Goal: Entertainment & Leisure: Browse casually

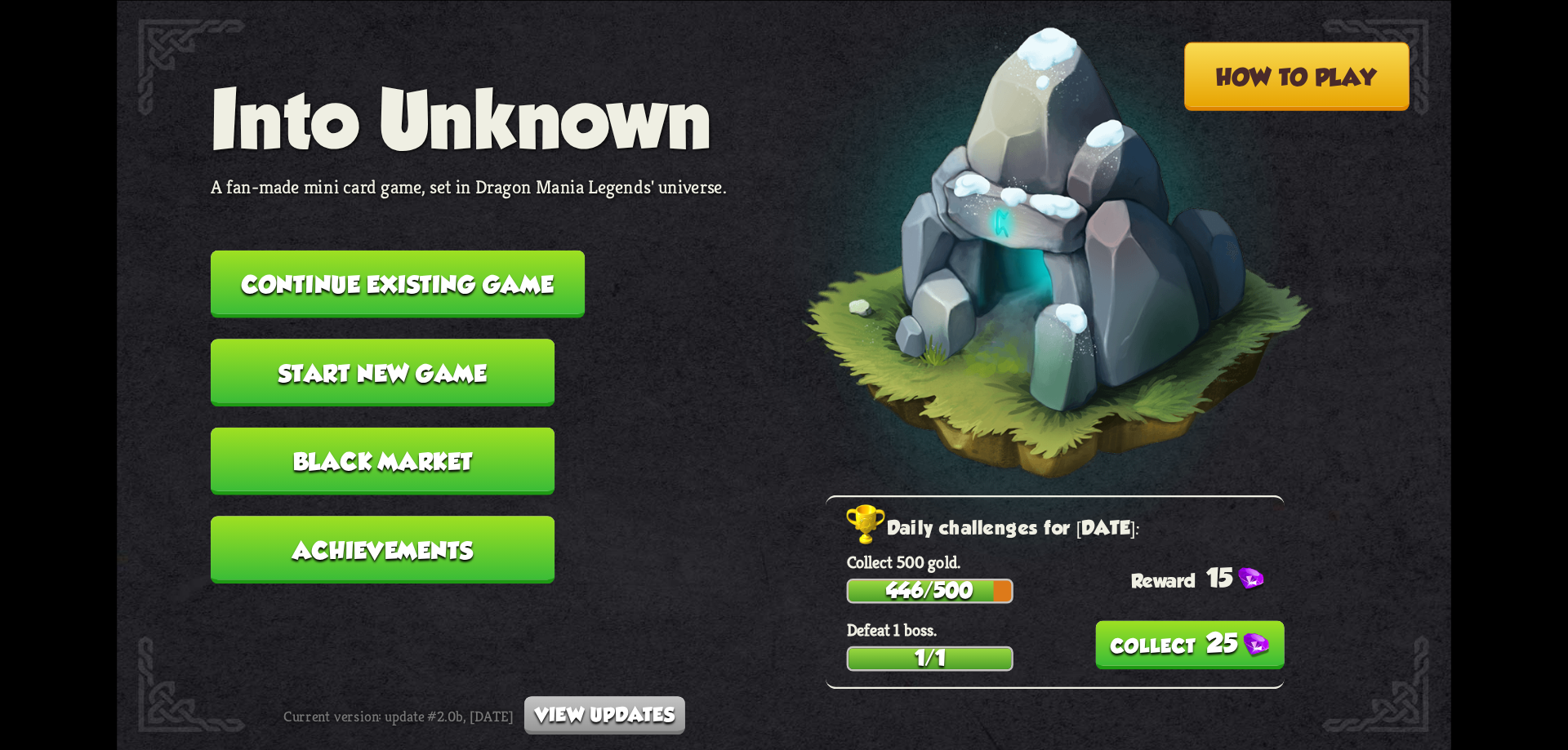
click at [1214, 632] on button "25" at bounding box center [1190, 645] width 189 height 49
click at [468, 298] on button "Continue existing game" at bounding box center [397, 284] width 374 height 68
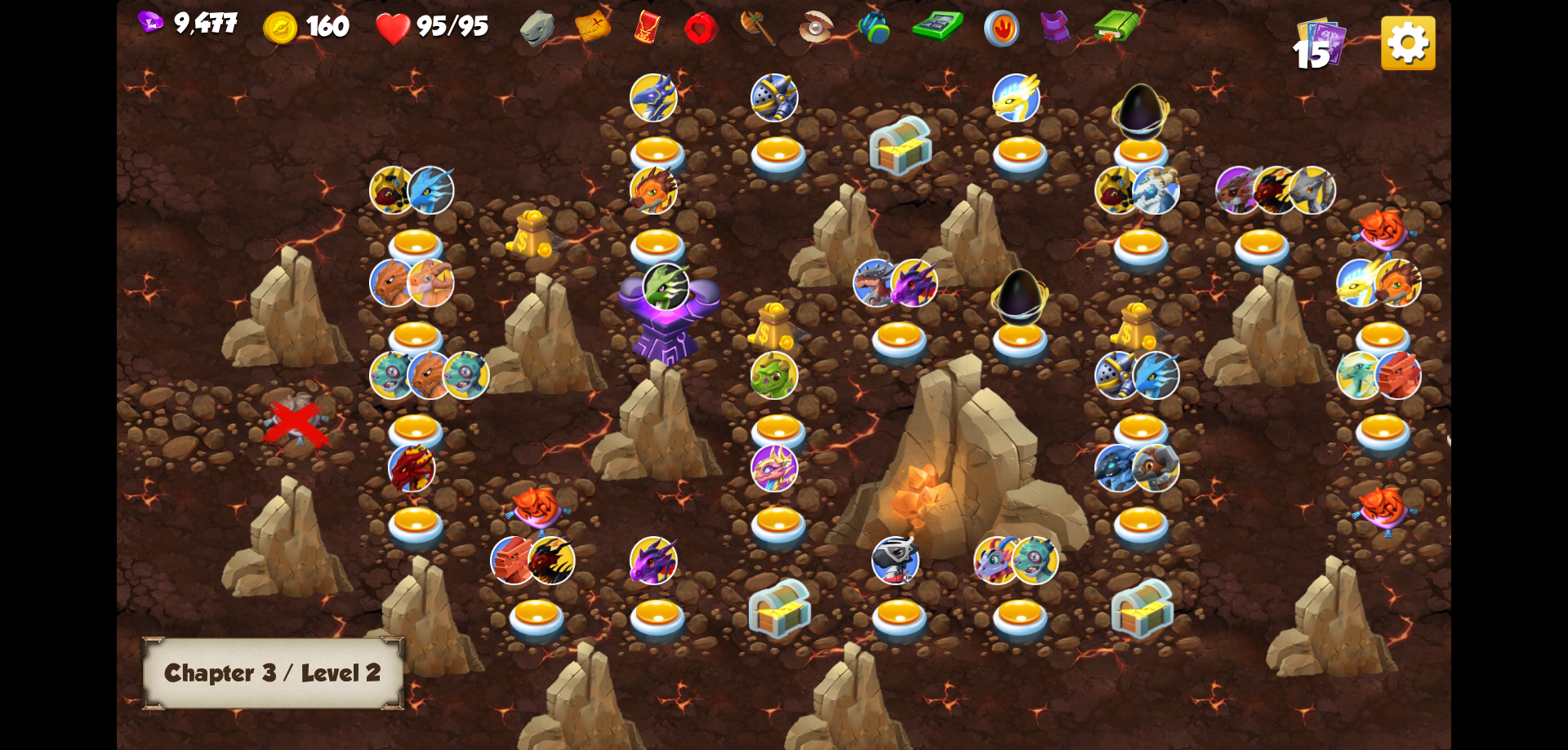
click at [415, 424] on img at bounding box center [418, 438] width 67 height 49
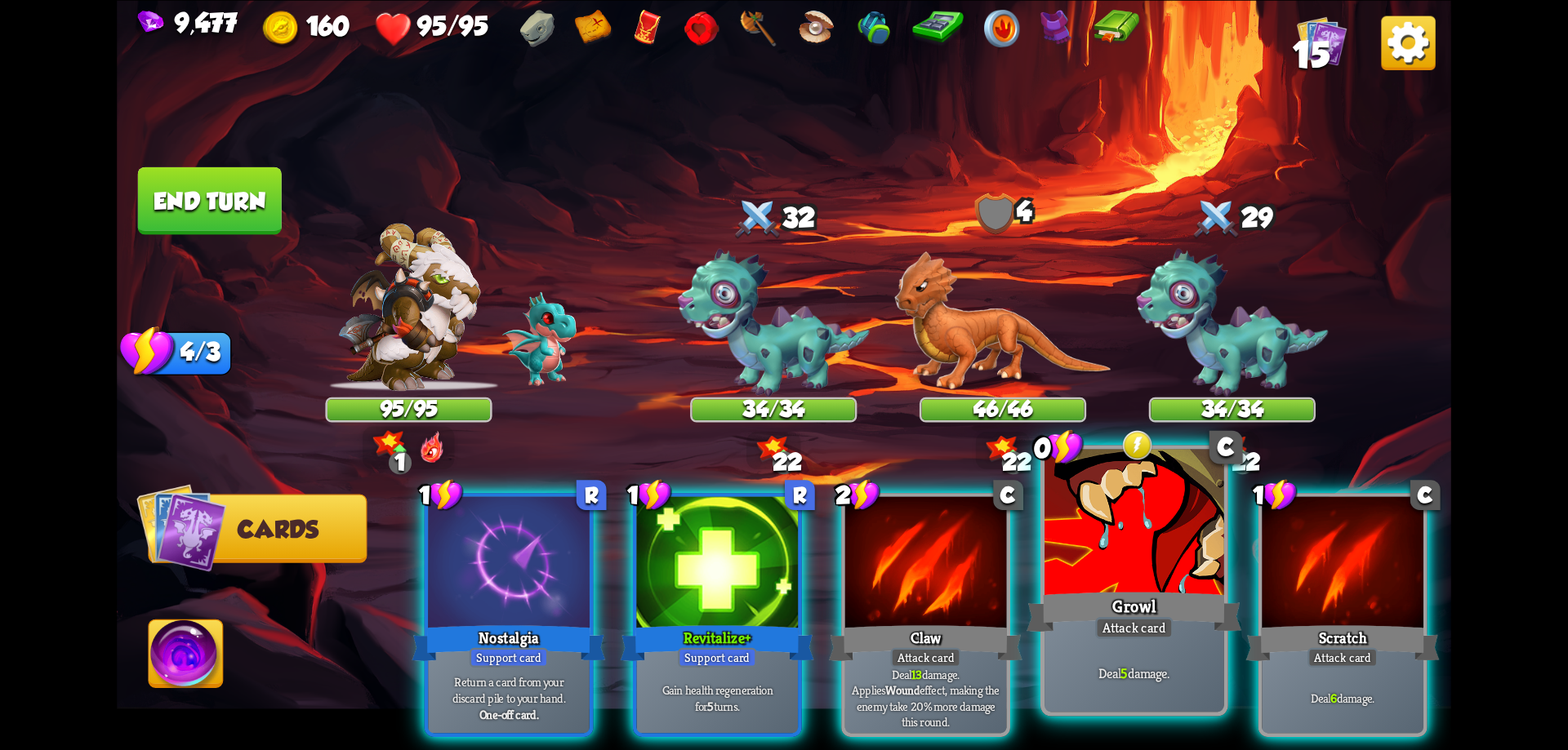
click at [1156, 575] on div at bounding box center [1134, 525] width 180 height 151
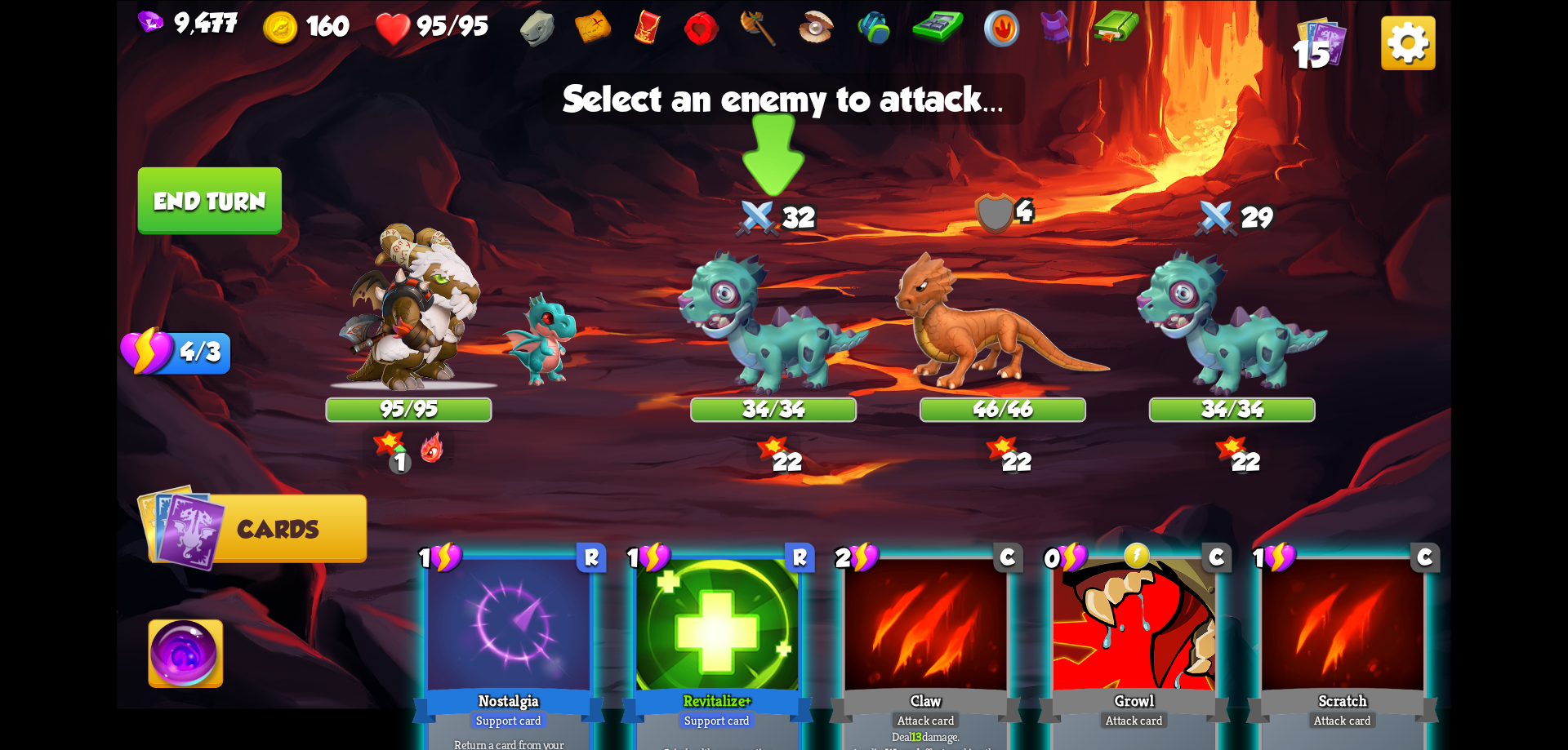
click at [783, 334] on img at bounding box center [773, 323] width 192 height 148
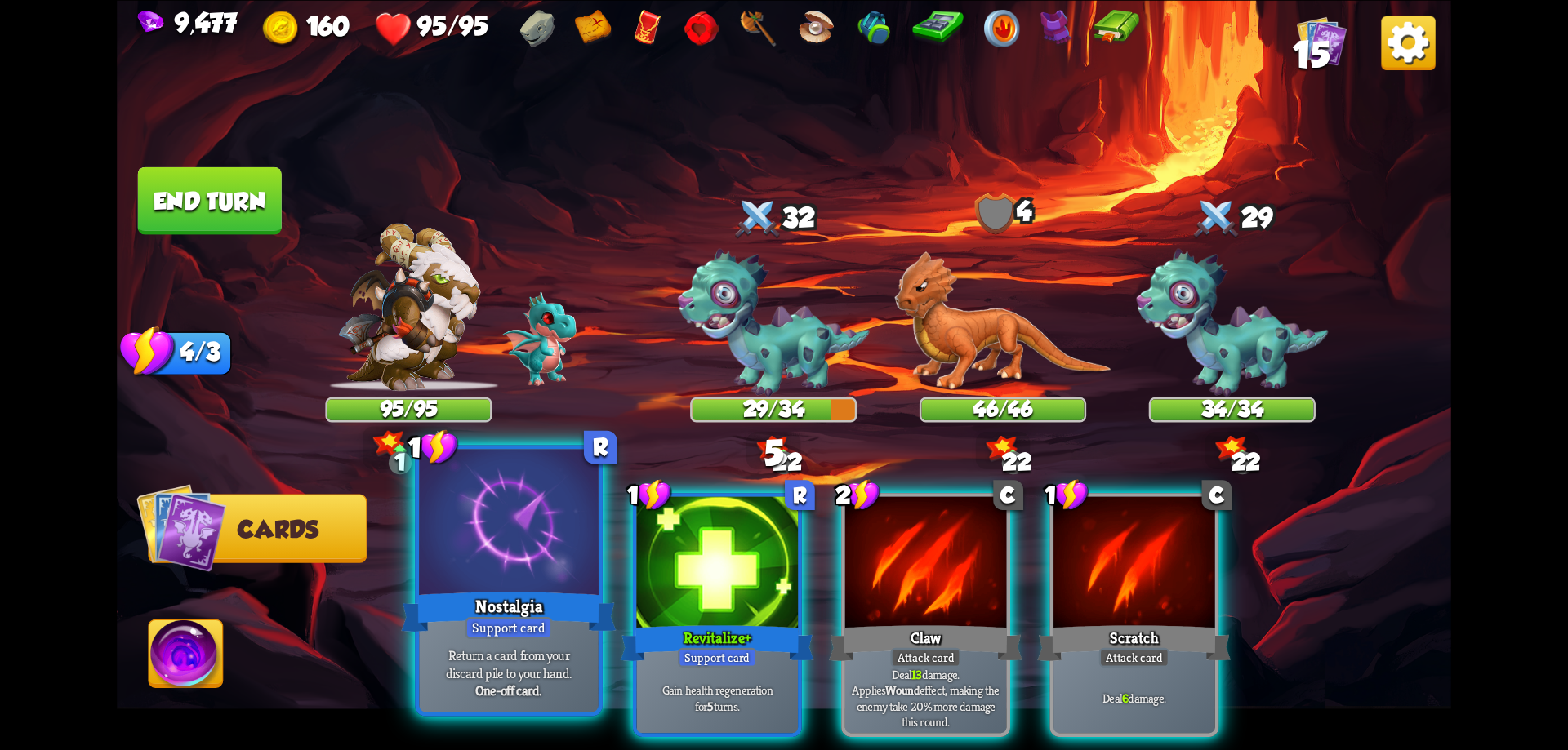
click at [541, 568] on div at bounding box center [508, 525] width 180 height 151
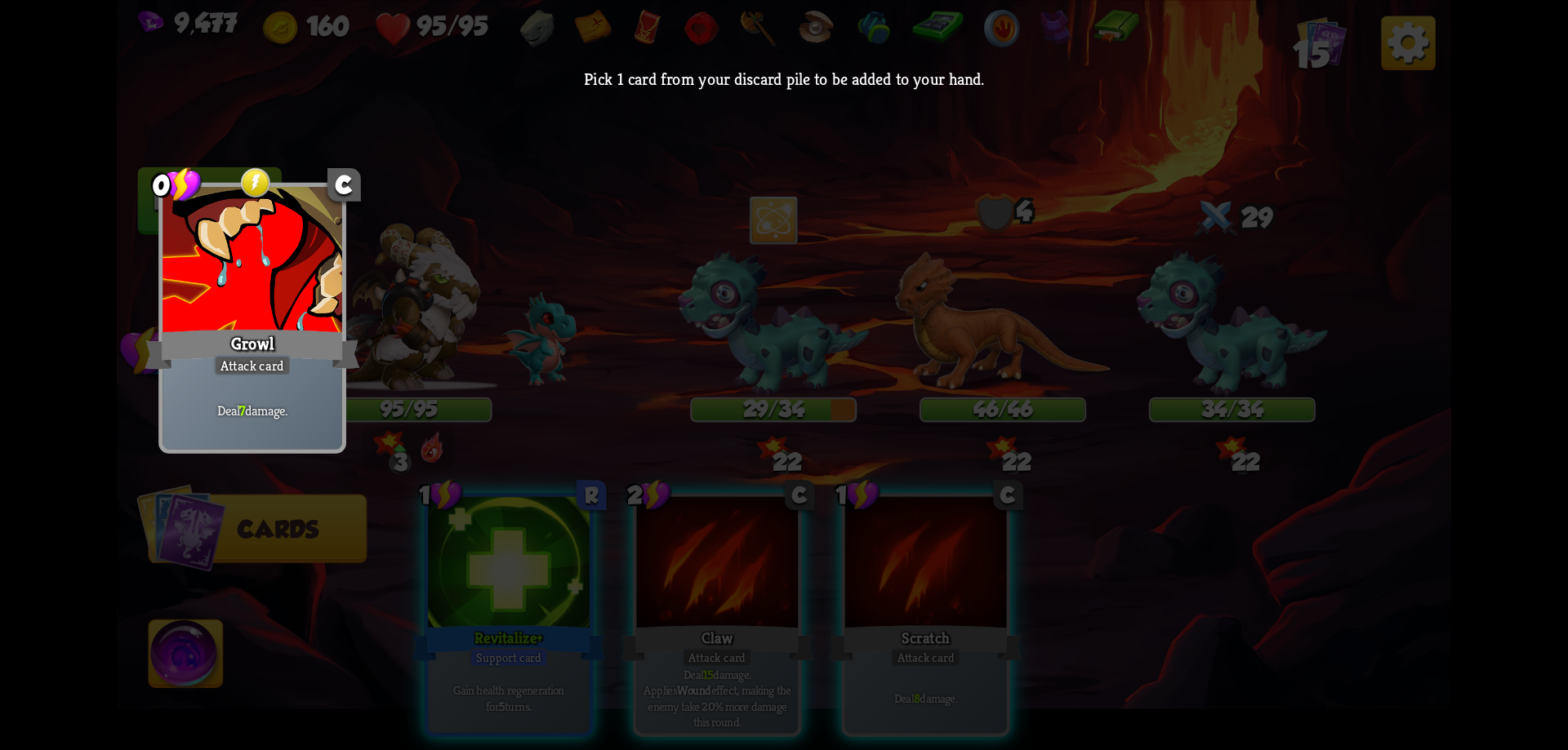
click at [311, 312] on div at bounding box center [252, 263] width 180 height 151
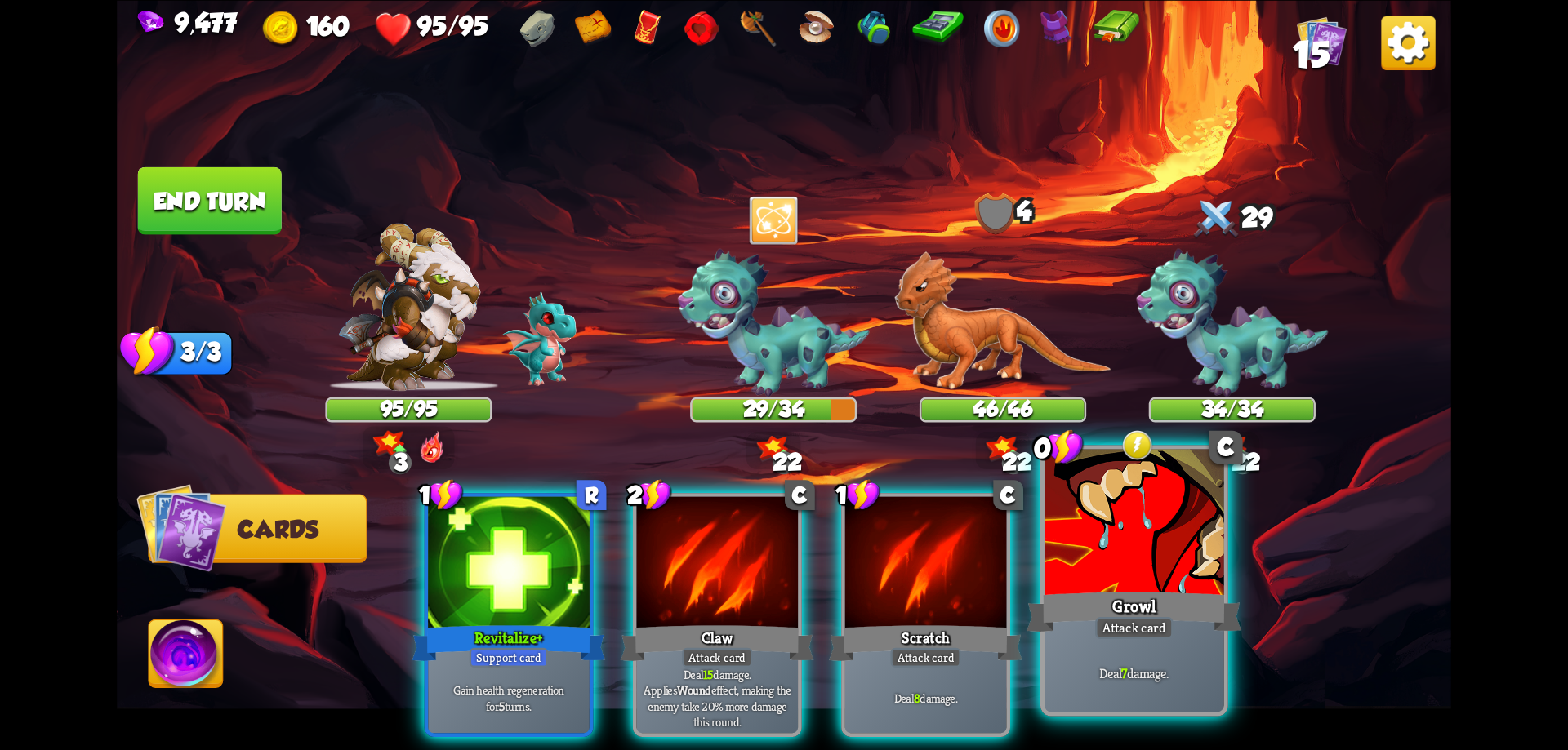
click at [1143, 565] on div at bounding box center [1134, 525] width 180 height 151
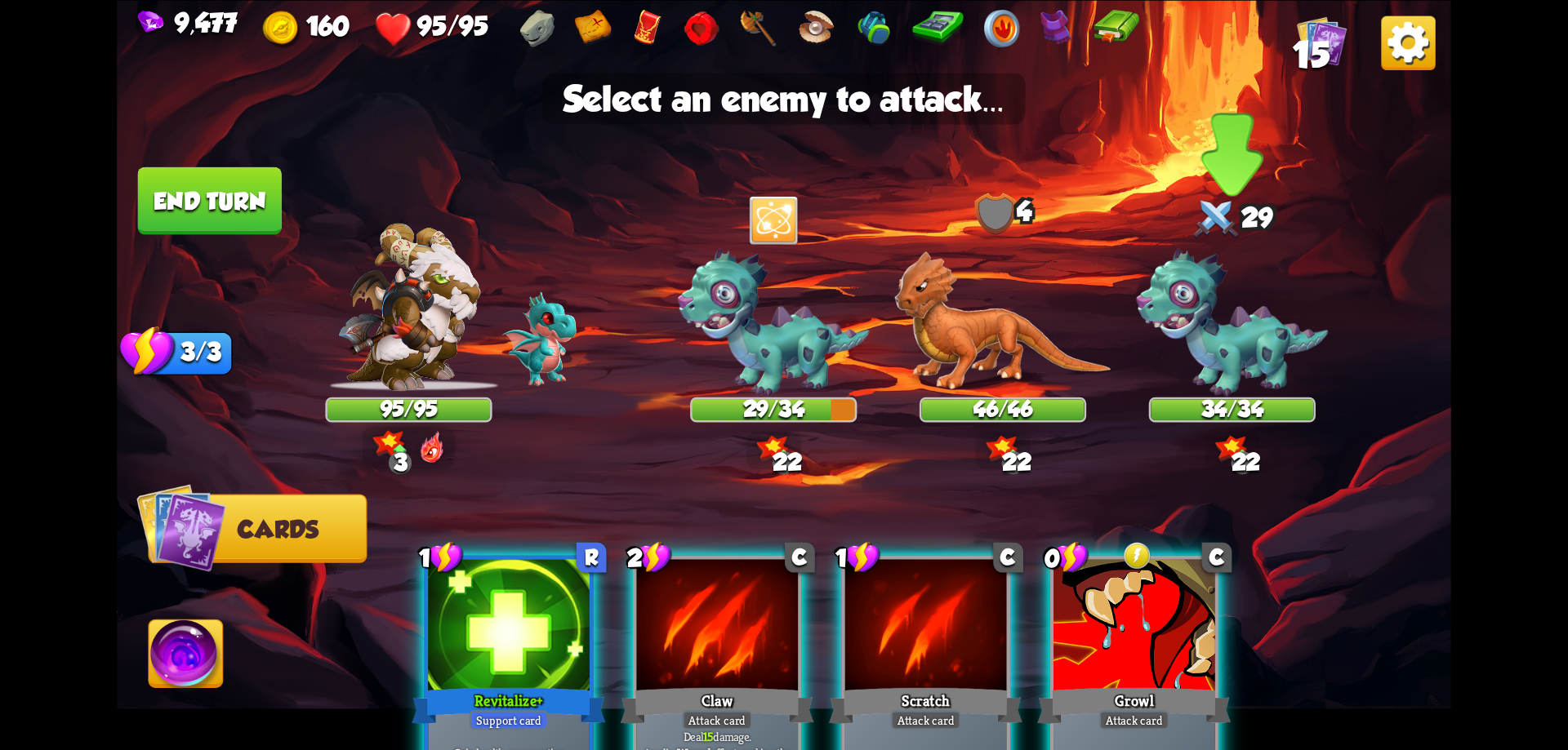
click at [1235, 331] on img at bounding box center [1232, 323] width 192 height 148
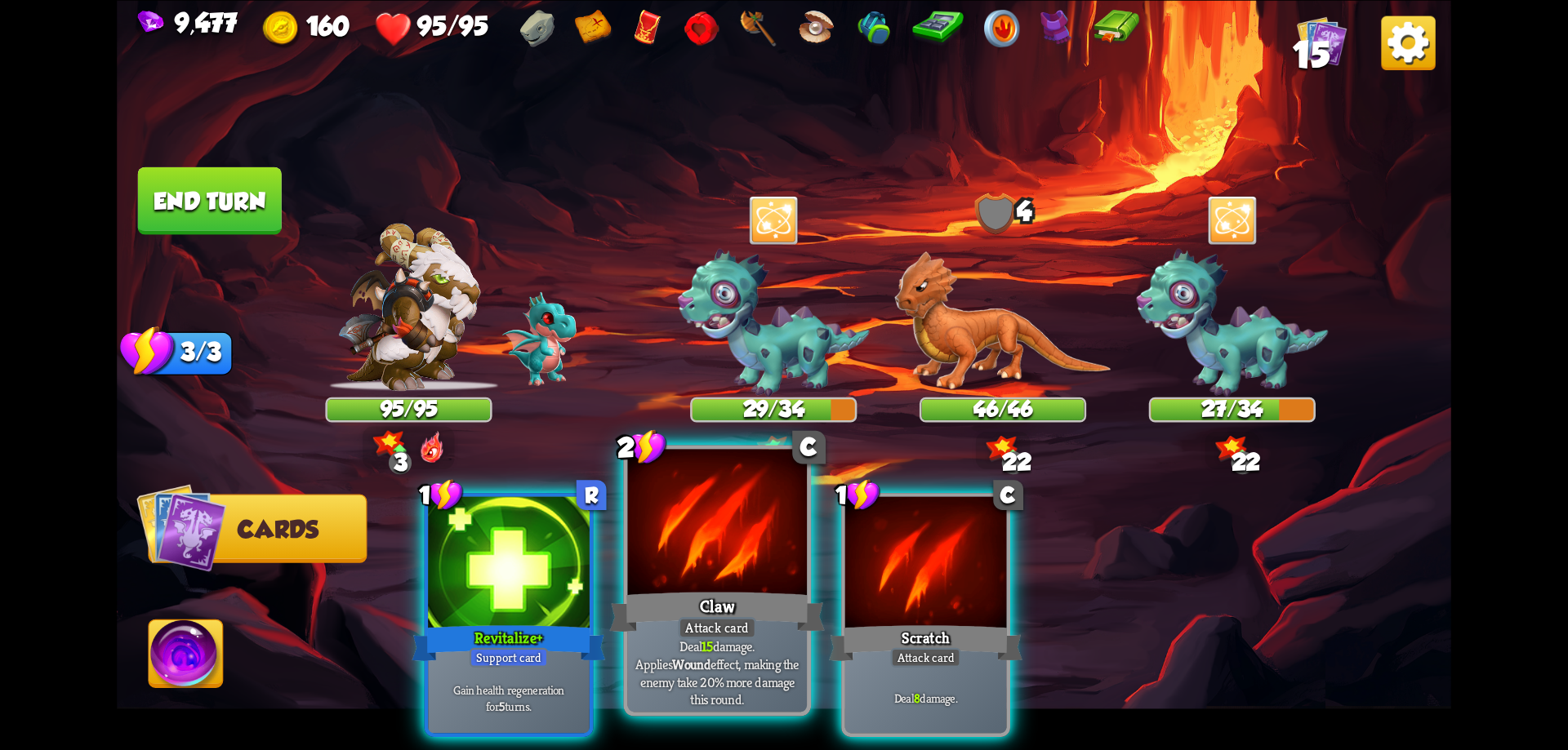
click at [739, 591] on div "Claw" at bounding box center [717, 611] width 215 height 48
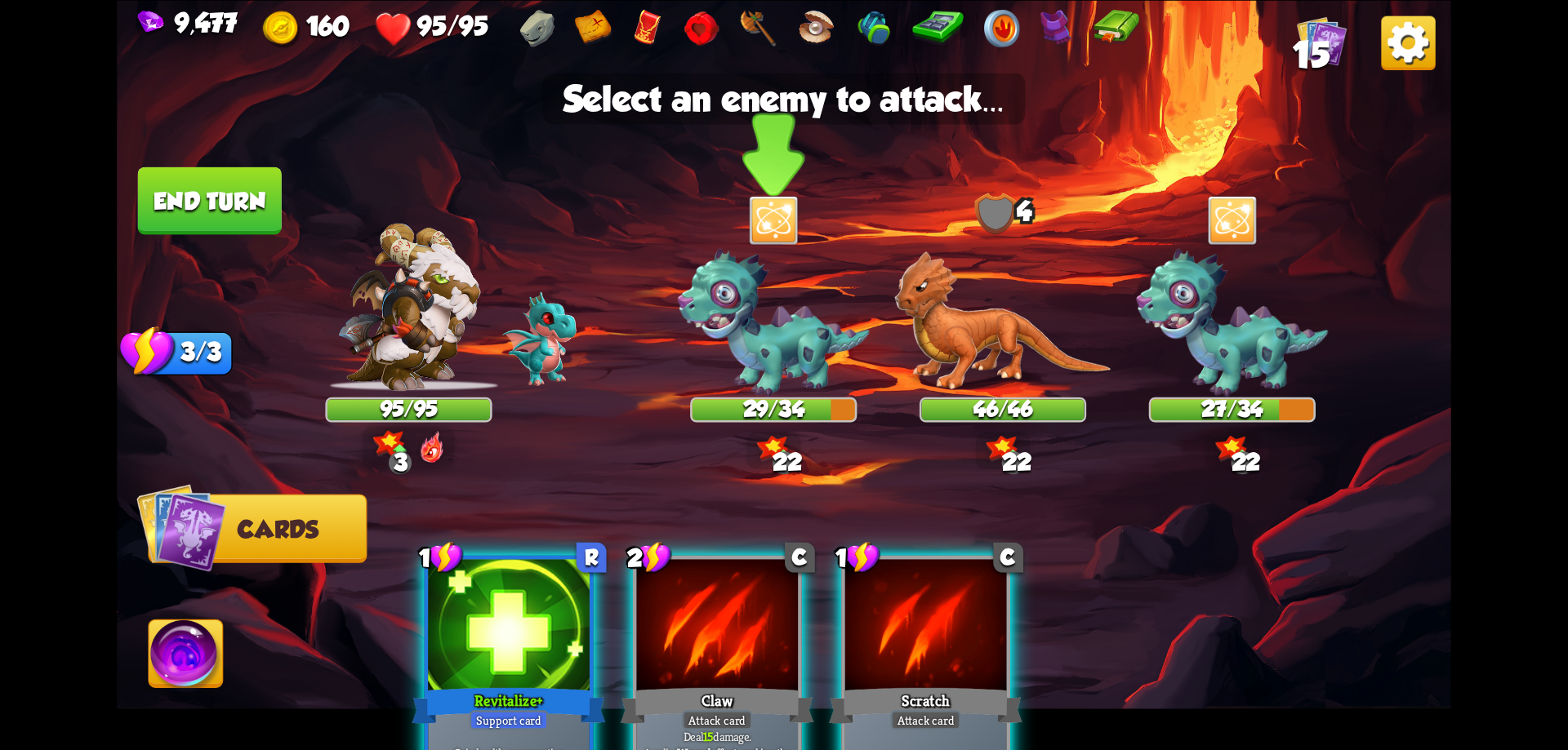
click at [815, 344] on img at bounding box center [773, 323] width 192 height 148
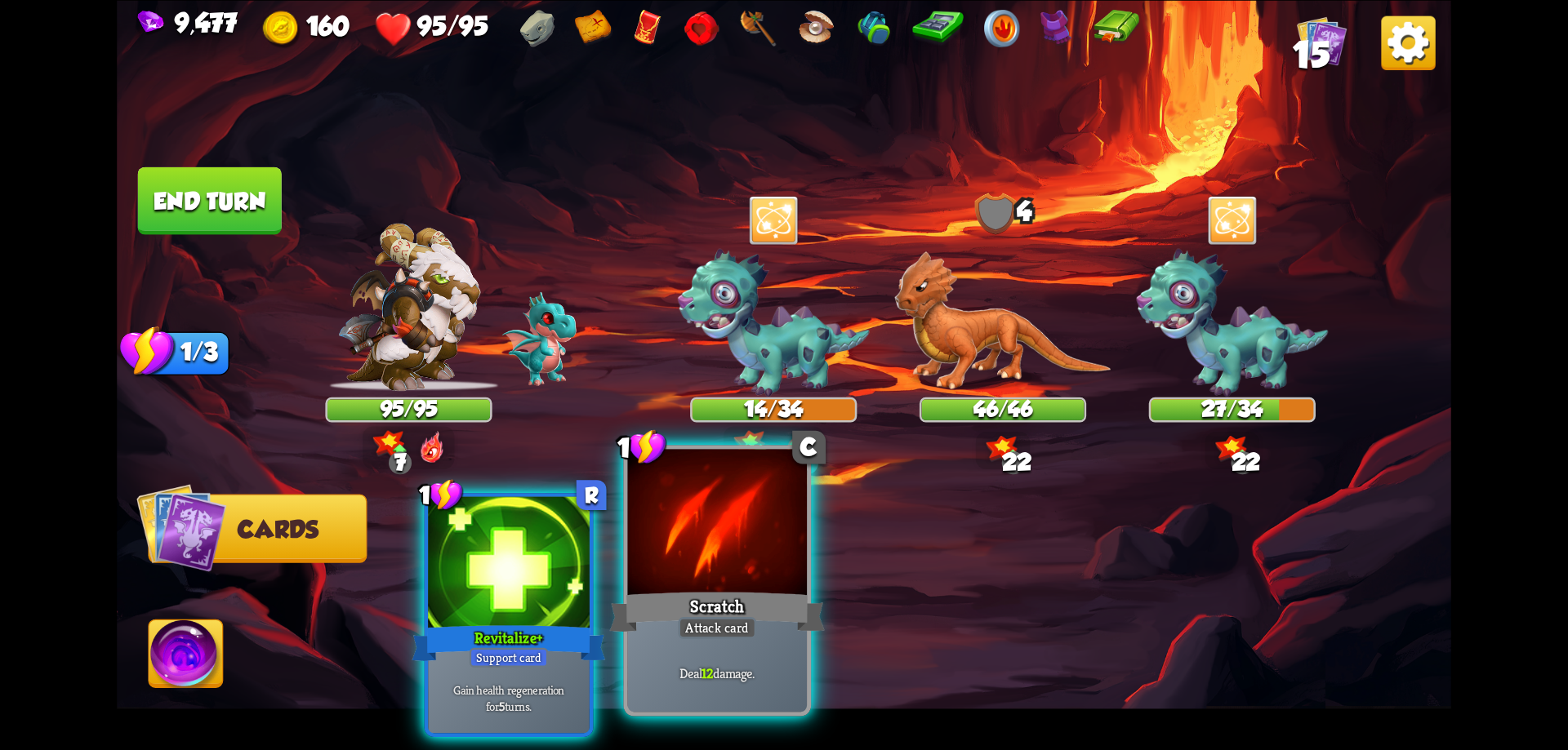
click at [743, 544] on div at bounding box center [718, 525] width 180 height 151
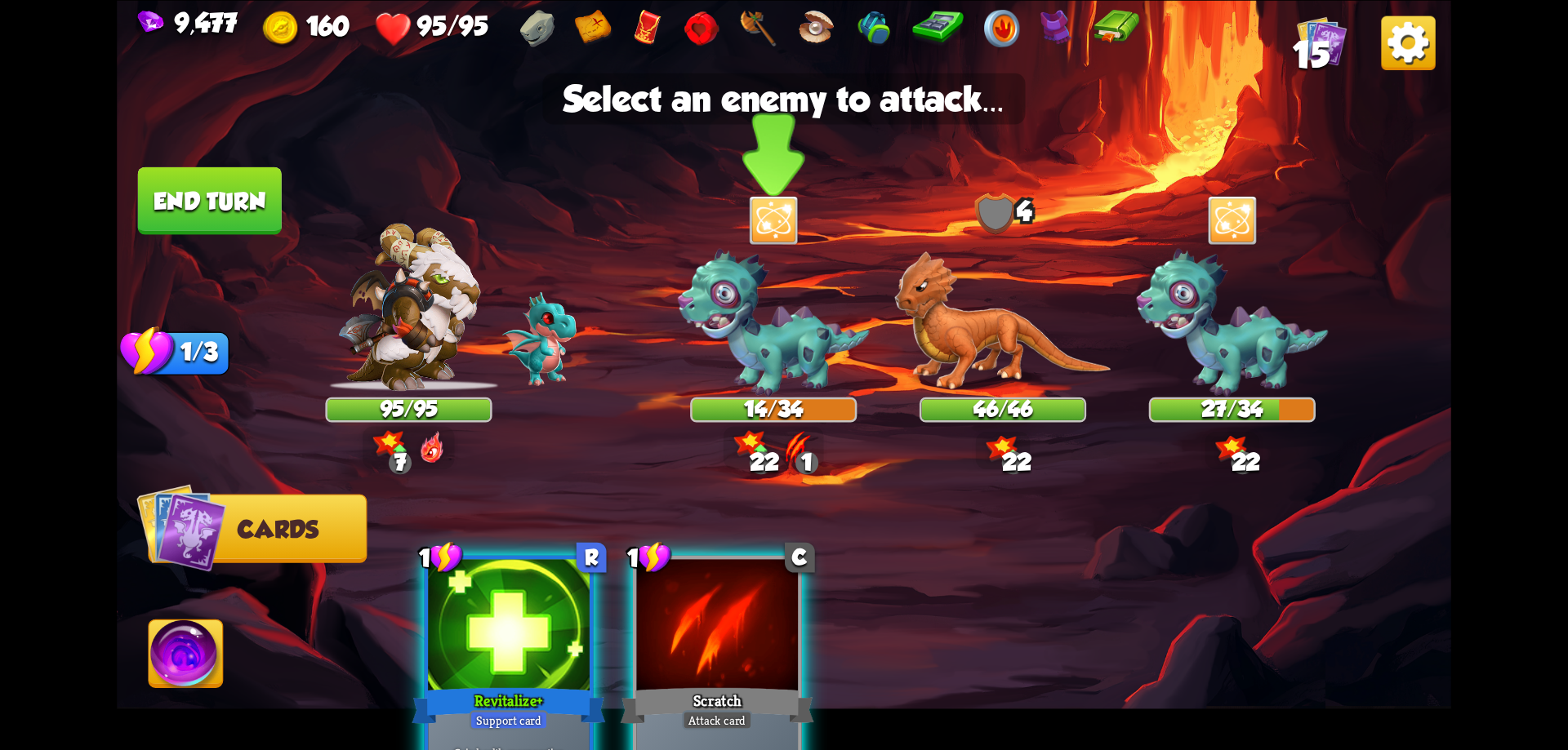
click at [774, 348] on img at bounding box center [773, 323] width 192 height 148
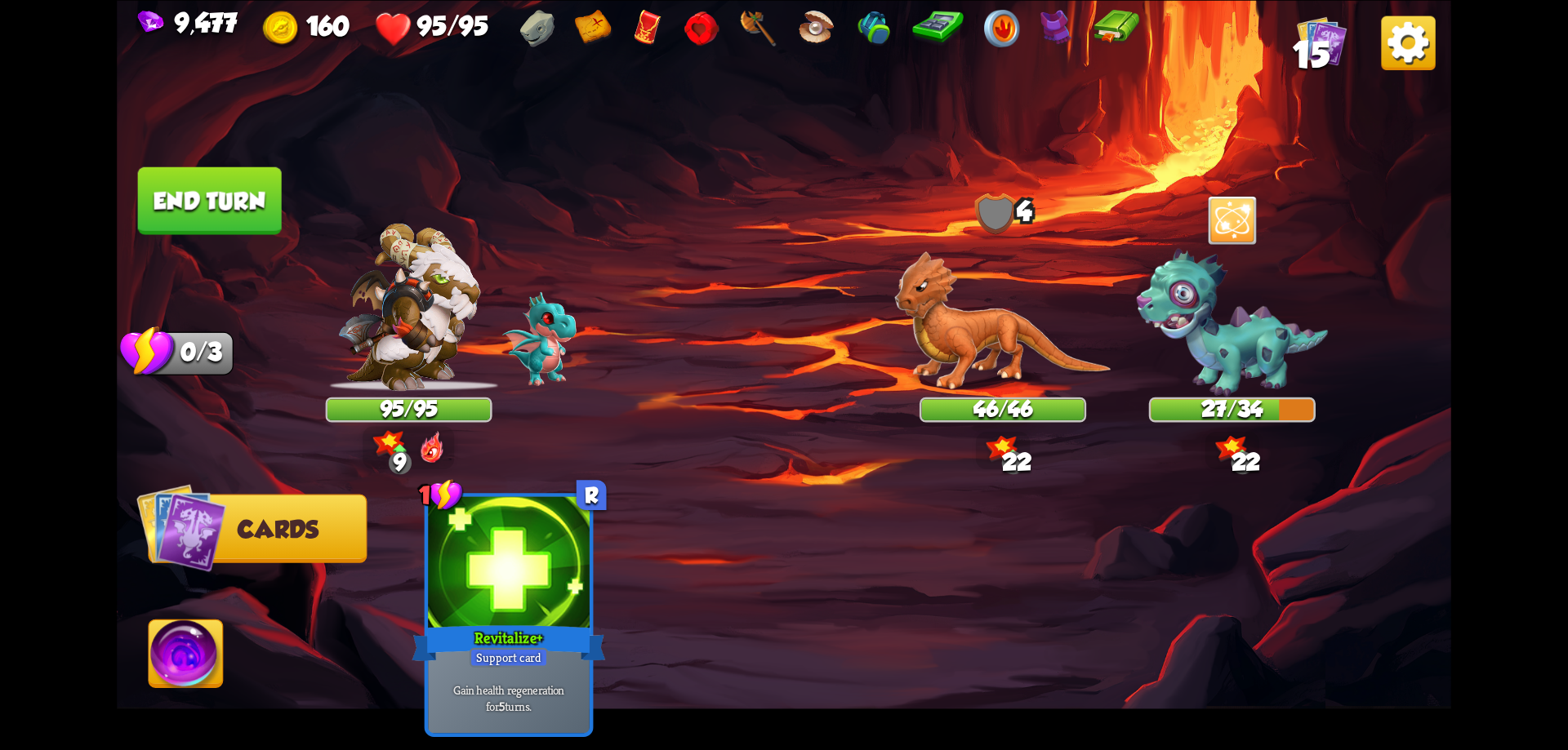
click at [266, 212] on button "End turn" at bounding box center [209, 200] width 143 height 68
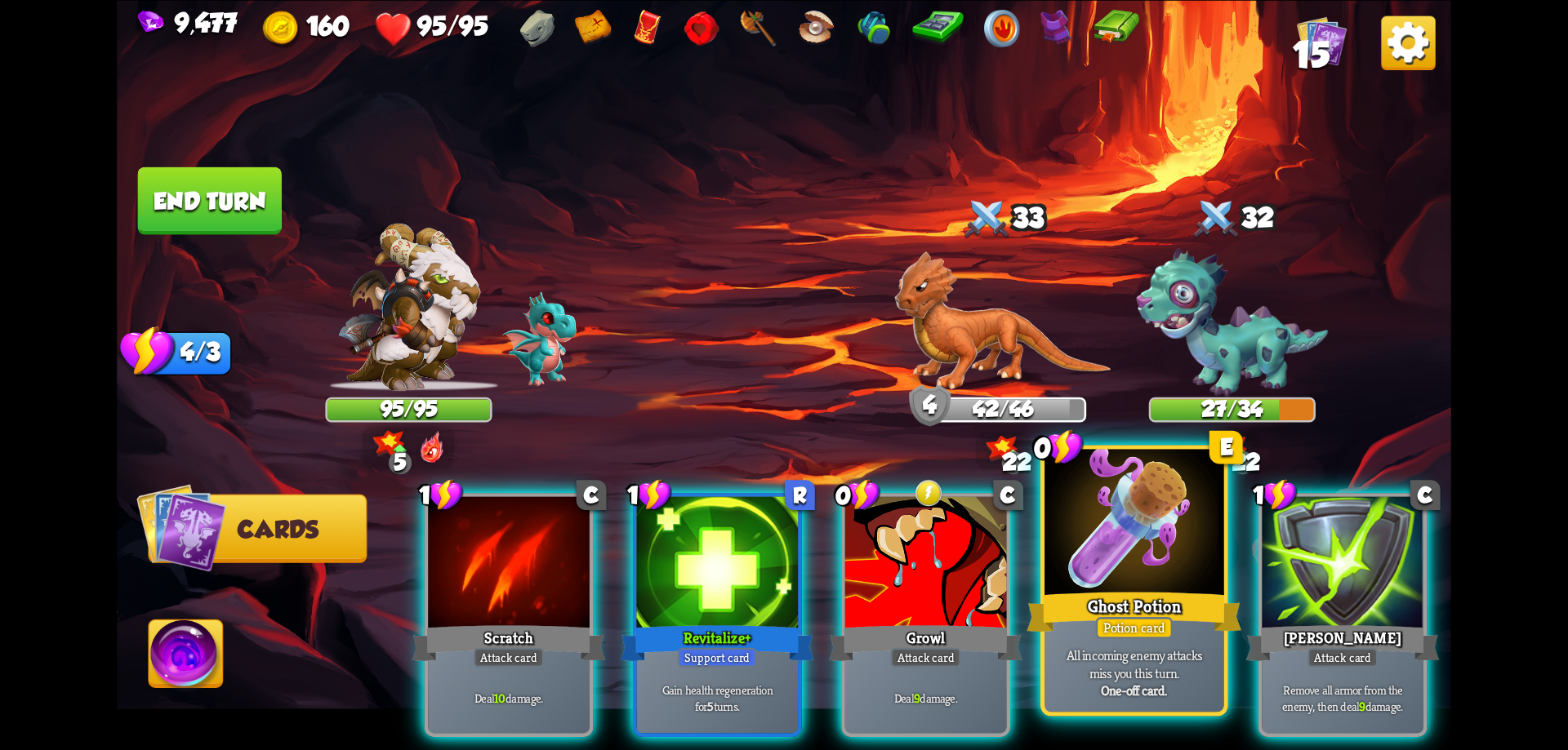
click at [1108, 530] on div at bounding box center [1134, 525] width 180 height 151
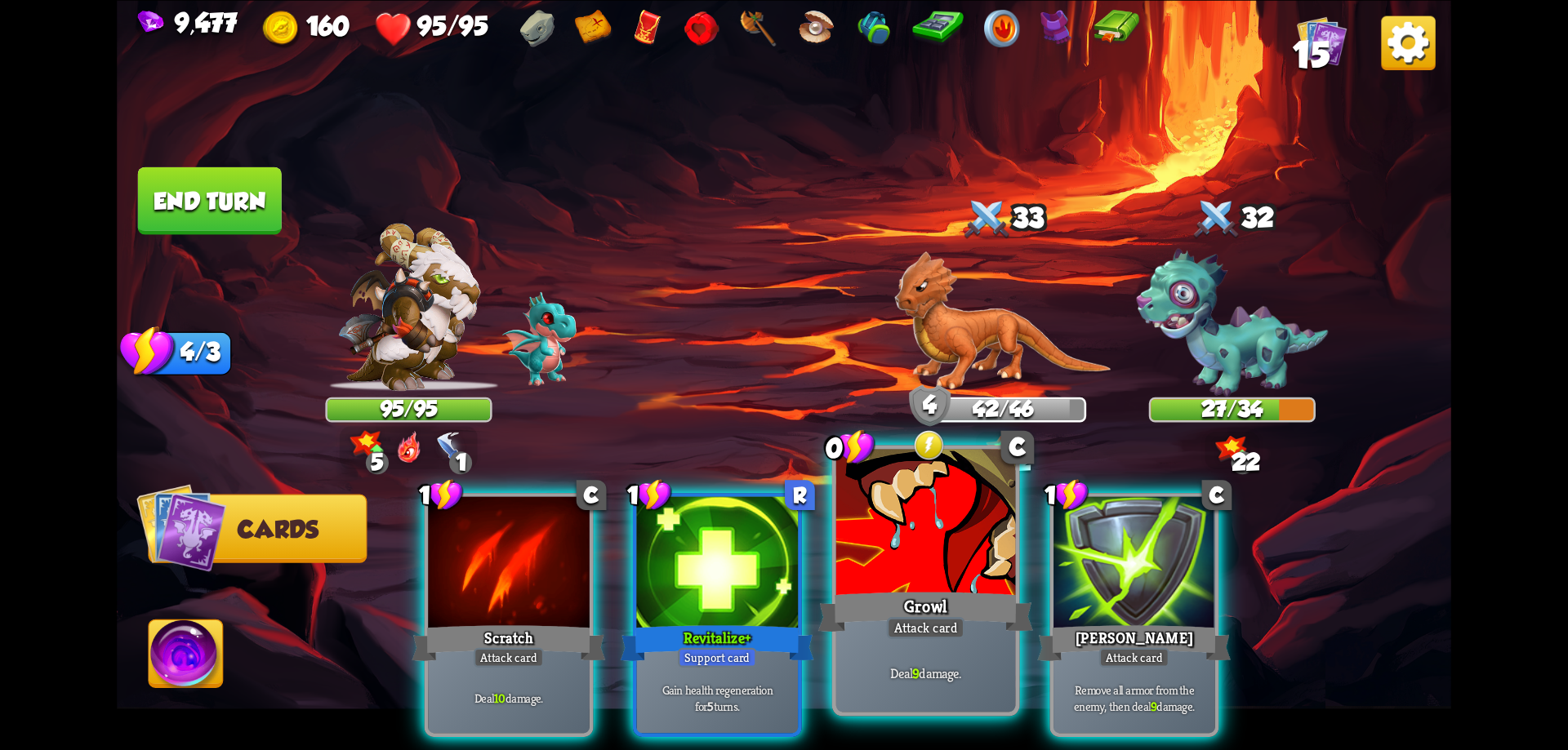
click at [946, 572] on div at bounding box center [926, 525] width 180 height 151
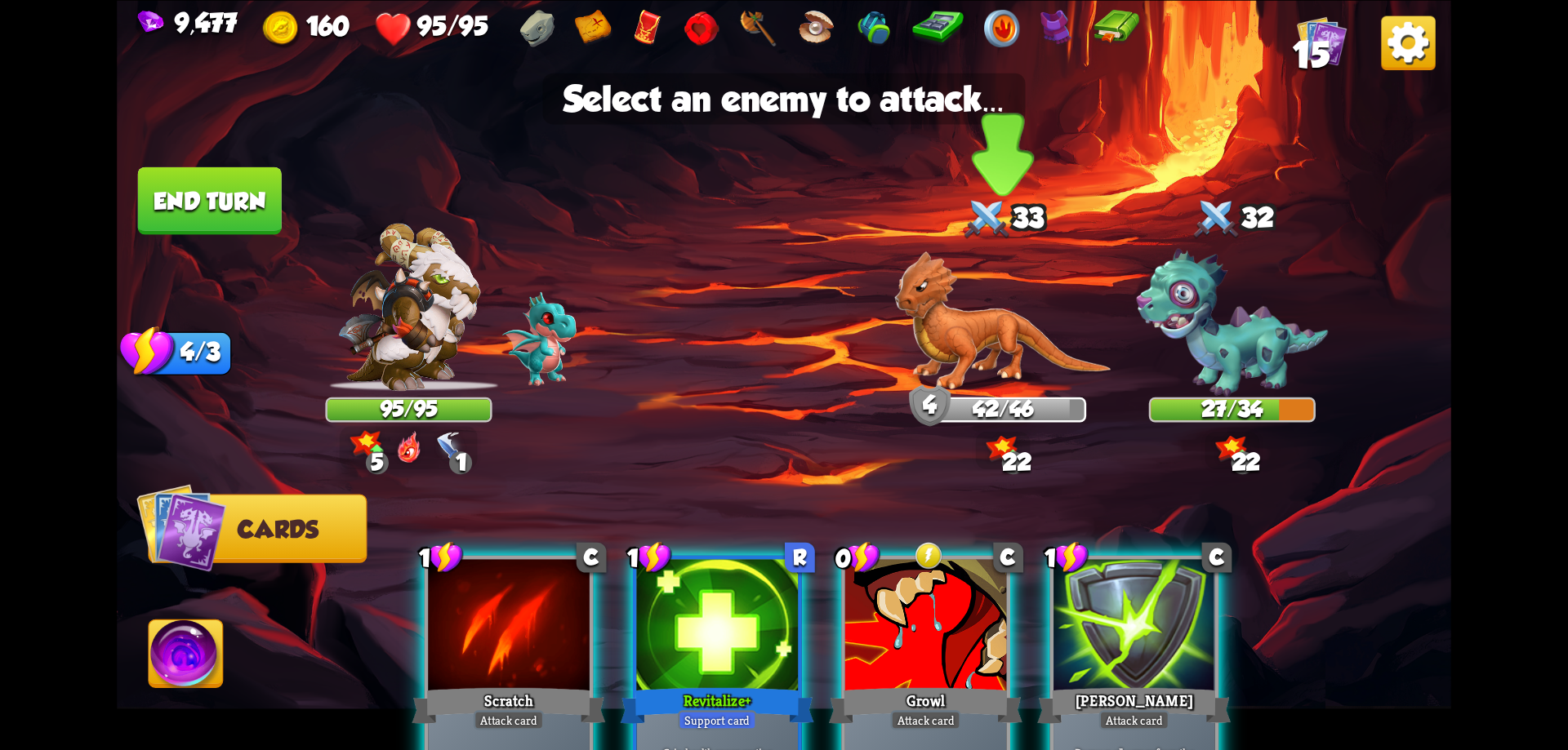
click at [991, 339] on img at bounding box center [1002, 320] width 216 height 140
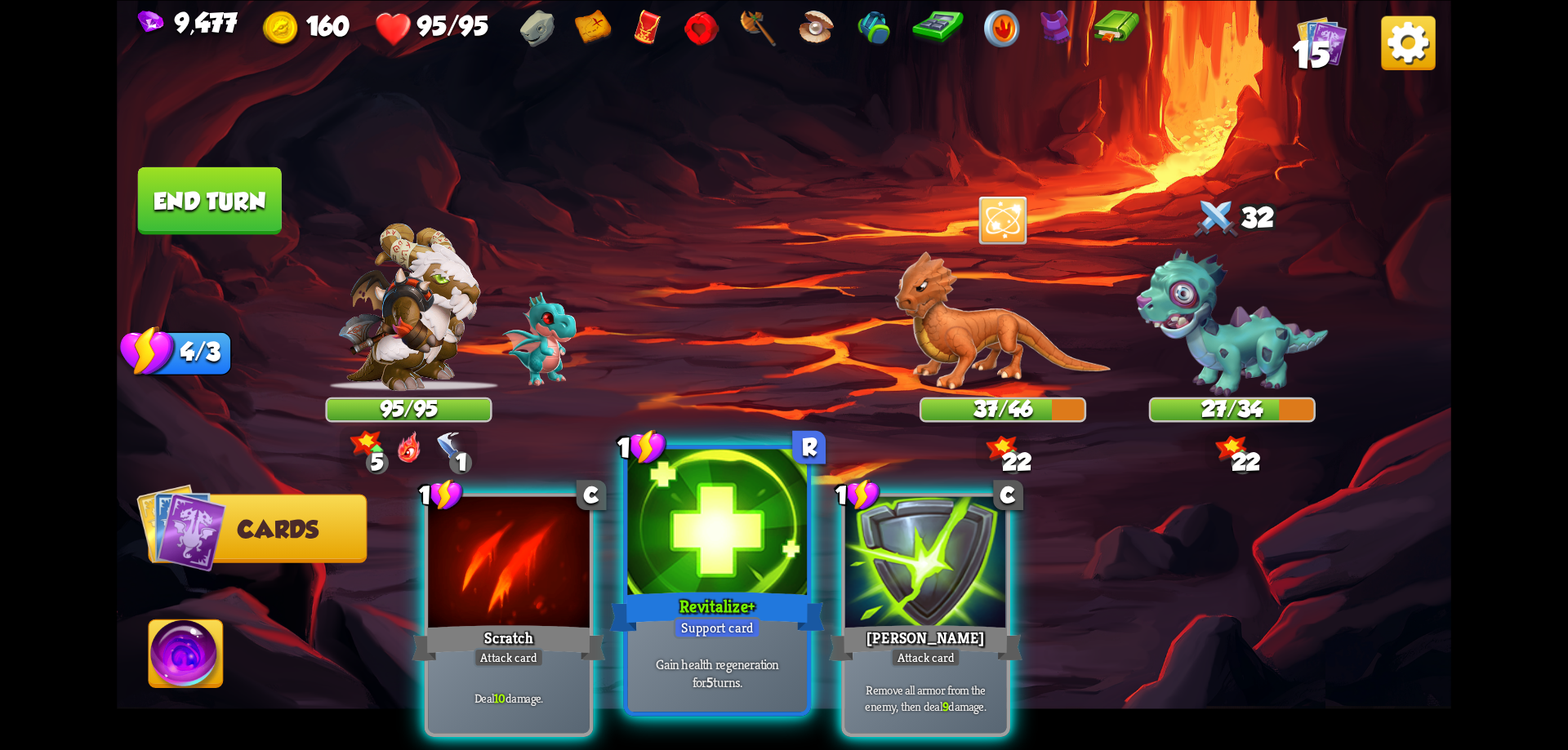
click at [789, 566] on div at bounding box center [718, 525] width 180 height 151
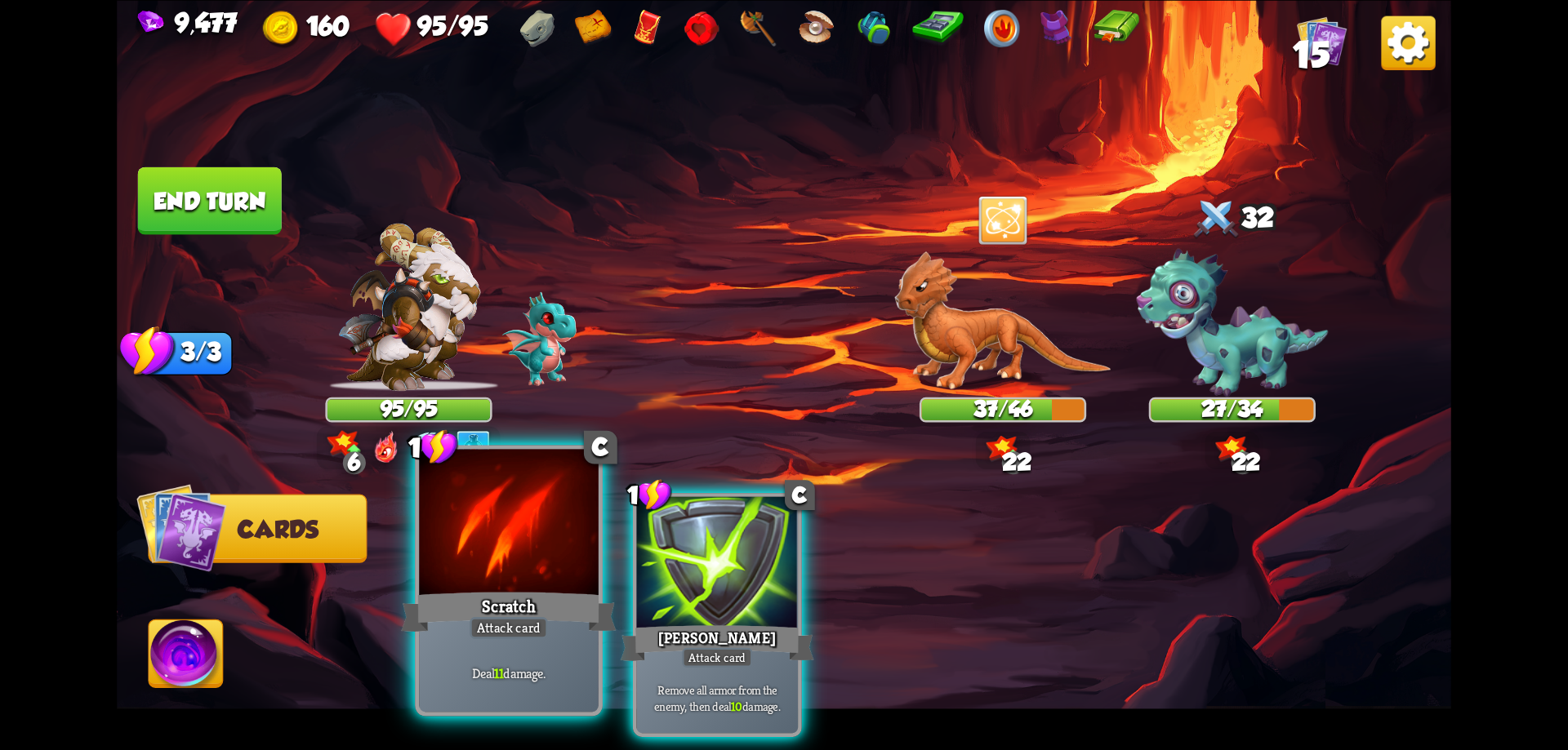
click at [529, 591] on div "Scratch" at bounding box center [508, 611] width 215 height 48
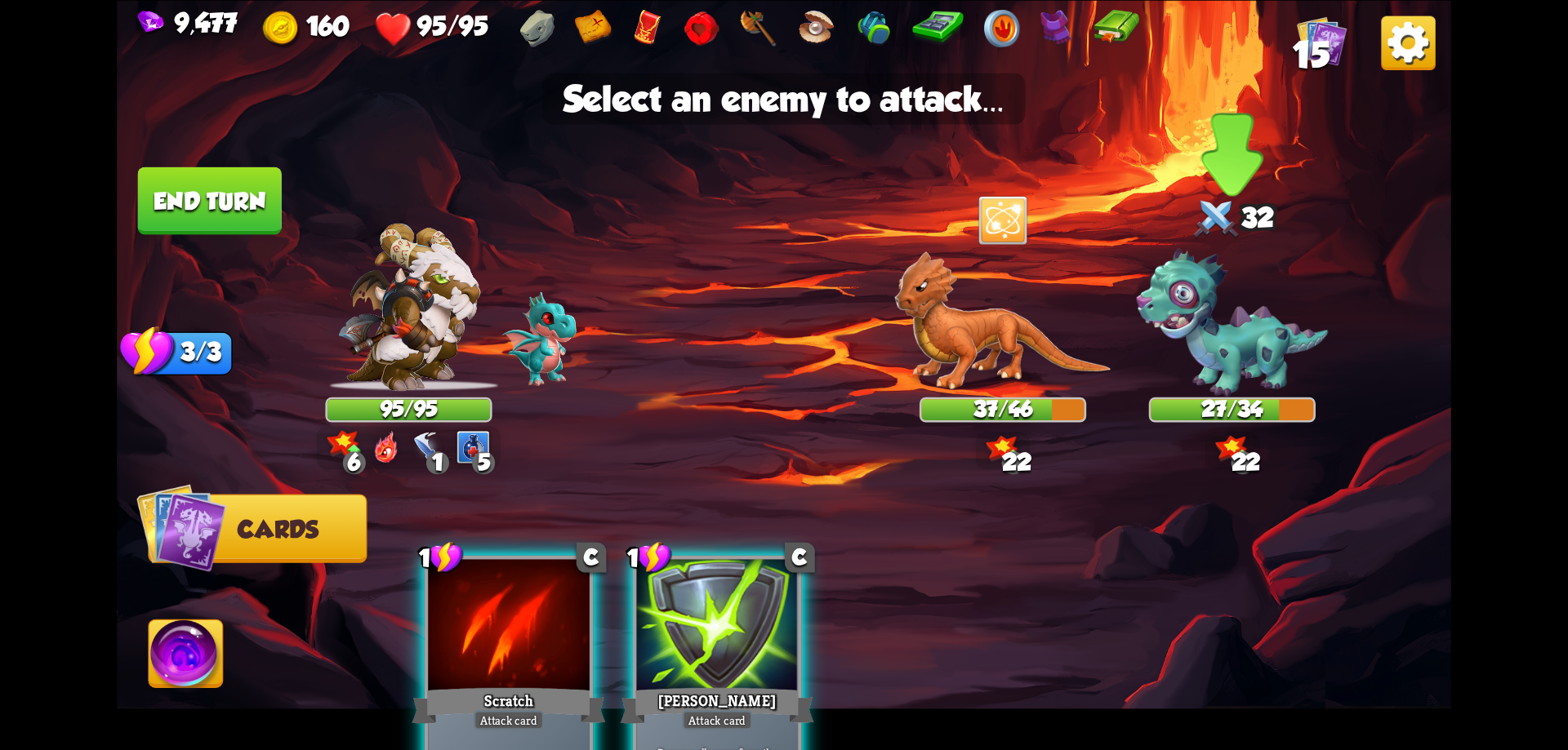
click at [1229, 347] on img at bounding box center [1232, 323] width 192 height 148
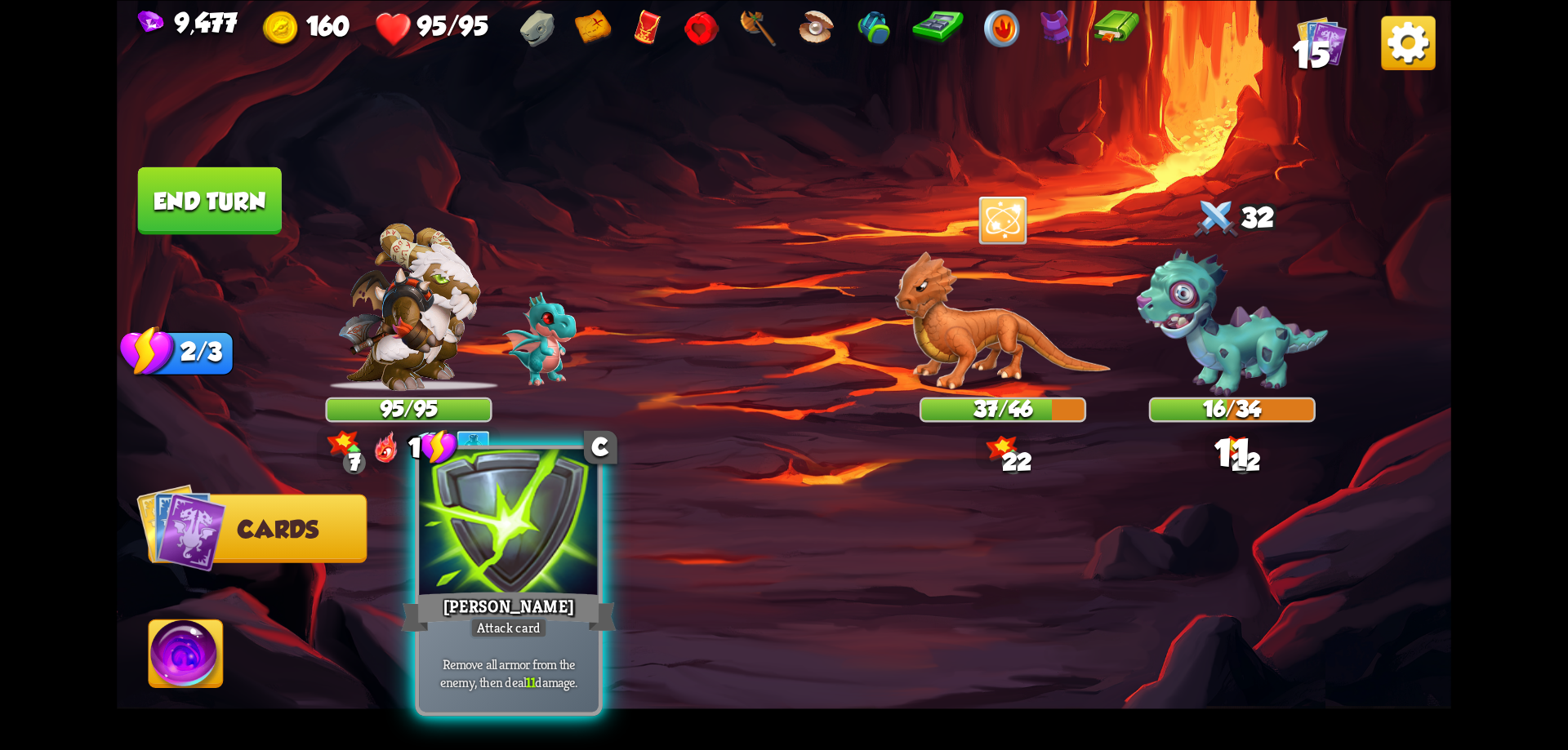
click at [545, 597] on div "Pierce" at bounding box center [508, 611] width 215 height 48
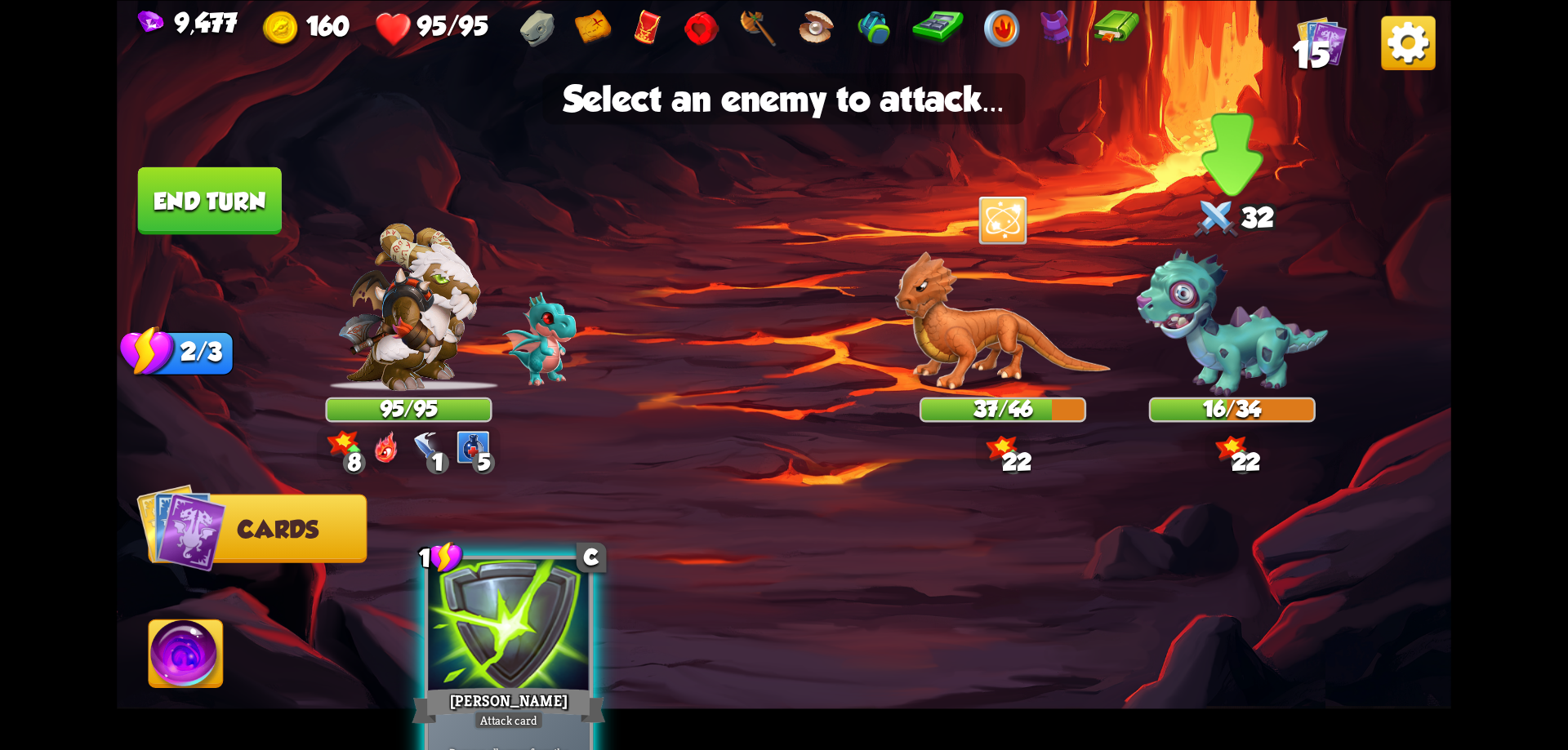
click at [1235, 350] on img at bounding box center [1232, 323] width 192 height 148
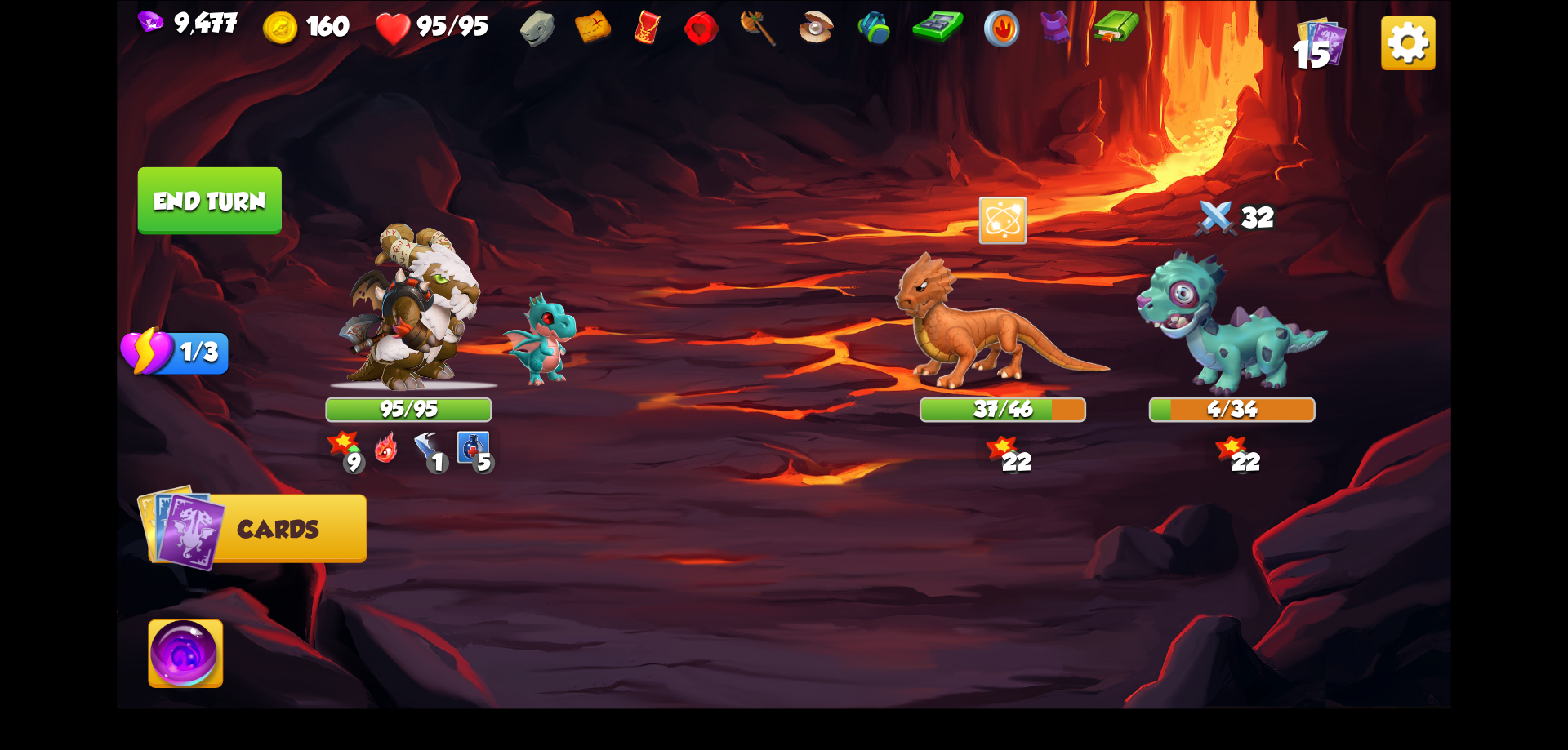
click at [254, 215] on button "End turn" at bounding box center [209, 200] width 143 height 68
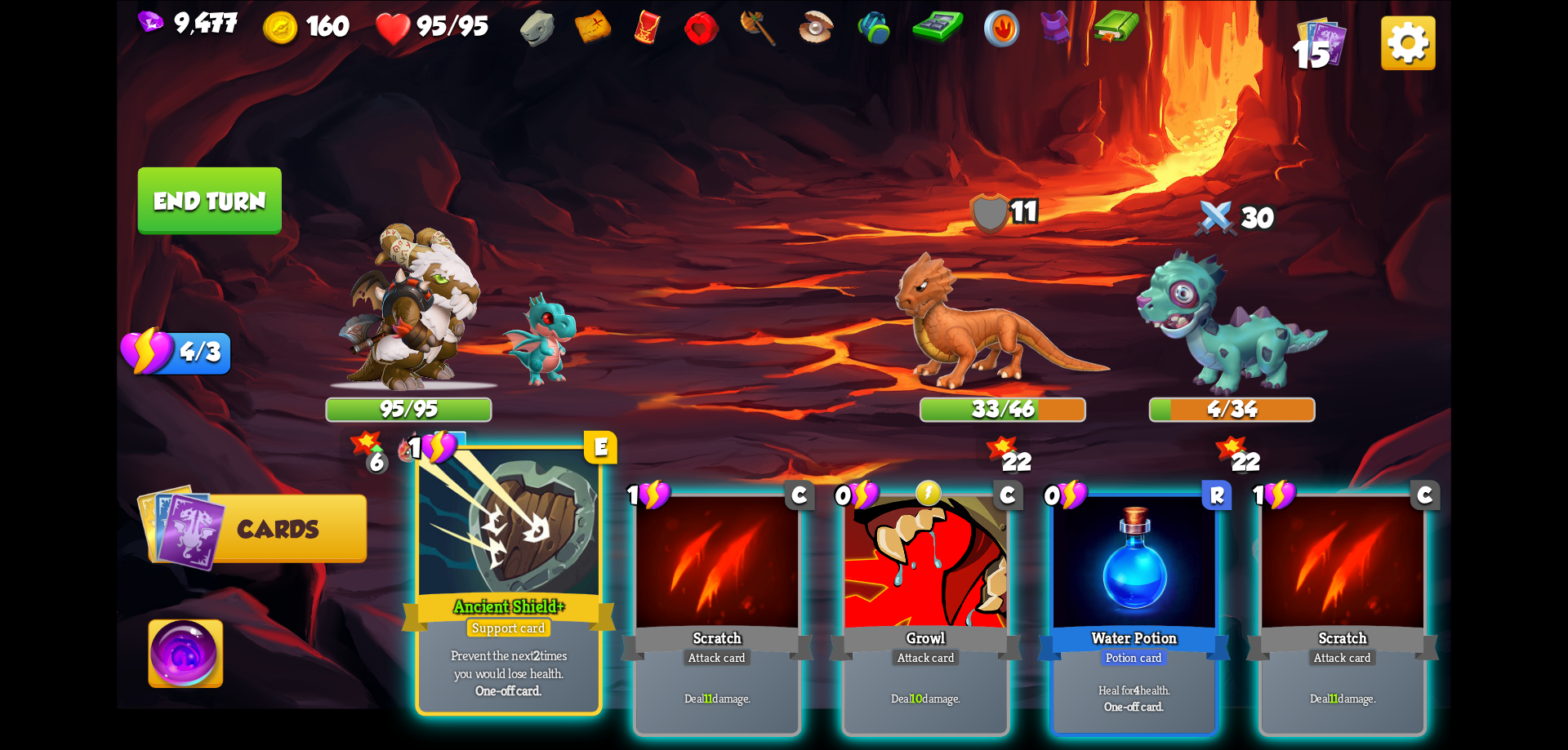
click at [492, 605] on div "Ancient Shield+" at bounding box center [508, 611] width 215 height 48
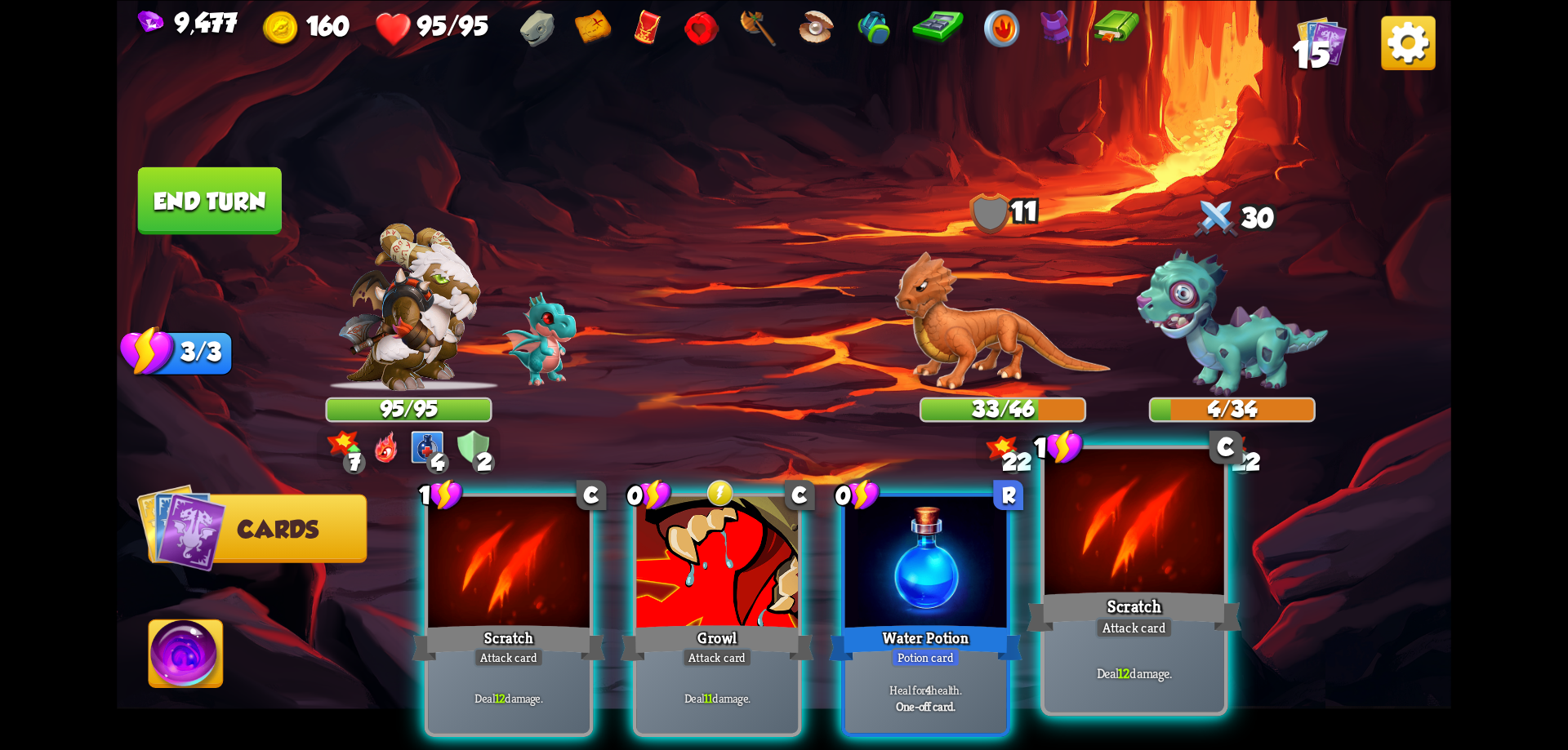
click at [1106, 594] on div "Scratch" at bounding box center [1133, 611] width 215 height 48
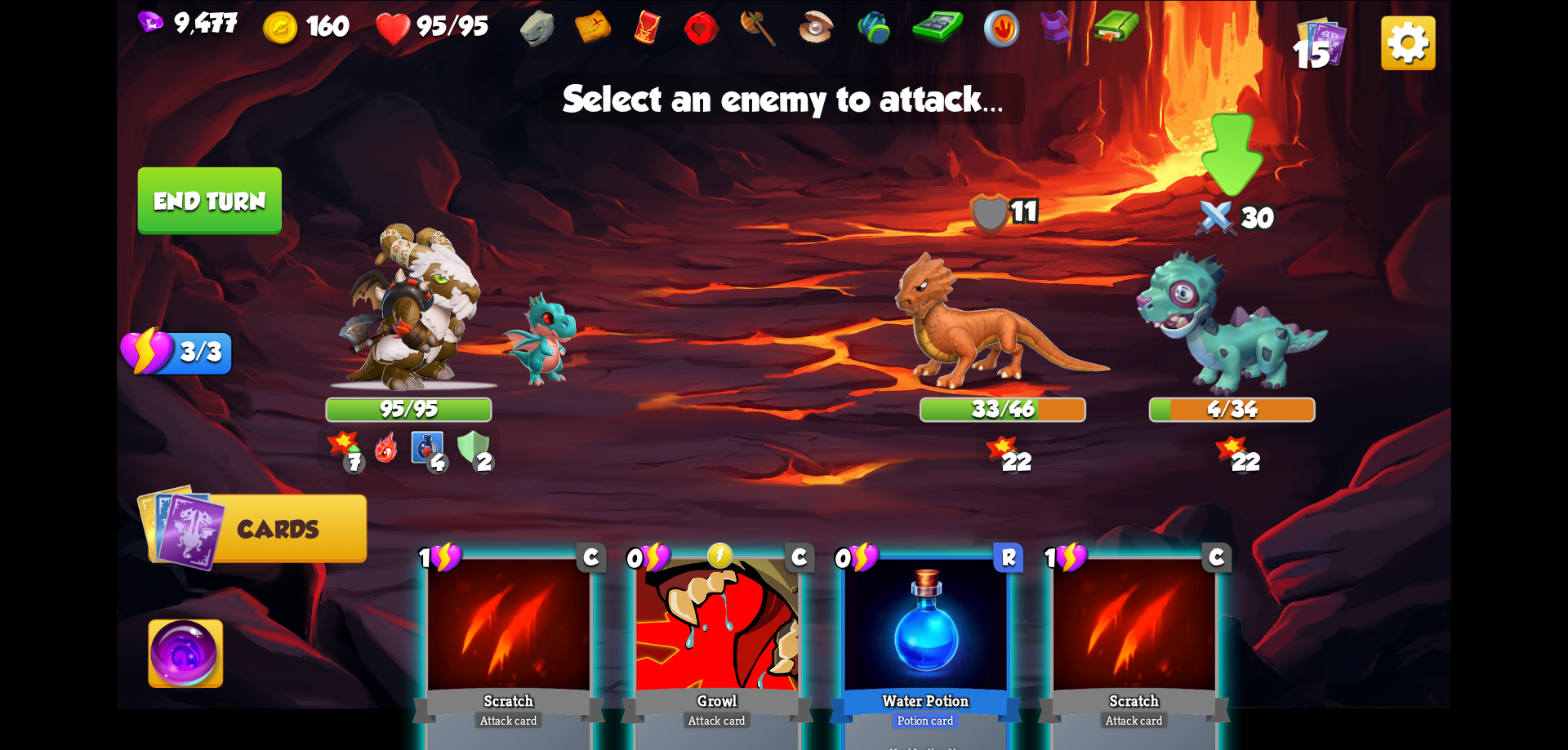
click at [1205, 346] on img at bounding box center [1232, 323] width 192 height 148
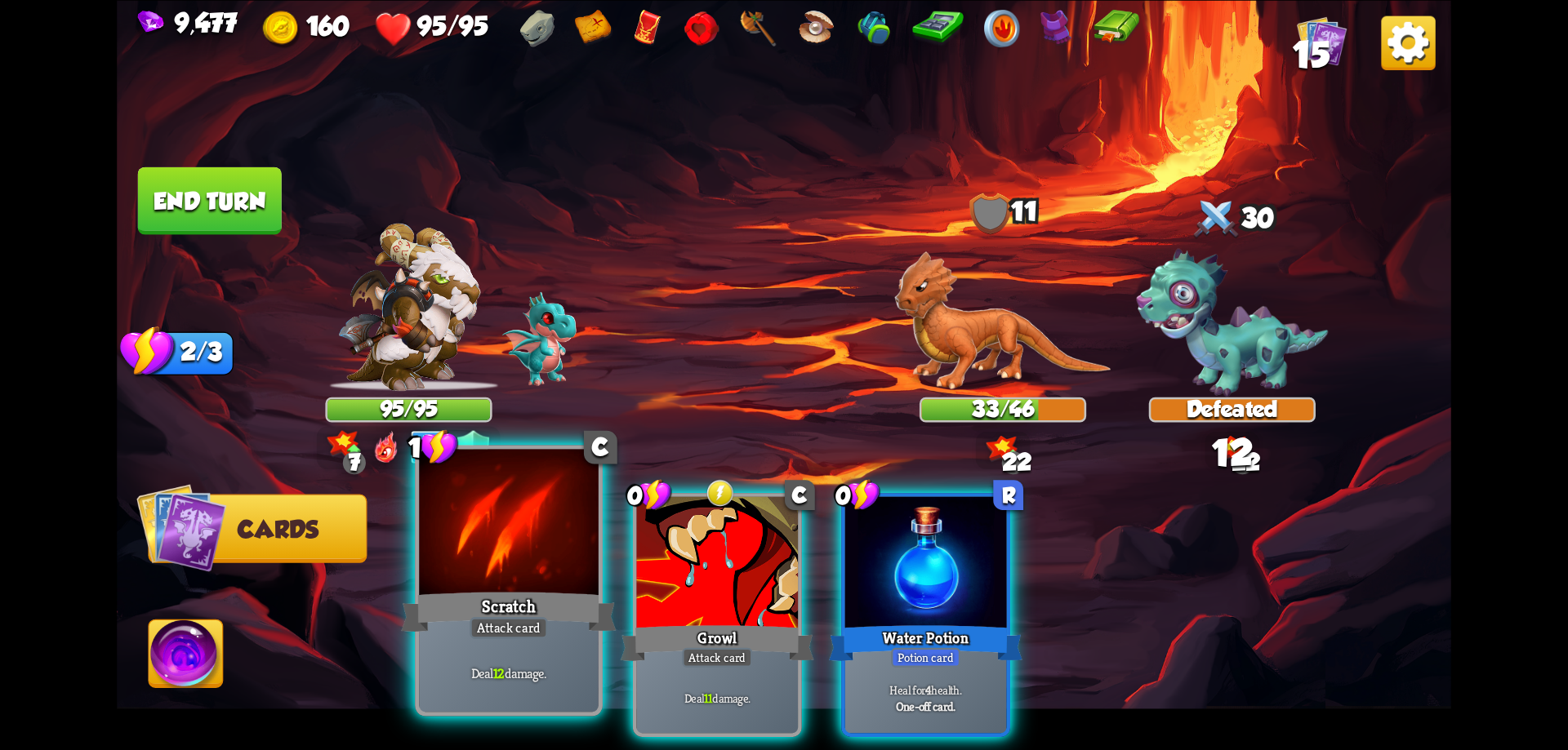
click at [497, 582] on div at bounding box center [508, 525] width 180 height 151
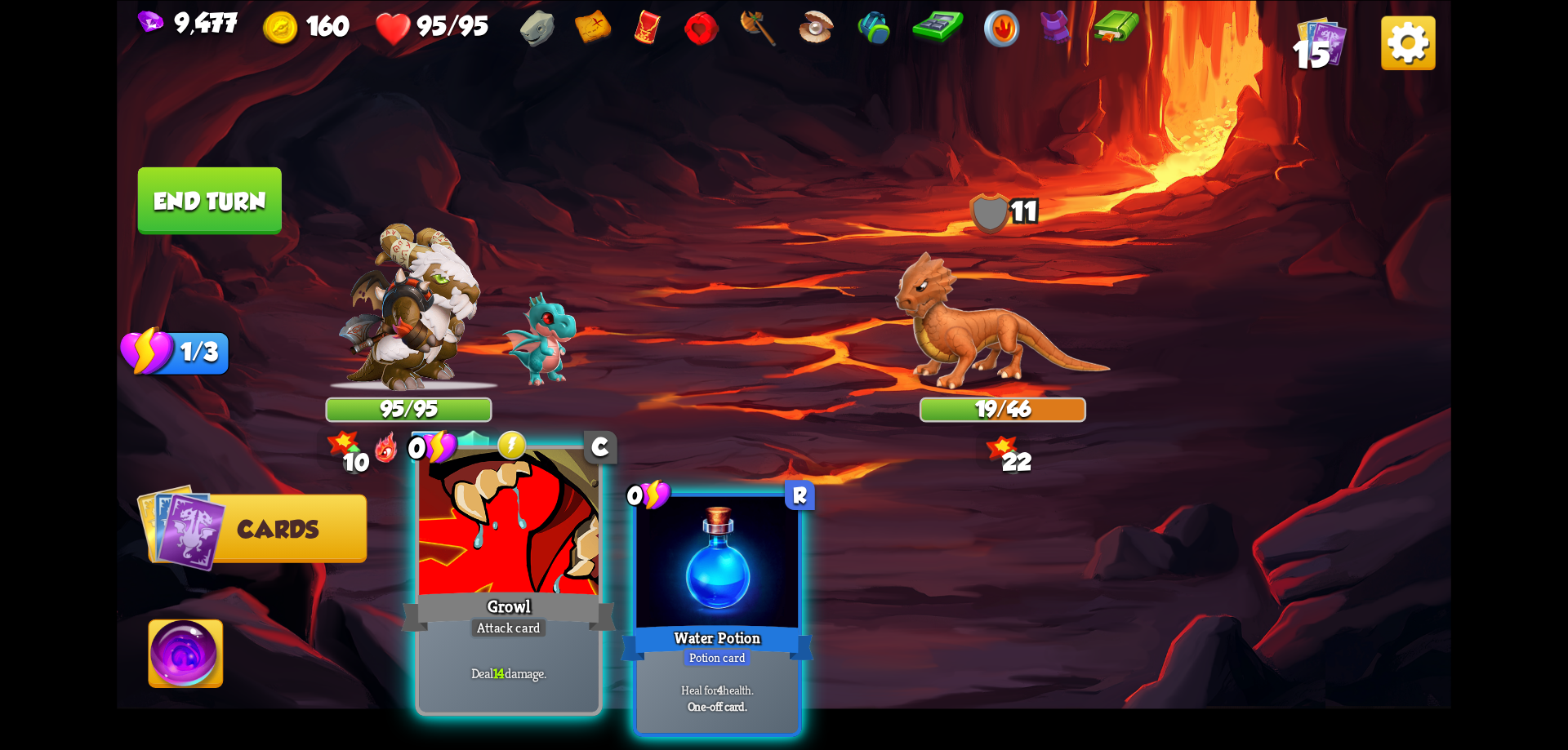
click at [566, 539] on div at bounding box center [508, 525] width 180 height 151
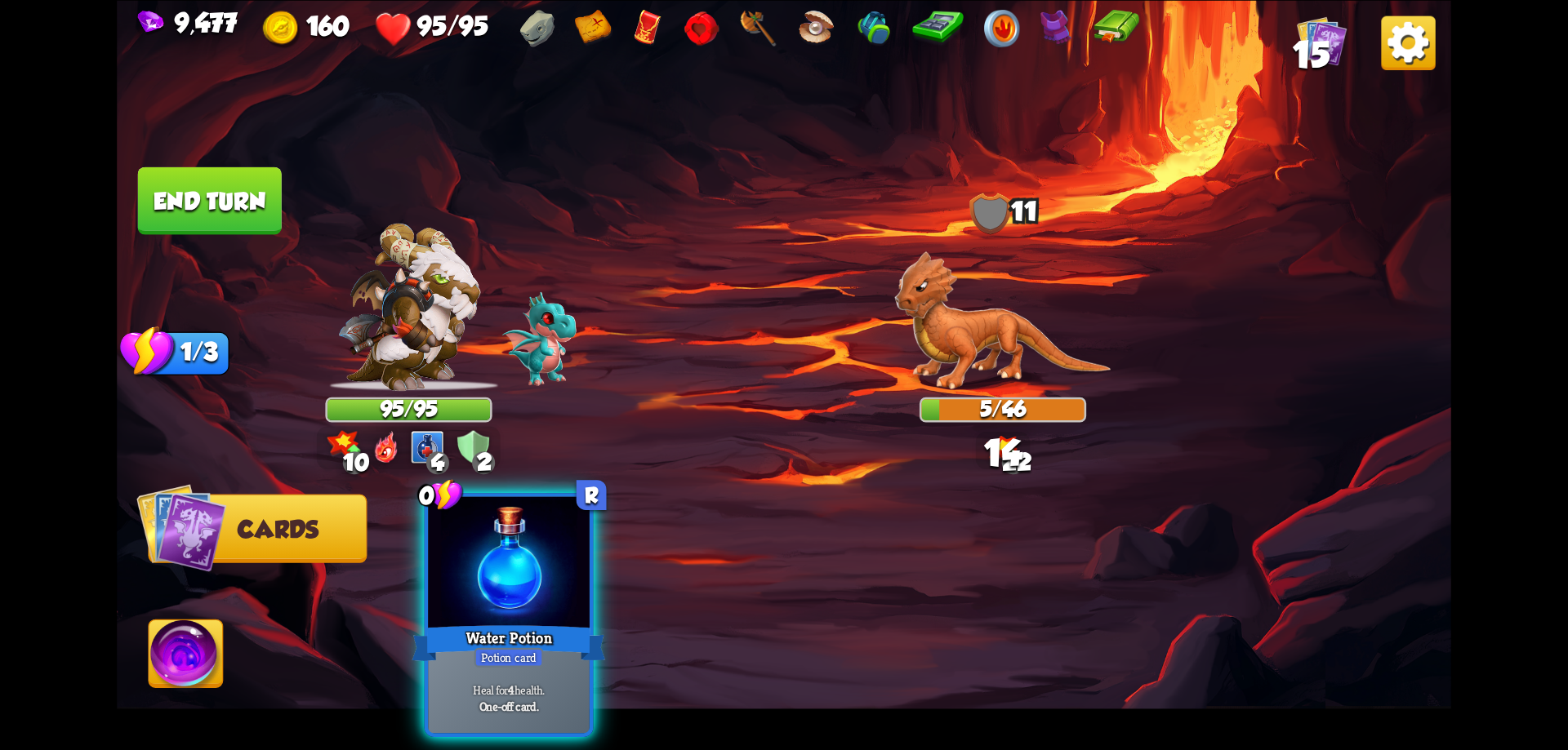
click at [566, 539] on div at bounding box center [508, 565] width 161 height 137
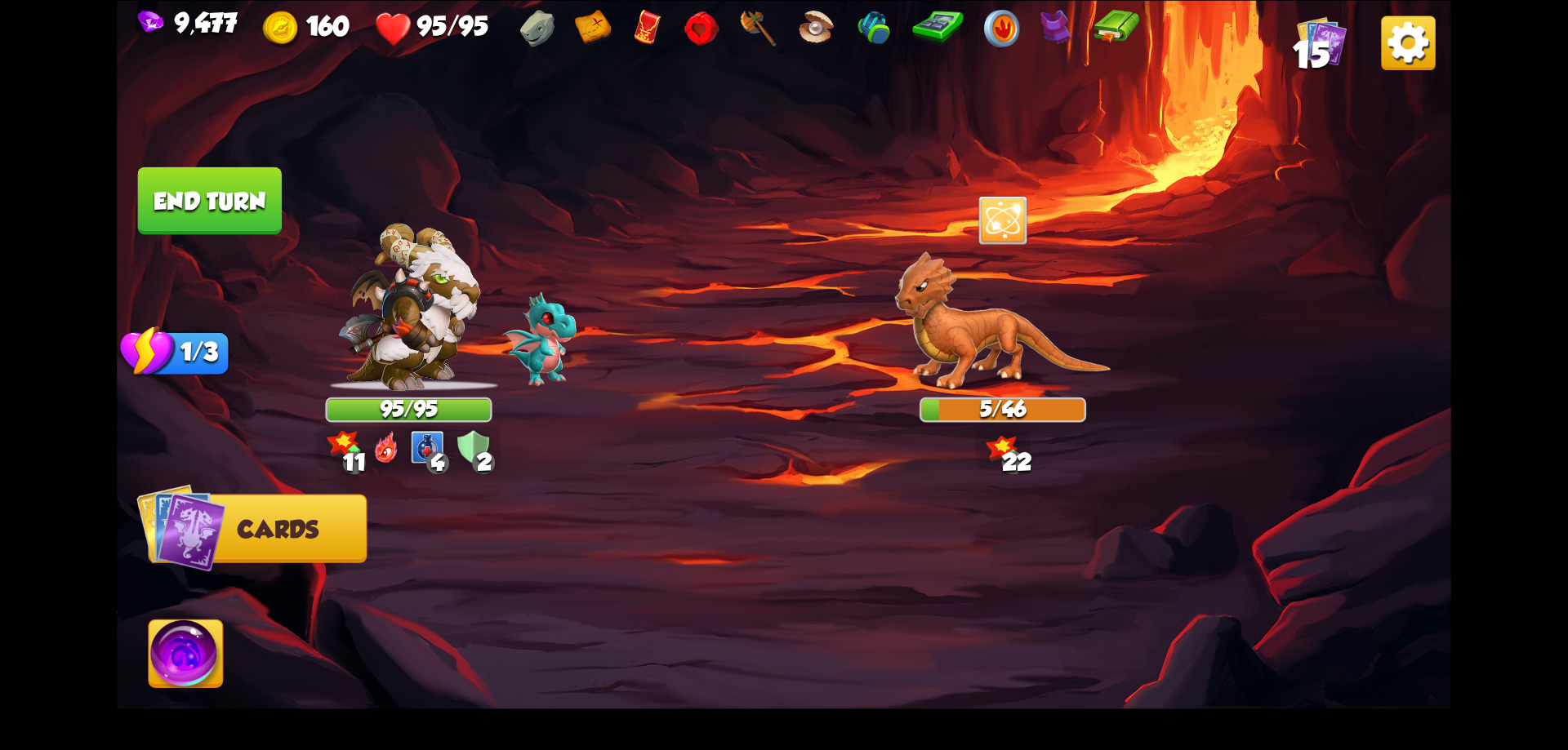
click at [196, 649] on img at bounding box center [186, 657] width 75 height 75
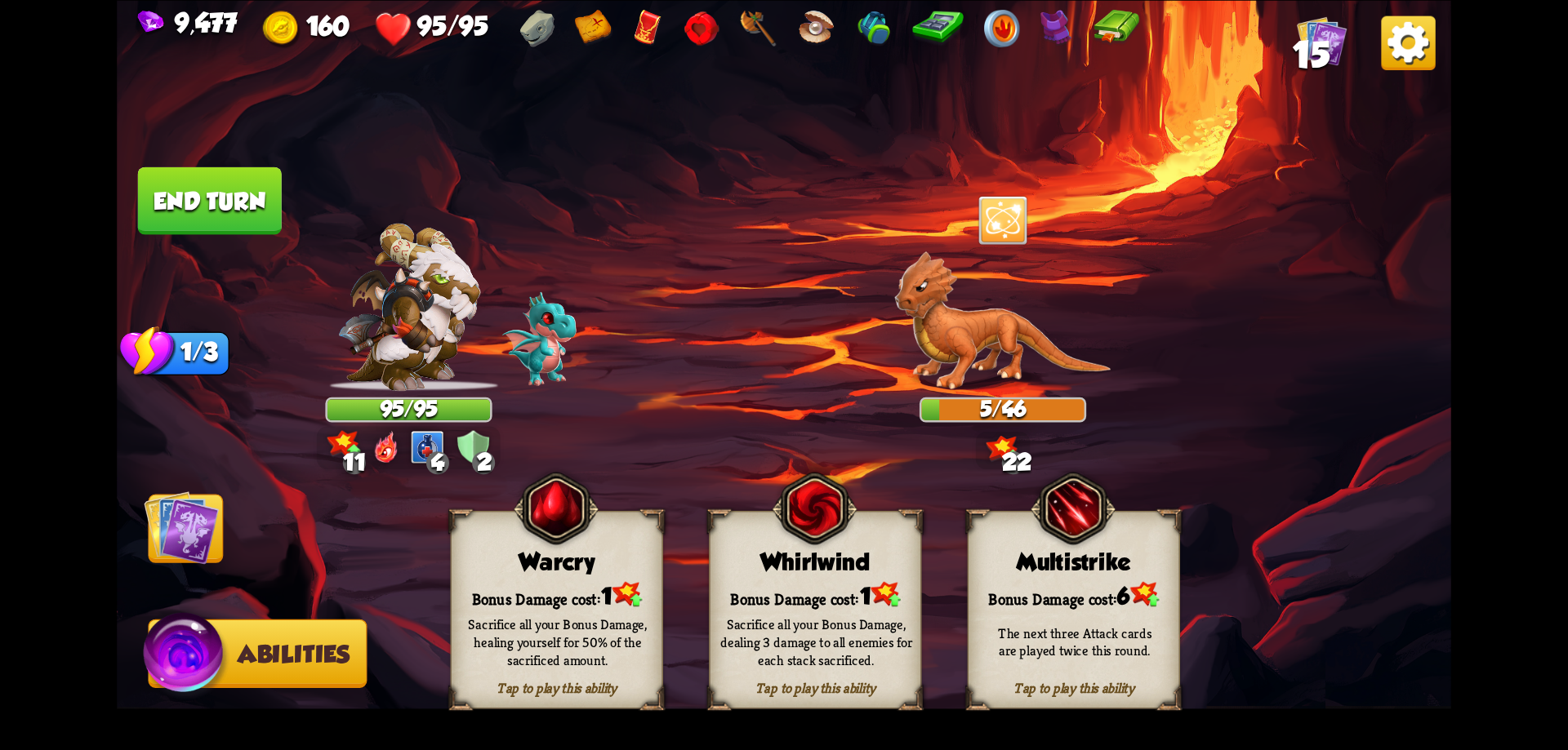
click at [782, 562] on div "Whirlwind" at bounding box center [815, 561] width 211 height 27
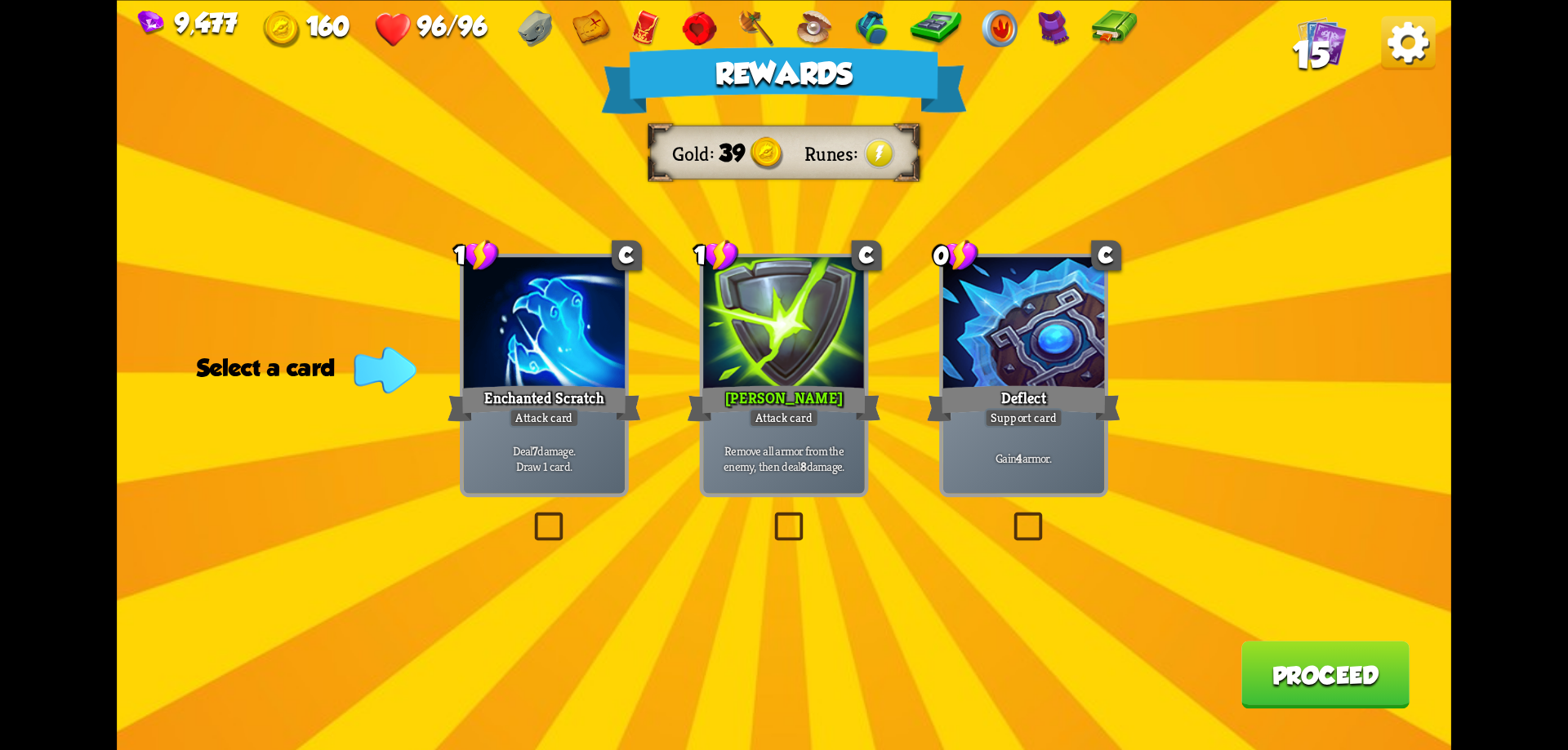
click at [1354, 682] on button "Proceed" at bounding box center [1325, 675] width 168 height 68
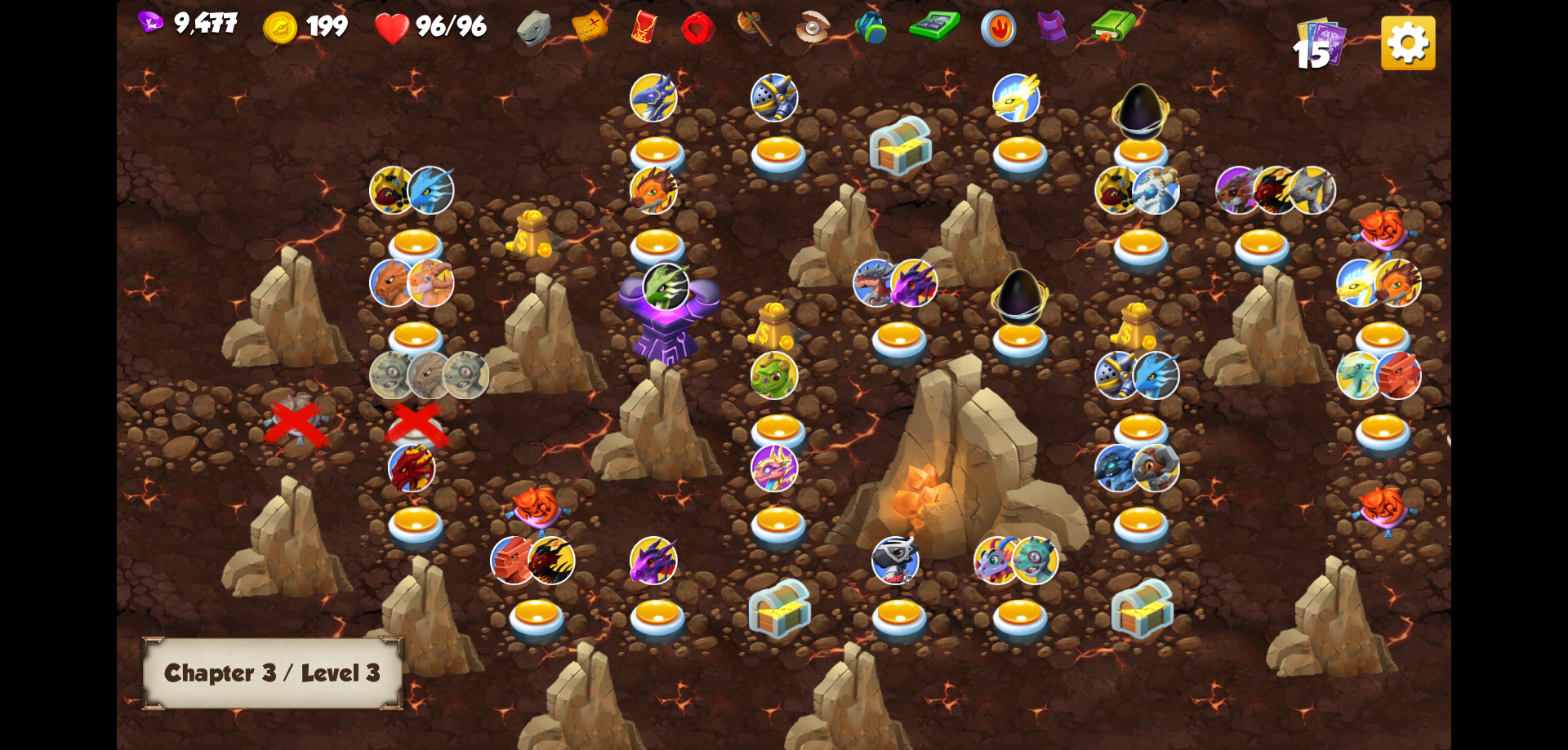
click at [430, 513] on img at bounding box center [418, 530] width 67 height 49
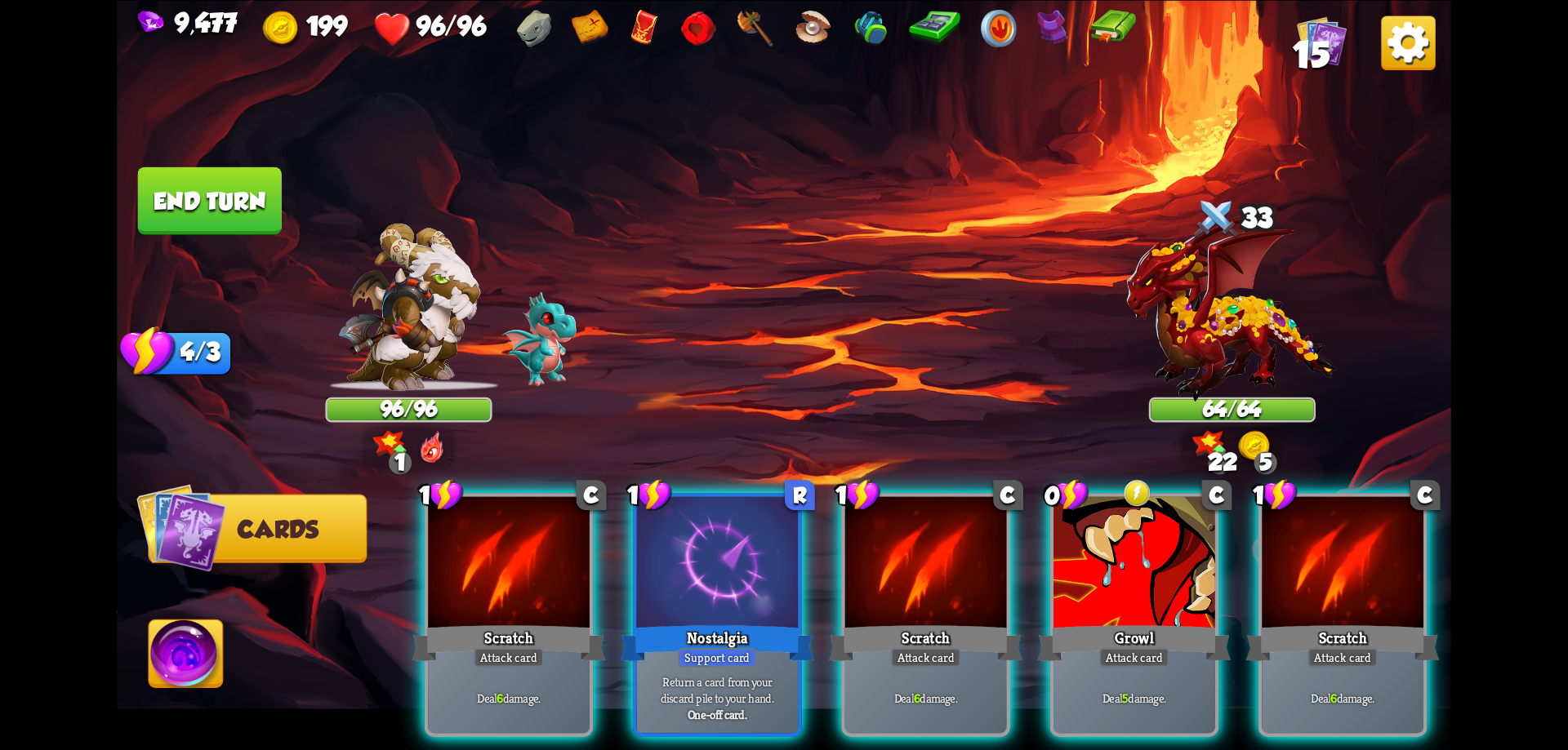
drag, startPoint x: 732, startPoint y: 553, endPoint x: 878, endPoint y: 177, distance: 403.4
click at [878, 177] on div "Select an enemy to attack... You don't have enough stamina to play that card...…" at bounding box center [784, 375] width 1335 height 750
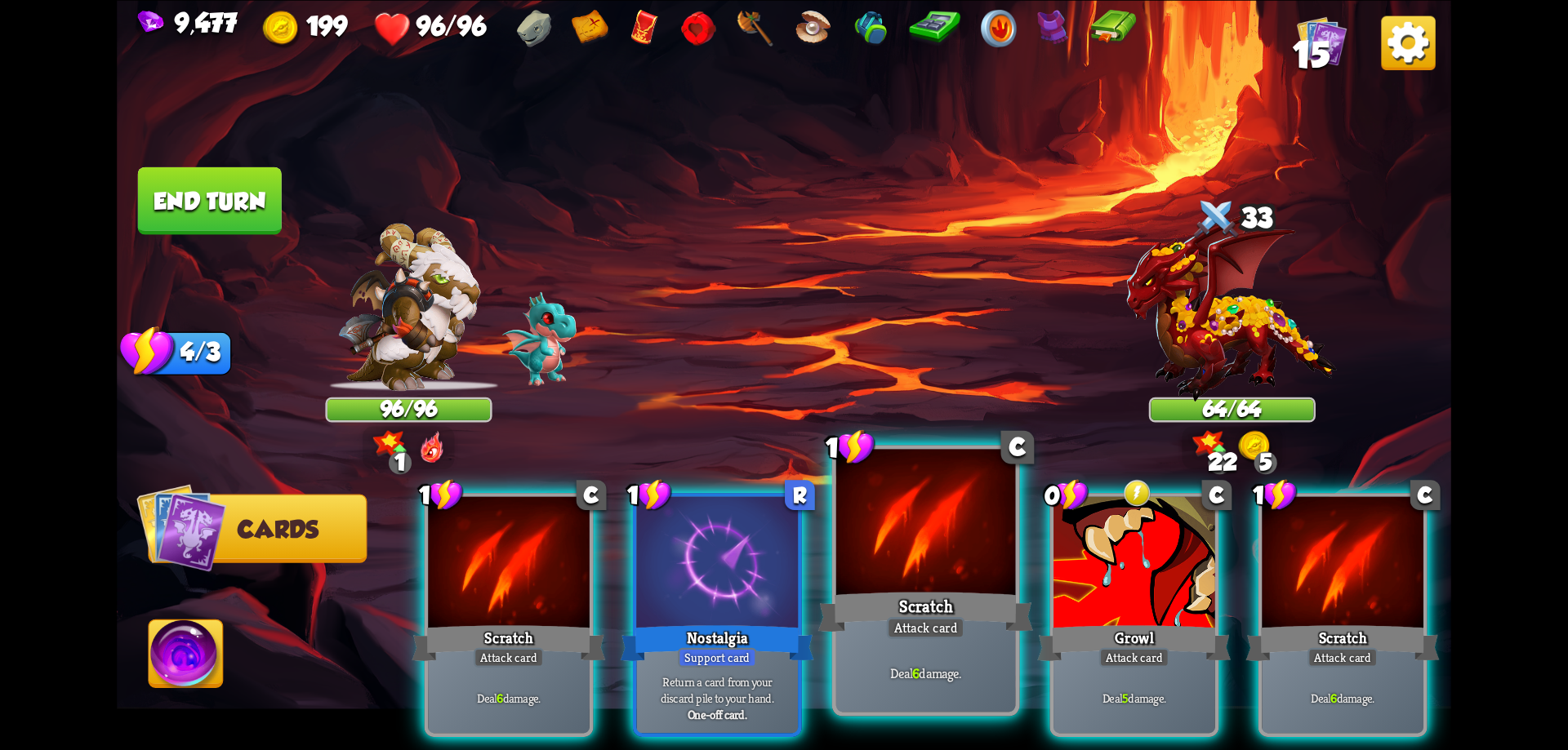
click at [941, 554] on div at bounding box center [926, 525] width 180 height 151
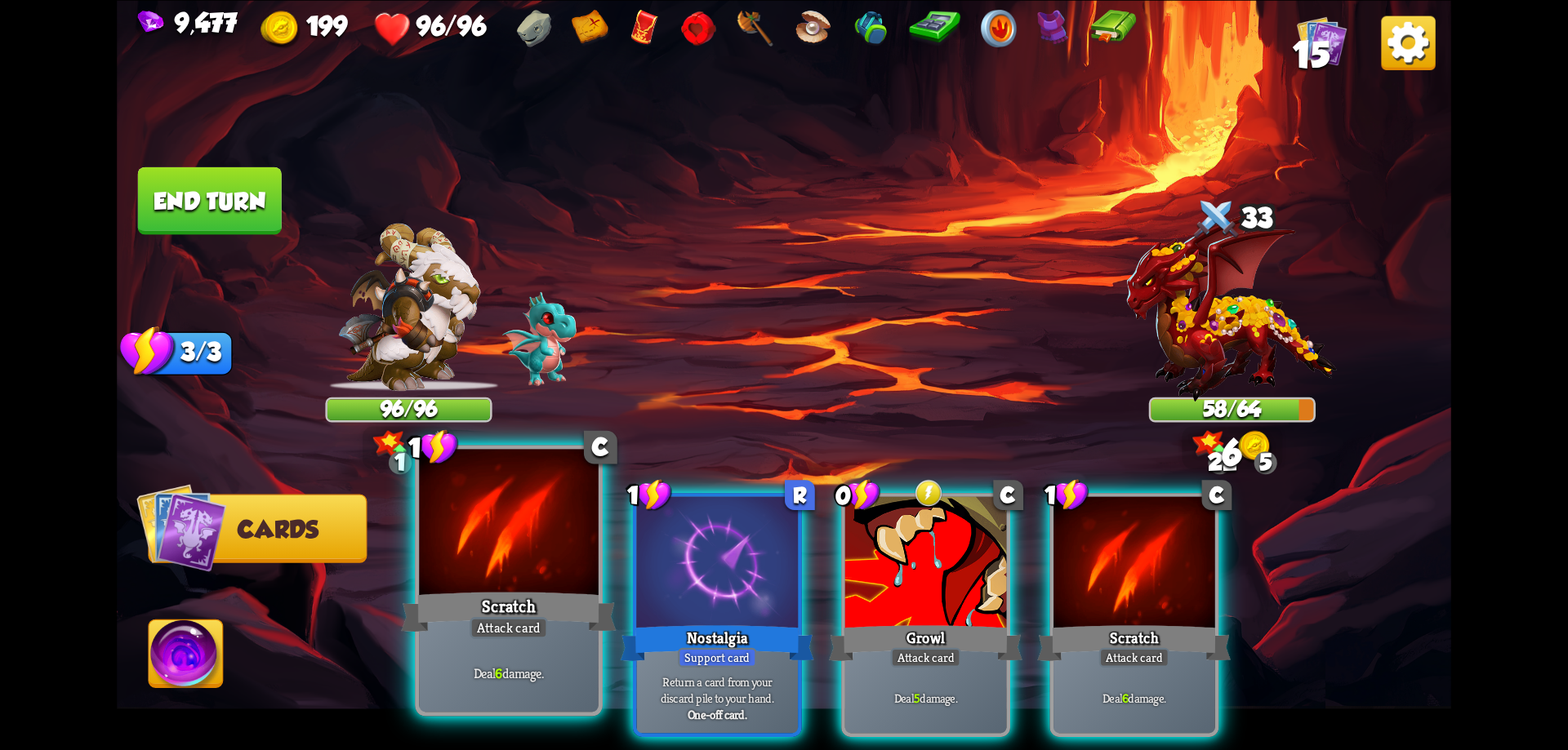
click at [545, 606] on div "Scratch" at bounding box center [508, 611] width 215 height 48
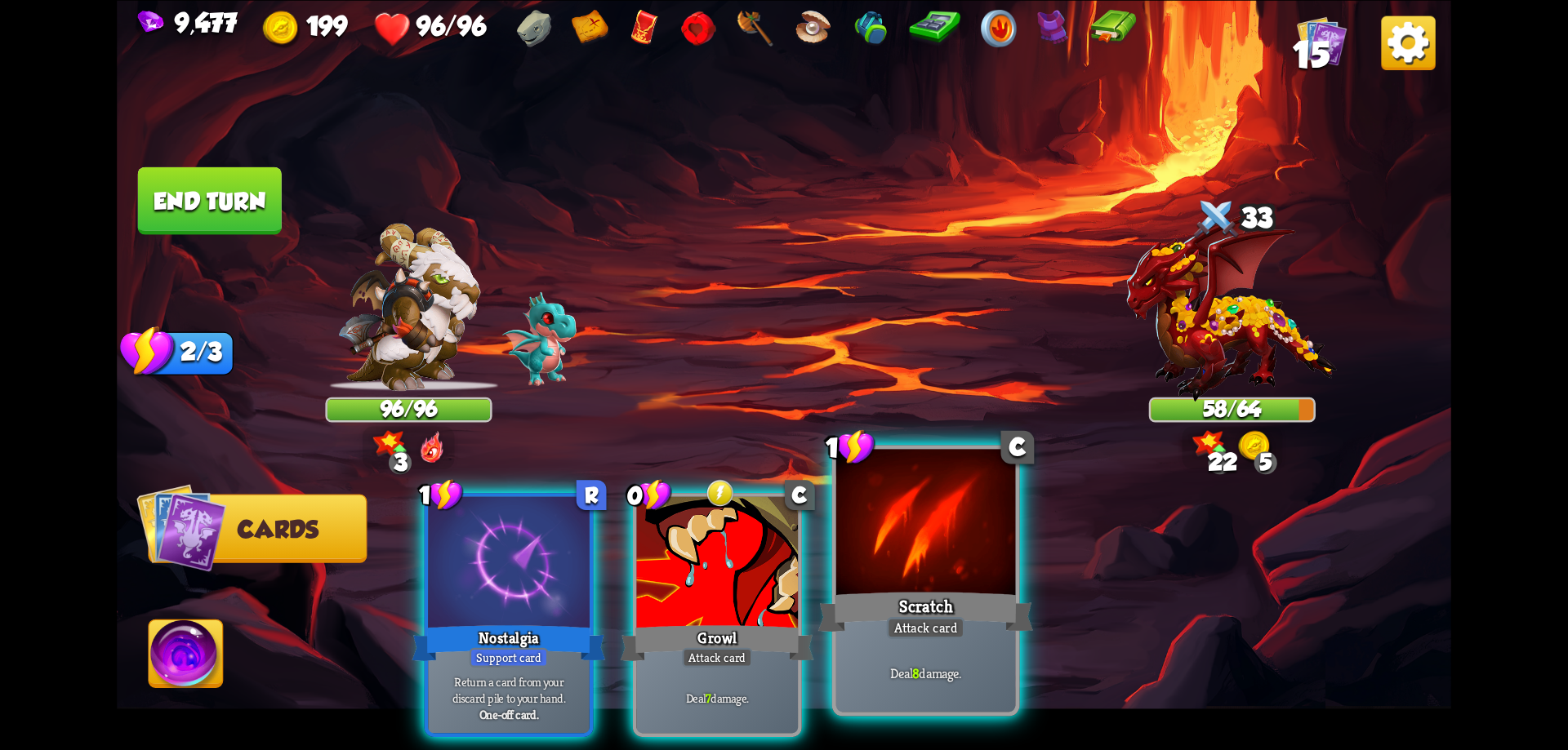
click at [923, 580] on div at bounding box center [926, 525] width 180 height 151
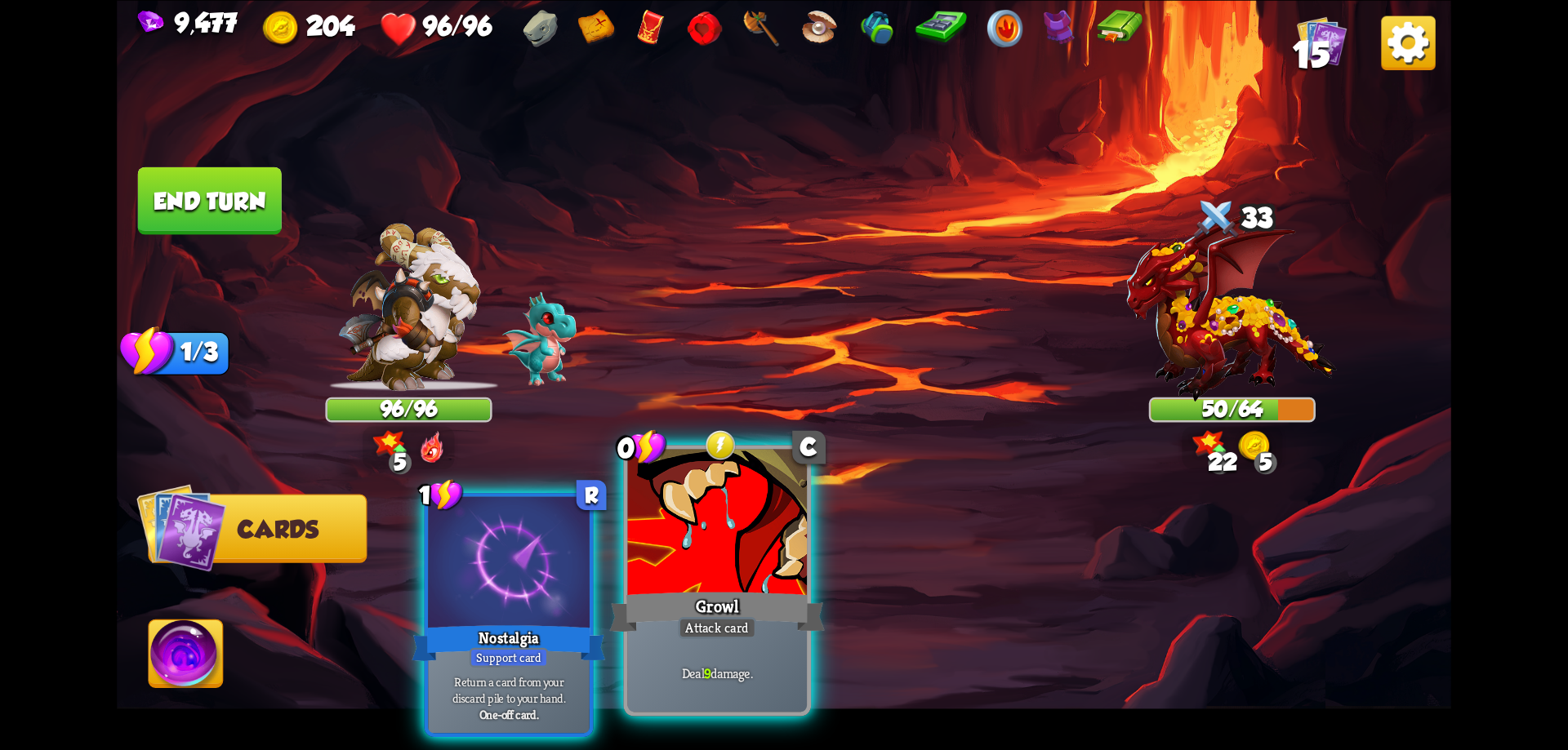
click at [731, 592] on div "Growl" at bounding box center [717, 611] width 215 height 48
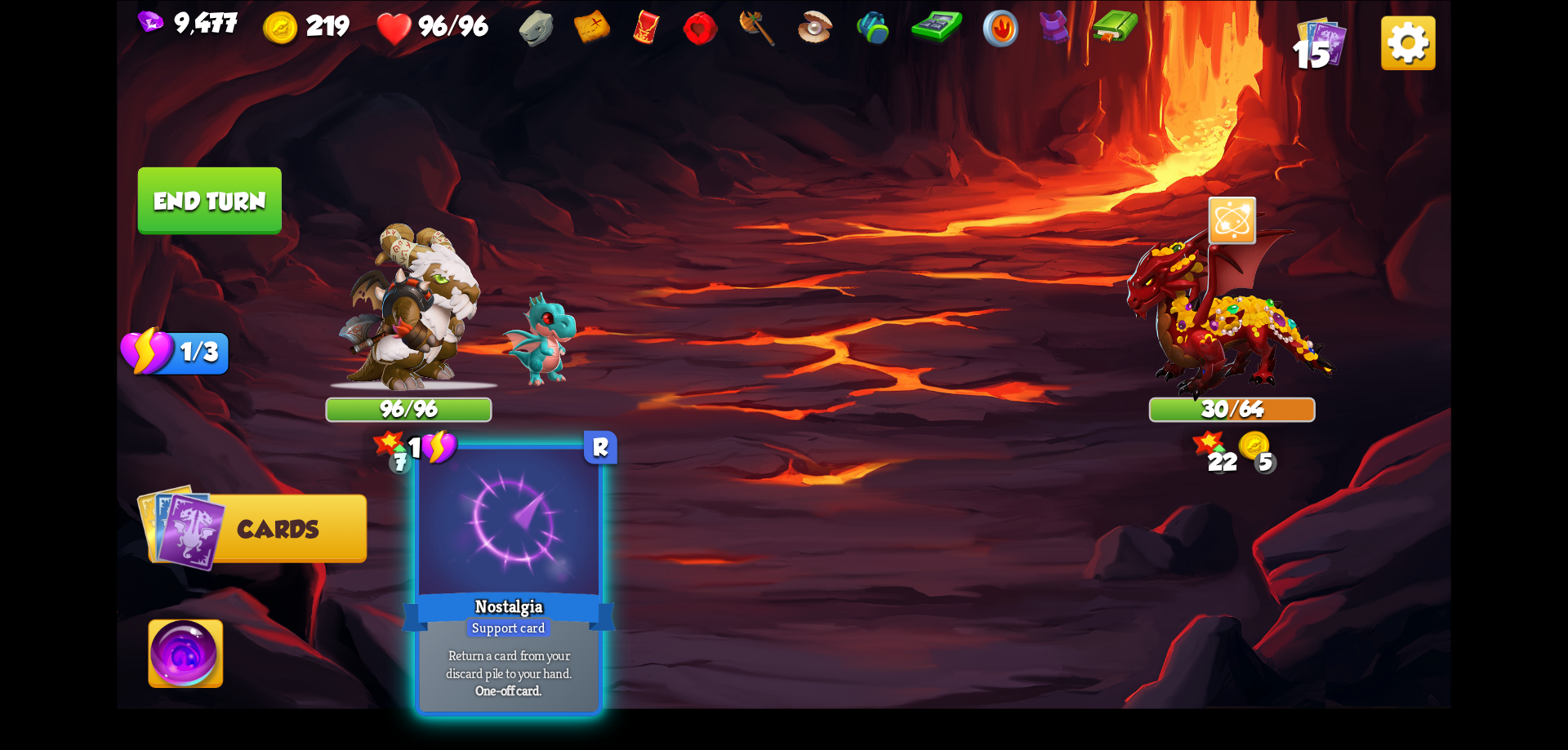
click at [557, 619] on div "Nostalgia" at bounding box center [508, 611] width 215 height 48
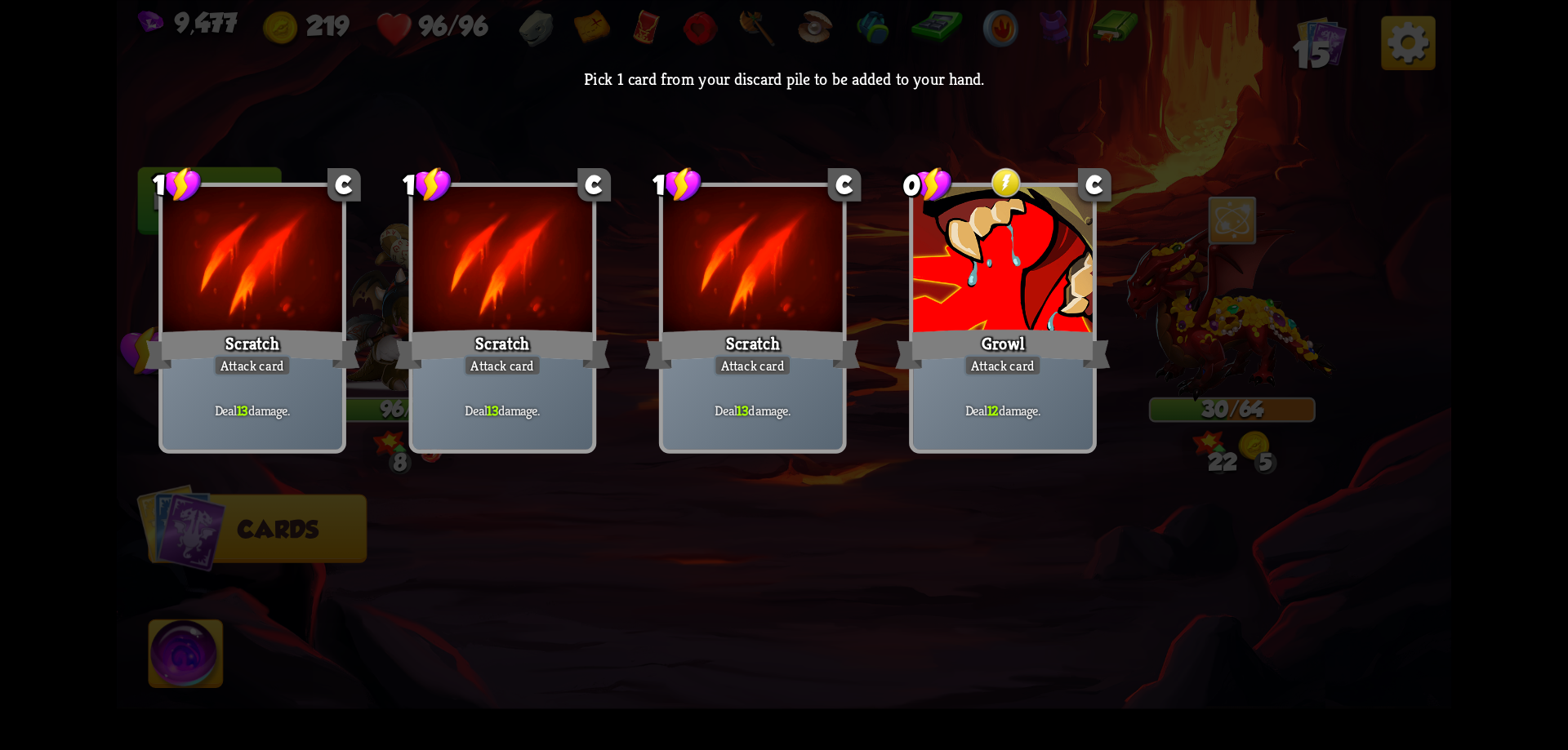
click at [830, 340] on div "Scratch" at bounding box center [752, 349] width 215 height 48
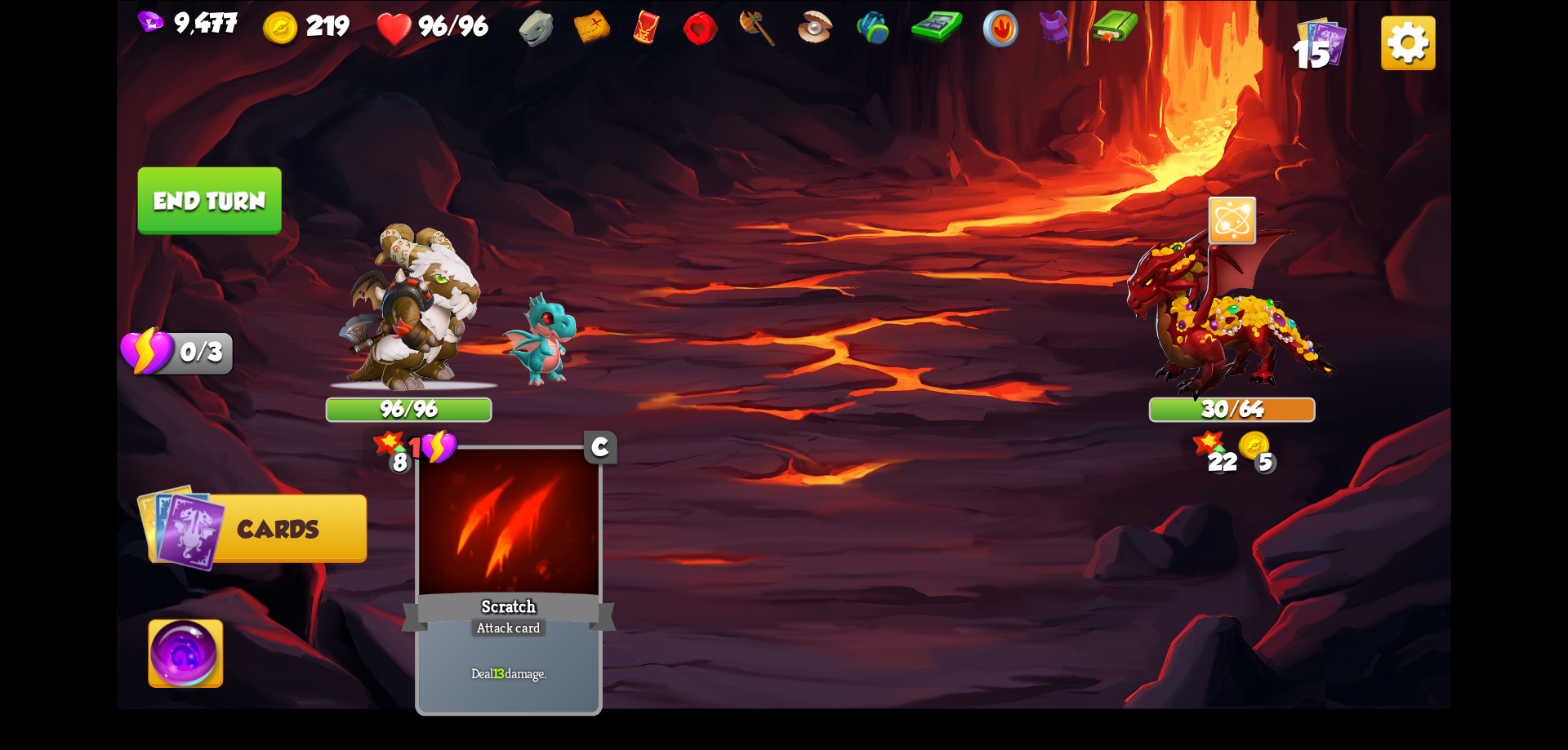
click at [550, 595] on div "Scratch" at bounding box center [508, 611] width 215 height 48
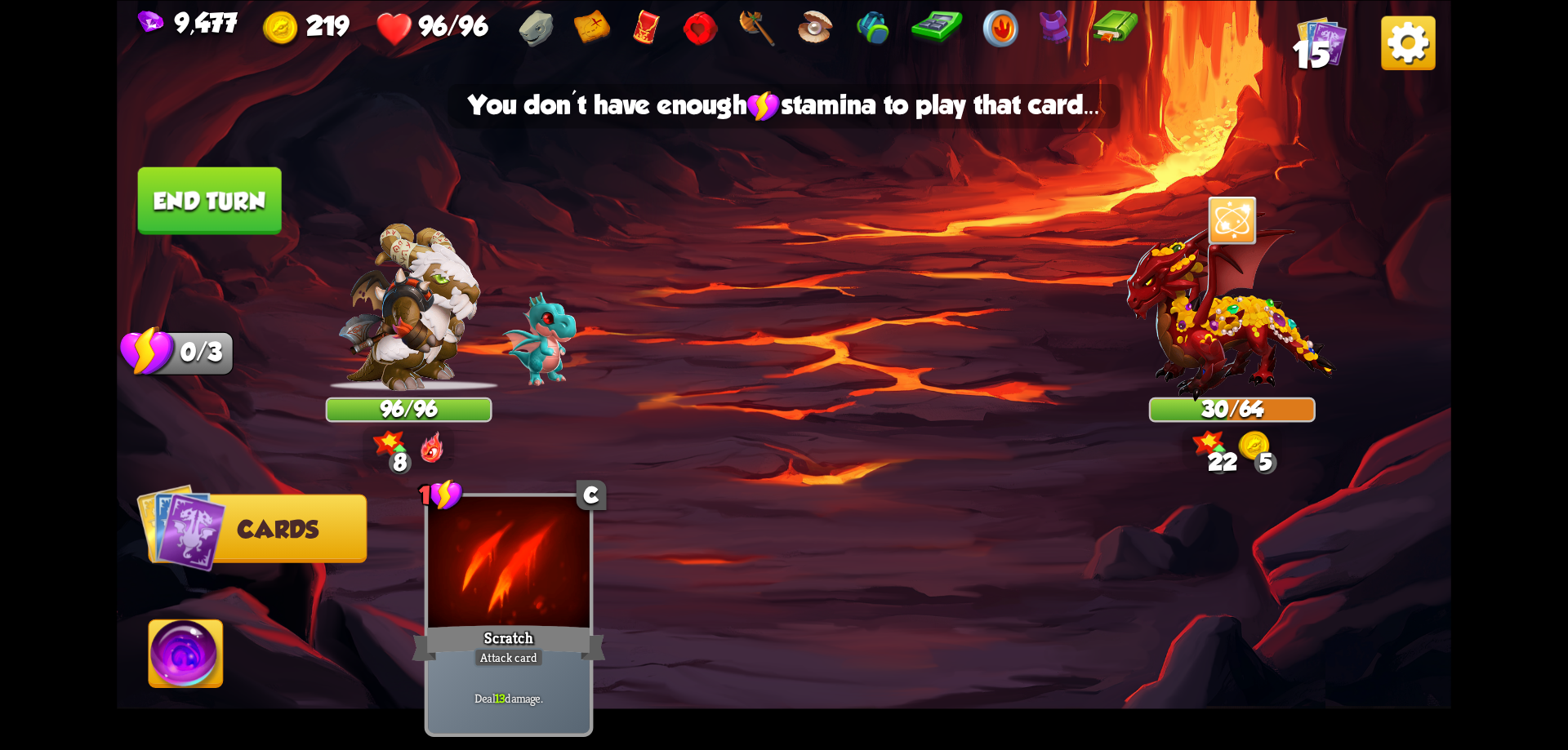
click at [253, 224] on button "End turn" at bounding box center [209, 200] width 143 height 68
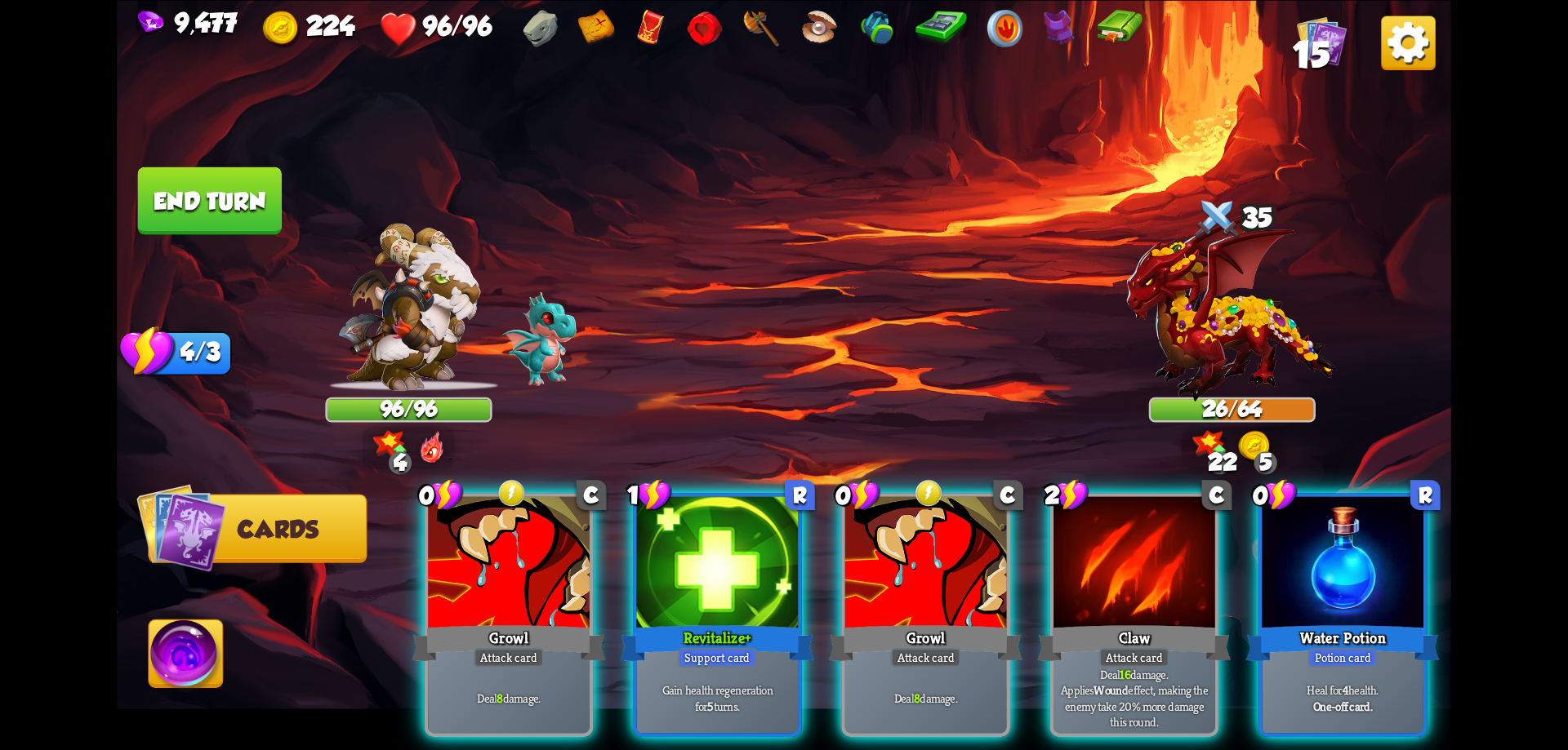
click at [1171, 580] on div at bounding box center [1134, 565] width 161 height 137
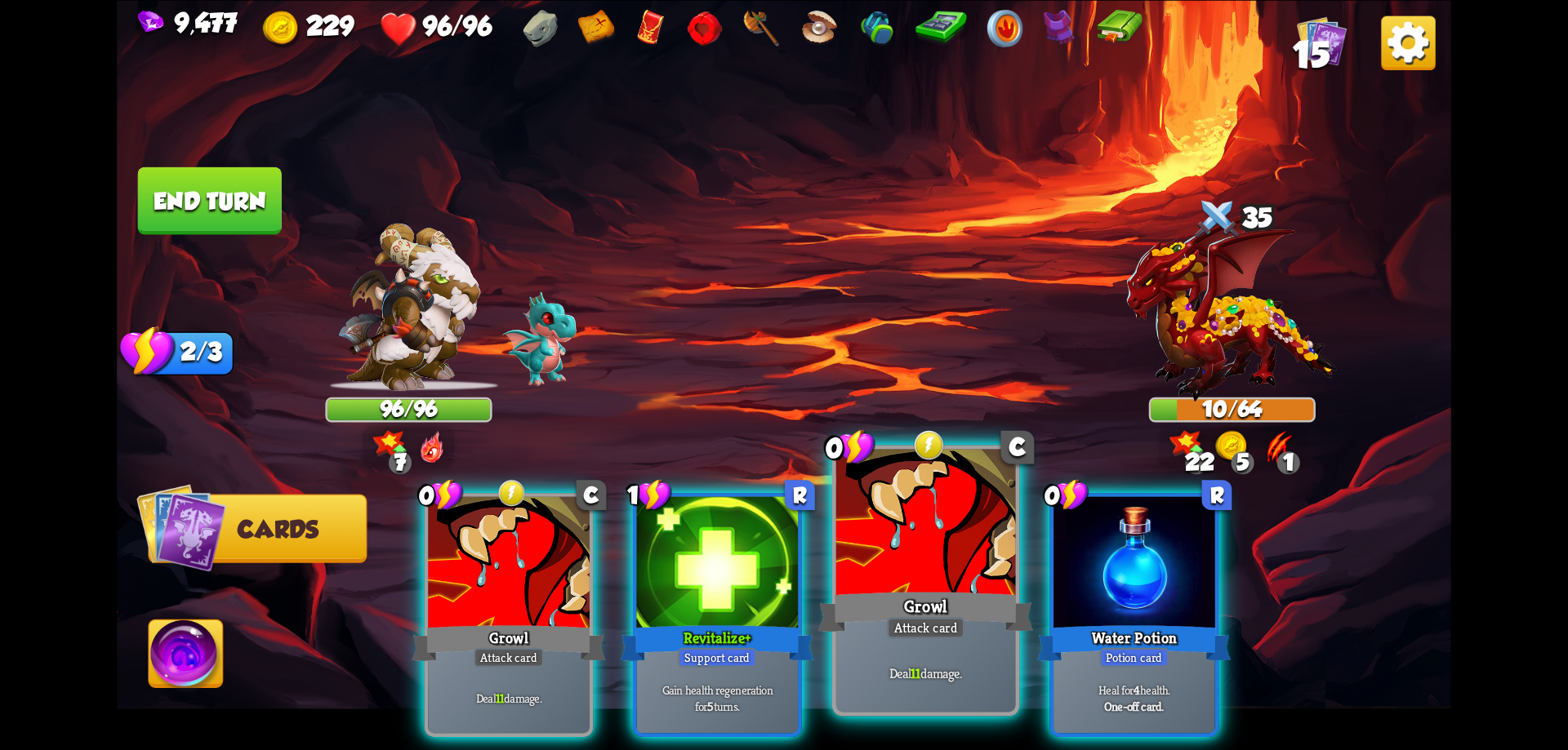
click at [891, 557] on div at bounding box center [926, 525] width 180 height 151
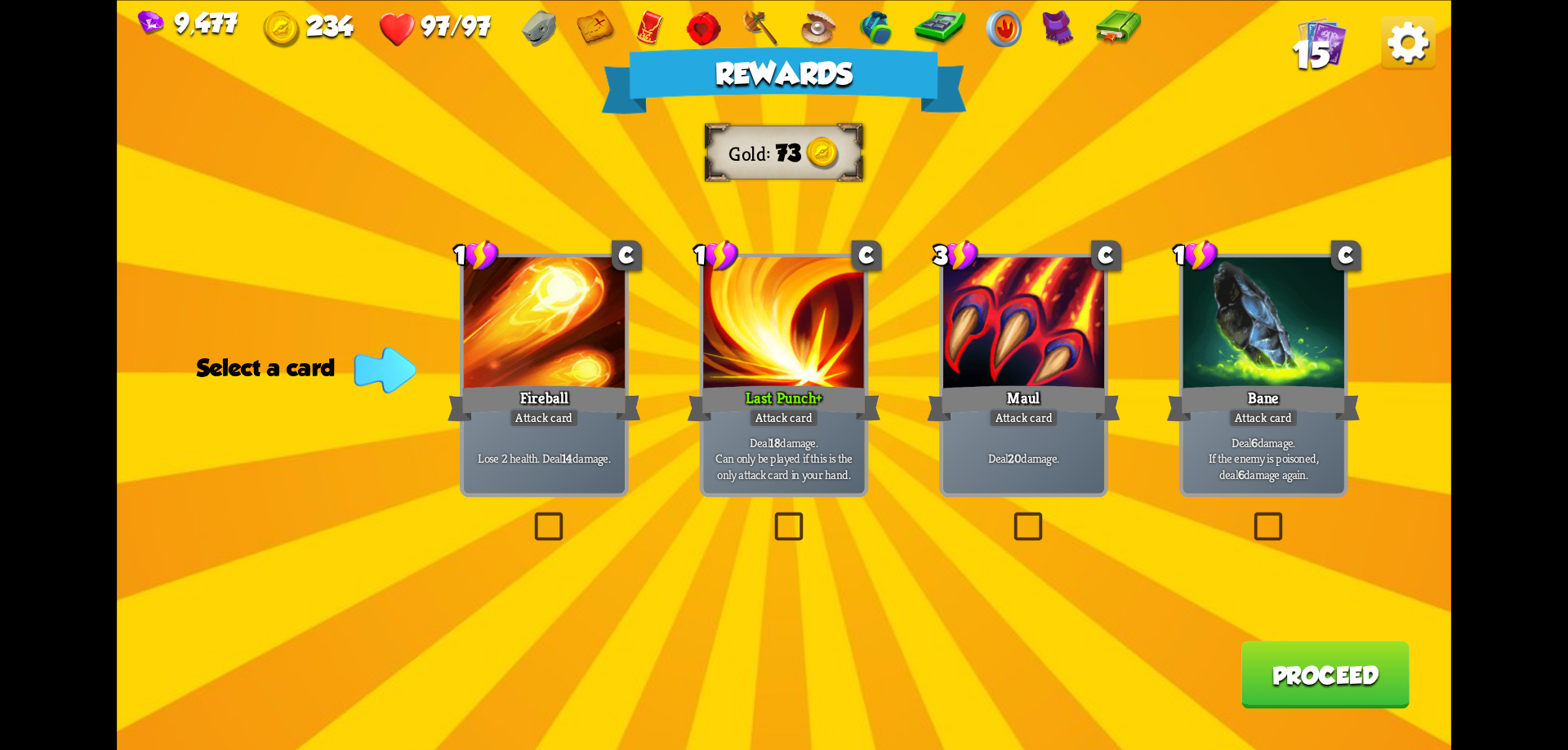
click at [1278, 675] on button "Proceed" at bounding box center [1325, 675] width 168 height 68
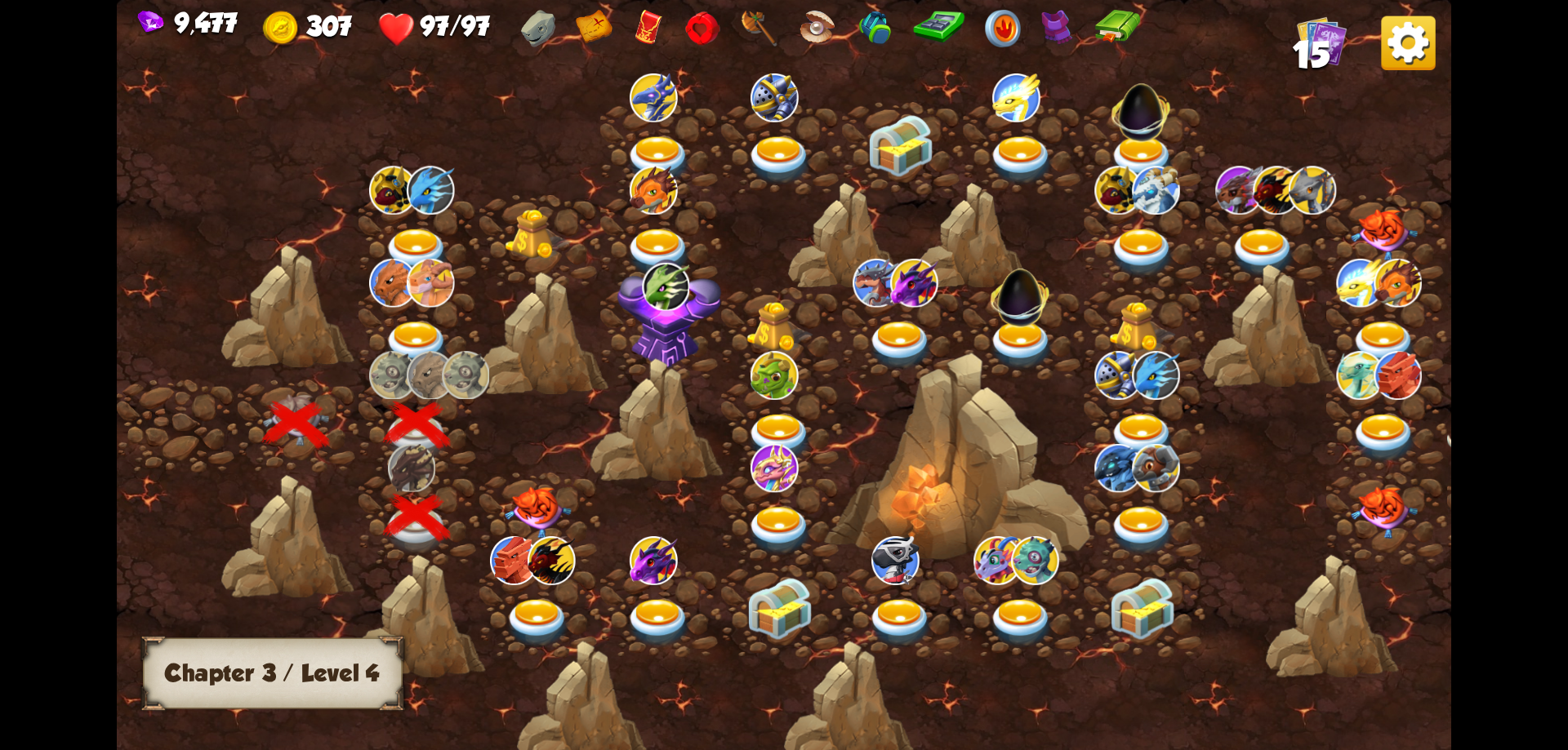
click at [533, 508] on img at bounding box center [538, 512] width 67 height 53
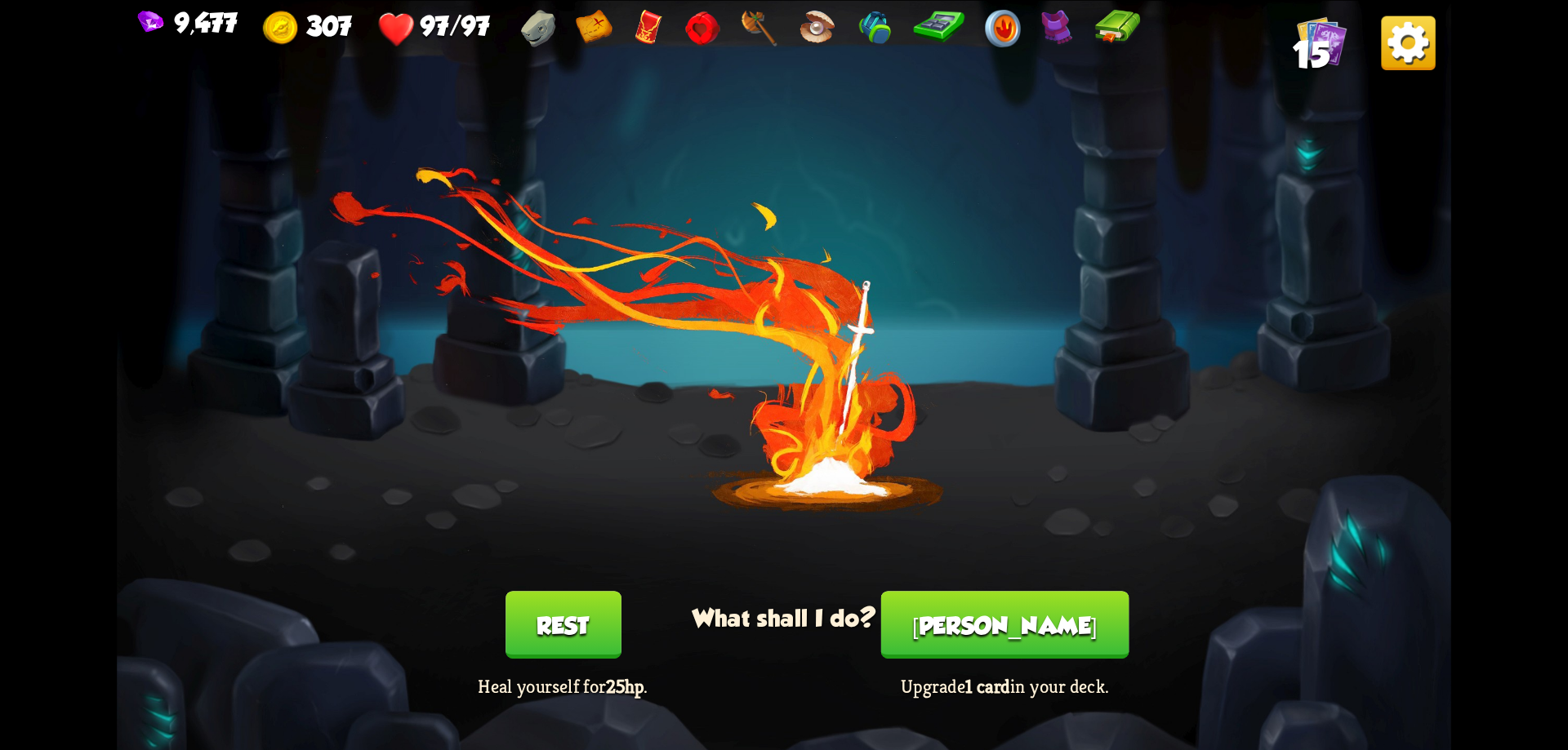
click at [978, 616] on button "Smith" at bounding box center [1005, 625] width 248 height 68
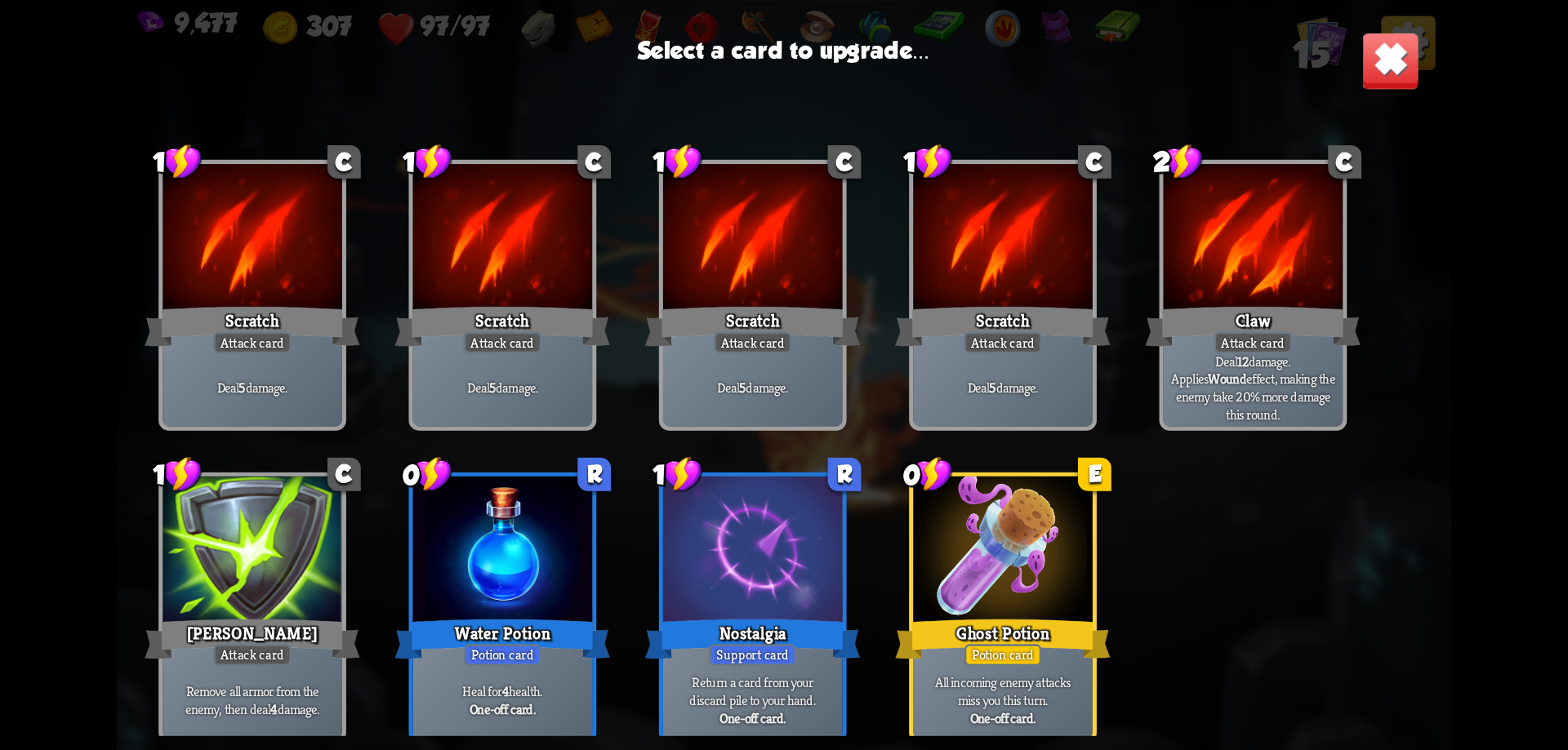
scroll to position [24, 0]
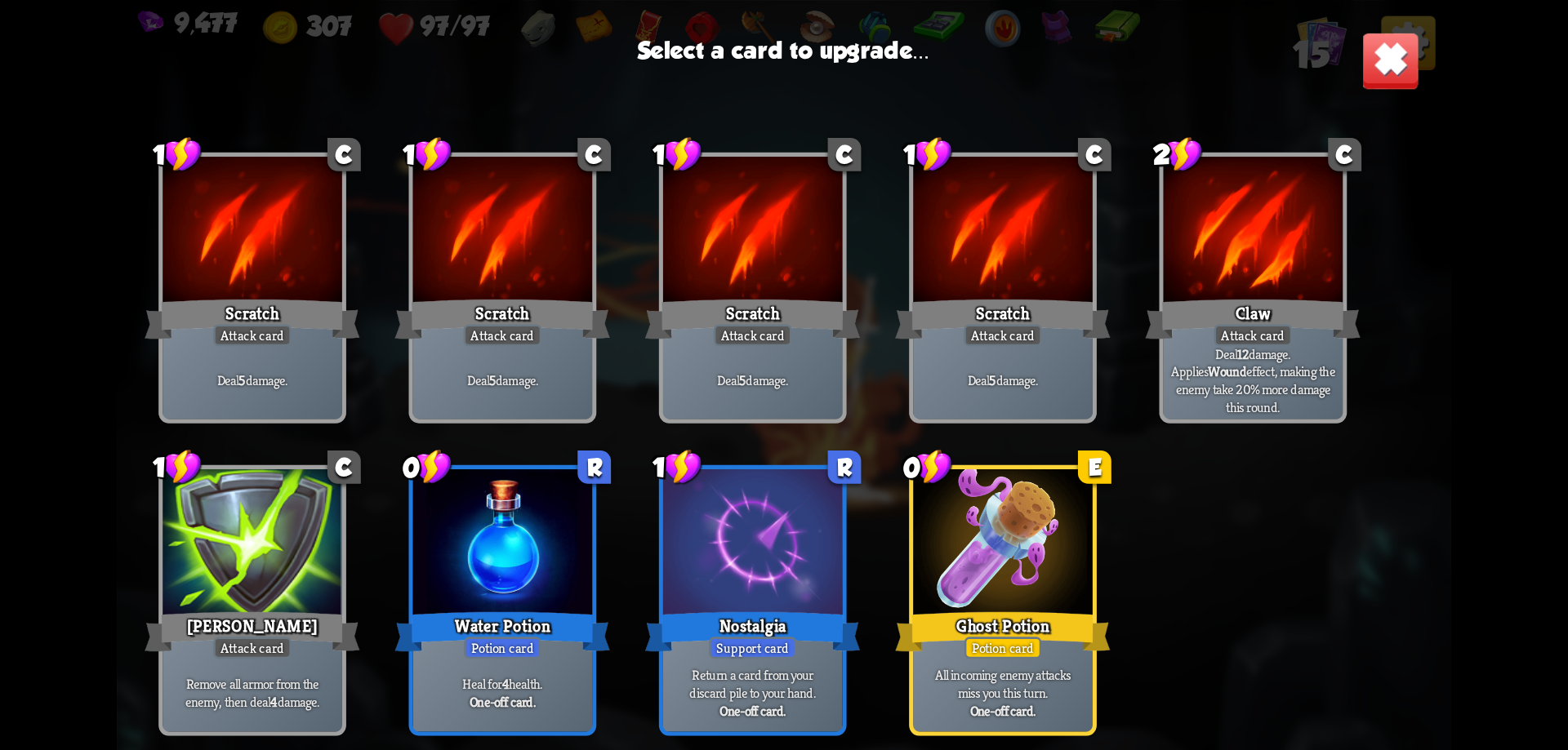
click at [711, 492] on div at bounding box center [753, 545] width 180 height 151
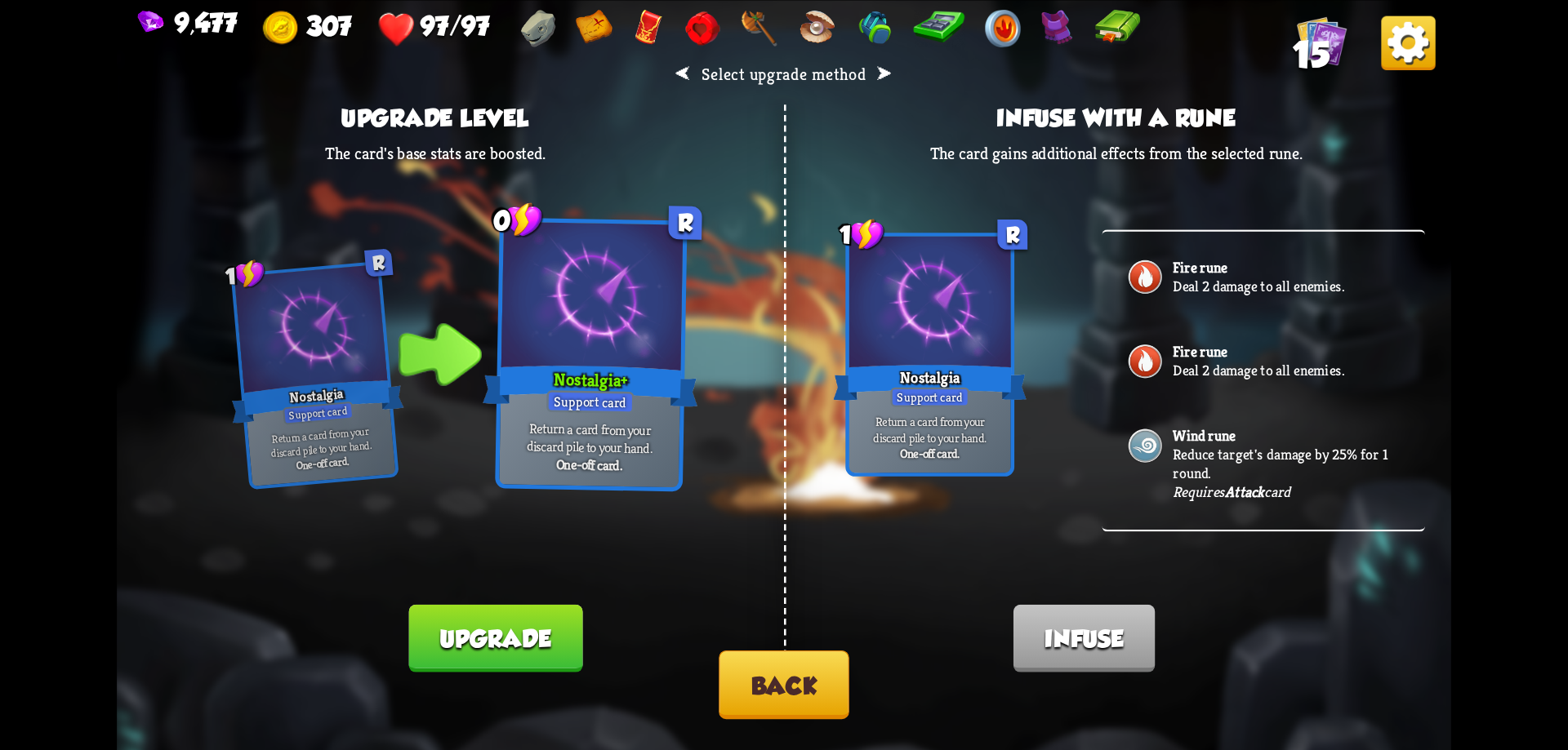
scroll to position [245, 0]
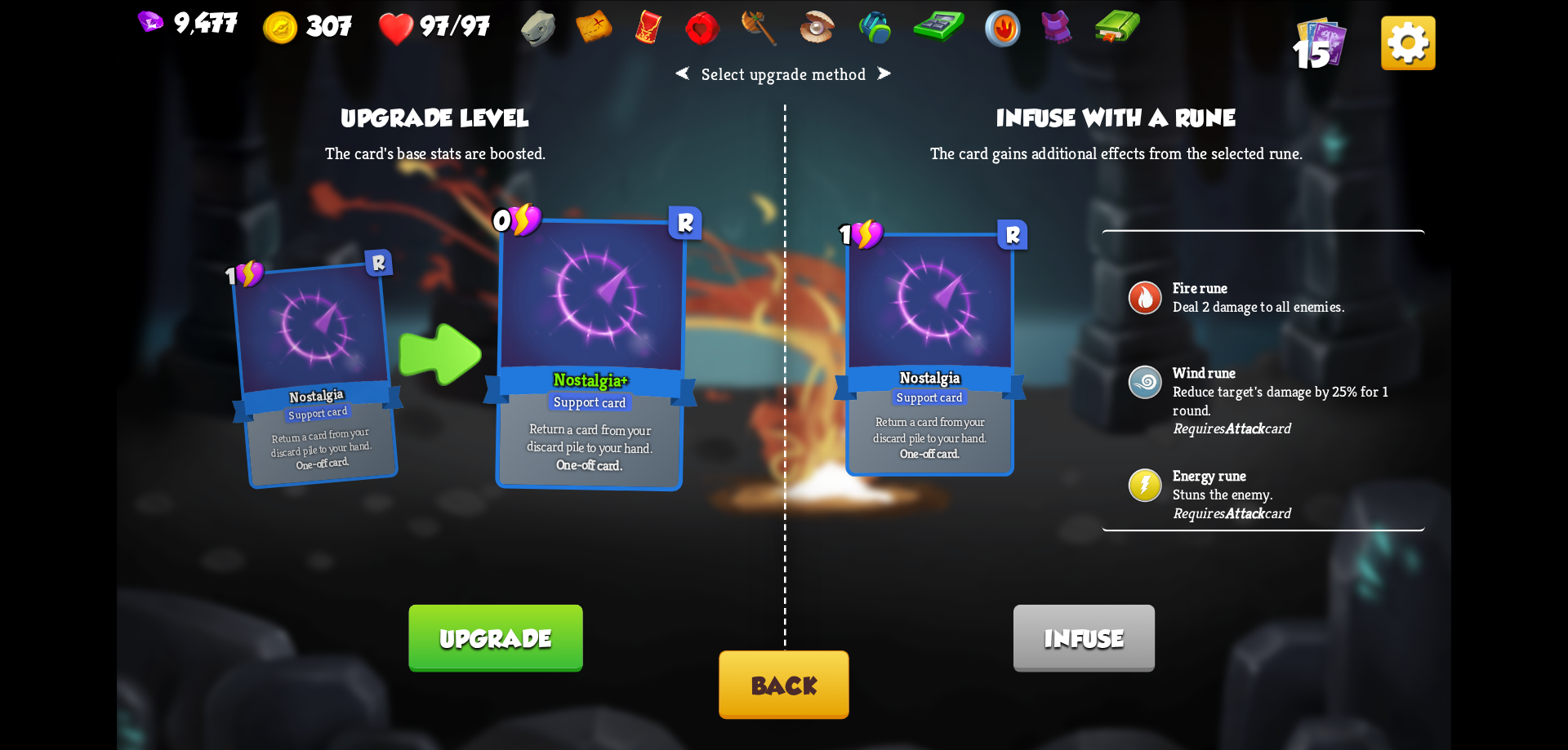
click at [803, 674] on button "Back" at bounding box center [784, 684] width 131 height 69
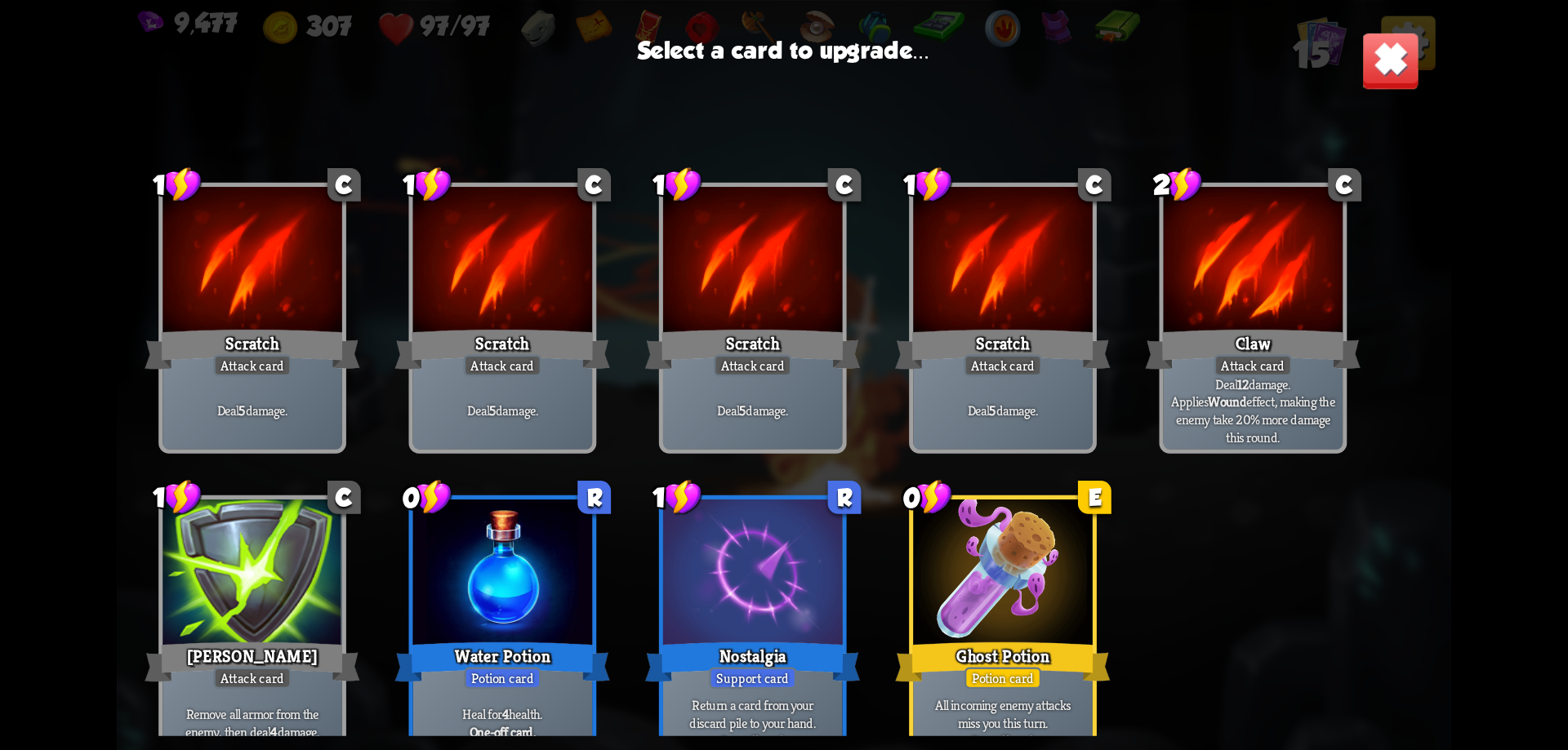
click at [736, 311] on div at bounding box center [753, 263] width 180 height 151
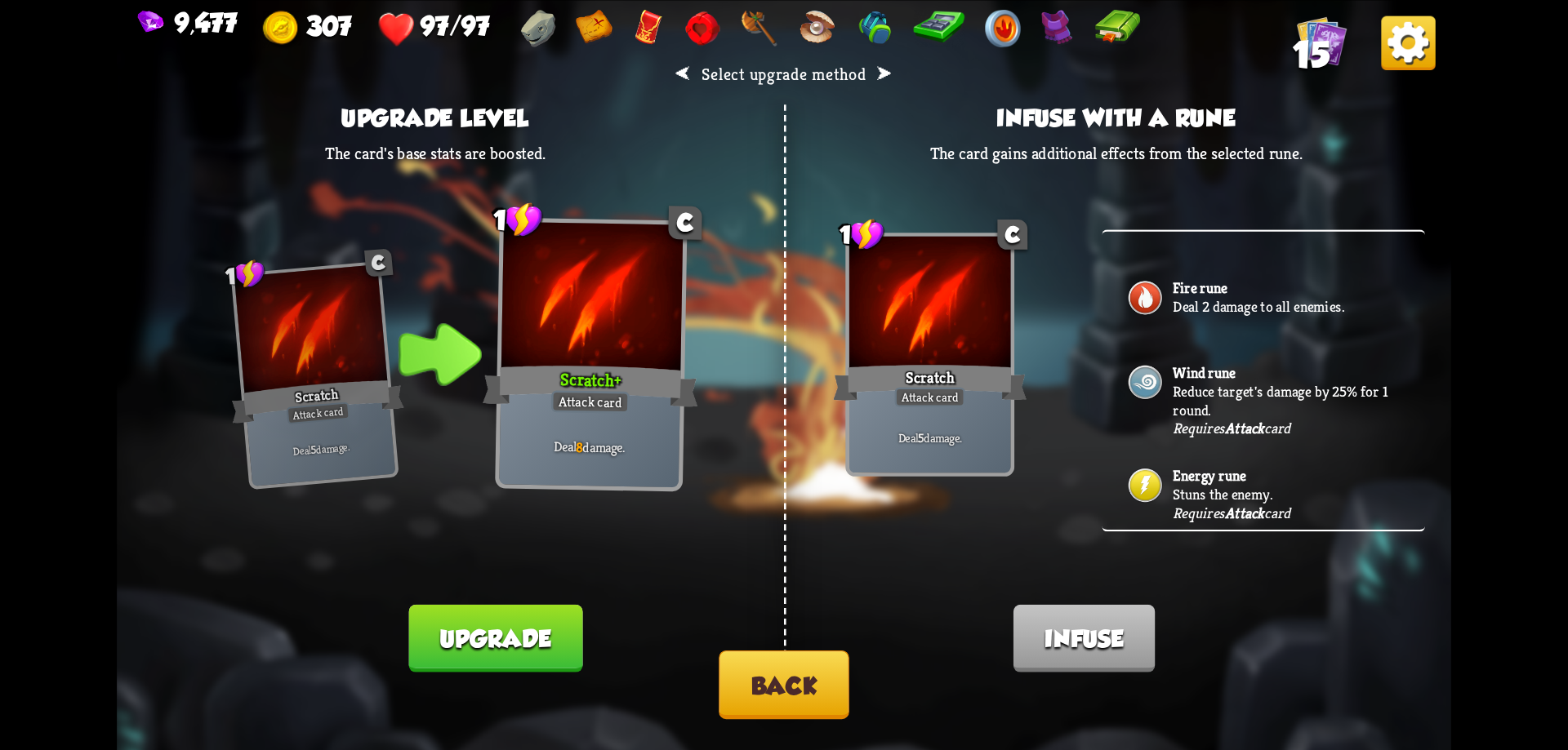
click at [1182, 494] on p "Stuns the enemy." at bounding box center [1285, 495] width 226 height 19
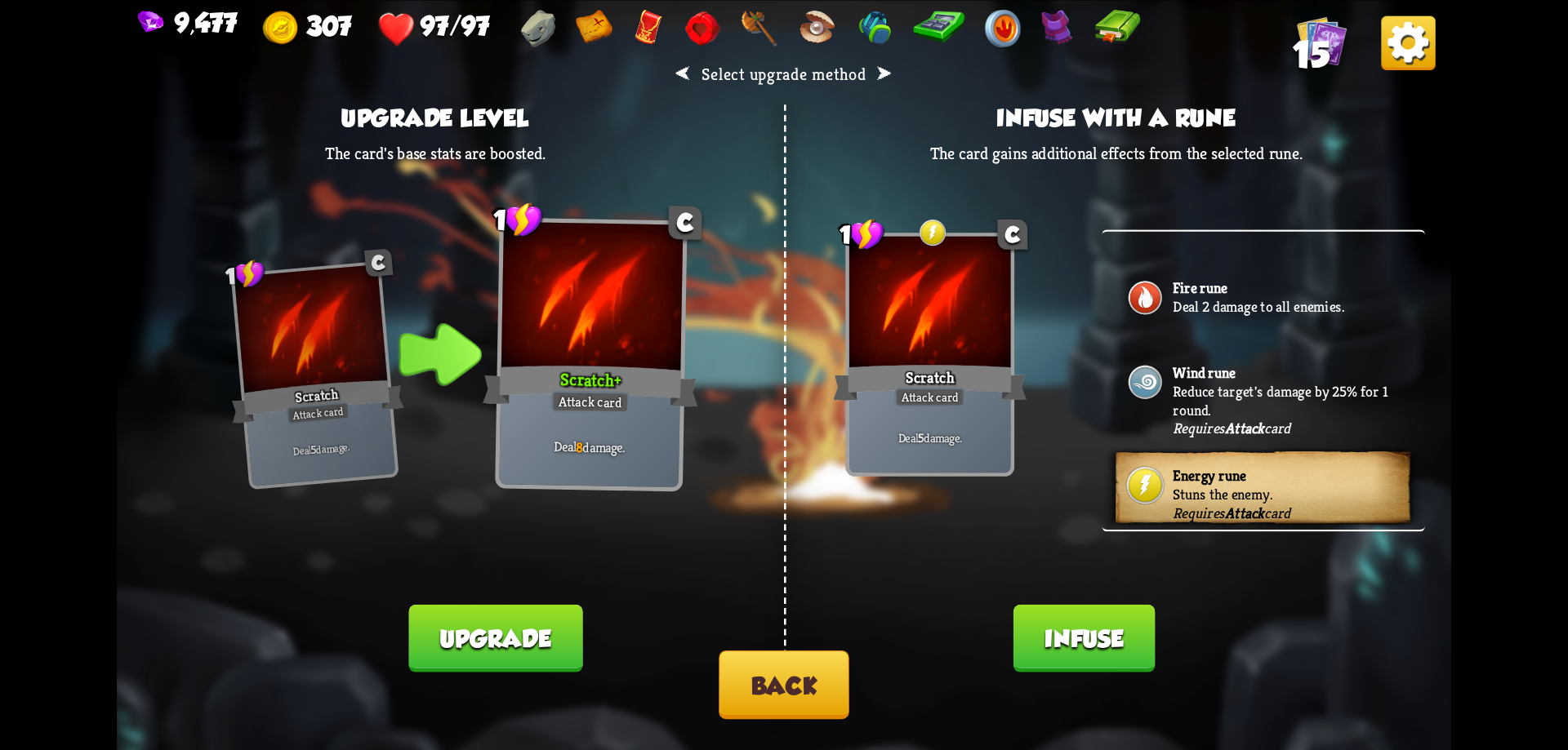
click at [1099, 652] on button "Infuse" at bounding box center [1085, 637] width 142 height 68
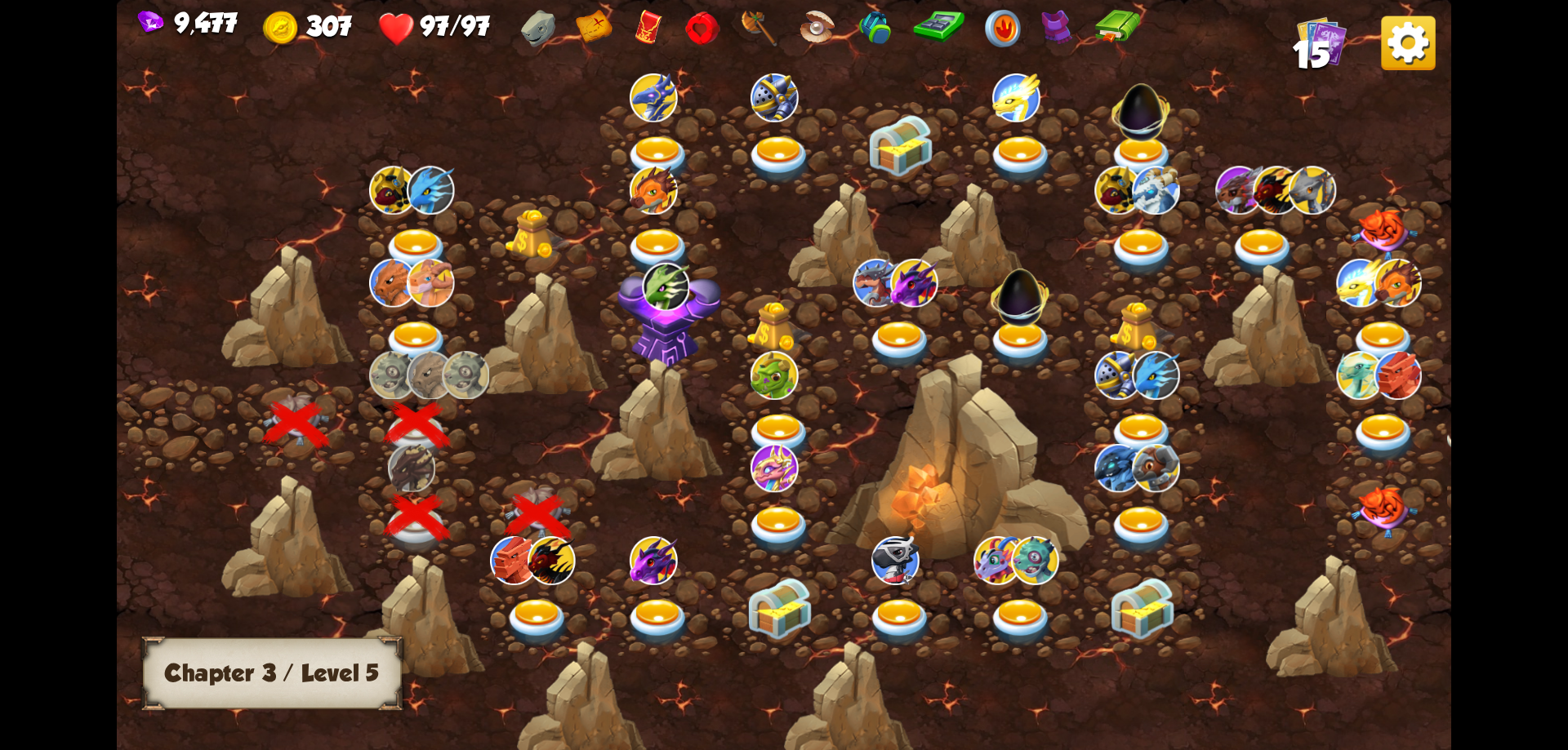
click at [536, 618] on img at bounding box center [538, 623] width 67 height 49
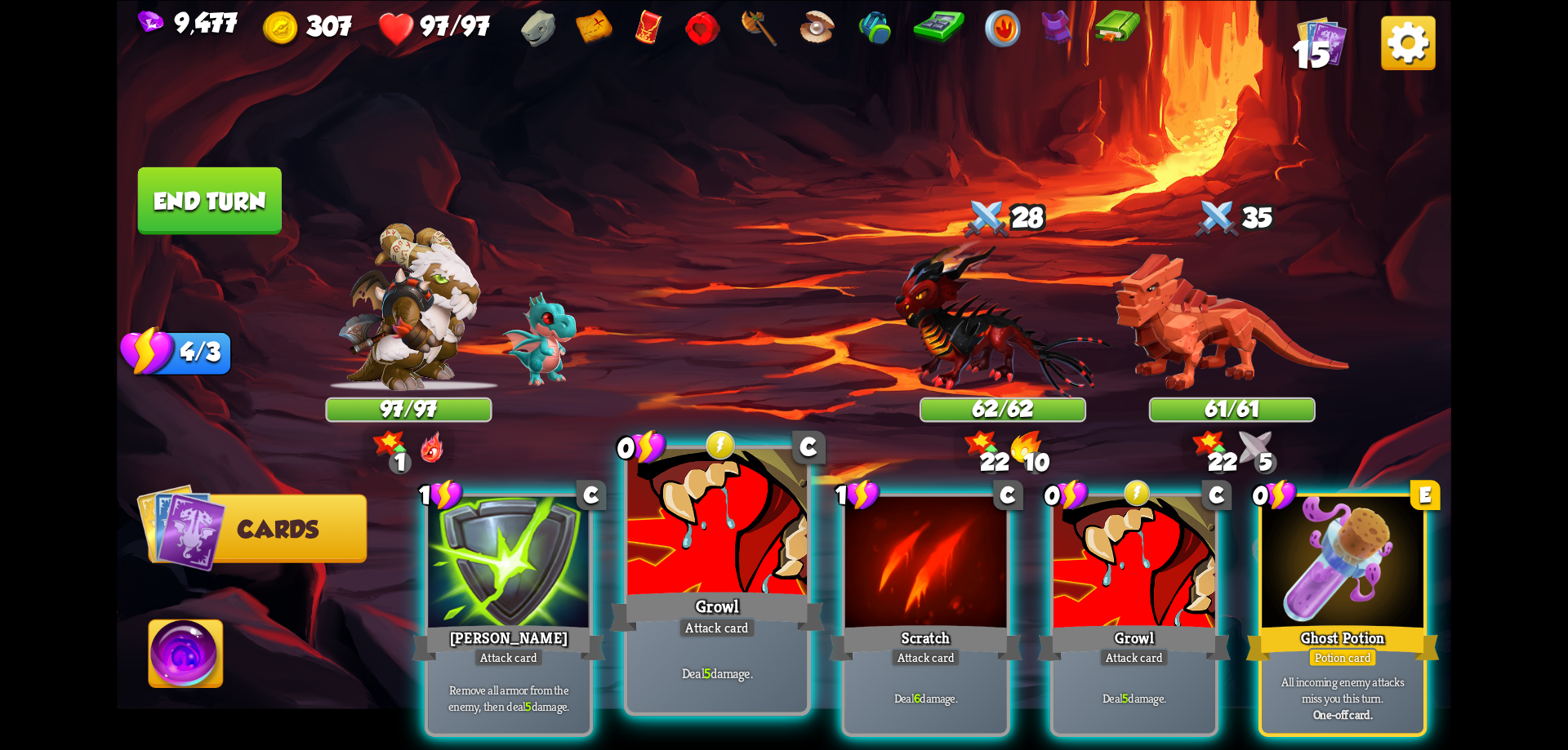
click at [724, 594] on div "Growl" at bounding box center [717, 611] width 215 height 48
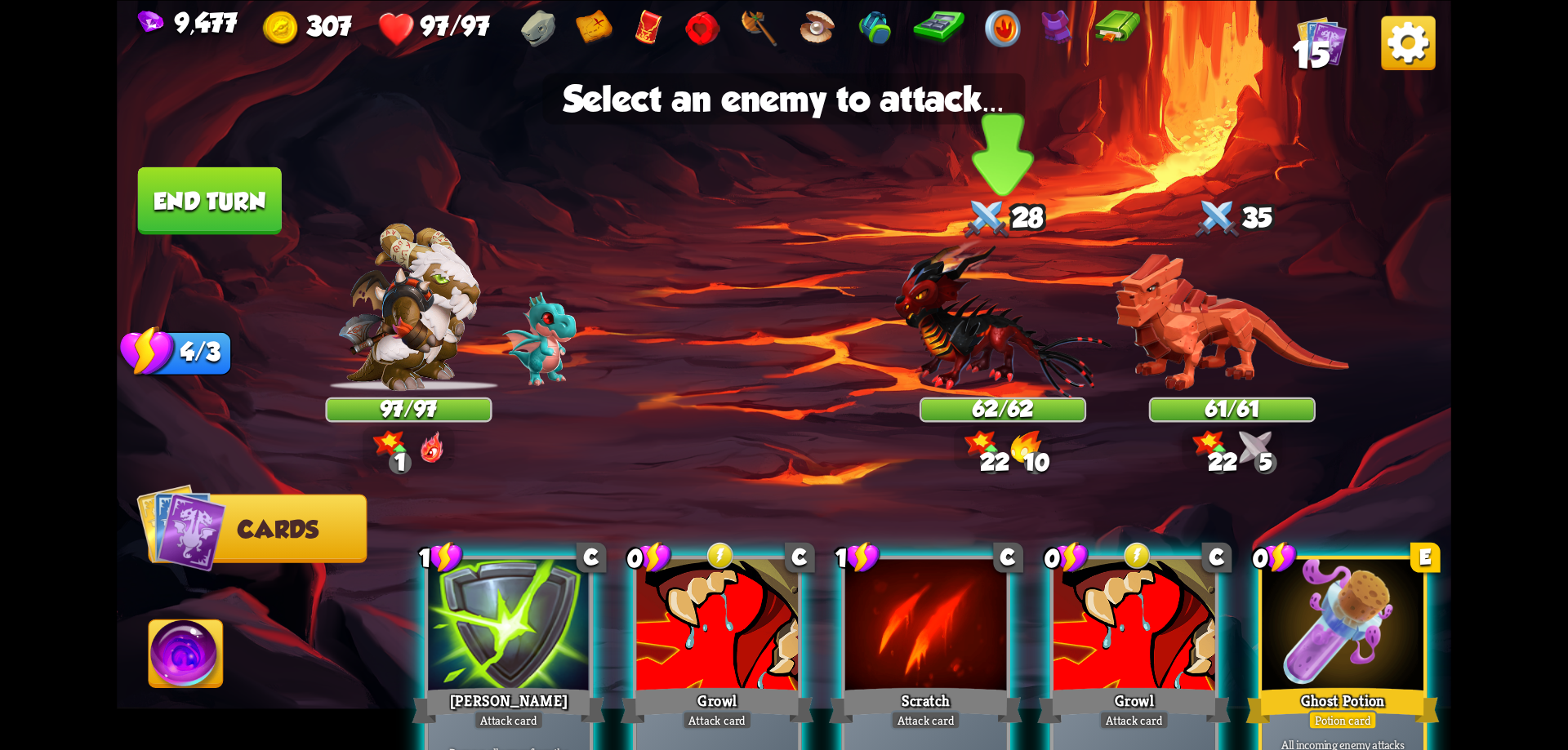
click at [970, 344] on img at bounding box center [1002, 318] width 216 height 160
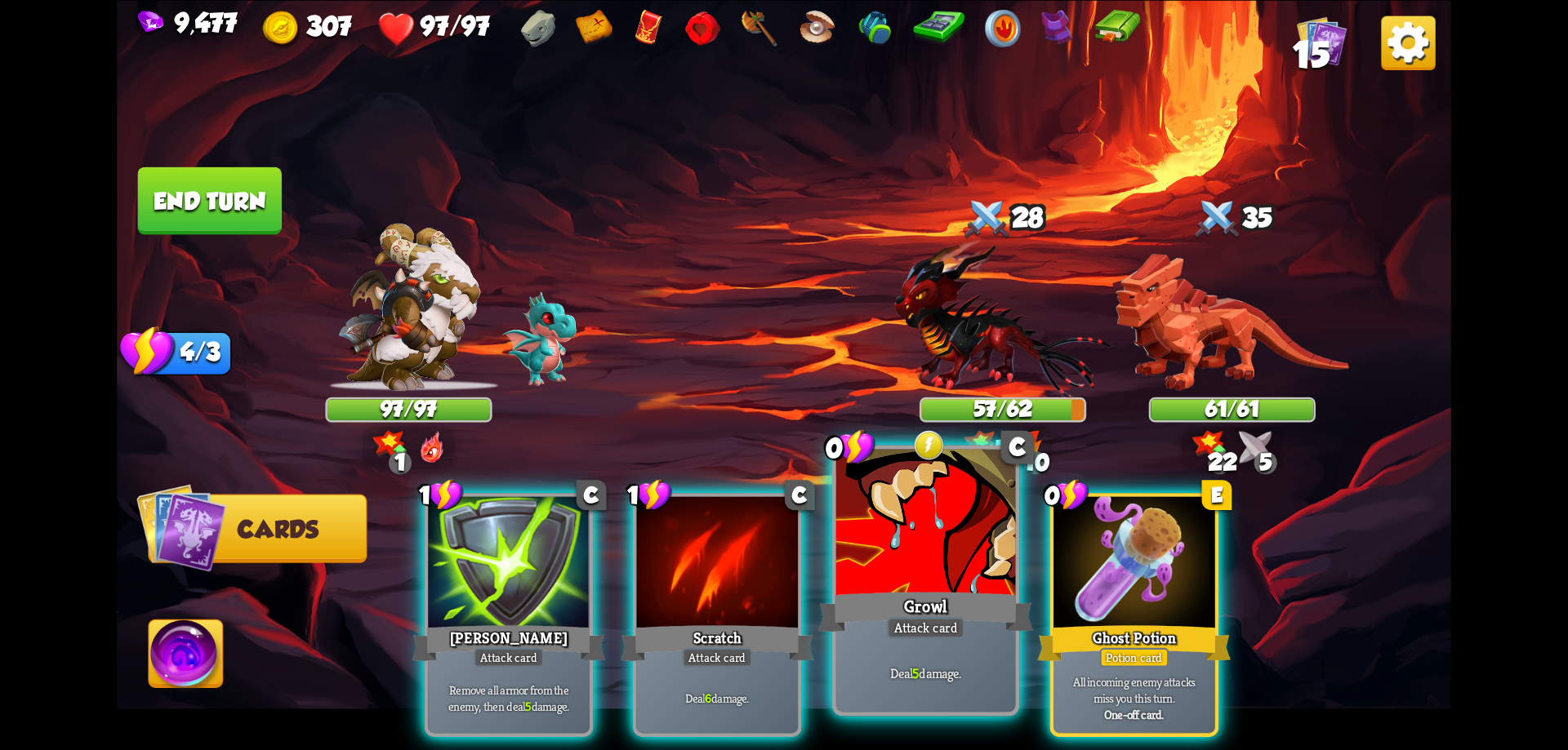
click at [902, 540] on div at bounding box center [926, 525] width 180 height 151
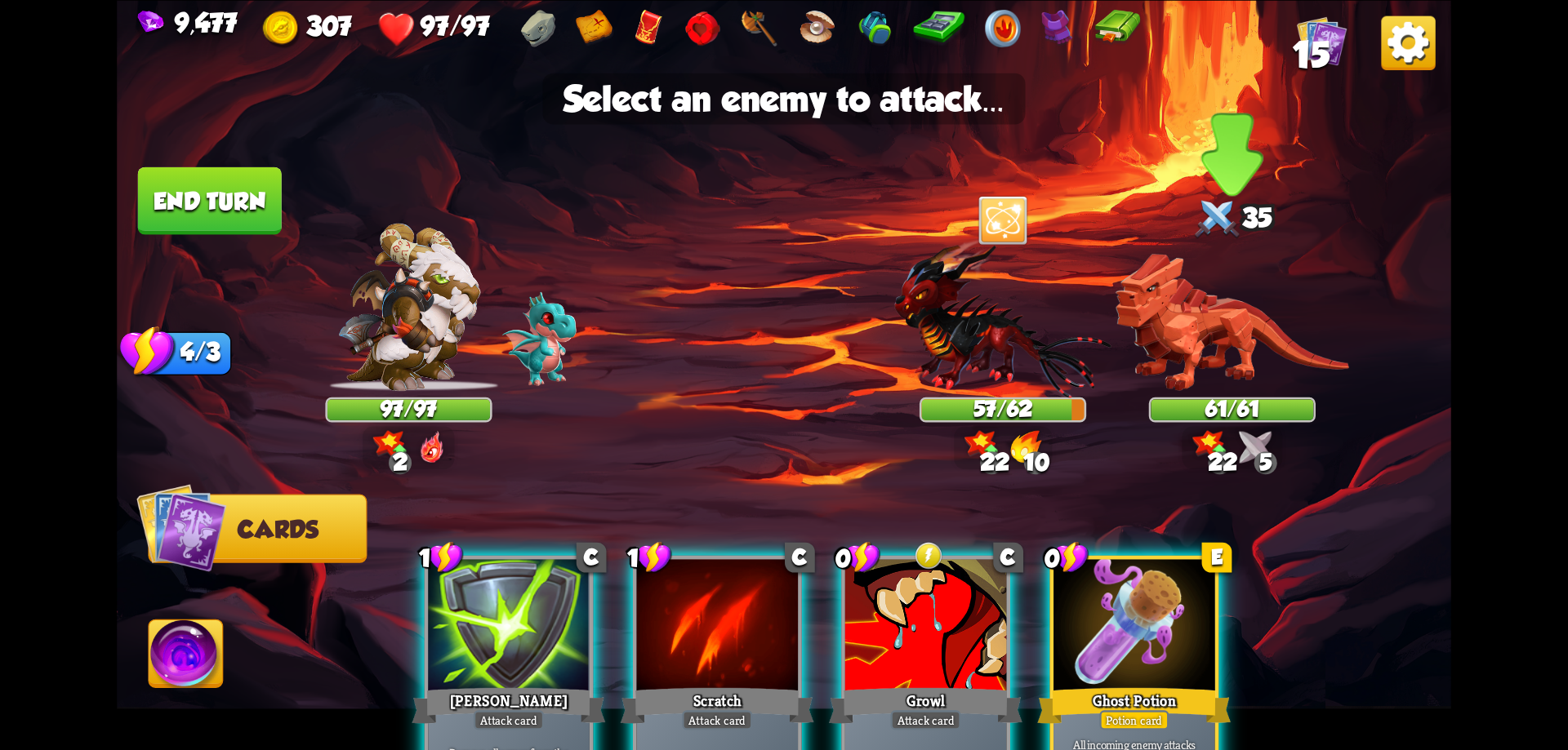
click at [1178, 317] on img at bounding box center [1232, 322] width 233 height 138
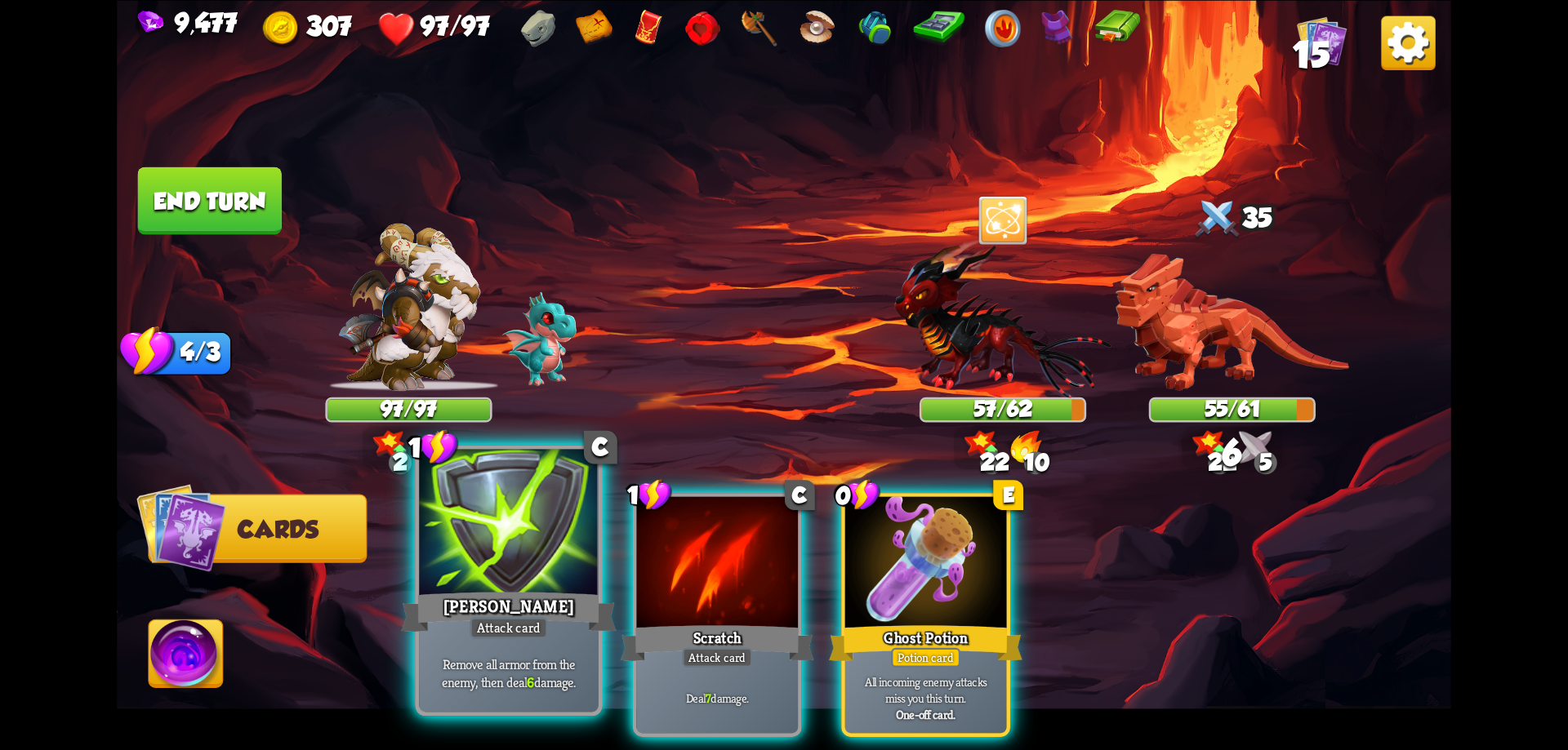
click at [526, 566] on div at bounding box center [508, 525] width 180 height 151
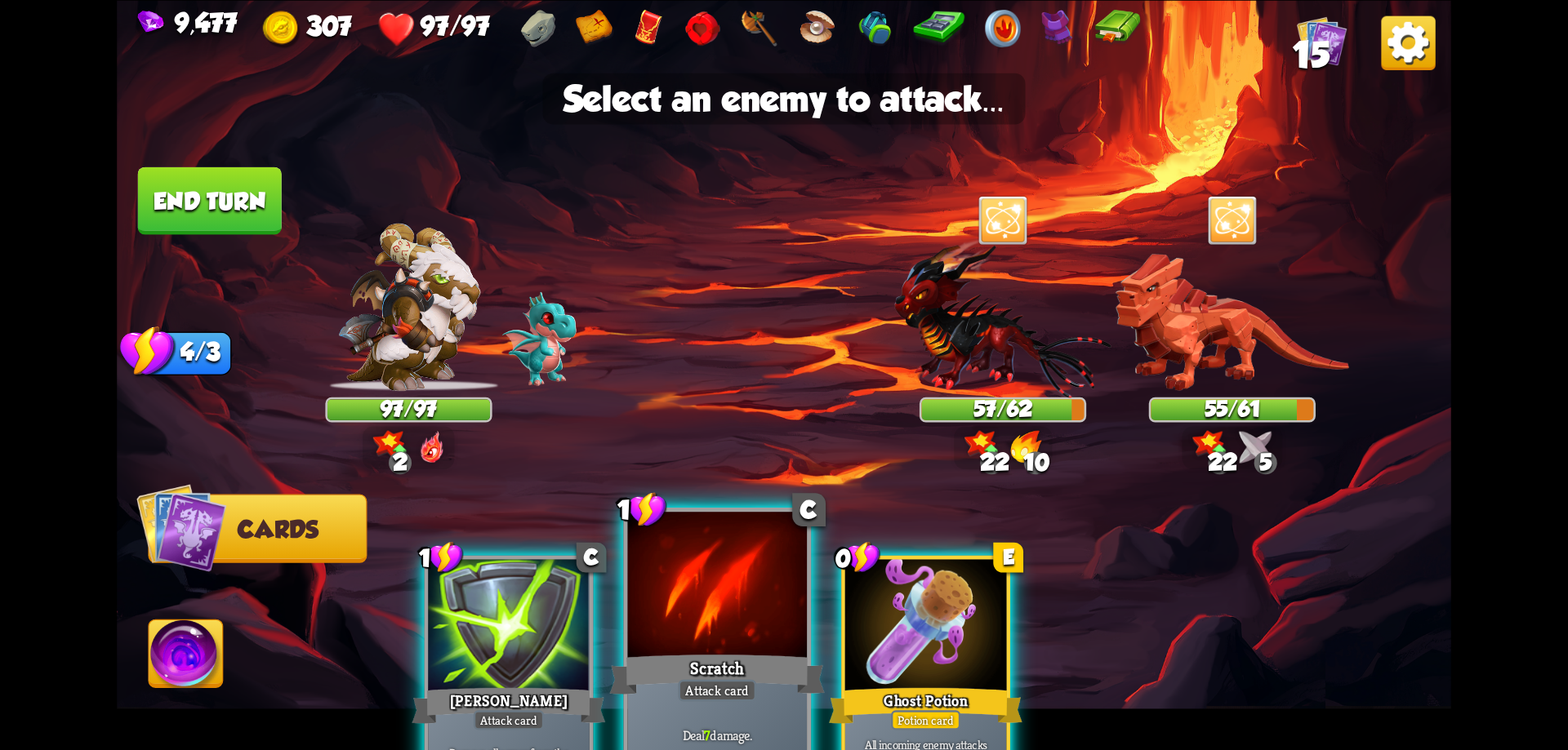
click at [715, 556] on div at bounding box center [718, 588] width 180 height 151
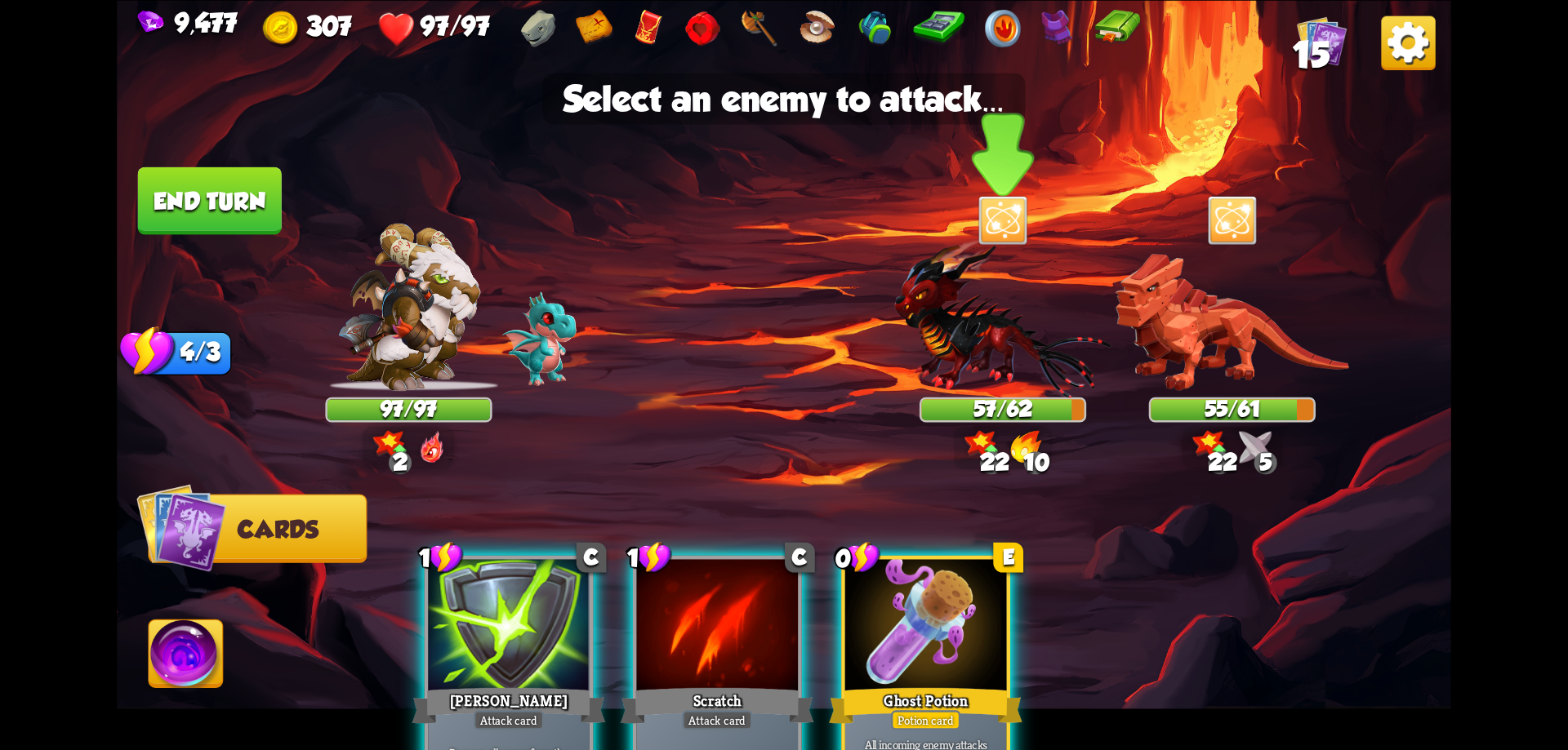
click at [1007, 352] on img at bounding box center [1002, 318] width 216 height 160
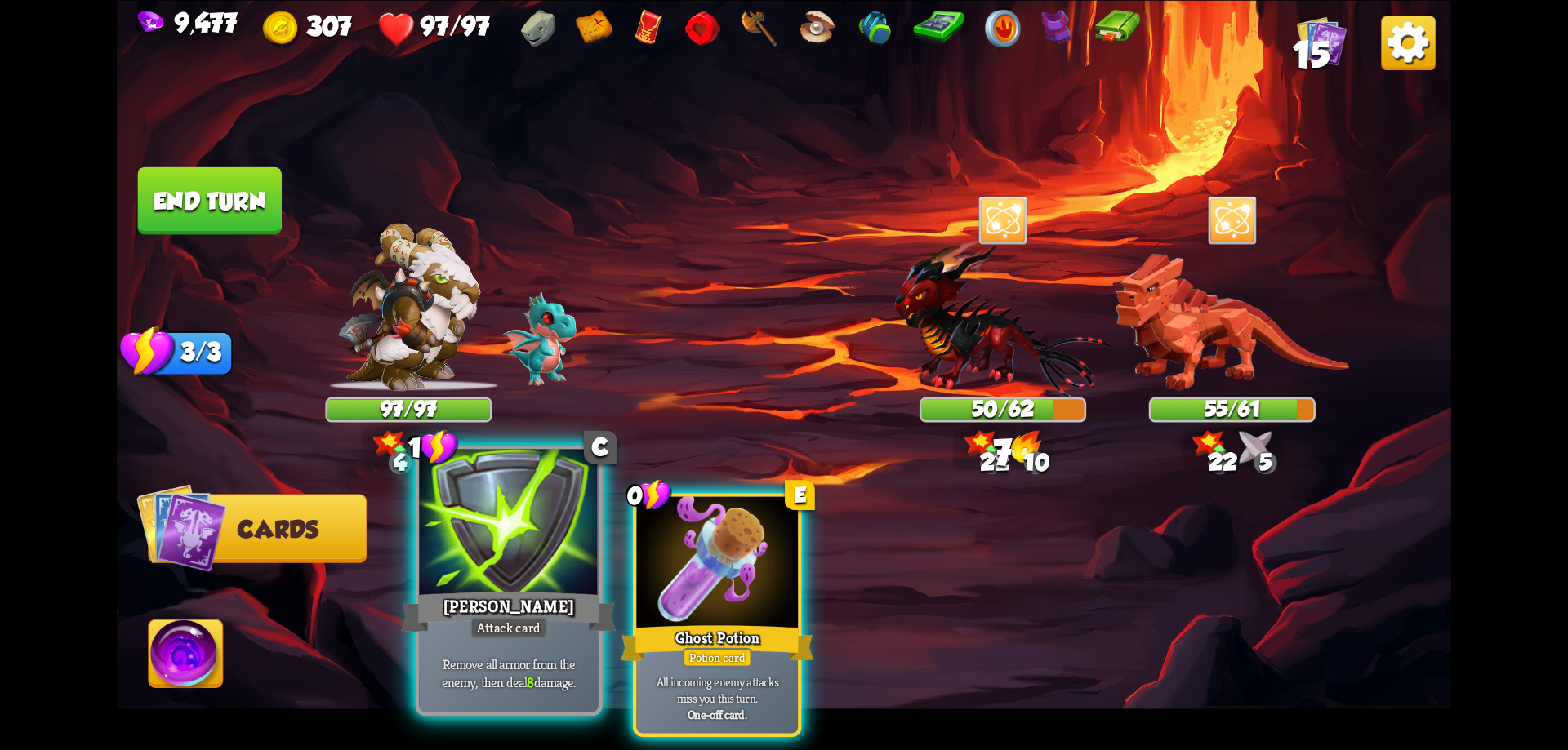
click at [542, 546] on div at bounding box center [508, 525] width 180 height 151
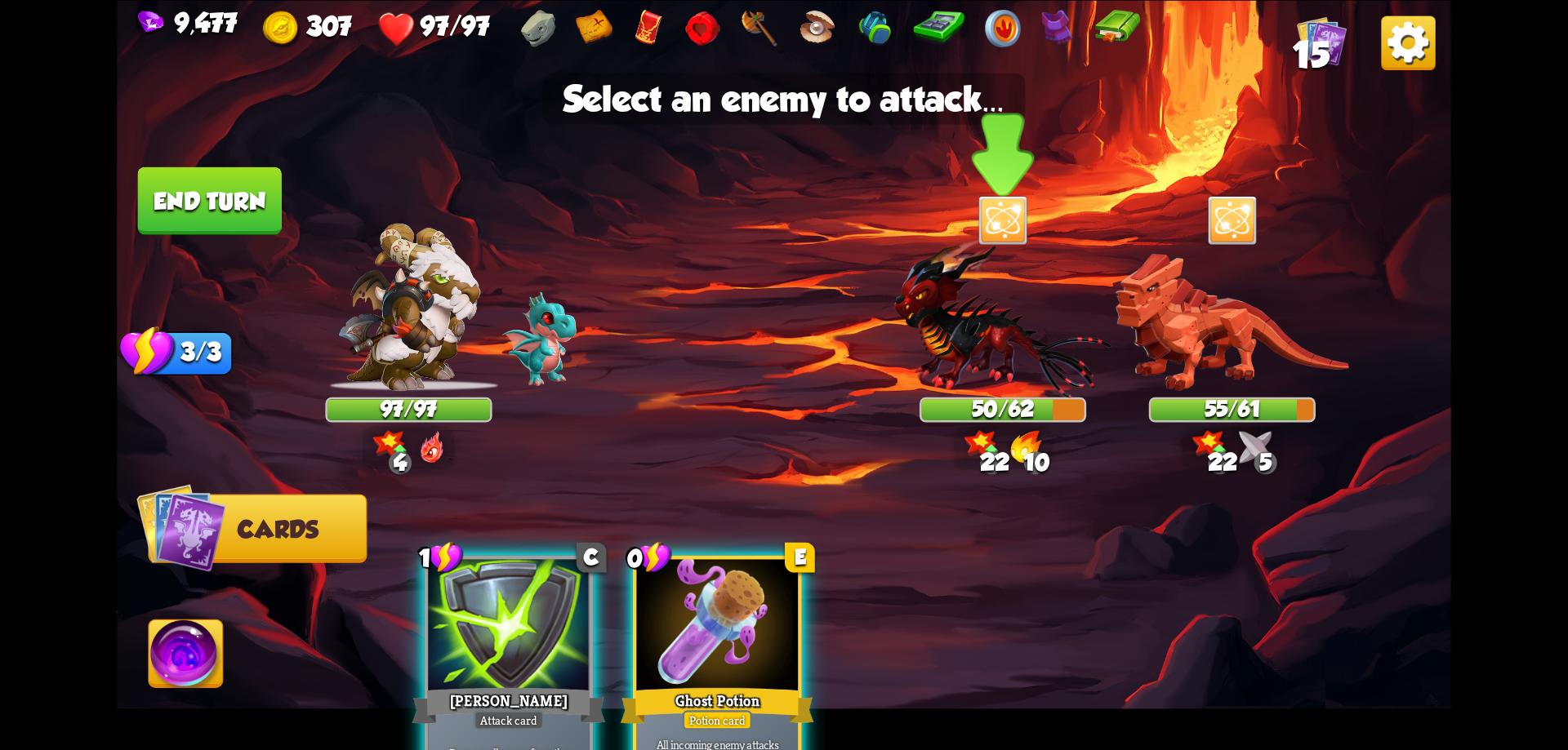
click at [974, 378] on img at bounding box center [1002, 318] width 216 height 160
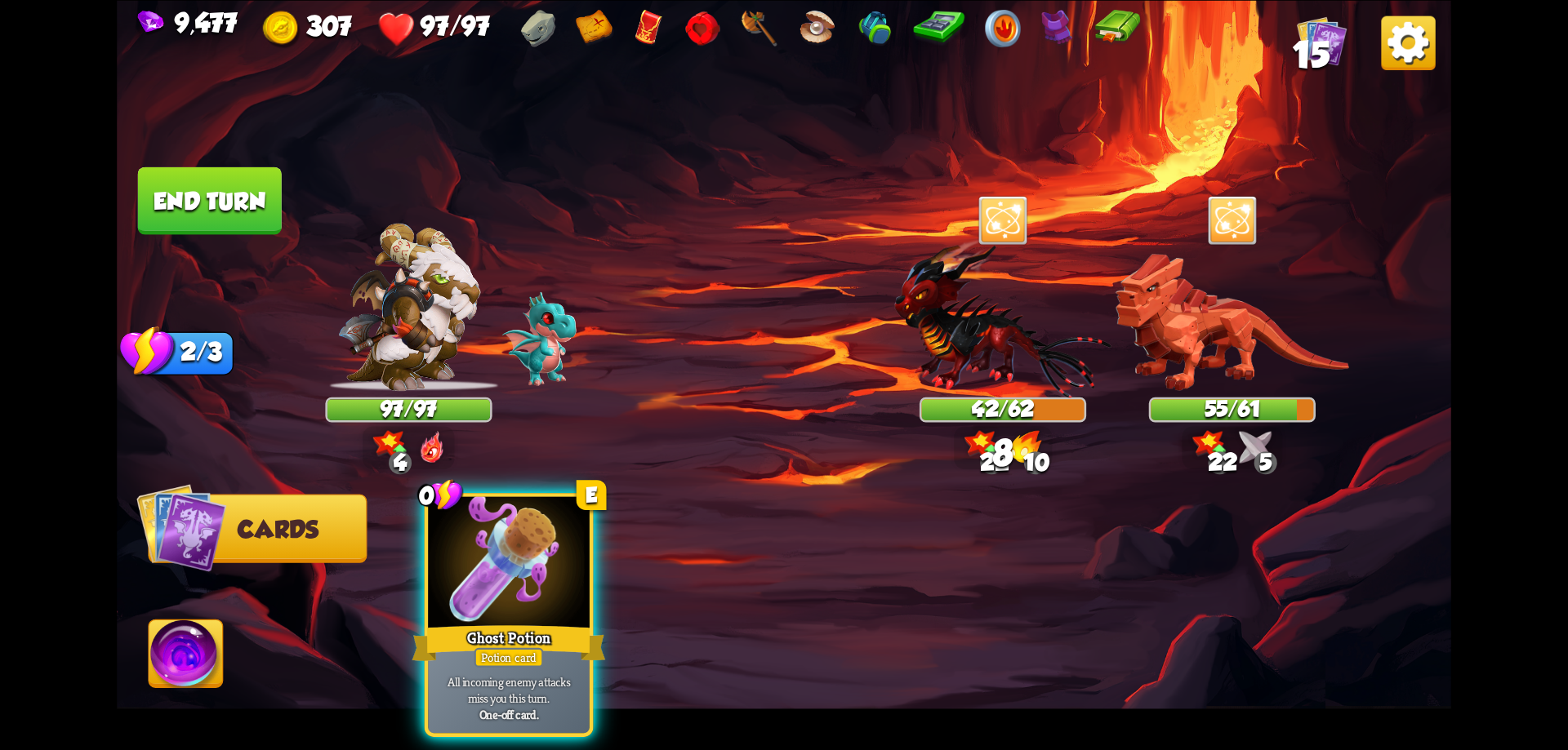
click at [227, 201] on button "End turn" at bounding box center [209, 200] width 143 height 68
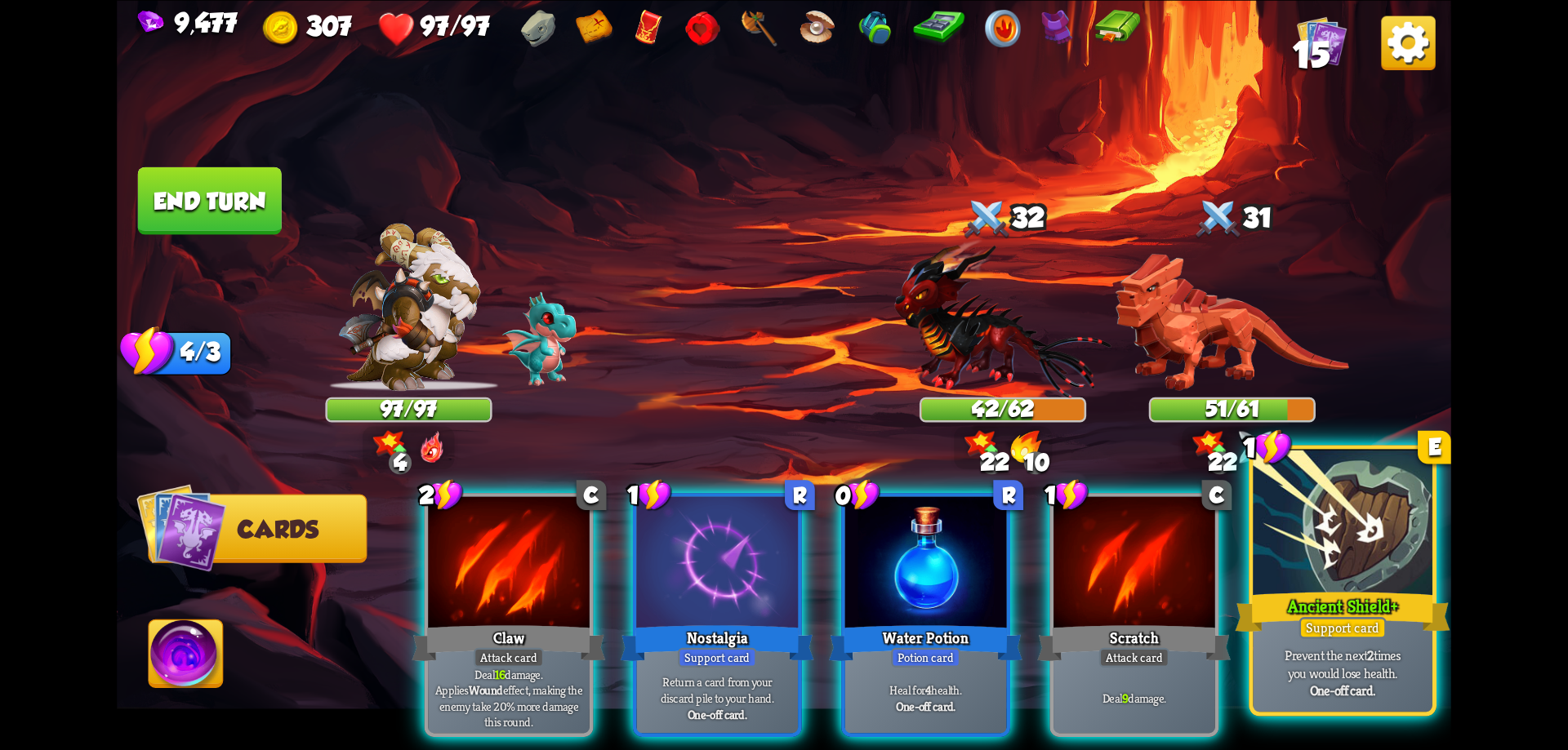
click at [1303, 547] on div at bounding box center [1342, 525] width 180 height 151
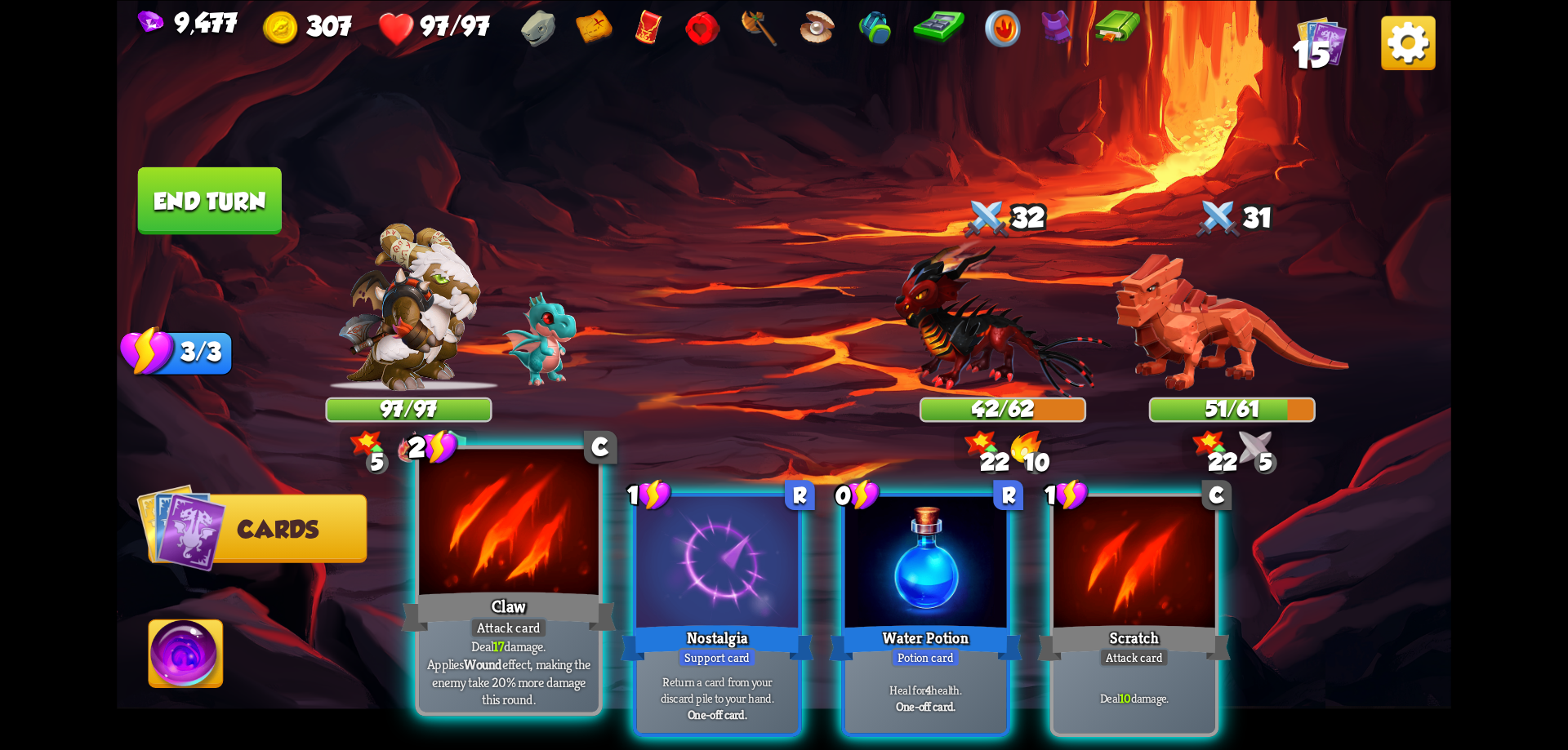
click at [552, 584] on div at bounding box center [508, 525] width 180 height 151
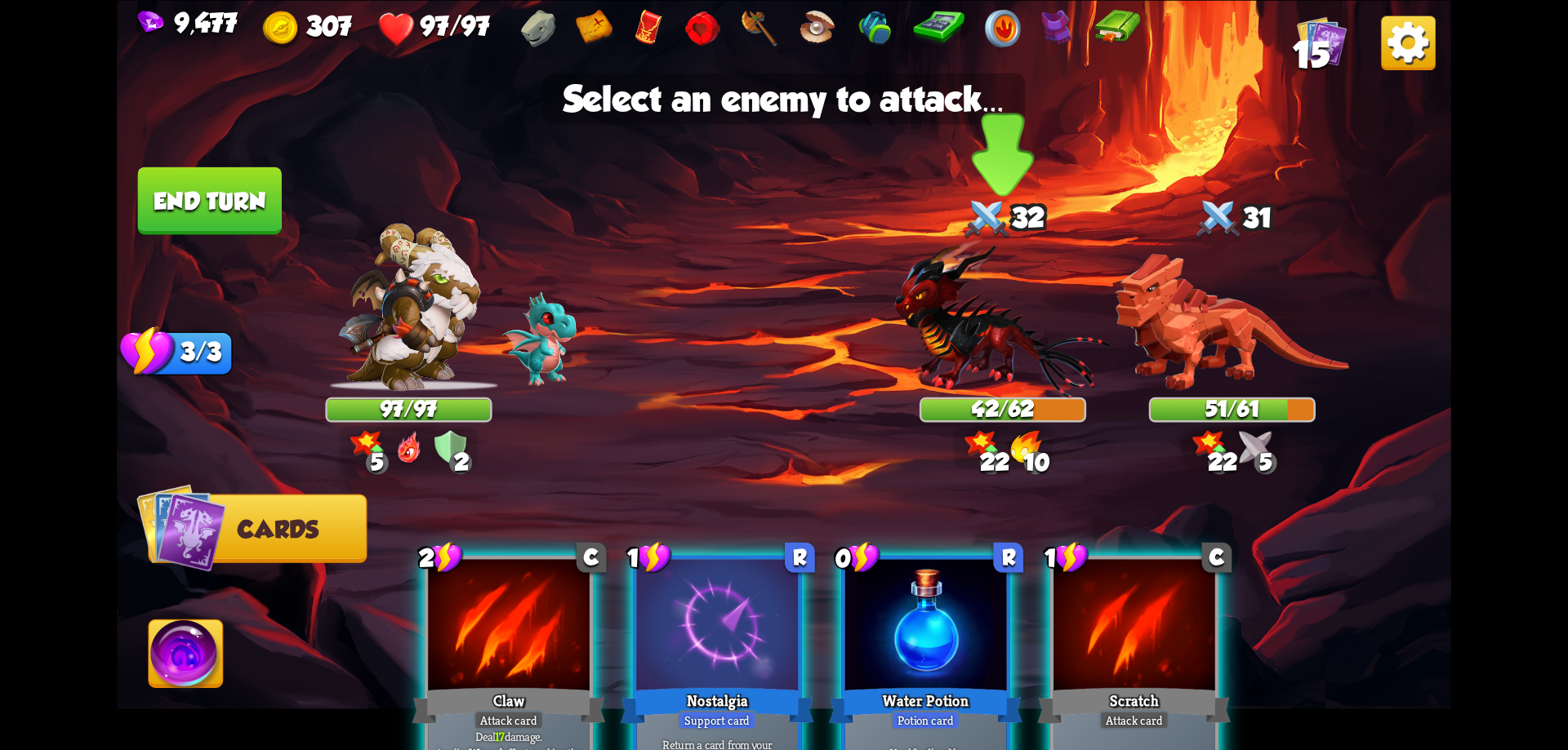
click at [992, 351] on img at bounding box center [1002, 318] width 216 height 160
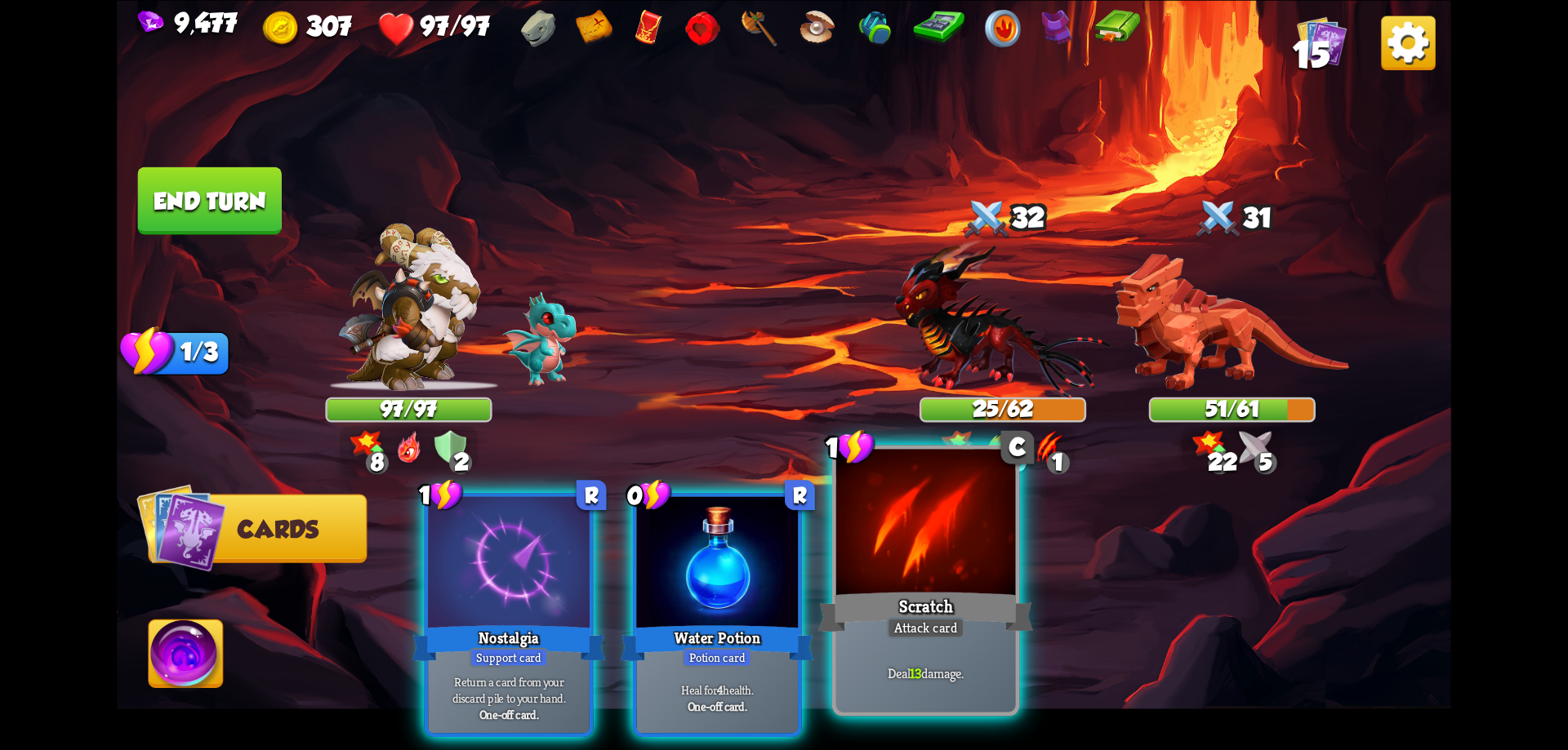
click at [950, 540] on div at bounding box center [926, 525] width 180 height 151
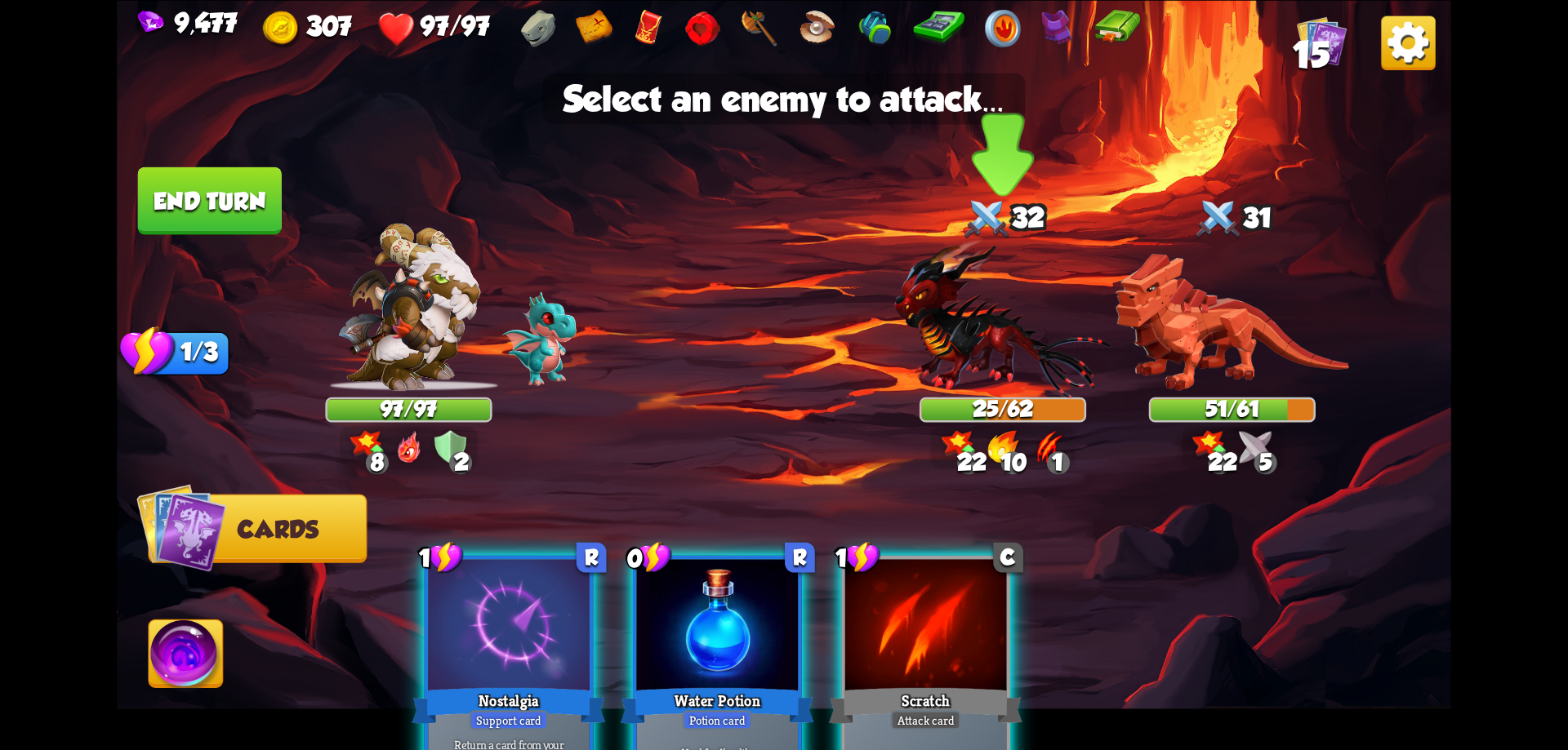
click at [996, 315] on img at bounding box center [1002, 318] width 216 height 160
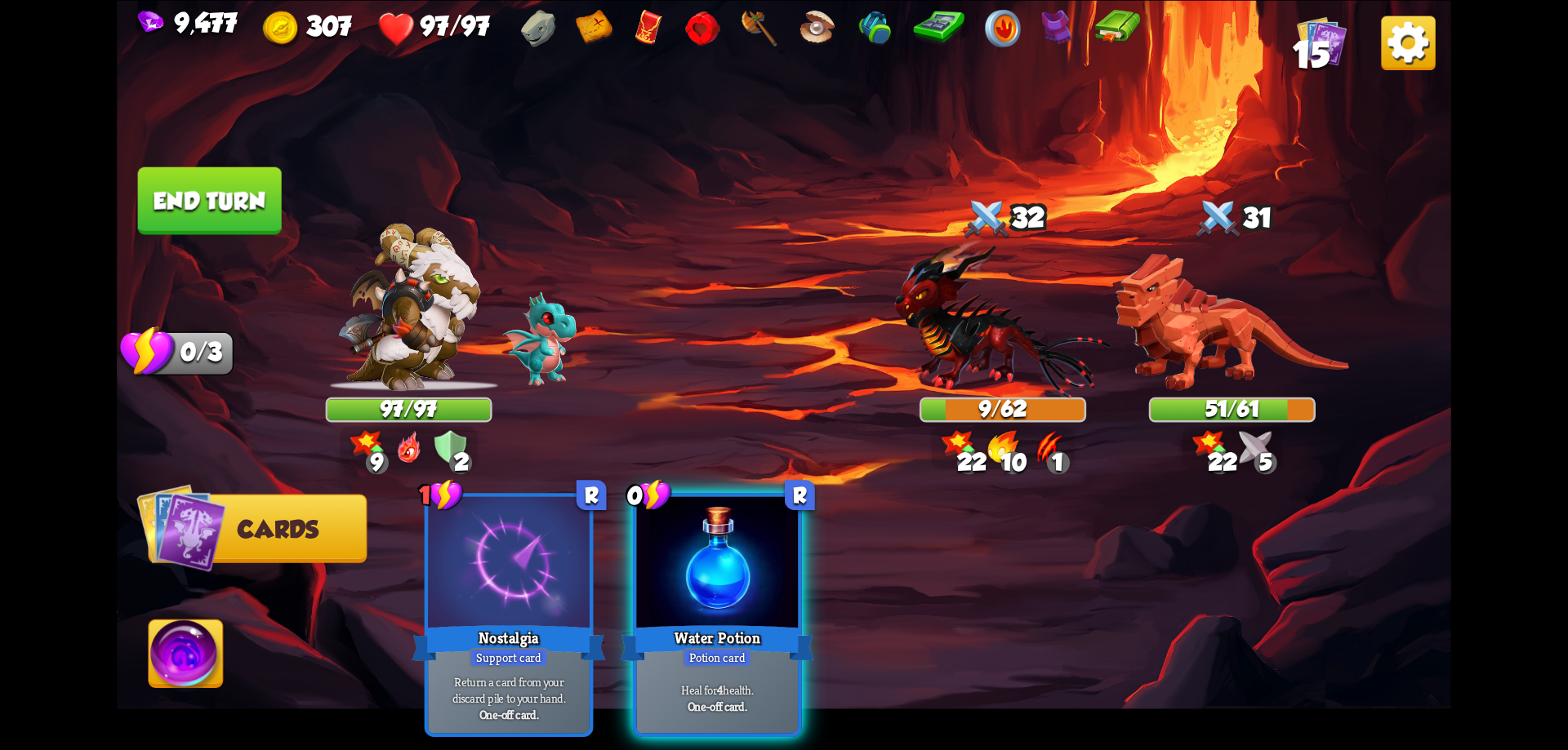
drag, startPoint x: 717, startPoint y: 534, endPoint x: 711, endPoint y: 525, distance: 10.8
click at [713, 531] on div at bounding box center [718, 565] width 161 height 137
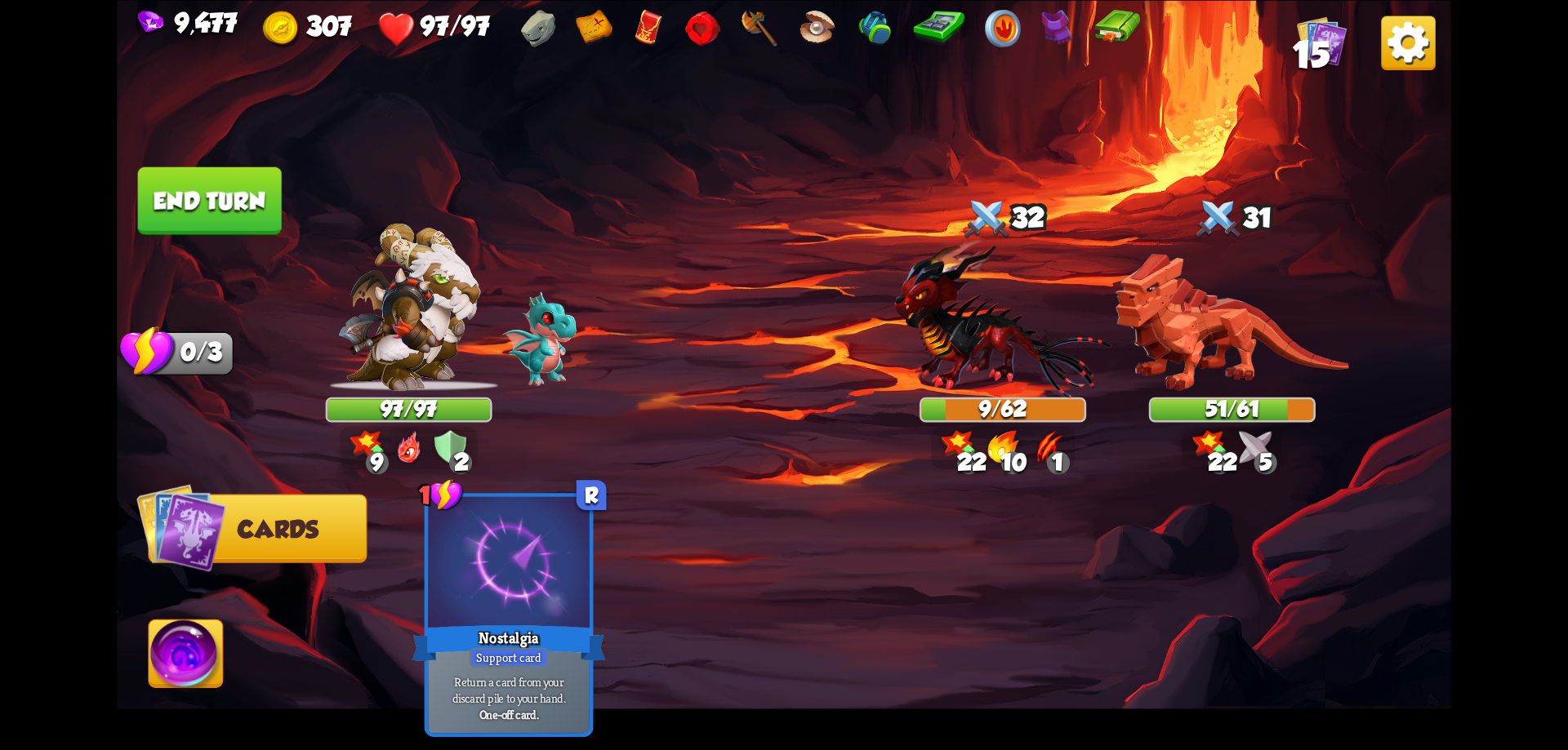
click at [222, 226] on button "End turn" at bounding box center [209, 200] width 143 height 68
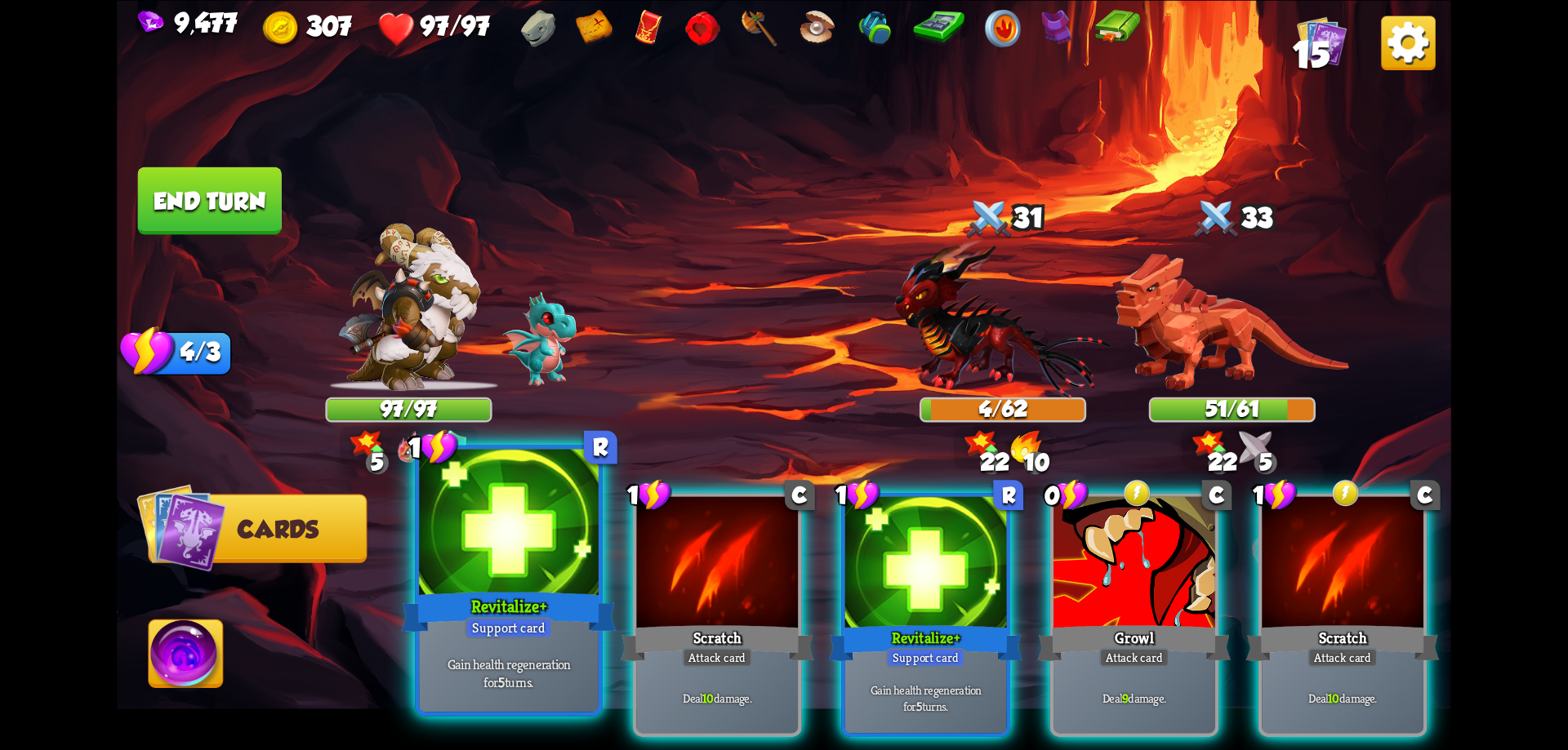
click at [505, 567] on div at bounding box center [508, 525] width 180 height 151
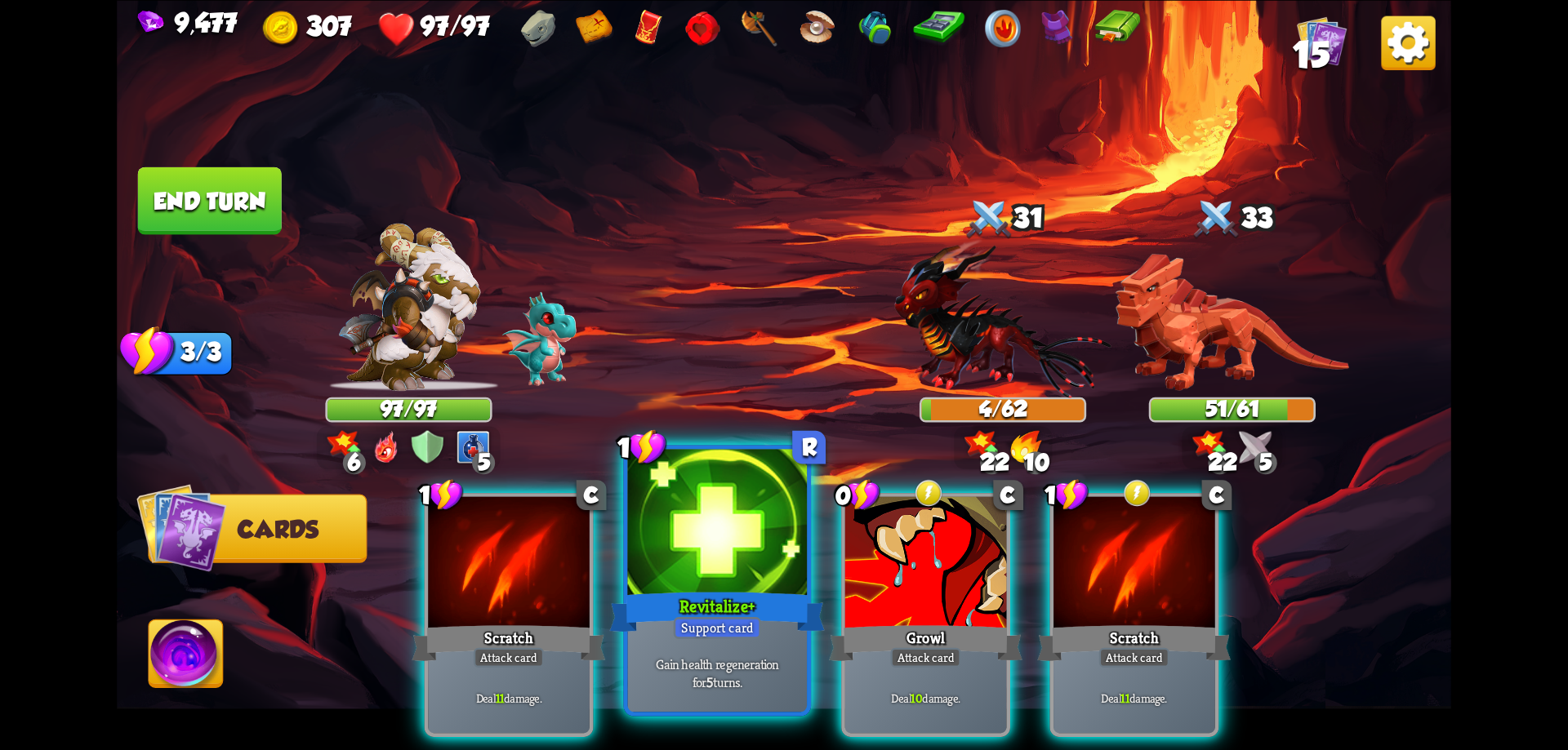
click at [706, 584] on div at bounding box center [718, 525] width 180 height 151
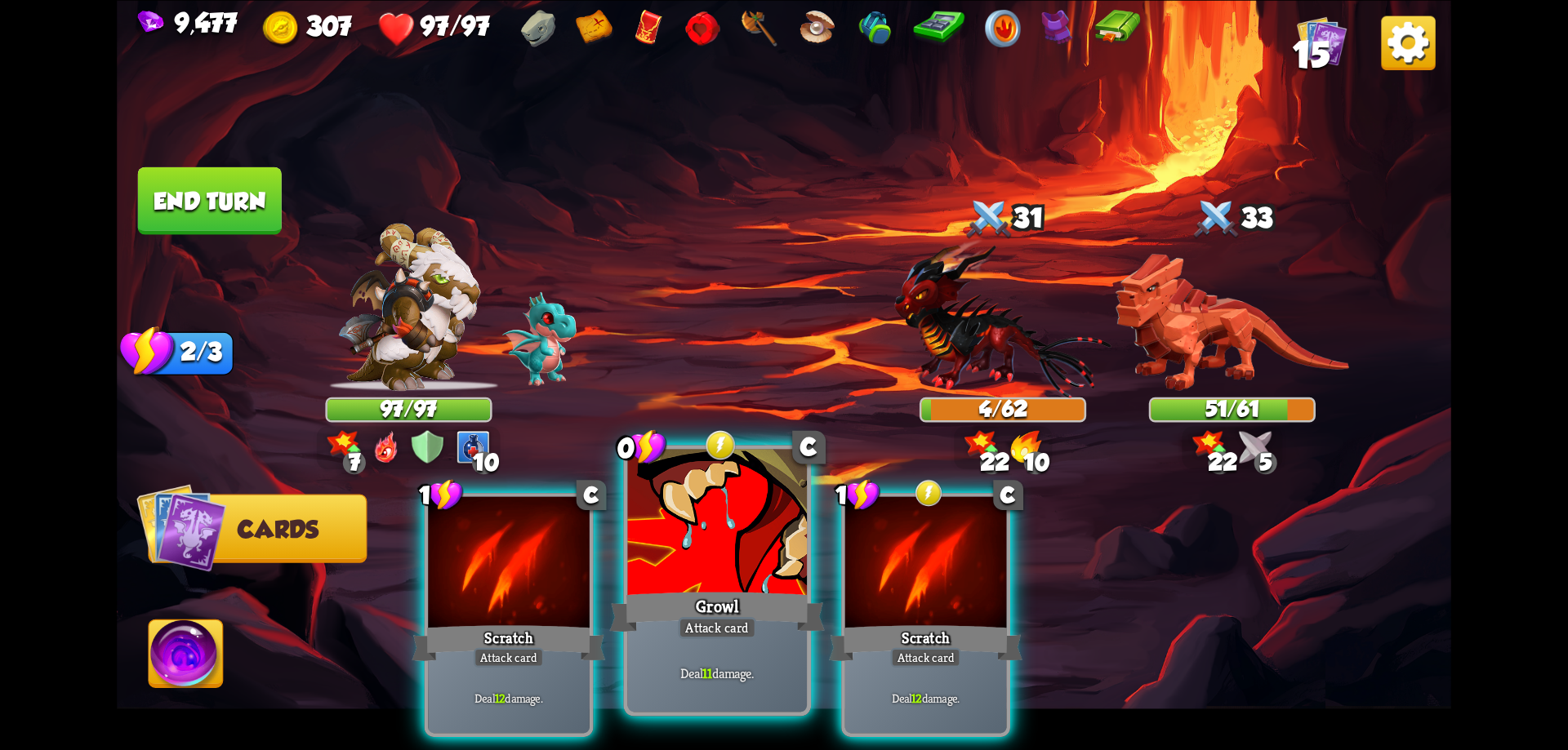
click at [689, 603] on div "Growl" at bounding box center [717, 611] width 215 height 48
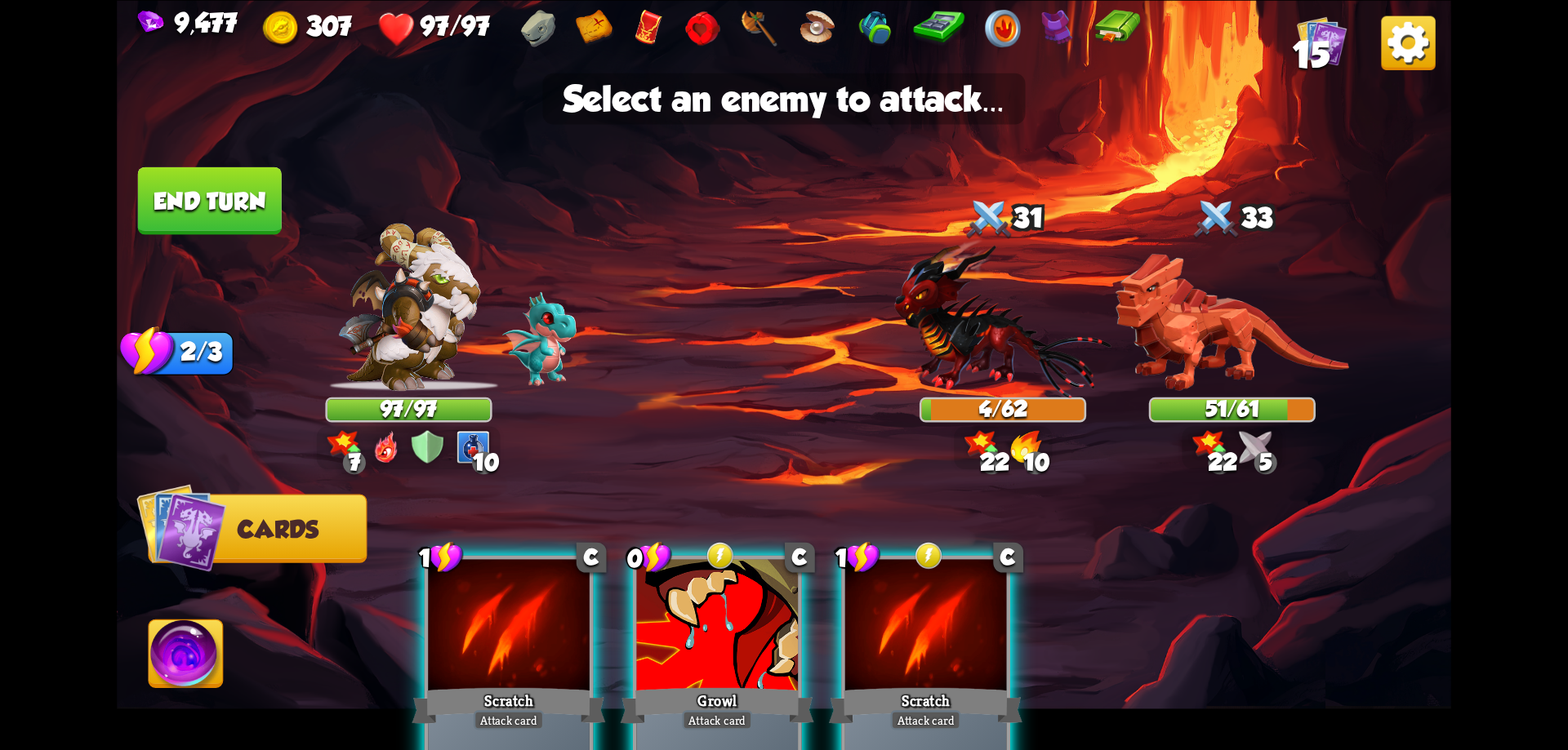
click at [679, 589] on div at bounding box center [718, 627] width 161 height 137
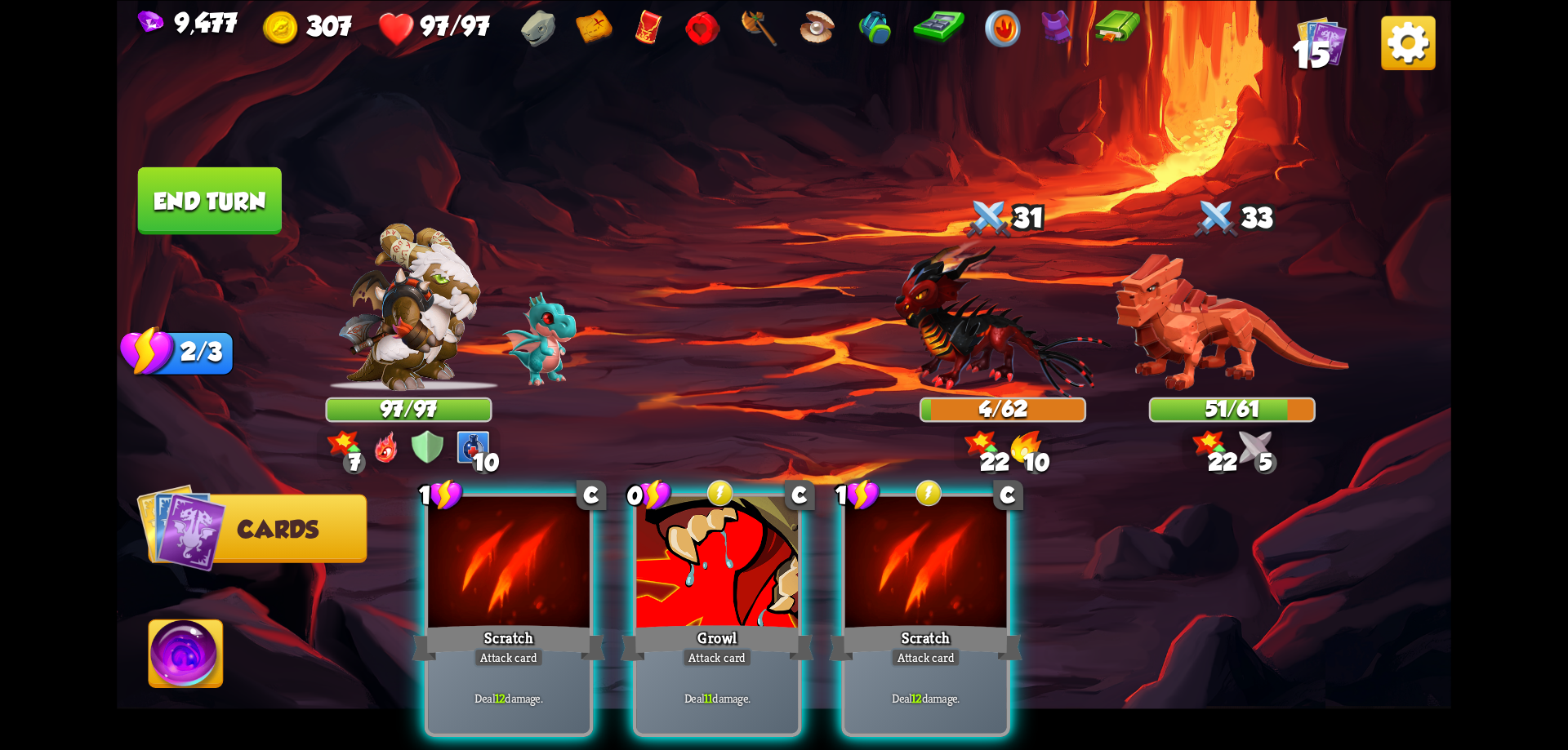
click at [974, 327] on img at bounding box center [1002, 318] width 216 height 160
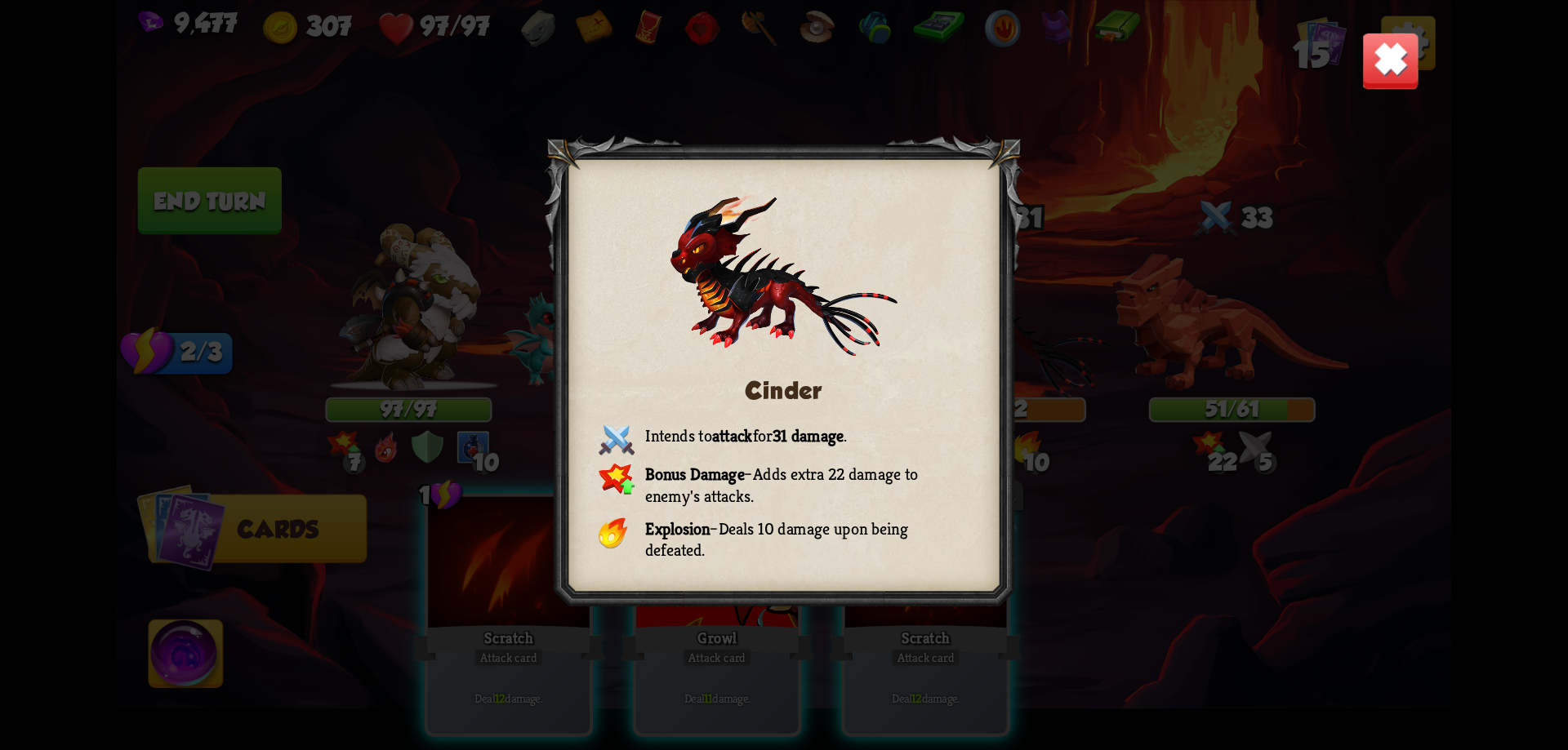
drag, startPoint x: 1386, startPoint y: 81, endPoint x: 1332, endPoint y: 110, distance: 61.3
click at [1387, 81] on img at bounding box center [1390, 59] width 58 height 58
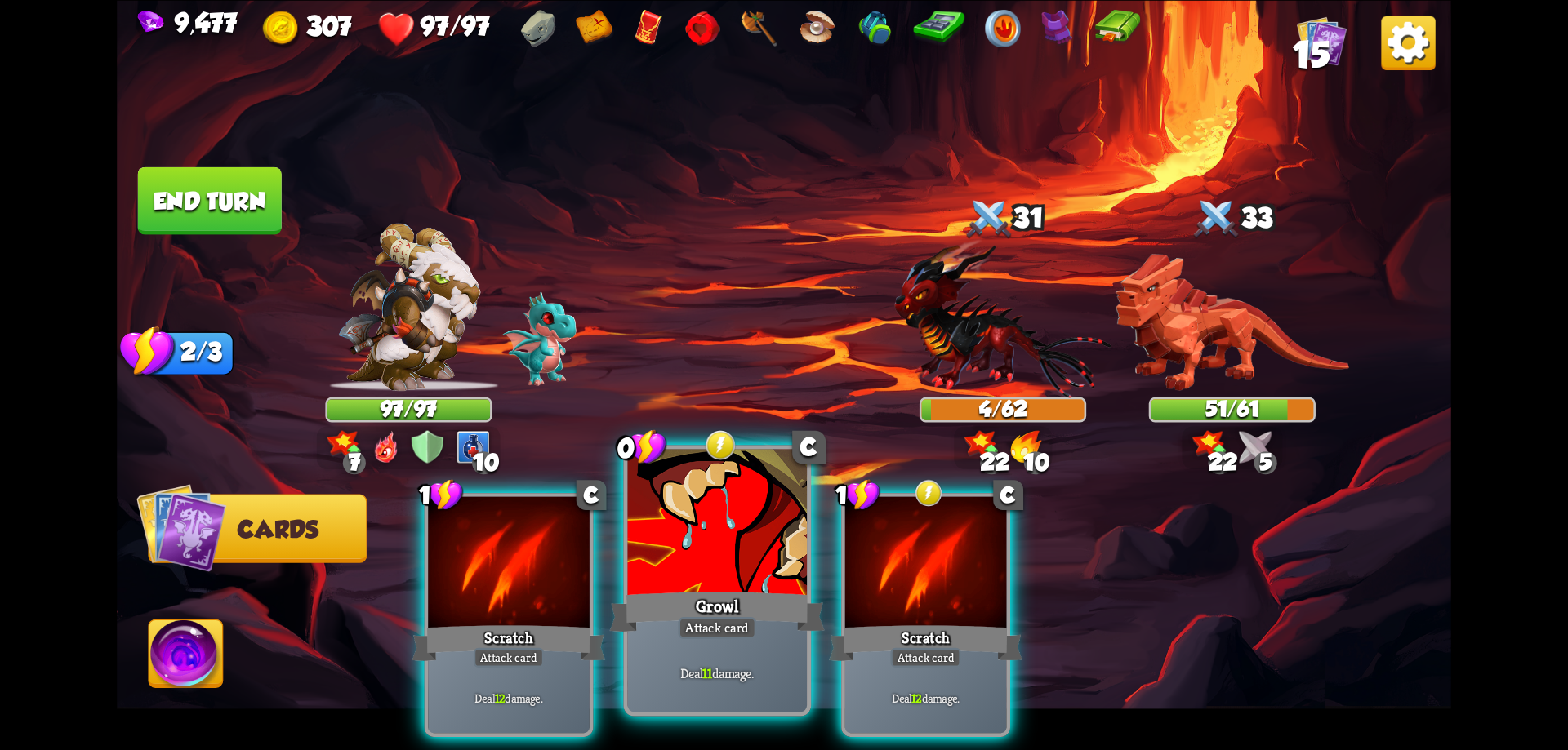
click at [721, 537] on div at bounding box center [718, 525] width 180 height 151
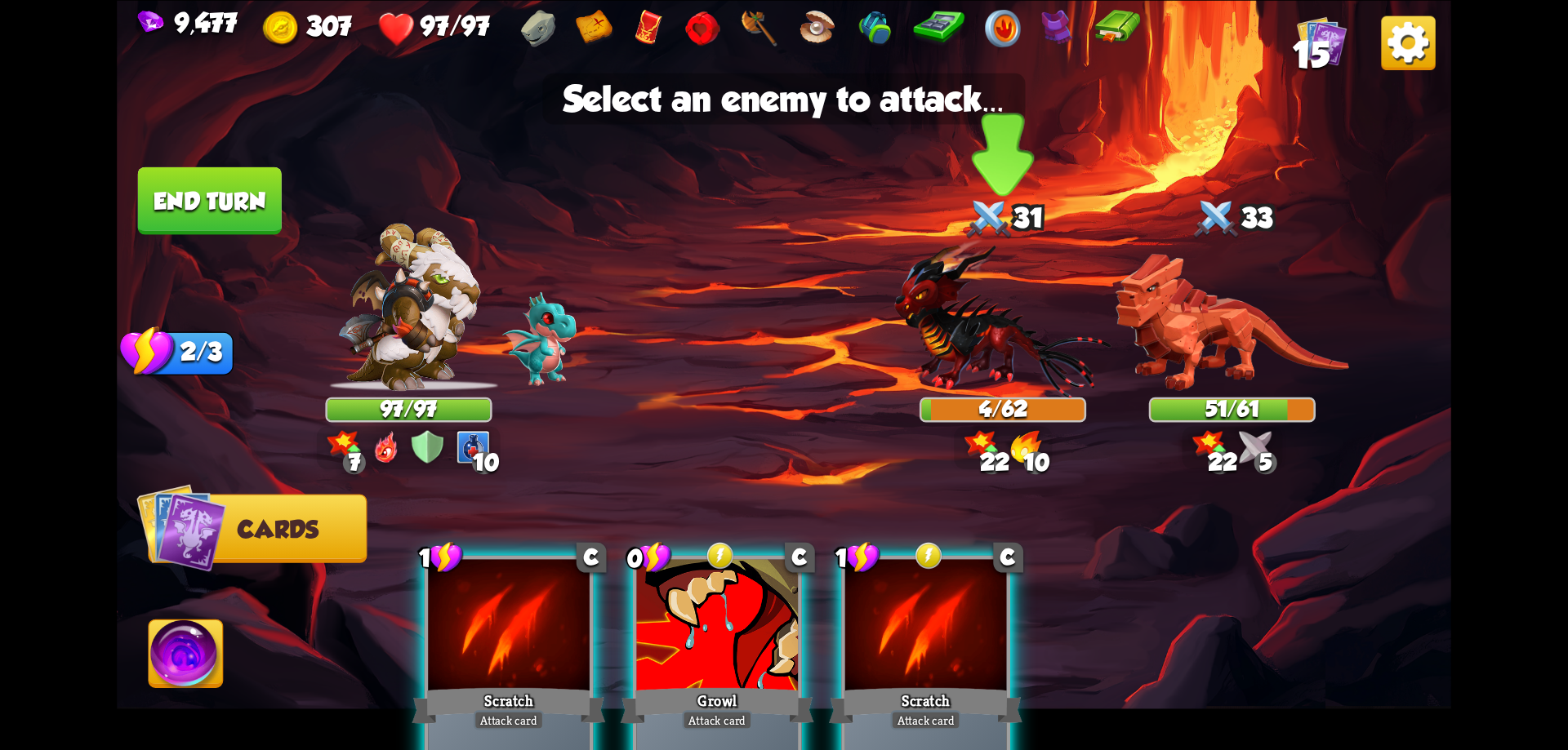
click at [985, 326] on img at bounding box center [1002, 318] width 216 height 160
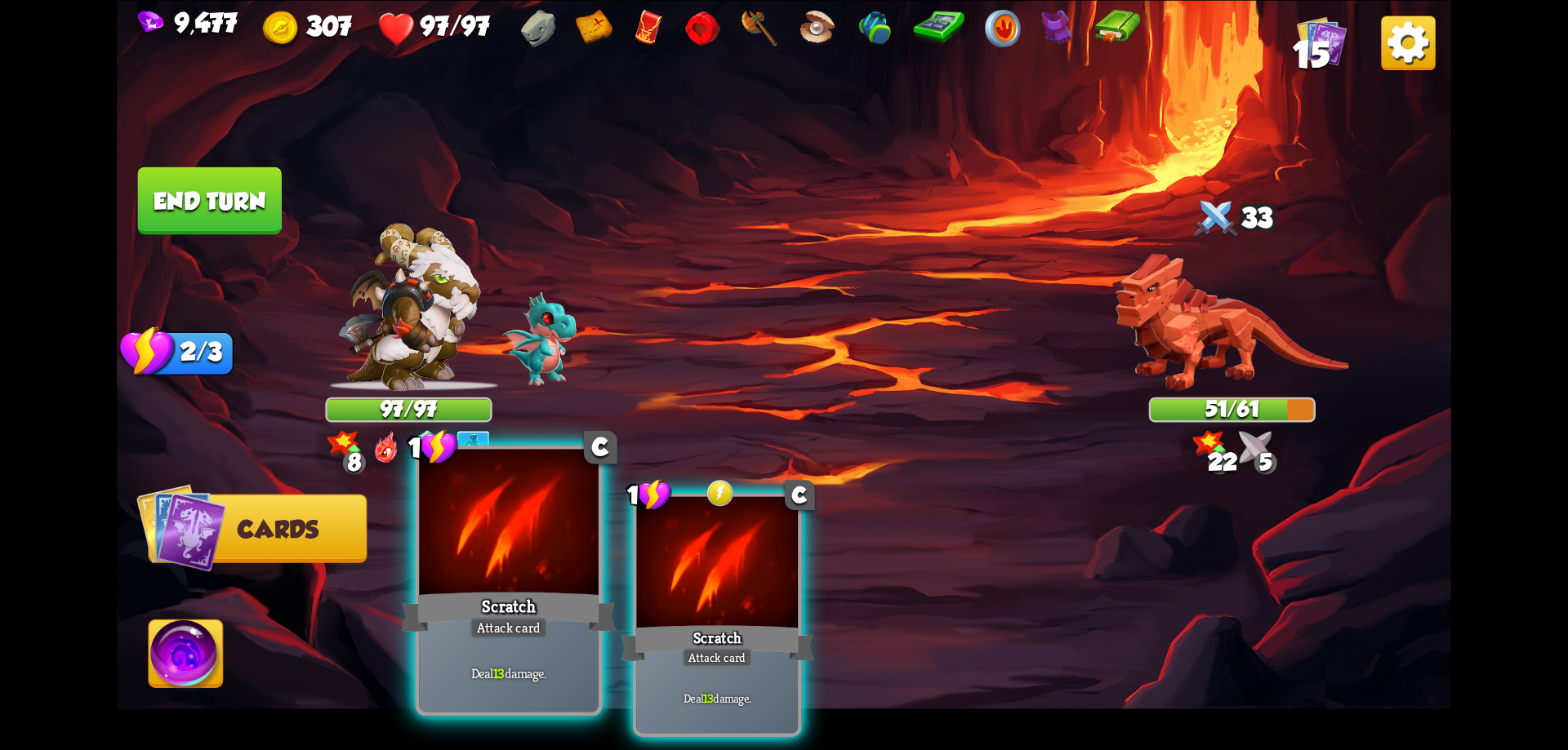
click at [562, 570] on div at bounding box center [508, 525] width 180 height 151
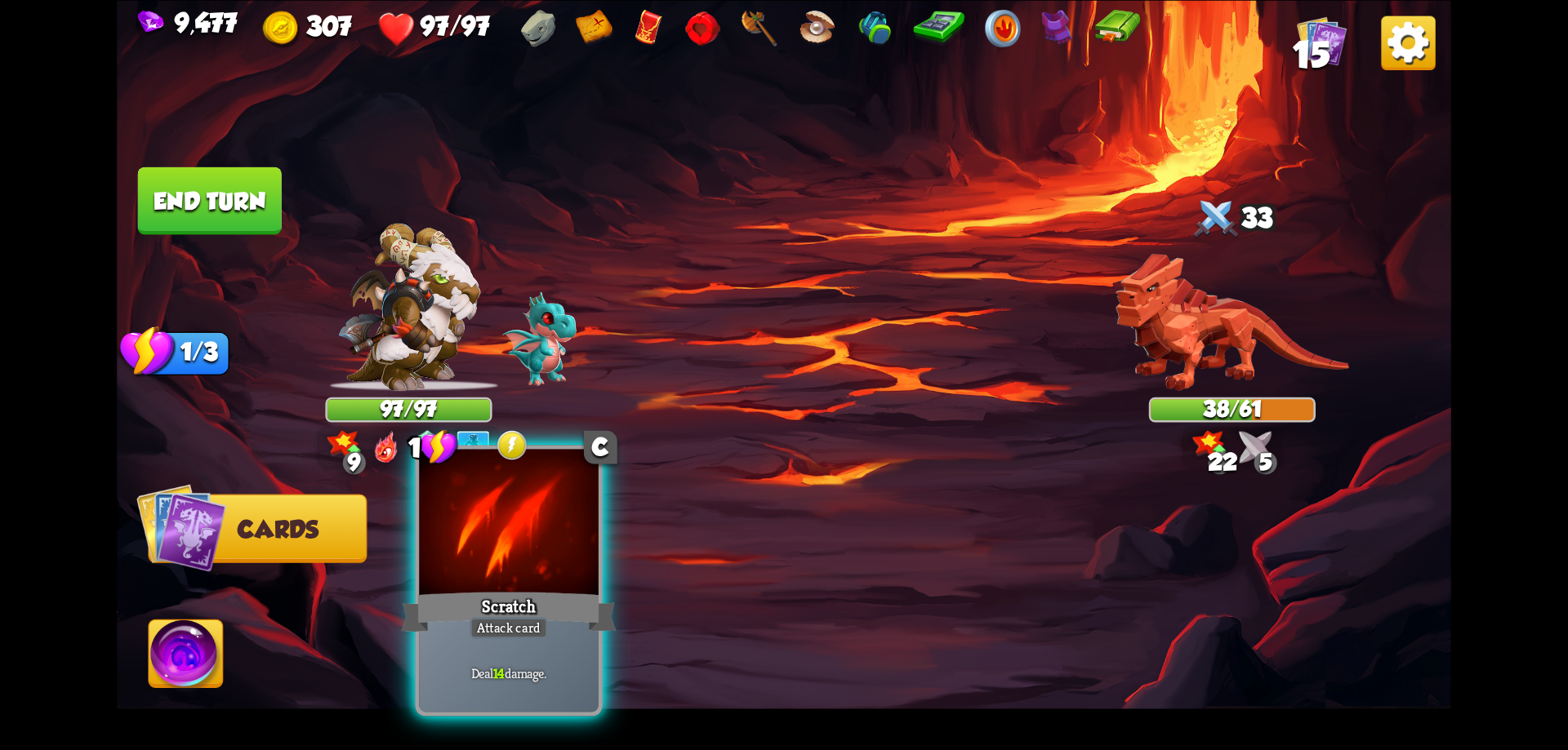
click at [559, 571] on div at bounding box center [508, 525] width 180 height 151
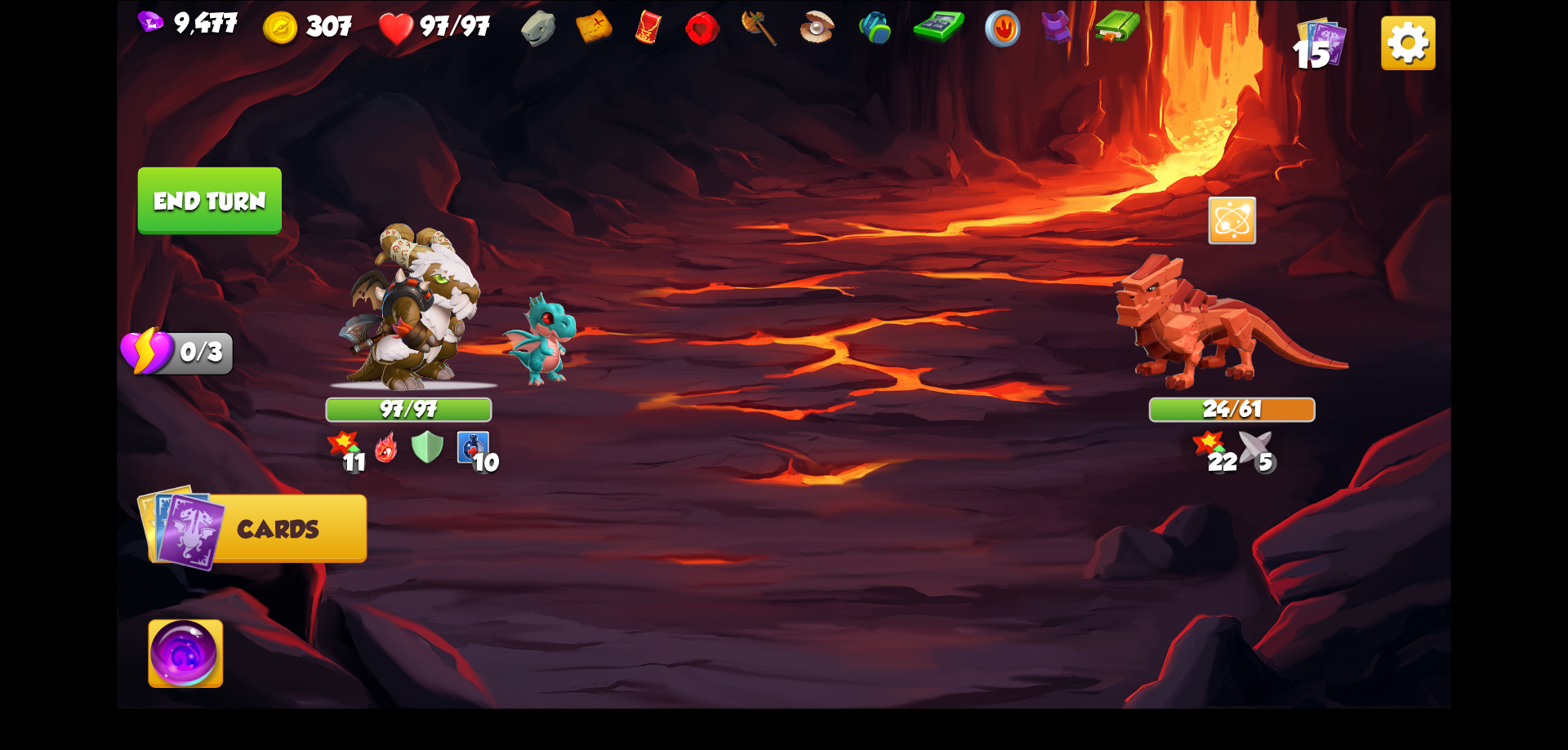
click at [253, 211] on button "End turn" at bounding box center [209, 200] width 143 height 68
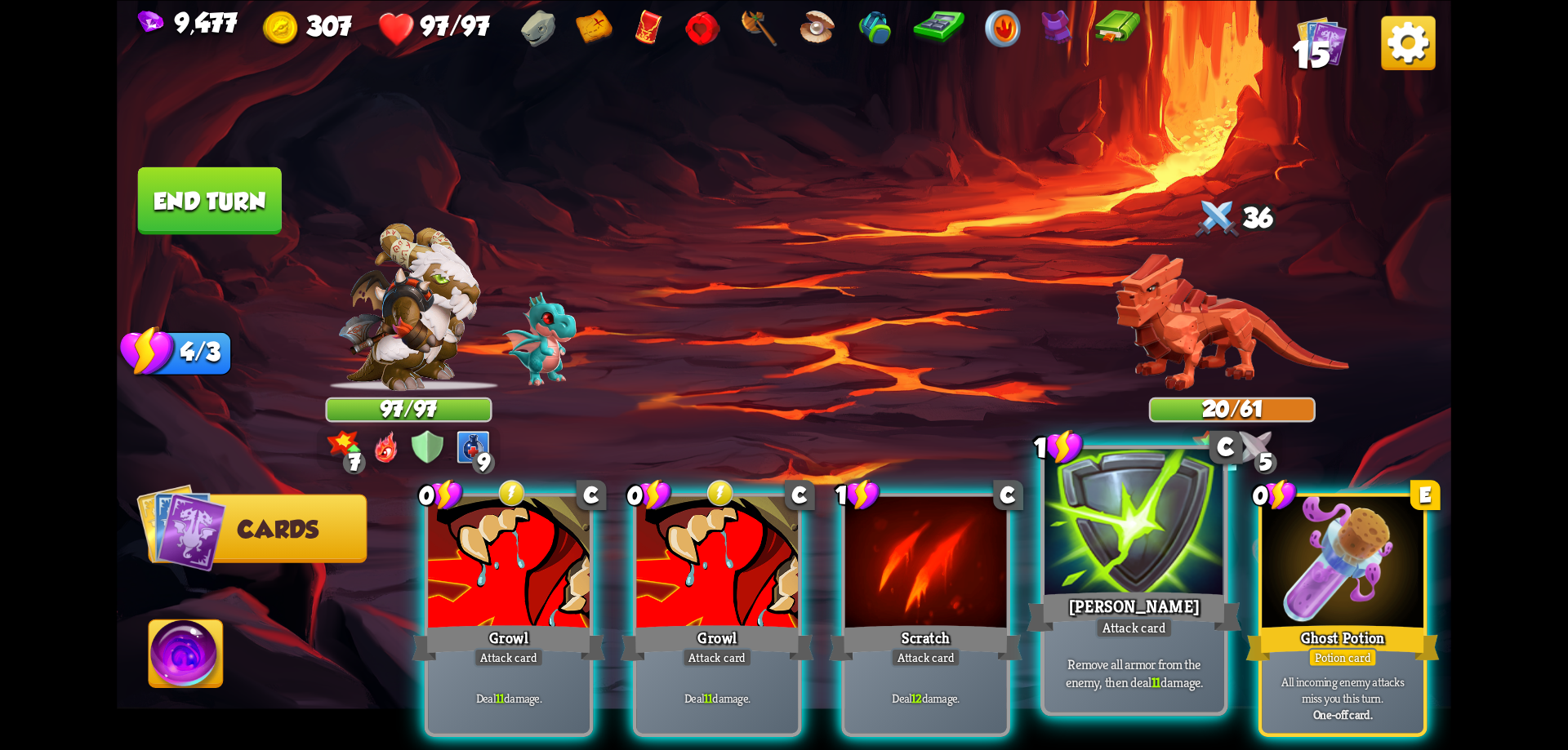
click at [1160, 583] on div at bounding box center [1134, 525] width 180 height 151
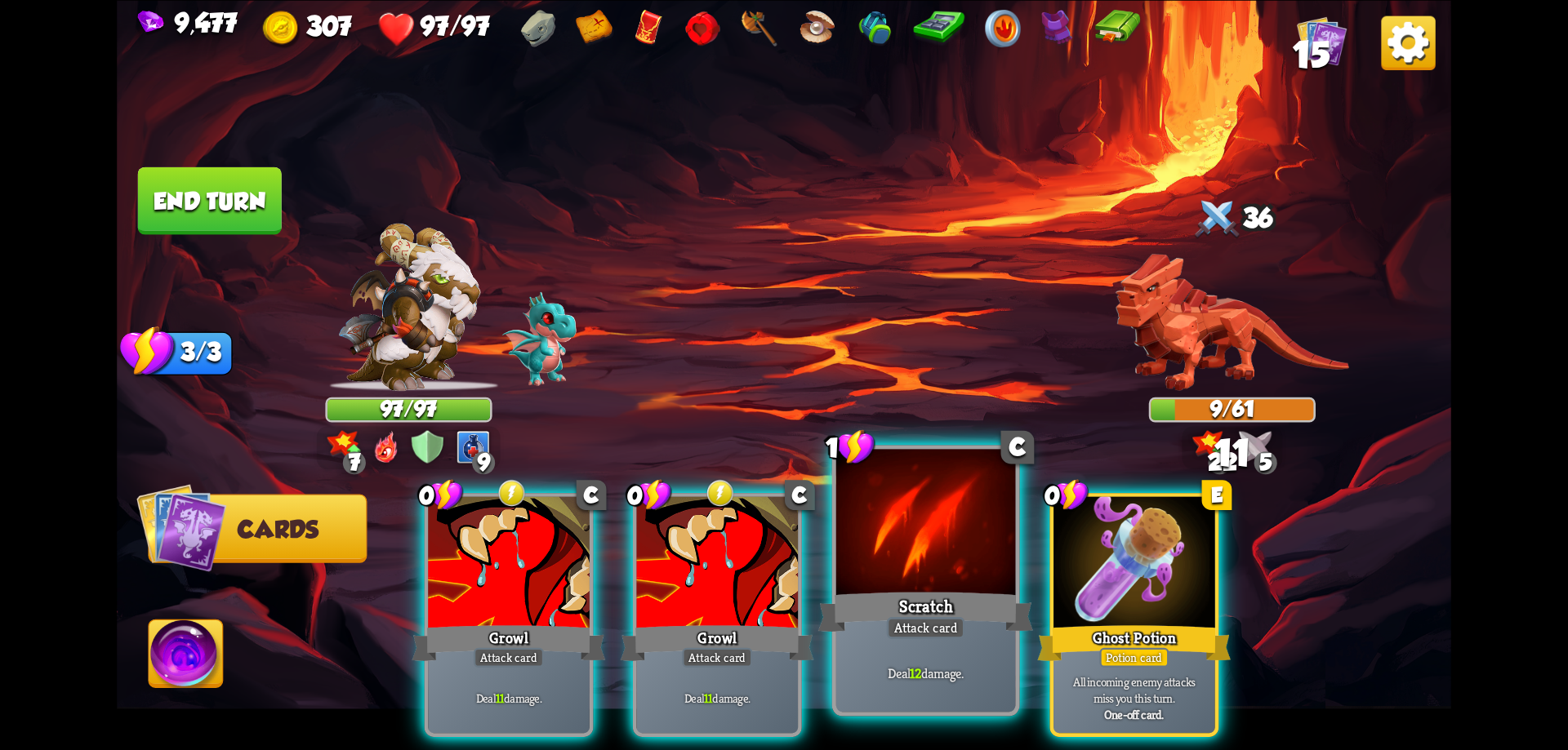
click at [927, 579] on div at bounding box center [926, 525] width 180 height 151
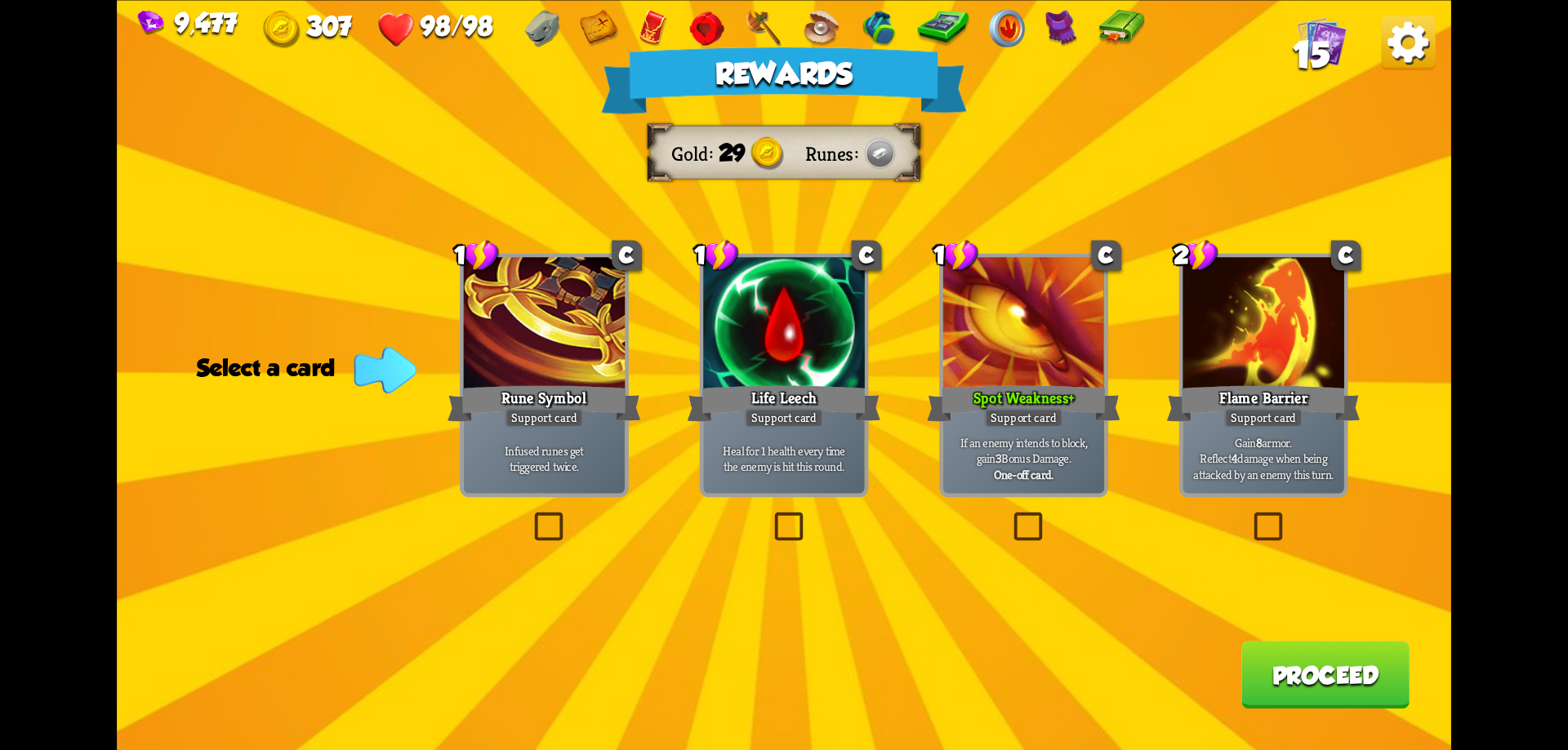
click at [1307, 663] on button "Proceed" at bounding box center [1325, 675] width 168 height 68
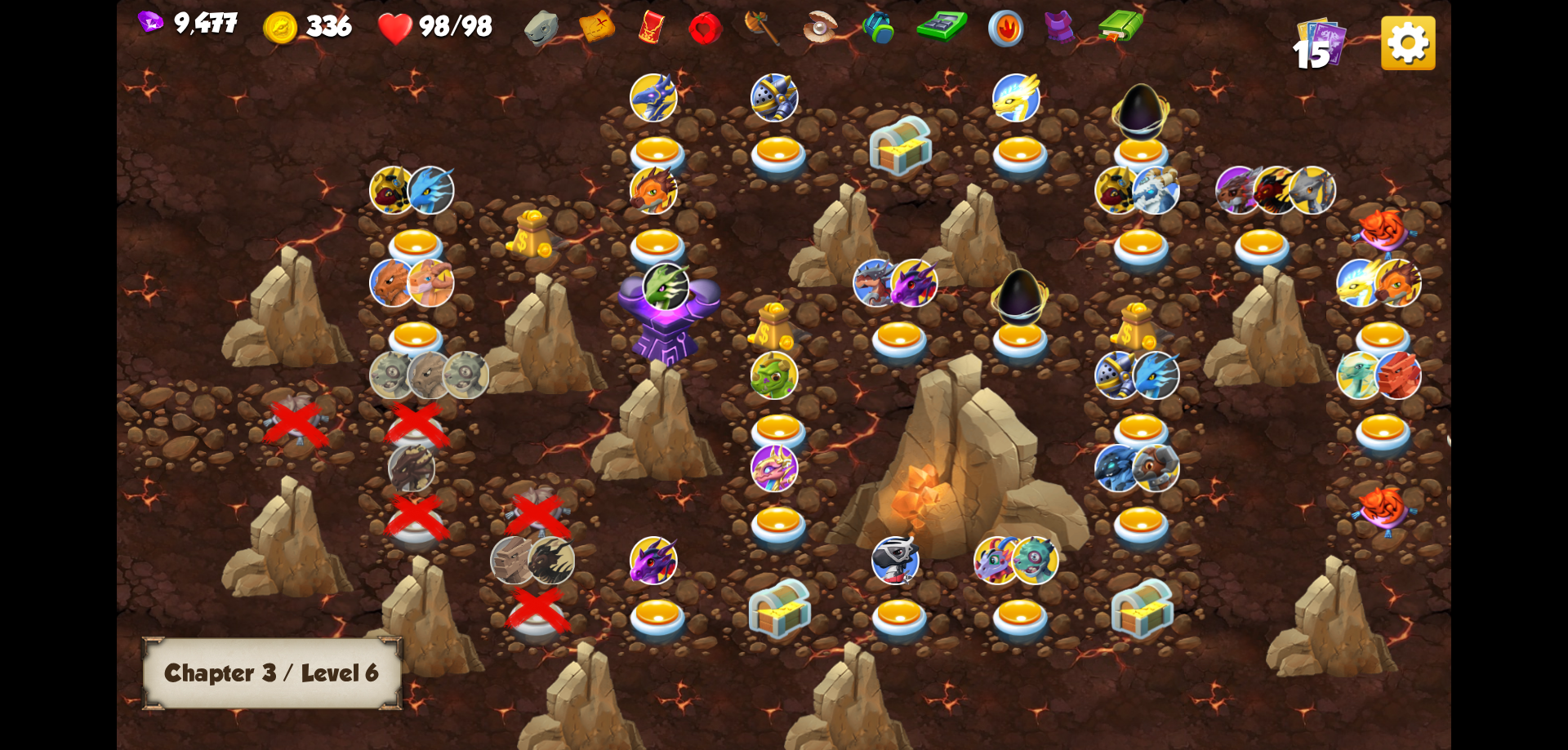
click at [657, 615] on img at bounding box center [659, 623] width 67 height 49
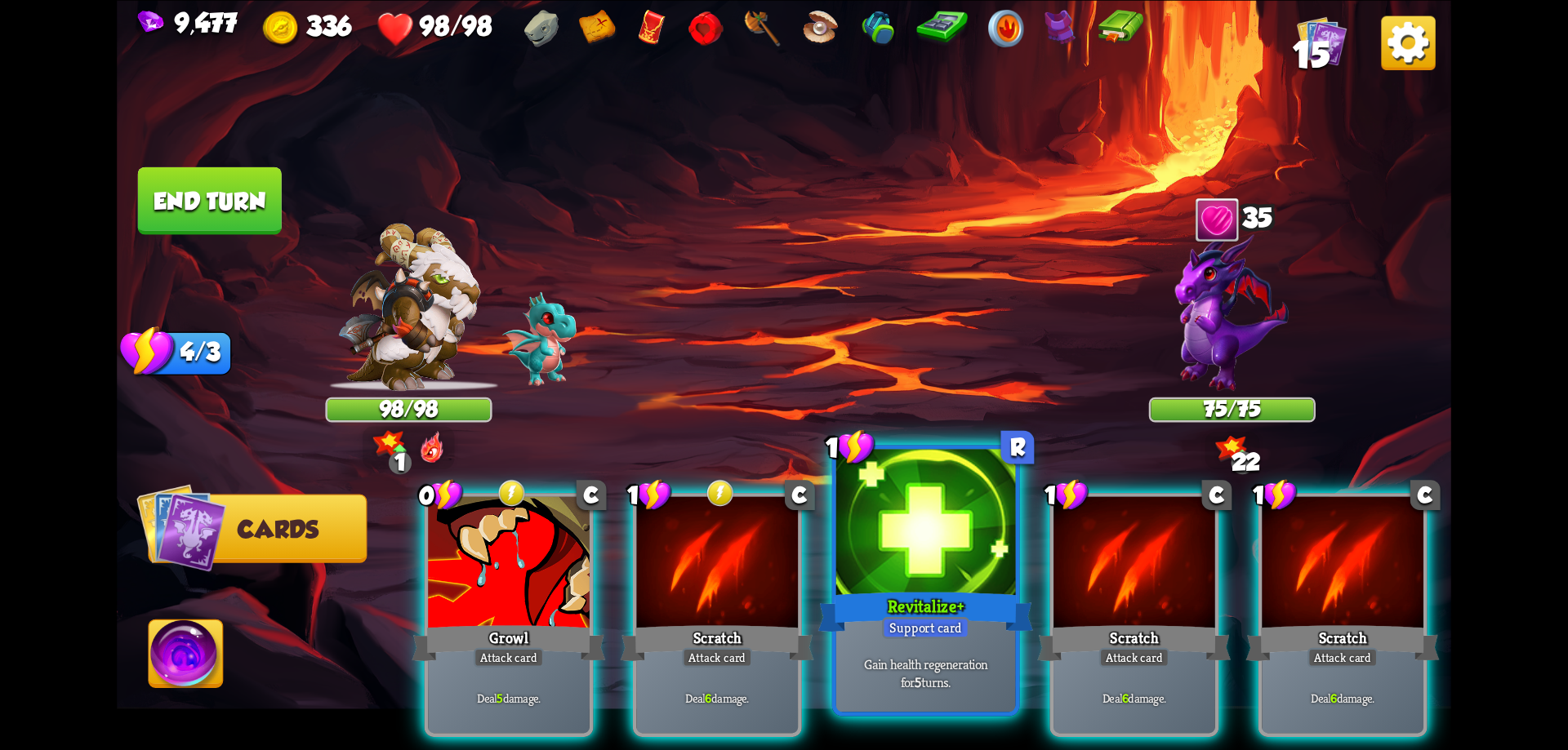
click at [947, 635] on div "Support card" at bounding box center [925, 628] width 87 height 22
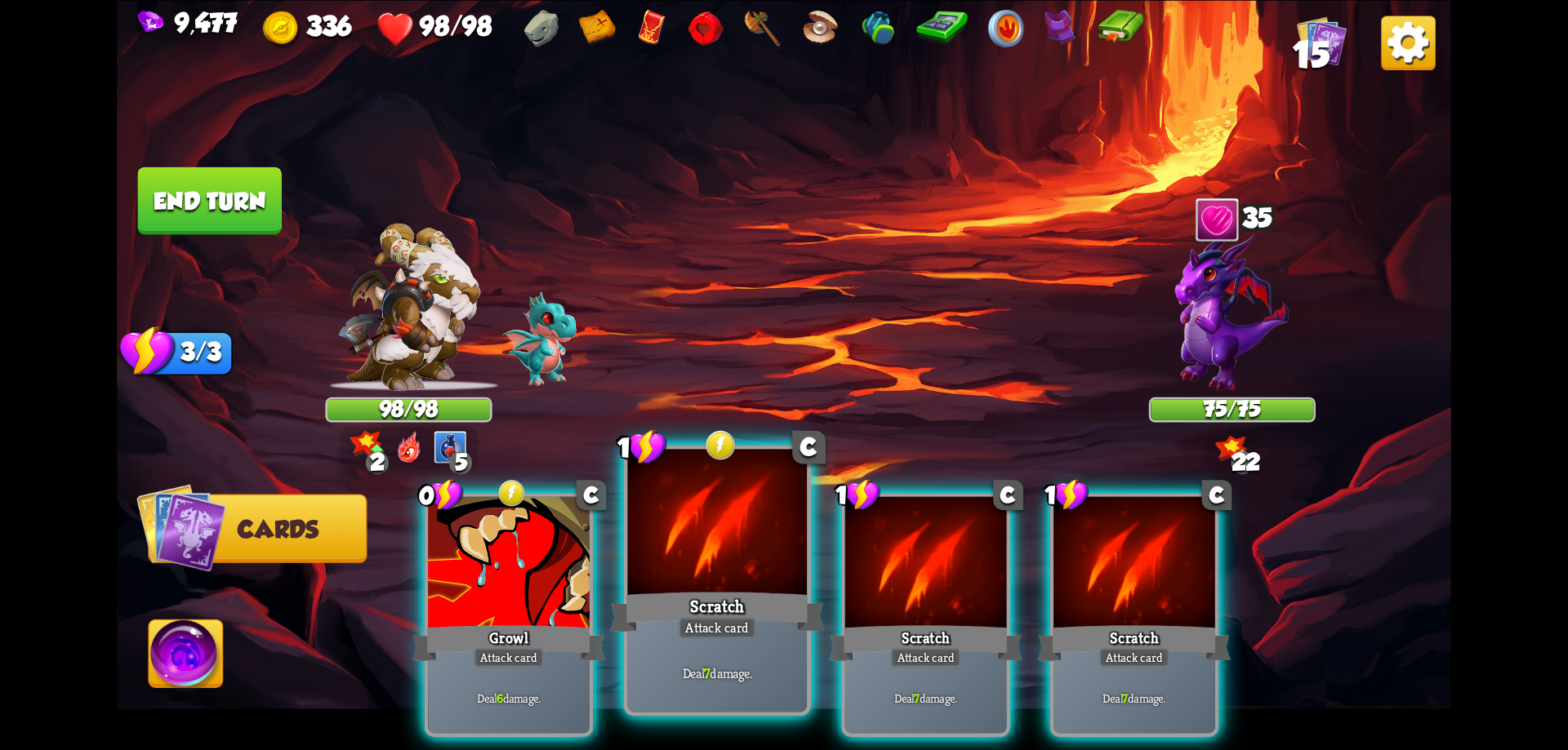
click at [732, 614] on div "Scratch" at bounding box center [717, 611] width 215 height 48
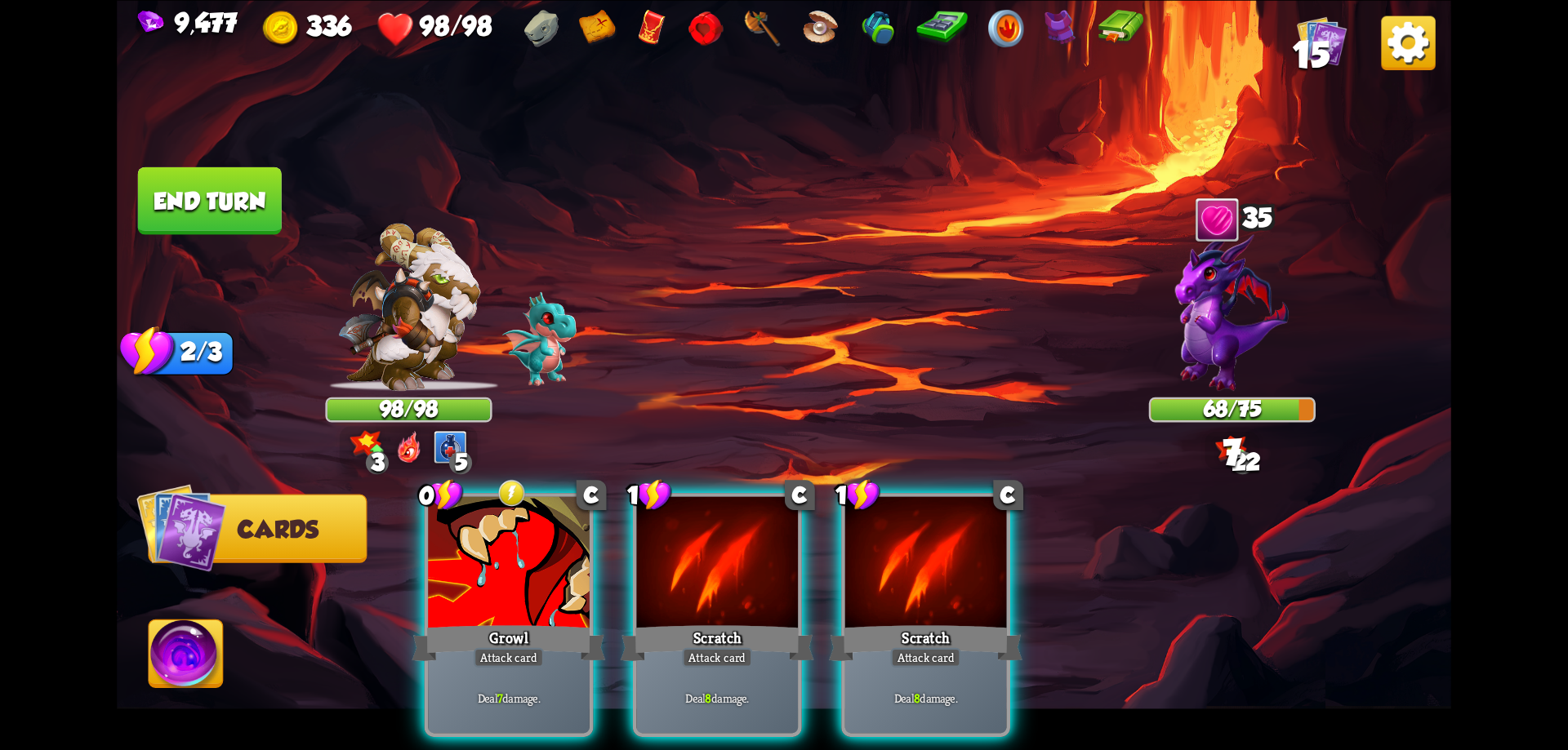
click at [732, 621] on div "Scratch" at bounding box center [718, 642] width 194 height 43
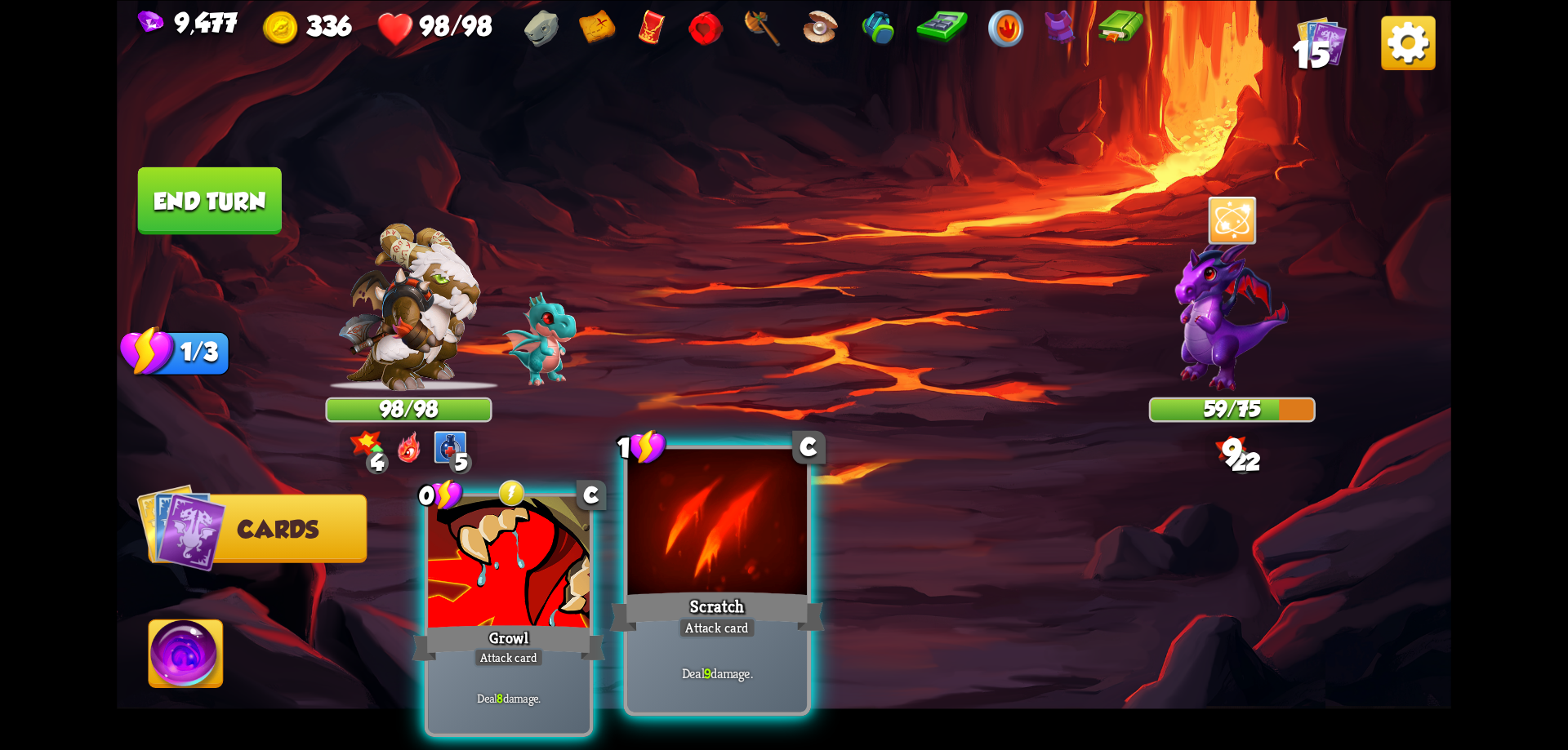
click at [731, 613] on div "Scratch" at bounding box center [717, 611] width 215 height 48
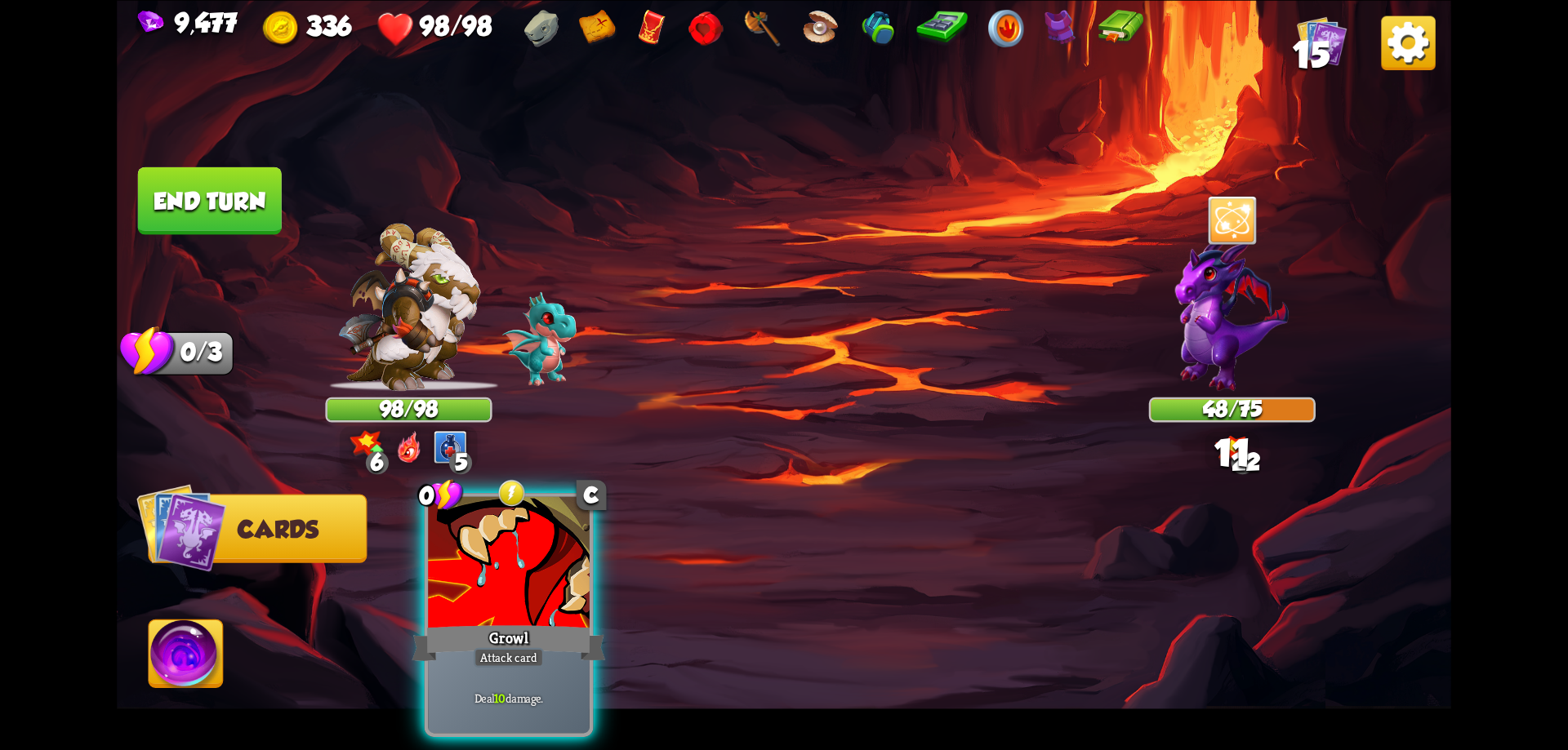
click at [596, 589] on div "0 C Growl Attack card Deal 10 damage." at bounding box center [917, 584] width 1067 height 333
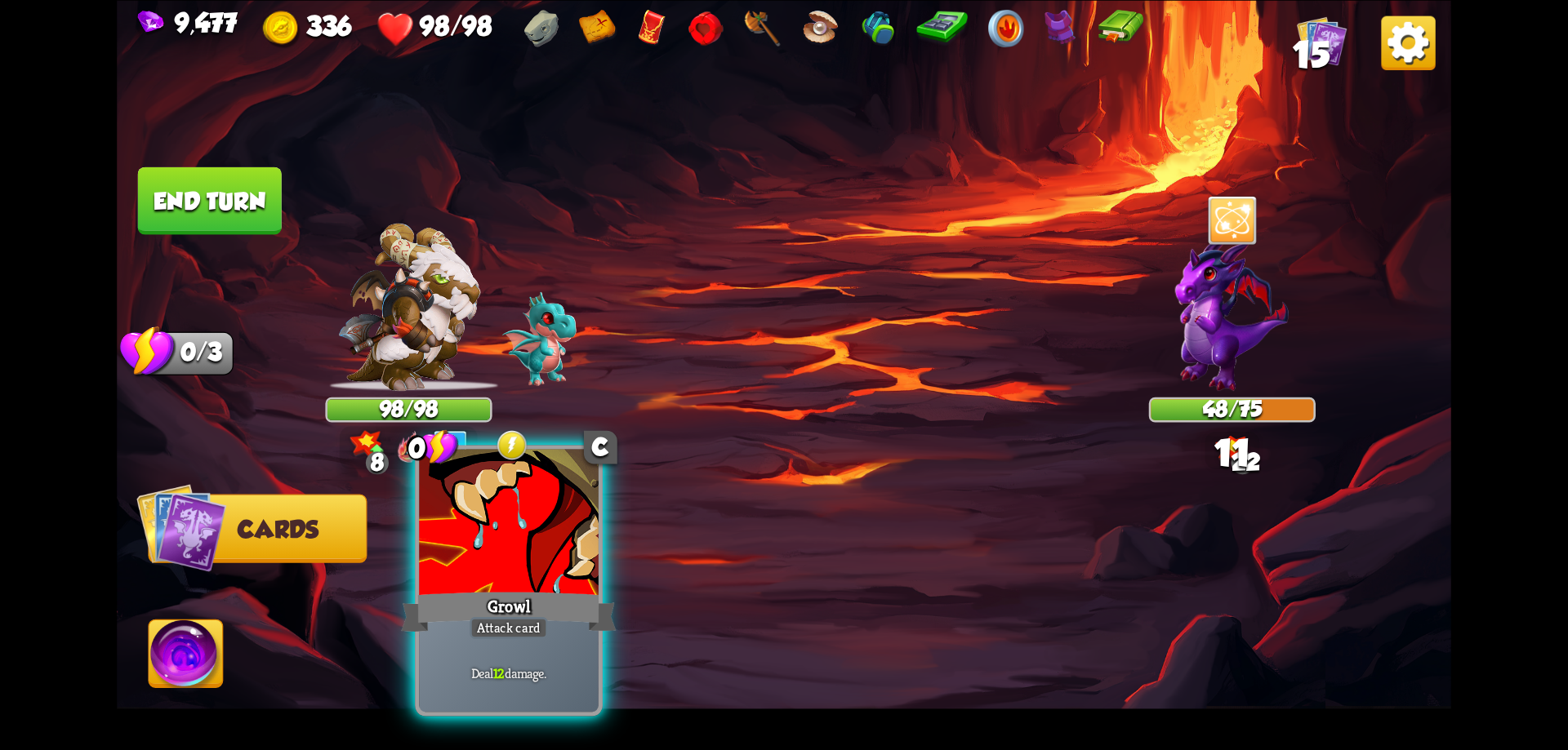
click at [574, 598] on div "Growl" at bounding box center [508, 611] width 215 height 48
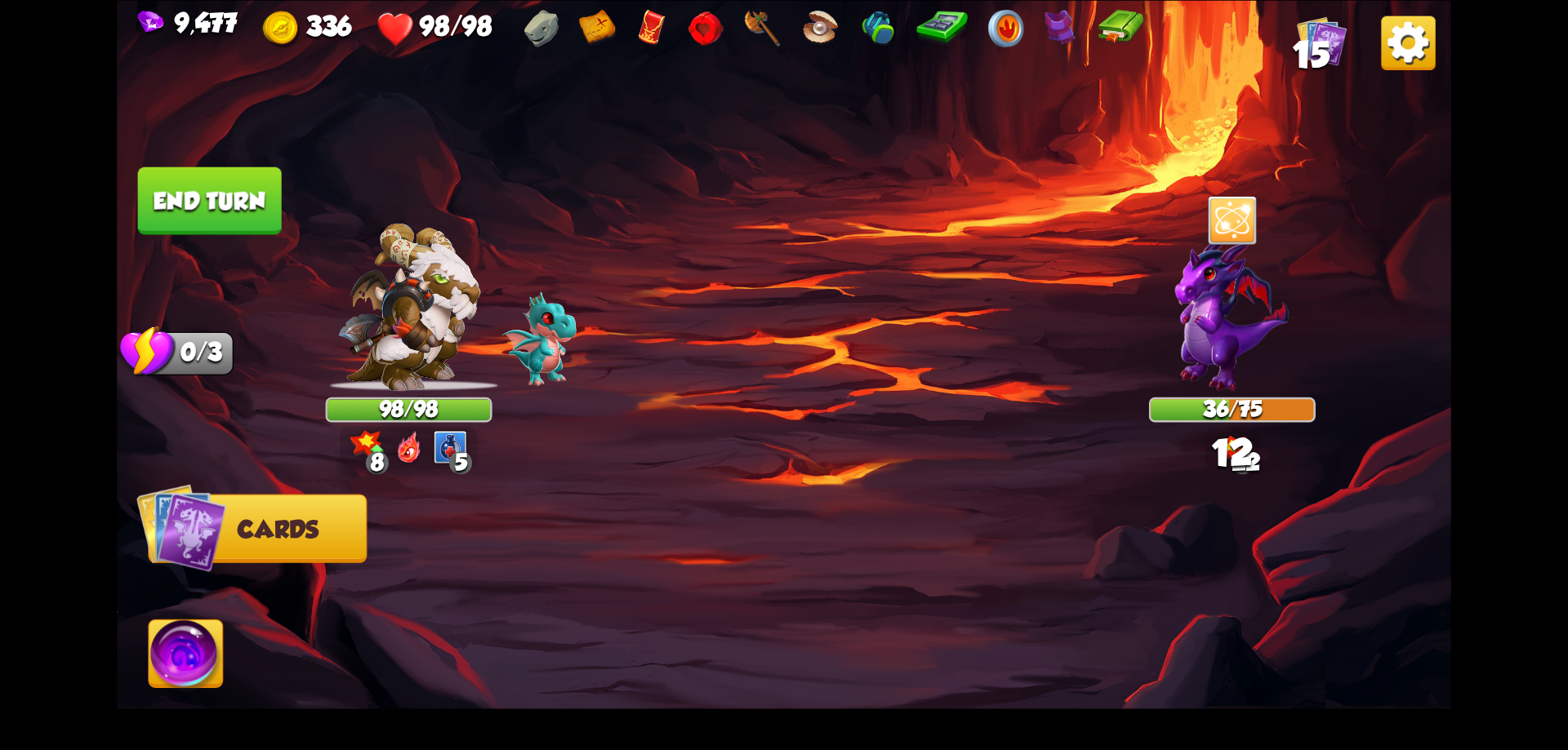
click at [230, 205] on button "End turn" at bounding box center [209, 200] width 143 height 68
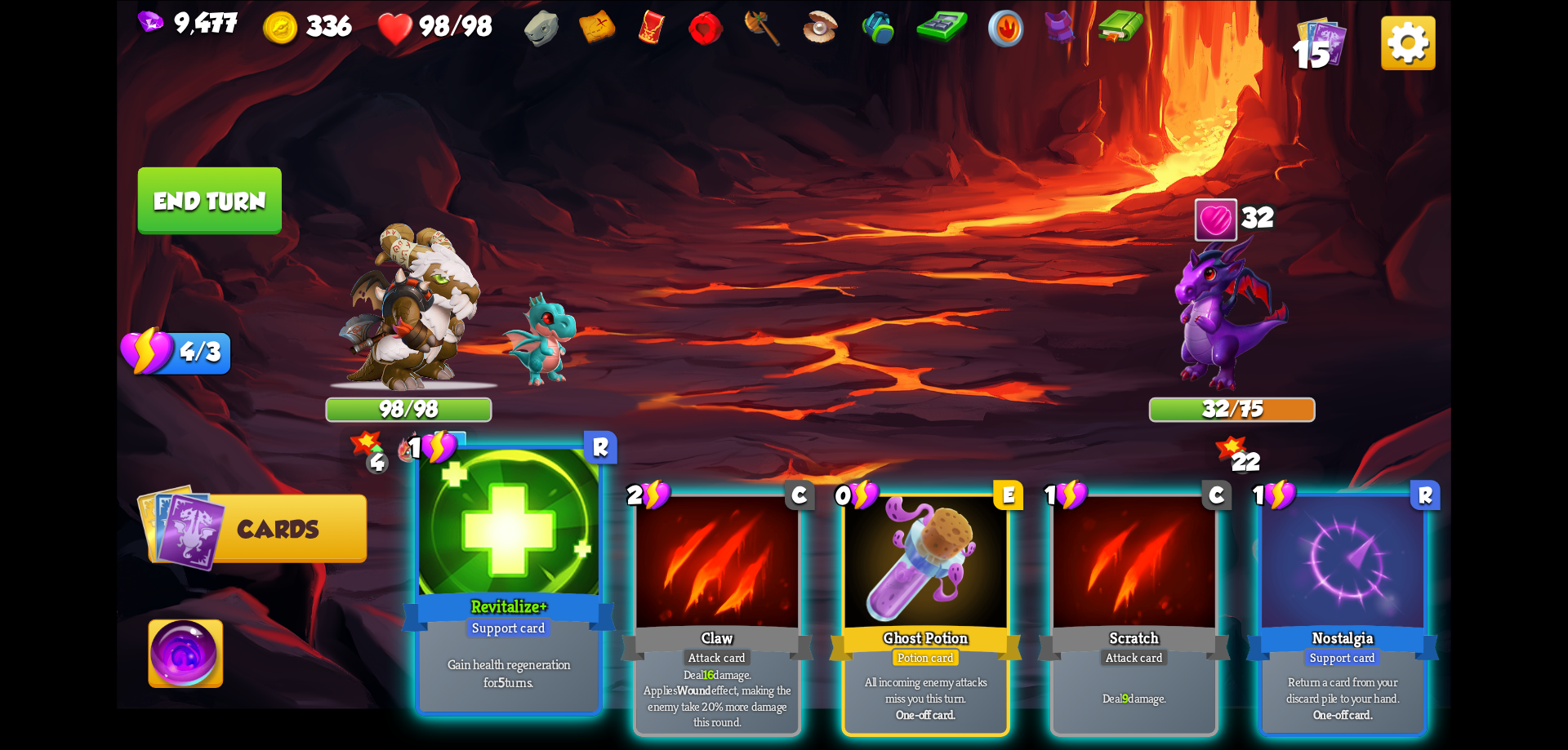
click at [503, 587] on div at bounding box center [508, 525] width 180 height 151
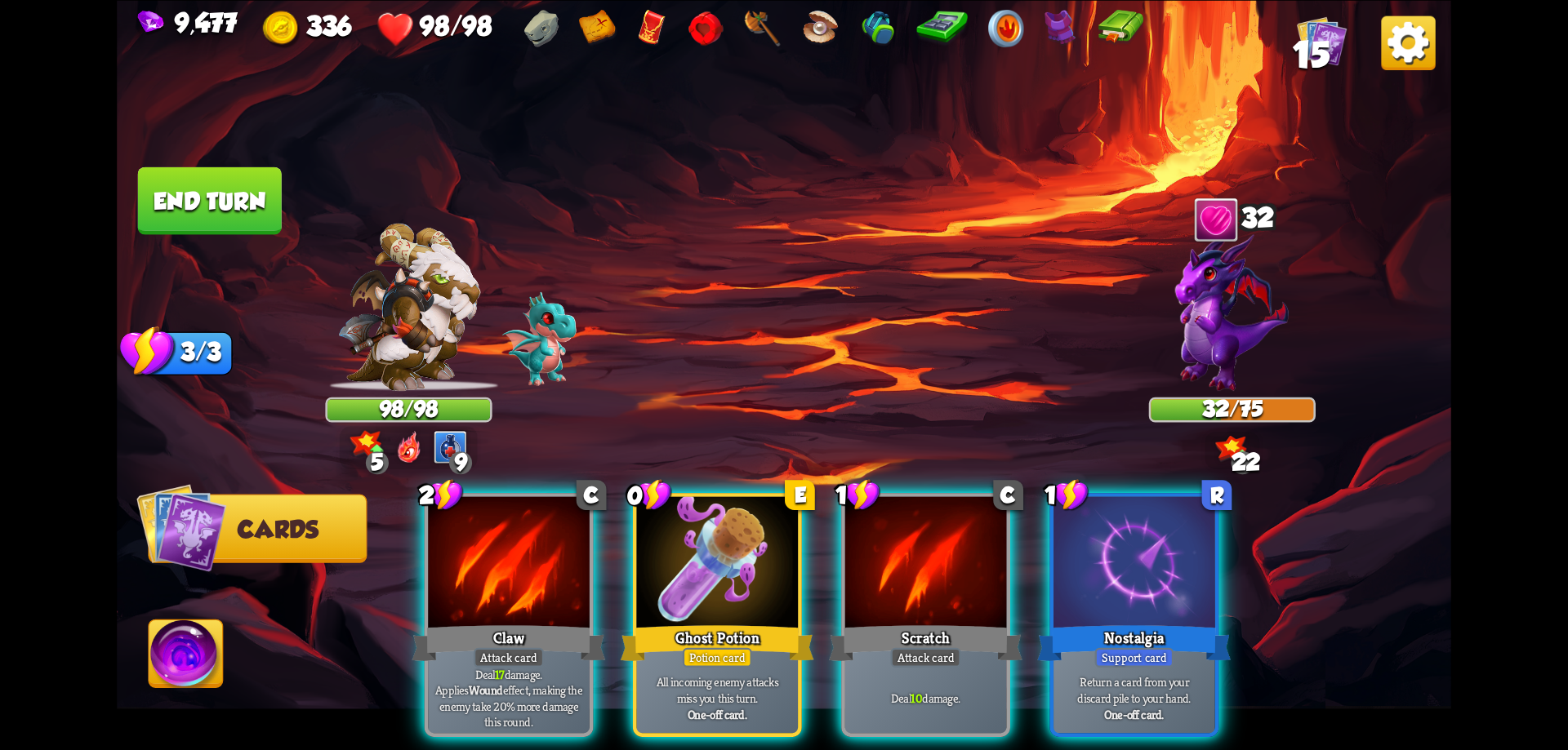
click at [503, 583] on div at bounding box center [508, 565] width 161 height 137
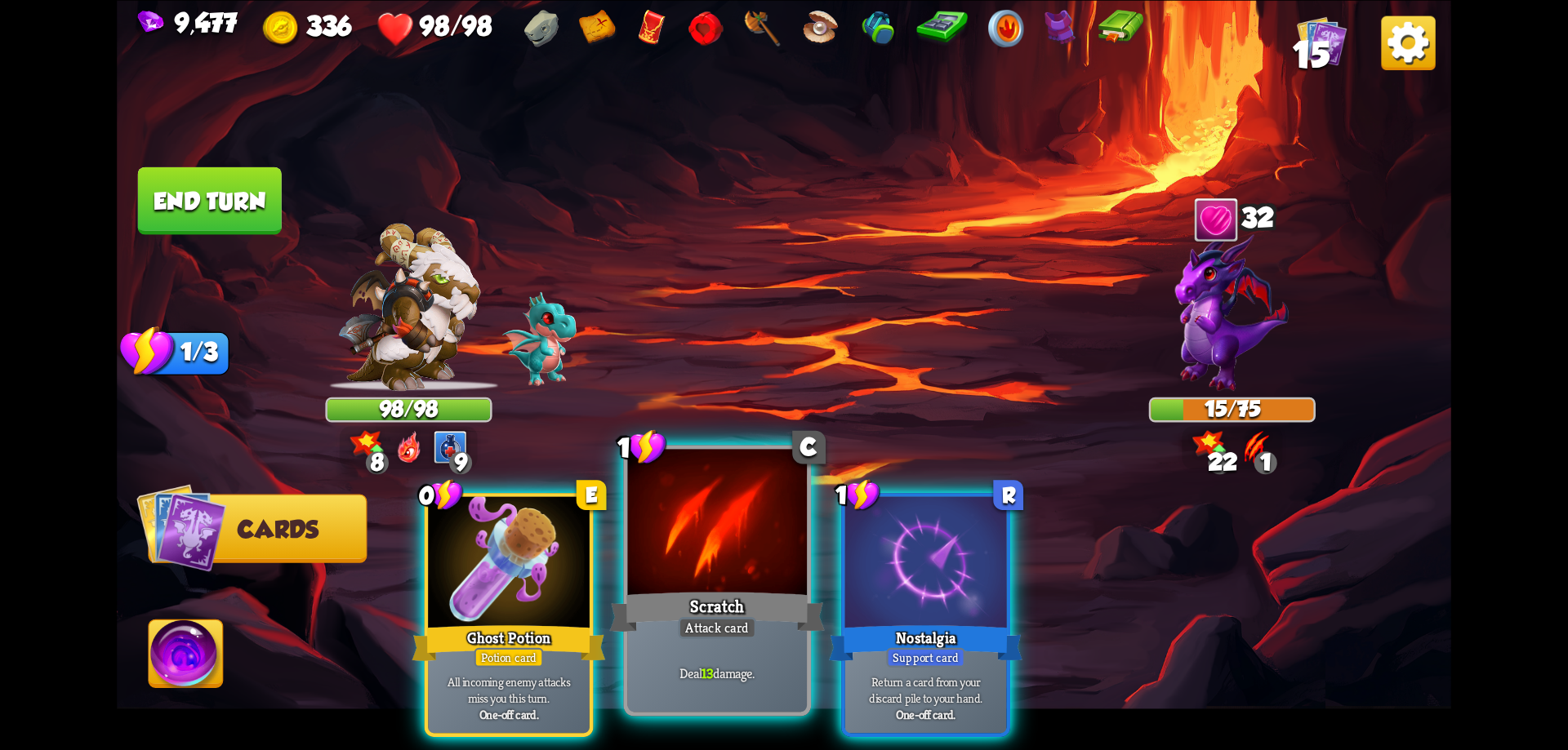
click at [661, 568] on div at bounding box center [718, 525] width 180 height 151
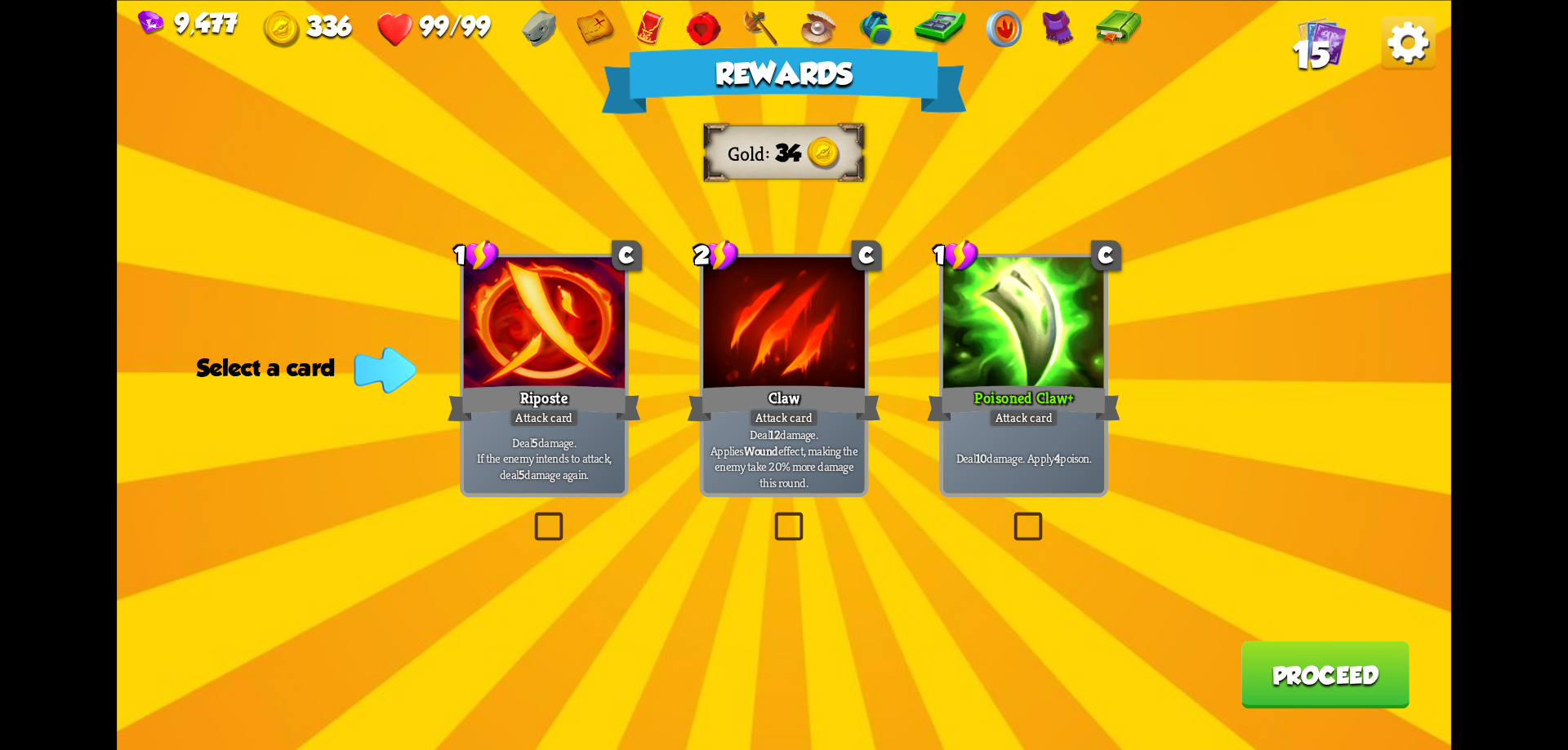
click at [1304, 681] on button "Proceed" at bounding box center [1325, 675] width 168 height 68
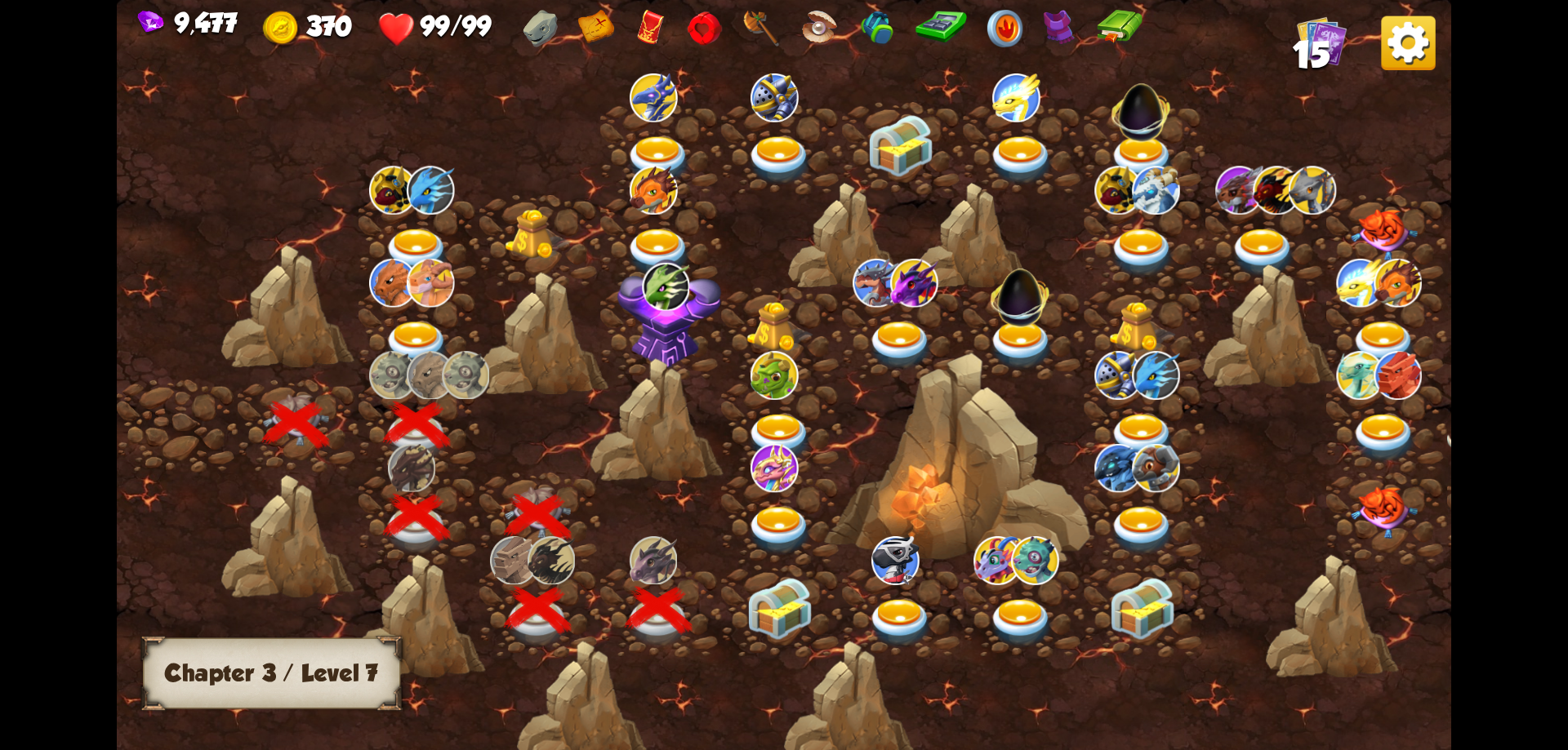
click at [789, 610] on img at bounding box center [780, 608] width 67 height 62
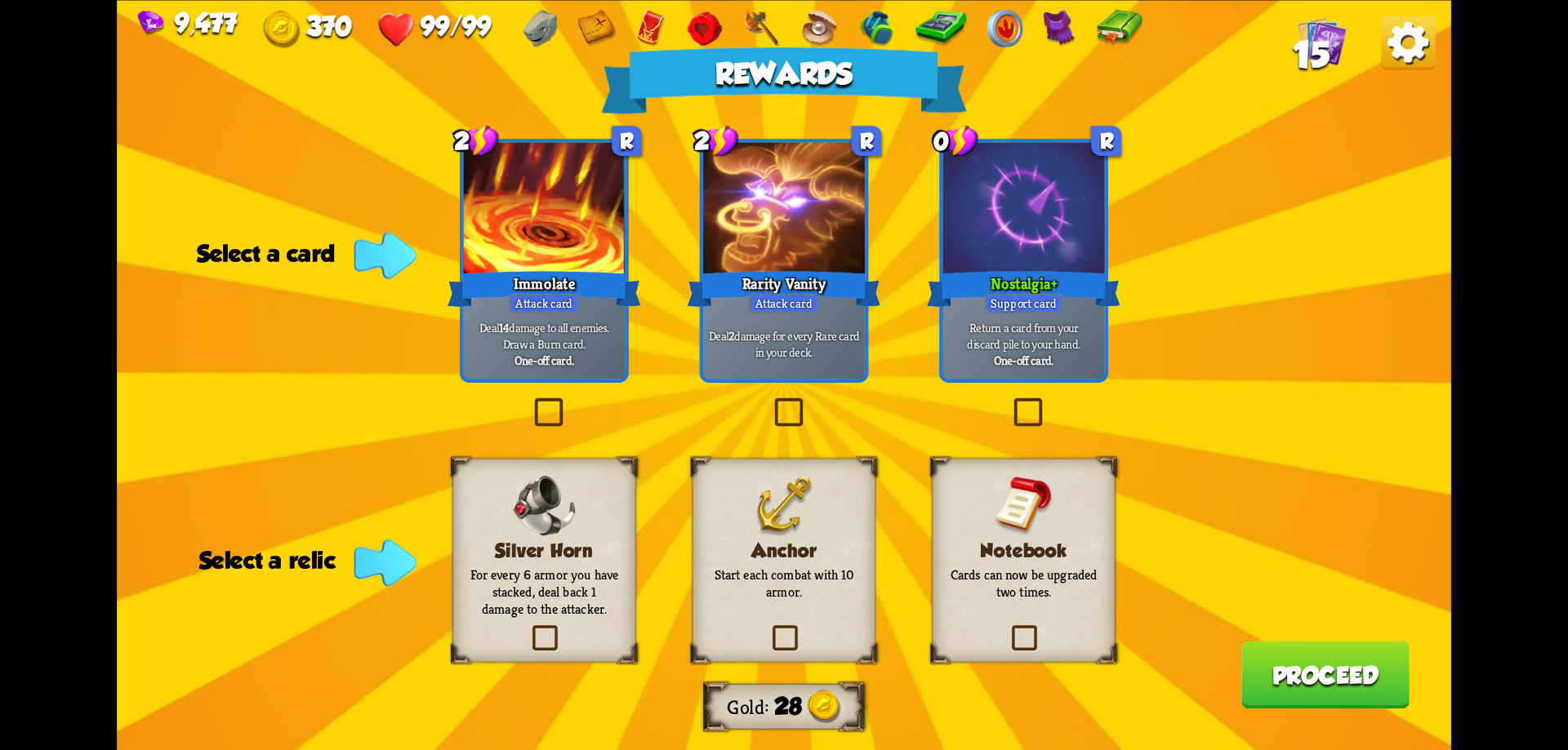
click at [1009, 401] on label at bounding box center [1009, 401] width 0 height 0
click at [0, 0] on input "checkbox" at bounding box center [0, 0] width 0 height 0
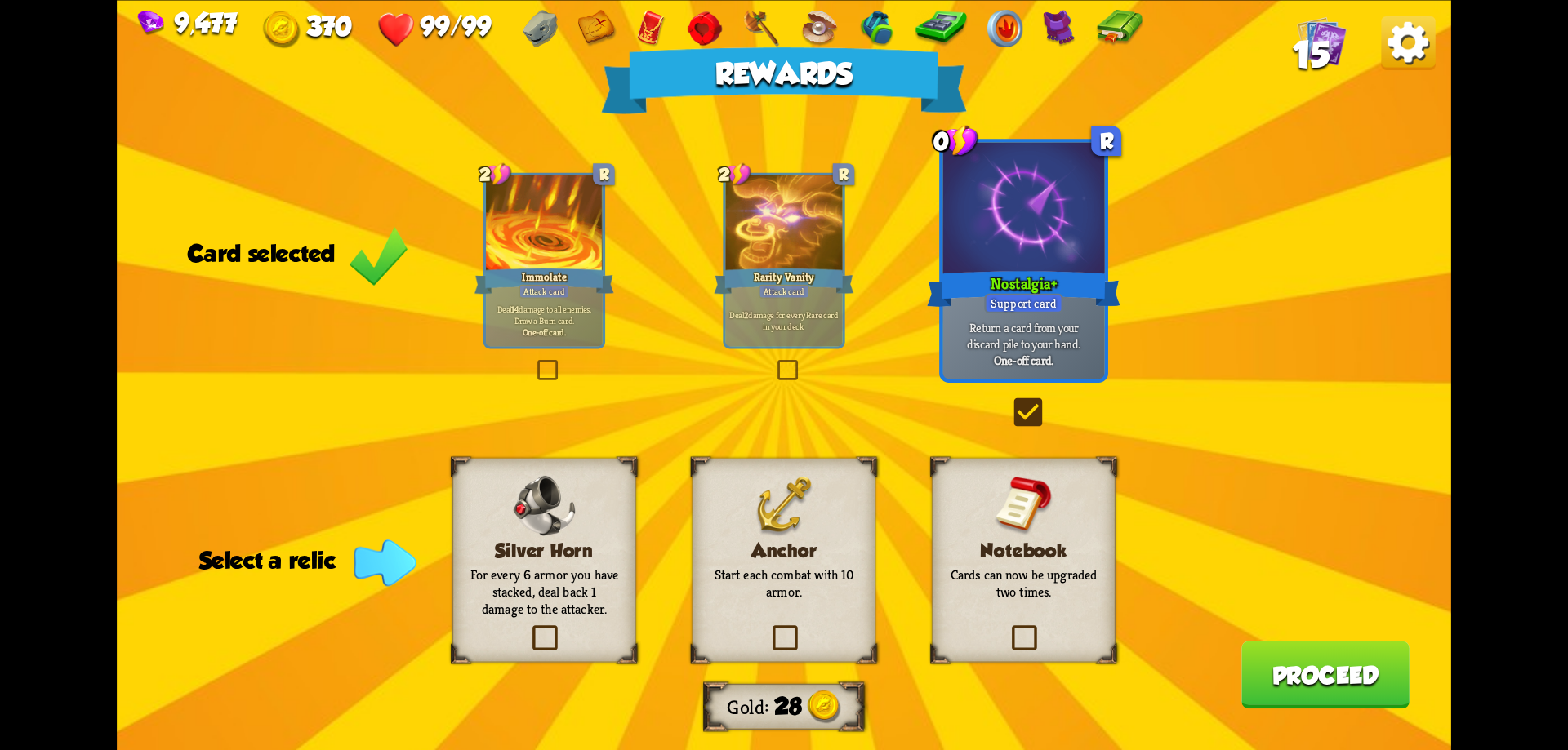
click at [841, 627] on div "Anchor Start each combat with 10 armor." at bounding box center [784, 560] width 183 height 204
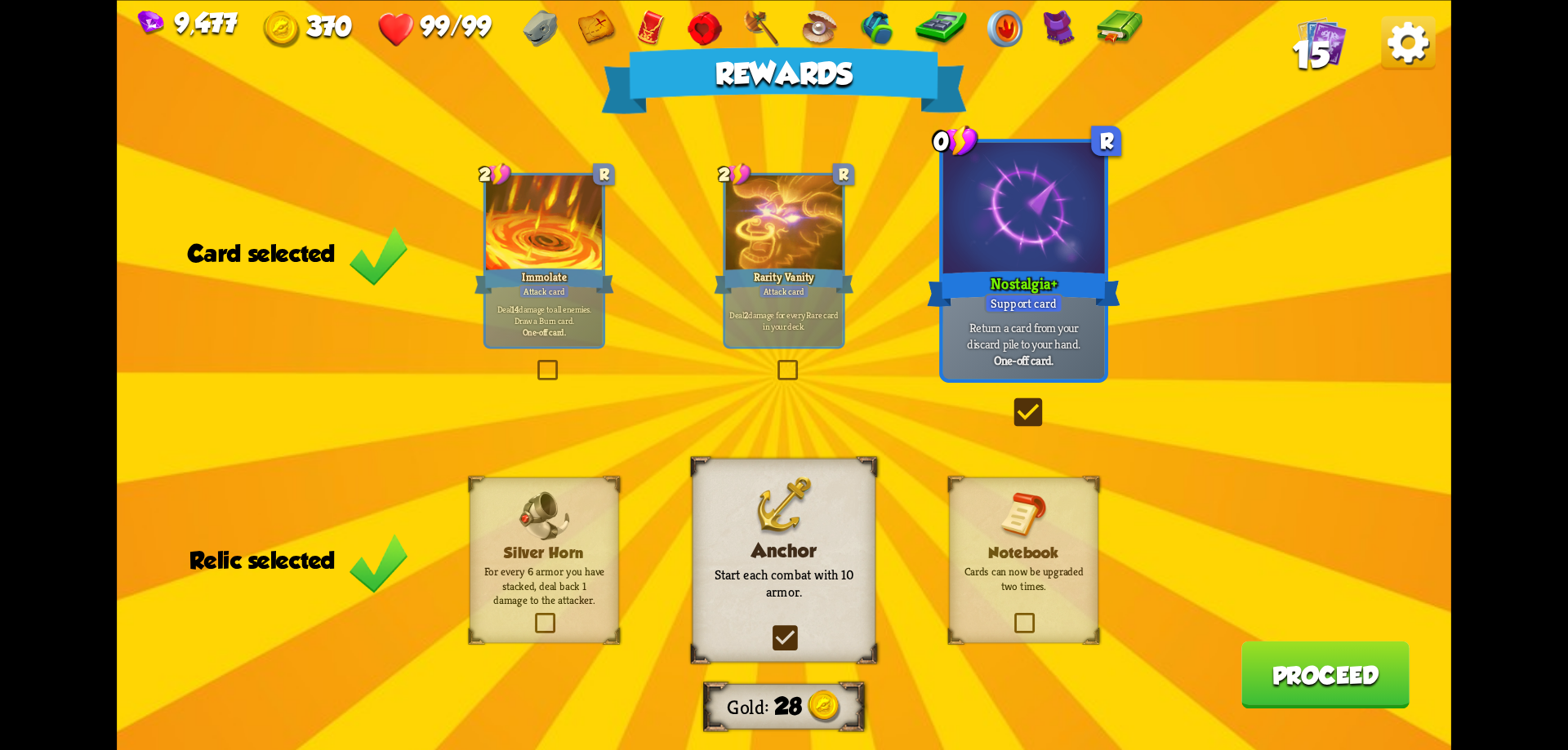
click at [1286, 666] on button "Proceed" at bounding box center [1325, 675] width 168 height 68
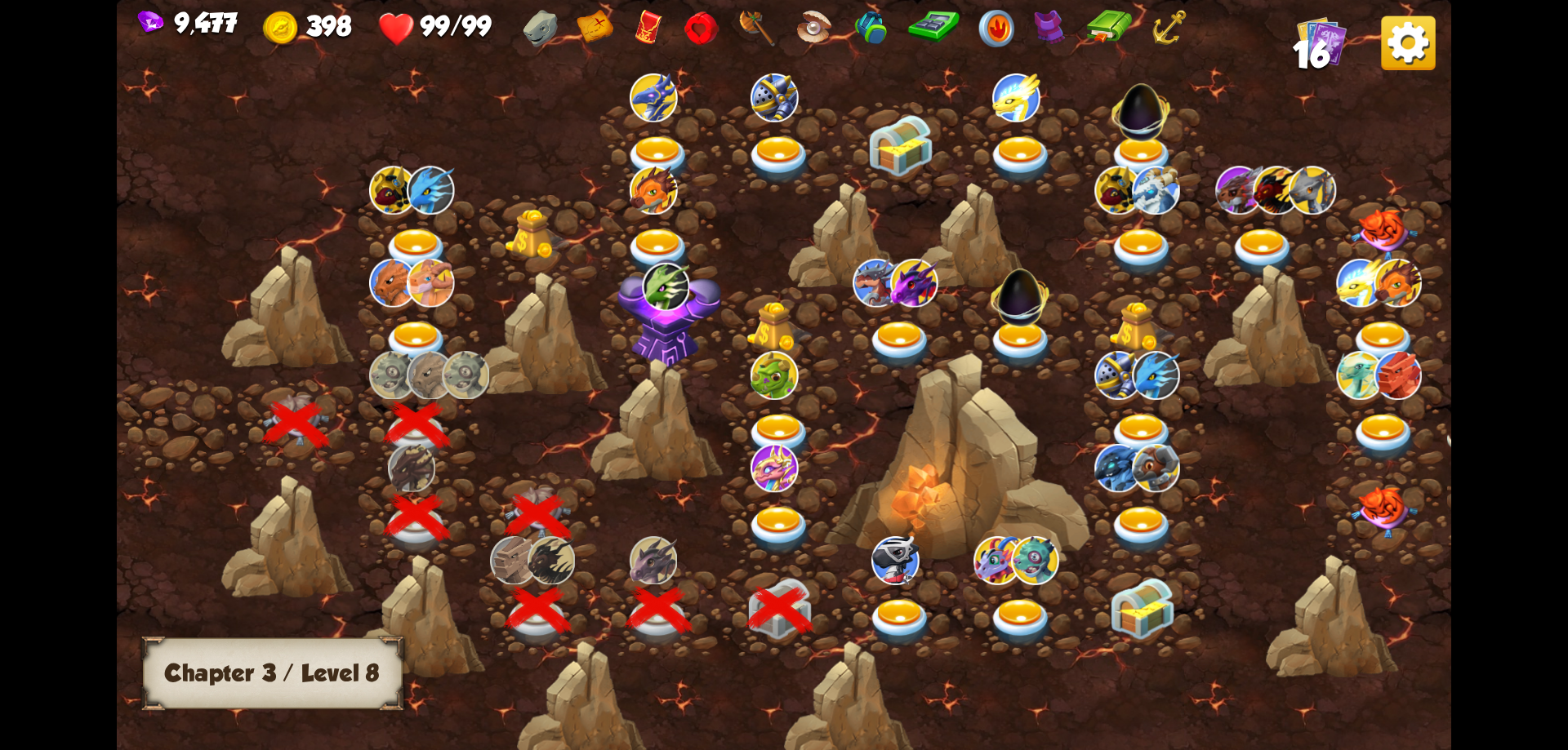
click at [782, 518] on img at bounding box center [780, 530] width 67 height 49
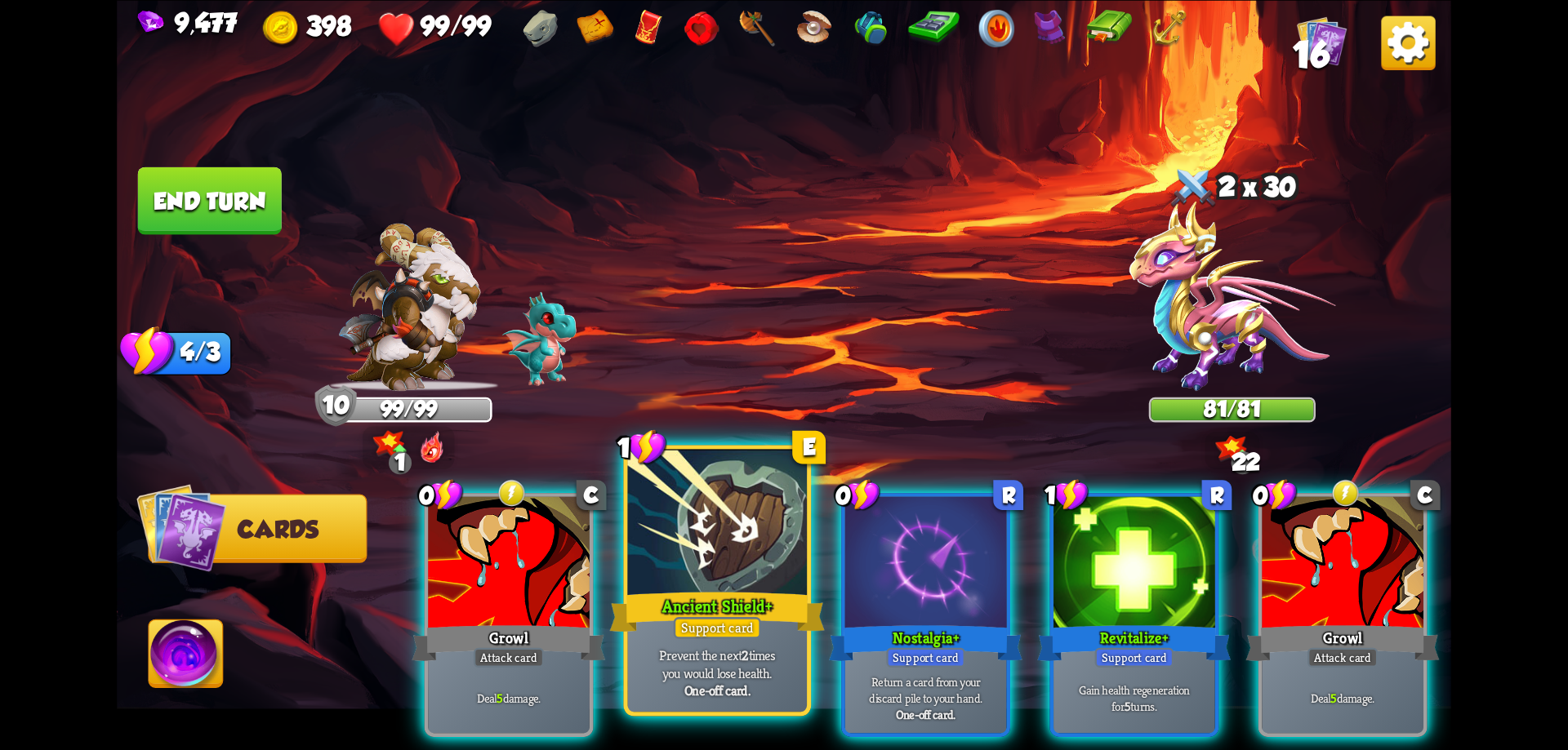
click at [776, 515] on div at bounding box center [718, 525] width 180 height 151
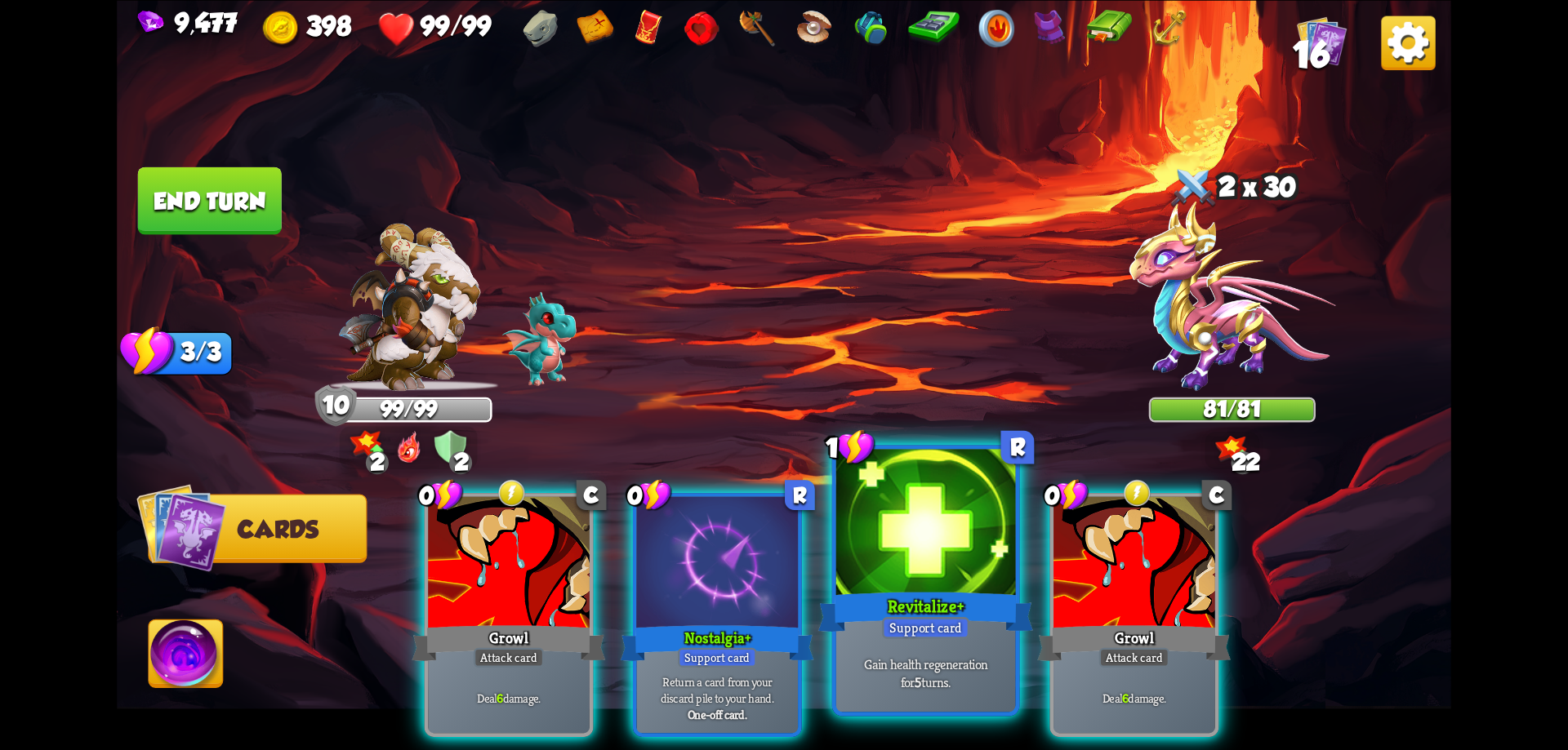
click at [992, 546] on div at bounding box center [926, 525] width 180 height 151
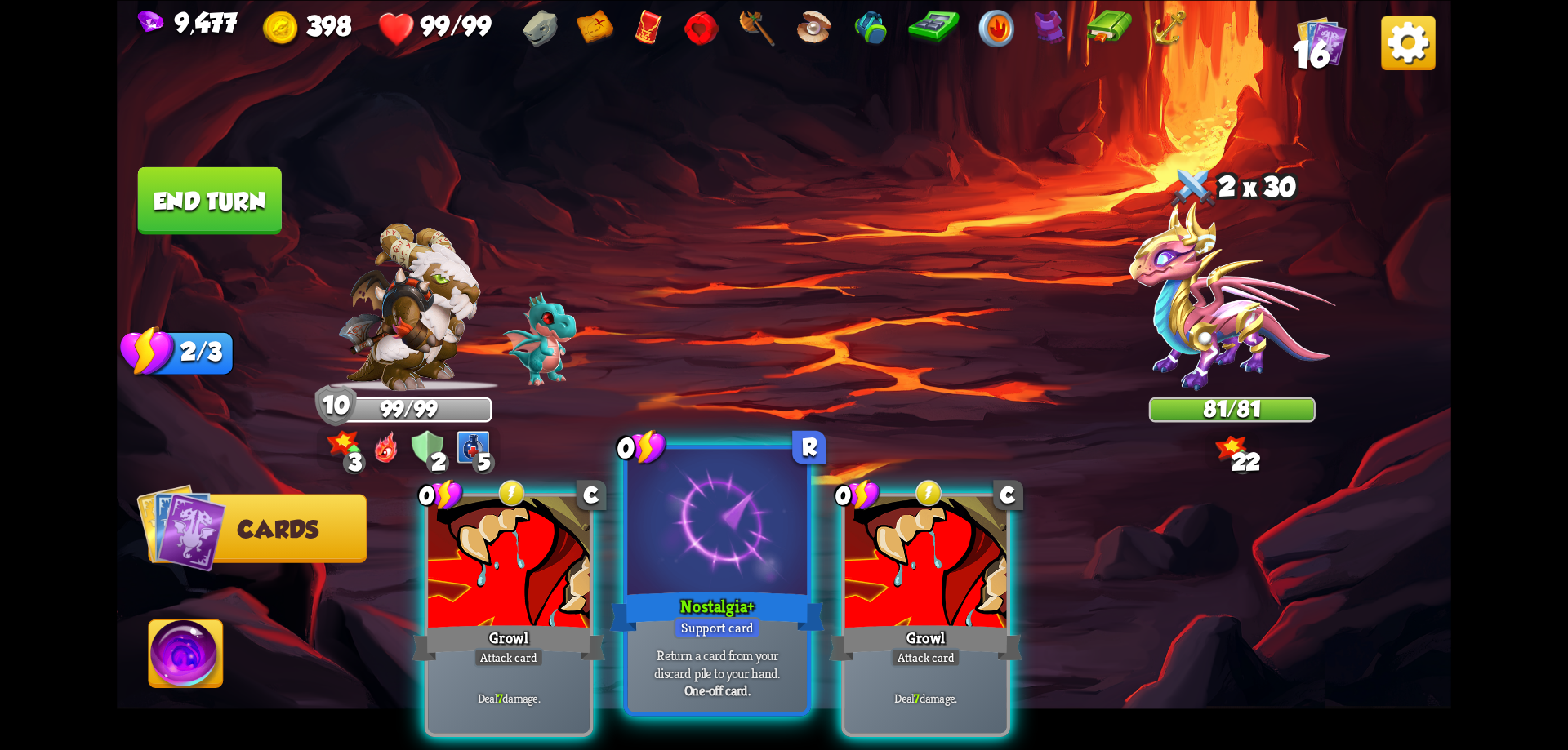
click at [751, 555] on div at bounding box center [718, 525] width 180 height 151
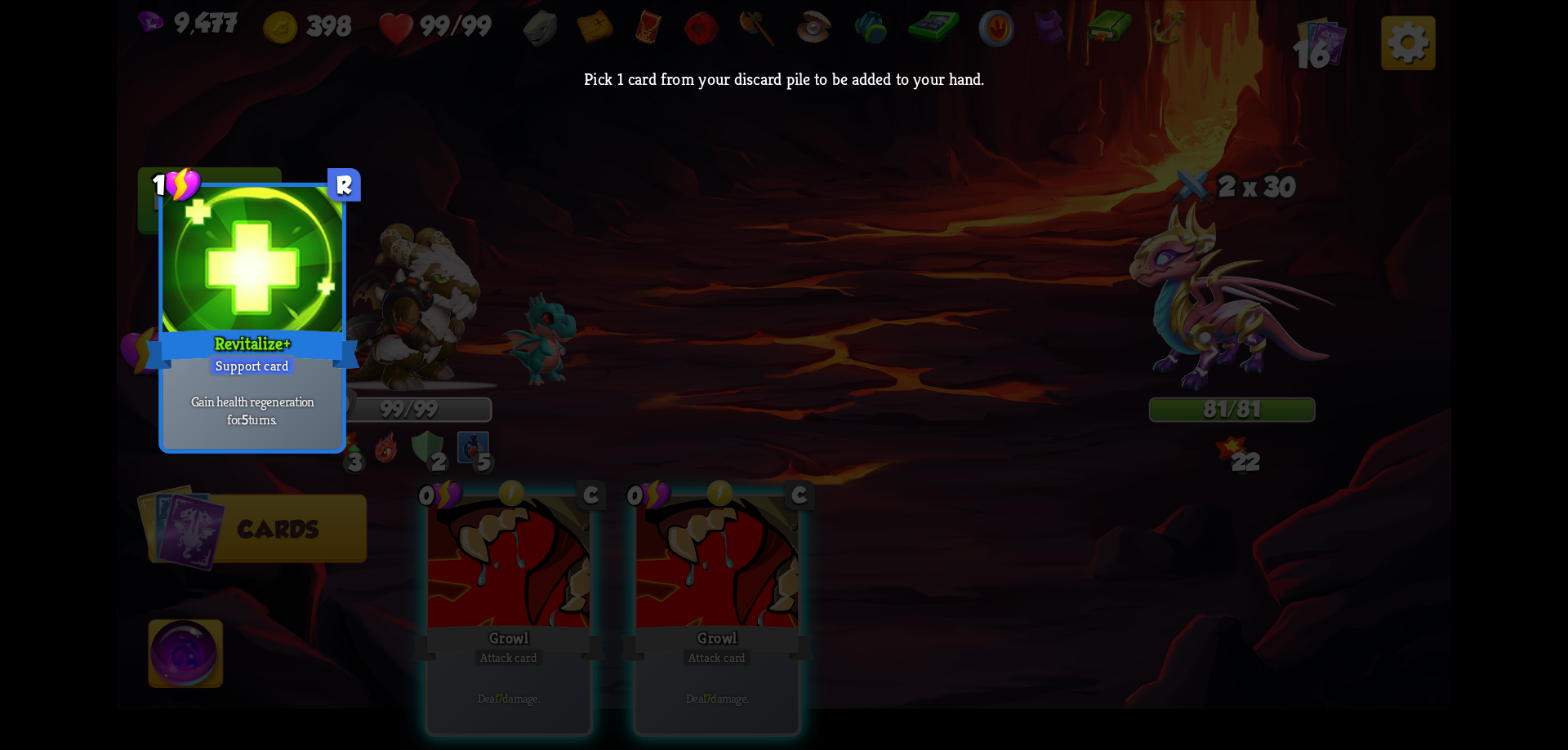
click at [311, 301] on div at bounding box center [252, 263] width 180 height 151
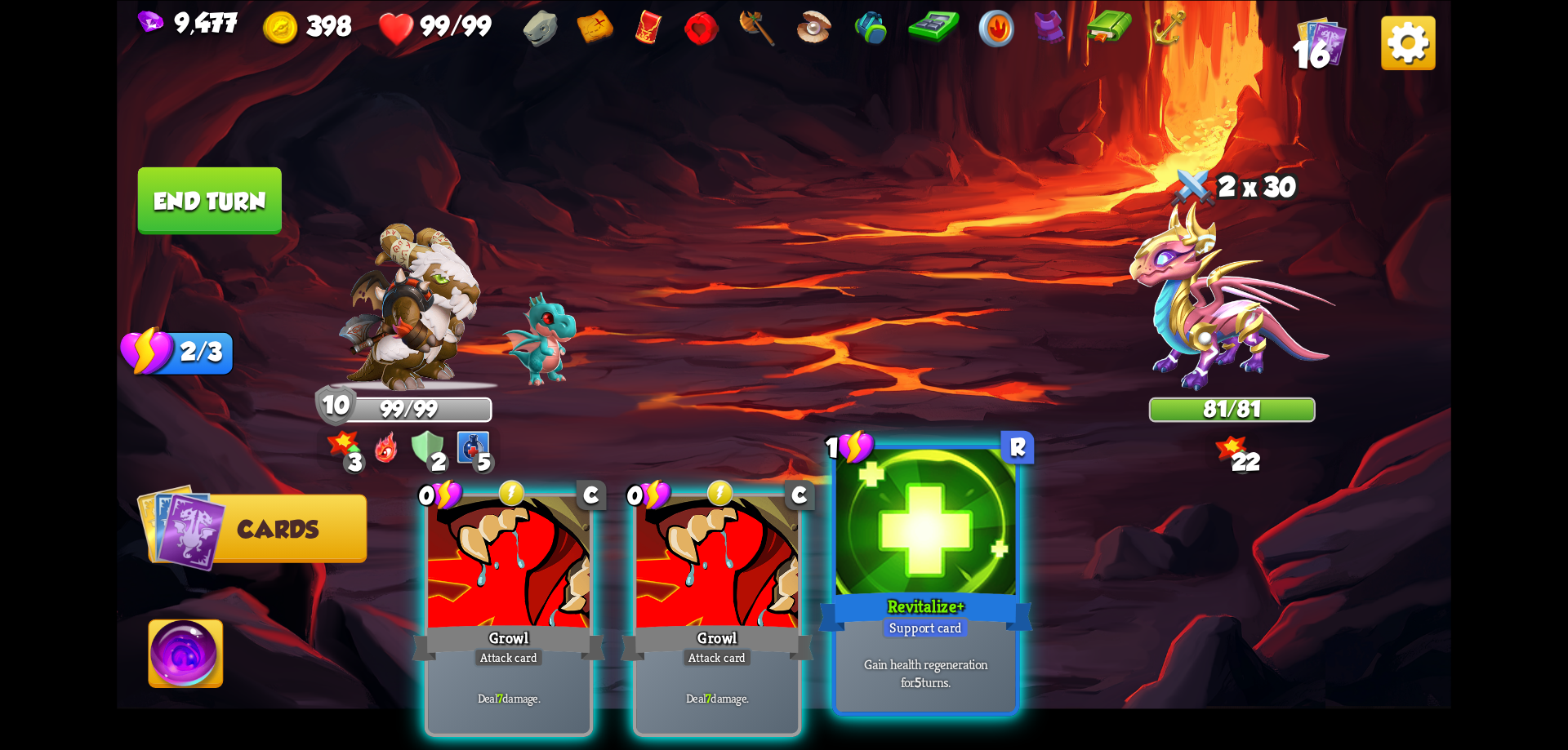
click at [949, 576] on div at bounding box center [926, 525] width 180 height 151
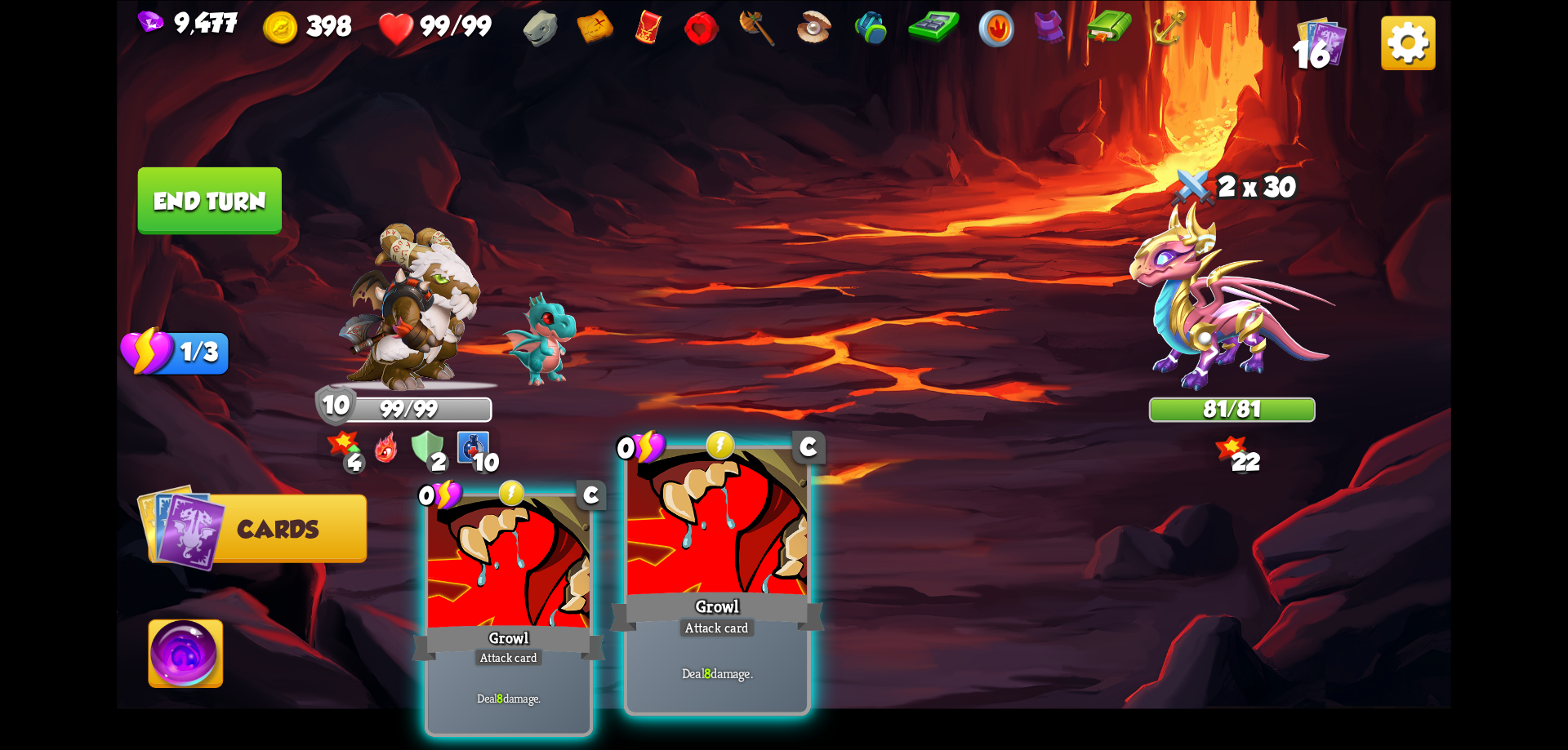
click at [732, 514] on div at bounding box center [718, 525] width 180 height 151
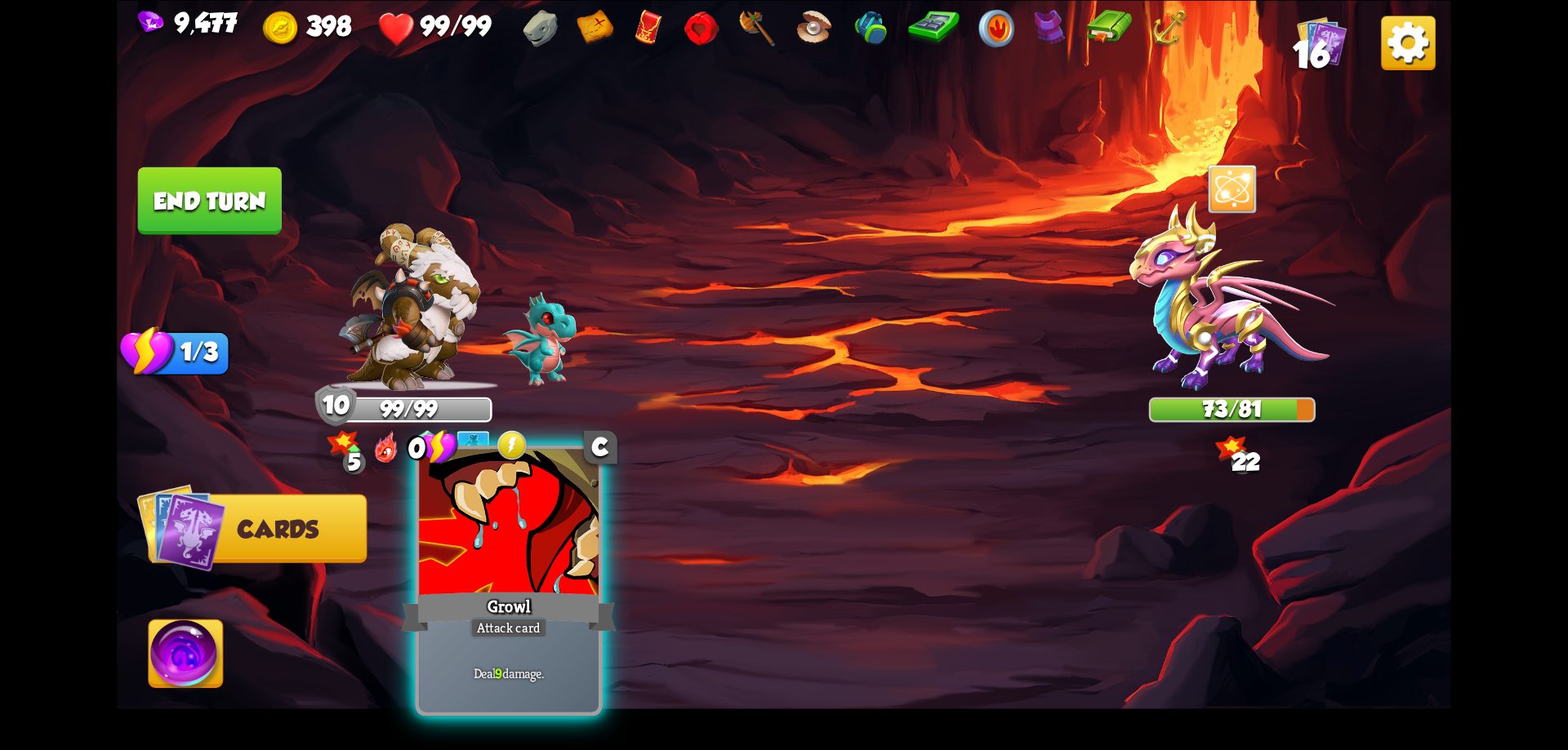
click at [557, 529] on div at bounding box center [508, 525] width 180 height 151
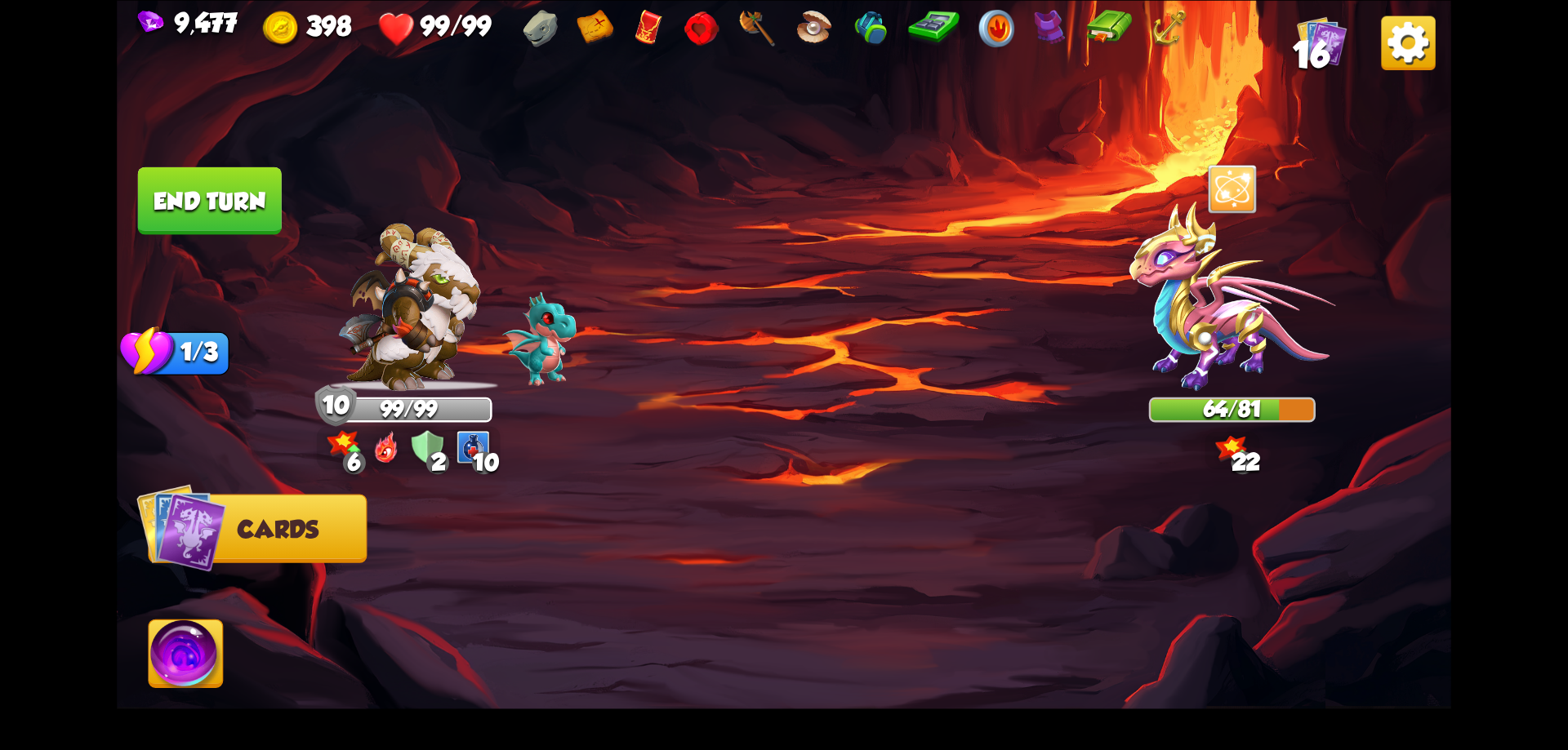
click at [250, 204] on button "End turn" at bounding box center [209, 200] width 143 height 68
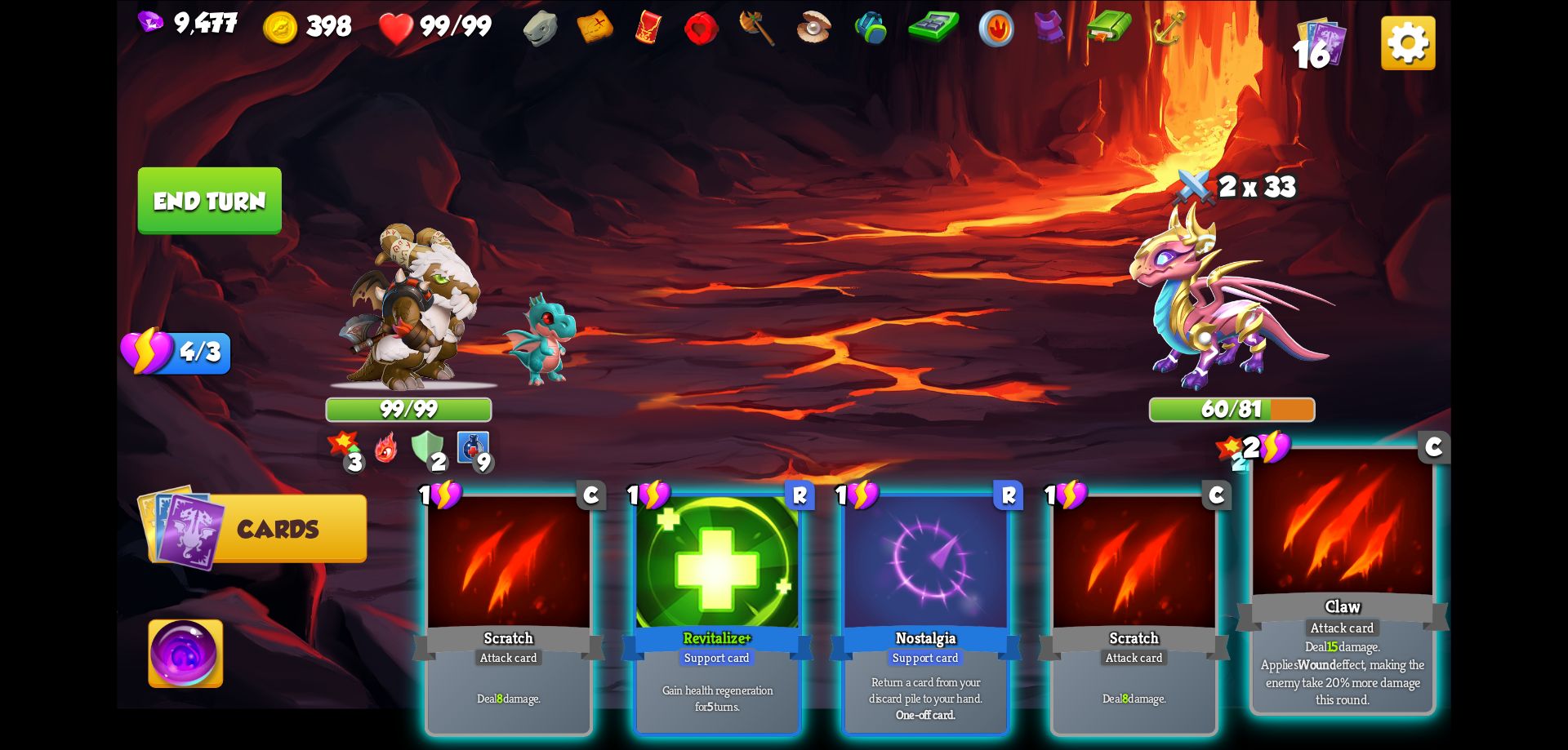
click at [1342, 531] on div at bounding box center [1342, 525] width 180 height 151
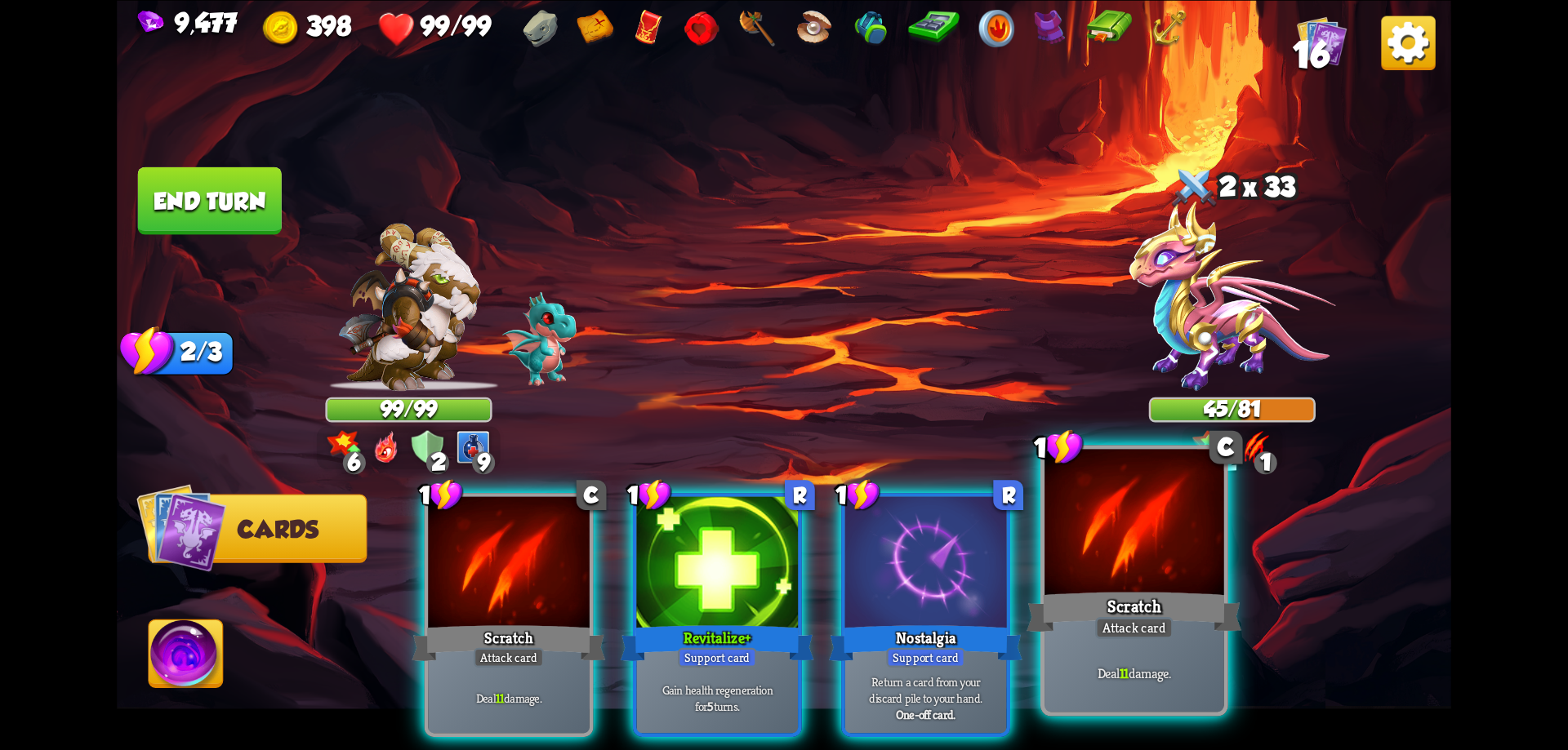
click at [1114, 567] on div at bounding box center [1134, 525] width 180 height 151
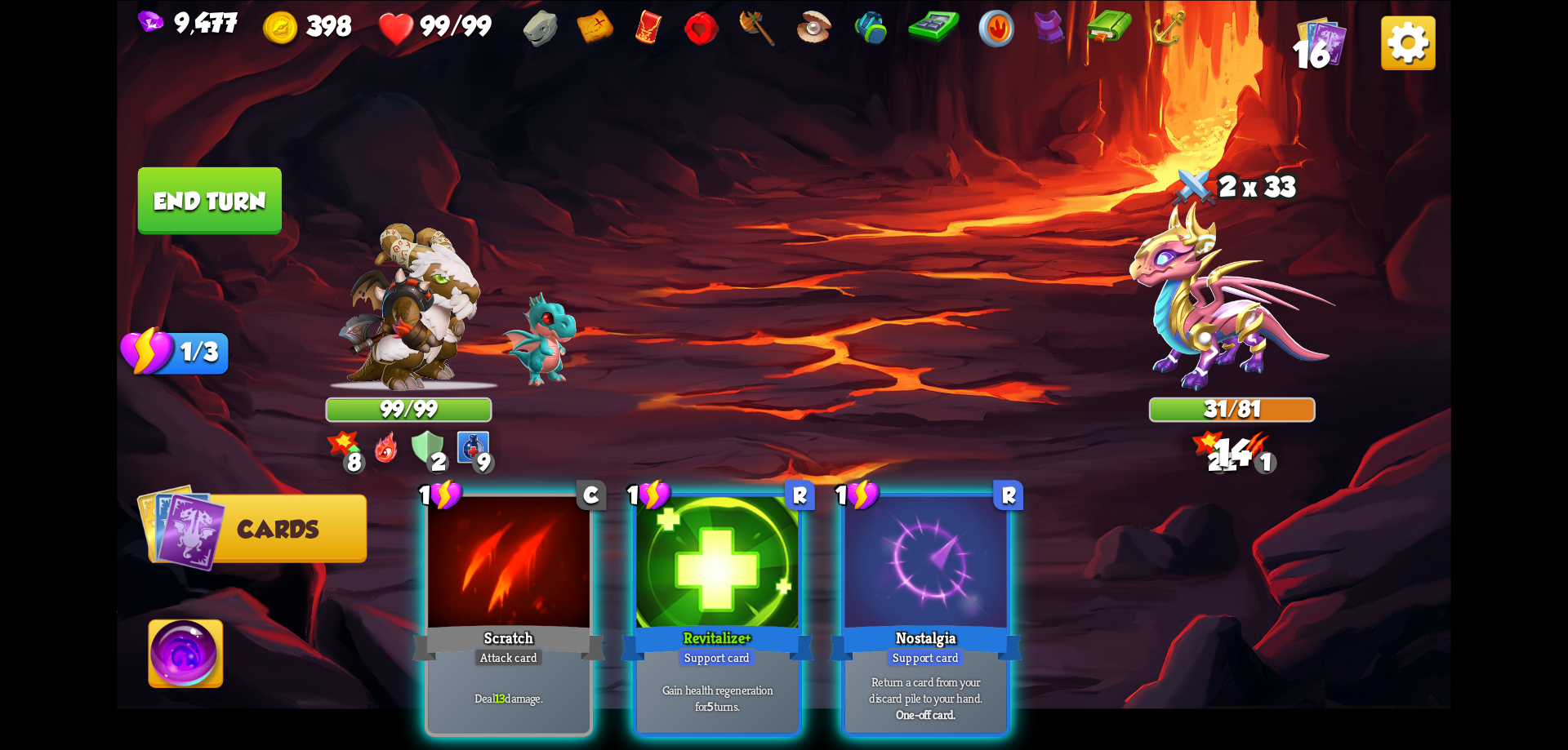
click at [539, 553] on div at bounding box center [508, 565] width 161 height 137
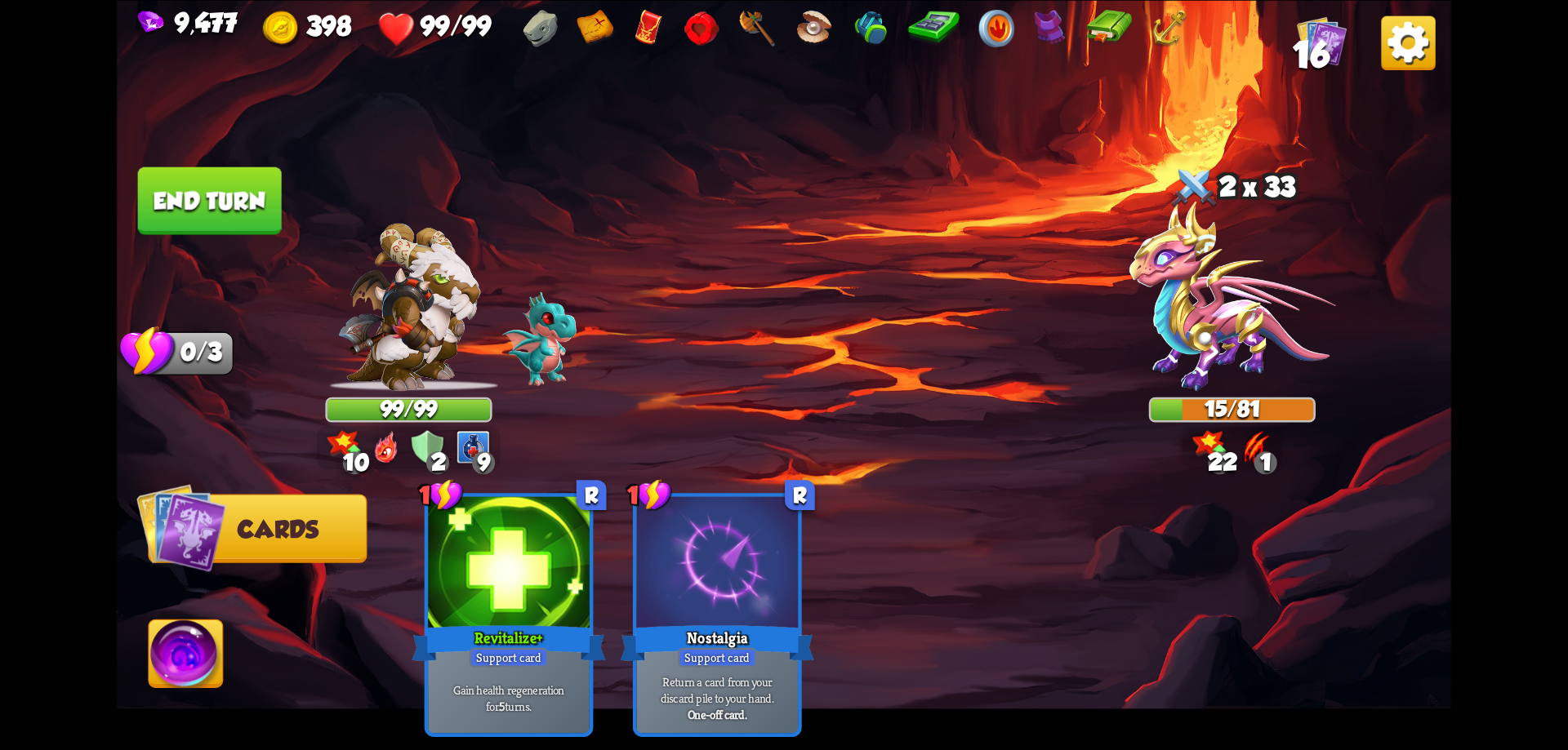
click at [229, 211] on button "End turn" at bounding box center [209, 200] width 143 height 68
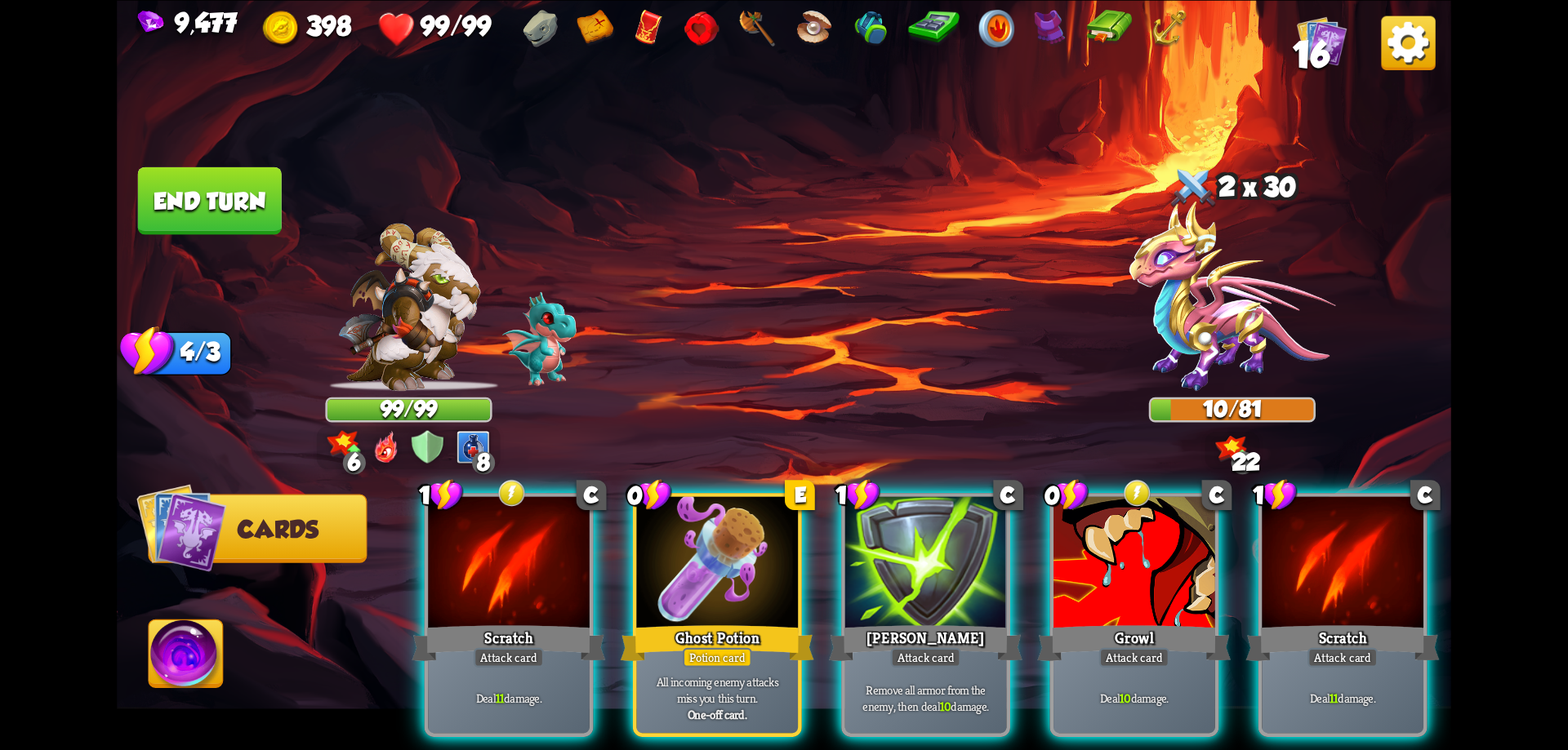
click at [528, 547] on div at bounding box center [508, 565] width 161 height 137
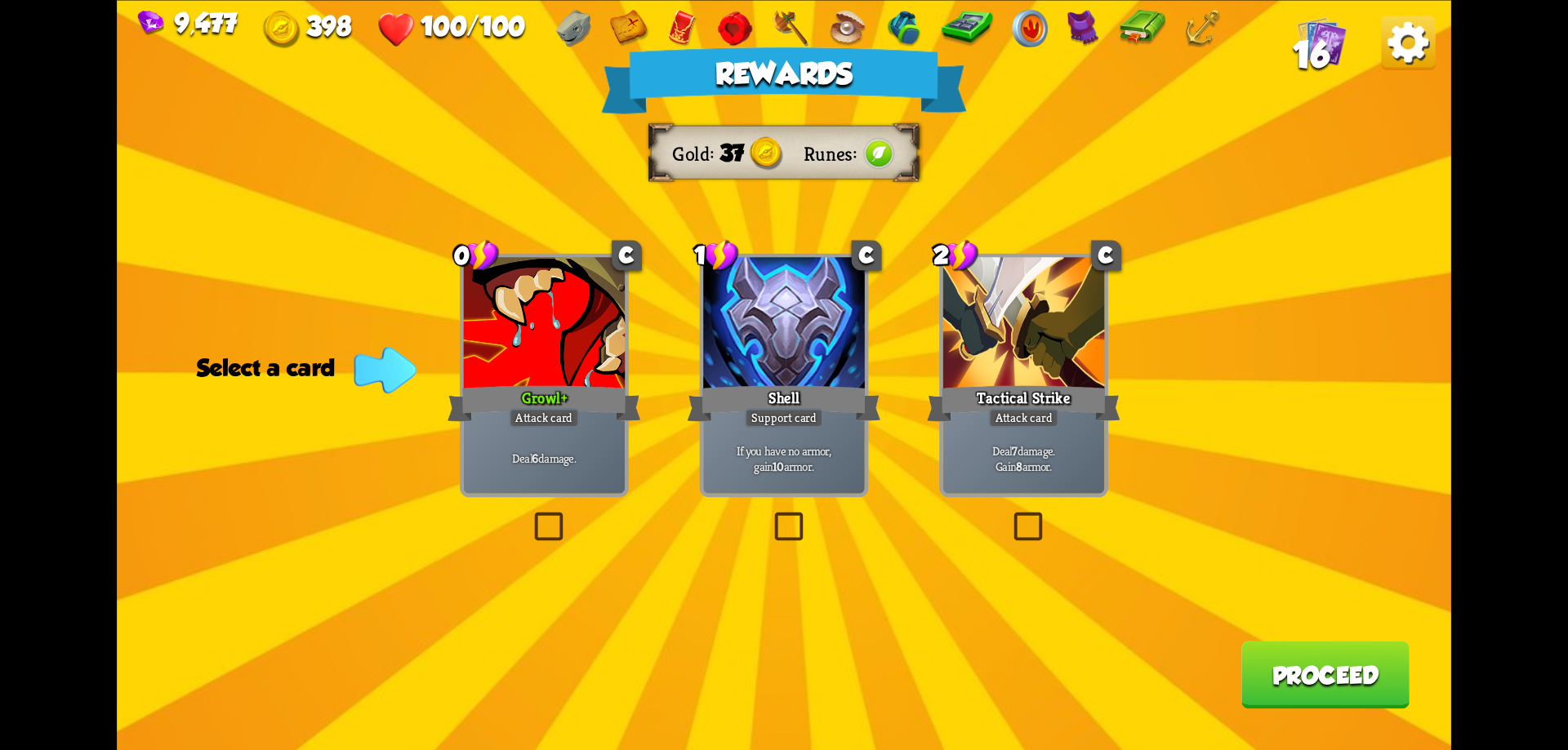
click at [1291, 664] on button "Proceed" at bounding box center [1325, 675] width 168 height 68
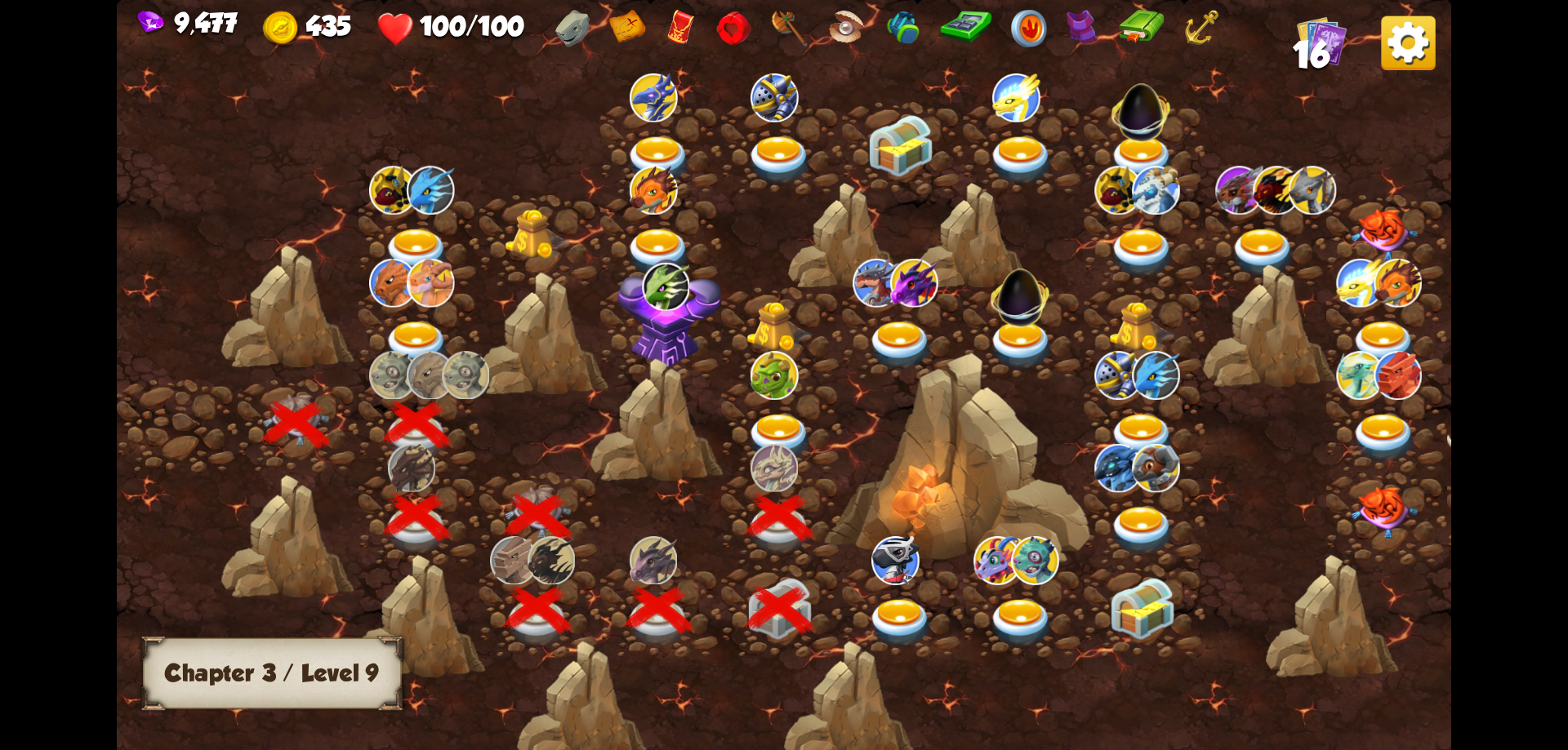
click at [778, 424] on img at bounding box center [780, 438] width 67 height 49
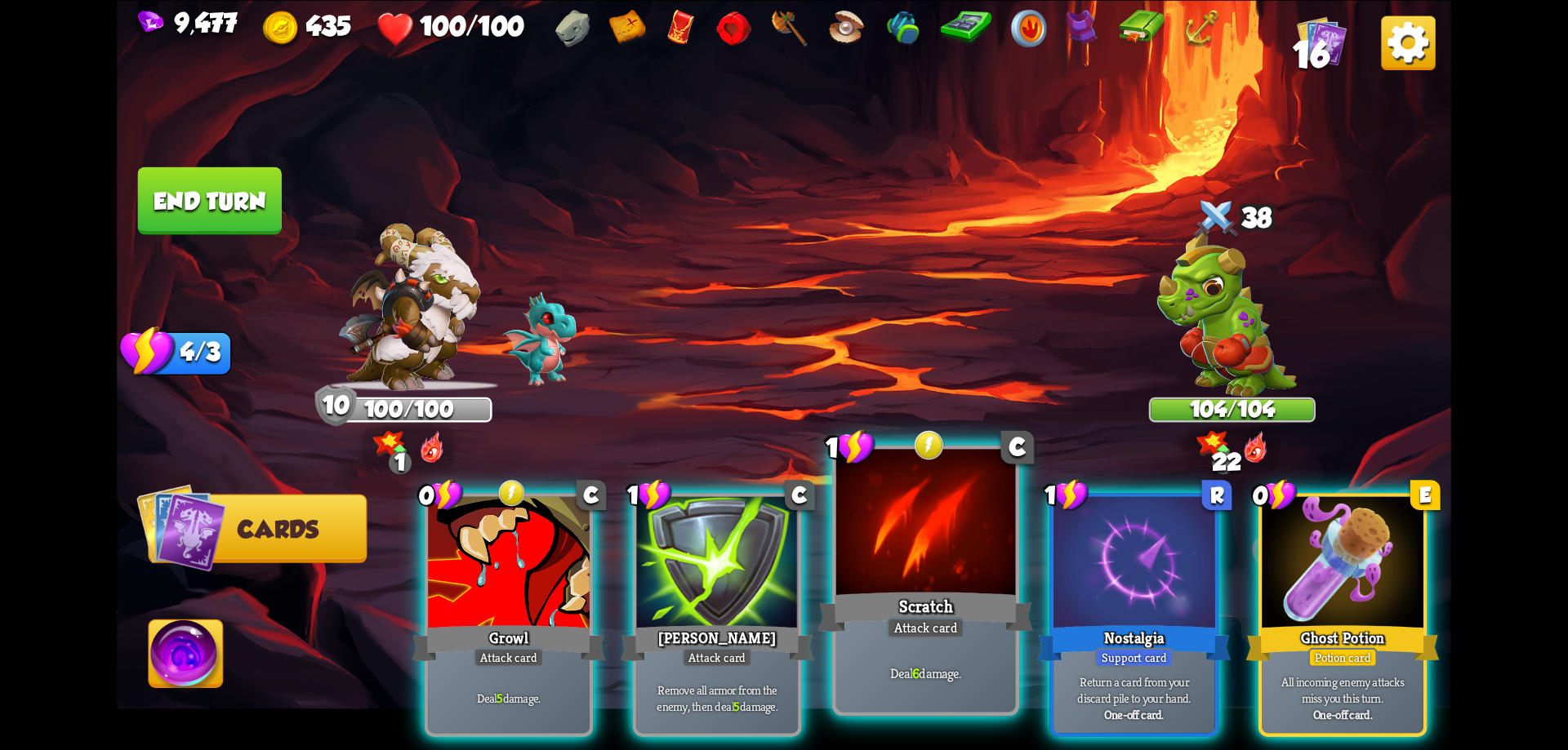
click at [934, 568] on div at bounding box center [926, 525] width 180 height 151
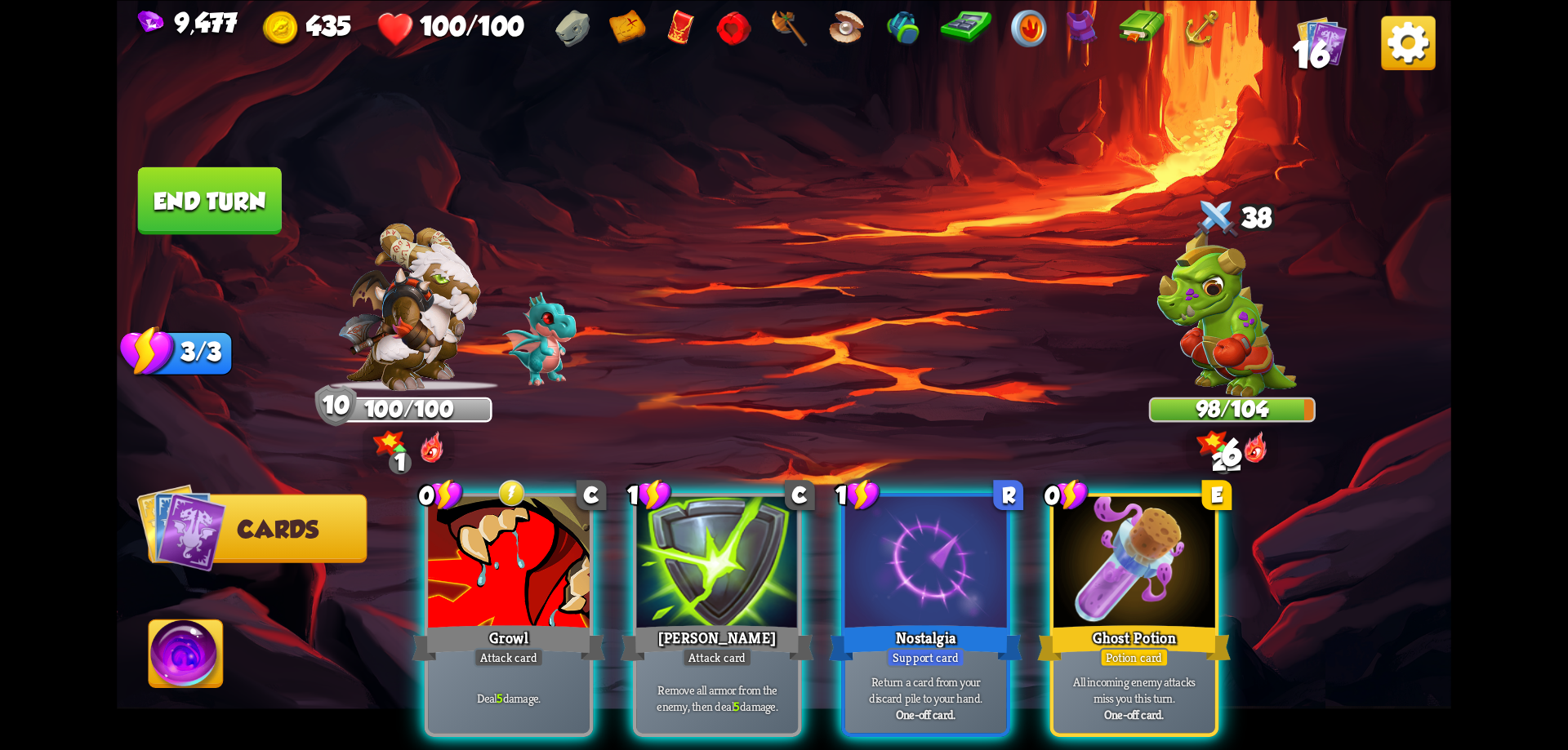
click at [934, 568] on div at bounding box center [926, 565] width 161 height 137
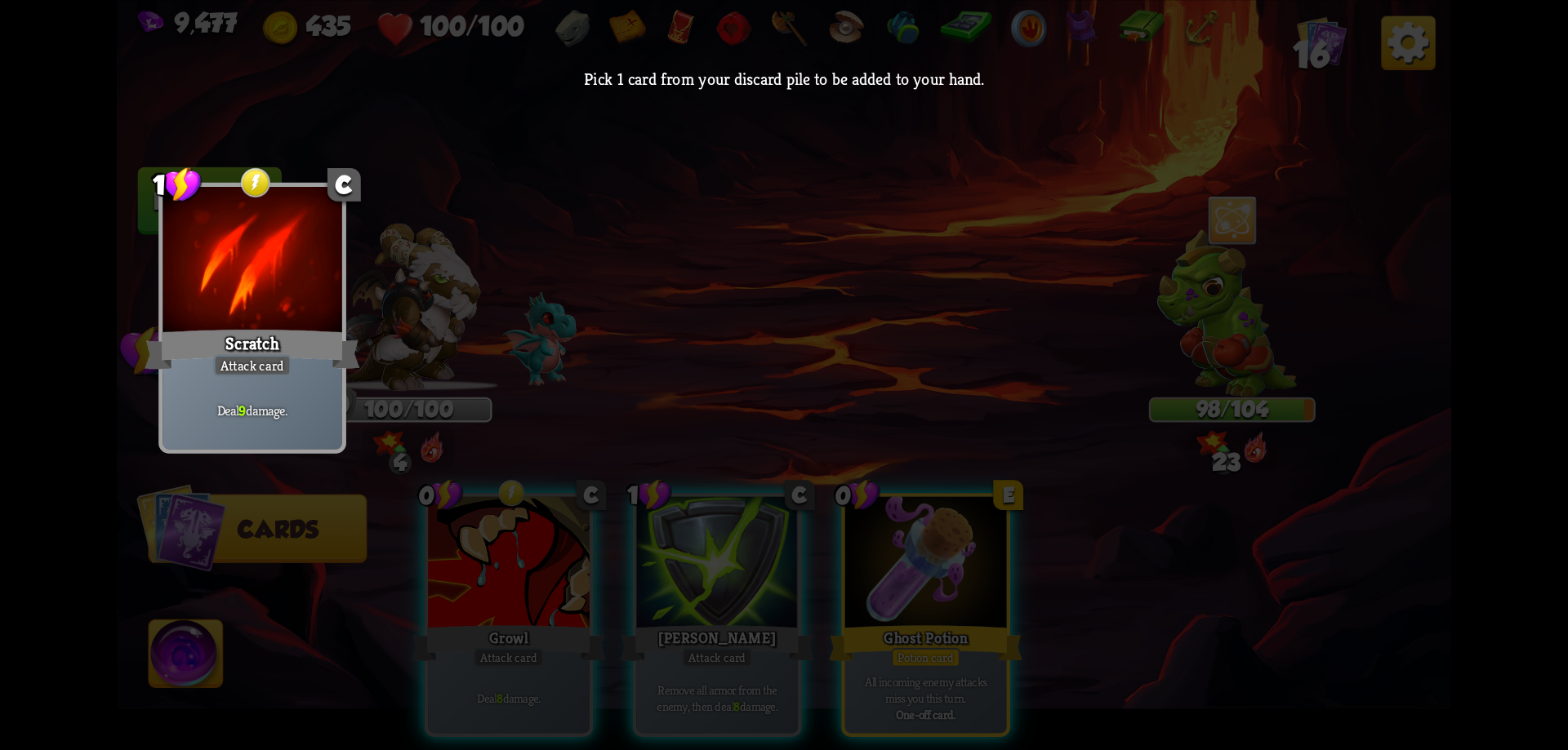
click at [290, 364] on div "Attack card" at bounding box center [252, 365] width 78 height 22
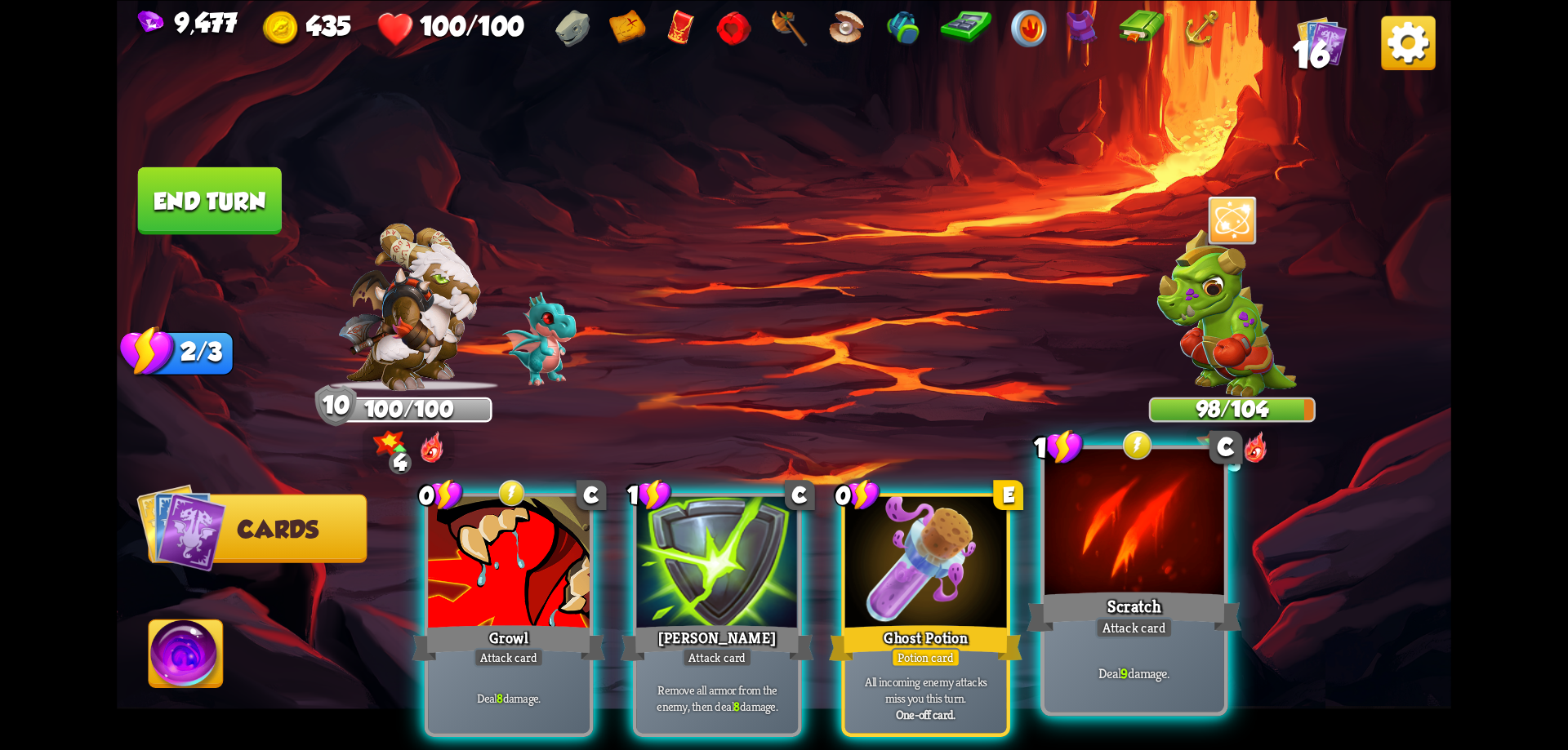
click at [1123, 554] on div at bounding box center [1134, 525] width 180 height 151
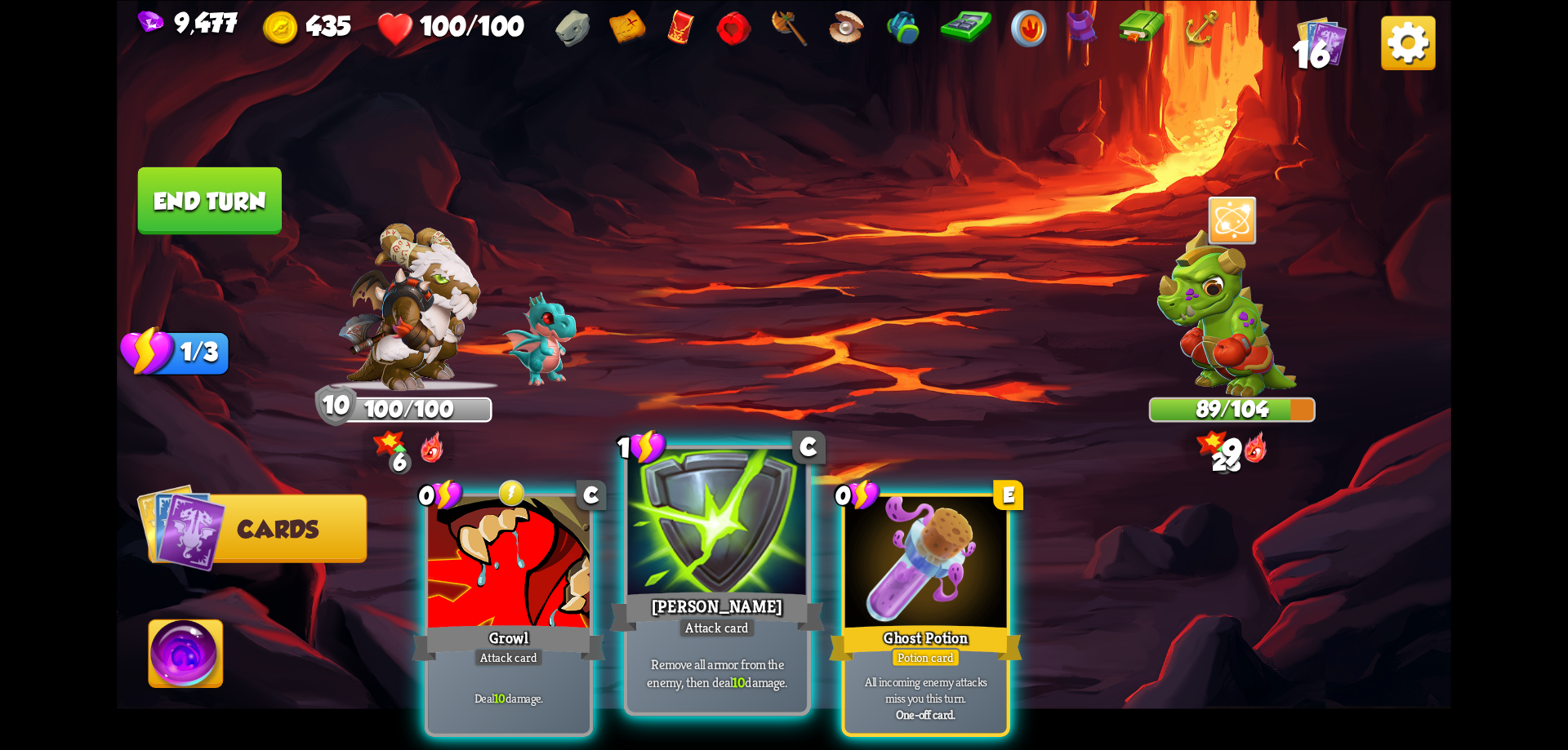
click at [691, 542] on div at bounding box center [718, 525] width 180 height 151
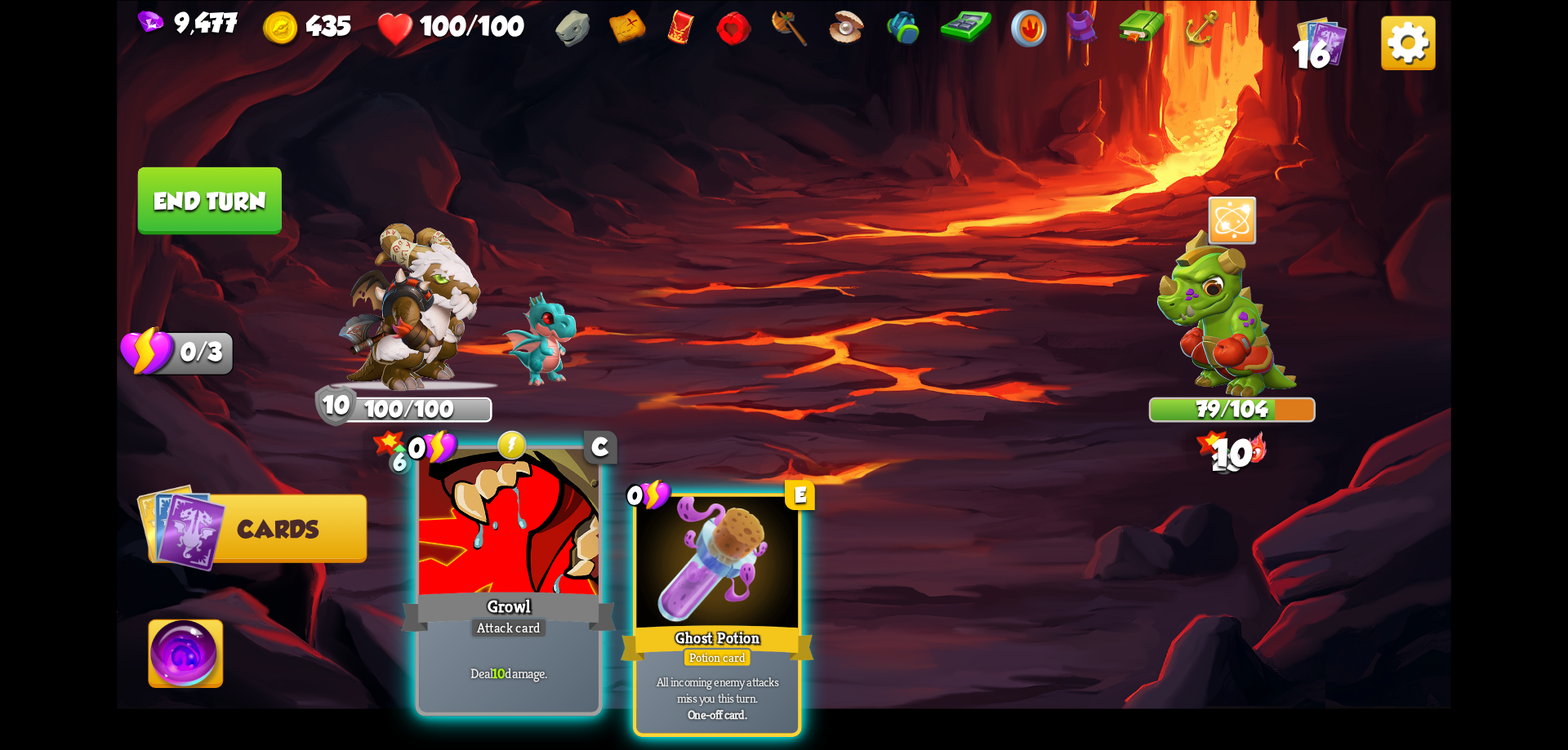
click at [515, 550] on div at bounding box center [508, 525] width 180 height 151
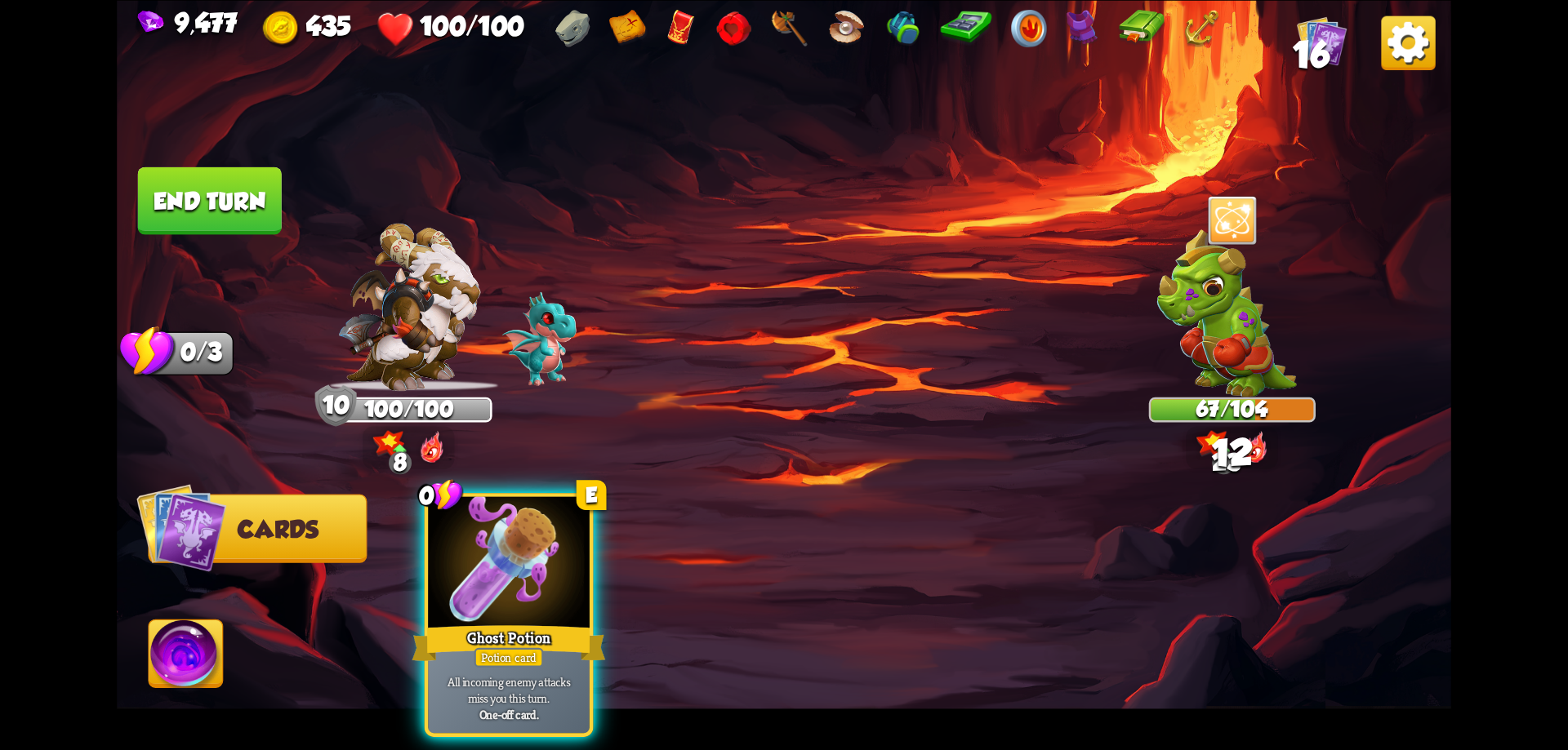
click at [226, 213] on button "End turn" at bounding box center [209, 200] width 143 height 68
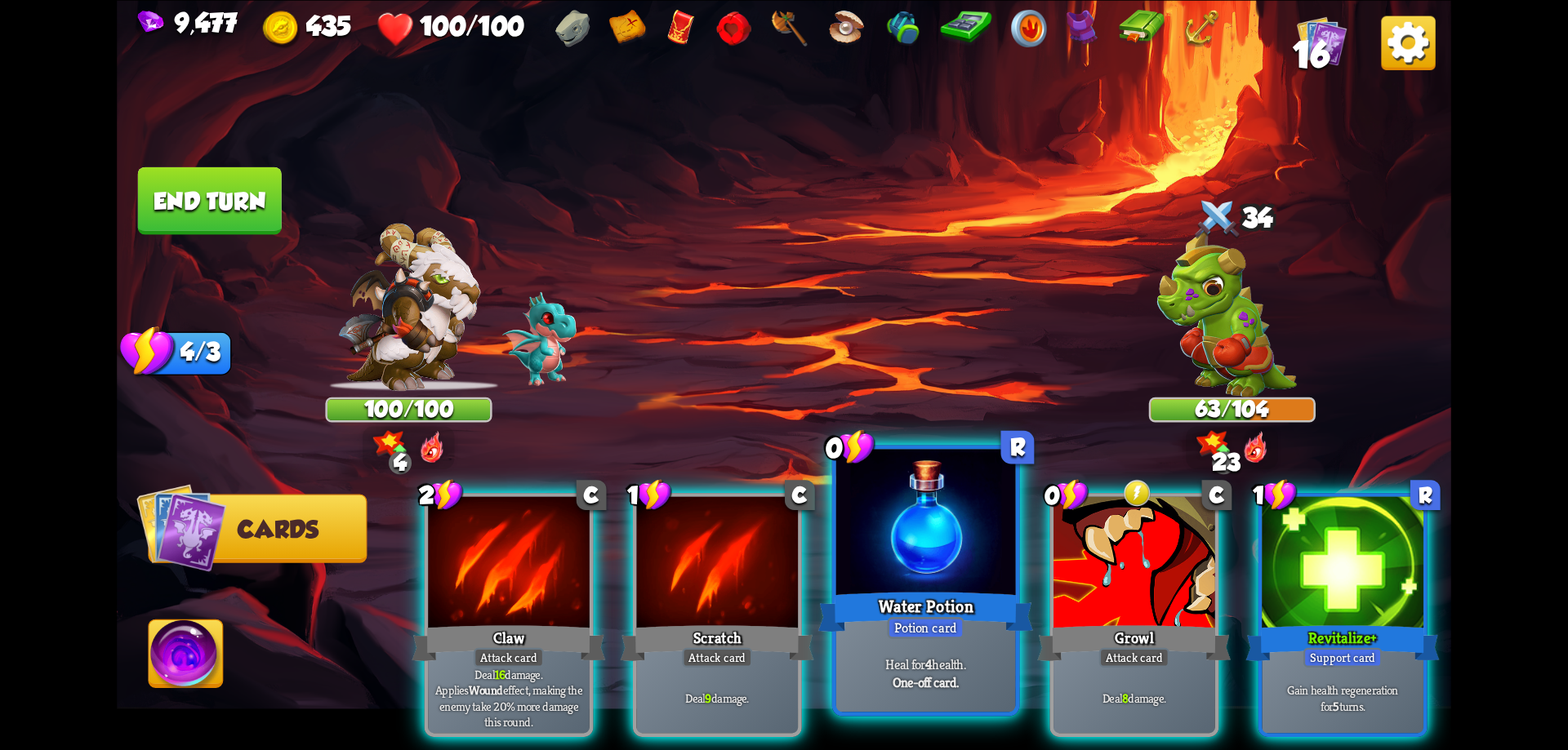
click at [926, 546] on div at bounding box center [926, 525] width 180 height 151
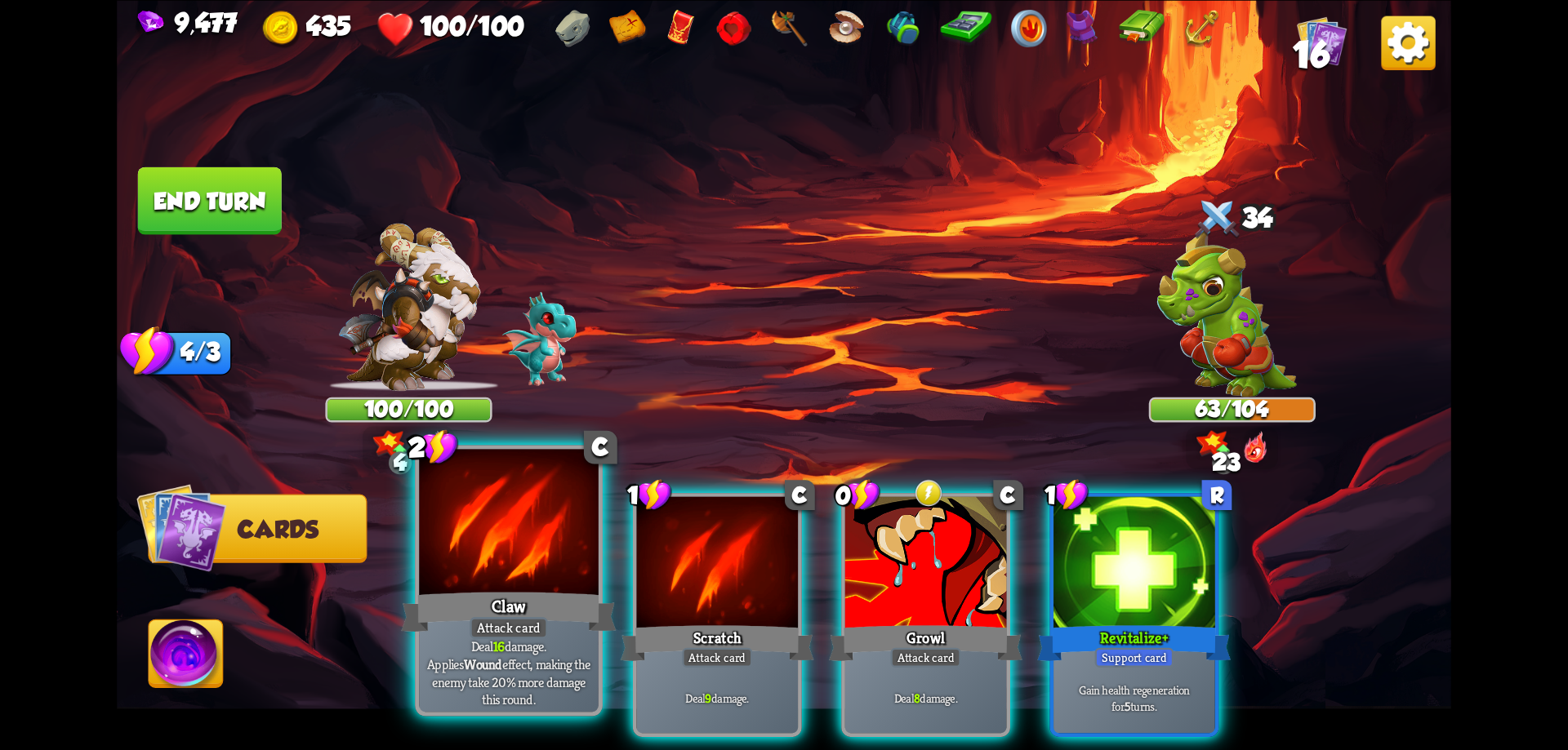
click at [559, 573] on div at bounding box center [508, 525] width 180 height 151
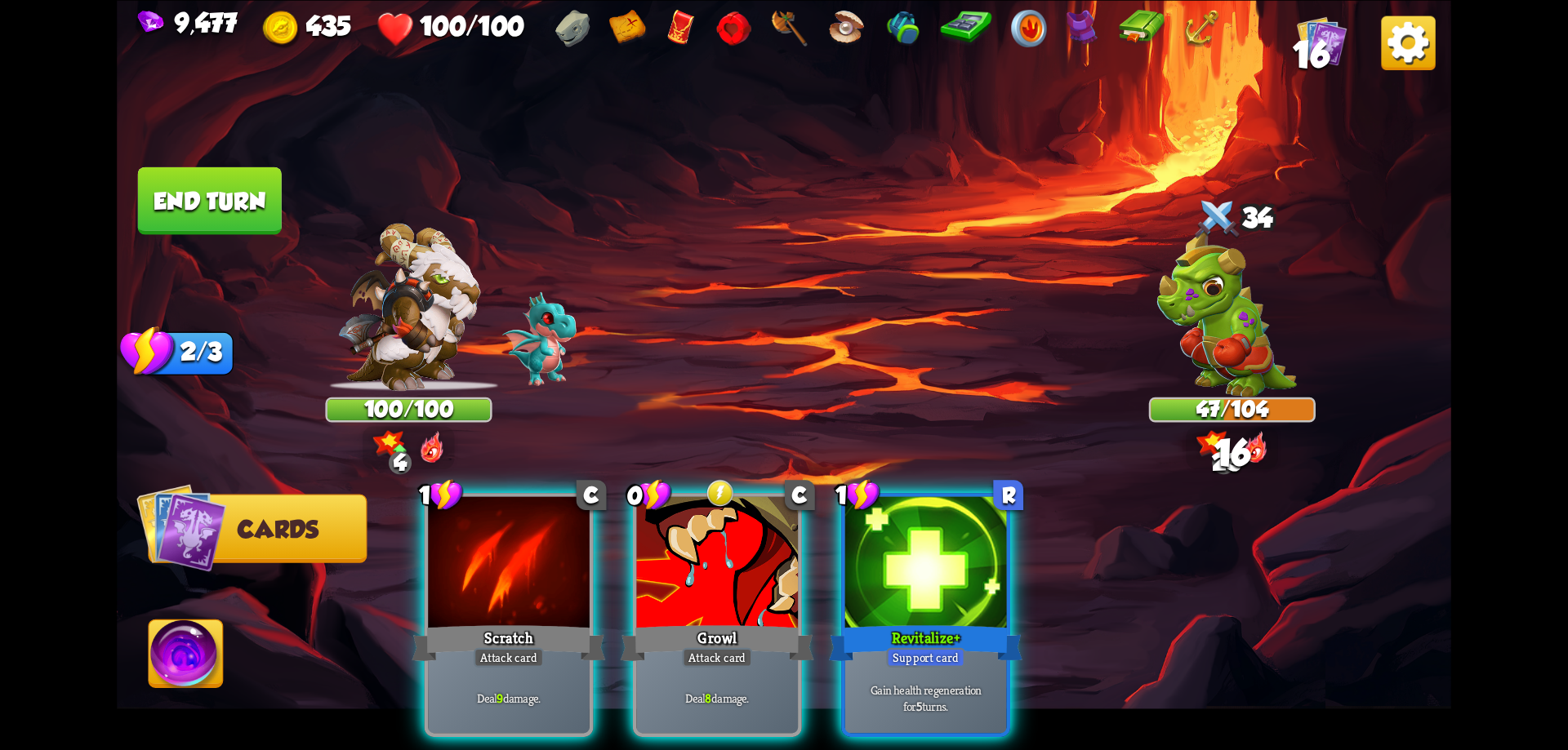
click at [559, 573] on div at bounding box center [508, 565] width 161 height 137
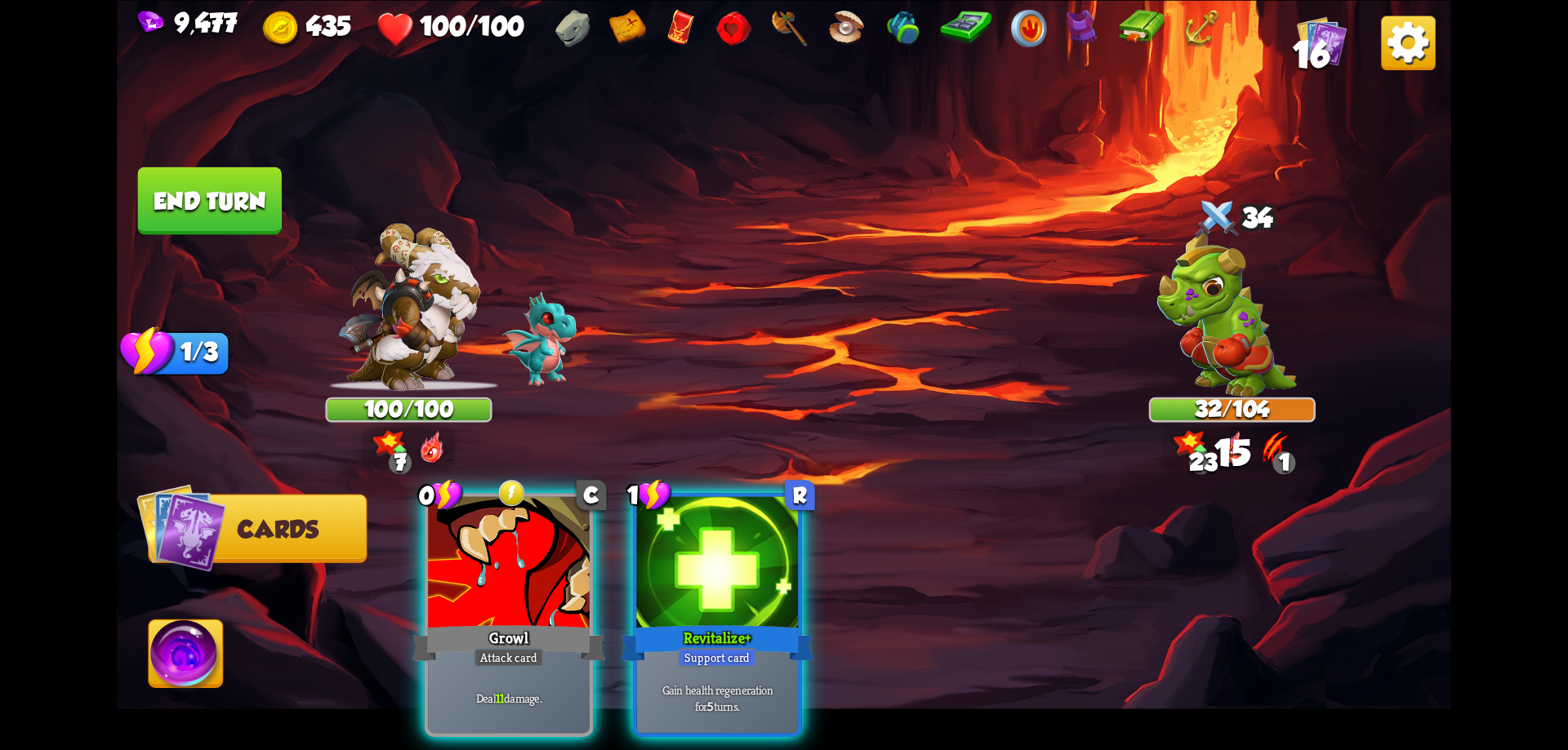
click at [559, 573] on div at bounding box center [508, 565] width 161 height 137
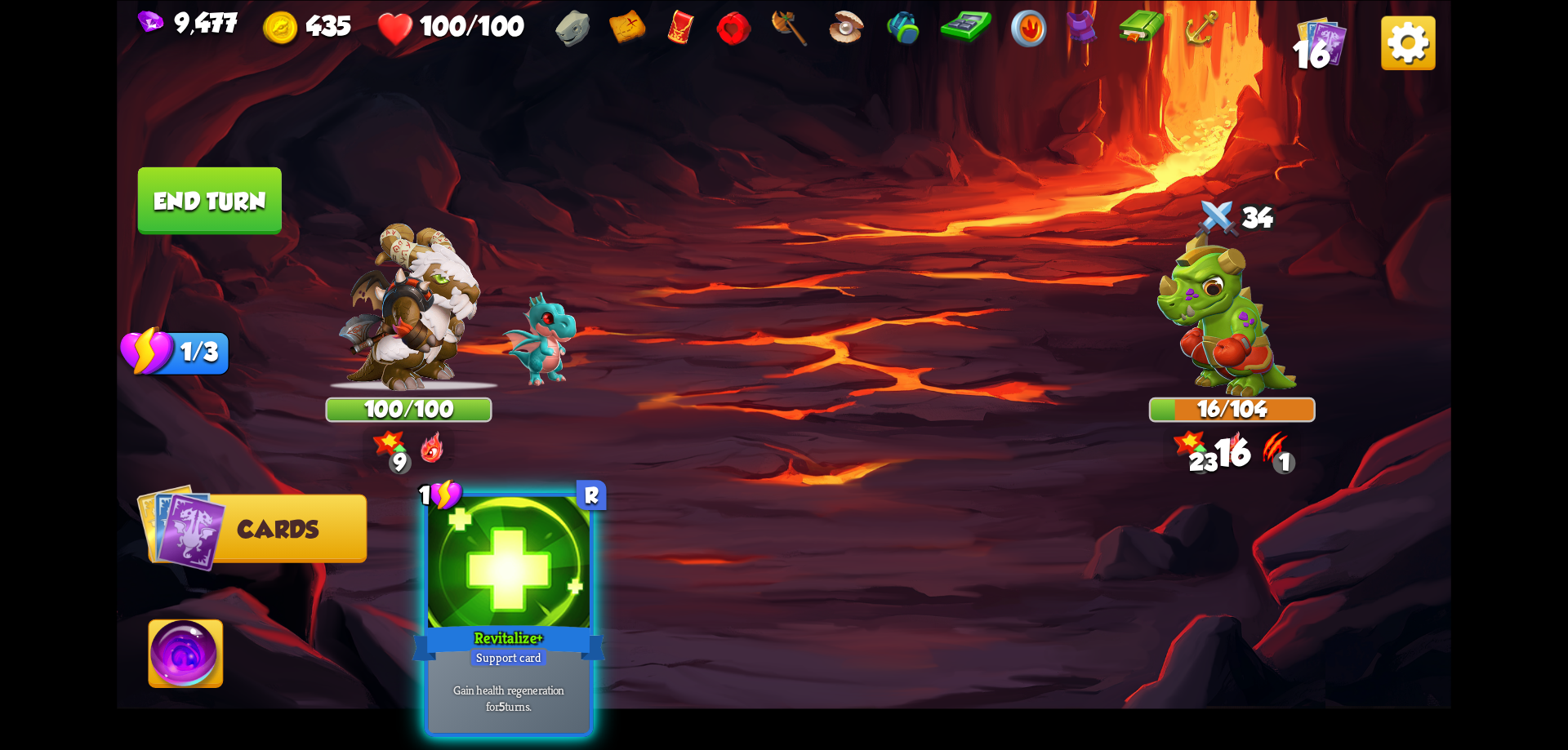
click at [559, 573] on div at bounding box center [508, 565] width 161 height 137
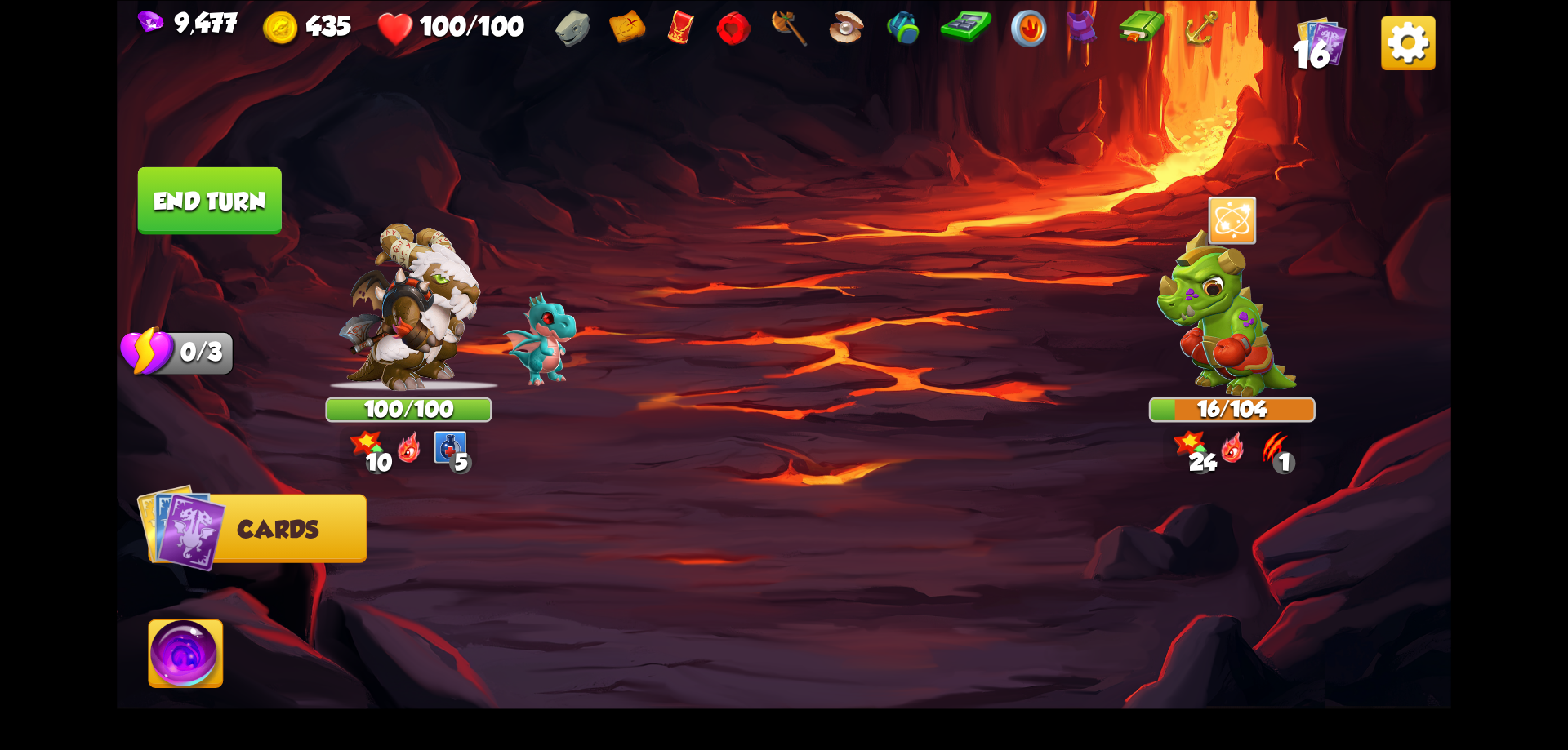
click at [205, 642] on img at bounding box center [186, 657] width 75 height 75
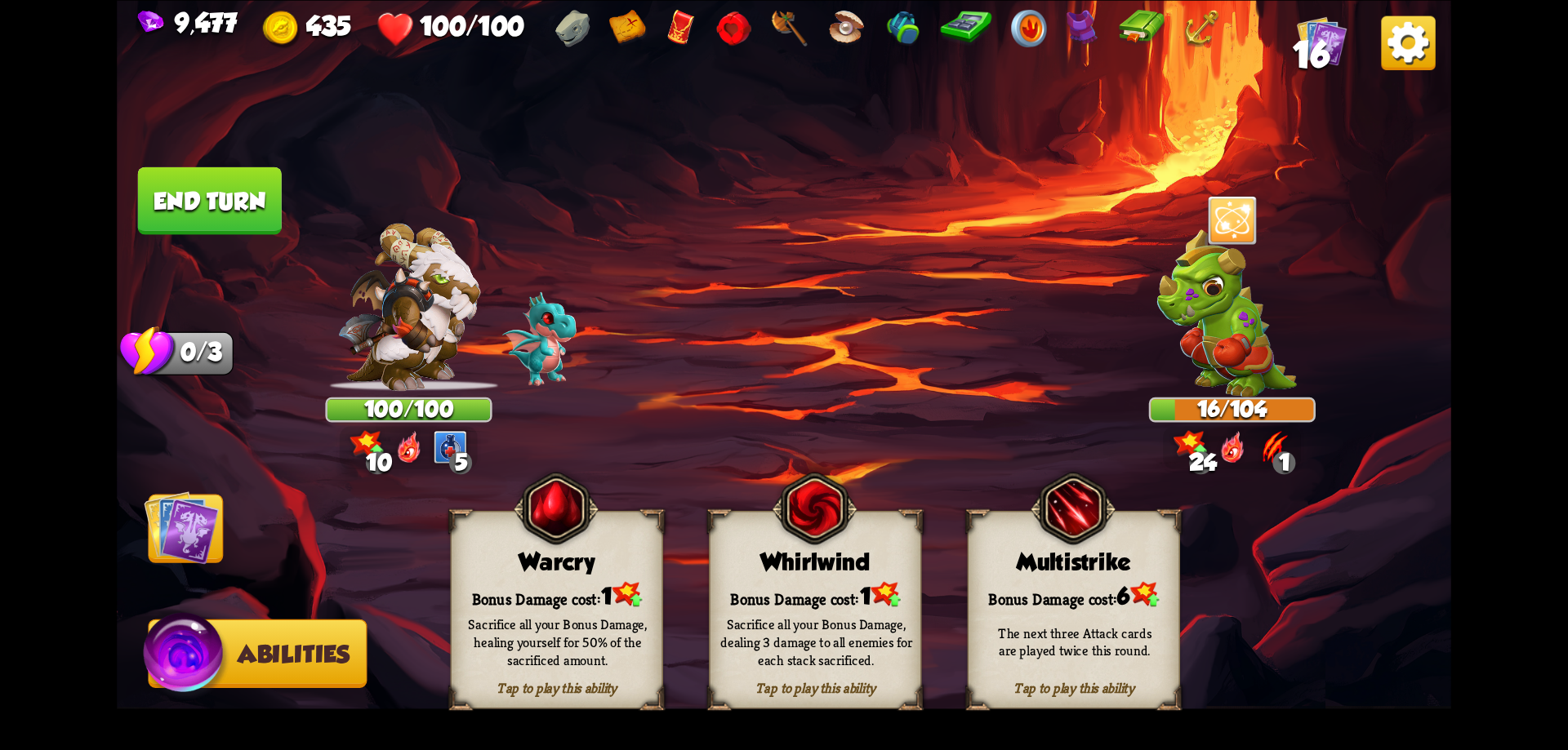
click at [865, 582] on div "Bonus Damage cost: 1" at bounding box center [815, 595] width 211 height 31
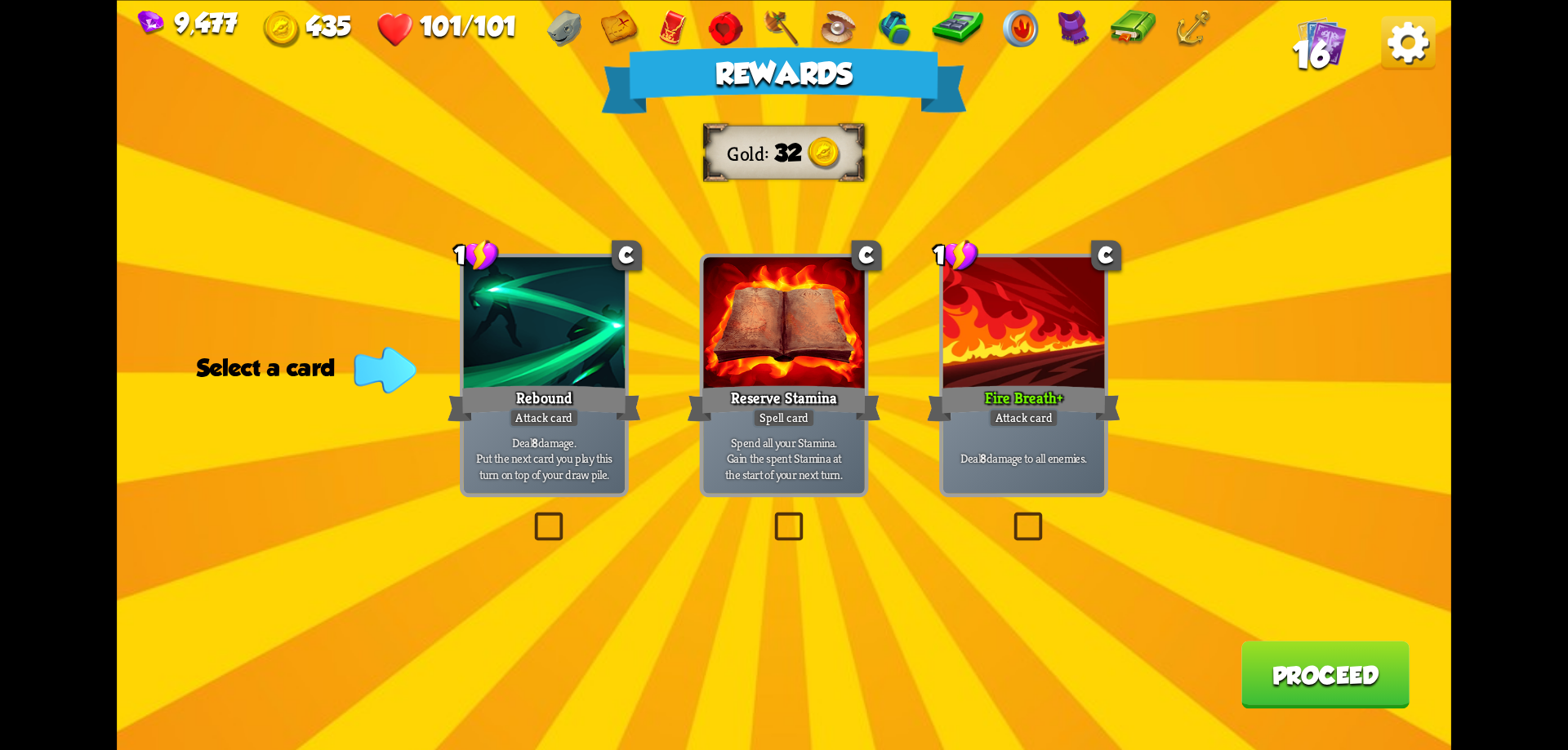
click at [1275, 677] on button "Proceed" at bounding box center [1325, 675] width 168 height 68
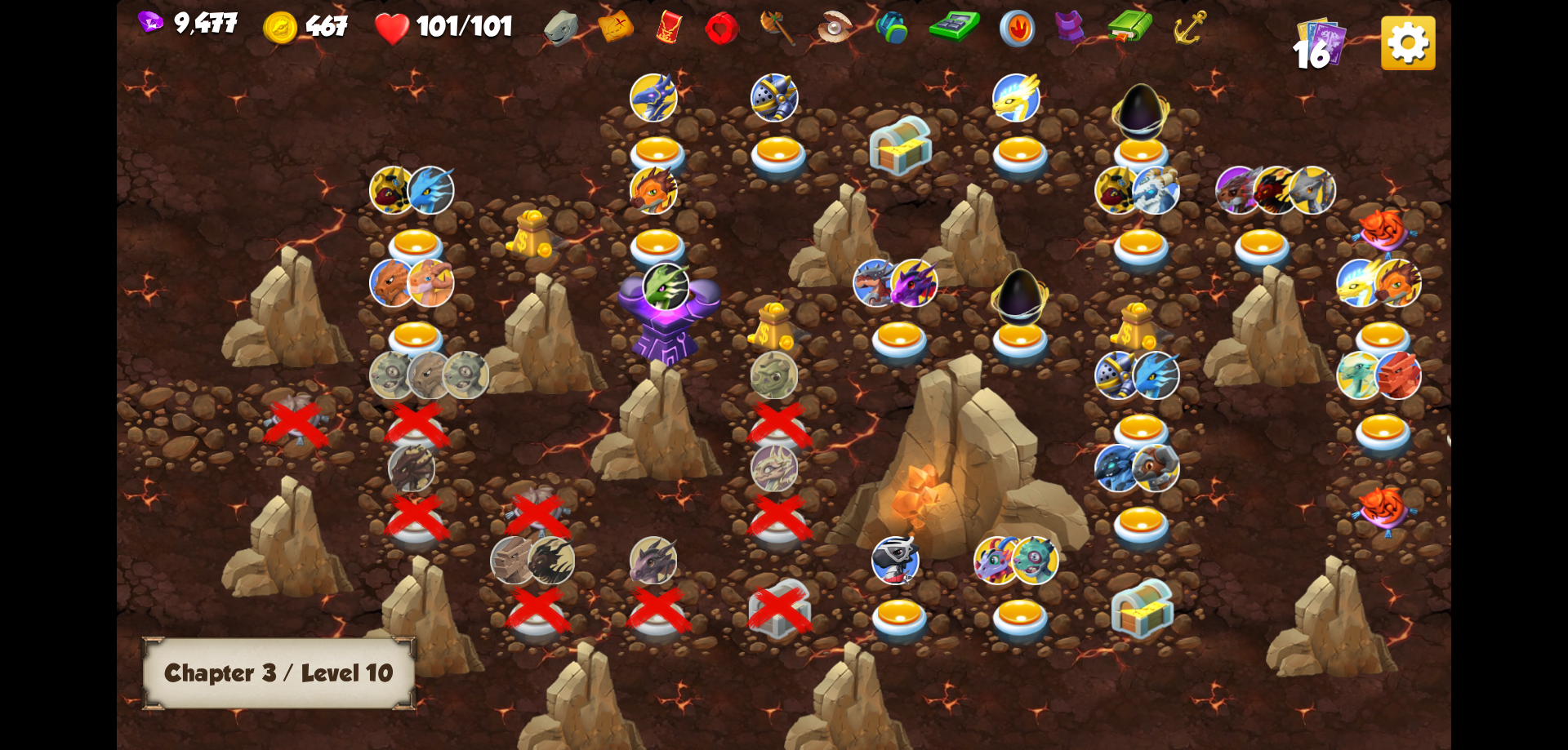
click at [795, 335] on img at bounding box center [780, 327] width 67 height 51
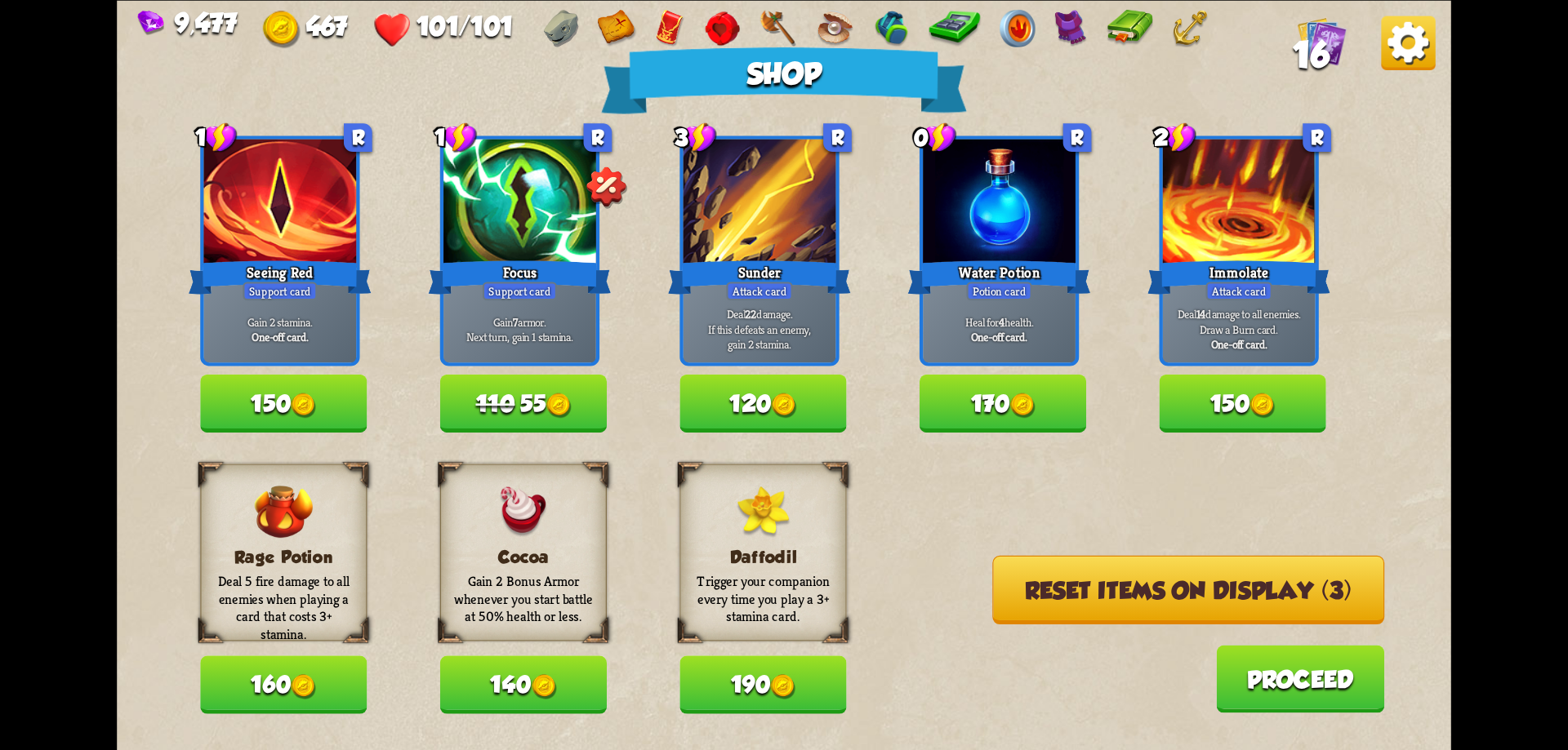
click at [1339, 50] on img at bounding box center [1321, 40] width 50 height 50
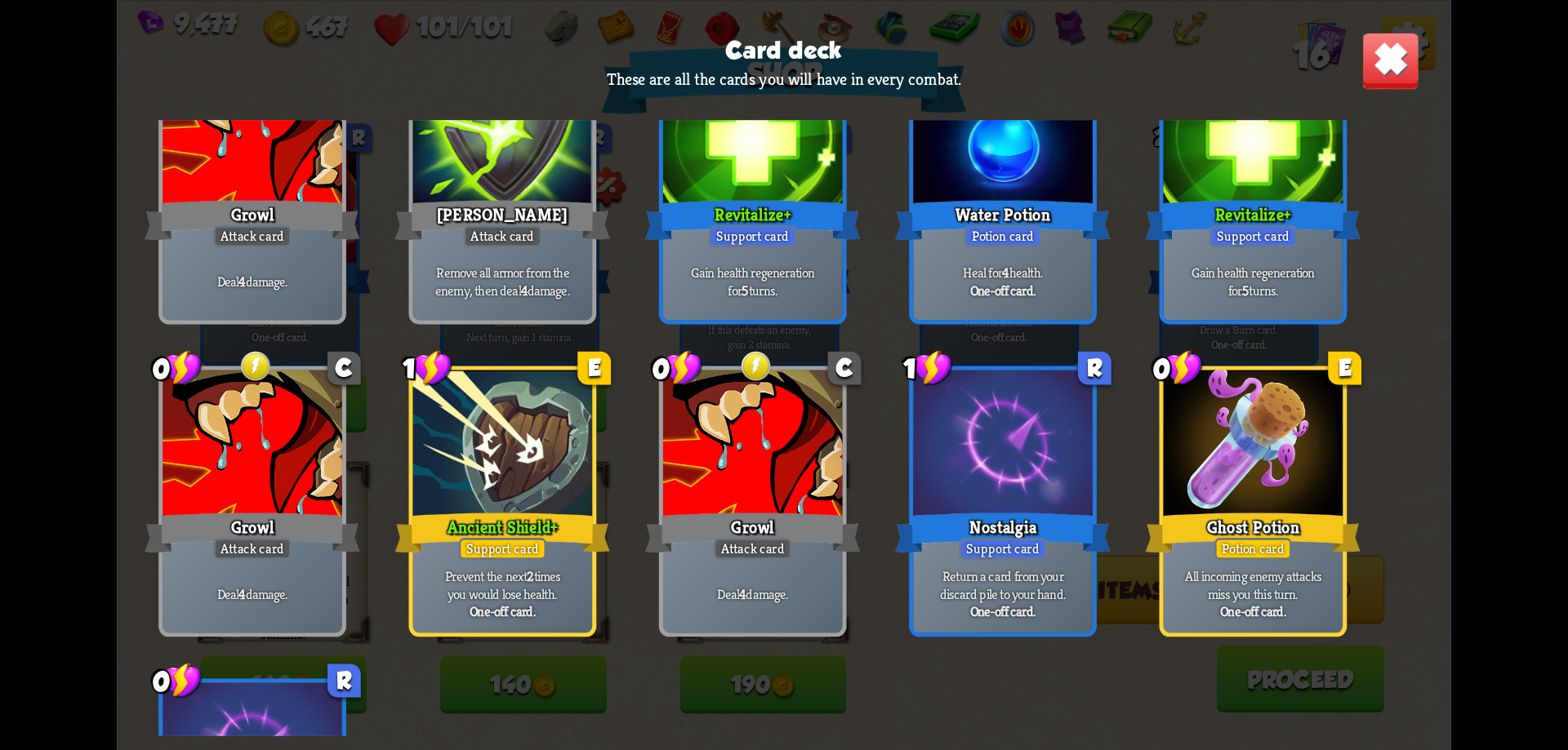
scroll to position [351, 0]
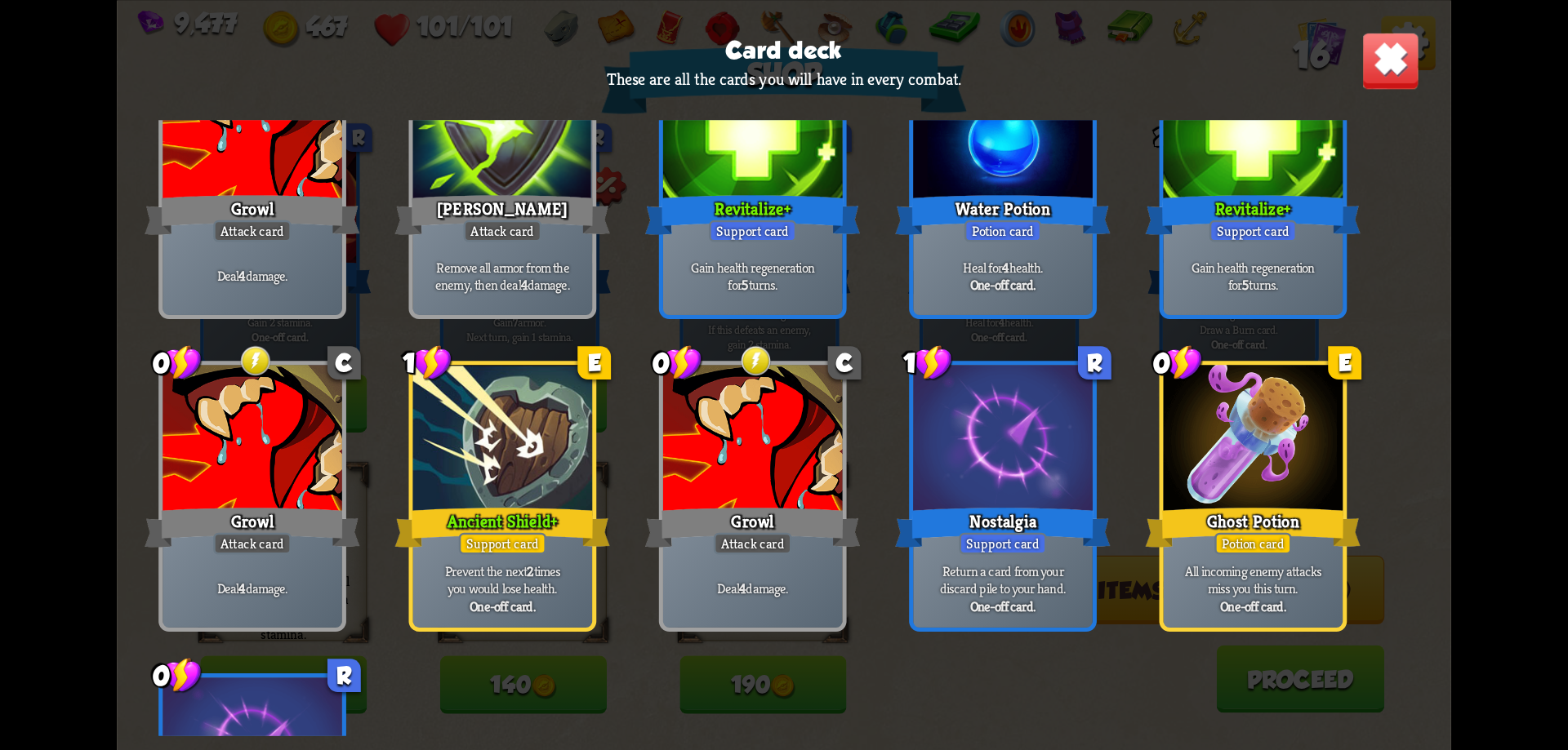
click at [1038, 450] on div at bounding box center [1003, 440] width 180 height 151
click at [1024, 504] on div "Nostalgia" at bounding box center [1002, 527] width 215 height 48
click at [1393, 75] on img at bounding box center [1390, 59] width 58 height 58
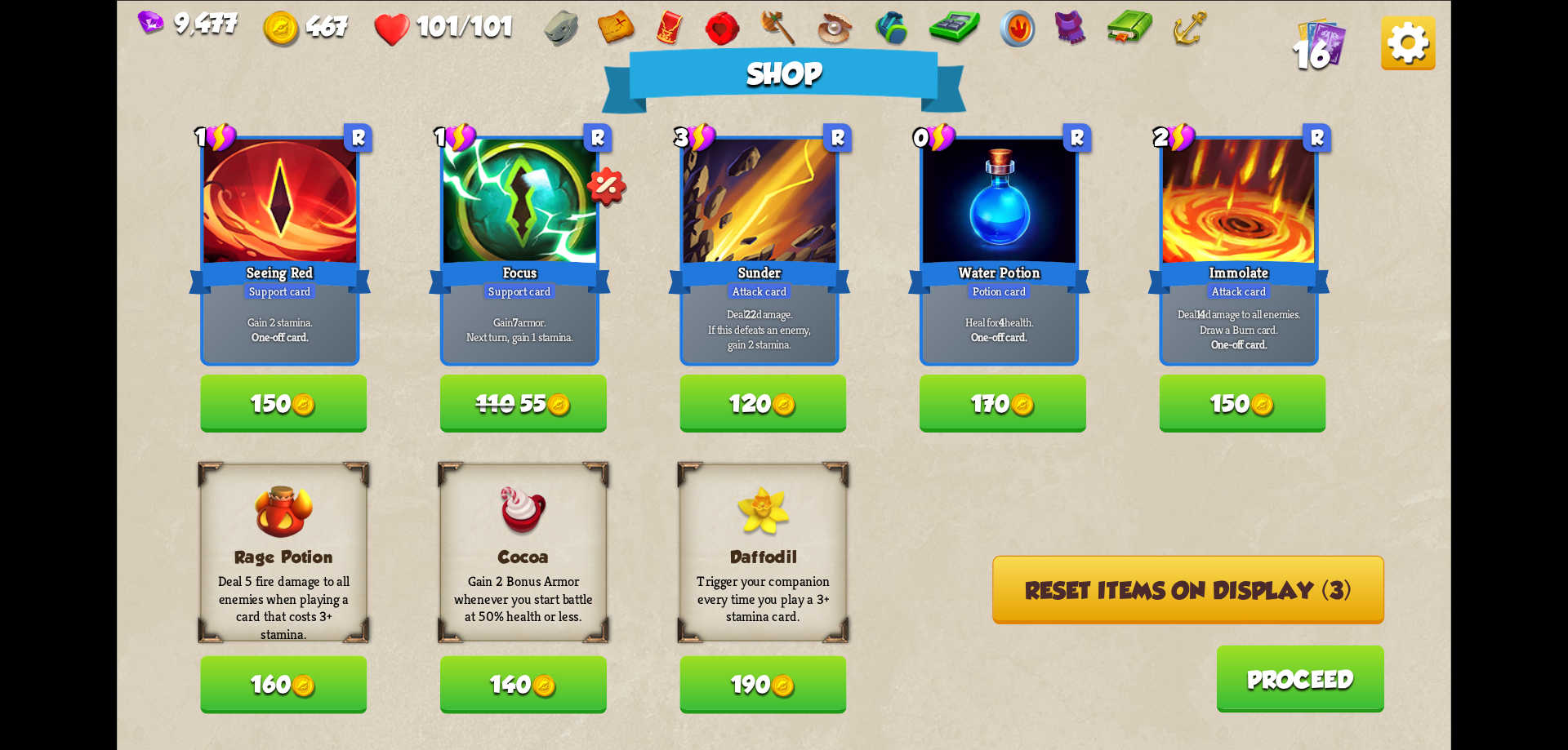
click at [1029, 588] on button "Reset items on display (3)" at bounding box center [1188, 589] width 392 height 69
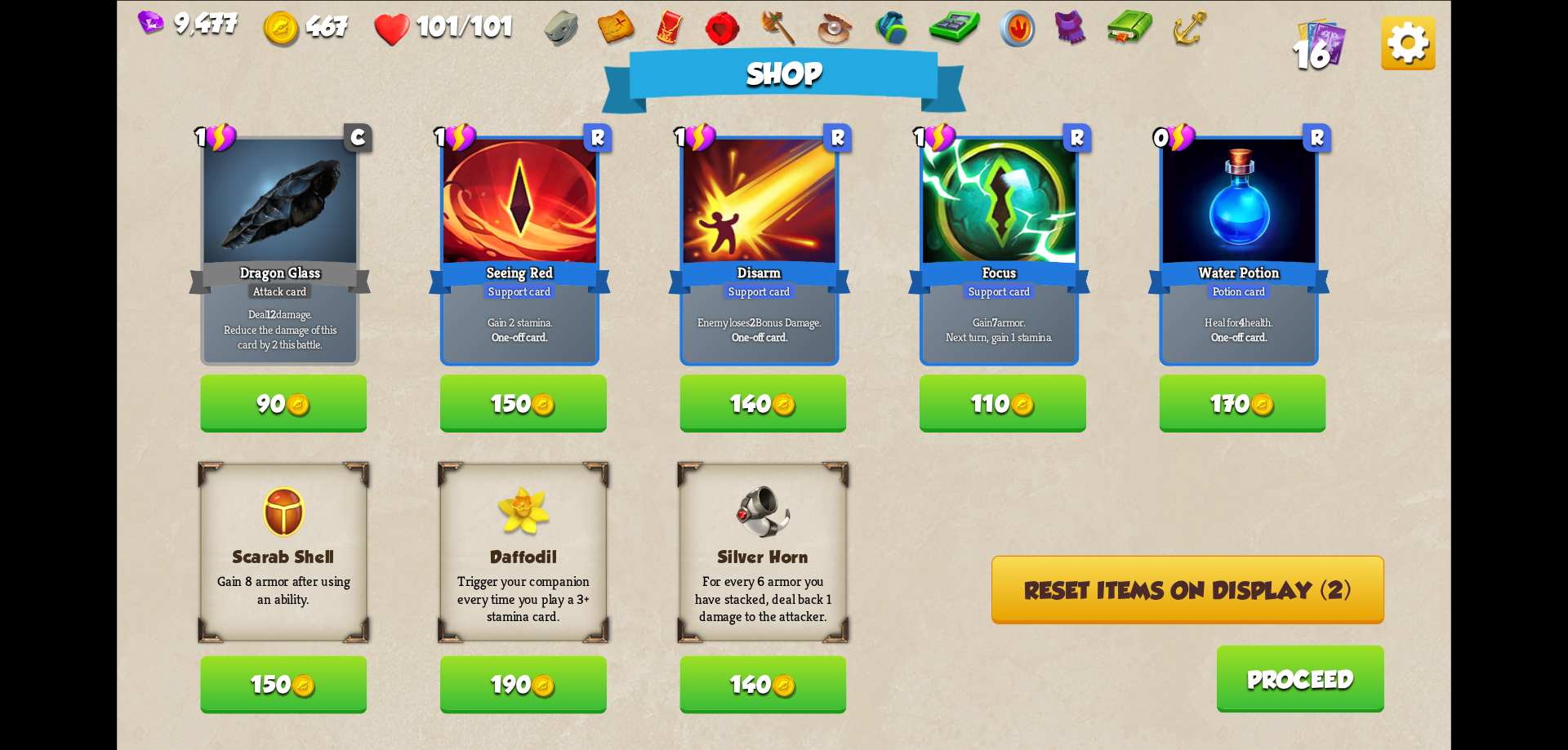
click at [1109, 591] on button "Reset items on display (2)" at bounding box center [1188, 589] width 393 height 69
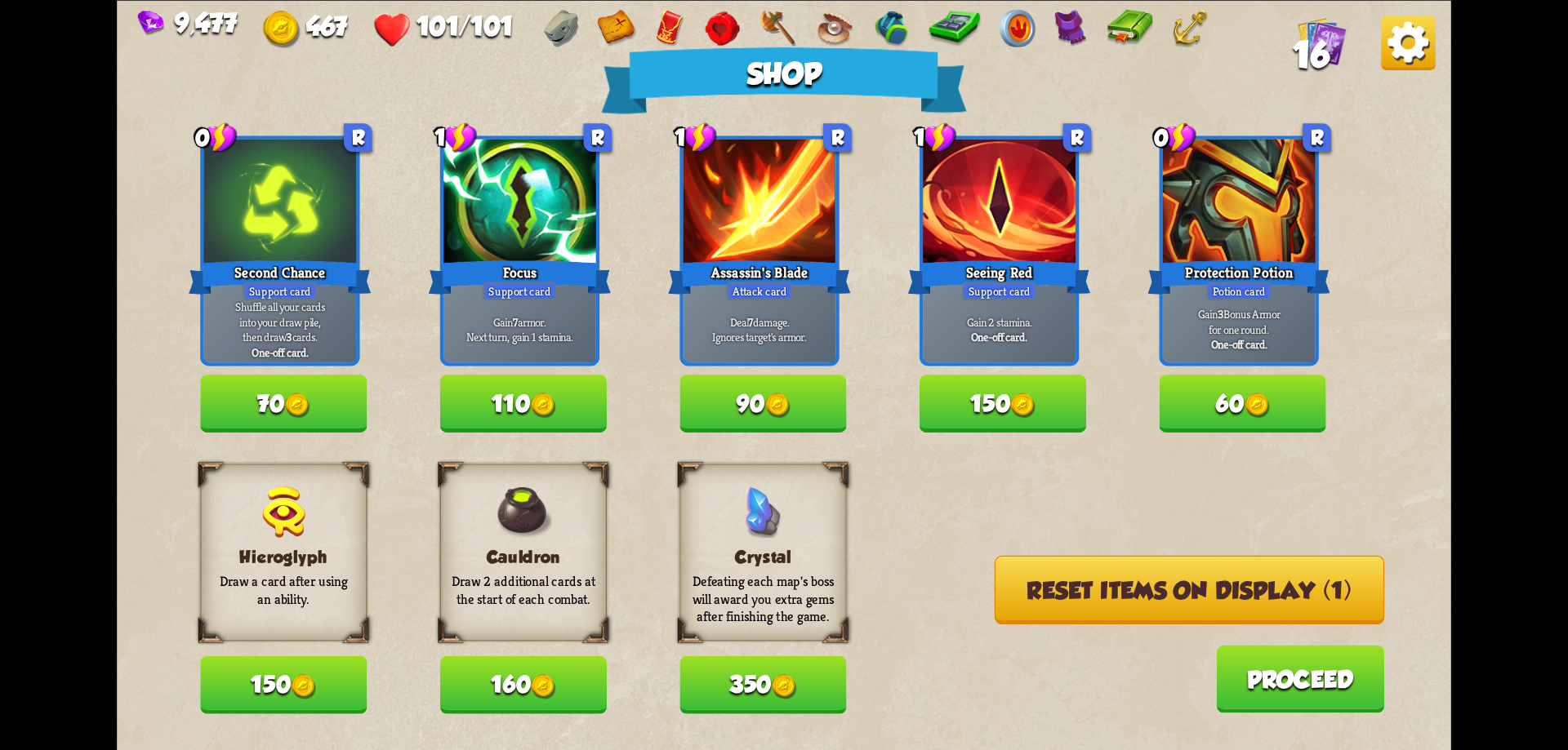
click at [464, 700] on button "160" at bounding box center [524, 684] width 166 height 58
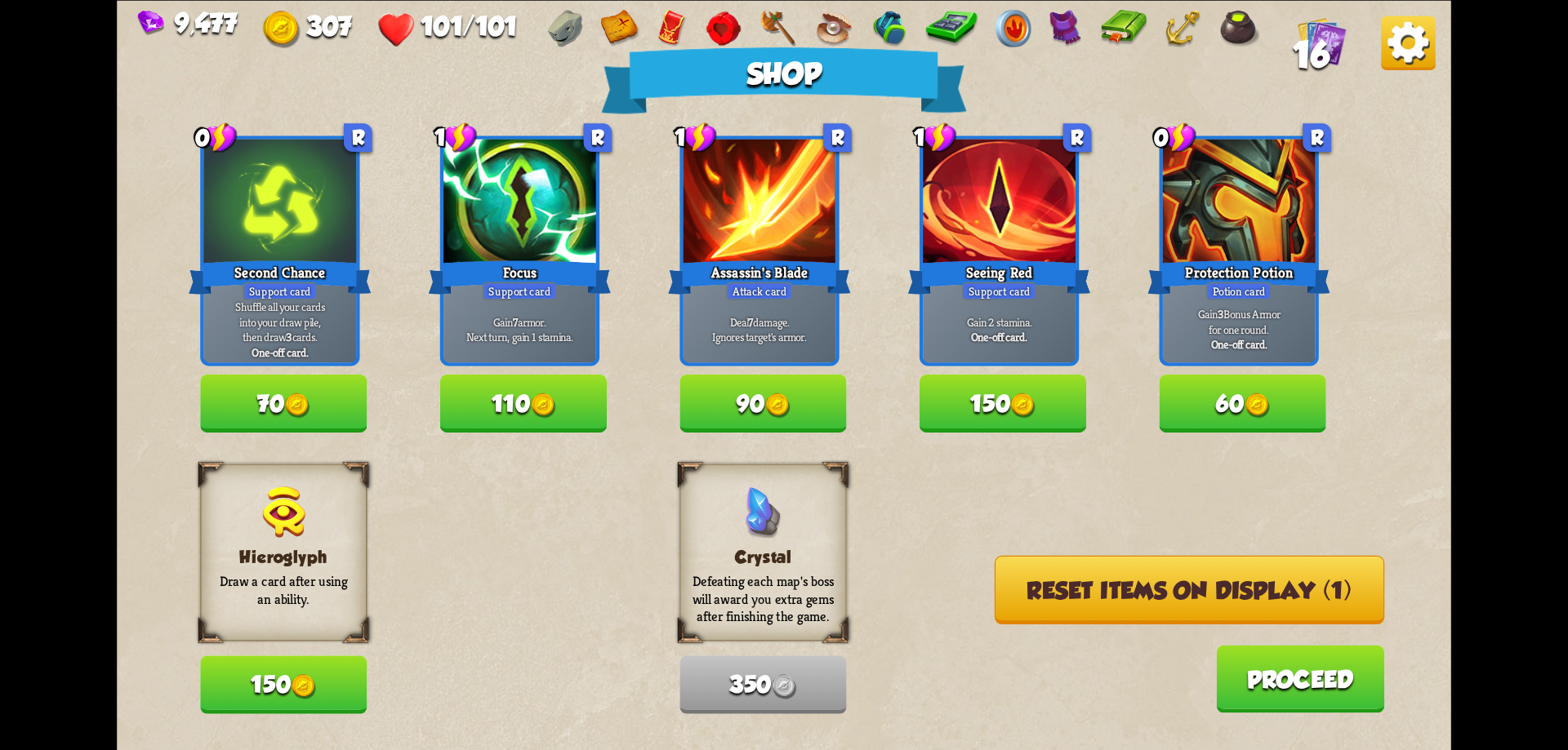
click at [295, 688] on img at bounding box center [304, 687] width 25 height 25
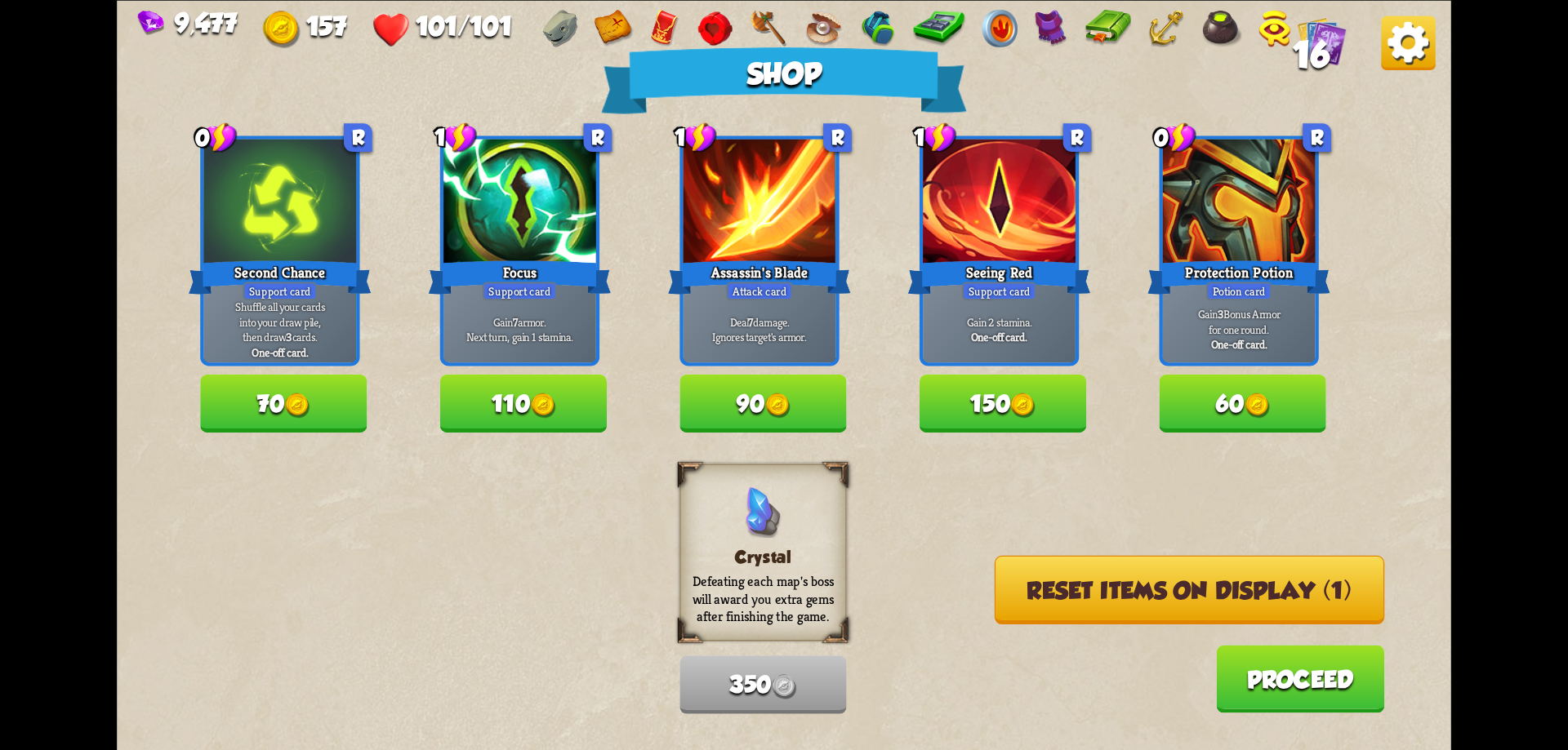
click at [1130, 596] on button "Reset items on display (1)" at bounding box center [1190, 589] width 390 height 69
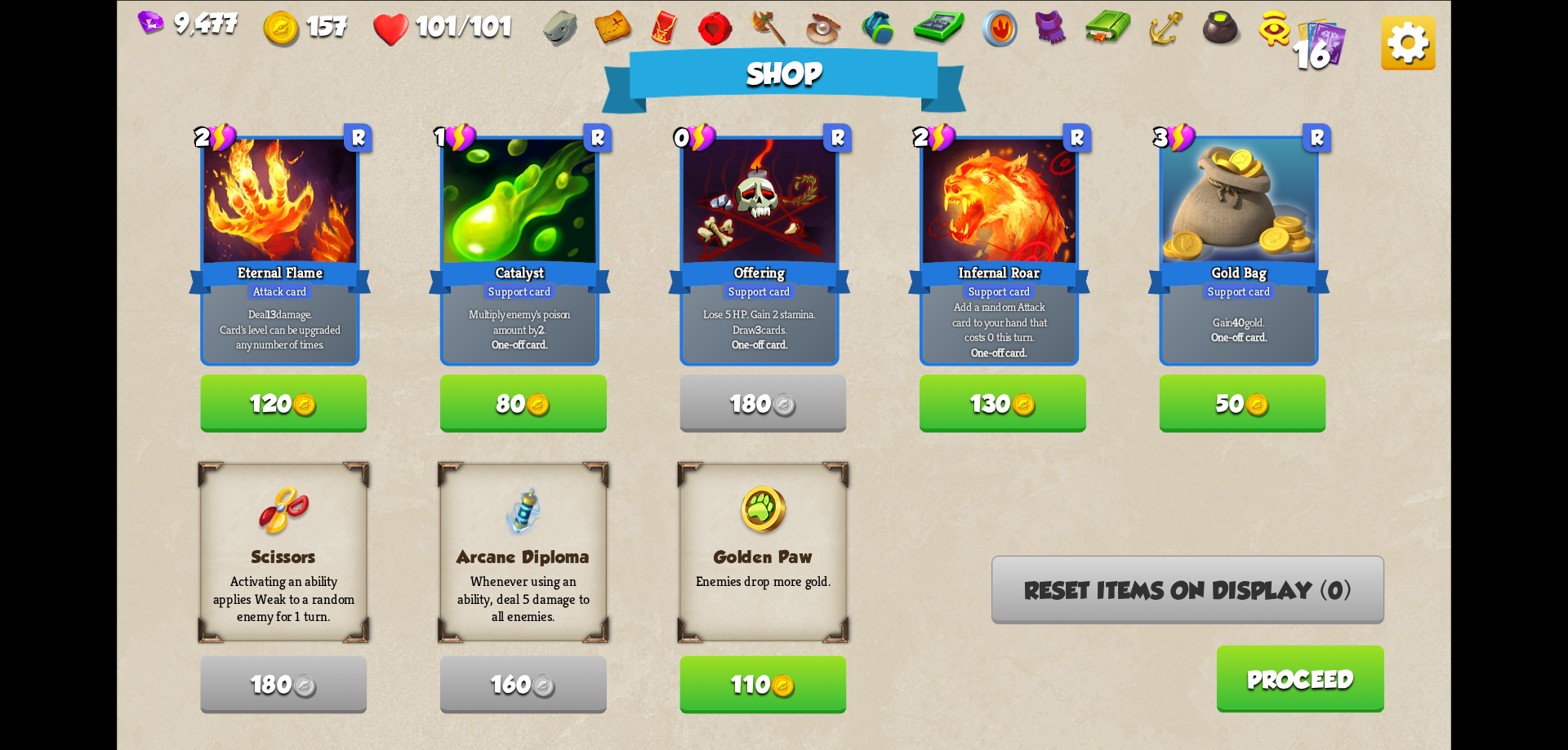
click at [769, 677] on button "110" at bounding box center [763, 684] width 166 height 58
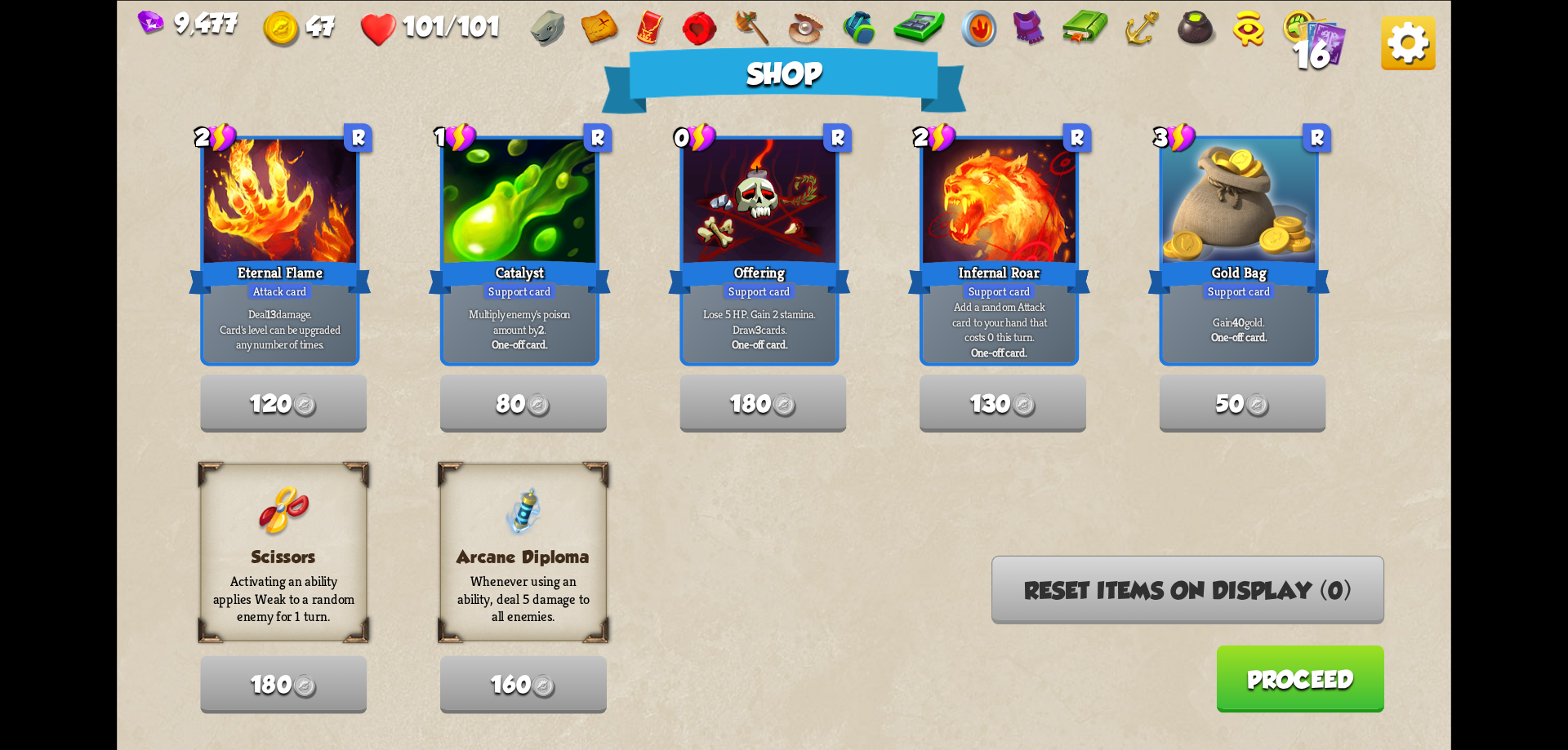
click at [1292, 687] on button "Proceed" at bounding box center [1300, 678] width 168 height 68
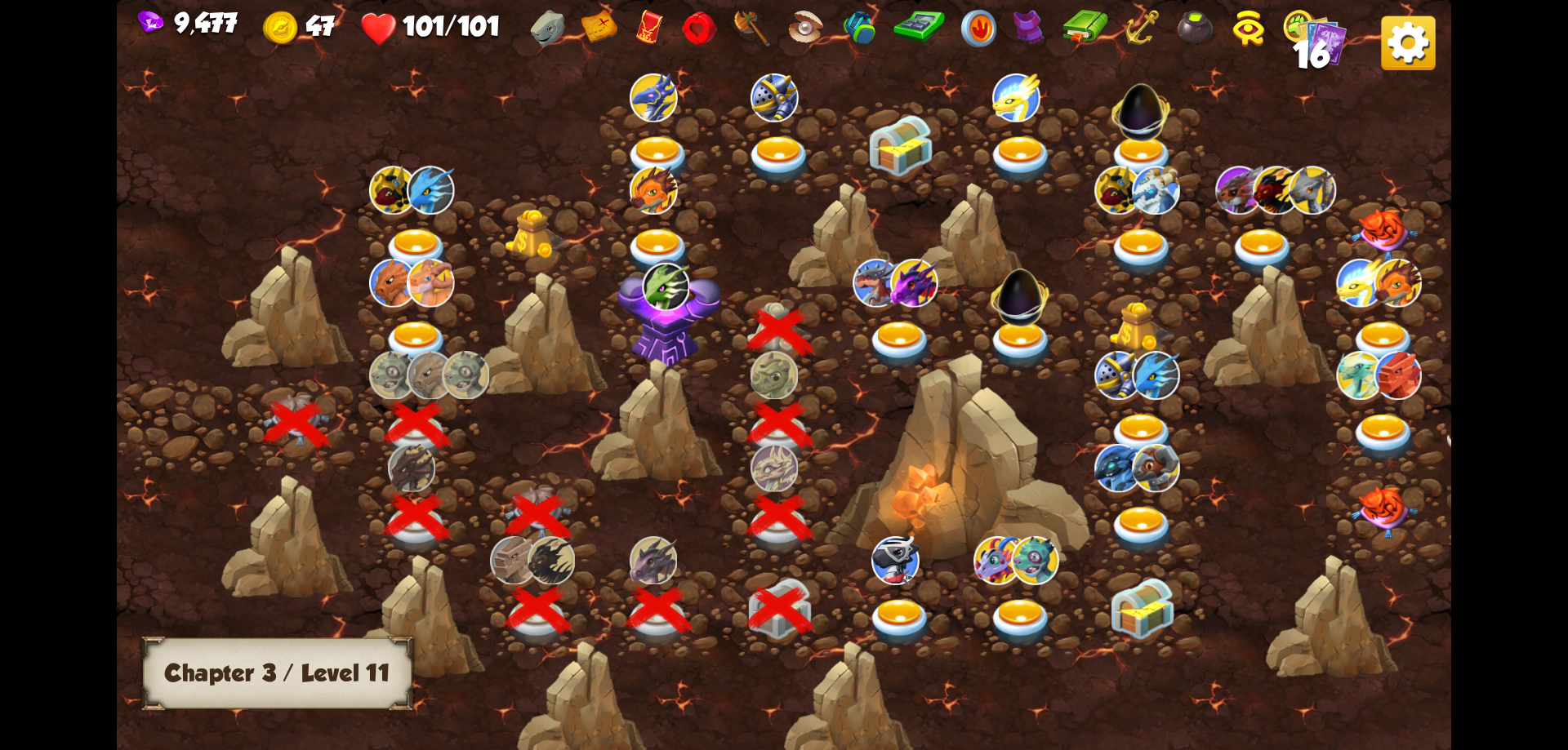
scroll to position [0, 248]
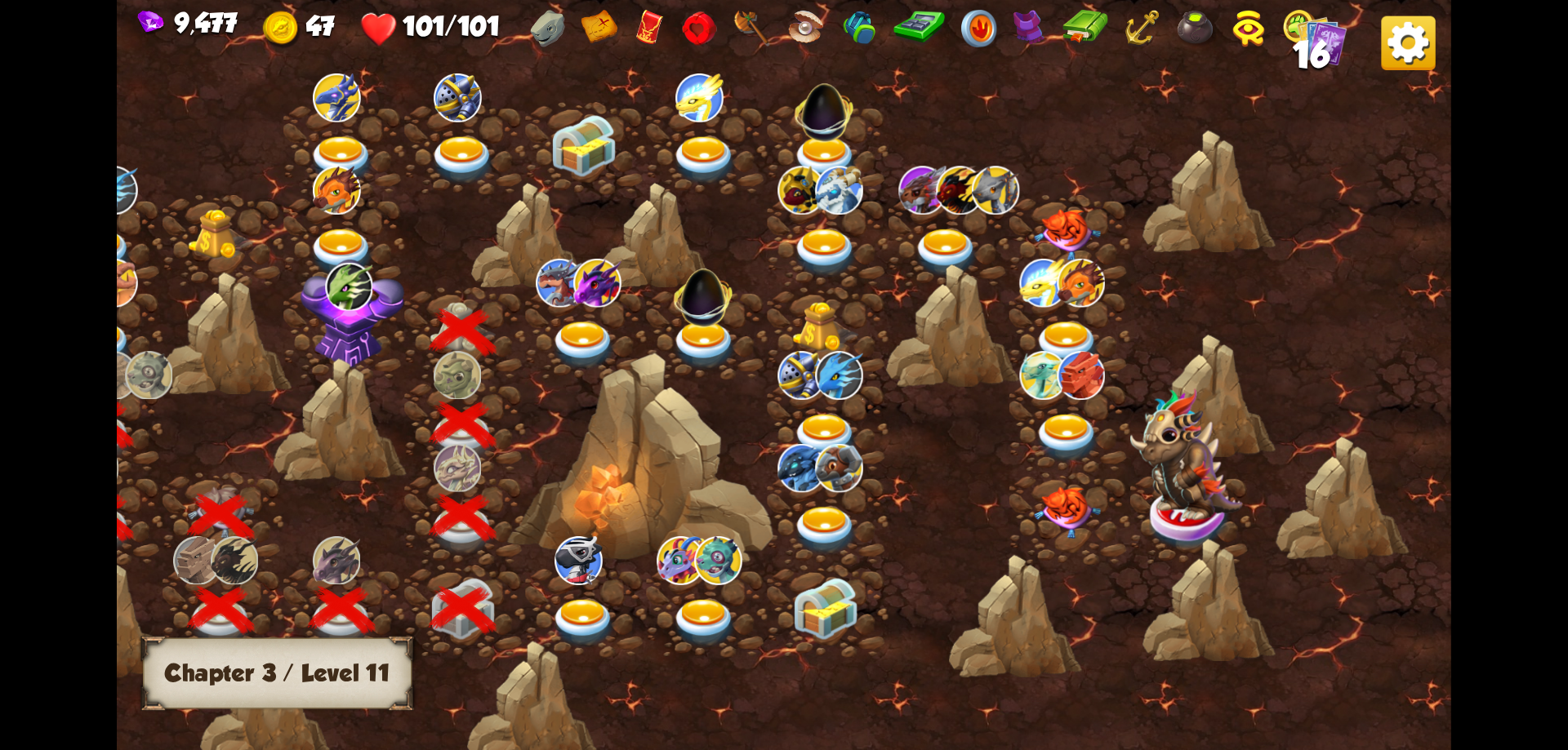
click at [363, 310] on img at bounding box center [353, 313] width 104 height 110
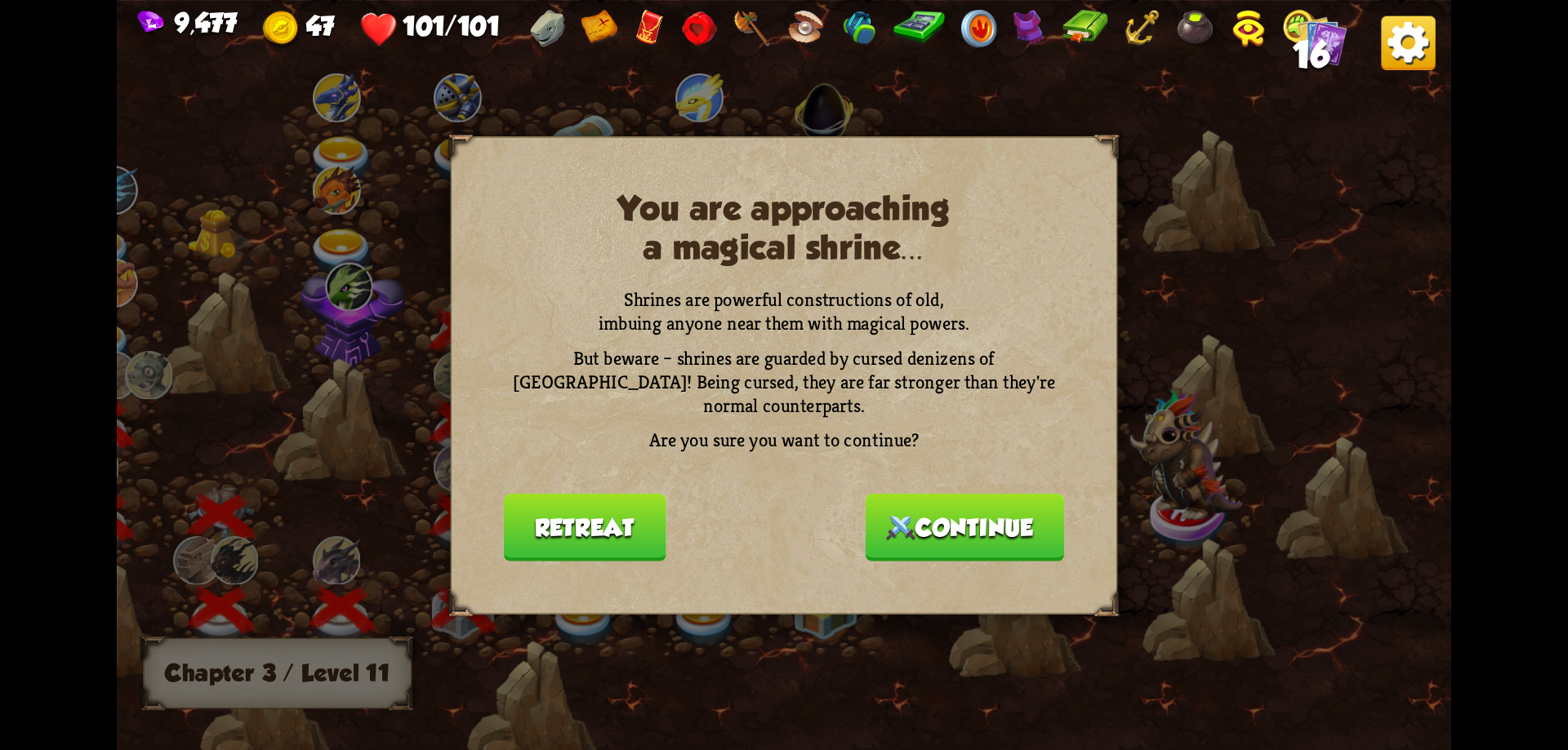
click at [984, 520] on button "Continue" at bounding box center [965, 526] width 200 height 68
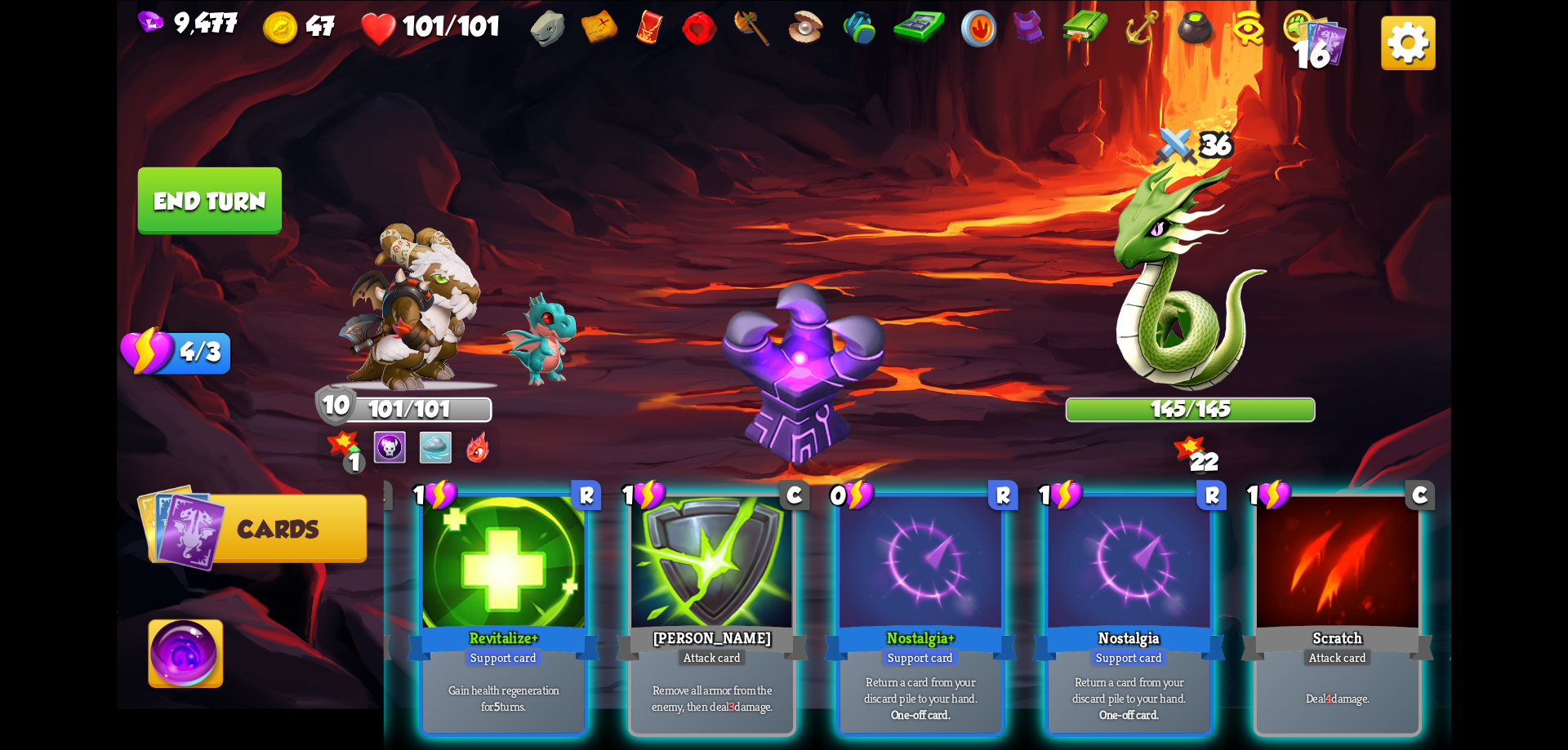
scroll to position [0, 0]
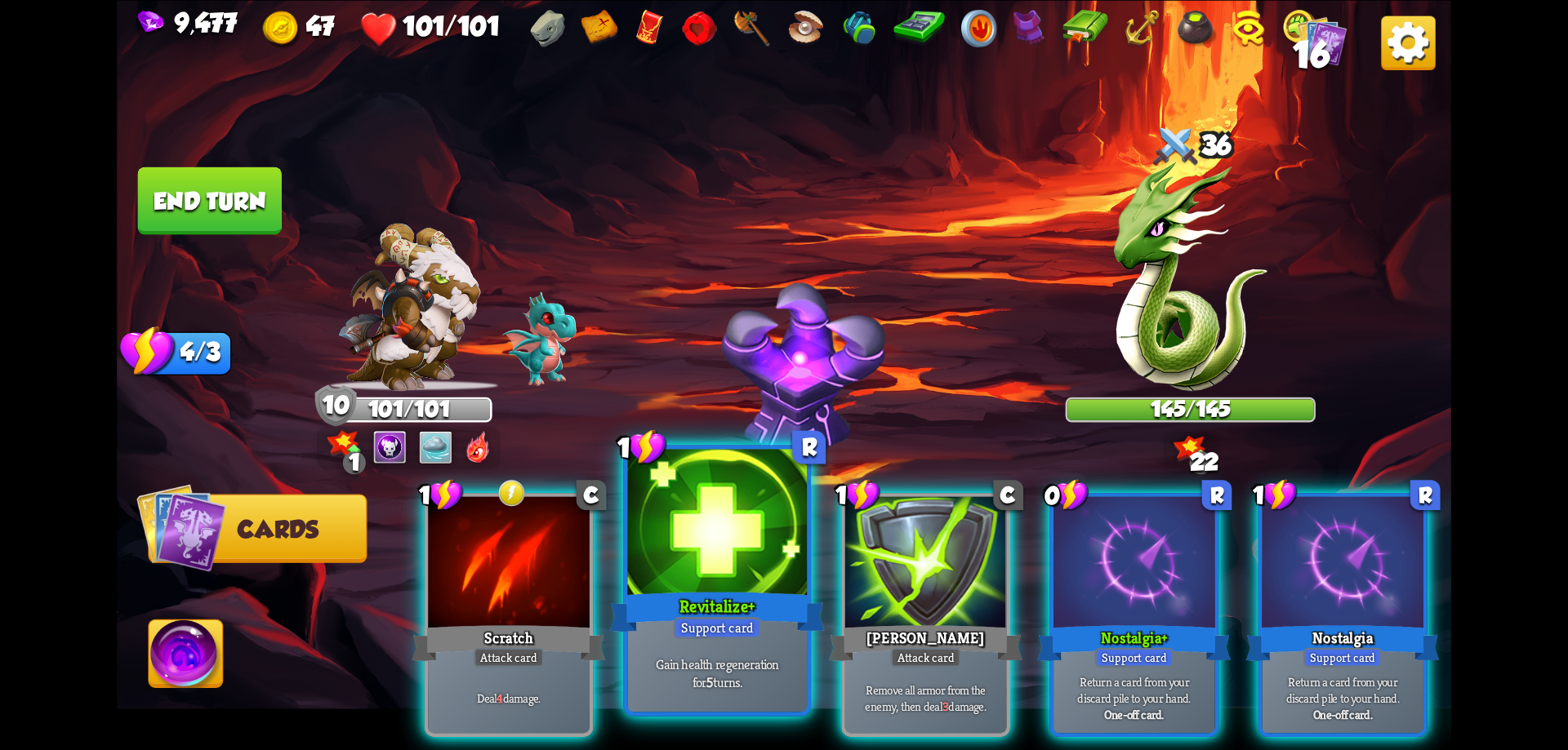
click at [728, 618] on div "Support card" at bounding box center [717, 628] width 87 height 22
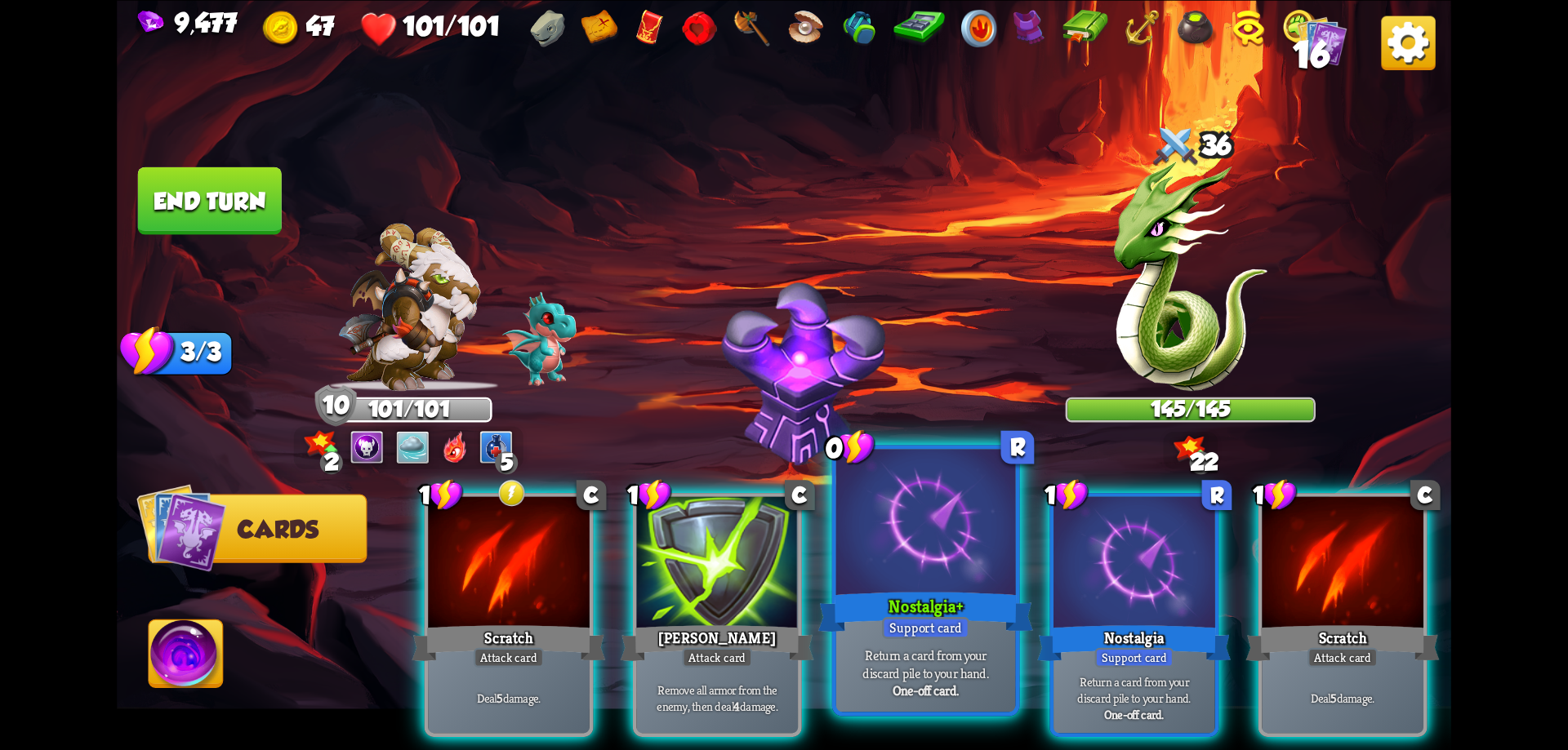
click at [911, 615] on div "Nostalgia+" at bounding box center [925, 611] width 215 height 48
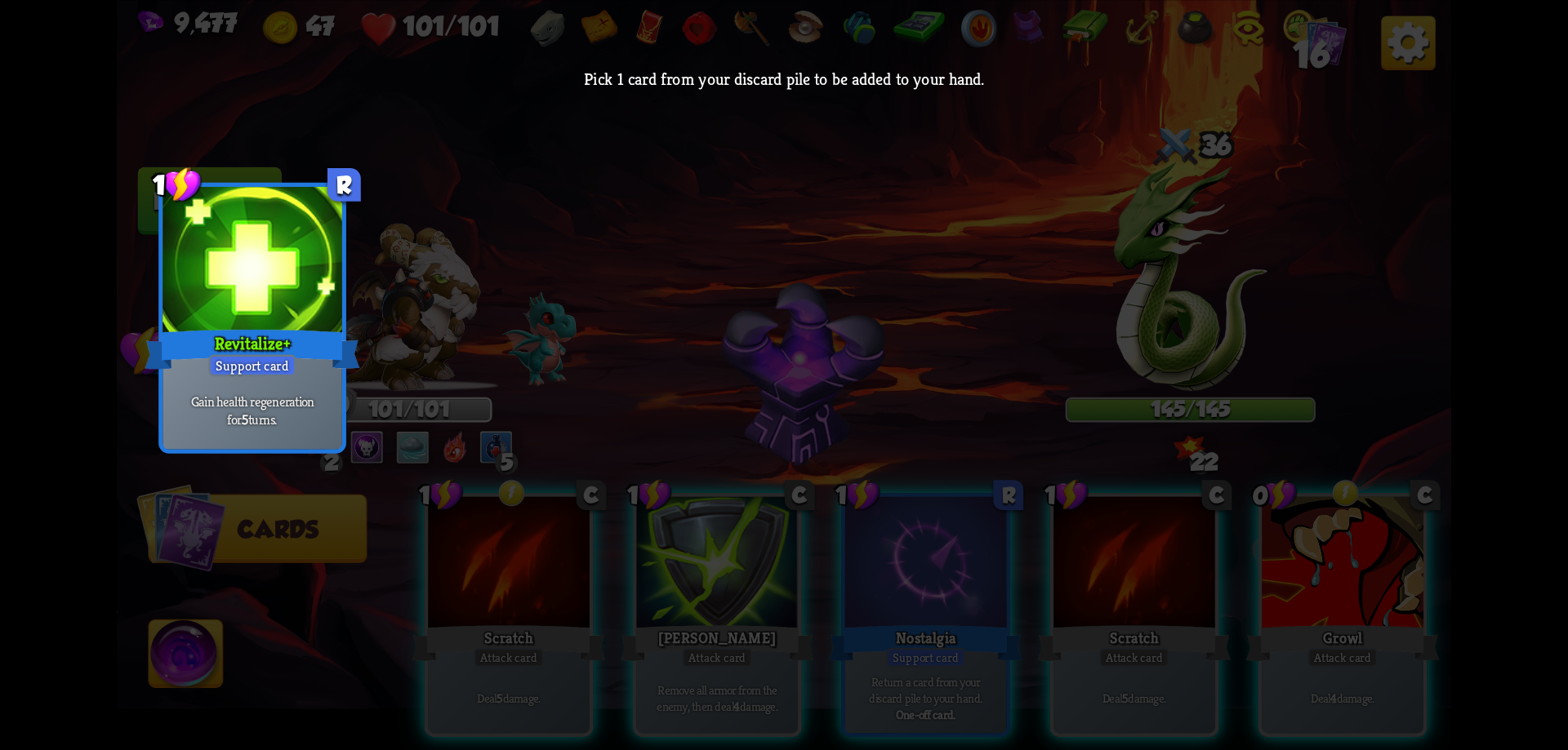
click at [299, 376] on div "Gain health regeneration for 5 turns." at bounding box center [252, 411] width 180 height 78
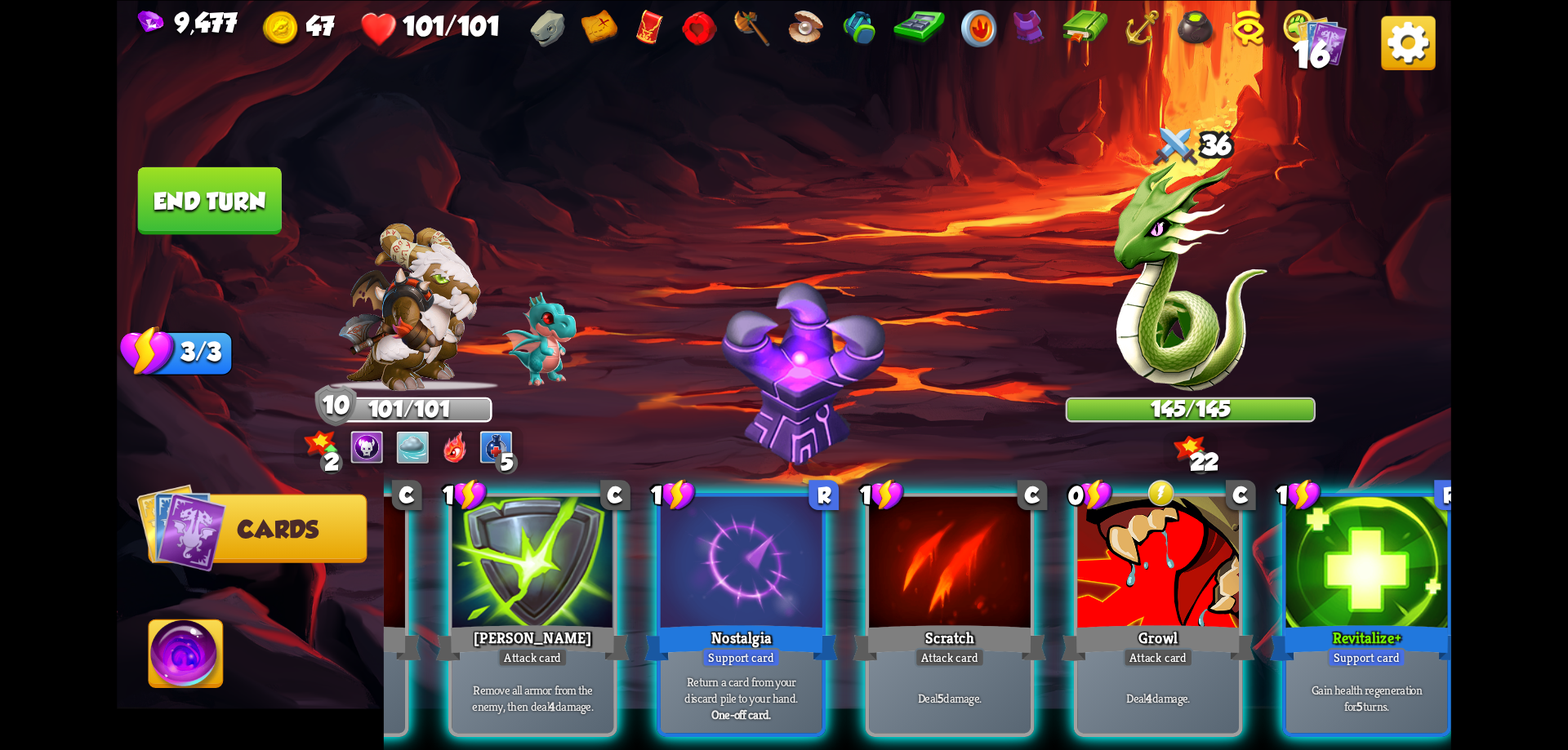
scroll to position [0, 155]
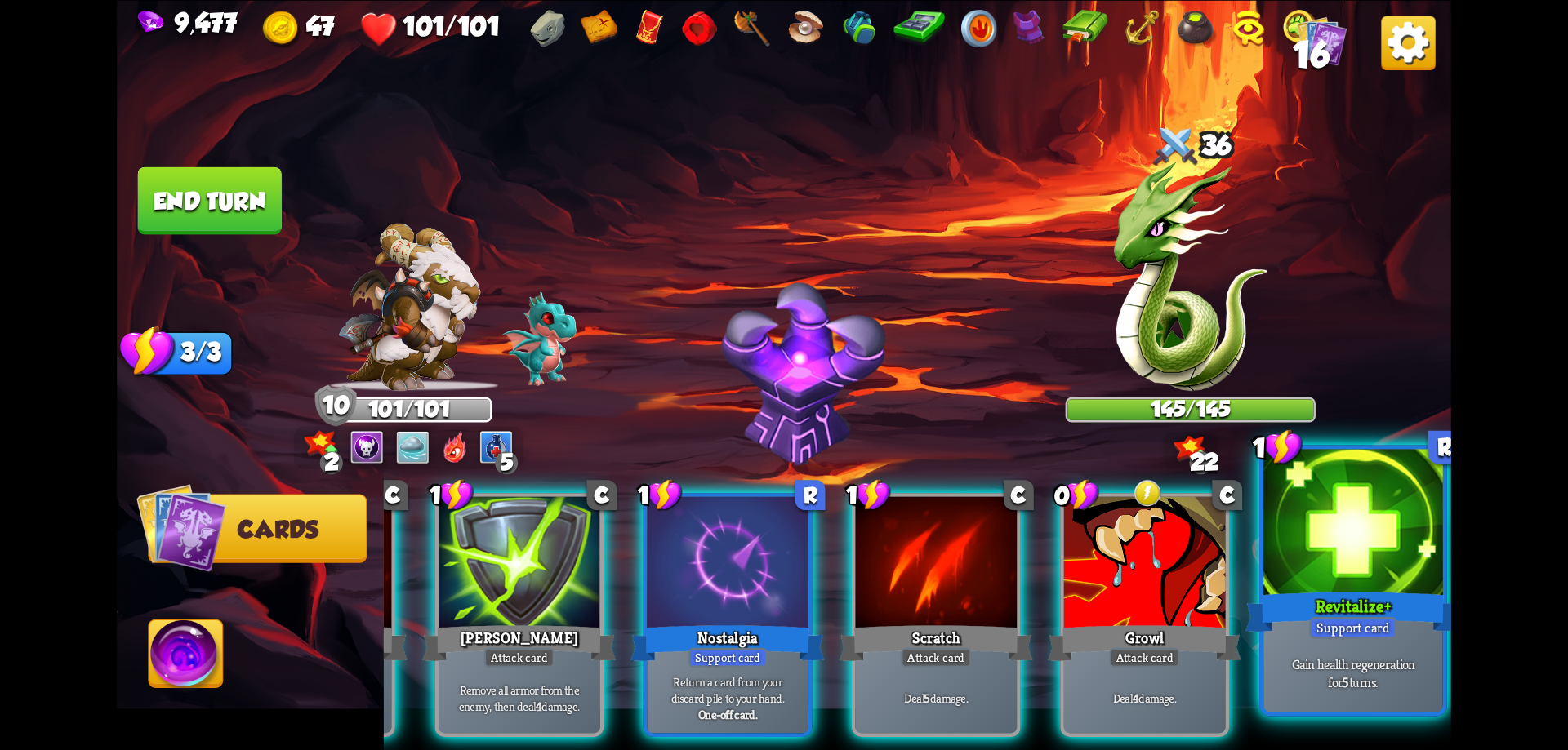
click at [1385, 671] on p "Gain health regeneration for 5 turns." at bounding box center [1353, 672] width 171 height 35
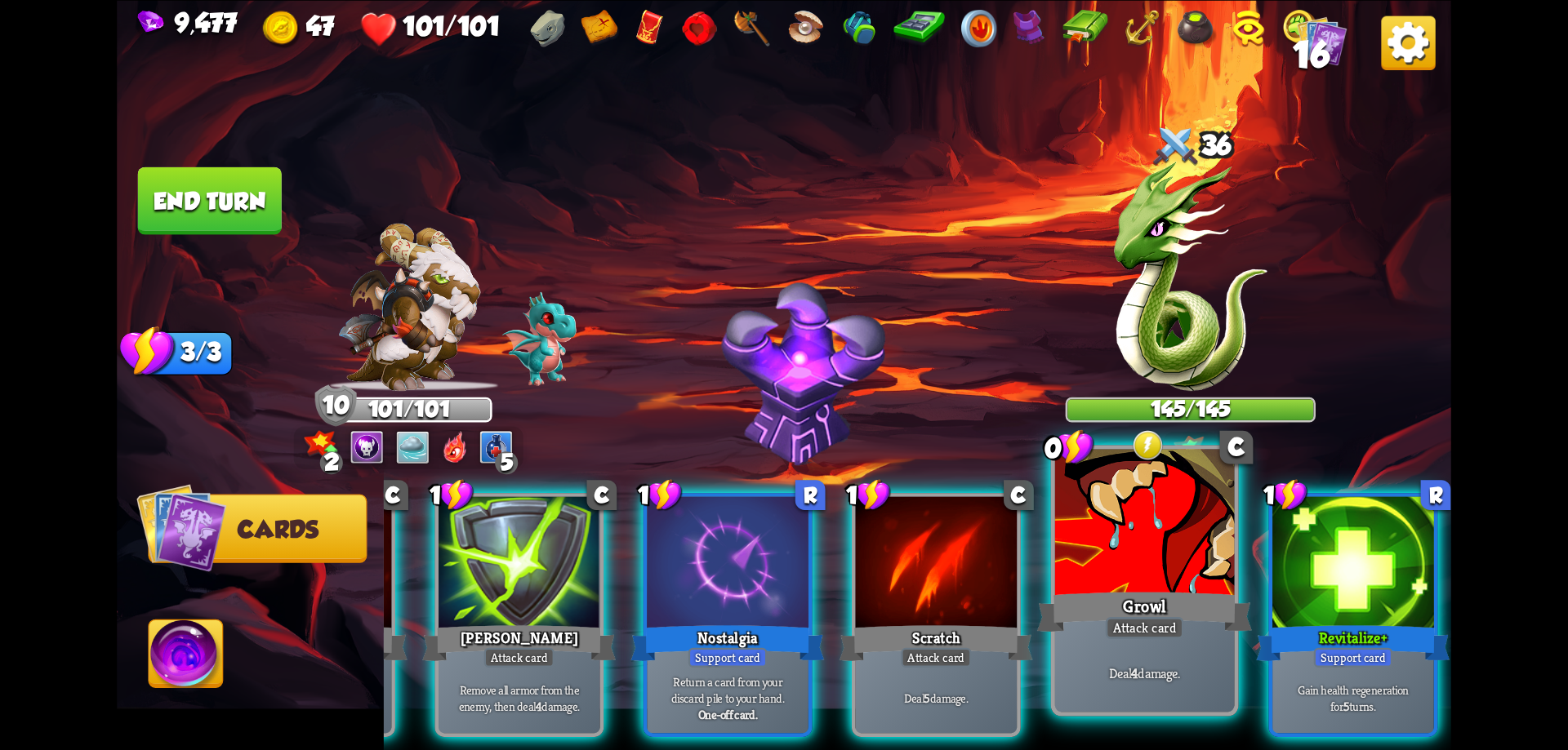
scroll to position [0, 0]
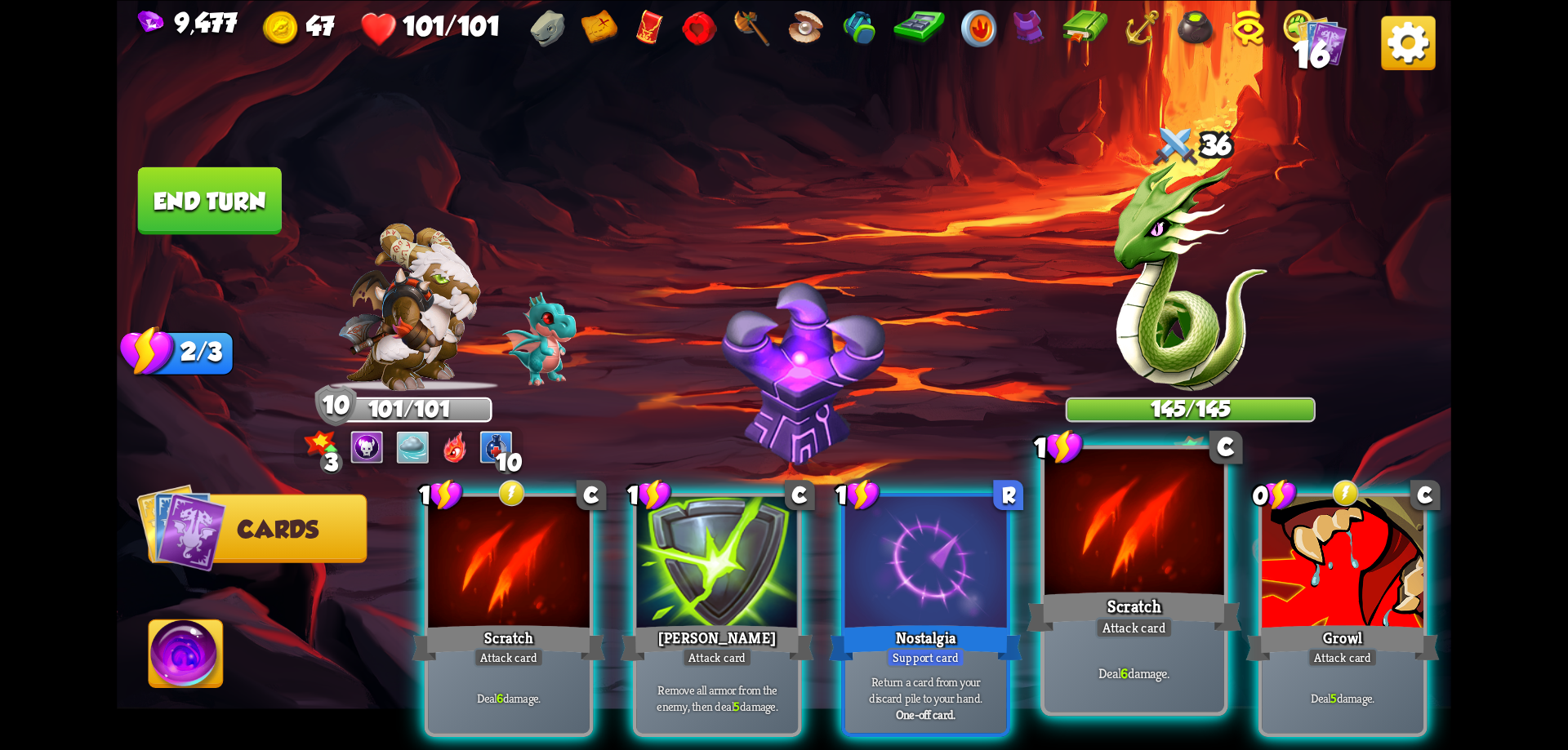
click at [1158, 587] on div at bounding box center [1134, 525] width 180 height 151
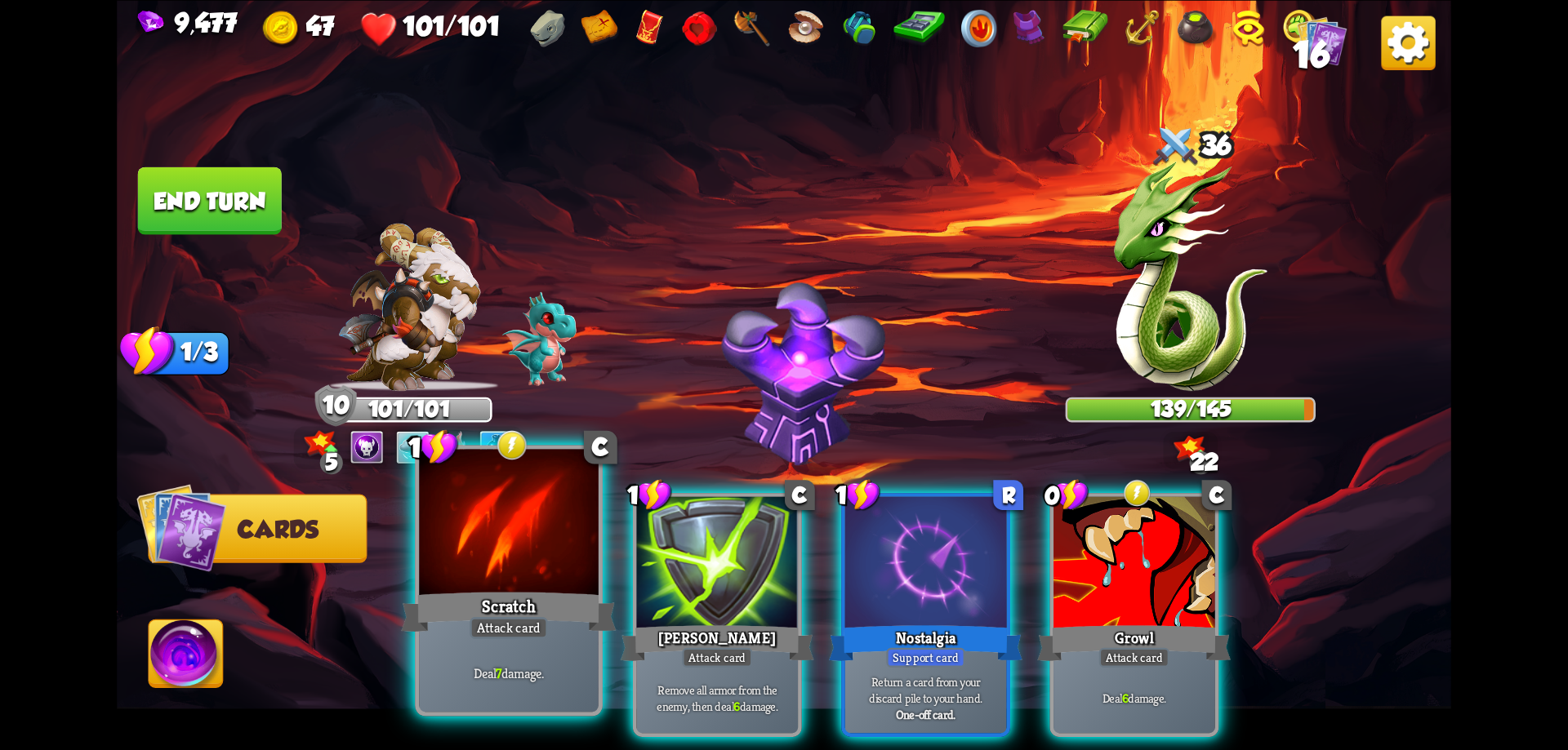
click at [528, 595] on div "Scratch" at bounding box center [508, 611] width 215 height 48
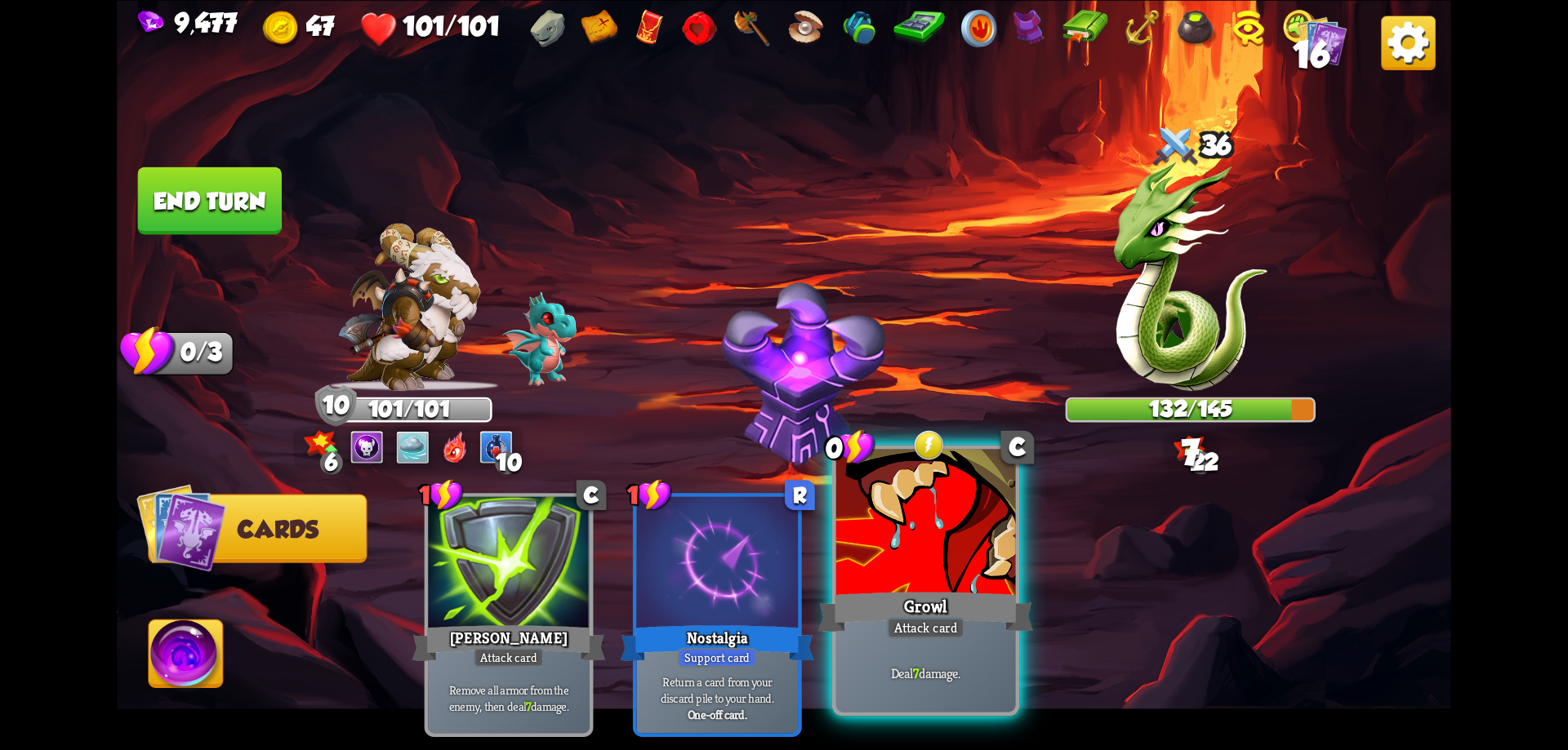
click at [946, 556] on div at bounding box center [926, 525] width 180 height 151
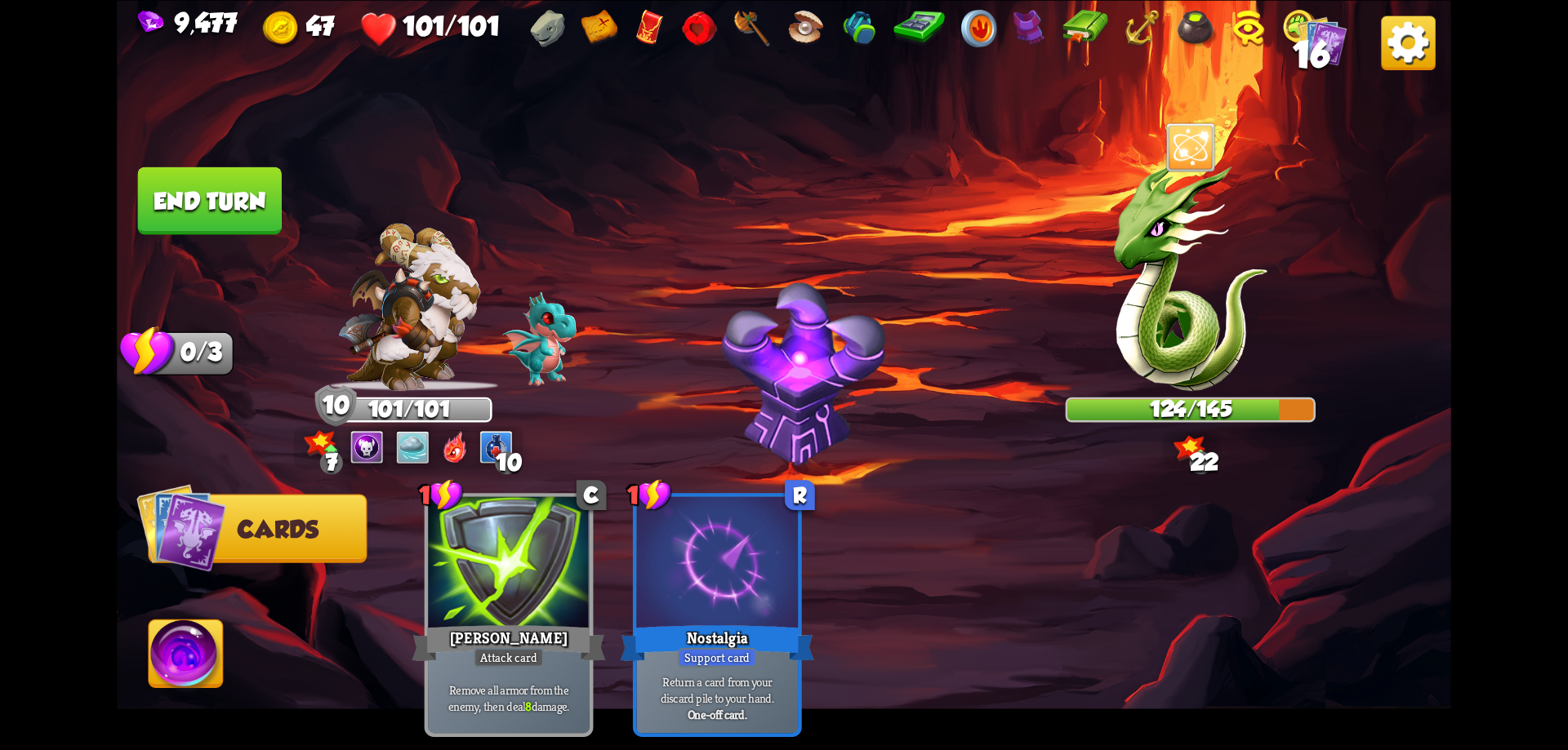
click at [177, 211] on button "End turn" at bounding box center [209, 200] width 143 height 68
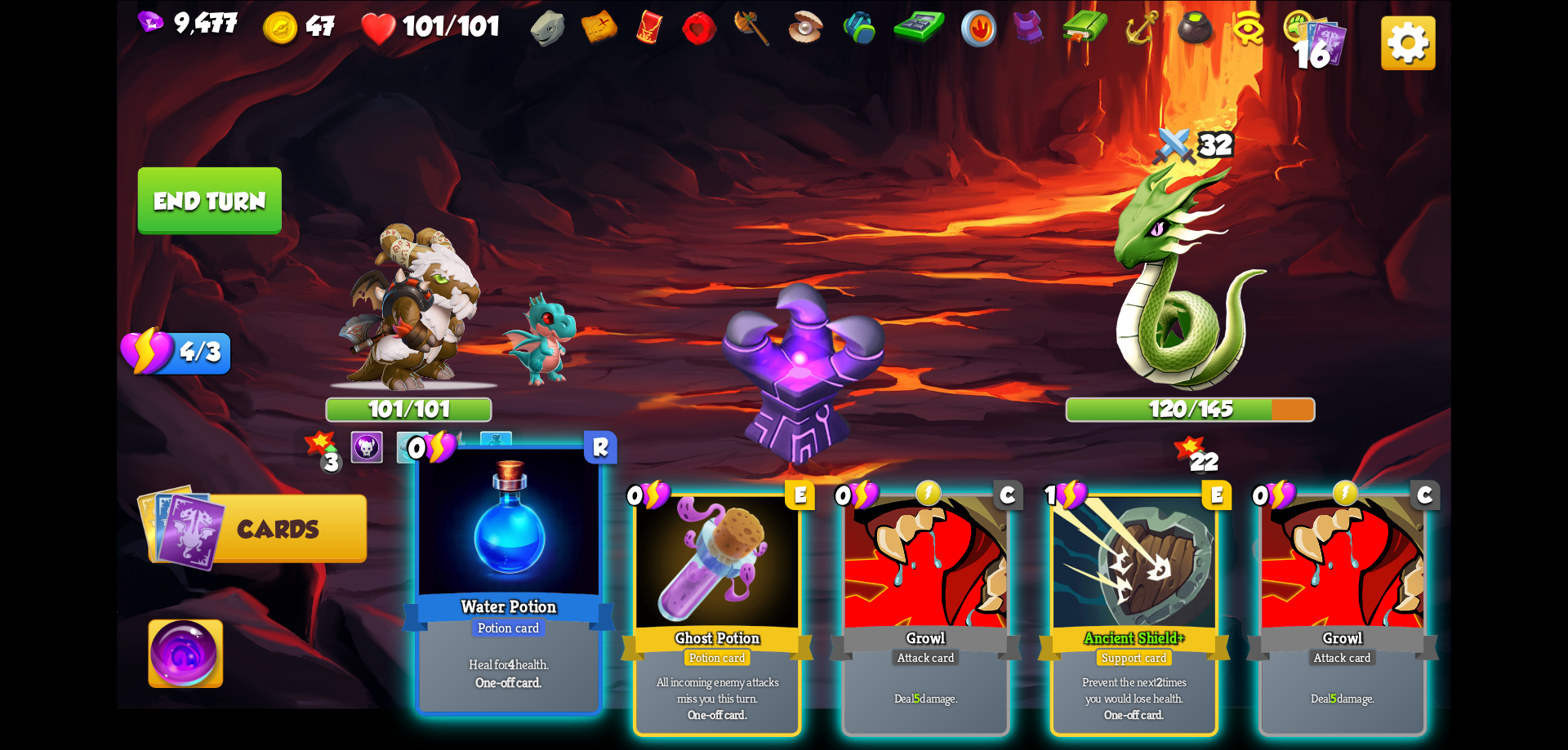
click at [570, 589] on div "Water Potion" at bounding box center [508, 611] width 215 height 48
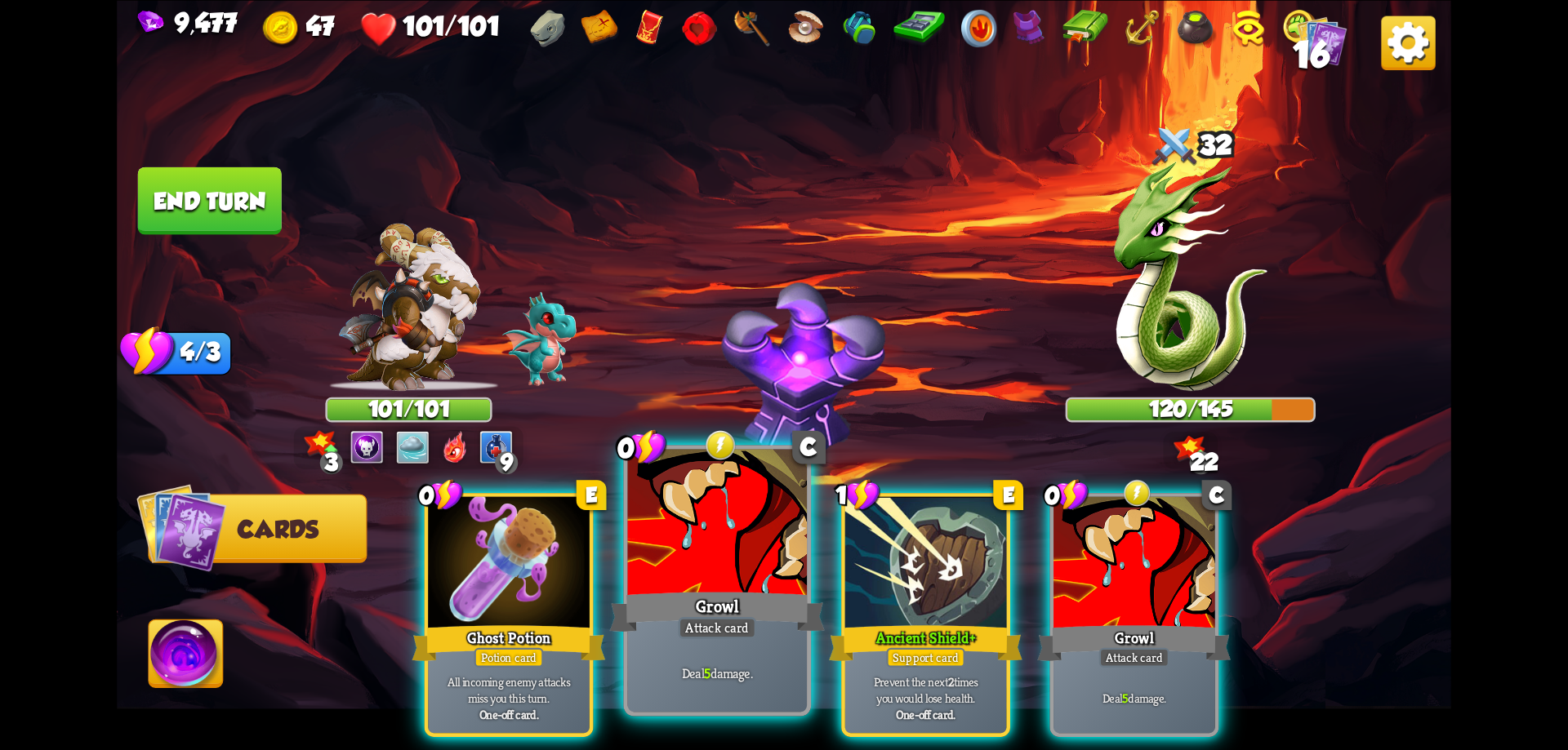
click at [754, 576] on div at bounding box center [718, 525] width 180 height 151
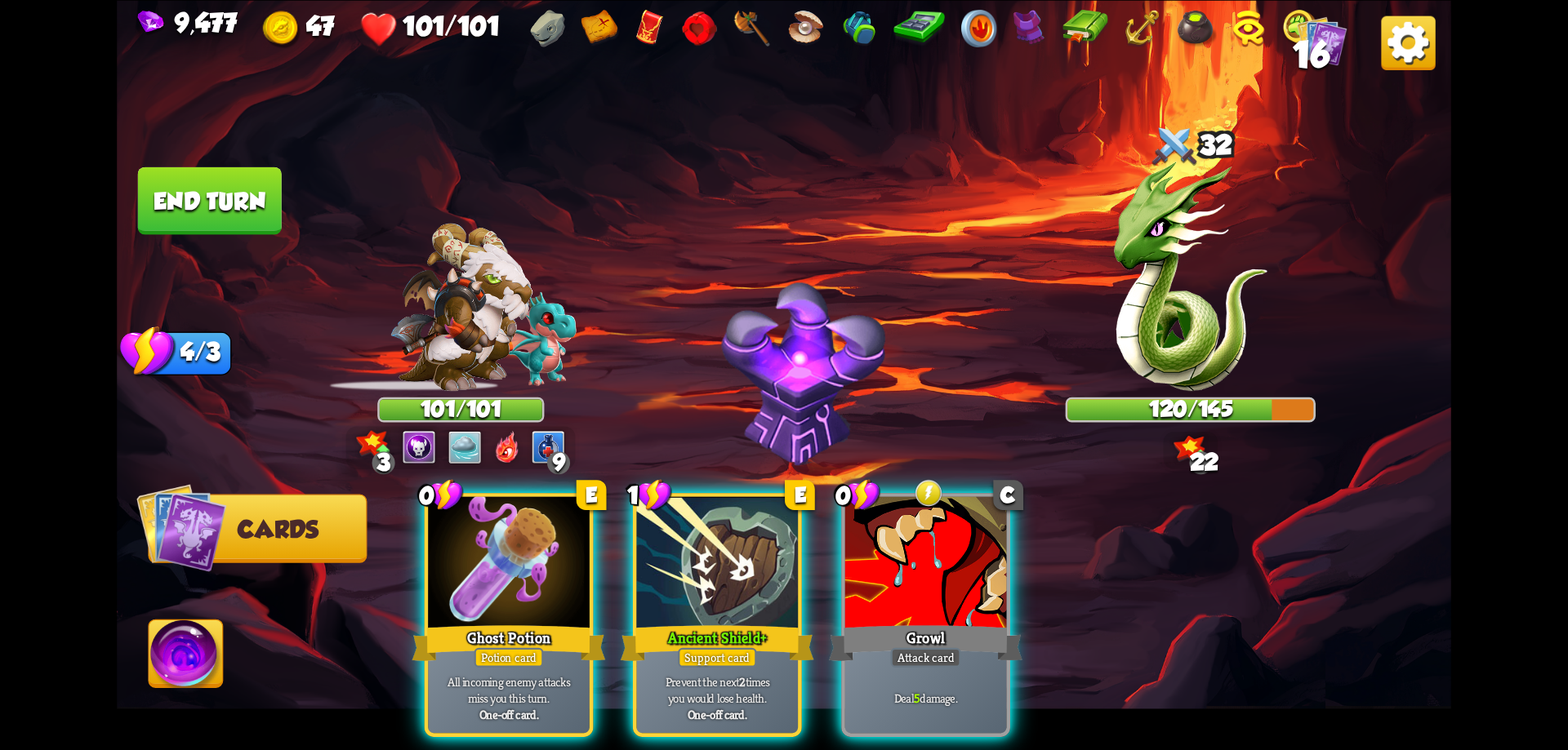
click at [754, 576] on div at bounding box center [718, 565] width 161 height 137
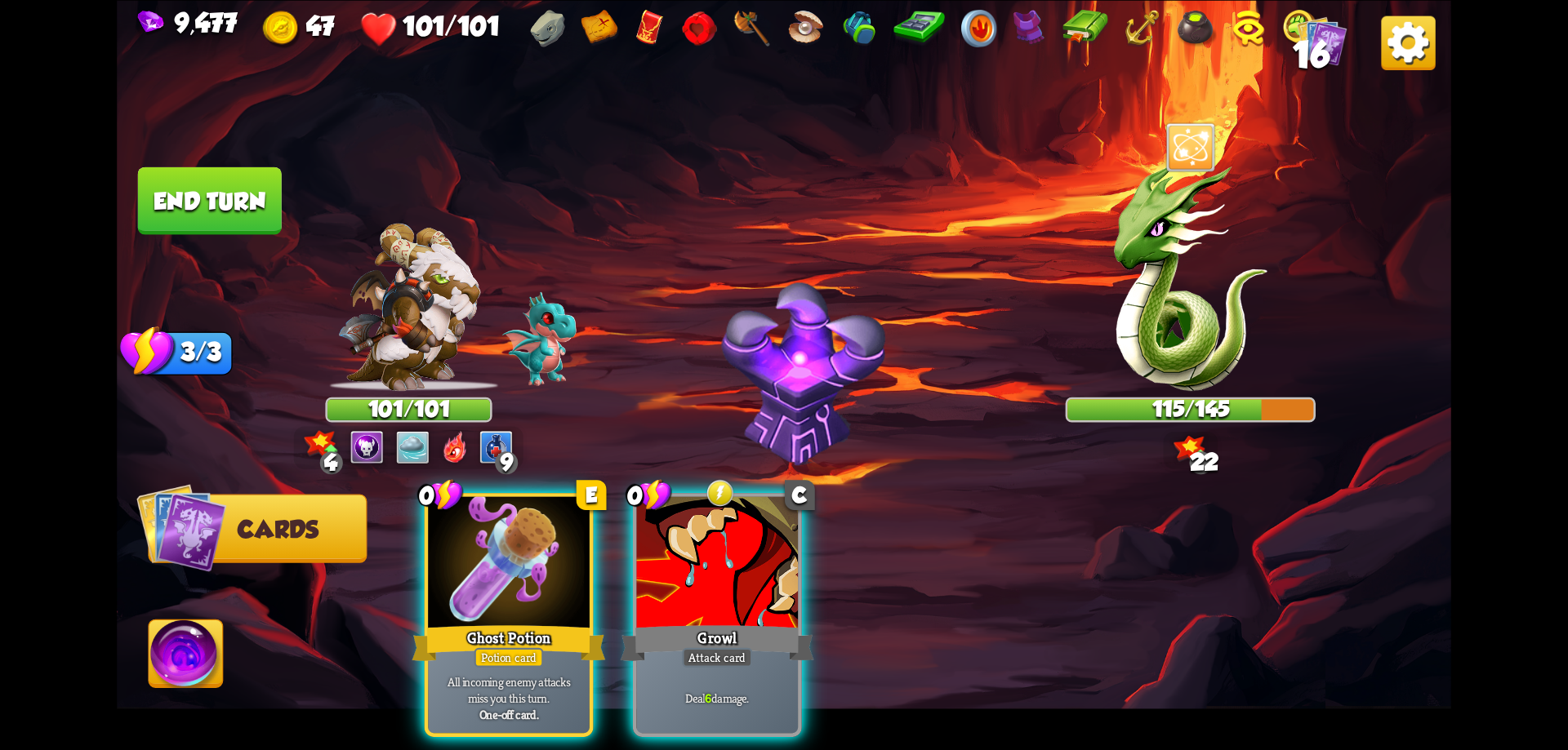
click at [754, 576] on div at bounding box center [718, 565] width 161 height 137
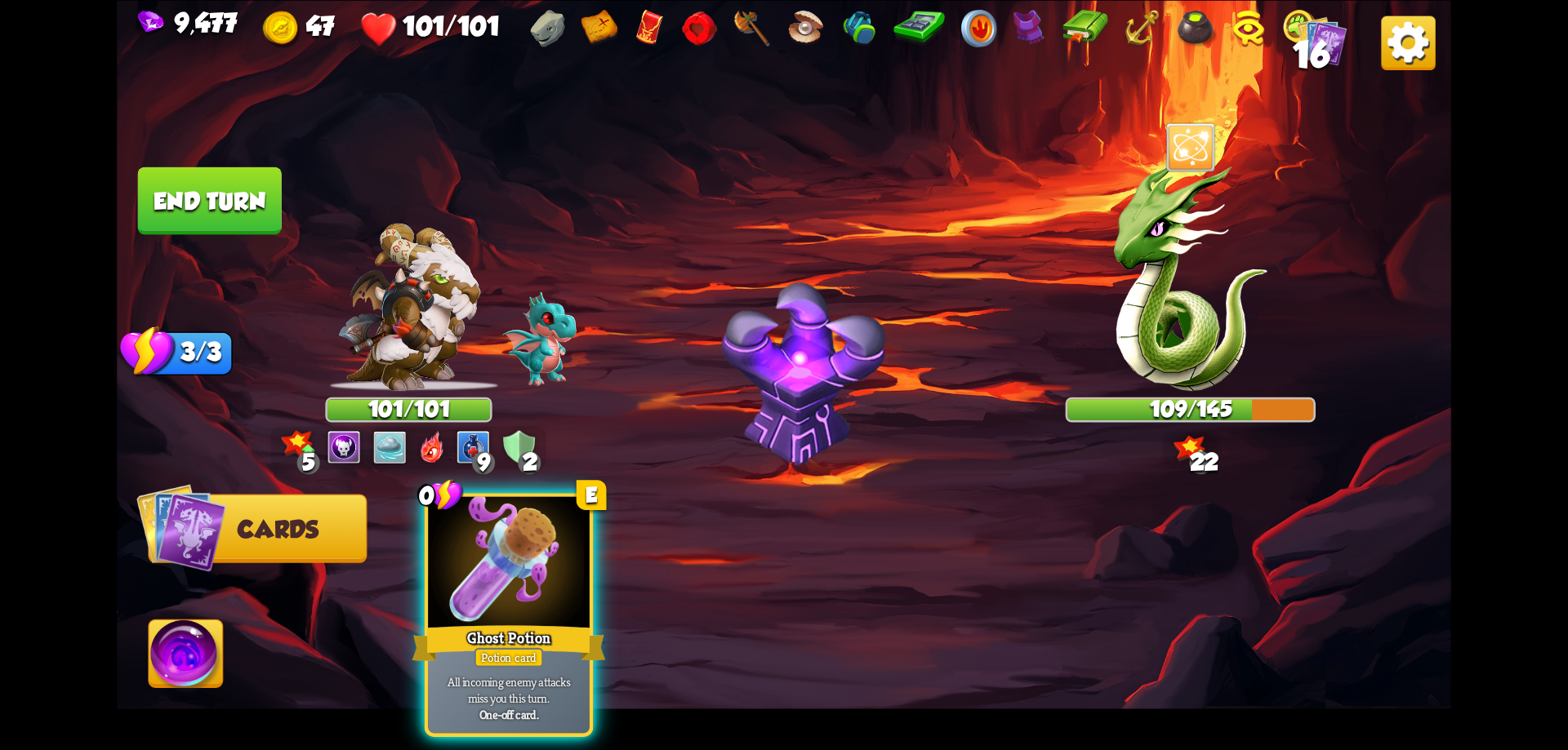
click at [260, 224] on button "End turn" at bounding box center [209, 200] width 143 height 68
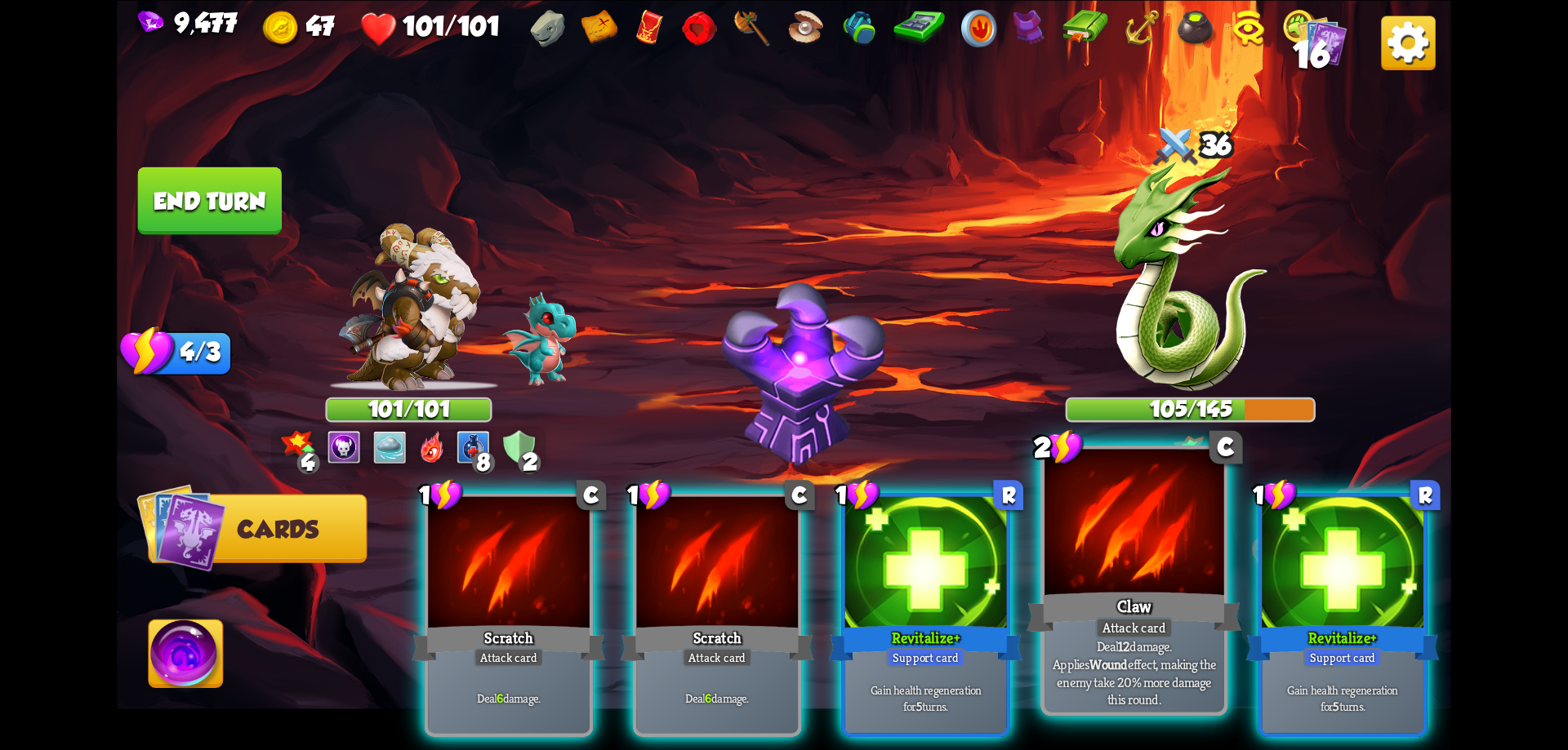
click at [1103, 562] on div at bounding box center [1134, 525] width 180 height 151
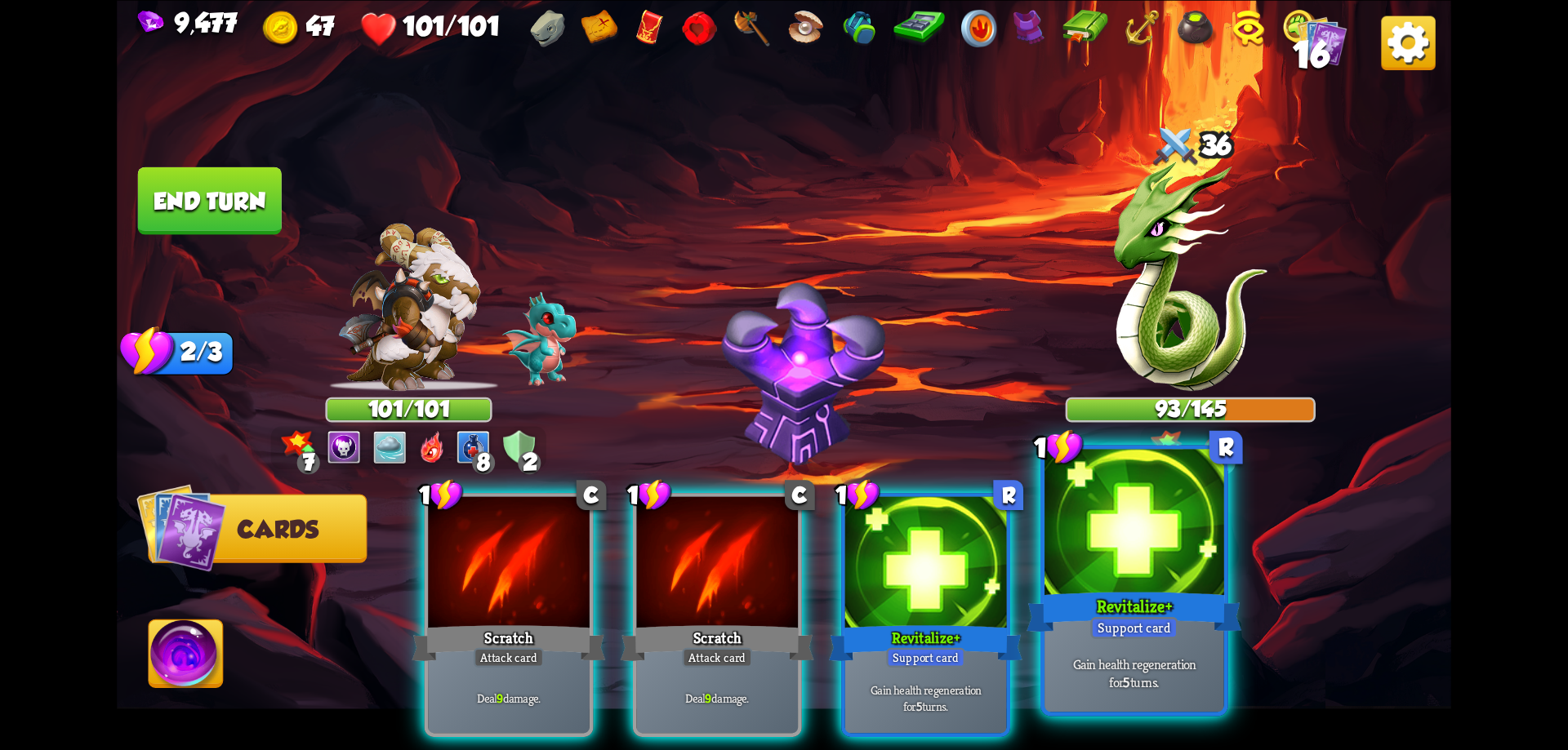
click at [1104, 561] on div at bounding box center [1134, 525] width 180 height 151
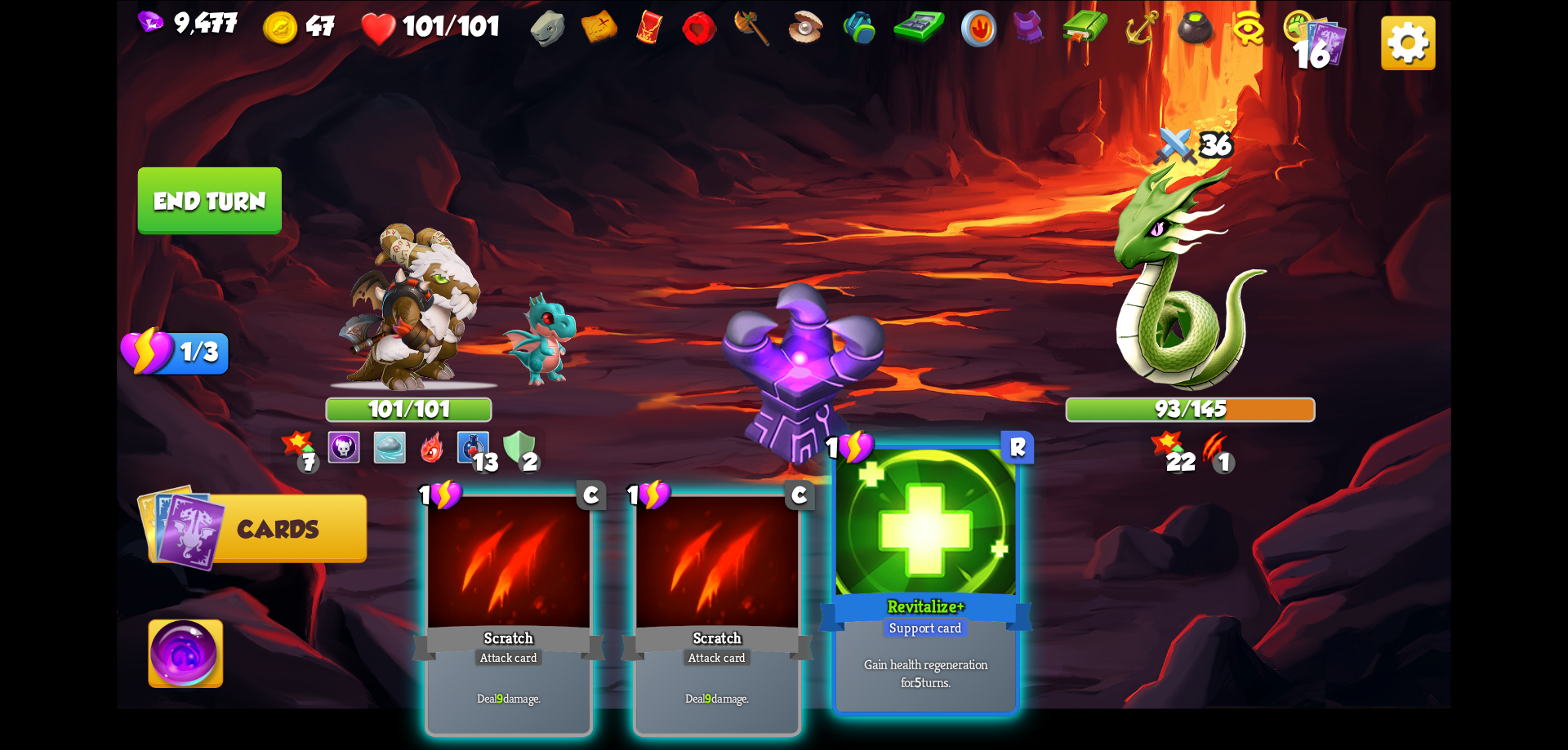
click at [987, 576] on div at bounding box center [926, 525] width 180 height 151
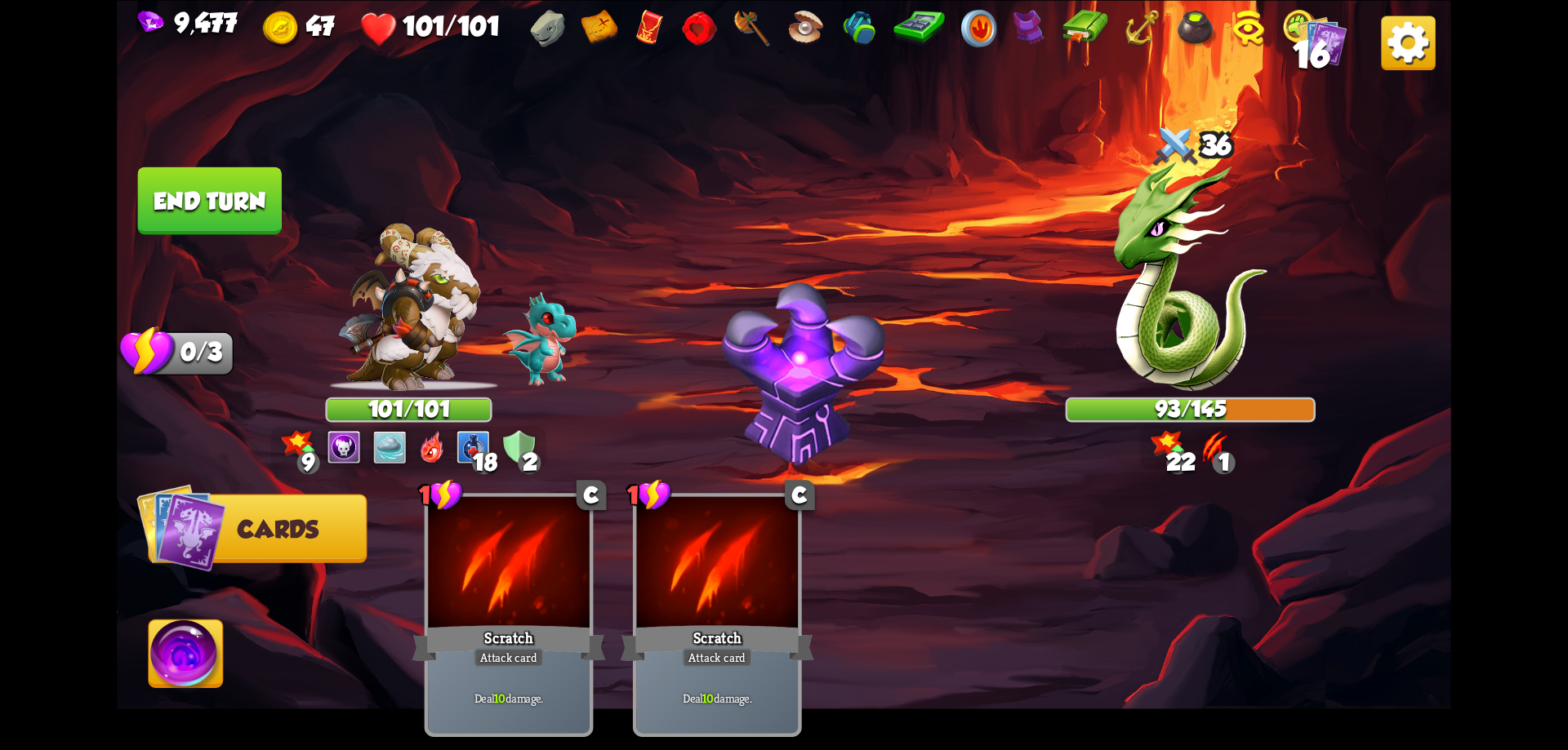
click at [245, 199] on button "End turn" at bounding box center [209, 200] width 143 height 68
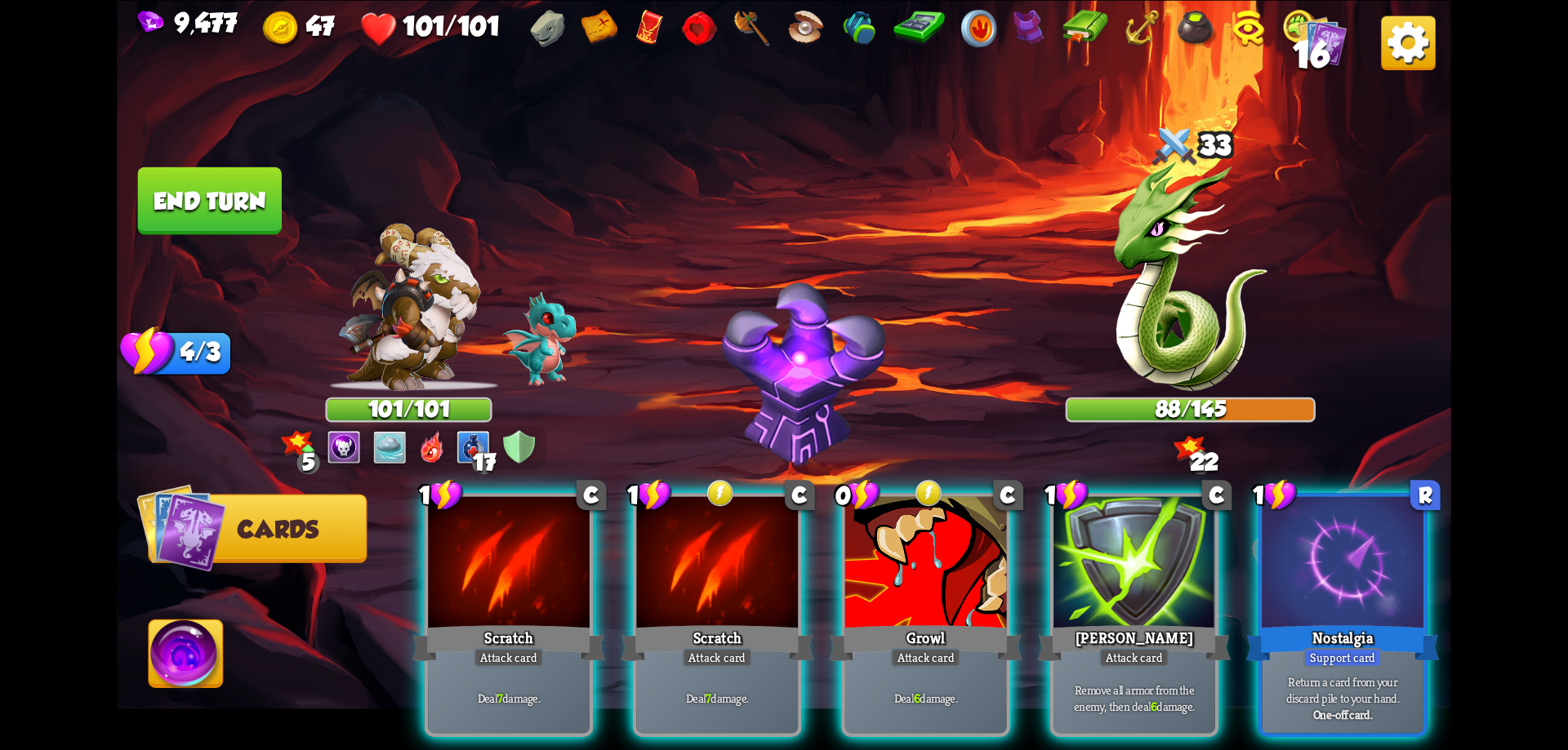
click at [559, 621] on div "Scratch" at bounding box center [508, 642] width 194 height 43
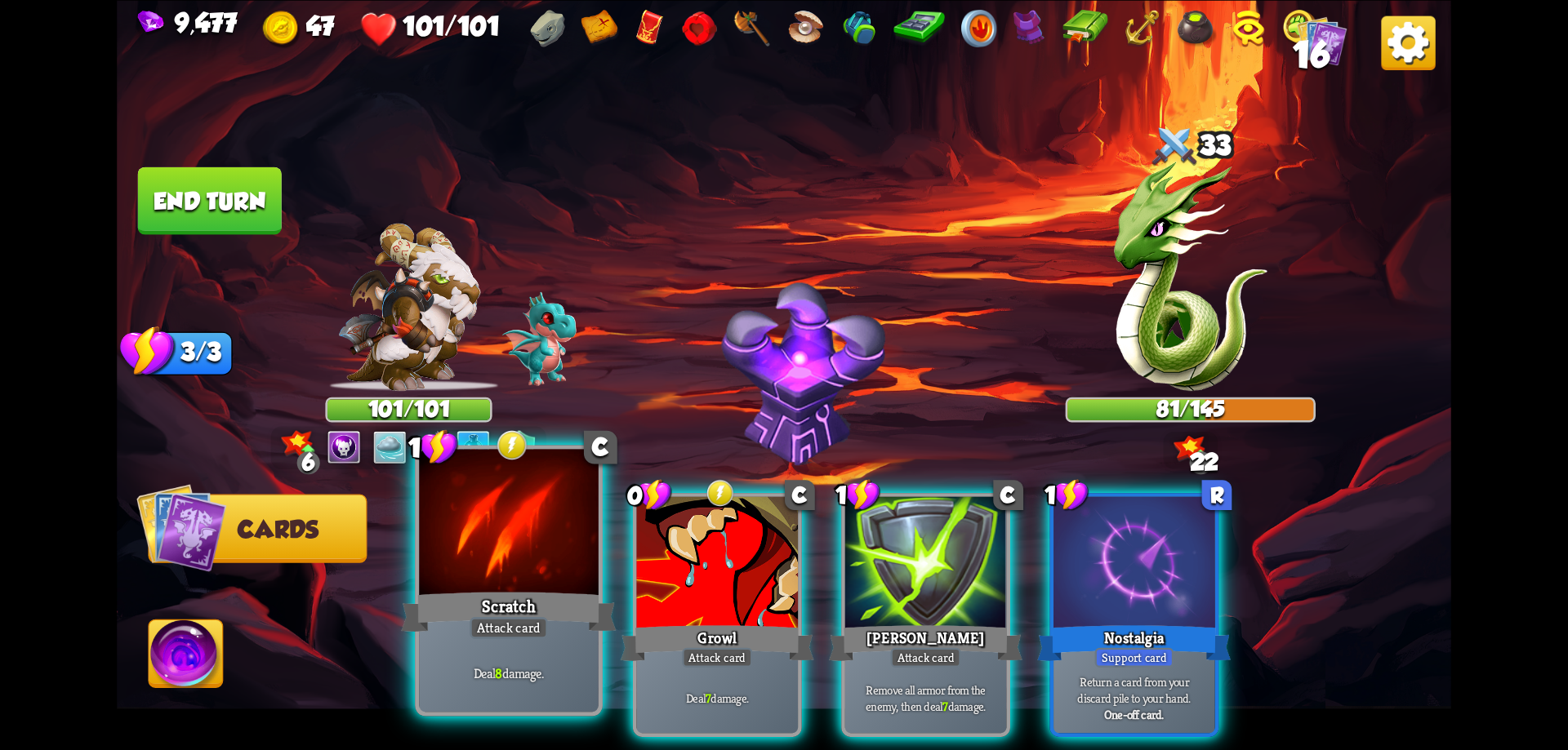
click at [553, 612] on div "Scratch" at bounding box center [508, 611] width 215 height 48
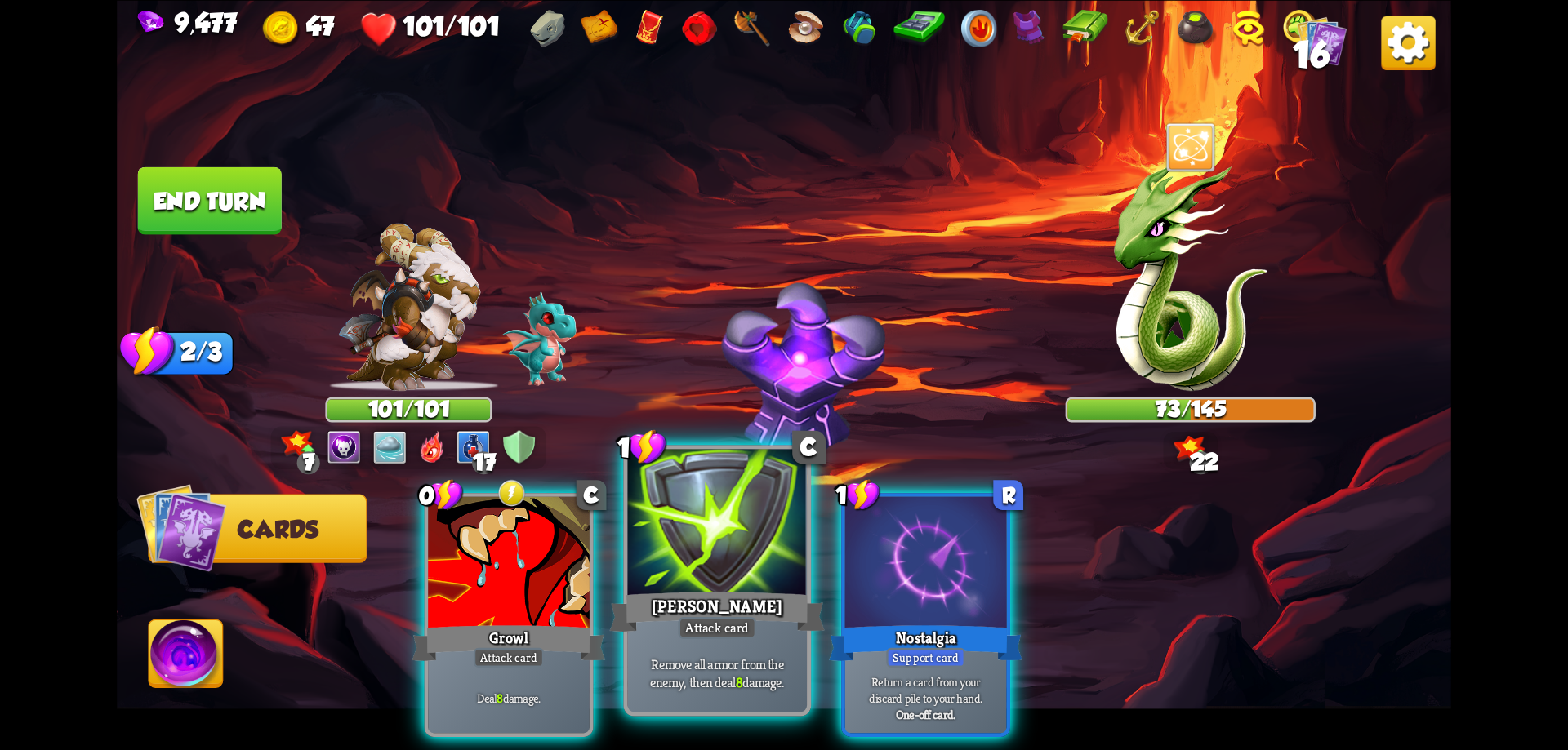
click at [678, 604] on div "Pierce" at bounding box center [717, 611] width 215 height 48
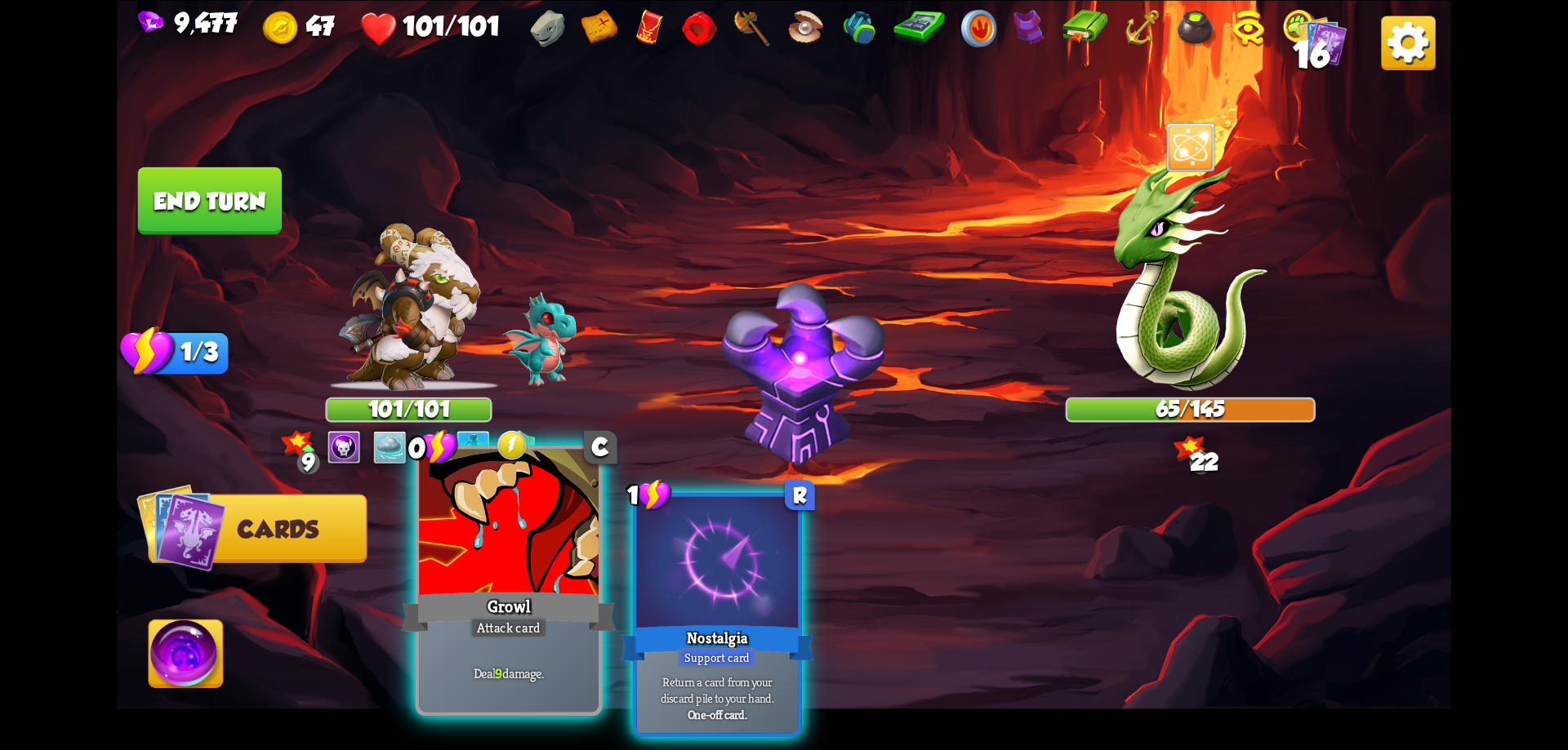
click at [559, 602] on div "Growl" at bounding box center [508, 611] width 215 height 48
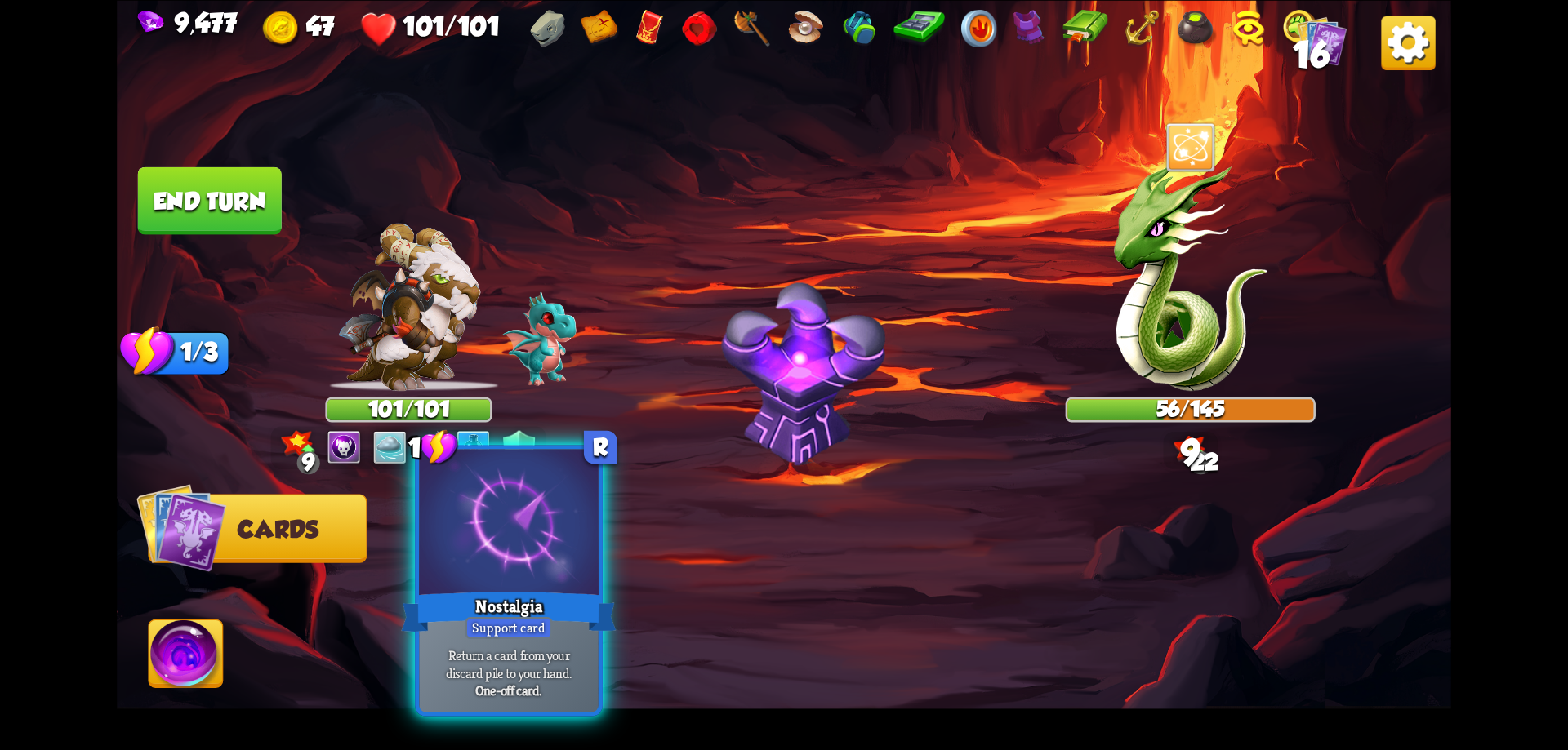
click at [558, 595] on div "Nostalgia" at bounding box center [508, 611] width 215 height 48
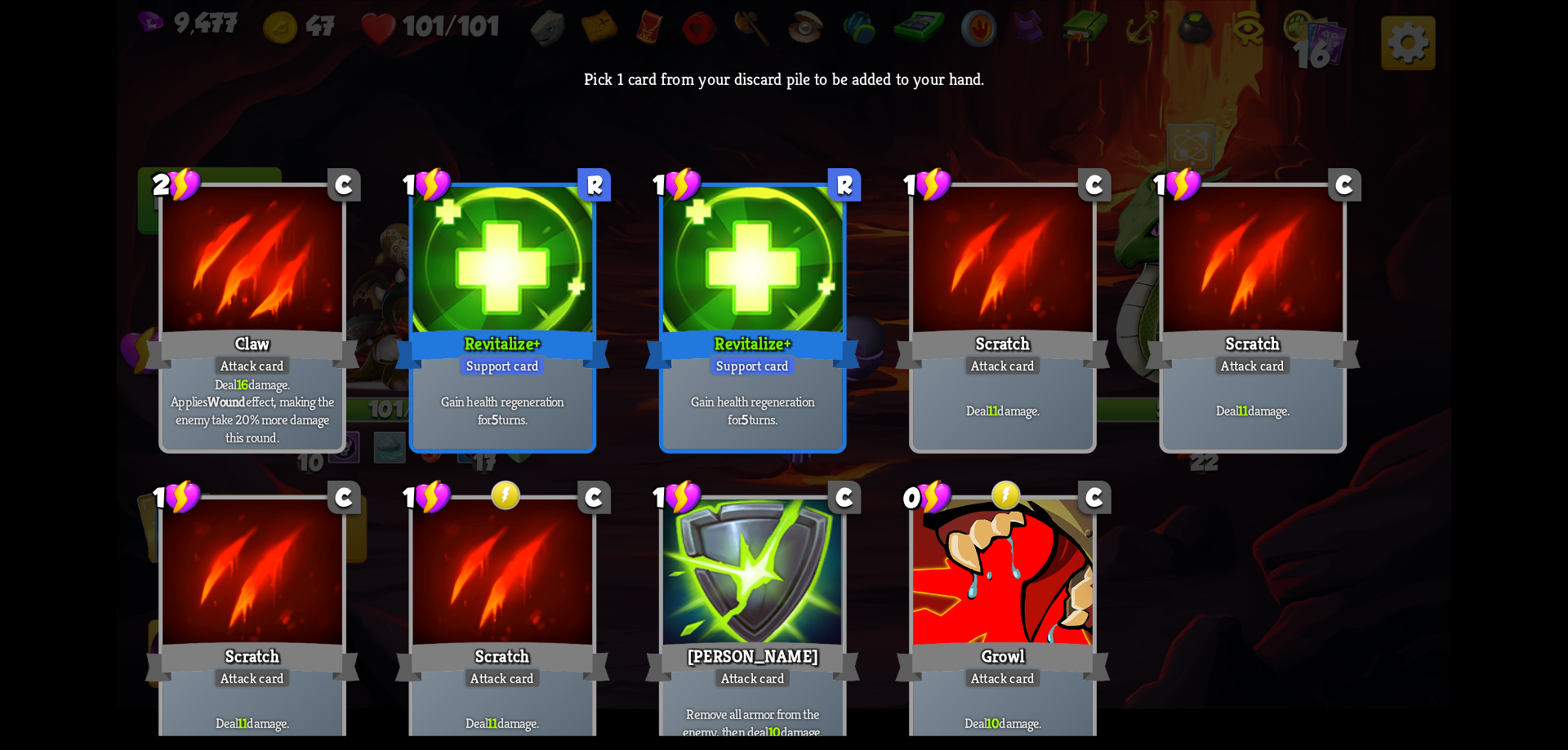
click at [1021, 582] on div at bounding box center [1003, 575] width 180 height 151
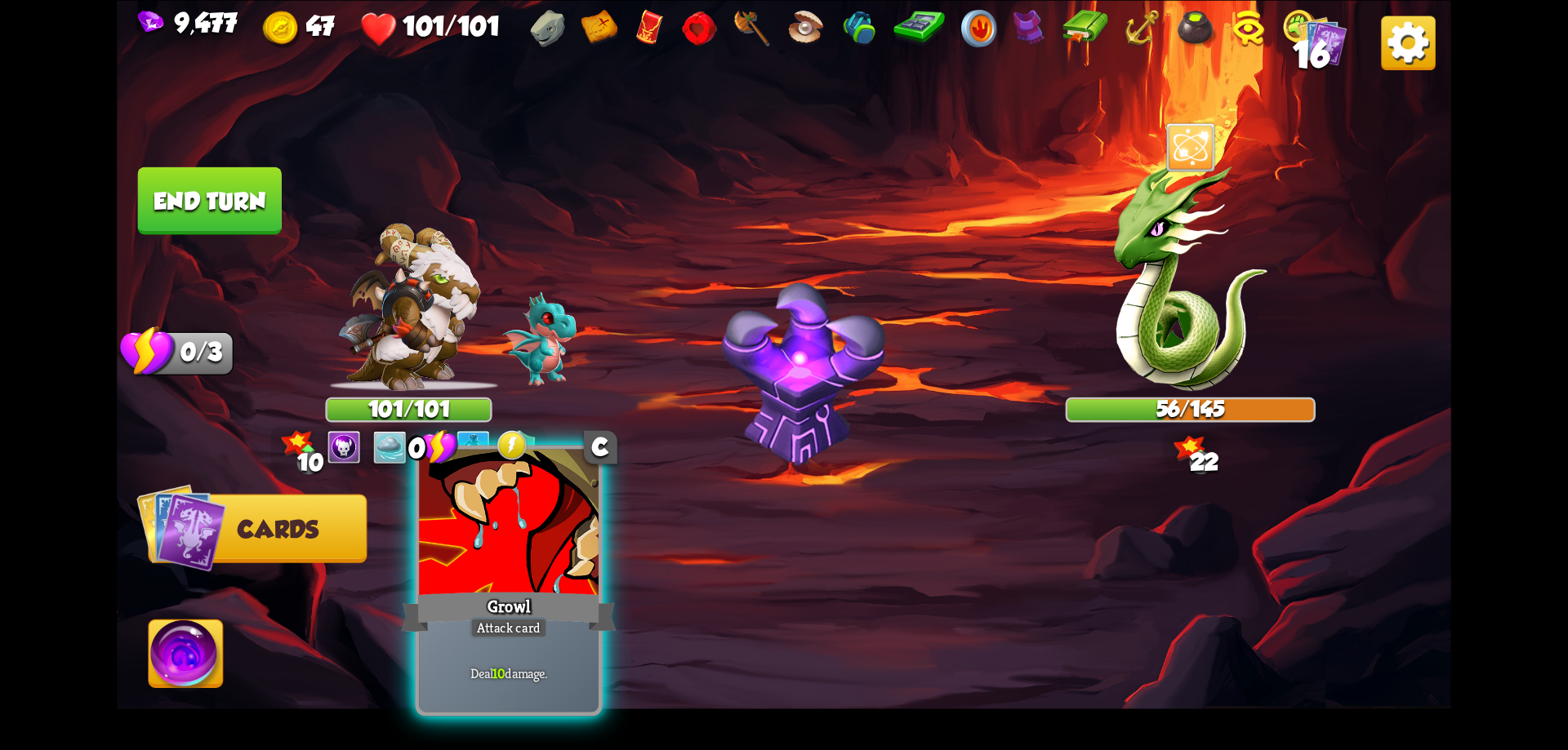
click at [556, 579] on div at bounding box center [508, 525] width 180 height 151
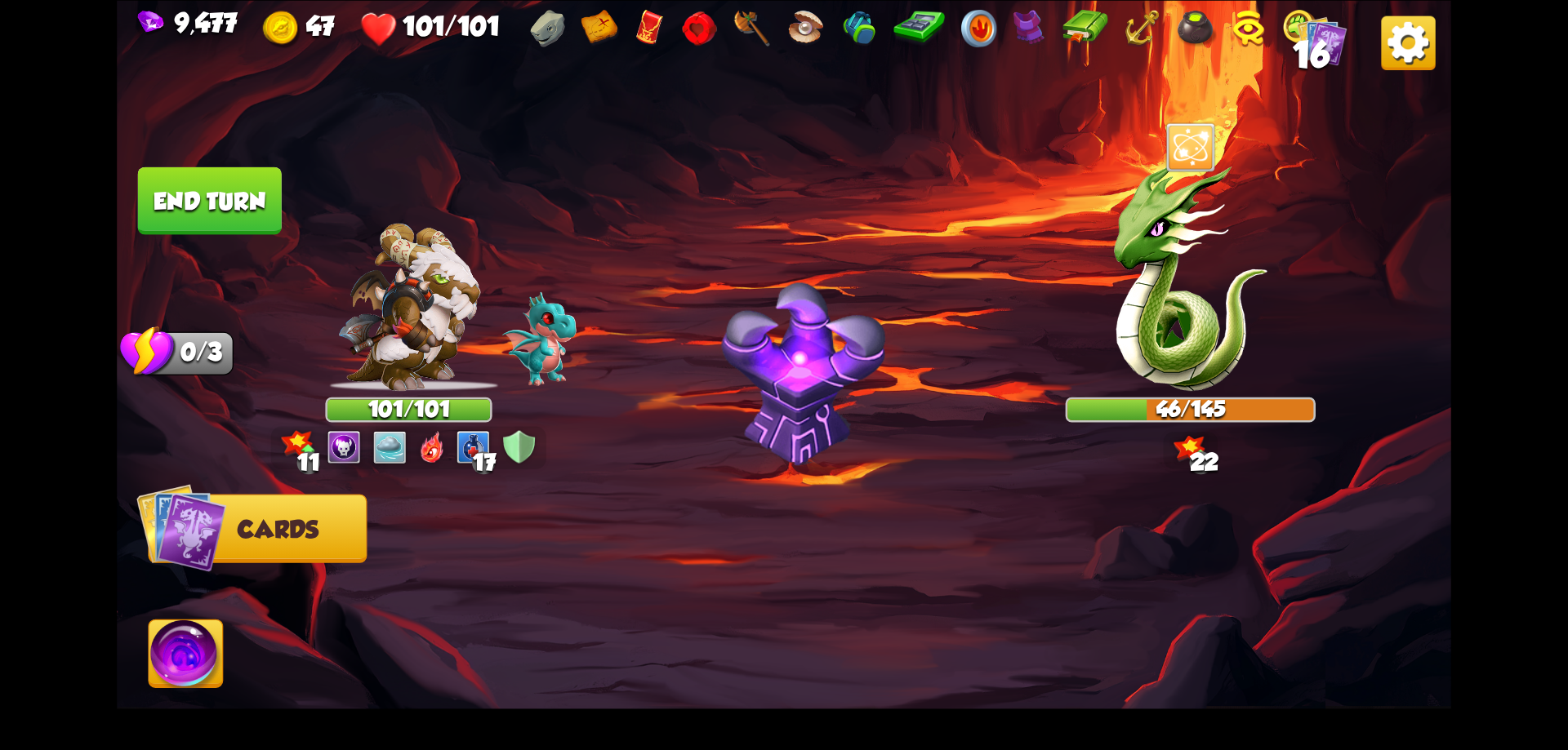
click at [217, 206] on button "End turn" at bounding box center [209, 200] width 143 height 68
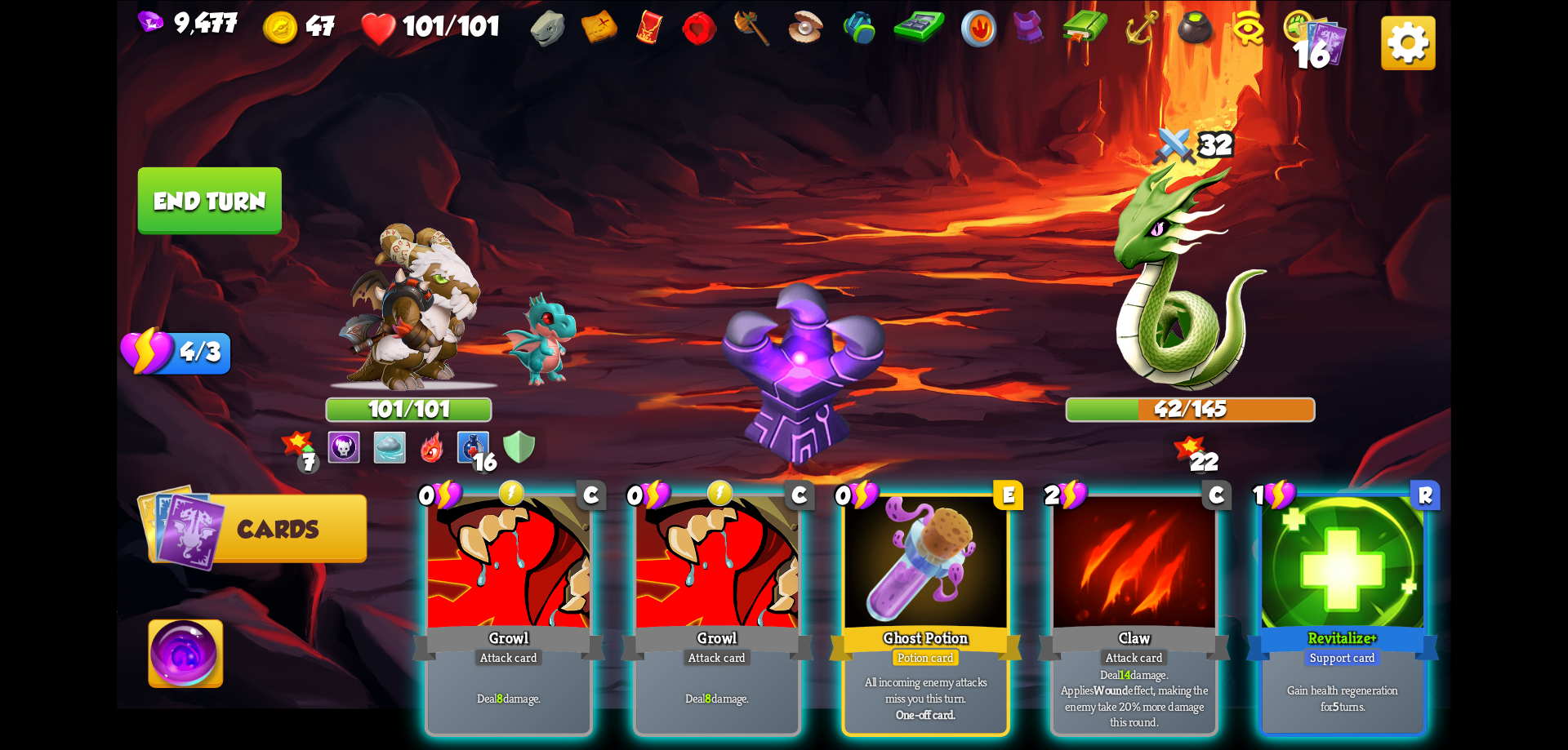
click at [1300, 570] on div at bounding box center [1342, 565] width 161 height 137
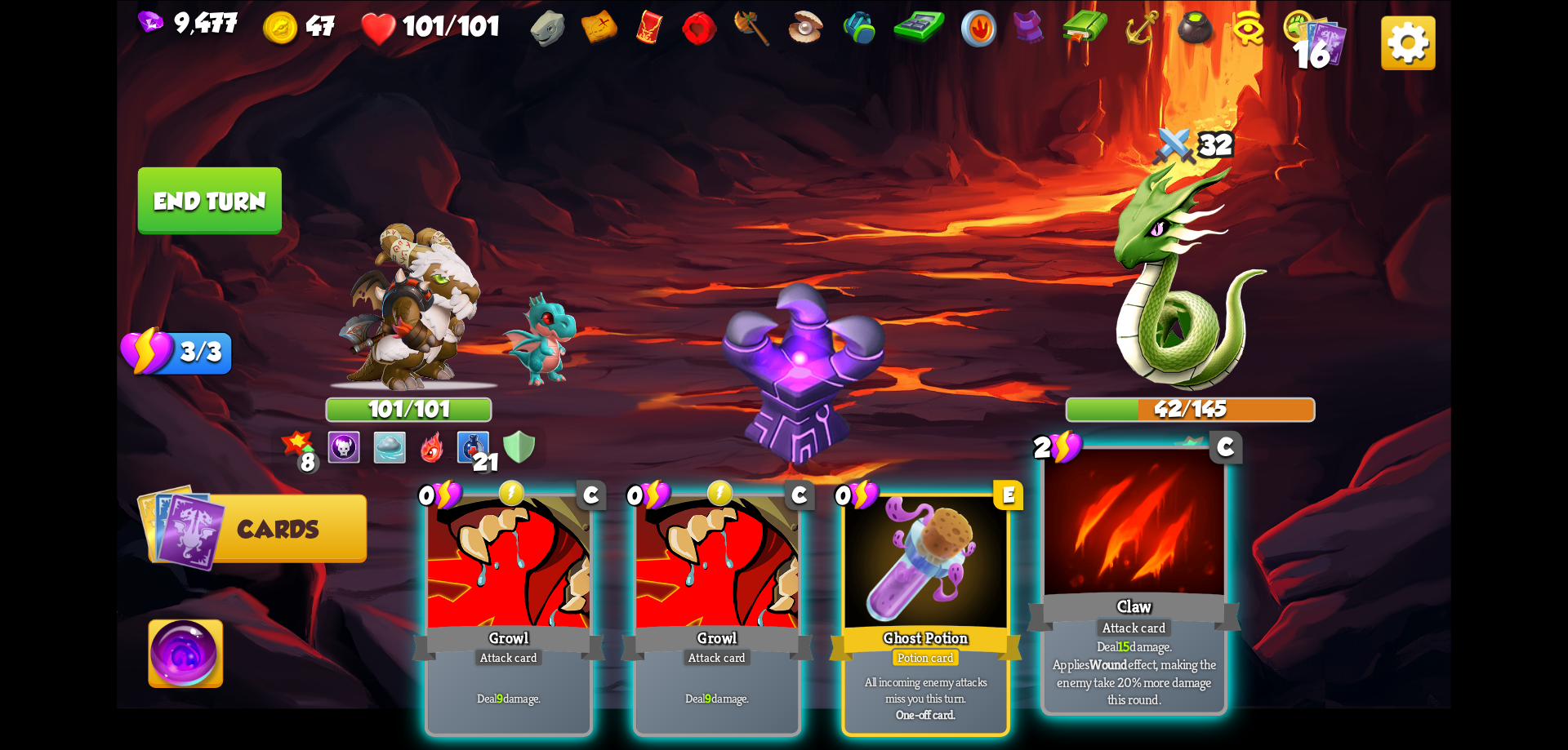
click at [1139, 578] on div at bounding box center [1134, 525] width 180 height 151
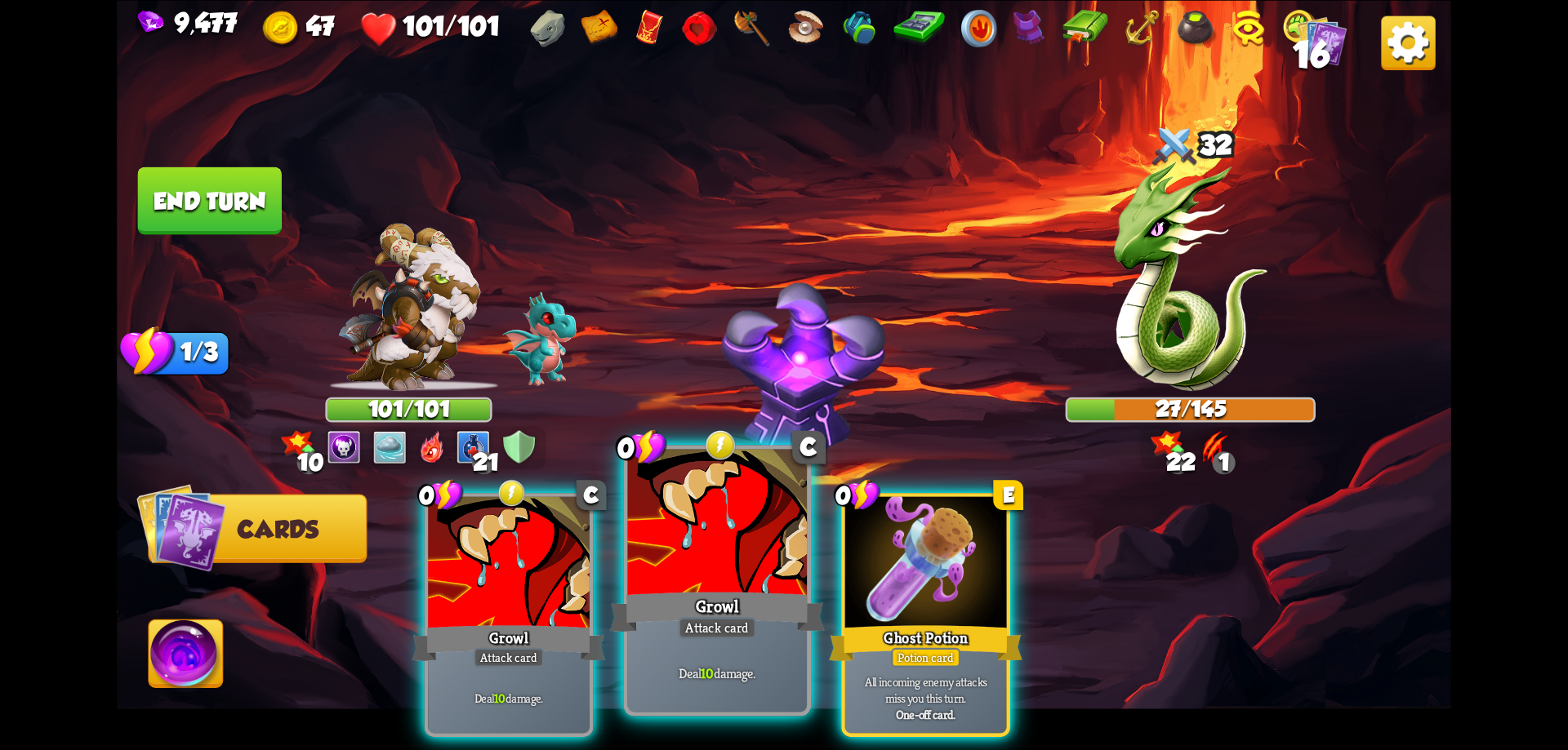
click at [792, 598] on div "Growl" at bounding box center [717, 611] width 215 height 48
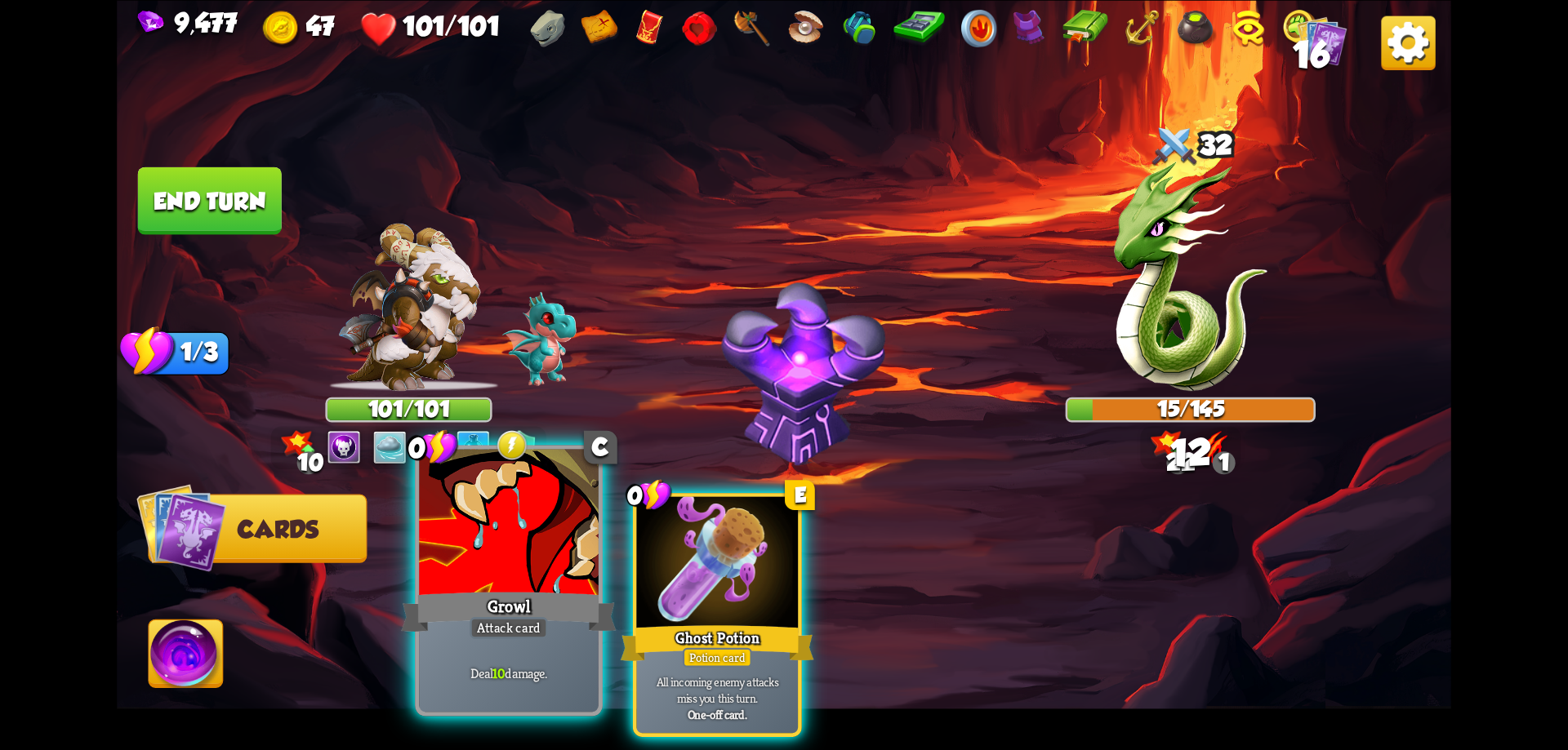
click at [539, 591] on div "Growl" at bounding box center [508, 611] width 215 height 48
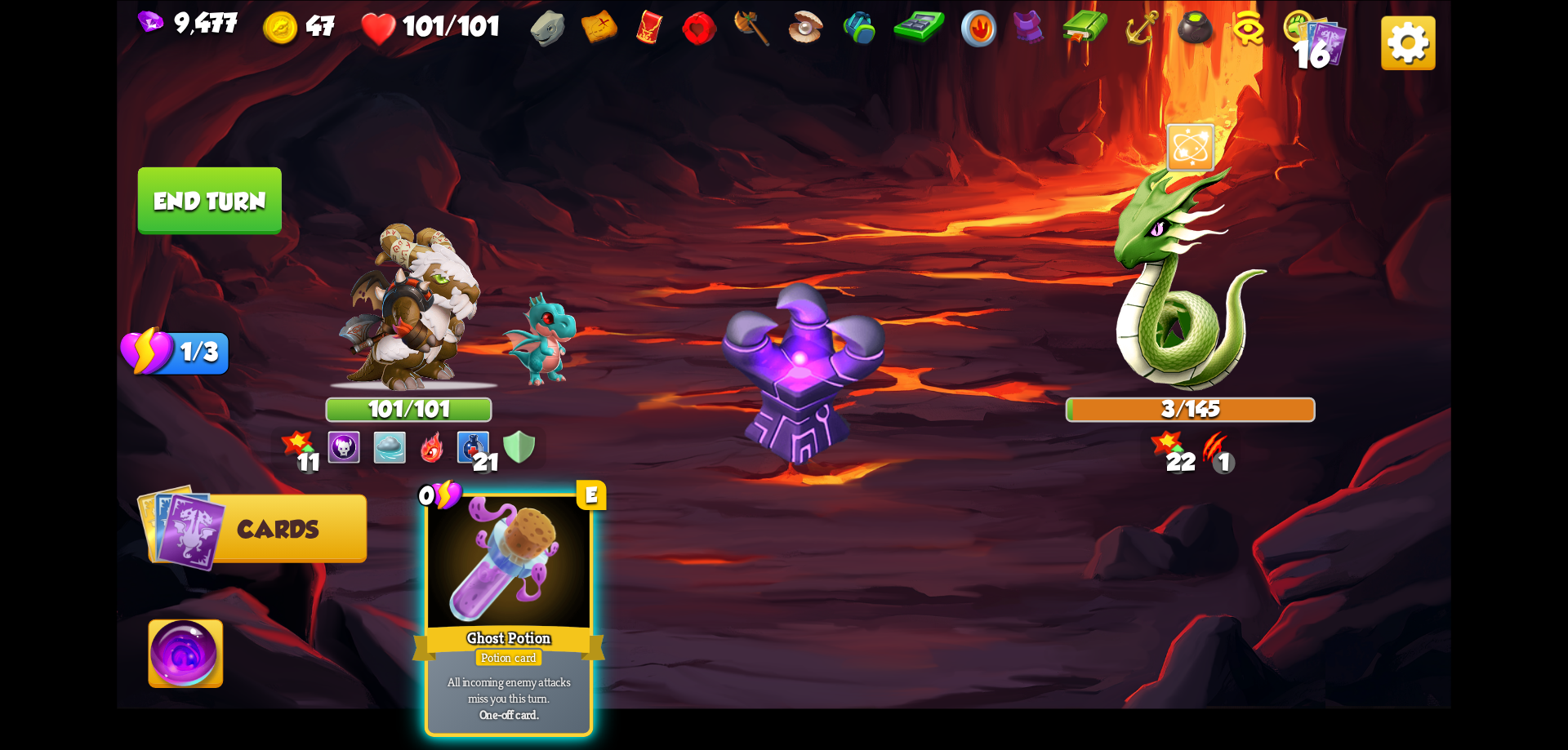
drag, startPoint x: 435, startPoint y: 530, endPoint x: 404, endPoint y: 491, distance: 49.8
click at [436, 529] on div at bounding box center [508, 565] width 161 height 137
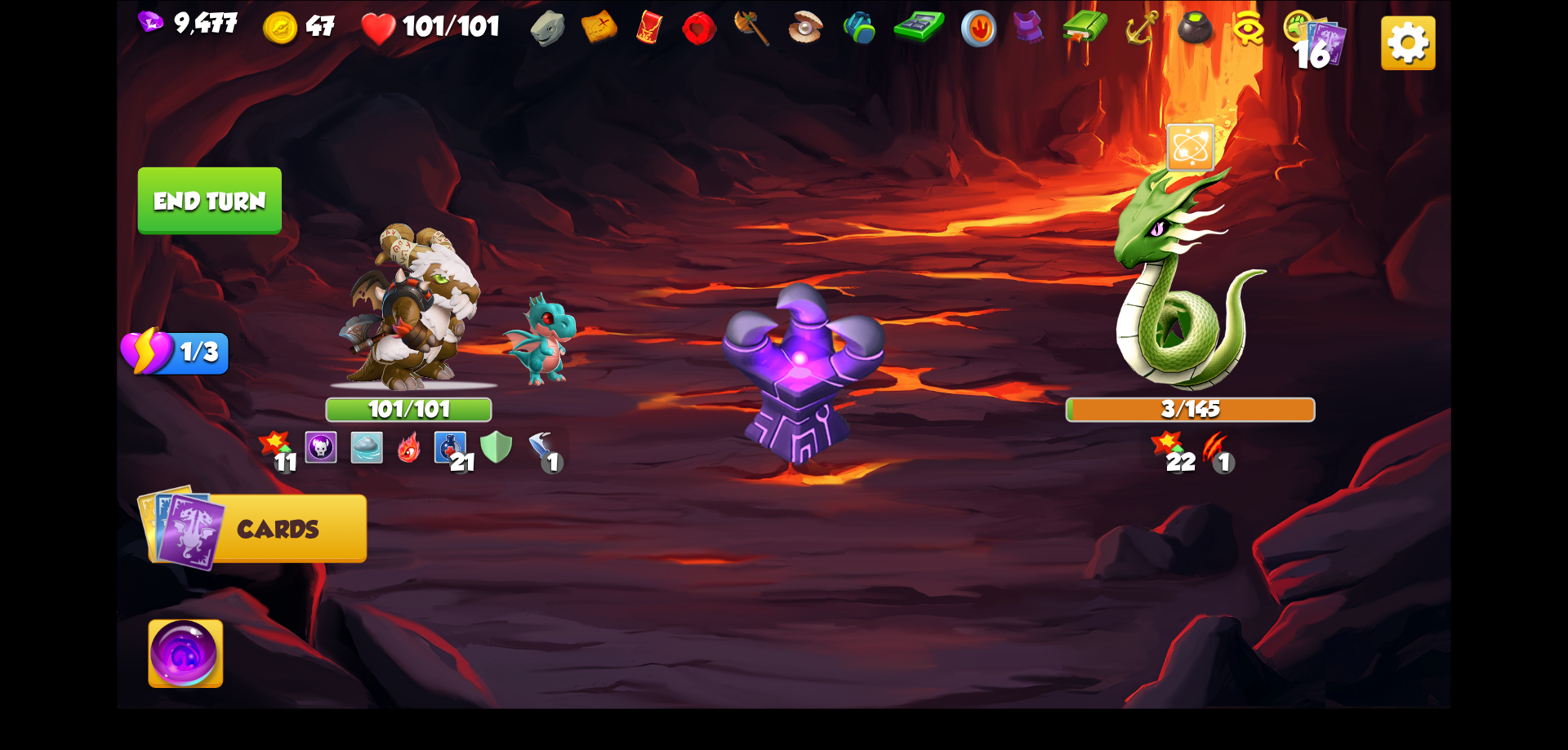
click at [204, 195] on button "End turn" at bounding box center [209, 200] width 143 height 68
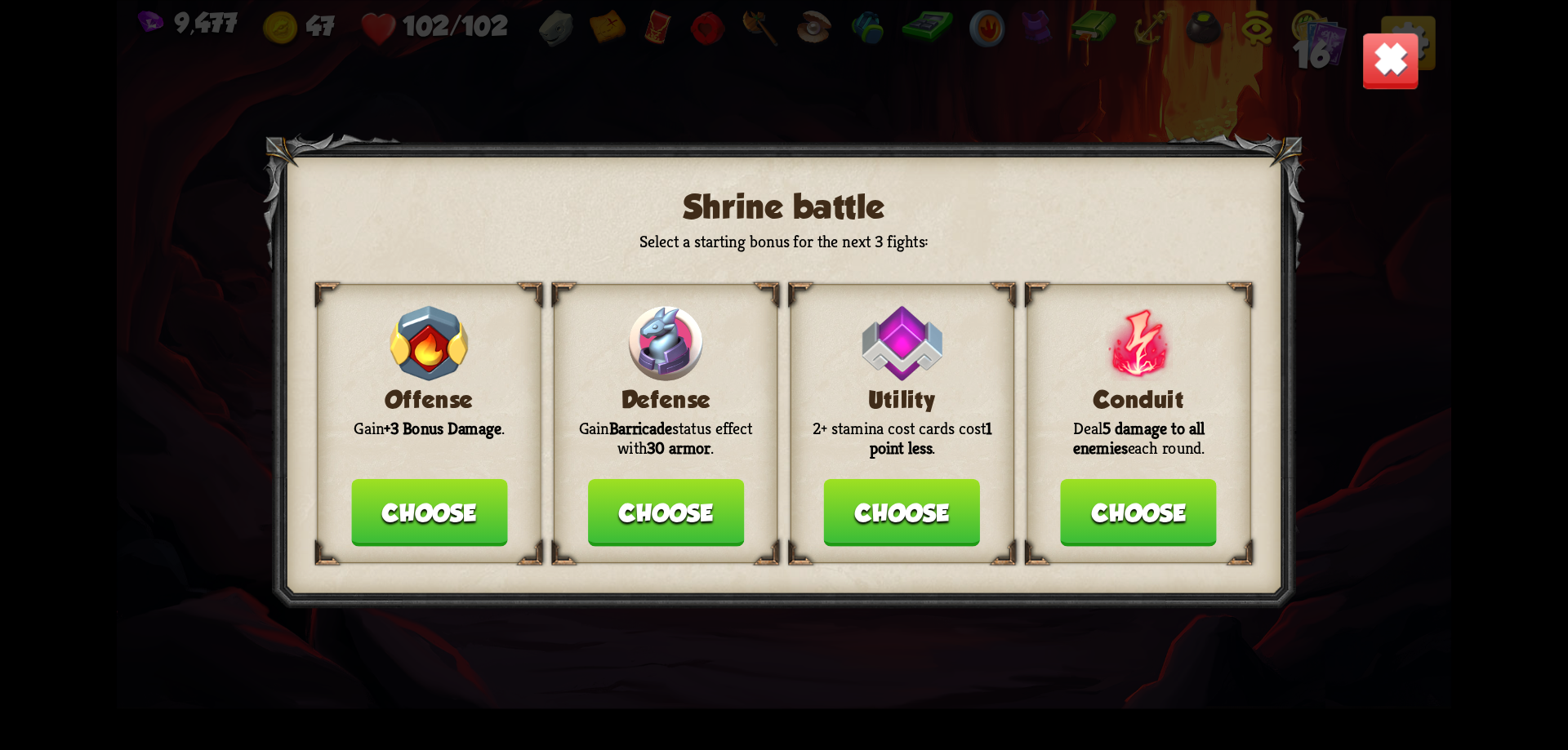
click at [1388, 69] on img at bounding box center [1390, 59] width 58 height 58
click at [1195, 519] on button "Choose" at bounding box center [1138, 513] width 156 height 68
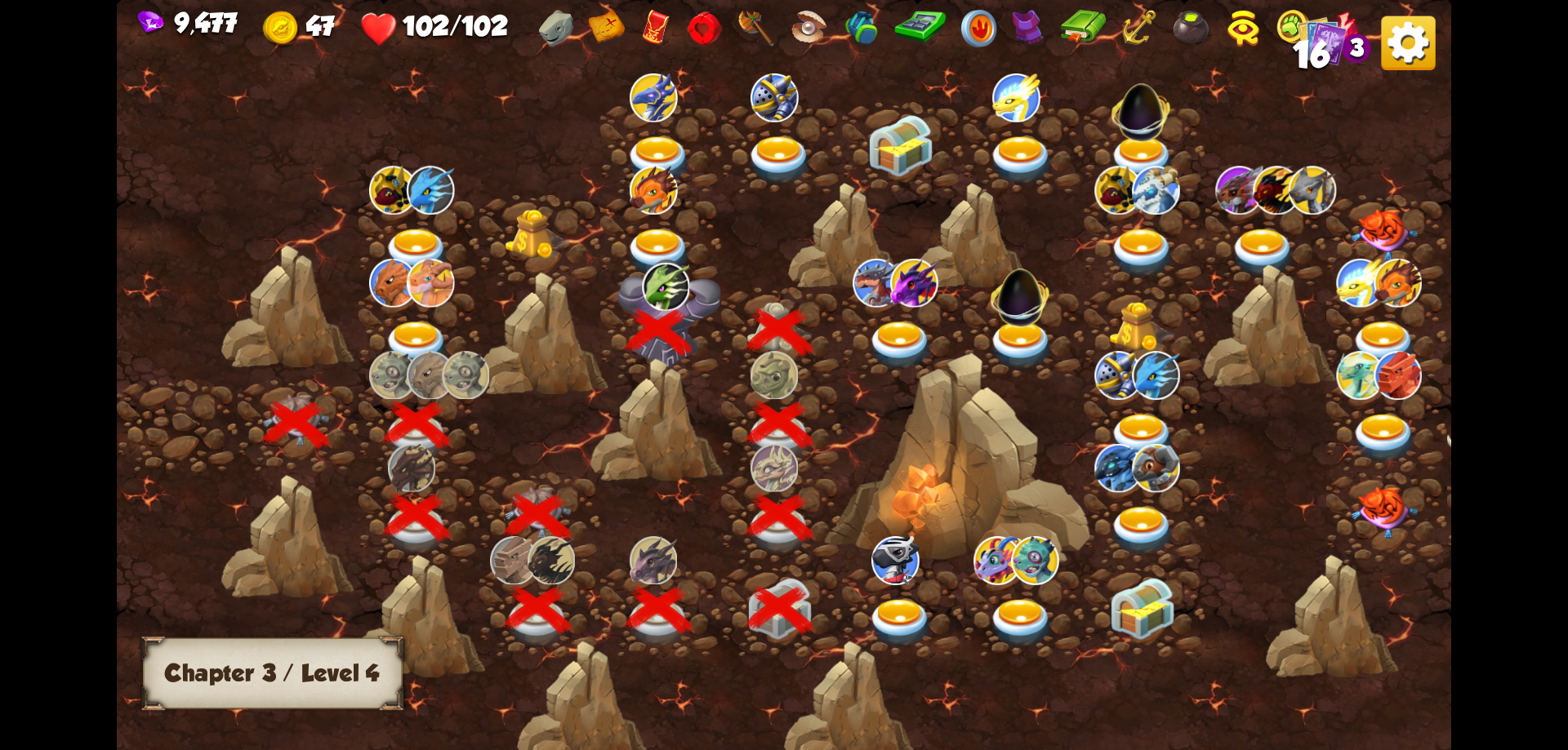
click at [668, 242] on img at bounding box center [659, 252] width 67 height 49
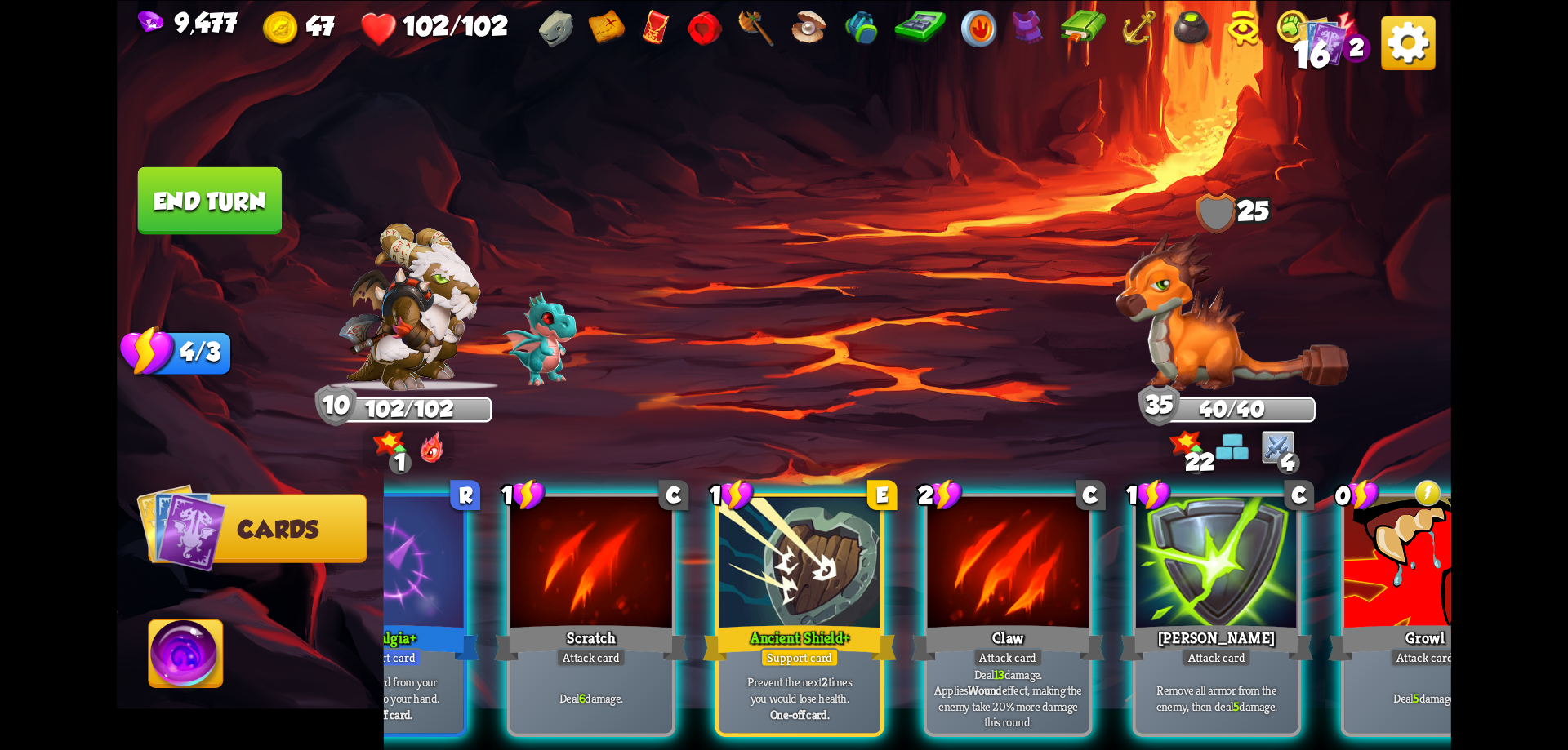
scroll to position [0, 91]
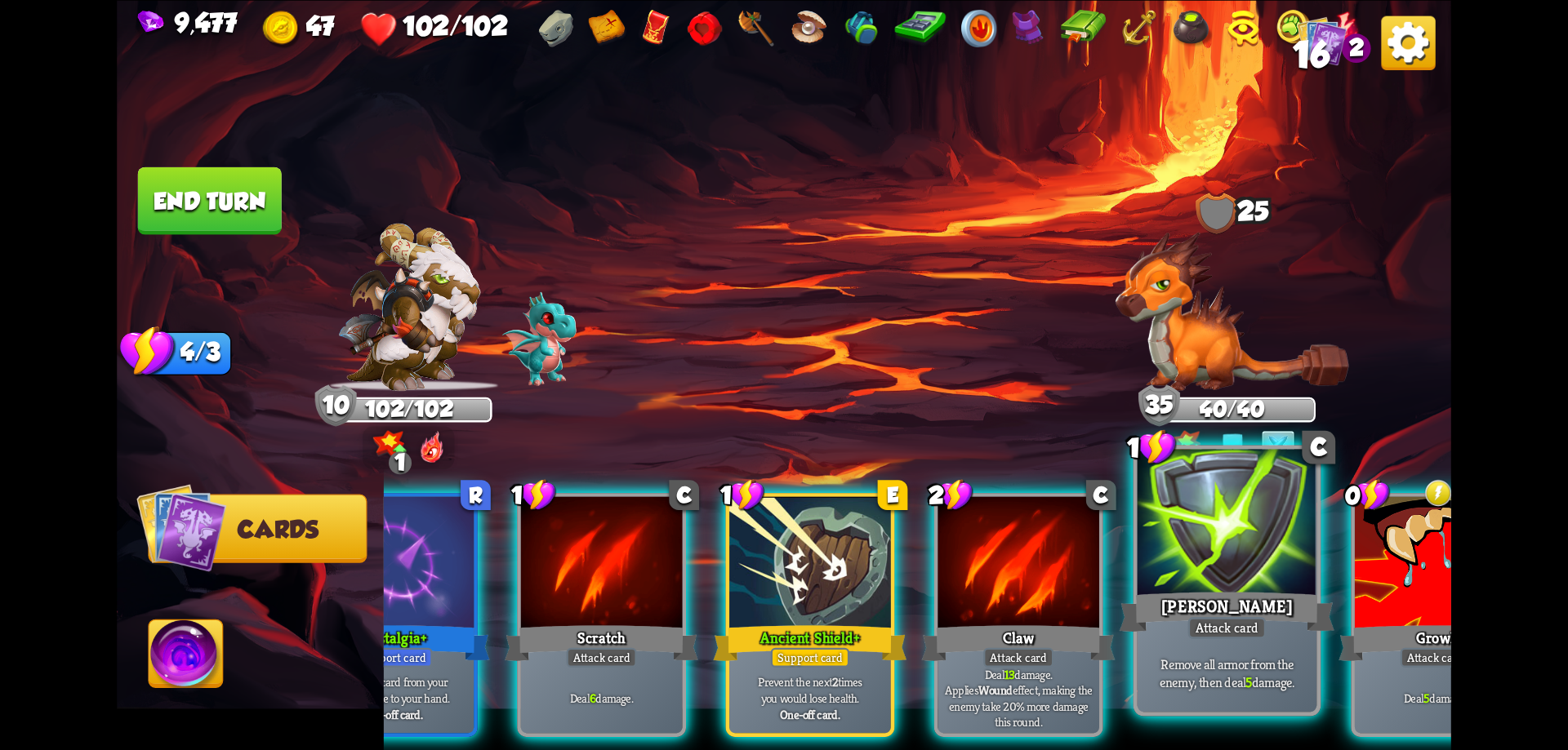
click at [1239, 615] on div "Pierce" at bounding box center [1227, 611] width 215 height 48
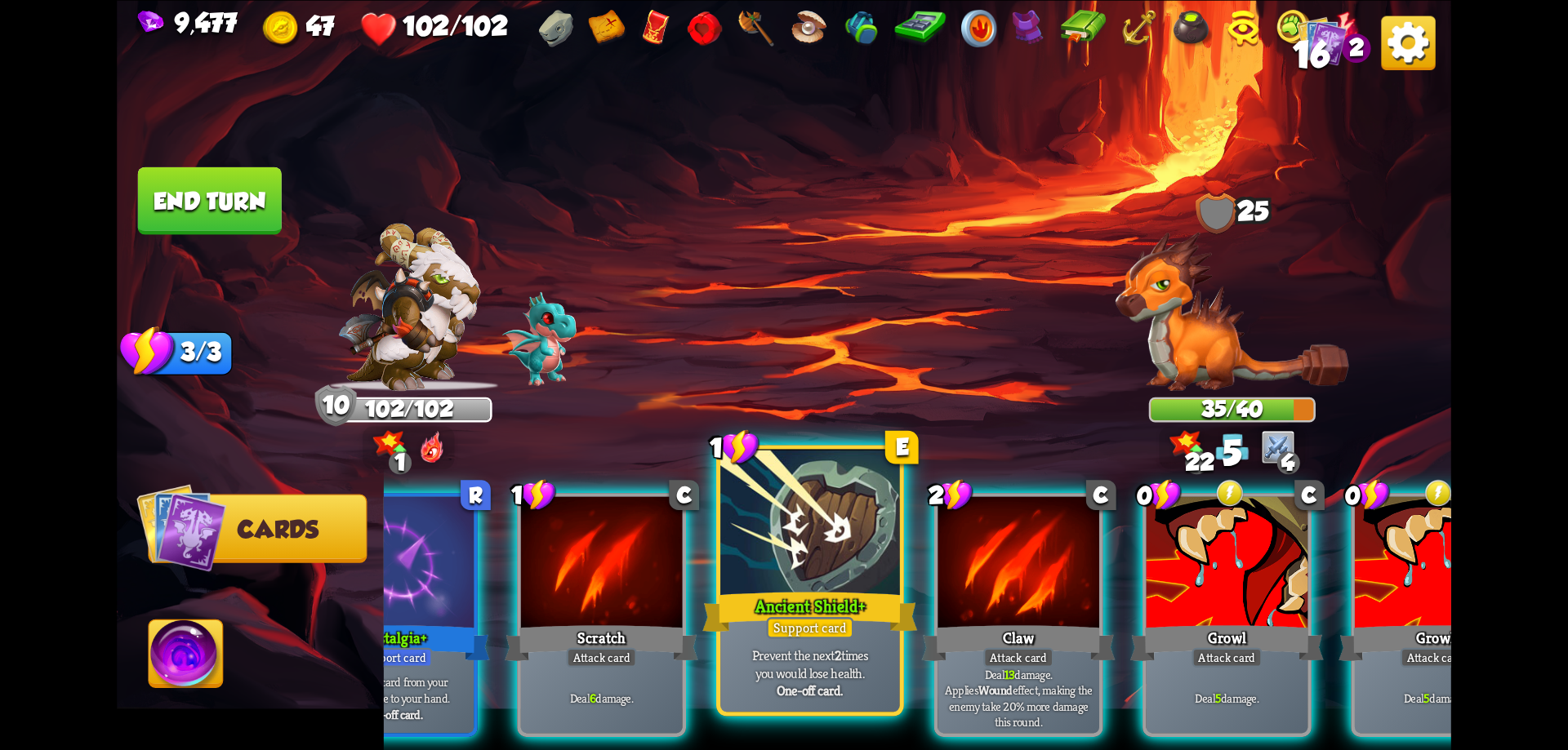
click at [863, 622] on div "Ancient Shield+" at bounding box center [809, 611] width 215 height 48
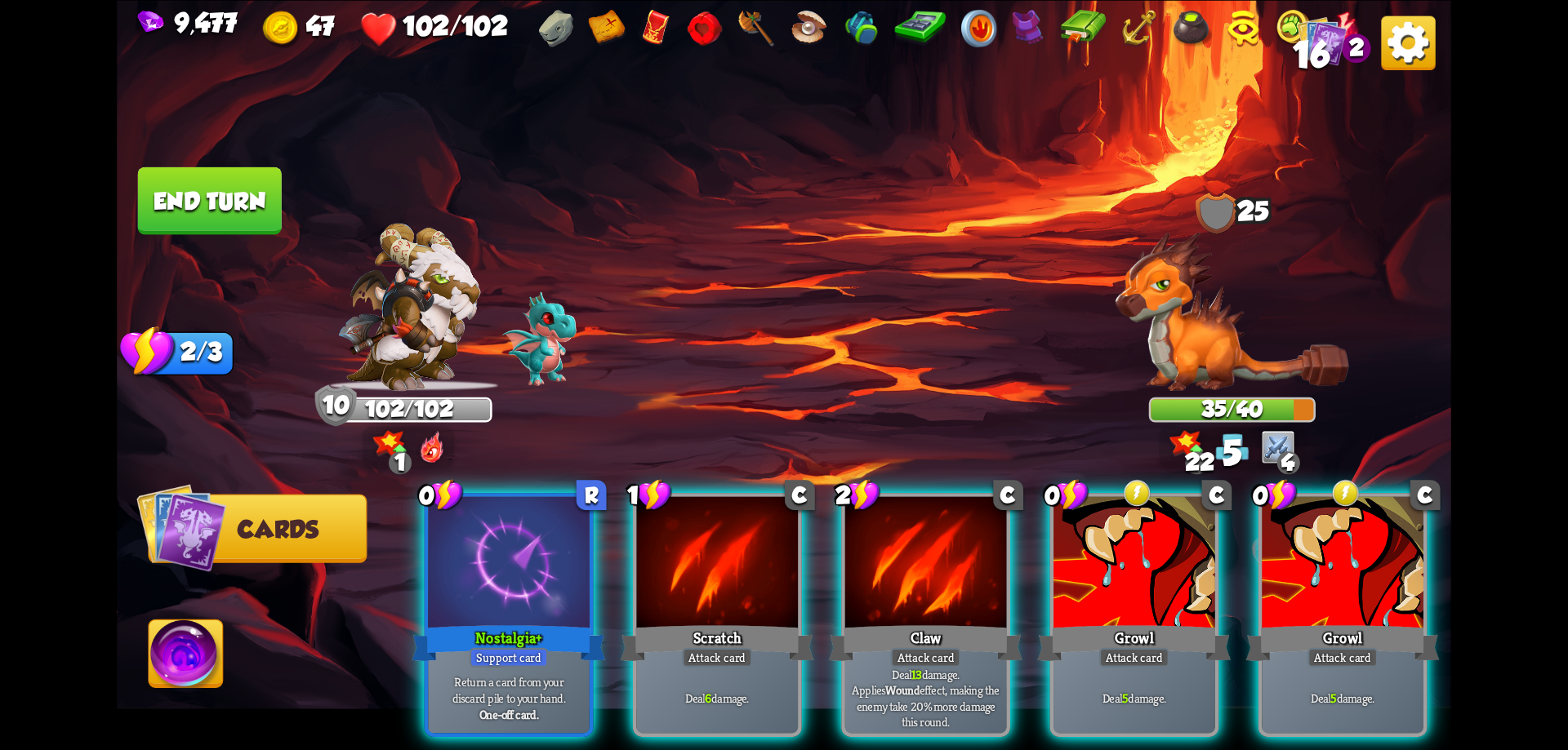
scroll to position [0, 0]
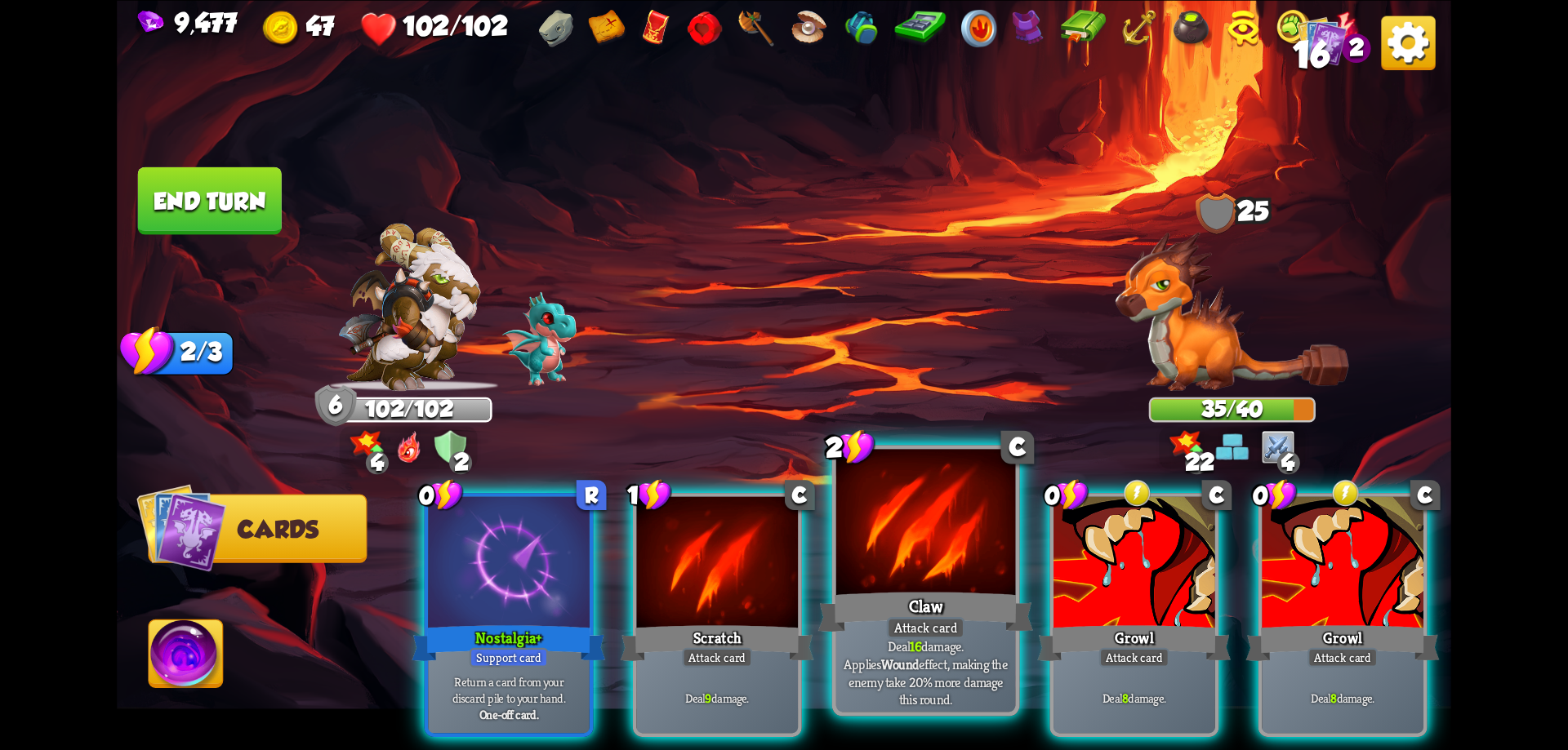
click at [955, 570] on div at bounding box center [926, 525] width 180 height 151
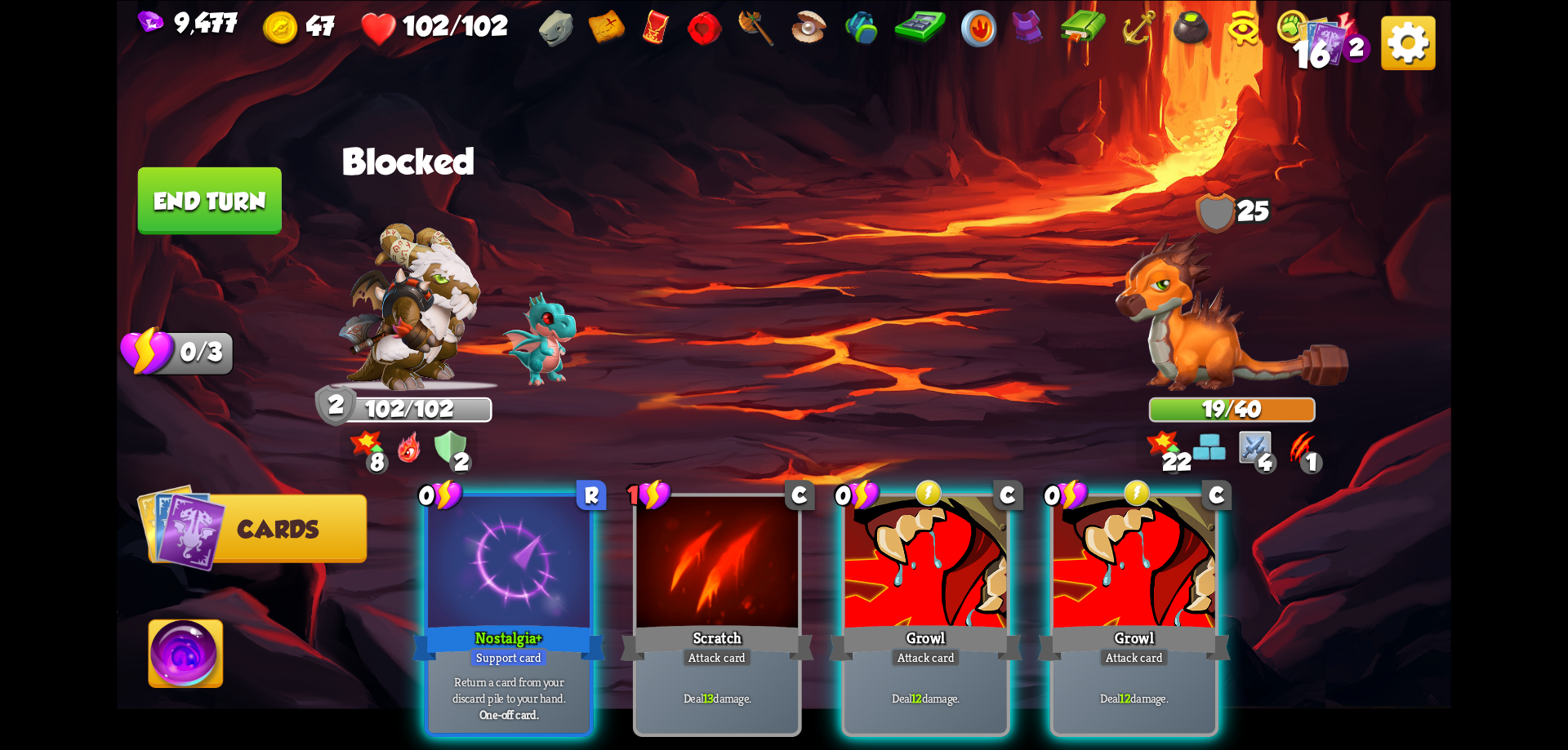
click at [955, 570] on div at bounding box center [926, 565] width 161 height 137
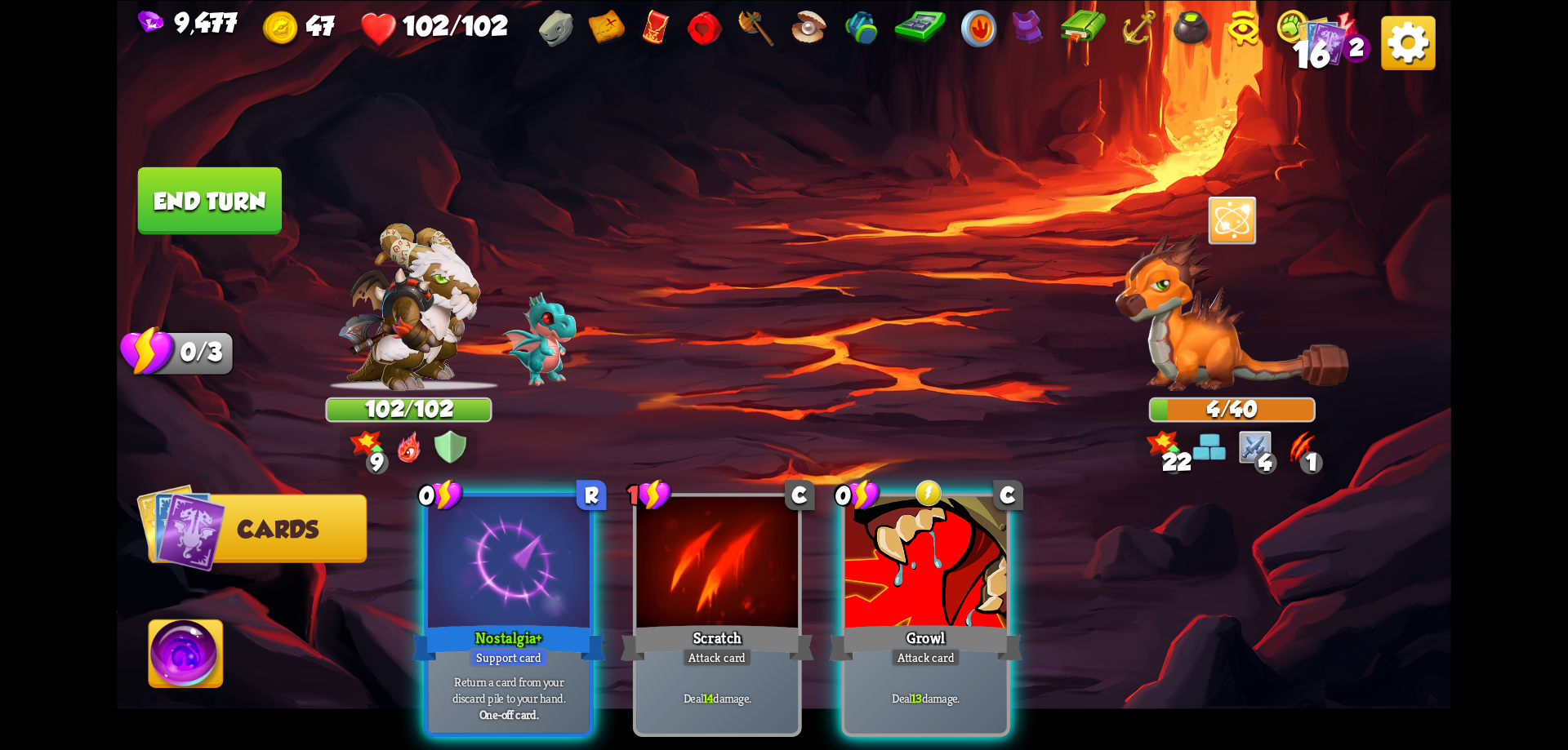
click at [270, 210] on button "End turn" at bounding box center [209, 200] width 143 height 68
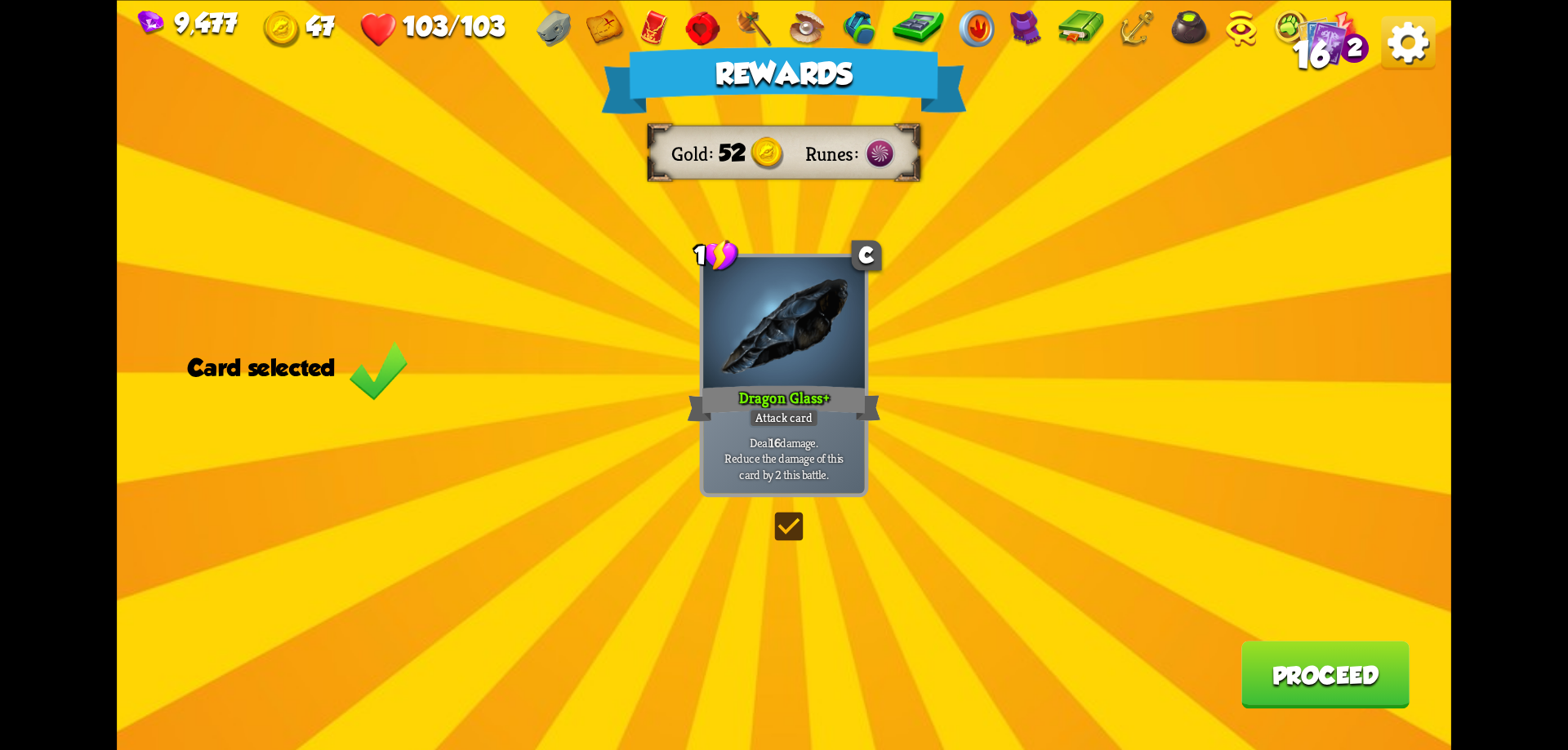
click at [770, 516] on label at bounding box center [770, 516] width 0 height 0
click at [0, 0] on input "checkbox" at bounding box center [0, 0] width 0 height 0
click at [1302, 676] on button "Proceed" at bounding box center [1325, 675] width 168 height 68
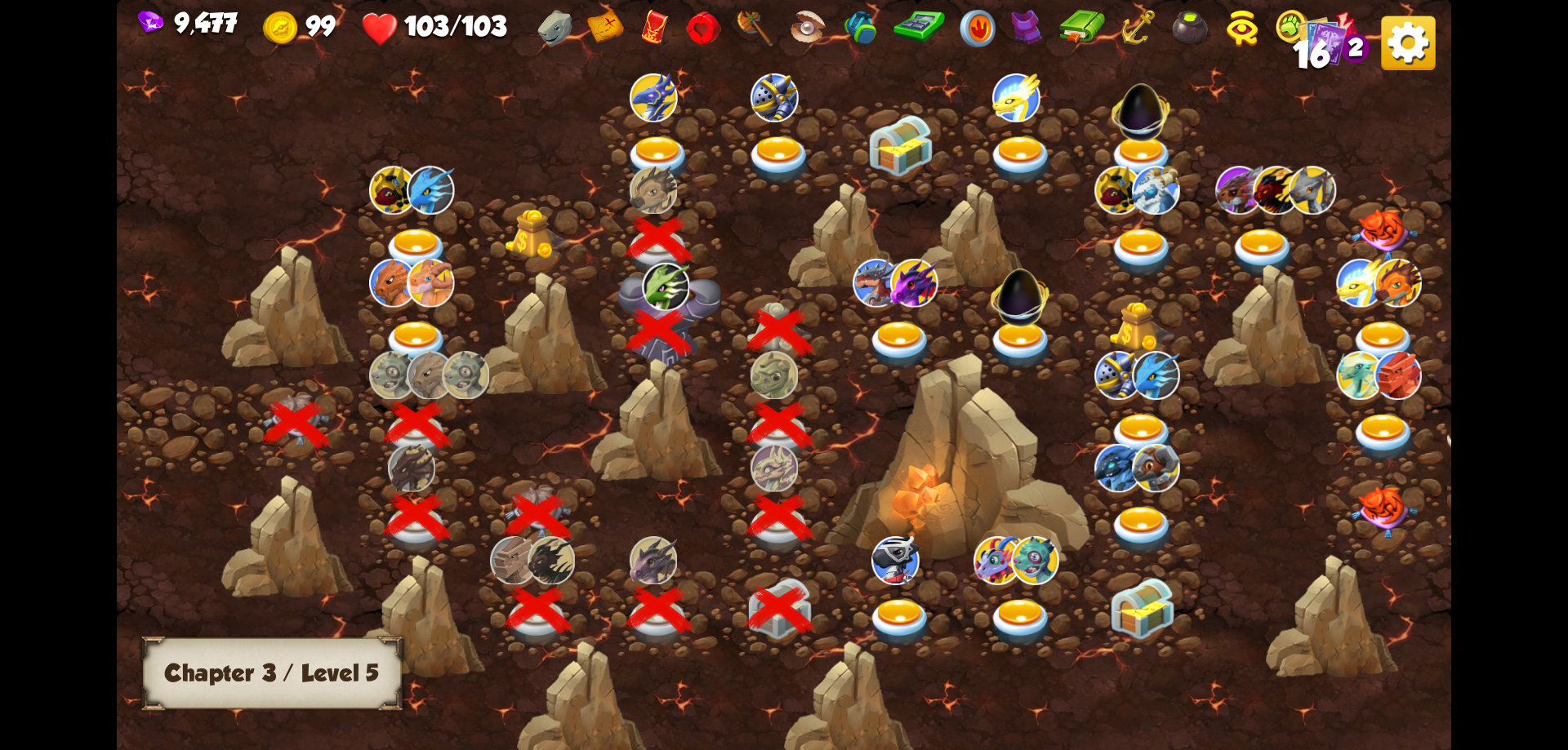
click at [661, 145] on img at bounding box center [659, 161] width 67 height 49
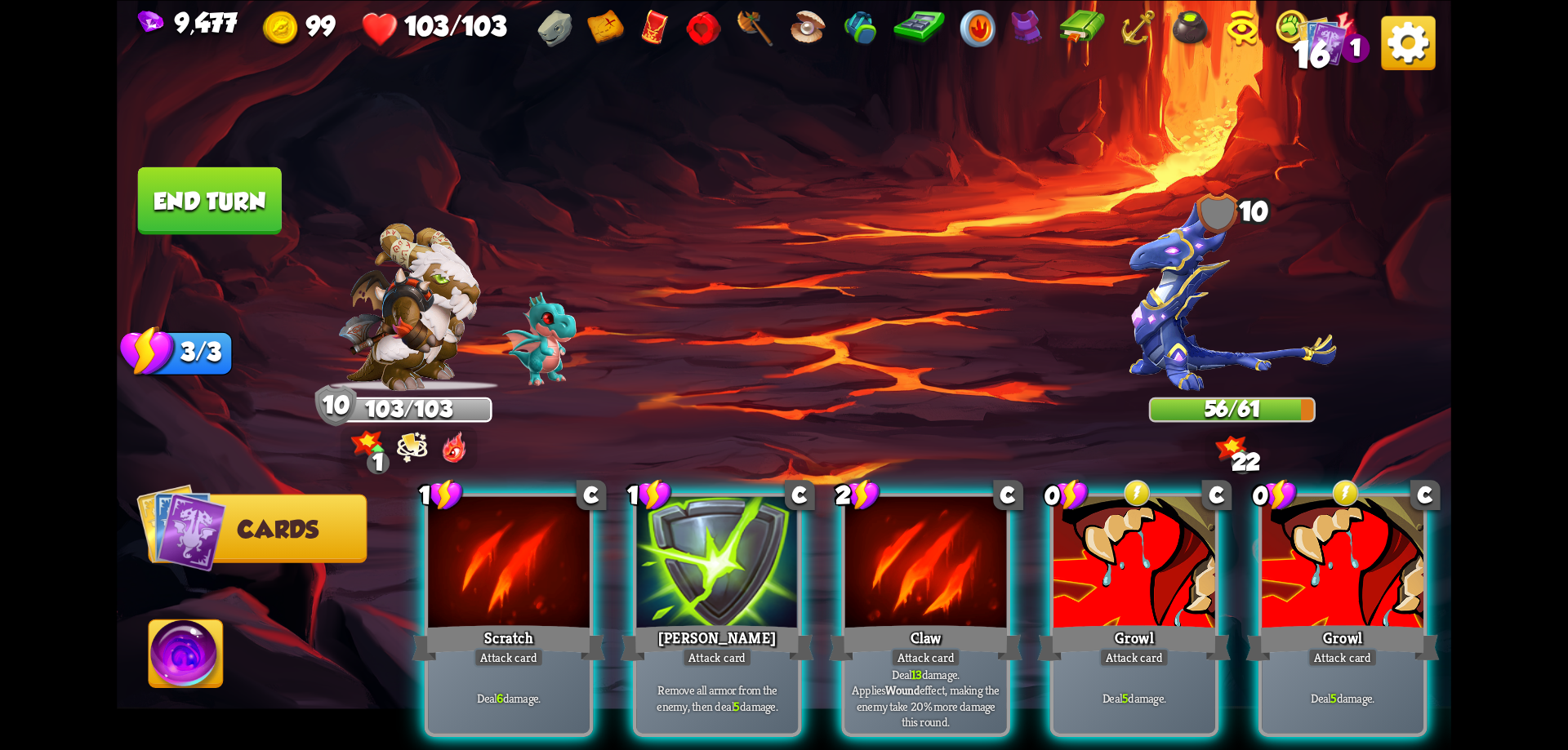
click at [412, 447] on img at bounding box center [412, 446] width 32 height 33
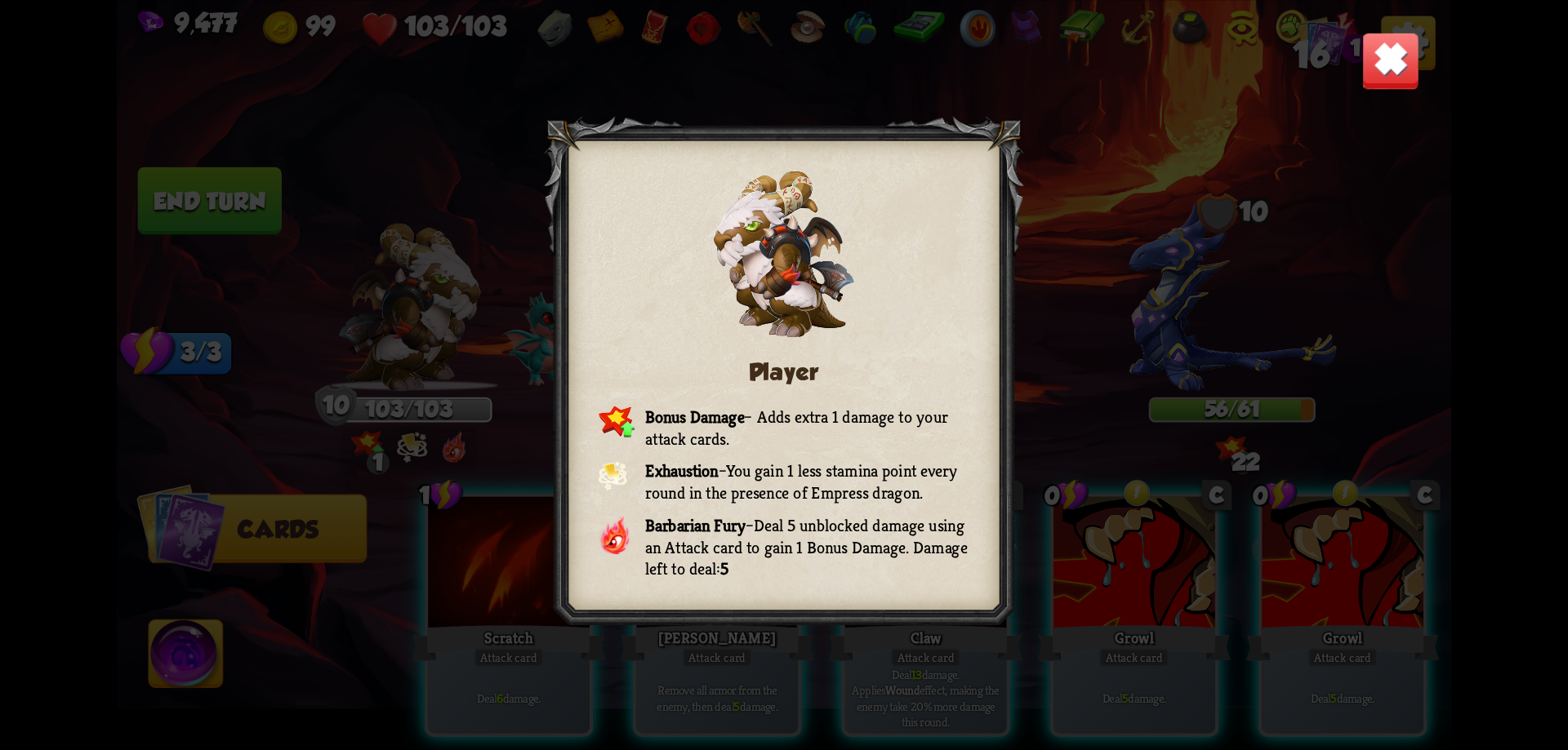
click at [1383, 79] on img at bounding box center [1390, 59] width 58 height 58
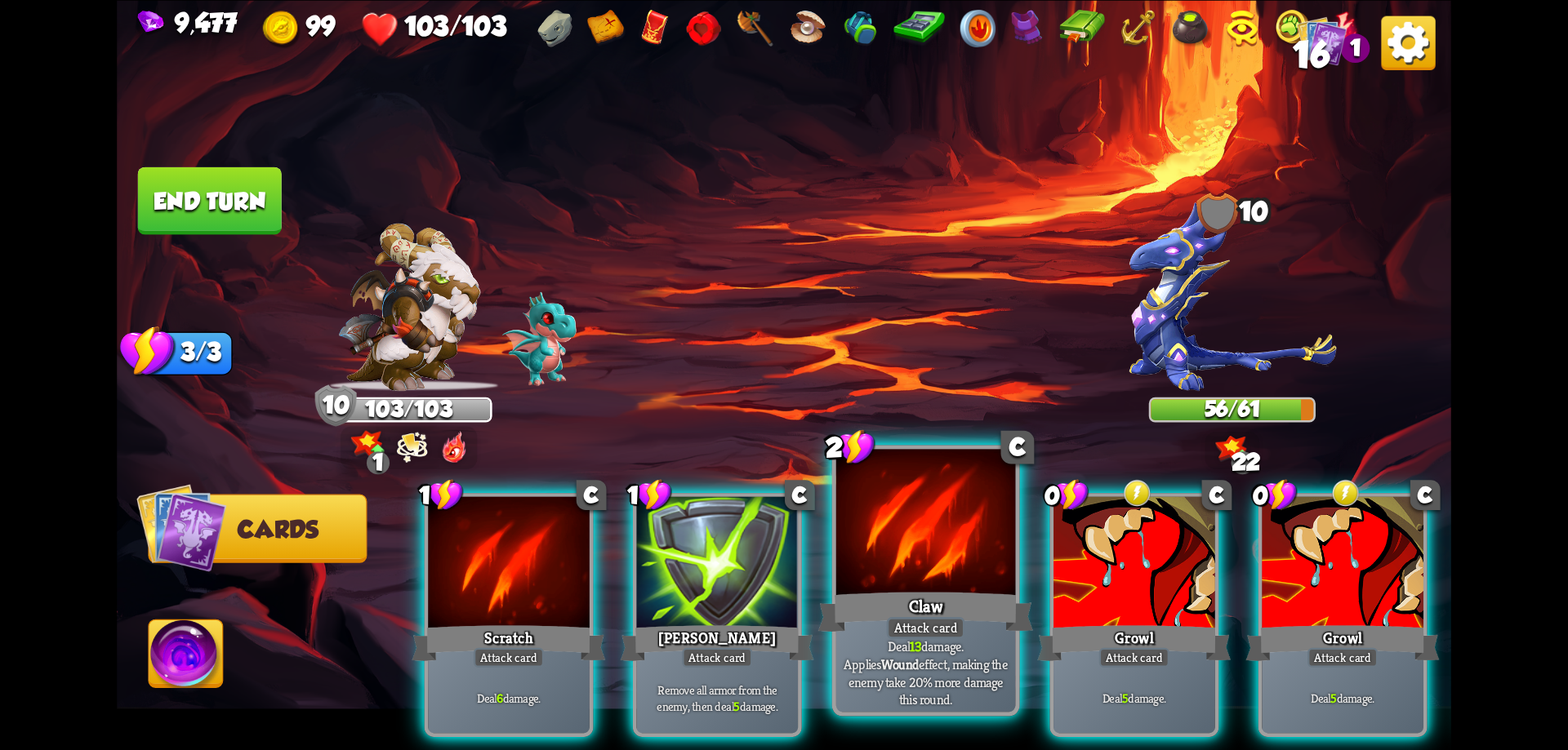
click at [921, 561] on div at bounding box center [926, 525] width 180 height 151
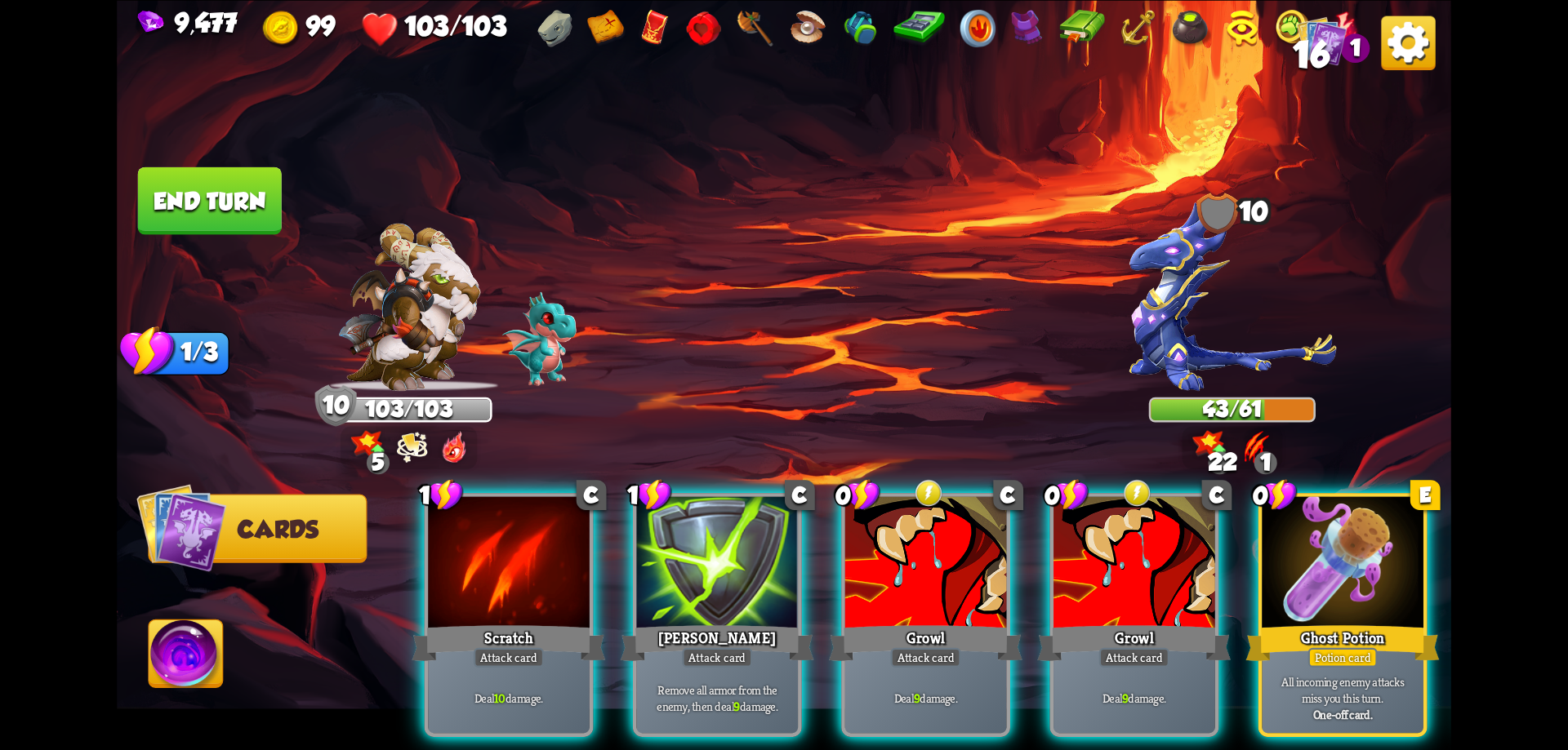
click at [564, 569] on div at bounding box center [508, 565] width 161 height 137
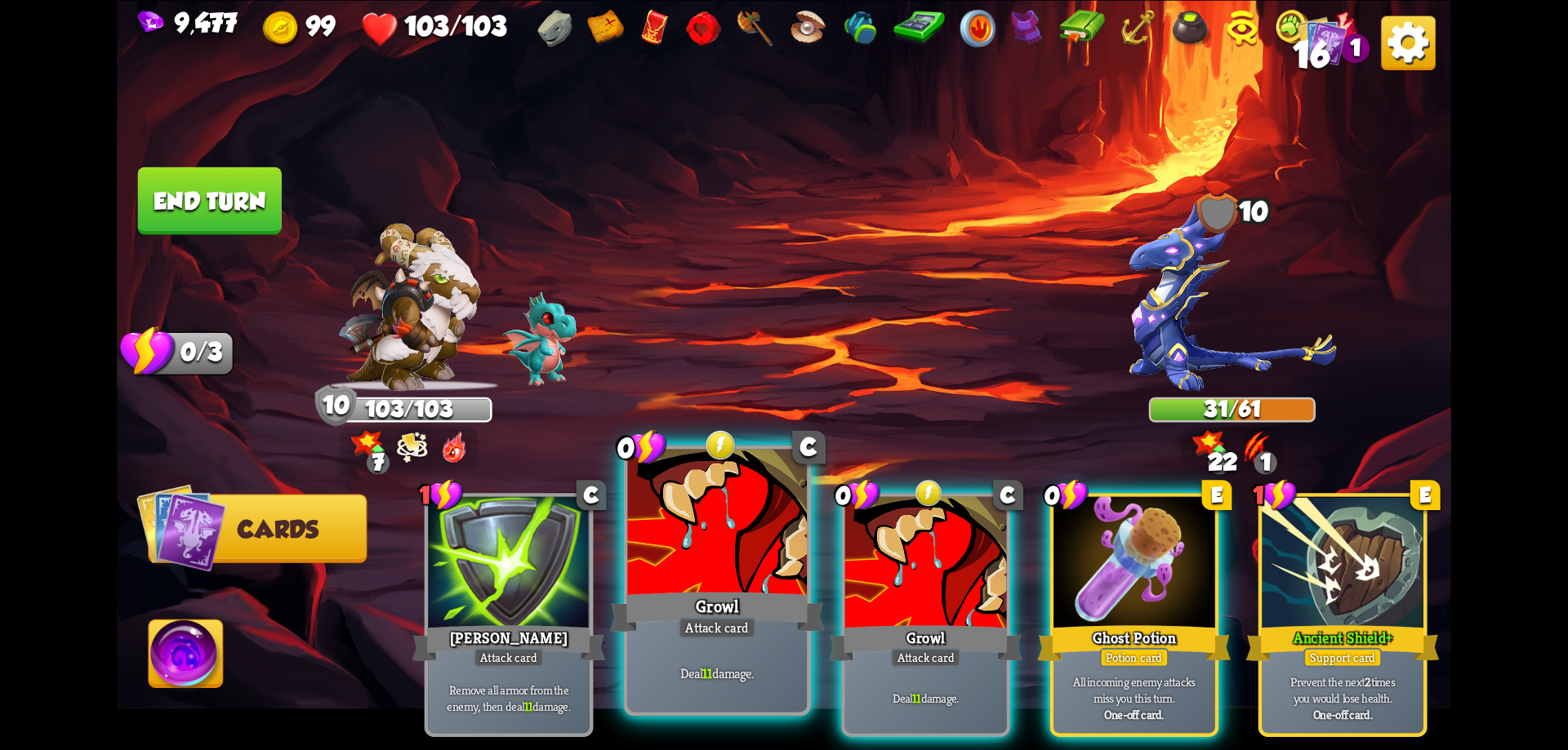
click at [776, 582] on div at bounding box center [718, 525] width 180 height 151
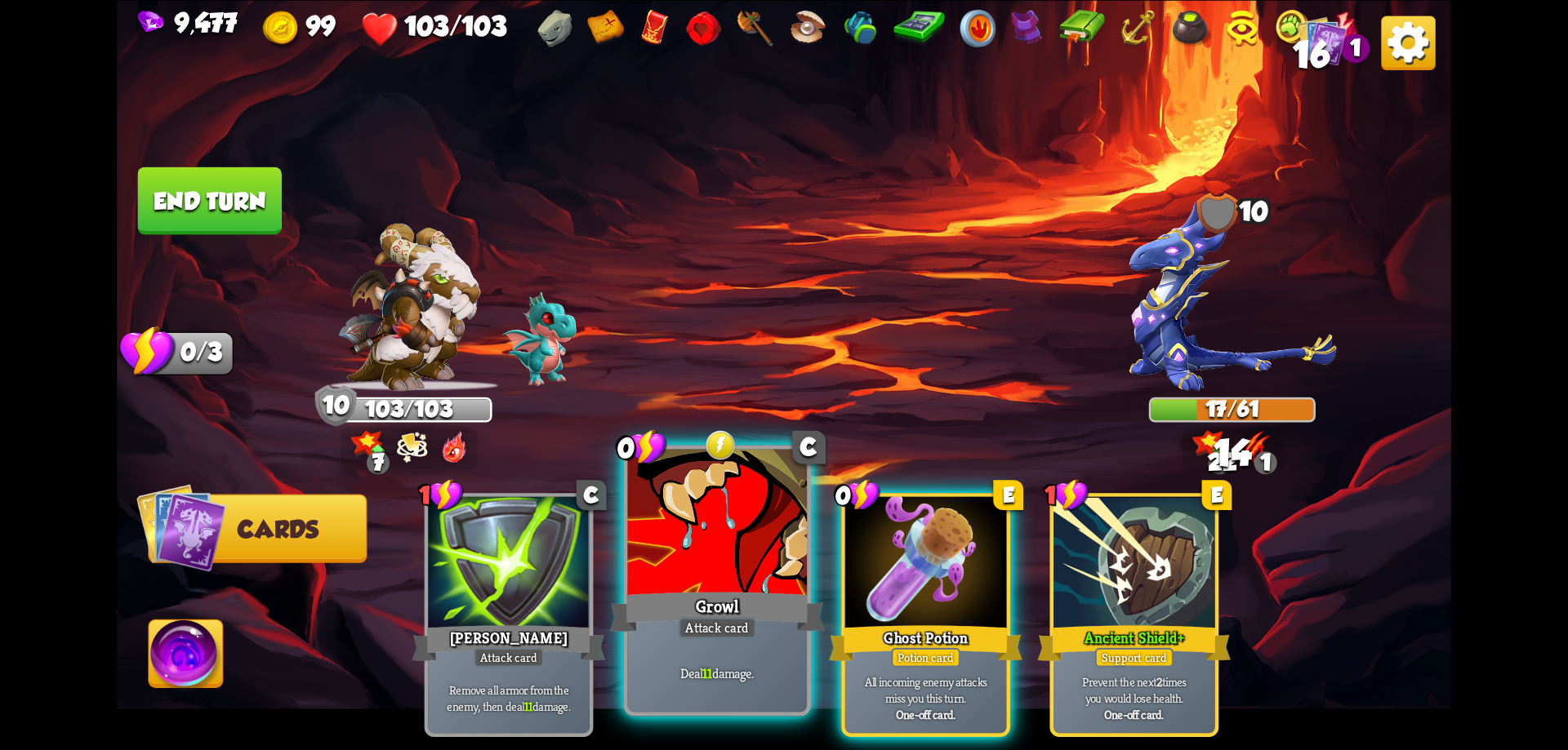
click at [772, 582] on div at bounding box center [718, 525] width 180 height 151
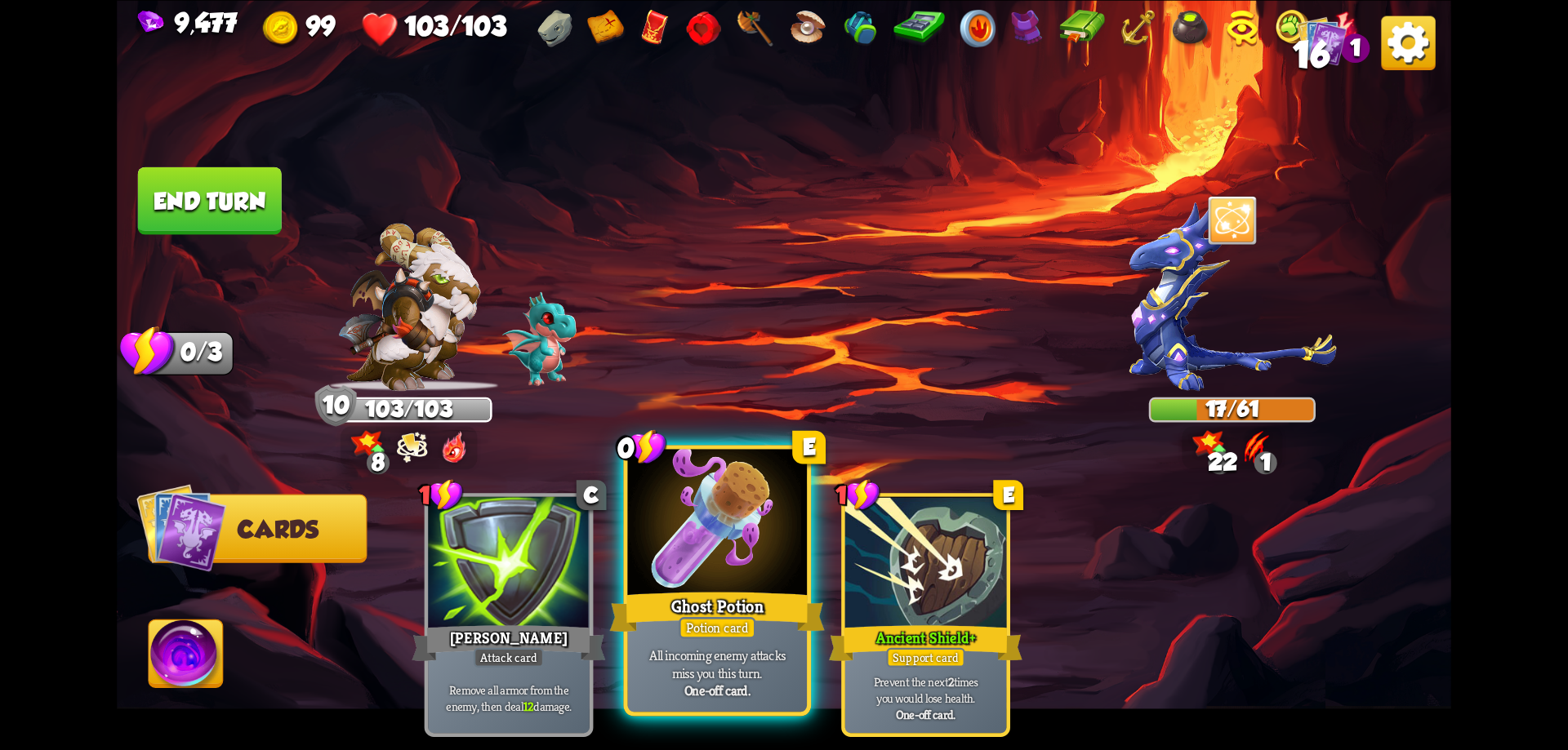
click at [758, 584] on div at bounding box center [718, 525] width 180 height 151
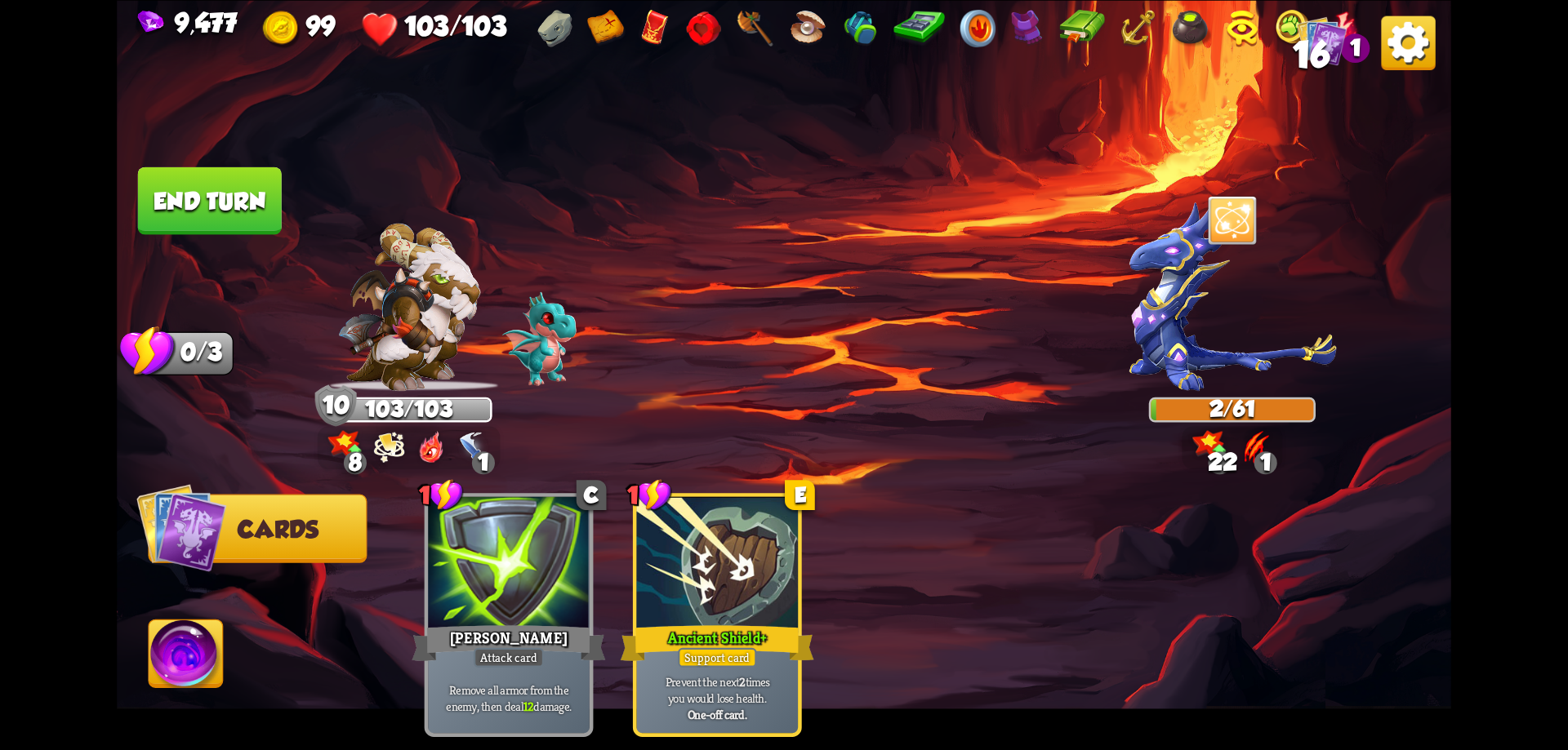
click at [225, 188] on button "End turn" at bounding box center [209, 200] width 143 height 68
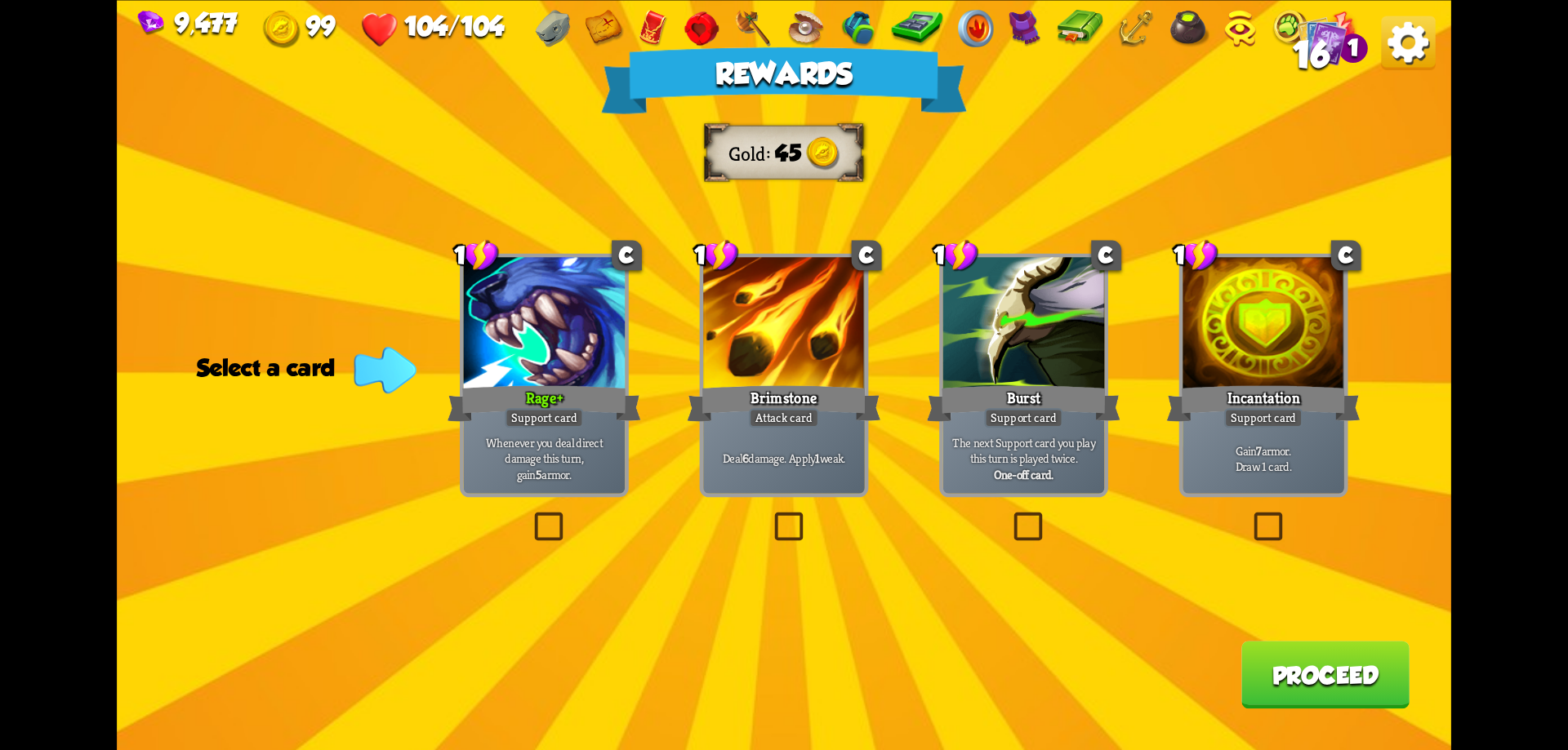
click at [1312, 692] on button "Proceed" at bounding box center [1325, 675] width 168 height 68
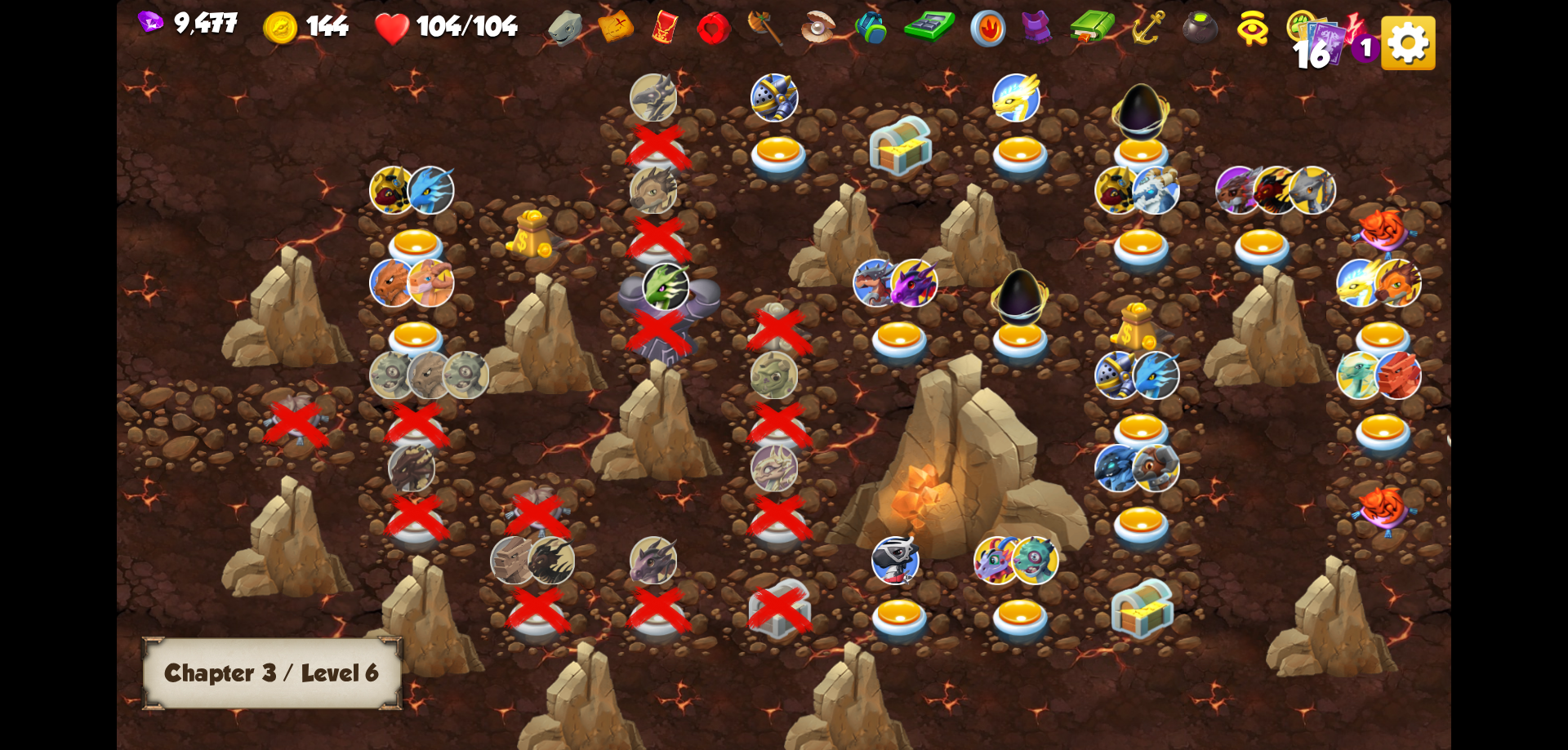
click at [779, 141] on img at bounding box center [780, 161] width 67 height 49
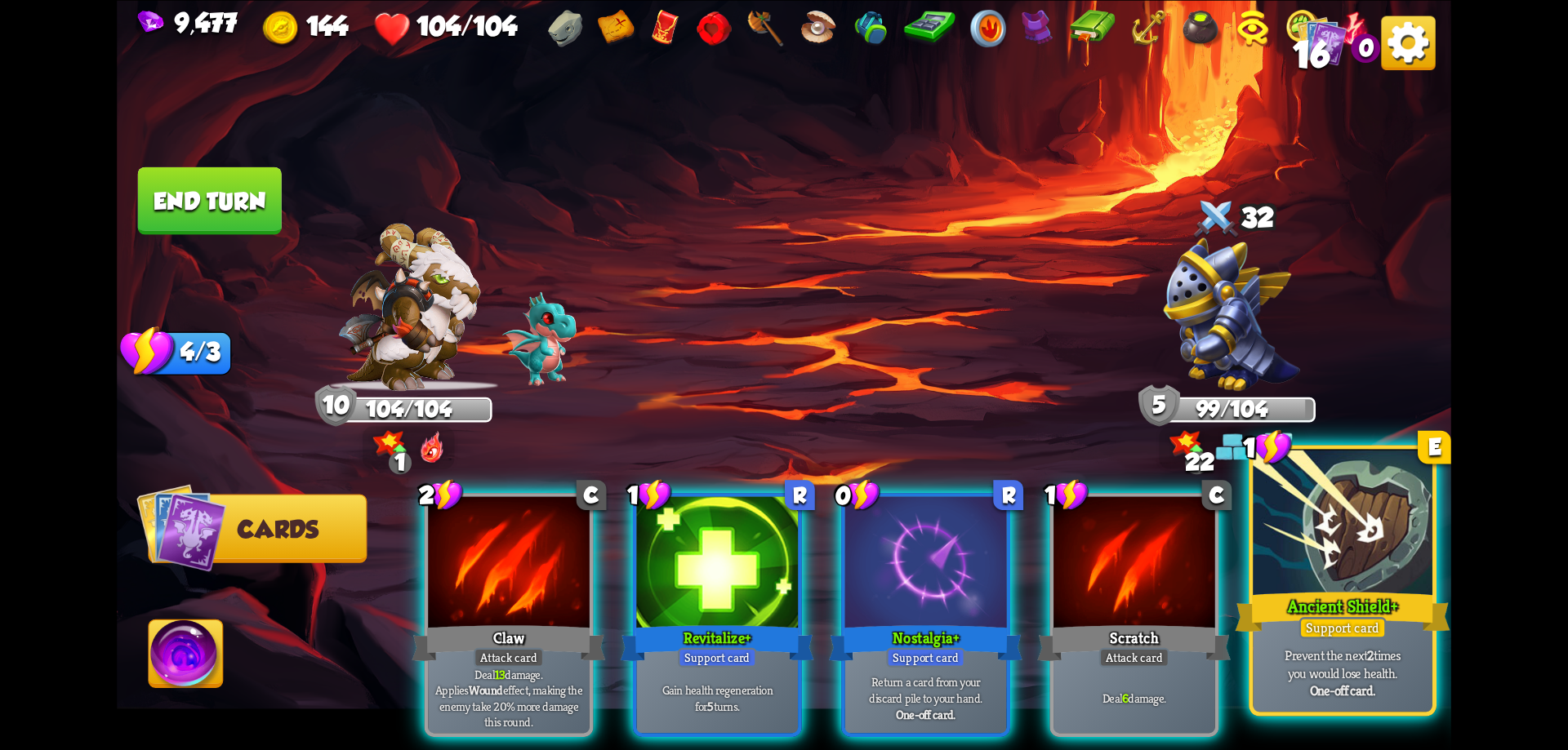
click at [1303, 557] on div at bounding box center [1342, 525] width 180 height 151
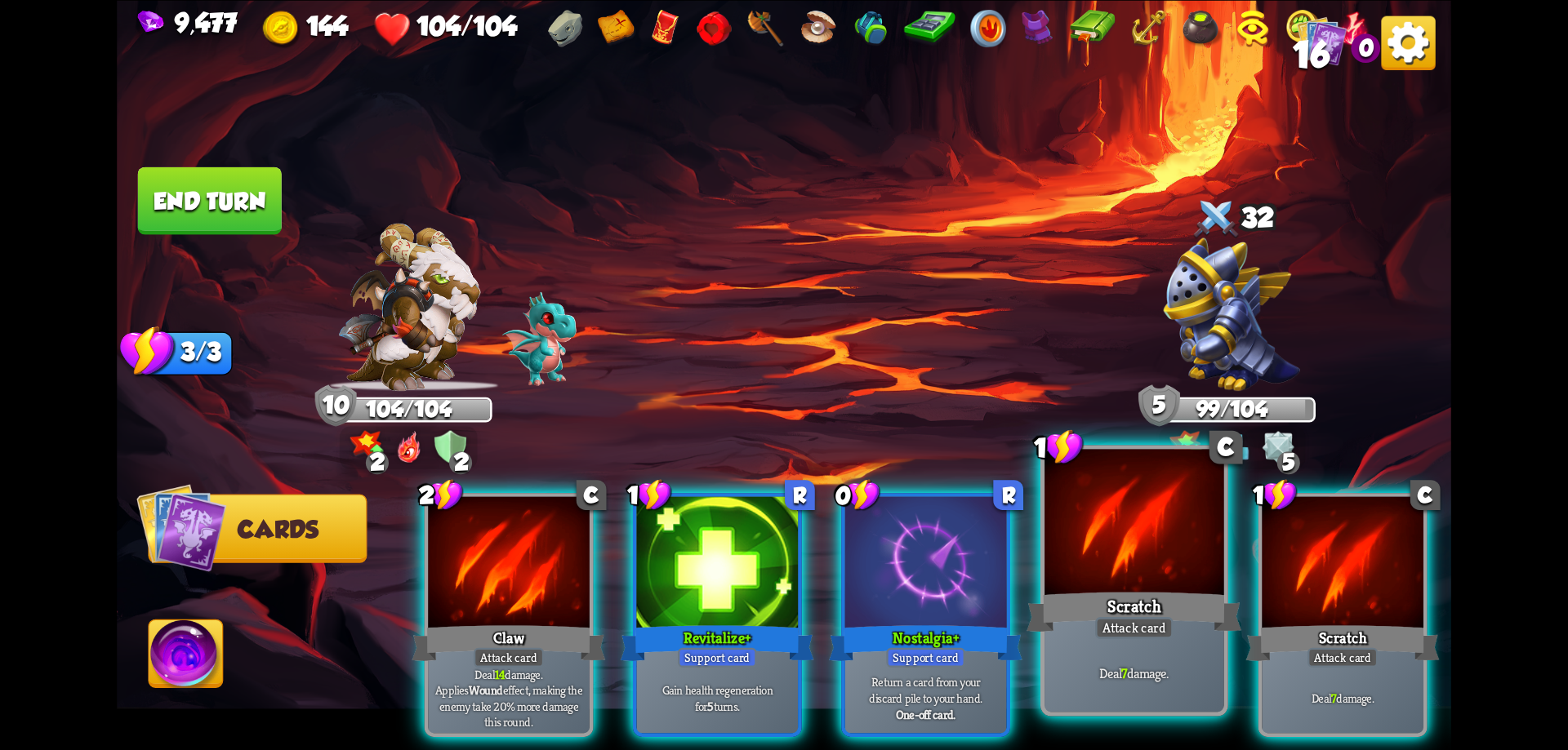
click at [1161, 607] on div "Scratch" at bounding box center [1133, 611] width 215 height 48
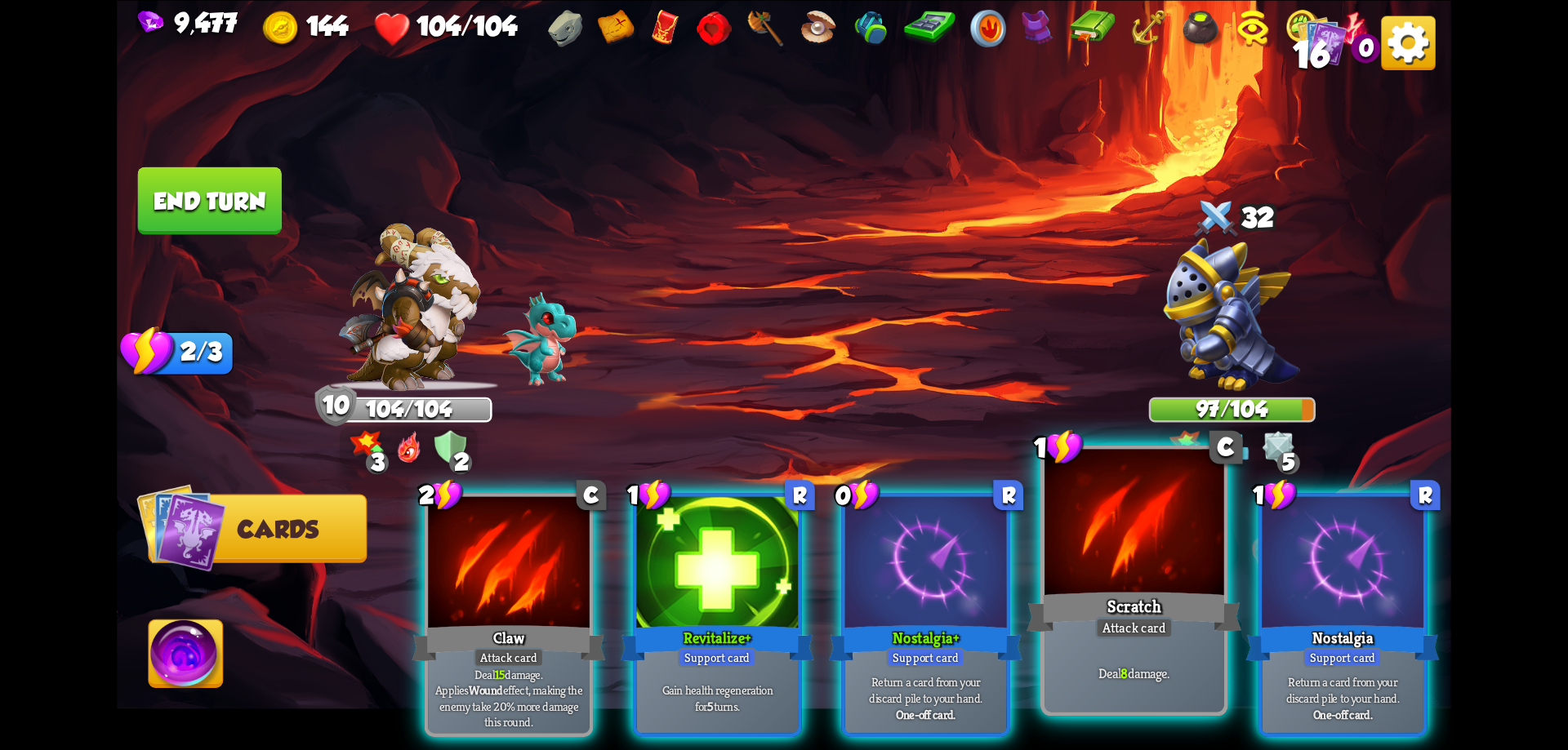
click at [1147, 605] on div "Scratch" at bounding box center [1133, 611] width 215 height 48
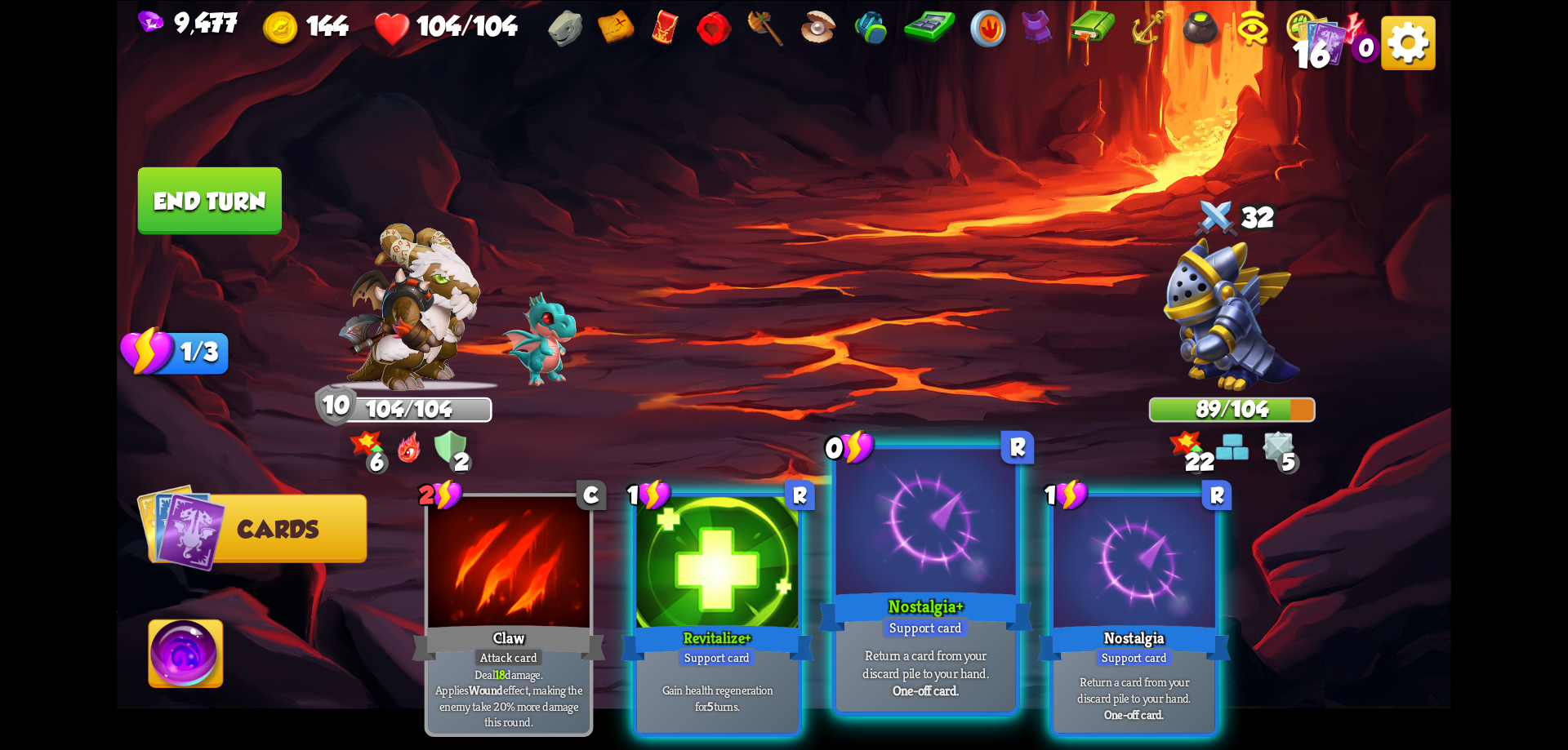
click at [900, 593] on div "Nostalgia+" at bounding box center [925, 611] width 215 height 48
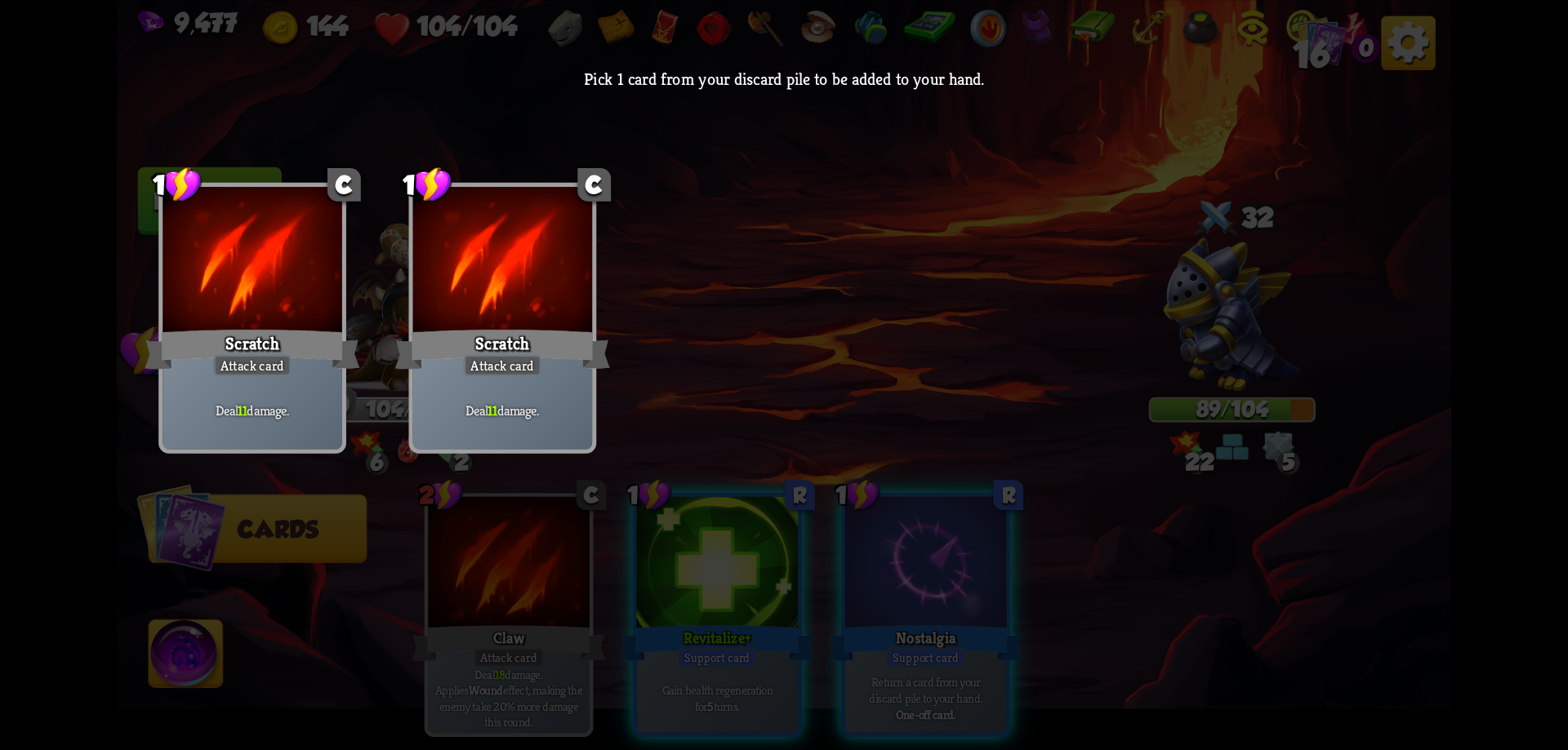
click at [508, 399] on div "Deal 11 damage." at bounding box center [503, 411] width 180 height 78
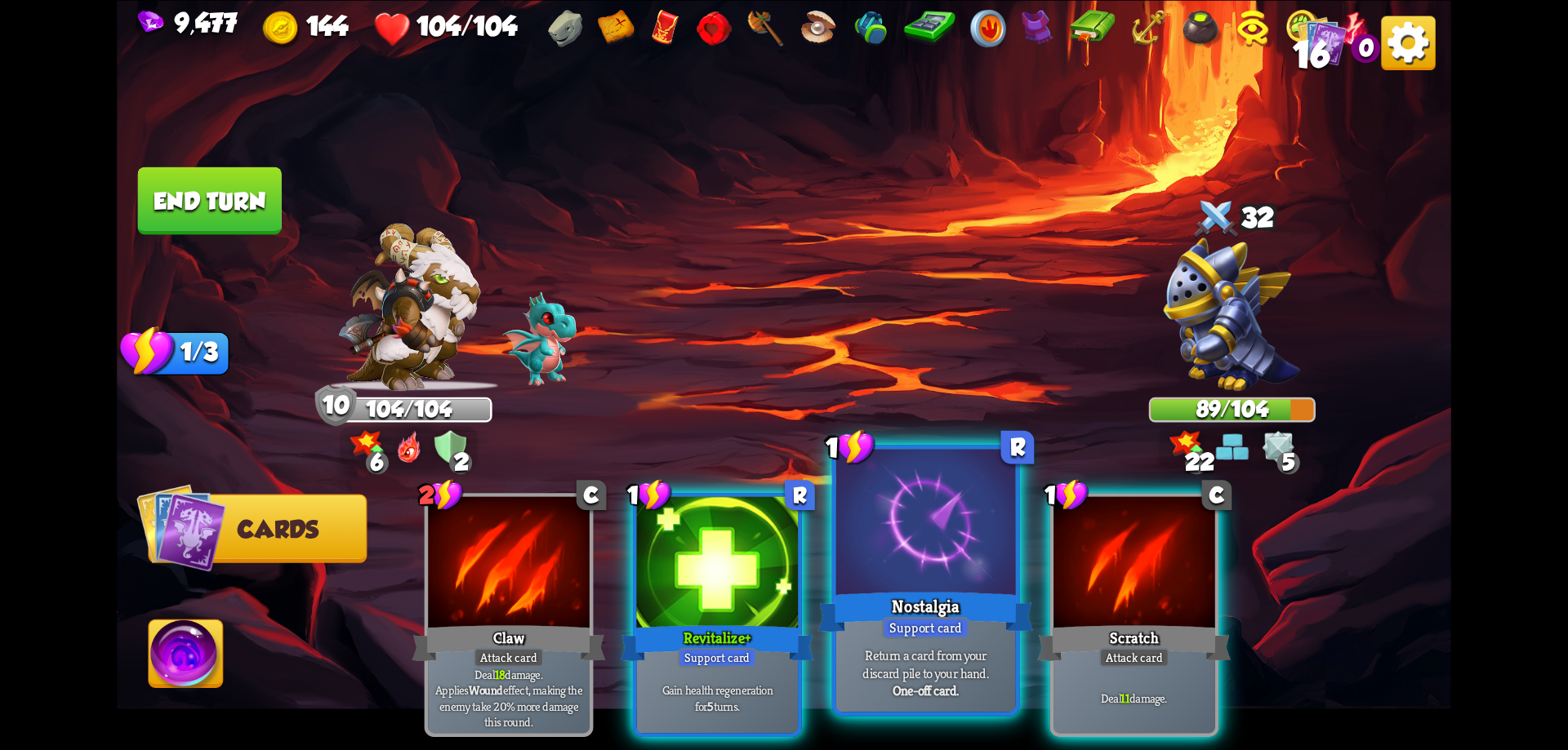
click at [848, 542] on div at bounding box center [926, 525] width 180 height 151
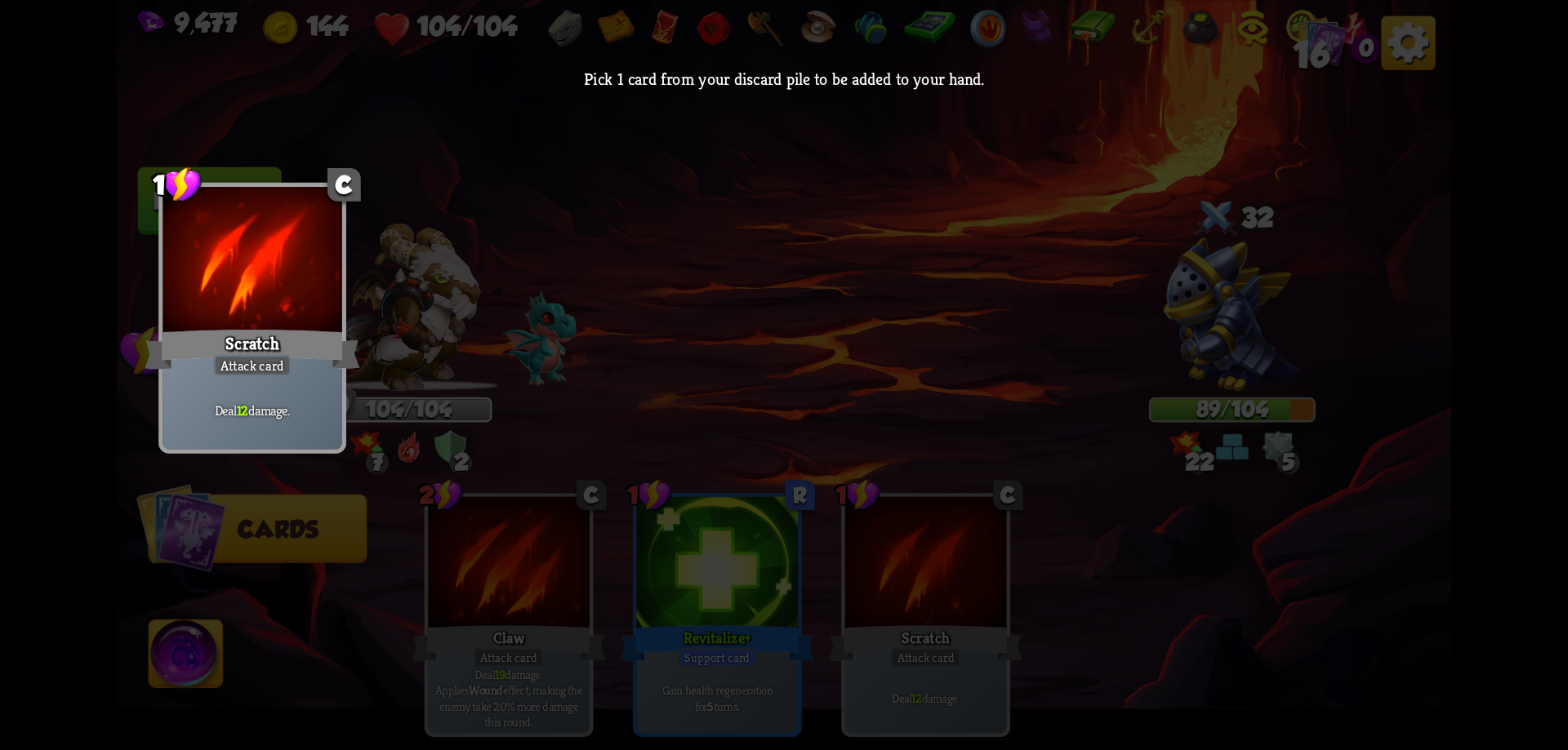
click at [192, 329] on div "Scratch" at bounding box center [251, 349] width 215 height 48
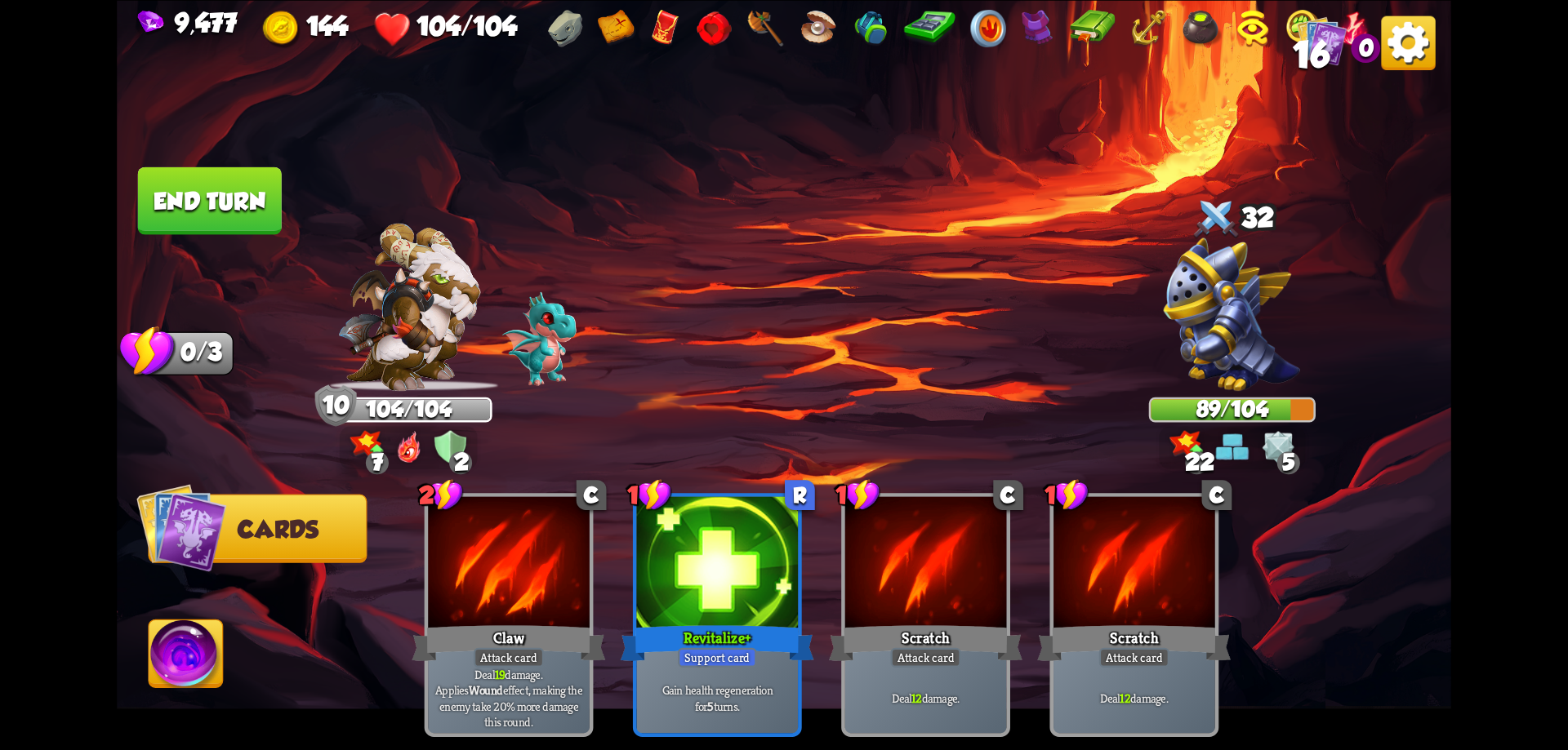
click at [248, 216] on button "End turn" at bounding box center [209, 200] width 143 height 68
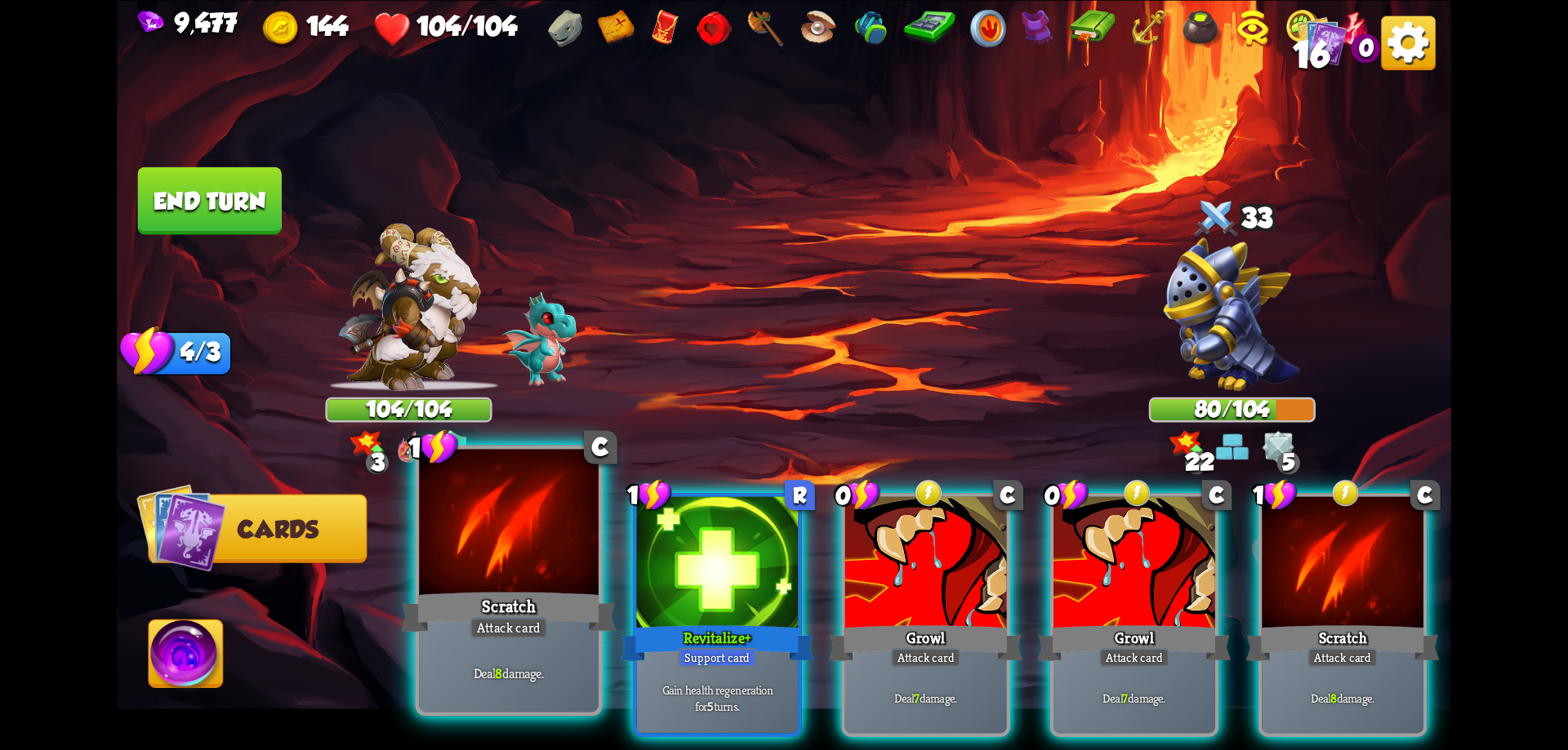
click at [588, 594] on div "Scratch" at bounding box center [508, 611] width 215 height 48
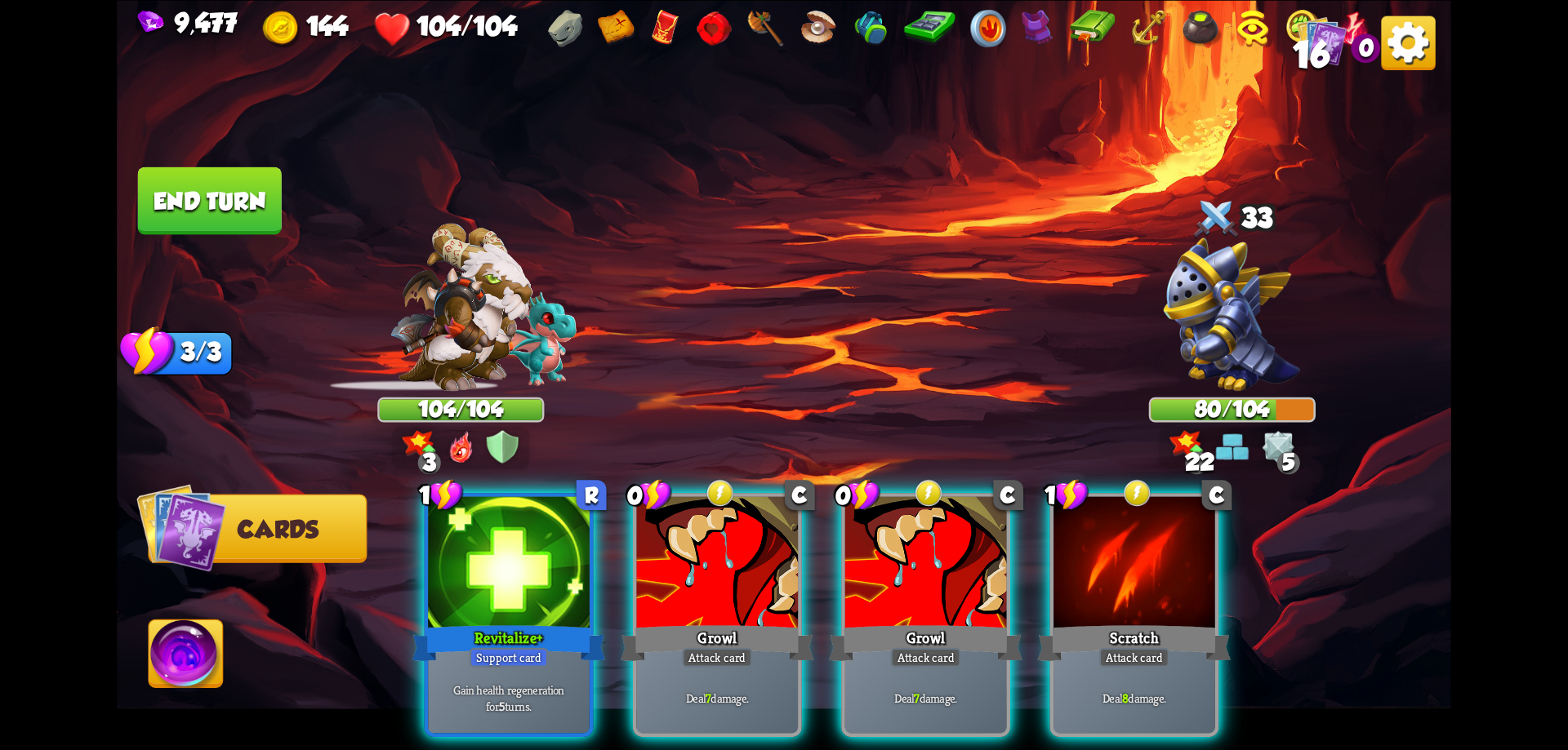
click at [588, 621] on div "Revitalize+" at bounding box center [508, 642] width 194 height 43
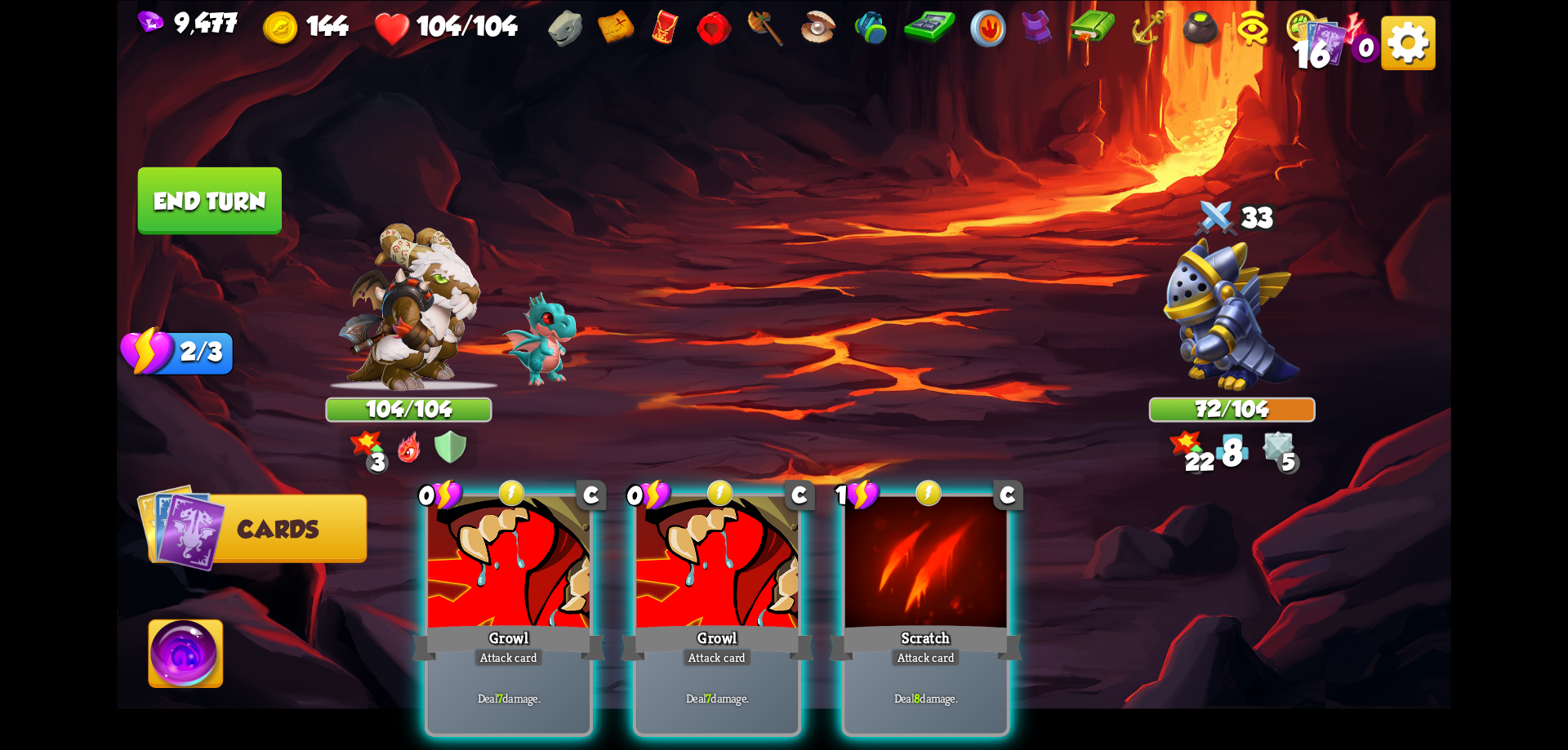
click at [588, 621] on div "Growl" at bounding box center [508, 642] width 194 height 43
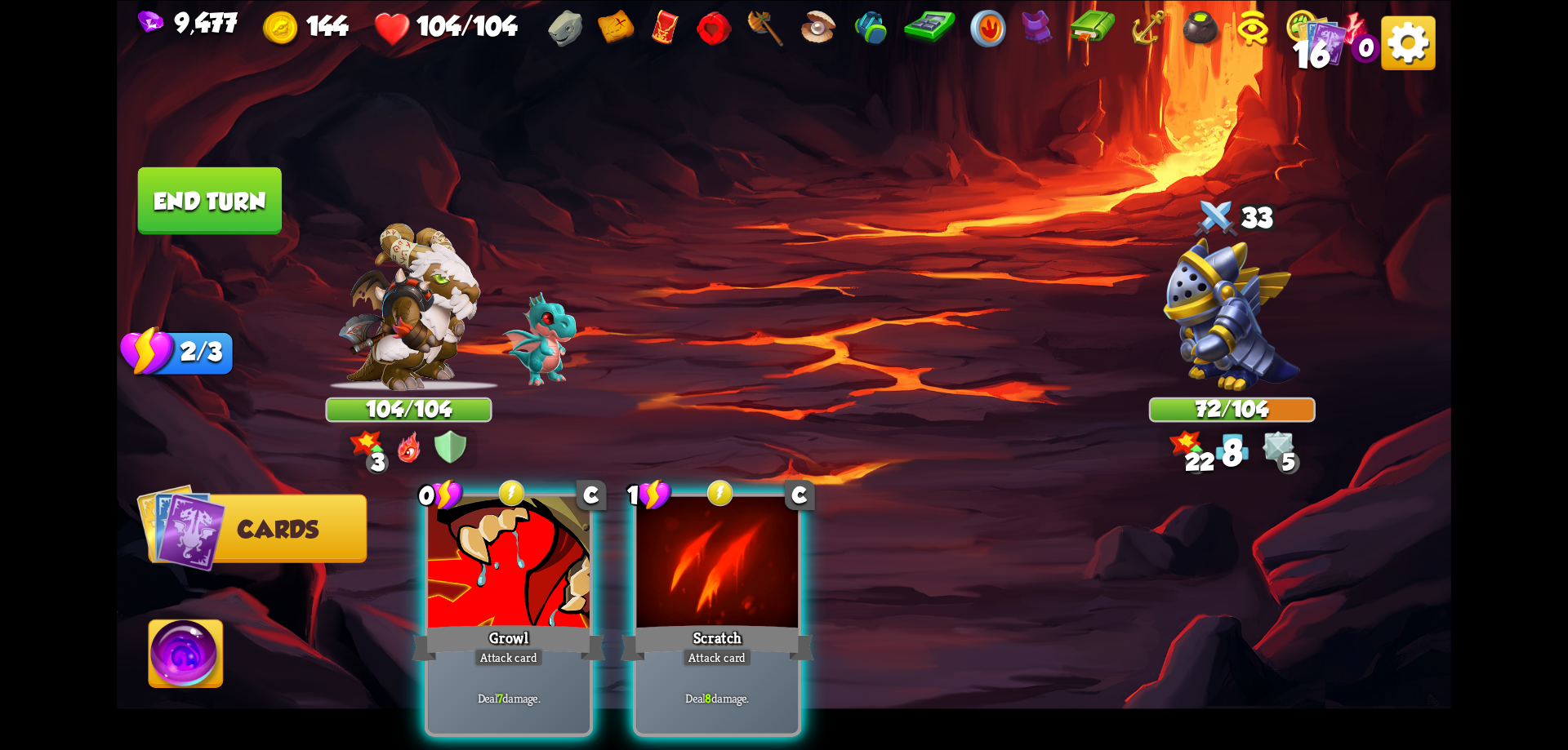
click at [588, 621] on div "Growl" at bounding box center [508, 642] width 194 height 43
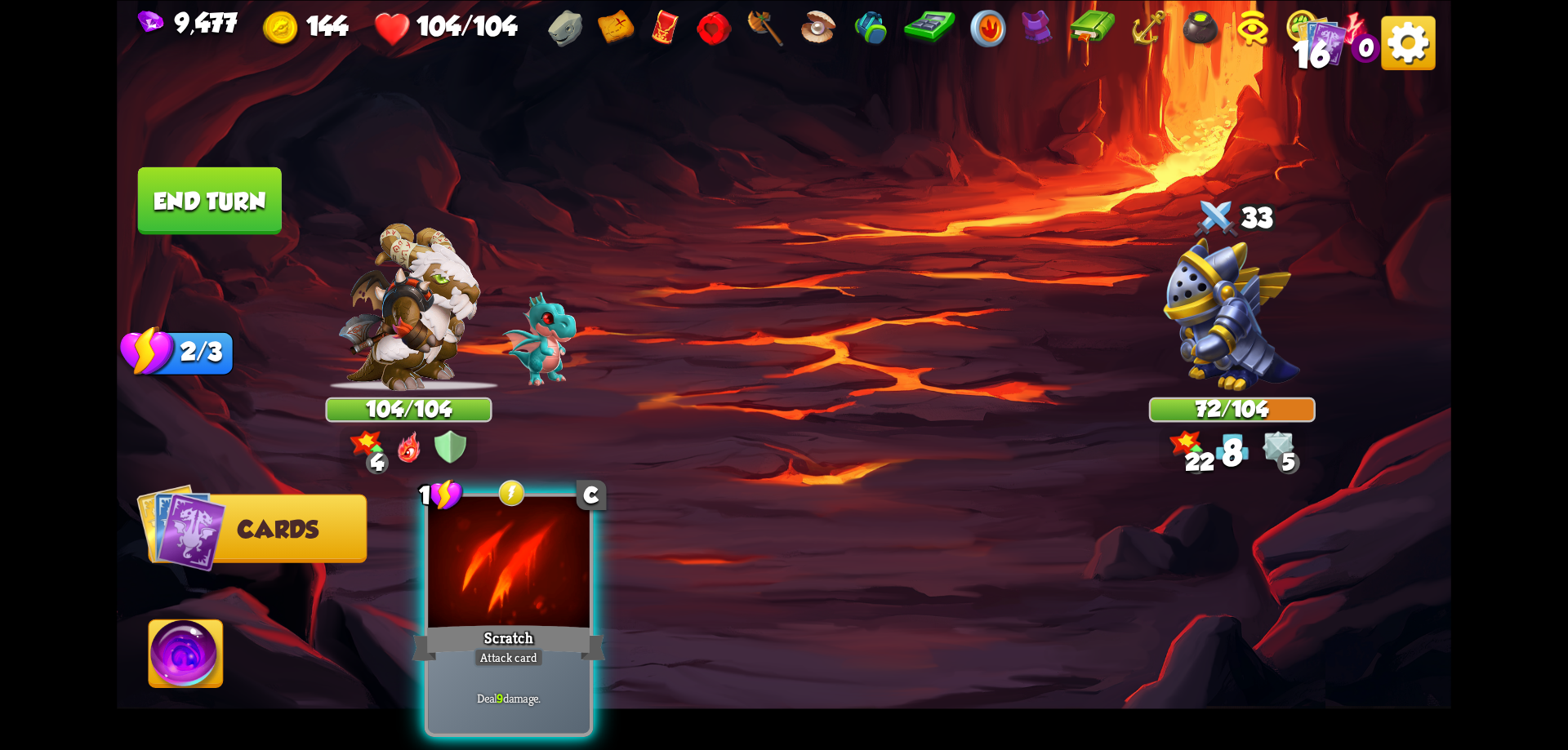
click at [588, 621] on div "Scratch" at bounding box center [508, 642] width 194 height 43
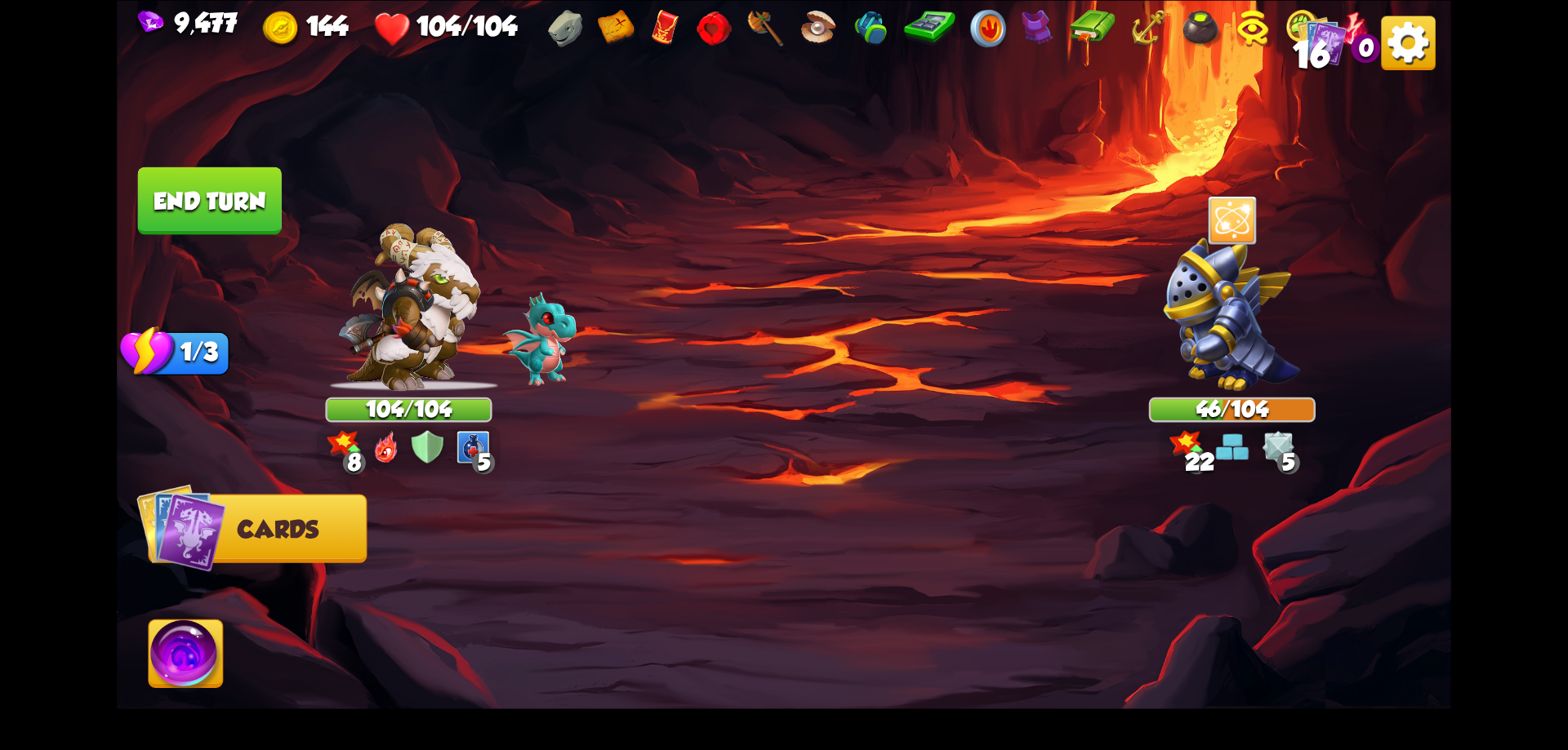
click at [241, 207] on button "End turn" at bounding box center [209, 200] width 143 height 68
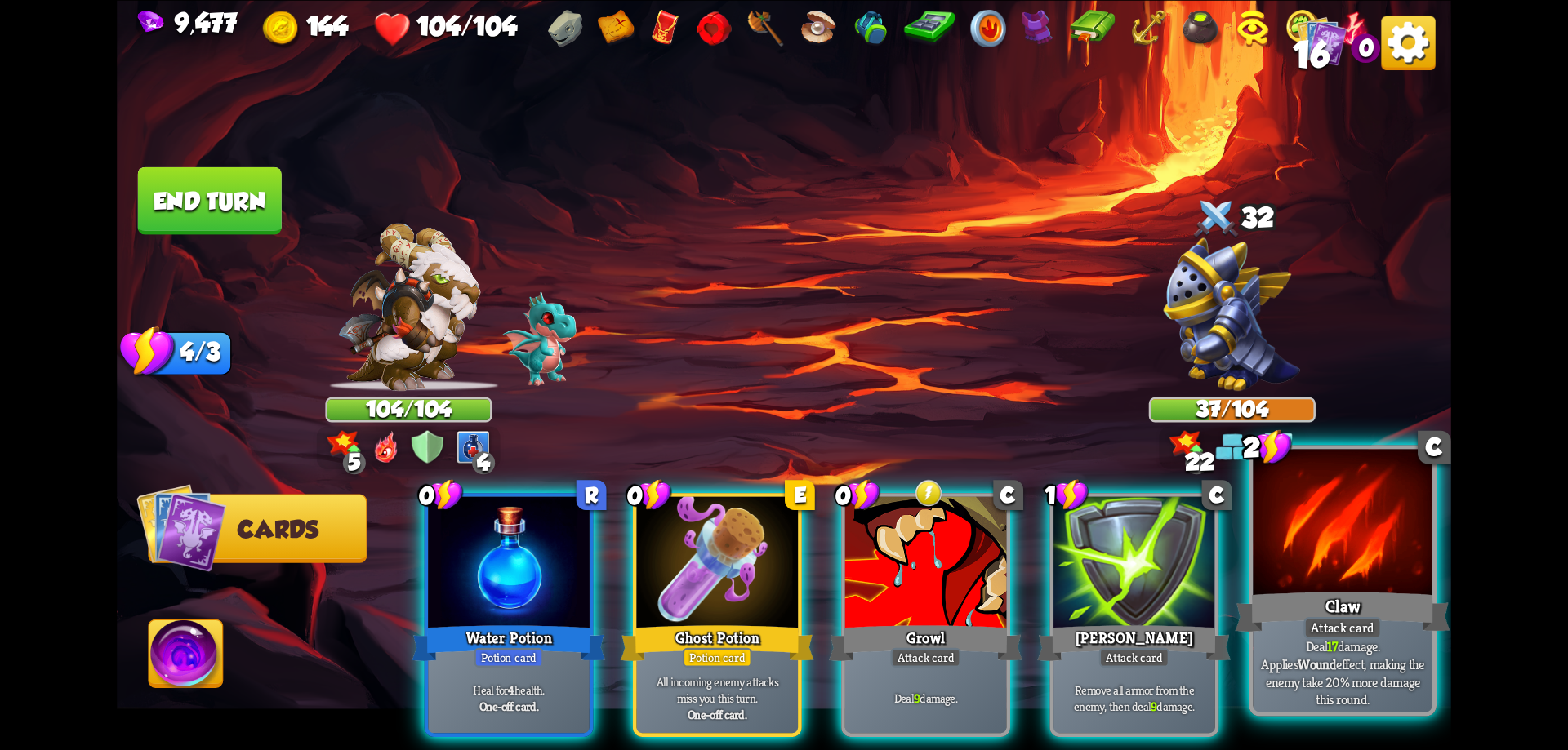
click at [1357, 588] on div at bounding box center [1342, 525] width 180 height 151
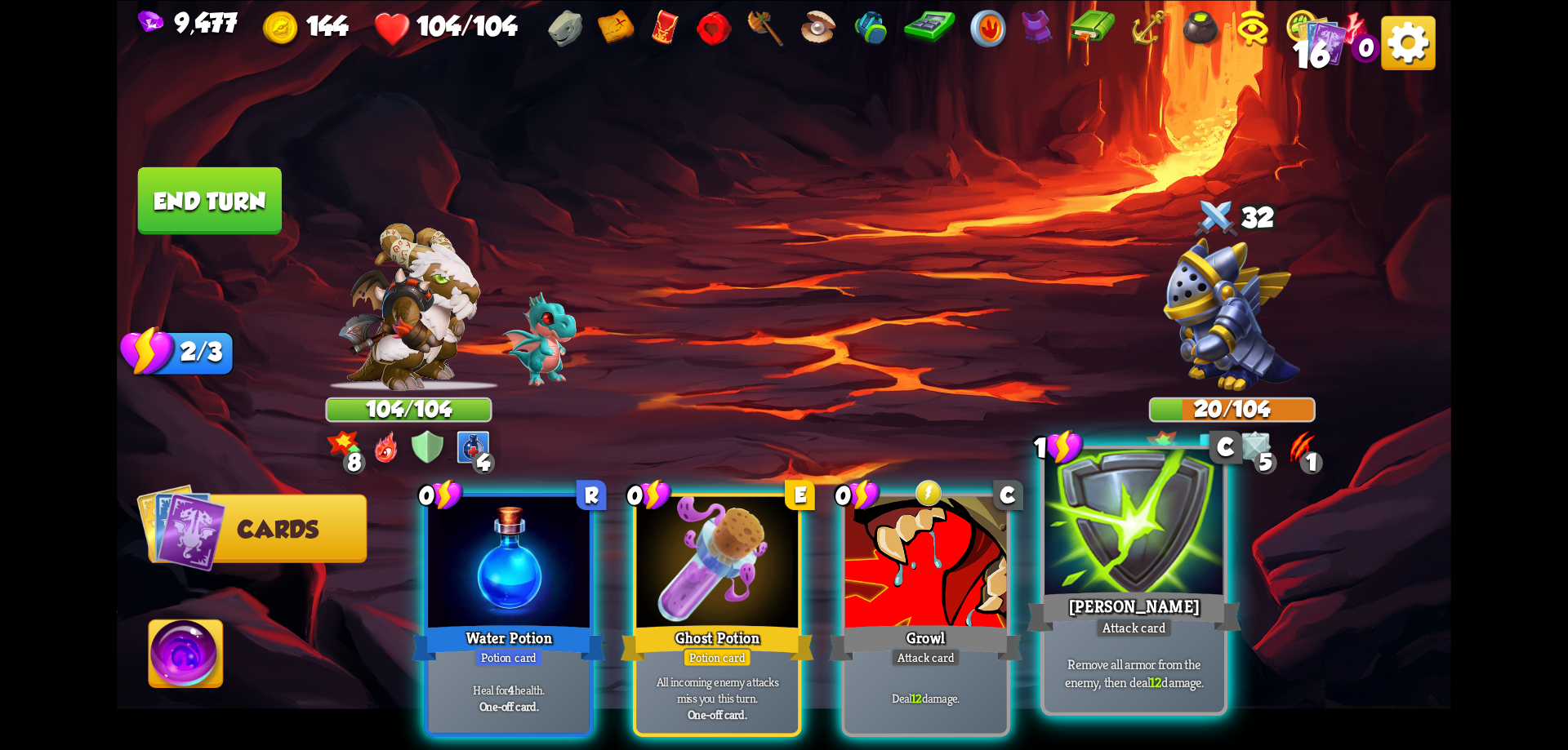
click at [1157, 568] on div at bounding box center [1134, 525] width 180 height 151
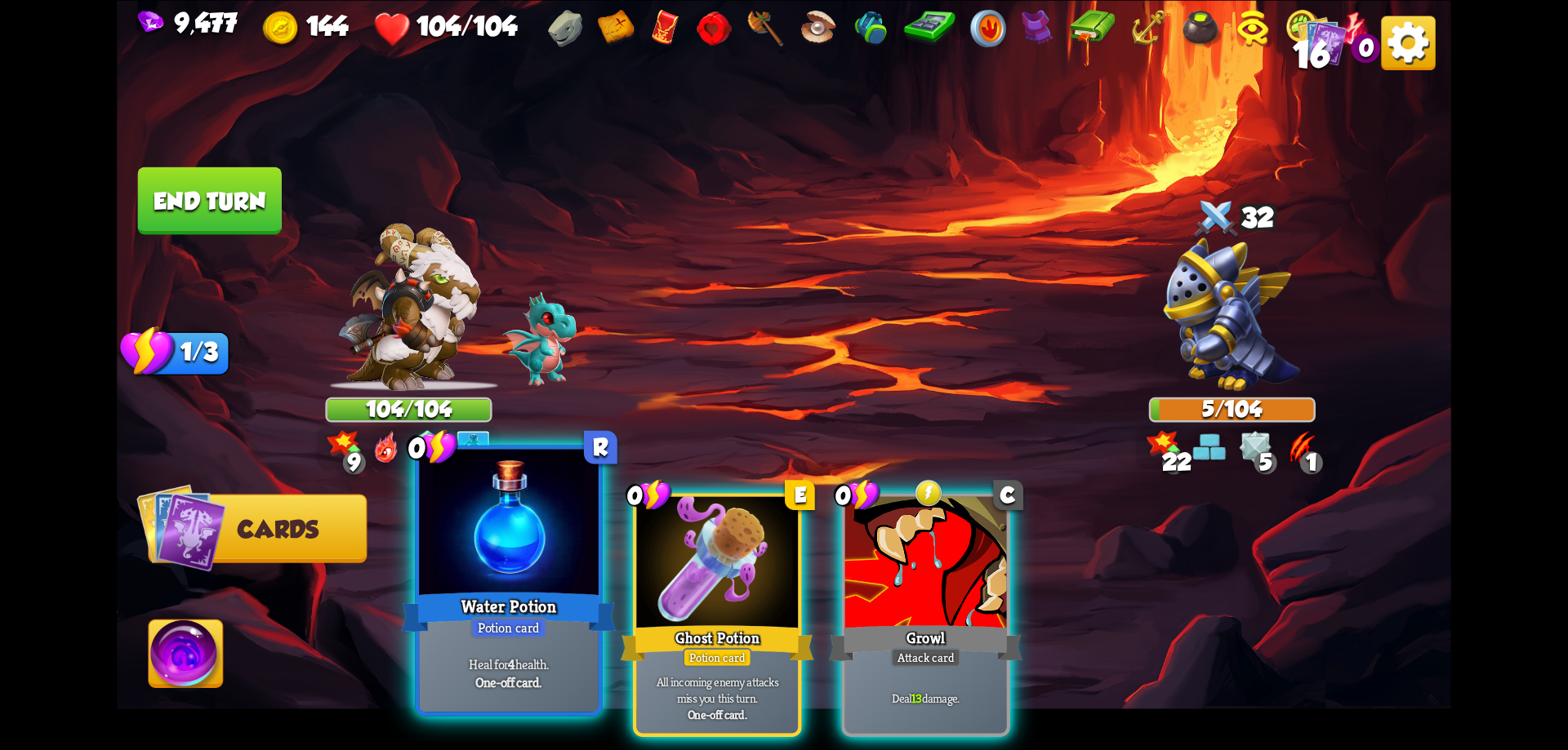
click at [475, 548] on div at bounding box center [508, 525] width 180 height 151
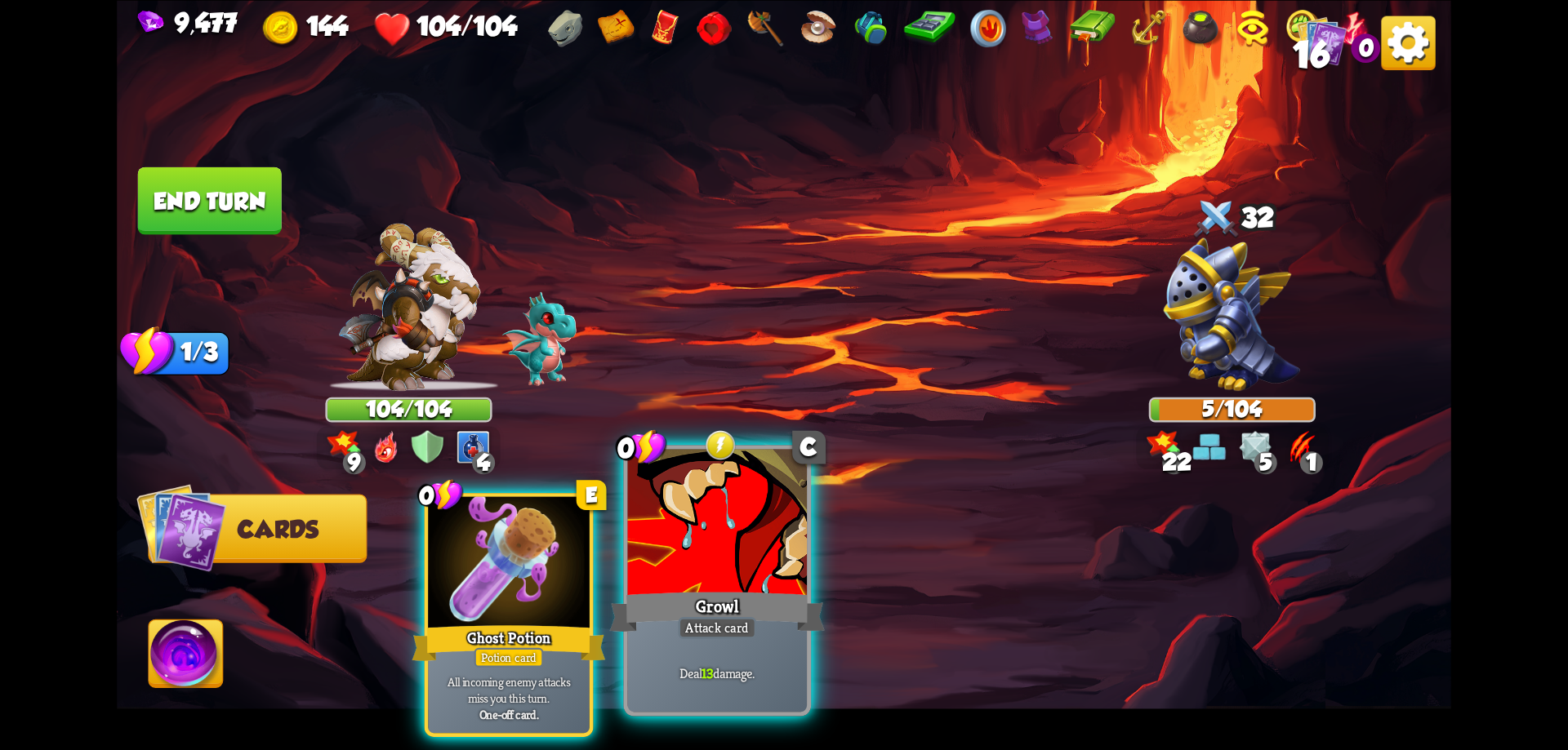
click at [739, 566] on div at bounding box center [718, 525] width 180 height 151
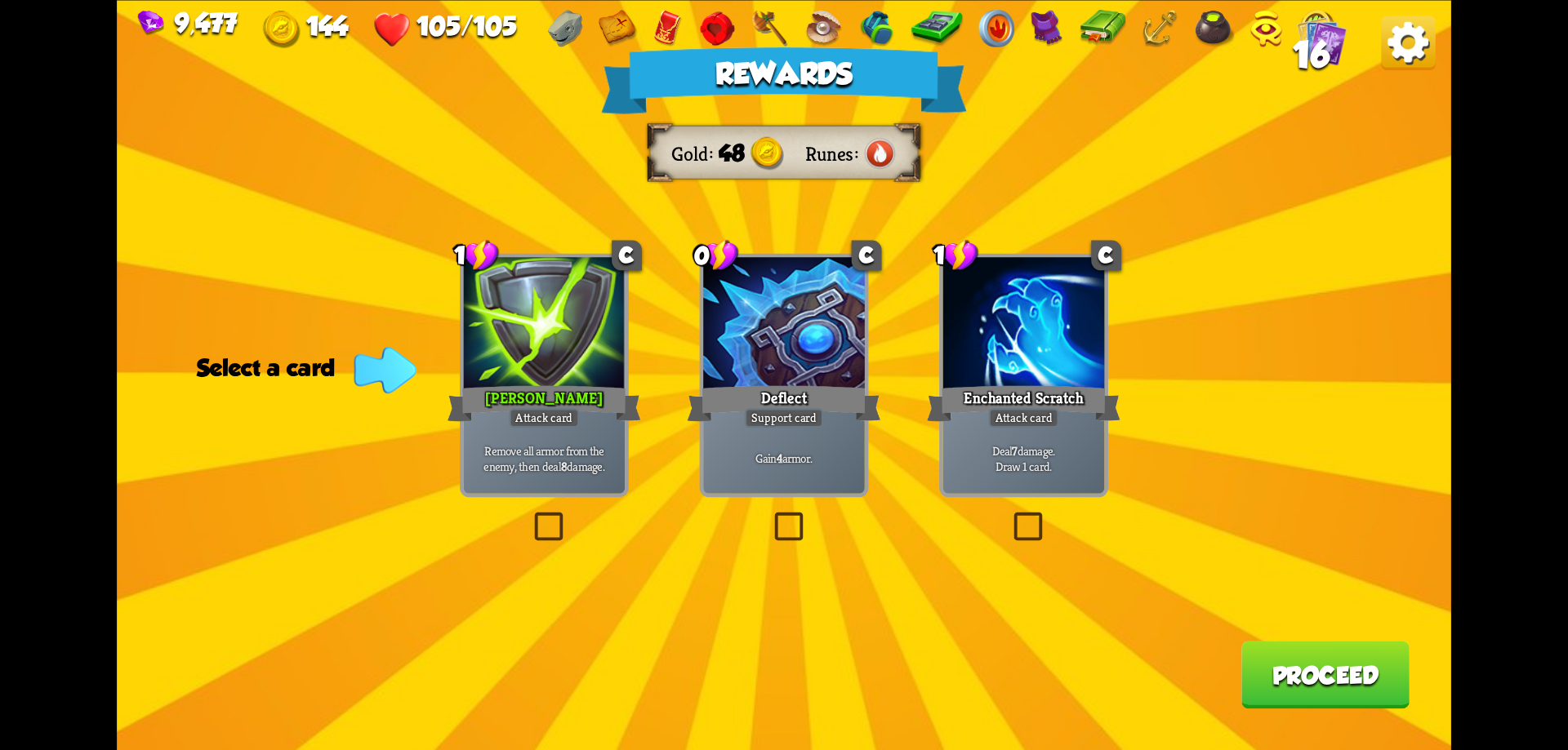
click at [1260, 666] on button "Proceed" at bounding box center [1325, 675] width 168 height 68
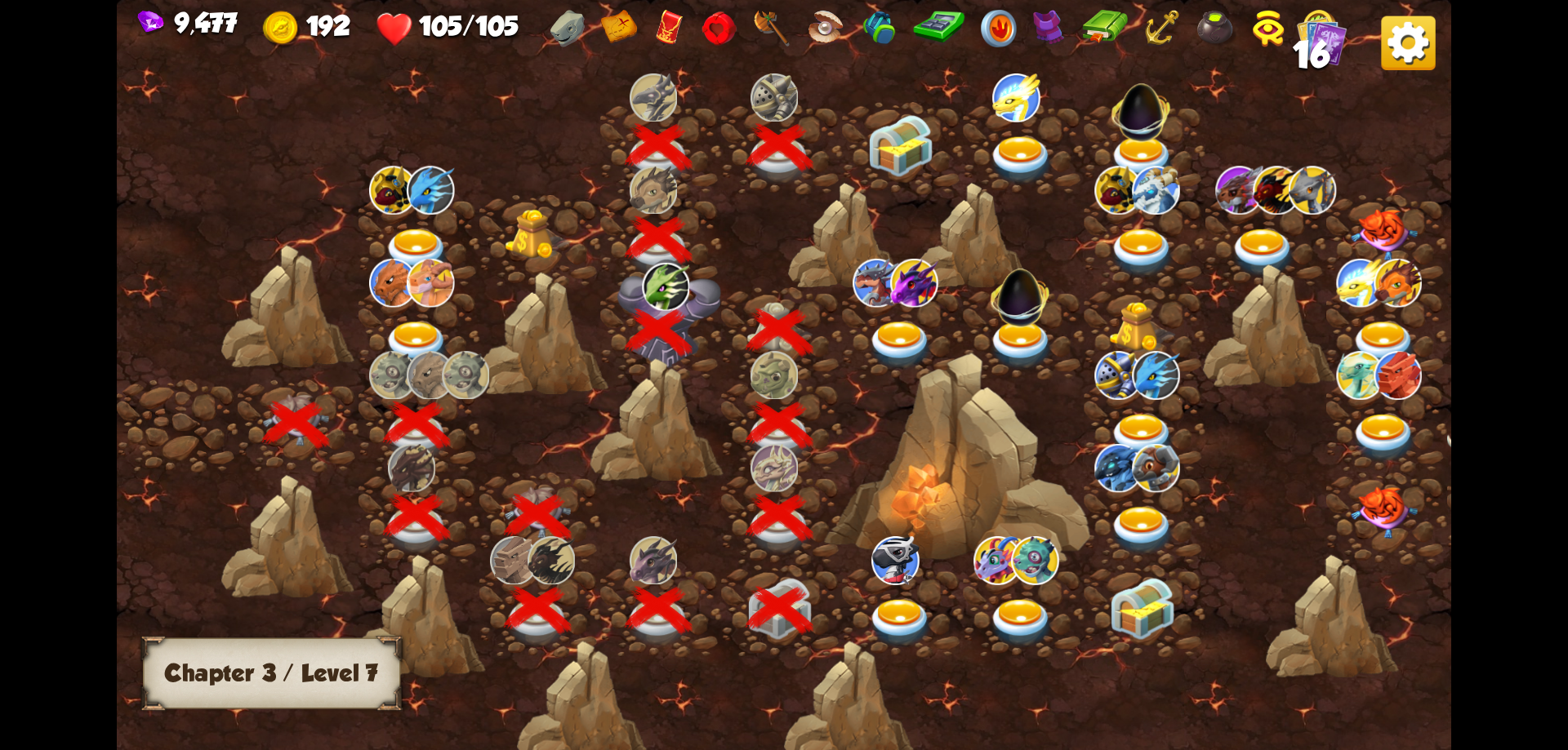
click at [906, 161] on img at bounding box center [901, 145] width 67 height 62
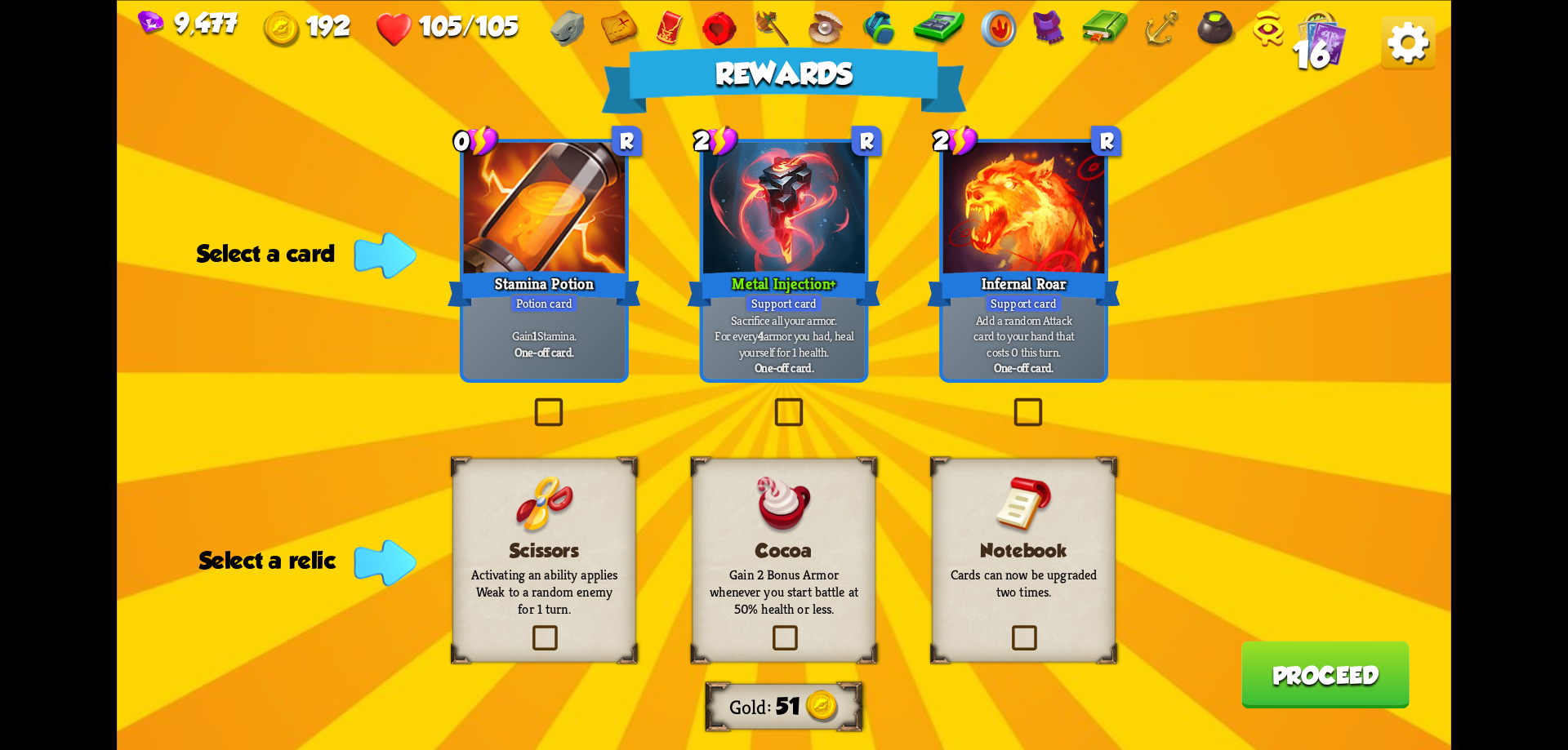
click at [591, 555] on h3 "Scissors" at bounding box center [545, 550] width 149 height 22
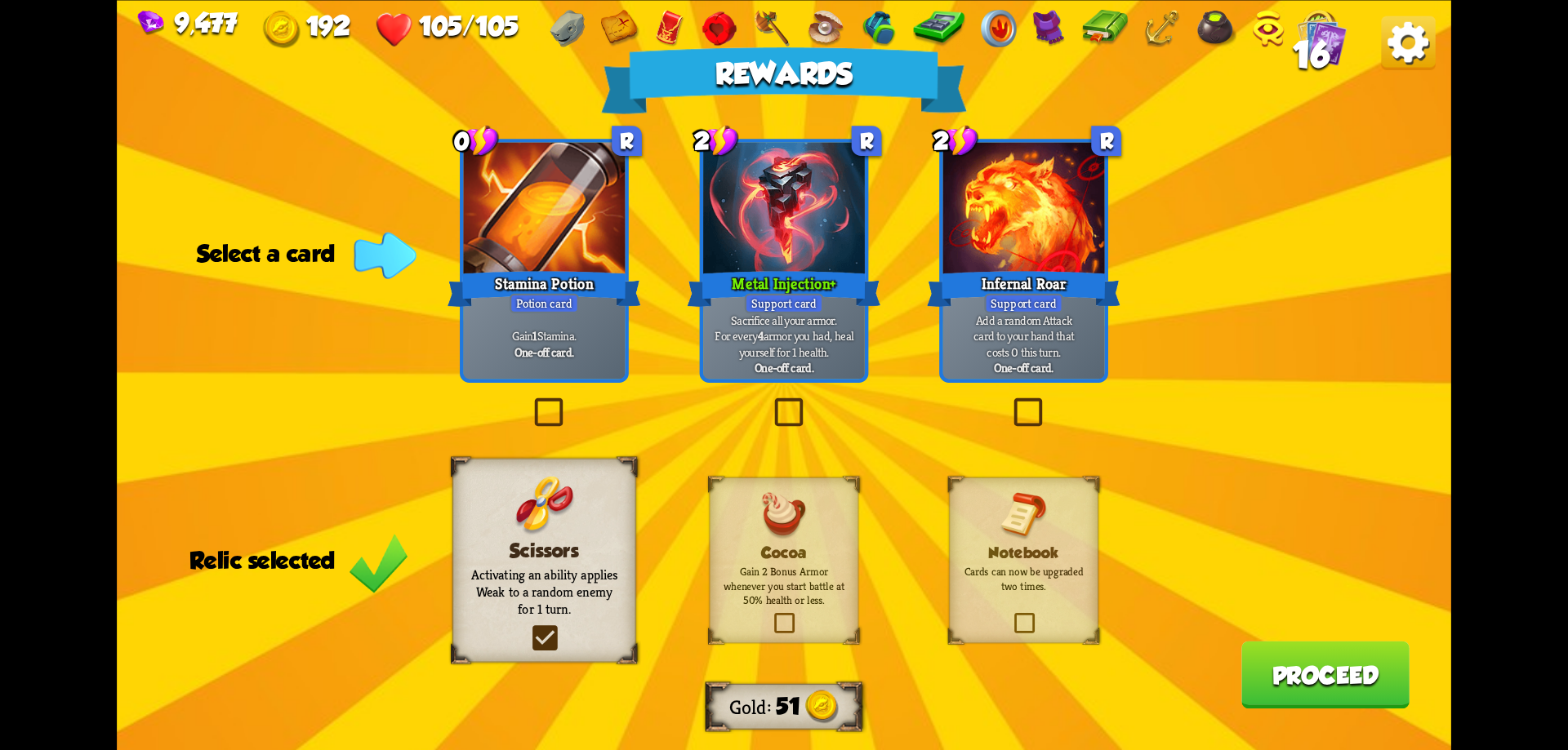
click at [1296, 688] on button "Proceed" at bounding box center [1325, 675] width 168 height 68
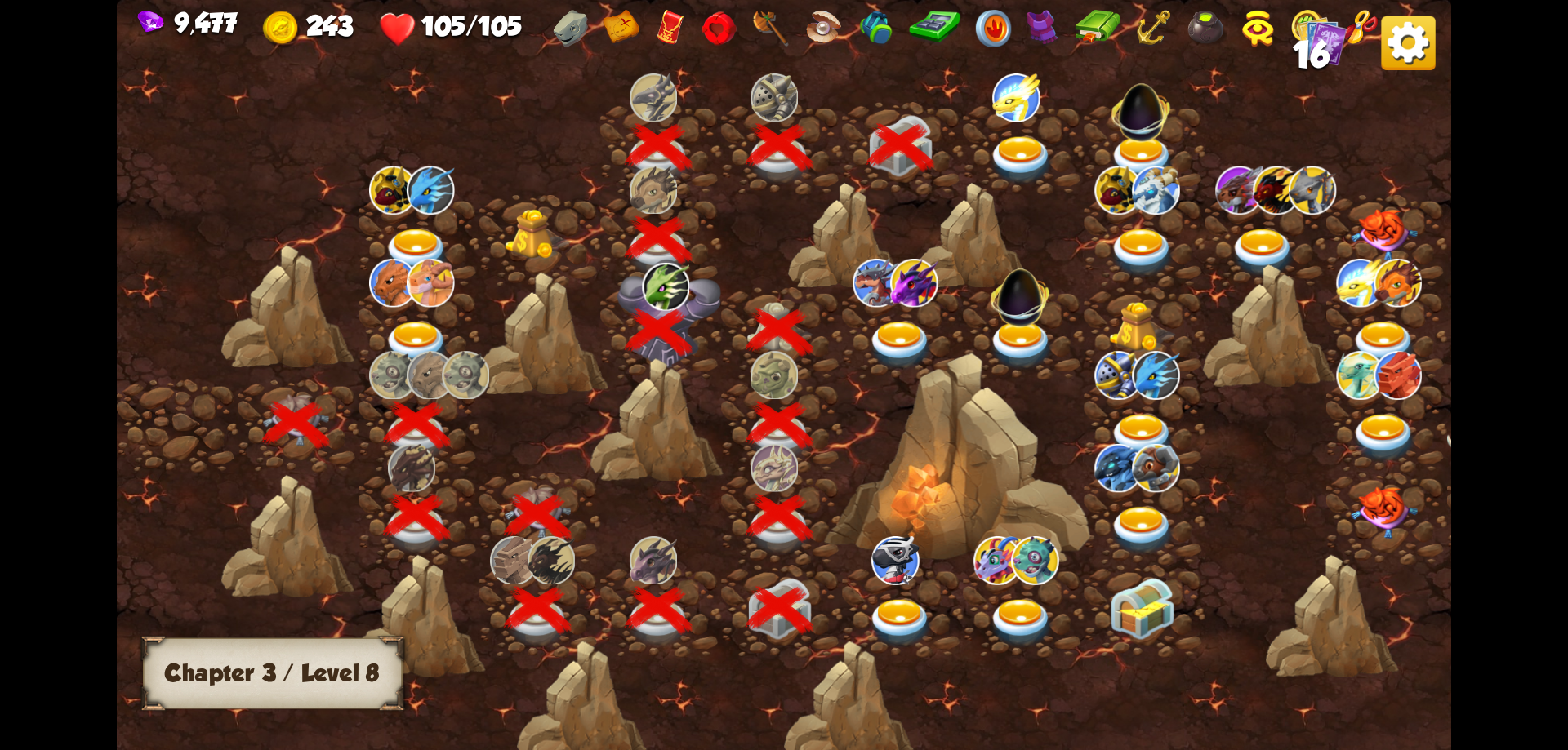
click at [1015, 155] on img at bounding box center [1021, 161] width 67 height 49
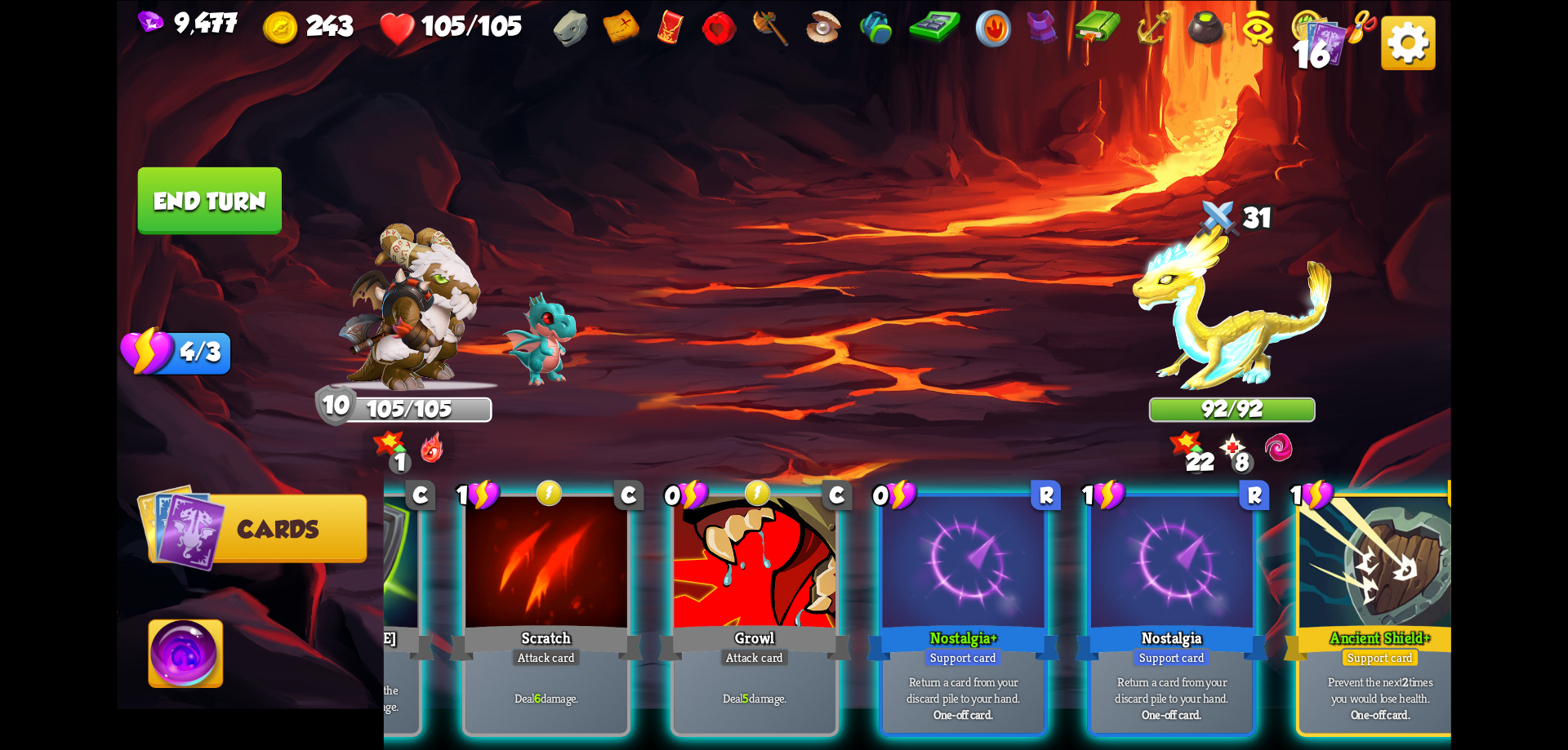
scroll to position [0, 318]
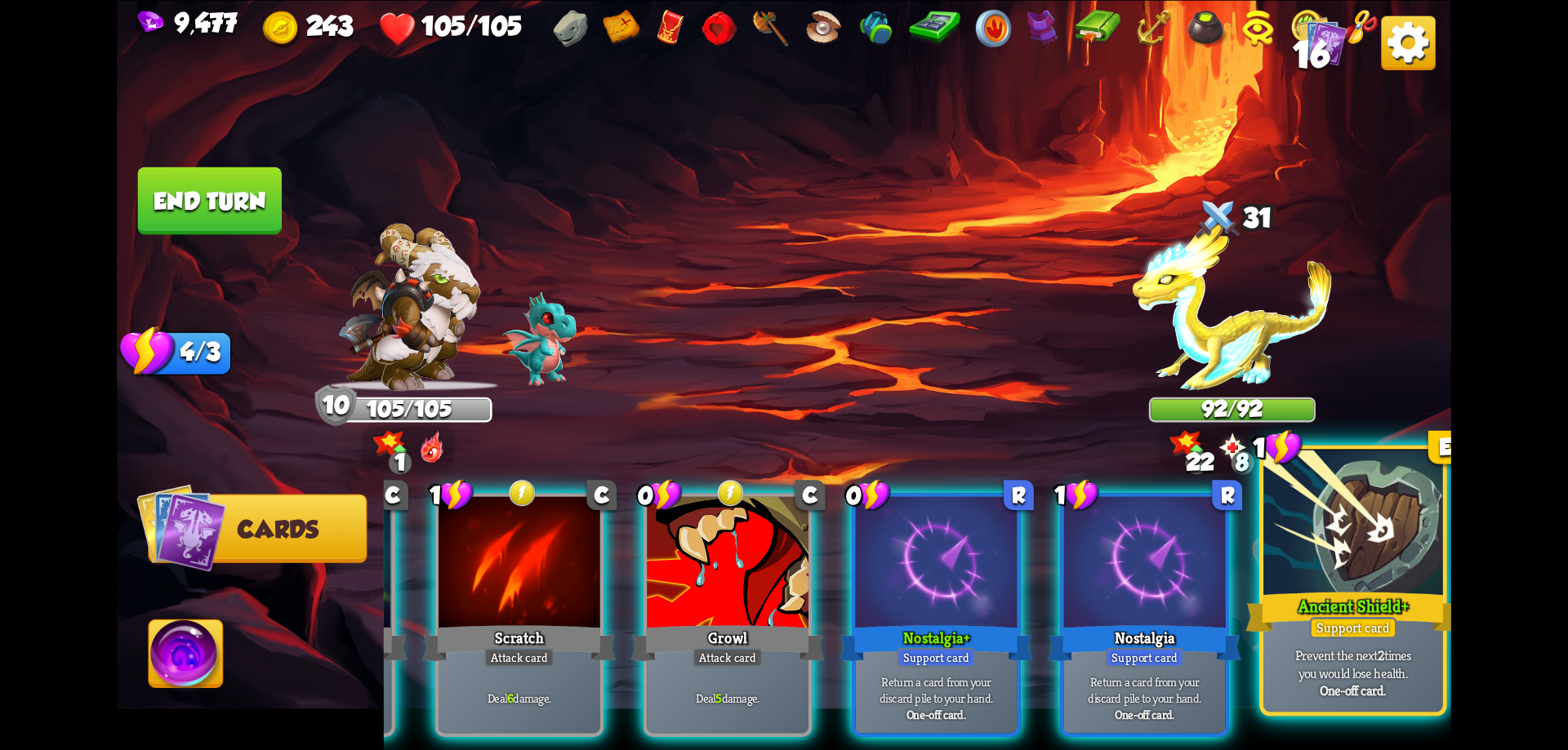
click at [1407, 691] on div "One-off card." at bounding box center [1353, 691] width 171 height 18
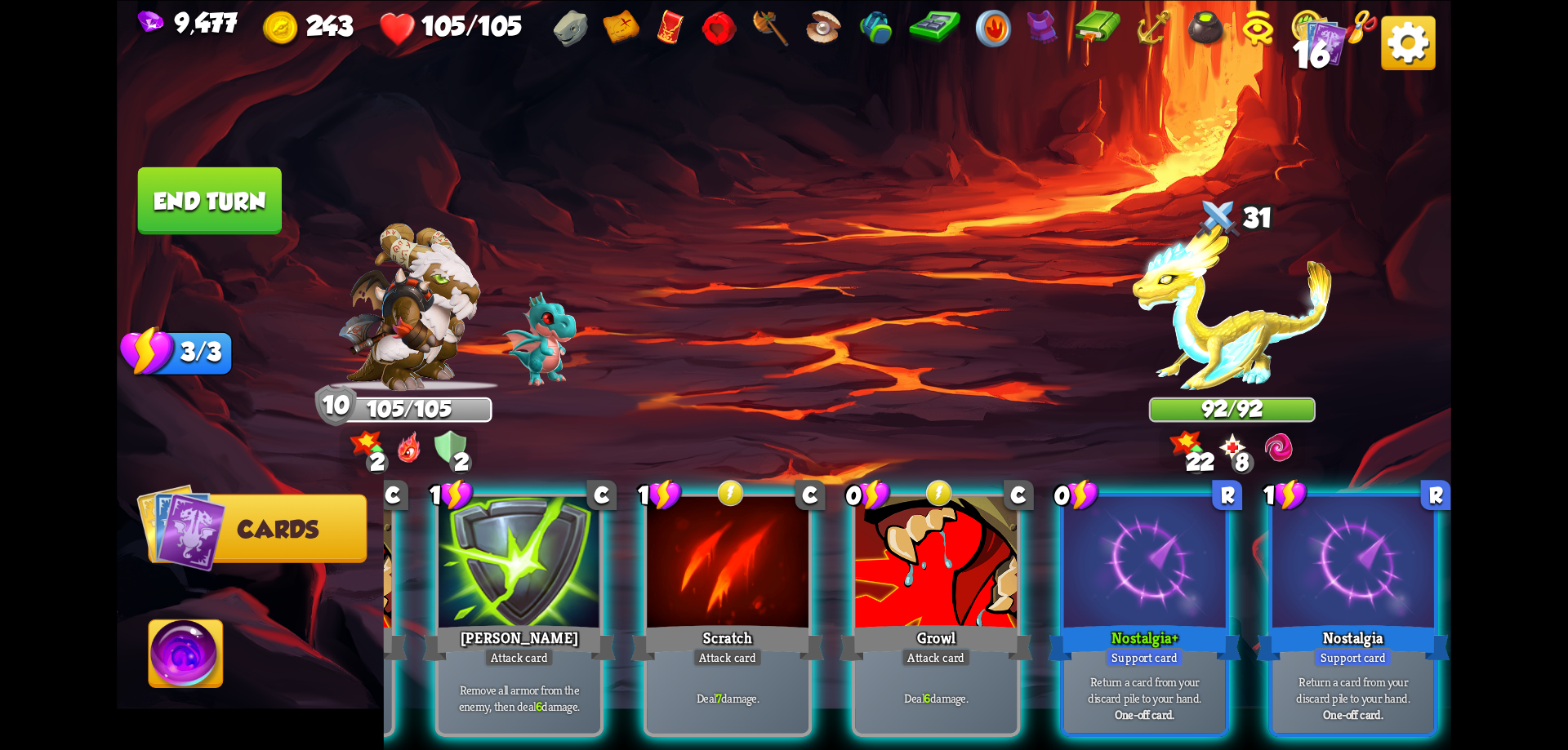
scroll to position [0, 0]
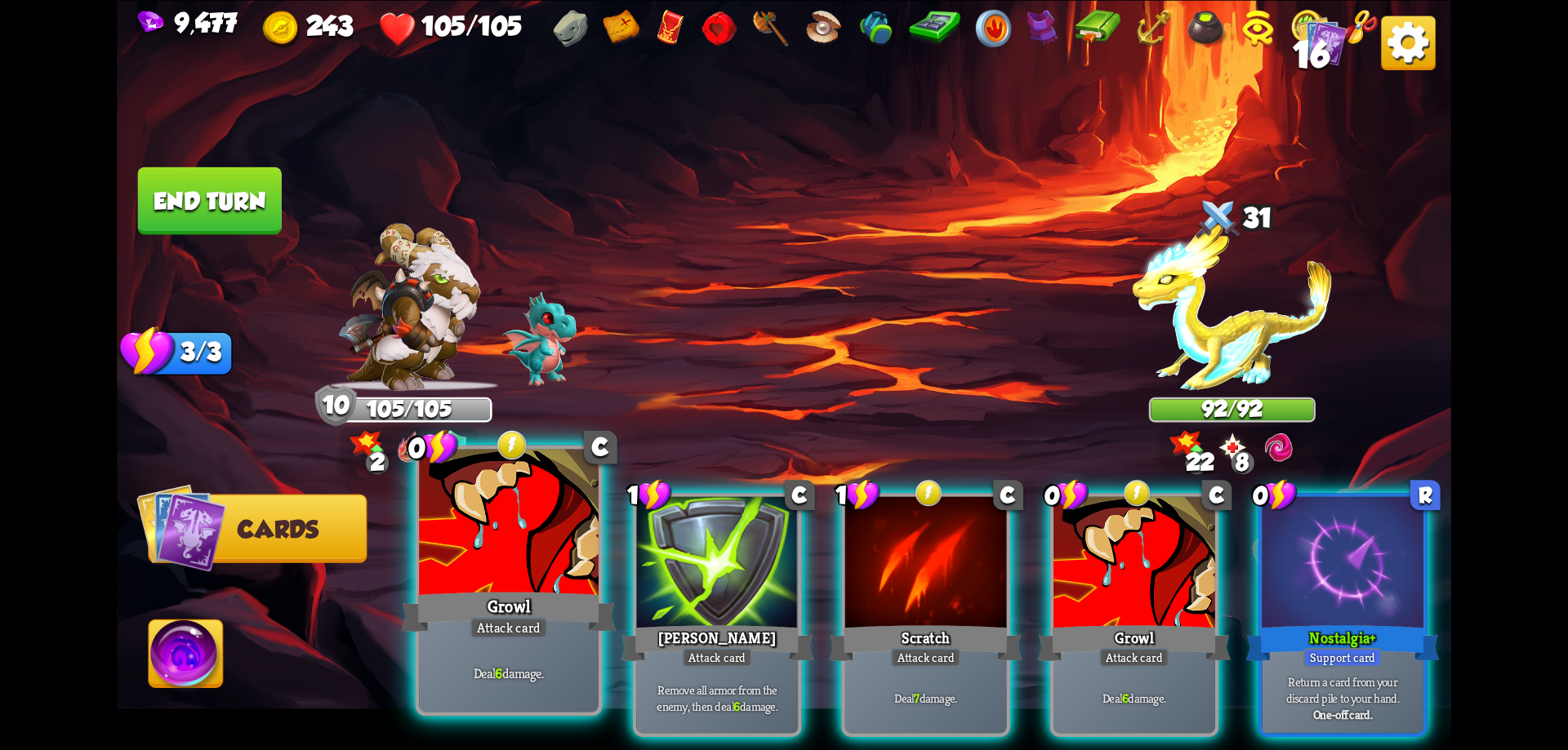
click at [514, 615] on div "Growl" at bounding box center [508, 611] width 215 height 48
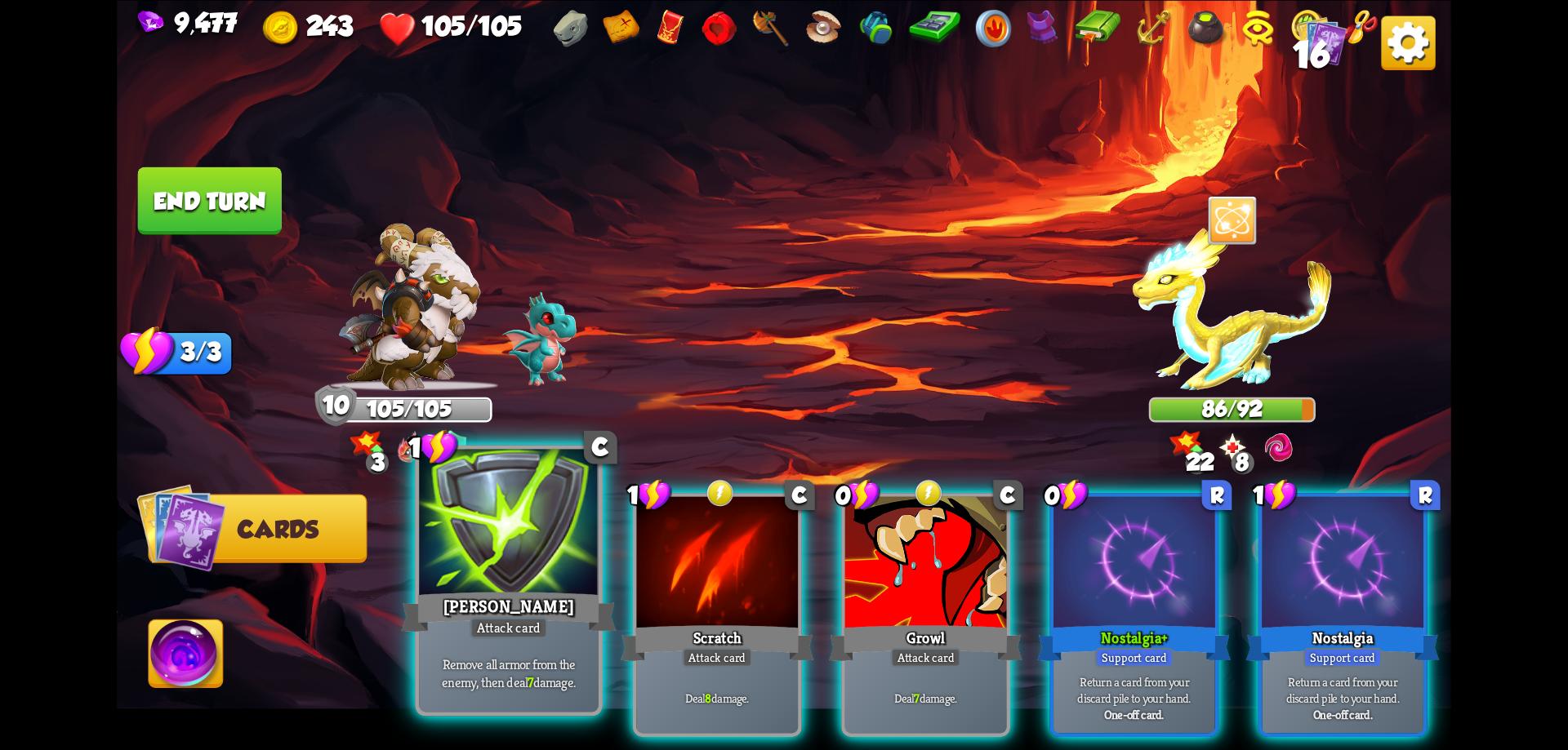
click at [548, 599] on div "Pierce" at bounding box center [508, 611] width 215 height 48
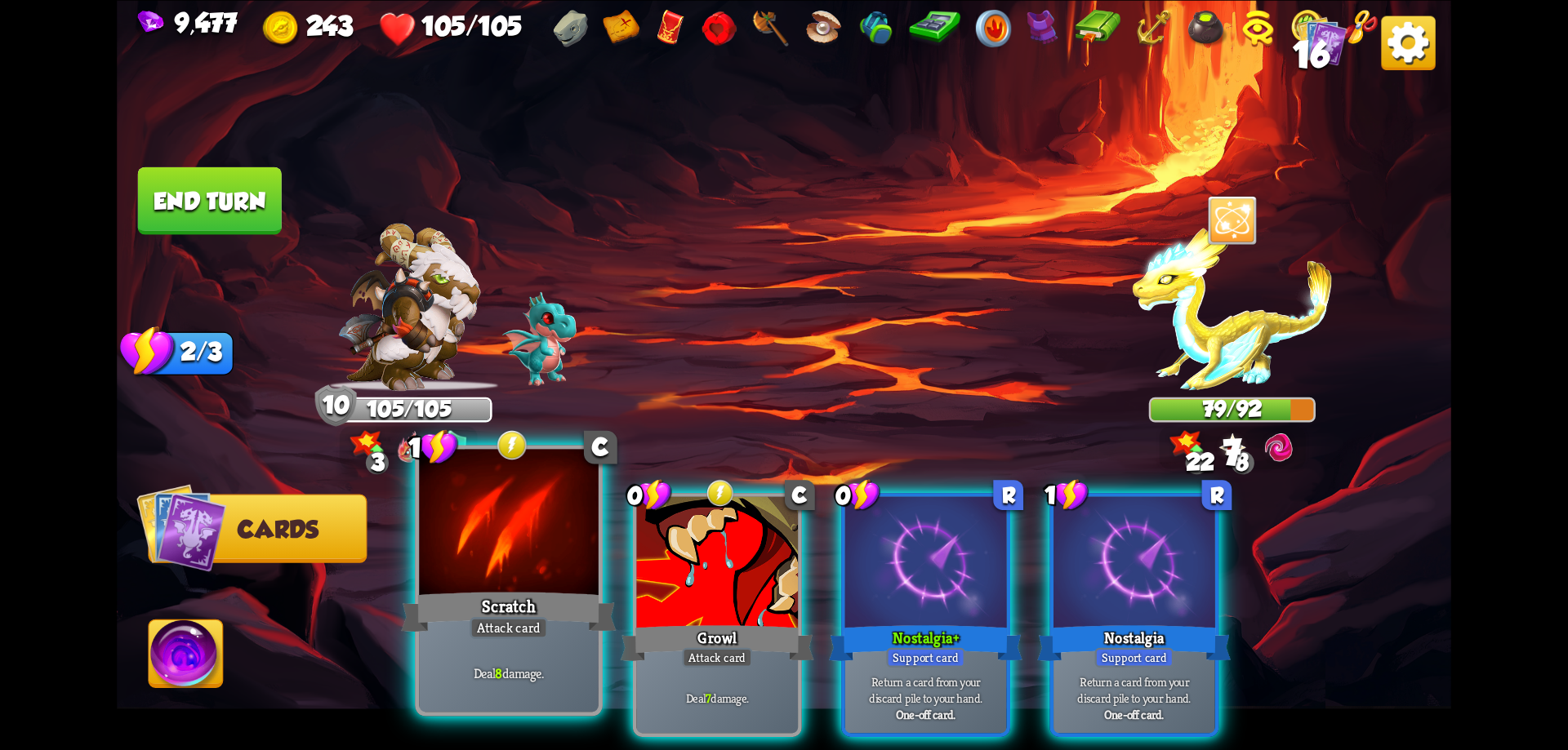
click at [542, 598] on div "Scratch" at bounding box center [508, 611] width 215 height 48
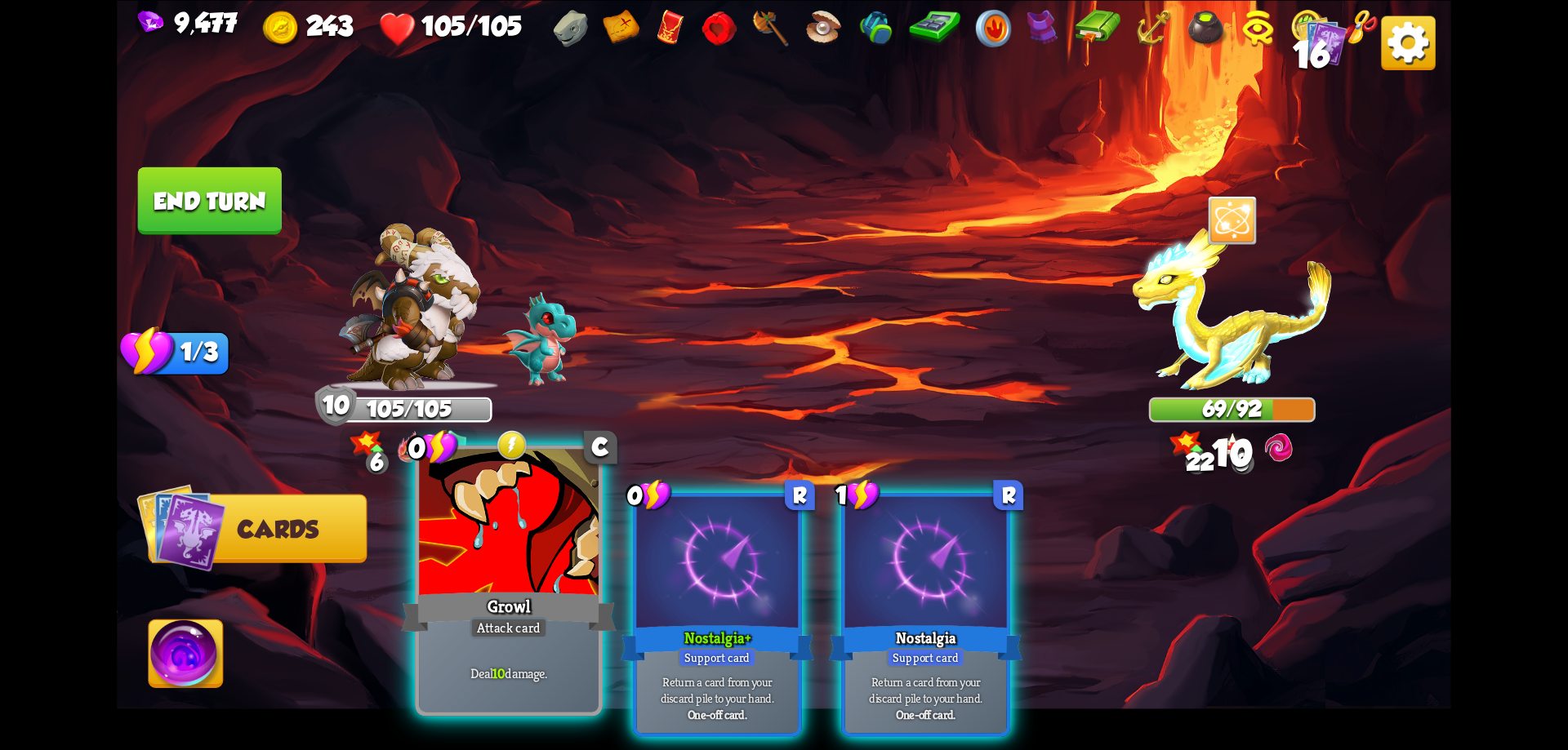
click at [538, 598] on div "Growl" at bounding box center [508, 611] width 215 height 48
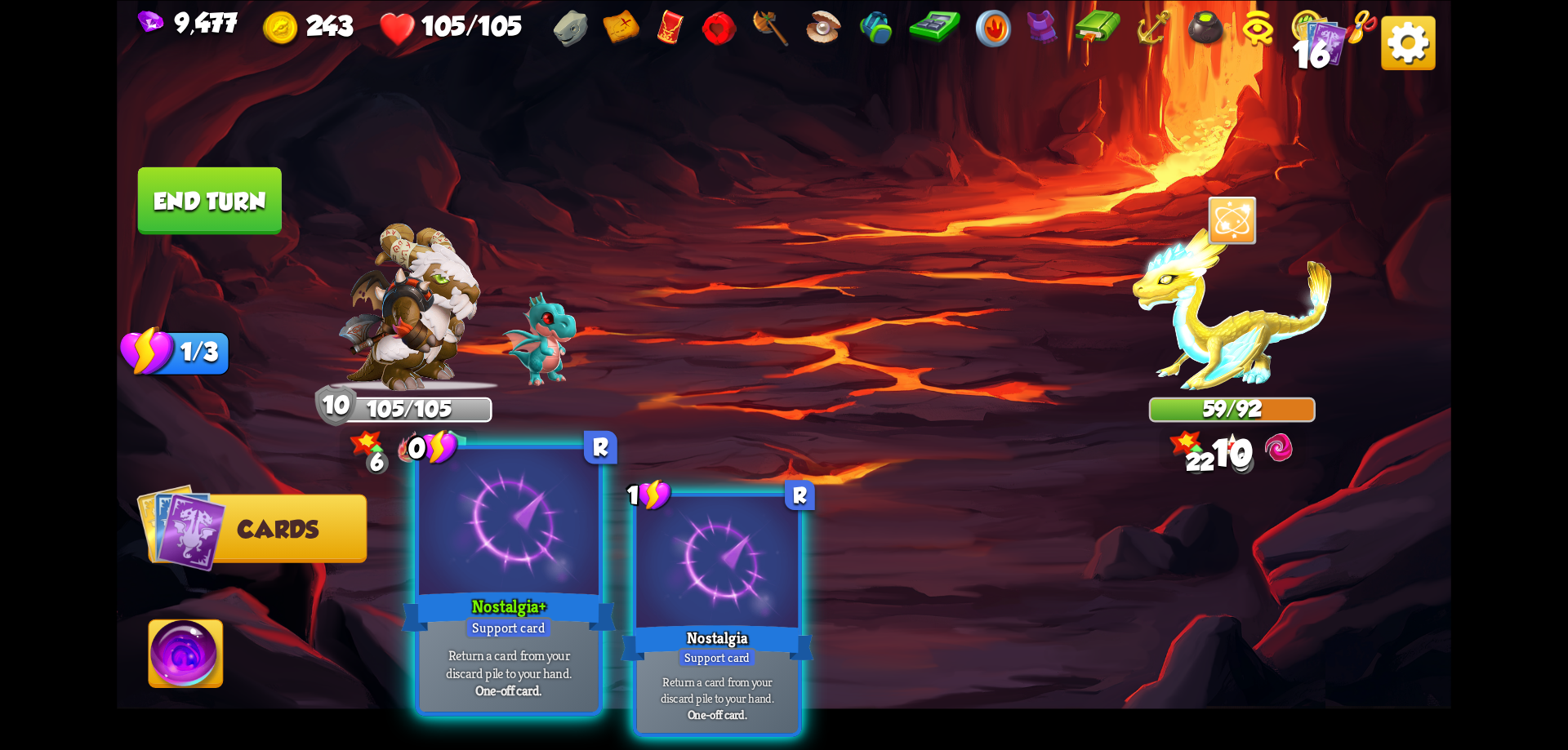
click at [563, 589] on div "Nostalgia+" at bounding box center [508, 611] width 215 height 48
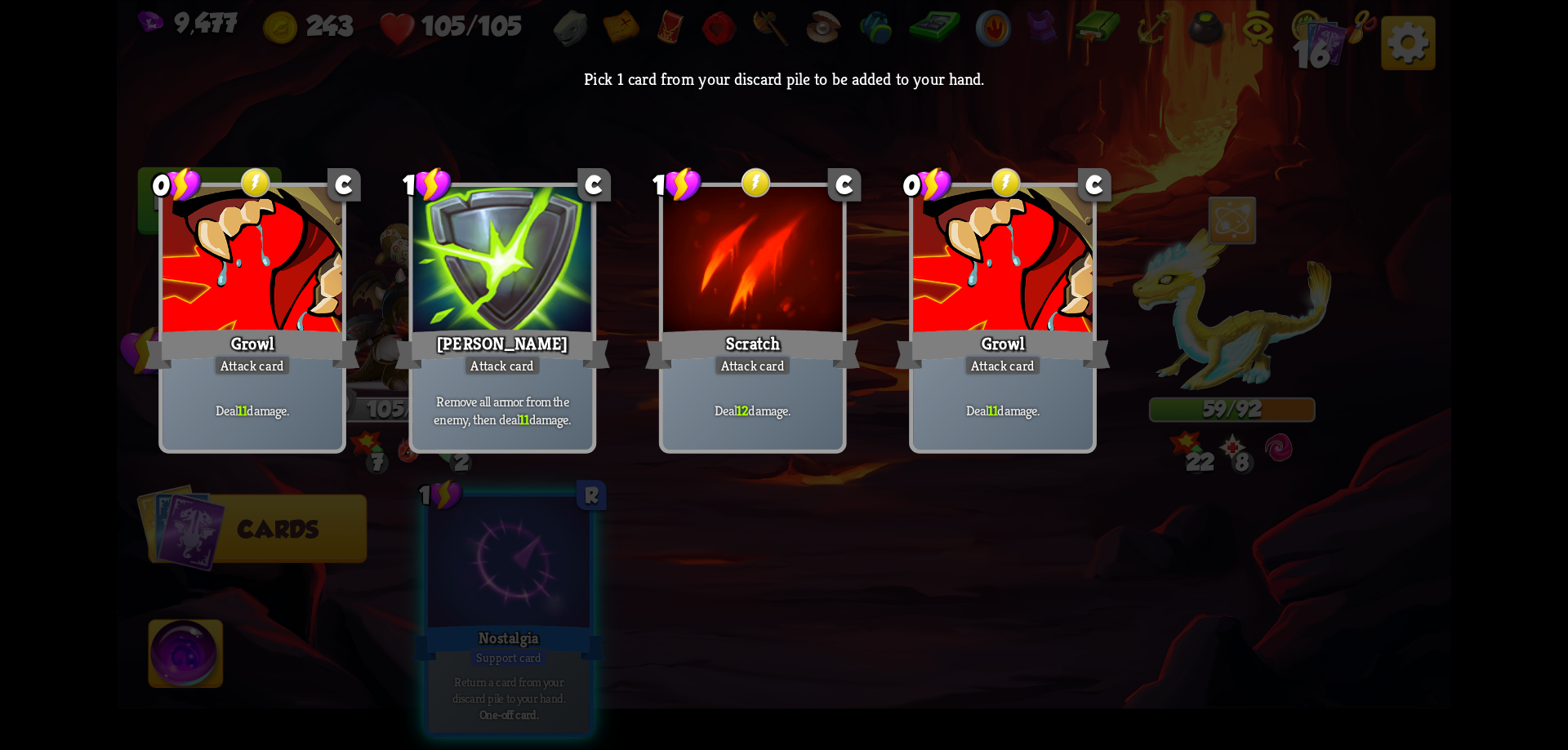
click at [948, 351] on div "Growl" at bounding box center [1002, 349] width 215 height 48
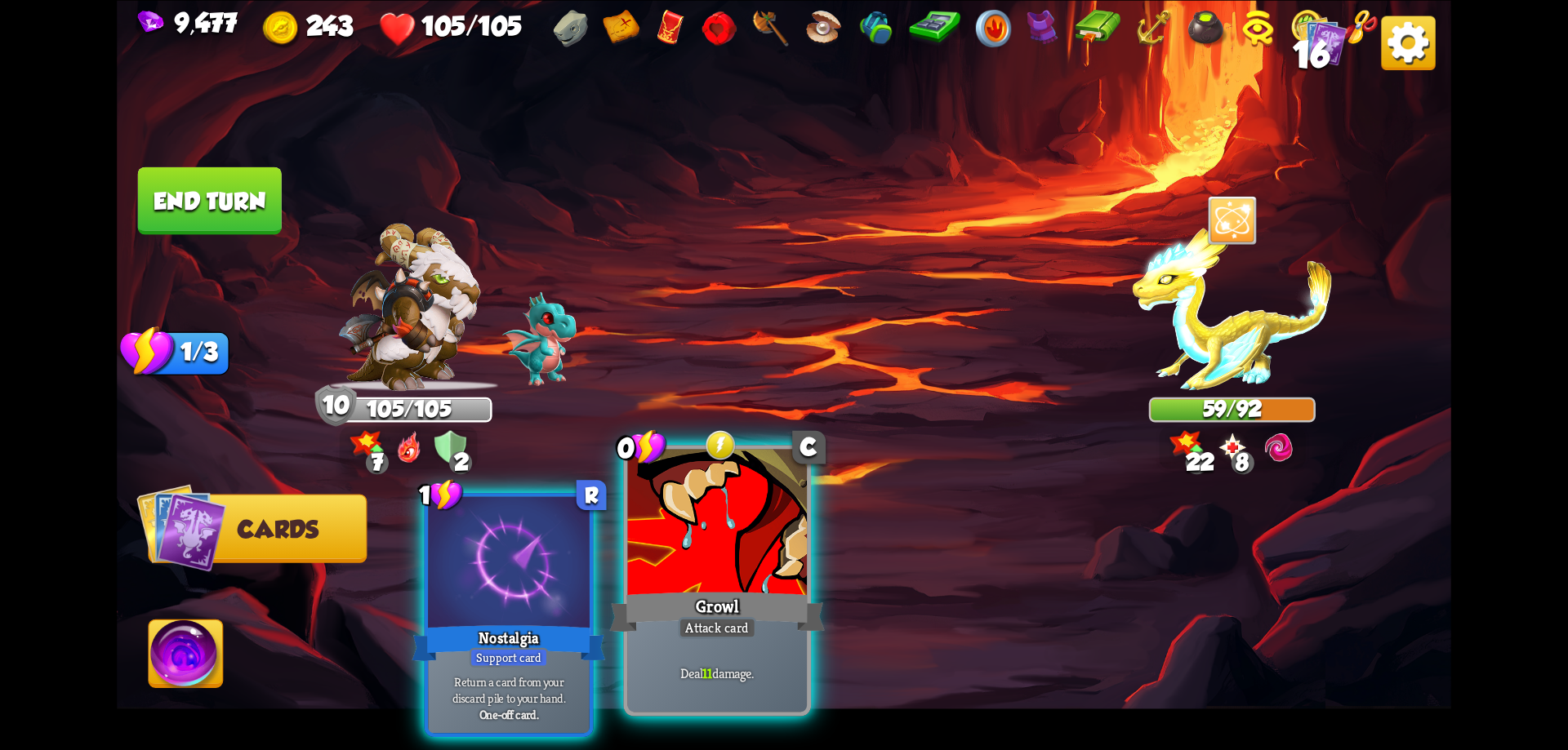
click at [655, 577] on div at bounding box center [718, 525] width 180 height 151
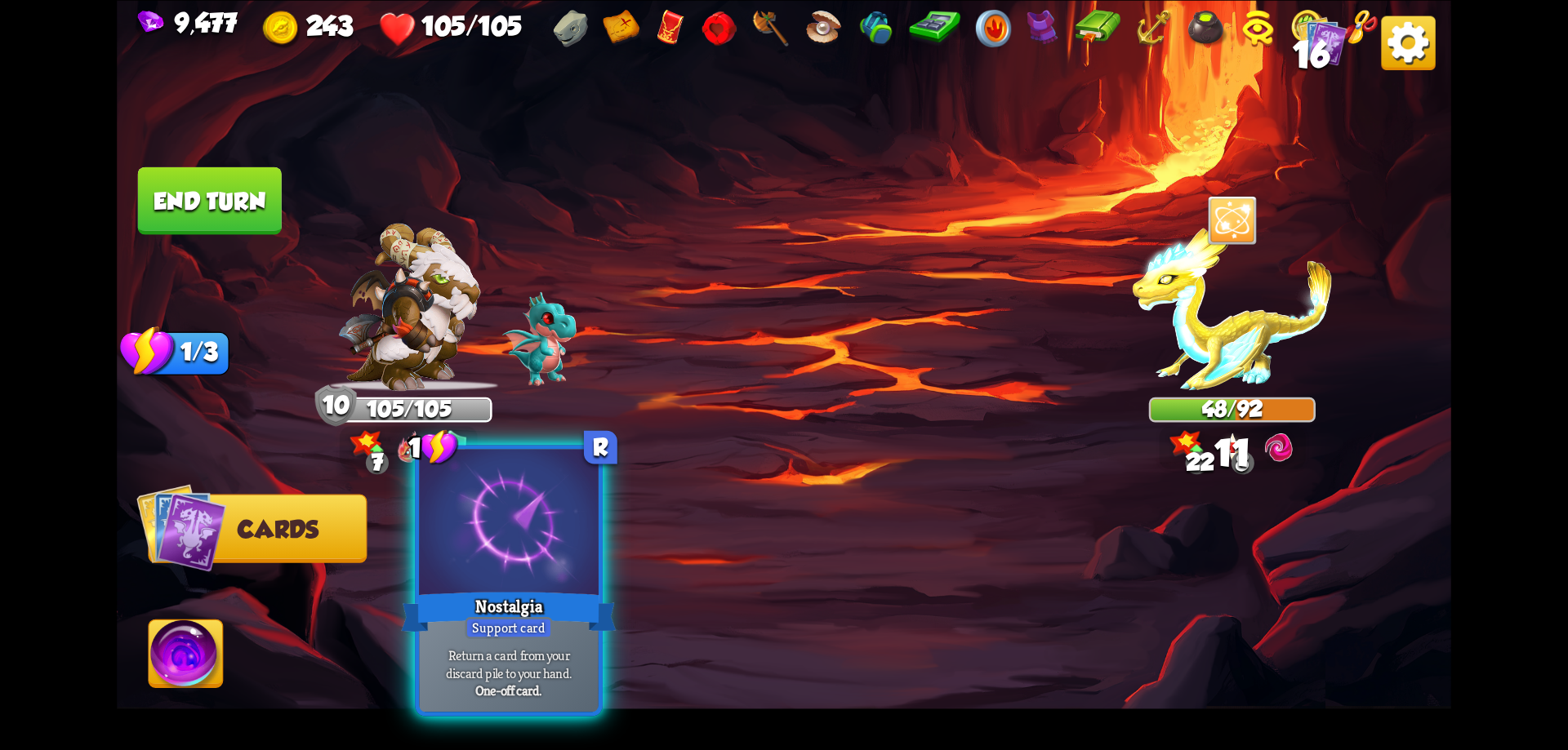
click at [529, 569] on div at bounding box center [508, 525] width 180 height 151
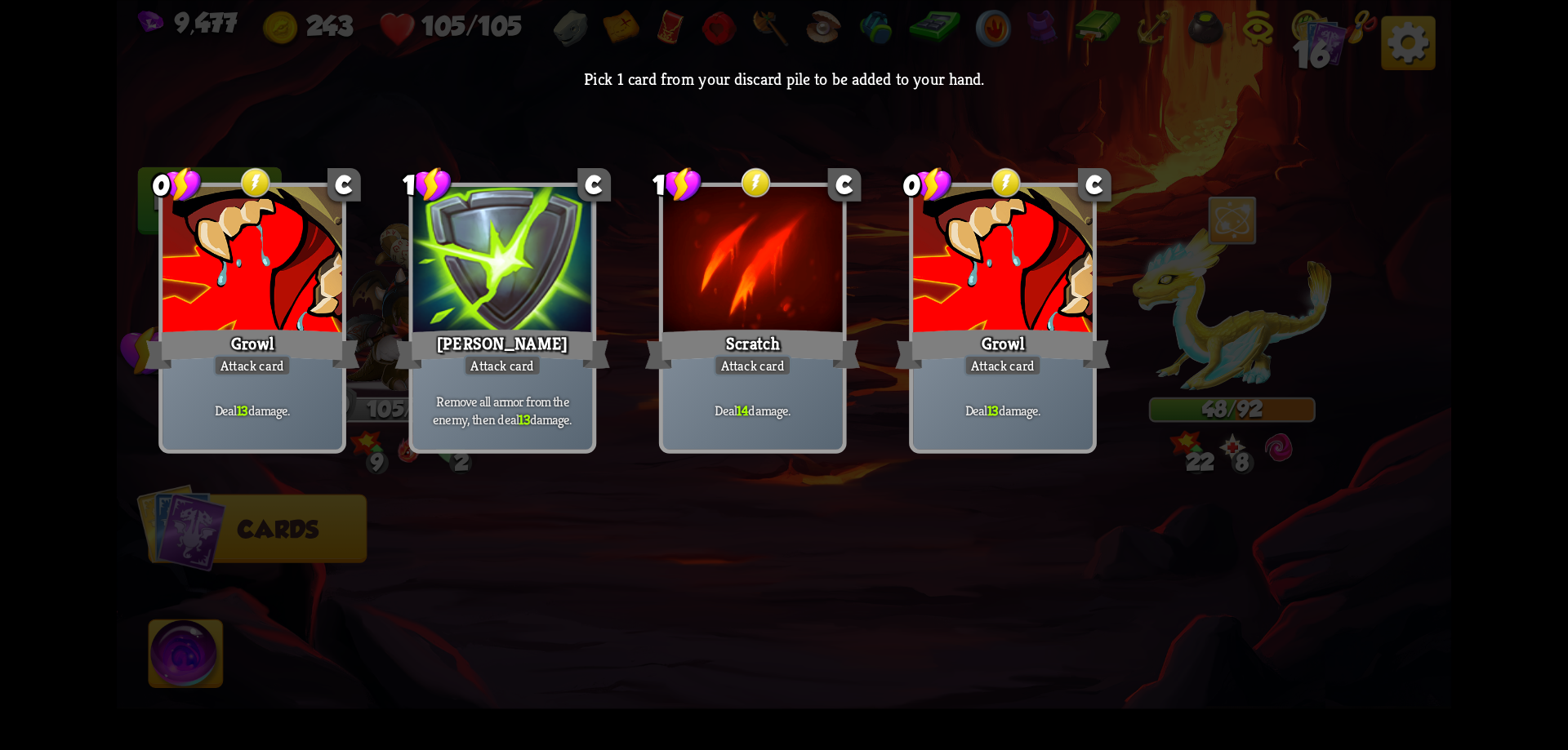
click at [986, 373] on div "Attack card" at bounding box center [1002, 365] width 78 height 22
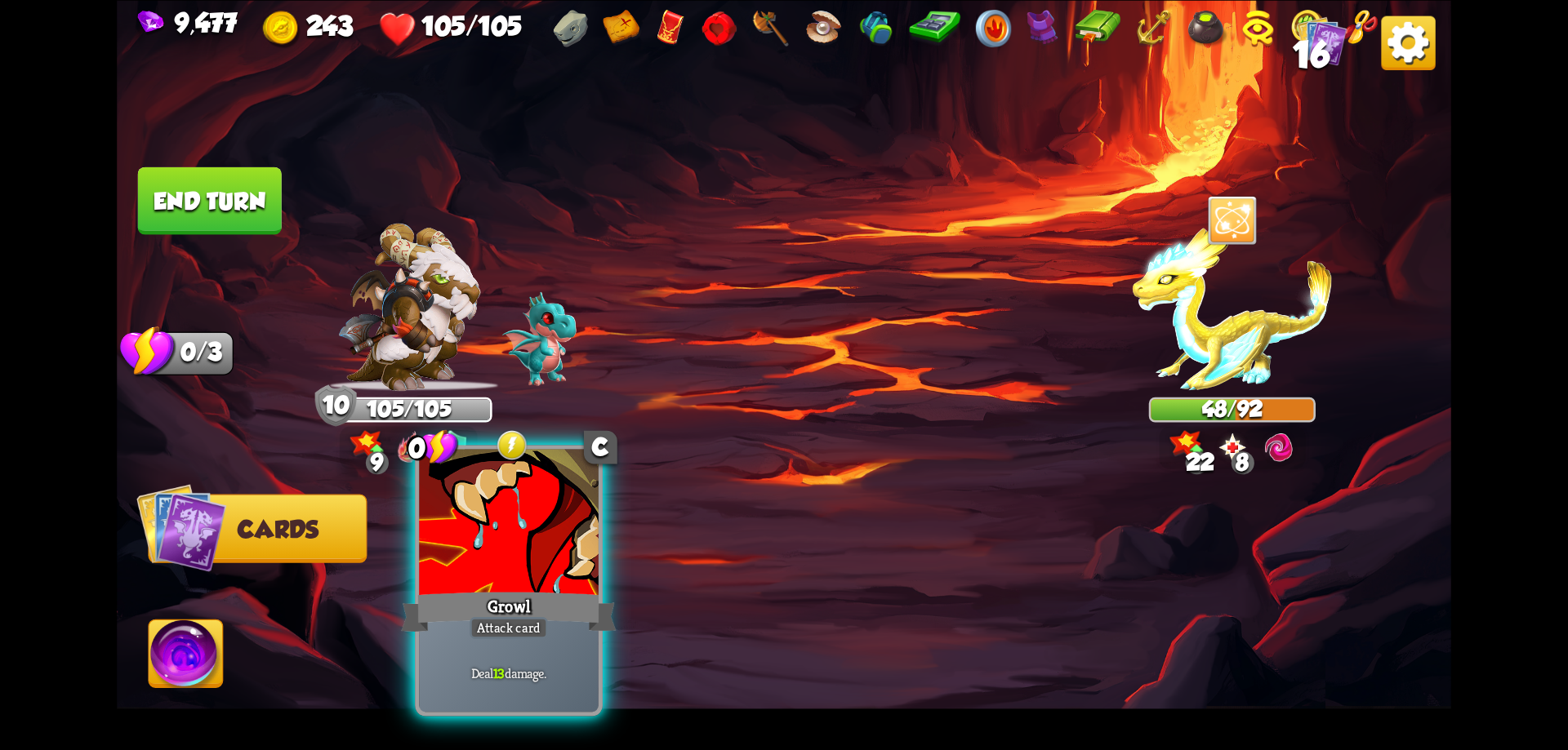
click at [471, 596] on div "Growl" at bounding box center [508, 611] width 215 height 48
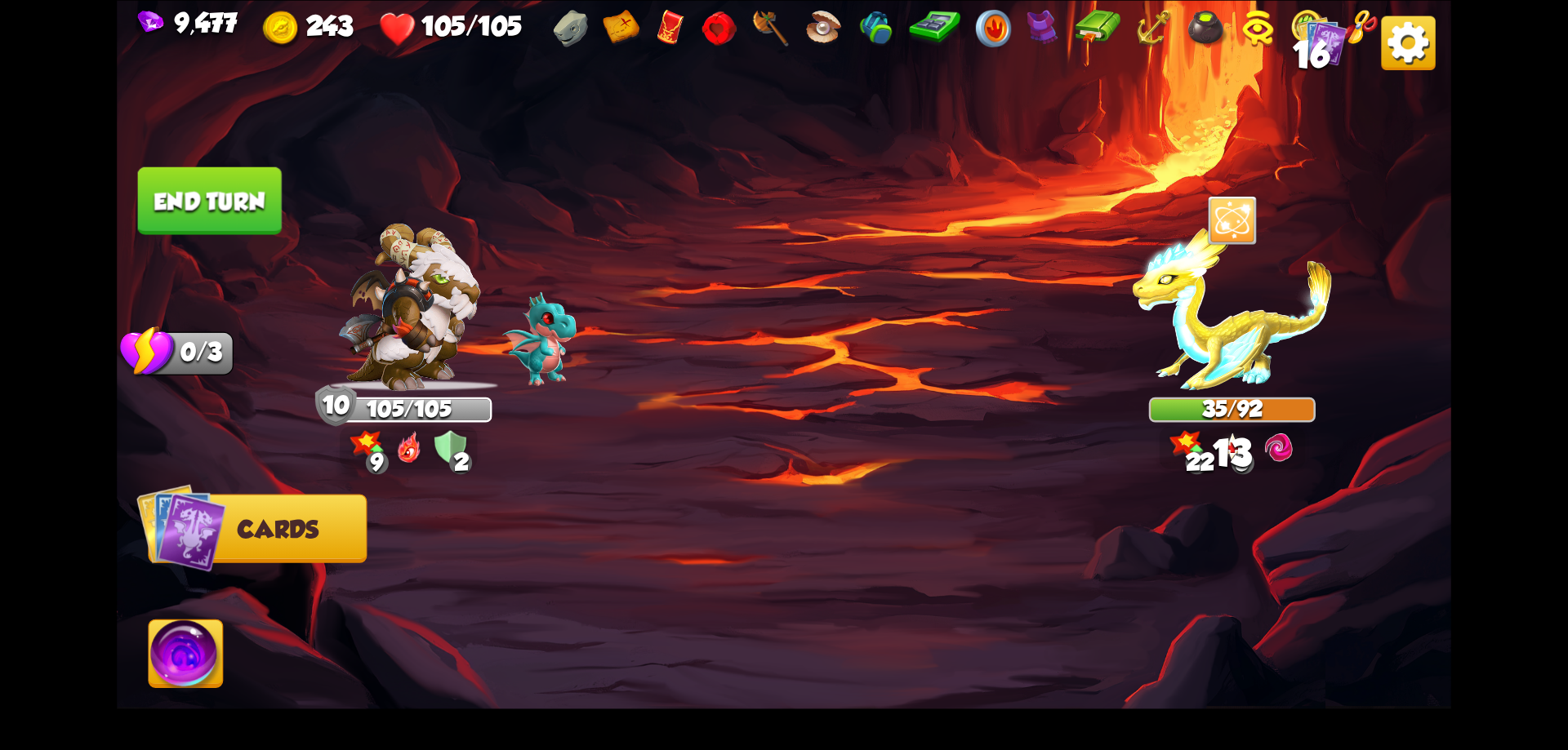
click at [240, 204] on button "End turn" at bounding box center [209, 200] width 143 height 68
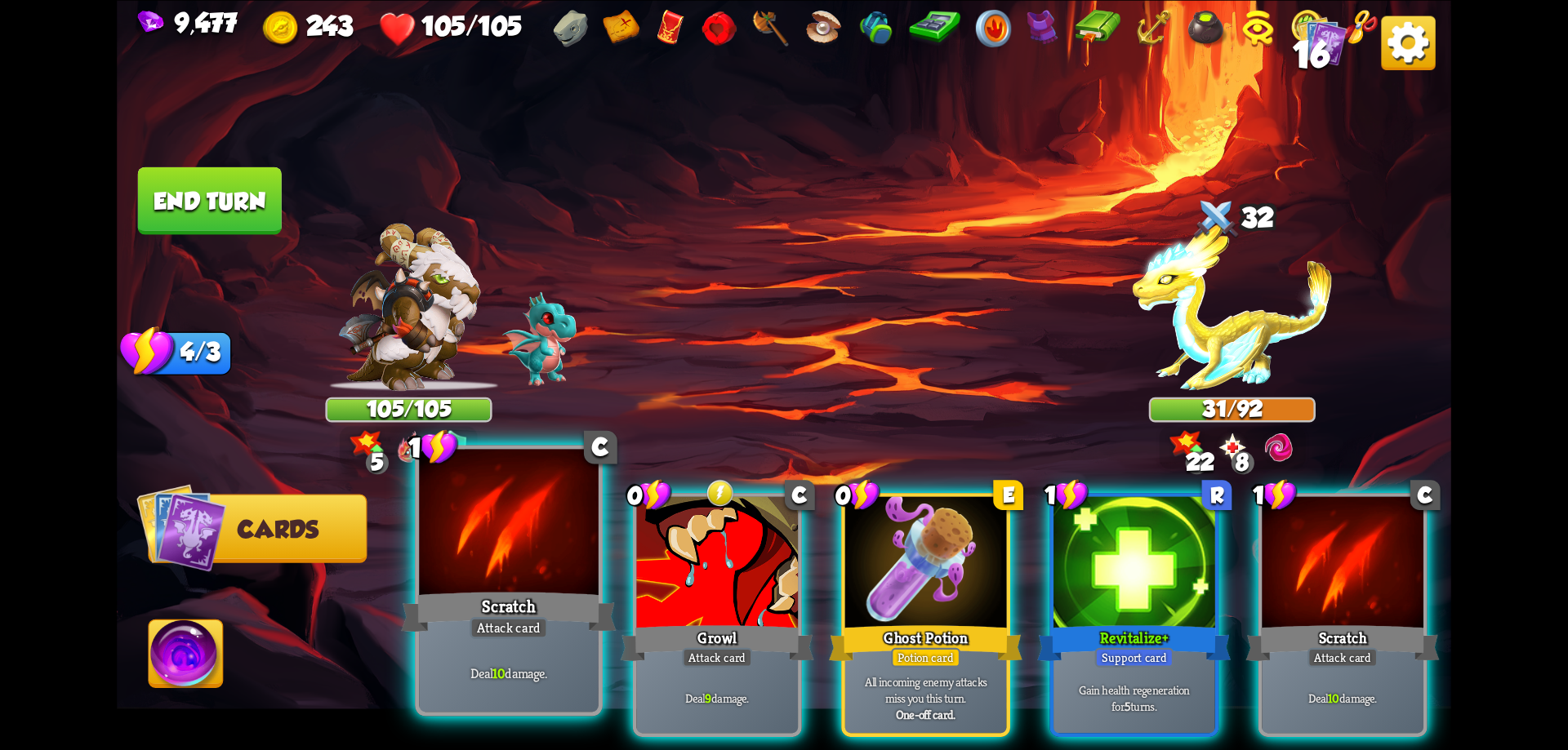
click at [532, 618] on div "Attack card" at bounding box center [508, 628] width 78 height 22
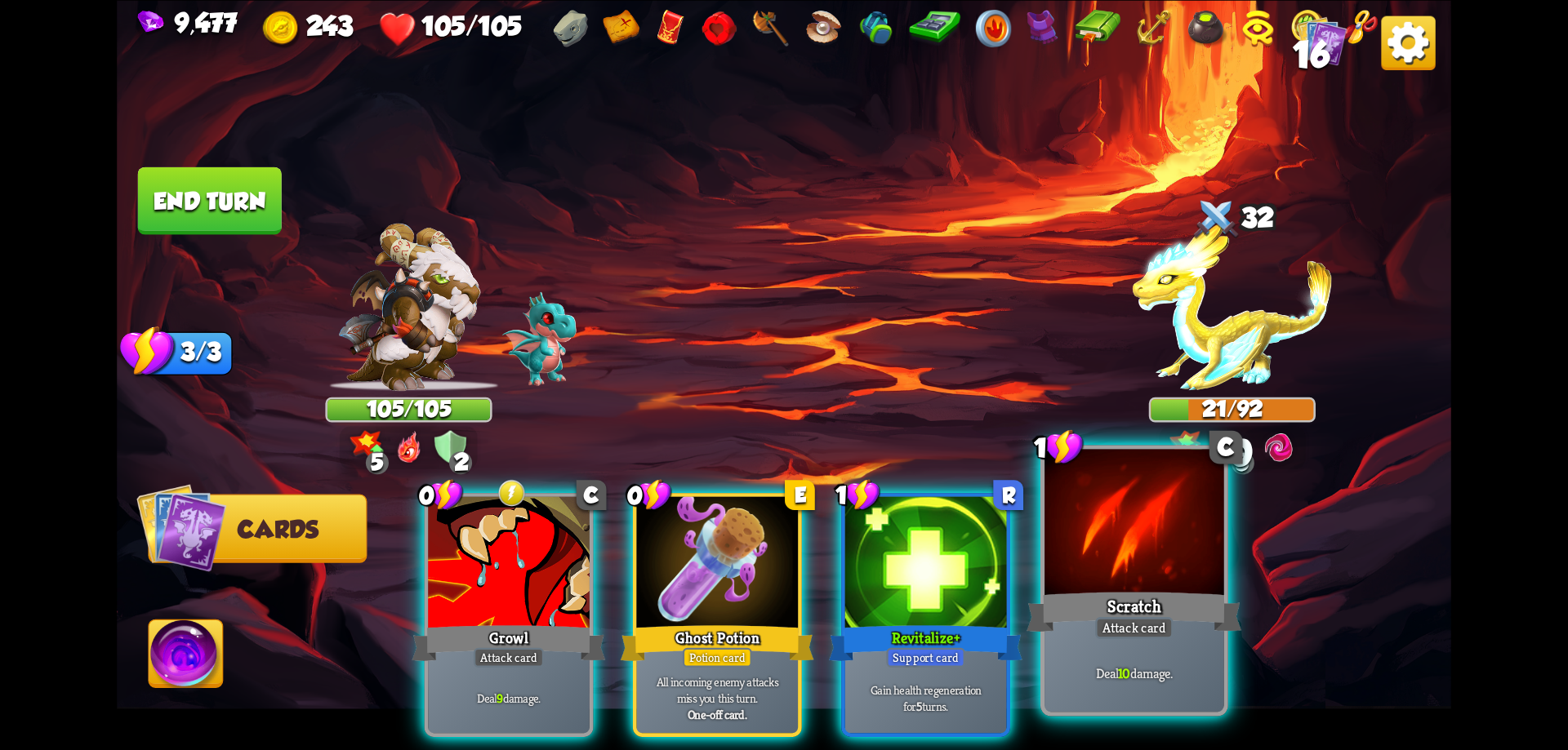
click at [1174, 587] on div at bounding box center [1134, 525] width 180 height 151
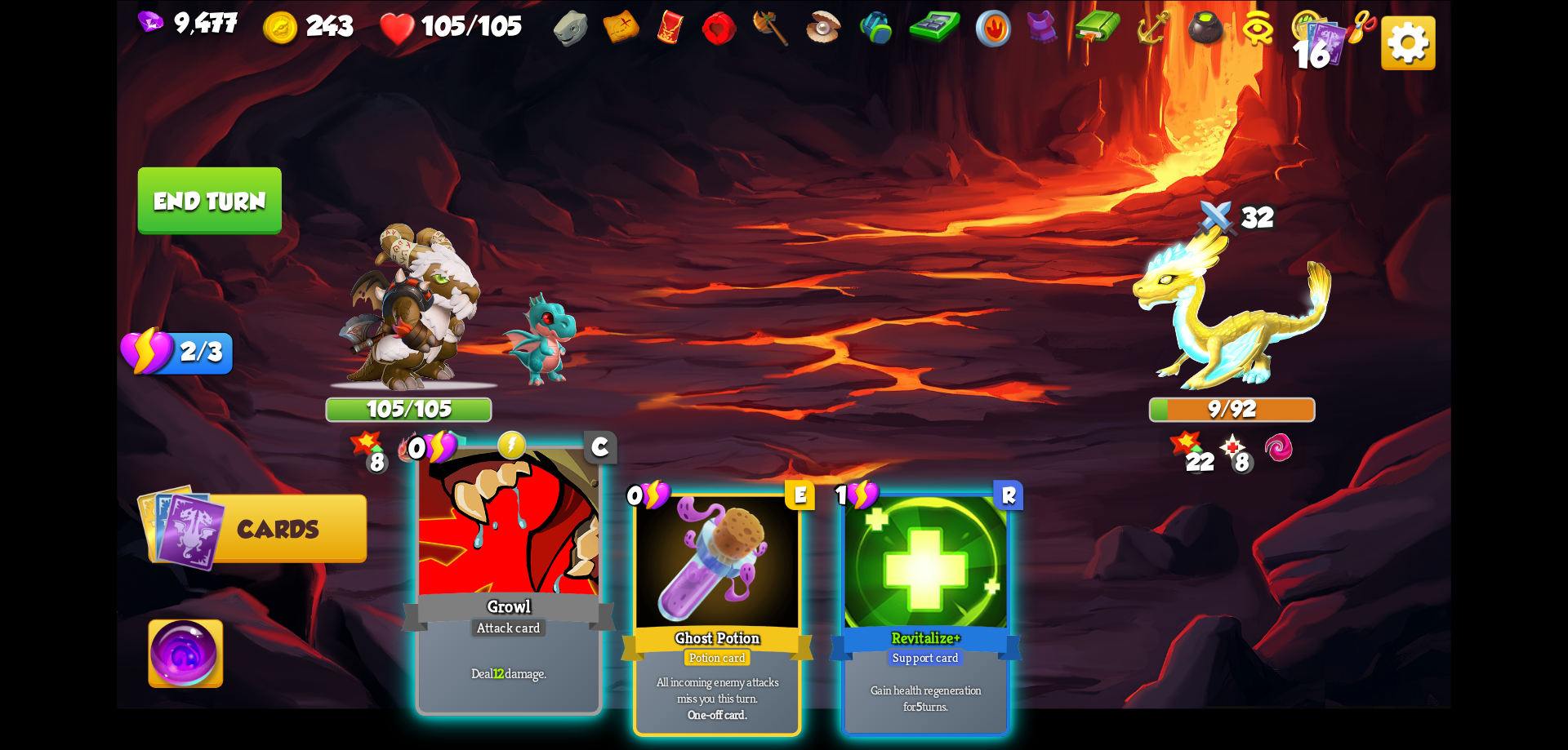
click at [494, 583] on div at bounding box center [508, 525] width 180 height 151
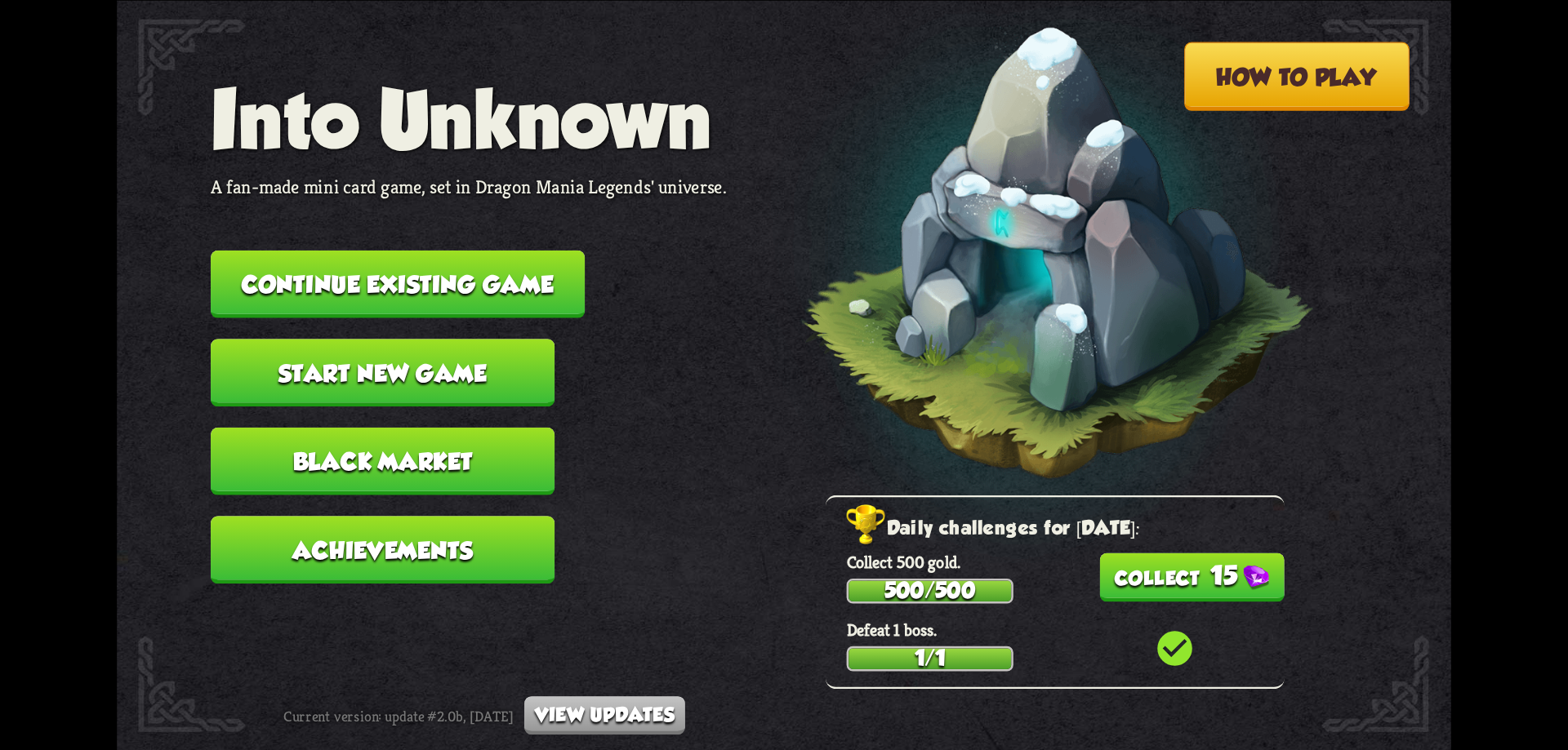
click at [1187, 583] on button "15" at bounding box center [1192, 577] width 185 height 49
click at [532, 288] on button "Continue existing game" at bounding box center [397, 284] width 374 height 68
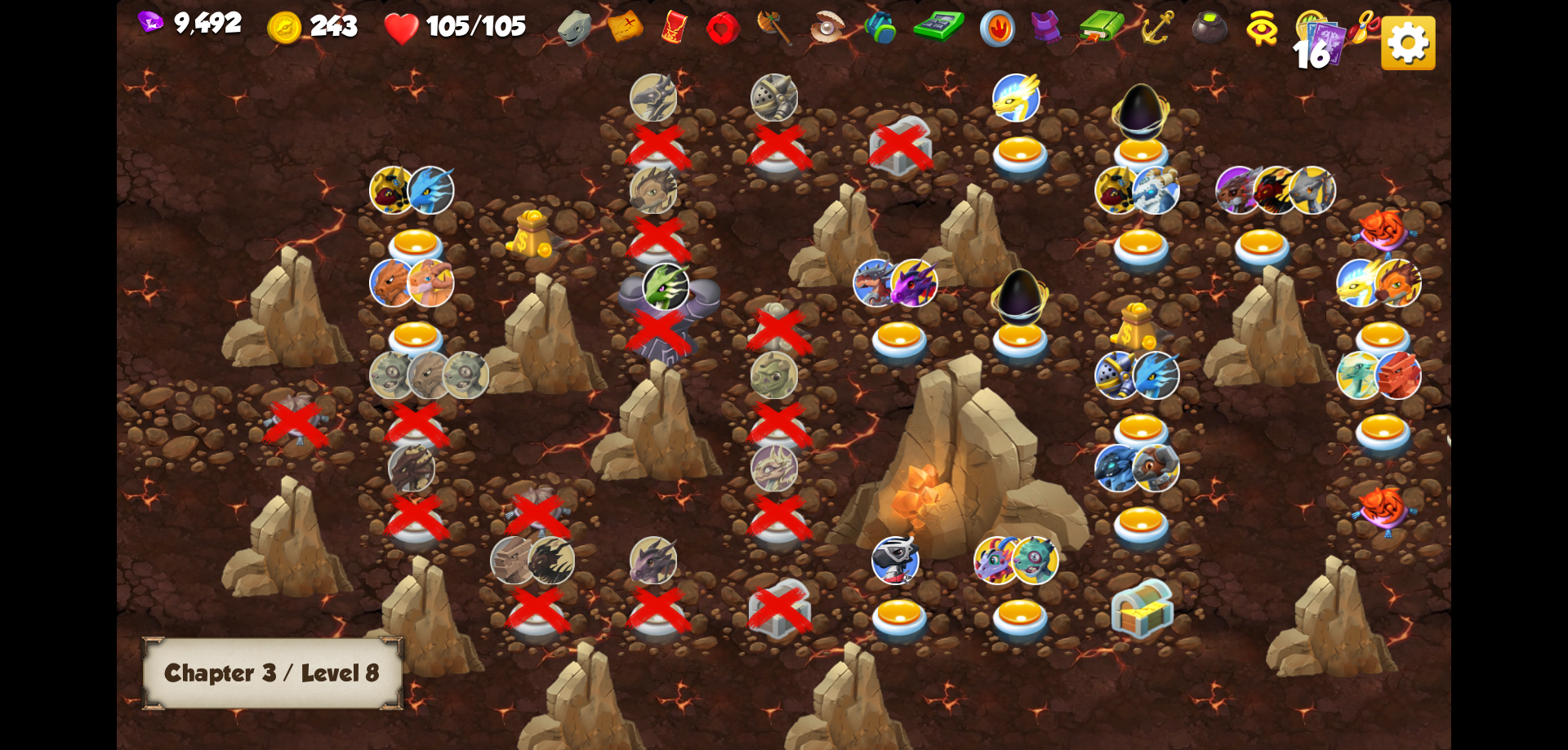
click at [1018, 149] on img at bounding box center [1021, 161] width 67 height 49
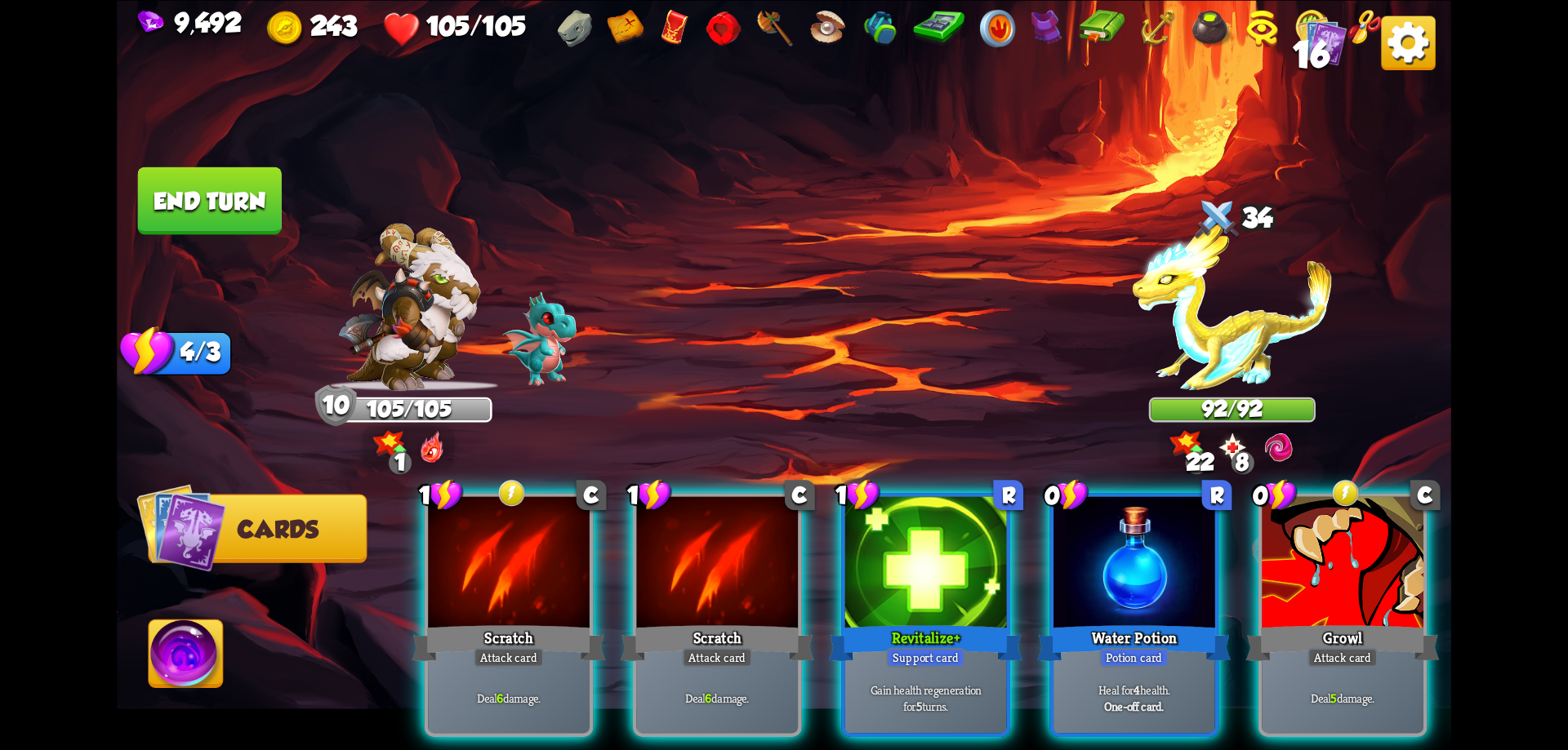
click at [903, 621] on div "Revitalize+" at bounding box center [925, 642] width 194 height 43
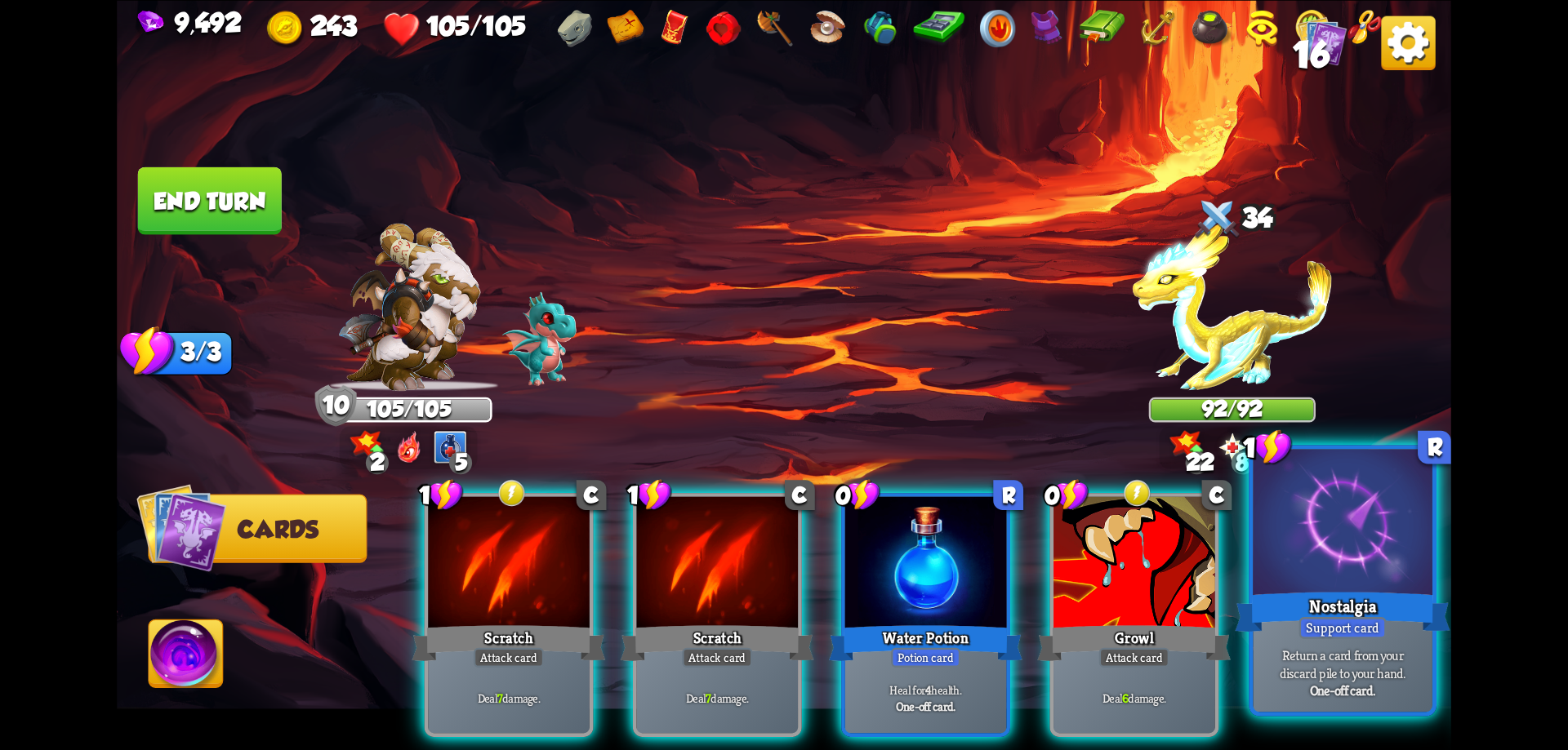
click at [1329, 595] on div "Nostalgia" at bounding box center [1342, 611] width 215 height 48
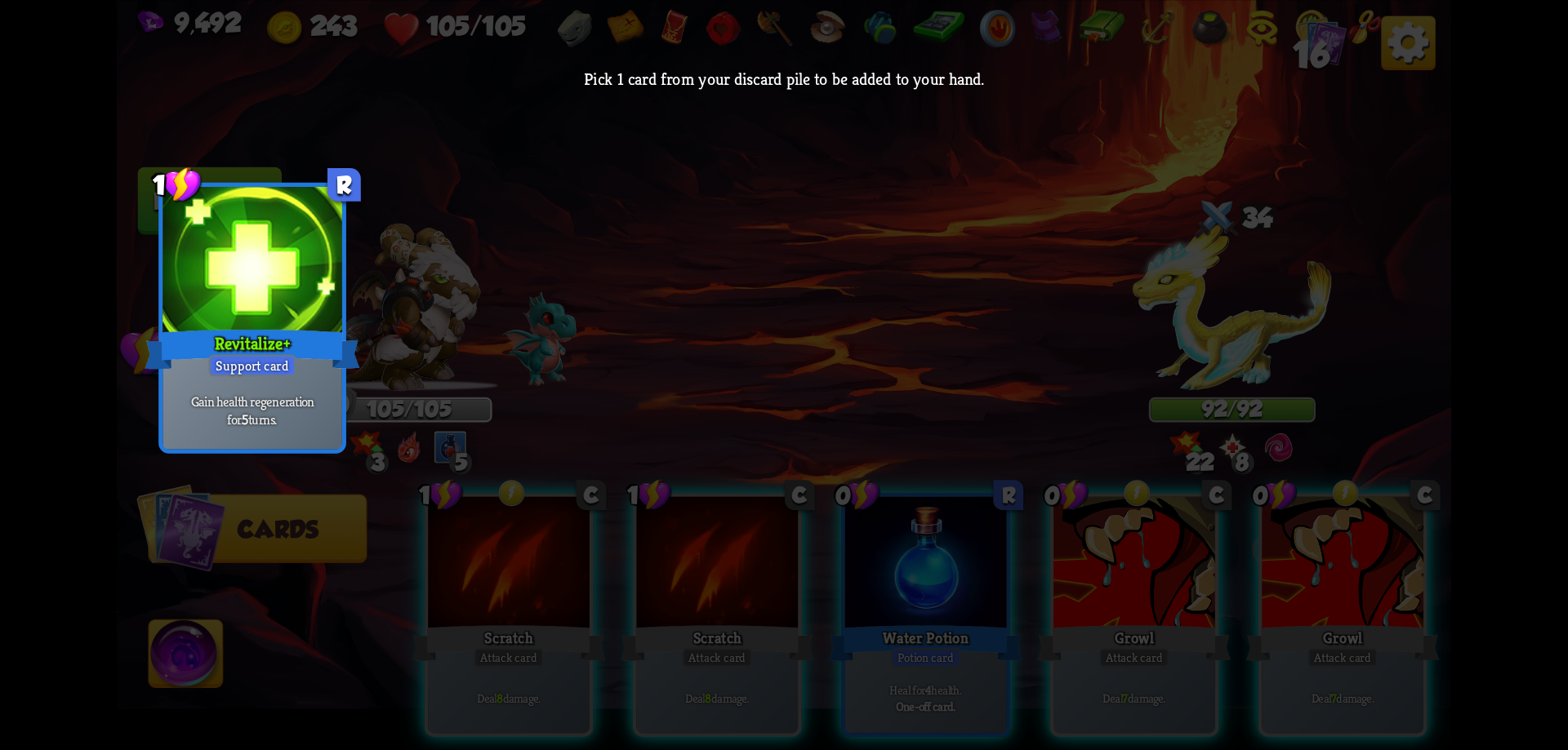
click at [258, 398] on p "Gain health regeneration for 5 turns." at bounding box center [252, 410] width 171 height 35
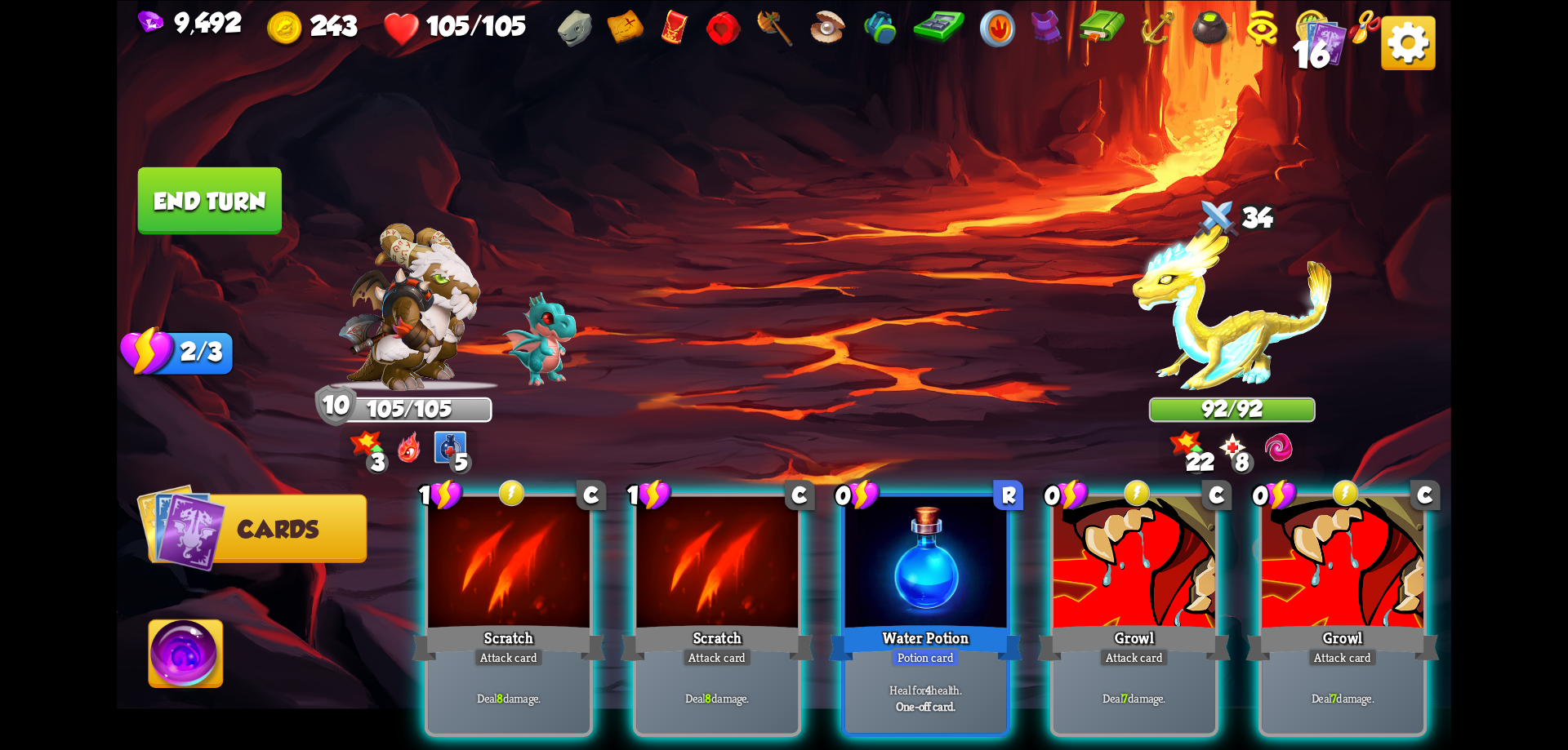
scroll to position [0, 155]
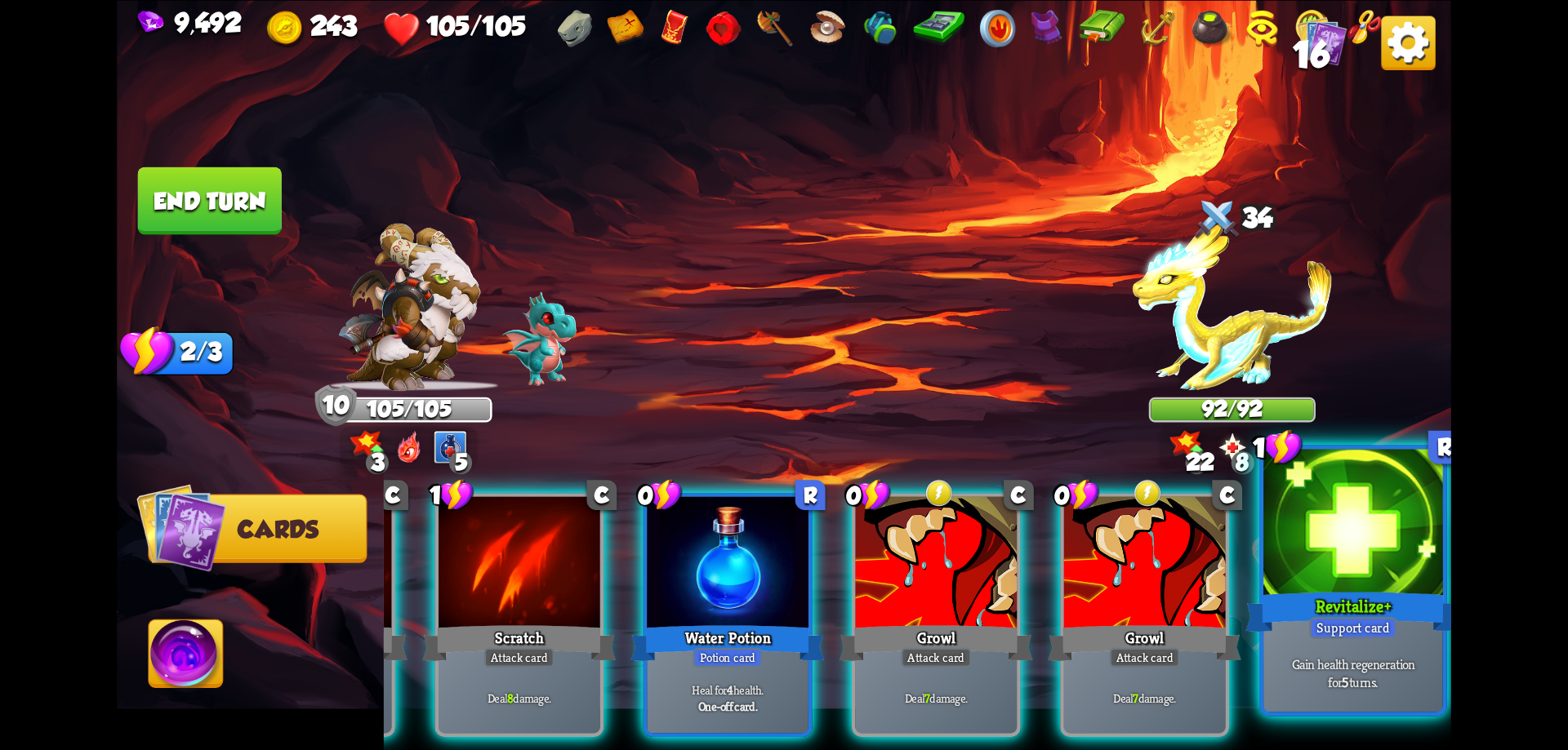
click at [1365, 663] on p "Gain health regeneration for 5 turns." at bounding box center [1353, 672] width 171 height 35
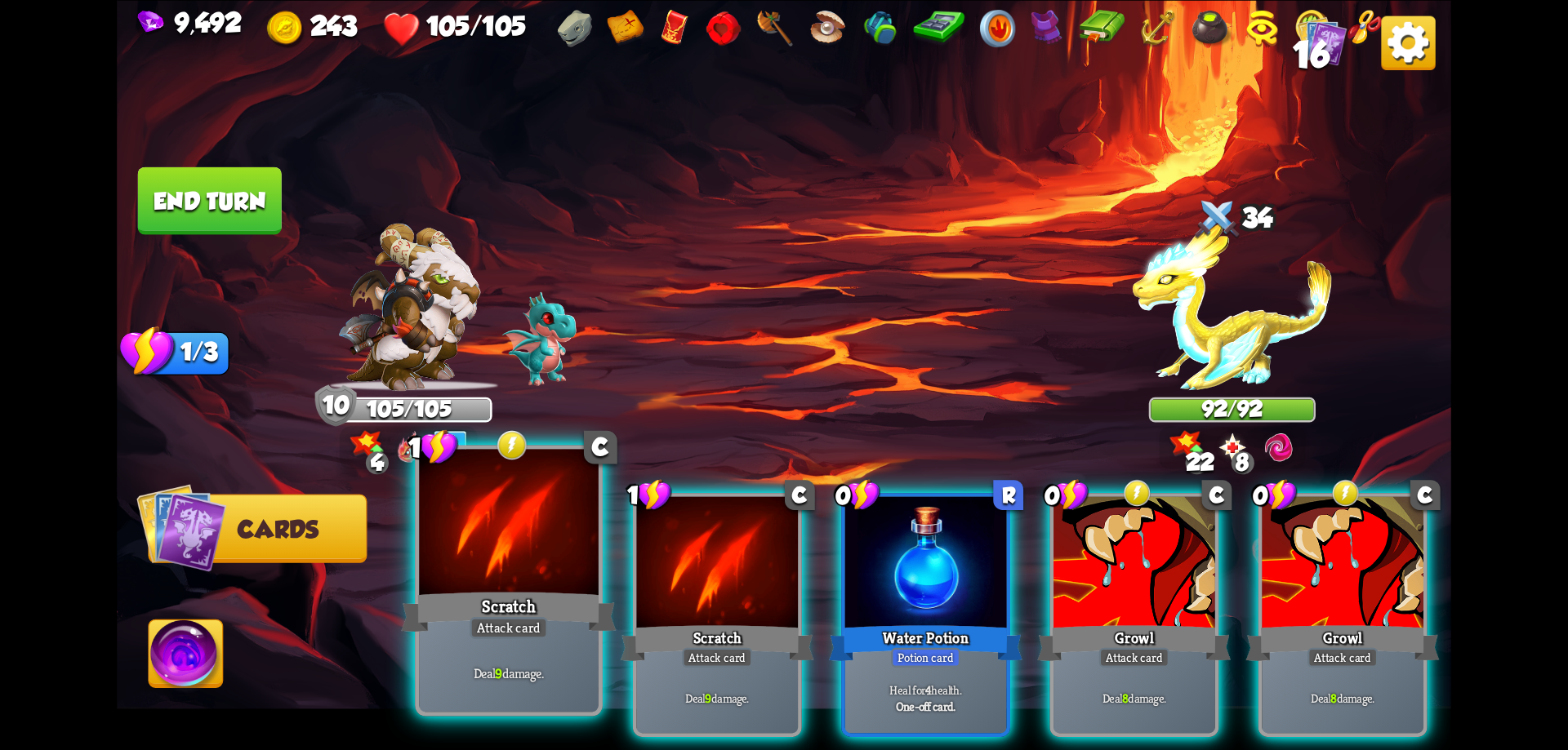
click at [546, 584] on div at bounding box center [508, 525] width 180 height 151
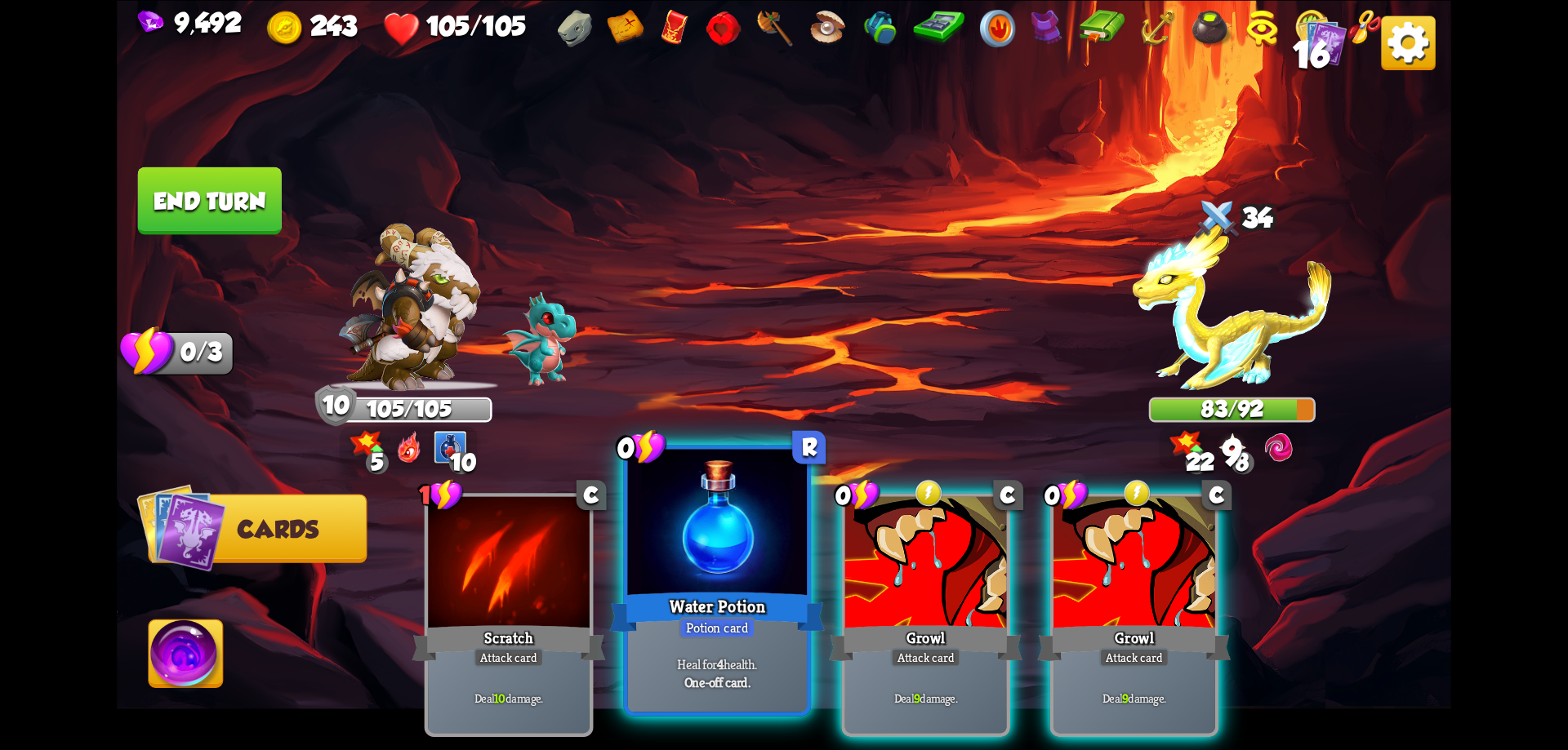
click at [767, 594] on div "Water Potion" at bounding box center [717, 611] width 215 height 48
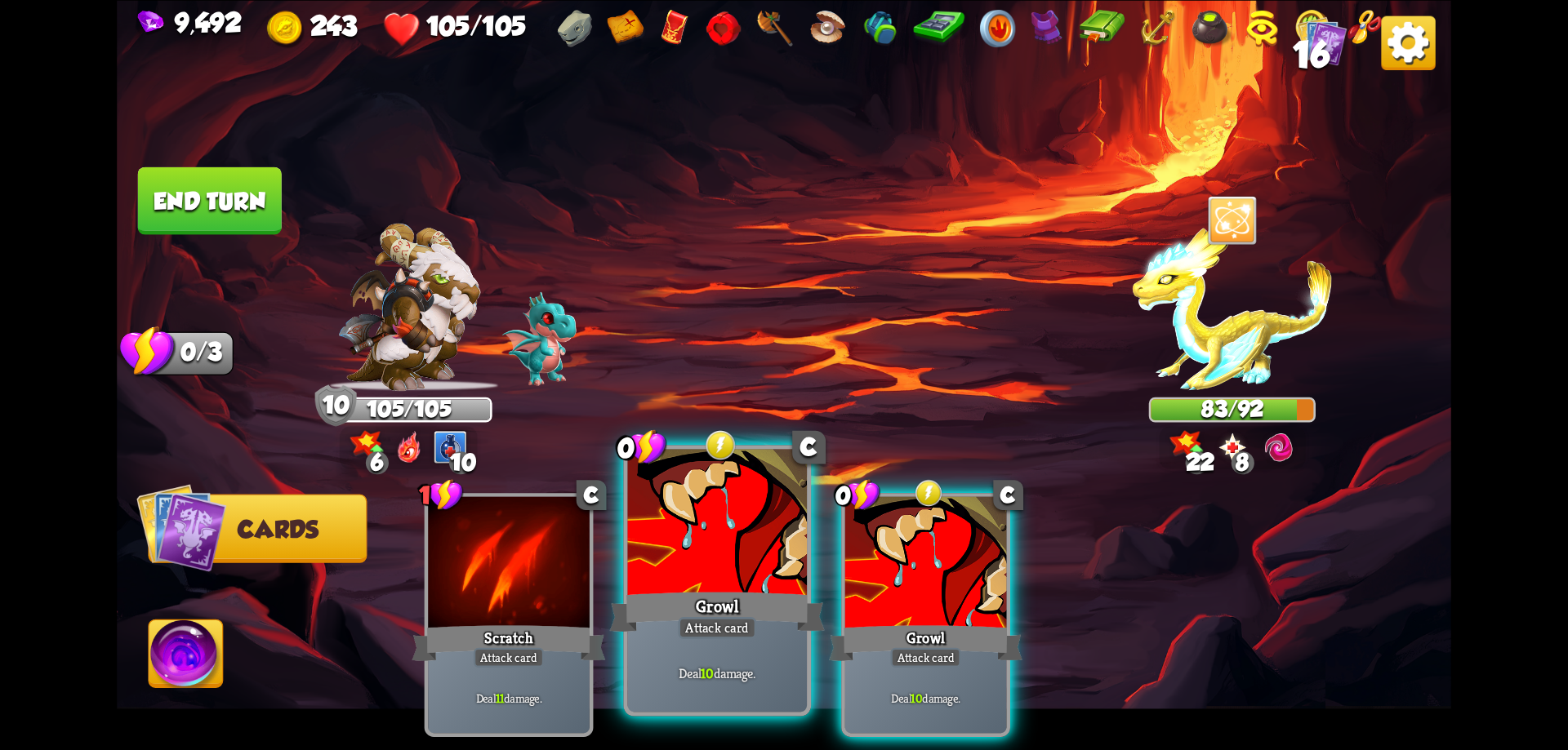
click at [757, 592] on div "Growl" at bounding box center [717, 611] width 215 height 48
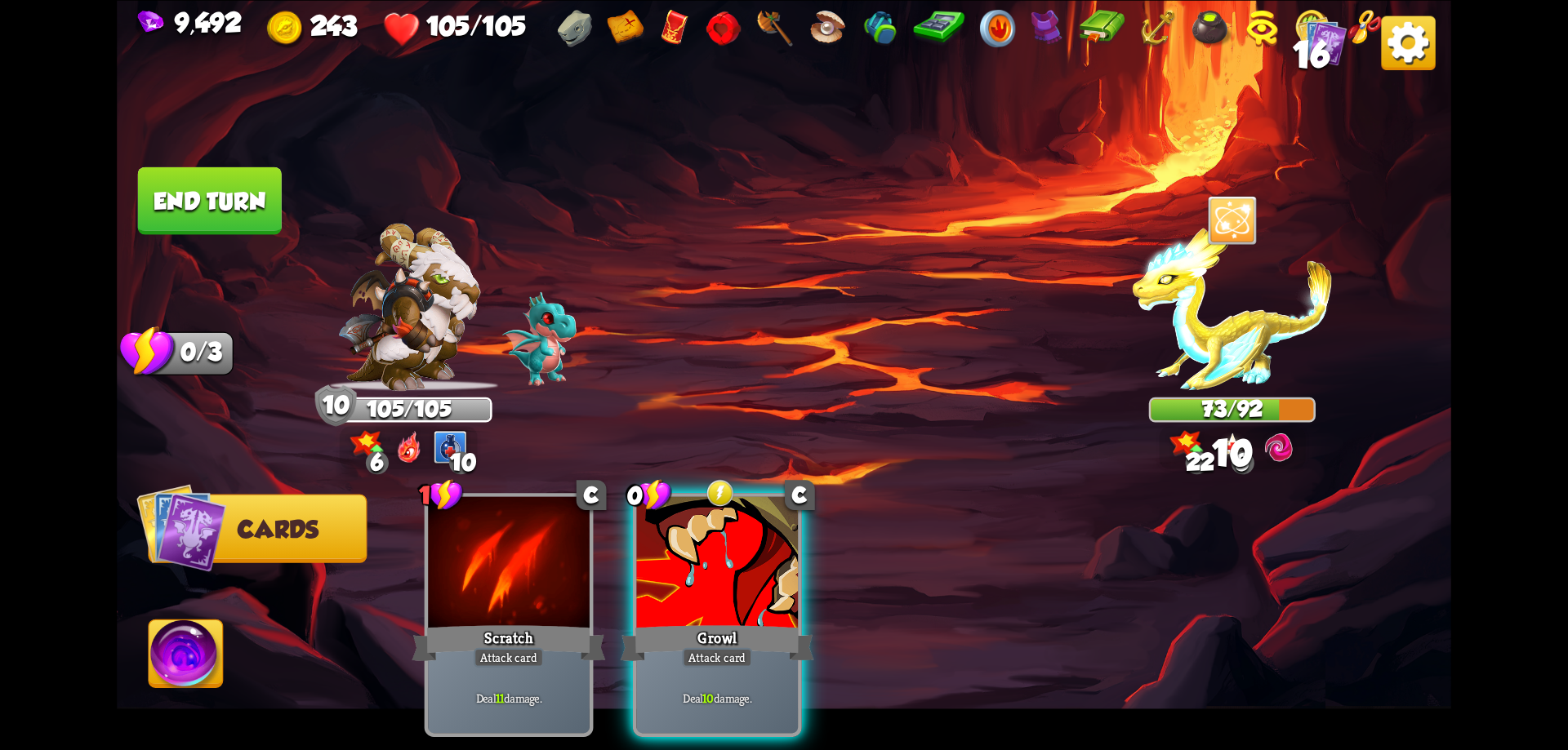
click at [751, 621] on div "Growl" at bounding box center [718, 642] width 194 height 43
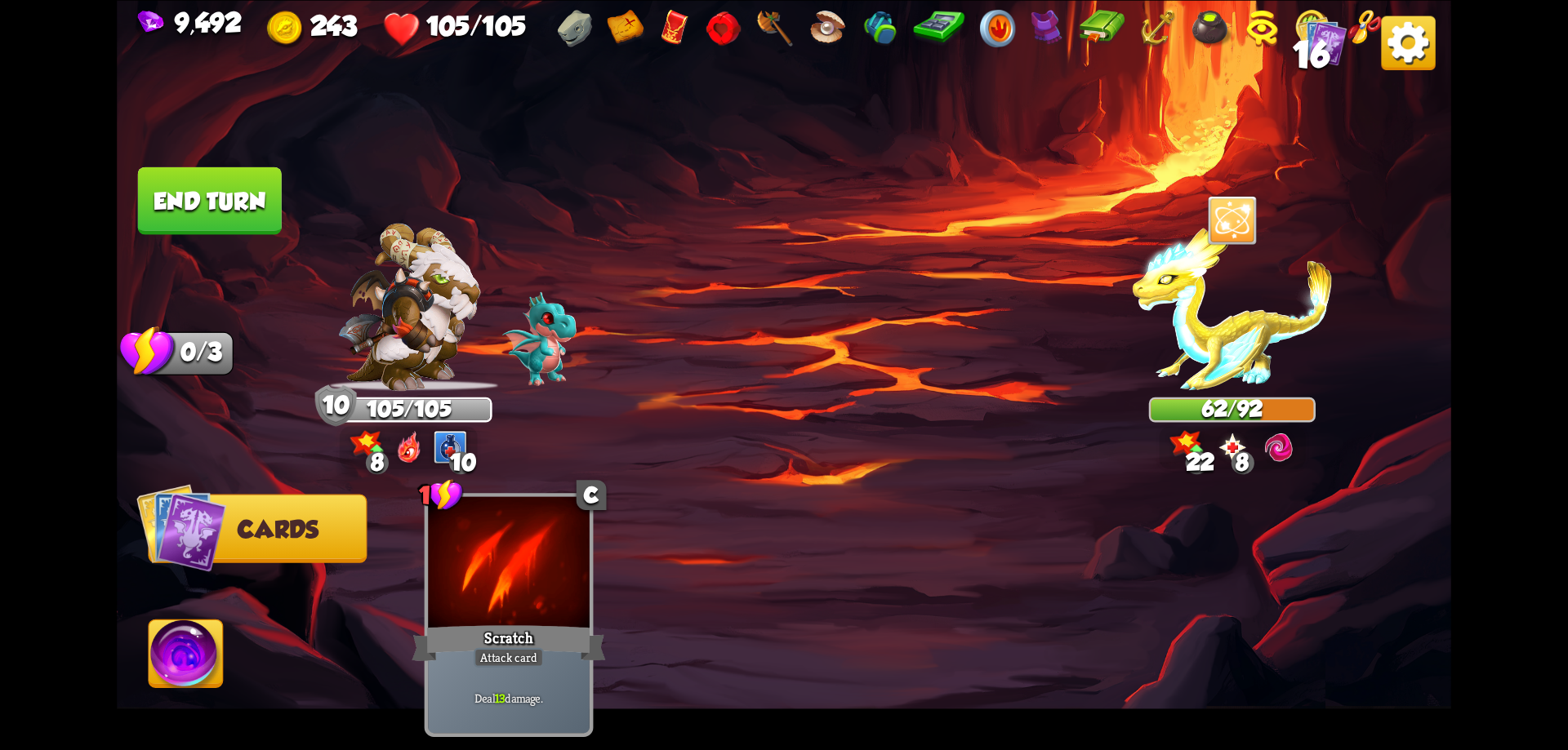
click at [249, 201] on button "End turn" at bounding box center [209, 200] width 143 height 68
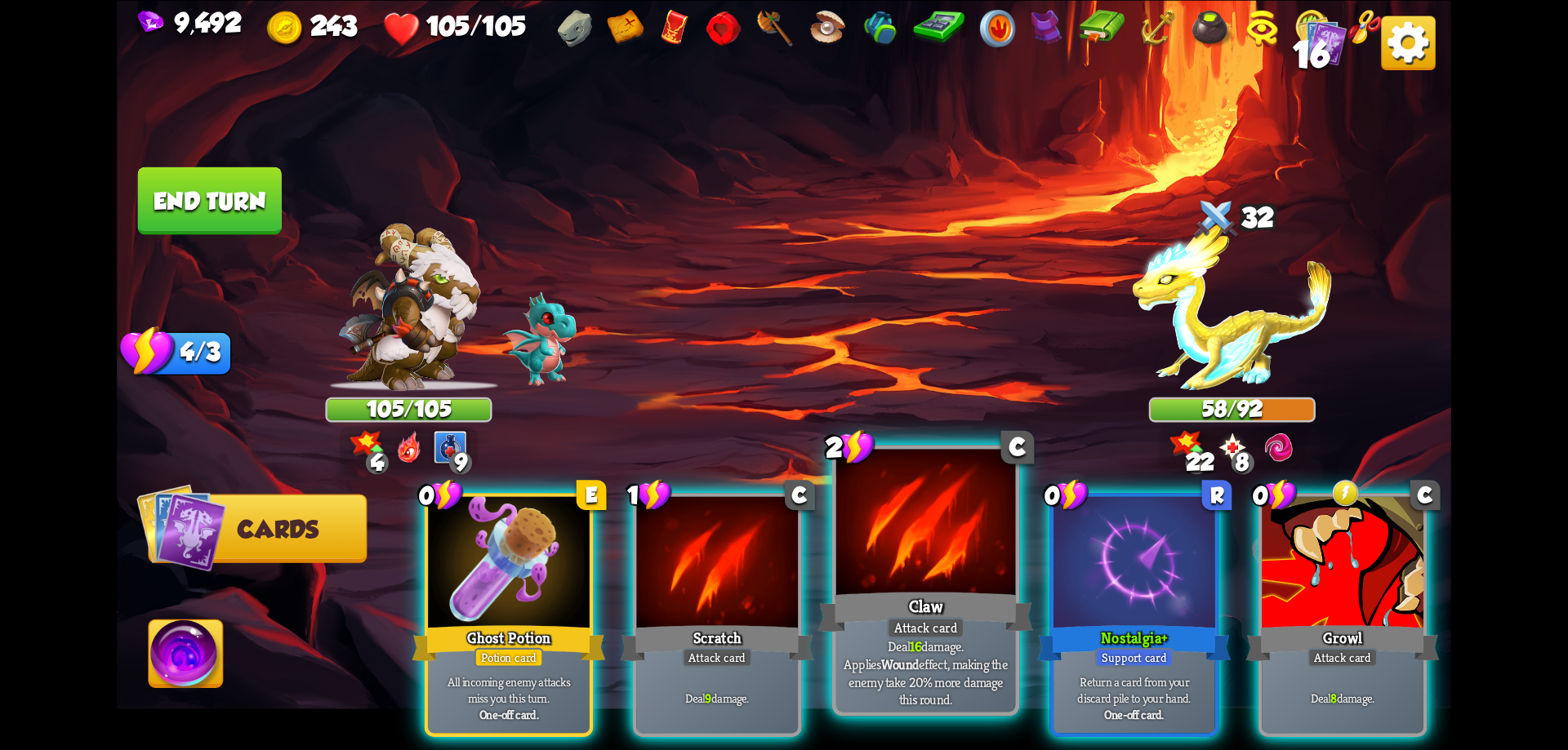
click at [920, 571] on div at bounding box center [926, 525] width 180 height 151
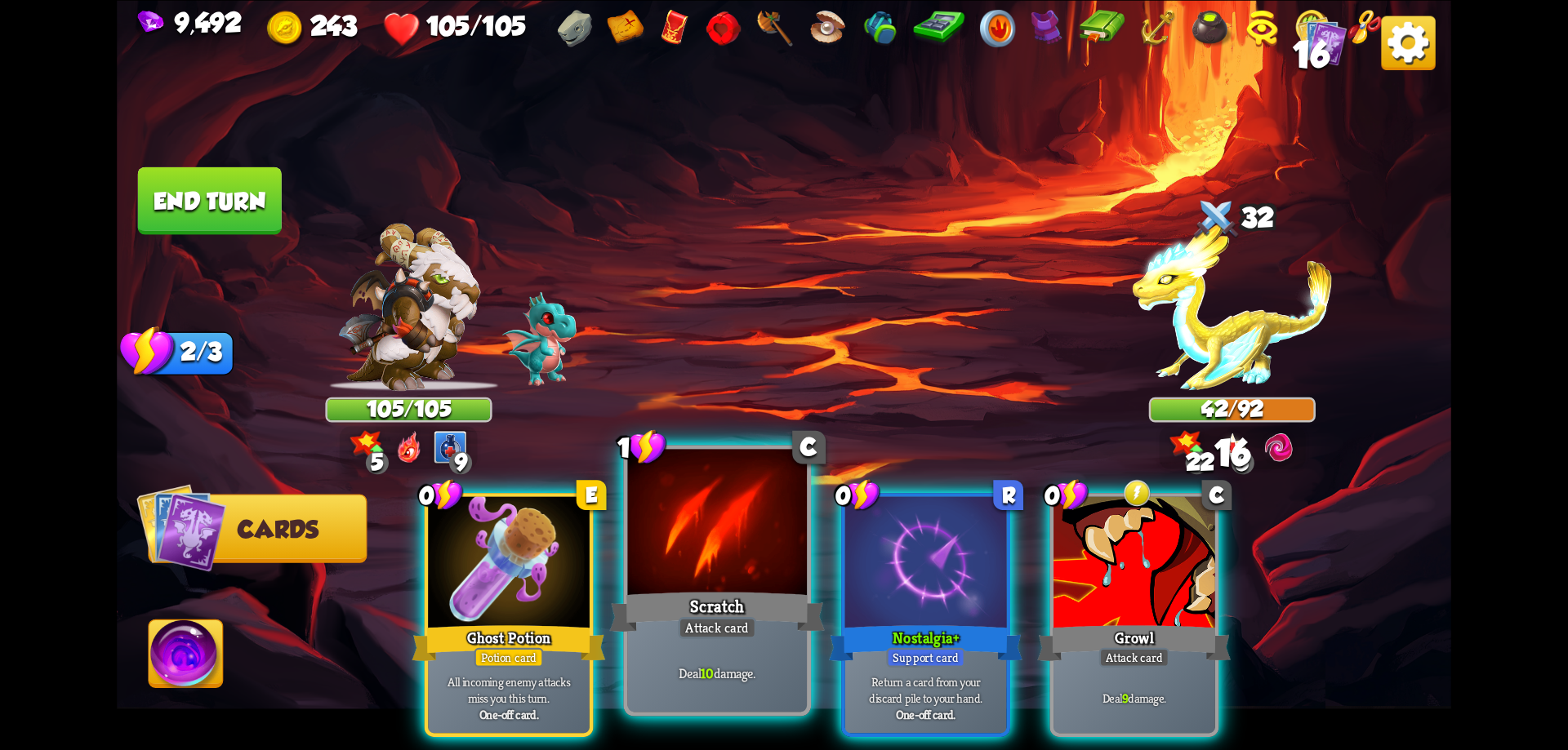
click at [720, 587] on div at bounding box center [718, 525] width 180 height 151
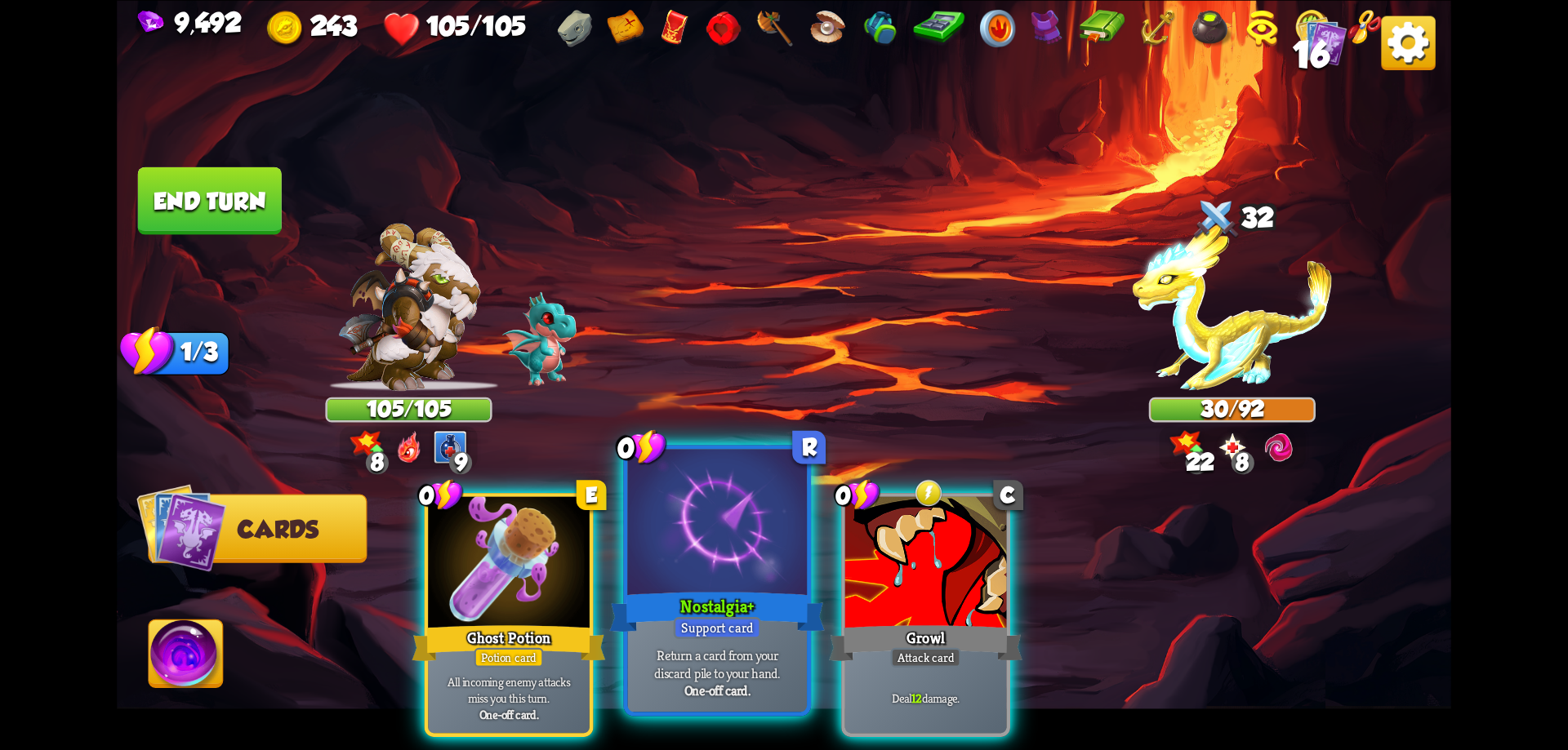
click at [743, 578] on div at bounding box center [718, 525] width 180 height 151
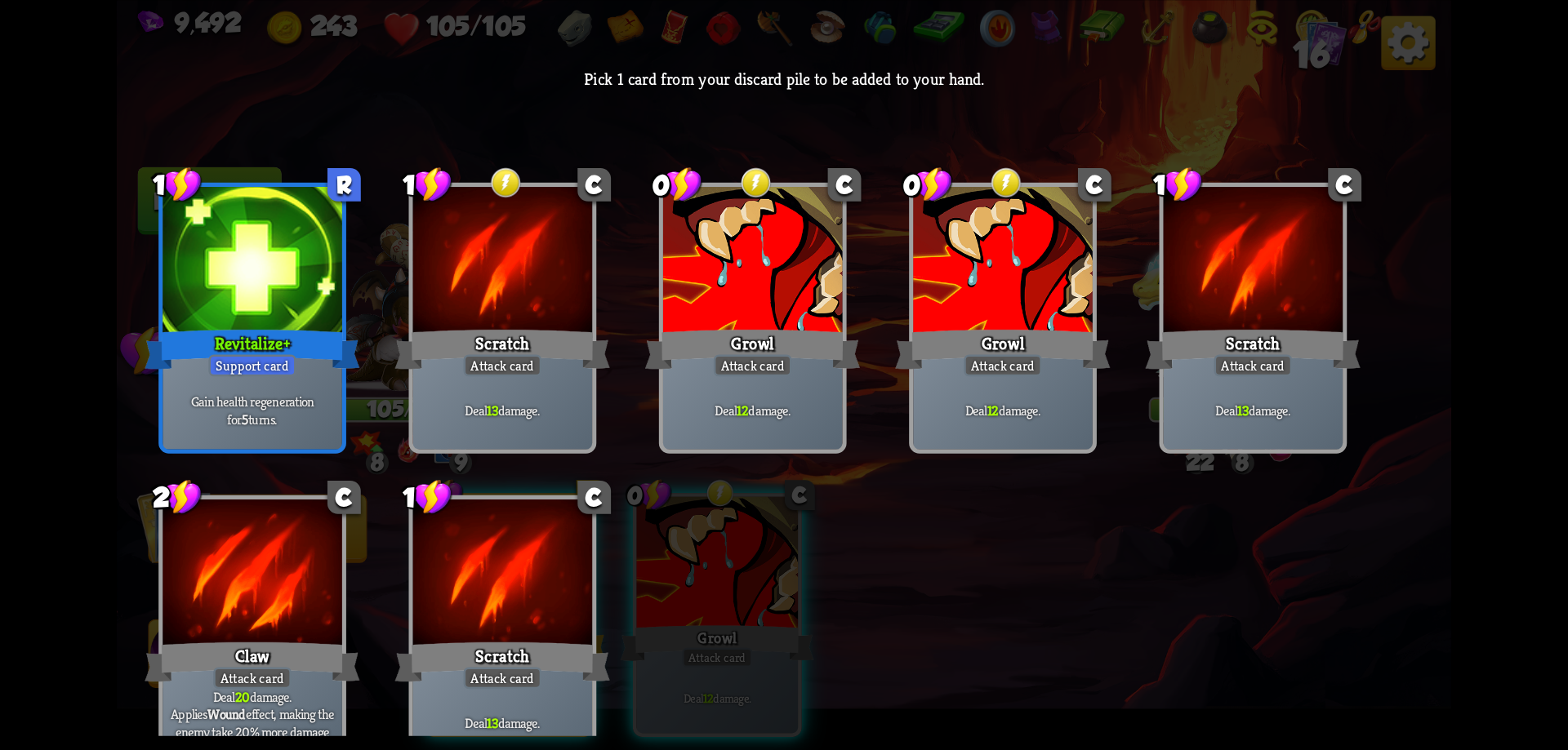
click at [486, 591] on div at bounding box center [503, 575] width 180 height 151
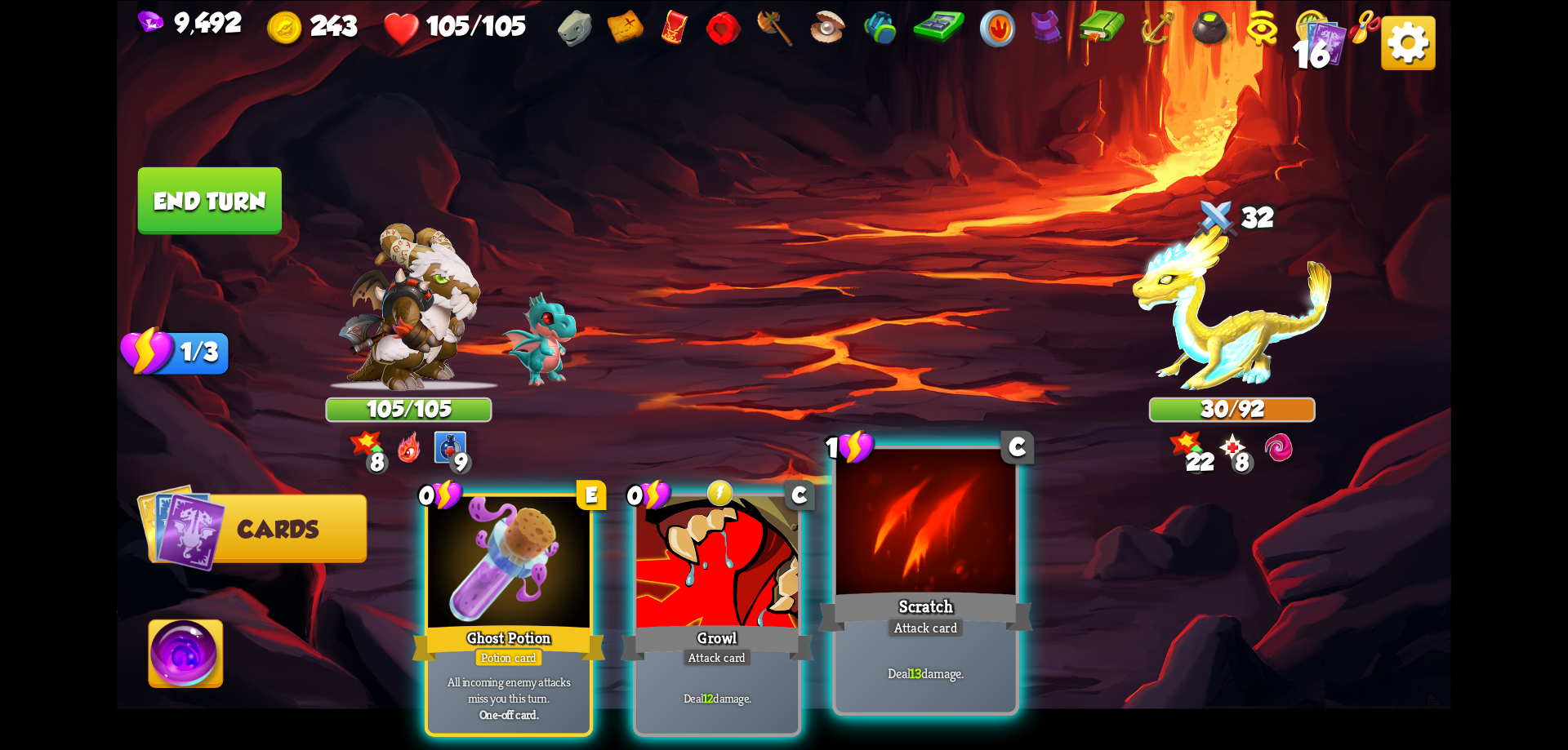
click at [896, 588] on div "Scratch" at bounding box center [925, 611] width 215 height 48
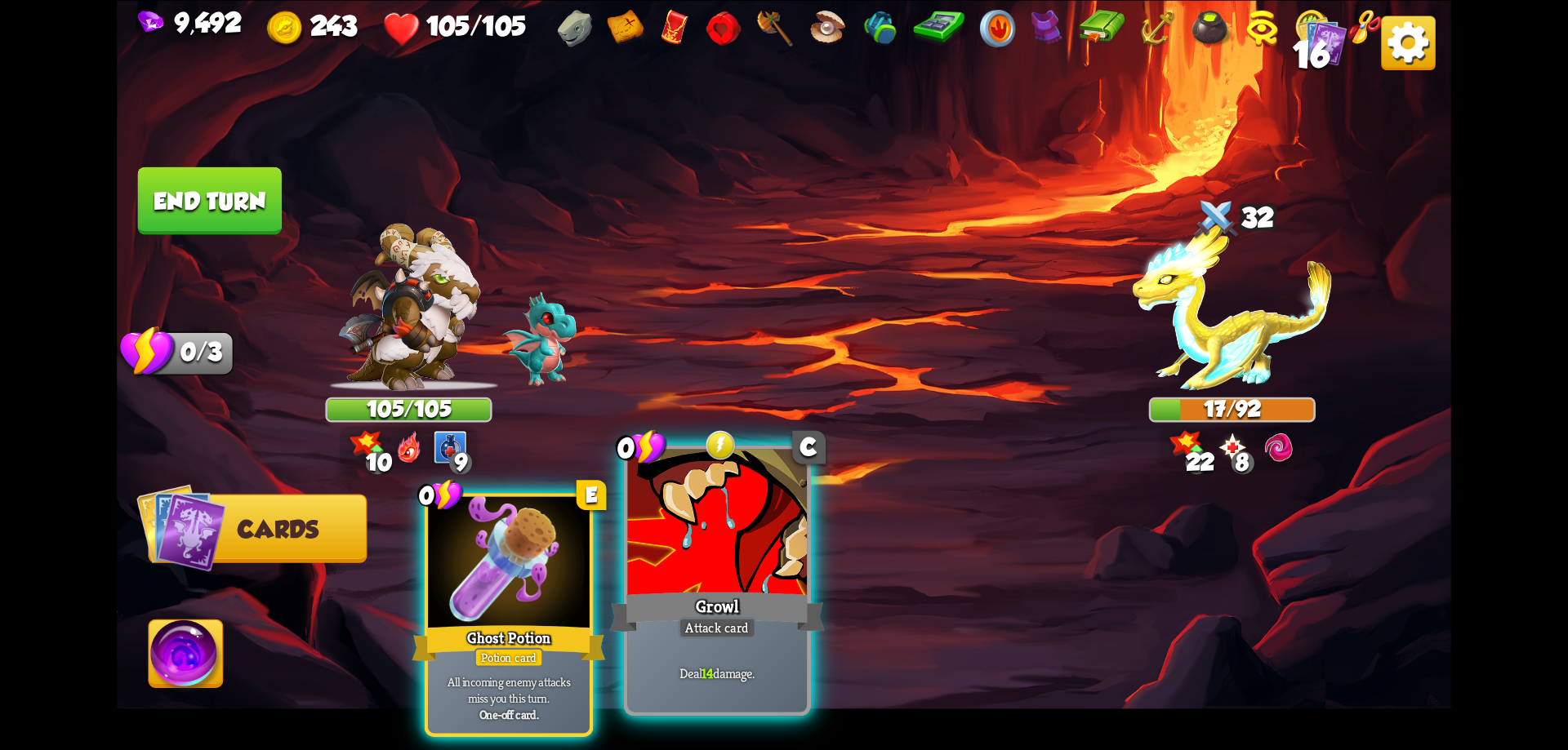
click at [767, 560] on div at bounding box center [718, 525] width 180 height 151
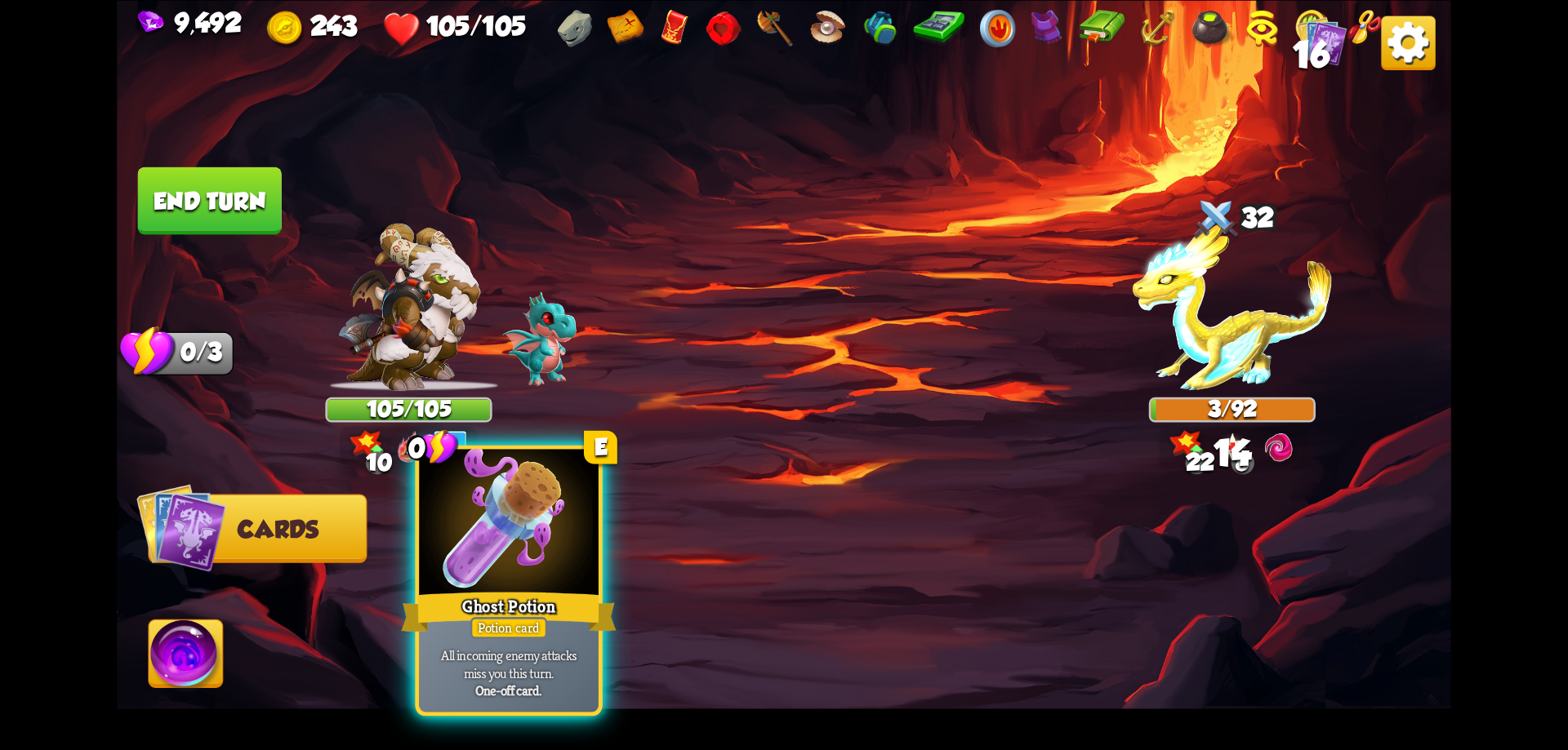
click at [541, 590] on div "Ghost Potion" at bounding box center [508, 611] width 215 height 48
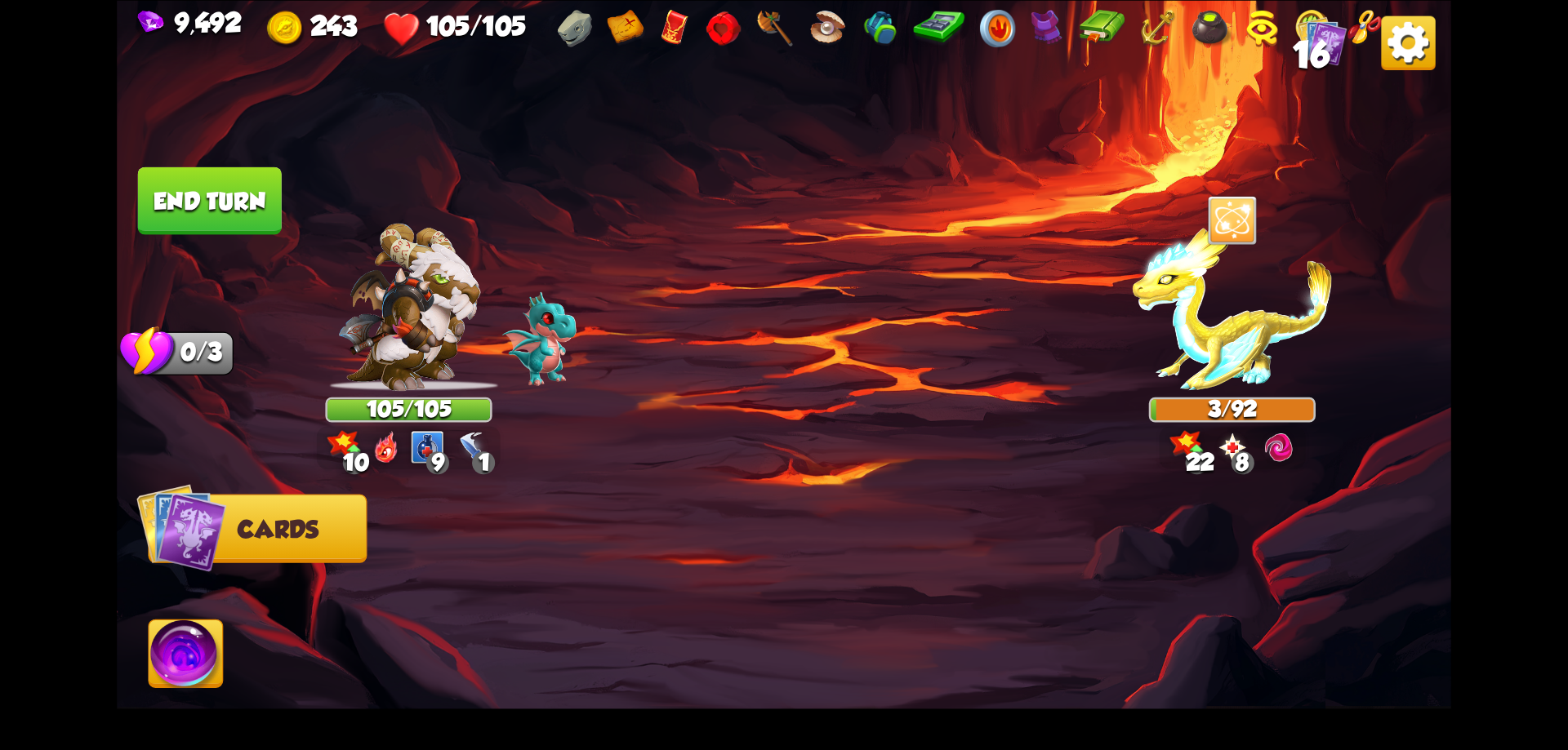
click at [187, 202] on button "End turn" at bounding box center [209, 200] width 143 height 68
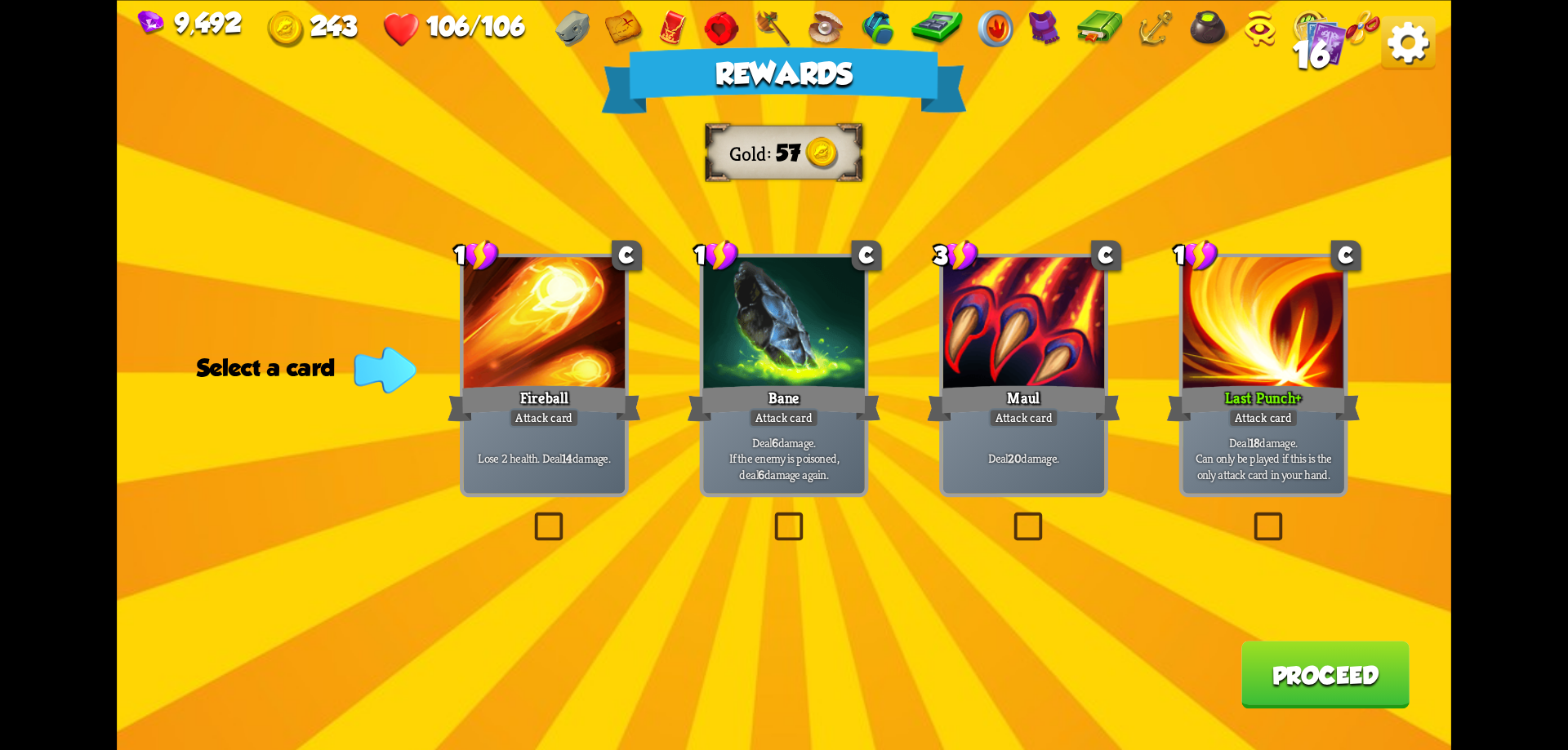
click at [1356, 679] on button "Proceed" at bounding box center [1325, 675] width 168 height 68
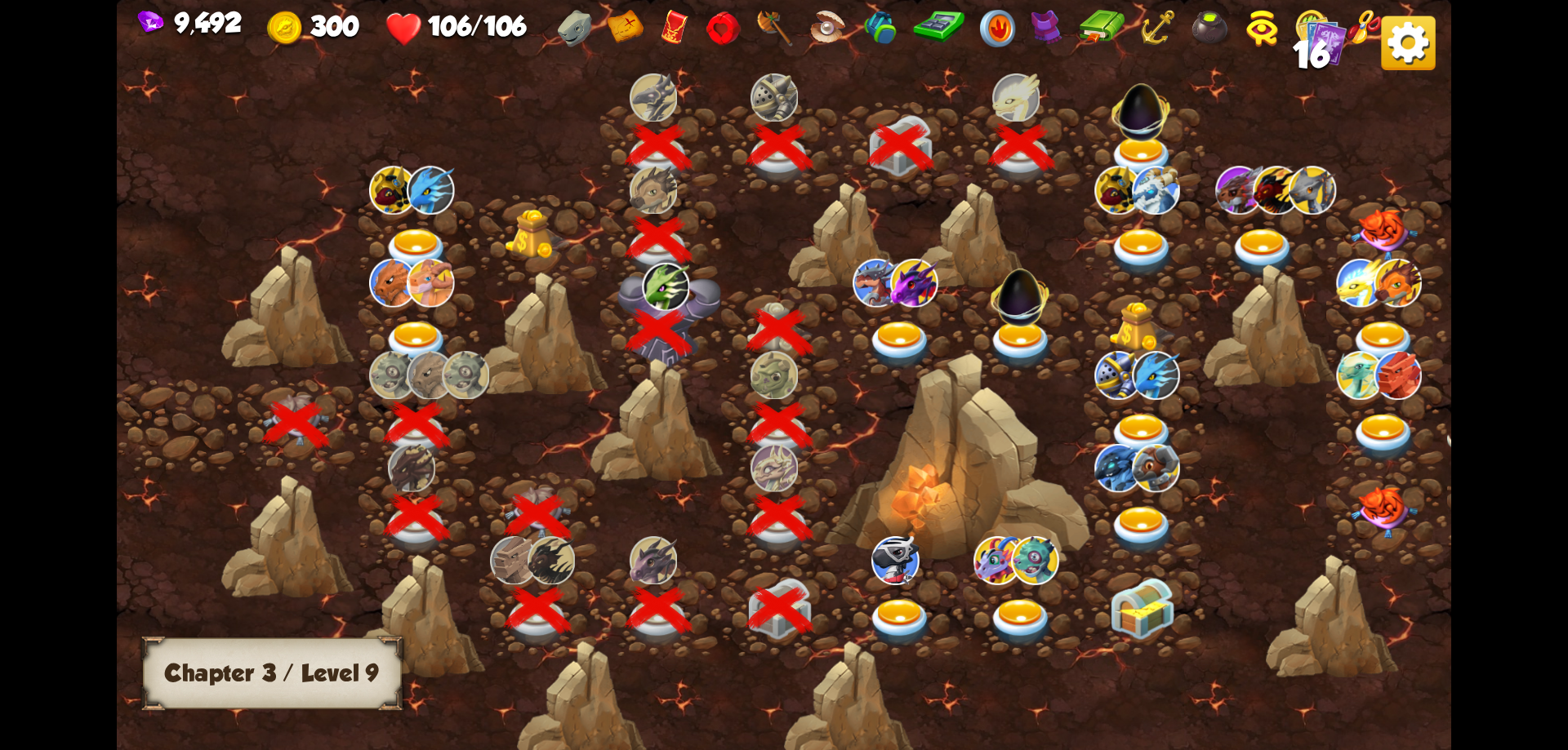
click at [1133, 155] on img at bounding box center [1143, 161] width 67 height 49
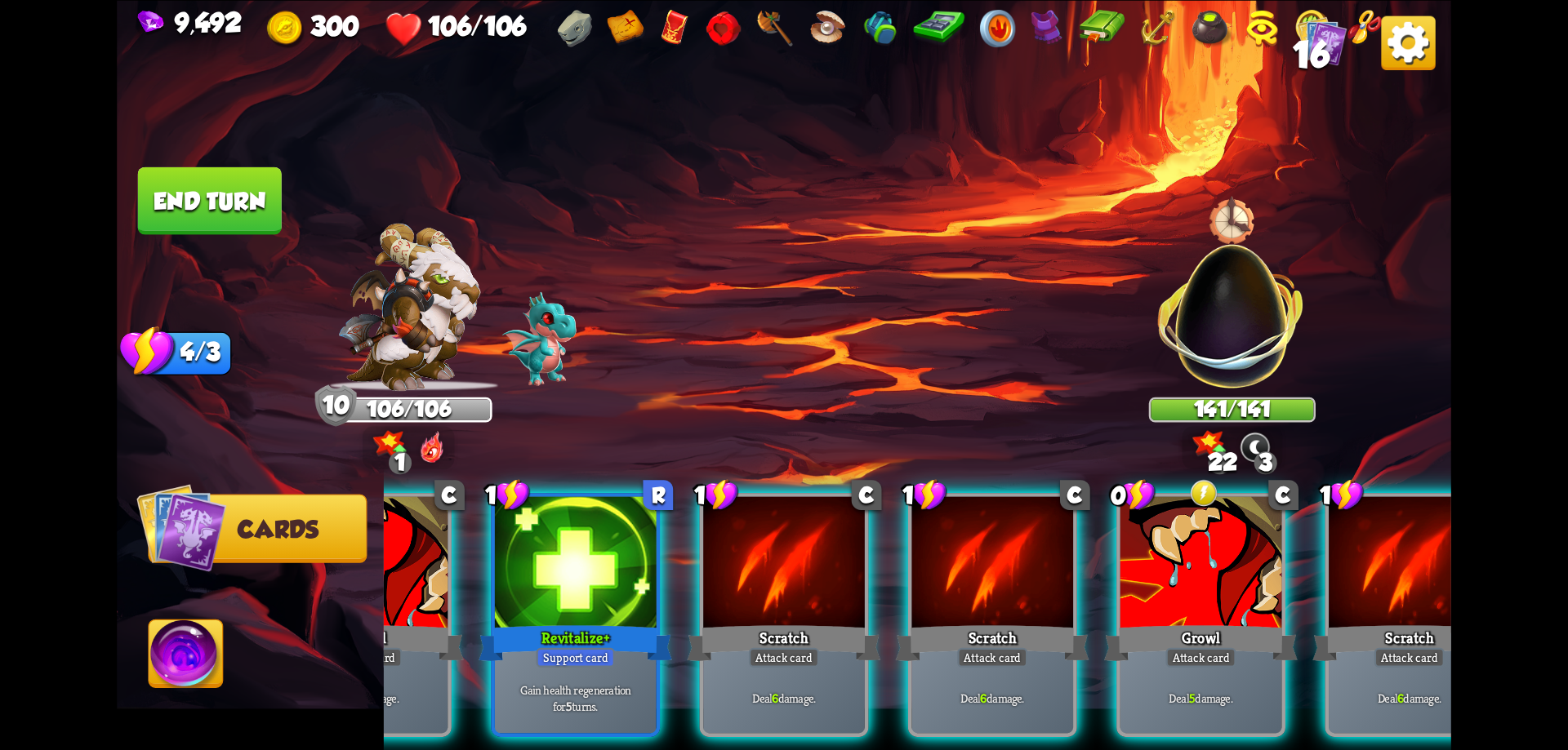
scroll to position [0, 318]
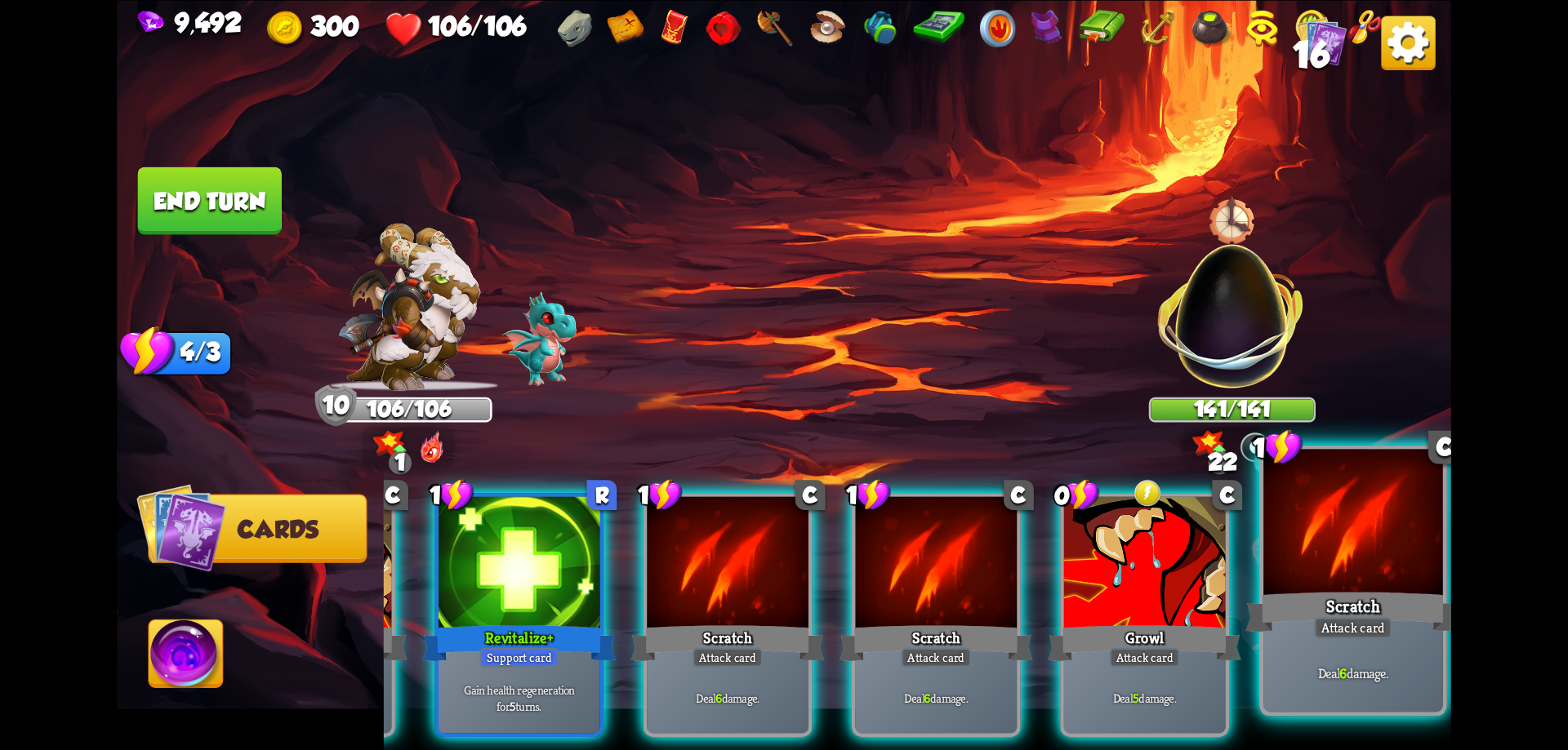
click at [1359, 619] on div "Attack card" at bounding box center [1353, 628] width 78 height 22
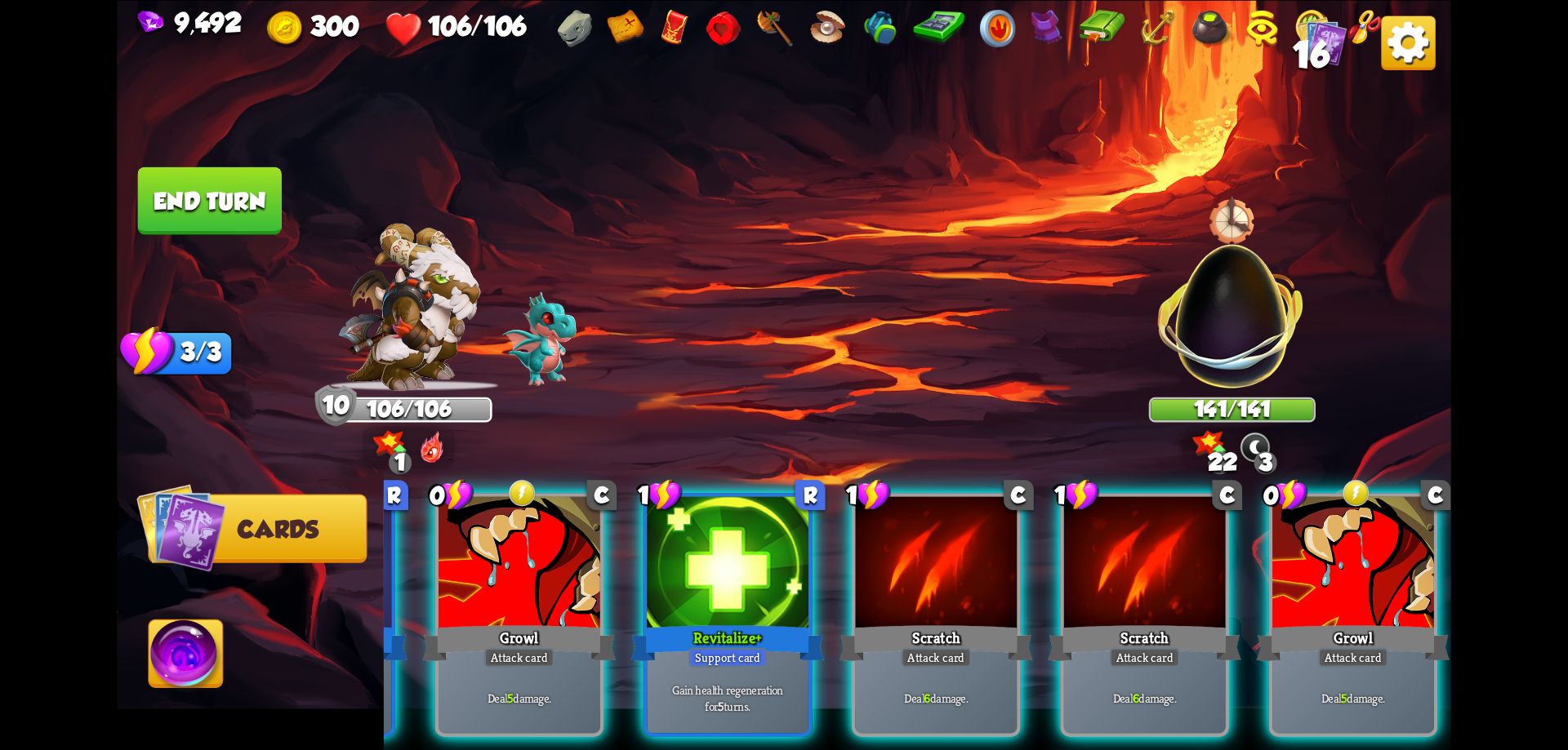
scroll to position [0, 155]
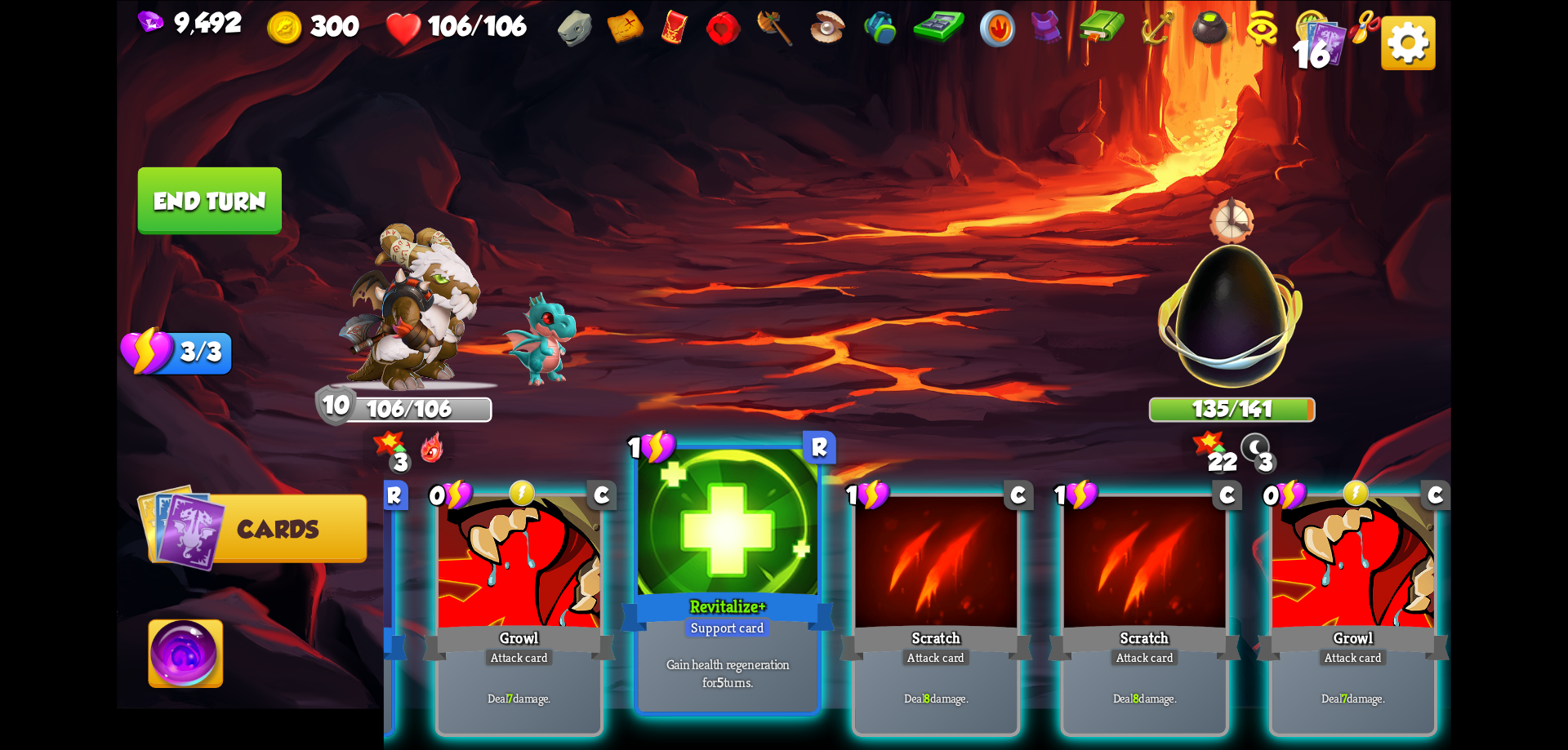
click at [752, 619] on div "Support card" at bounding box center [726, 628] width 87 height 22
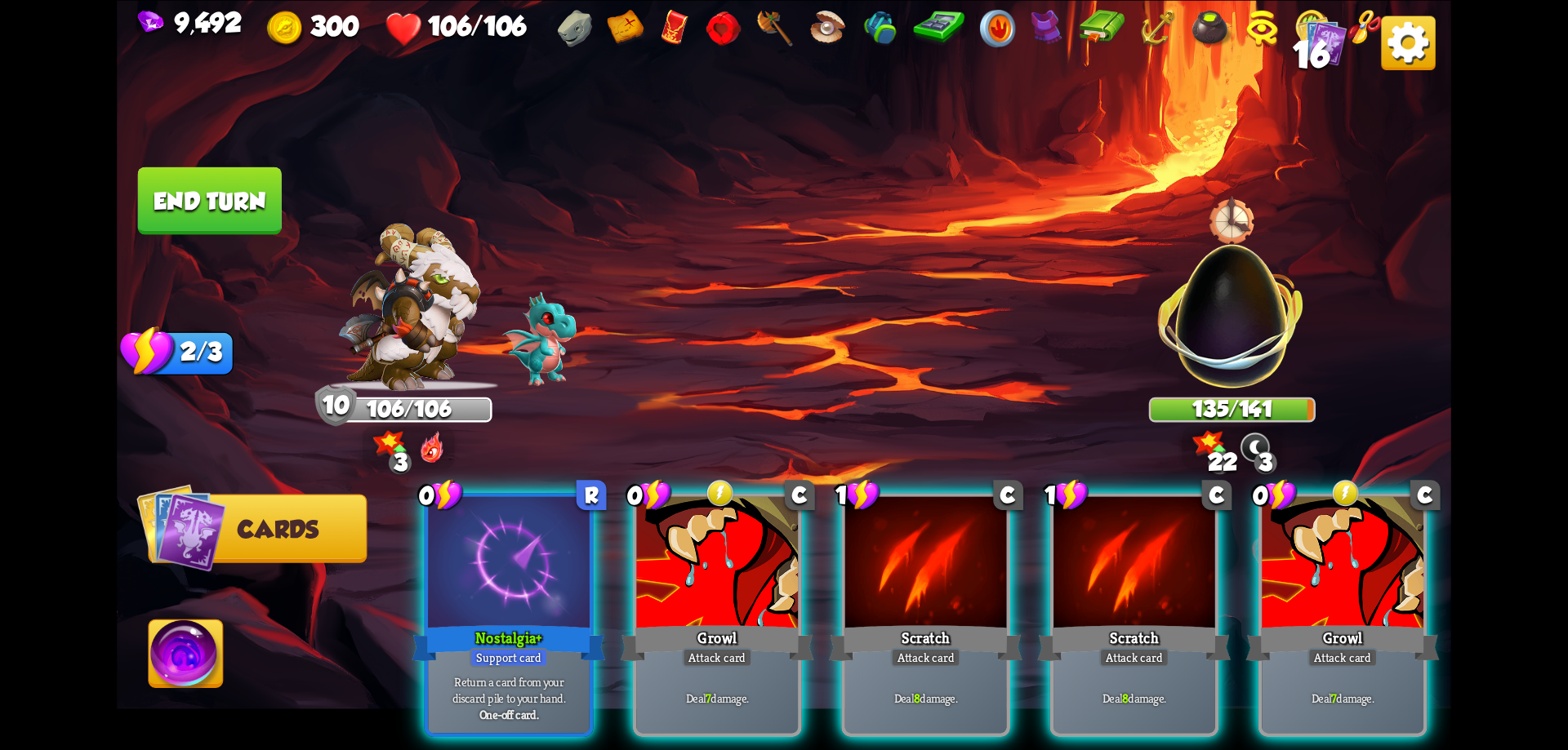
scroll to position [0, 0]
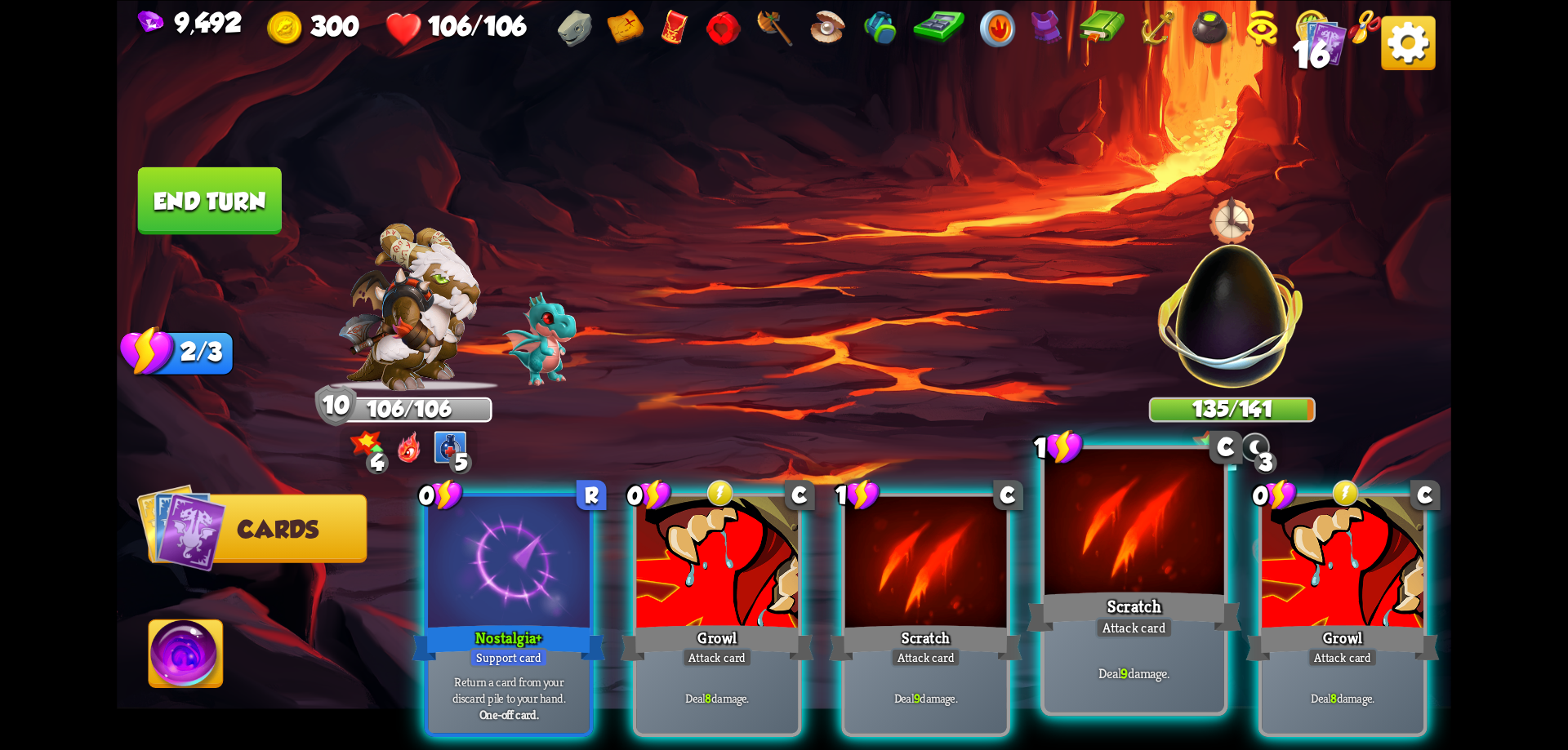
click at [955, 621] on div "Scratch" at bounding box center [925, 642] width 194 height 43
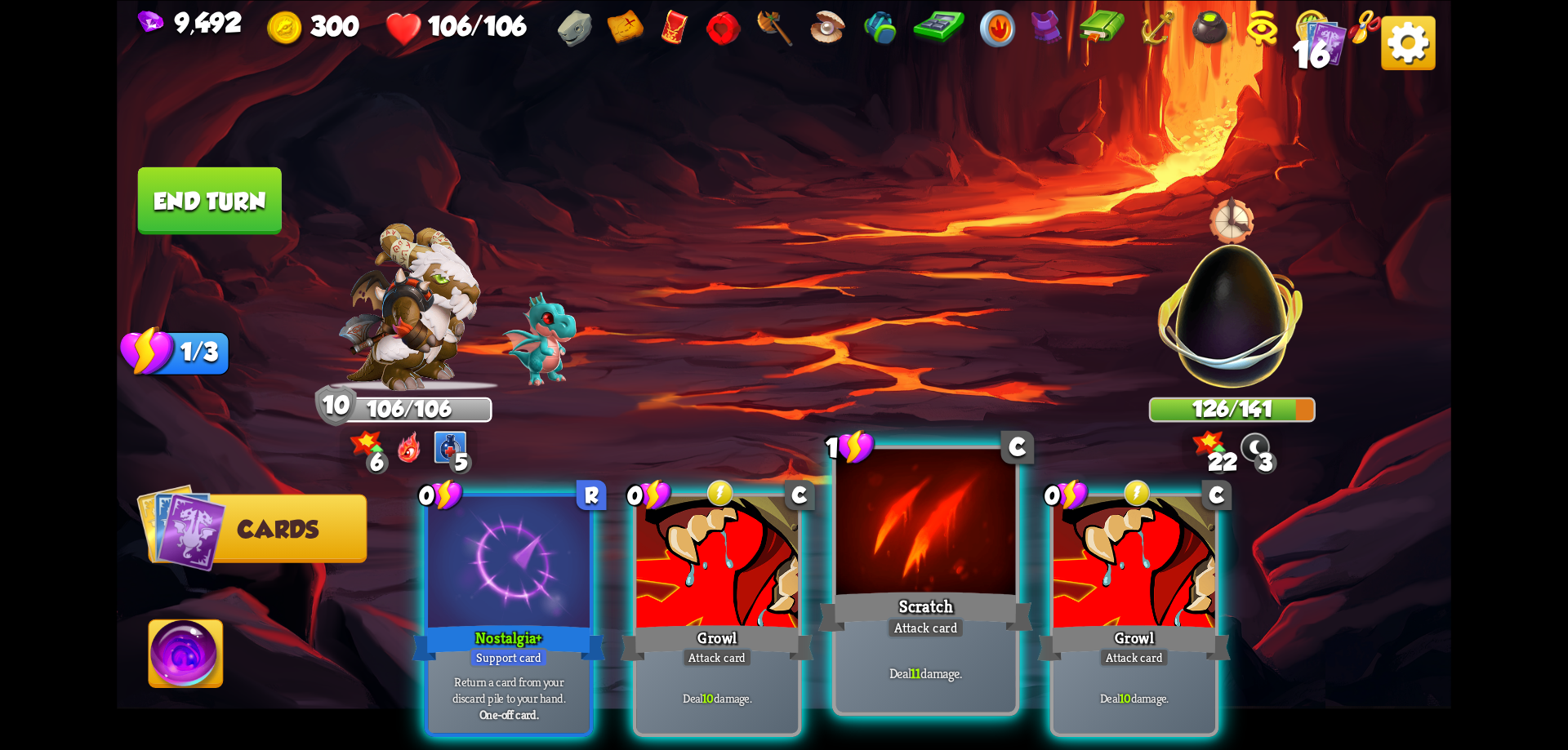
click at [955, 593] on div "Scratch" at bounding box center [925, 611] width 215 height 48
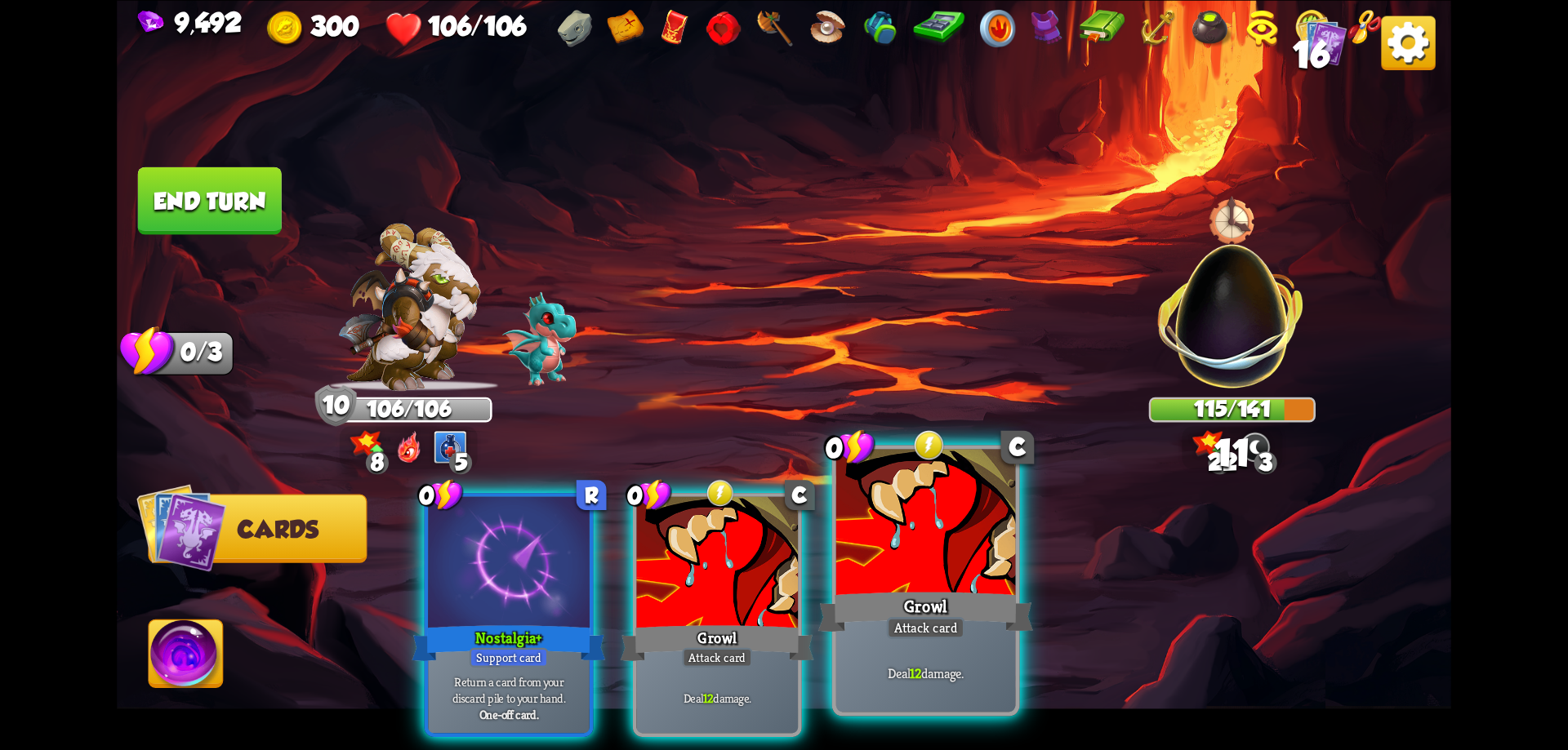
click at [927, 588] on div at bounding box center [926, 525] width 180 height 151
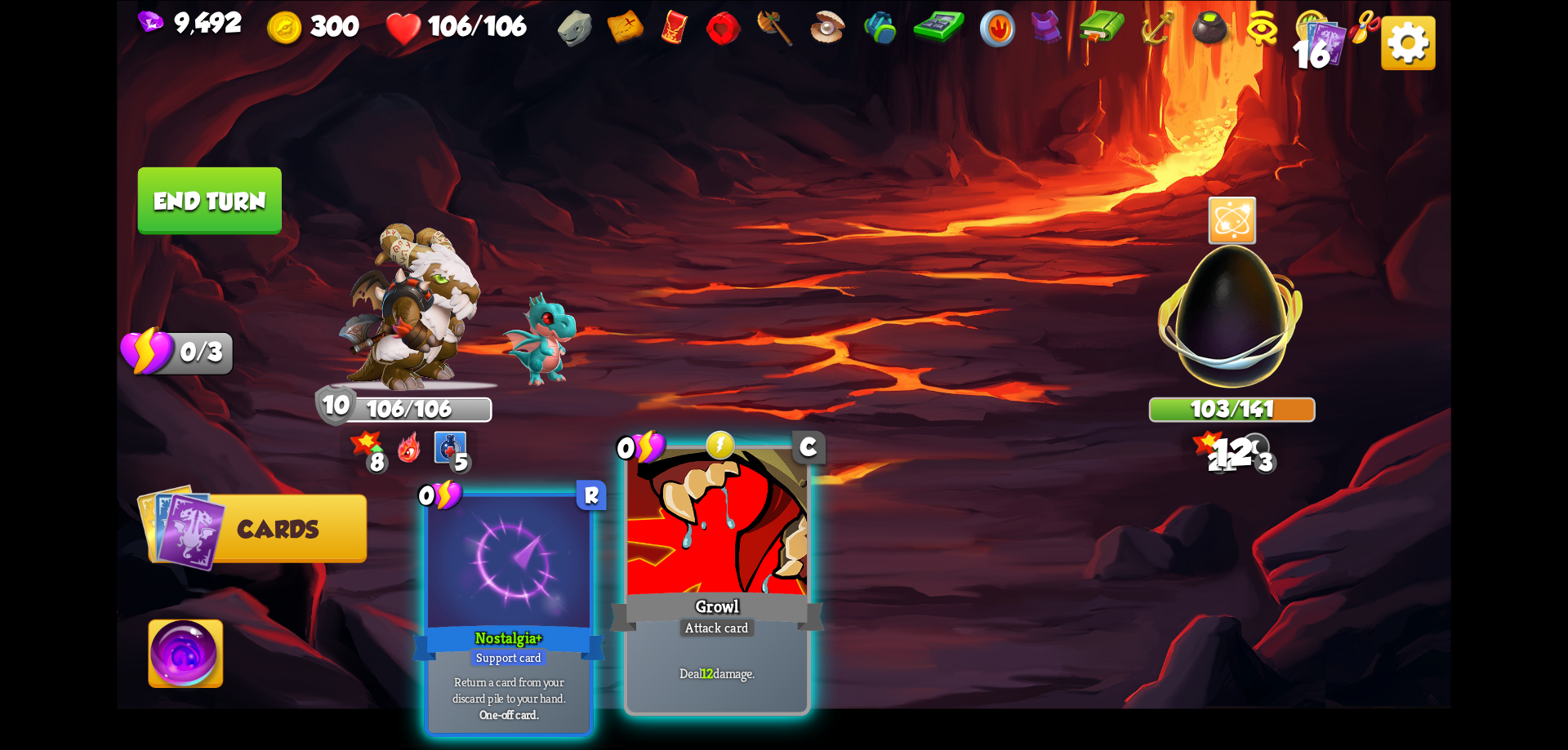
click at [744, 585] on div at bounding box center [718, 525] width 180 height 151
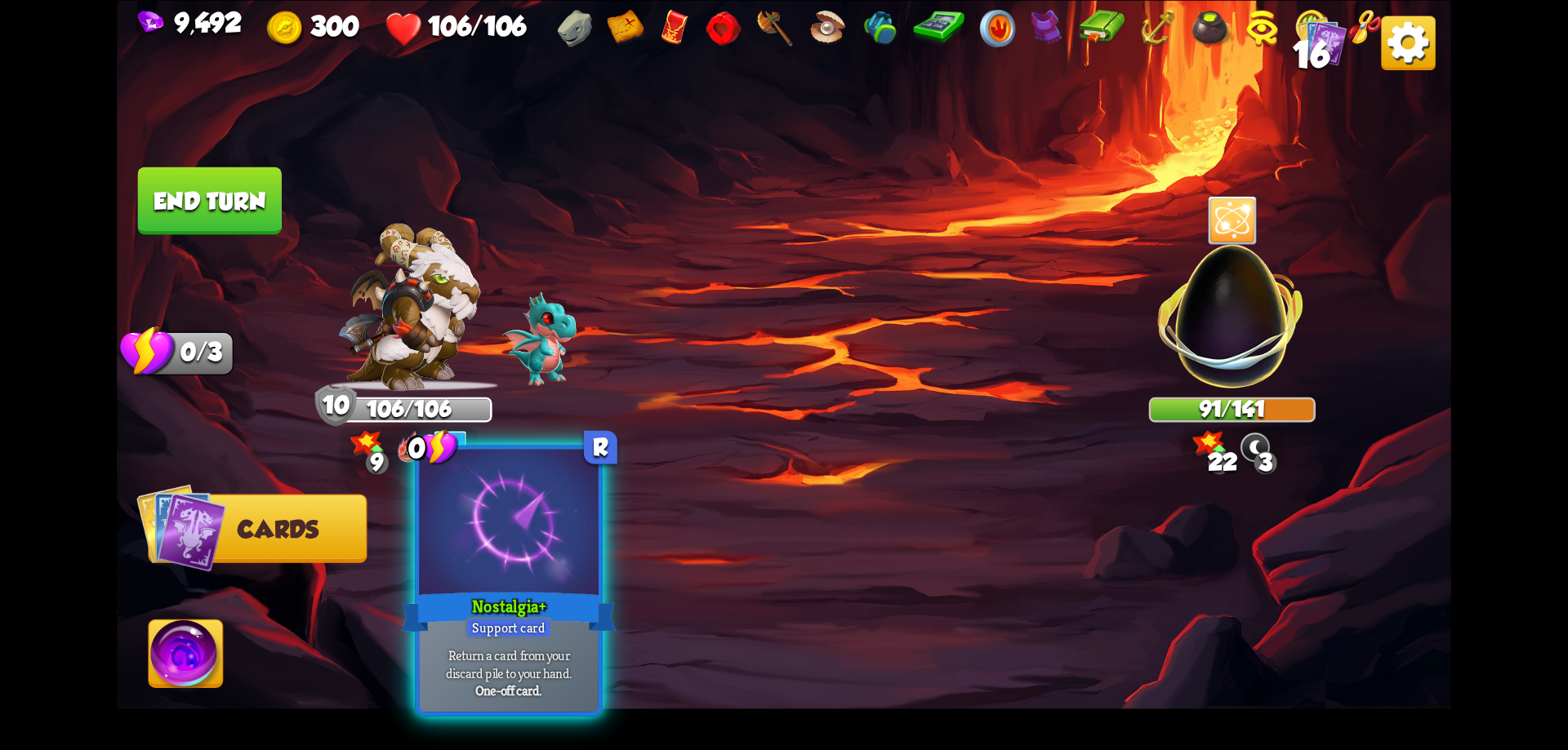
click at [545, 585] on div at bounding box center [508, 525] width 180 height 151
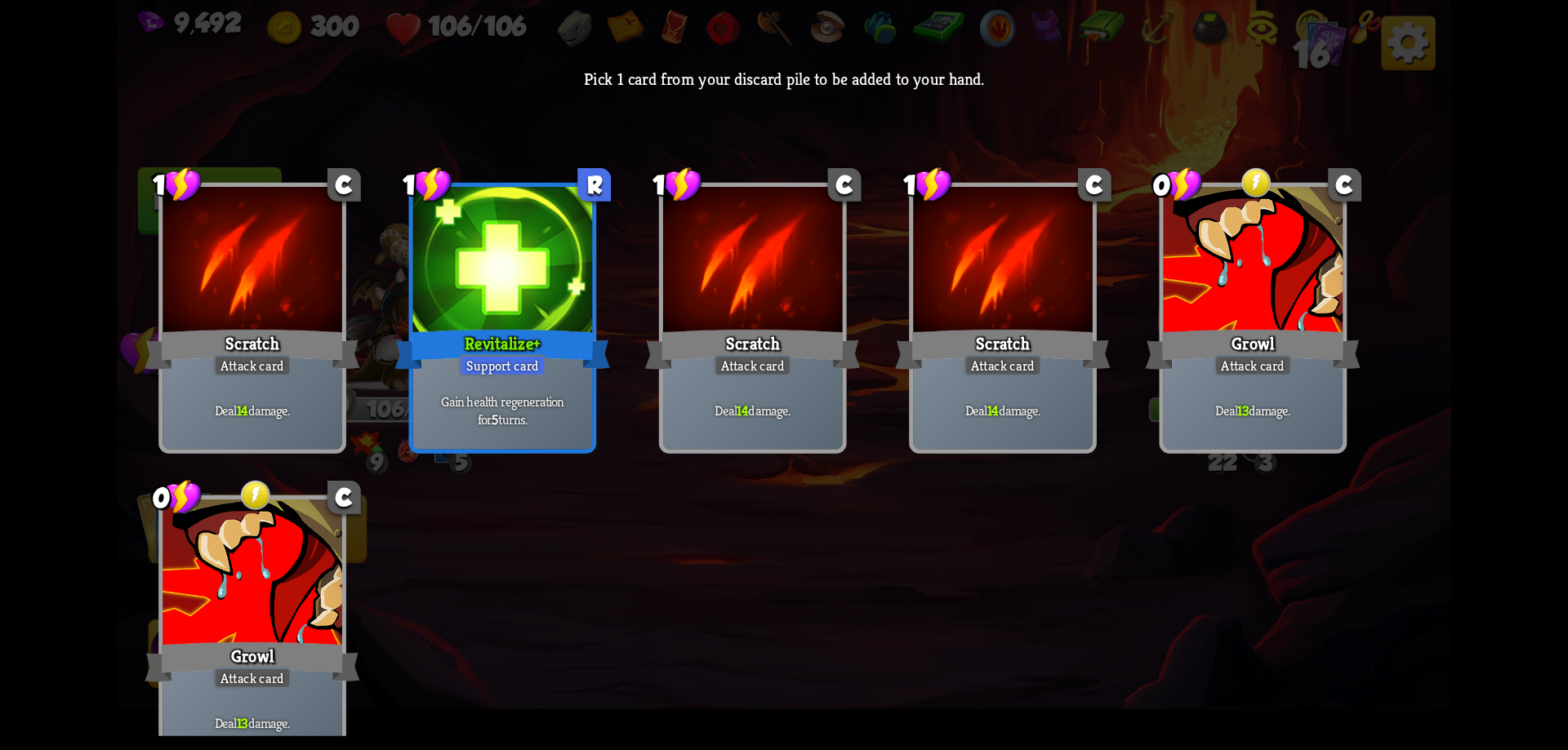
click at [1209, 342] on div "Growl" at bounding box center [1253, 349] width 215 height 48
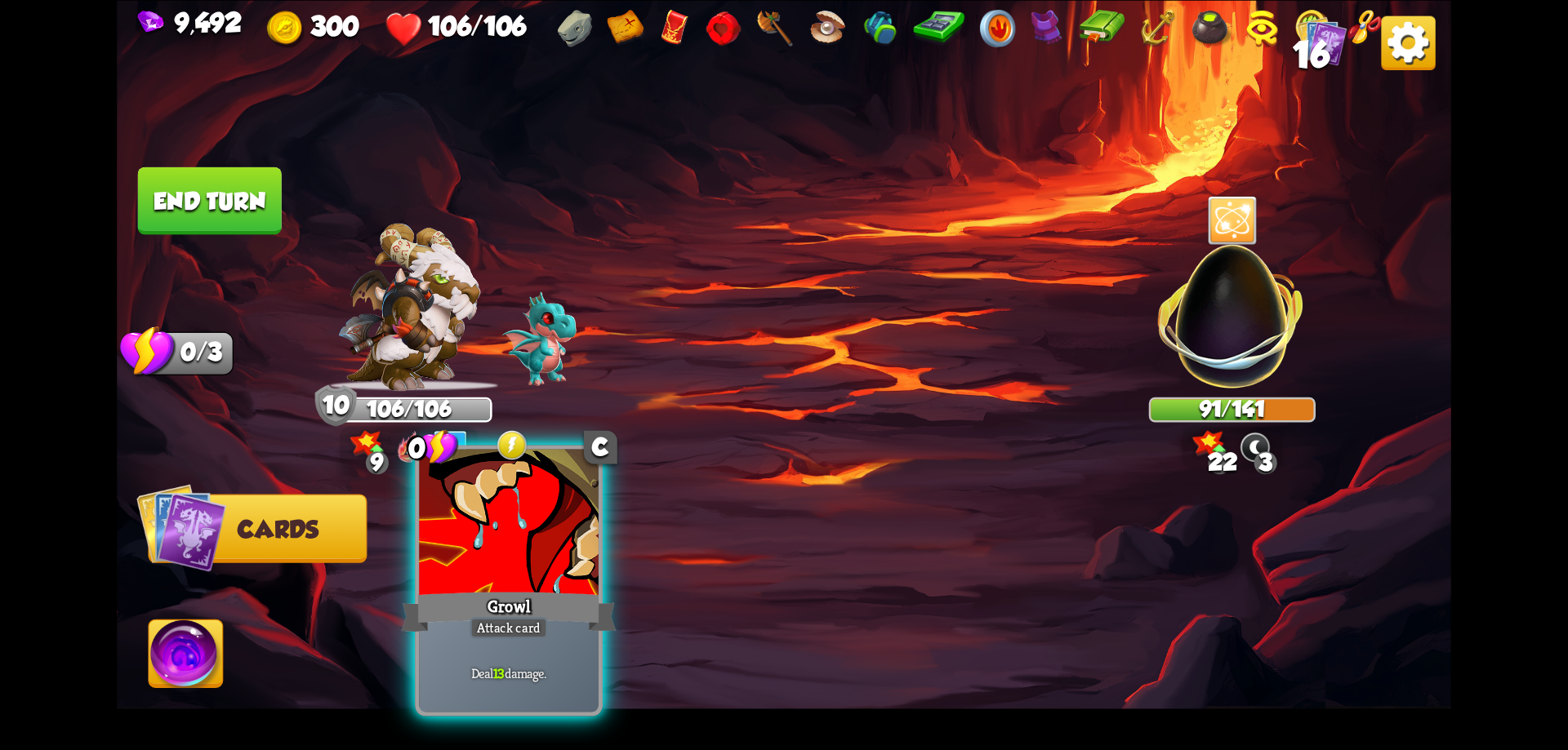
click at [520, 617] on div "Attack card" at bounding box center [508, 628] width 78 height 22
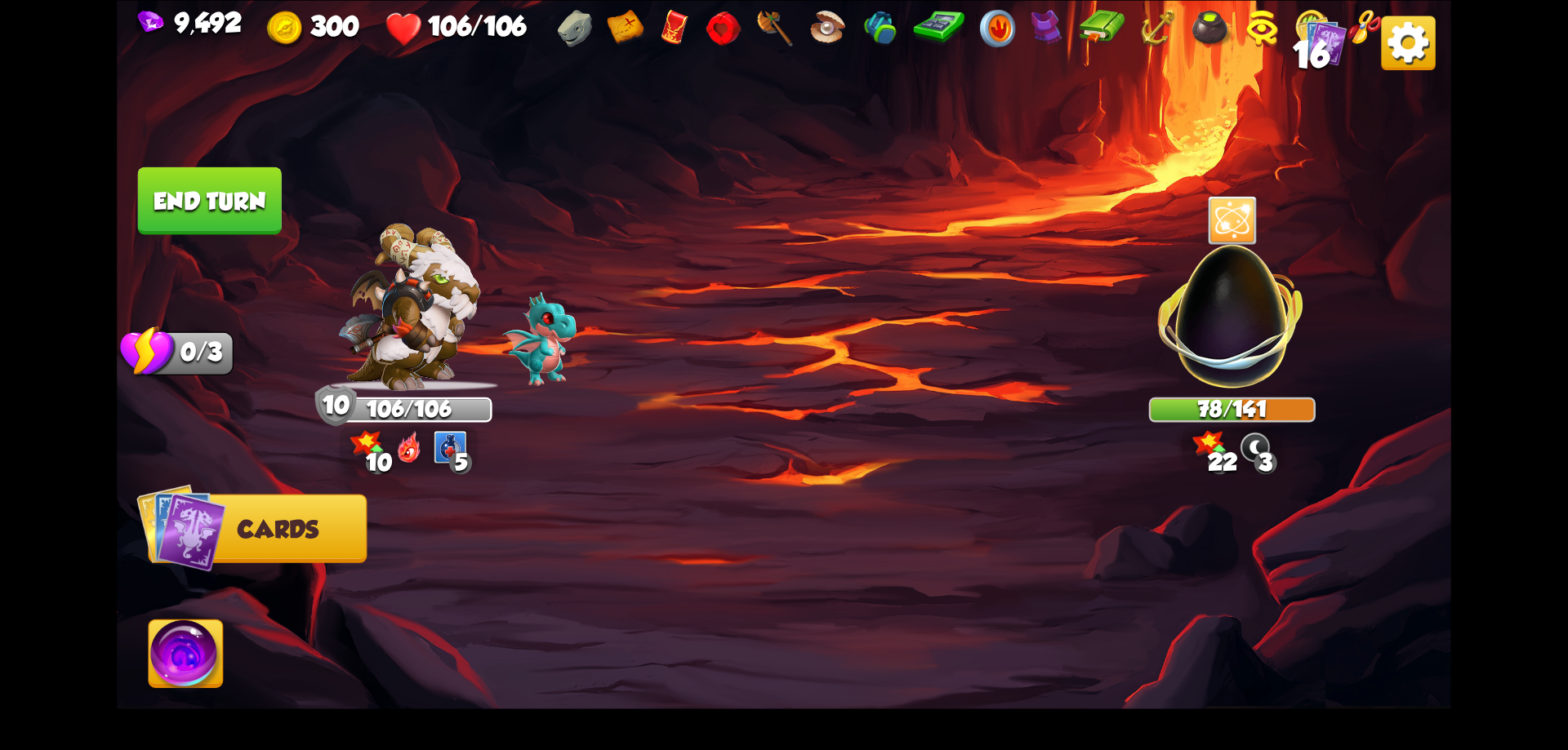
click at [221, 205] on button "End turn" at bounding box center [209, 200] width 143 height 68
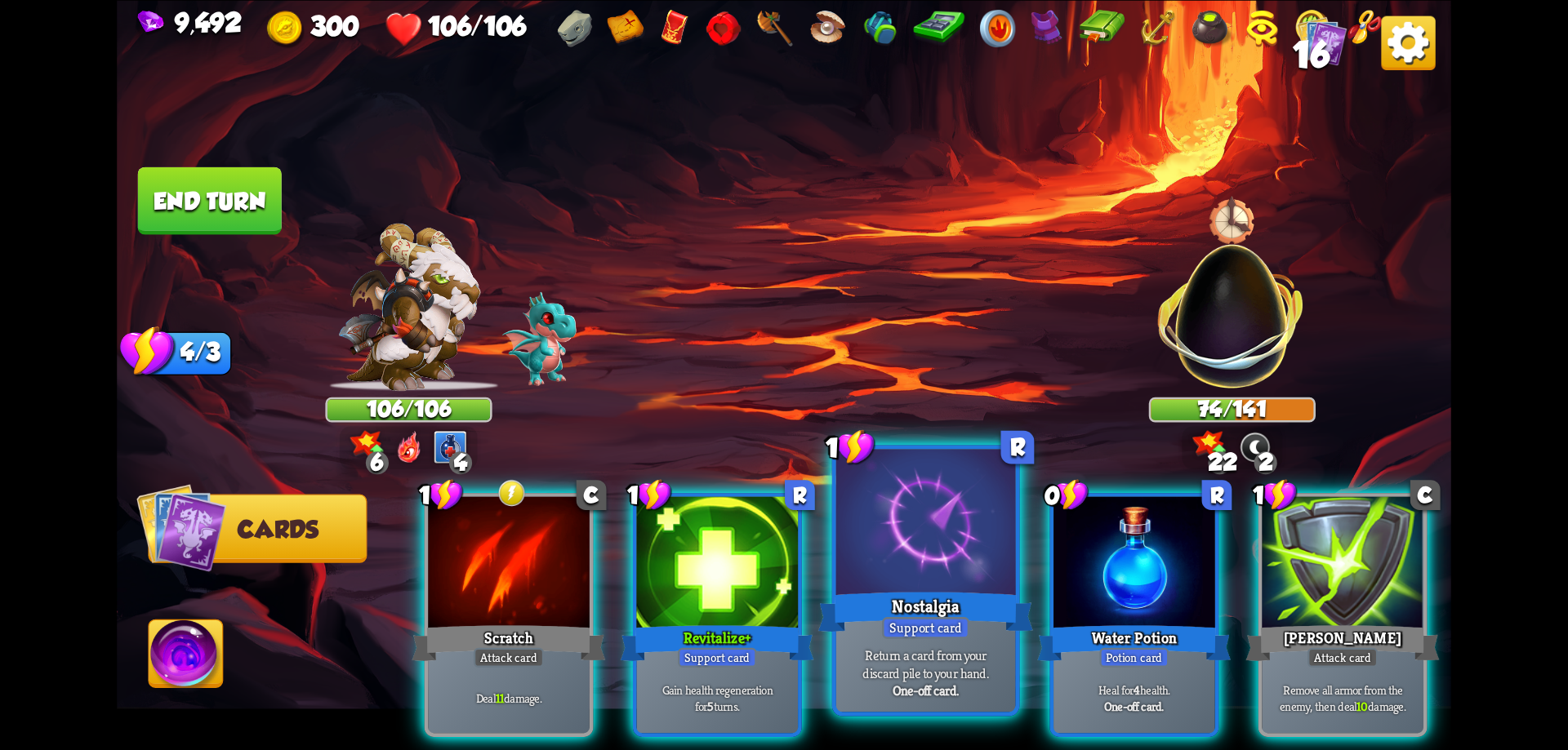
click at [923, 628] on div "Support card" at bounding box center [925, 628] width 87 height 22
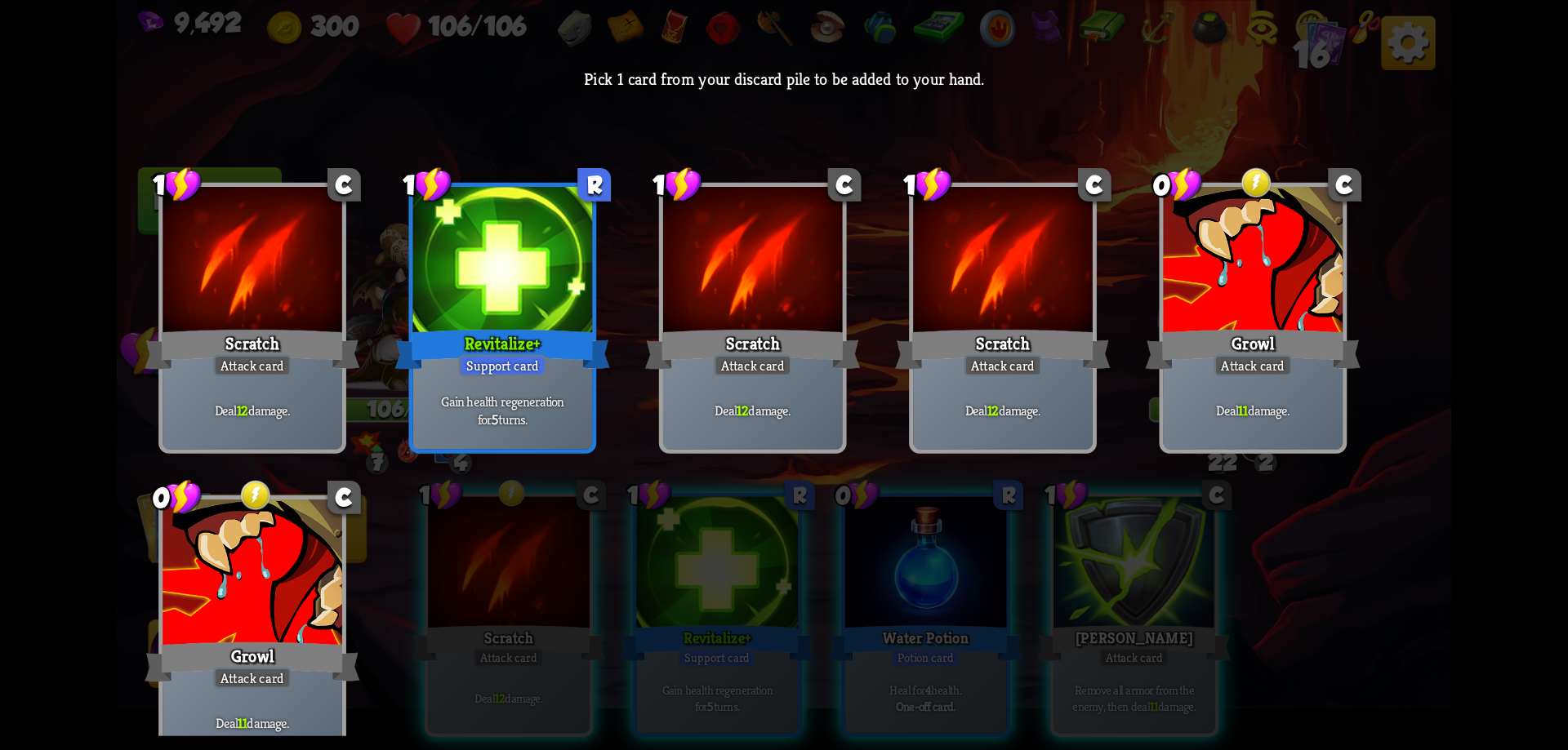
click at [1194, 373] on div "Growl" at bounding box center [1253, 349] width 215 height 48
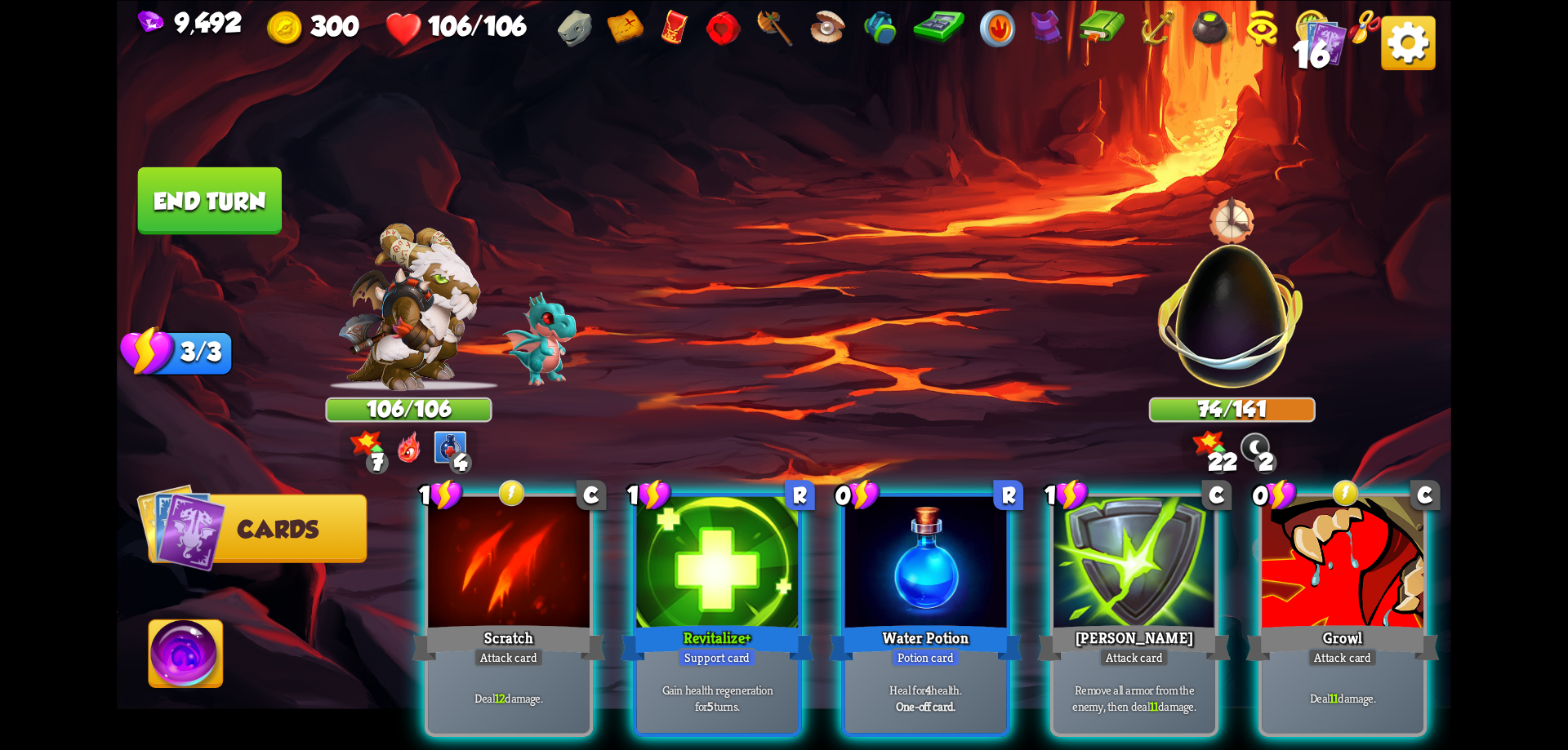
click at [1302, 587] on div at bounding box center [1342, 565] width 161 height 137
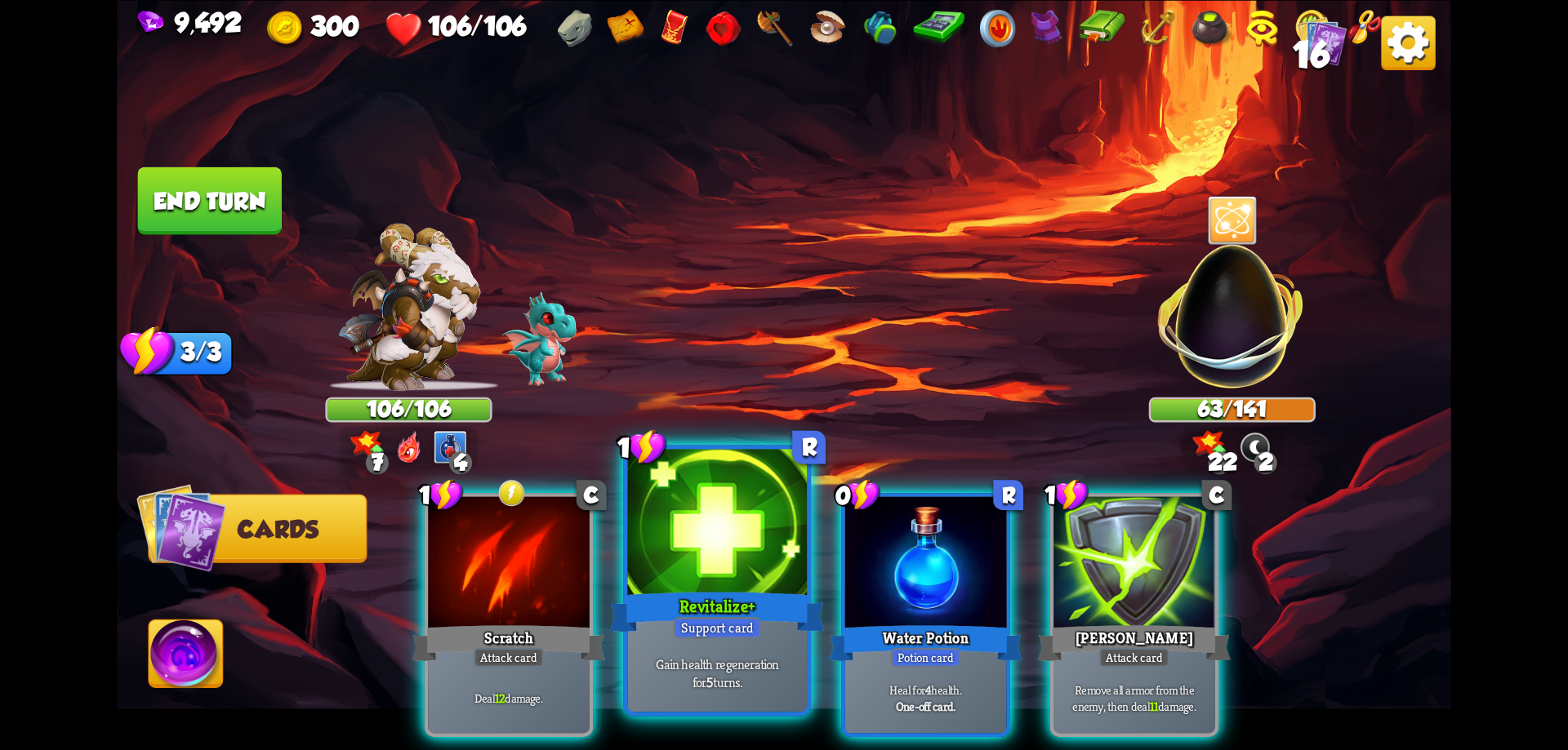
click at [740, 586] on div at bounding box center [718, 525] width 180 height 151
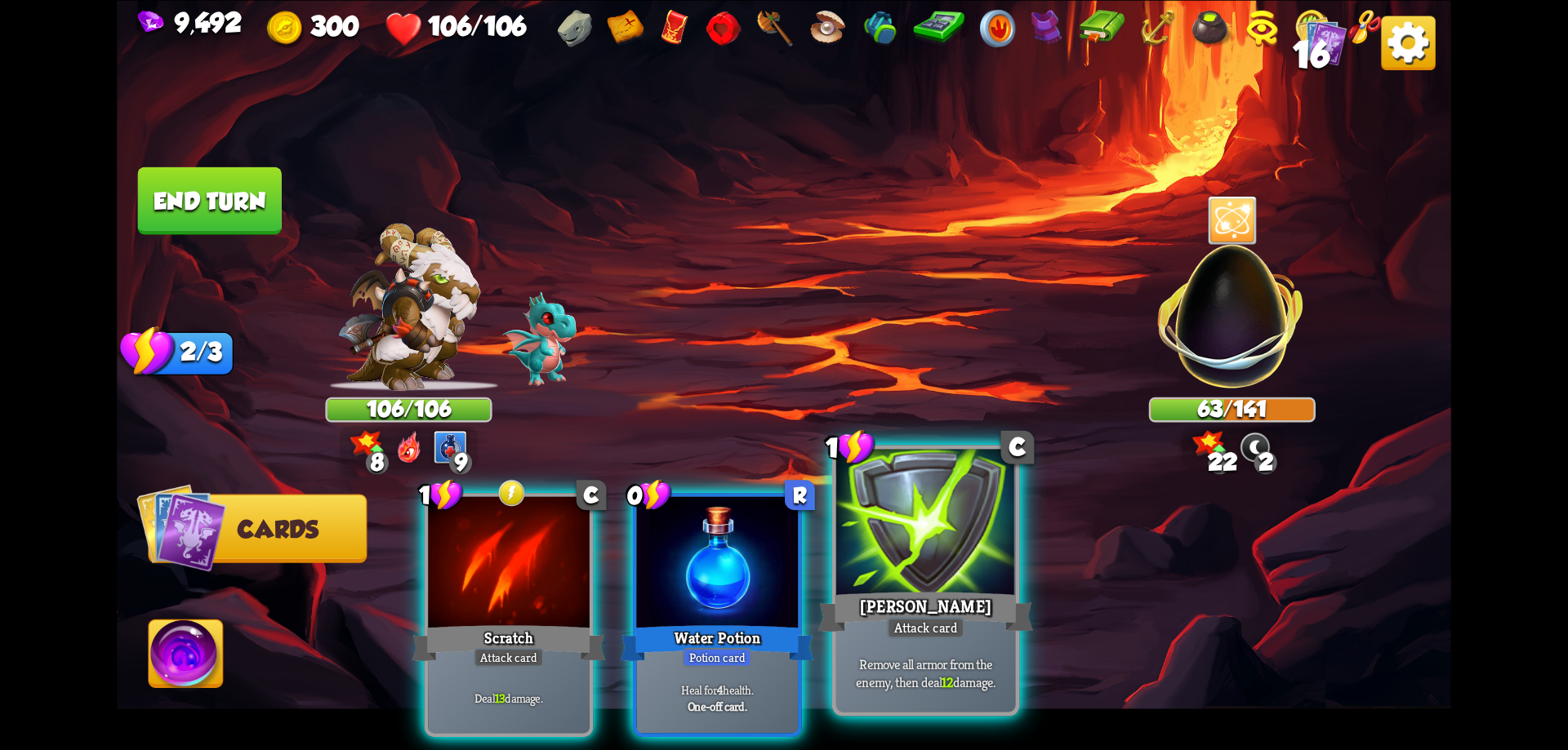
click at [896, 553] on div at bounding box center [926, 525] width 180 height 151
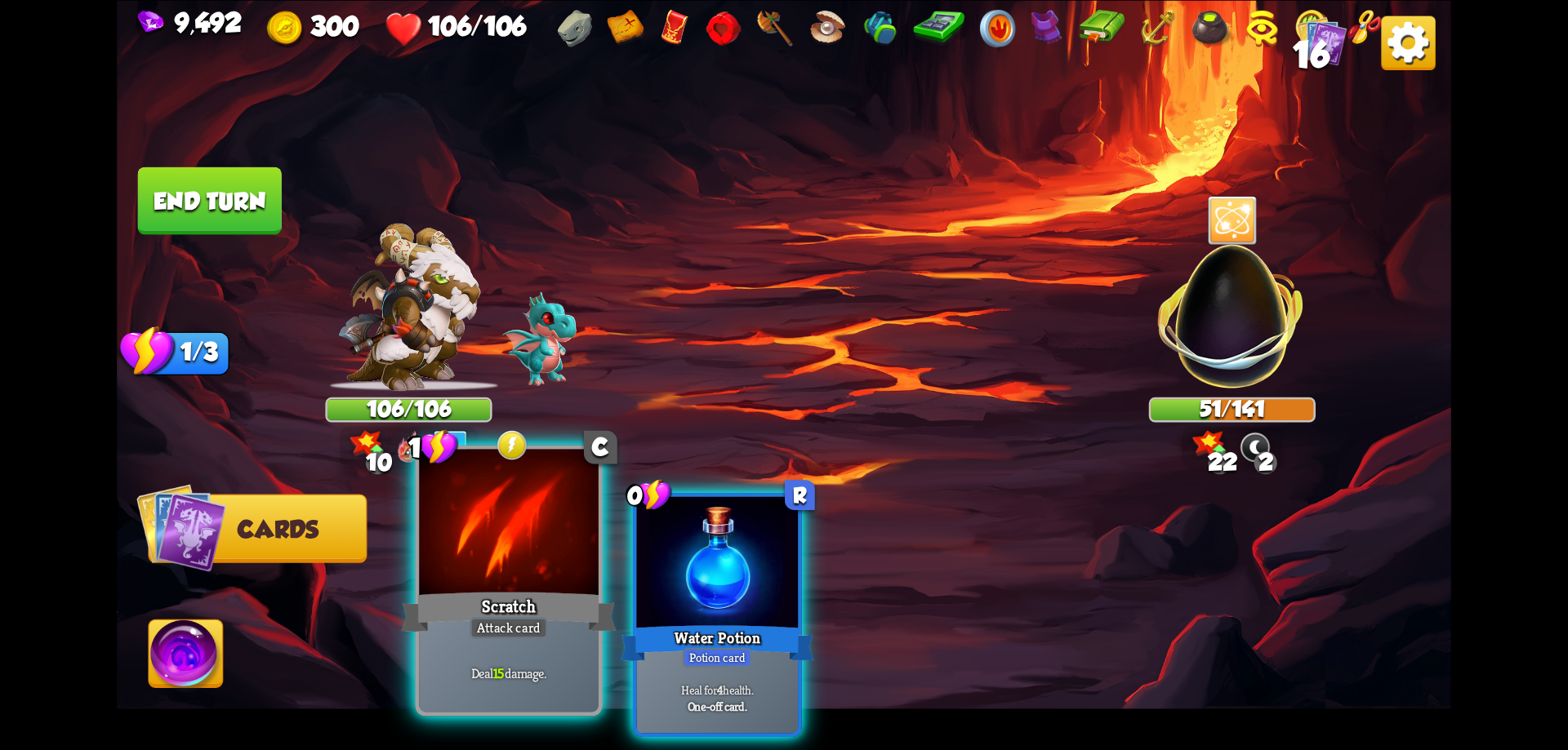
click at [521, 569] on div at bounding box center [508, 525] width 180 height 151
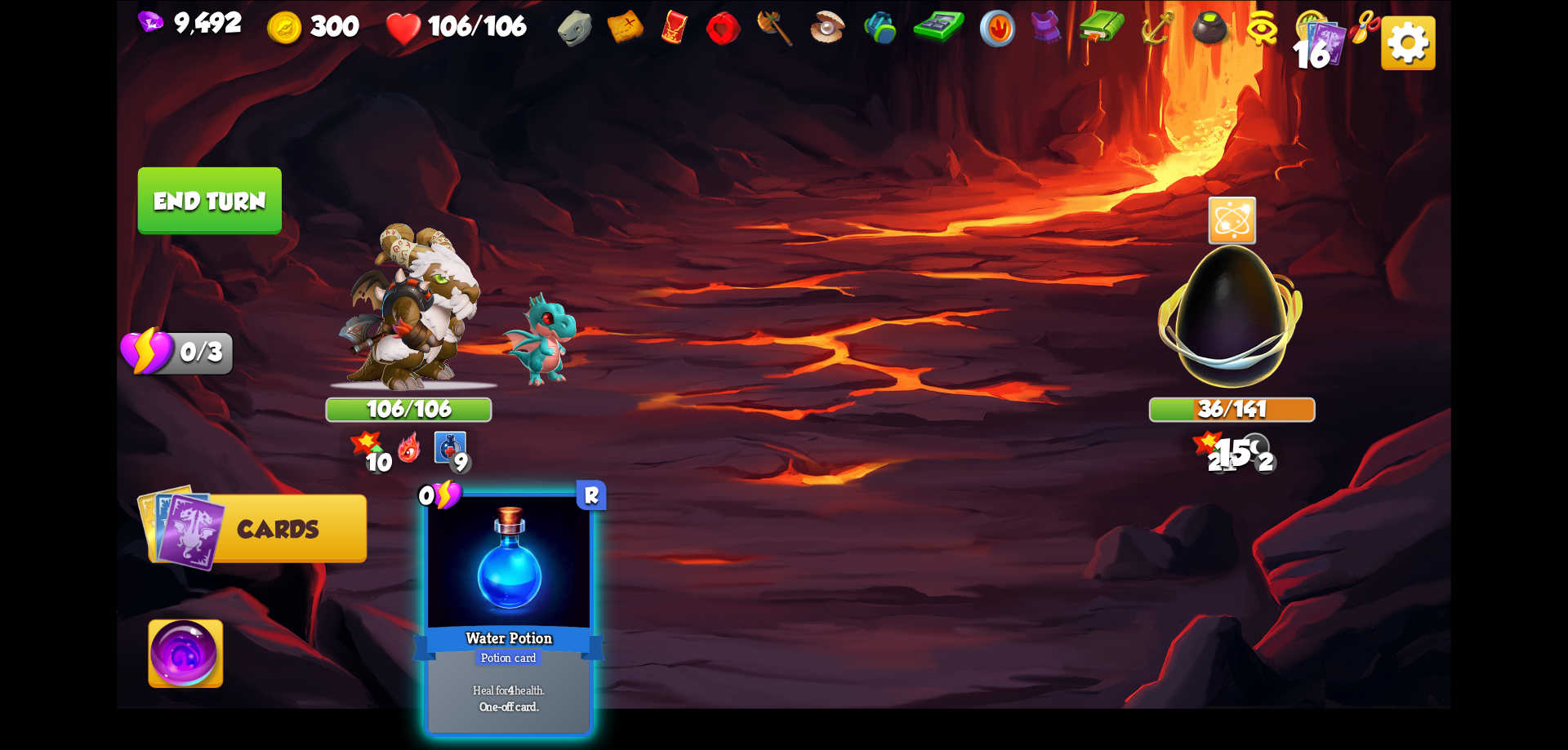
click at [521, 569] on div at bounding box center [508, 565] width 161 height 137
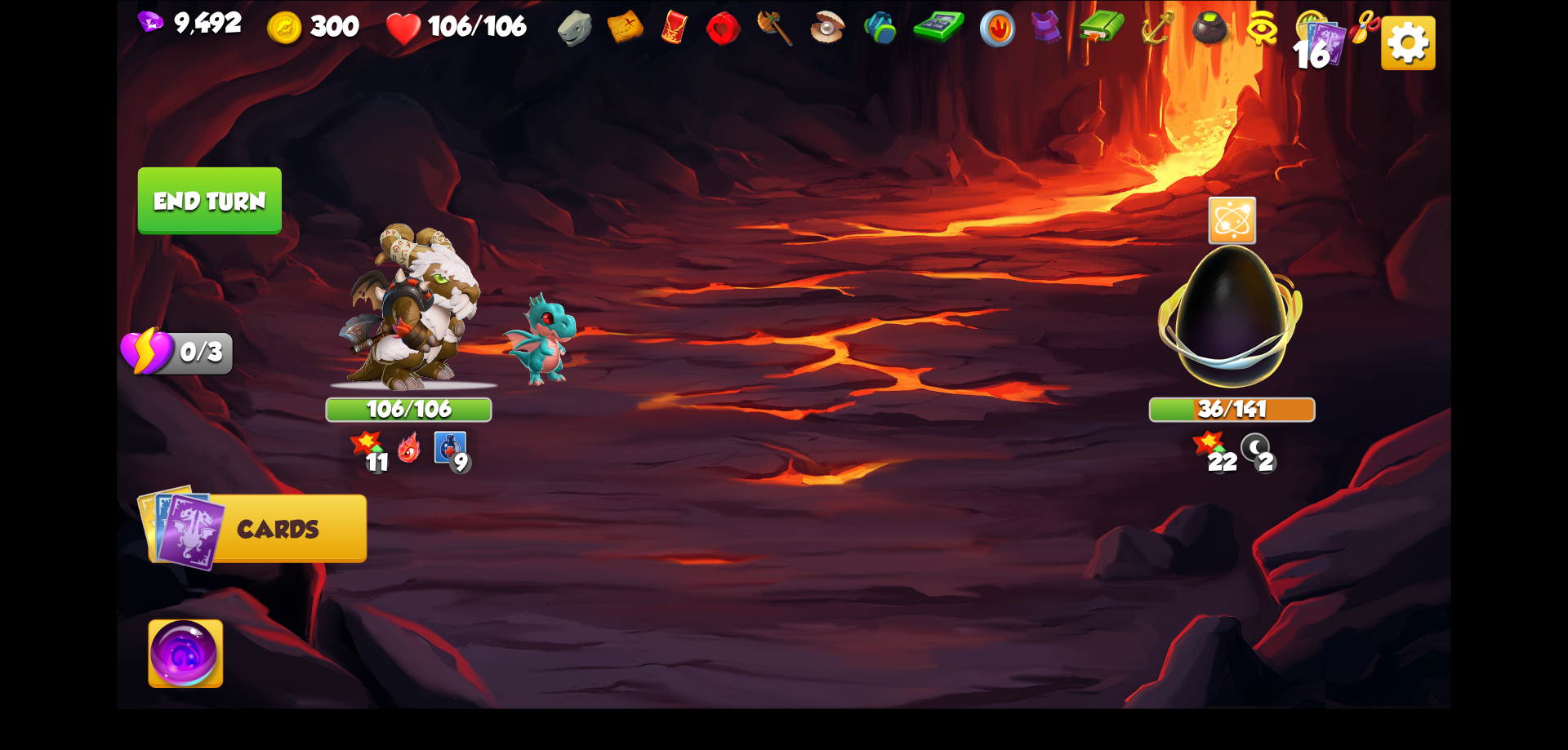
click at [247, 211] on button "End turn" at bounding box center [209, 200] width 143 height 68
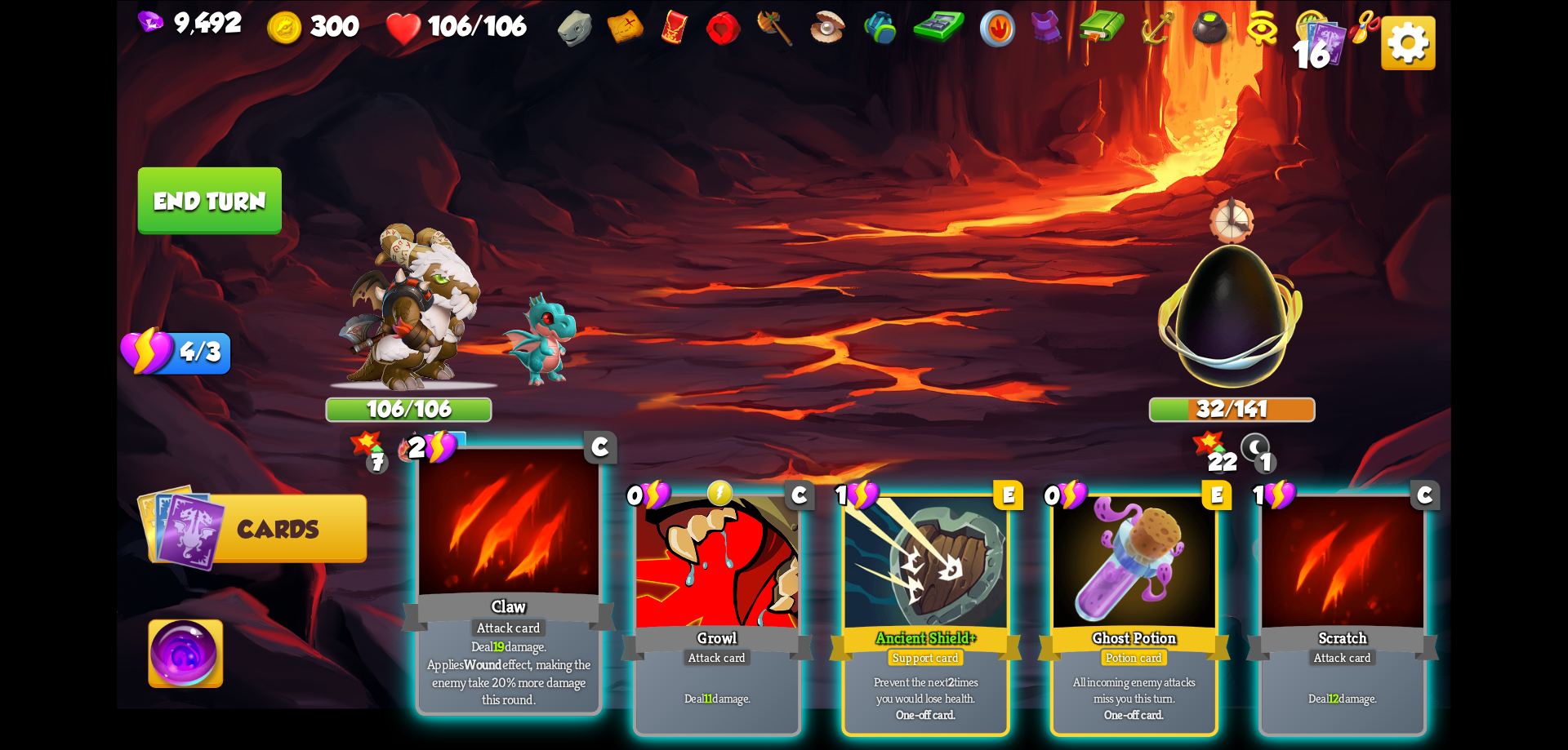
click at [521, 571] on div at bounding box center [508, 525] width 180 height 151
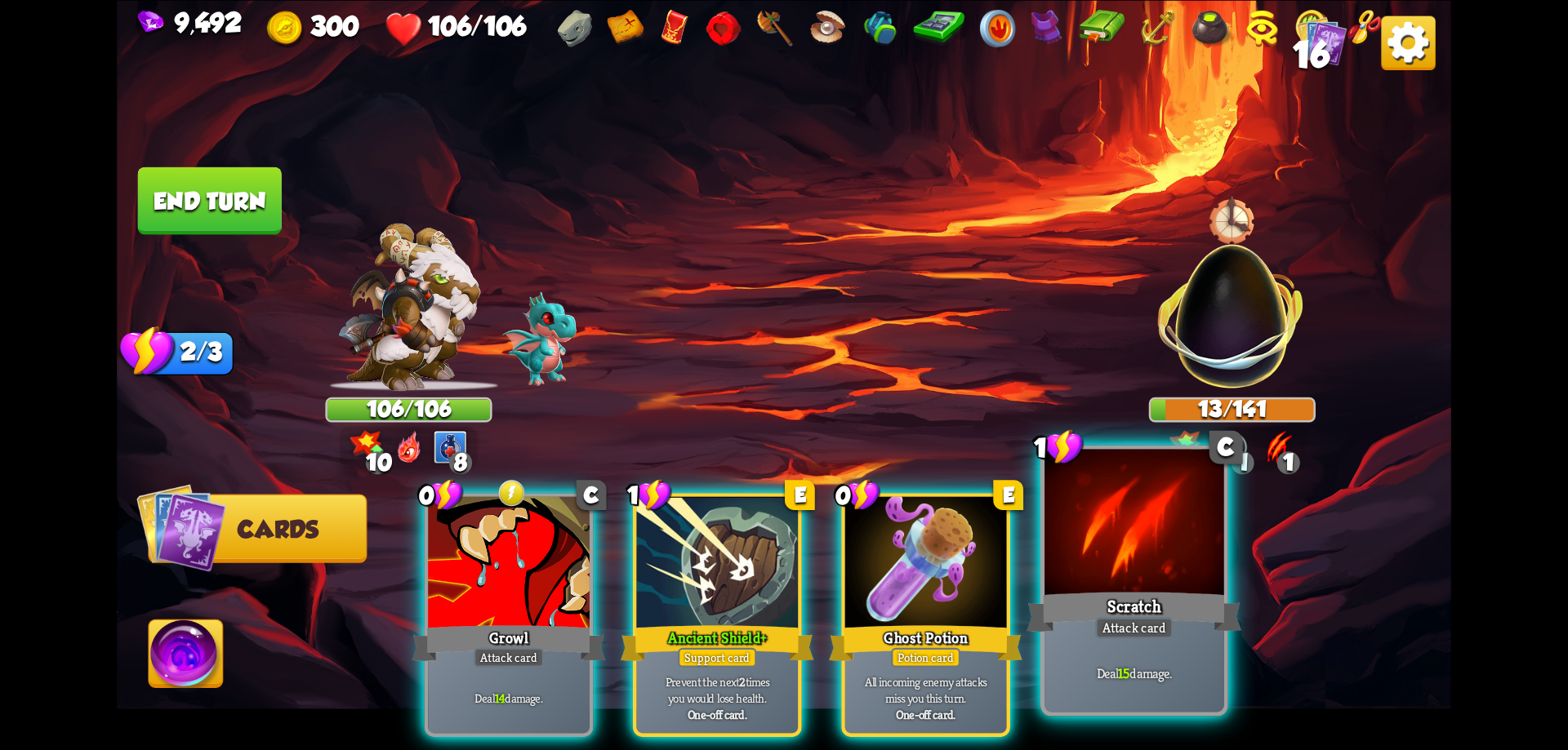
click at [1151, 611] on div "Scratch" at bounding box center [1133, 611] width 215 height 48
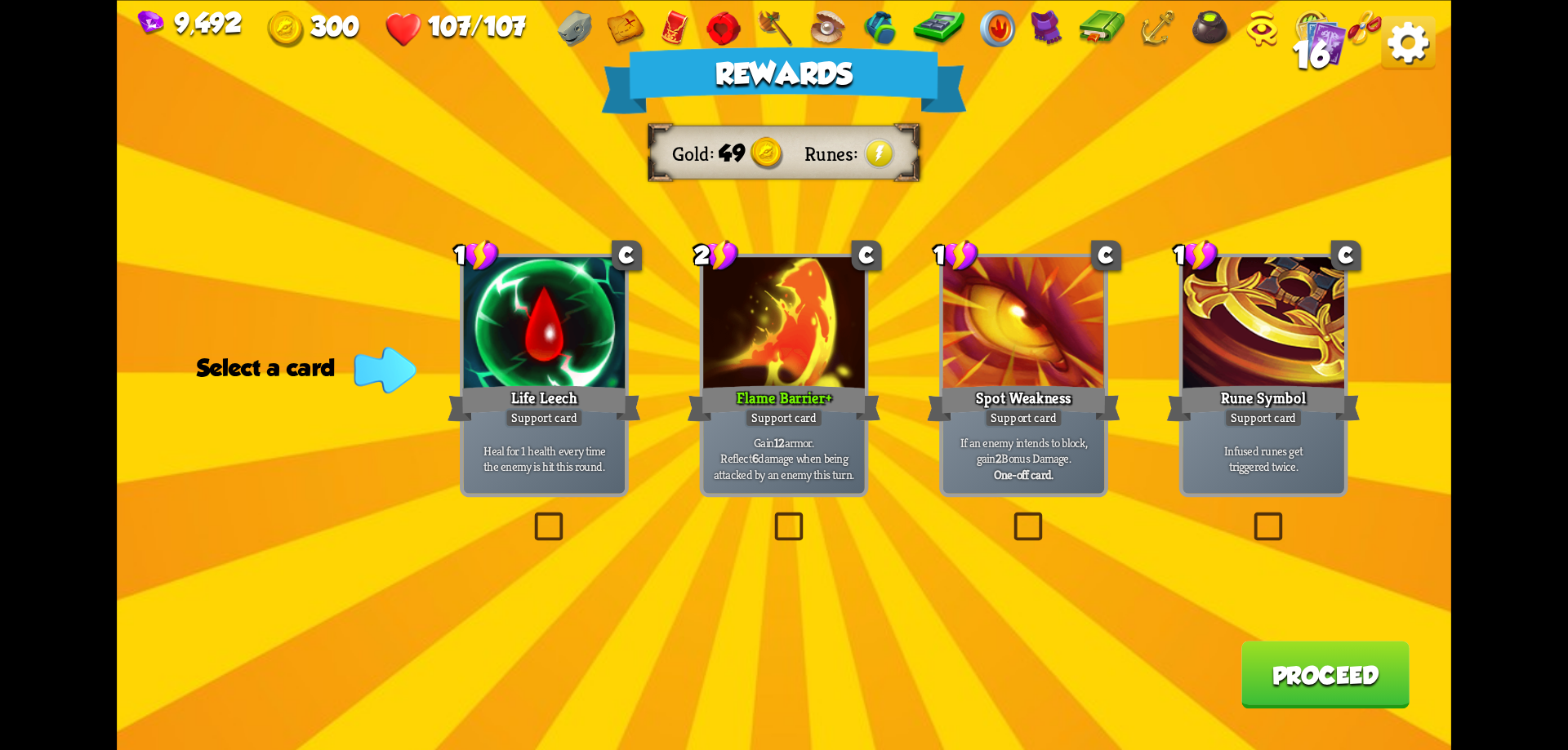
click at [1333, 677] on button "Proceed" at bounding box center [1325, 675] width 168 height 68
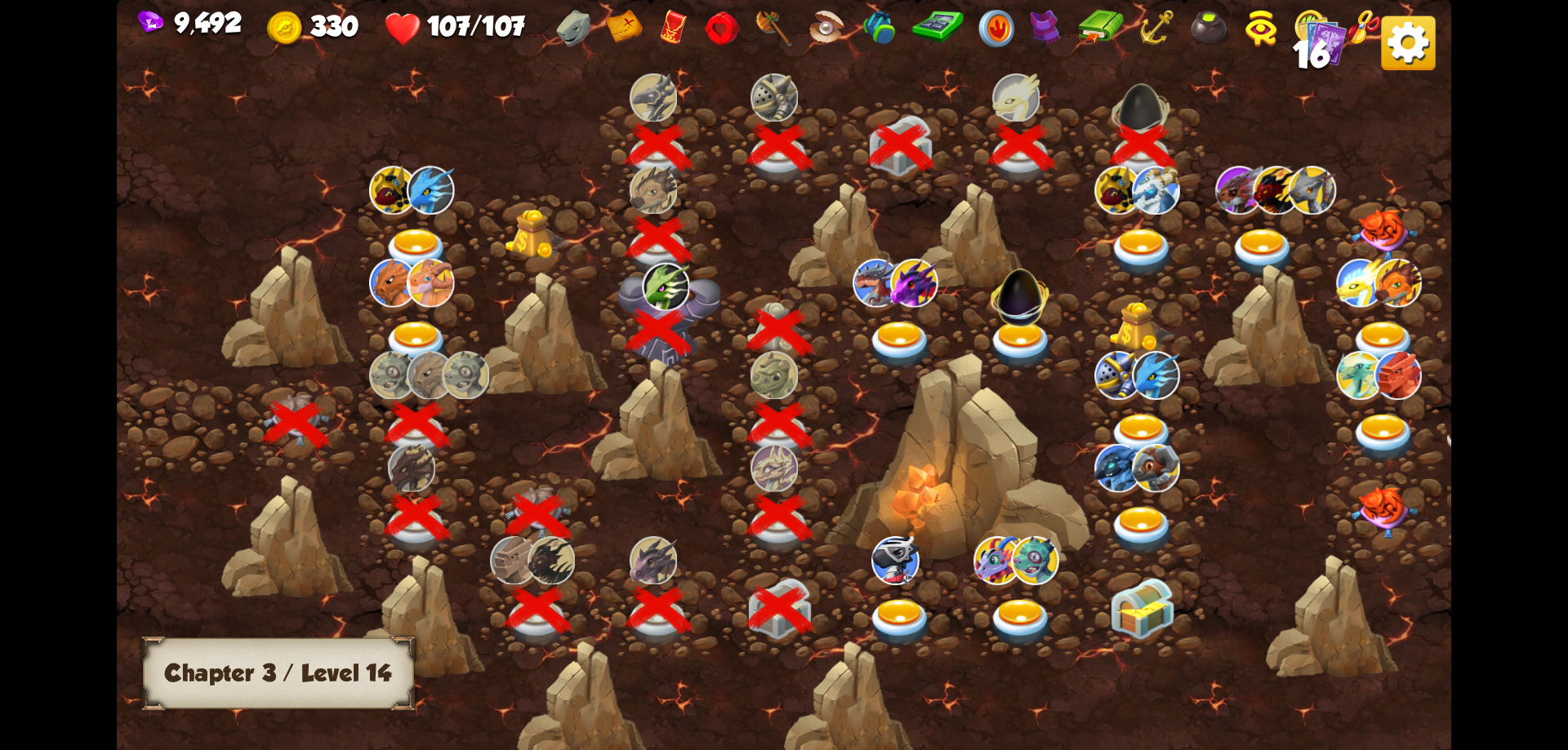
scroll to position [0, 248]
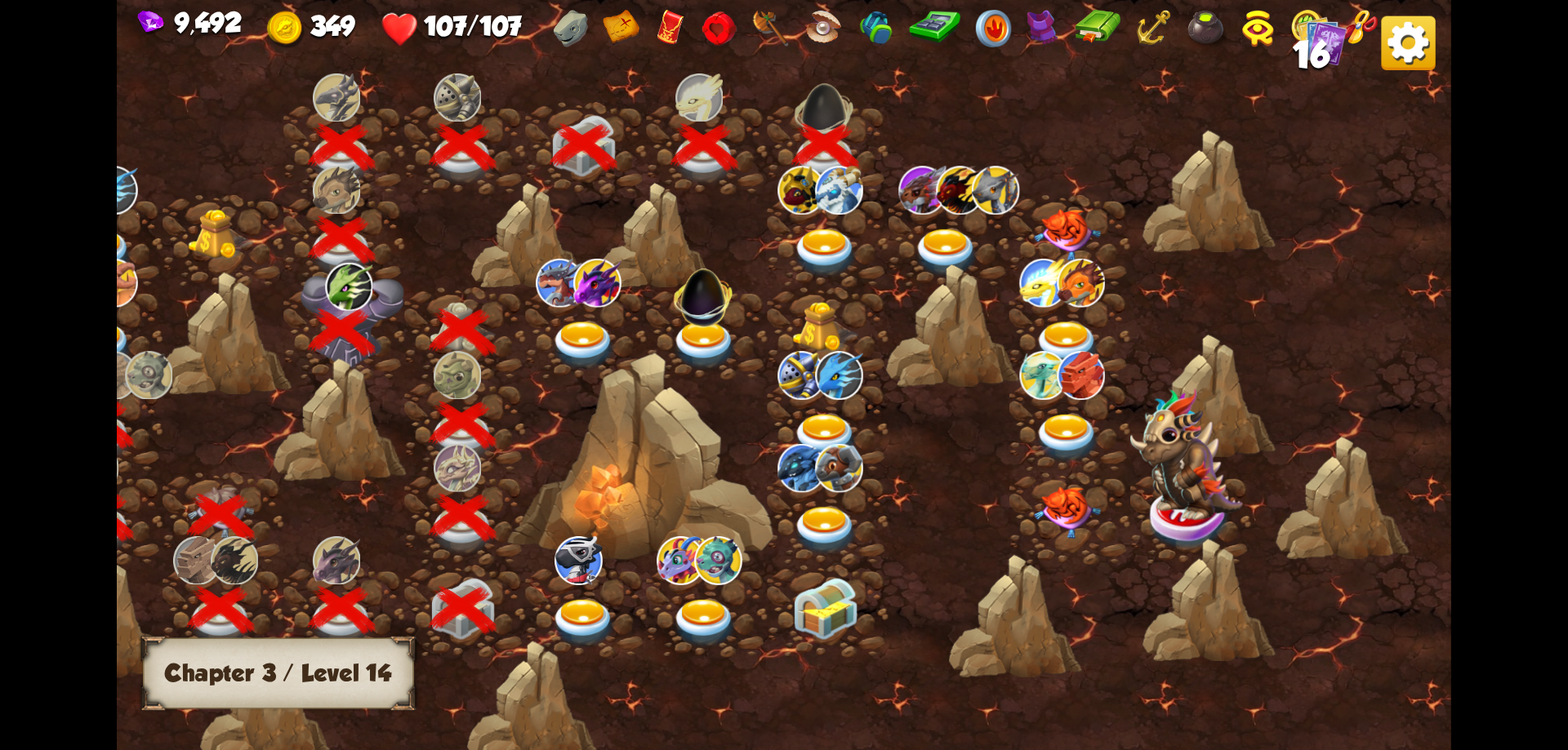
click at [832, 240] on img at bounding box center [826, 252] width 67 height 49
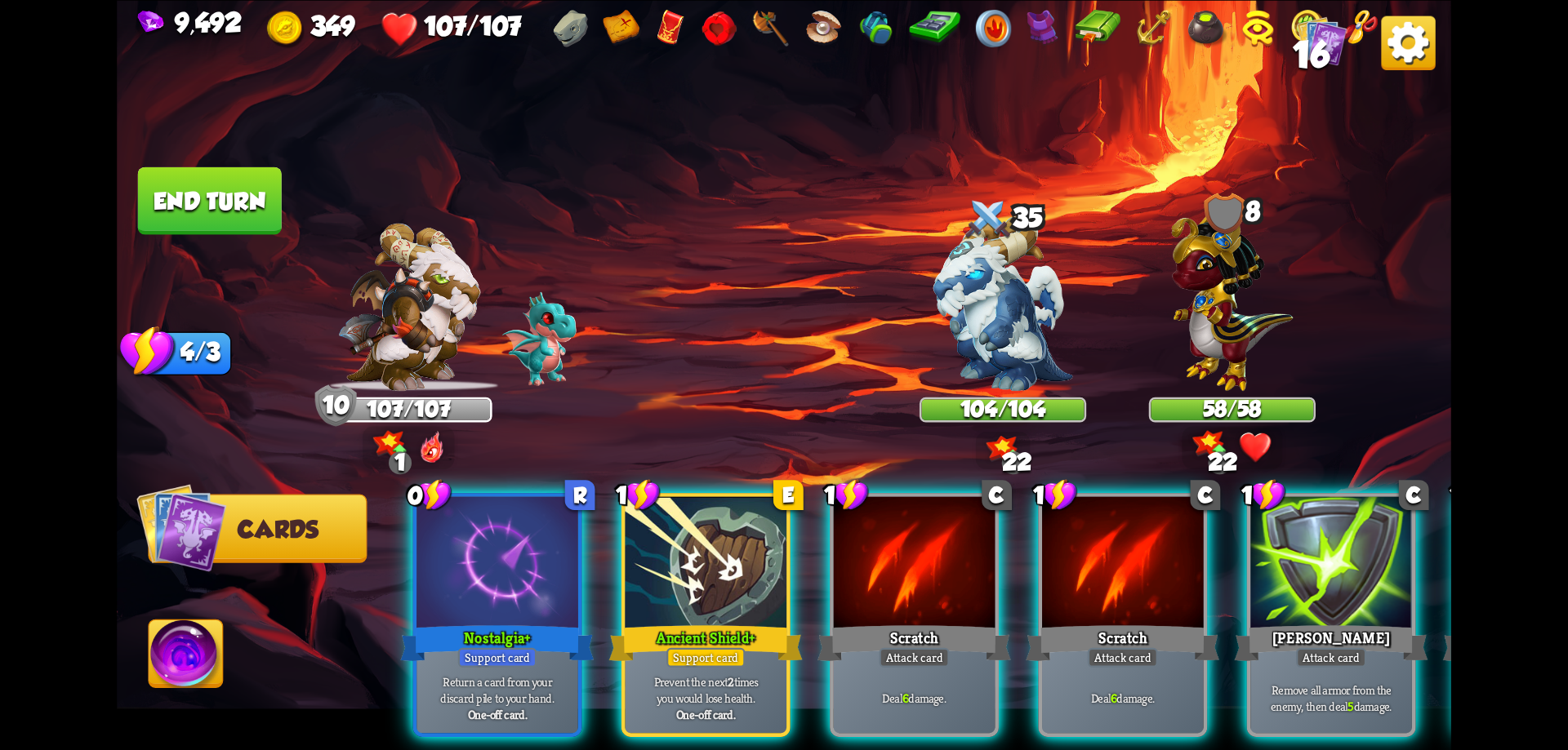
scroll to position [0, 0]
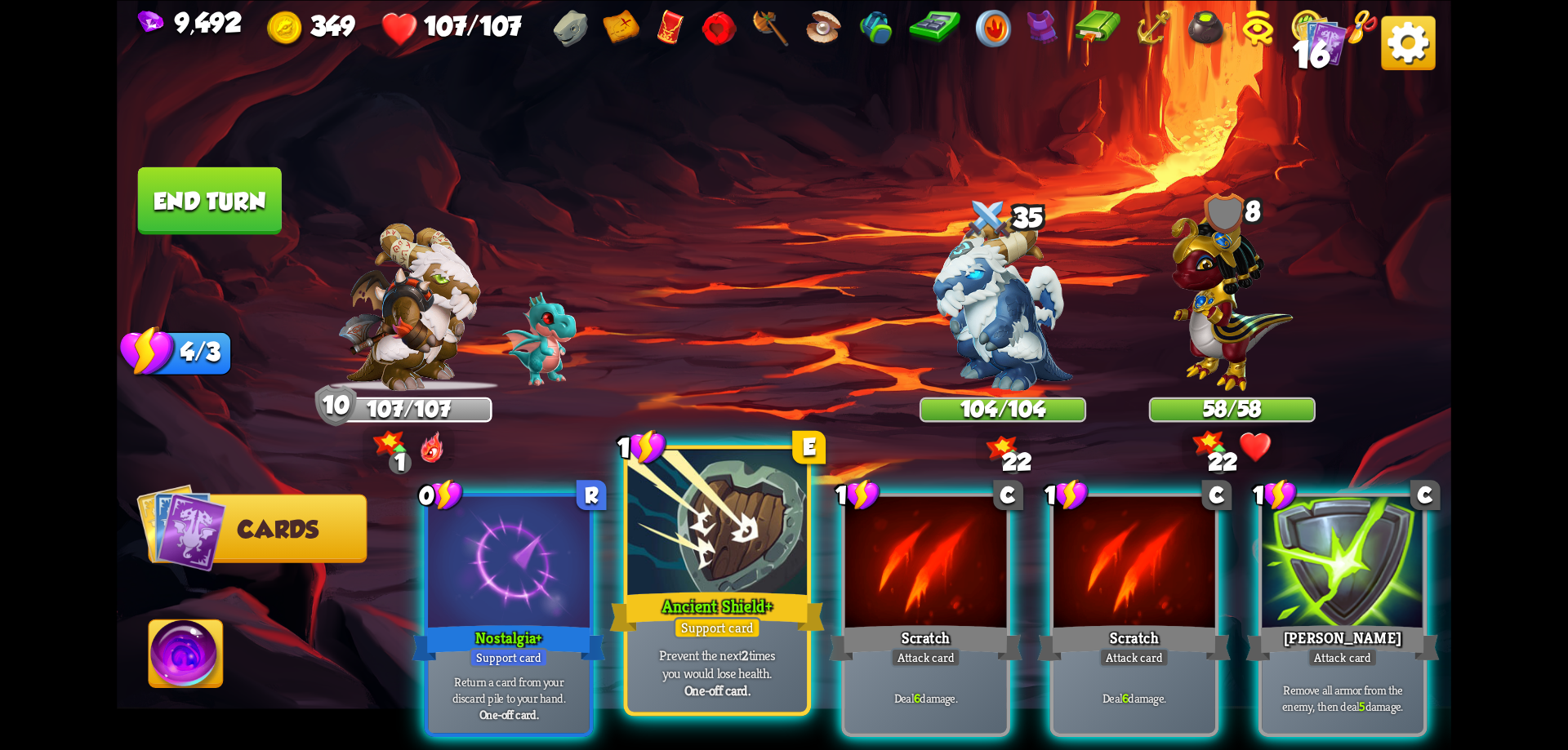
click at [742, 616] on div "Ancient Shield+" at bounding box center [717, 611] width 215 height 48
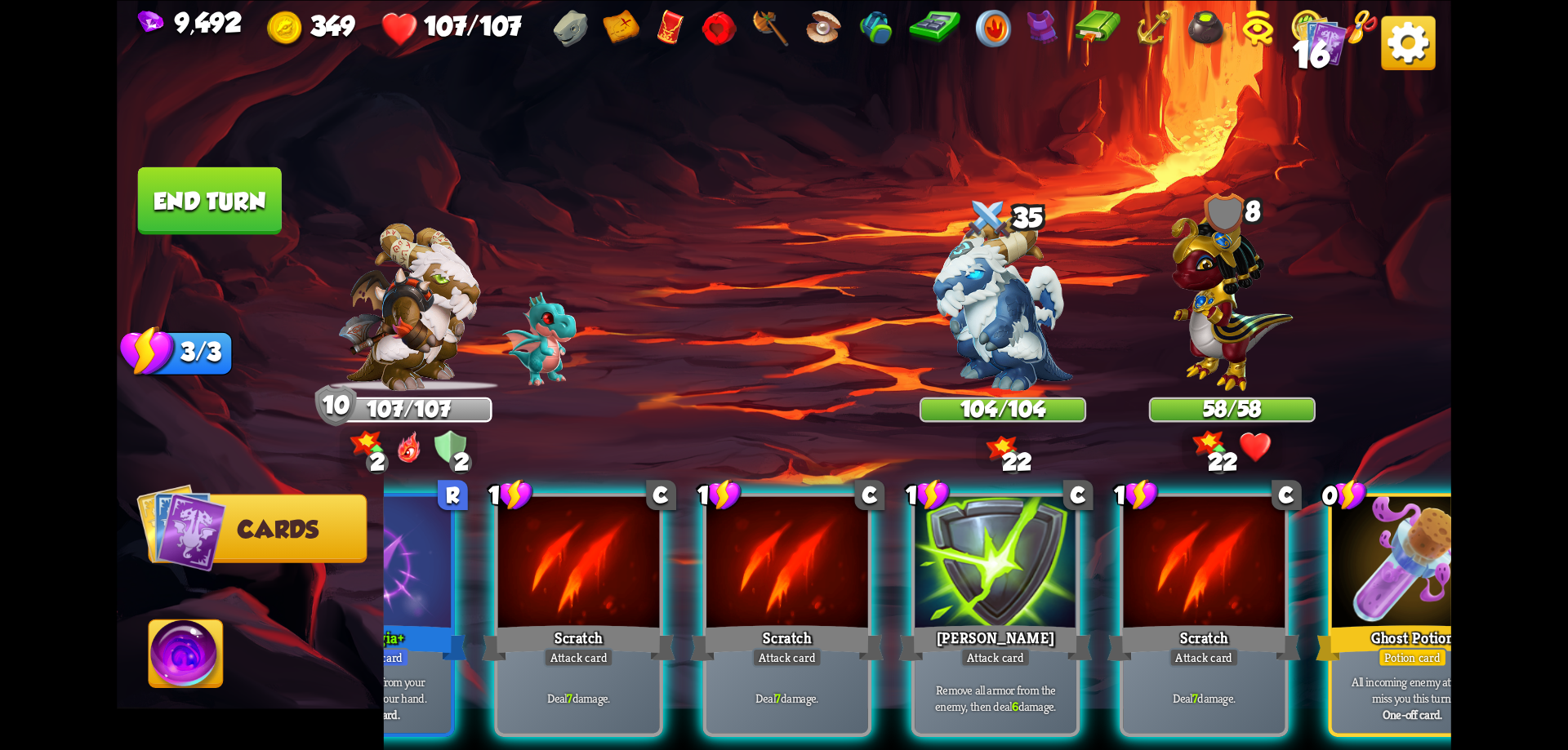
scroll to position [0, 155]
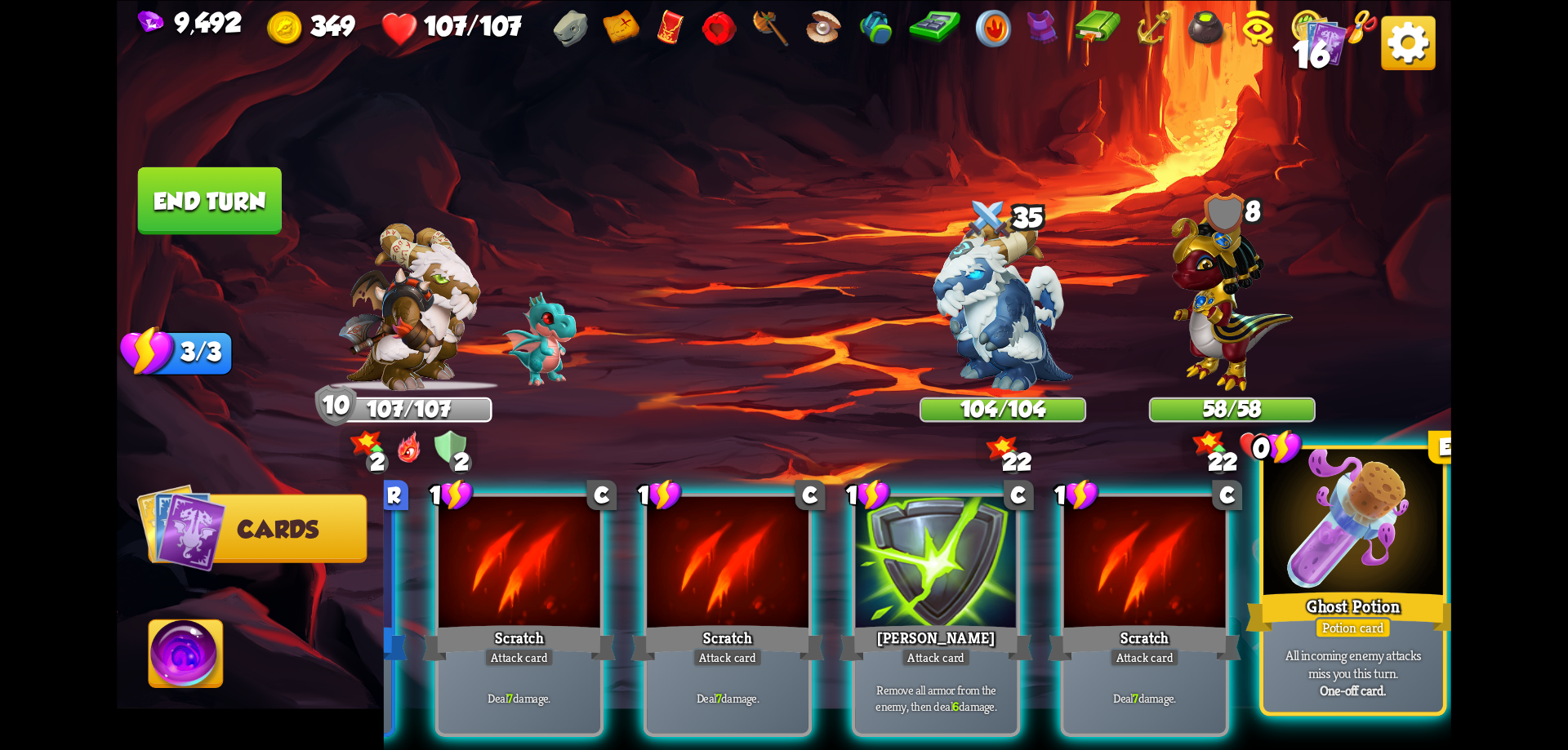
click at [1345, 650] on p "All incoming enemy attacks miss you this turn." at bounding box center [1353, 663] width 171 height 35
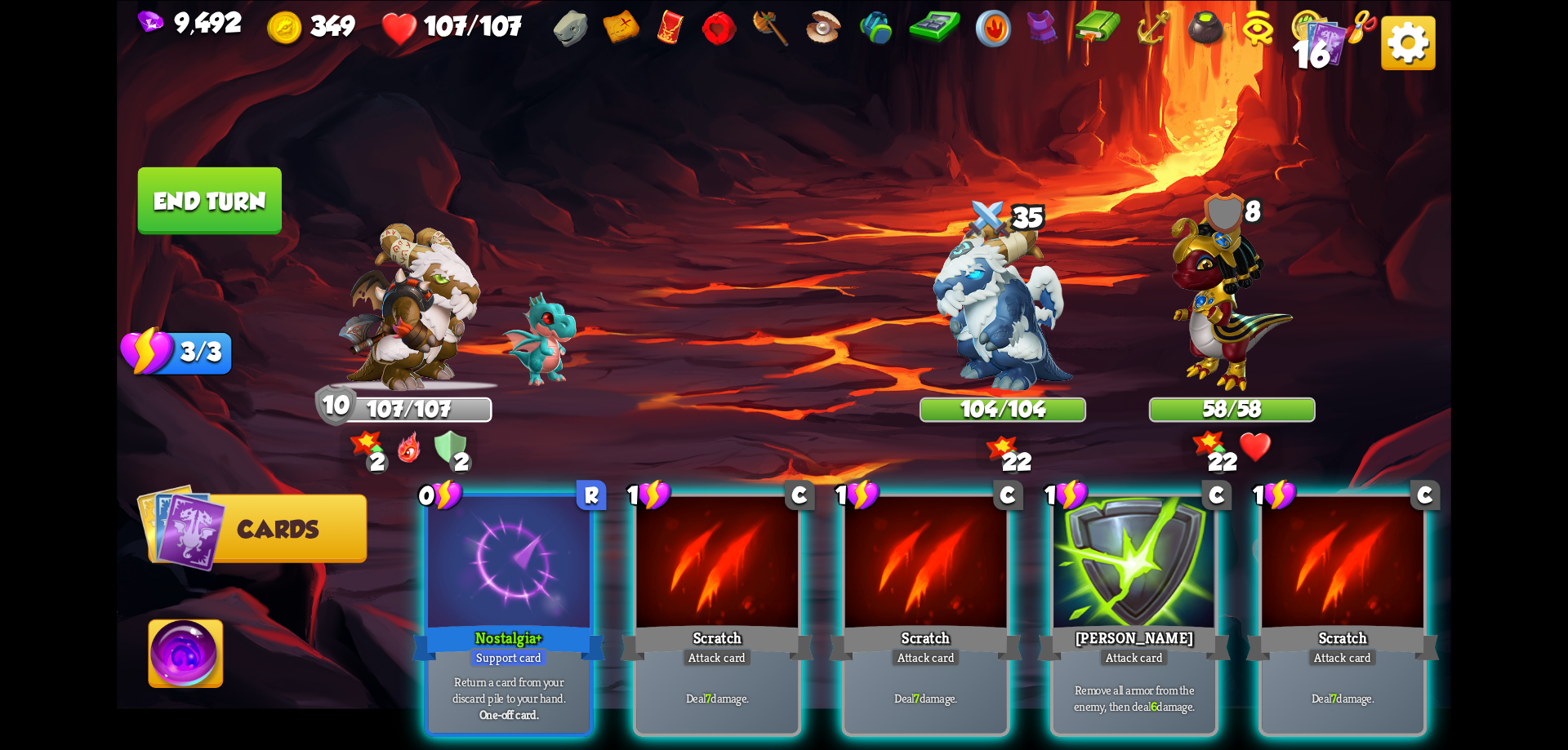
scroll to position [0, 0]
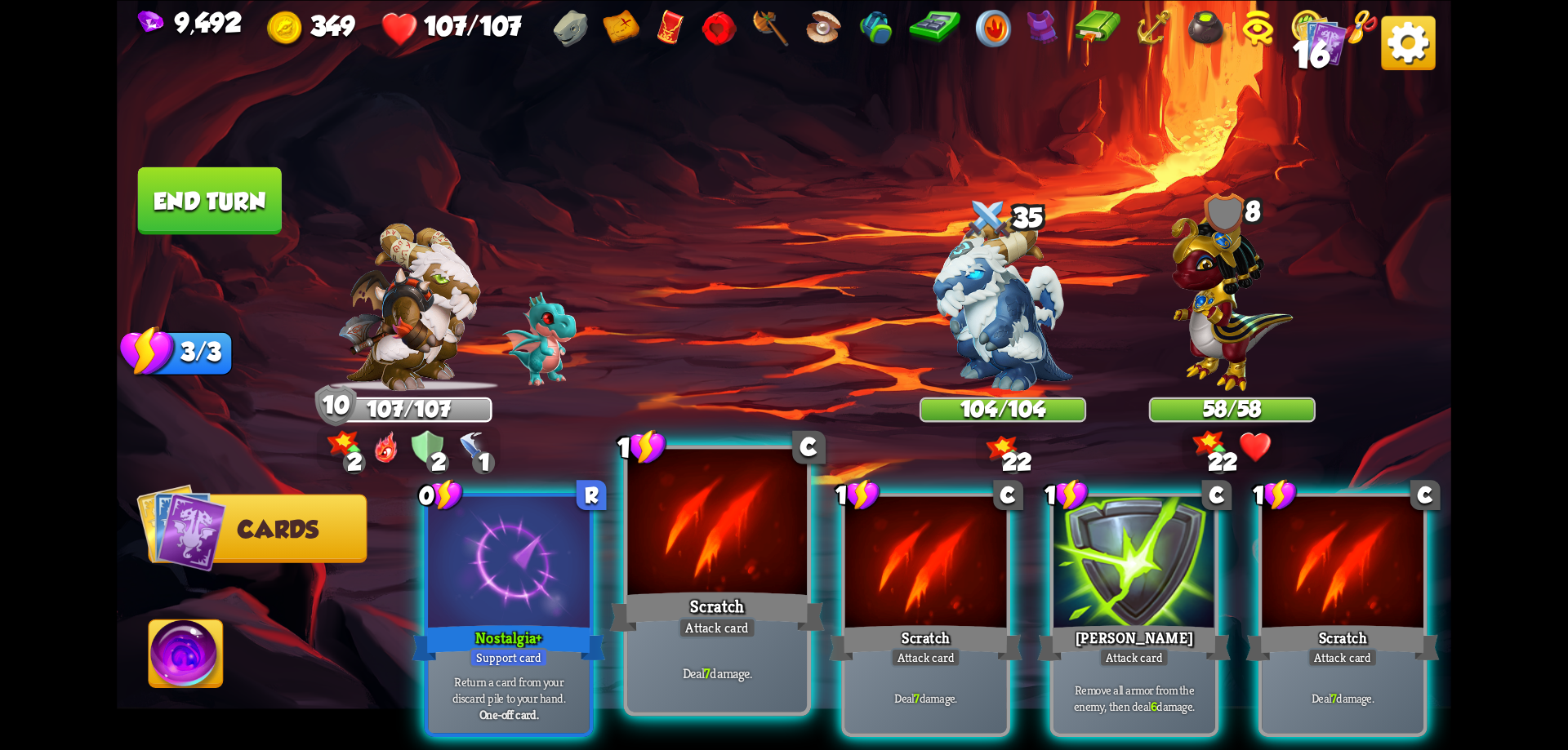
click at [680, 588] on div "Scratch" at bounding box center [717, 611] width 215 height 48
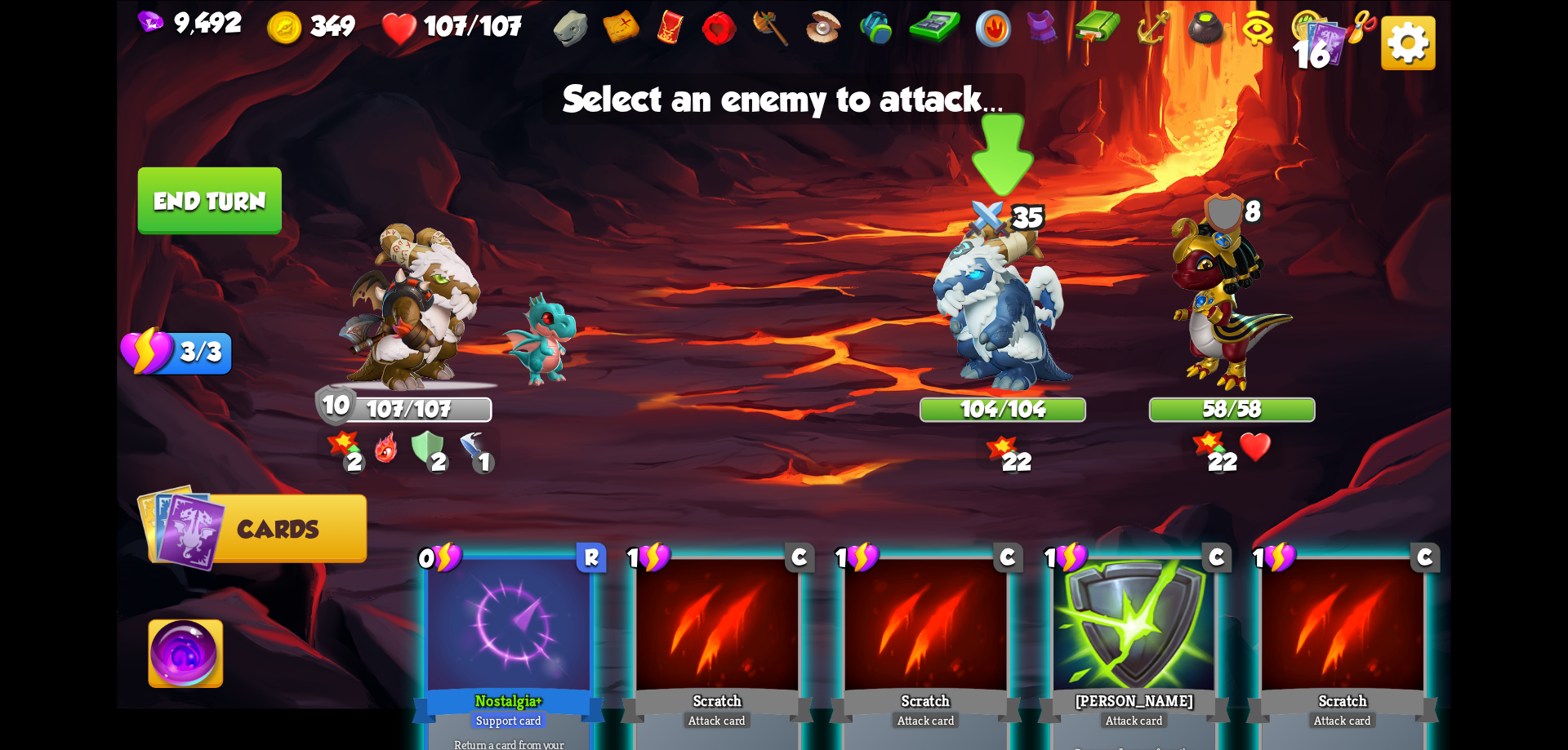
click at [1034, 319] on img at bounding box center [1003, 303] width 140 height 175
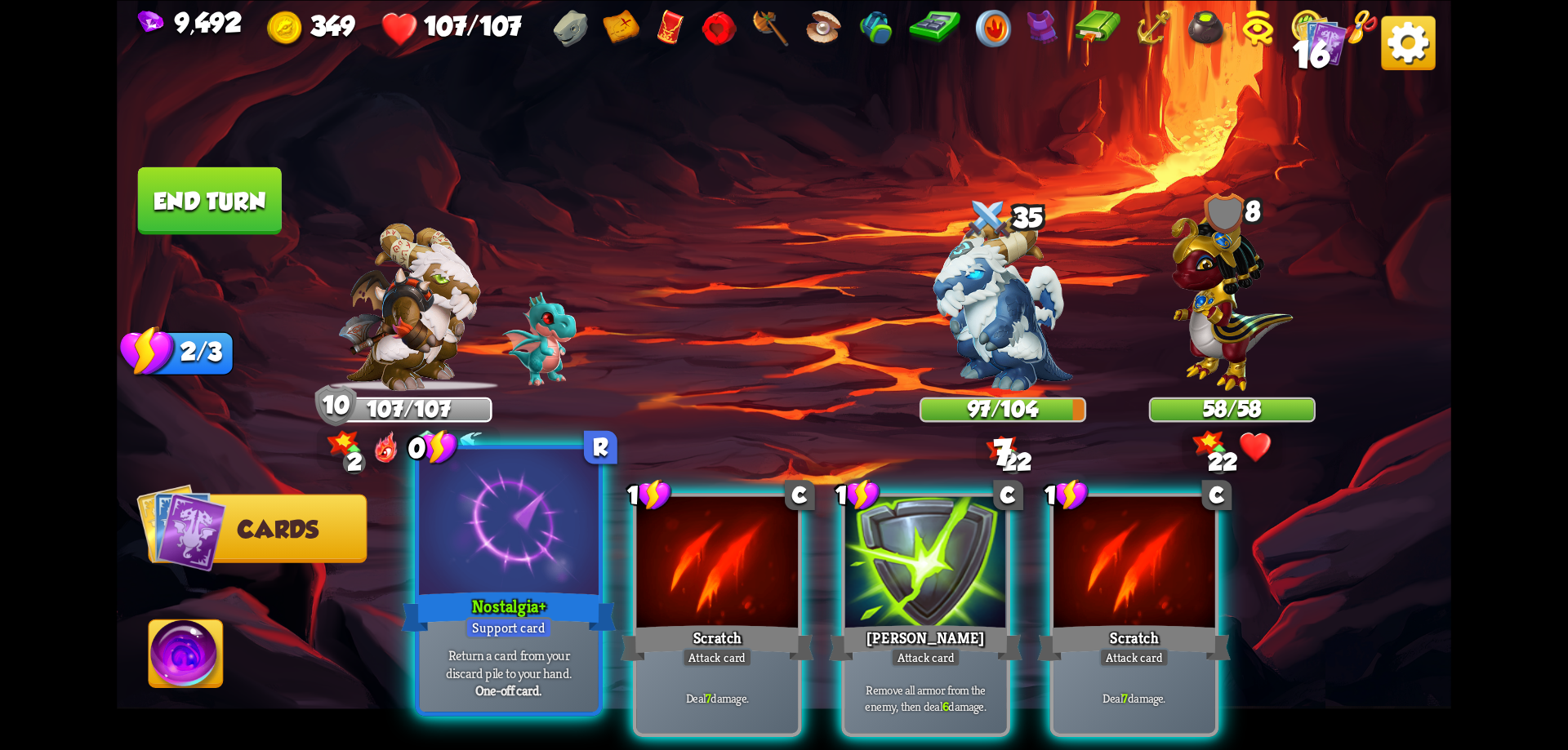
click at [570, 592] on div "Nostalgia+" at bounding box center [508, 611] width 215 height 48
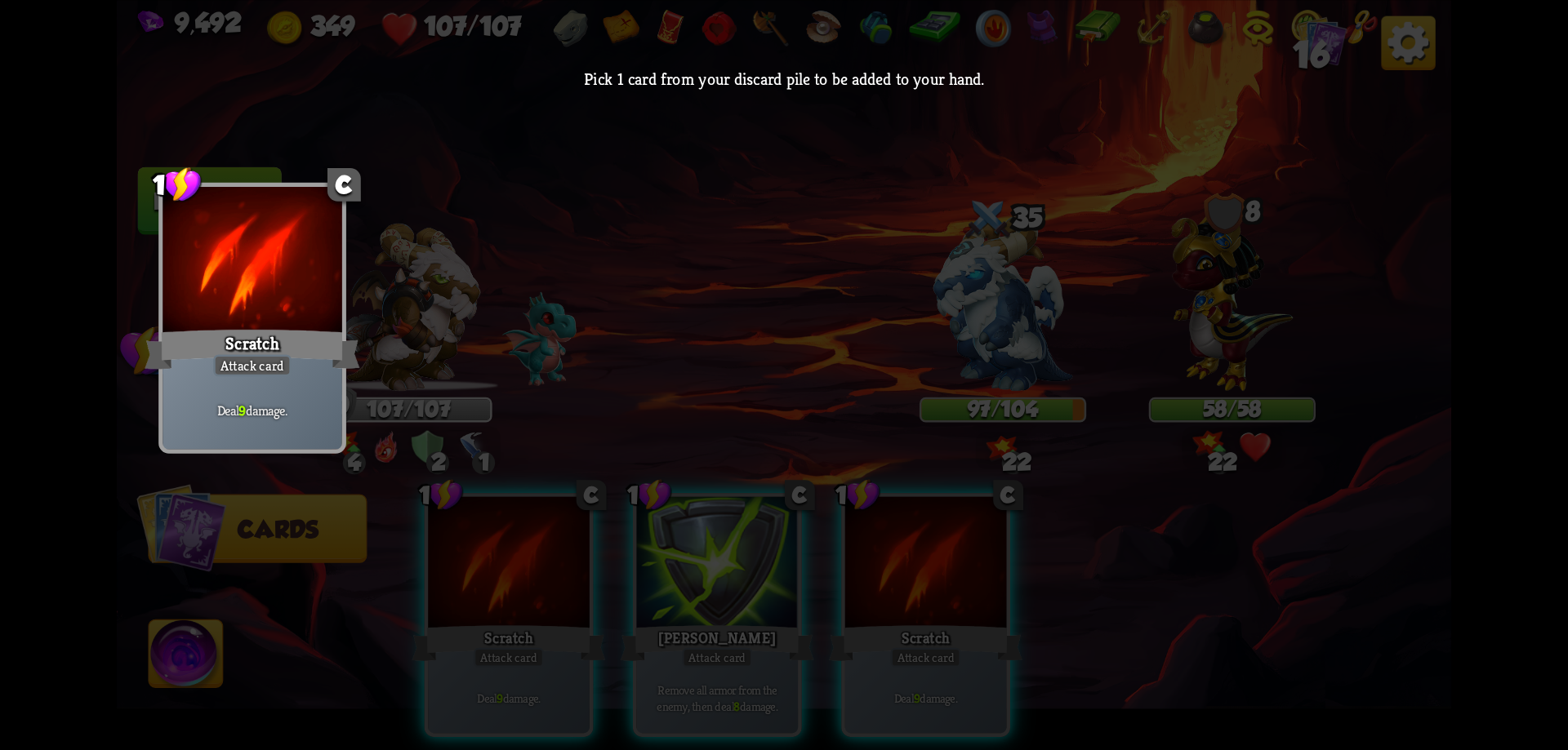
click at [297, 384] on div "Deal 9 damage." at bounding box center [252, 411] width 180 height 78
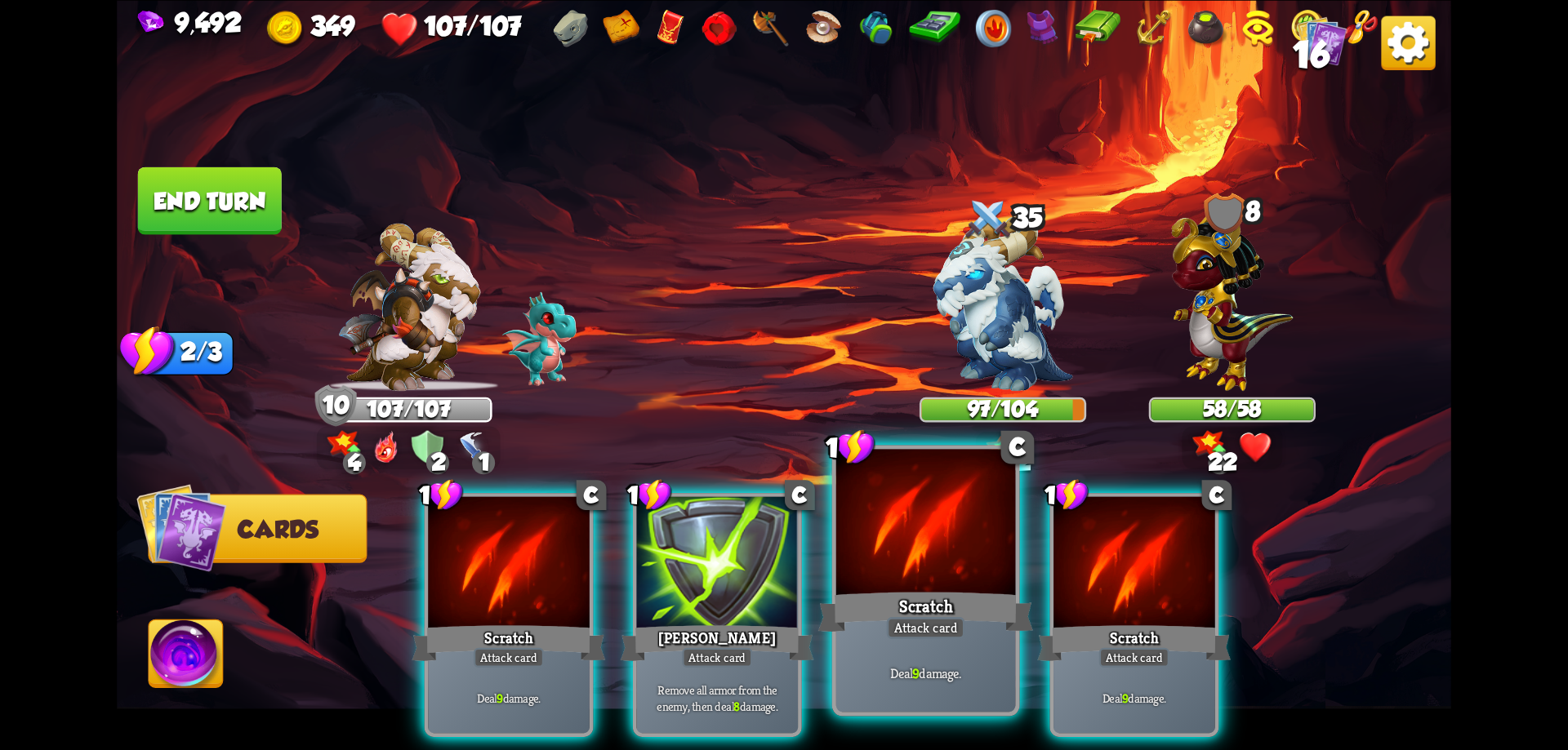
click at [1005, 639] on div "Deal 9 damage." at bounding box center [926, 673] width 180 height 78
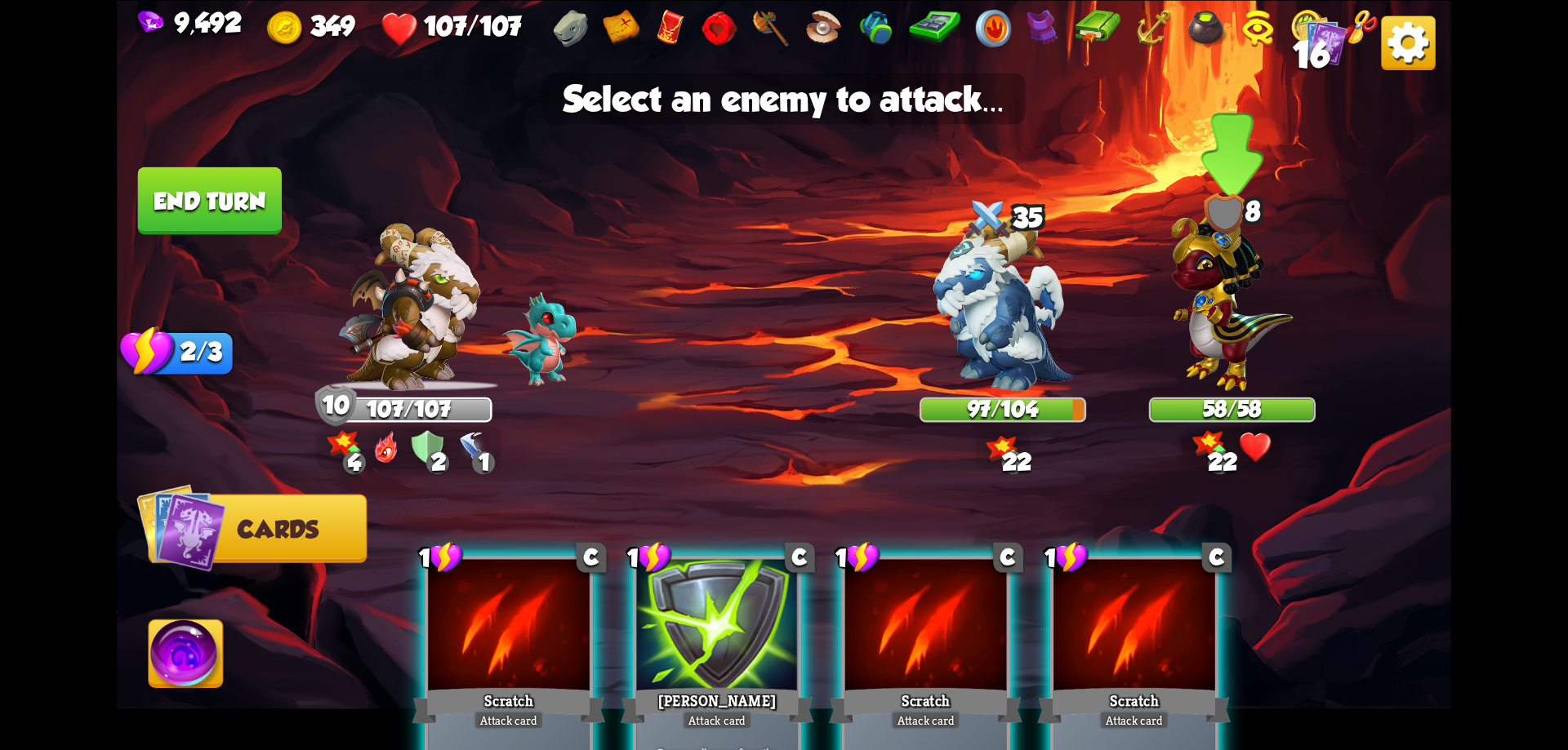
click at [1231, 334] on img at bounding box center [1232, 295] width 121 height 189
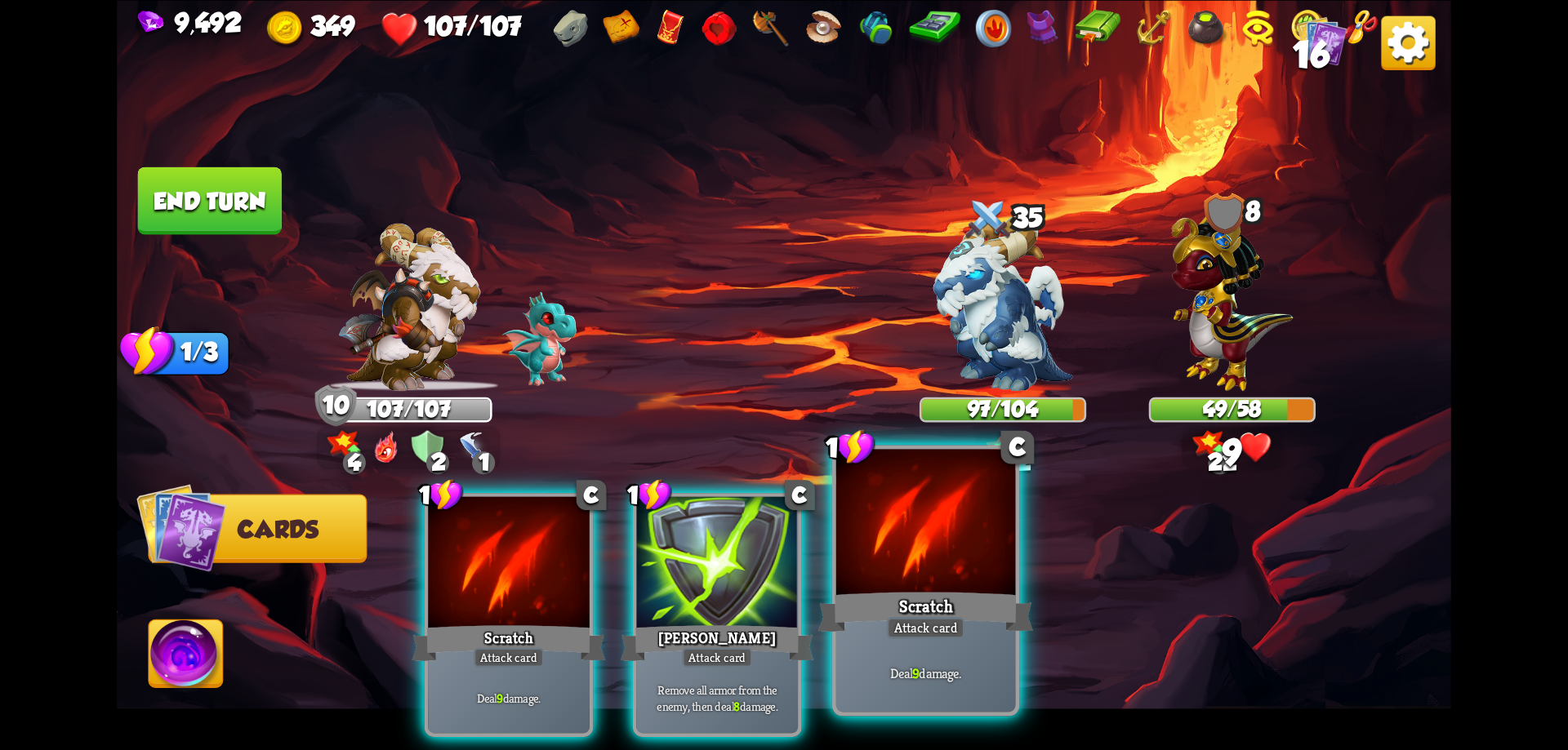
click at [958, 562] on div at bounding box center [926, 525] width 180 height 151
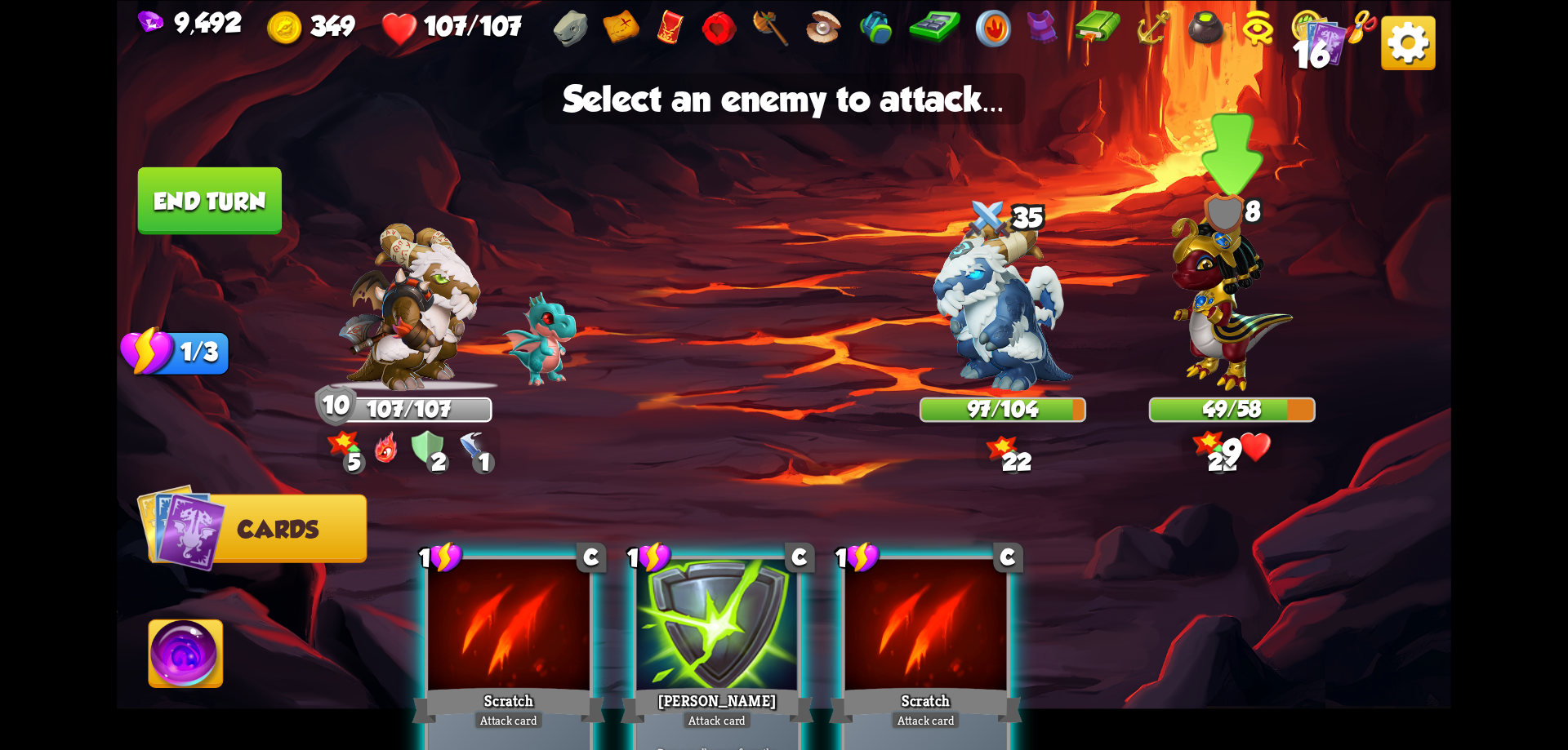
click at [1214, 365] on img at bounding box center [1232, 295] width 121 height 189
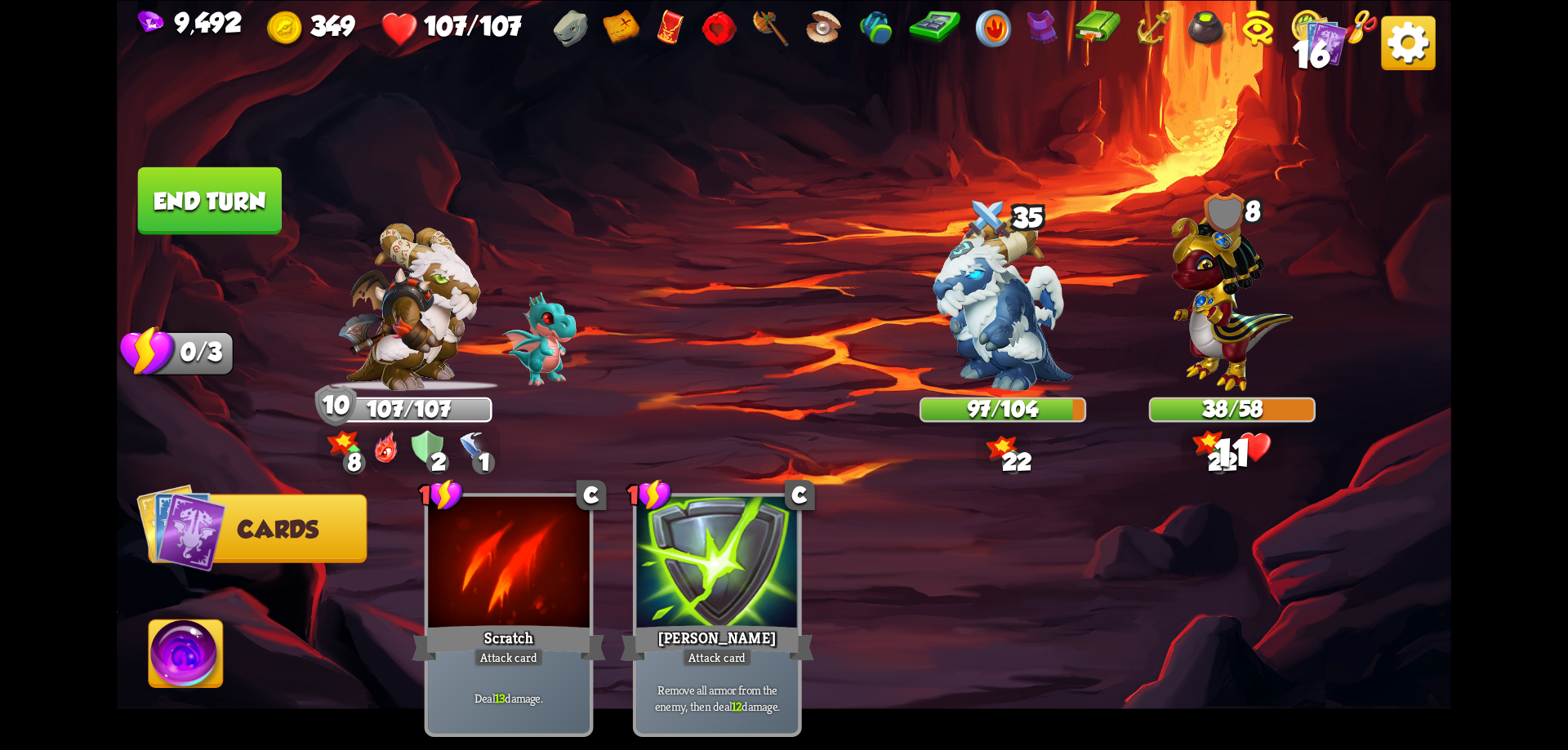
click at [236, 201] on button "End turn" at bounding box center [209, 200] width 143 height 68
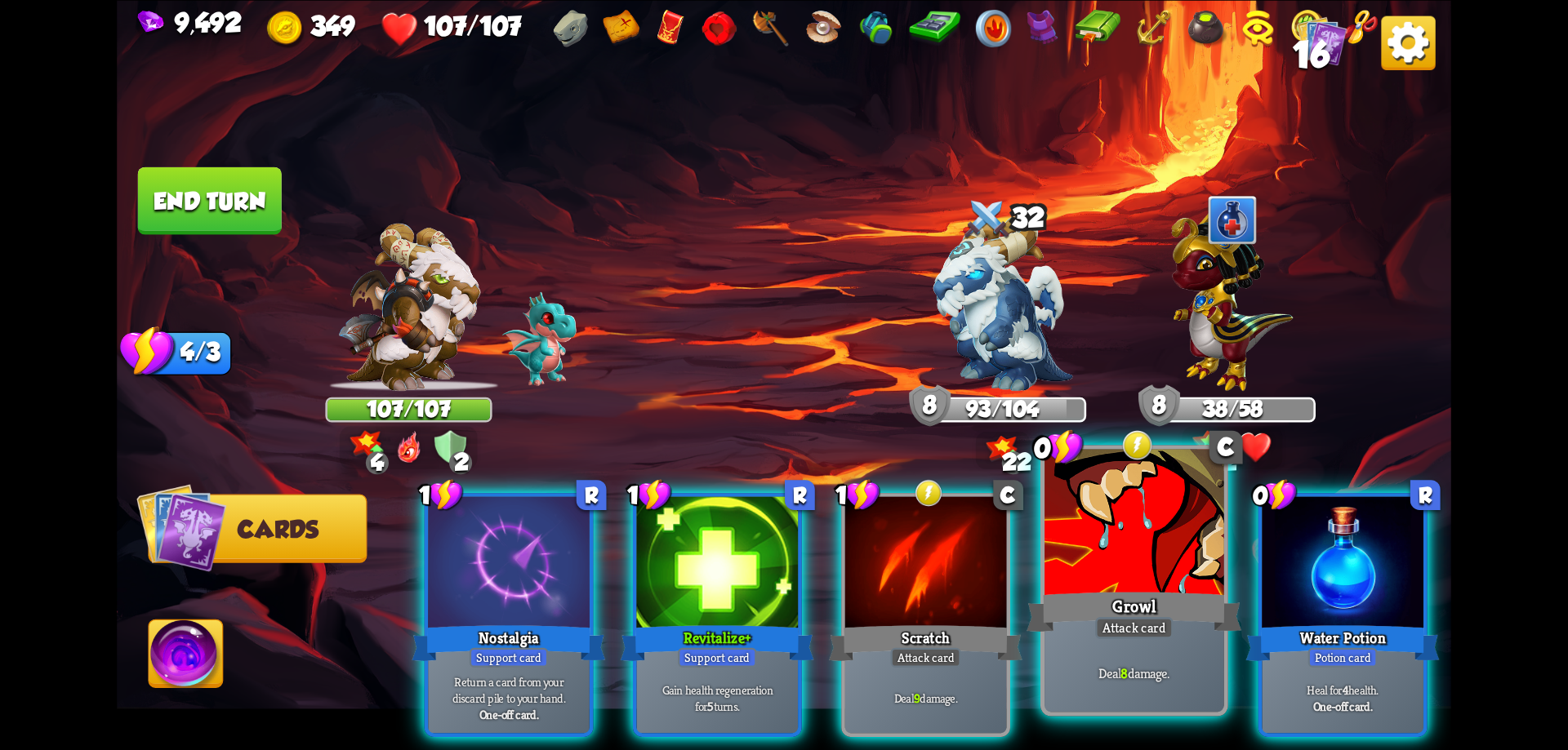
click at [1145, 567] on div at bounding box center [1134, 525] width 180 height 151
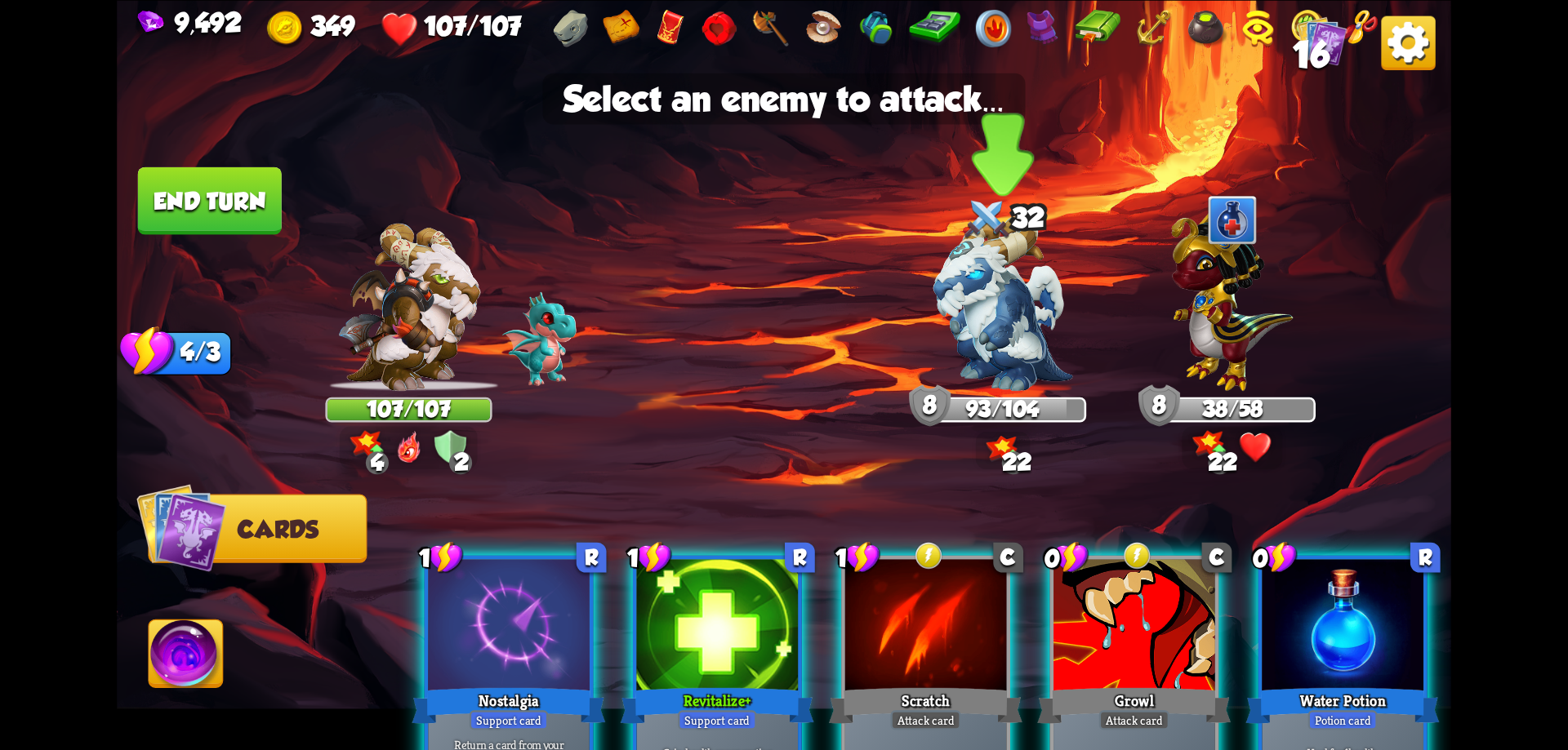
click at [998, 289] on img at bounding box center [1003, 303] width 140 height 175
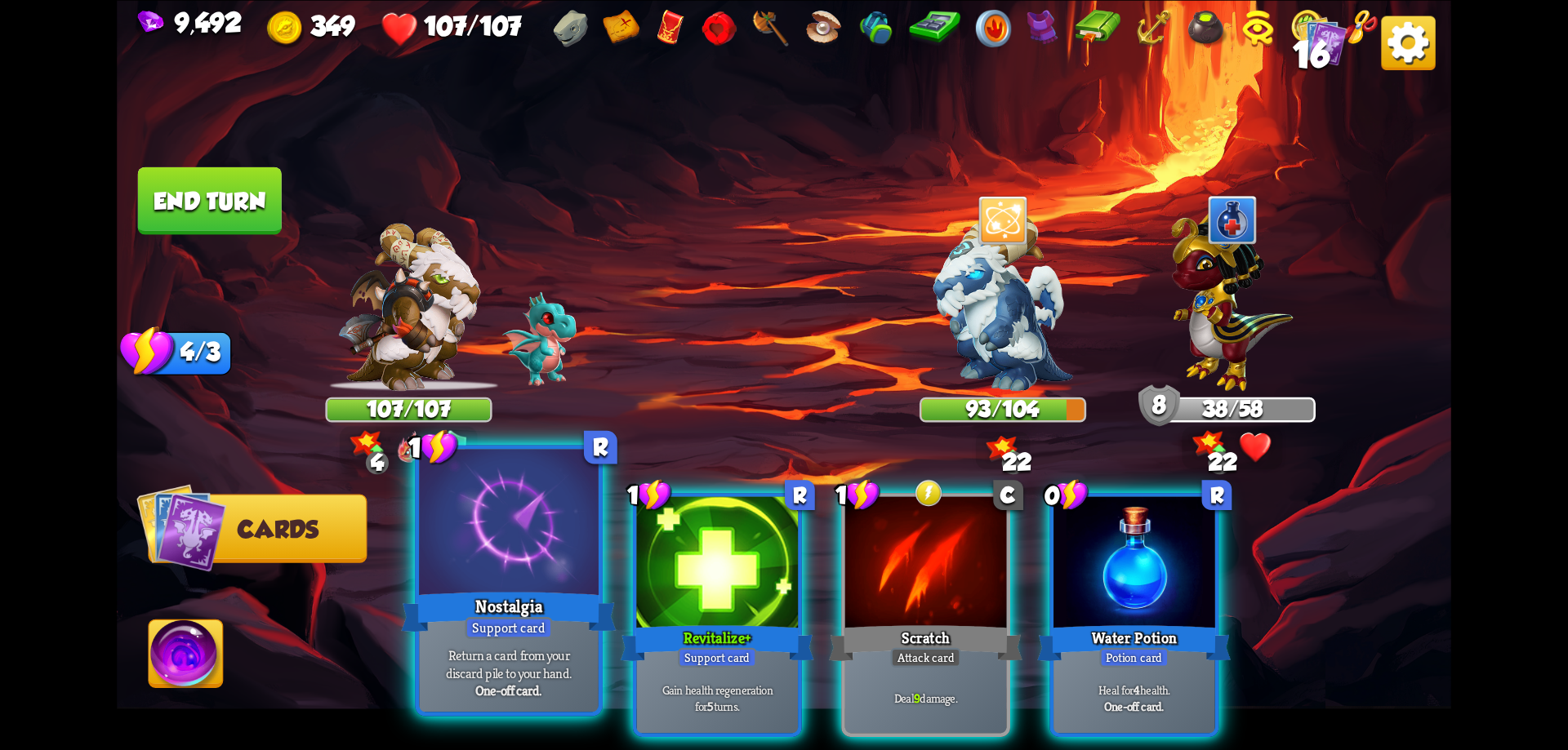
click at [550, 596] on div "Nostalgia" at bounding box center [508, 611] width 215 height 48
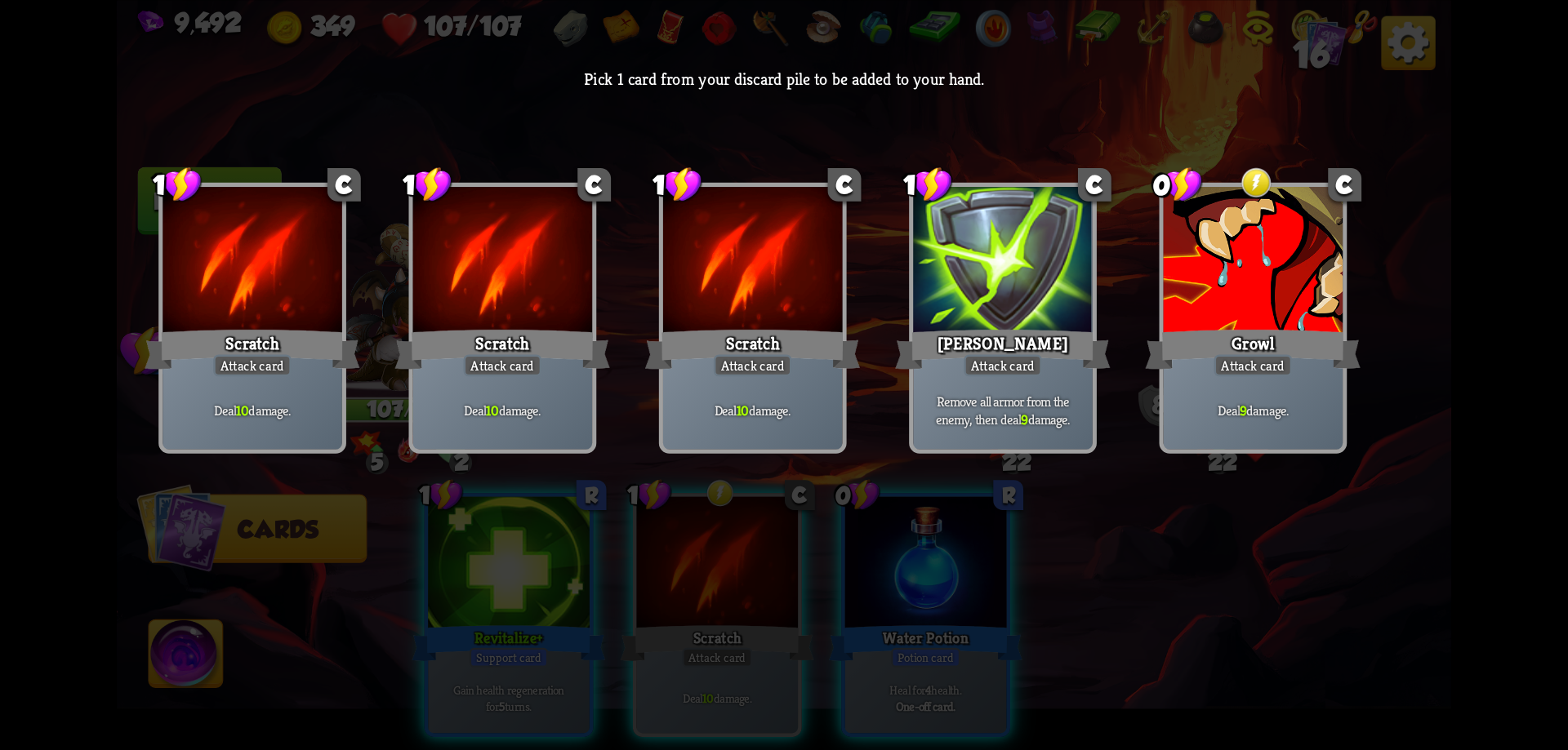
click at [1014, 310] on div at bounding box center [1003, 263] width 180 height 151
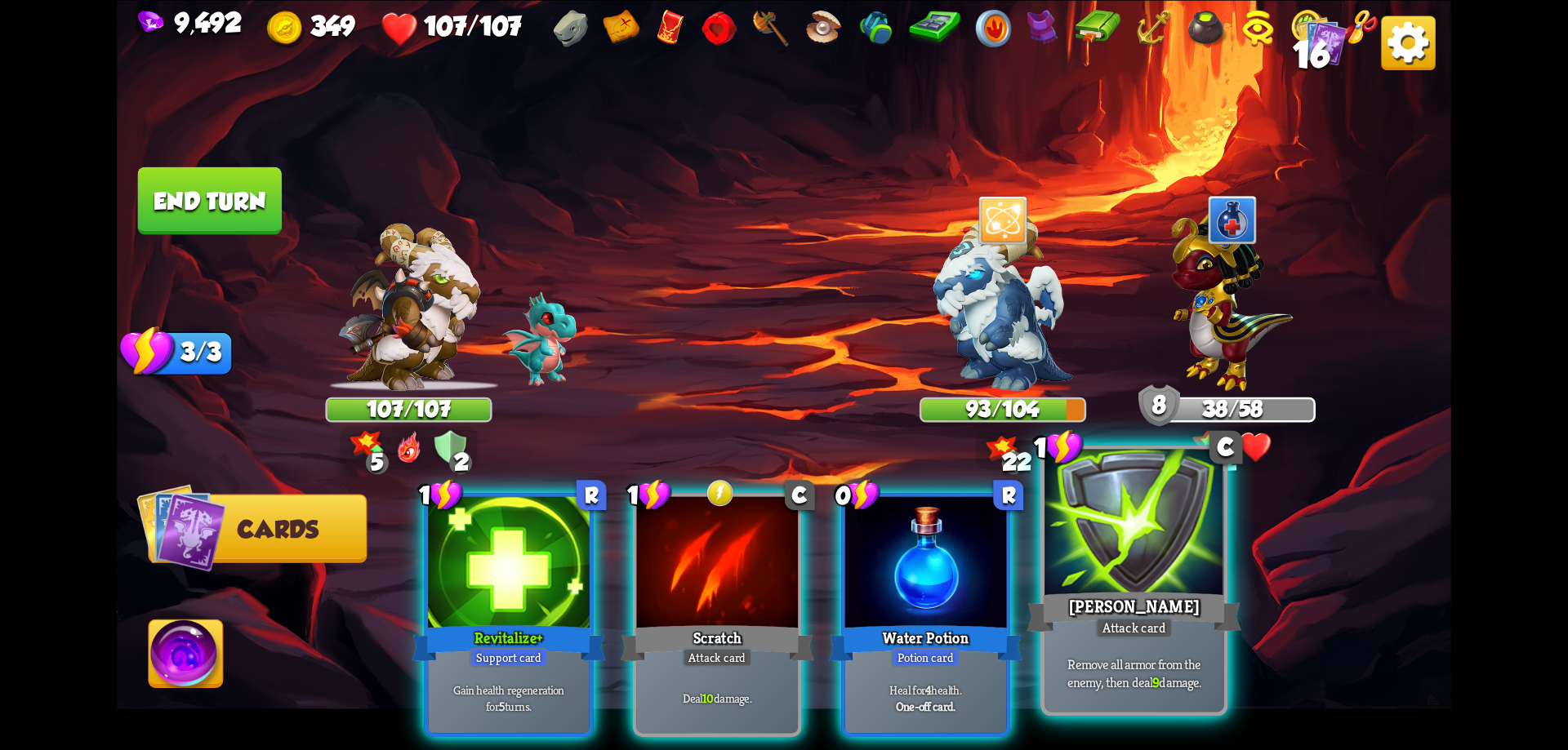
click at [1165, 588] on div "1 C Pierce Attack card Remove all armor from the enemy, then deal 9 damage." at bounding box center [1134, 581] width 188 height 271
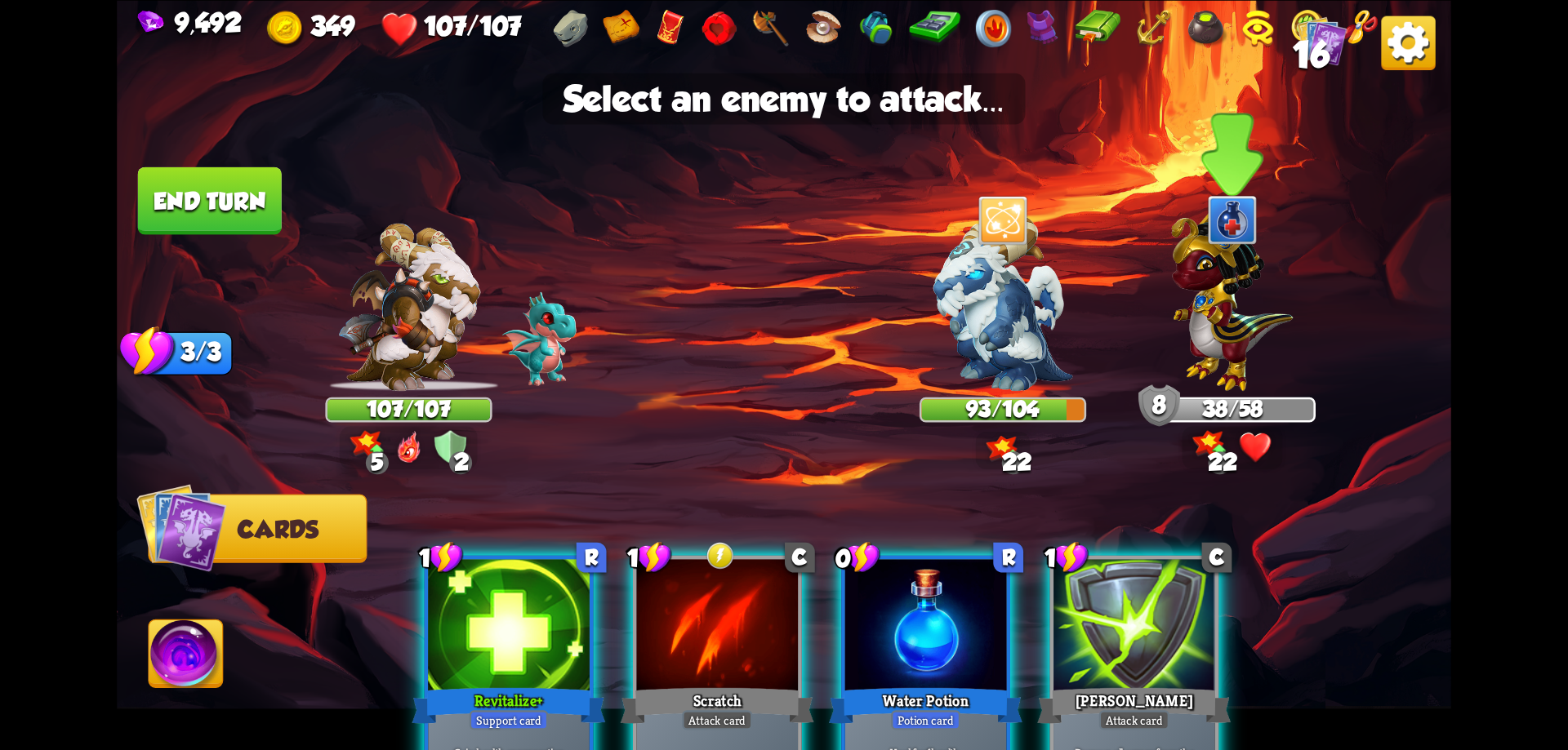
click at [1230, 379] on img at bounding box center [1232, 295] width 121 height 189
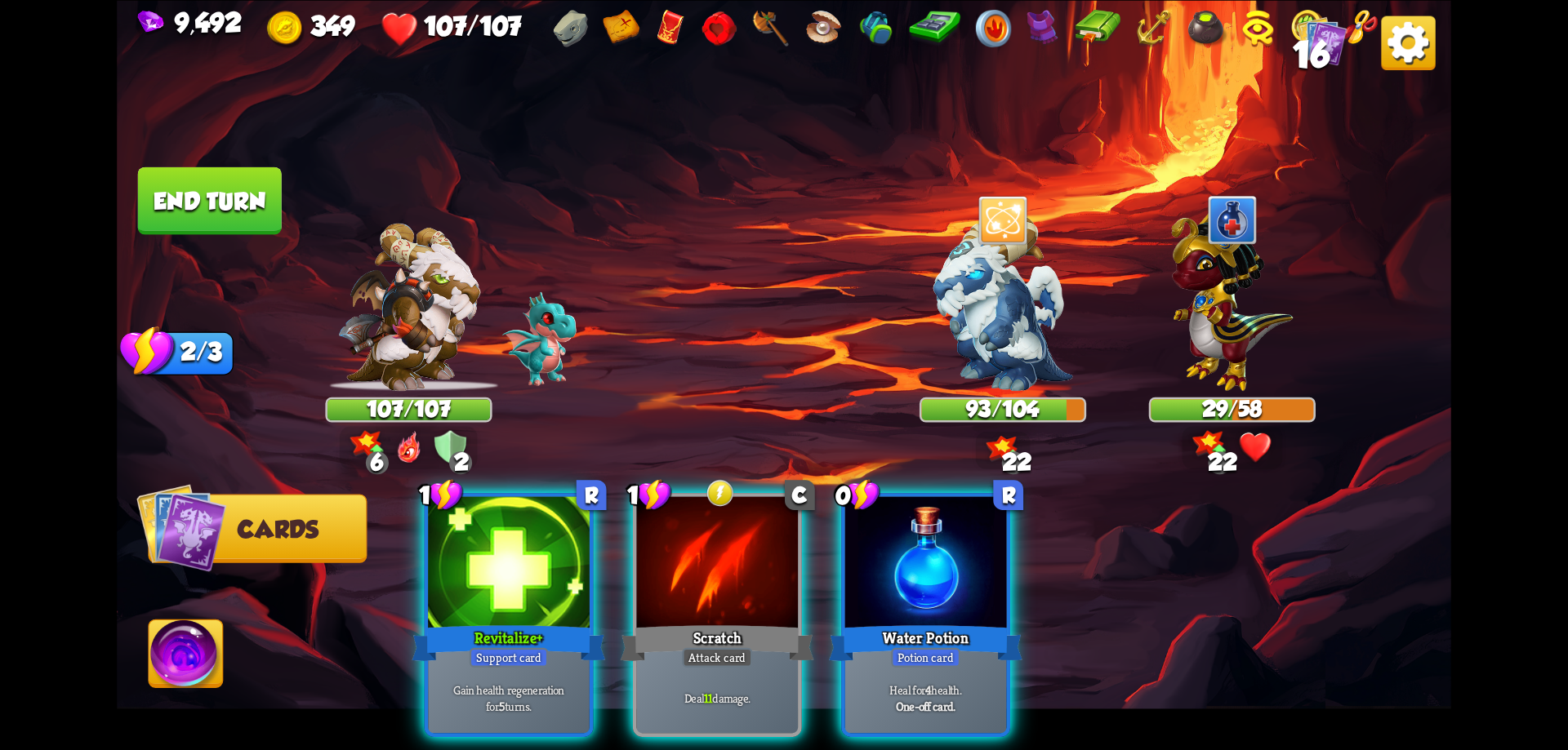
click at [902, 550] on div at bounding box center [926, 565] width 161 height 137
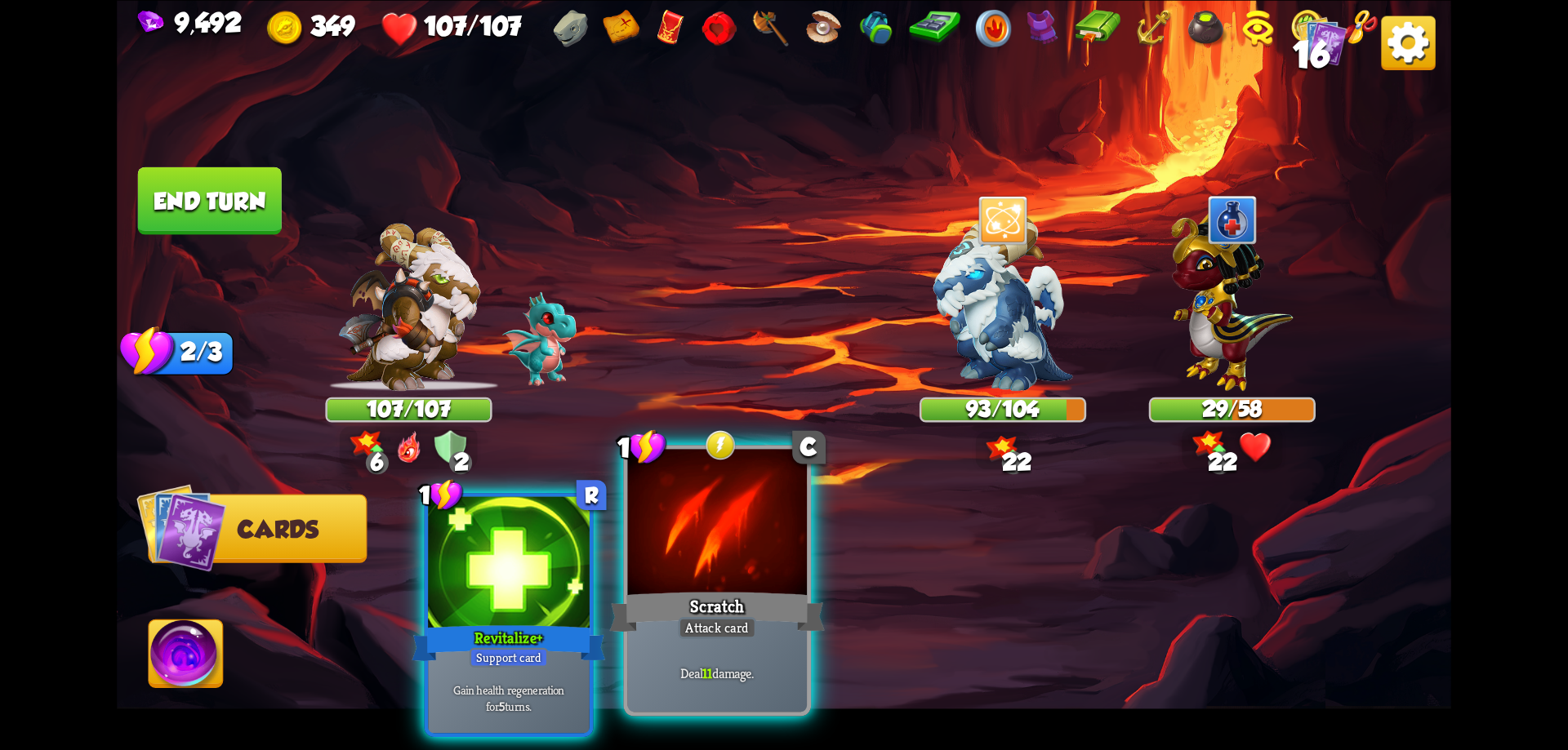
click at [744, 559] on div at bounding box center [718, 525] width 180 height 151
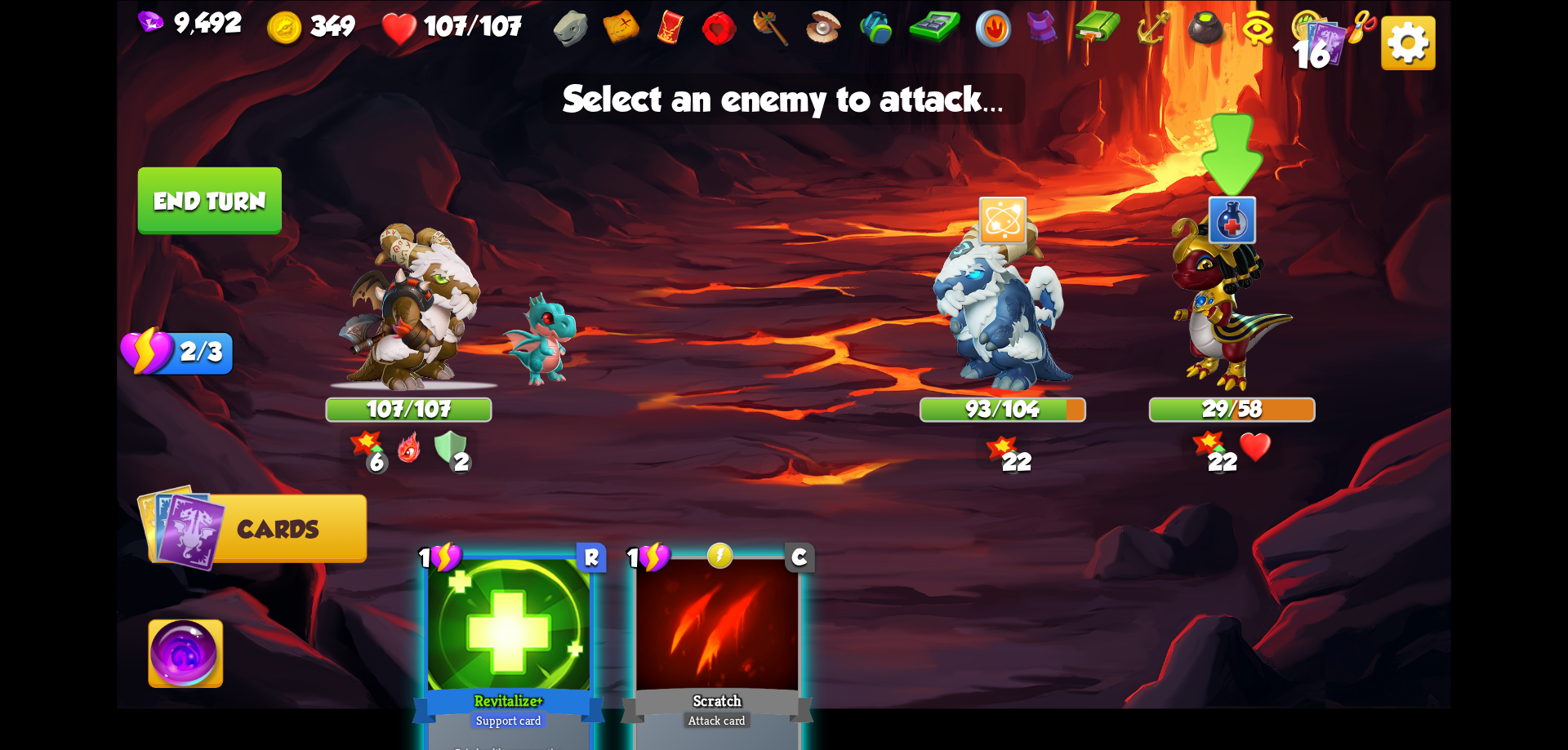
click at [1241, 332] on img at bounding box center [1232, 295] width 121 height 189
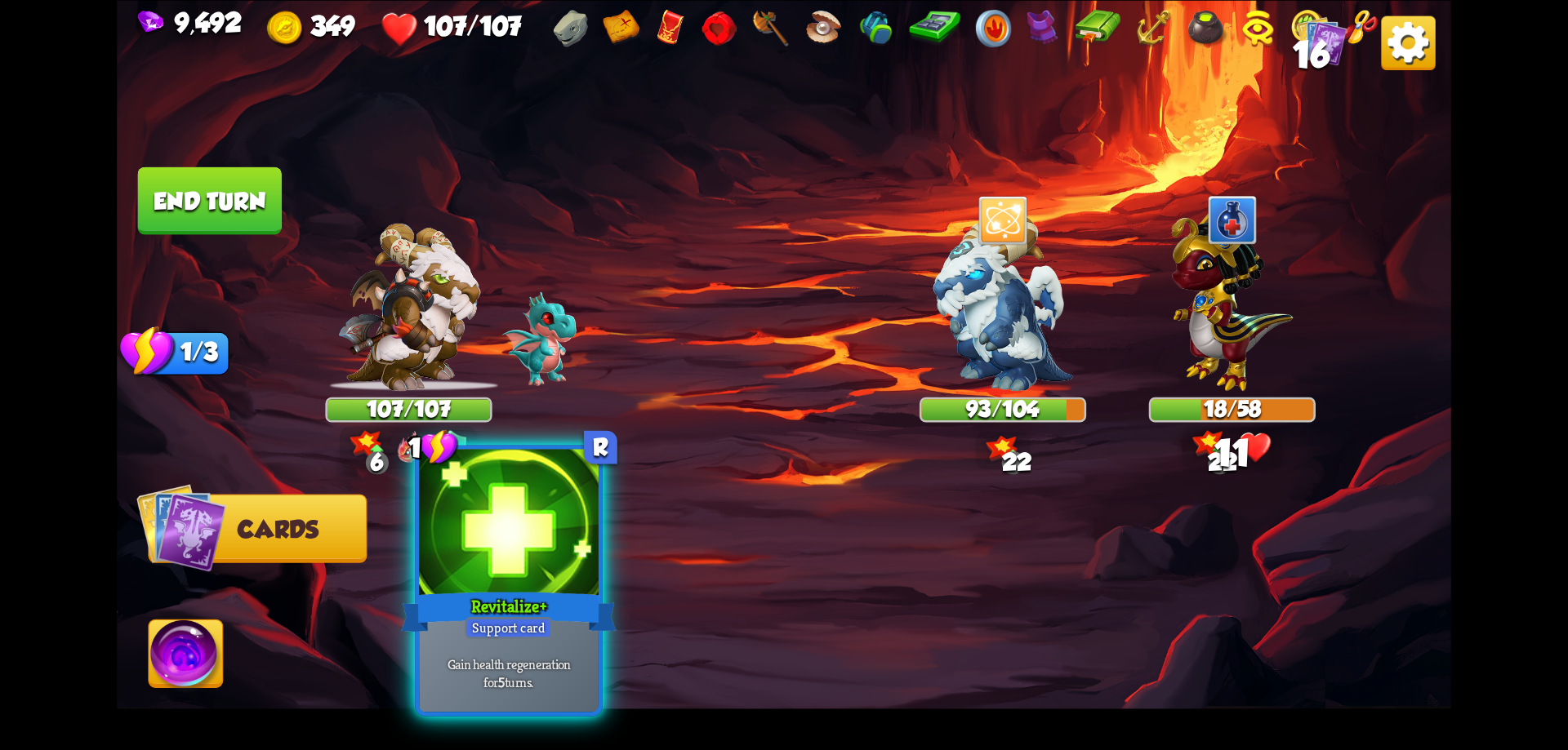
click at [553, 569] on div at bounding box center [508, 525] width 180 height 151
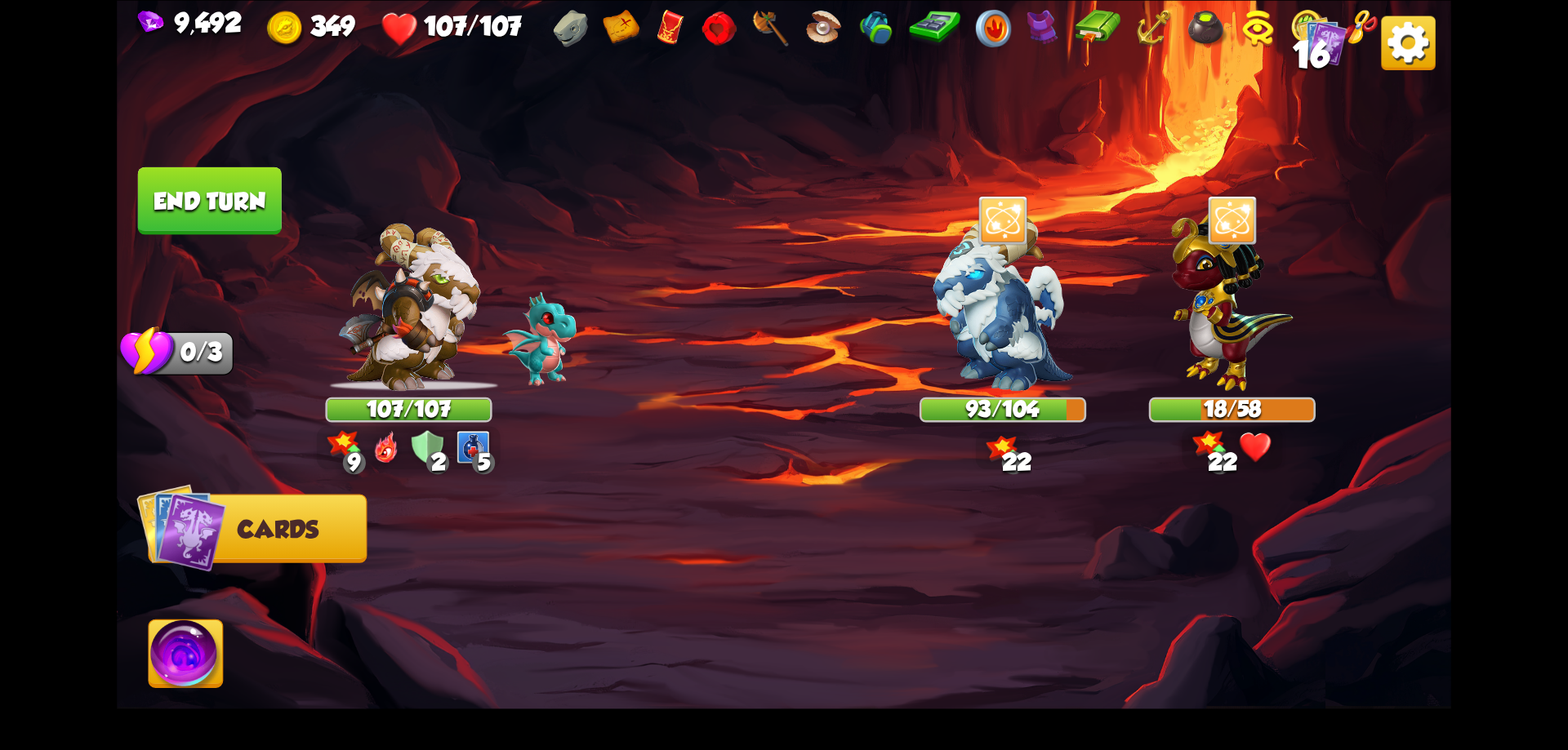
click at [264, 212] on button "End turn" at bounding box center [209, 200] width 143 height 68
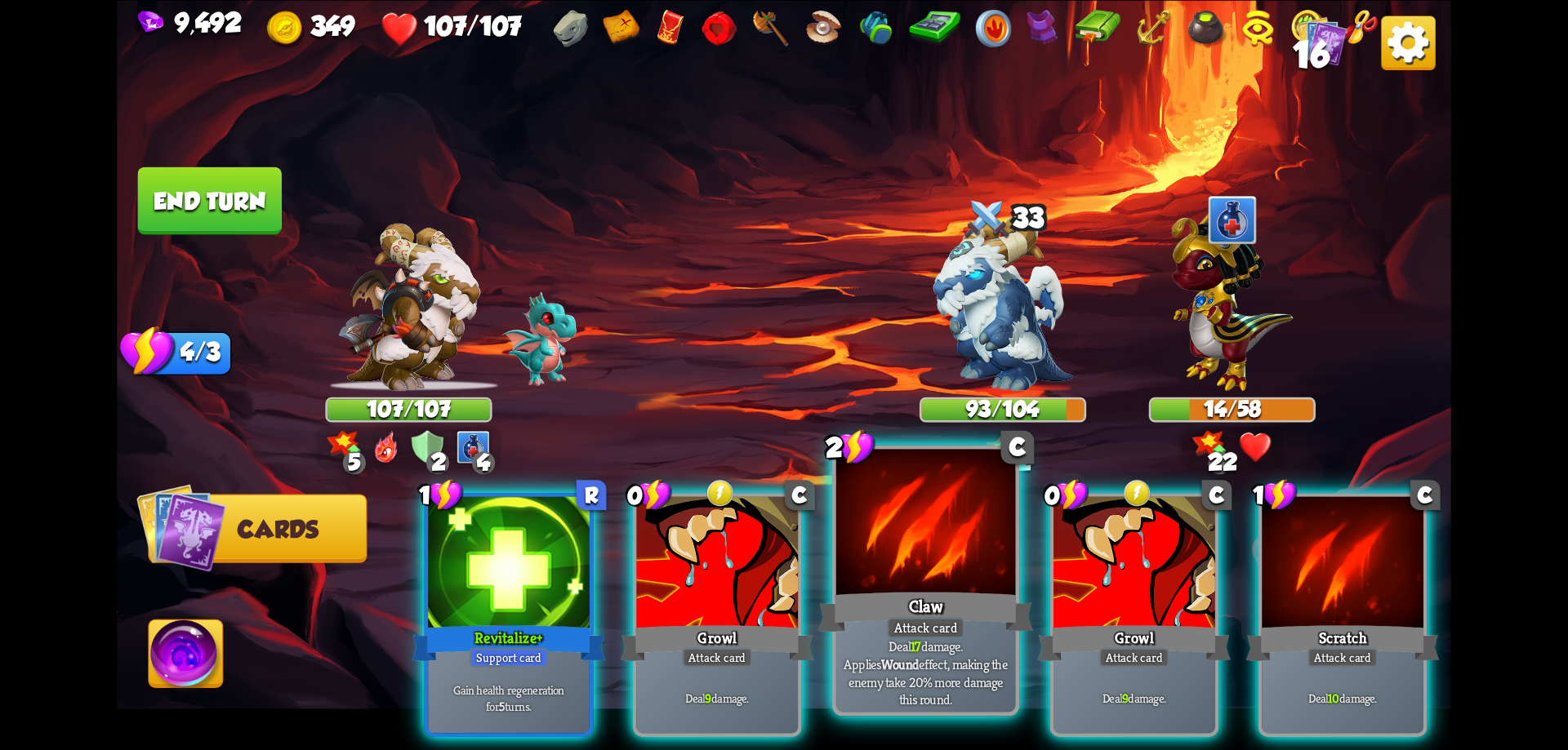
click at [924, 583] on div at bounding box center [926, 525] width 180 height 151
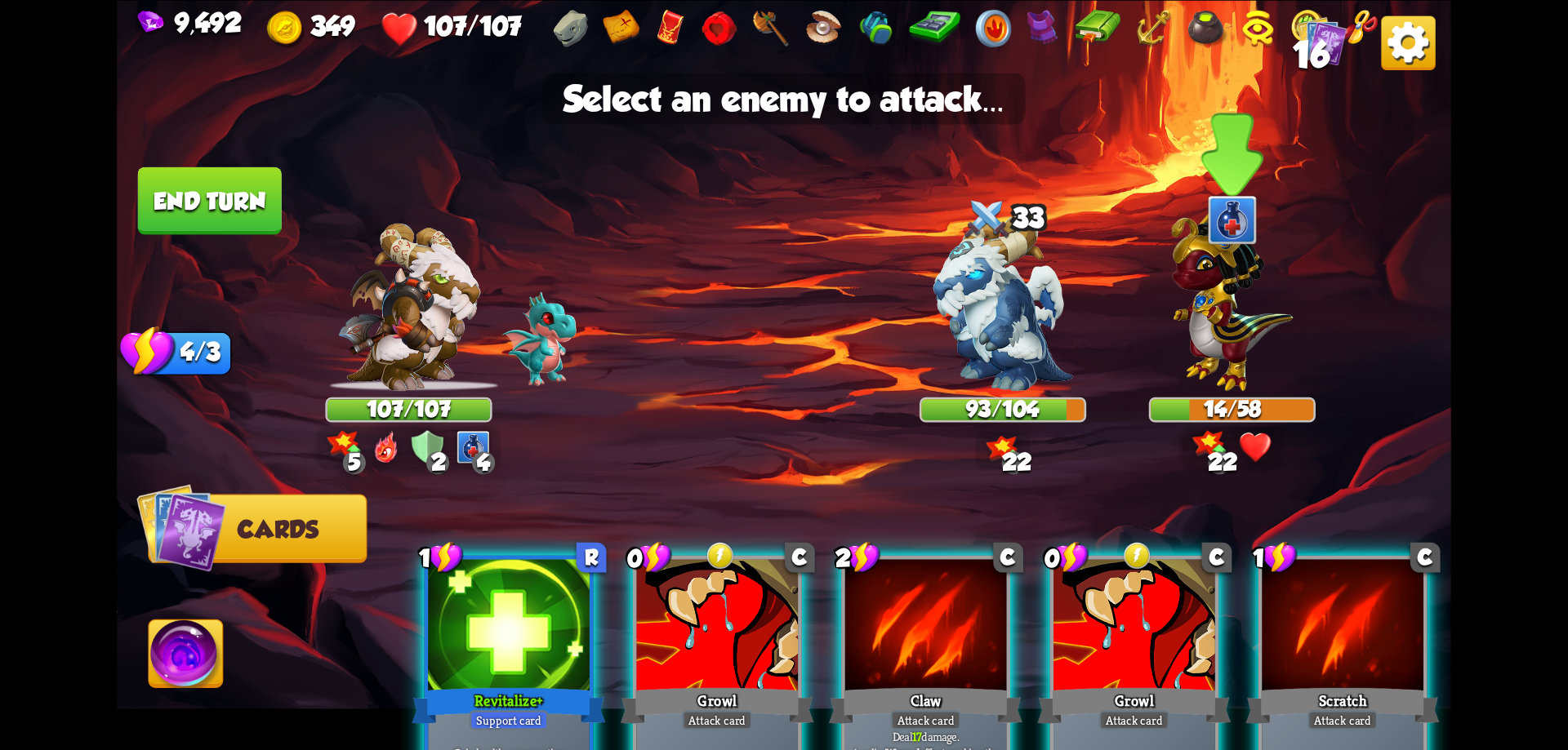
click at [1199, 351] on img at bounding box center [1232, 295] width 121 height 189
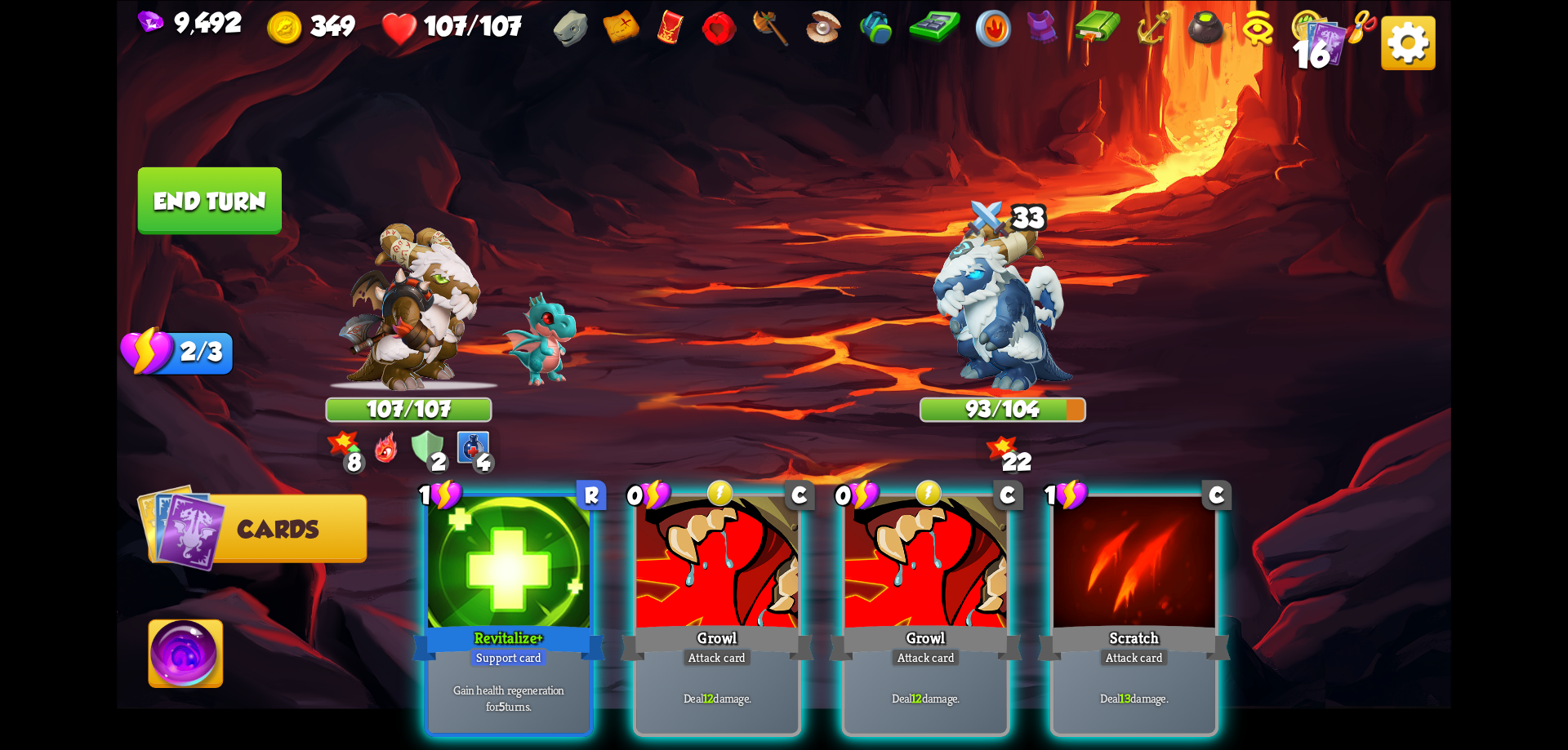
click at [568, 621] on div "Revitalize+" at bounding box center [508, 642] width 194 height 43
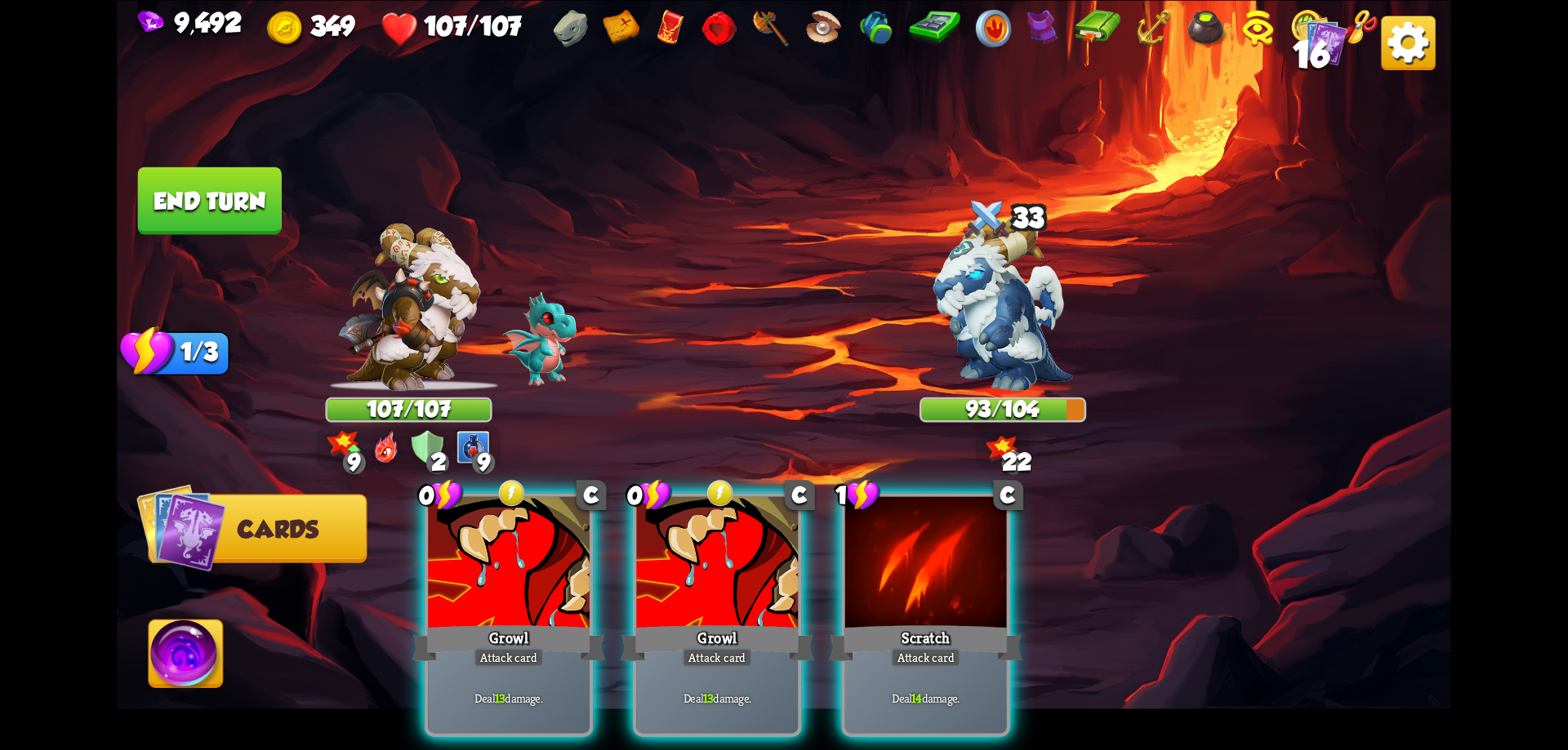
click at [890, 565] on div at bounding box center [926, 565] width 161 height 137
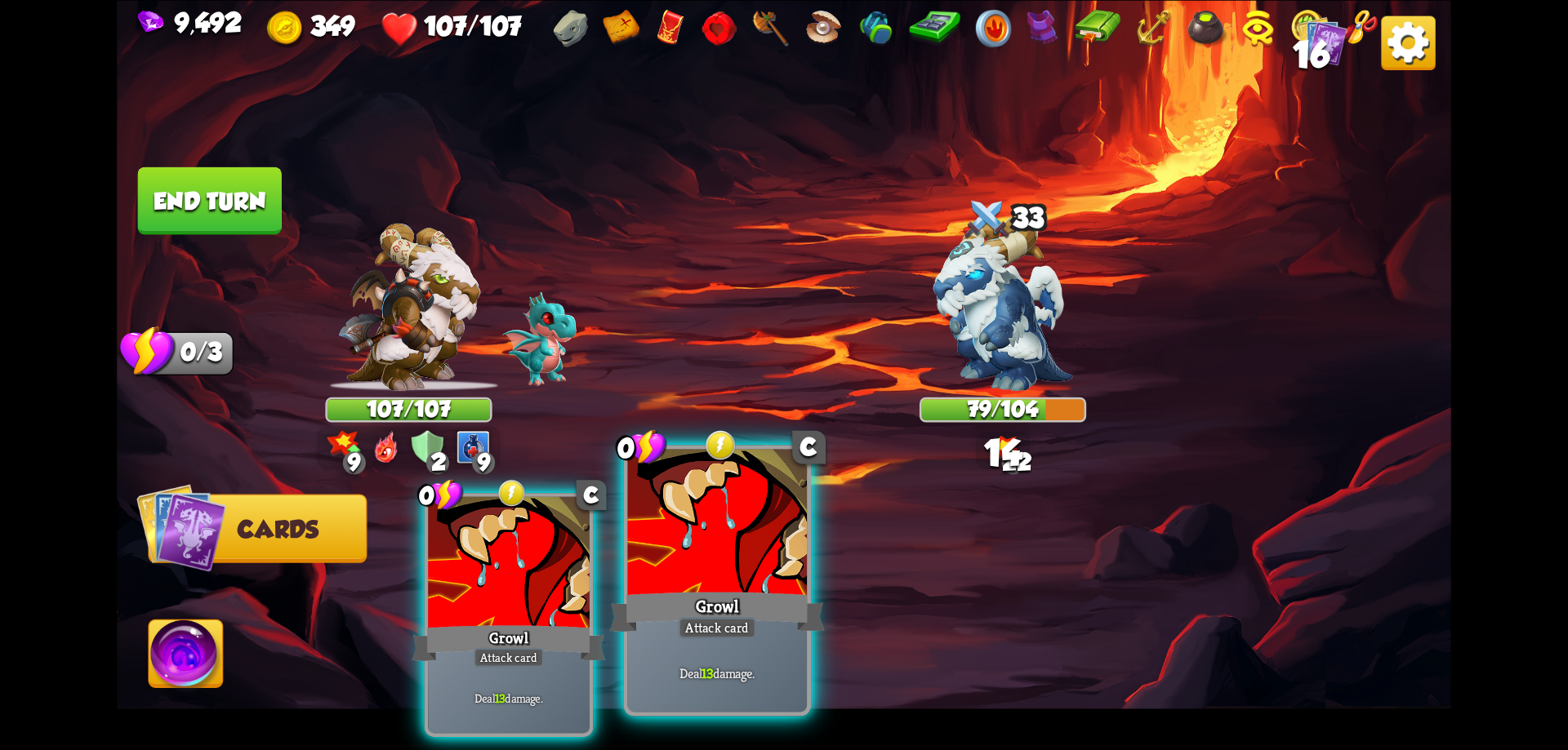
click at [760, 543] on div at bounding box center [718, 525] width 180 height 151
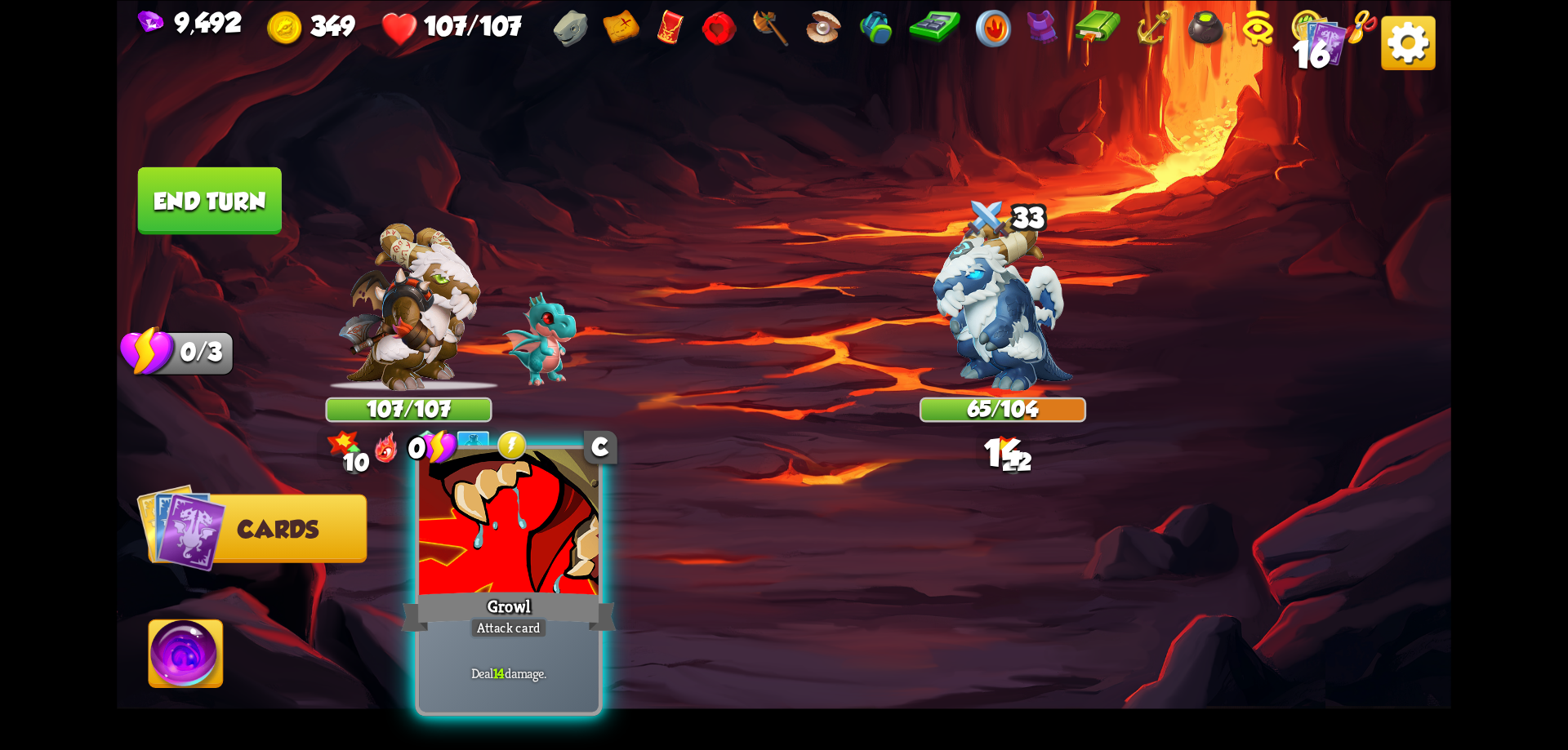
click at [518, 549] on div at bounding box center [508, 525] width 180 height 151
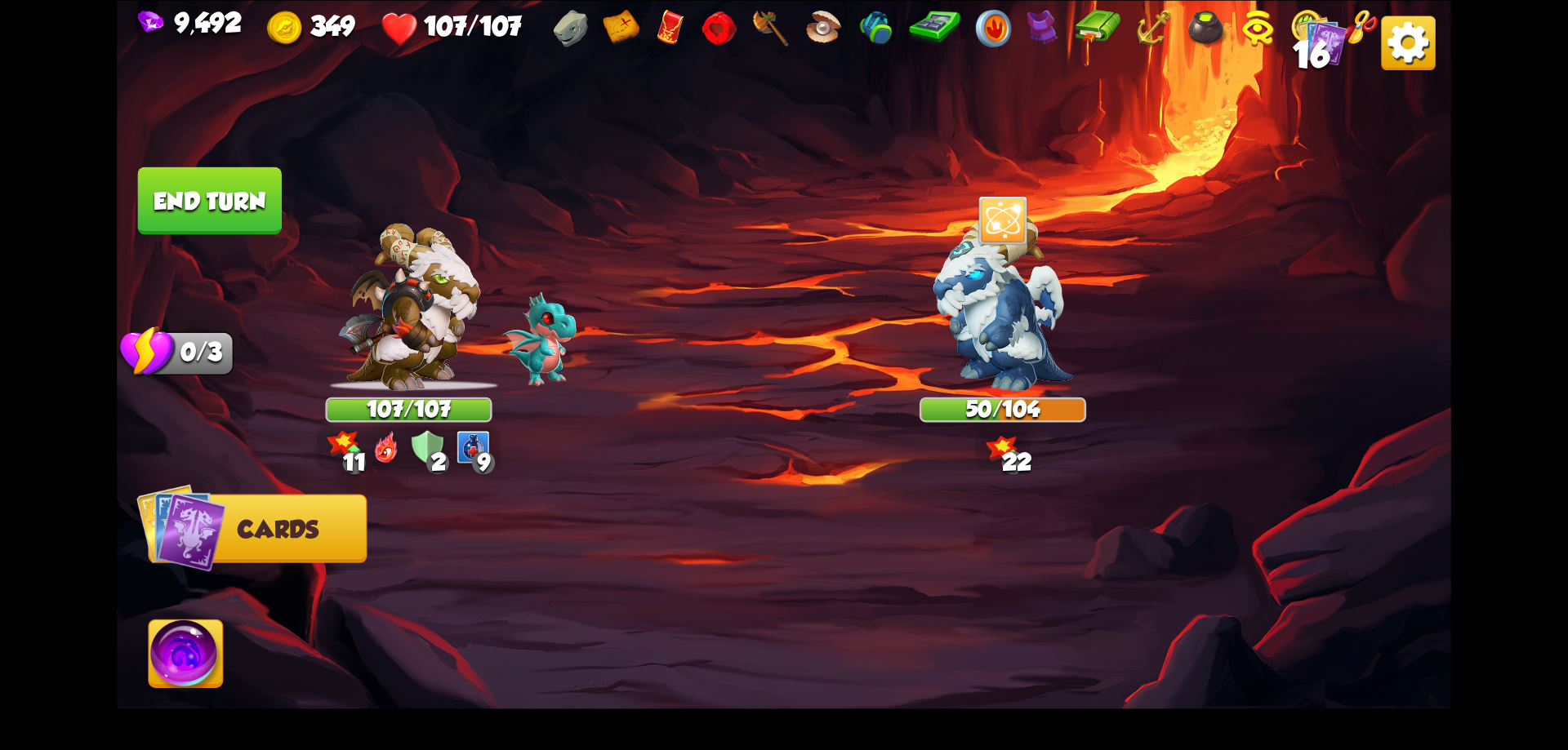
click at [237, 204] on button "End turn" at bounding box center [209, 200] width 143 height 68
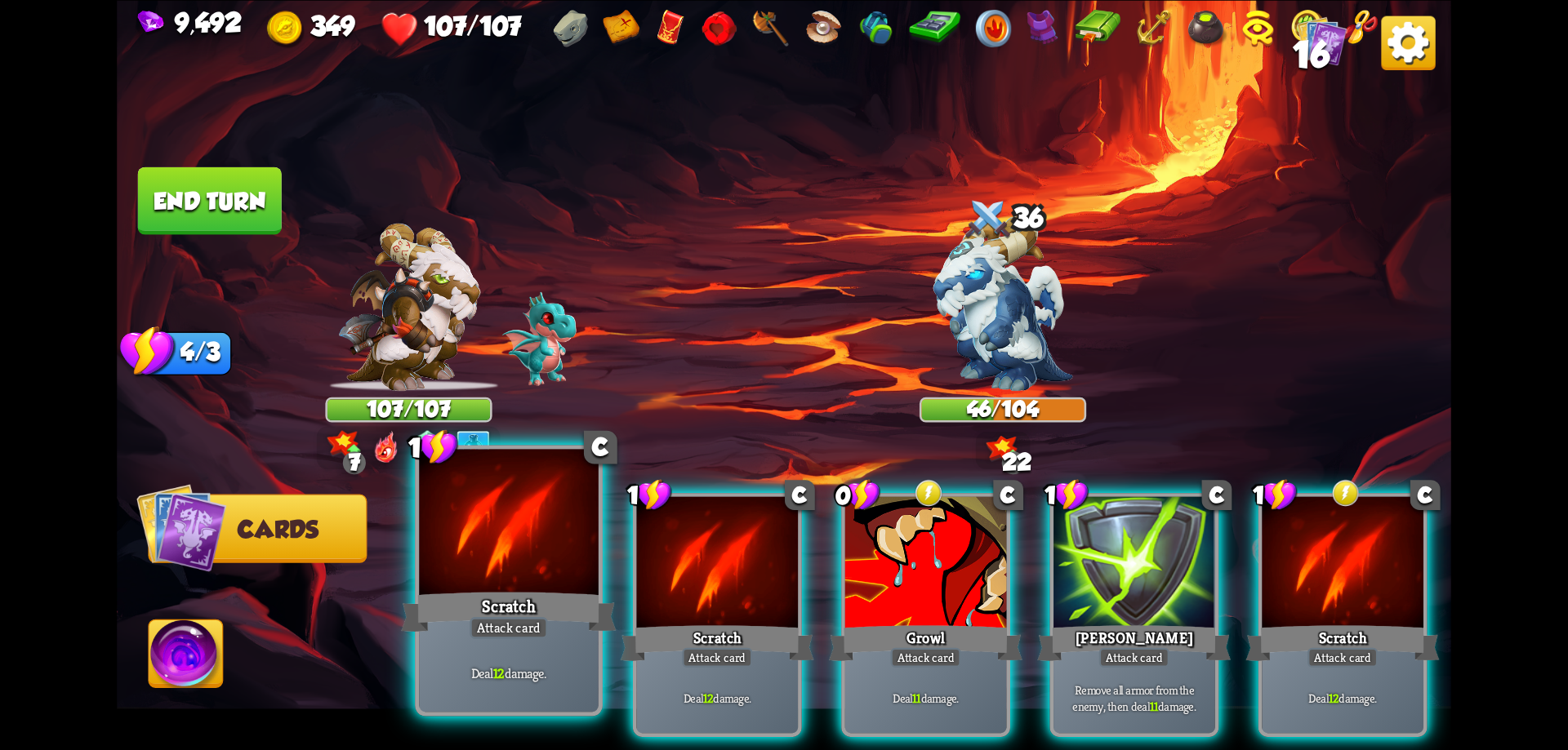
click at [576, 595] on div "Scratch" at bounding box center [508, 611] width 215 height 48
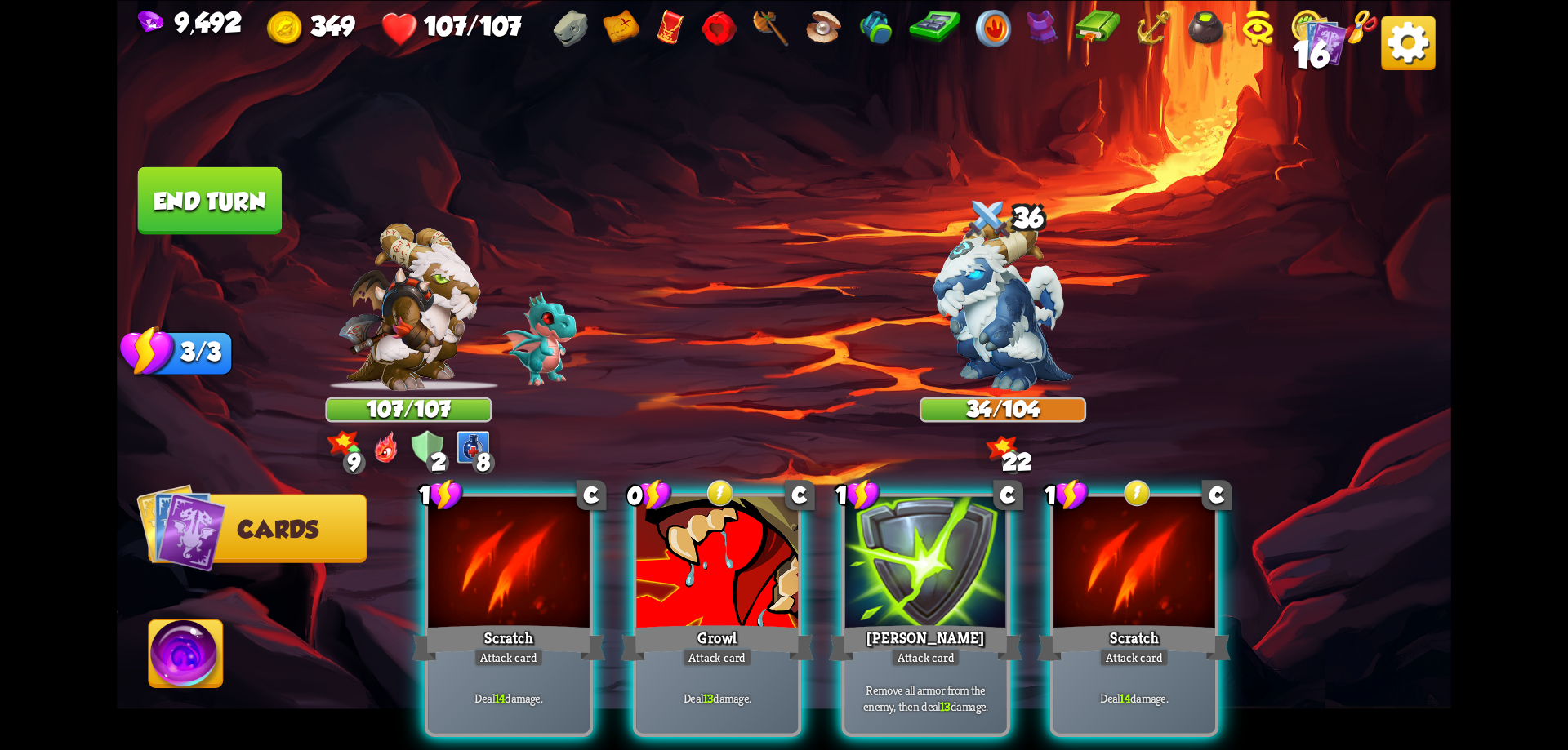
click at [576, 621] on div "Scratch" at bounding box center [508, 642] width 194 height 43
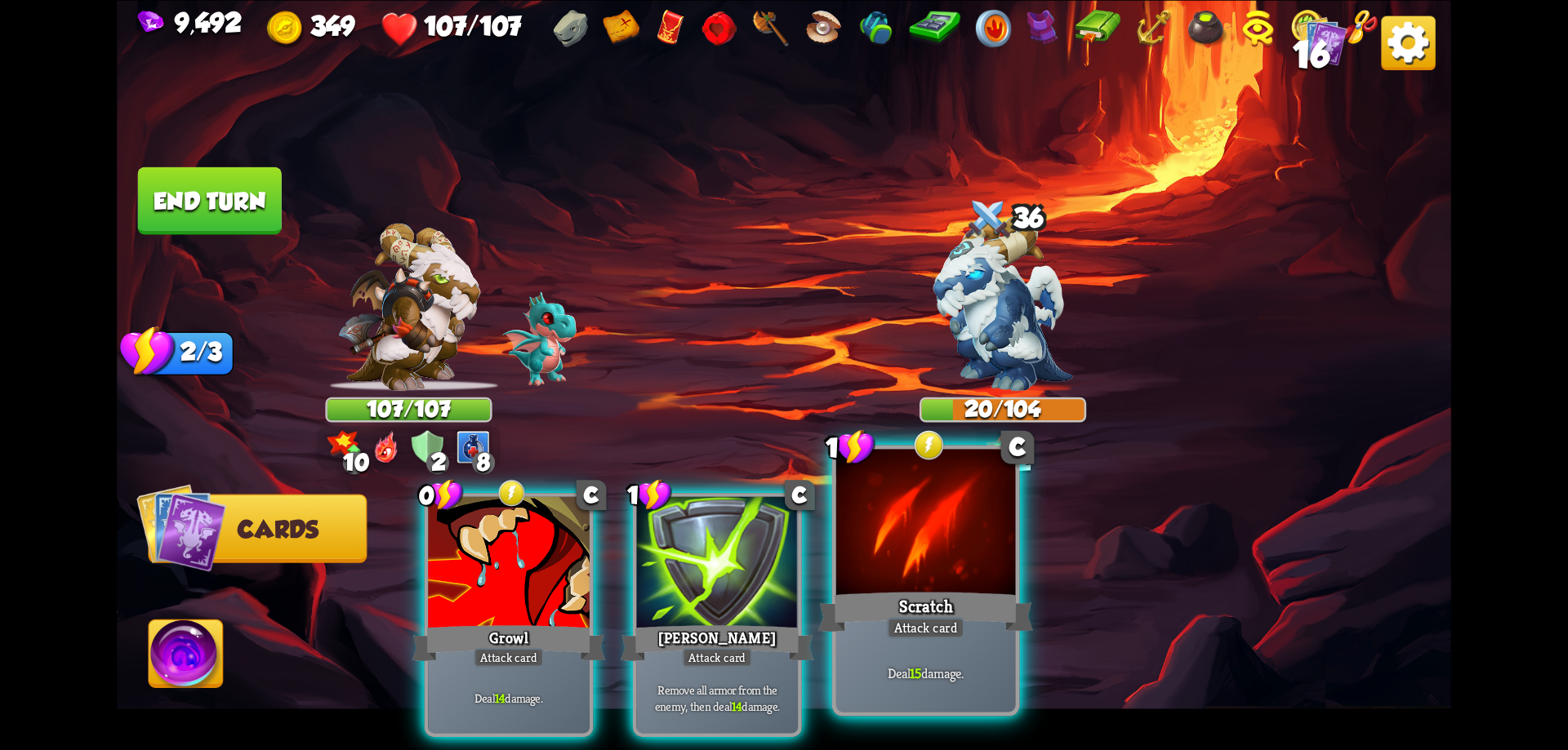
click at [943, 586] on div at bounding box center [926, 525] width 180 height 151
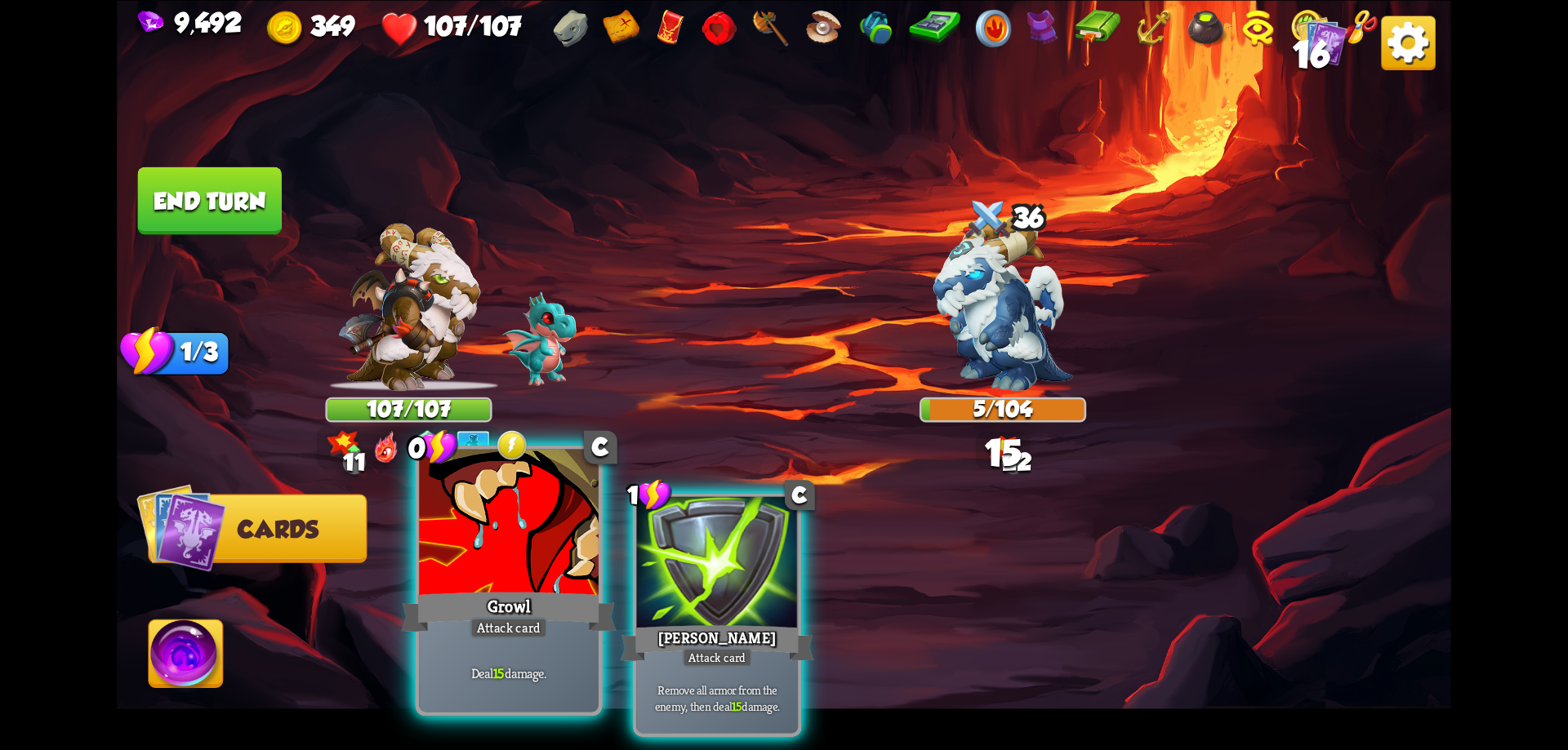
click at [538, 601] on div "Growl" at bounding box center [508, 611] width 215 height 48
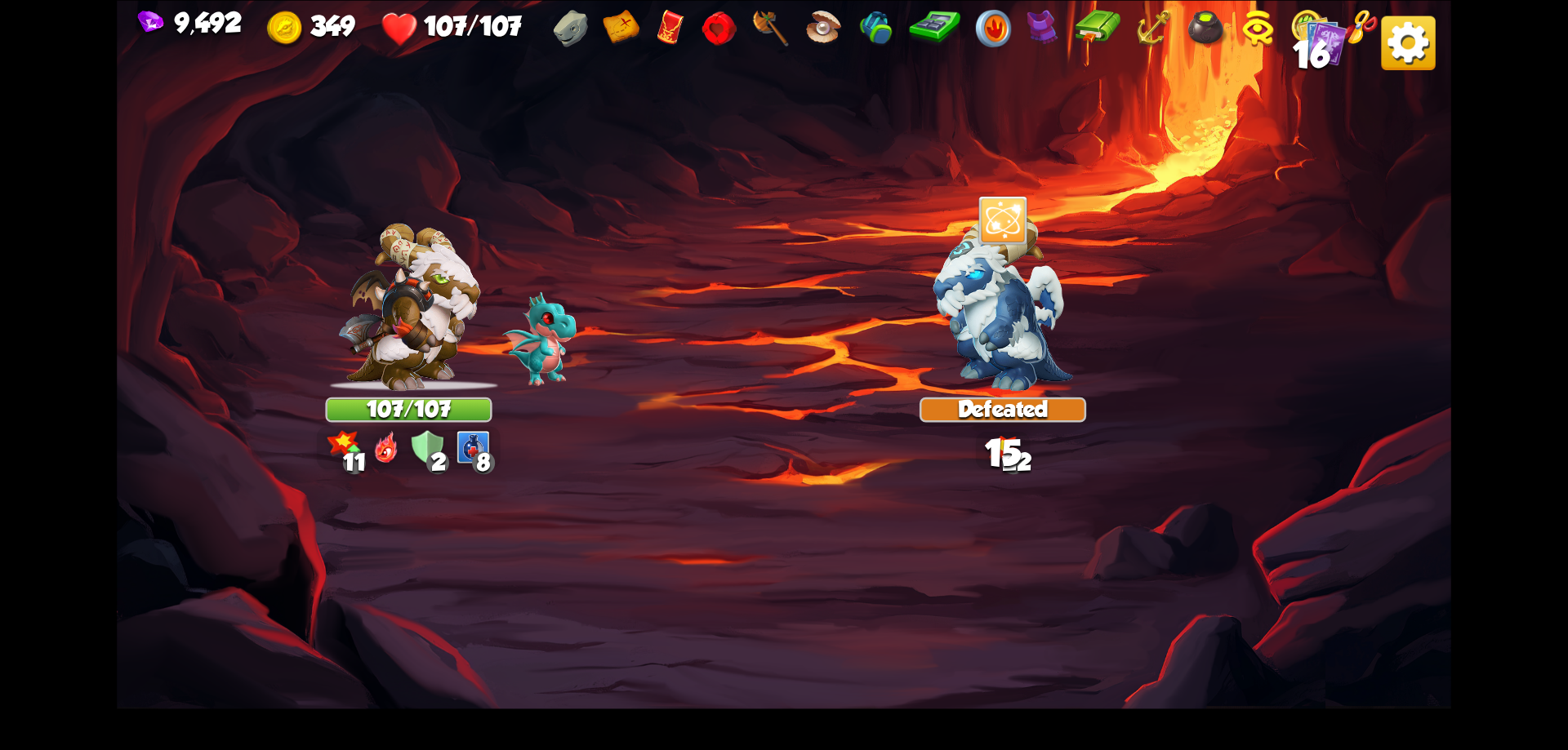
click at [538, 601] on img at bounding box center [784, 375] width 1335 height 750
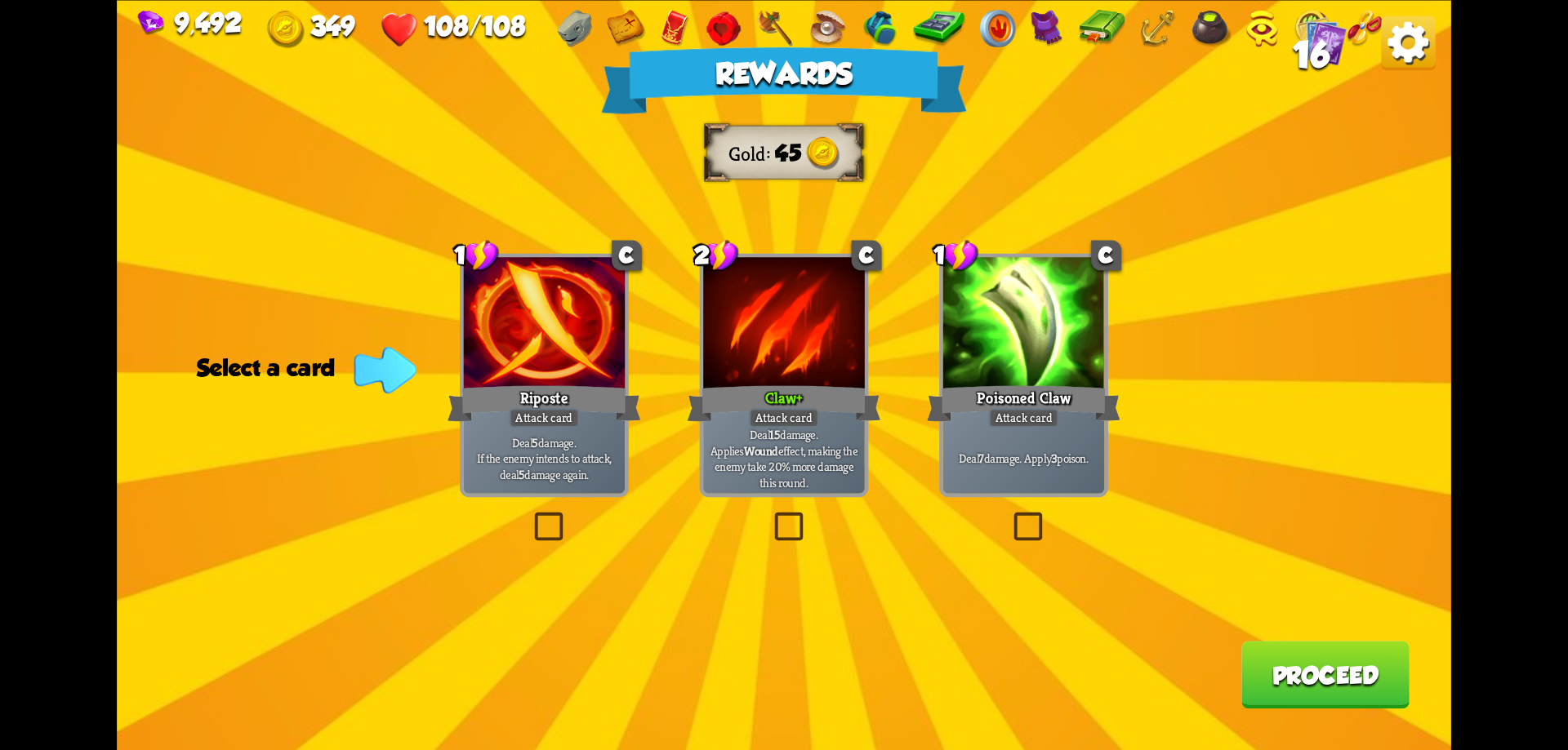
click at [1318, 678] on button "Proceed" at bounding box center [1325, 675] width 168 height 68
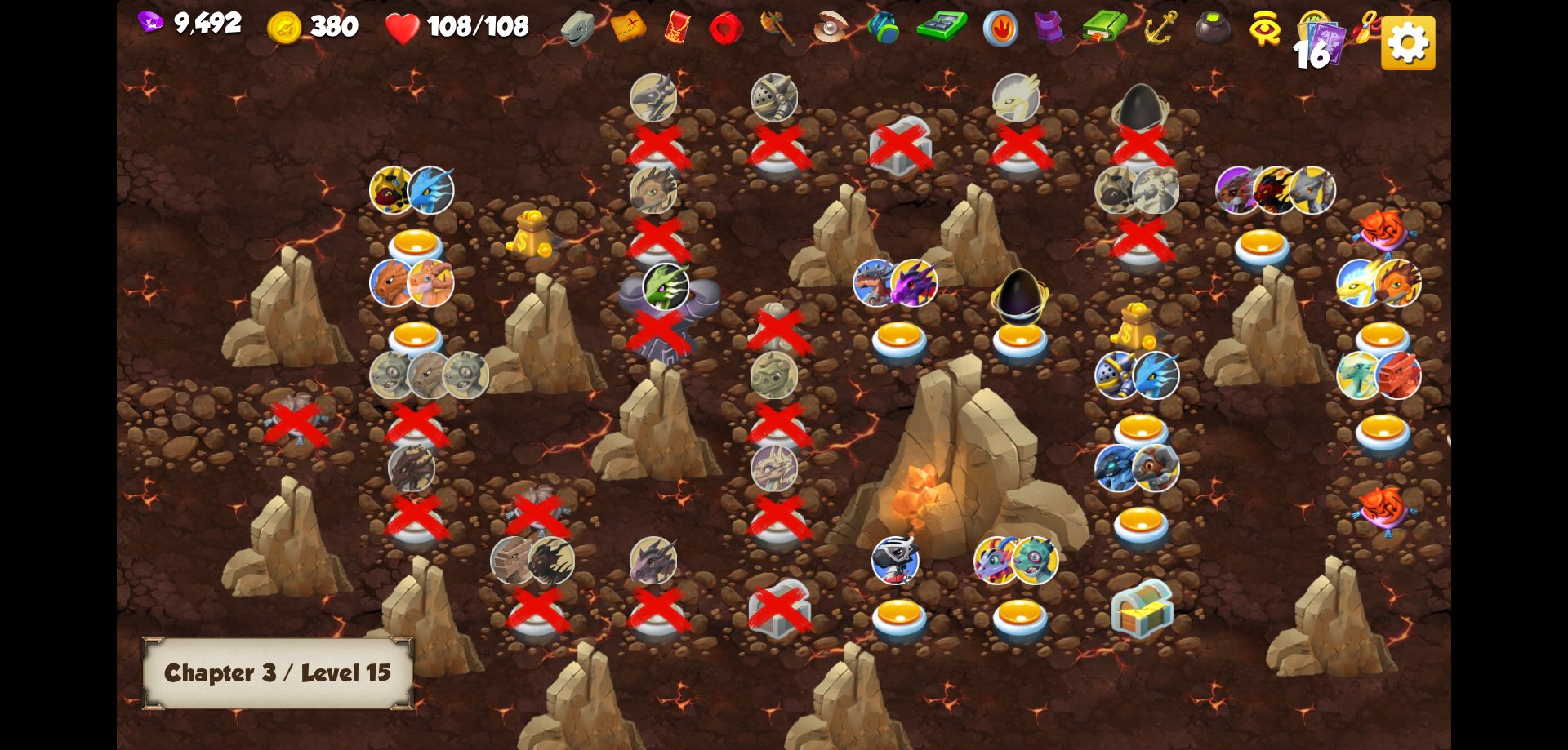
scroll to position [0, 248]
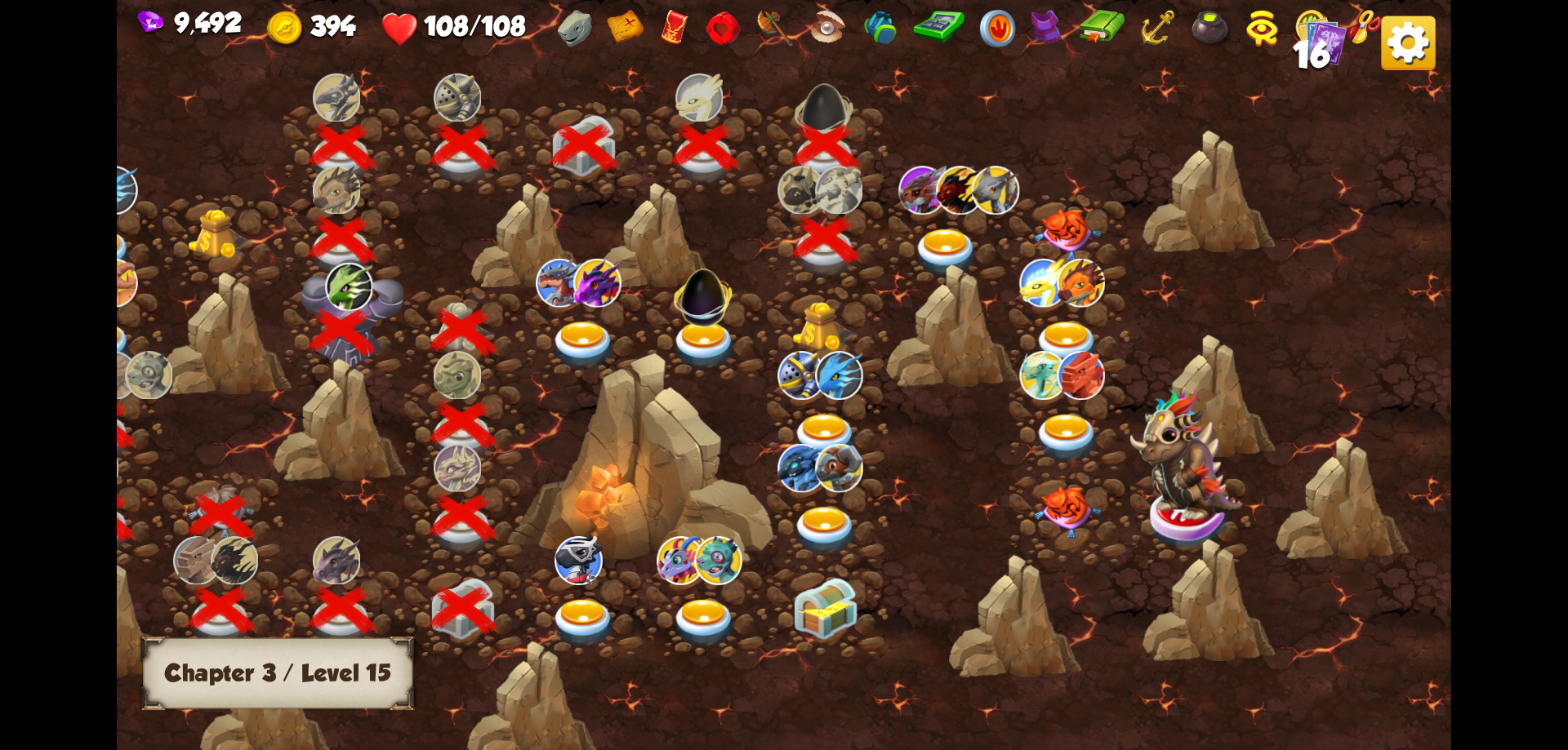
click at [955, 233] on img at bounding box center [947, 252] width 67 height 49
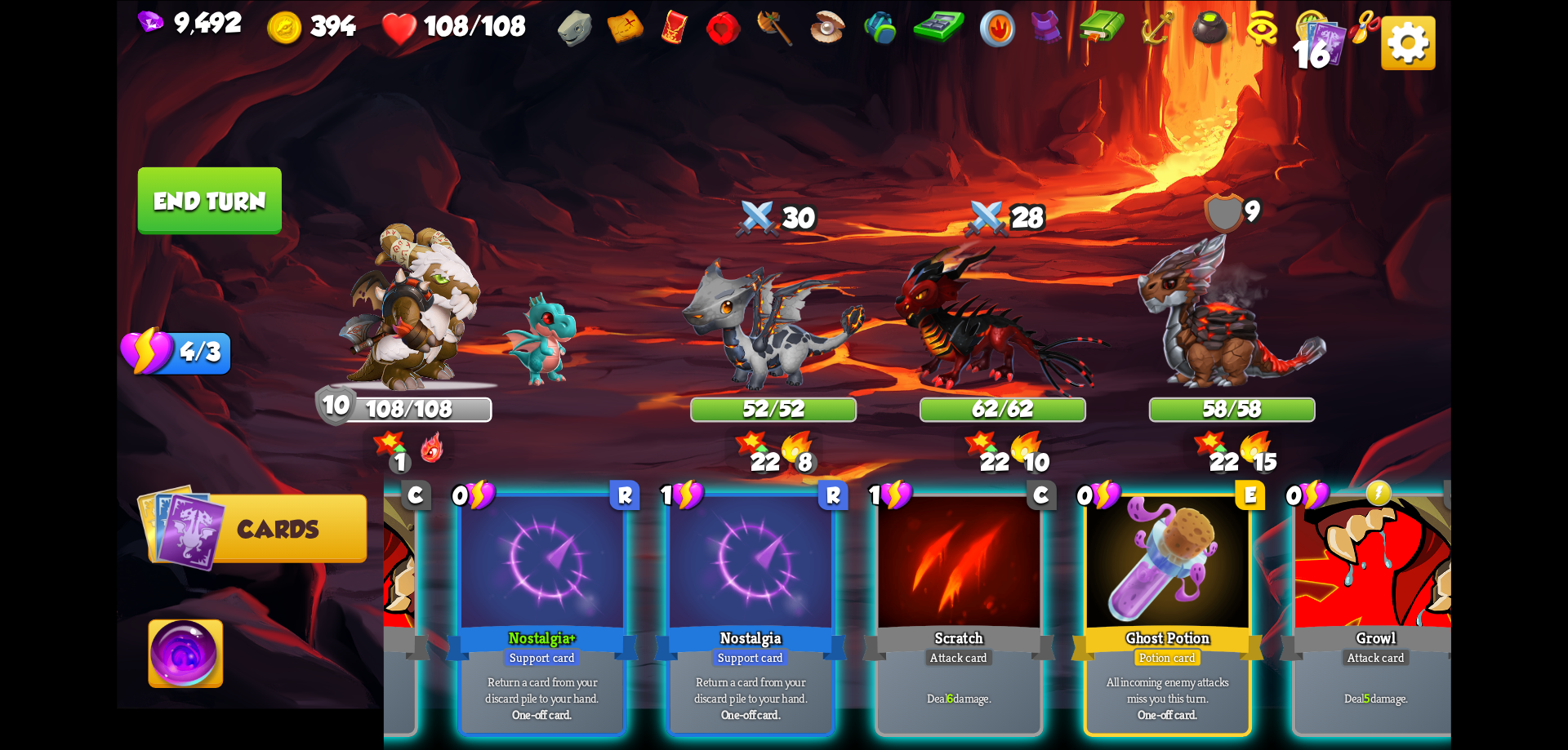
scroll to position [0, 318]
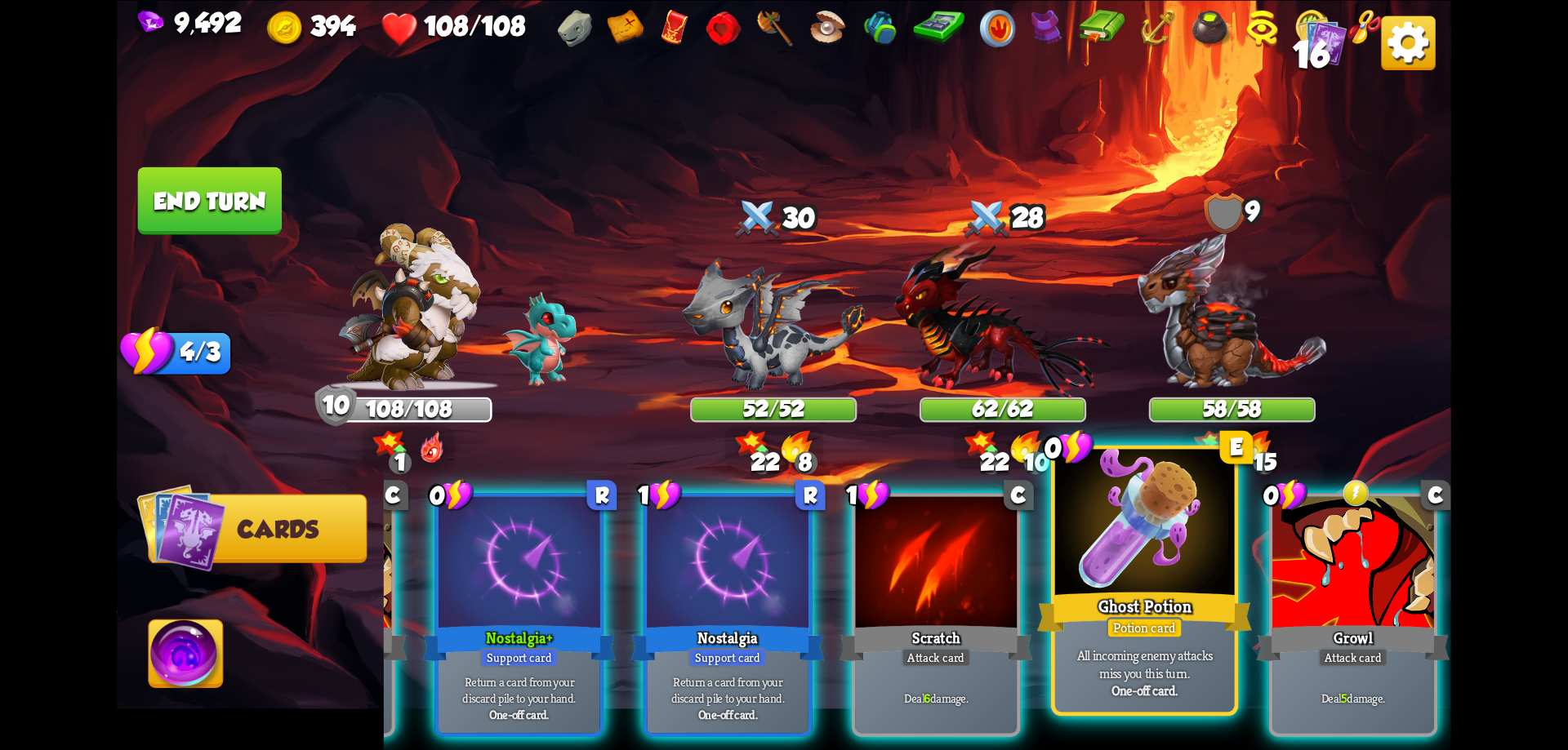
click at [1144, 620] on div "Potion card" at bounding box center [1144, 628] width 76 height 22
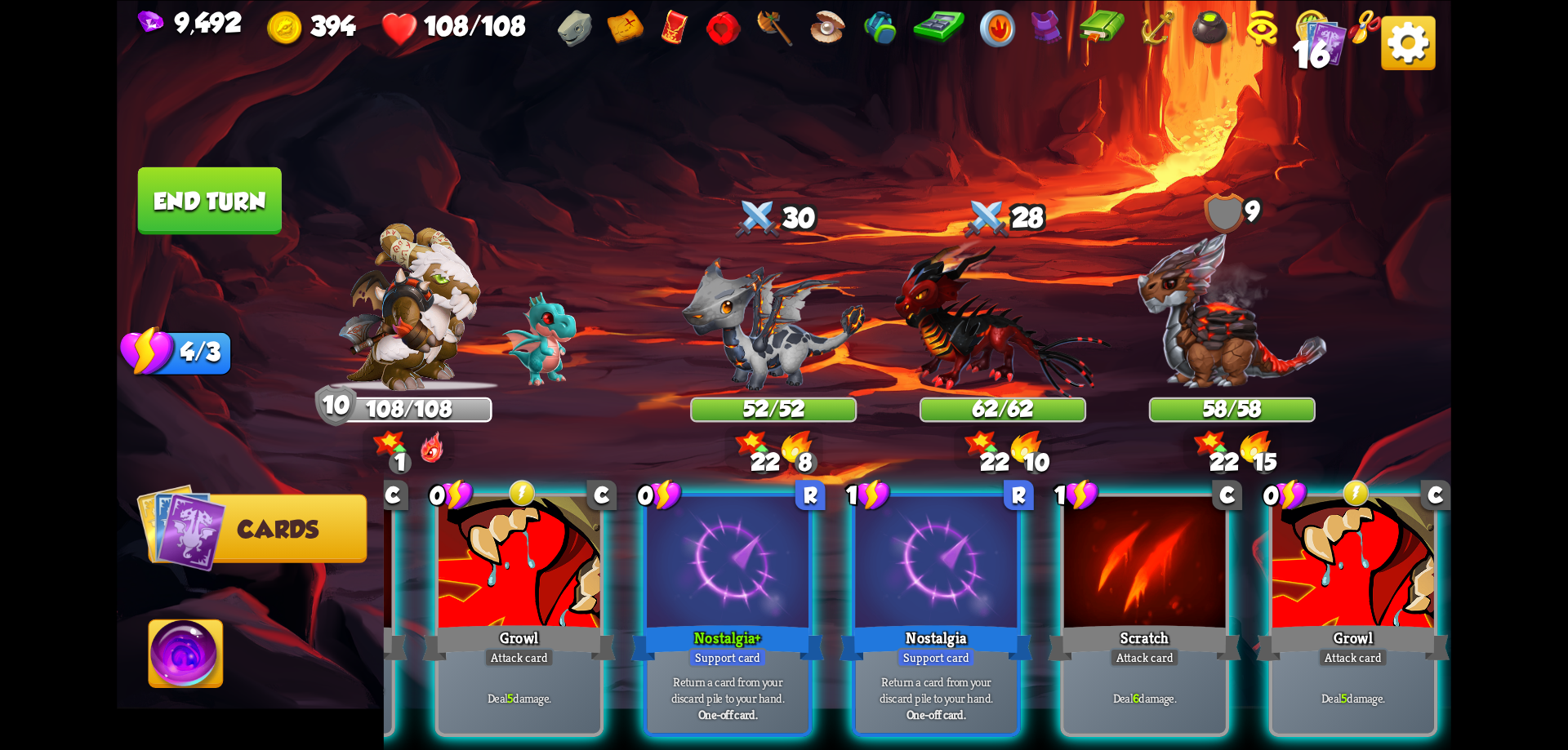
scroll to position [0, 155]
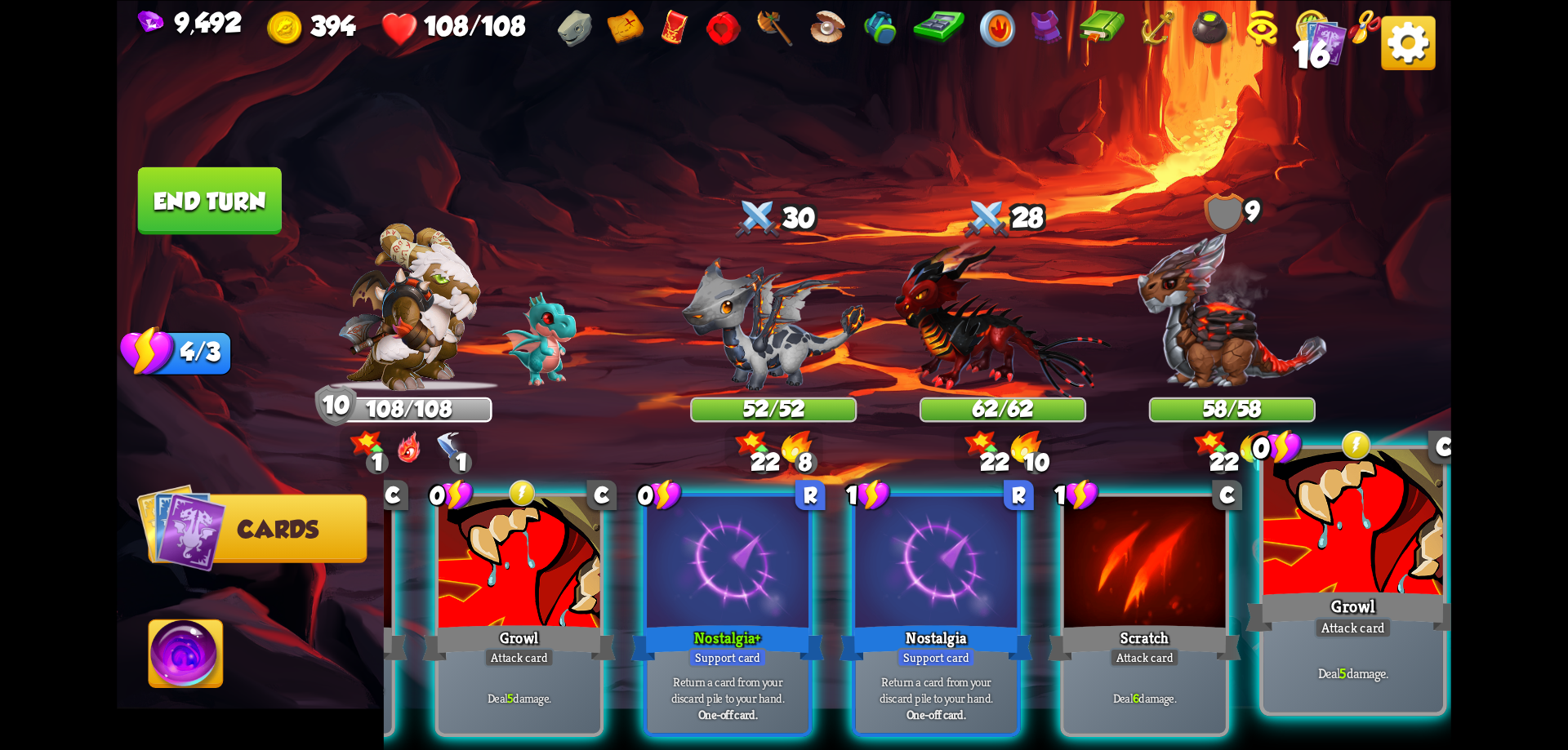
click at [1329, 598] on div "Growl" at bounding box center [1352, 611] width 215 height 48
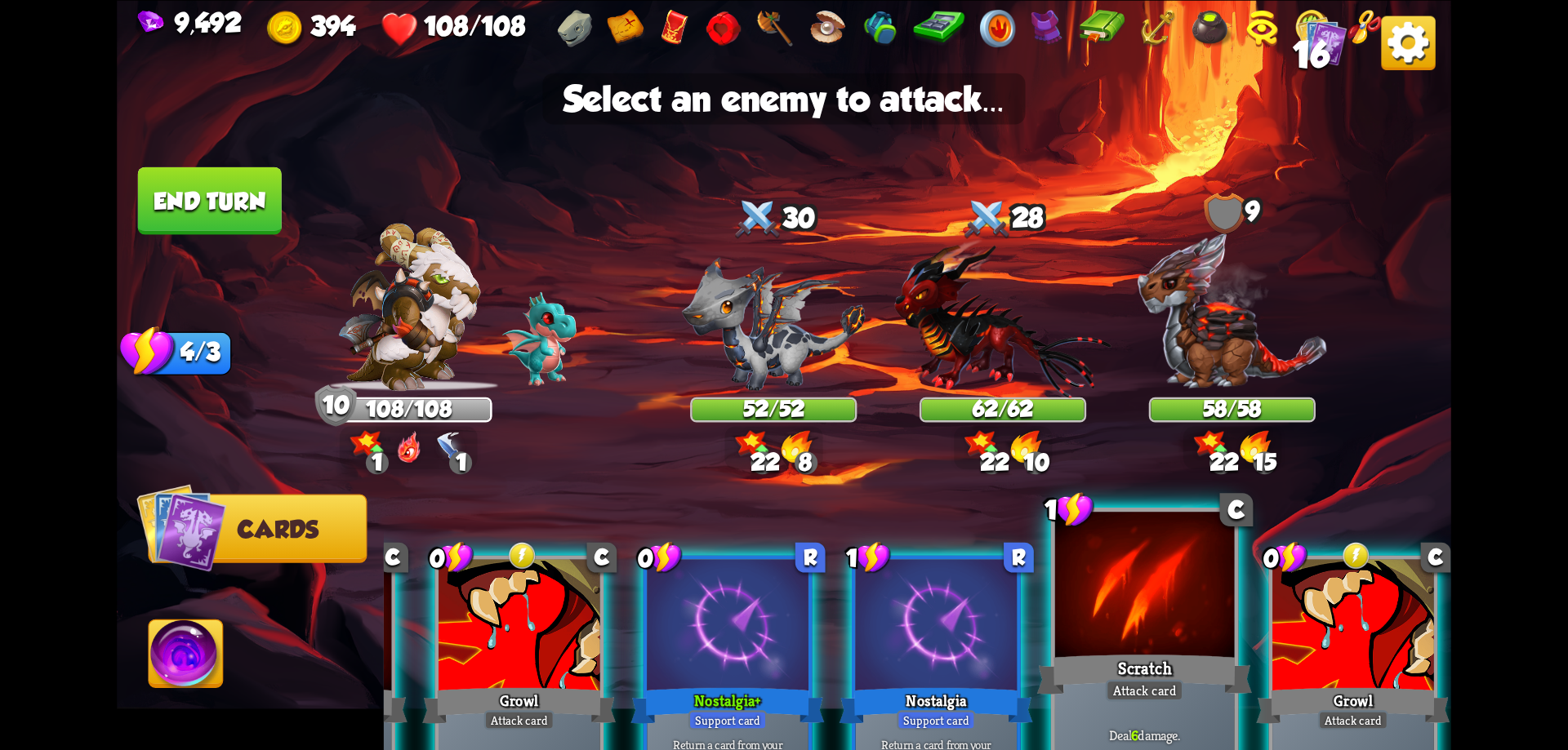
click at [1124, 653] on div "Scratch" at bounding box center [1144, 674] width 215 height 48
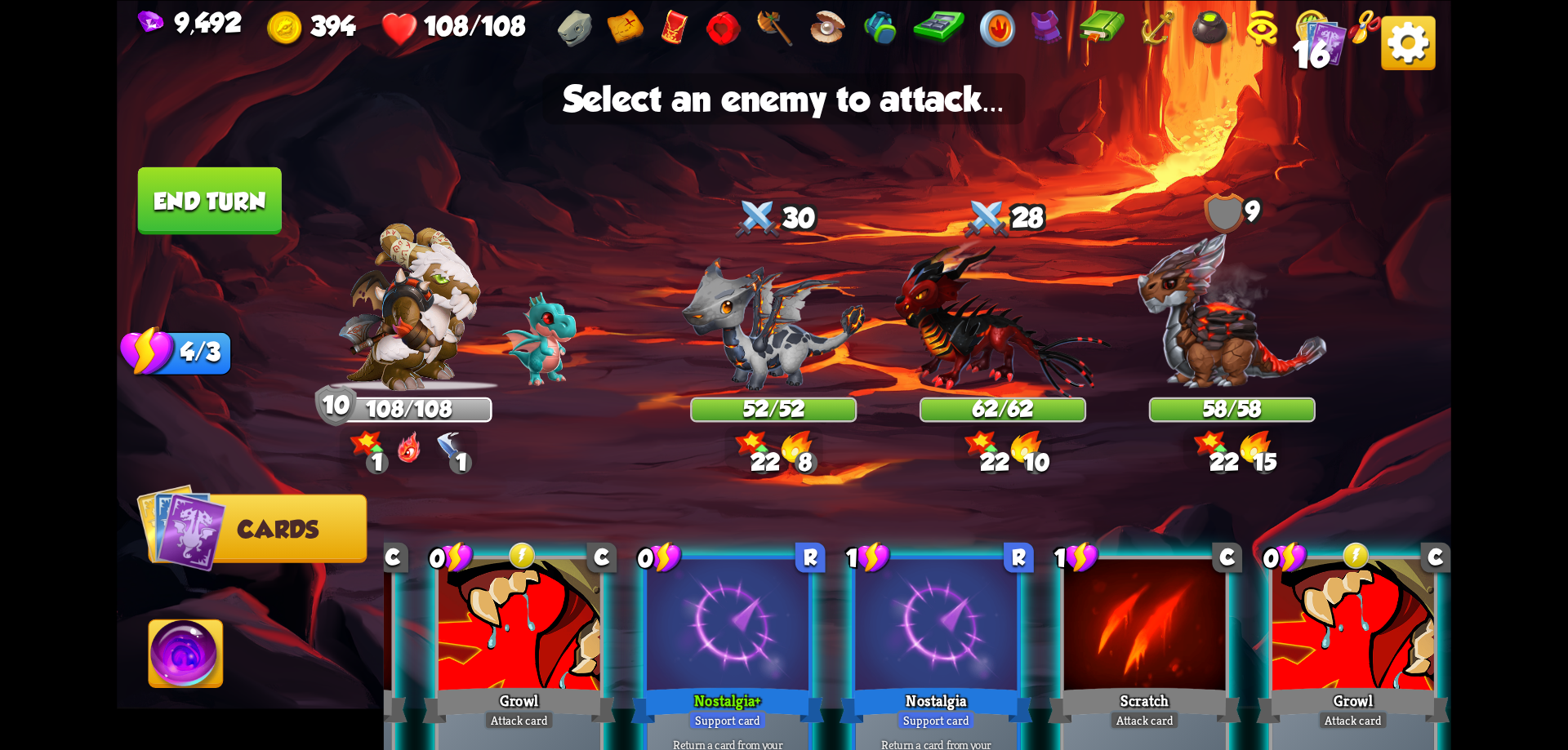
click at [1127, 598] on div at bounding box center [1145, 627] width 161 height 137
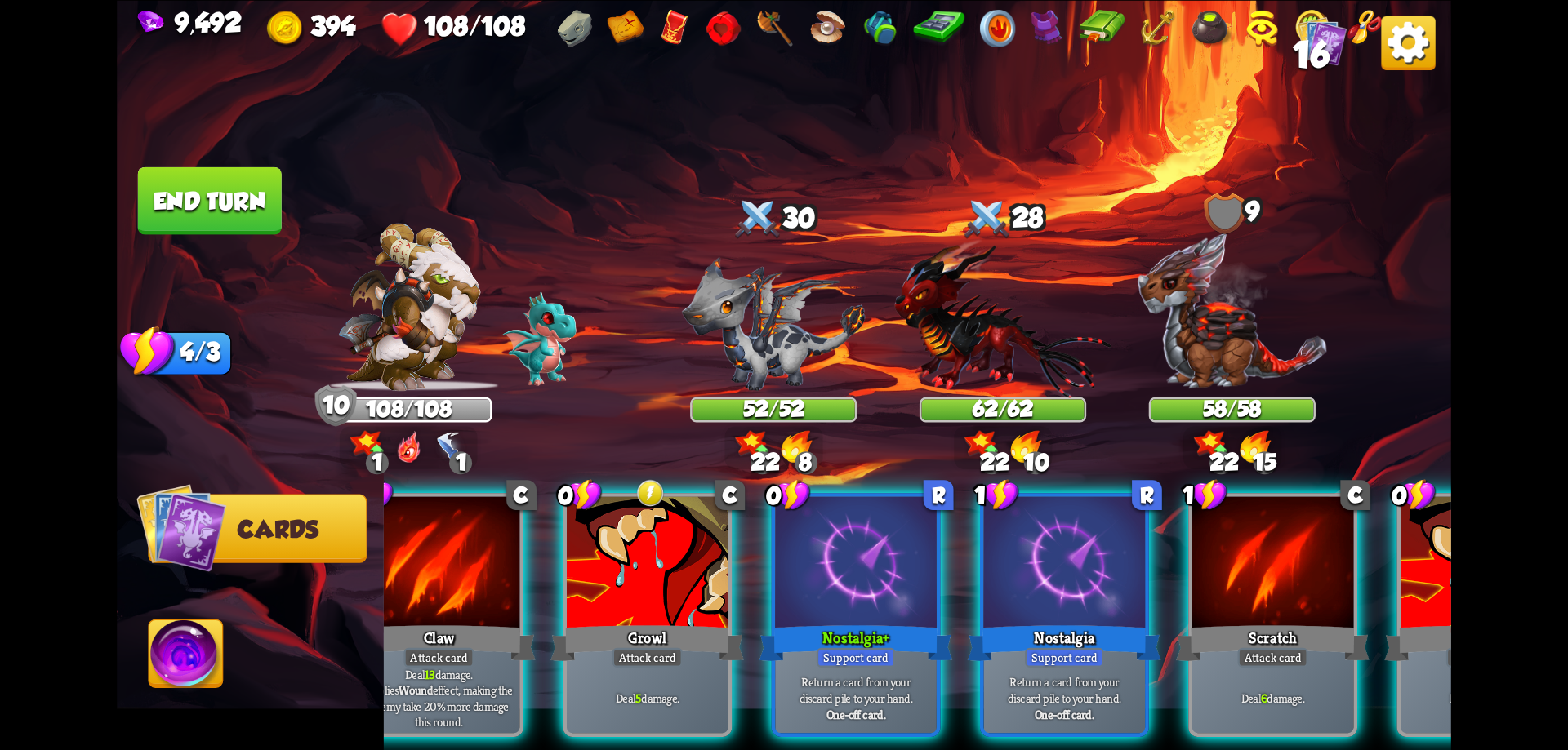
scroll to position [0, 0]
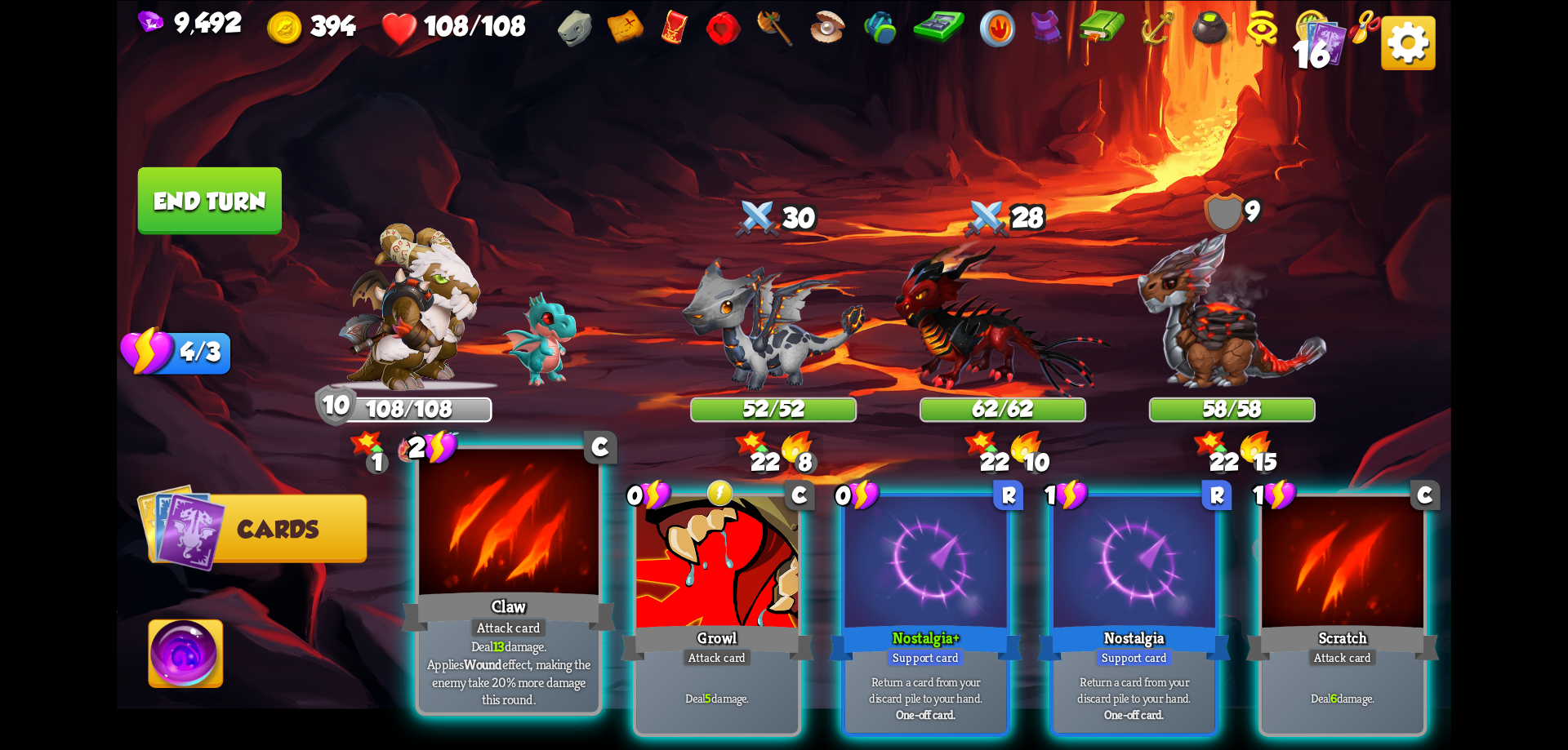
click at [526, 627] on div "Attack card" at bounding box center [508, 628] width 78 height 22
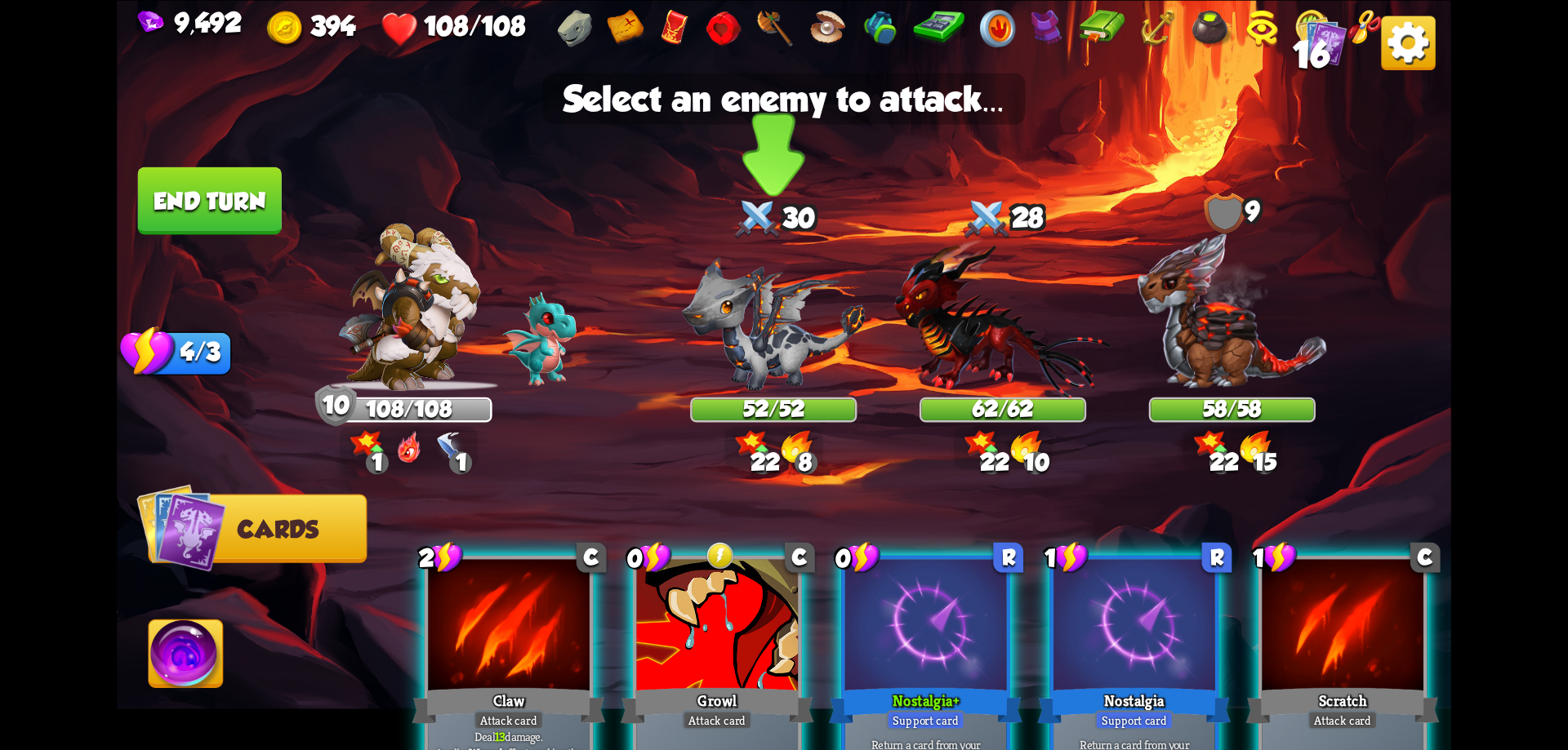
click at [786, 351] on img at bounding box center [774, 323] width 183 height 134
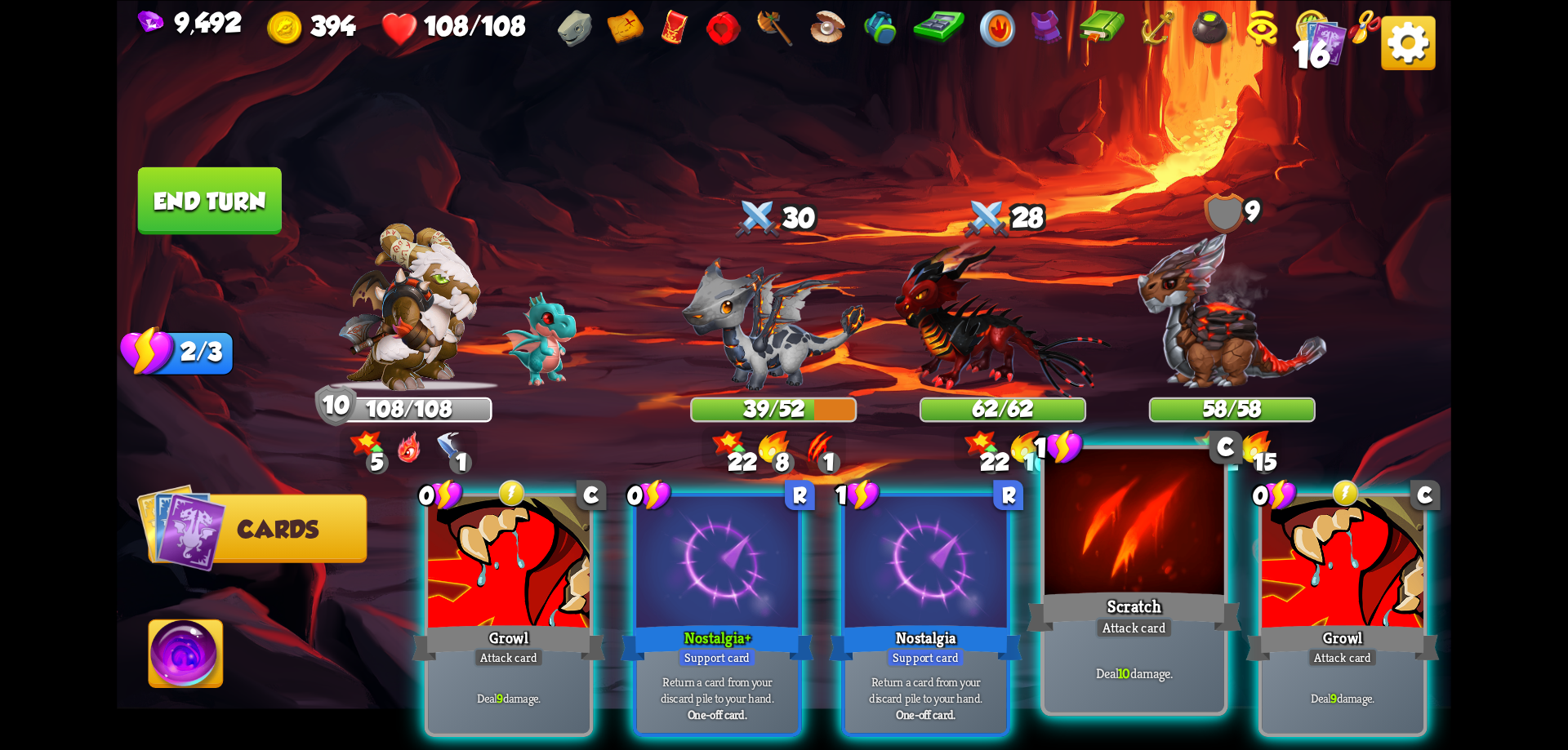
click at [1132, 554] on div at bounding box center [1134, 525] width 180 height 151
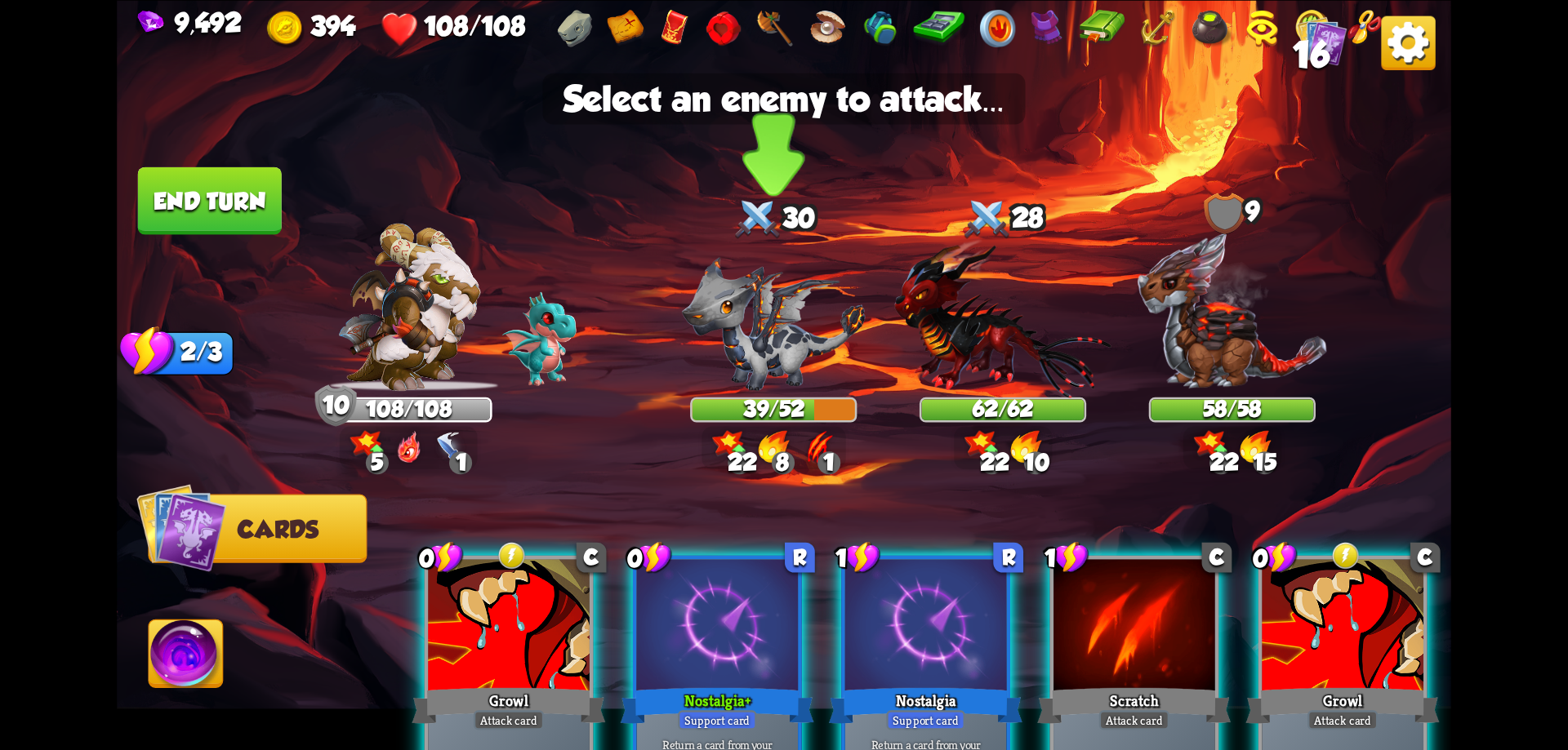
click at [749, 305] on img at bounding box center [774, 323] width 183 height 134
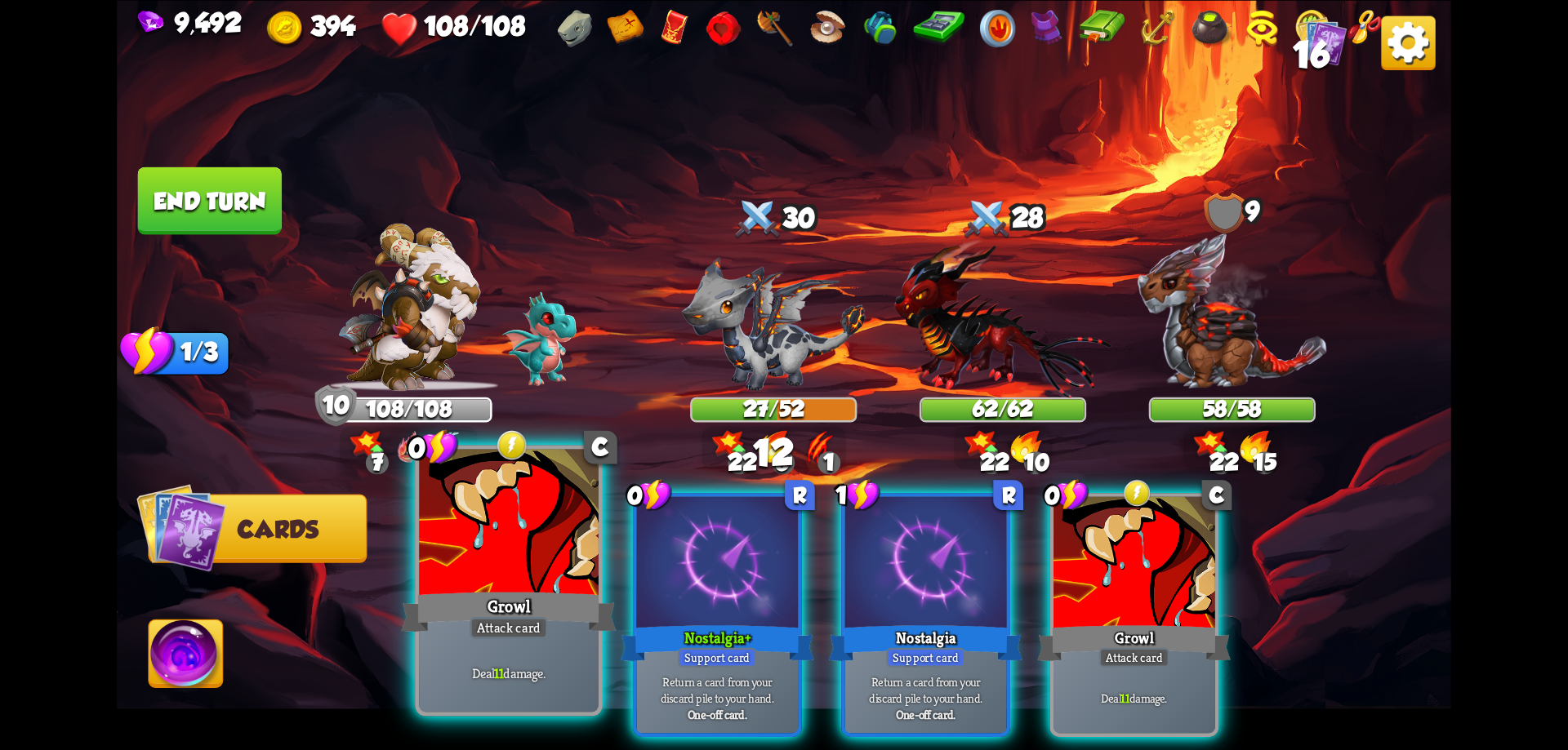
click at [533, 547] on div at bounding box center [508, 525] width 180 height 151
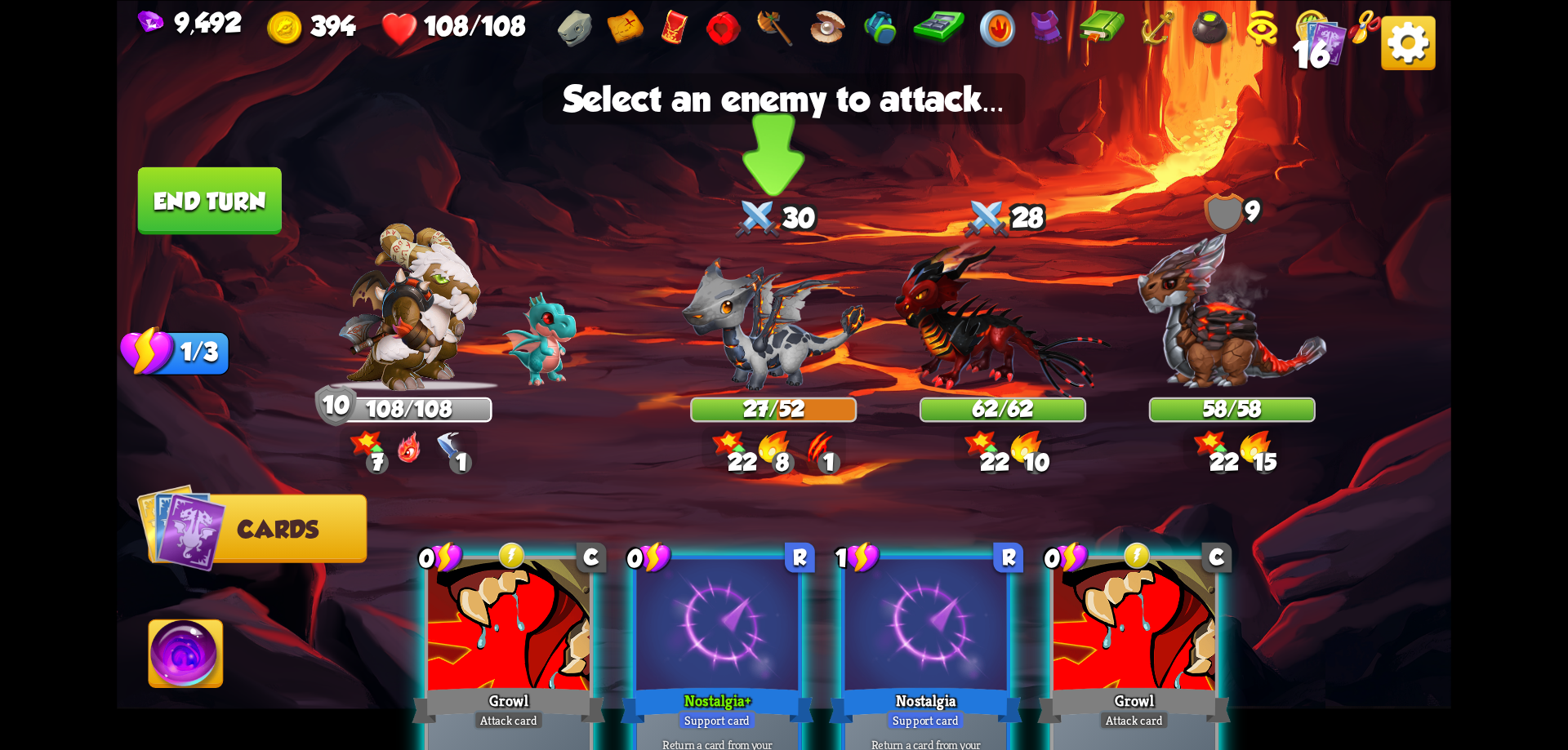
click at [789, 326] on img at bounding box center [774, 323] width 183 height 134
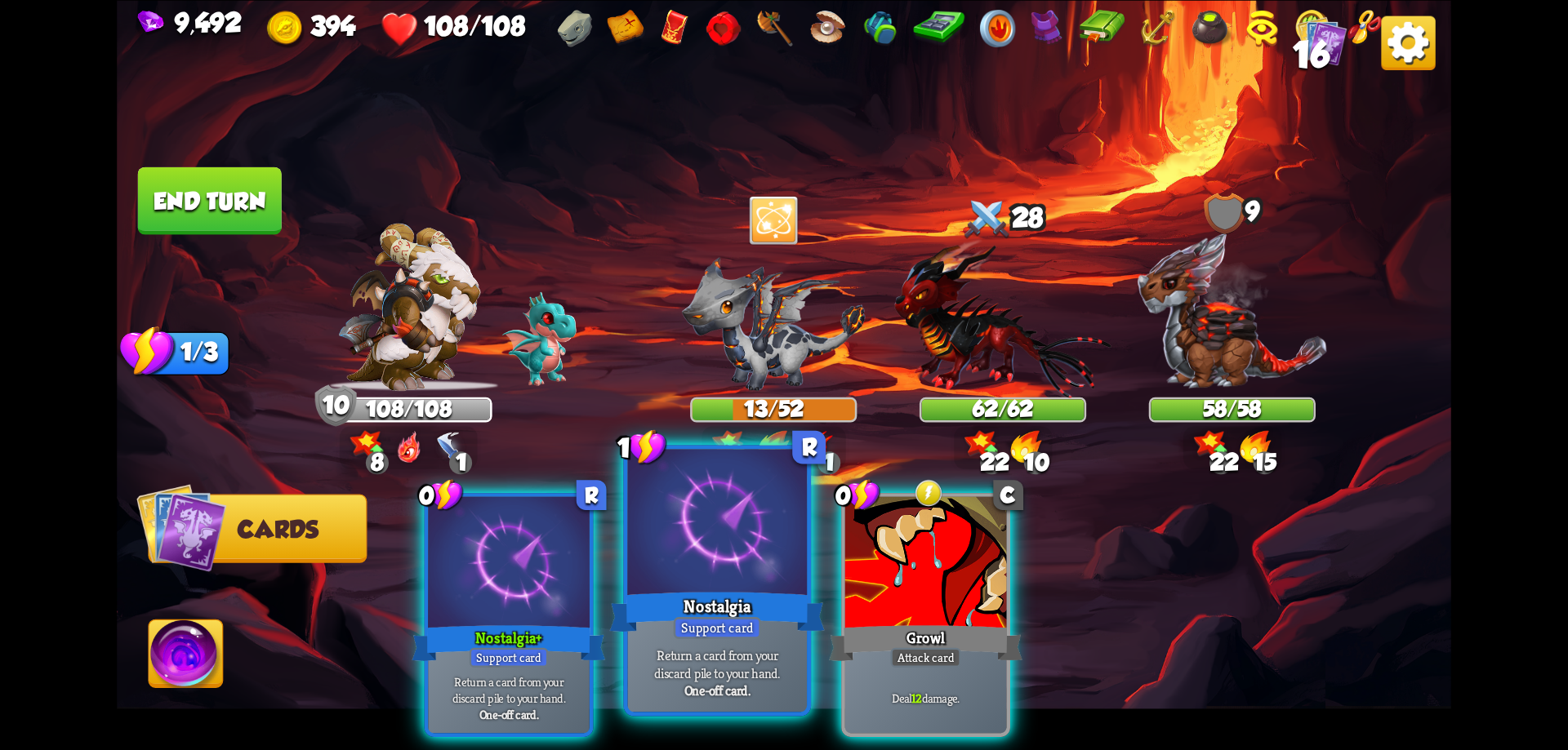
click at [713, 544] on div at bounding box center [718, 525] width 180 height 151
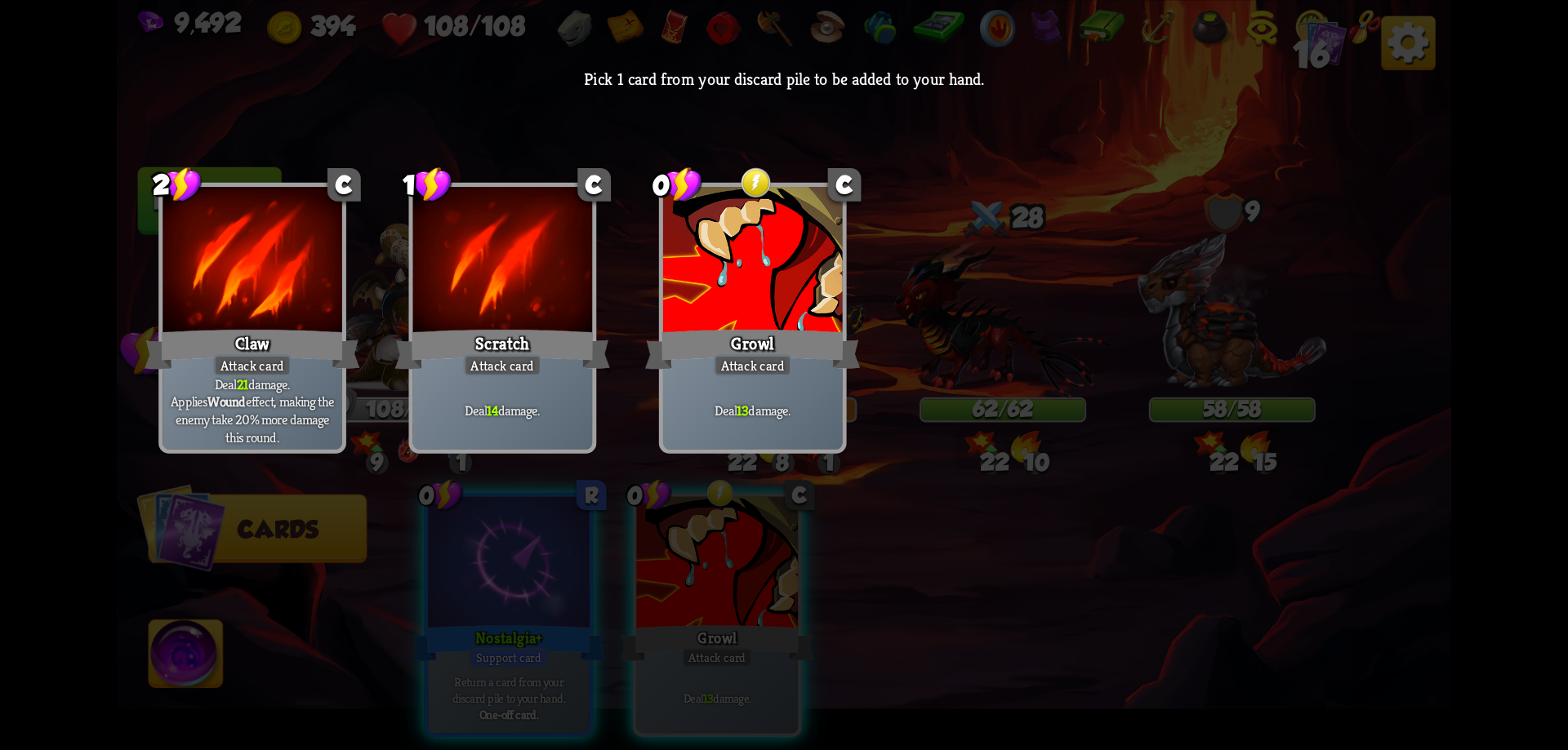
click at [744, 328] on div "Growl" at bounding box center [752, 349] width 215 height 48
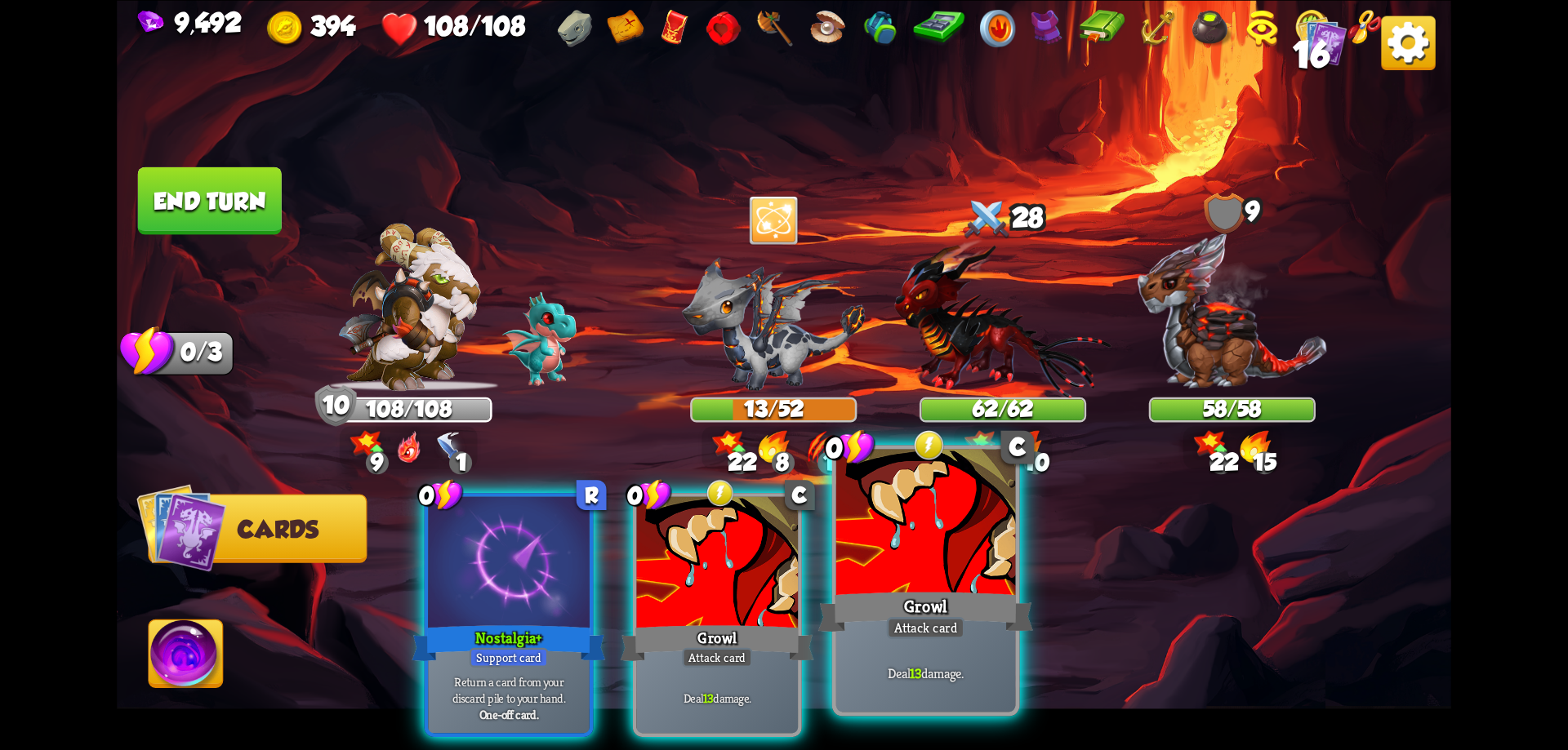
click at [920, 627] on div "Attack card" at bounding box center [926, 628] width 78 height 22
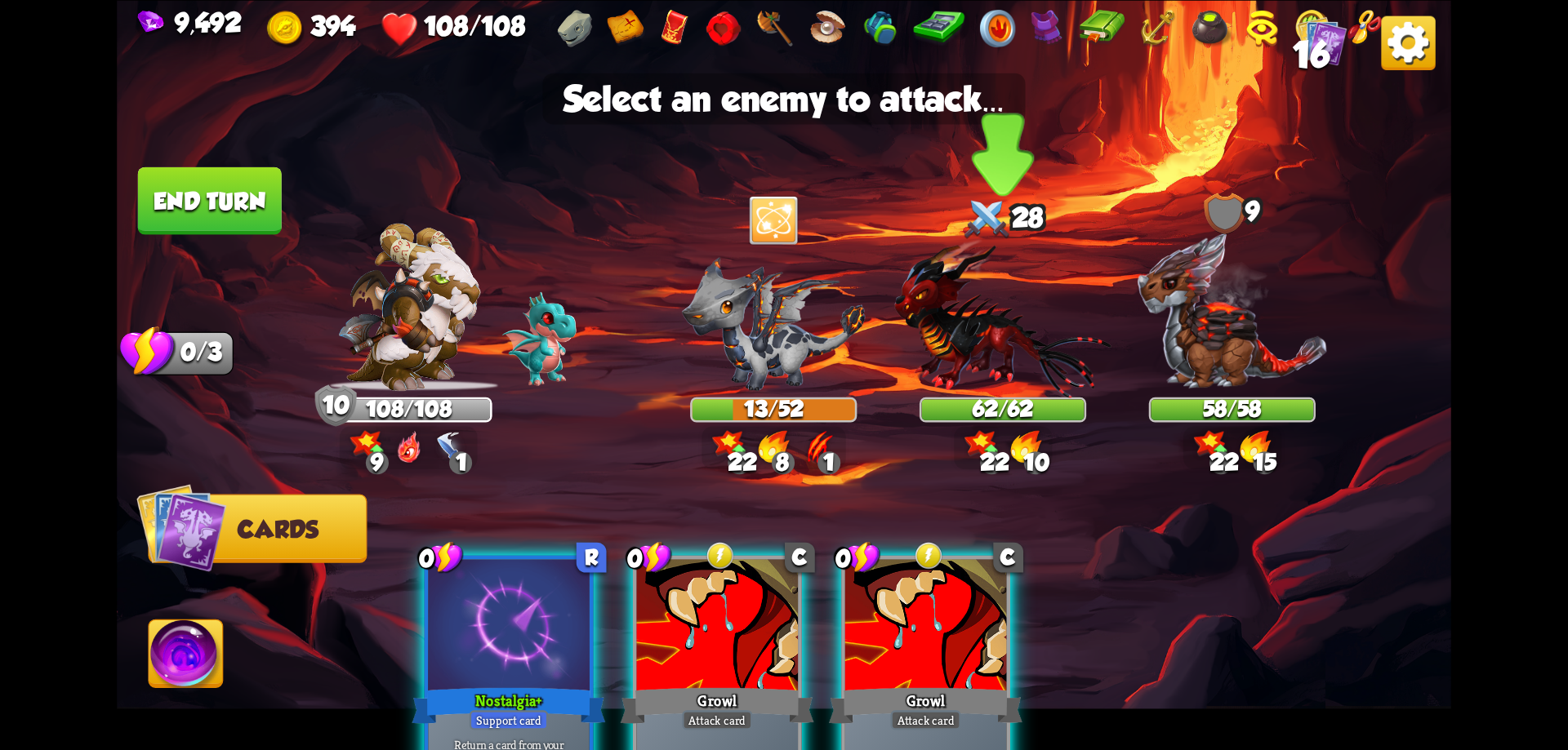
click at [1019, 355] on img at bounding box center [1002, 318] width 216 height 160
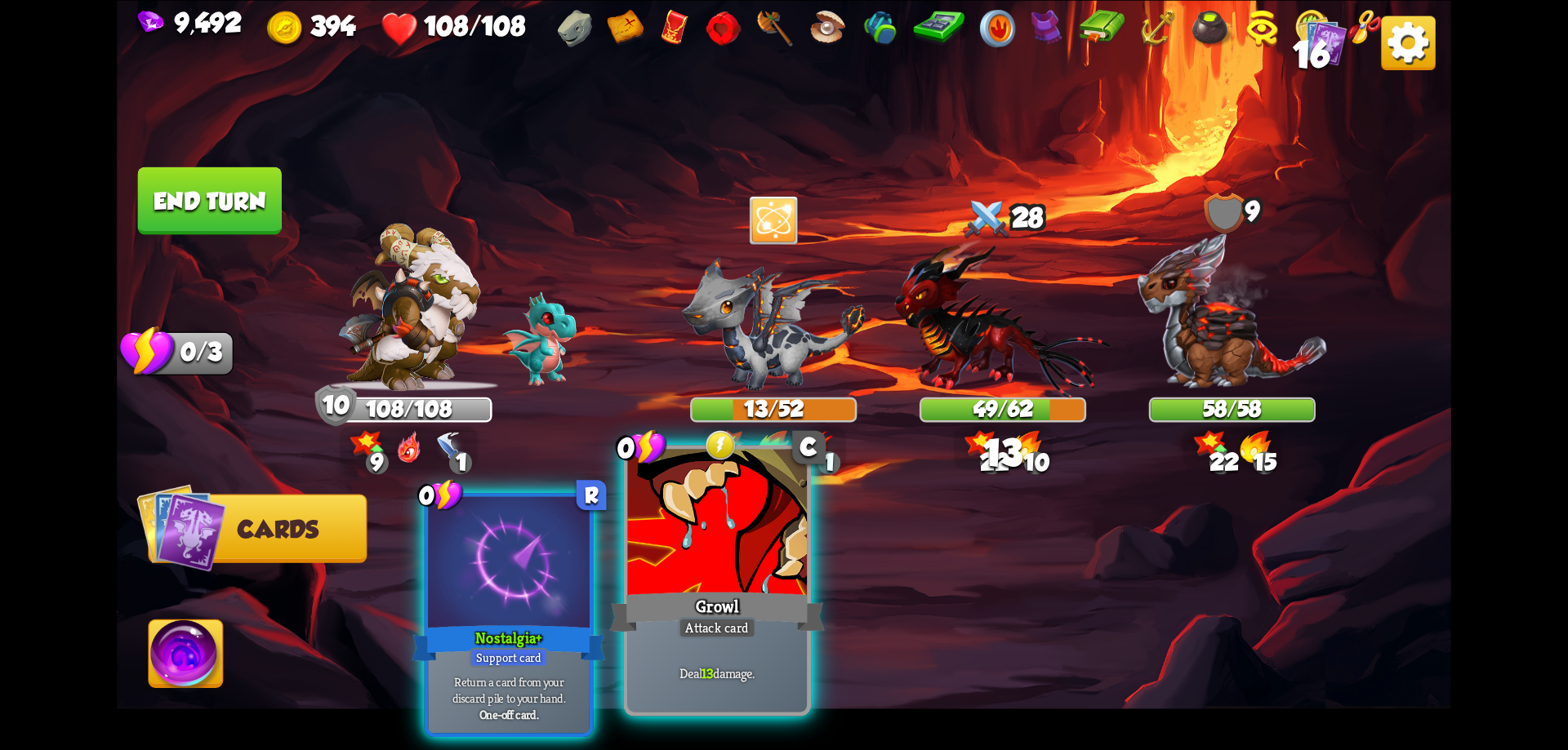
click at [762, 612] on div "Growl" at bounding box center [717, 611] width 215 height 48
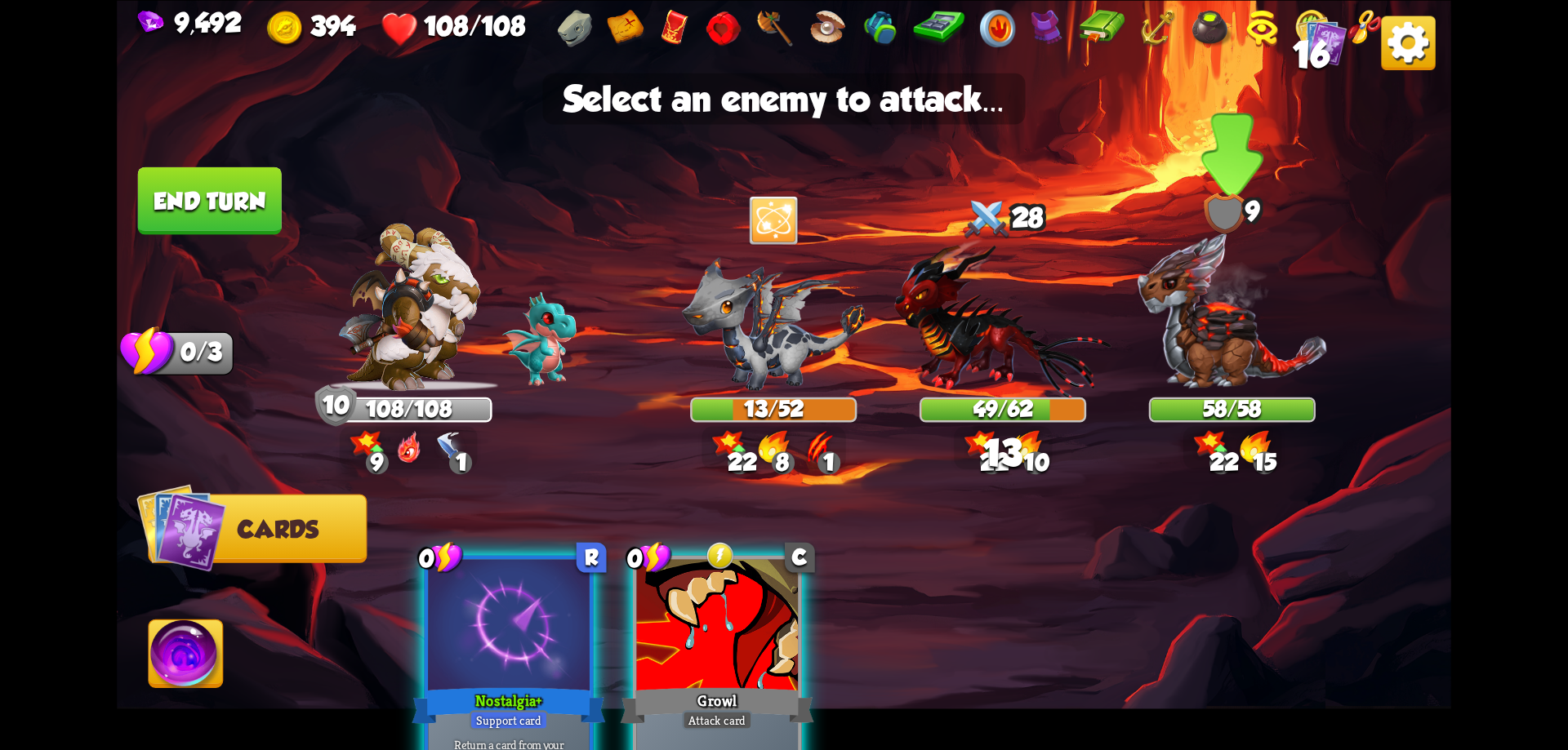
click at [1201, 366] on img at bounding box center [1232, 311] width 192 height 161
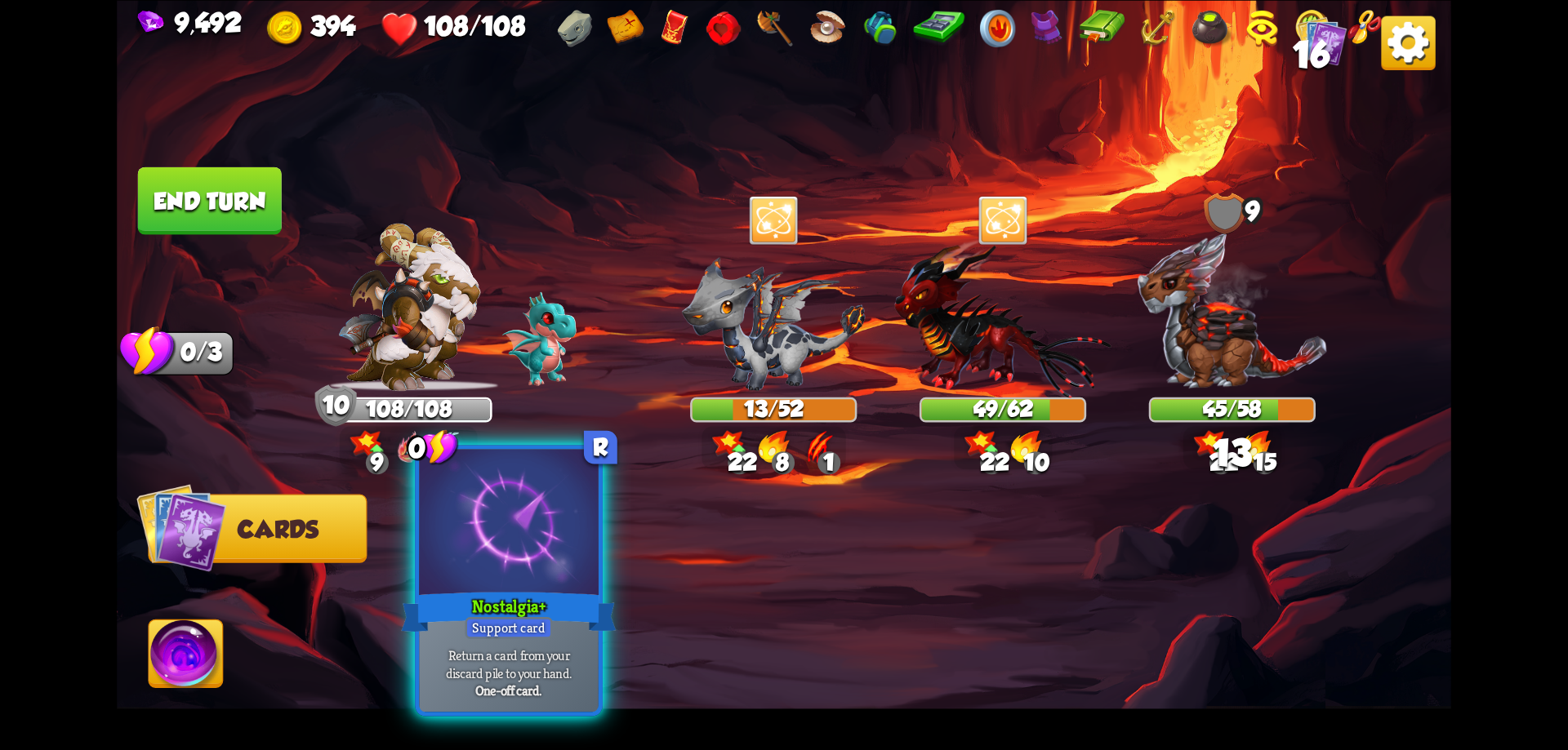
click at [553, 623] on div "Nostalgia+" at bounding box center [508, 611] width 215 height 48
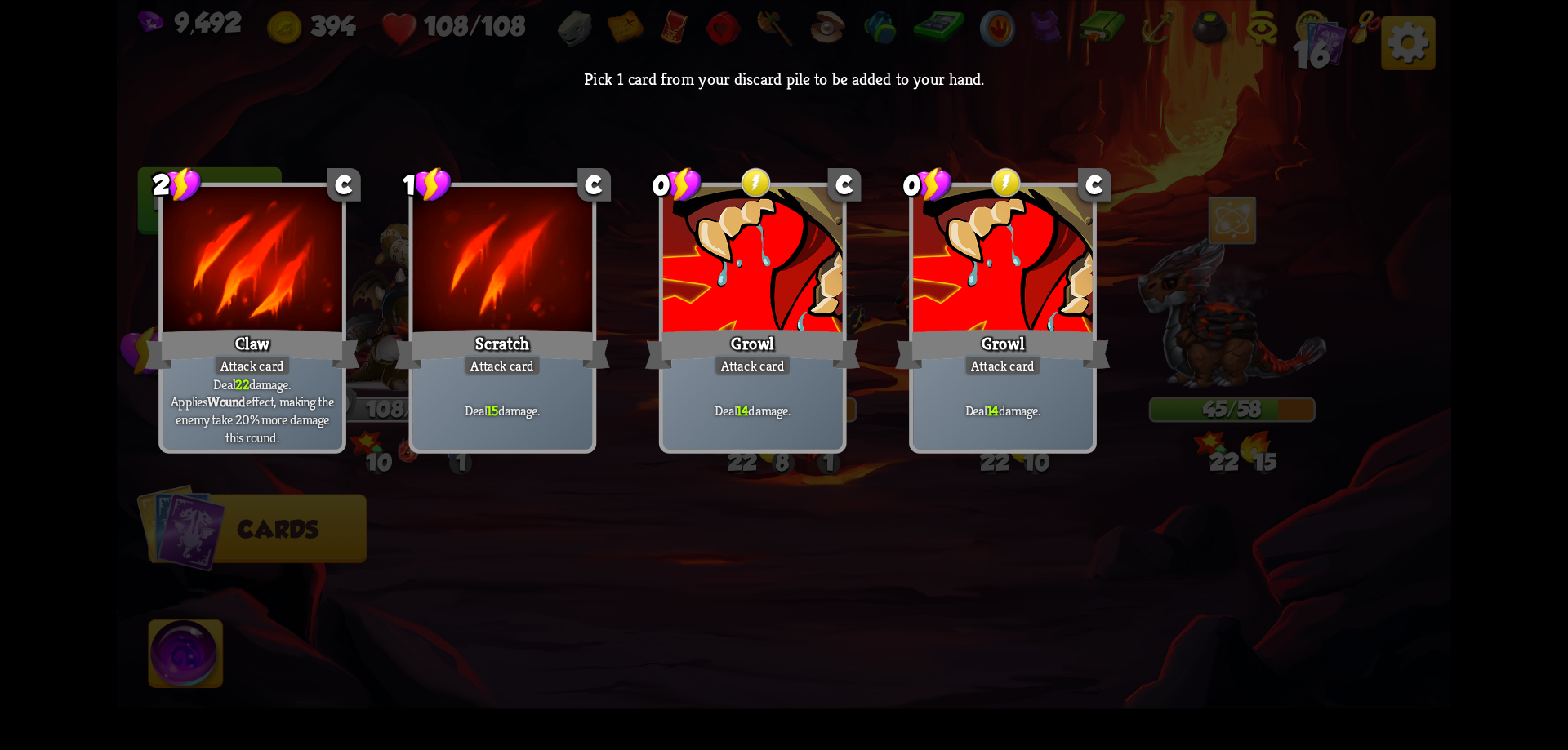
click at [801, 335] on div "Growl" at bounding box center [752, 349] width 215 height 48
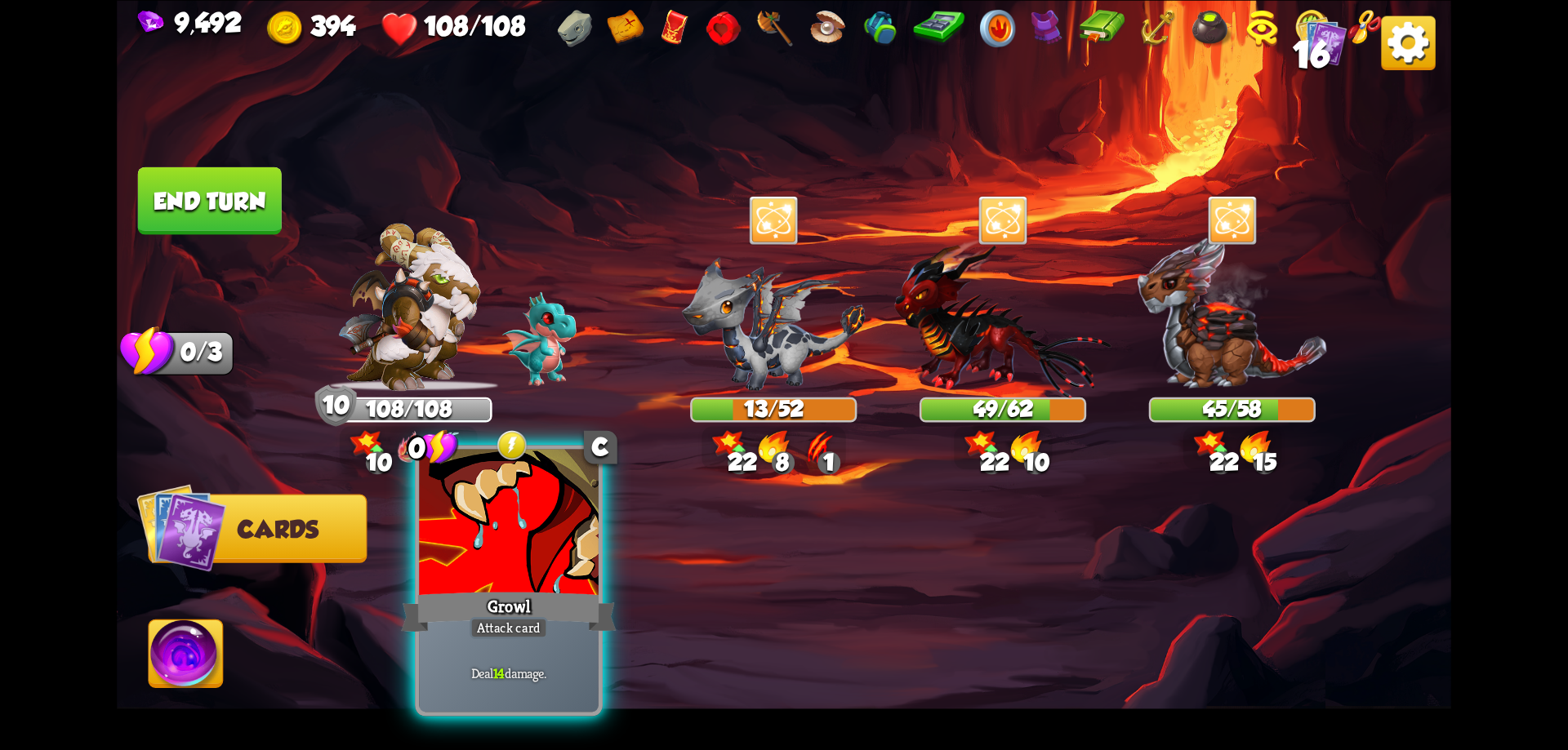
click at [525, 672] on p "Deal 14 damage." at bounding box center [509, 673] width 171 height 18
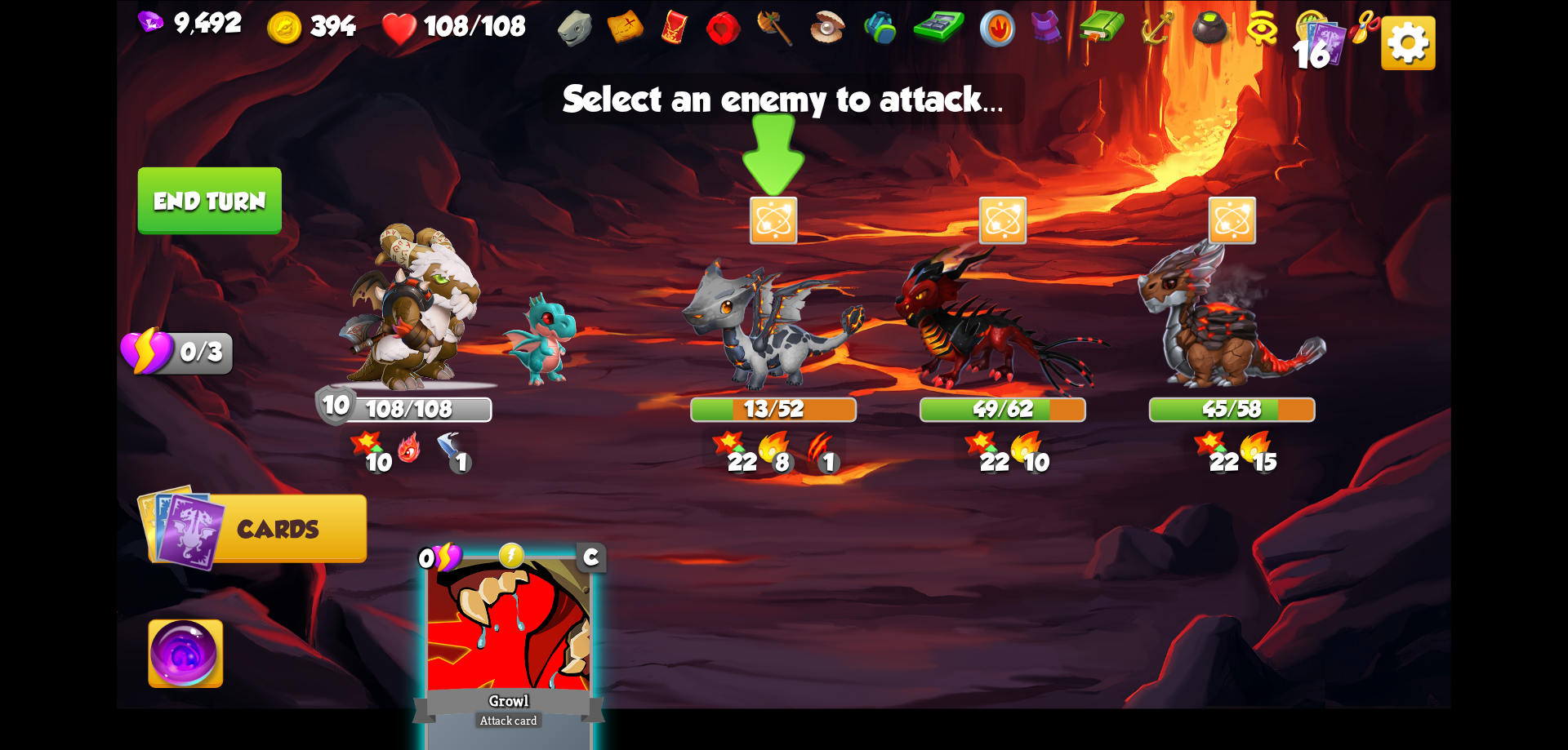
click at [794, 354] on img at bounding box center [774, 323] width 183 height 134
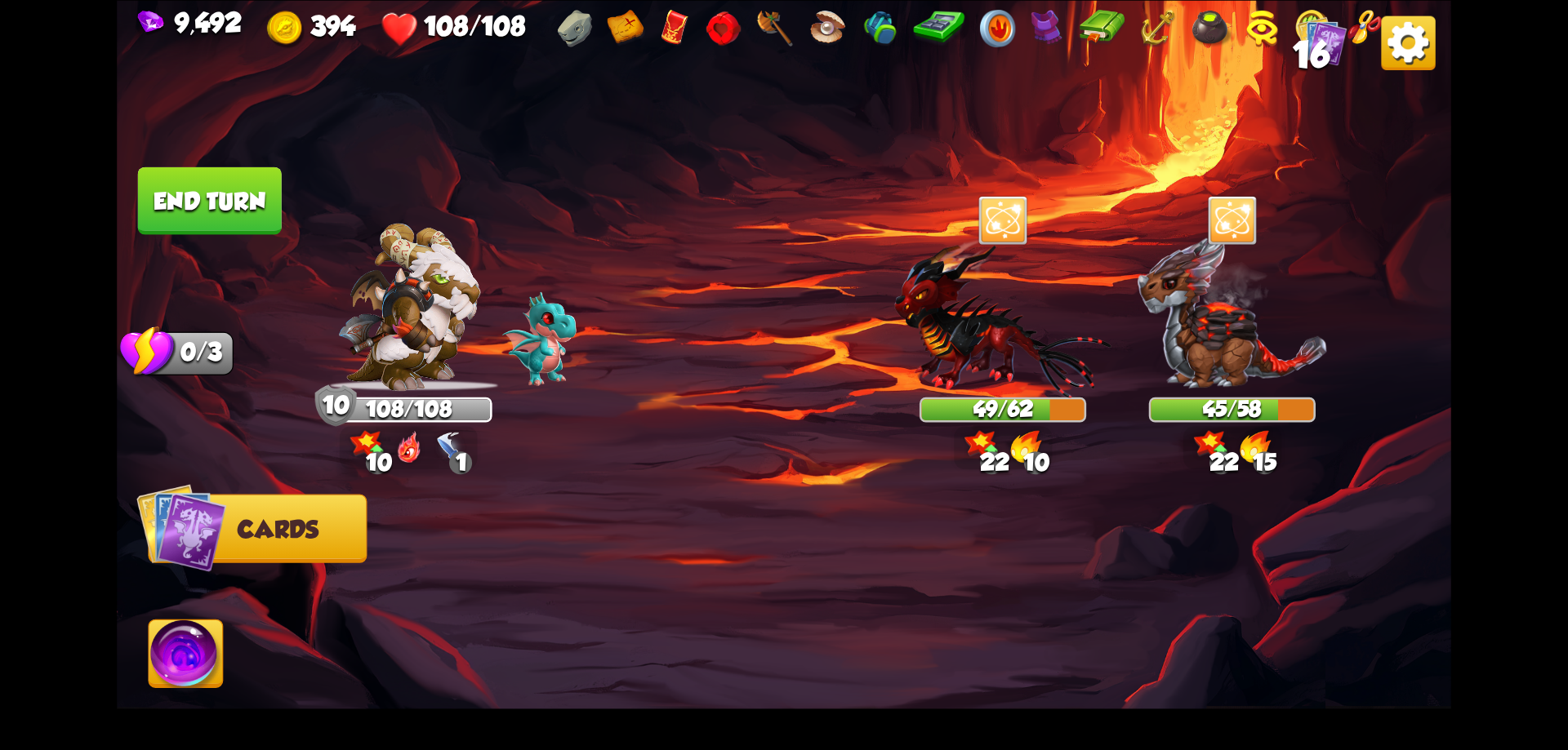
click at [212, 195] on button "End turn" at bounding box center [209, 200] width 143 height 68
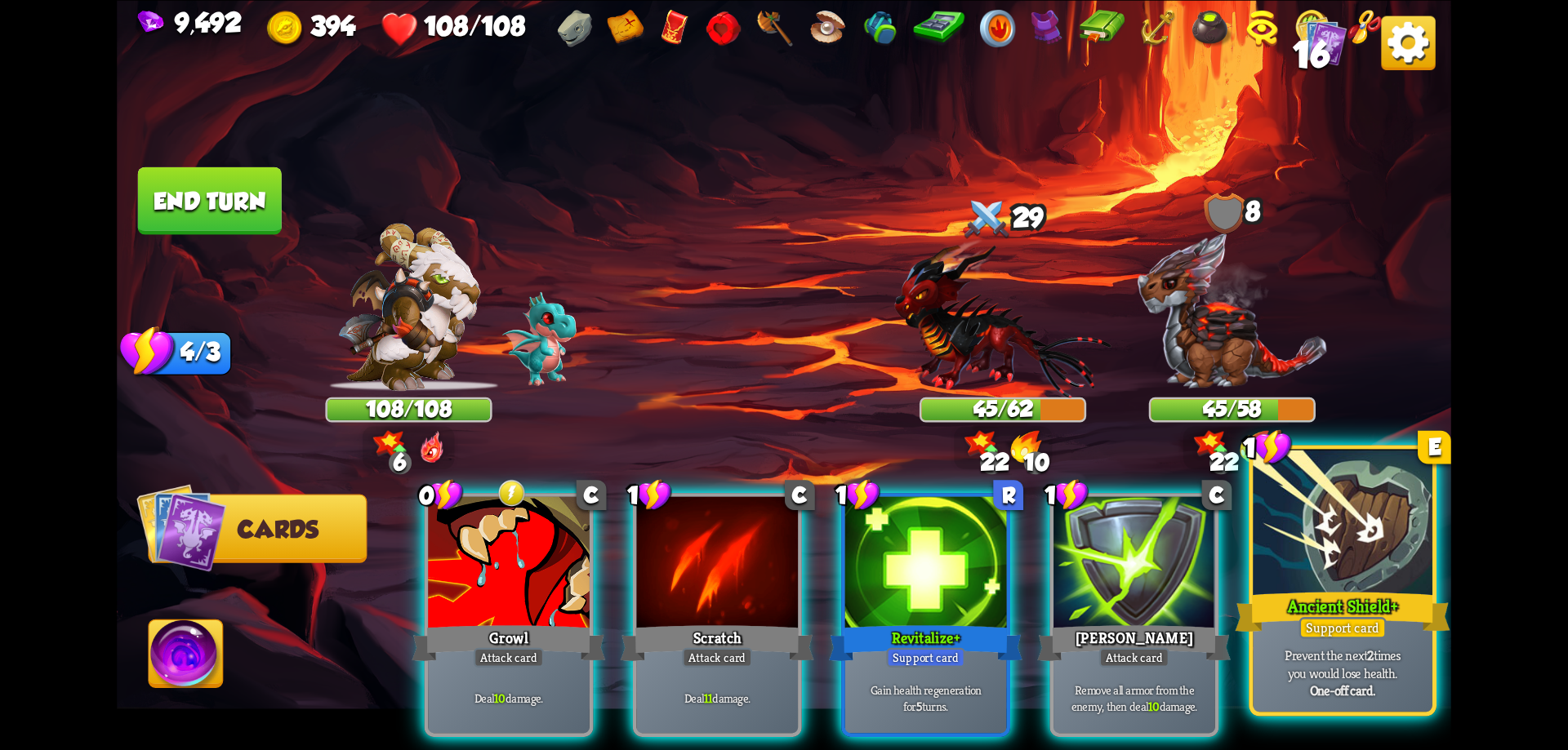
click at [1352, 567] on div at bounding box center [1342, 525] width 180 height 151
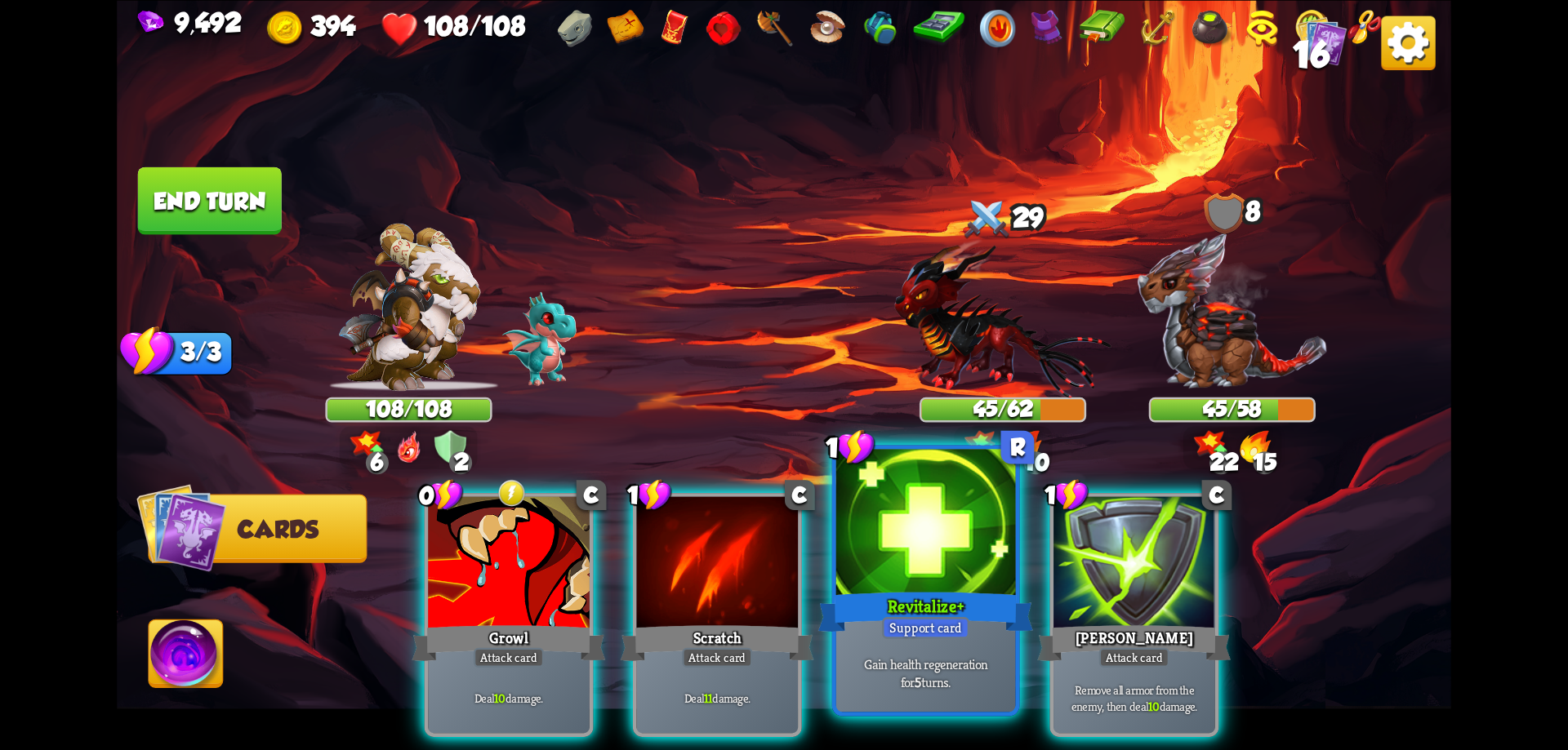
click at [958, 567] on div at bounding box center [926, 525] width 180 height 151
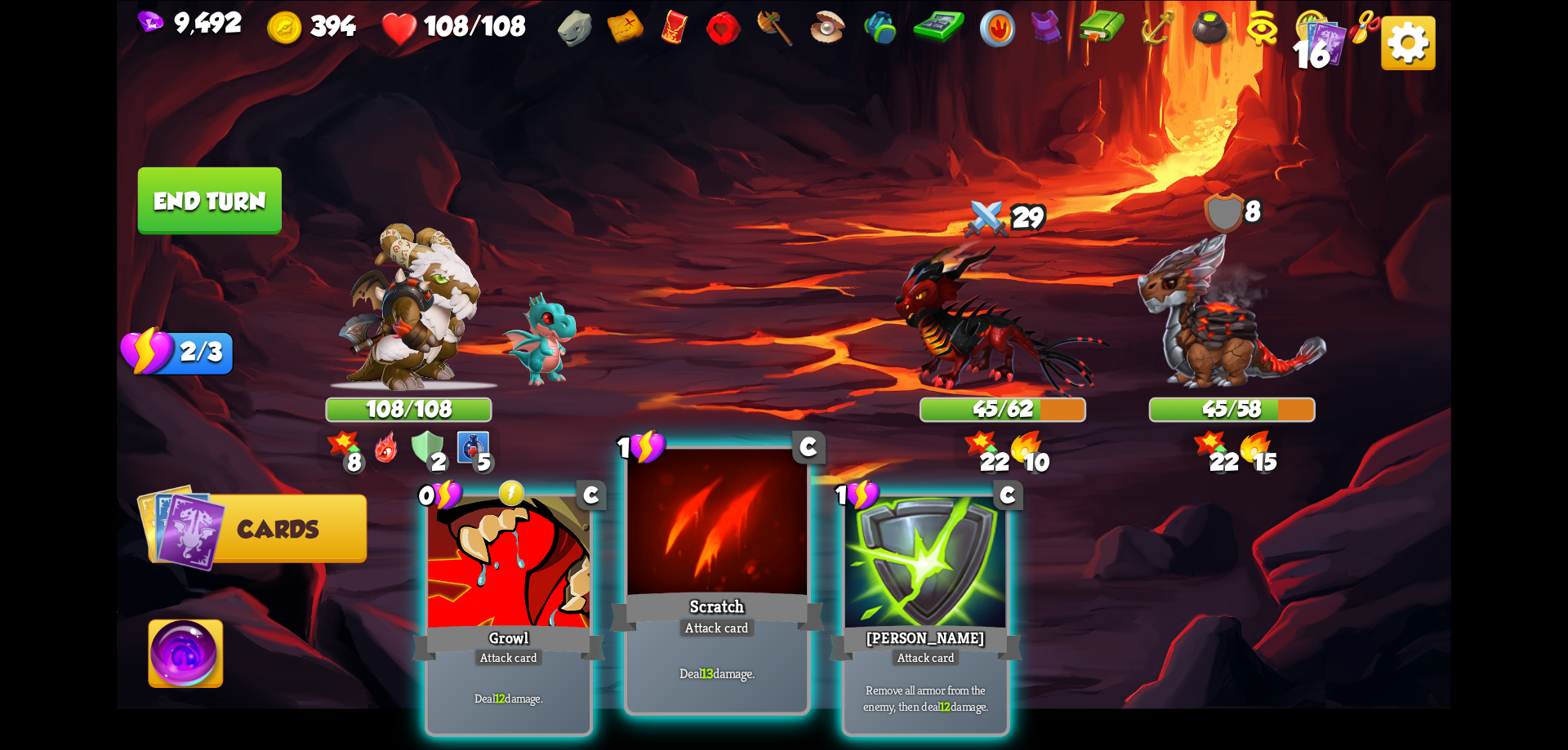
click at [769, 547] on div at bounding box center [718, 525] width 180 height 151
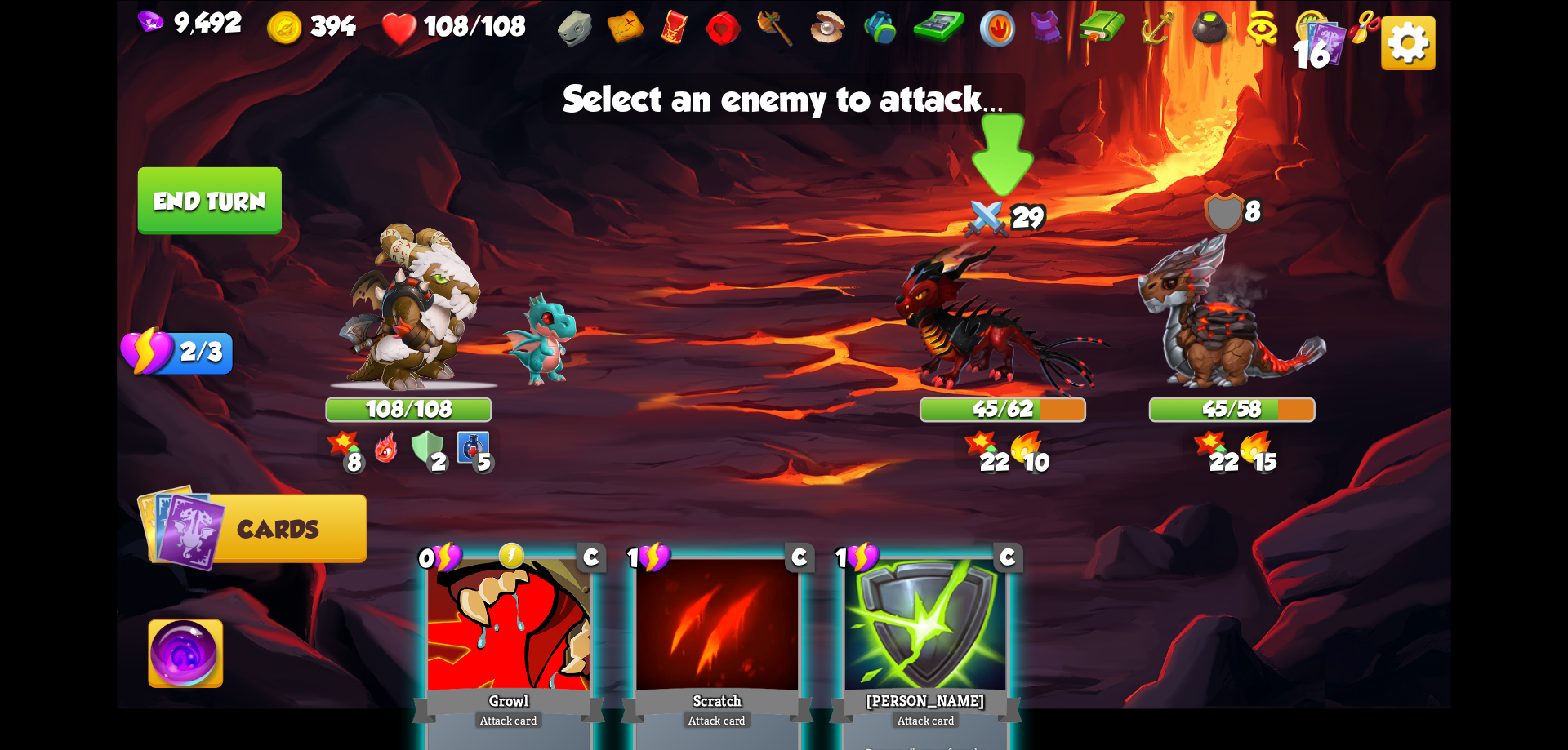
click at [964, 356] on img at bounding box center [1002, 318] width 216 height 160
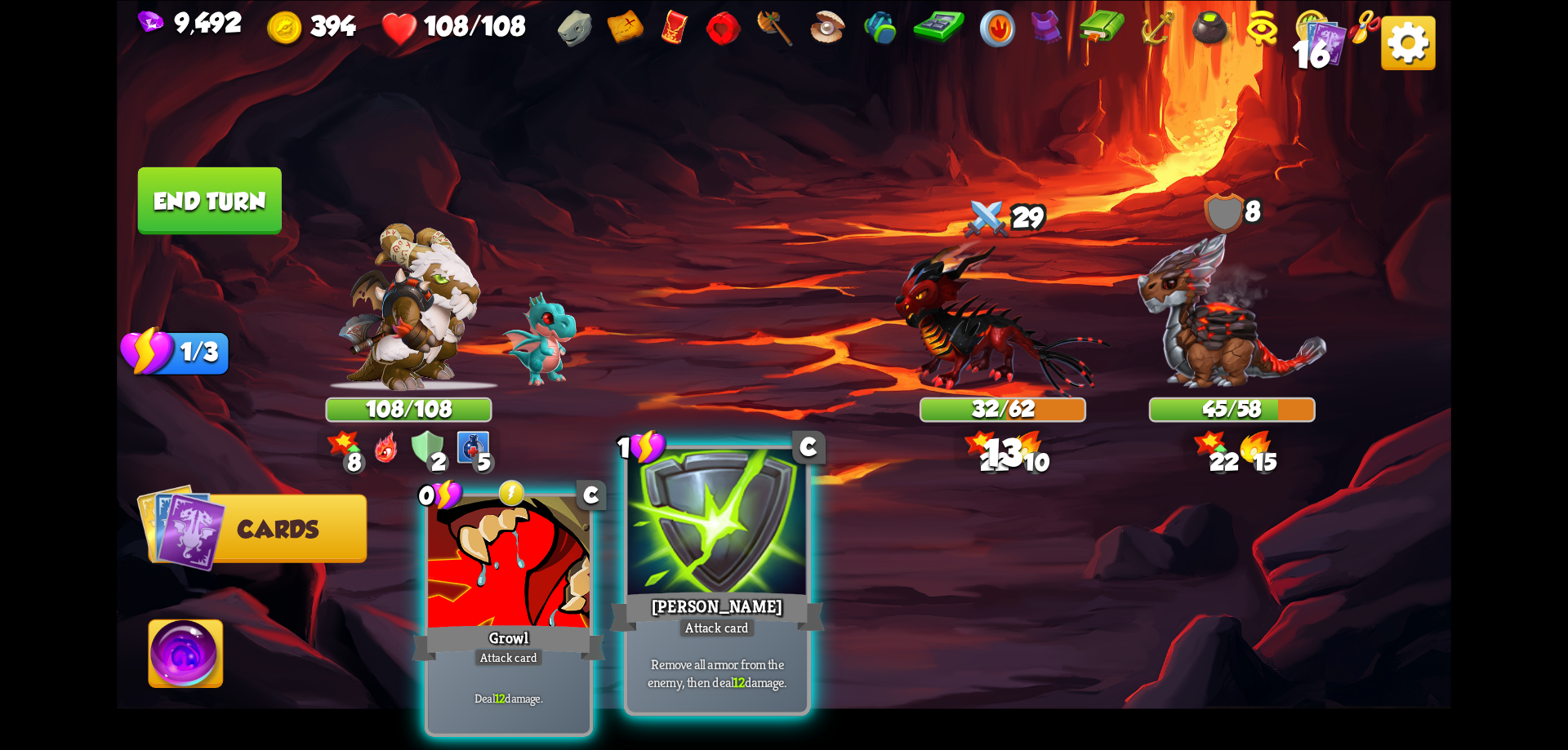
click at [770, 582] on div at bounding box center [718, 525] width 180 height 151
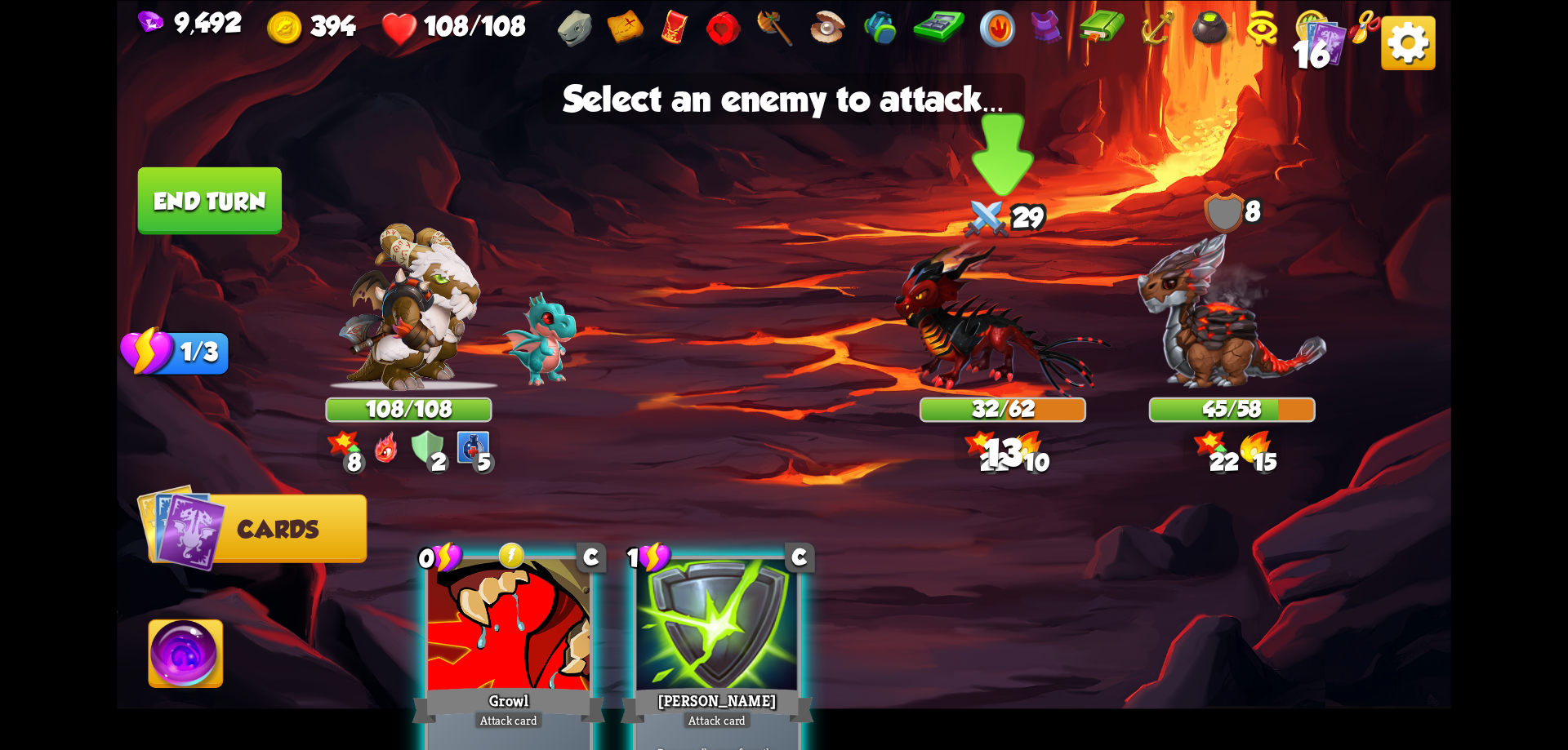
click at [1003, 352] on img at bounding box center [1002, 318] width 216 height 160
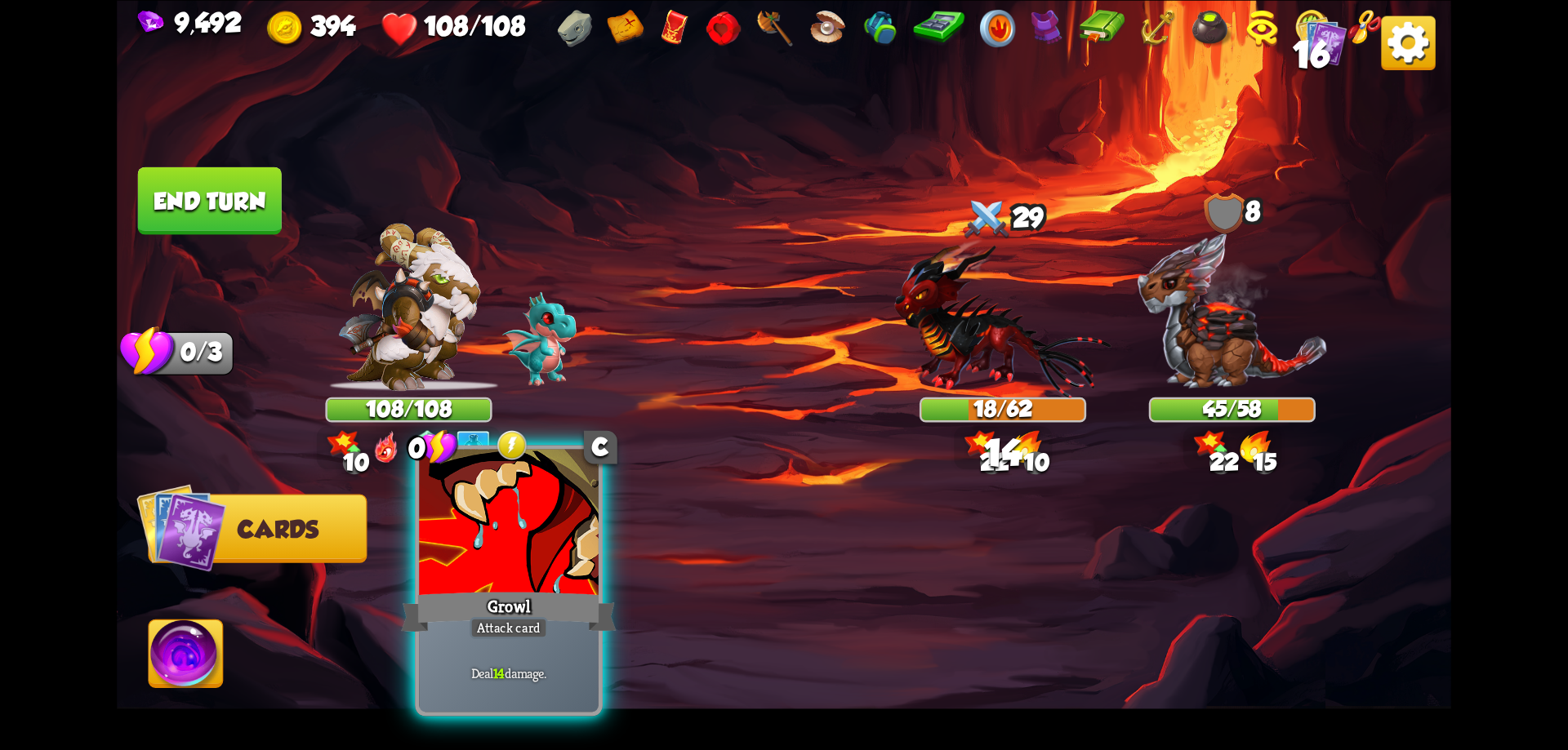
click at [492, 576] on div at bounding box center [508, 525] width 180 height 151
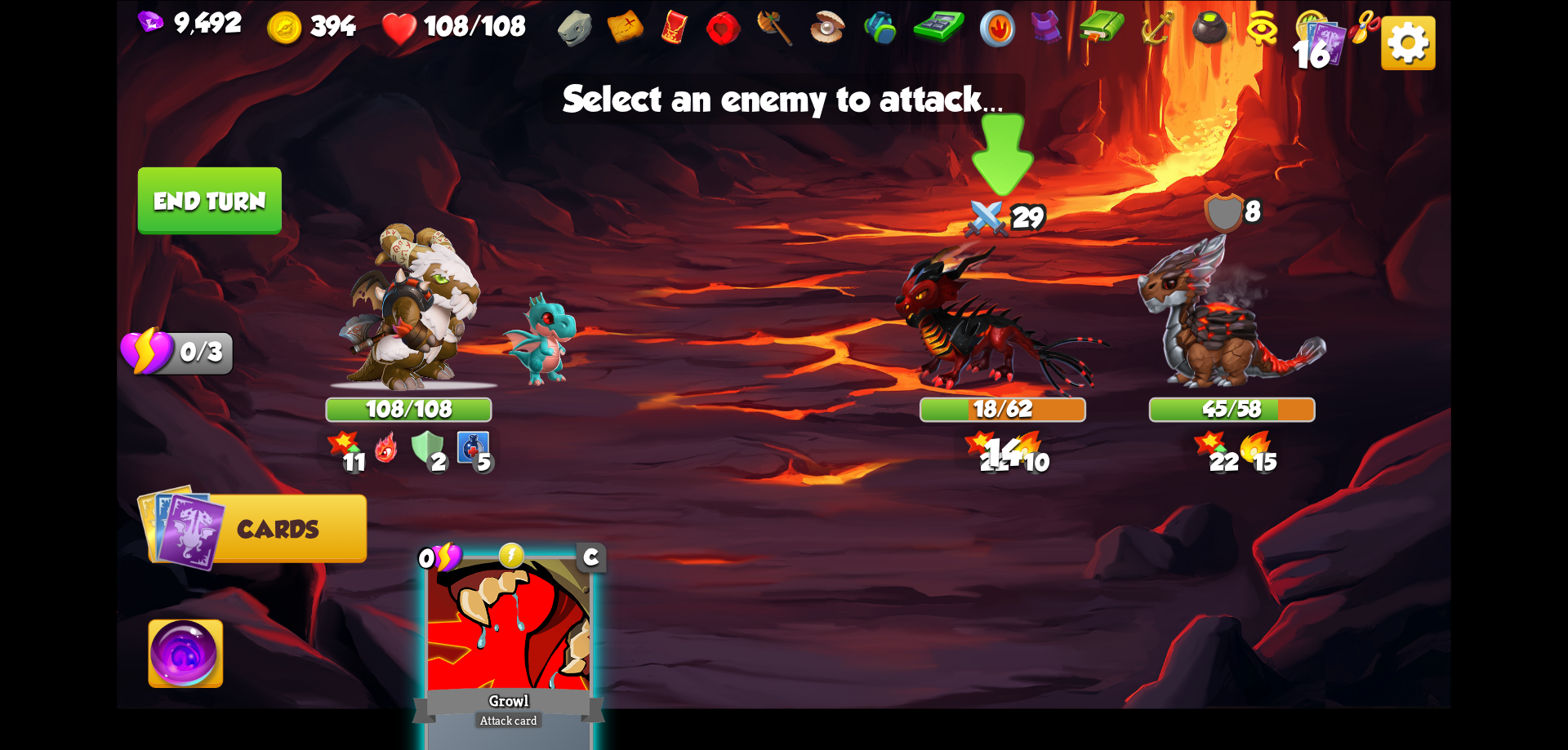
click at [986, 345] on img at bounding box center [1002, 318] width 216 height 160
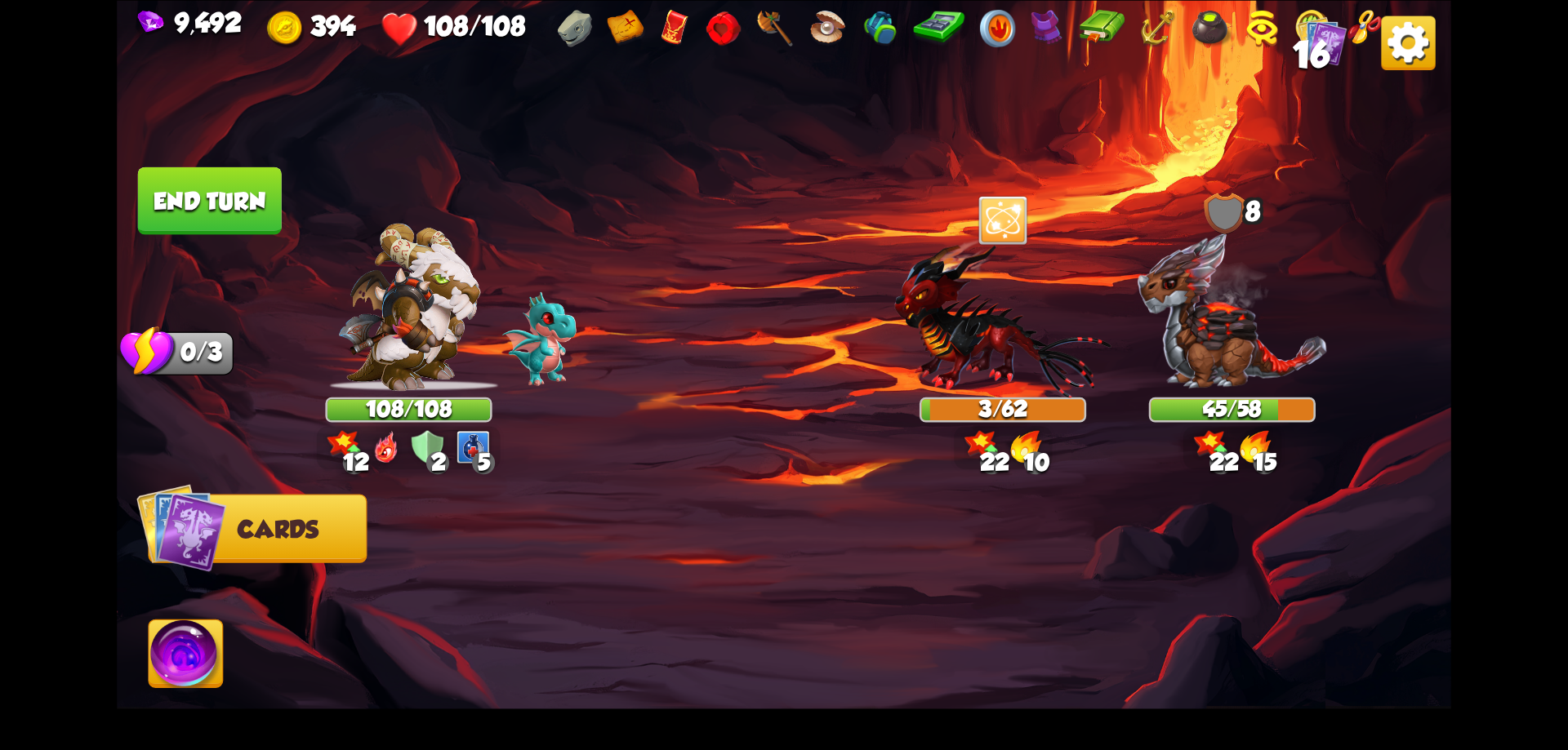
click at [223, 190] on button "End turn" at bounding box center [209, 200] width 143 height 68
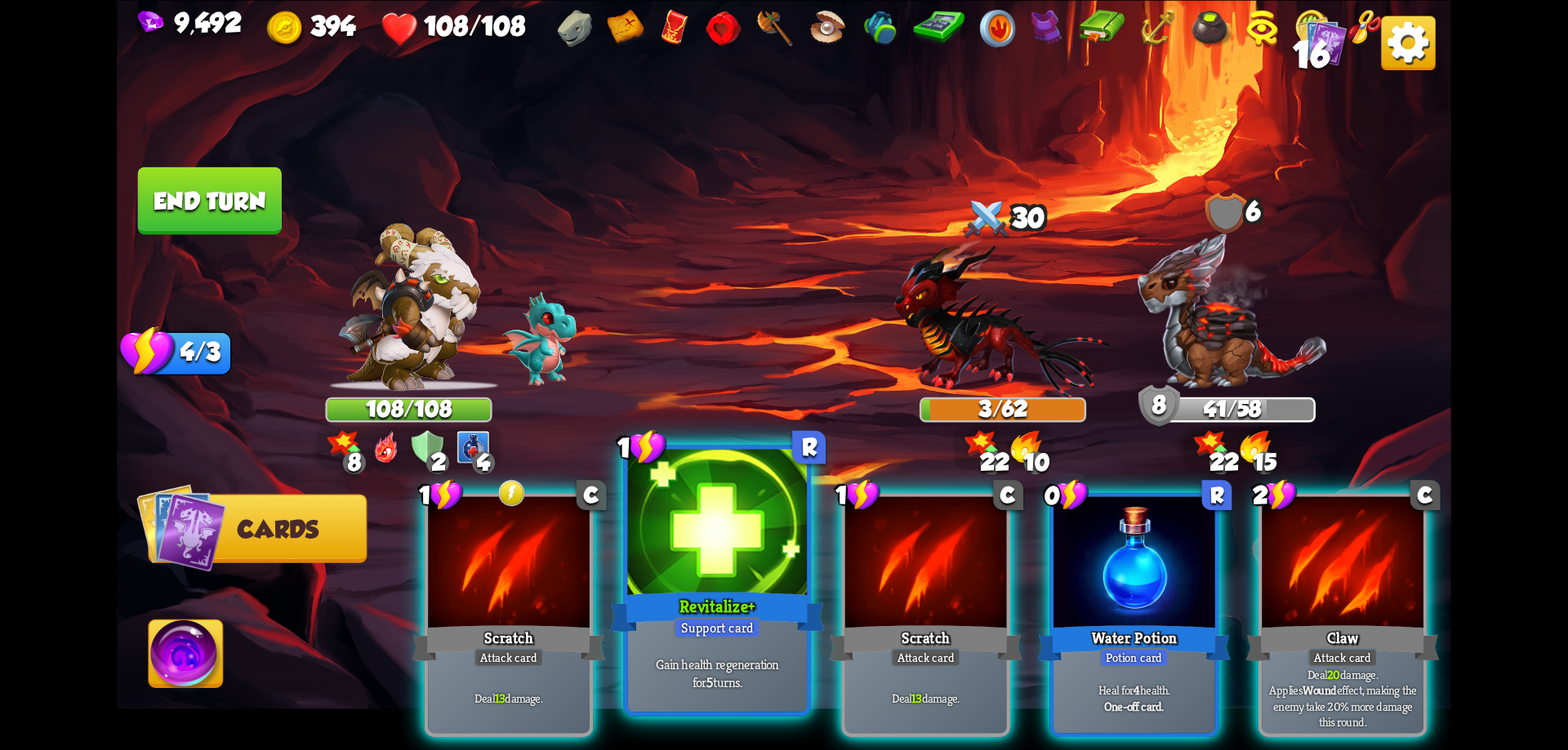
click at [740, 587] on div at bounding box center [718, 525] width 180 height 151
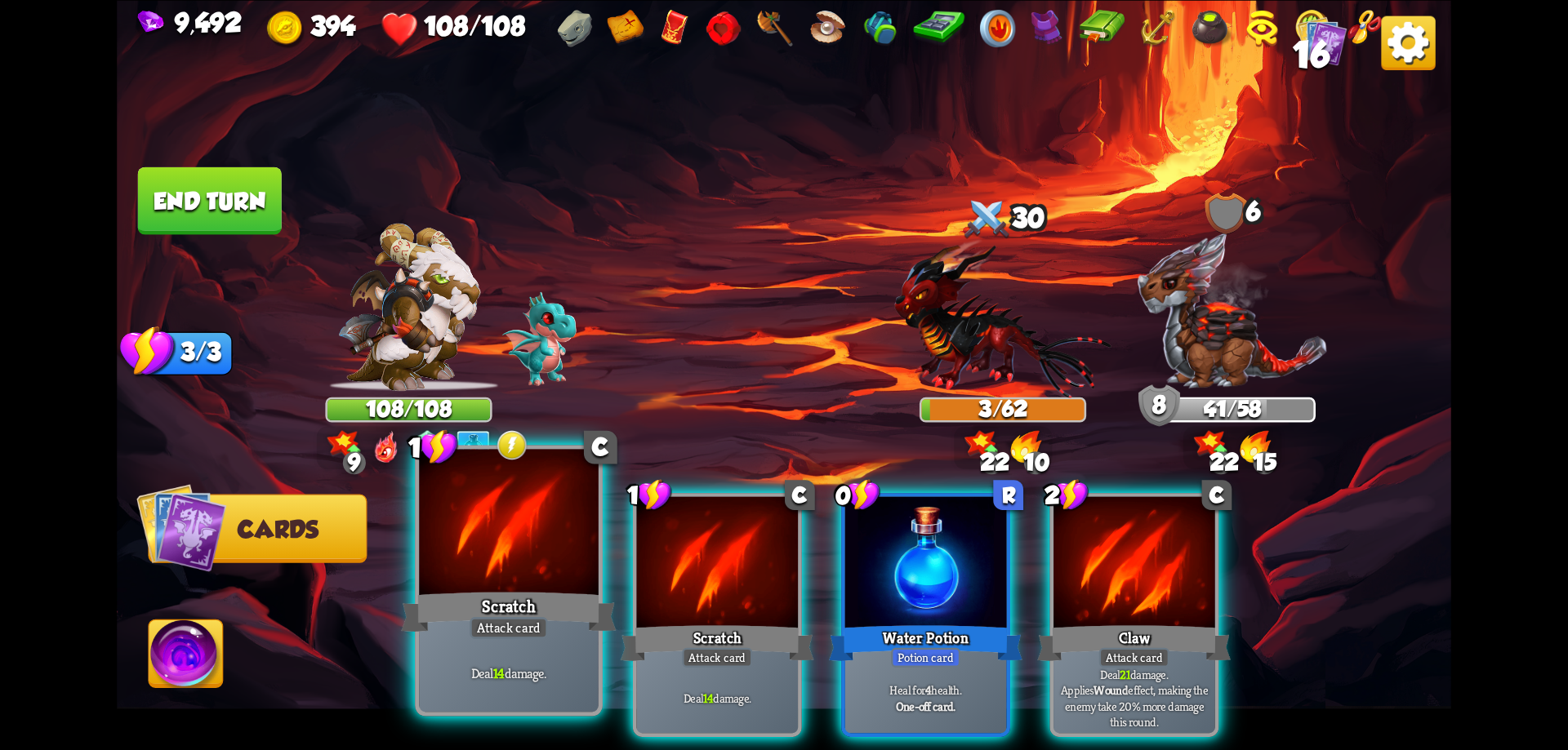
click at [534, 576] on div at bounding box center [508, 525] width 180 height 151
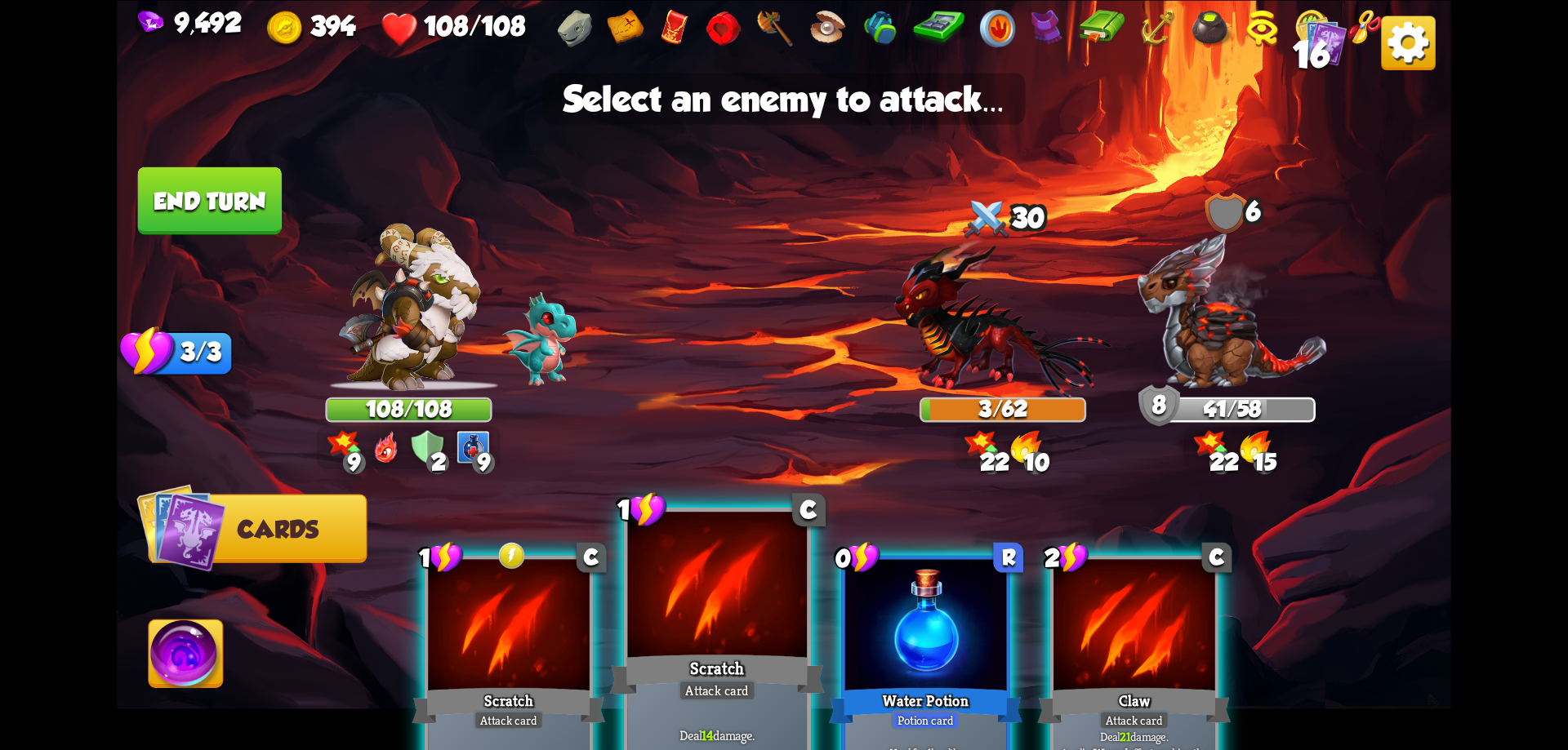
click at [696, 640] on div at bounding box center [718, 588] width 180 height 151
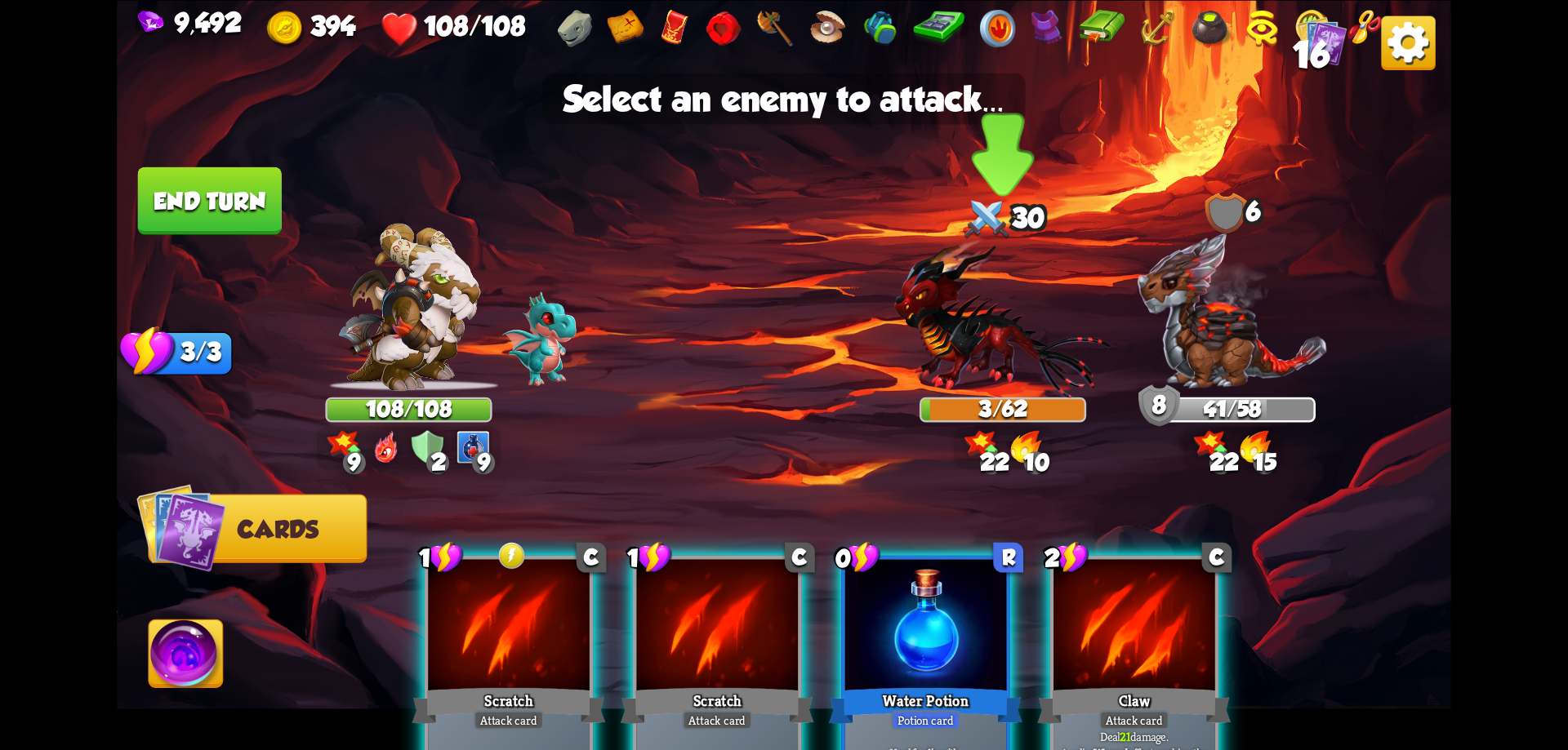
click at [995, 352] on img at bounding box center [1002, 318] width 216 height 160
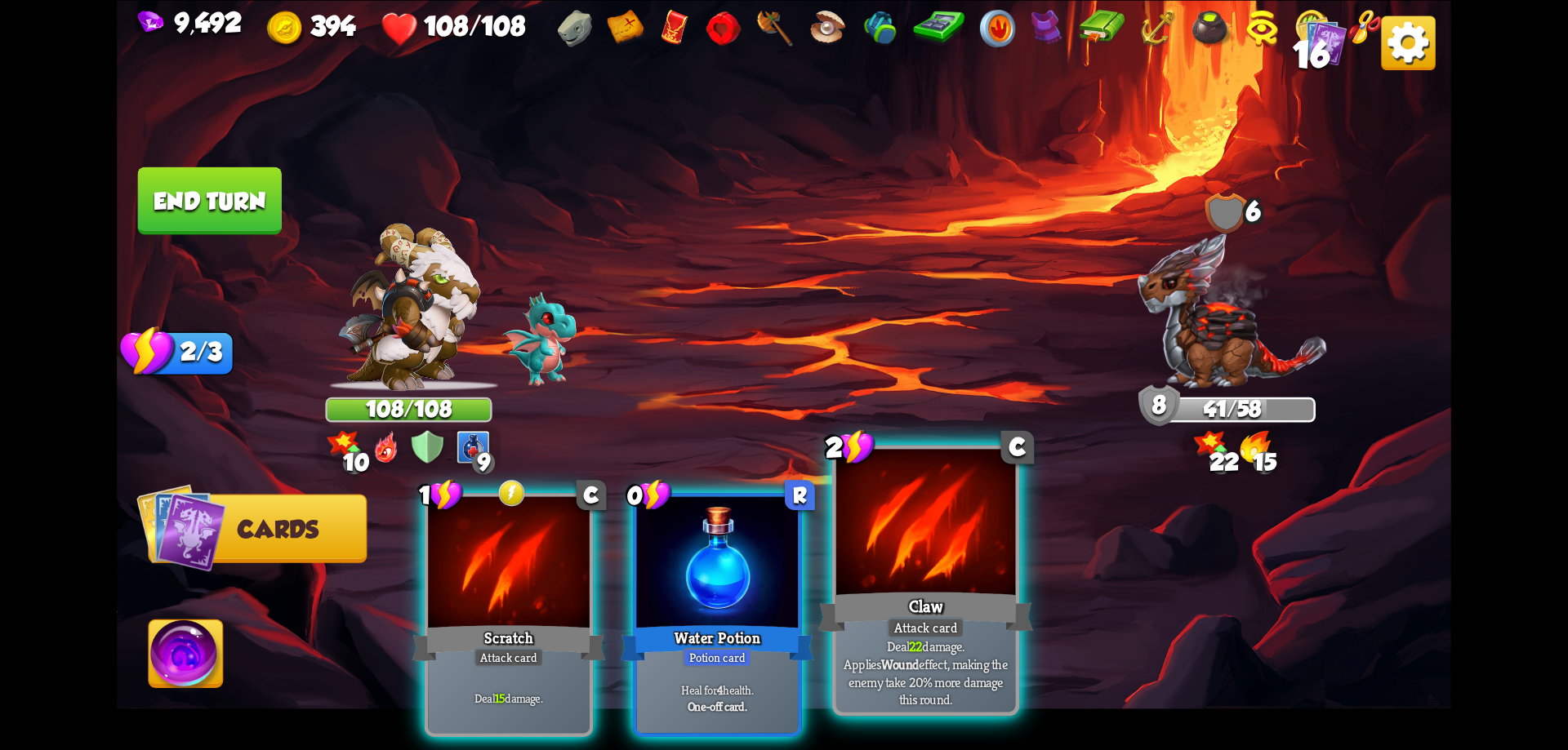
click at [941, 550] on div at bounding box center [926, 525] width 180 height 151
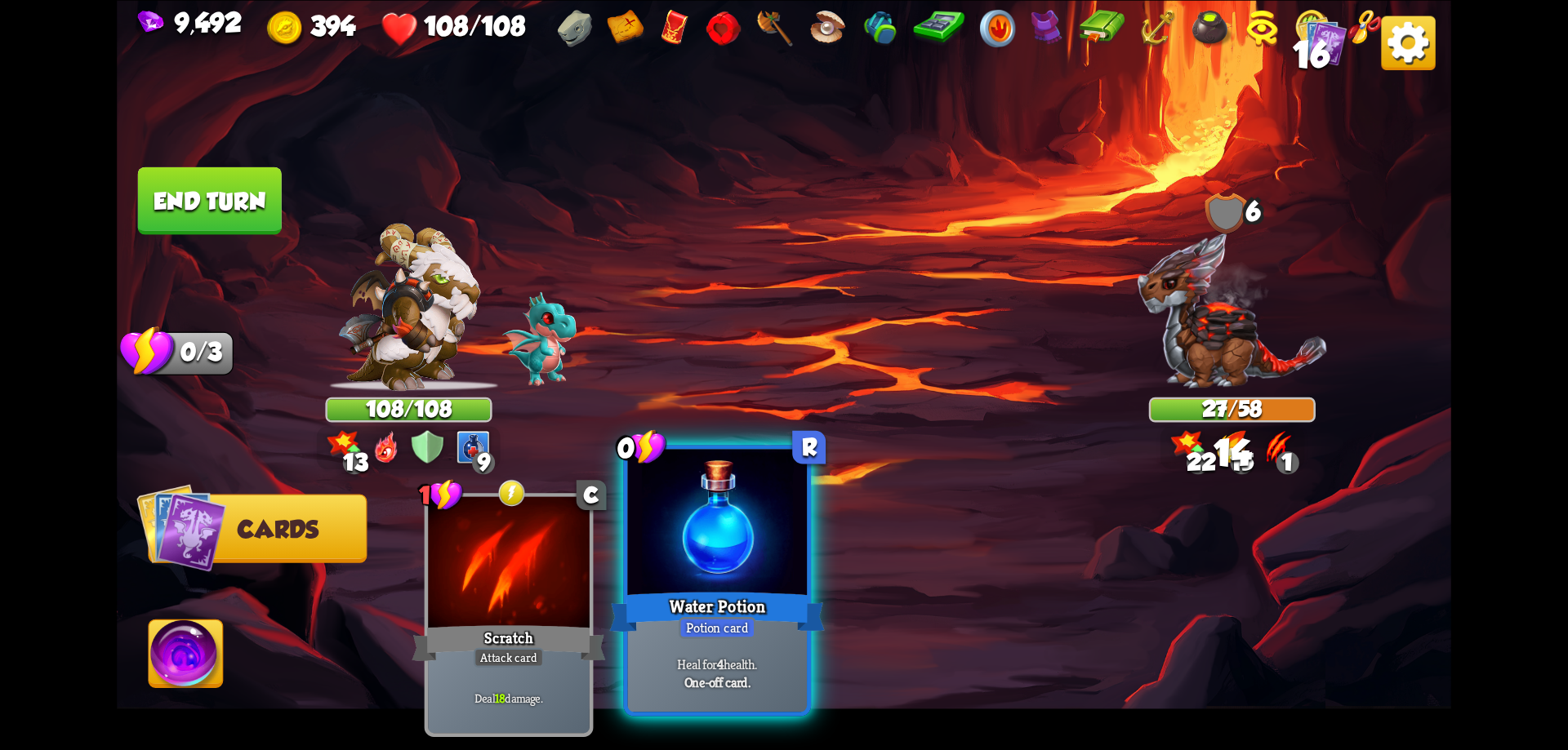
click at [717, 548] on div at bounding box center [718, 525] width 180 height 151
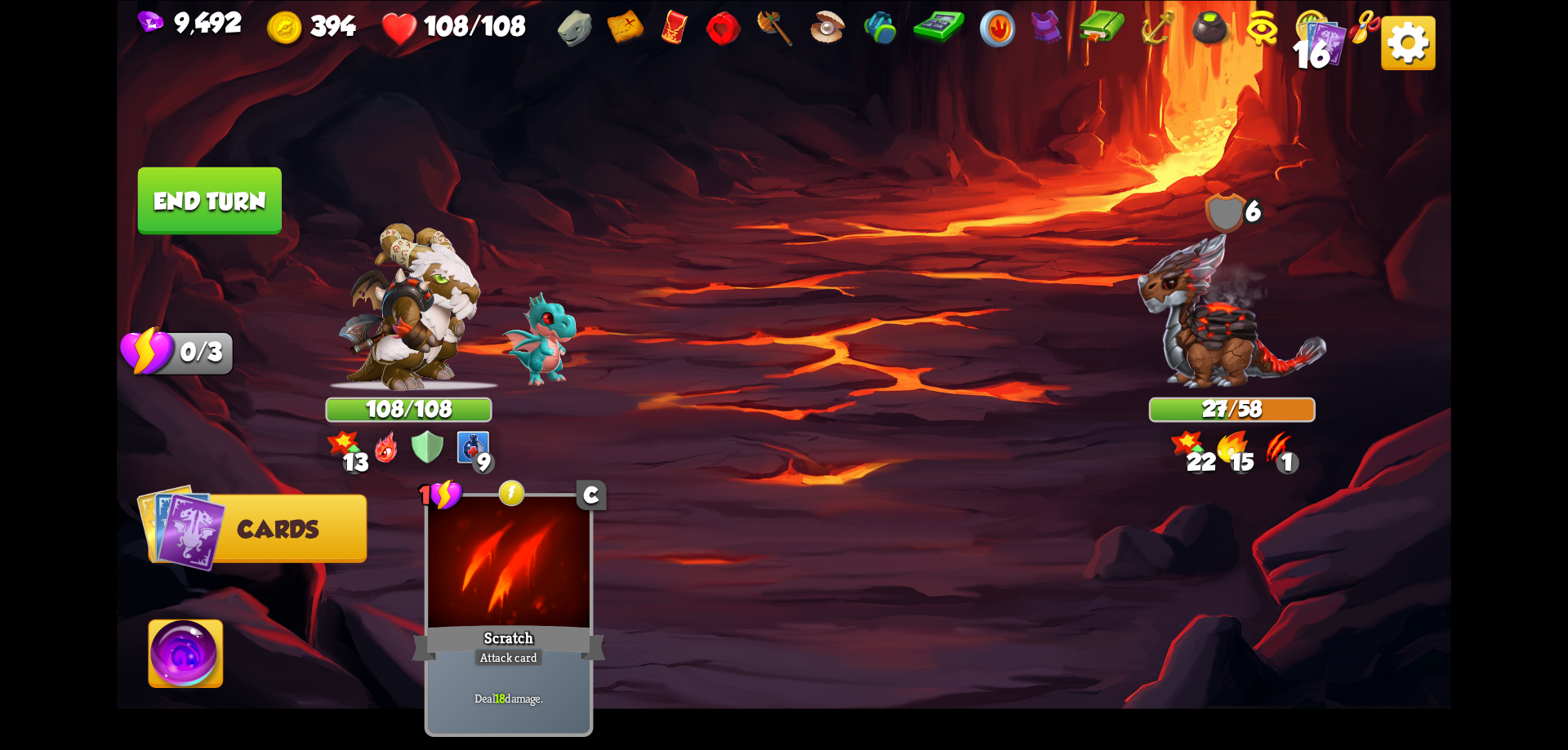
click at [235, 204] on button "End turn" at bounding box center [209, 200] width 143 height 68
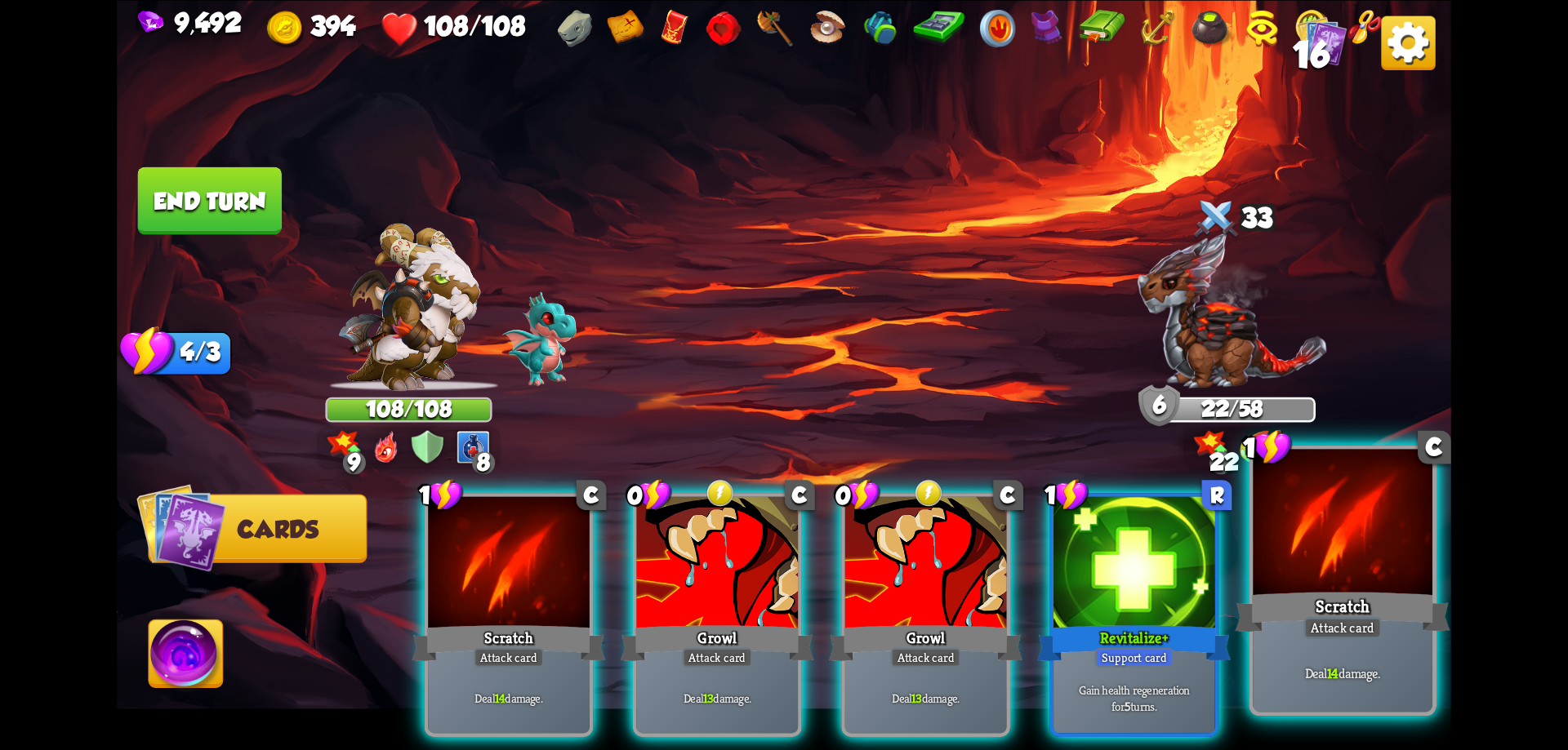
click at [1373, 574] on div at bounding box center [1342, 525] width 180 height 151
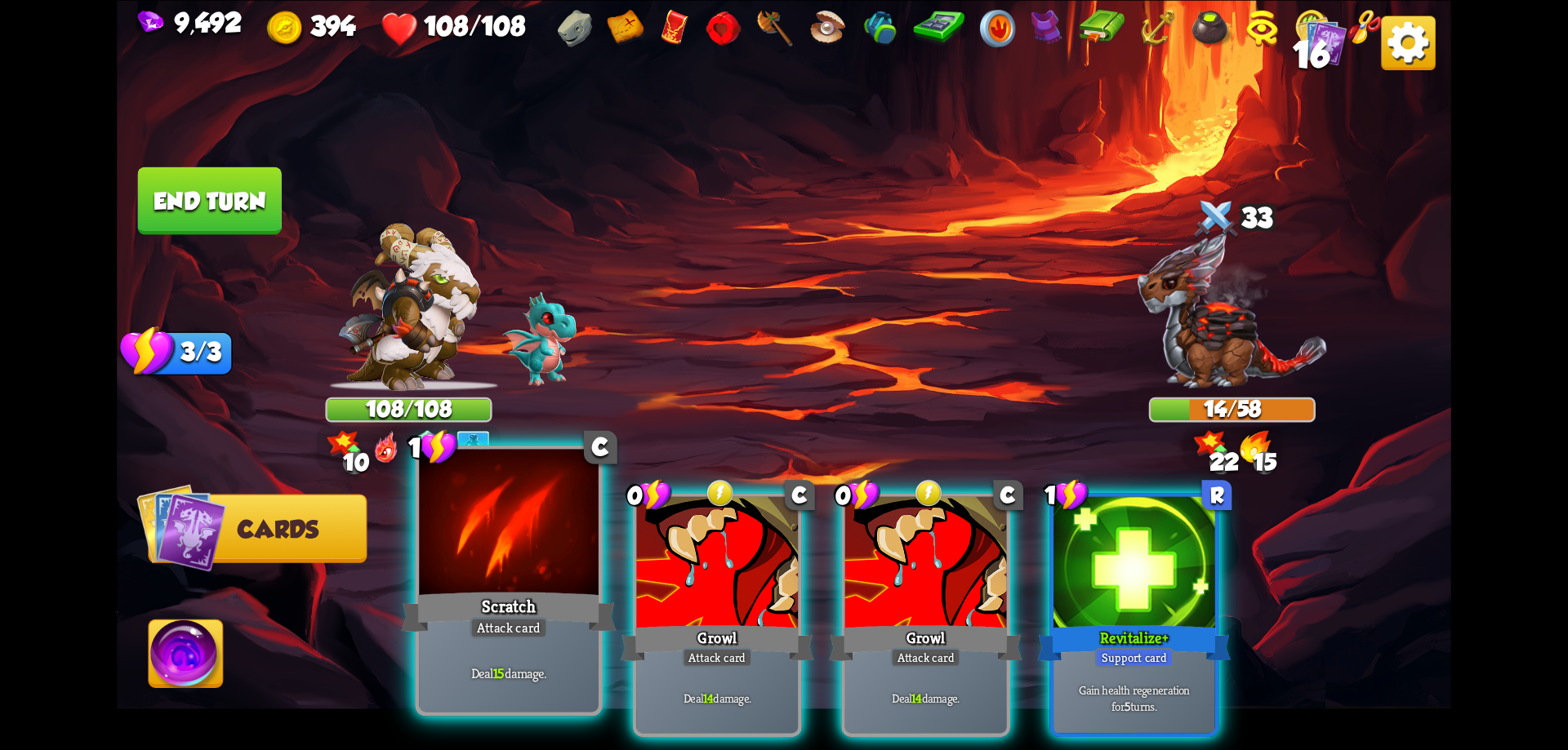
click at [585, 592] on div "Scratch" at bounding box center [508, 611] width 215 height 48
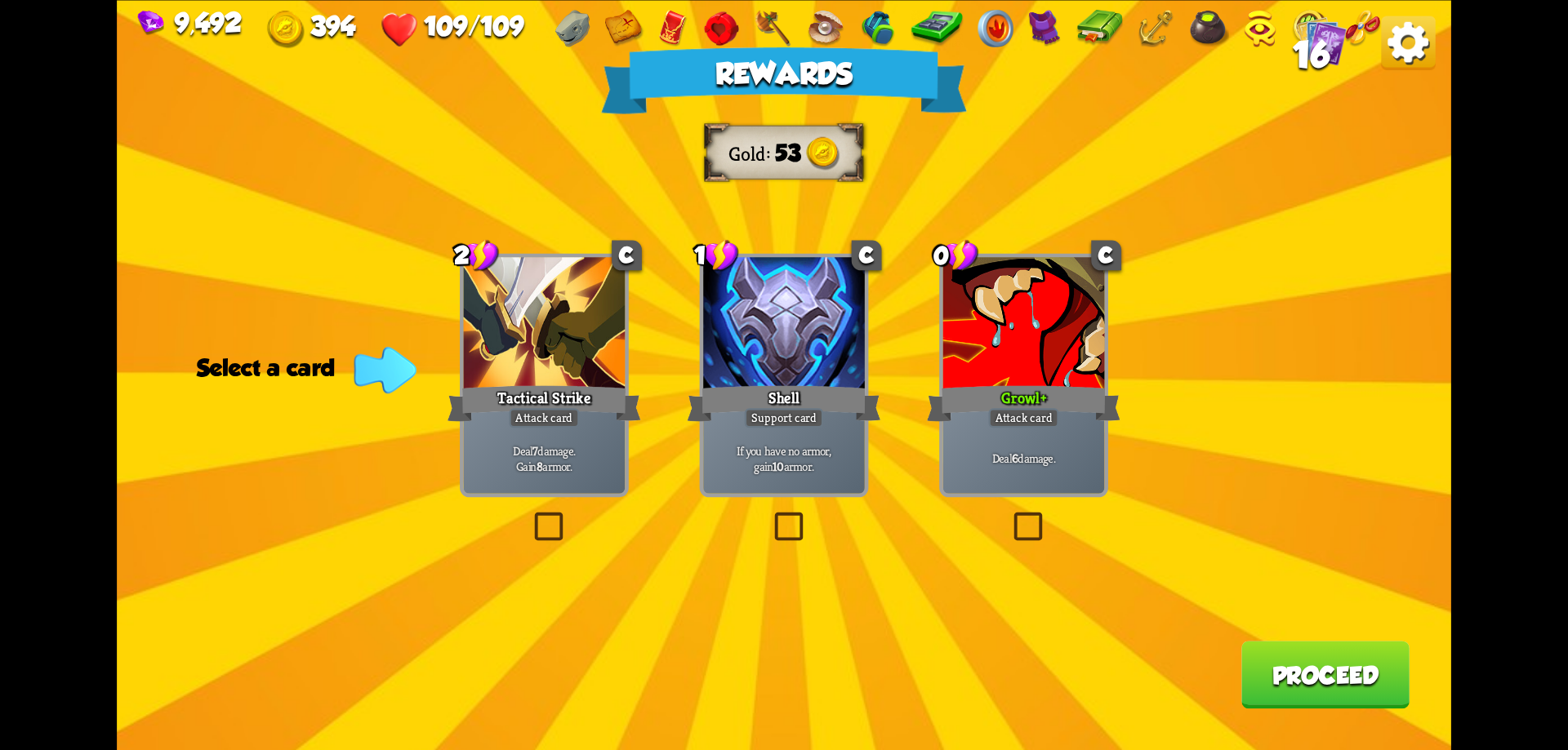
click at [1330, 682] on button "Proceed" at bounding box center [1325, 675] width 168 height 68
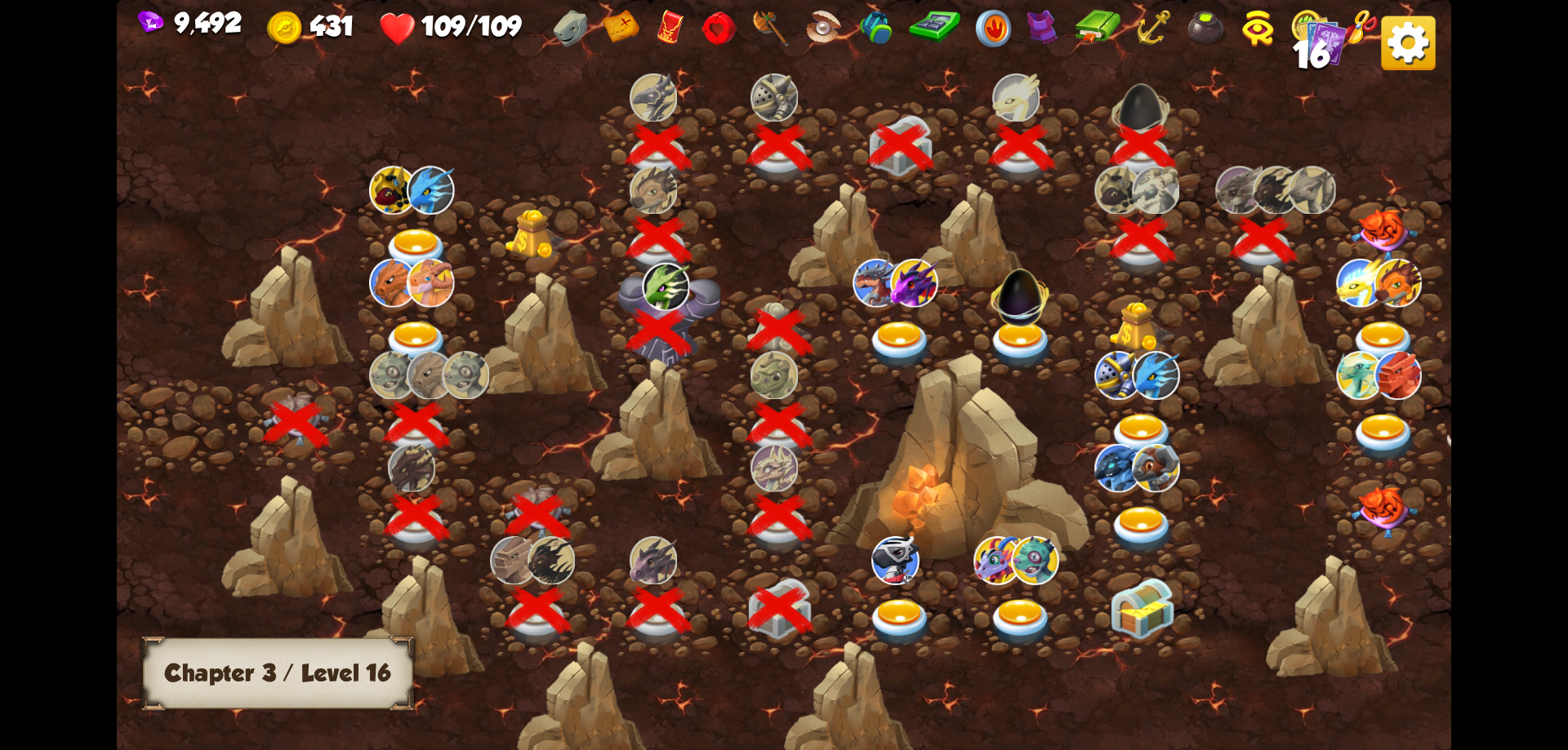
scroll to position [0, 248]
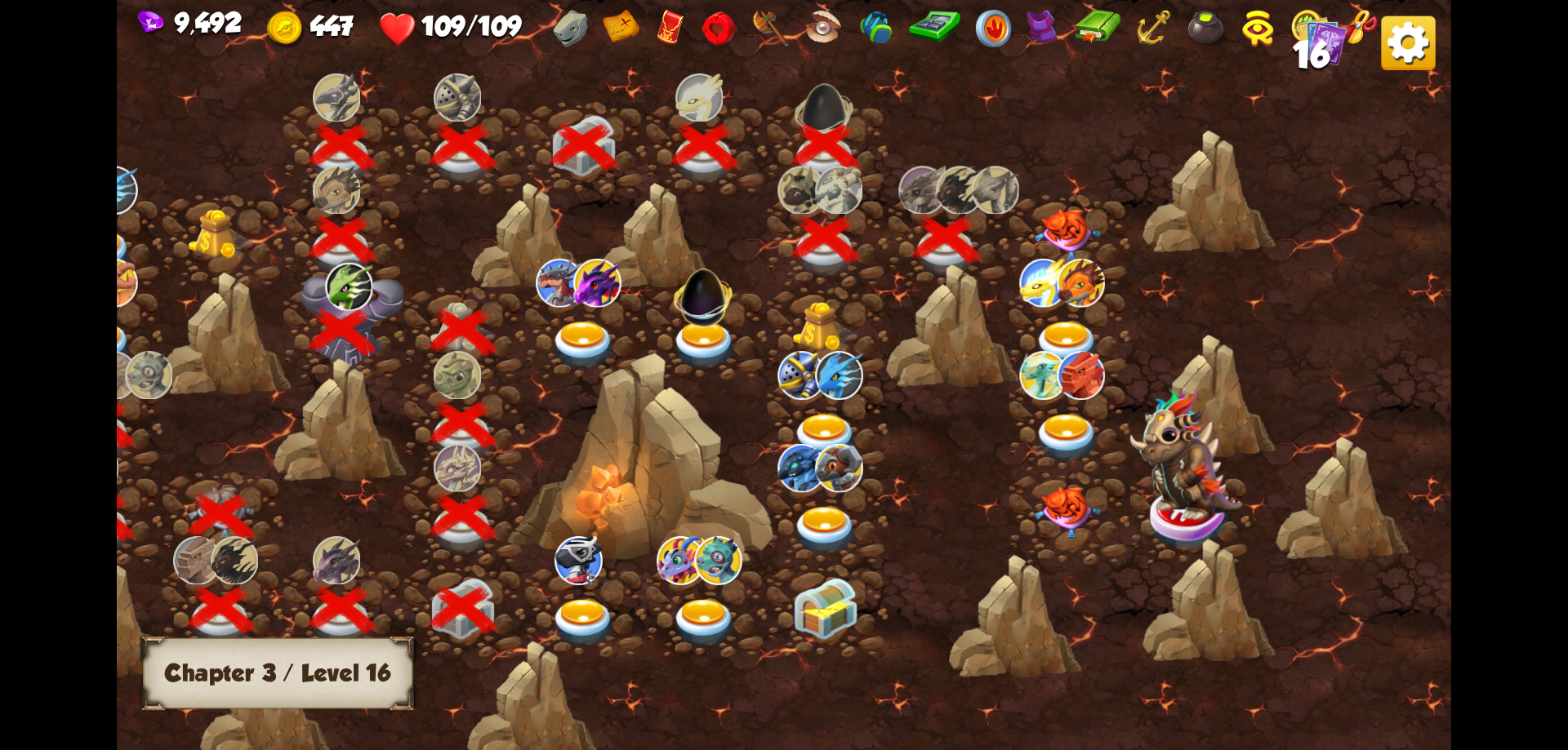
click at [1076, 236] on img at bounding box center [1067, 235] width 67 height 53
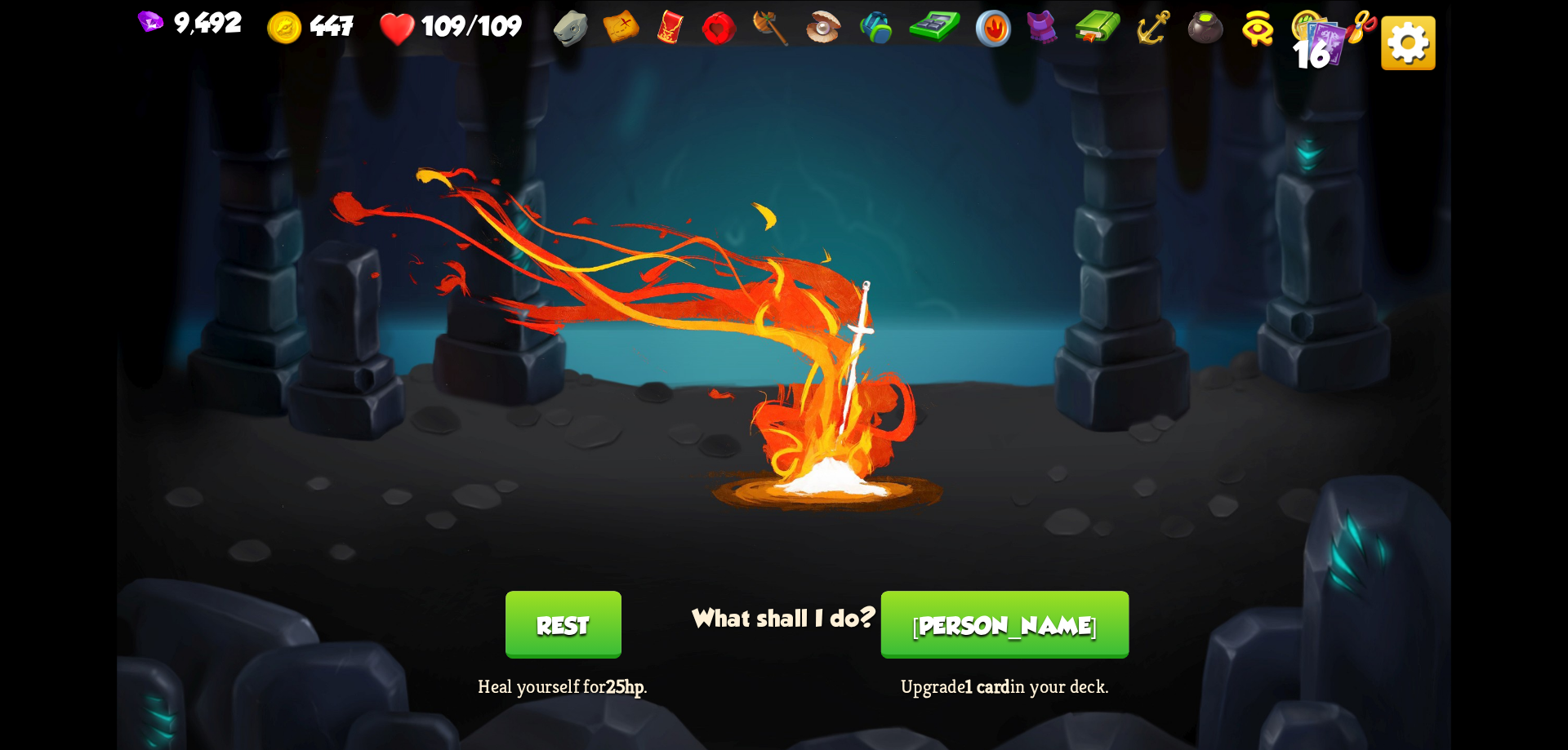
click at [996, 630] on button "Smith" at bounding box center [1005, 625] width 248 height 68
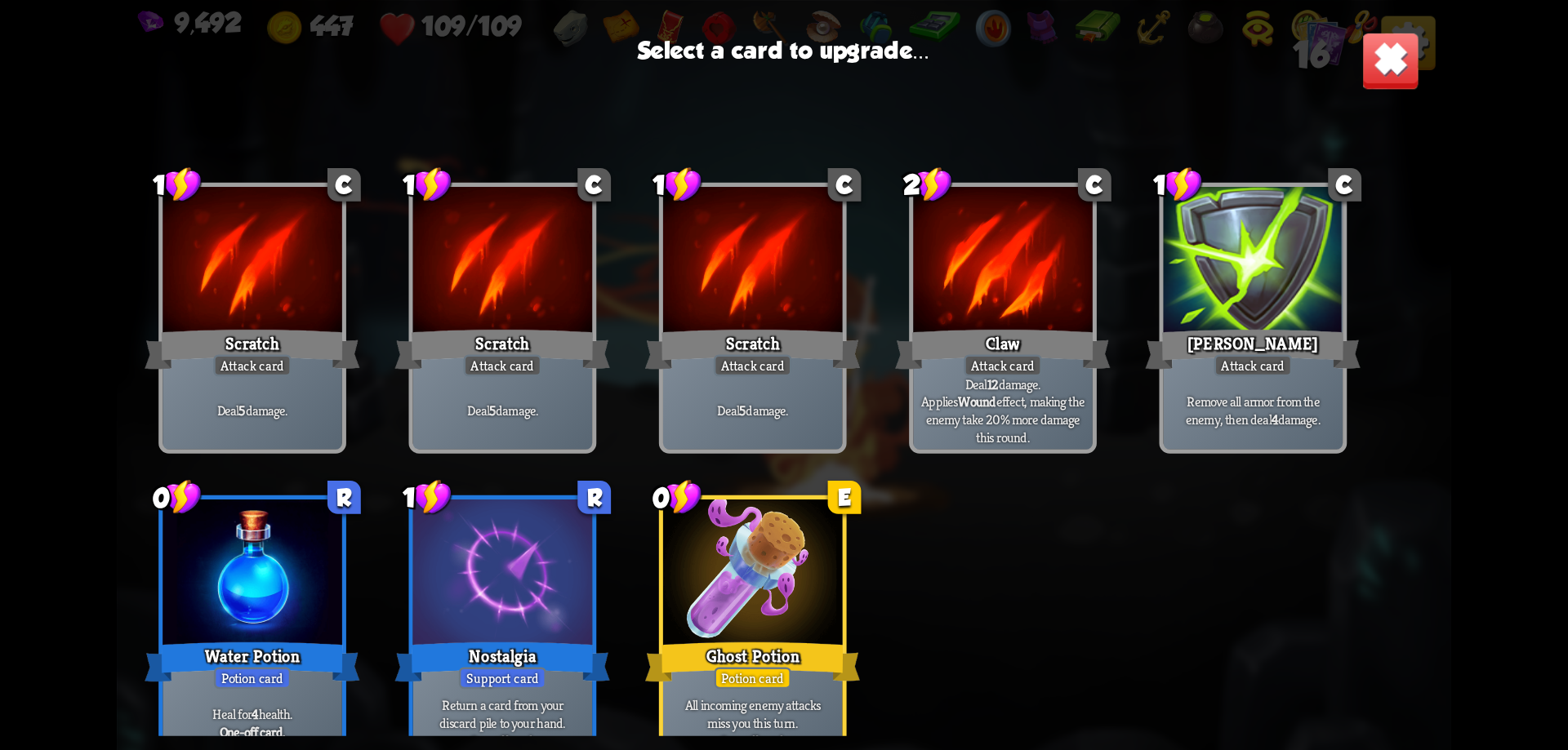
click at [724, 269] on div at bounding box center [753, 263] width 180 height 151
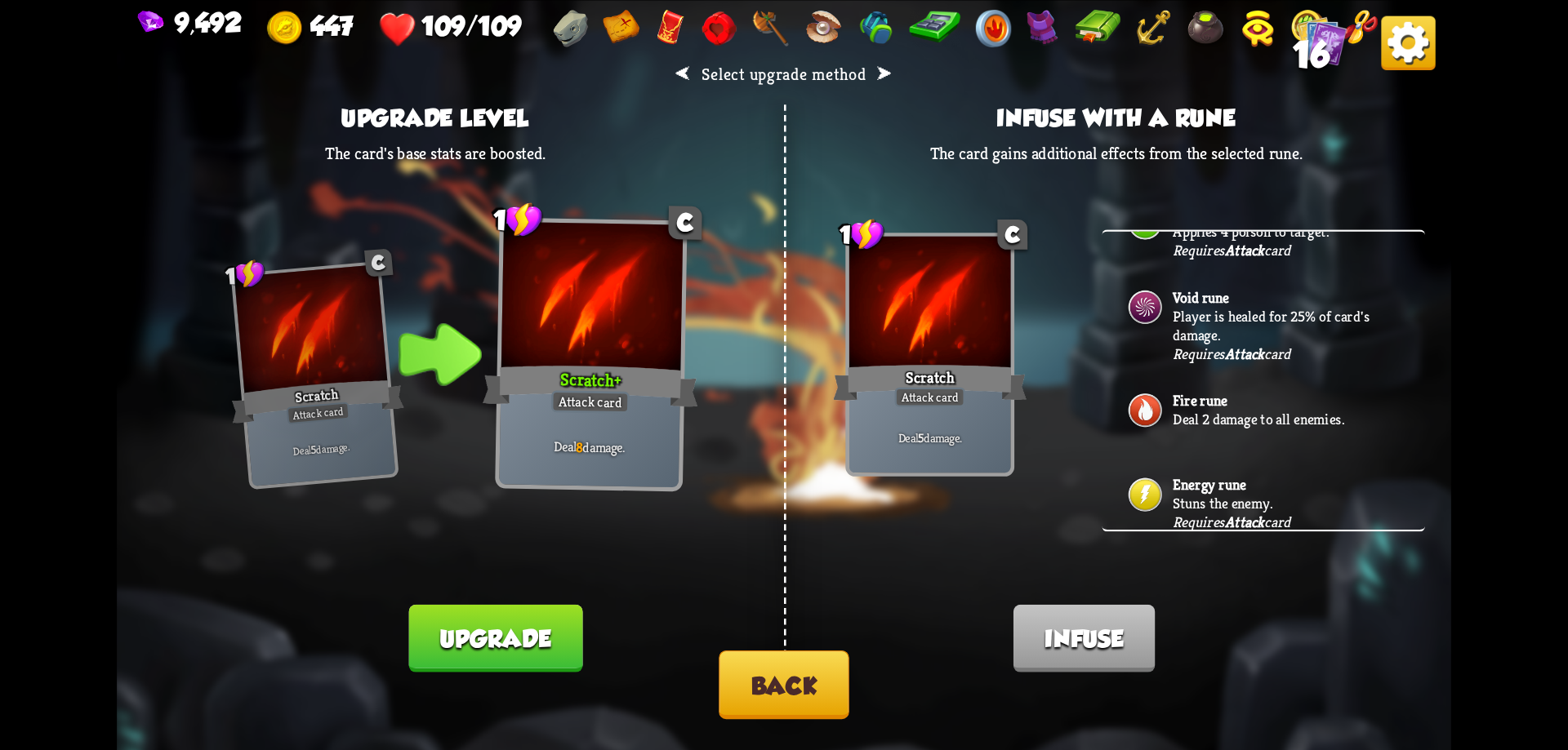
scroll to position [538, 0]
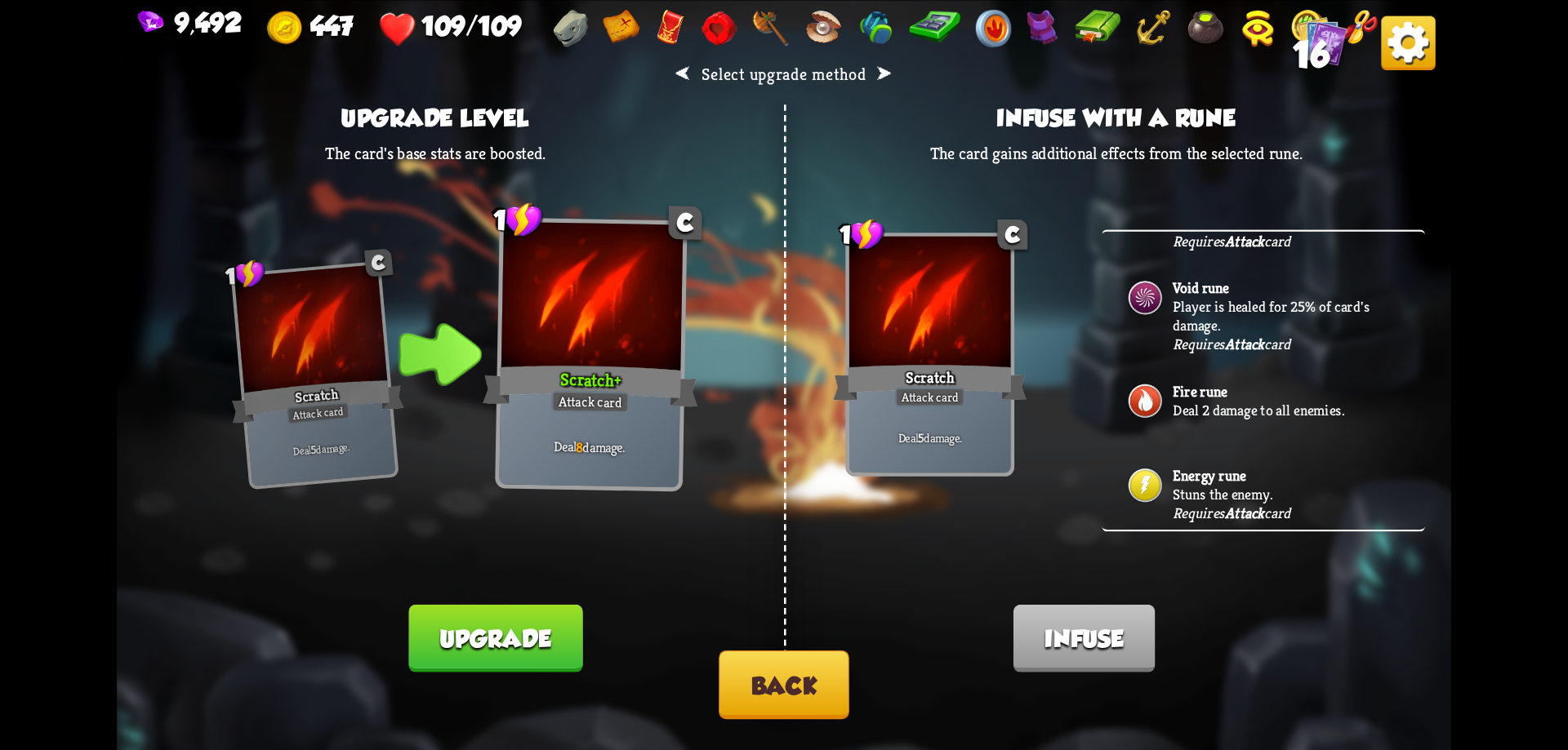
click at [1161, 487] on img at bounding box center [1146, 485] width 38 height 38
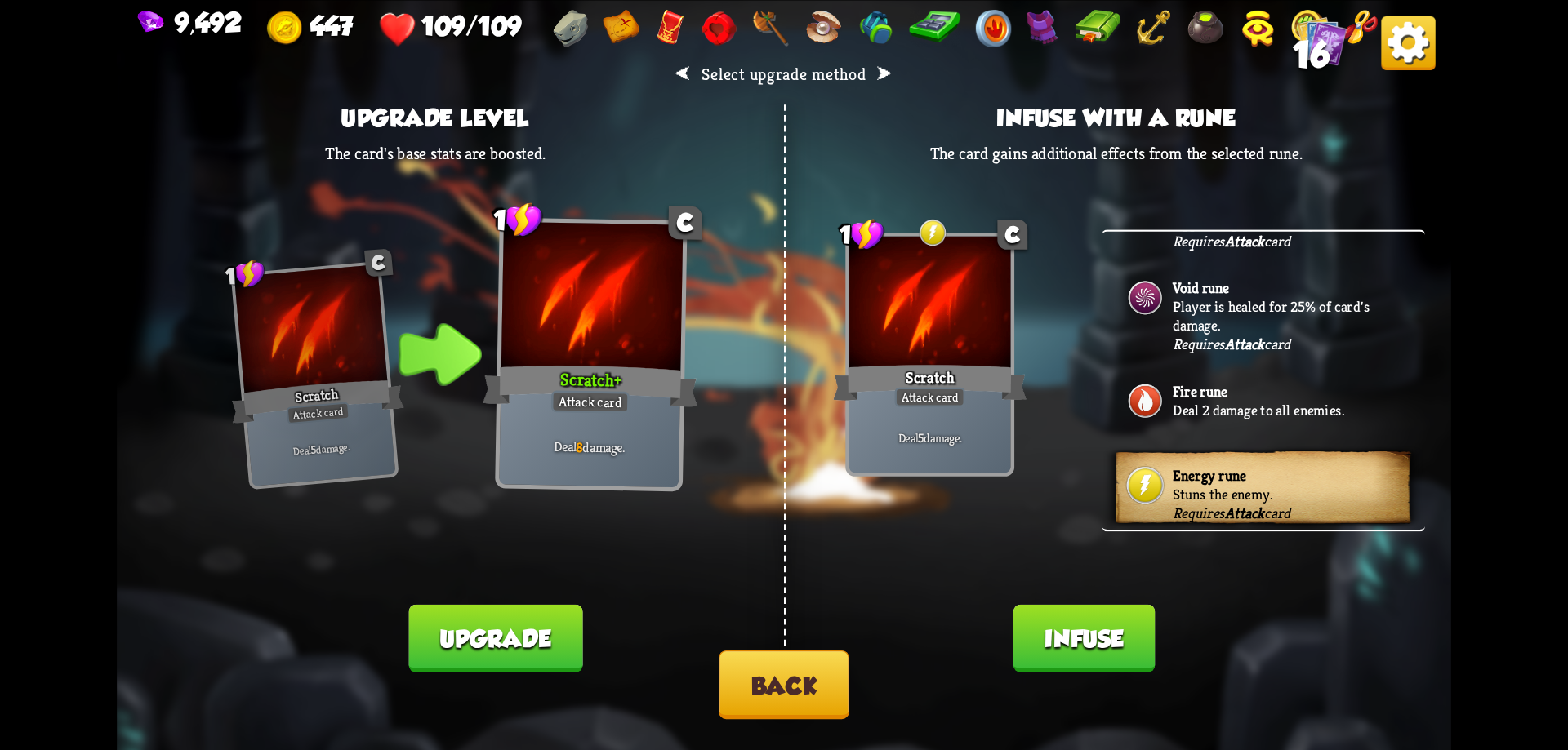
click at [1121, 630] on button "Infuse" at bounding box center [1085, 637] width 142 height 68
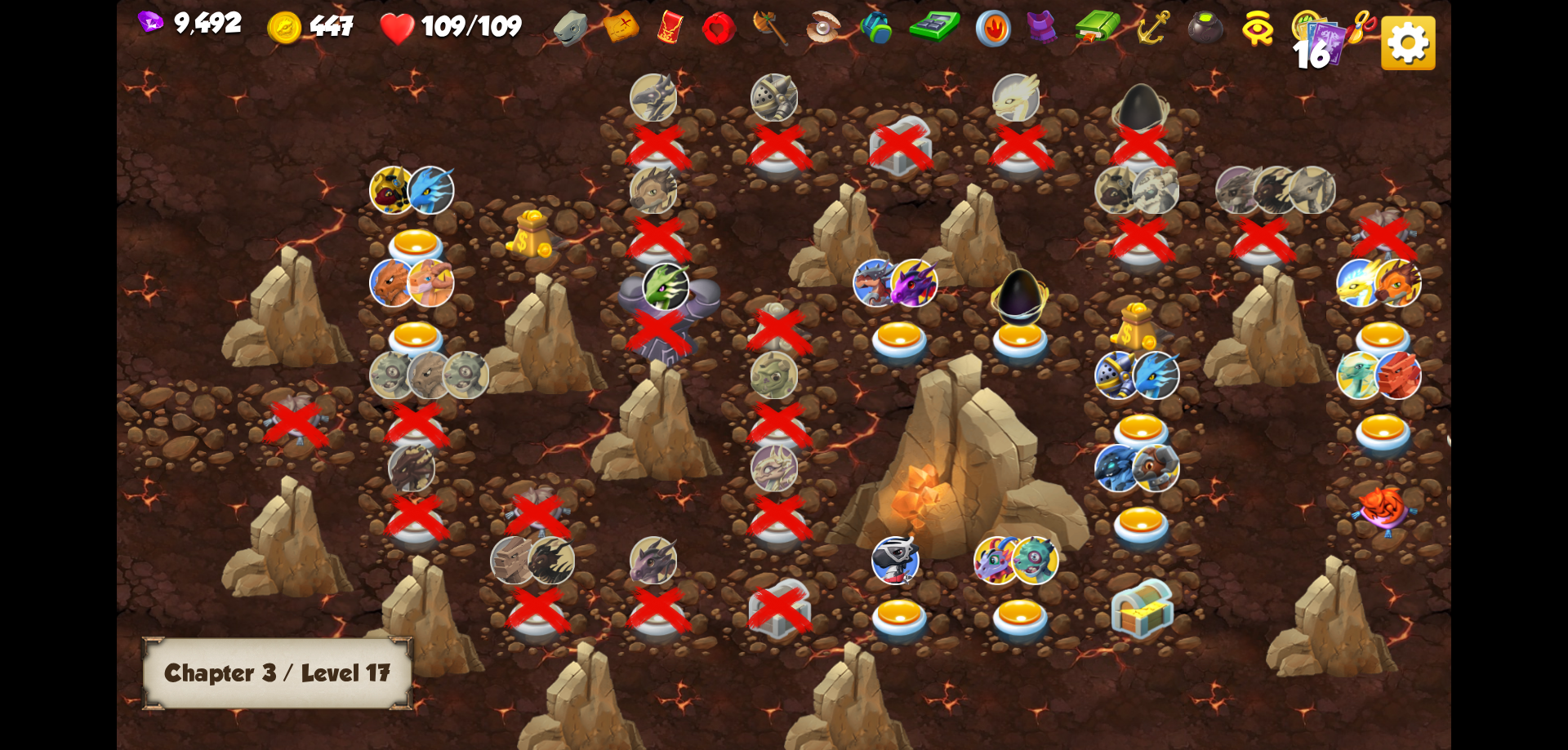
scroll to position [0, 248]
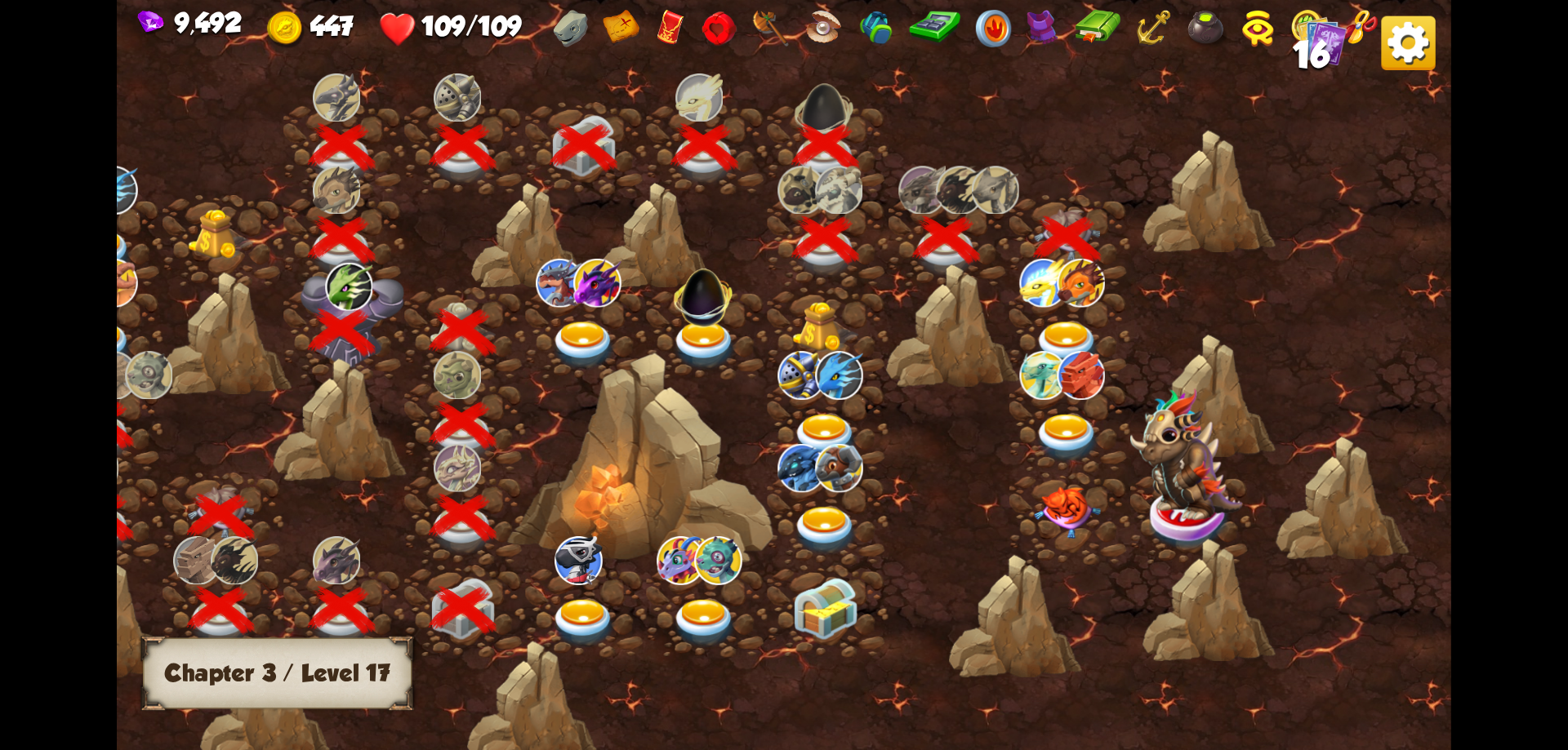
click at [1070, 334] on img at bounding box center [1067, 346] width 67 height 49
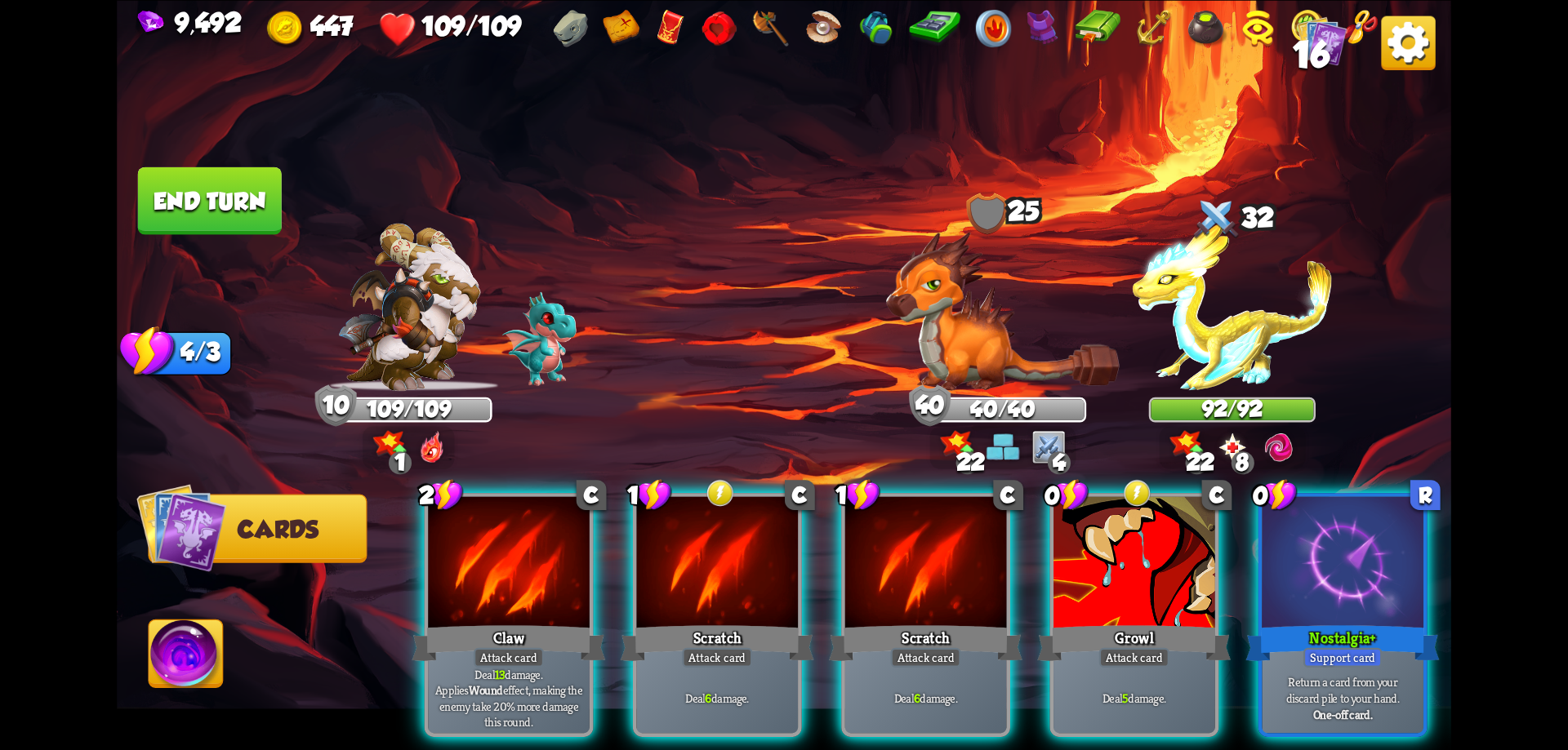
scroll to position [0, 318]
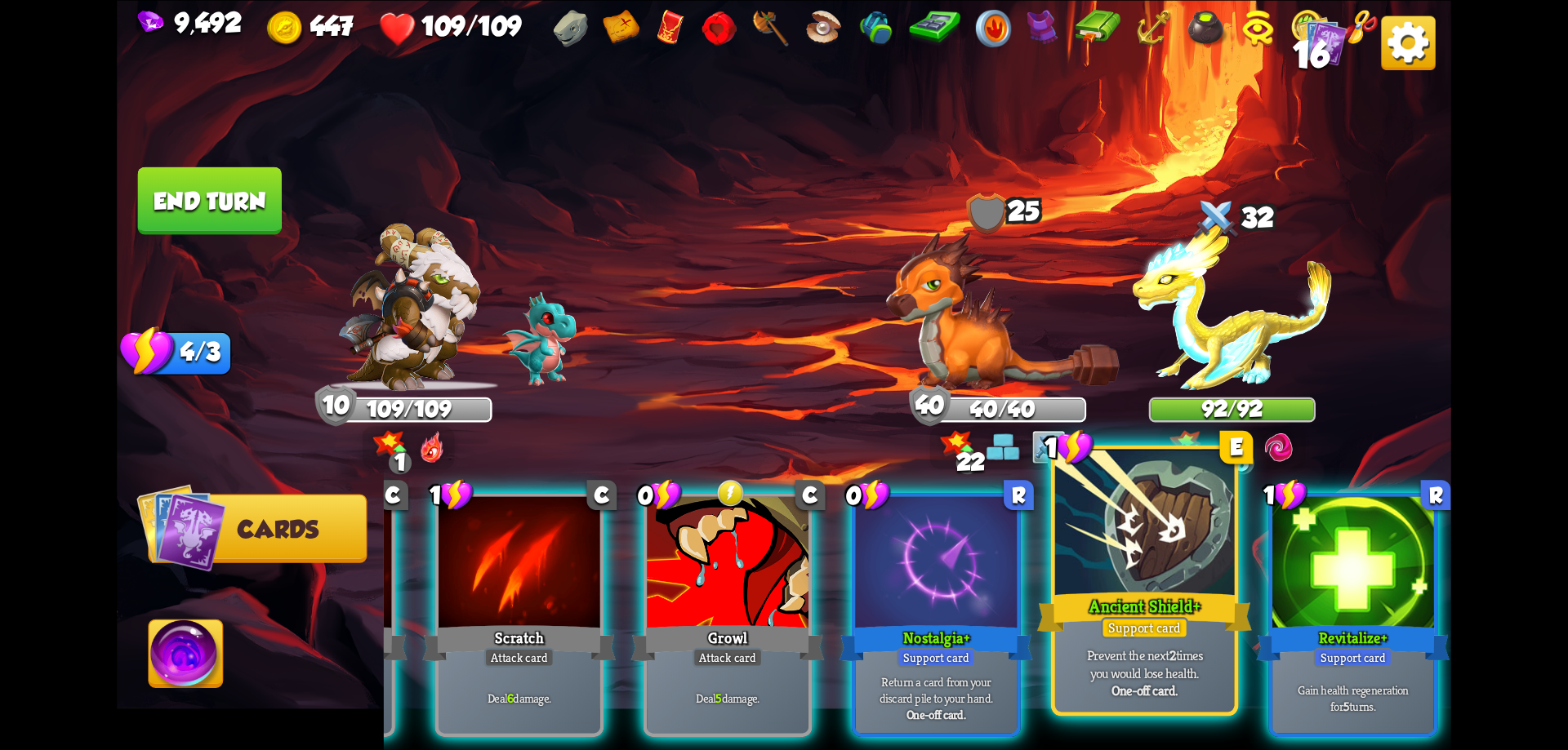
click at [1141, 563] on div at bounding box center [1145, 525] width 180 height 151
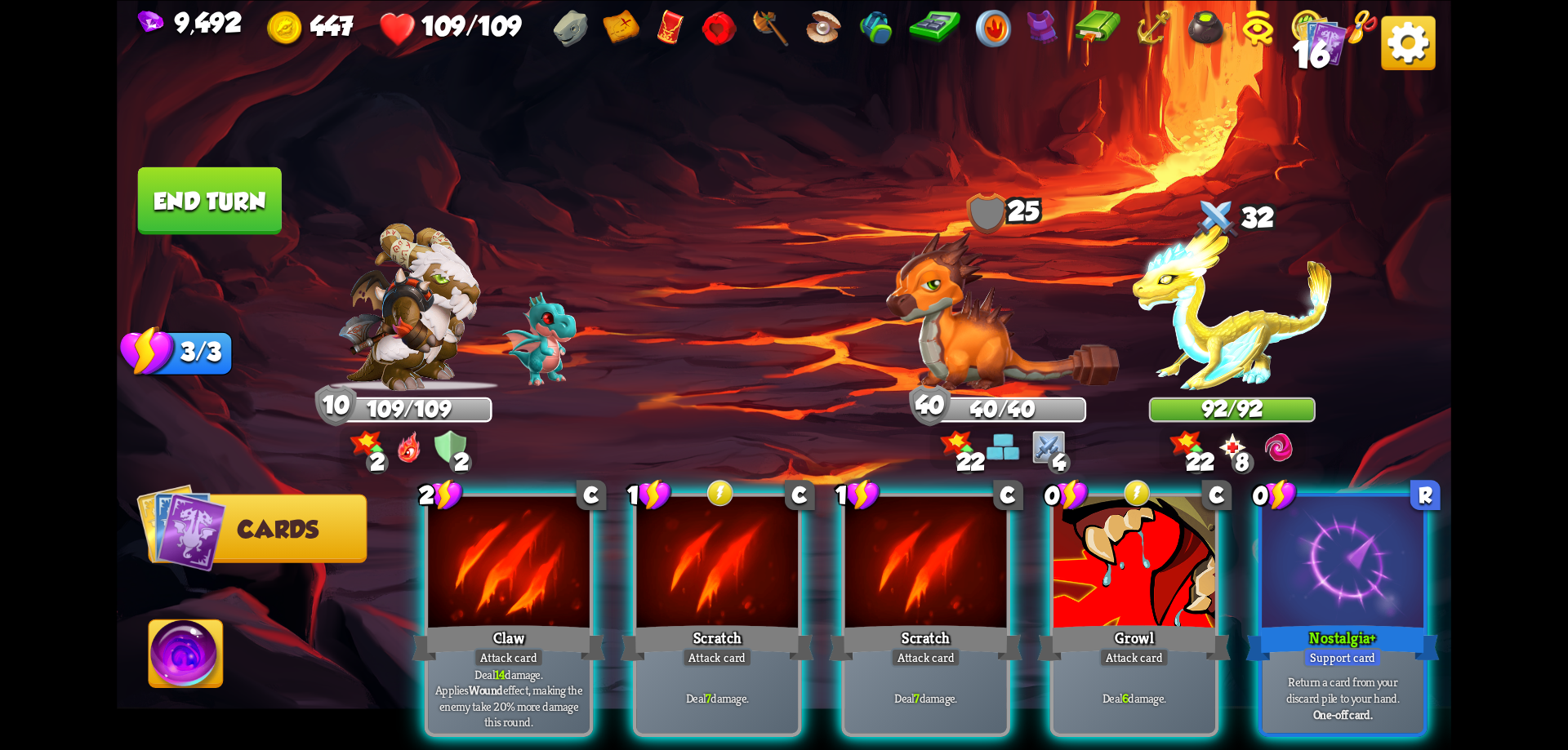
scroll to position [0, 155]
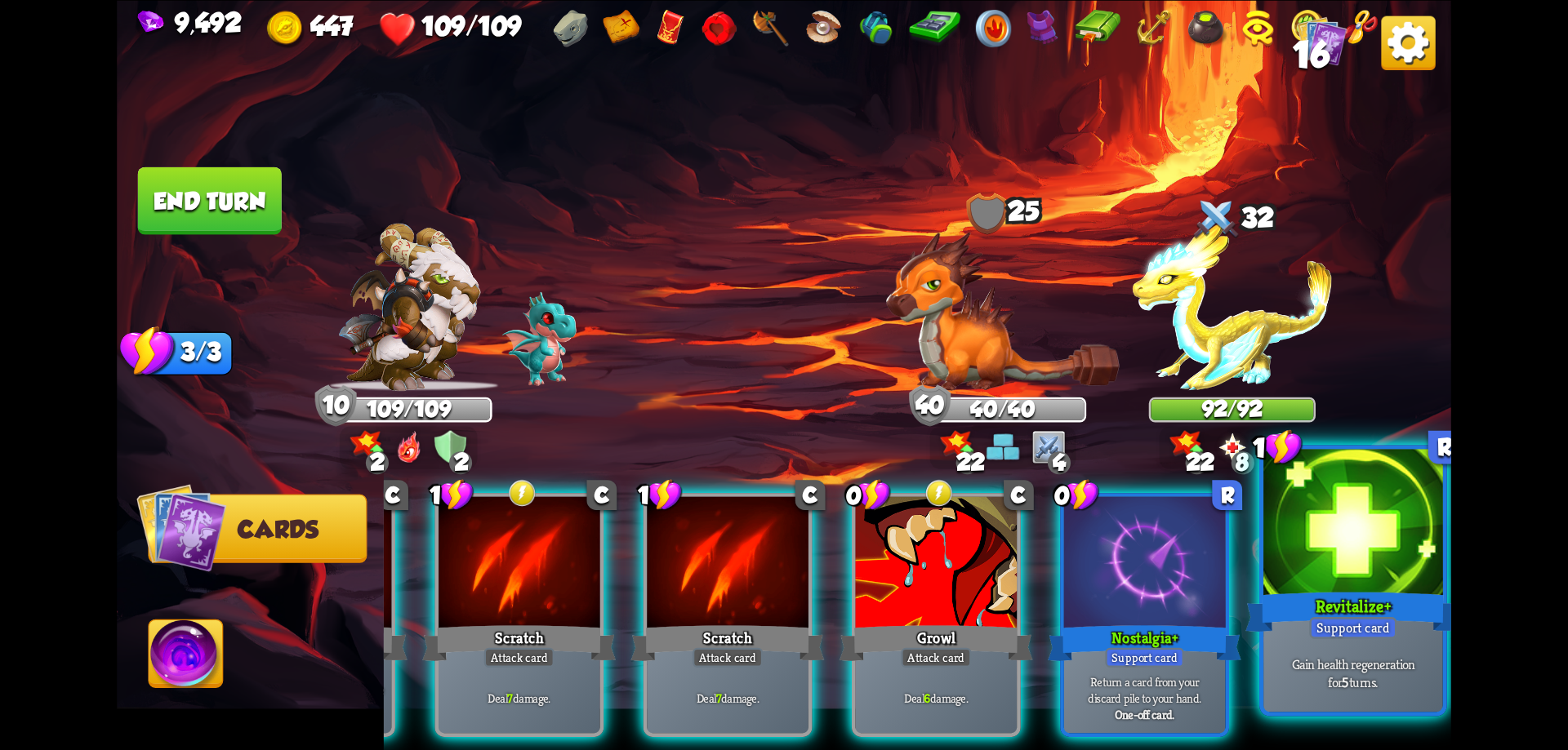
click at [1368, 675] on p "Gain health regeneration for 5 turns." at bounding box center [1353, 672] width 171 height 35
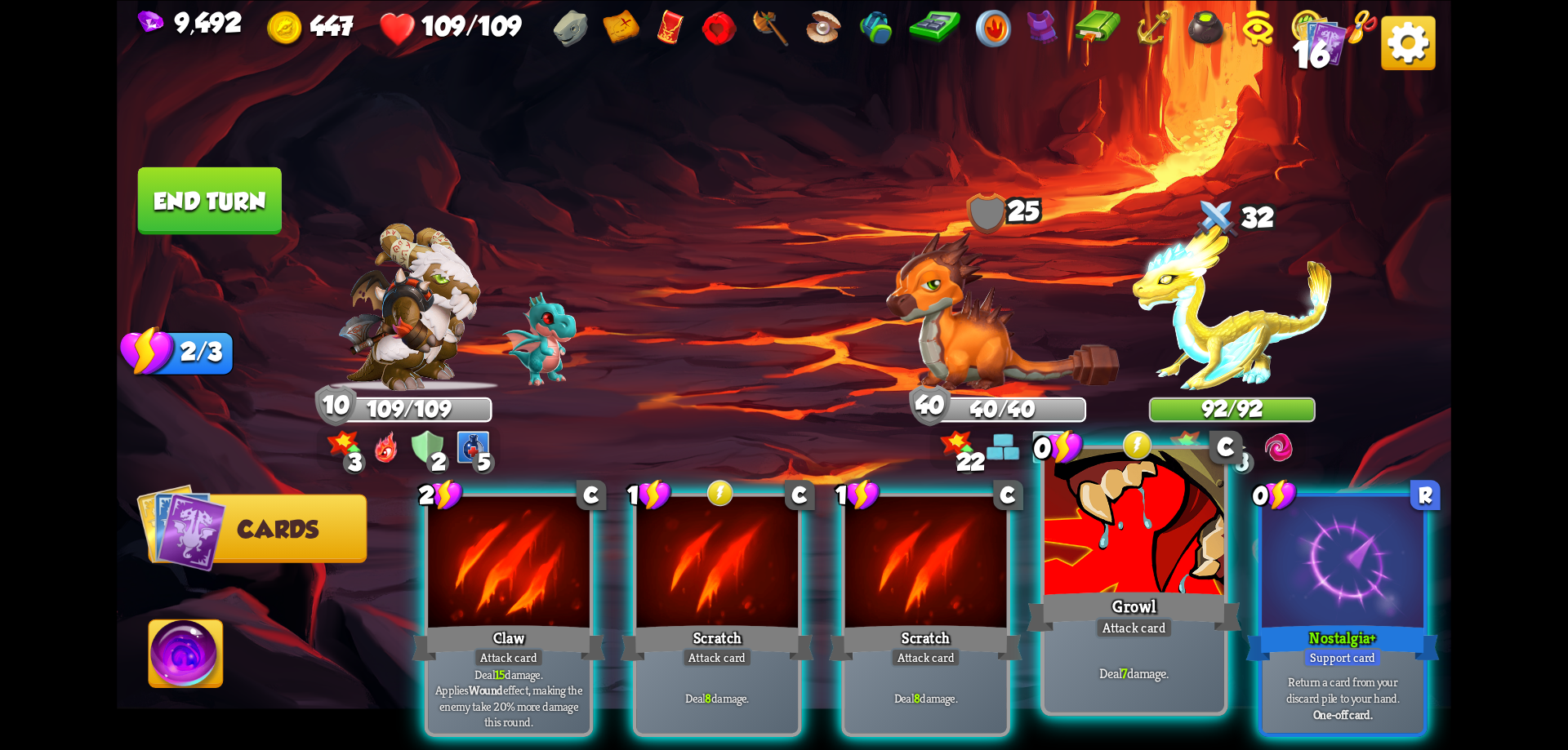
click at [1161, 574] on div at bounding box center [1134, 525] width 180 height 151
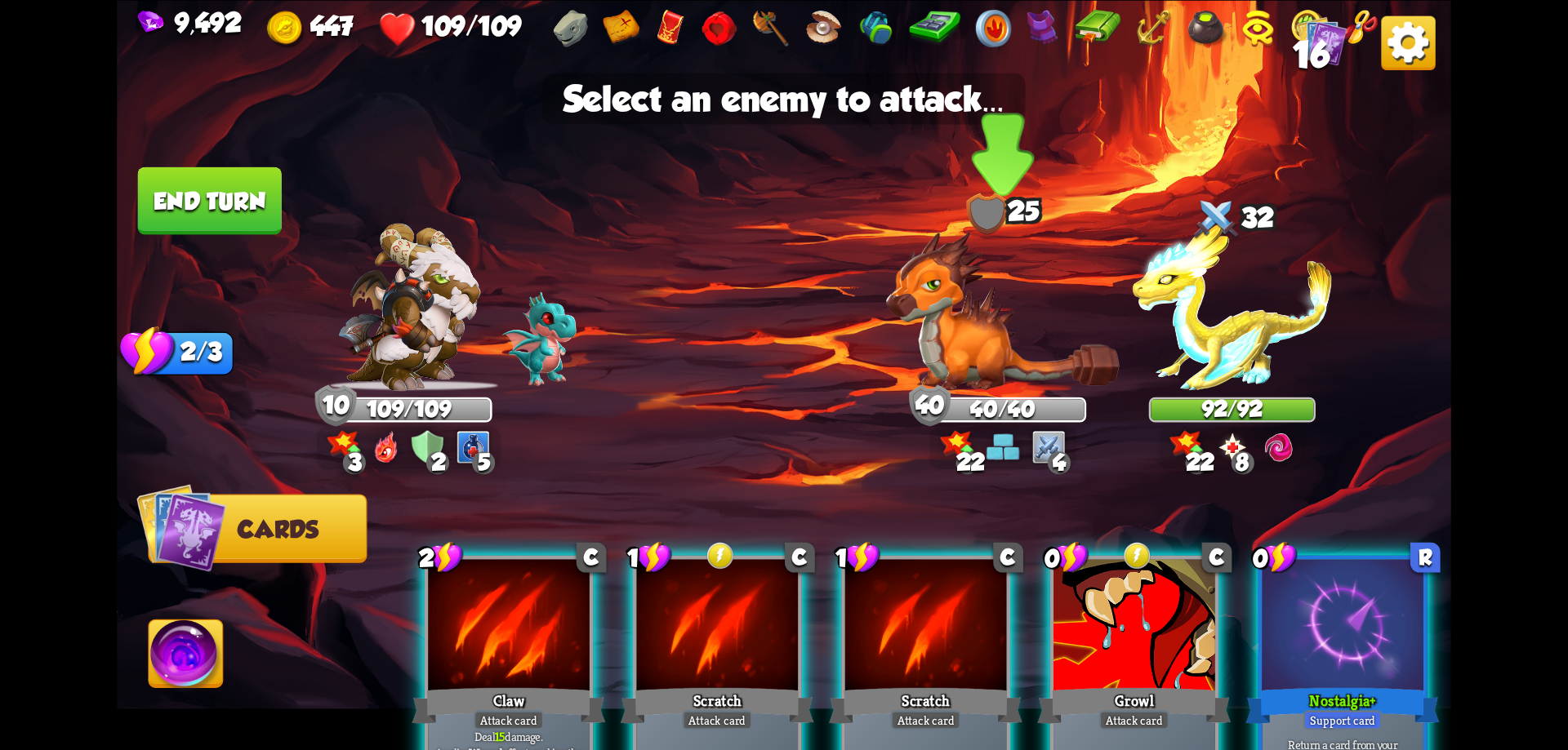
click at [1025, 378] on img at bounding box center [1002, 311] width 233 height 160
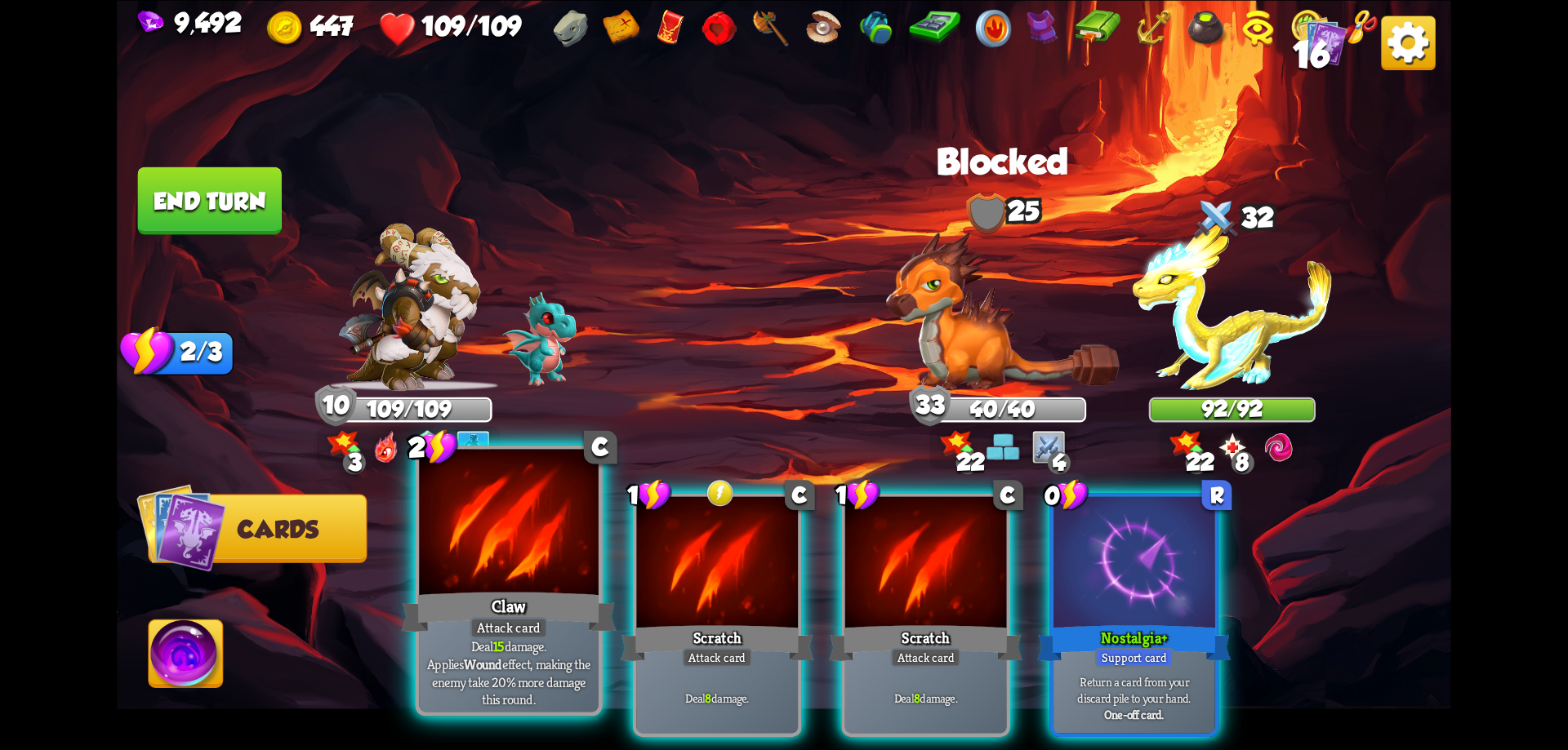
click at [517, 589] on div "Claw" at bounding box center [508, 611] width 215 height 48
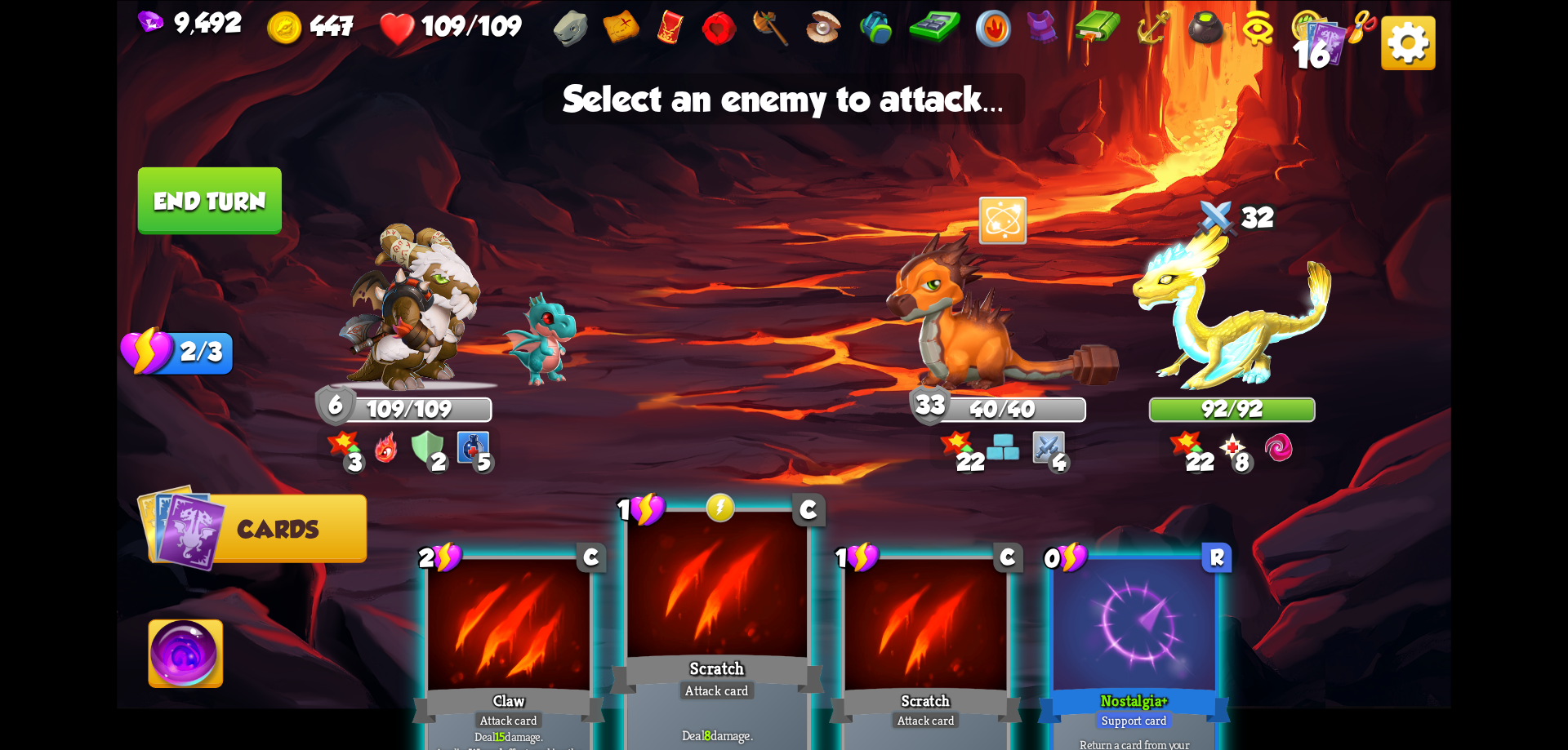
click at [731, 661] on div "Scratch" at bounding box center [717, 674] width 215 height 48
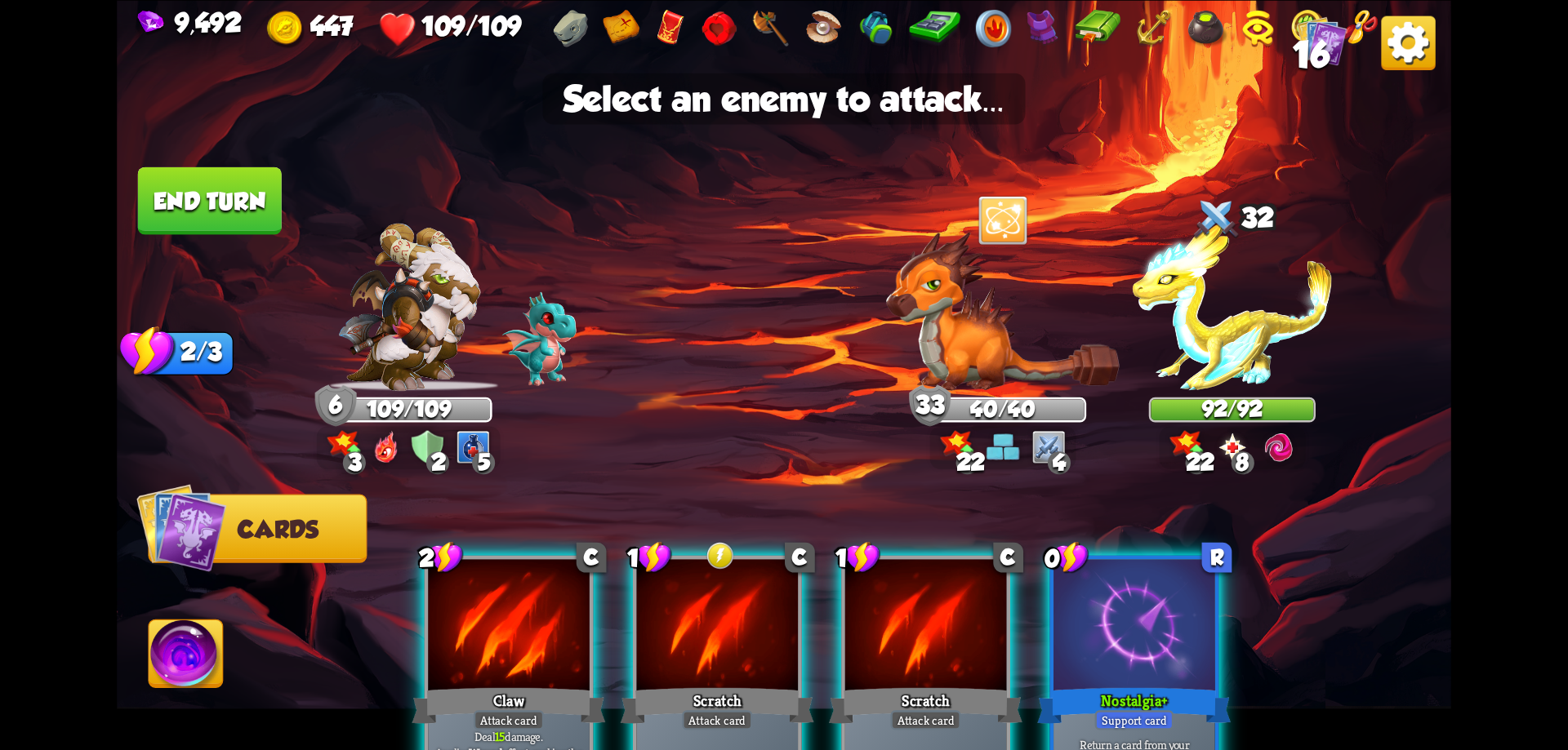
click at [735, 632] on div at bounding box center [718, 627] width 161 height 137
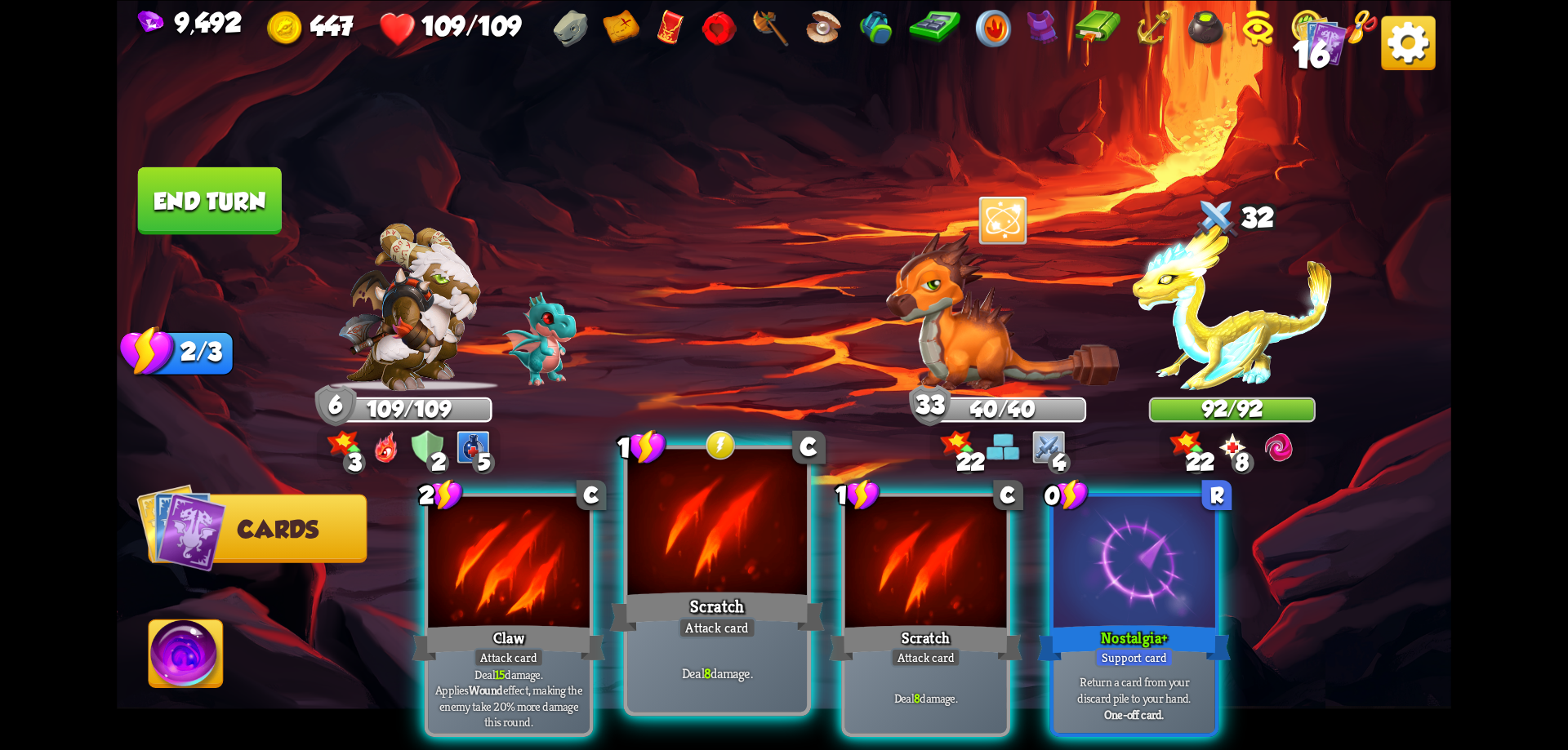
click at [735, 632] on div "Attack card" at bounding box center [717, 628] width 78 height 22
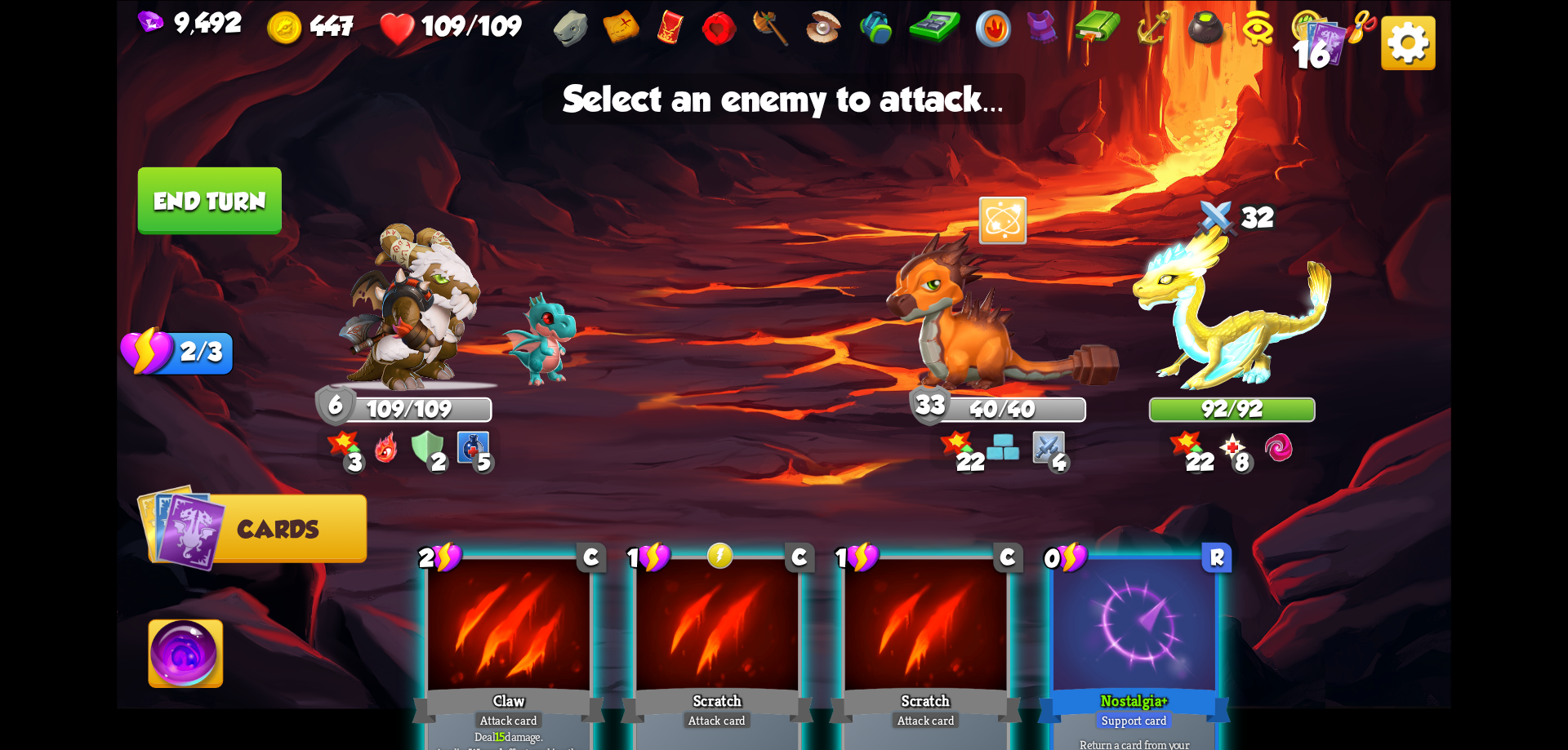
click at [735, 632] on div at bounding box center [718, 627] width 161 height 137
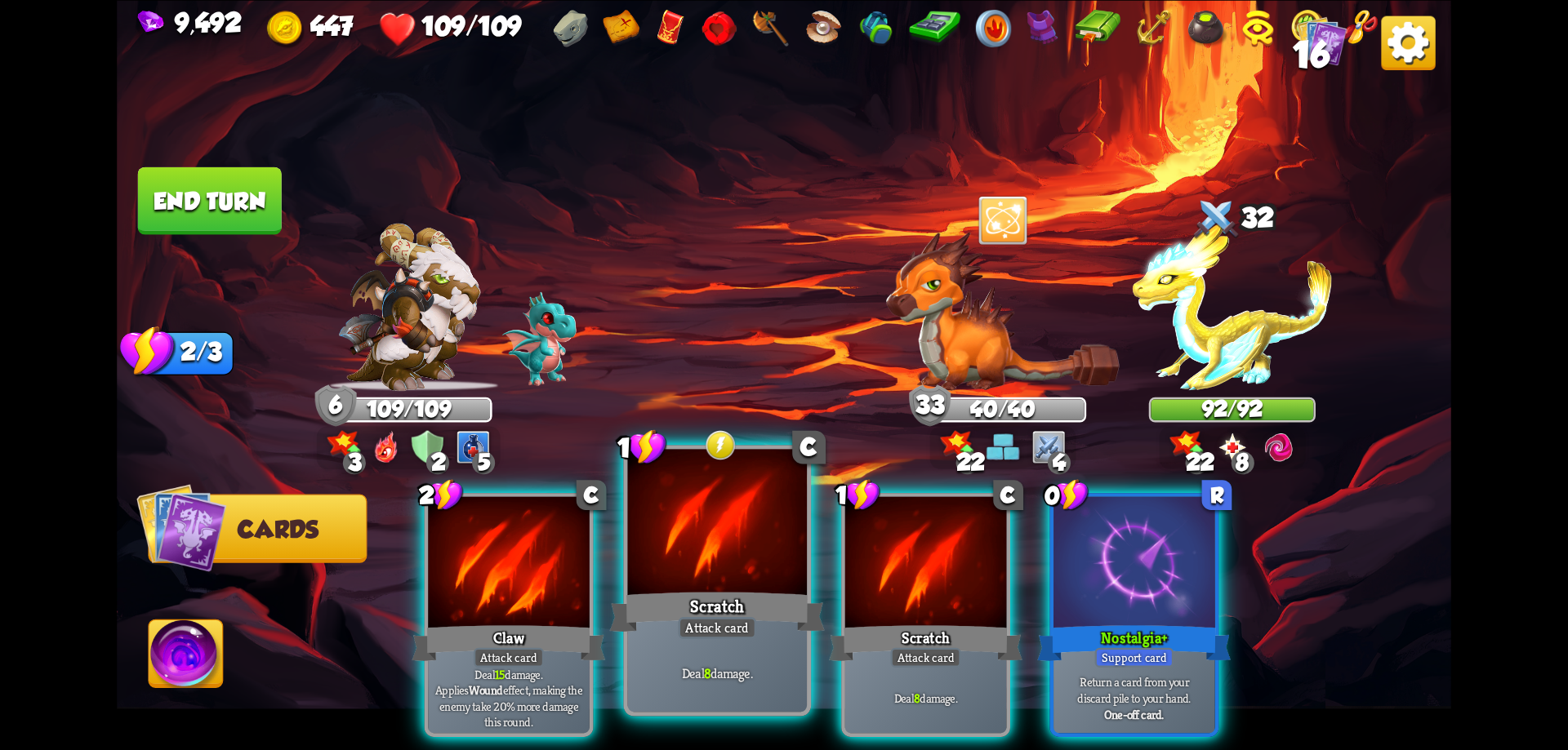
click at [734, 633] on div "Attack card" at bounding box center [717, 628] width 78 height 22
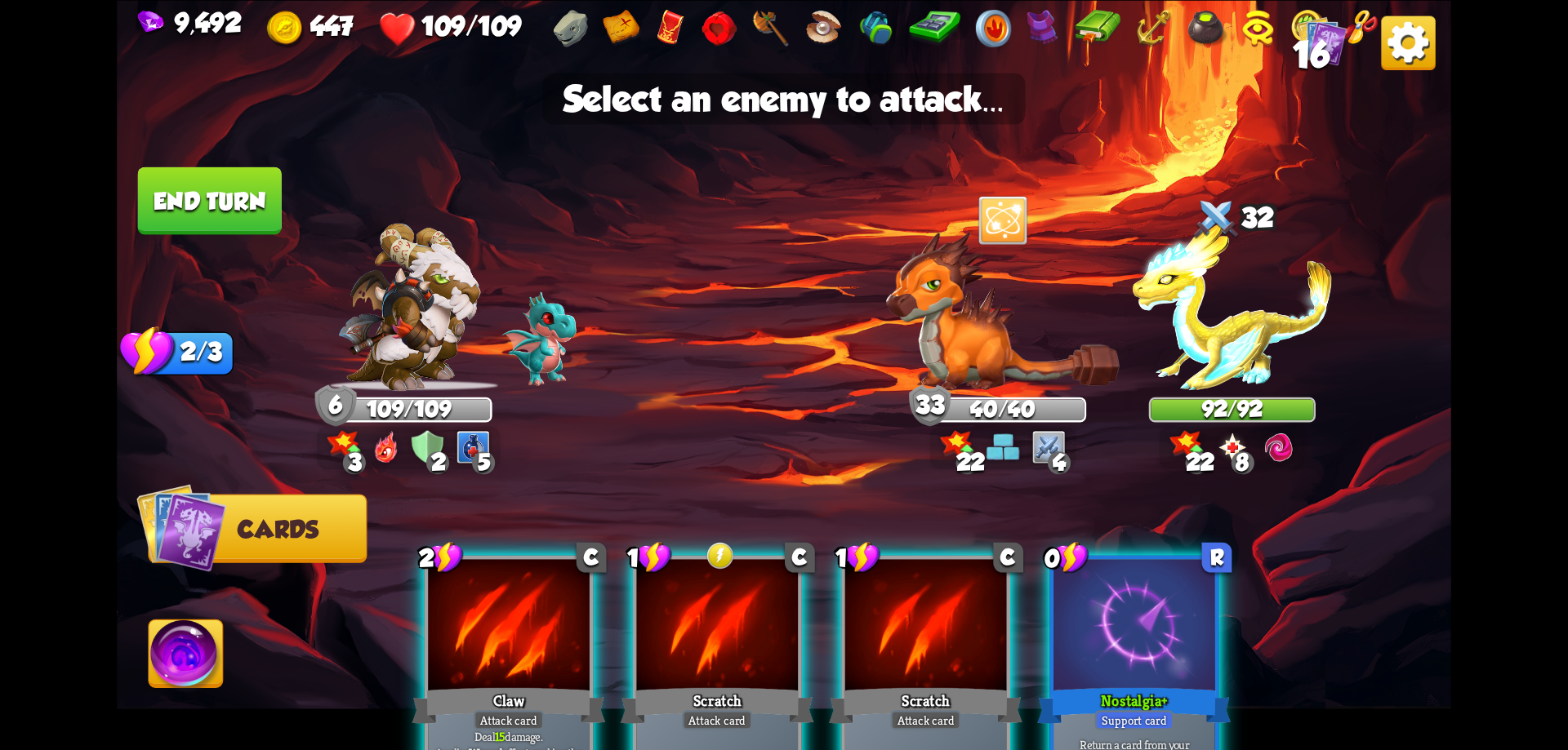
click at [734, 633] on div at bounding box center [718, 627] width 161 height 137
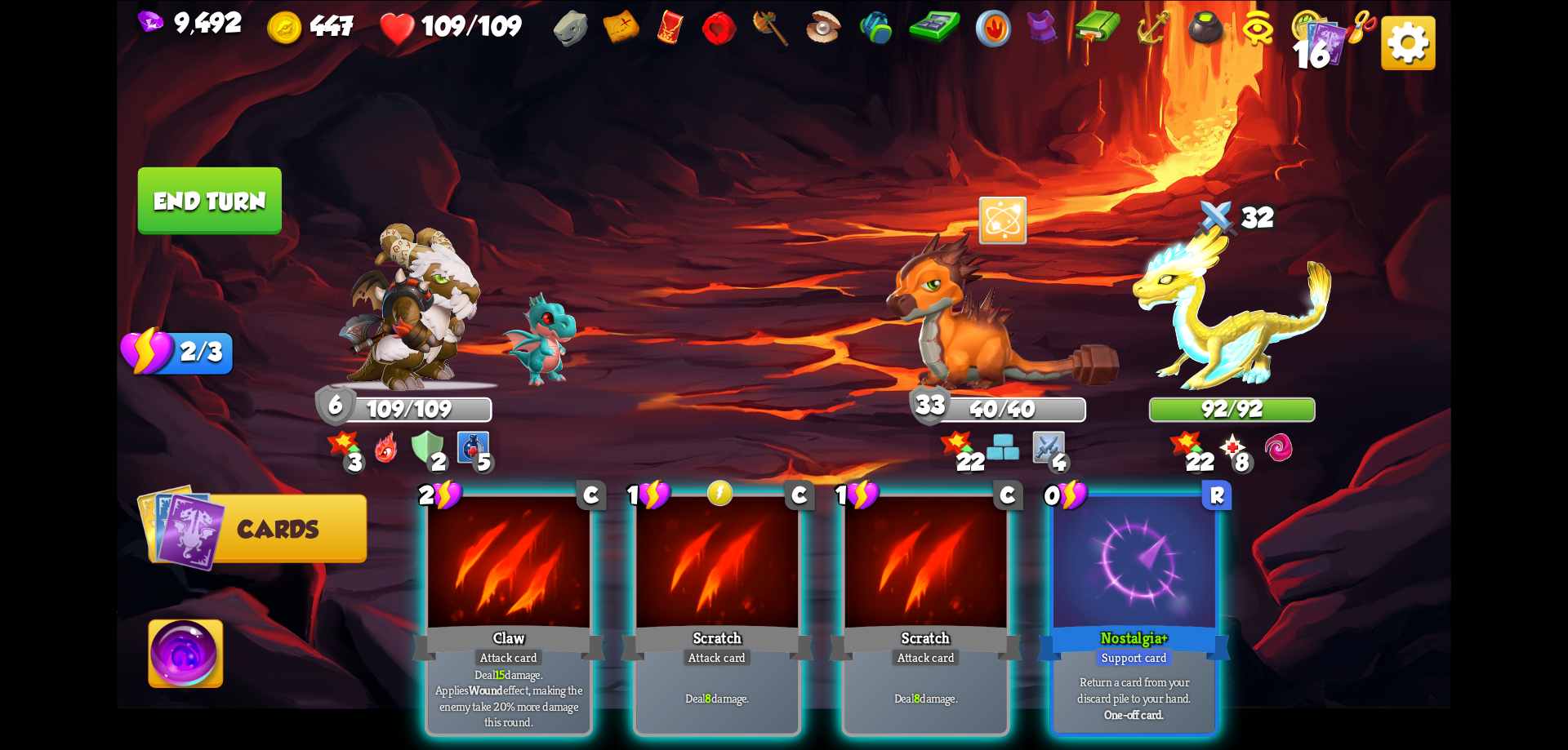
click at [1229, 345] on img at bounding box center [1232, 307] width 200 height 167
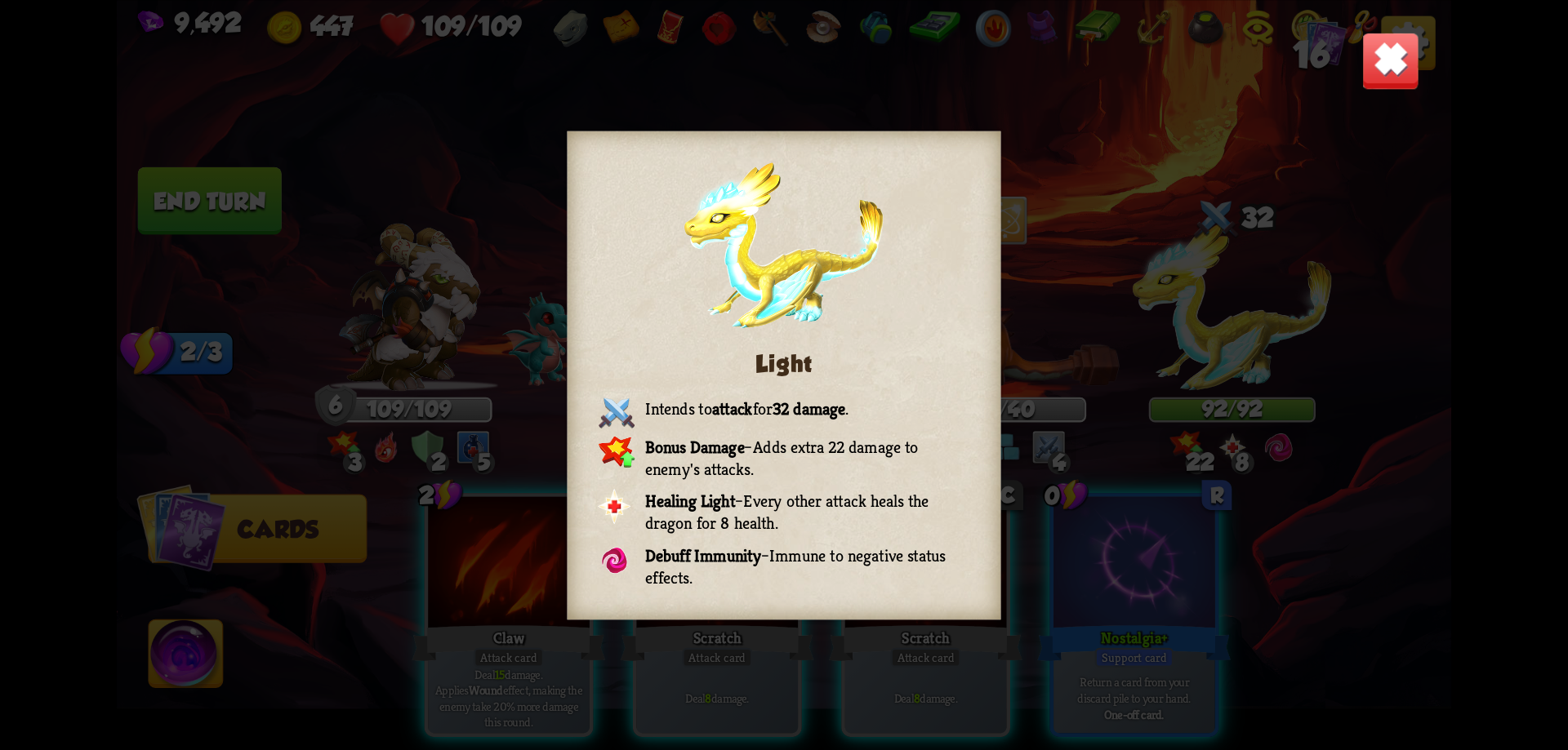
click at [1407, 64] on img at bounding box center [1390, 59] width 58 height 58
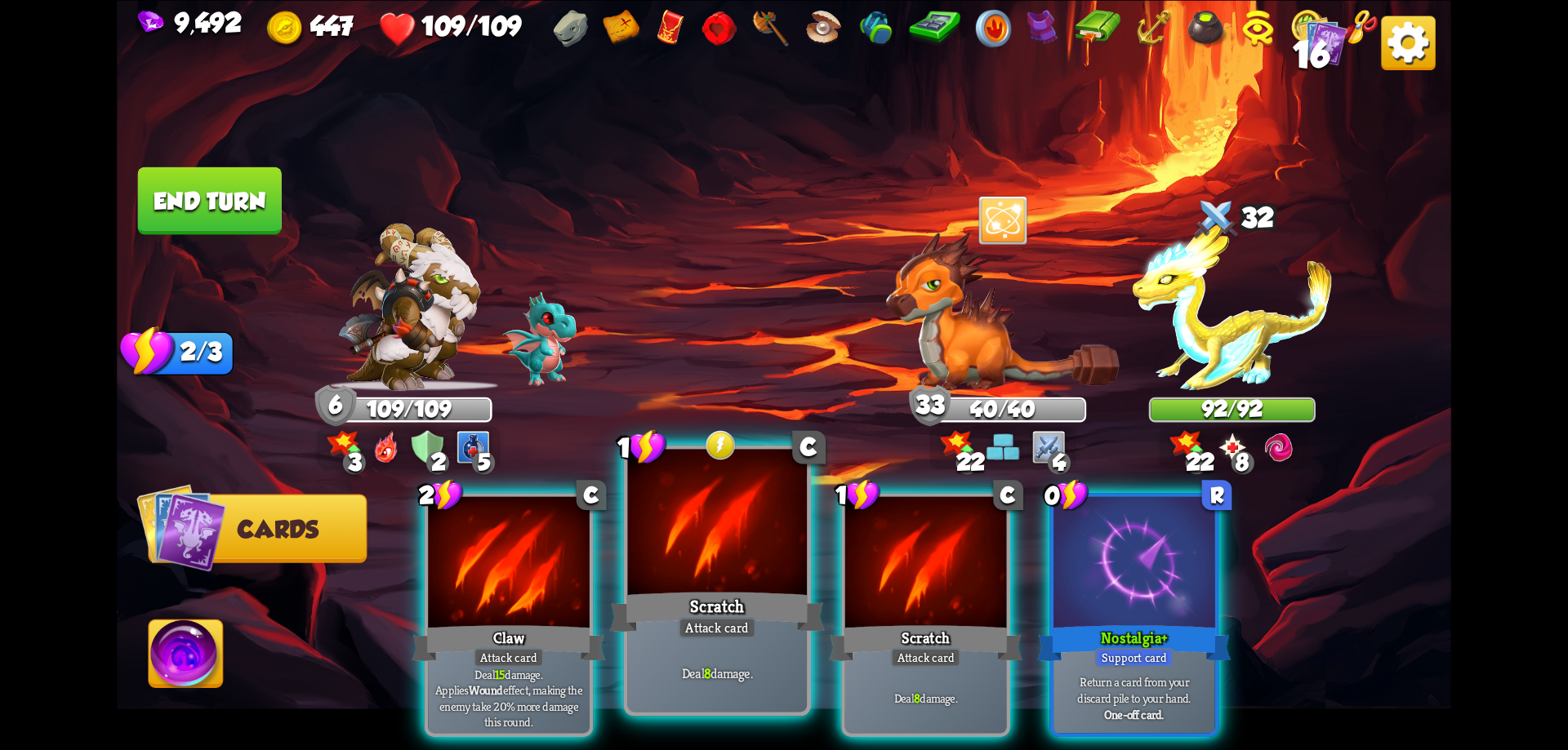
click at [728, 640] on div "Deal 8 damage." at bounding box center [718, 673] width 180 height 78
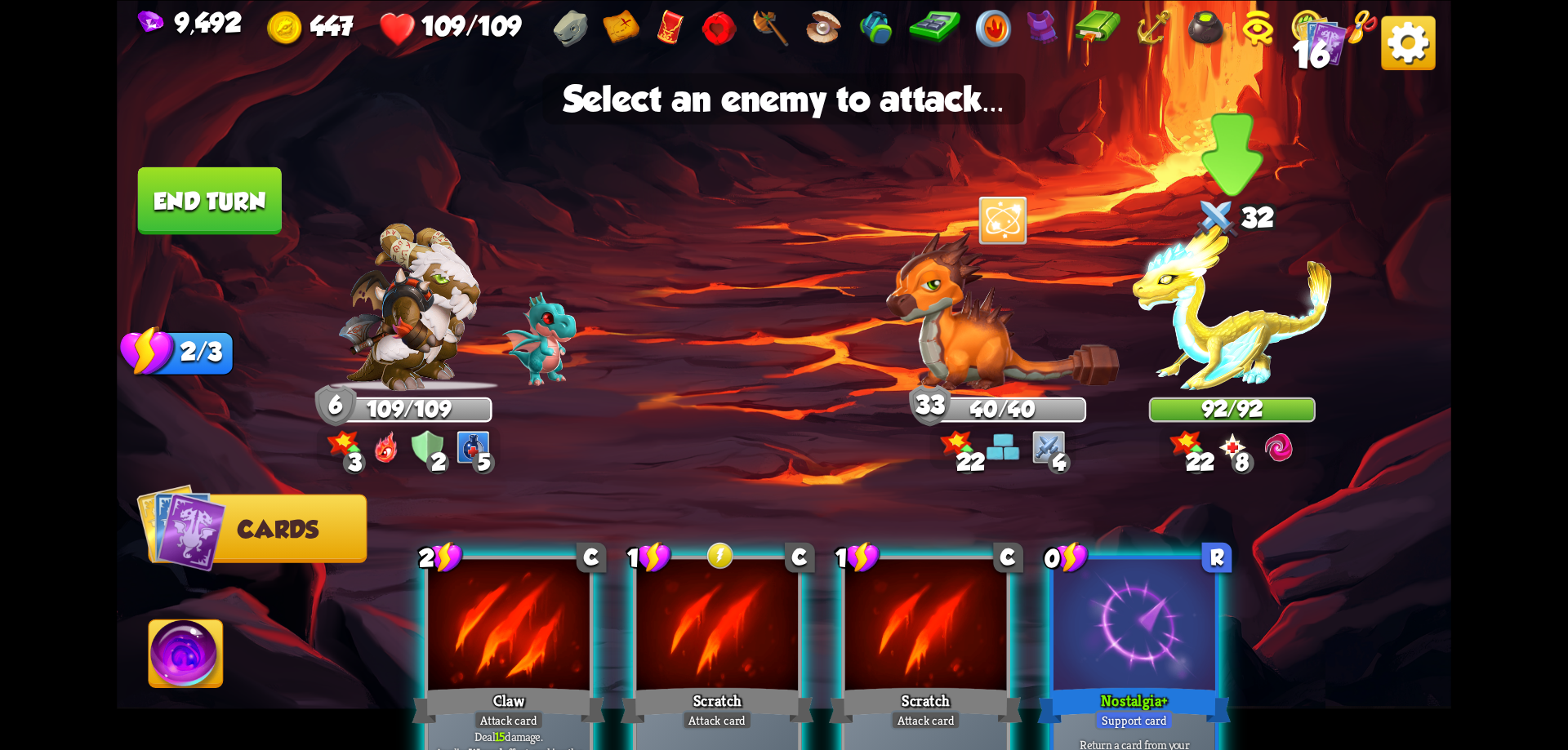
click at [1223, 332] on img at bounding box center [1232, 307] width 200 height 167
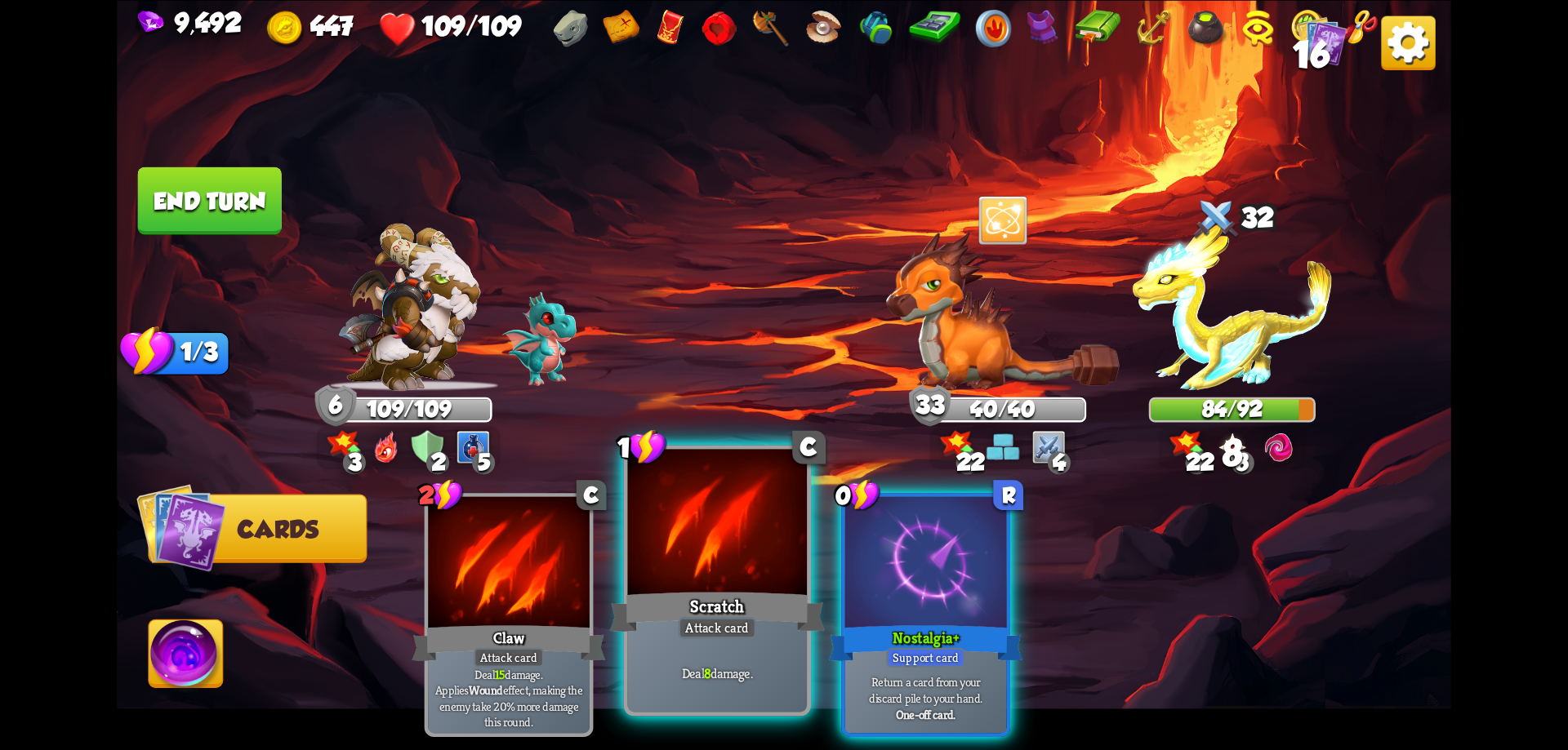
click at [685, 604] on div "Scratch" at bounding box center [717, 611] width 215 height 48
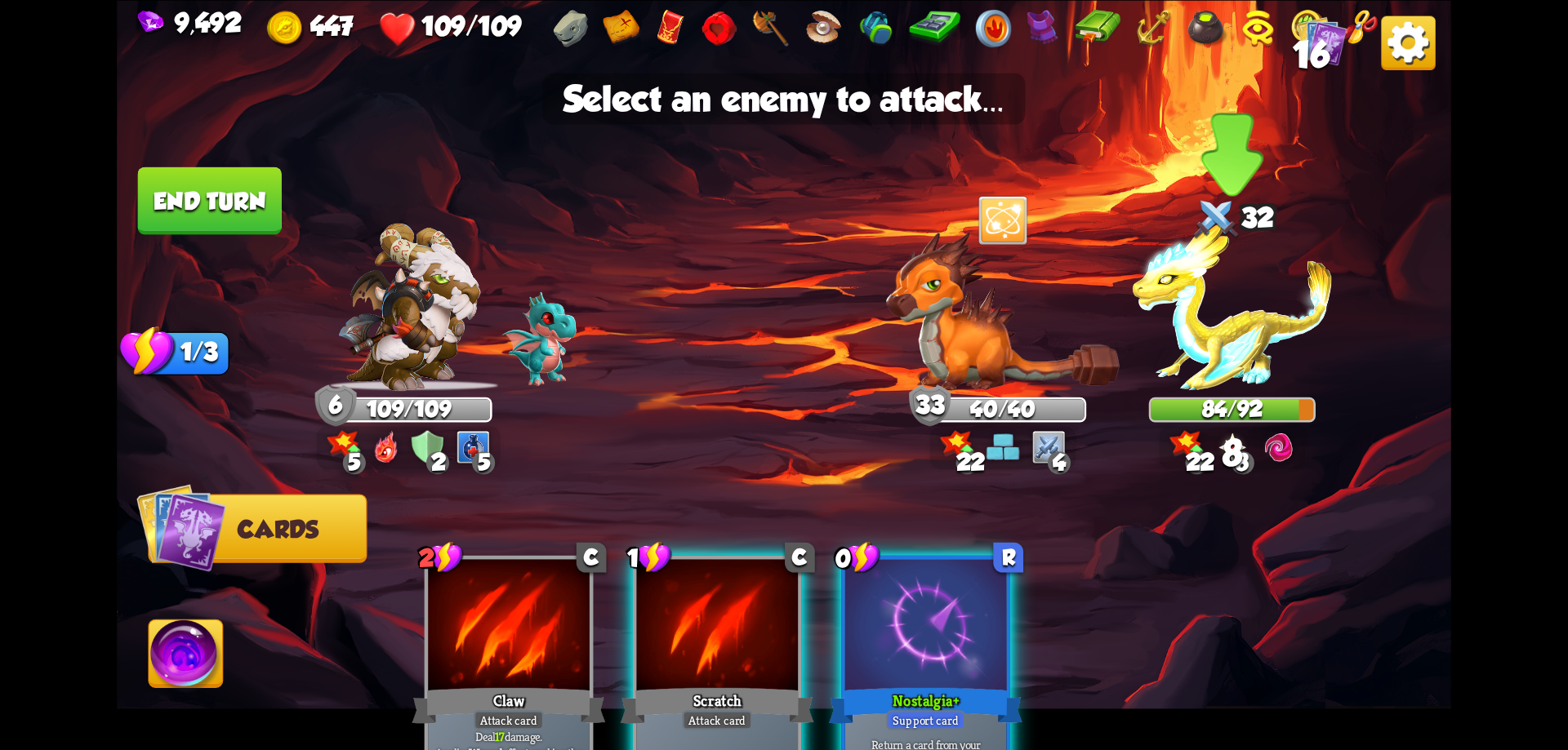
click at [1249, 346] on img at bounding box center [1232, 307] width 200 height 167
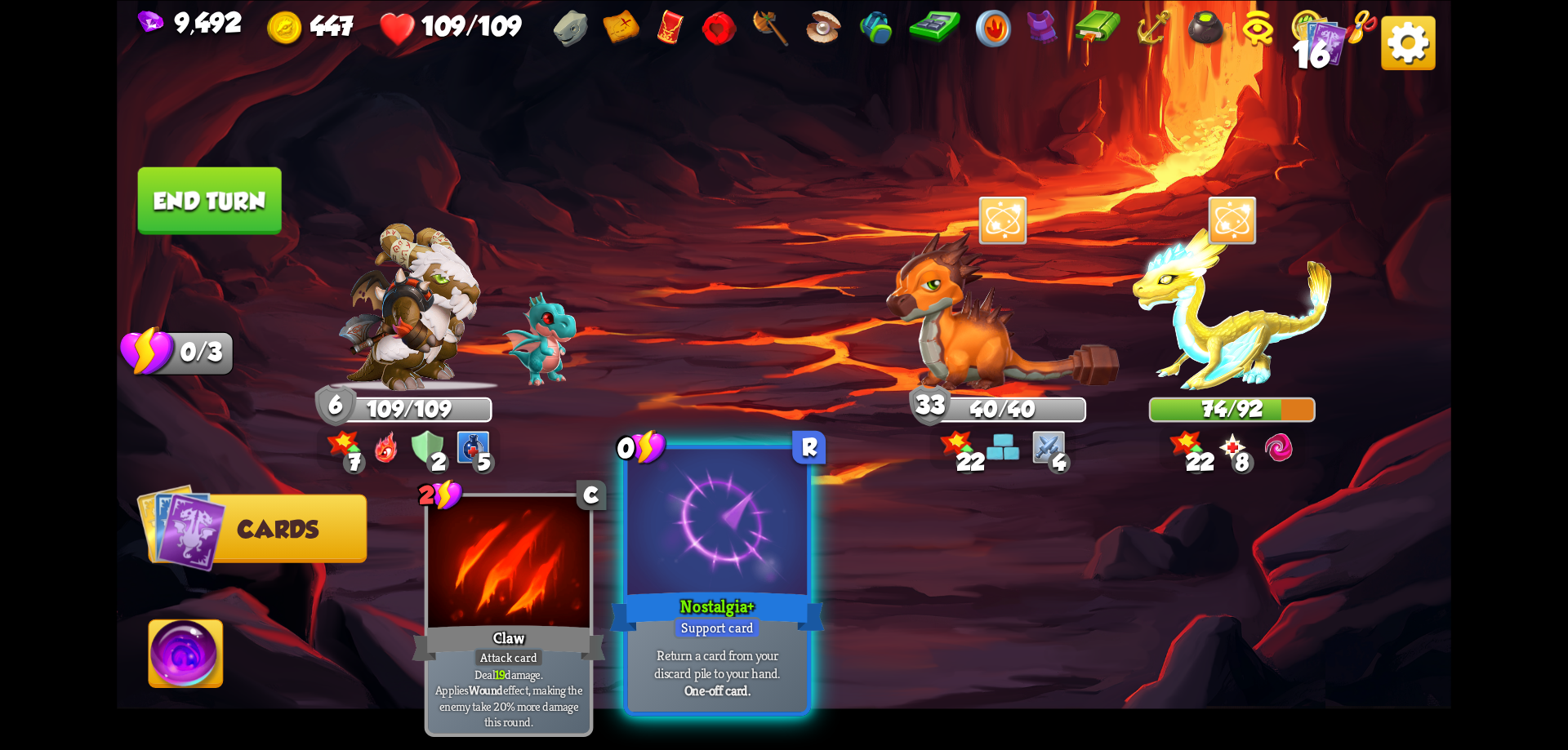
click at [759, 586] on div at bounding box center [718, 525] width 180 height 151
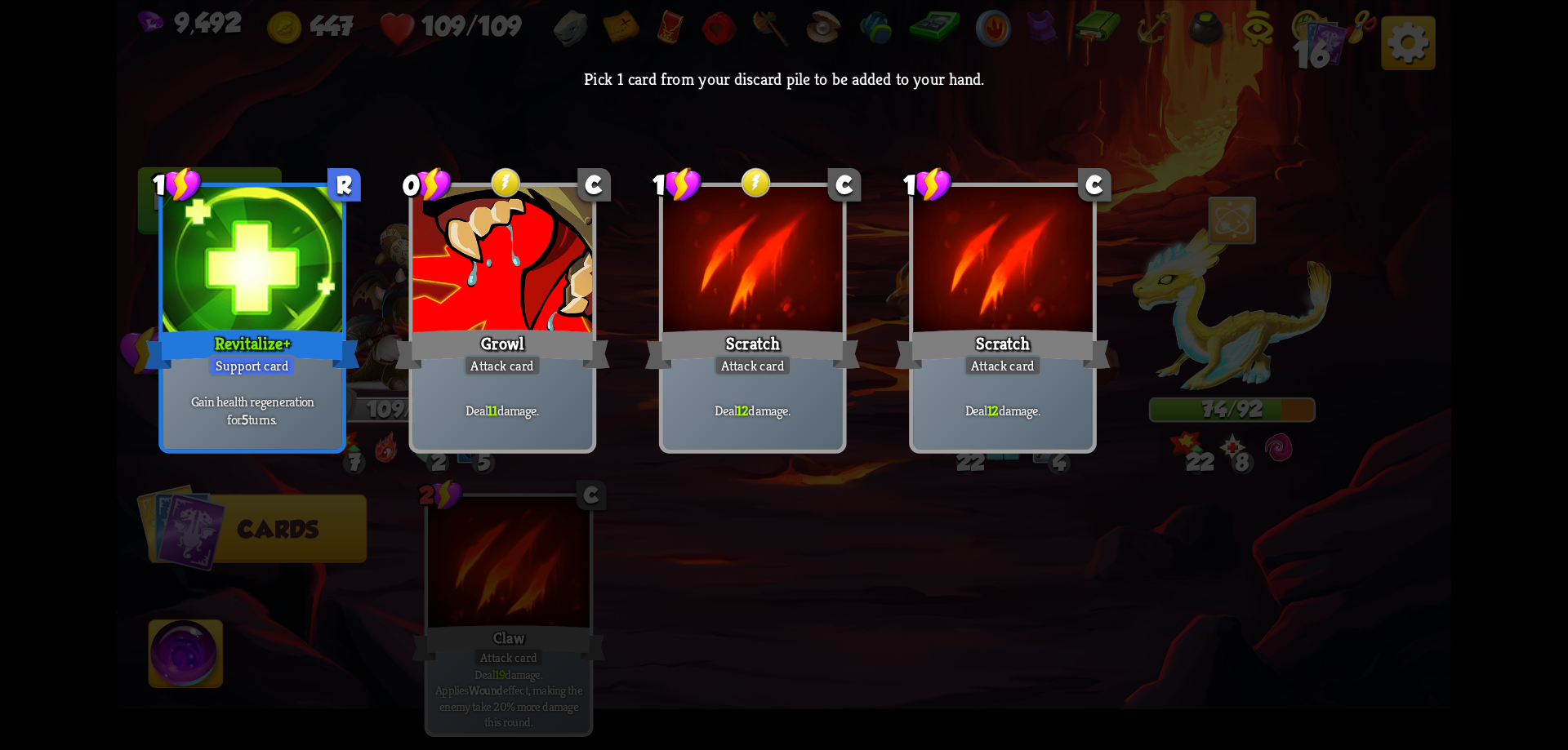
click at [564, 344] on div "Growl" at bounding box center [503, 349] width 215 height 48
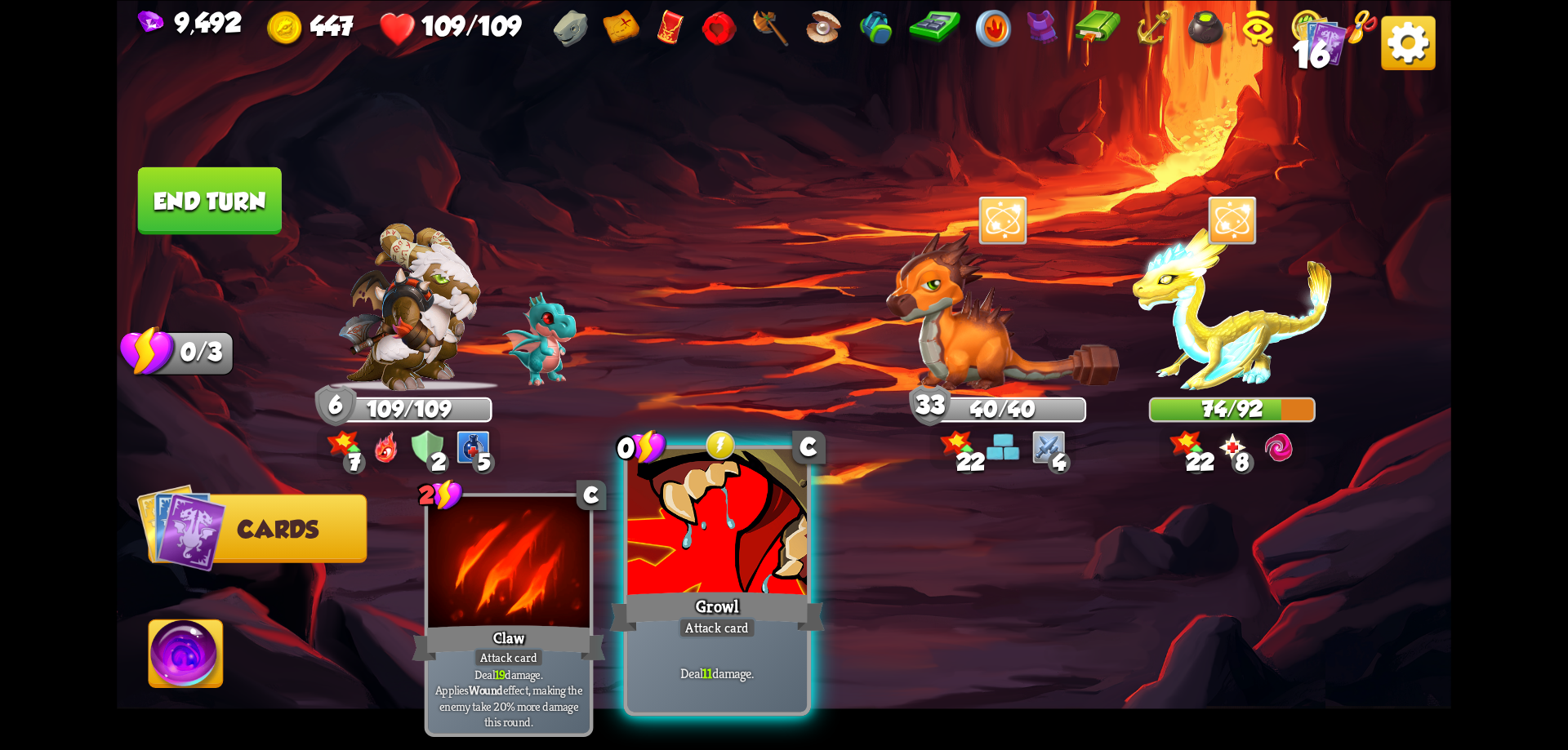
click at [748, 660] on div "Deal 11 damage." at bounding box center [718, 673] width 180 height 78
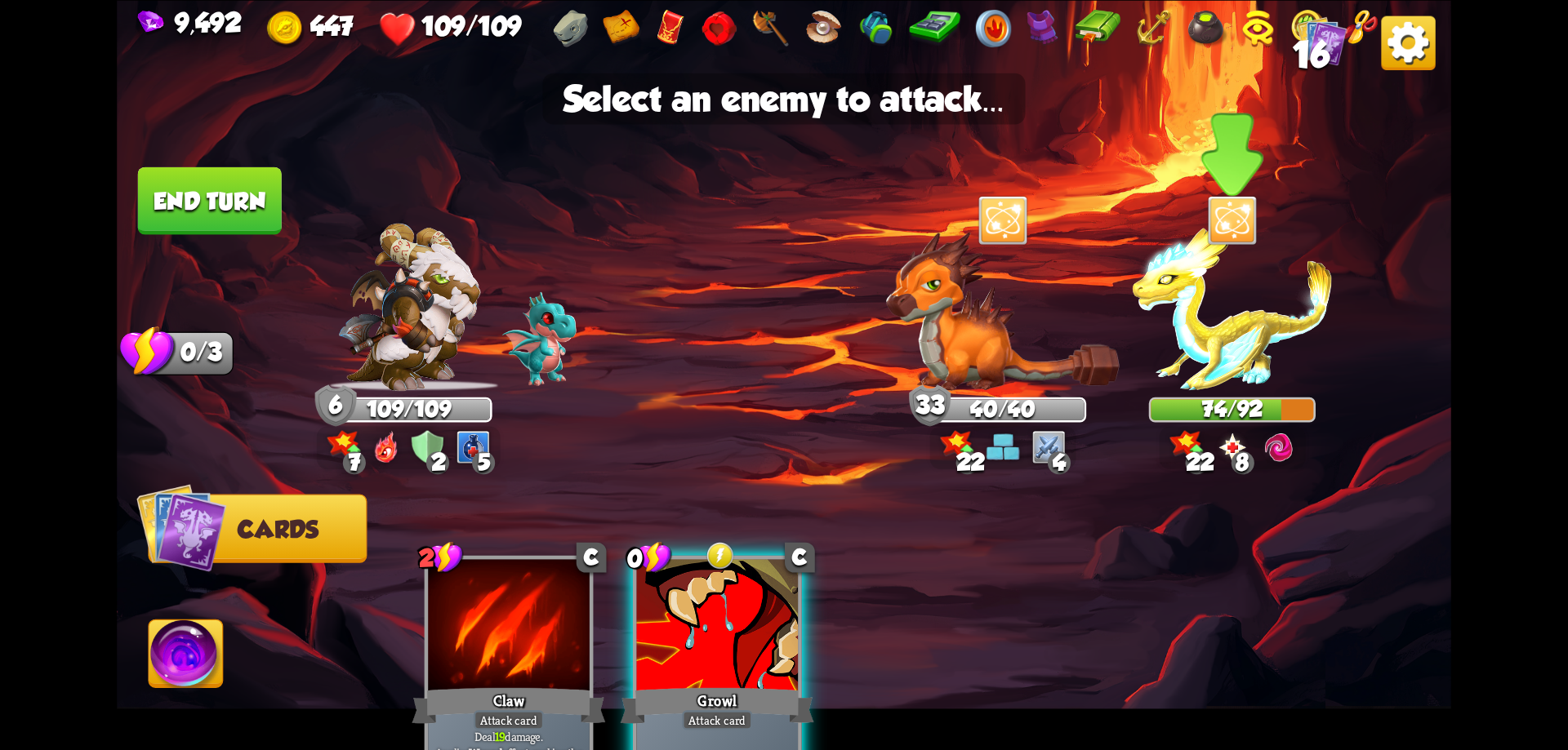
click at [1272, 349] on img at bounding box center [1232, 307] width 200 height 167
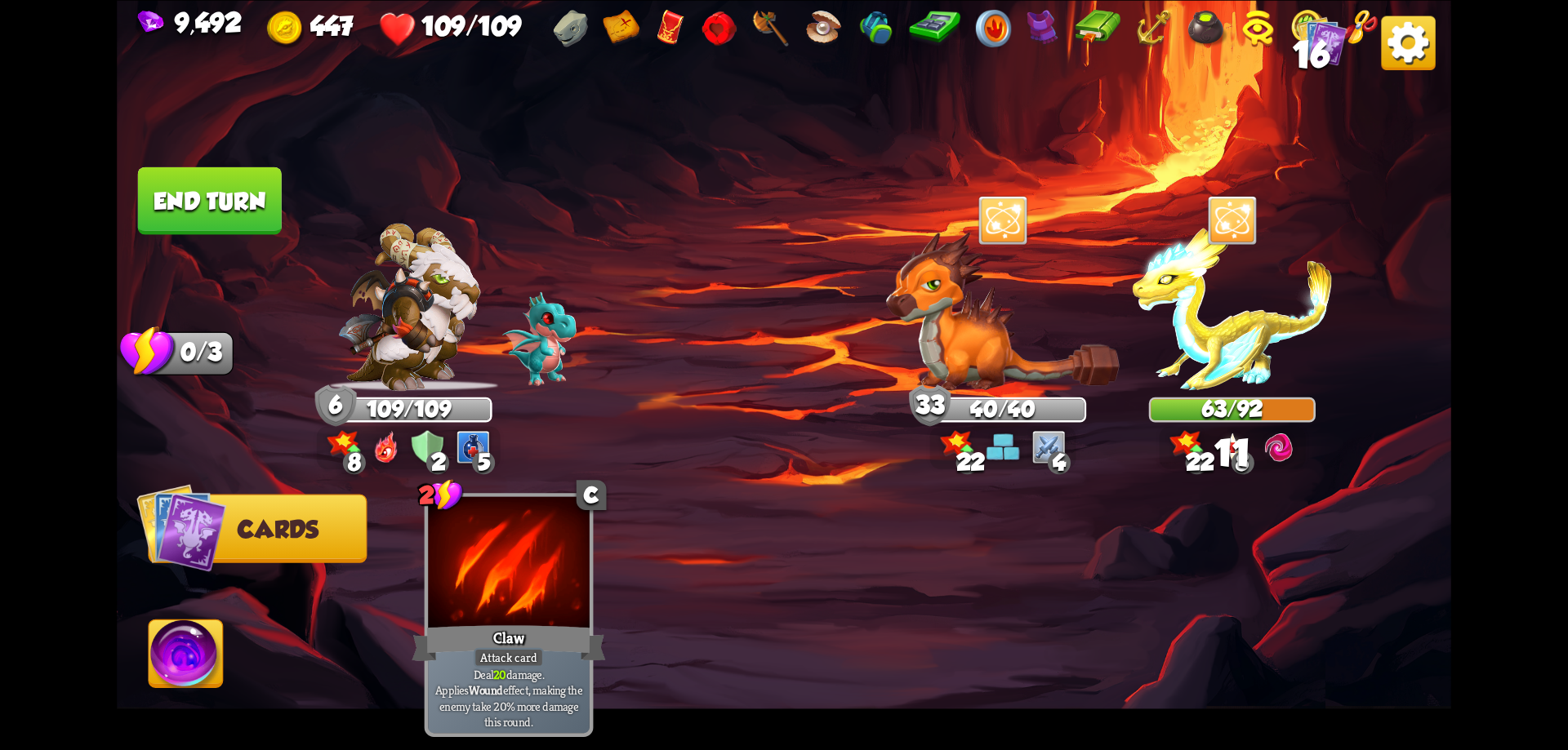
click at [221, 187] on button "End turn" at bounding box center [209, 200] width 143 height 68
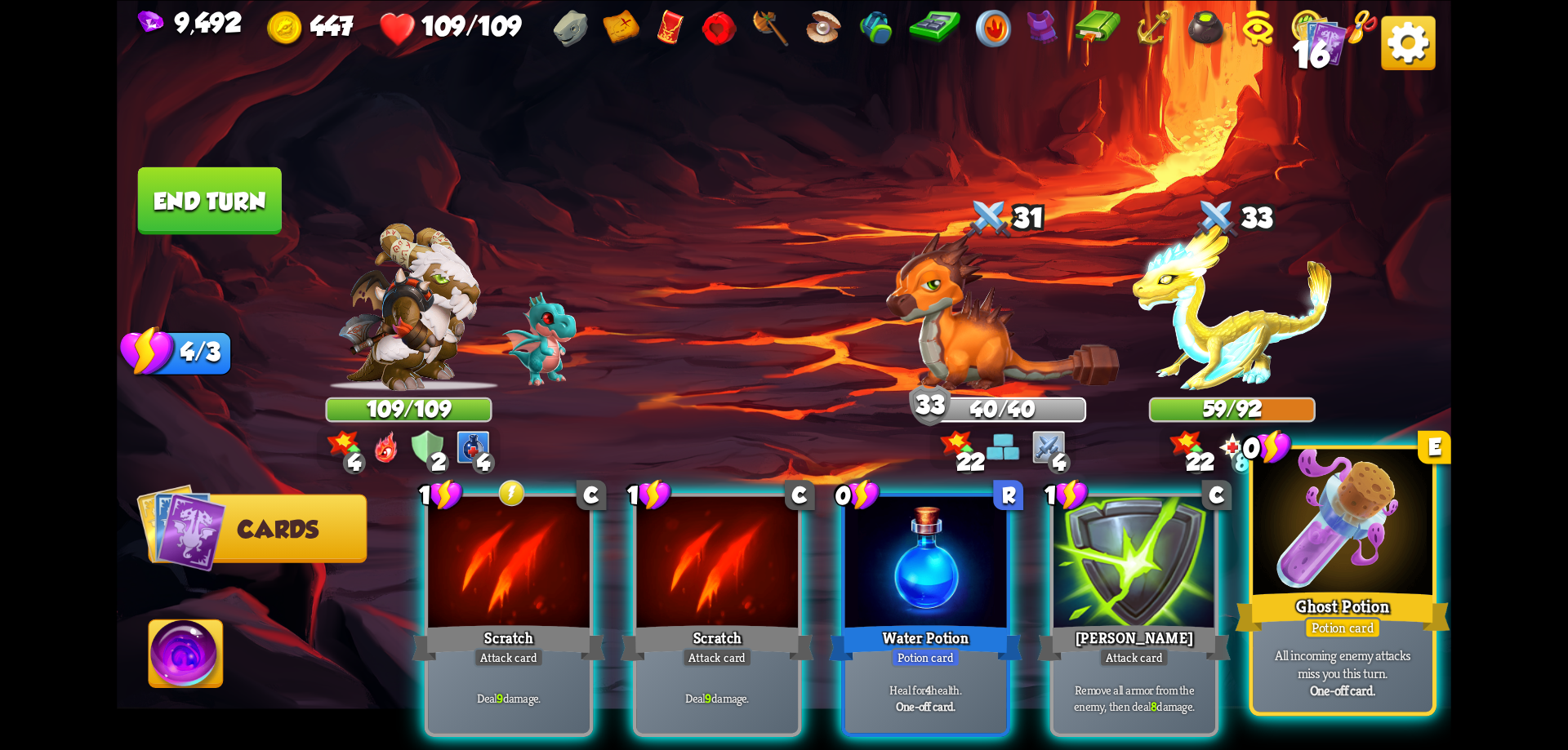
click at [1326, 570] on div at bounding box center [1342, 525] width 180 height 151
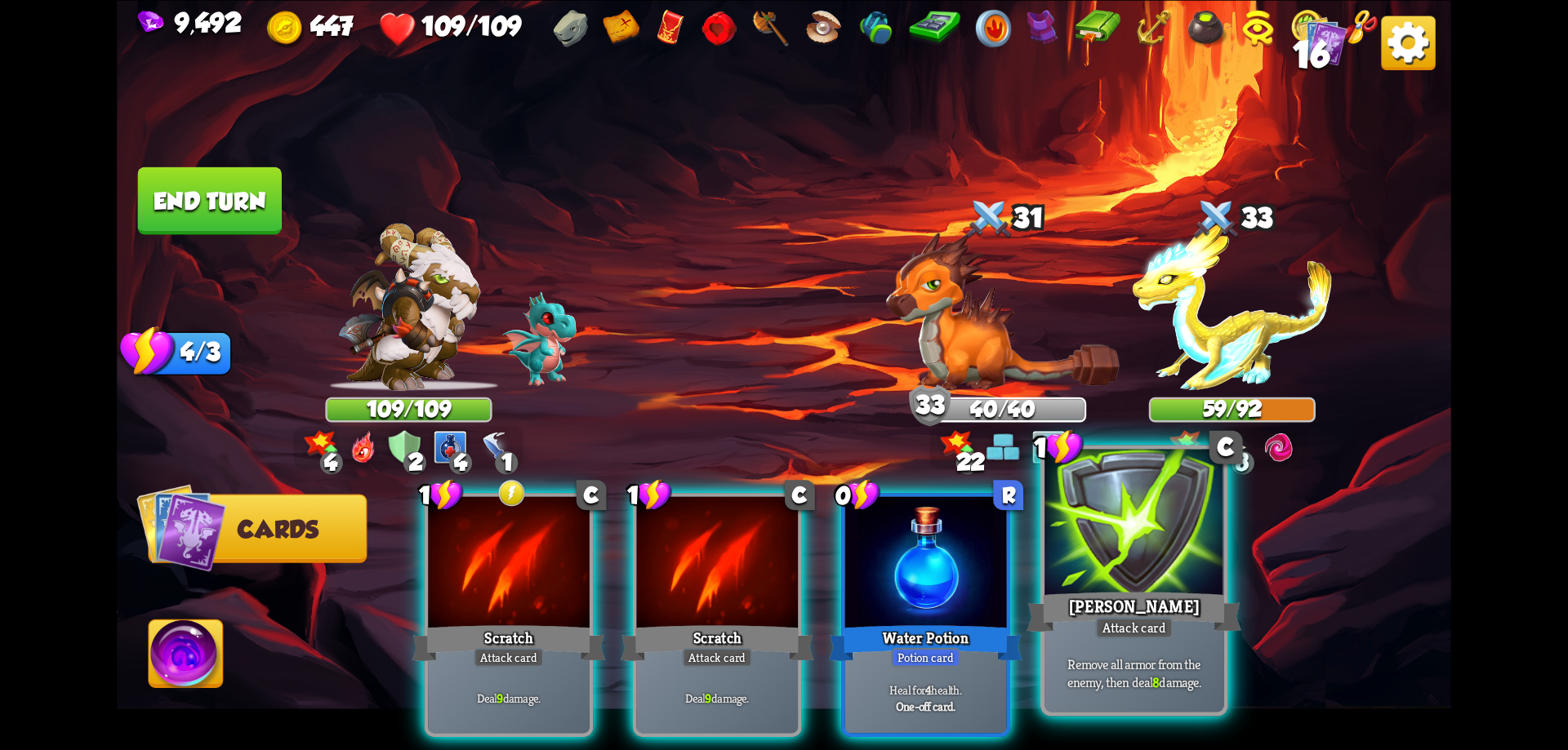
click at [1154, 585] on div at bounding box center [1134, 525] width 180 height 151
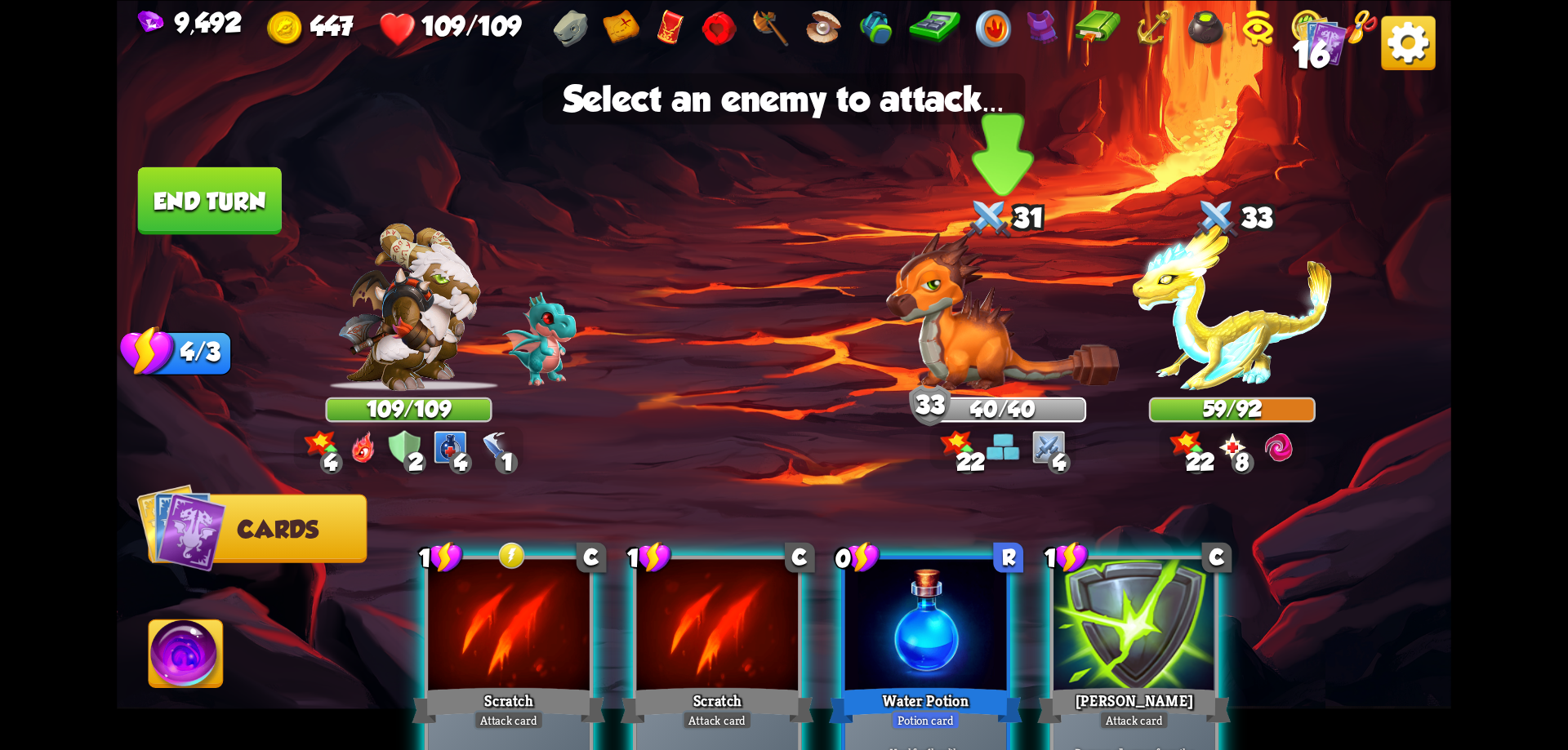
click at [971, 371] on img at bounding box center [1002, 311] width 233 height 160
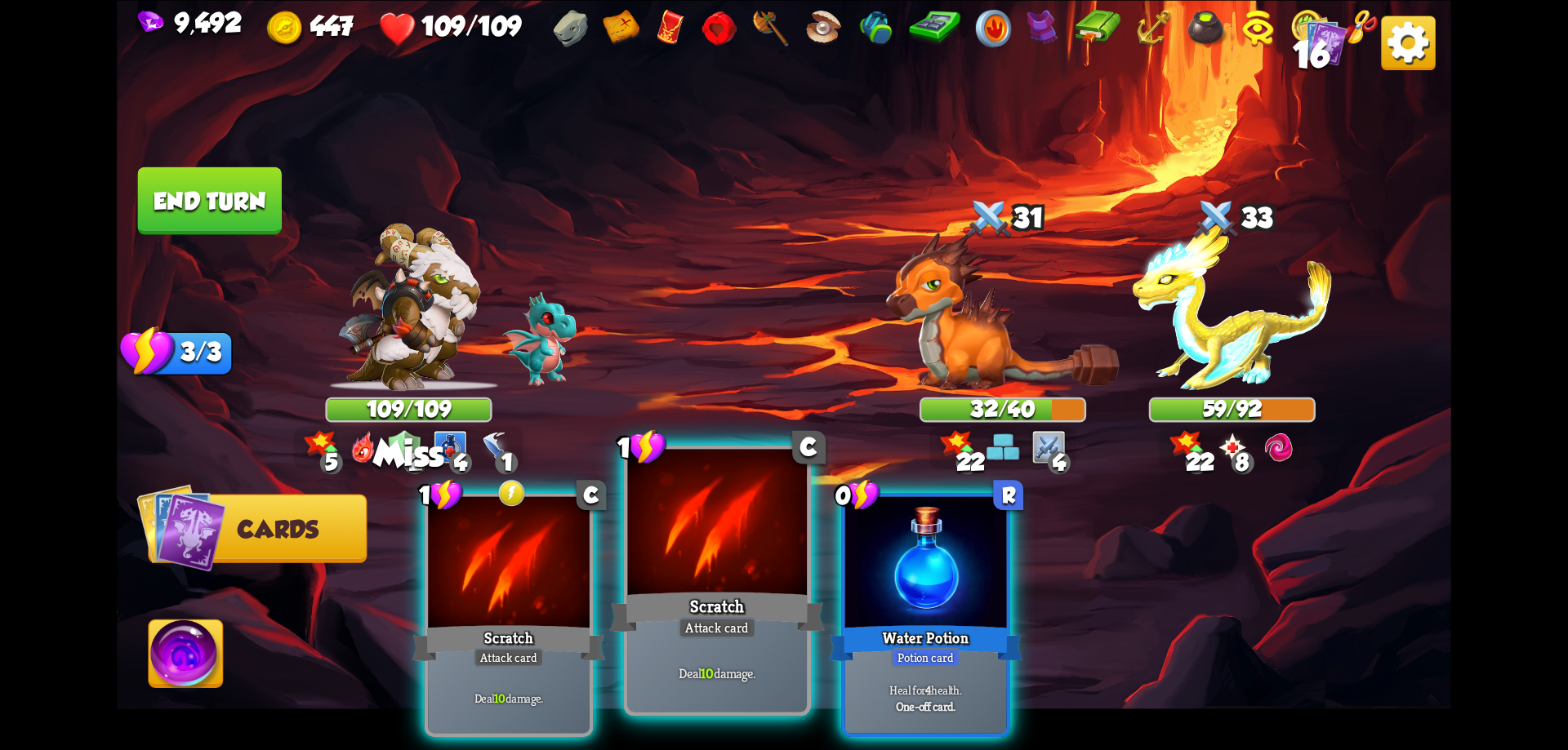
click at [665, 542] on div at bounding box center [718, 525] width 180 height 151
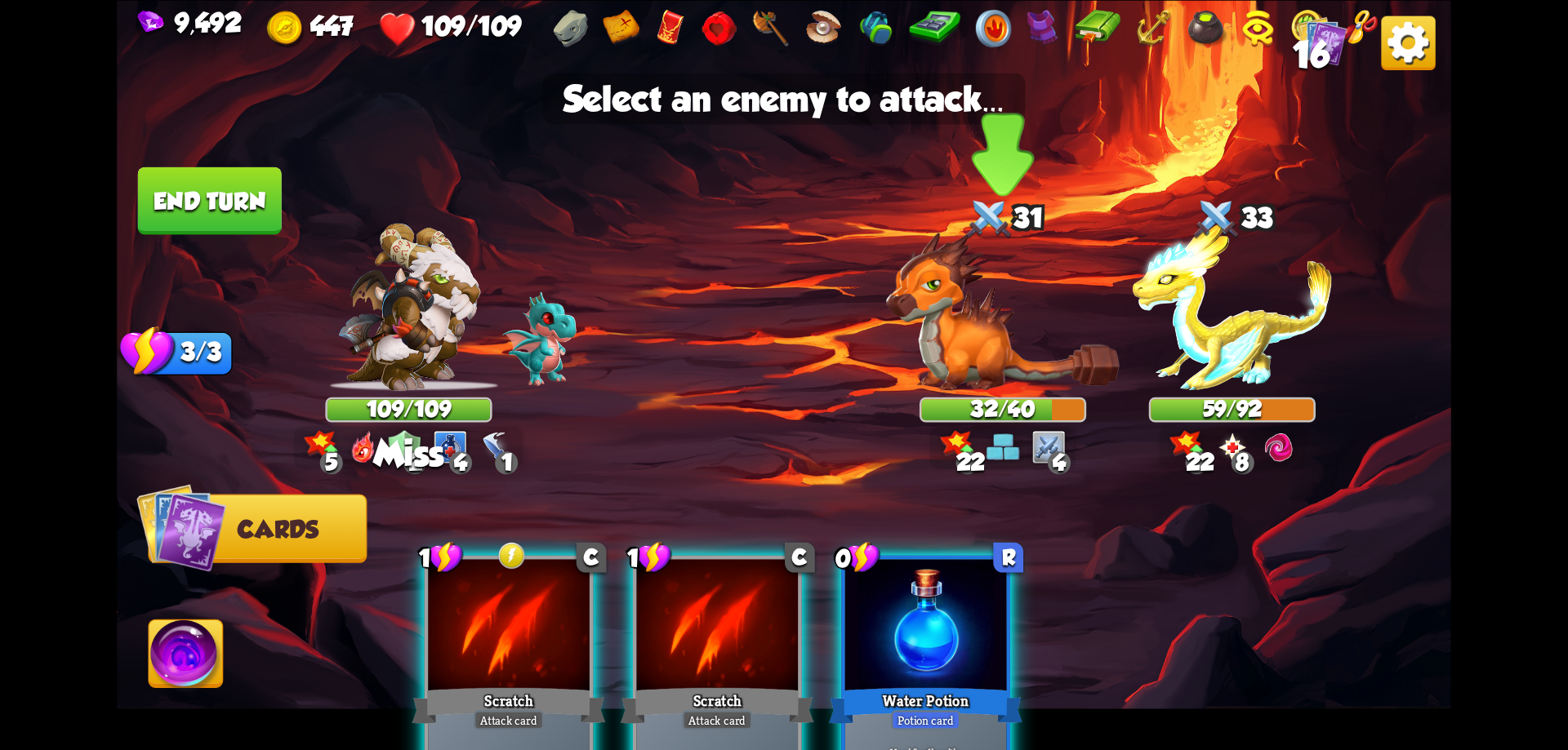
click at [944, 350] on img at bounding box center [1002, 311] width 233 height 160
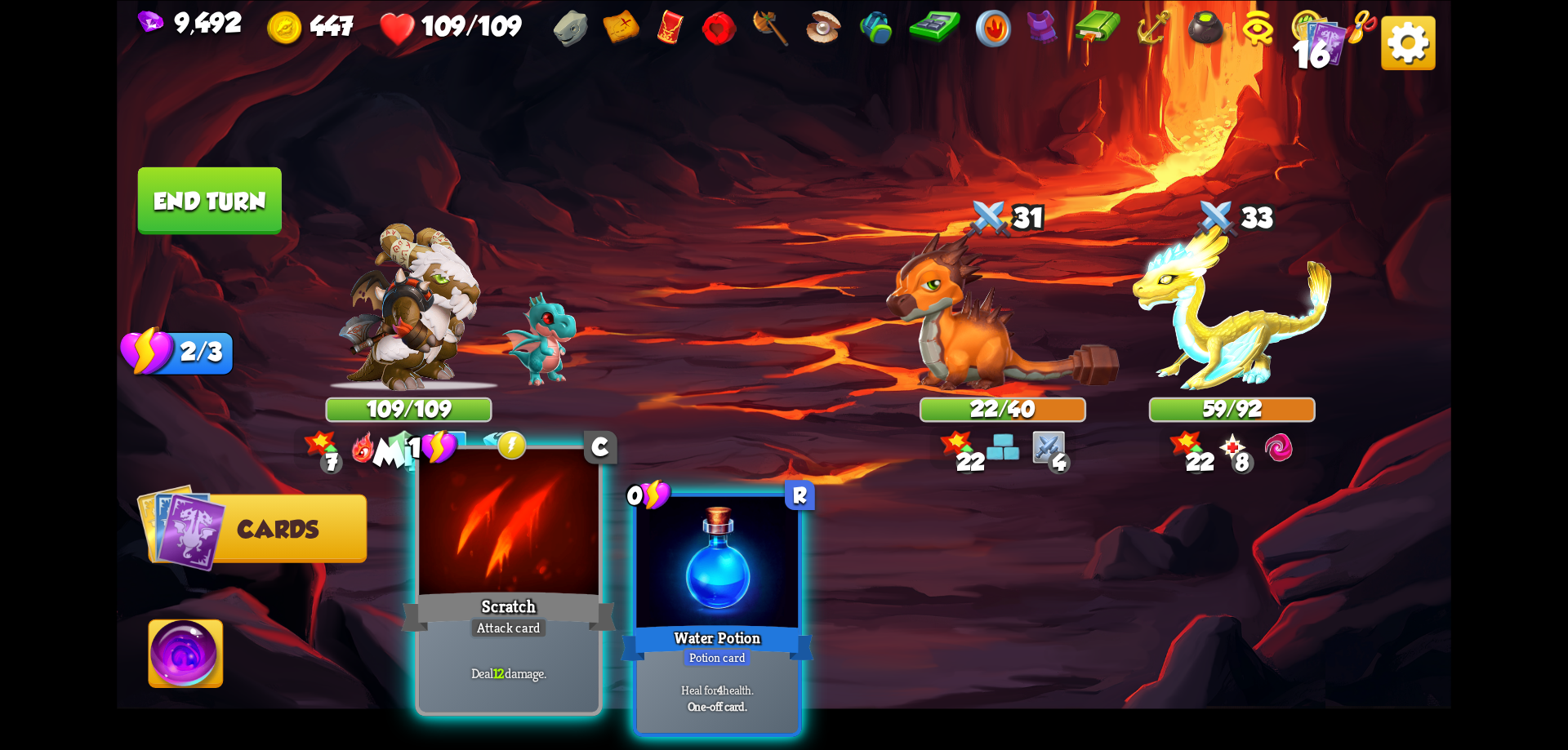
click at [556, 570] on div at bounding box center [508, 525] width 180 height 151
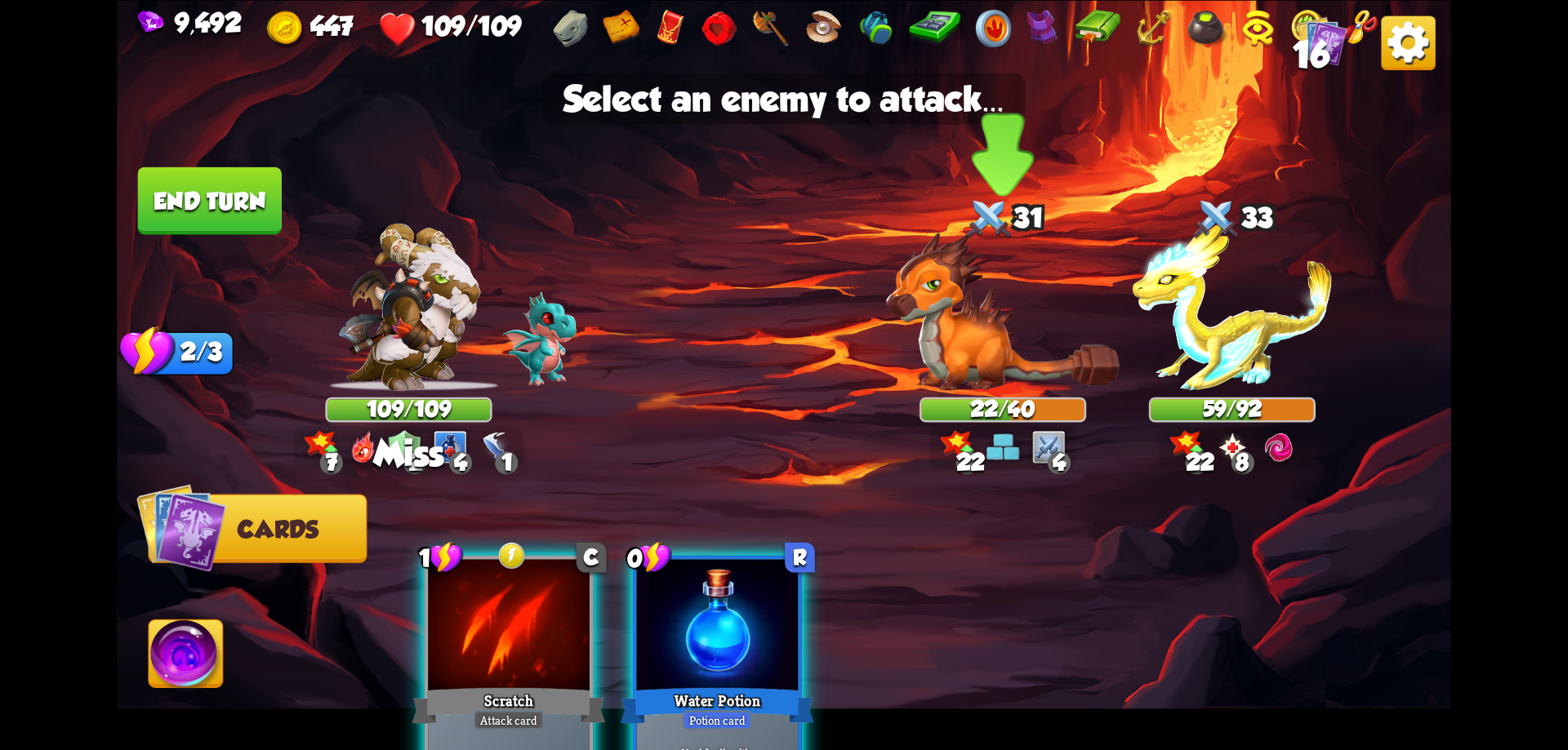
click at [956, 326] on img at bounding box center [1002, 311] width 233 height 160
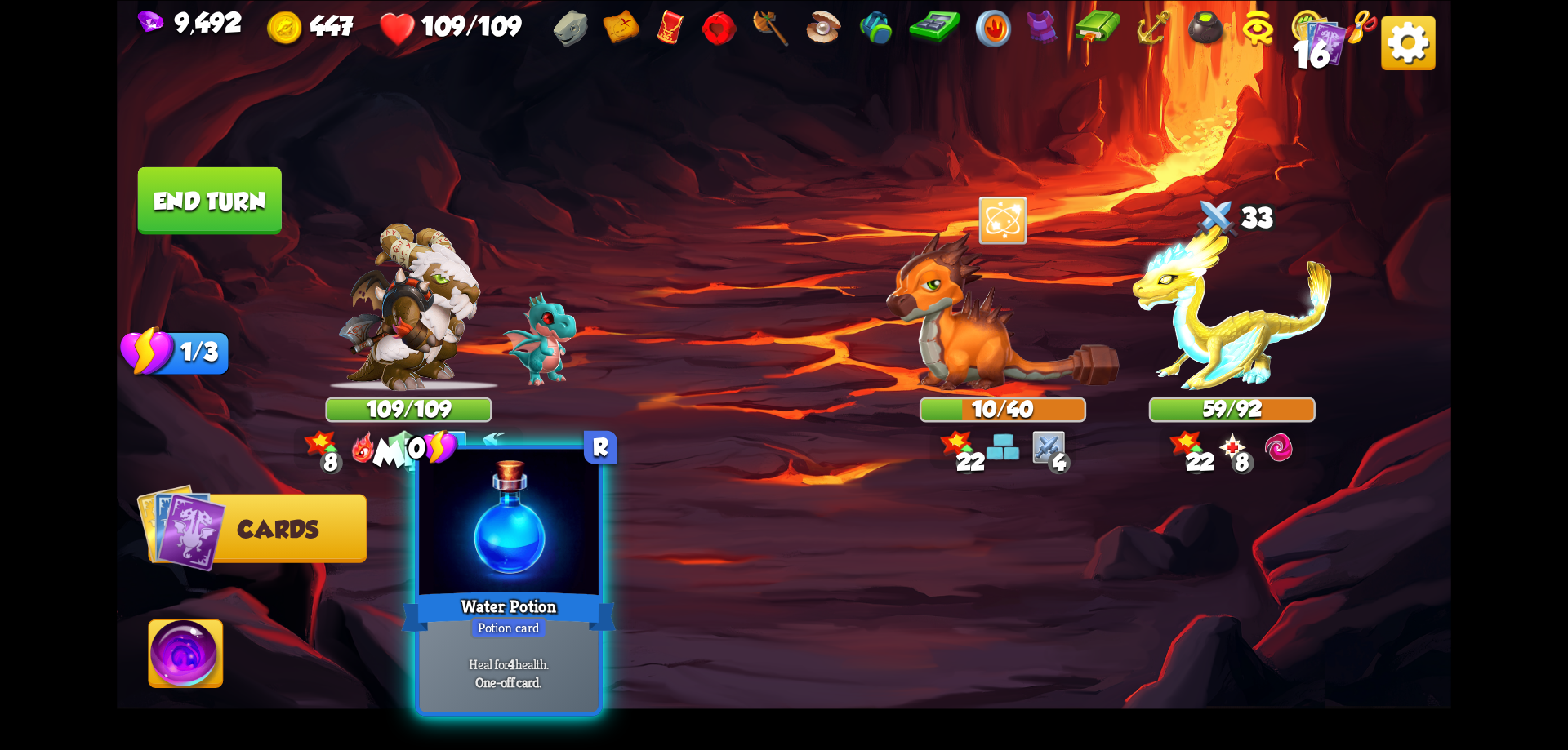
click at [523, 568] on div at bounding box center [508, 525] width 180 height 151
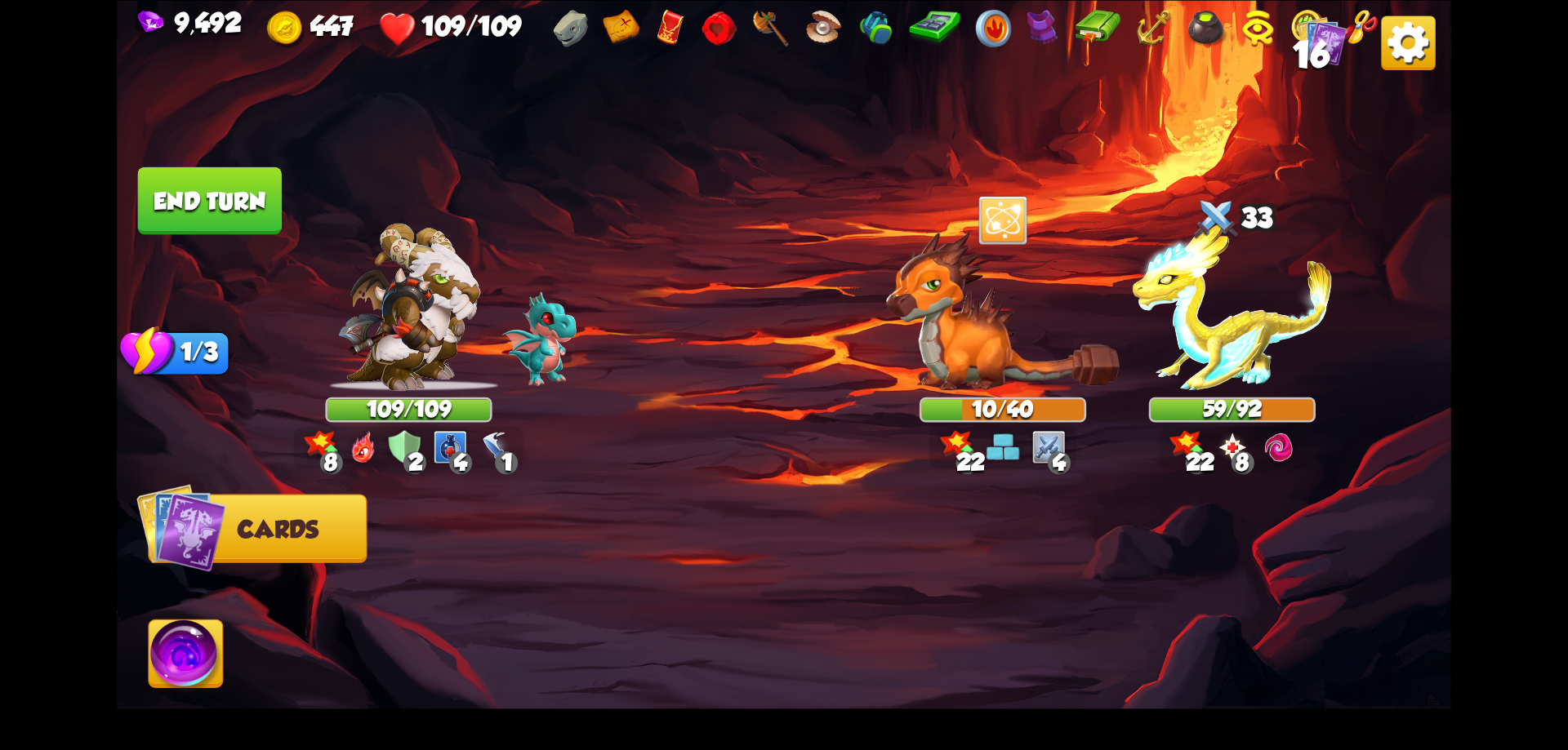
click at [225, 200] on button "End turn" at bounding box center [209, 200] width 143 height 68
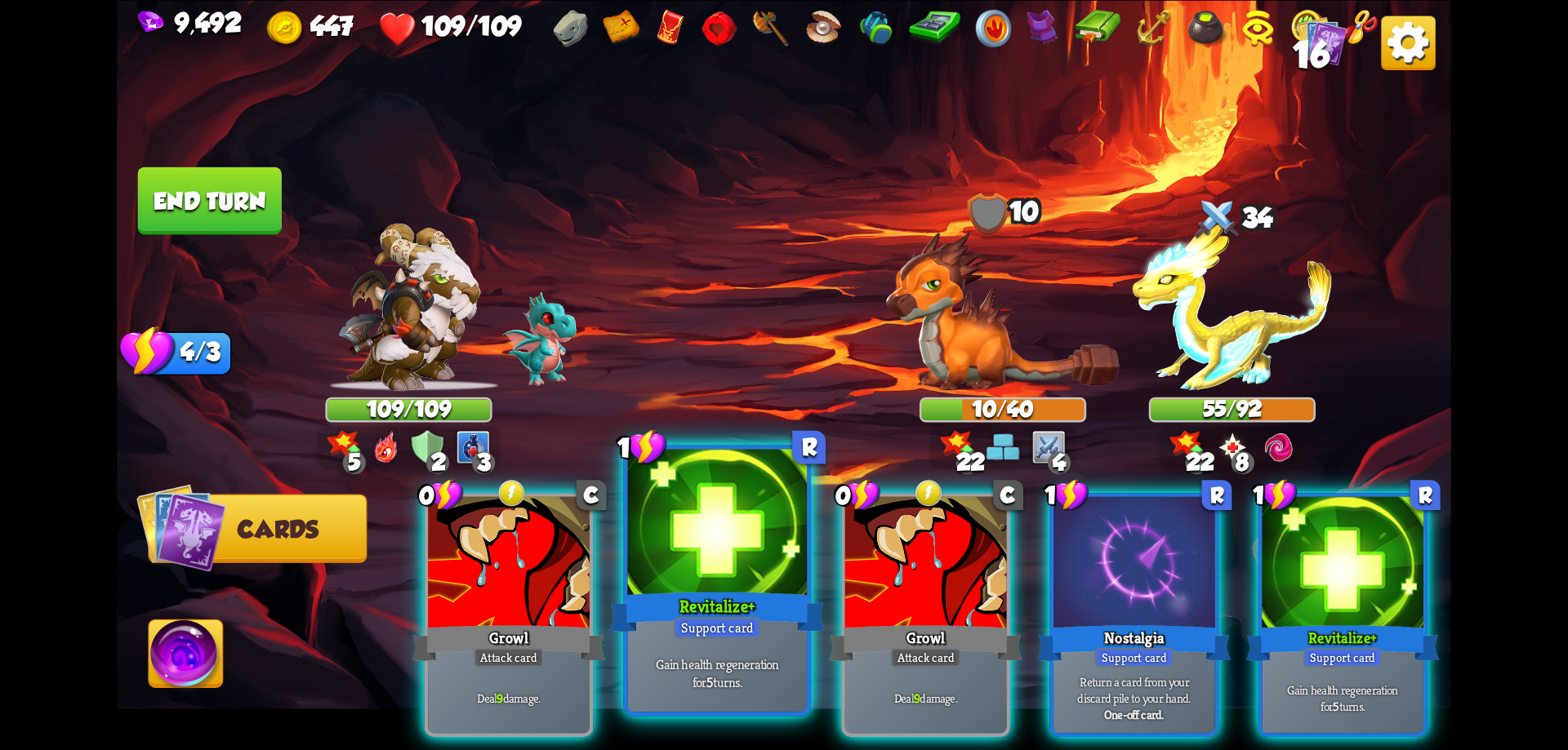
click at [756, 632] on div "Support card" at bounding box center [717, 628] width 87 height 22
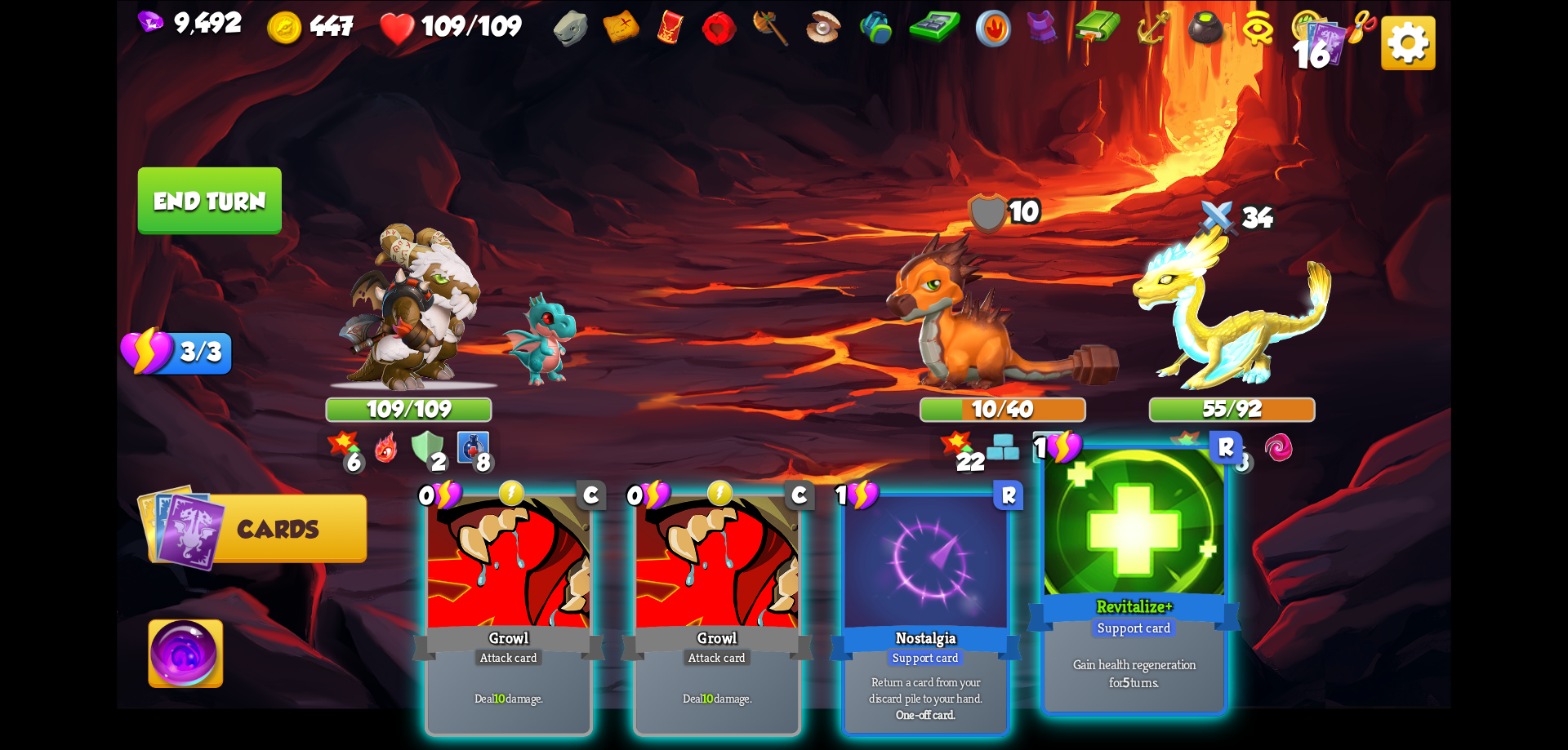
click at [1116, 577] on div at bounding box center [1134, 525] width 180 height 151
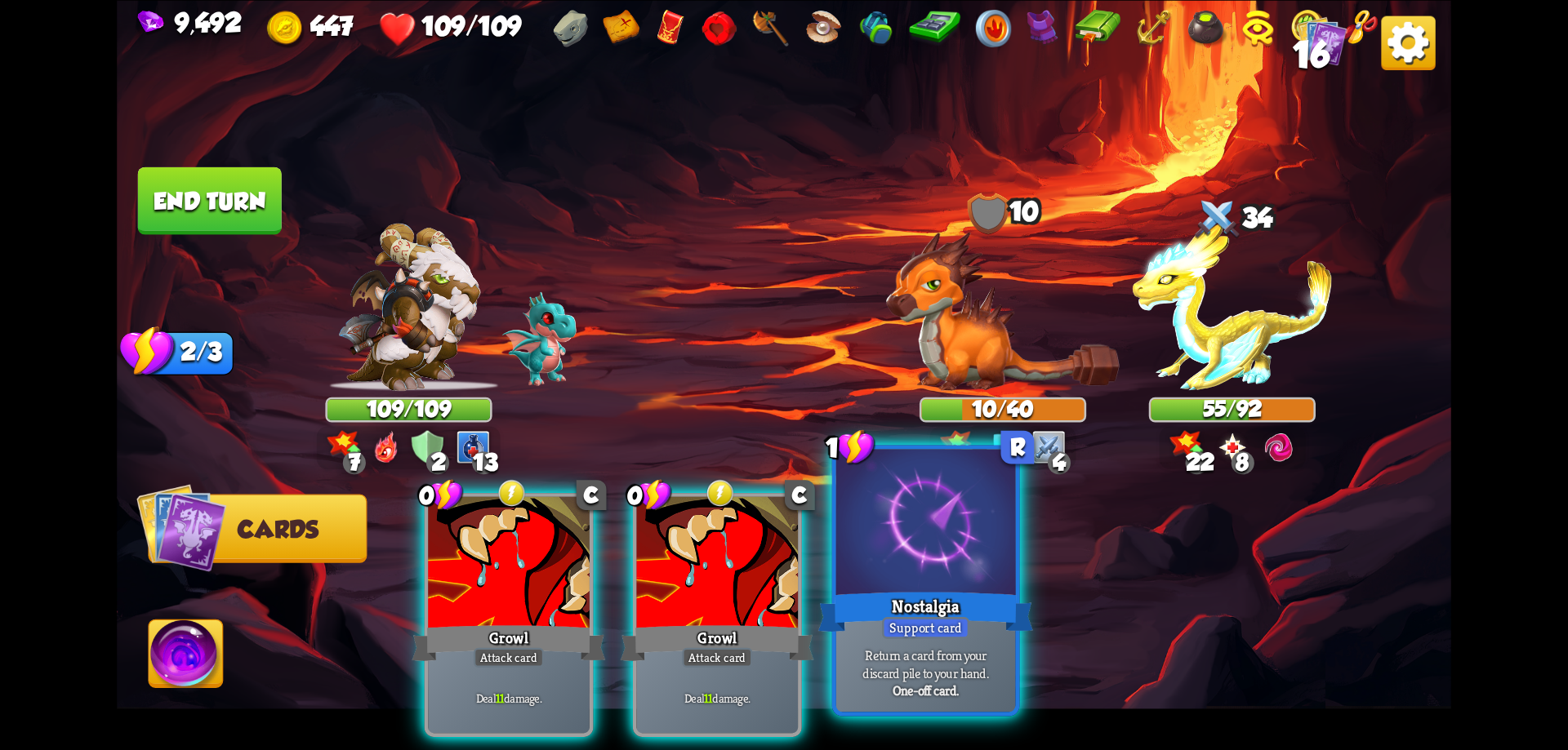
click at [943, 601] on div "Nostalgia" at bounding box center [925, 611] width 215 height 48
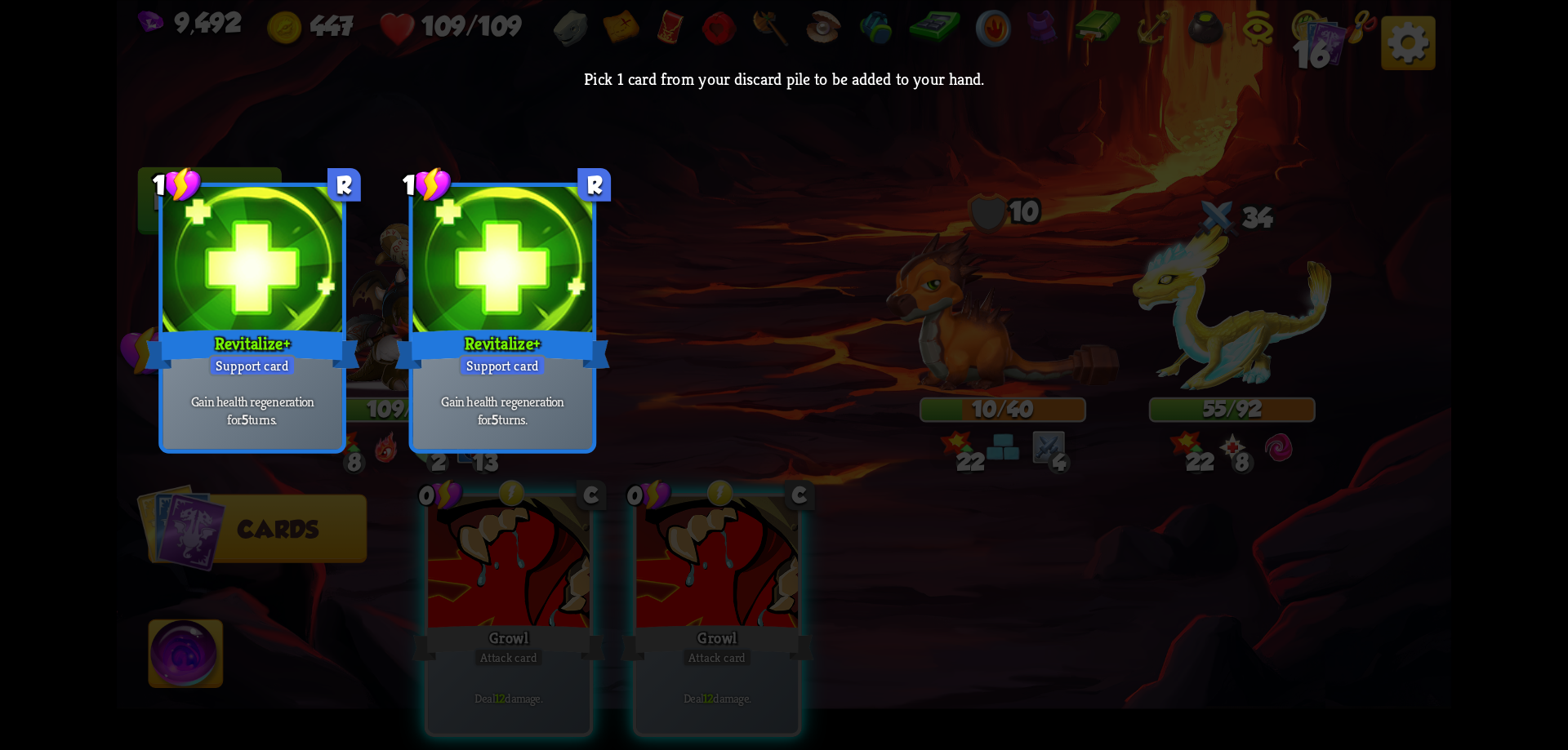
click at [526, 378] on div "Gain health regeneration for 5 turns." at bounding box center [503, 411] width 180 height 78
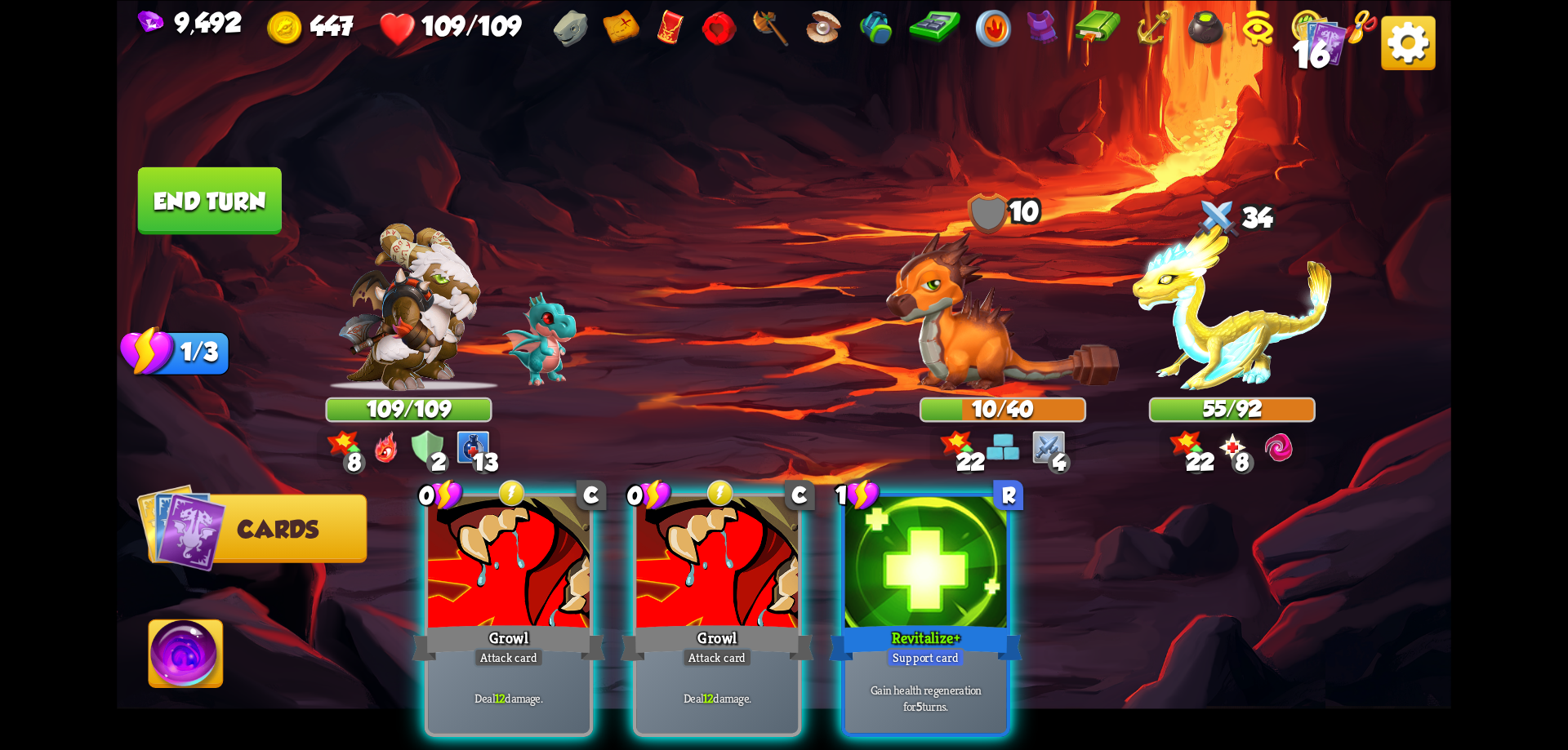
click at [918, 568] on div at bounding box center [926, 565] width 161 height 137
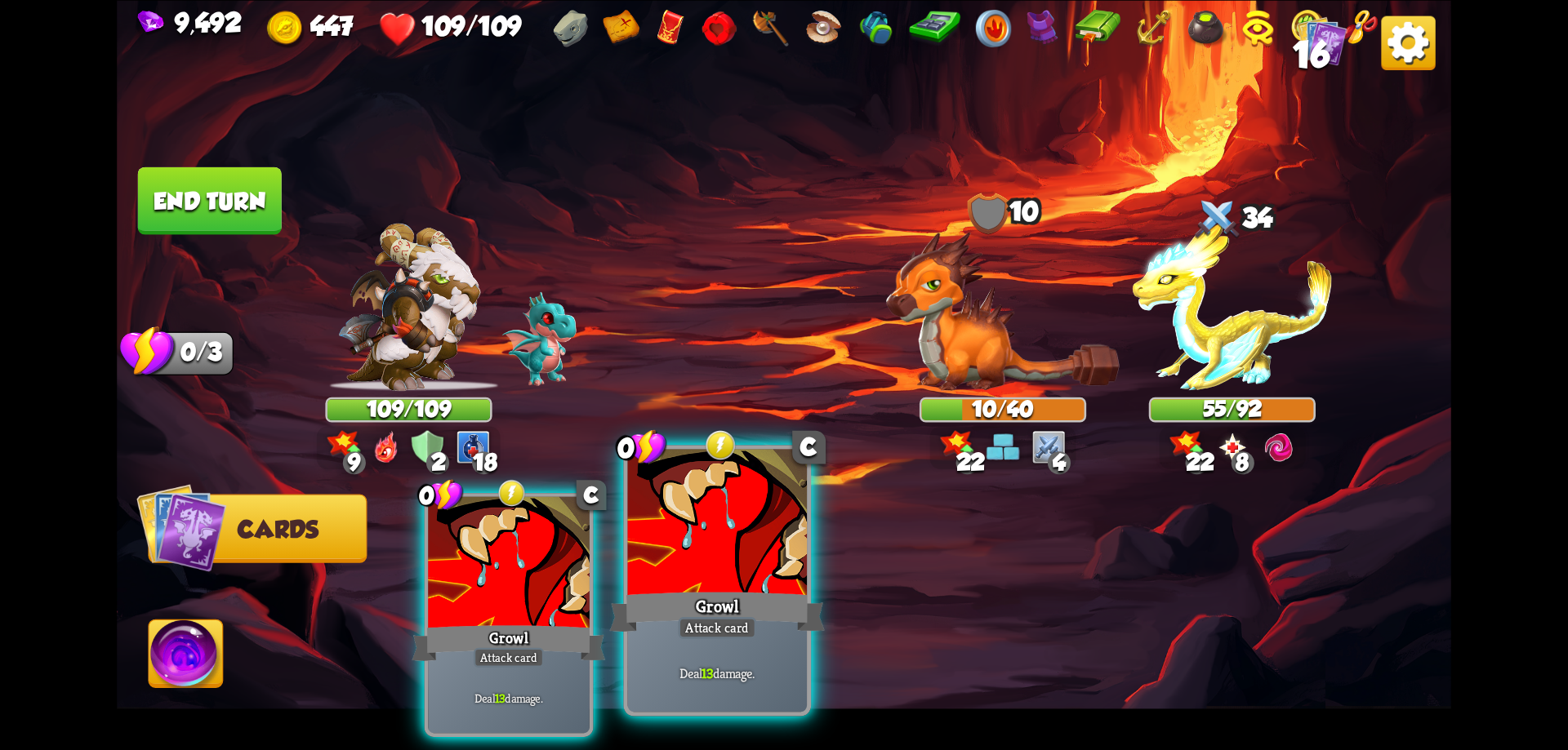
click at [729, 574] on div at bounding box center [718, 525] width 180 height 151
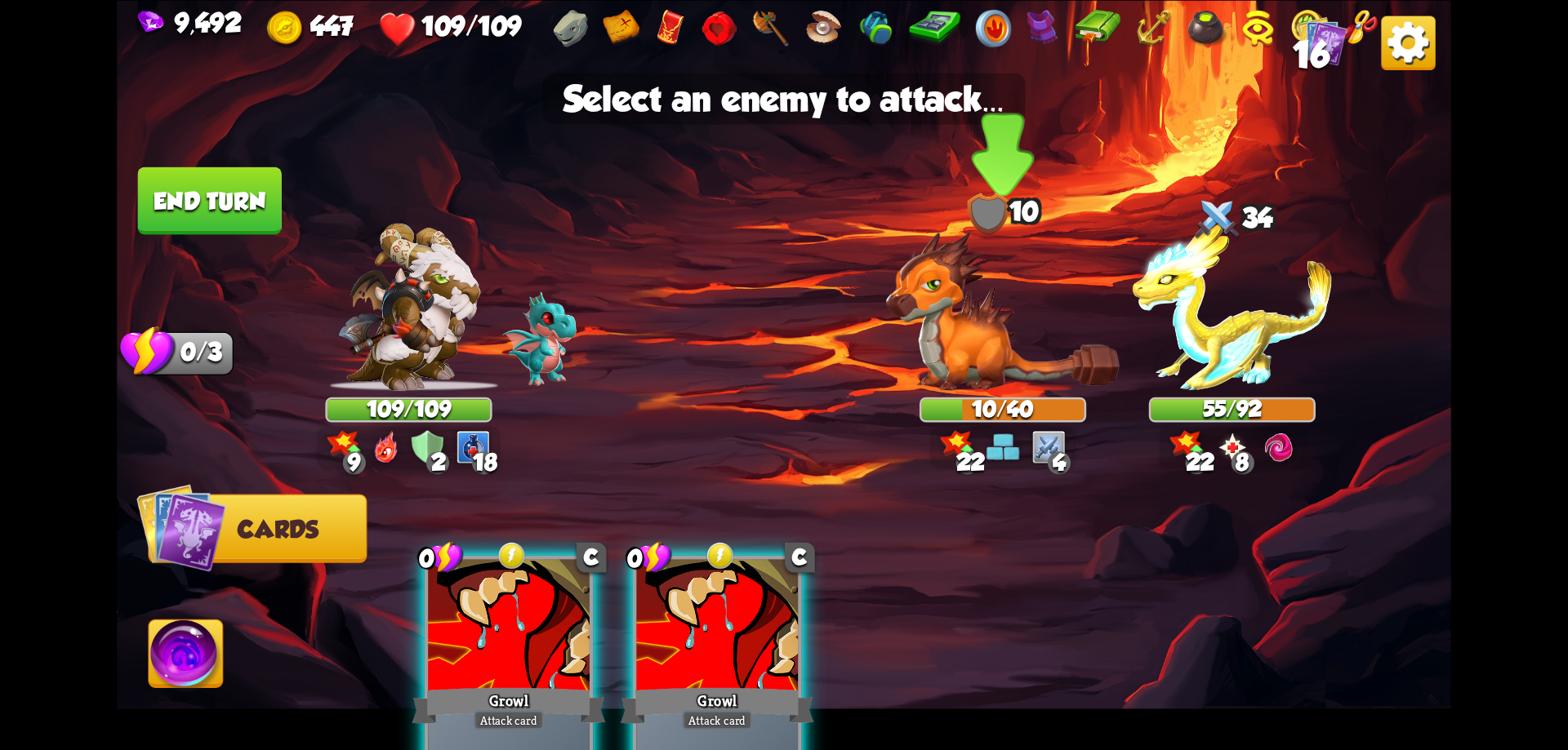
click at [978, 348] on img at bounding box center [1002, 311] width 233 height 160
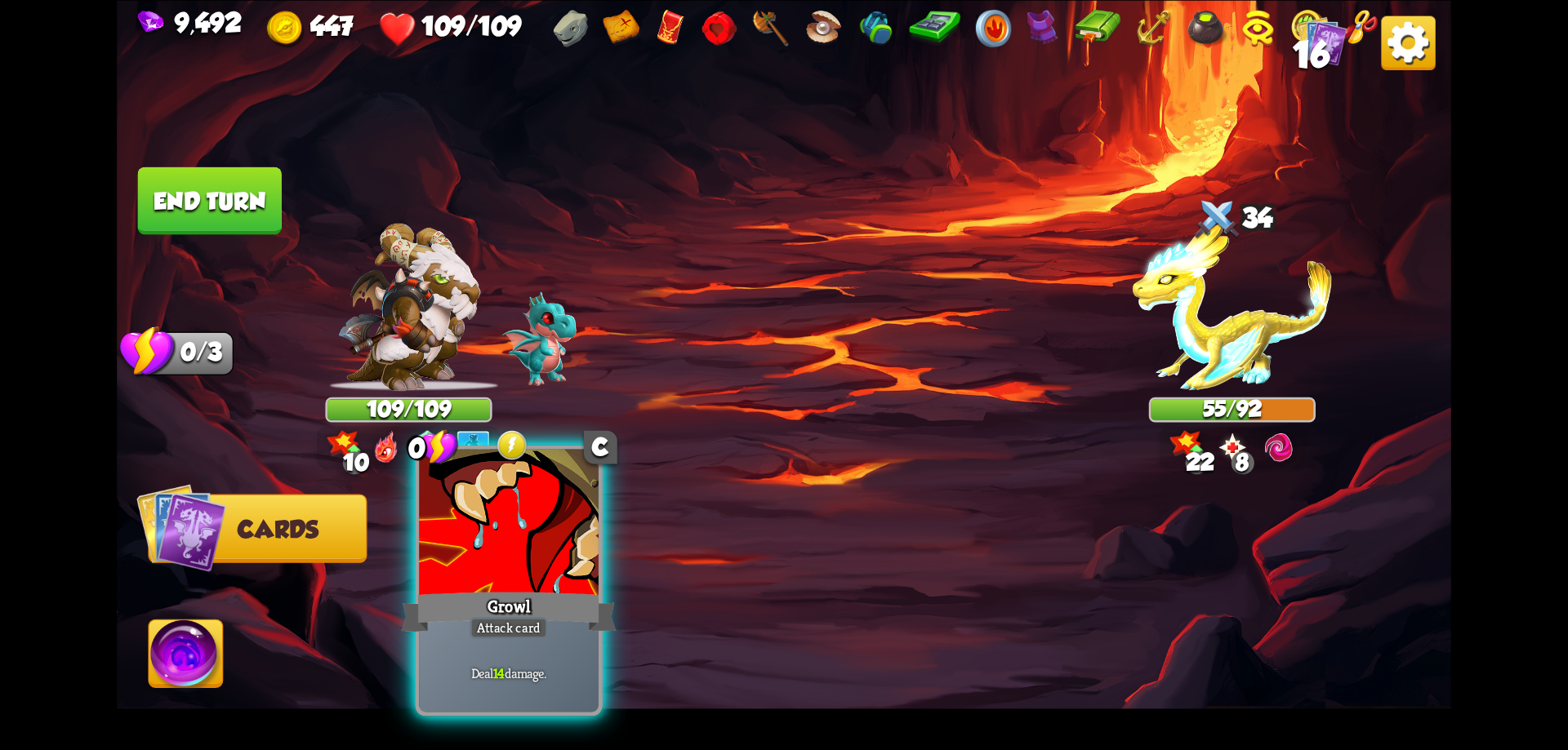
click at [540, 655] on div "Deal 14 damage." at bounding box center [508, 673] width 180 height 78
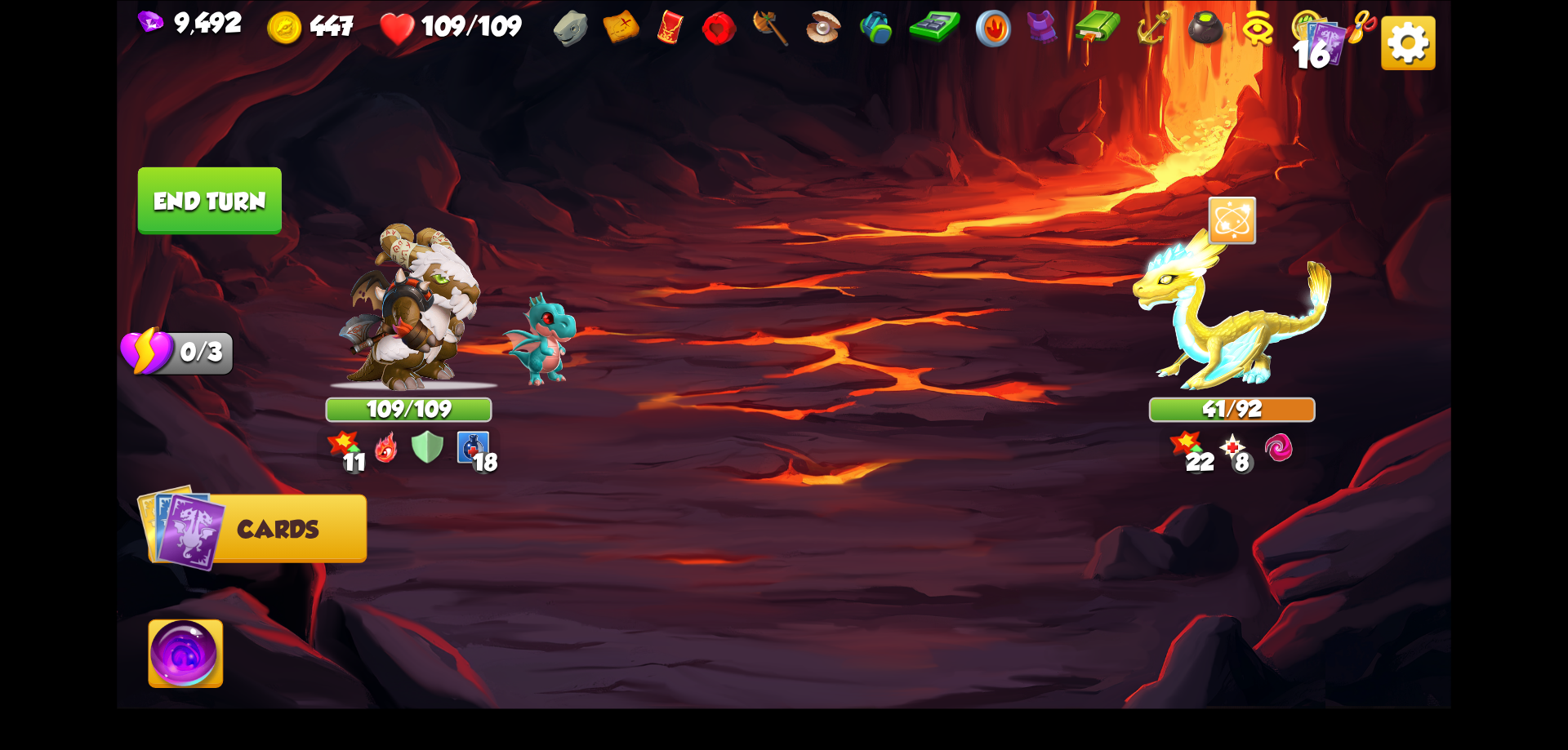
click at [226, 178] on button "End turn" at bounding box center [209, 200] width 143 height 68
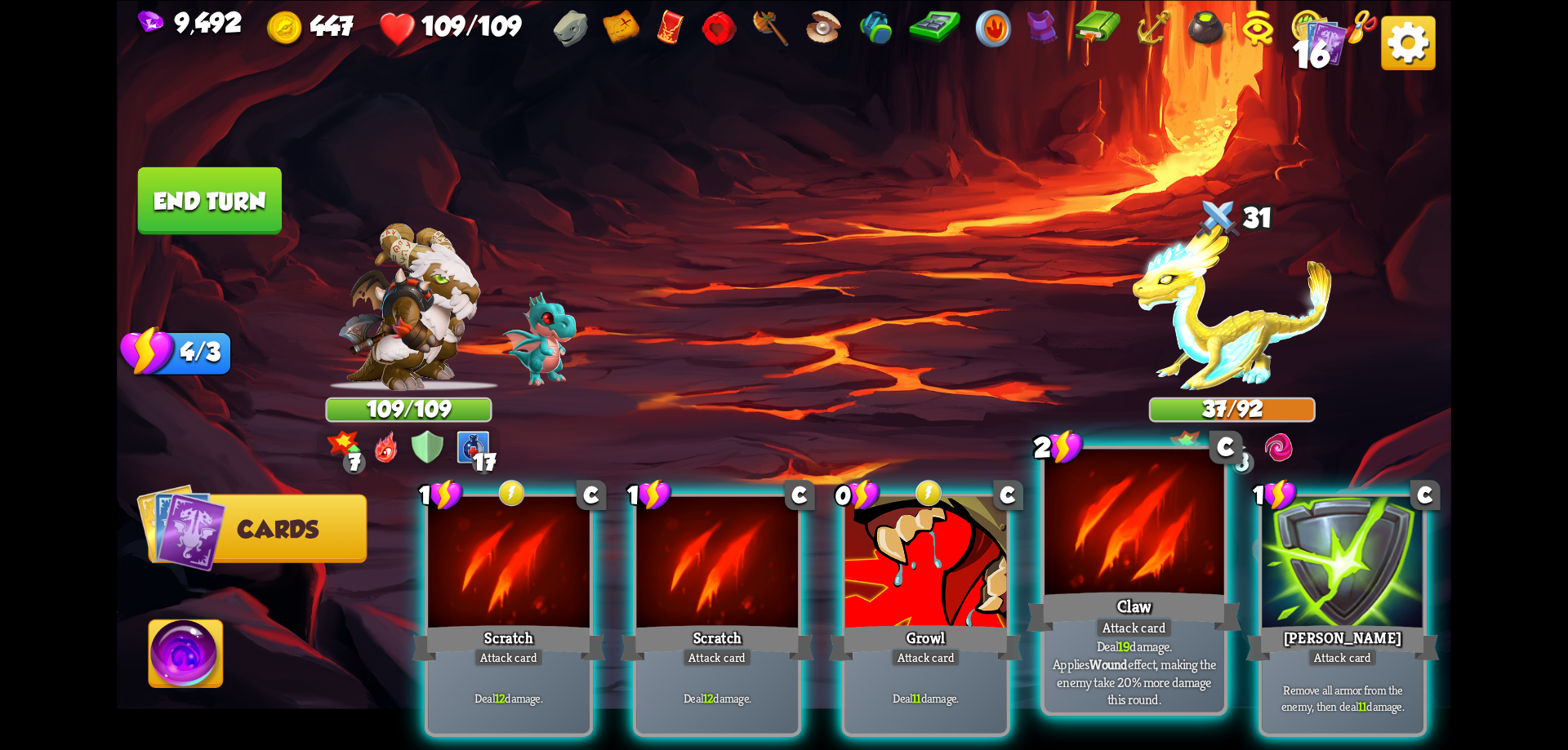
click at [1134, 570] on div at bounding box center [1134, 525] width 180 height 151
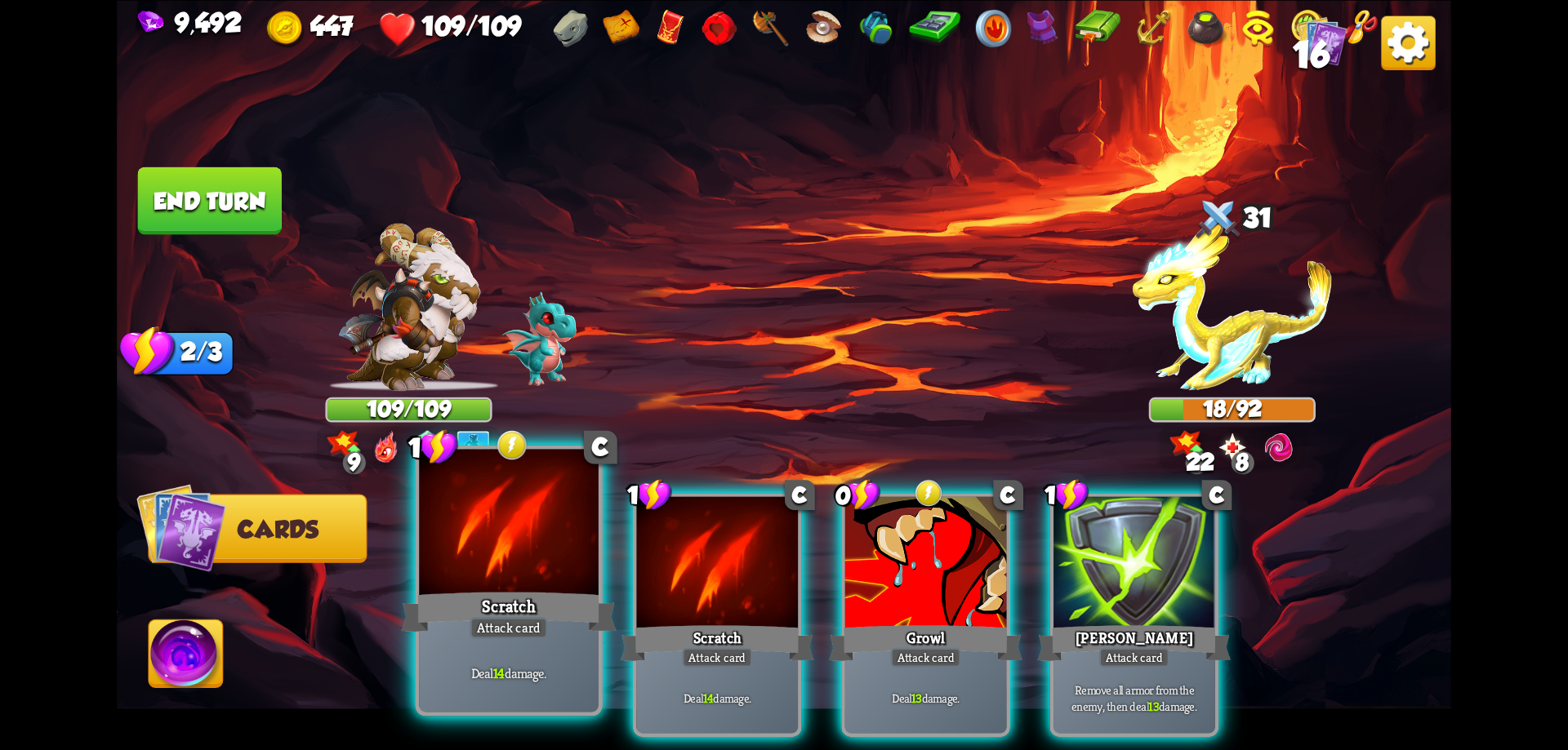
click at [499, 568] on div at bounding box center [508, 525] width 180 height 151
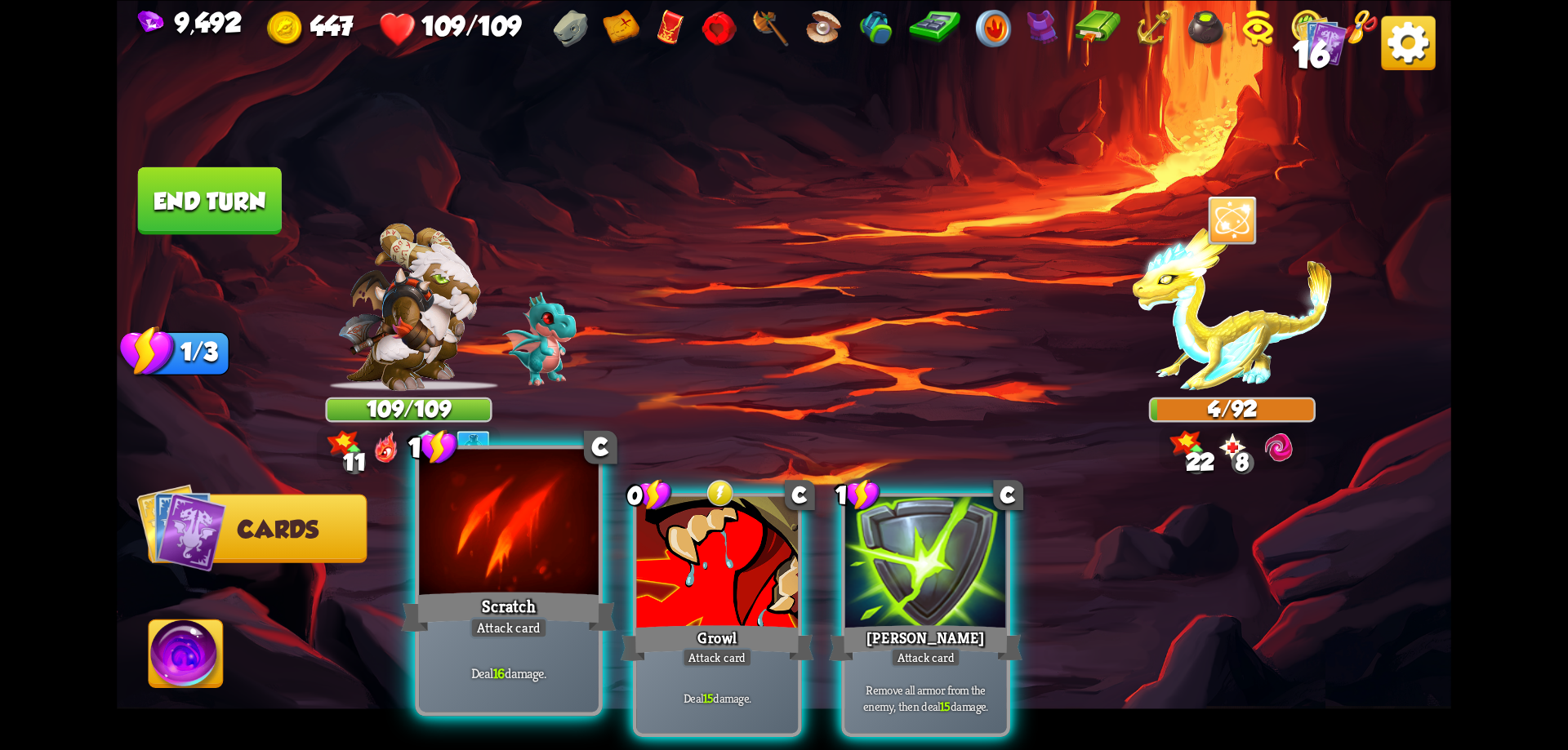
click at [556, 568] on div at bounding box center [508, 525] width 180 height 151
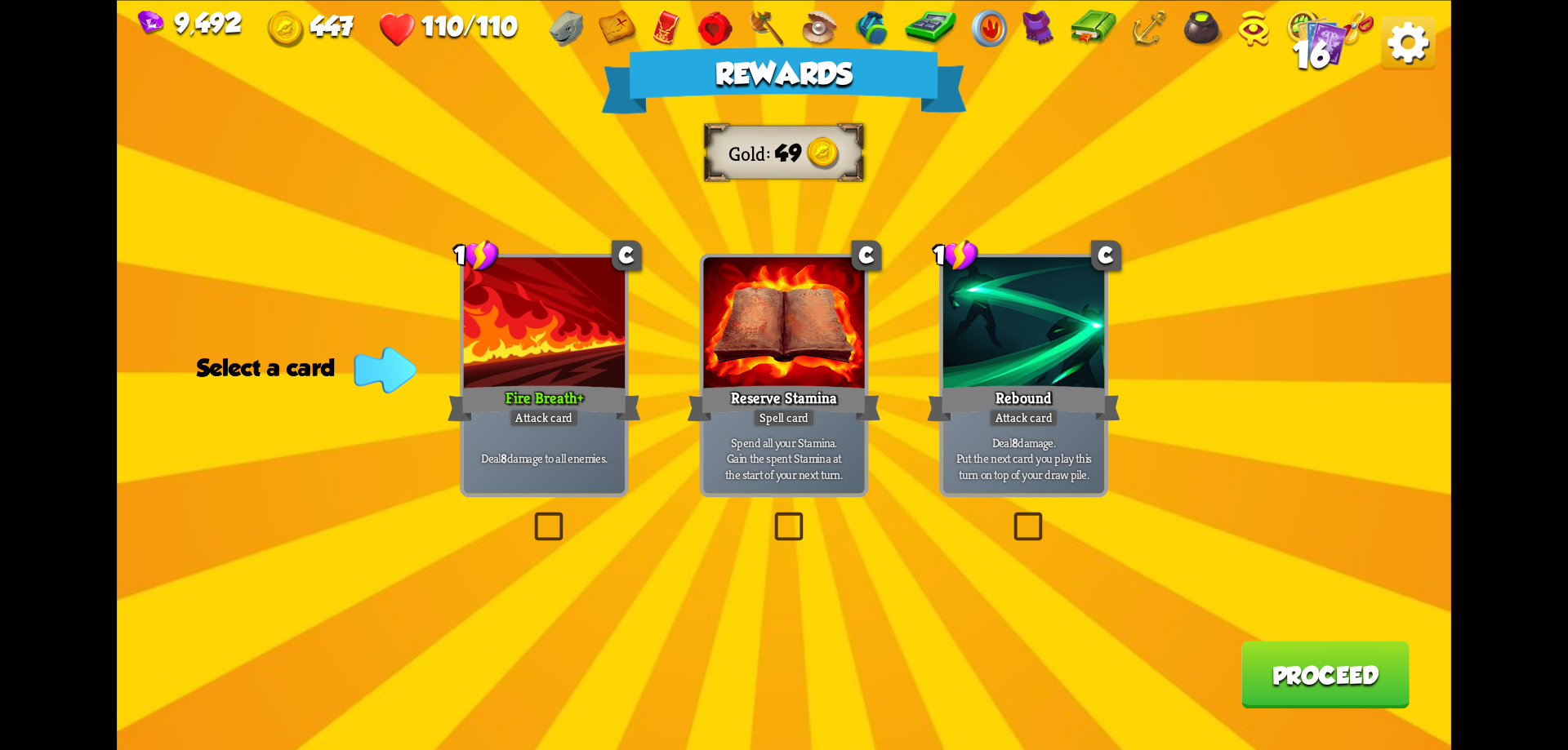
click at [1339, 677] on button "Proceed" at bounding box center [1325, 675] width 168 height 68
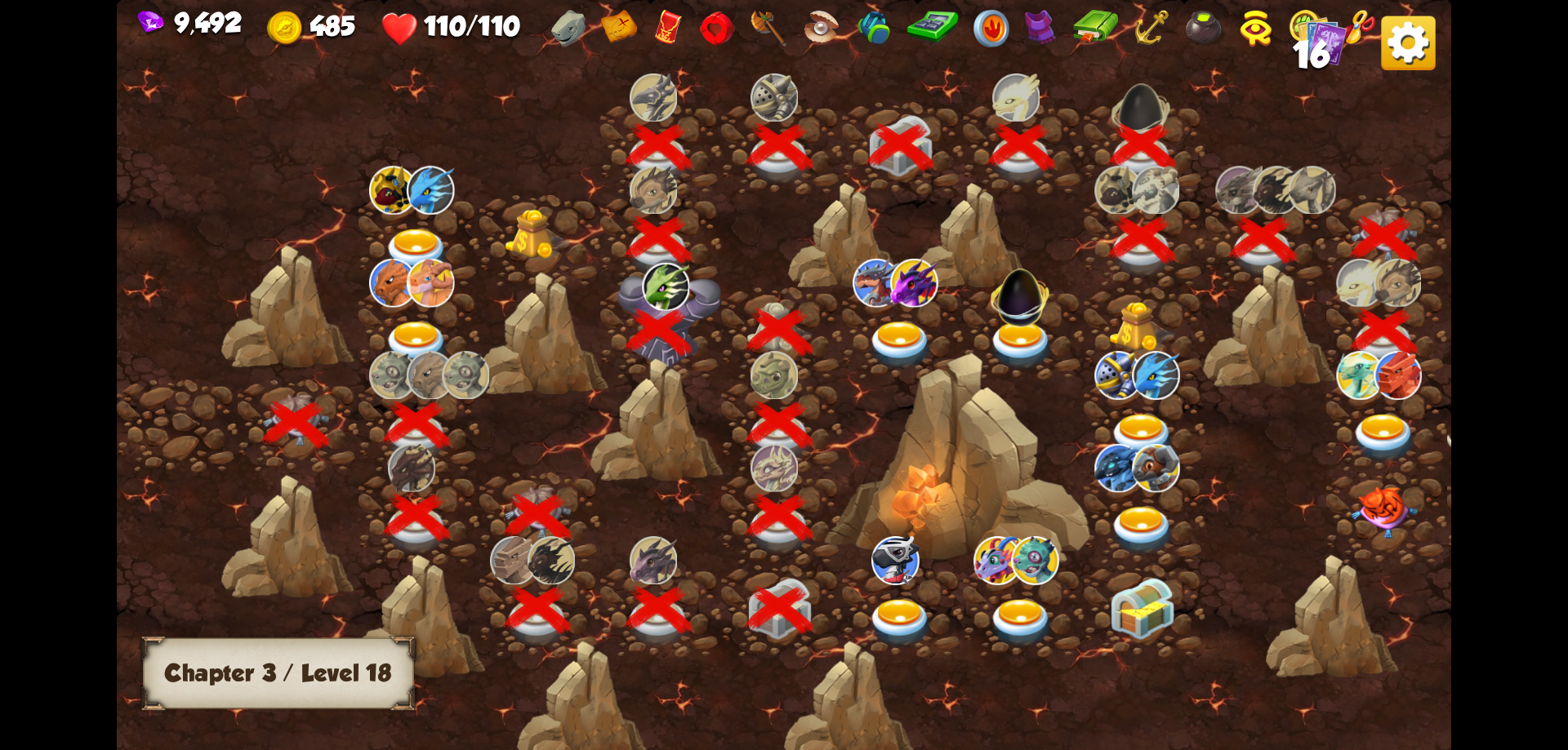
scroll to position [0, 248]
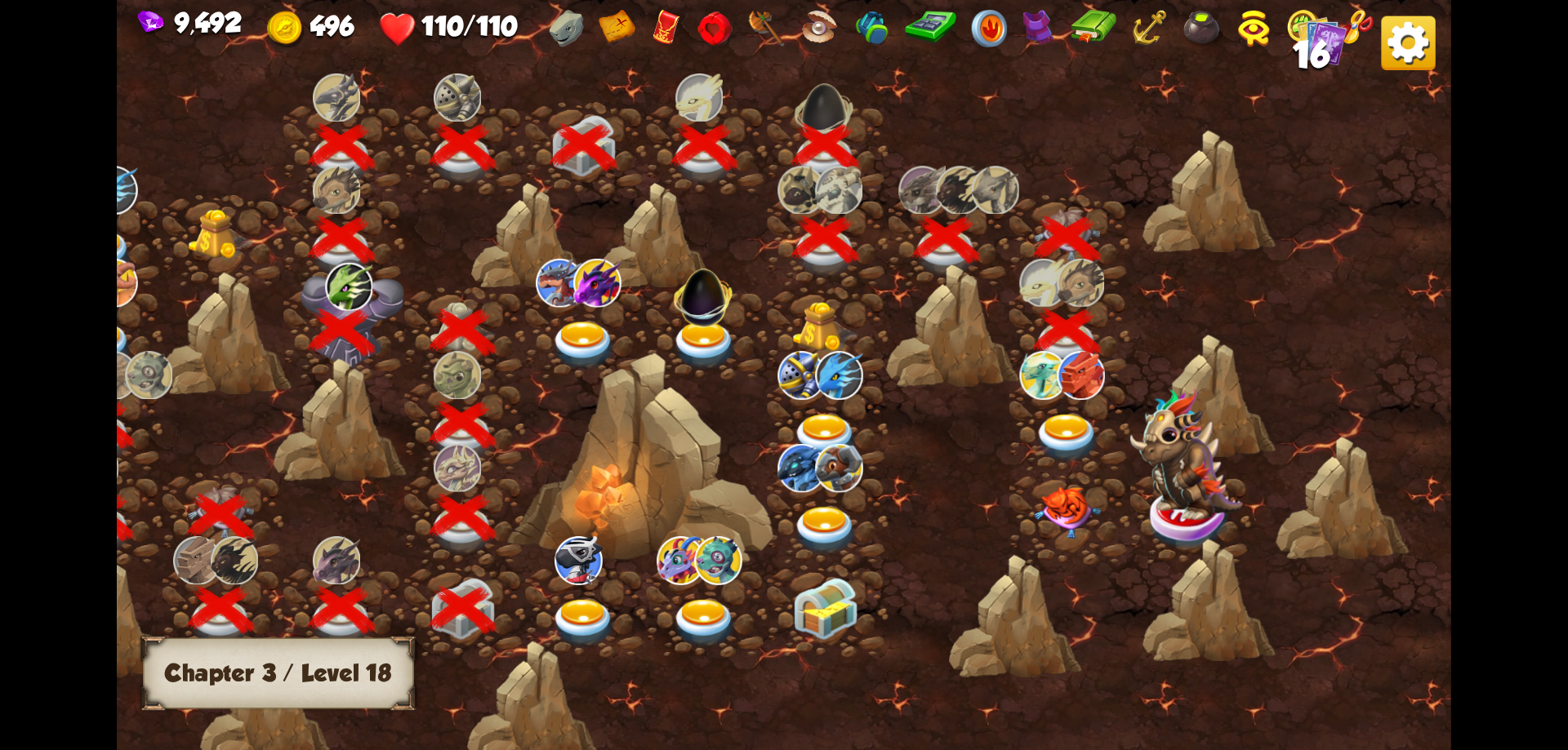
click at [1080, 433] on img at bounding box center [1067, 438] width 67 height 49
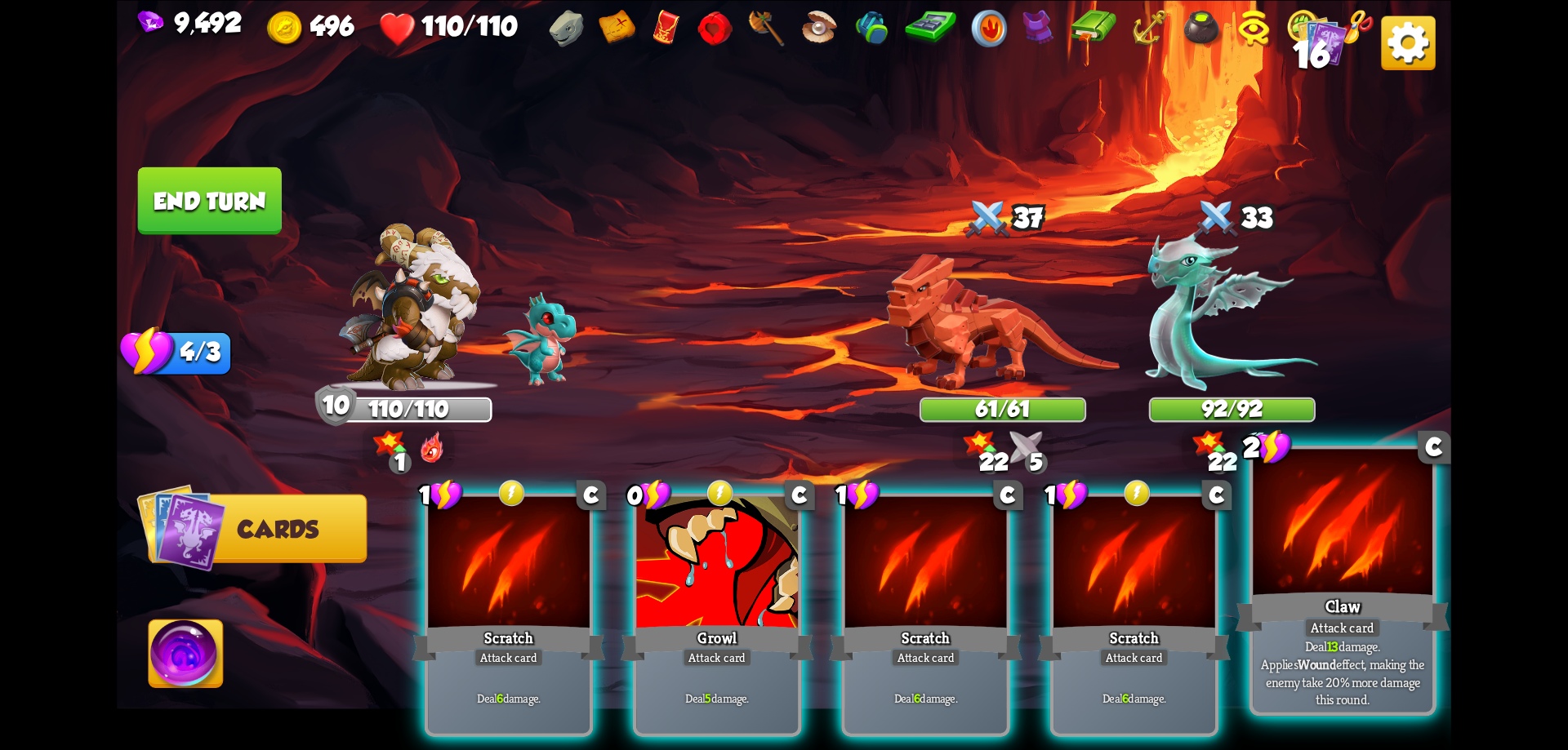
click at [1334, 586] on div at bounding box center [1342, 525] width 180 height 151
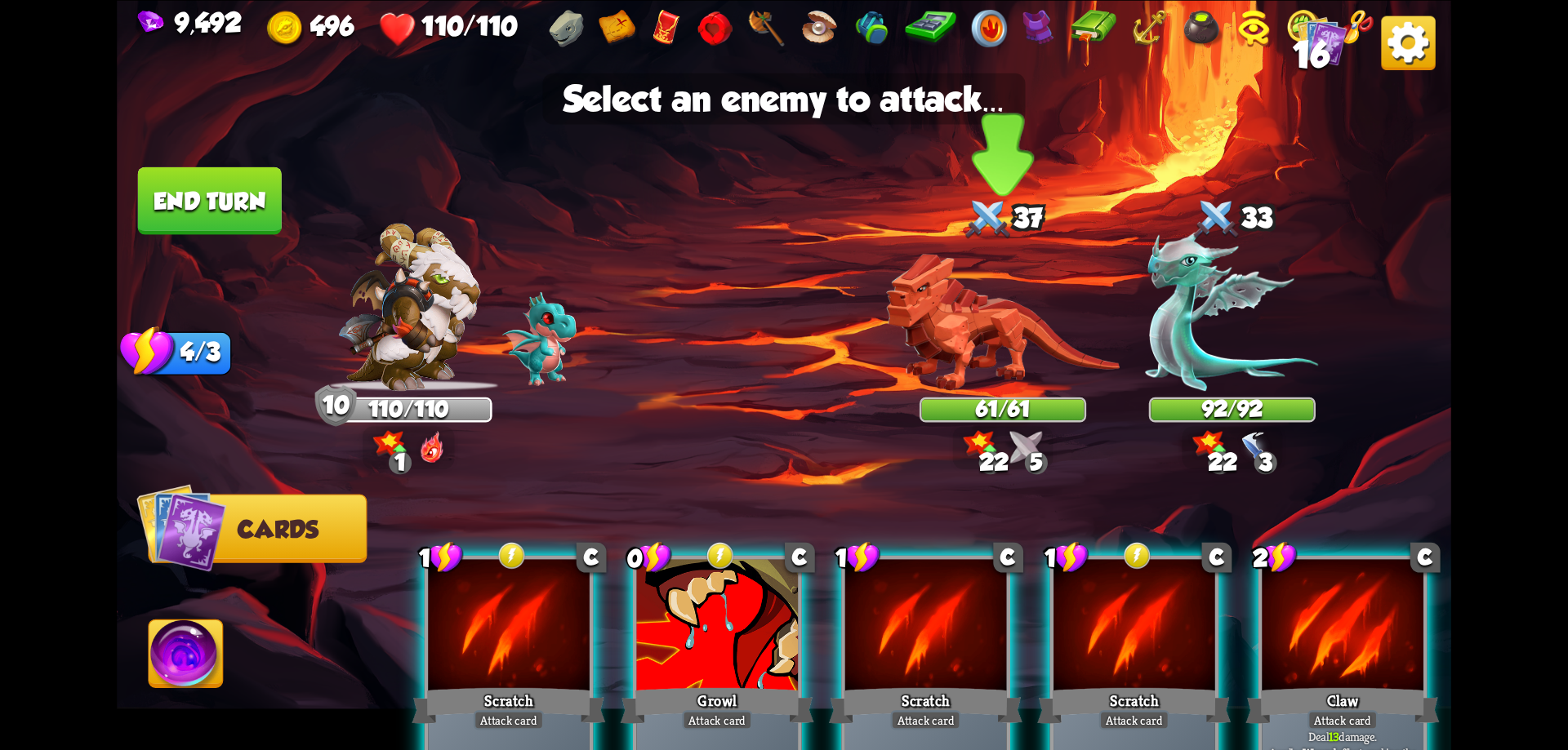
click at [992, 357] on img at bounding box center [1002, 322] width 233 height 138
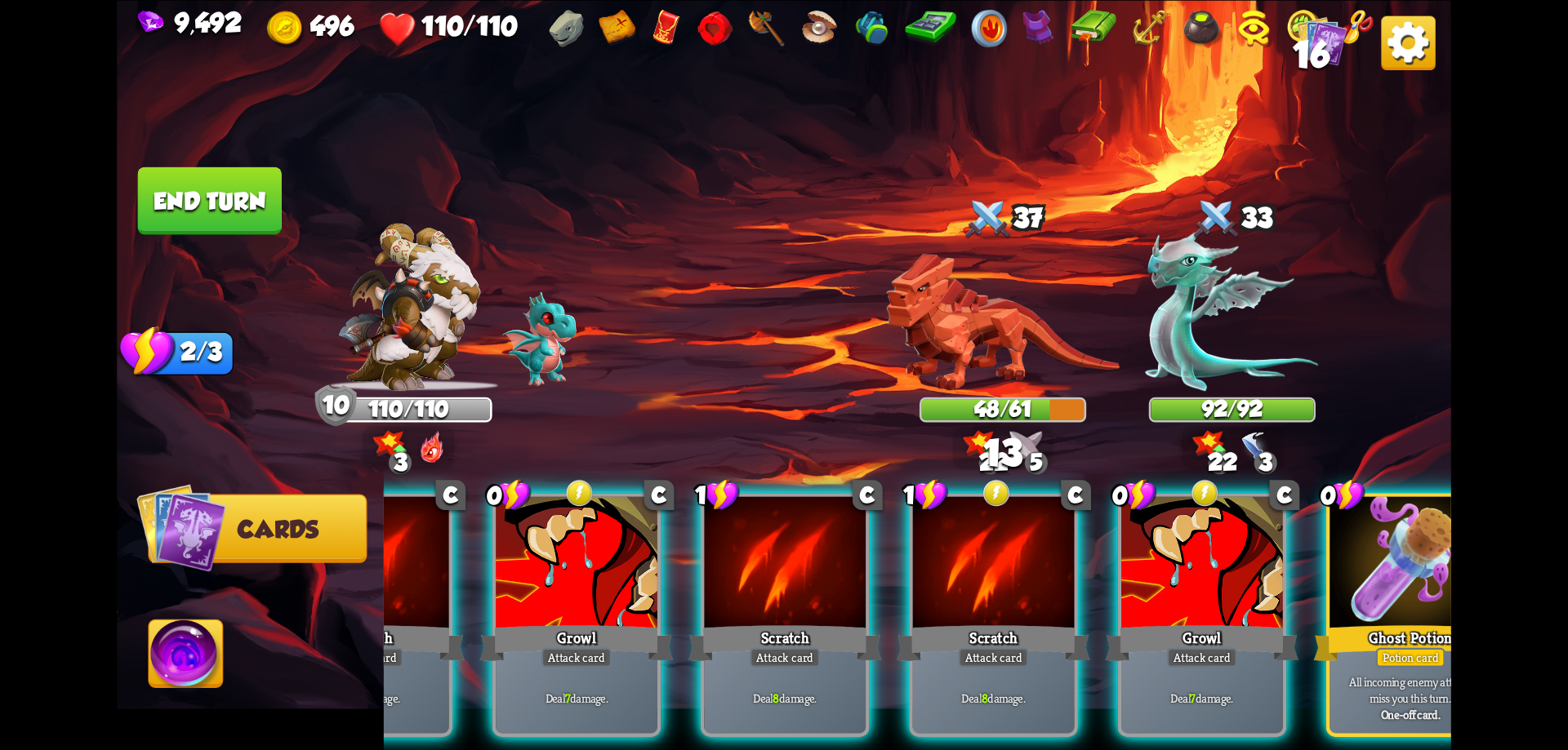
scroll to position [0, 155]
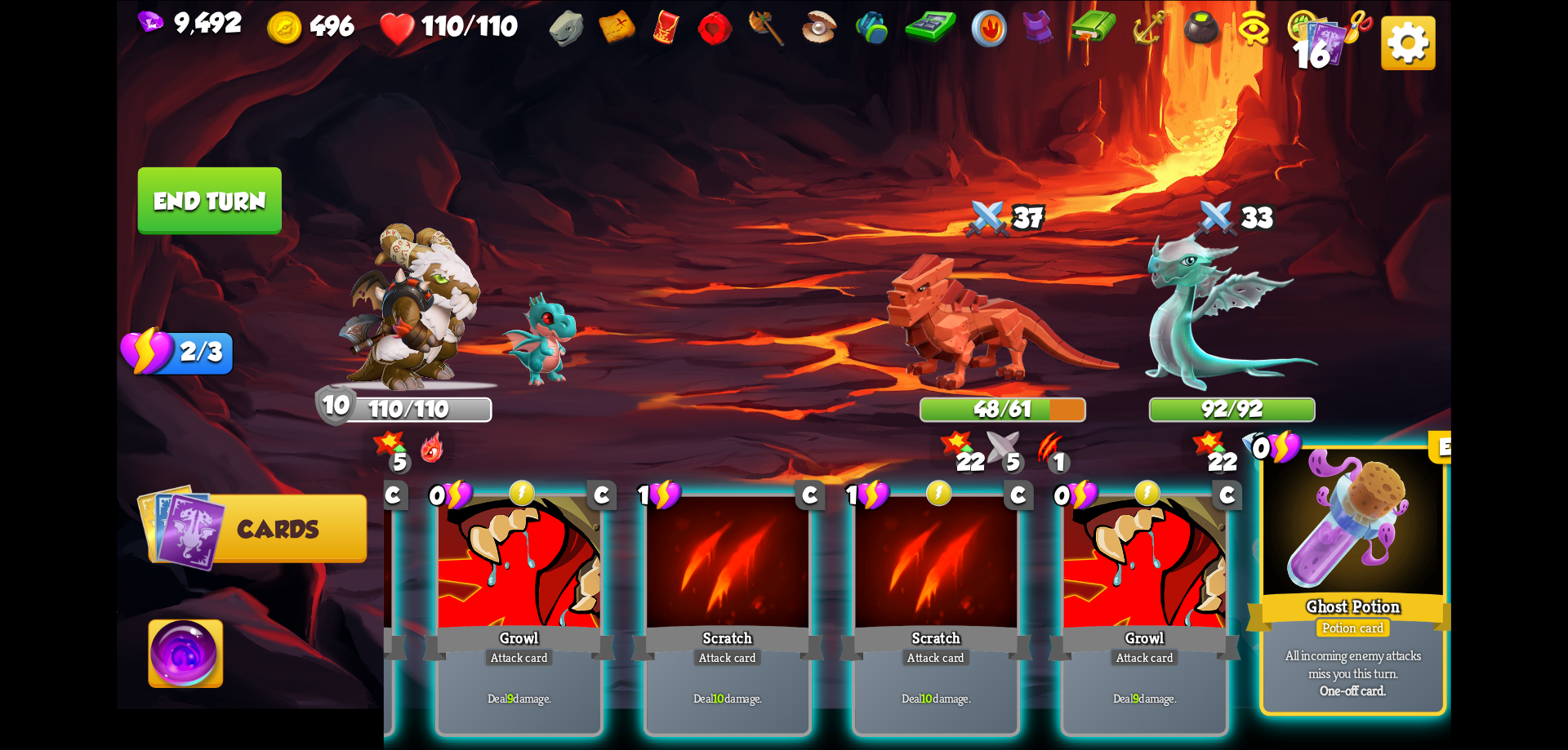
click at [1338, 677] on p "All incoming enemy attacks miss you this turn." at bounding box center [1353, 663] width 171 height 35
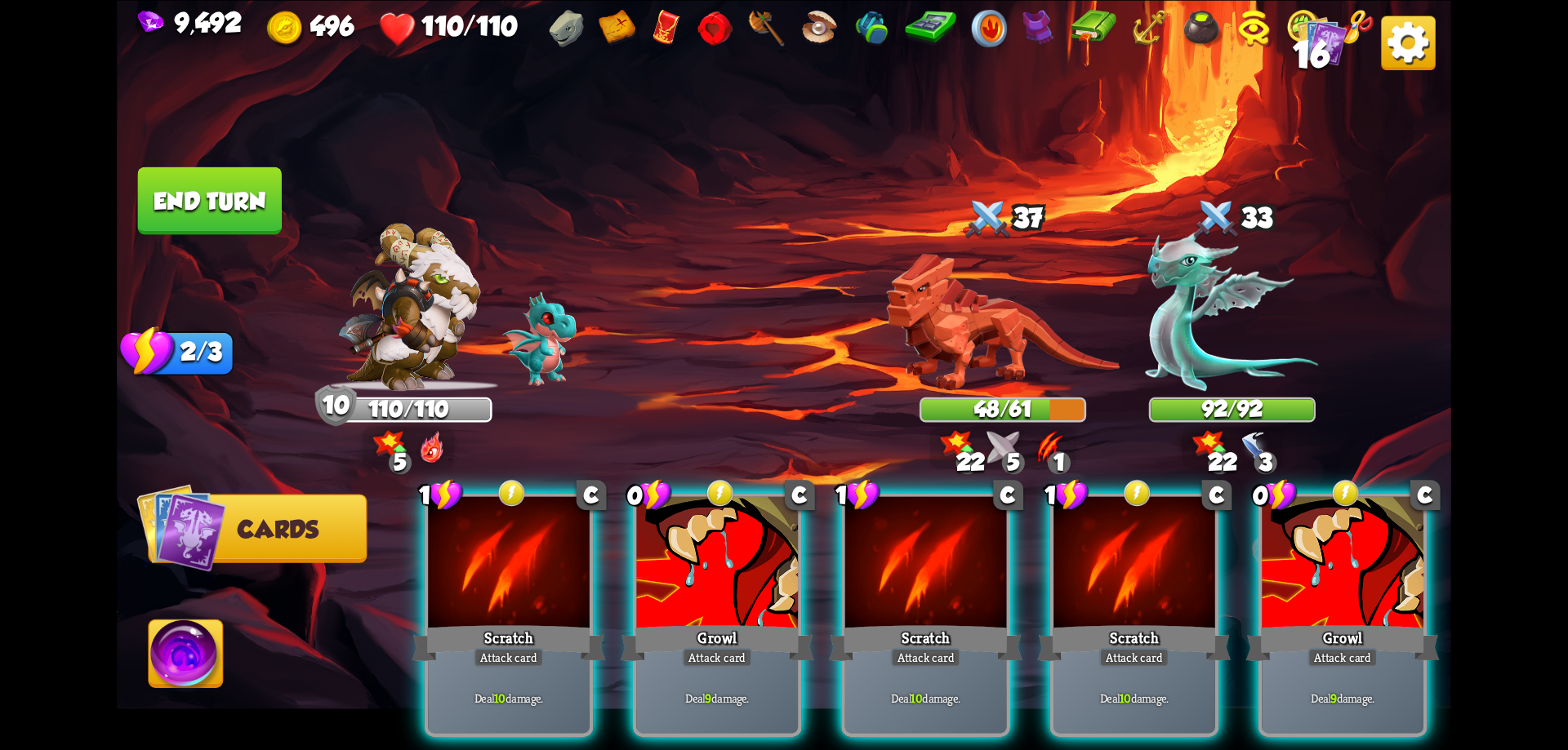
scroll to position [0, 0]
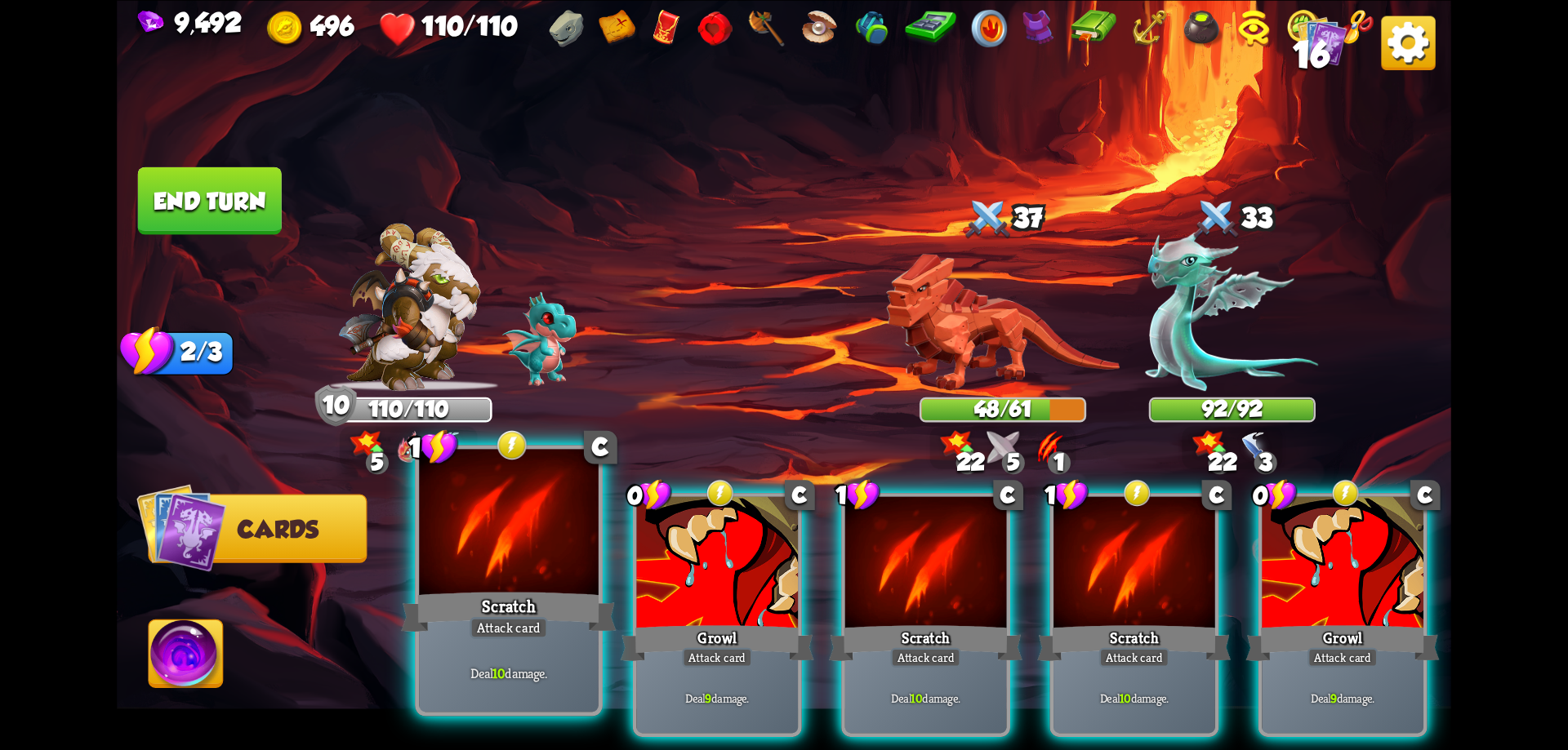
click at [564, 611] on div "Scratch" at bounding box center [508, 611] width 215 height 48
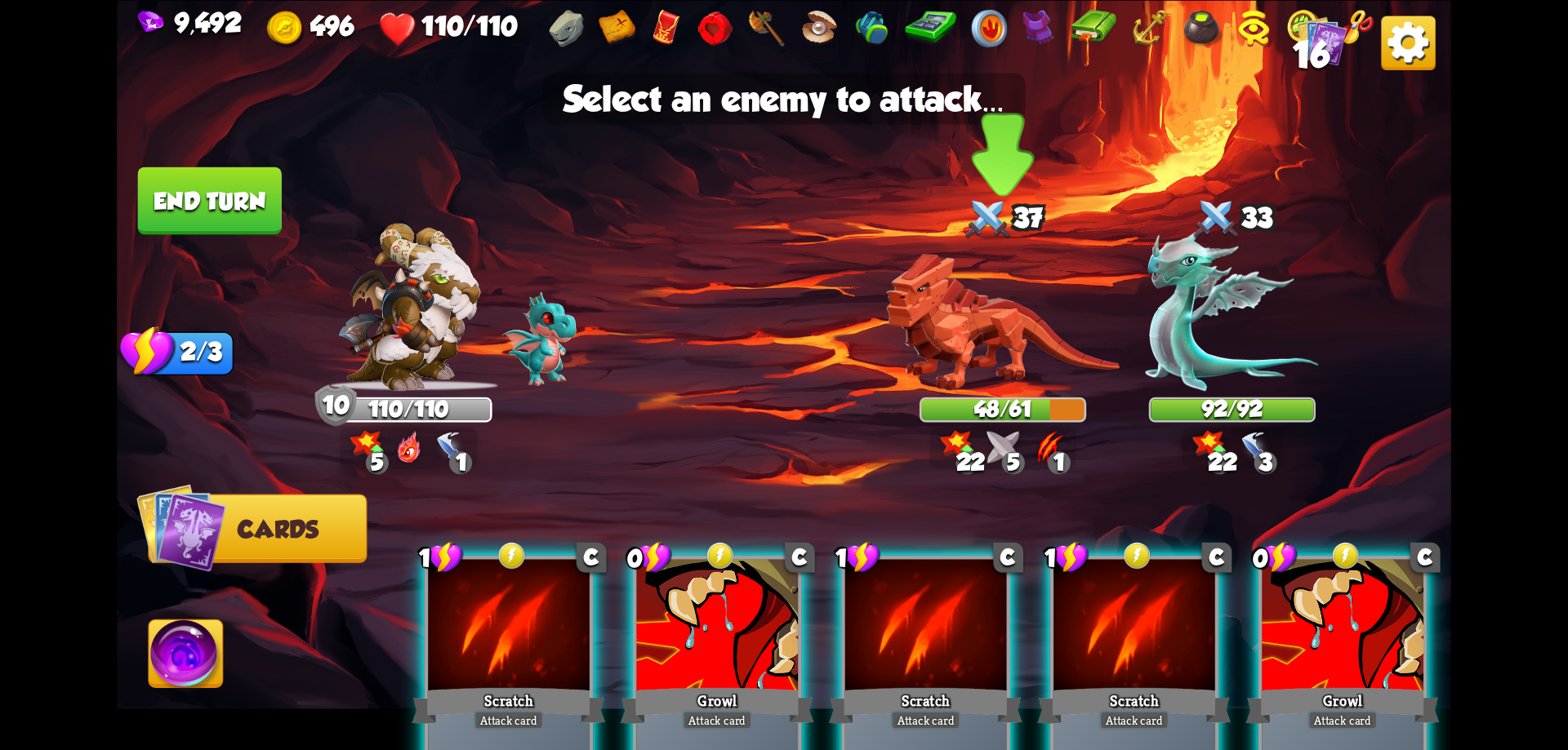
click at [971, 357] on img at bounding box center [1002, 322] width 233 height 138
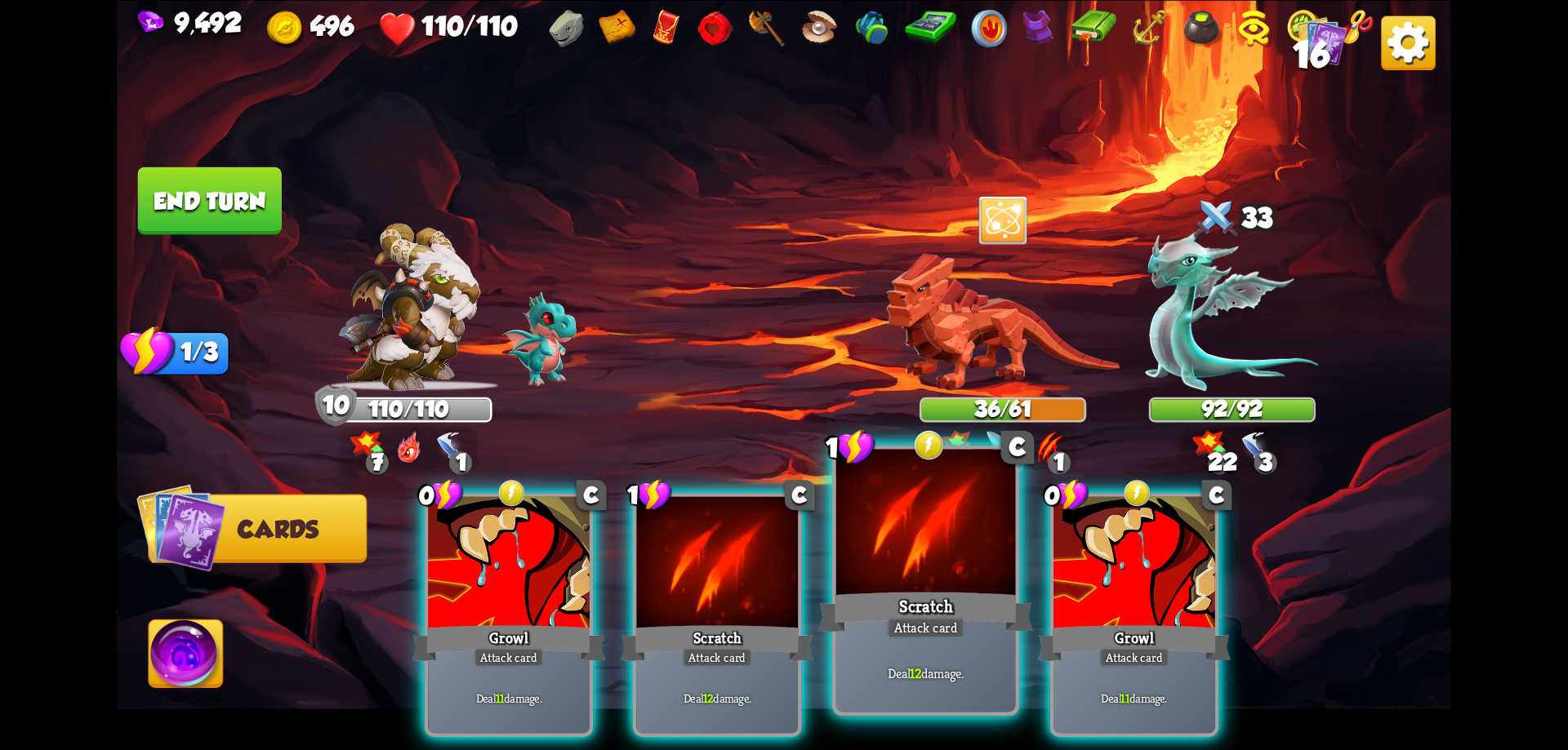
click at [969, 542] on div at bounding box center [926, 525] width 180 height 151
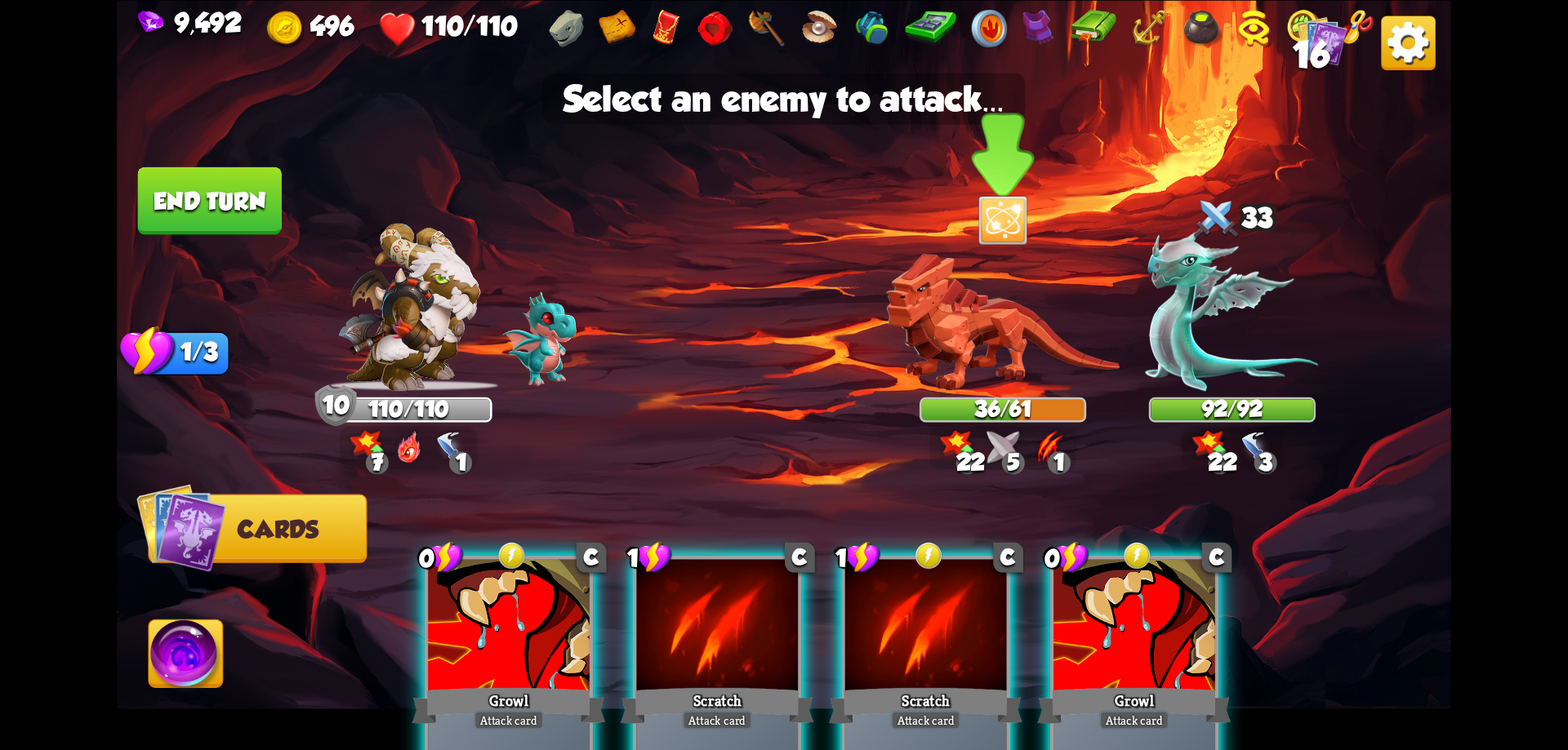
click at [999, 324] on img at bounding box center [1002, 322] width 233 height 138
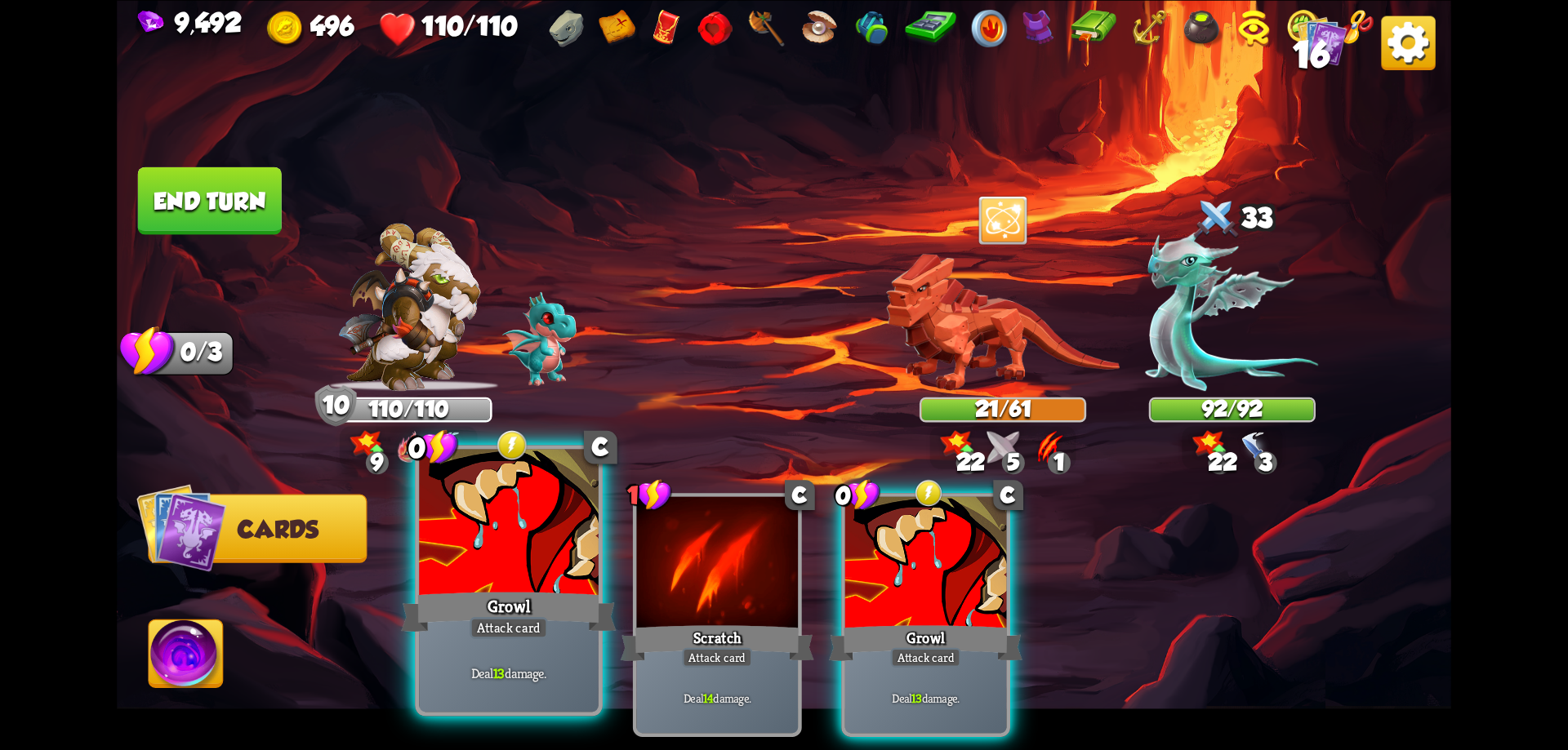
click at [559, 565] on div at bounding box center [508, 525] width 180 height 151
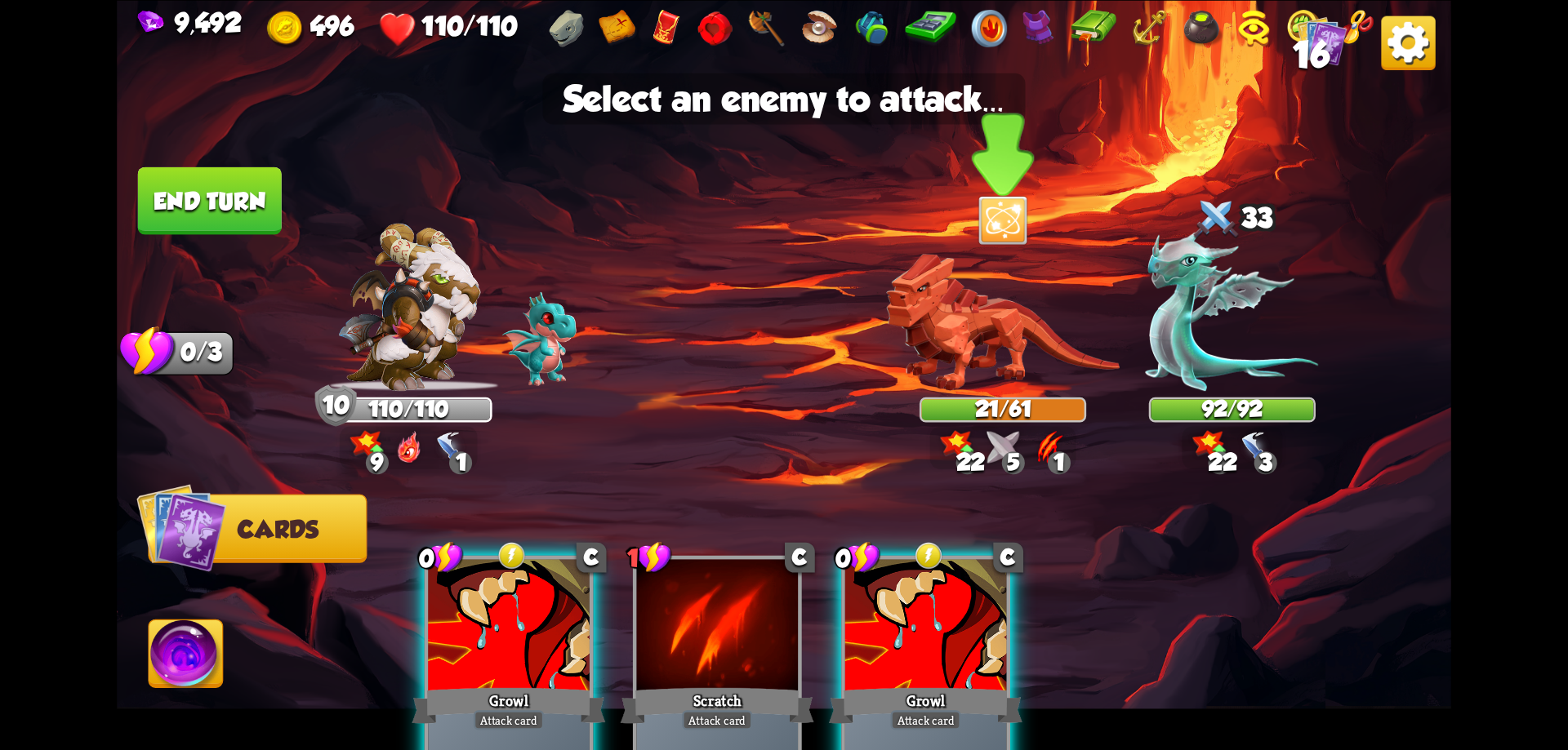
click at [963, 327] on img at bounding box center [1002, 322] width 233 height 138
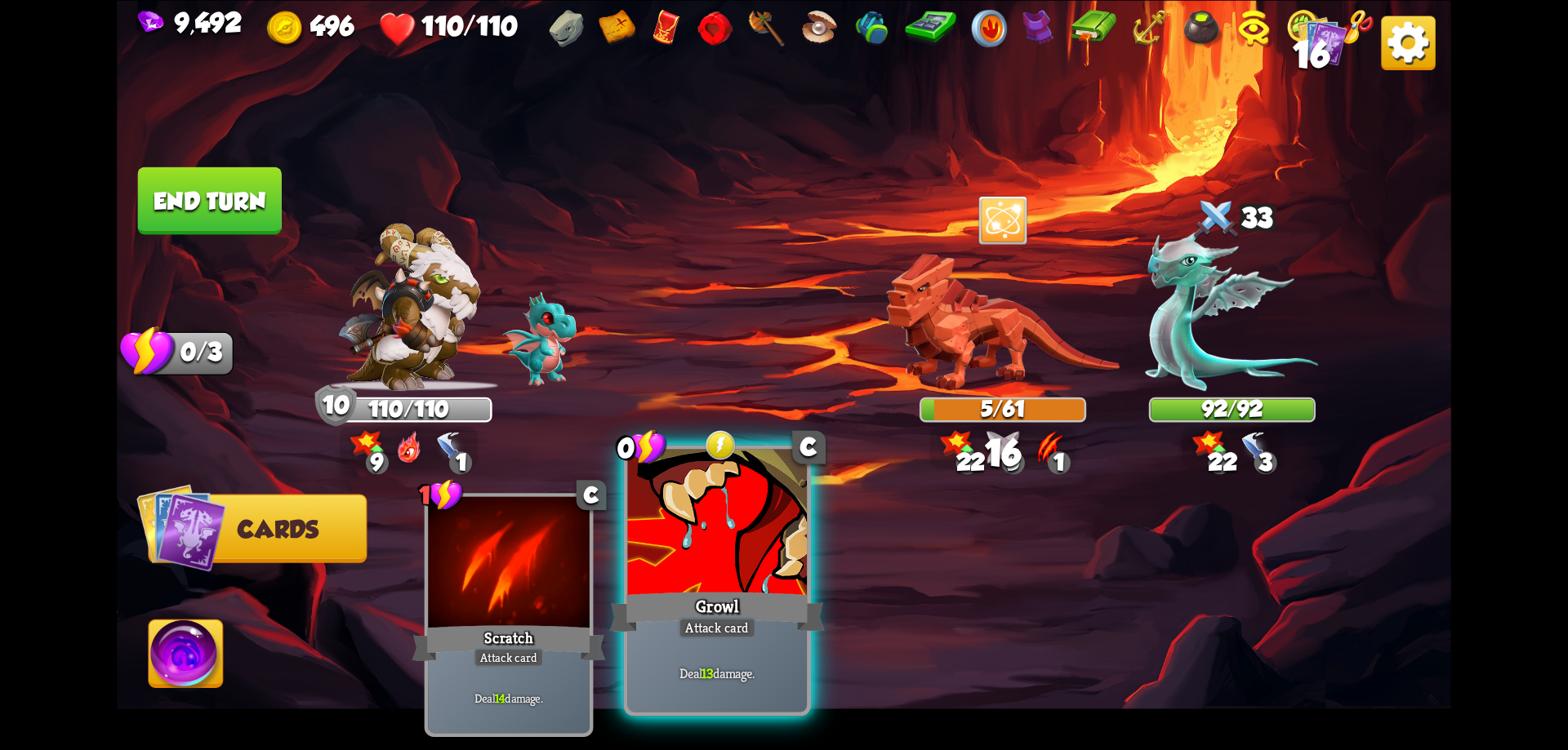
click at [728, 543] on div at bounding box center [718, 525] width 180 height 151
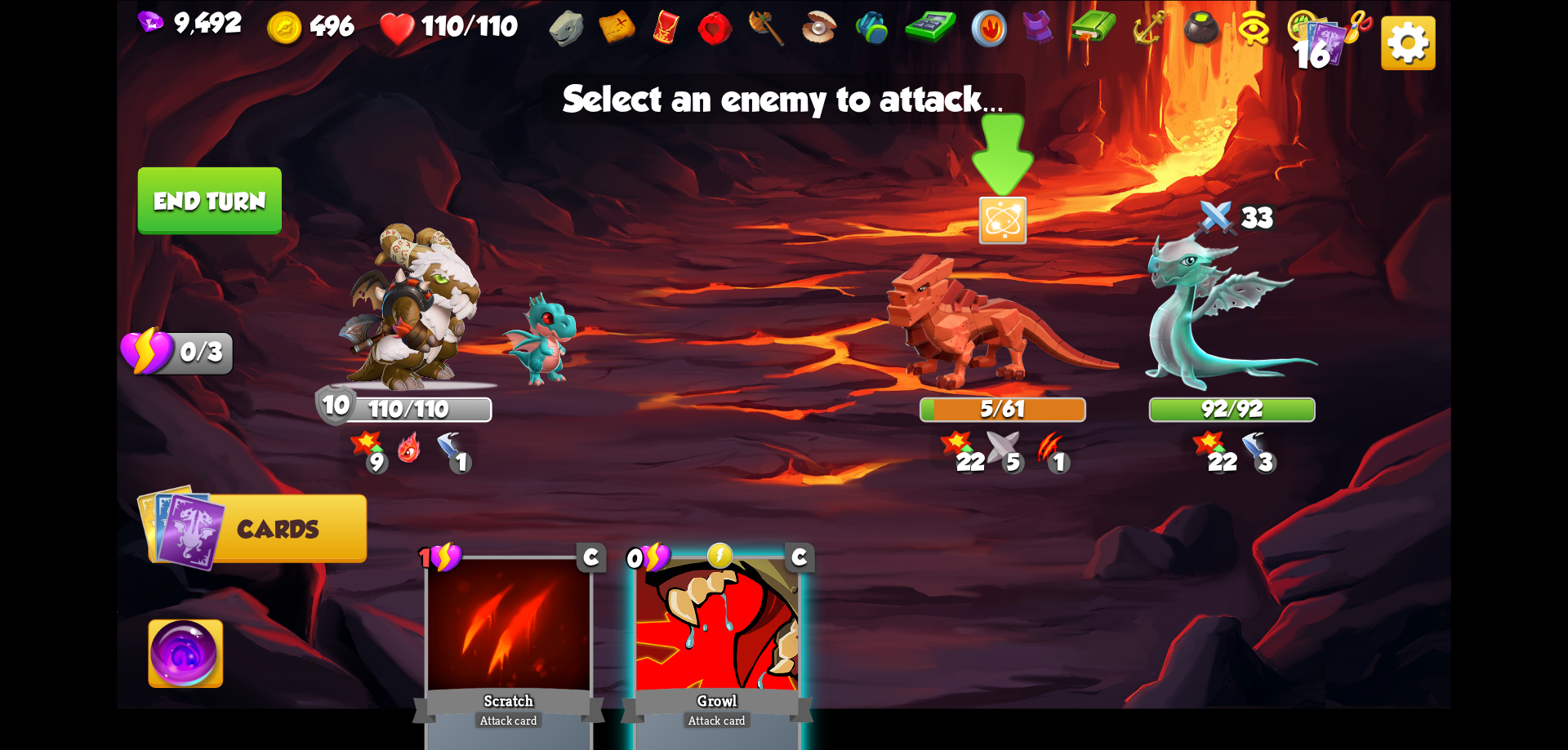
click at [1049, 343] on img at bounding box center [1002, 322] width 233 height 138
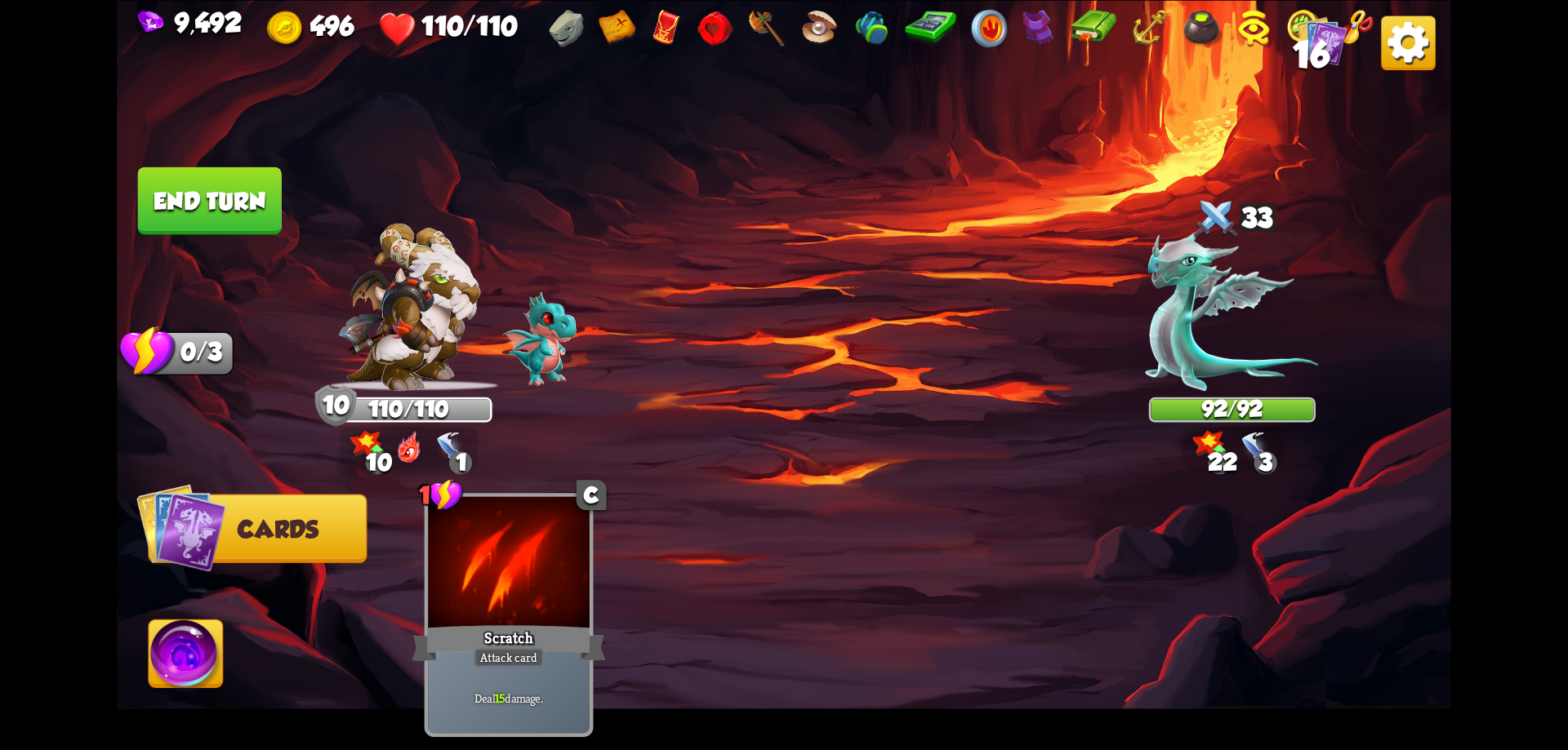
click at [211, 194] on button "End turn" at bounding box center [209, 200] width 143 height 68
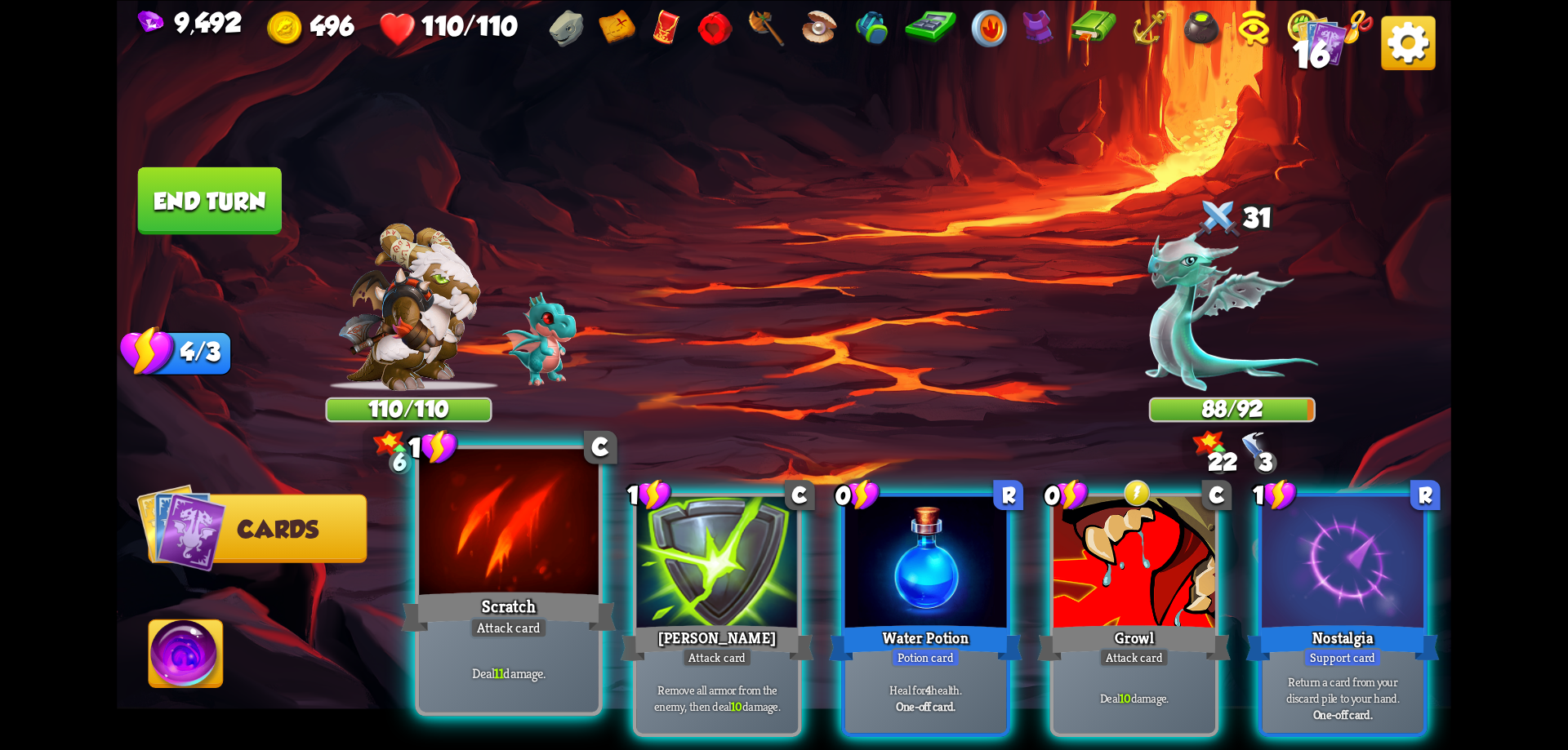
click at [520, 586] on div at bounding box center [508, 525] width 180 height 151
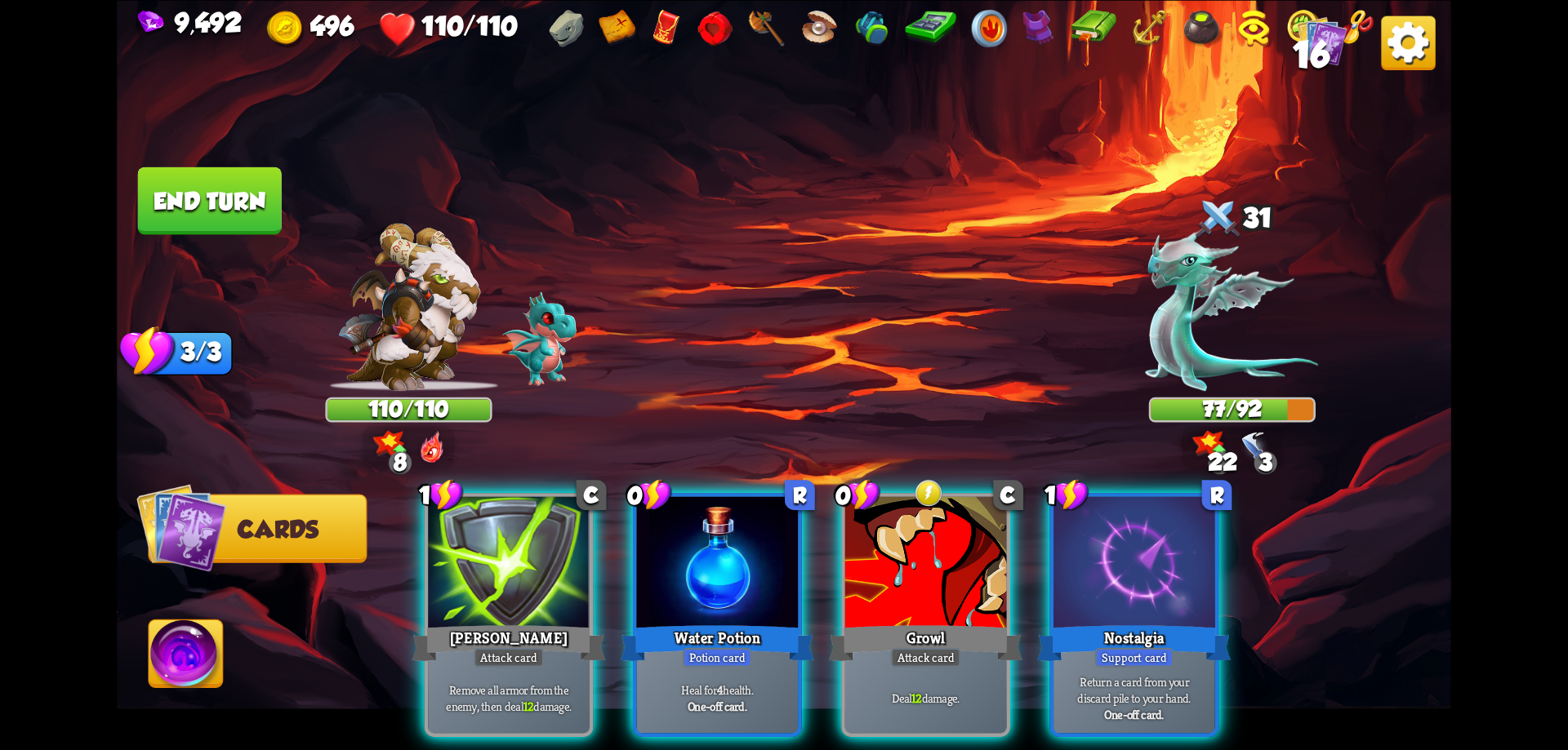
click at [514, 587] on div at bounding box center [508, 565] width 161 height 137
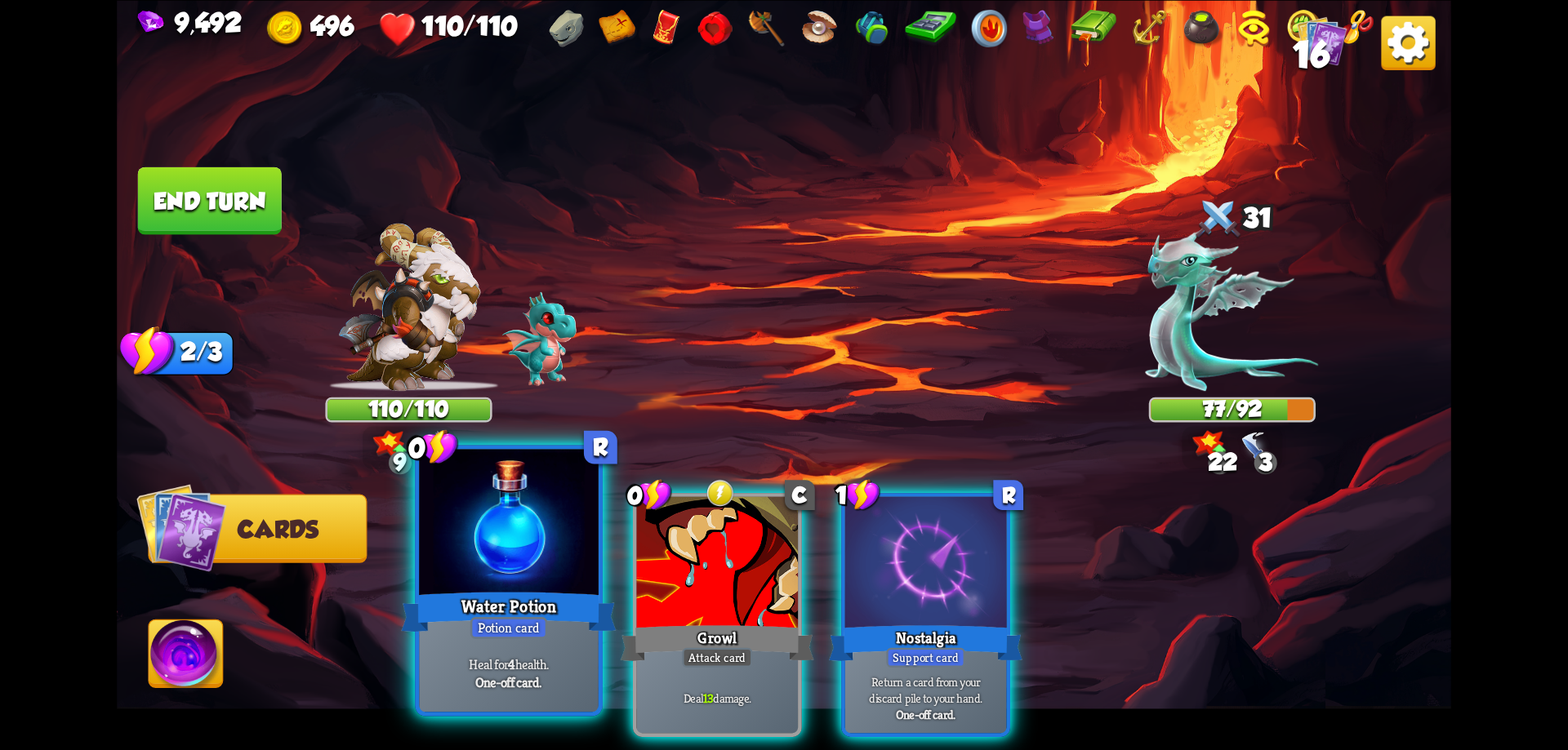
click at [527, 578] on div at bounding box center [508, 525] width 180 height 151
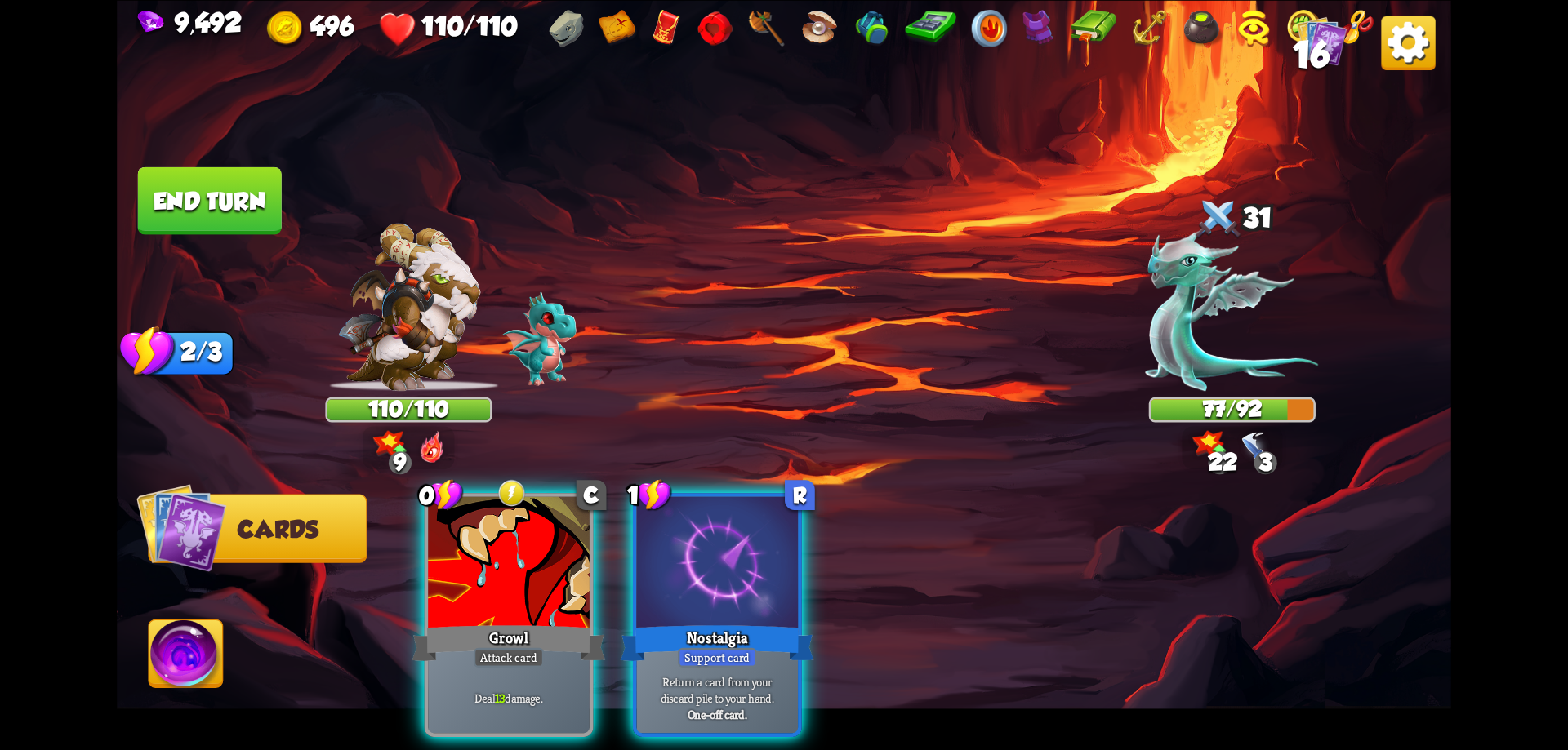
click at [527, 578] on div at bounding box center [508, 565] width 161 height 137
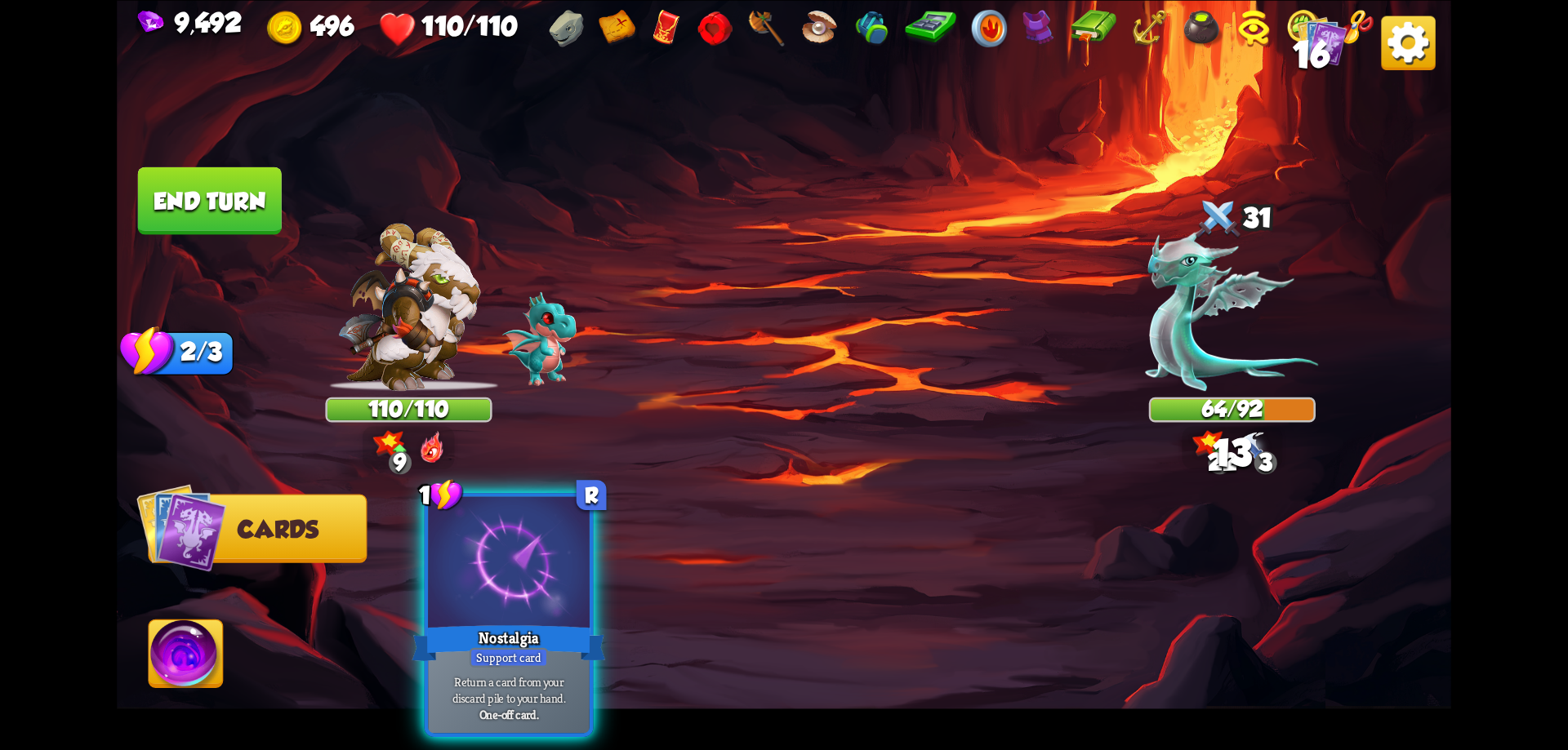
click at [527, 578] on div at bounding box center [508, 565] width 161 height 137
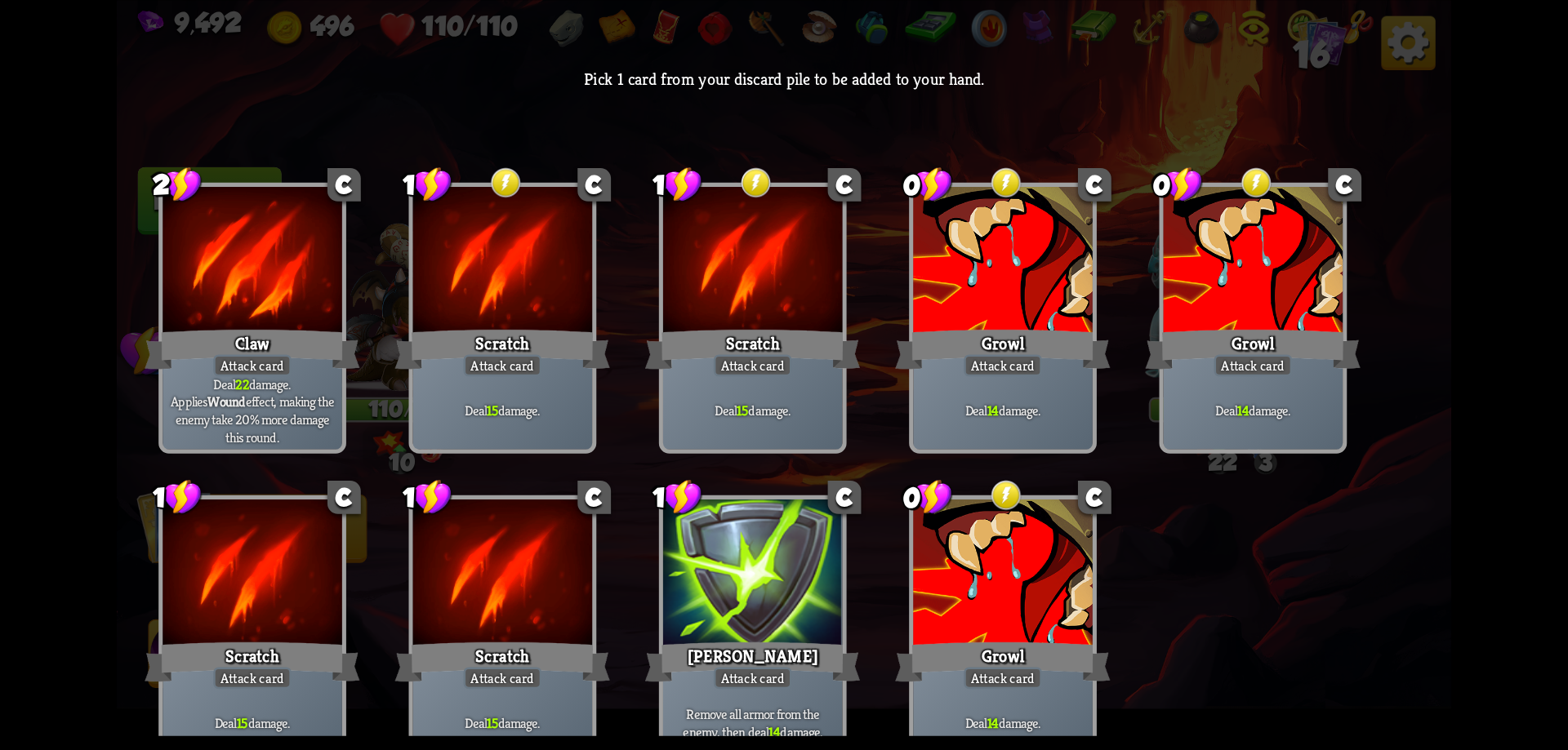
click at [992, 552] on div at bounding box center [1003, 575] width 180 height 151
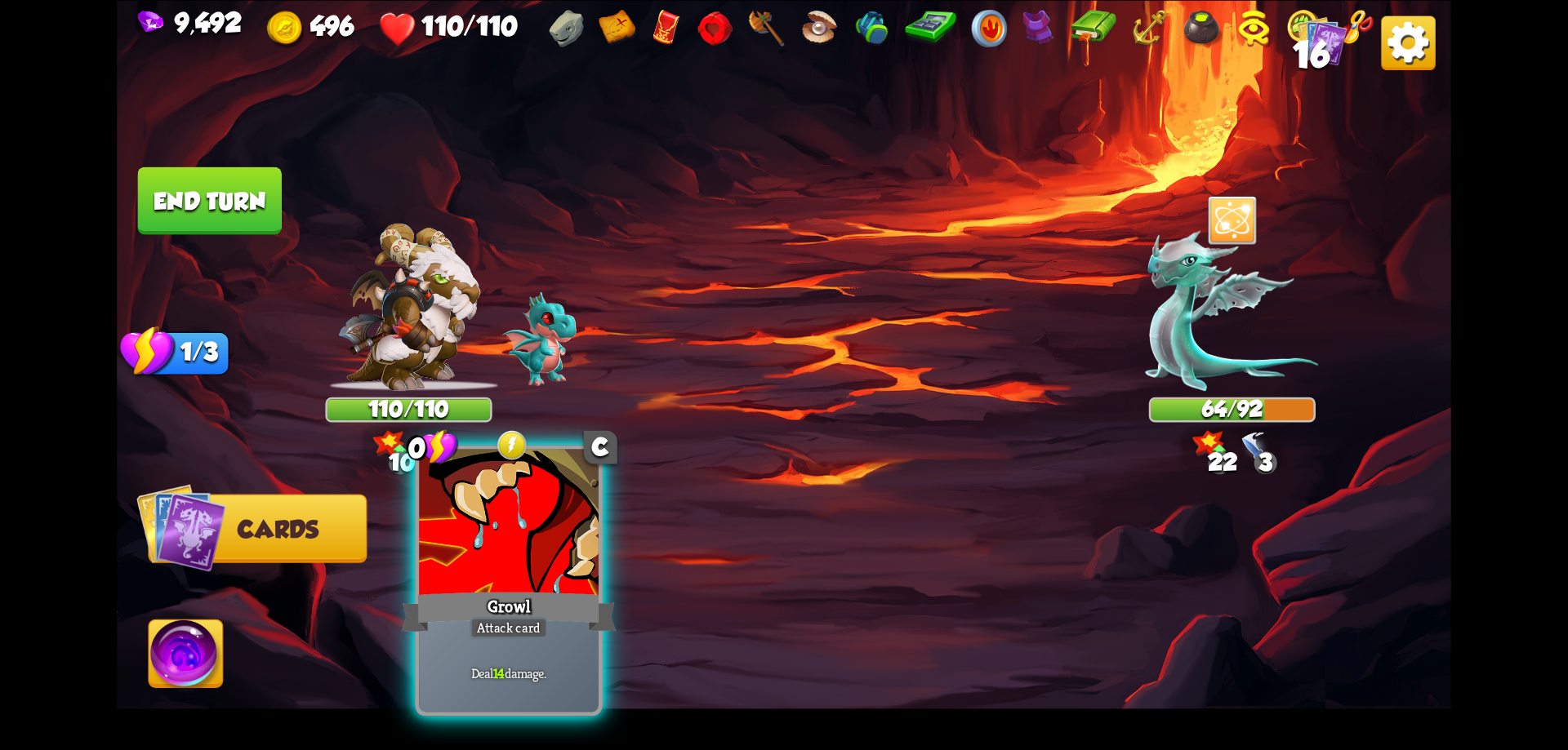
click at [540, 568] on div at bounding box center [508, 525] width 180 height 151
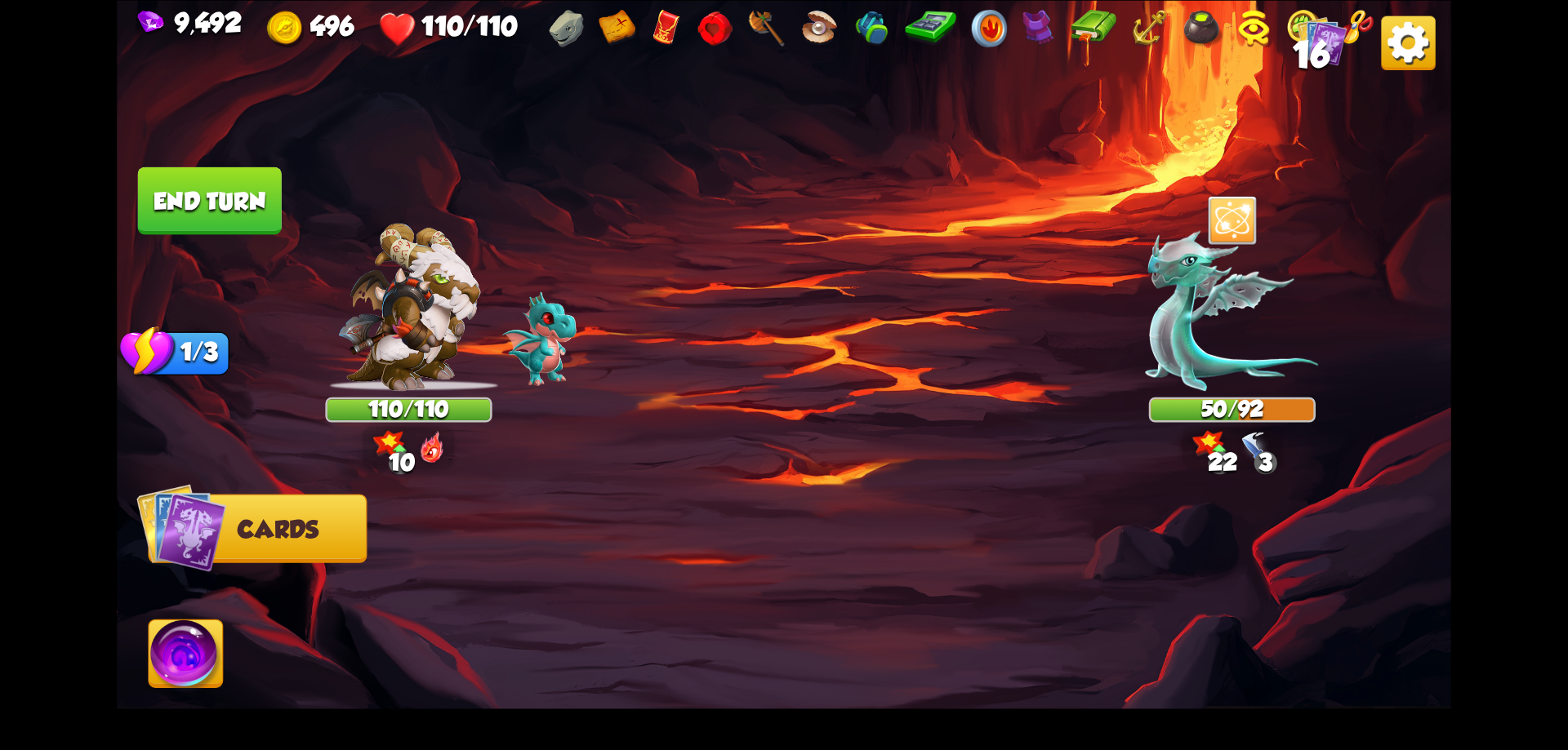
click at [226, 181] on button "End turn" at bounding box center [209, 200] width 143 height 68
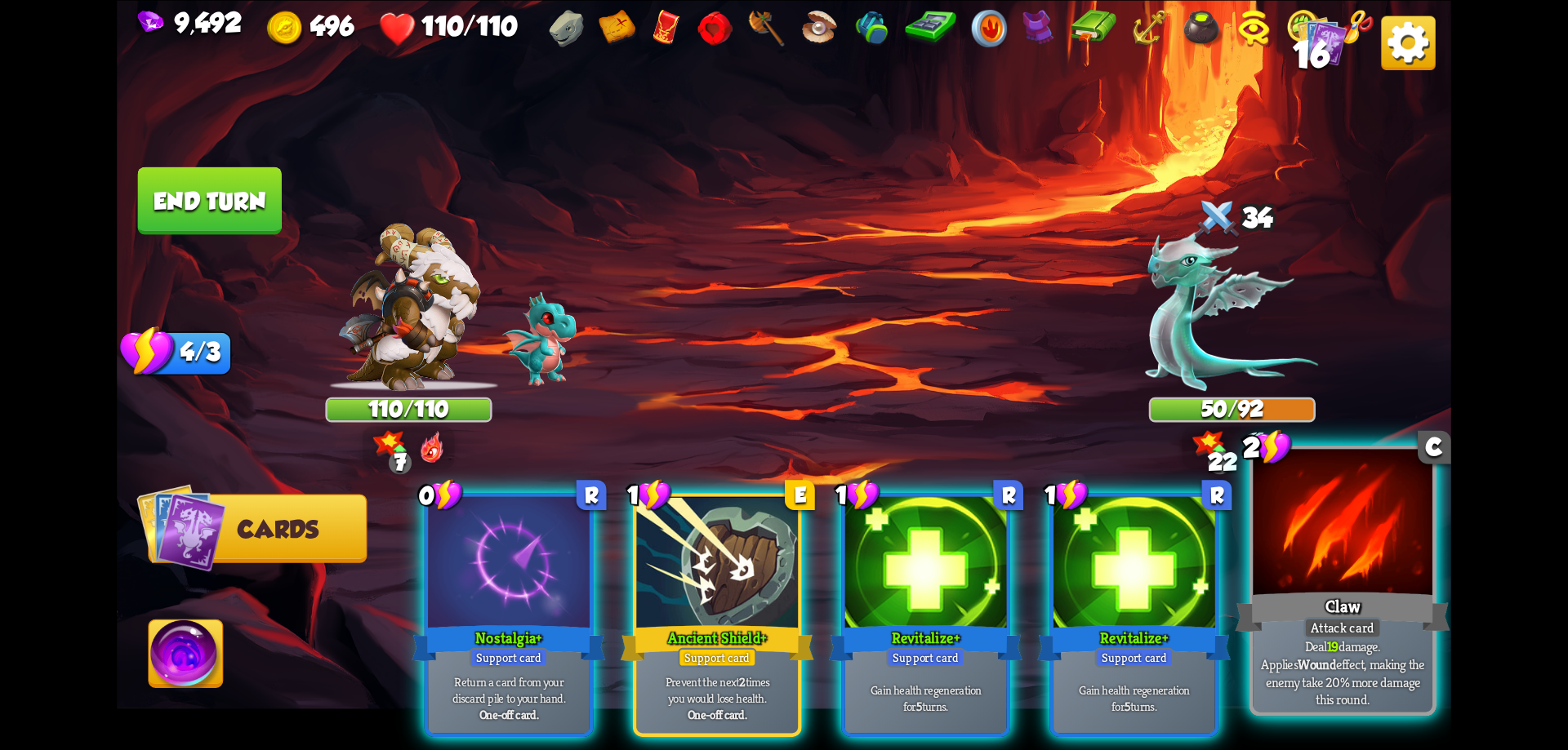
click at [1296, 577] on div at bounding box center [1342, 525] width 180 height 151
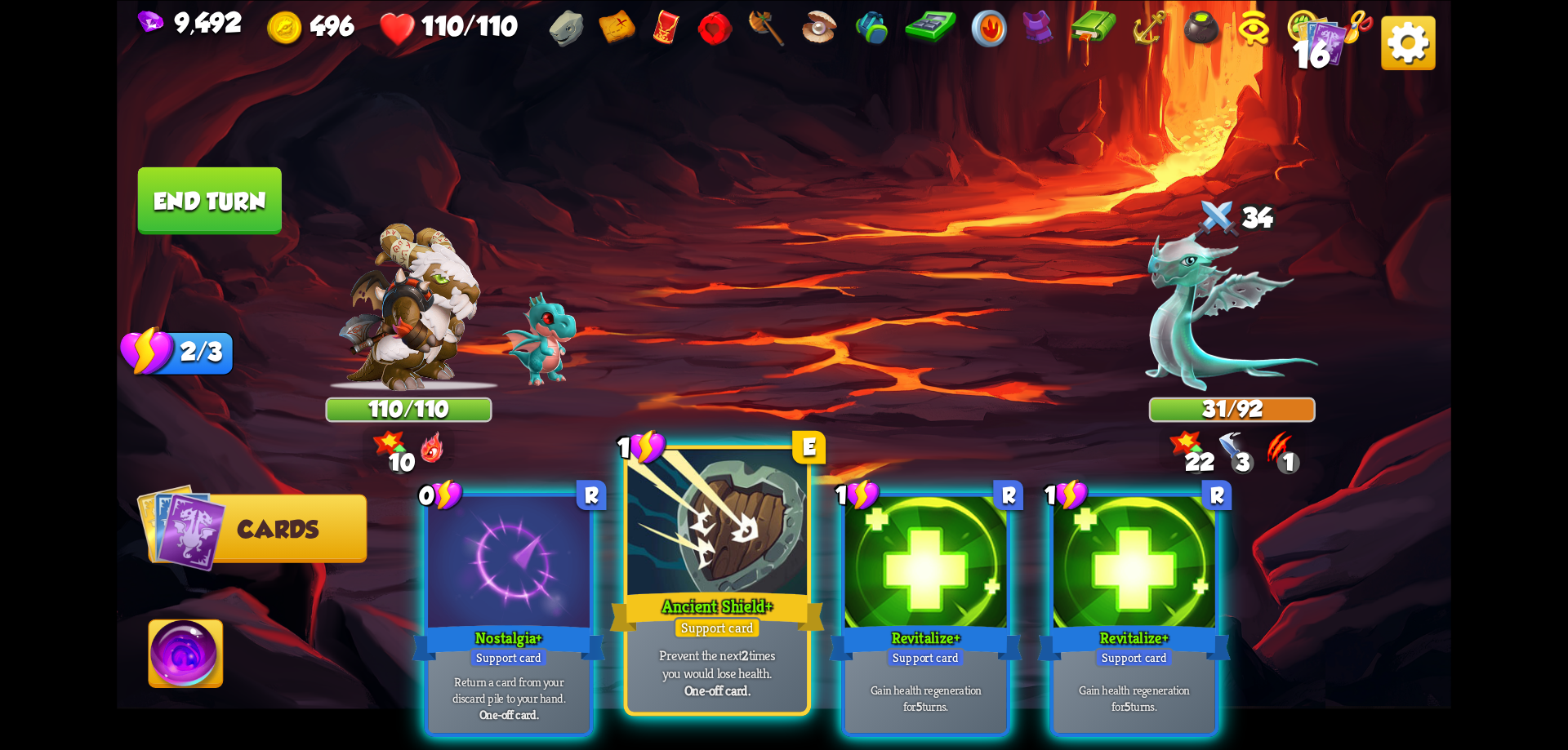
click at [651, 576] on div at bounding box center [718, 525] width 180 height 151
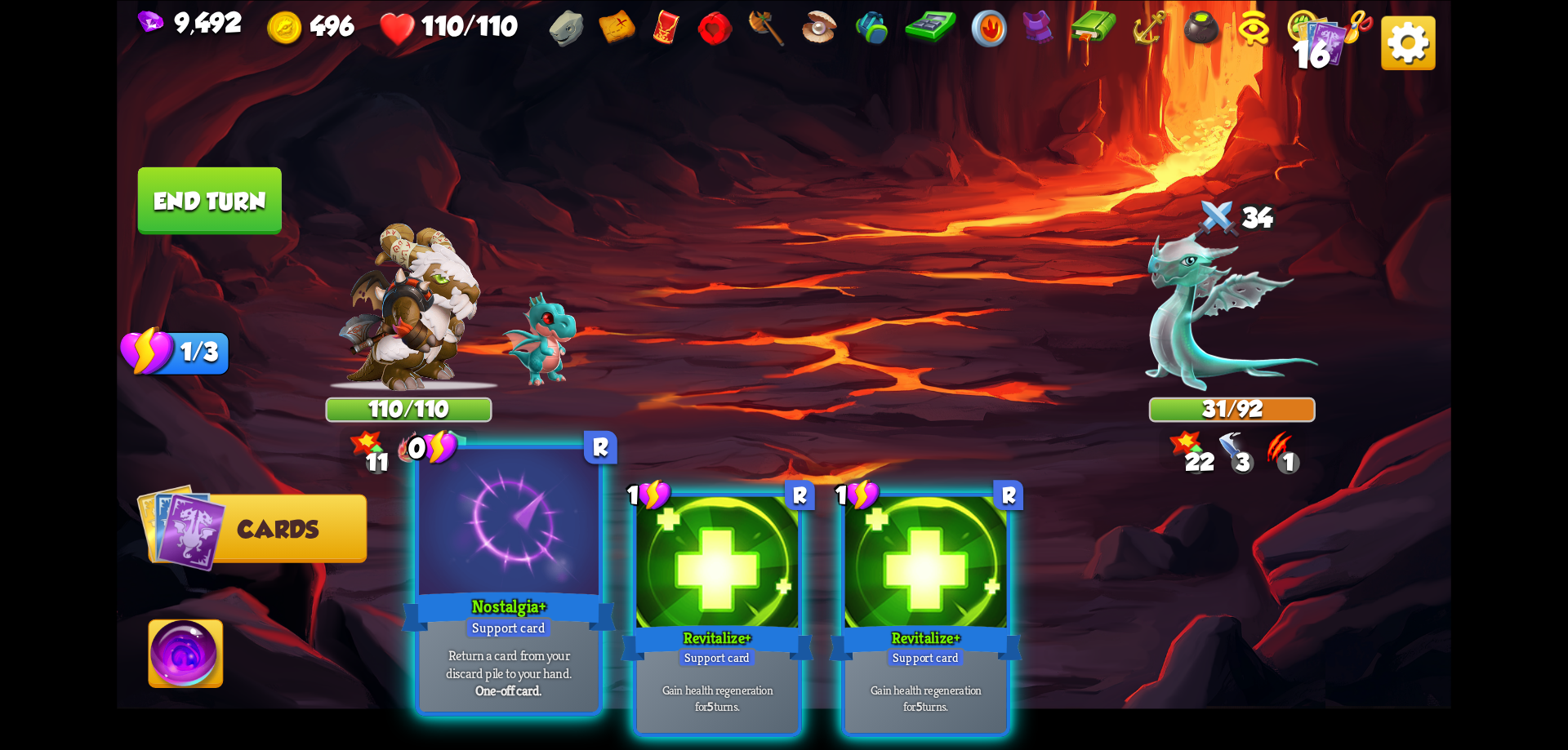
click at [507, 576] on div at bounding box center [508, 525] width 180 height 151
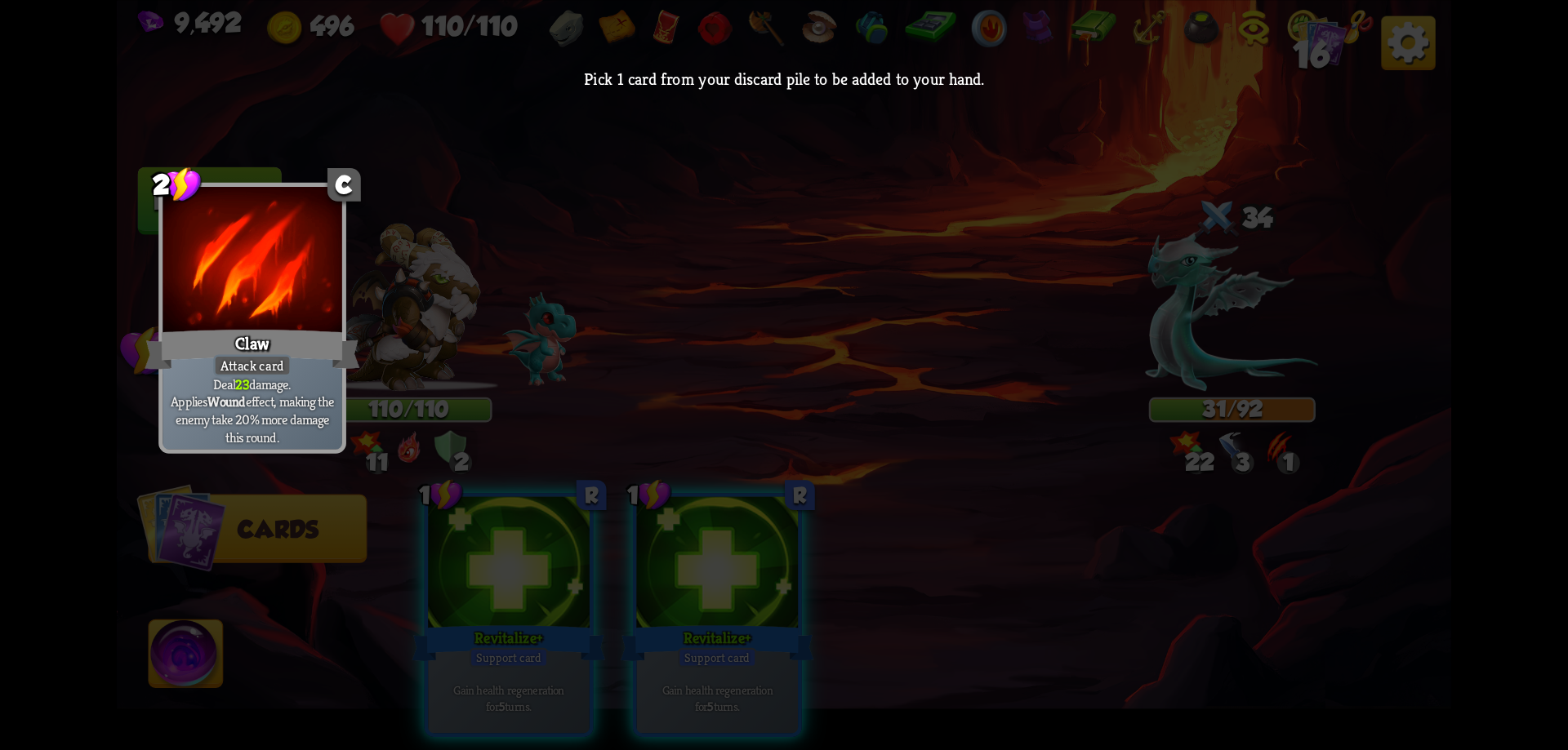
click at [331, 417] on p "Deal 23 damage. Applies Wound effect, making the enemy take 20% more damage thi…" at bounding box center [252, 410] width 171 height 71
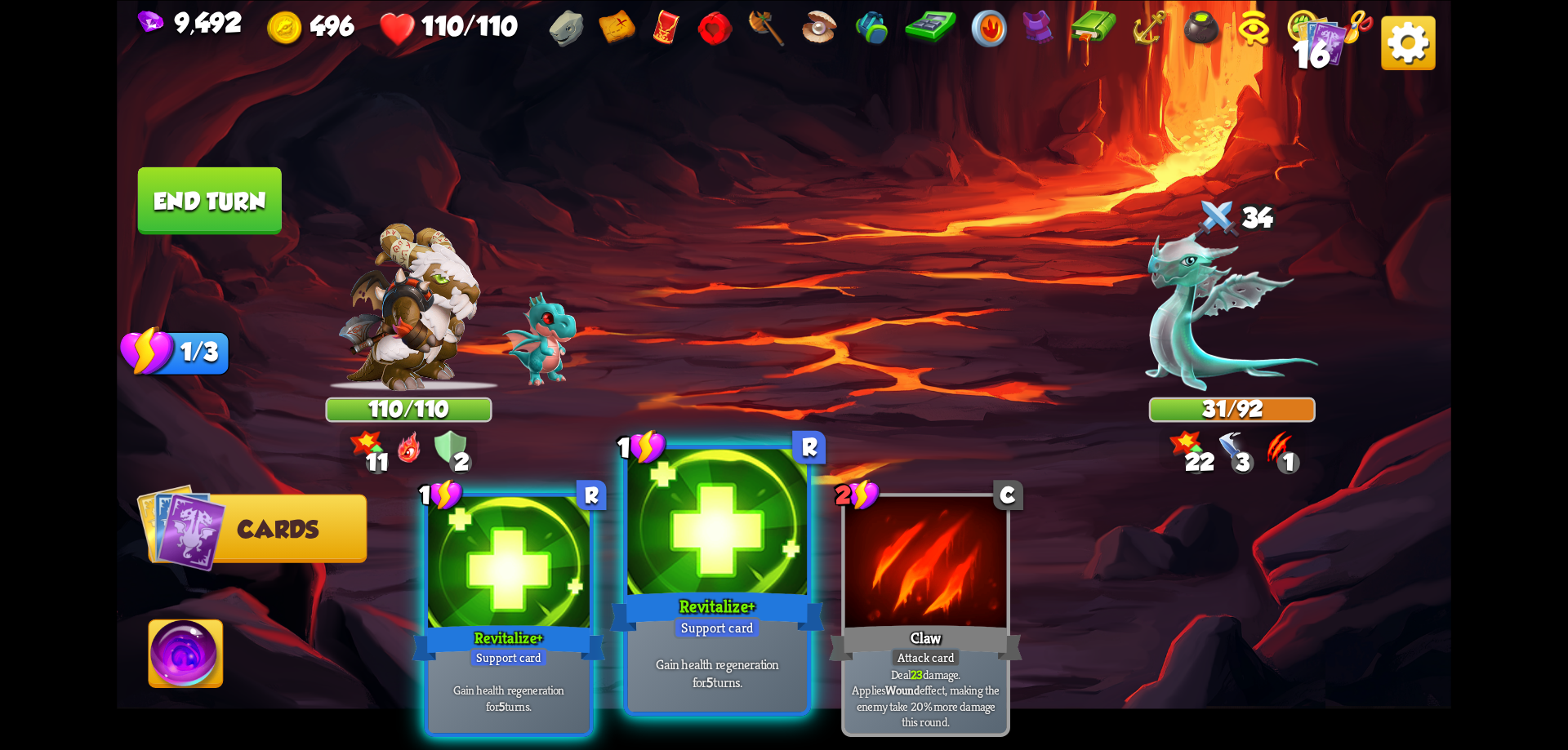
click at [720, 571] on div at bounding box center [718, 525] width 180 height 151
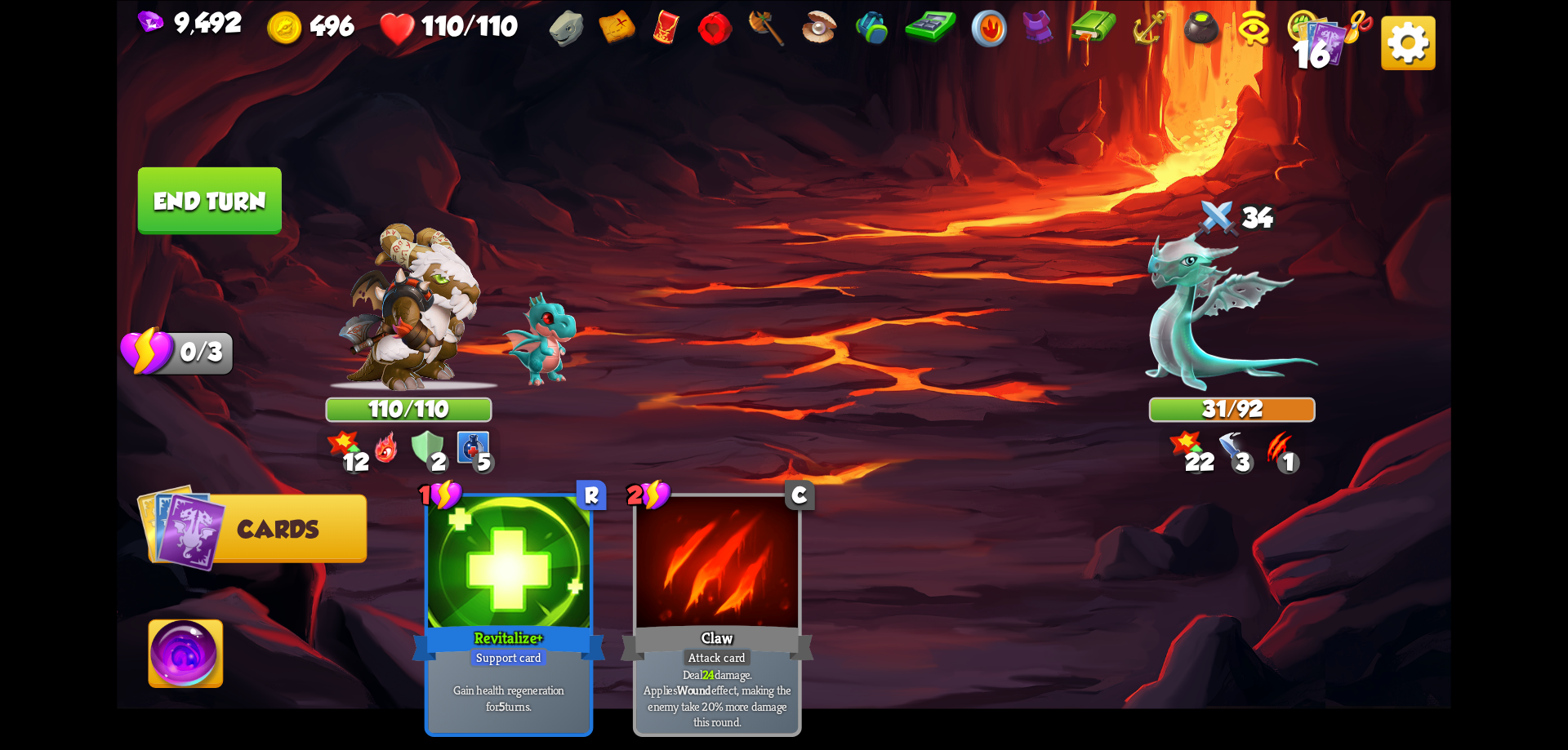
click at [196, 208] on button "End turn" at bounding box center [209, 200] width 143 height 68
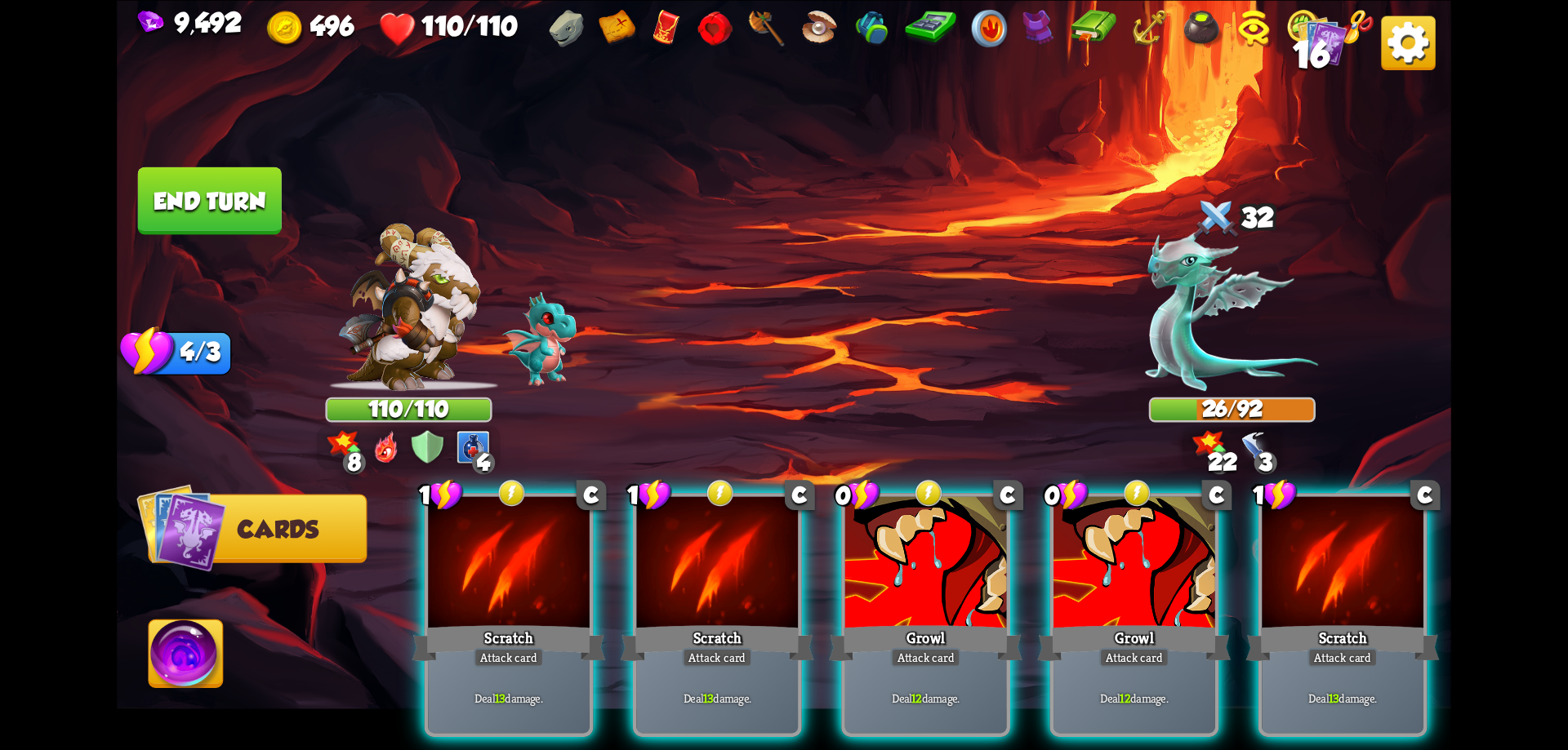
click at [565, 537] on div at bounding box center [508, 565] width 161 height 137
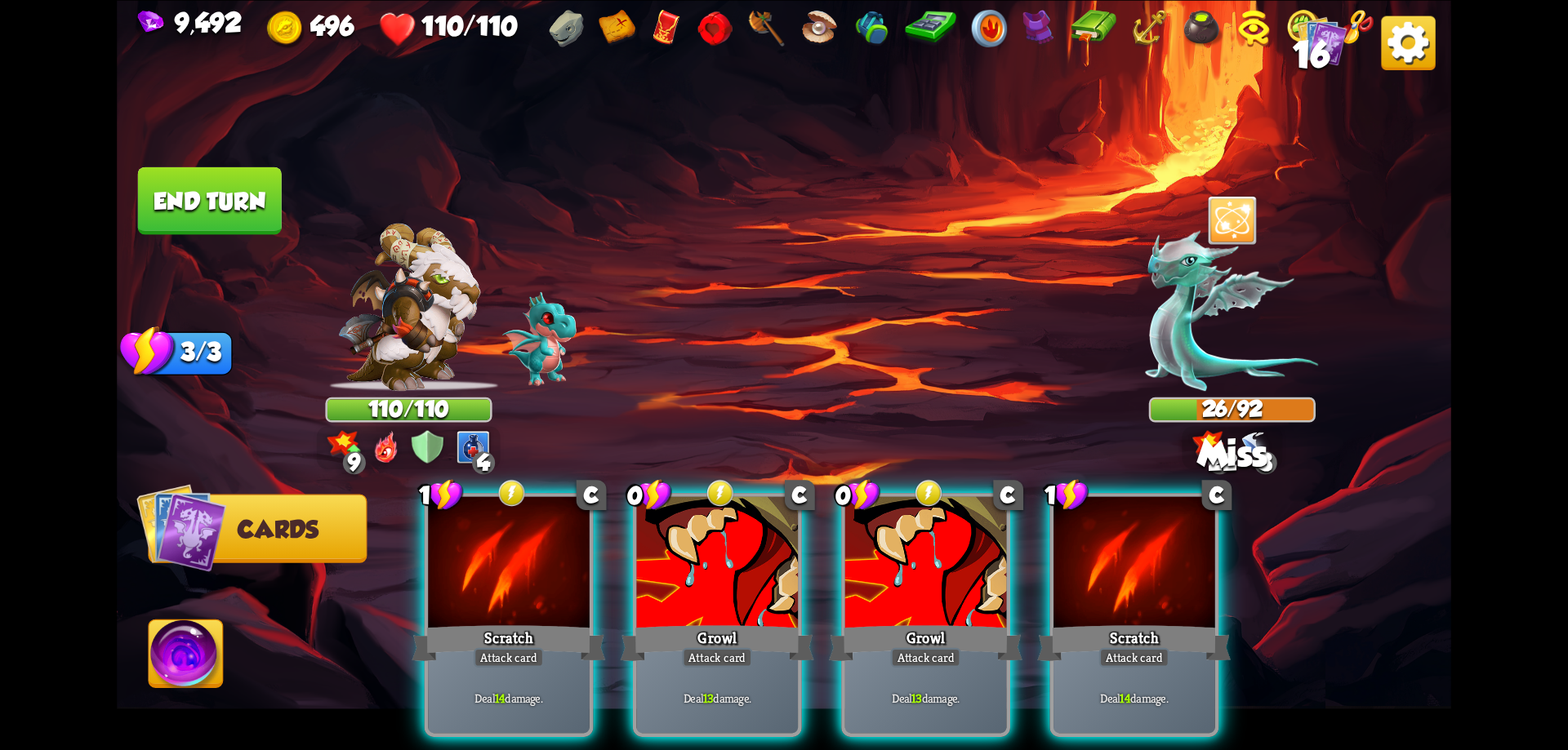
click at [565, 537] on div at bounding box center [508, 565] width 161 height 137
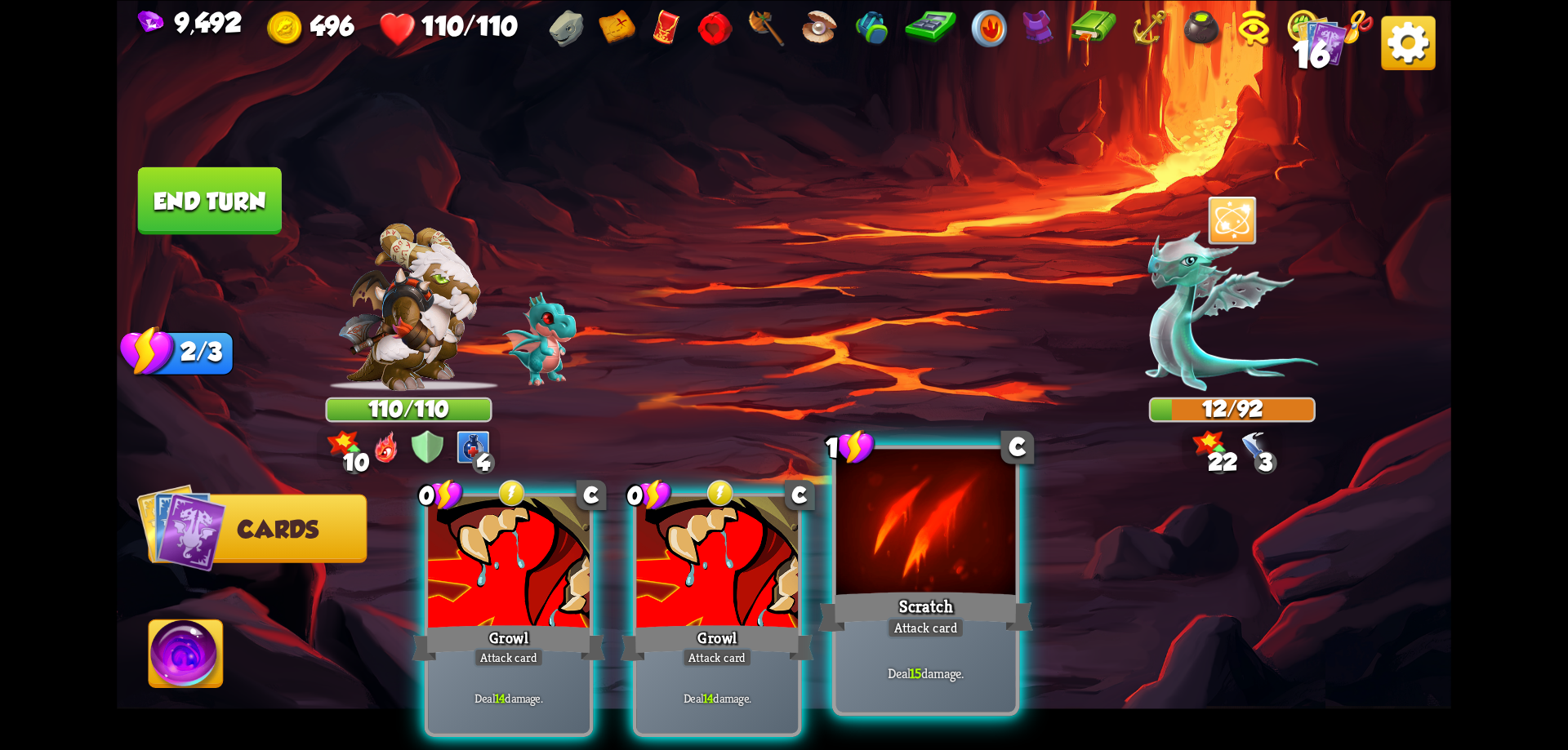
click at [913, 585] on div at bounding box center [926, 525] width 180 height 151
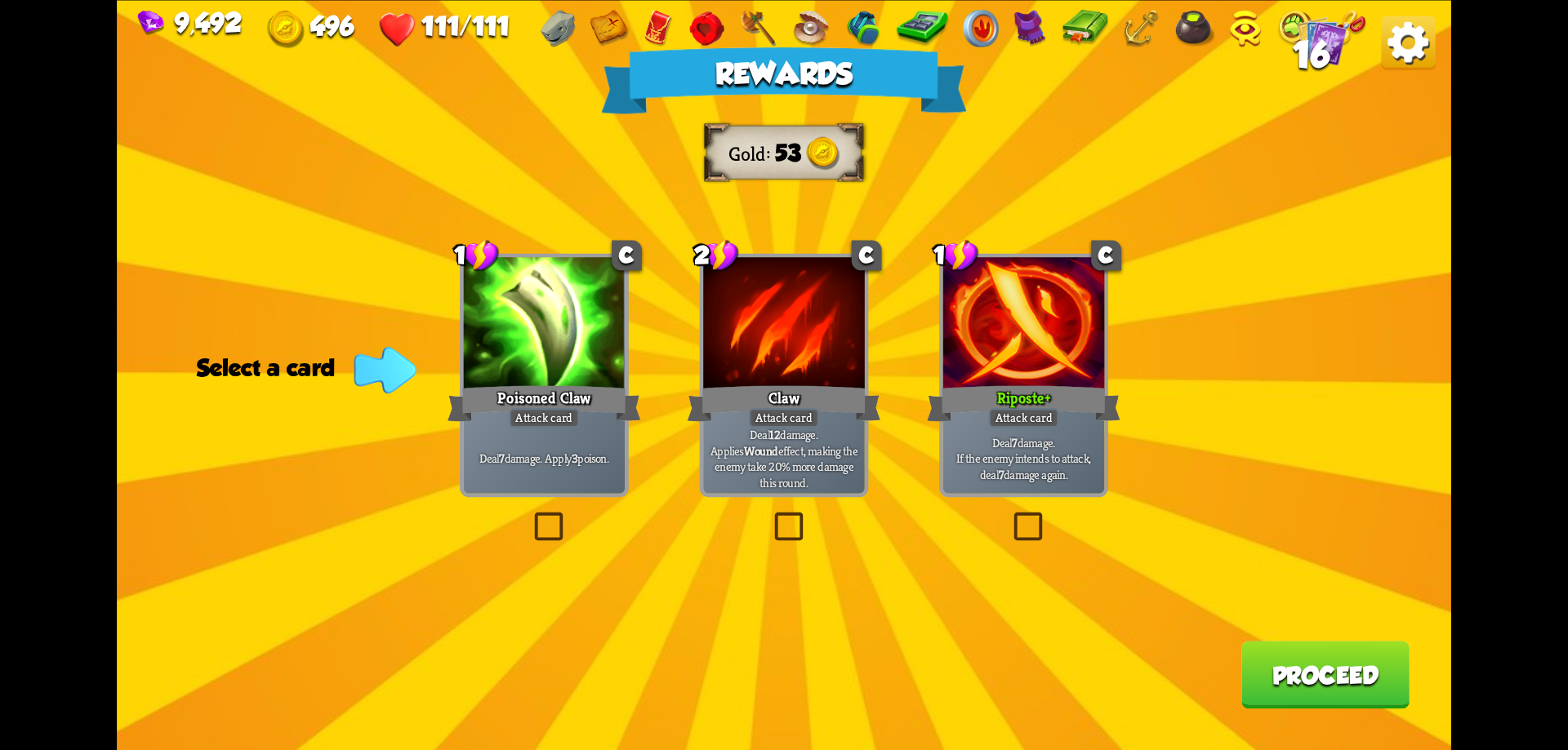
click at [1321, 685] on button "Proceed" at bounding box center [1325, 675] width 168 height 68
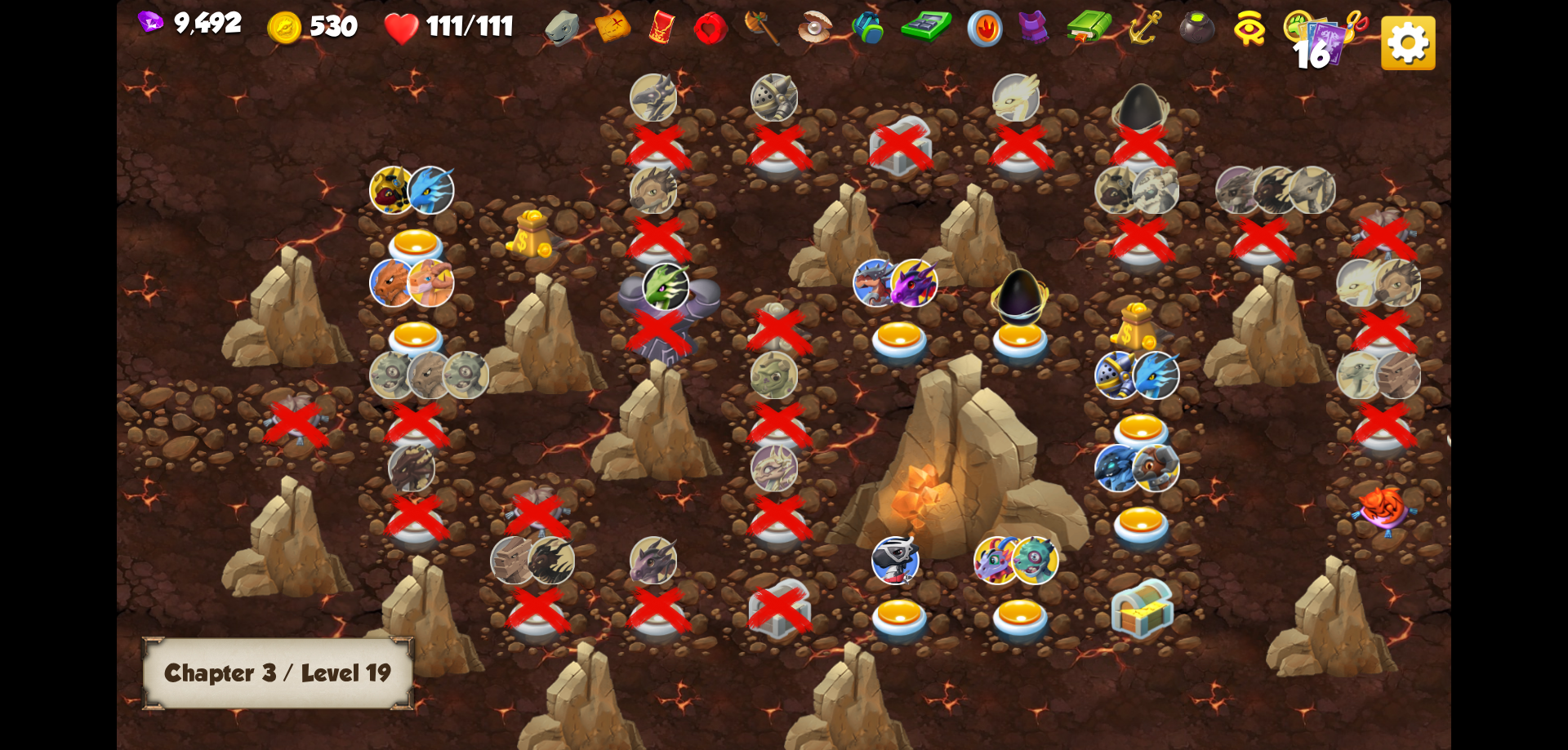
scroll to position [0, 248]
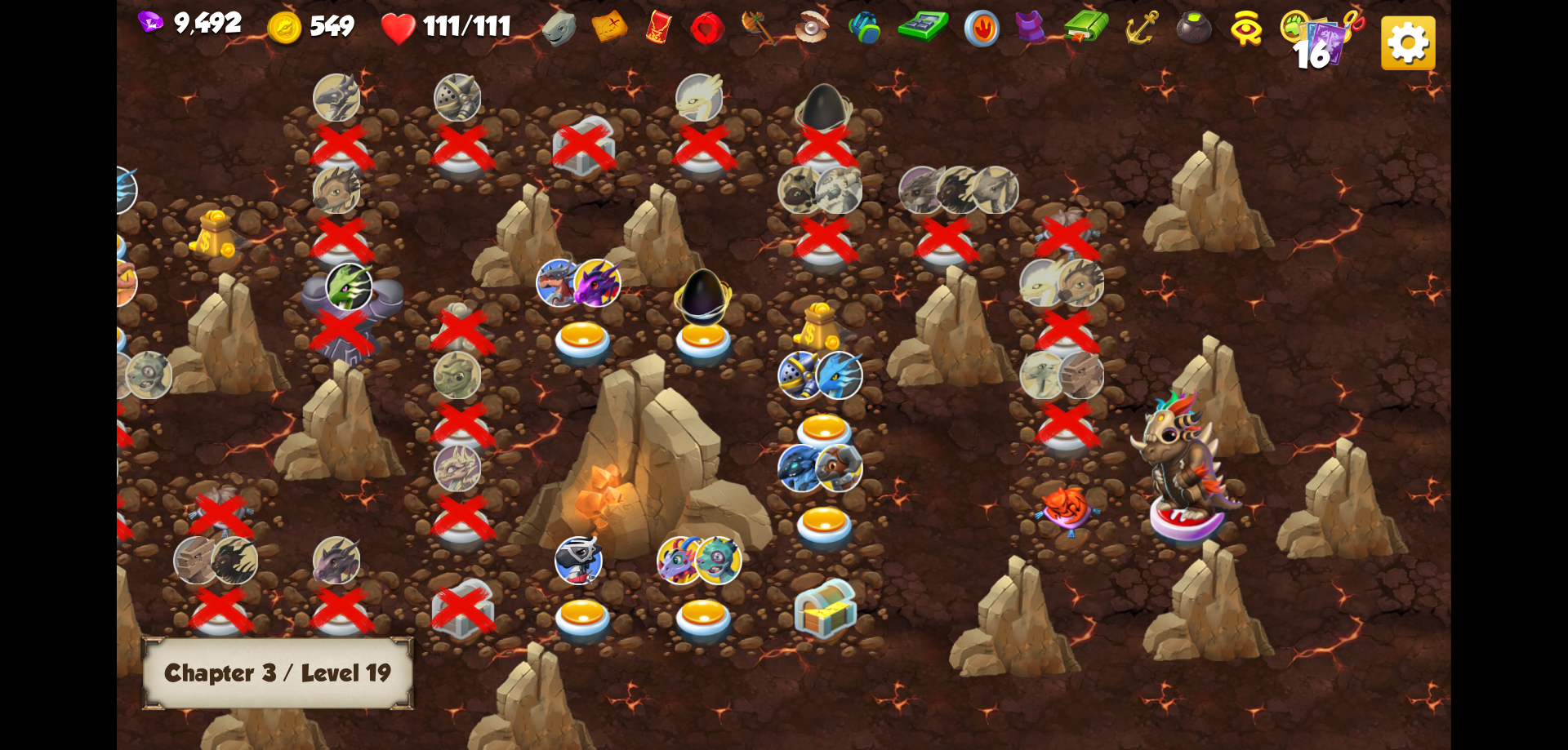
click at [1067, 515] on img at bounding box center [1067, 512] width 67 height 53
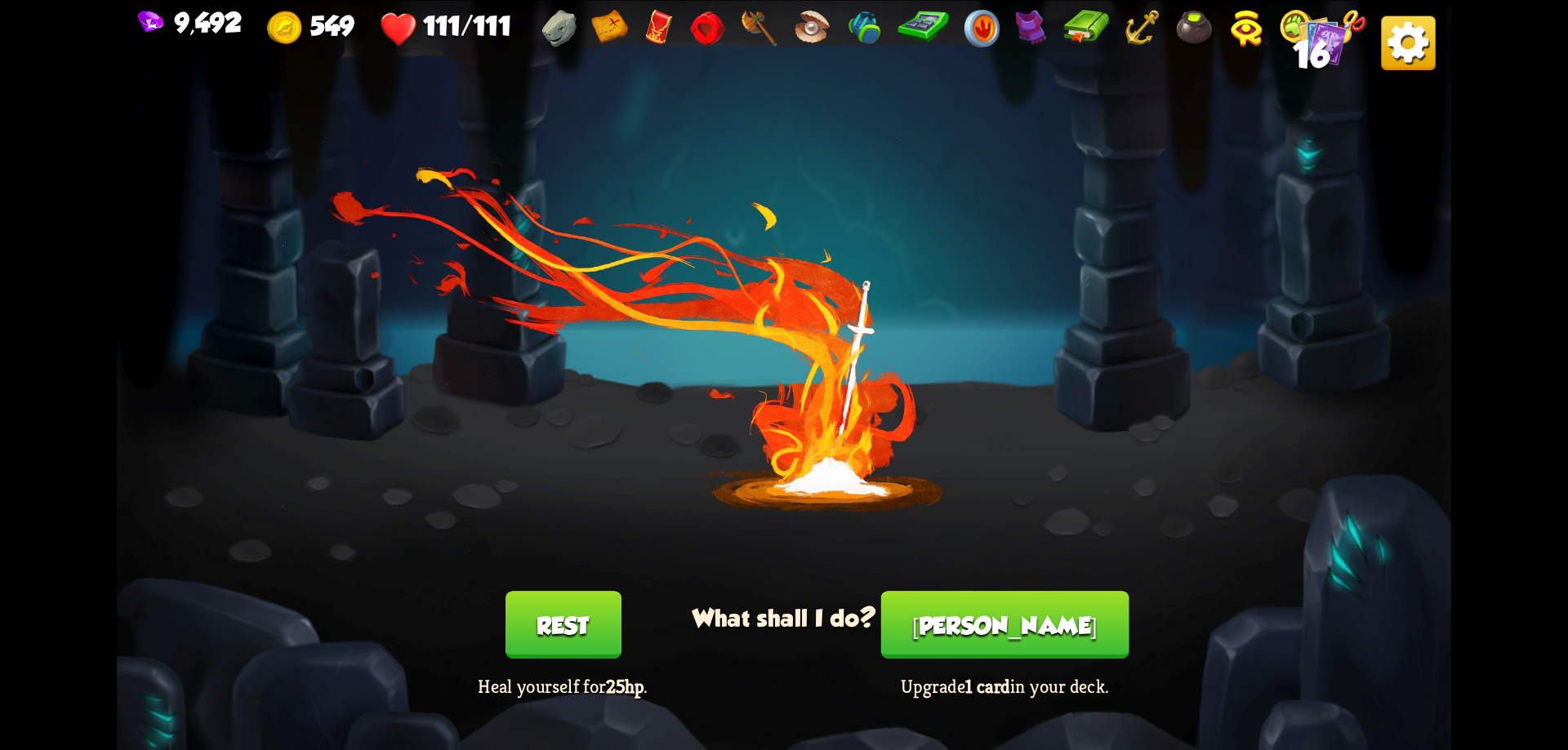
click at [1016, 616] on button "Smith" at bounding box center [1005, 625] width 248 height 68
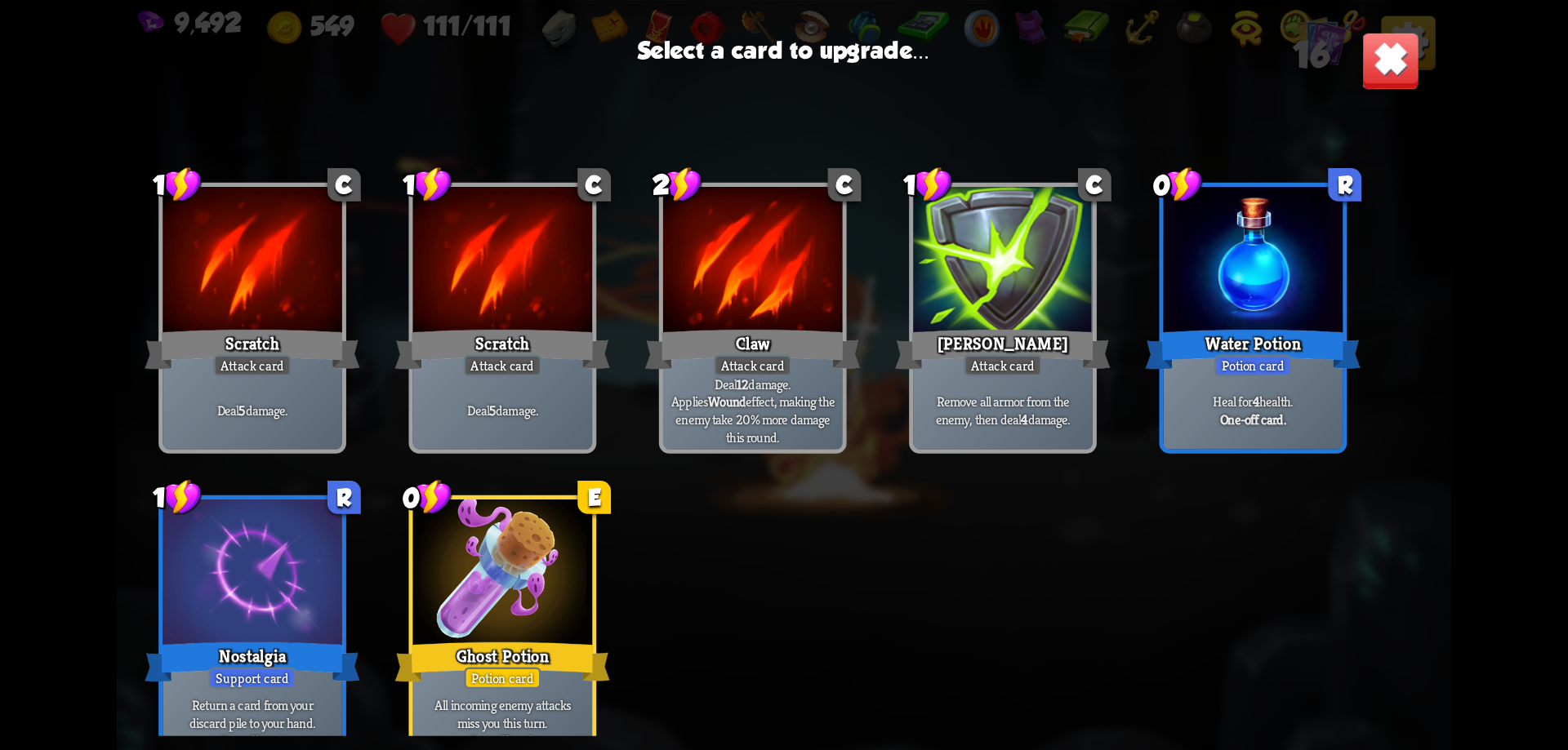
scroll to position [24, 0]
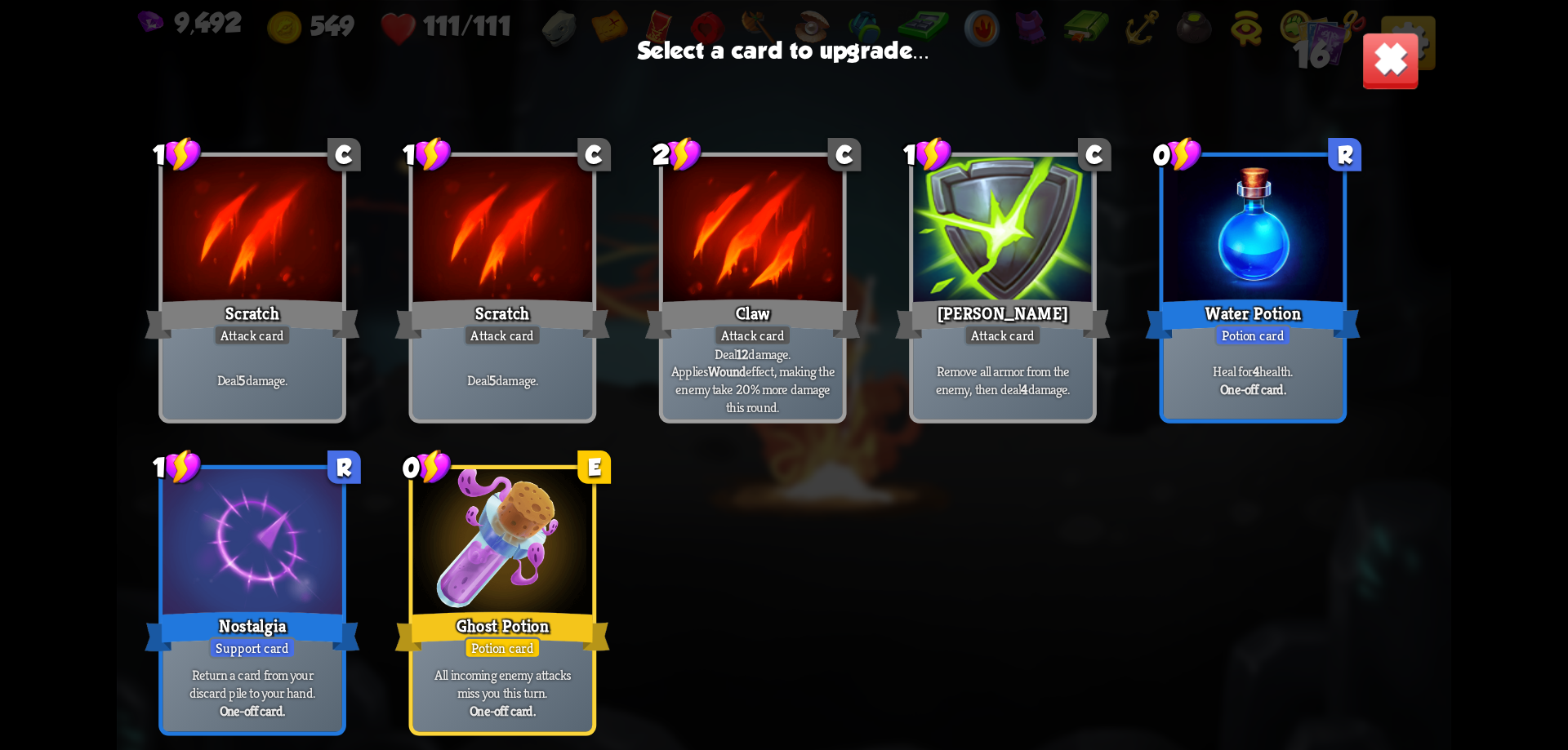
click at [306, 588] on div at bounding box center [252, 545] width 180 height 151
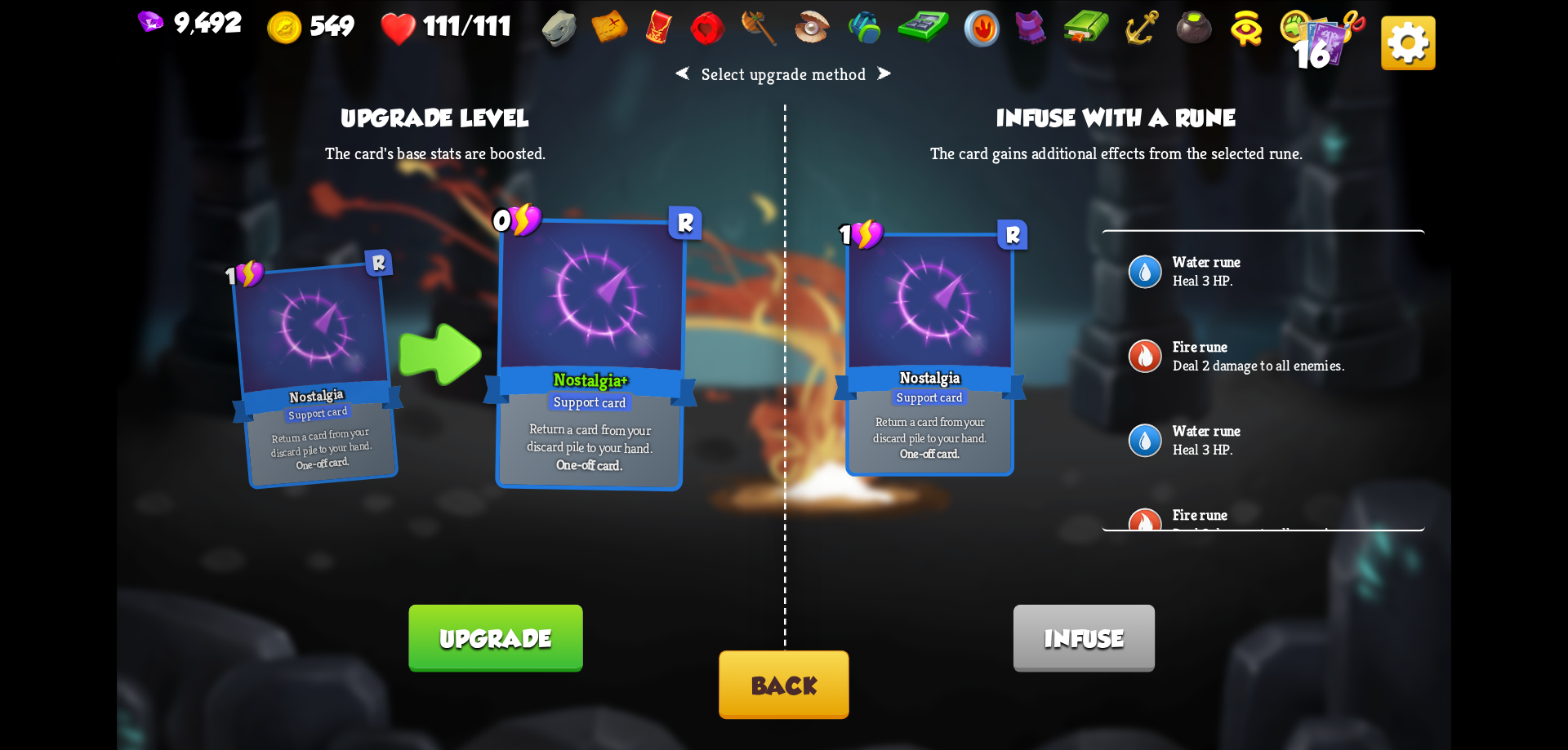
click at [515, 637] on button "Upgrade" at bounding box center [495, 637] width 174 height 68
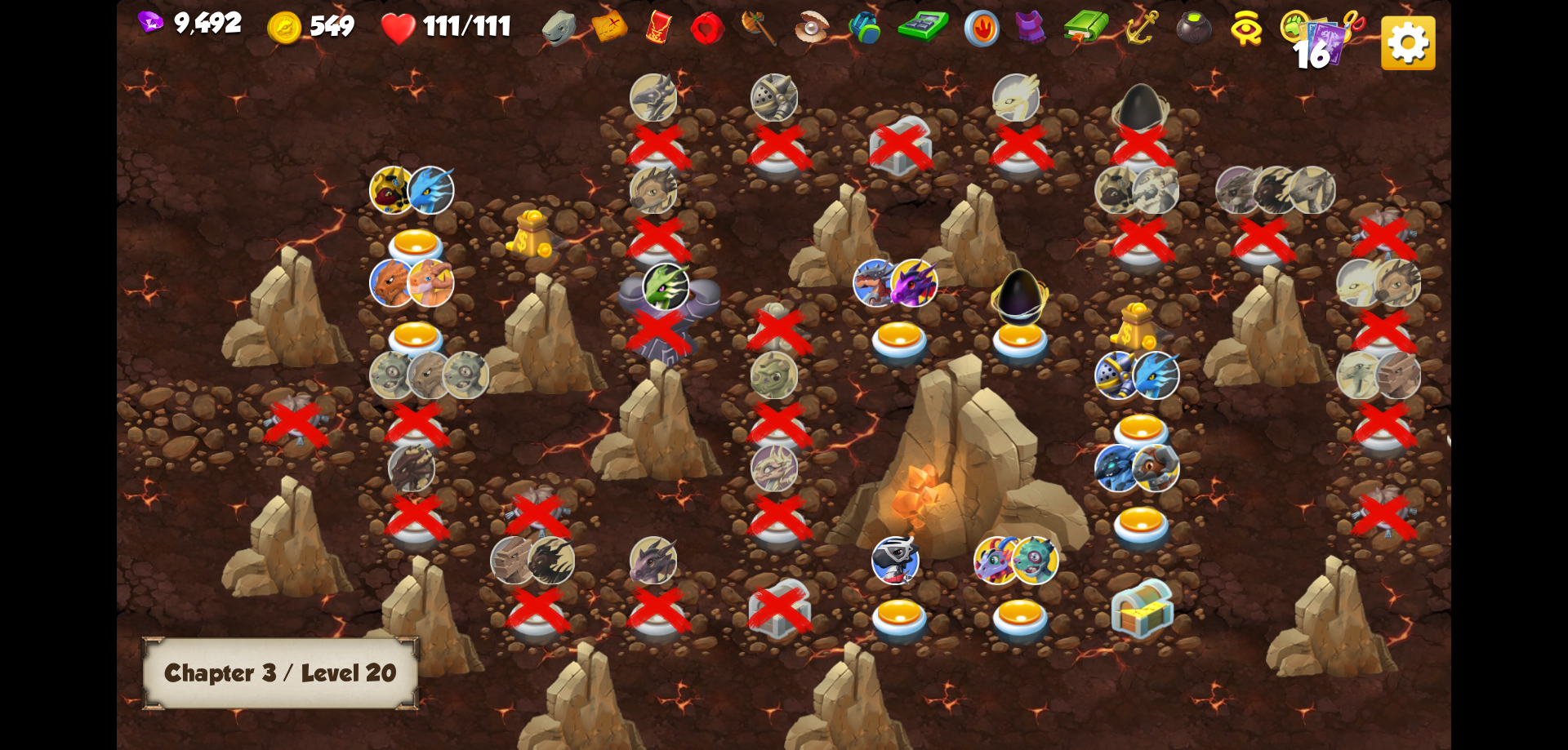
scroll to position [0, 248]
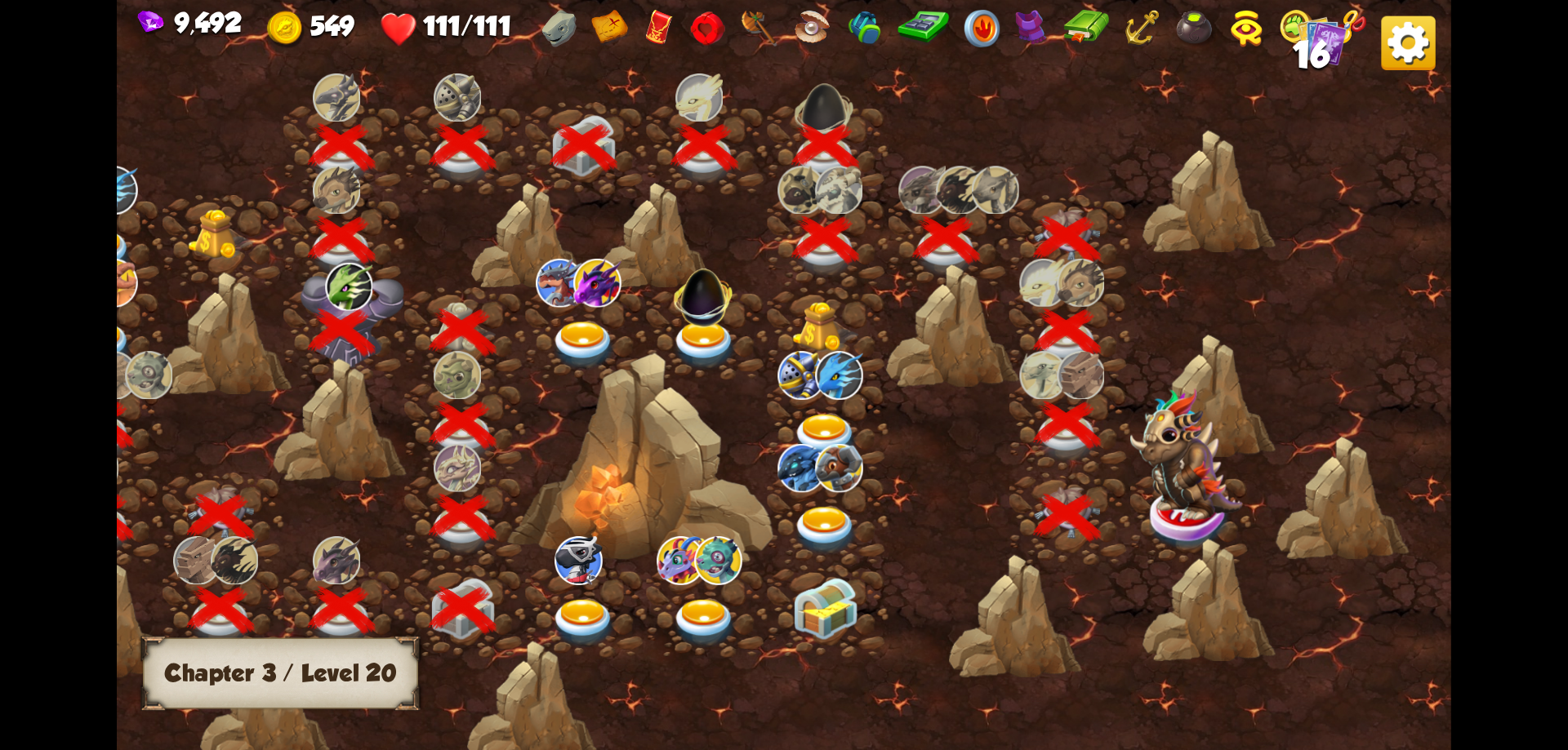
click at [1199, 505] on img at bounding box center [1187, 454] width 113 height 133
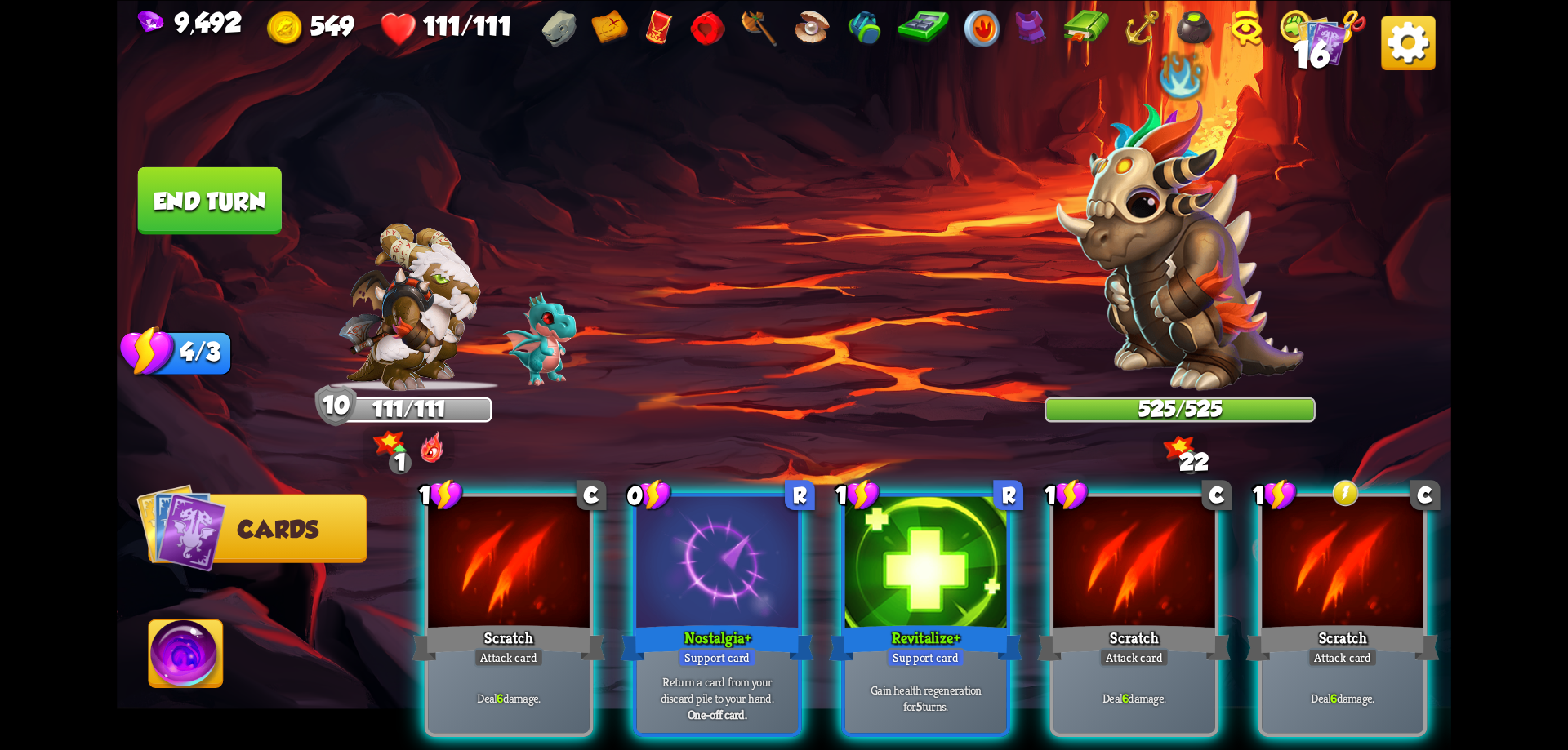
click at [1322, 61] on span "16" at bounding box center [1311, 54] width 36 height 41
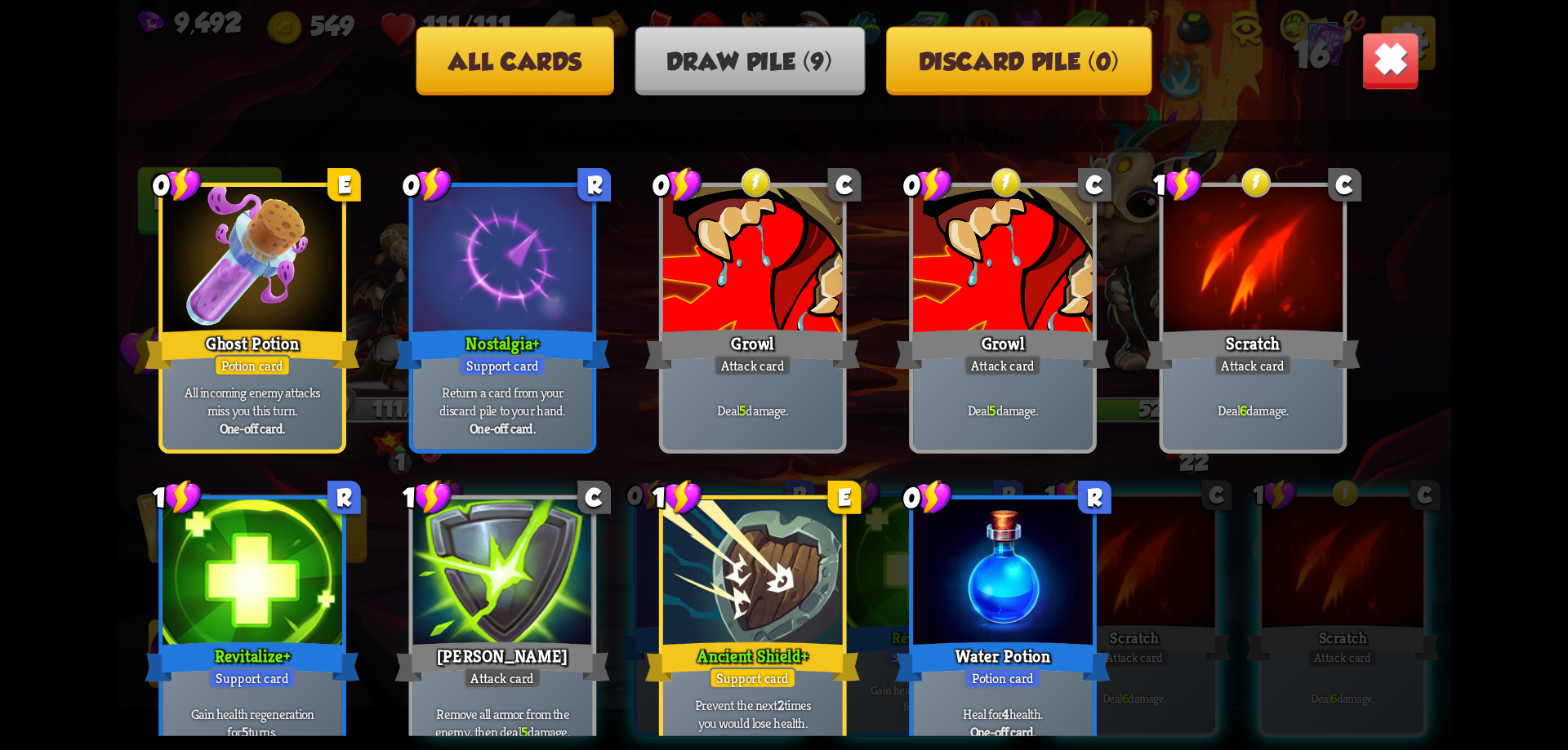
click at [577, 89] on button "All cards" at bounding box center [514, 60] width 198 height 69
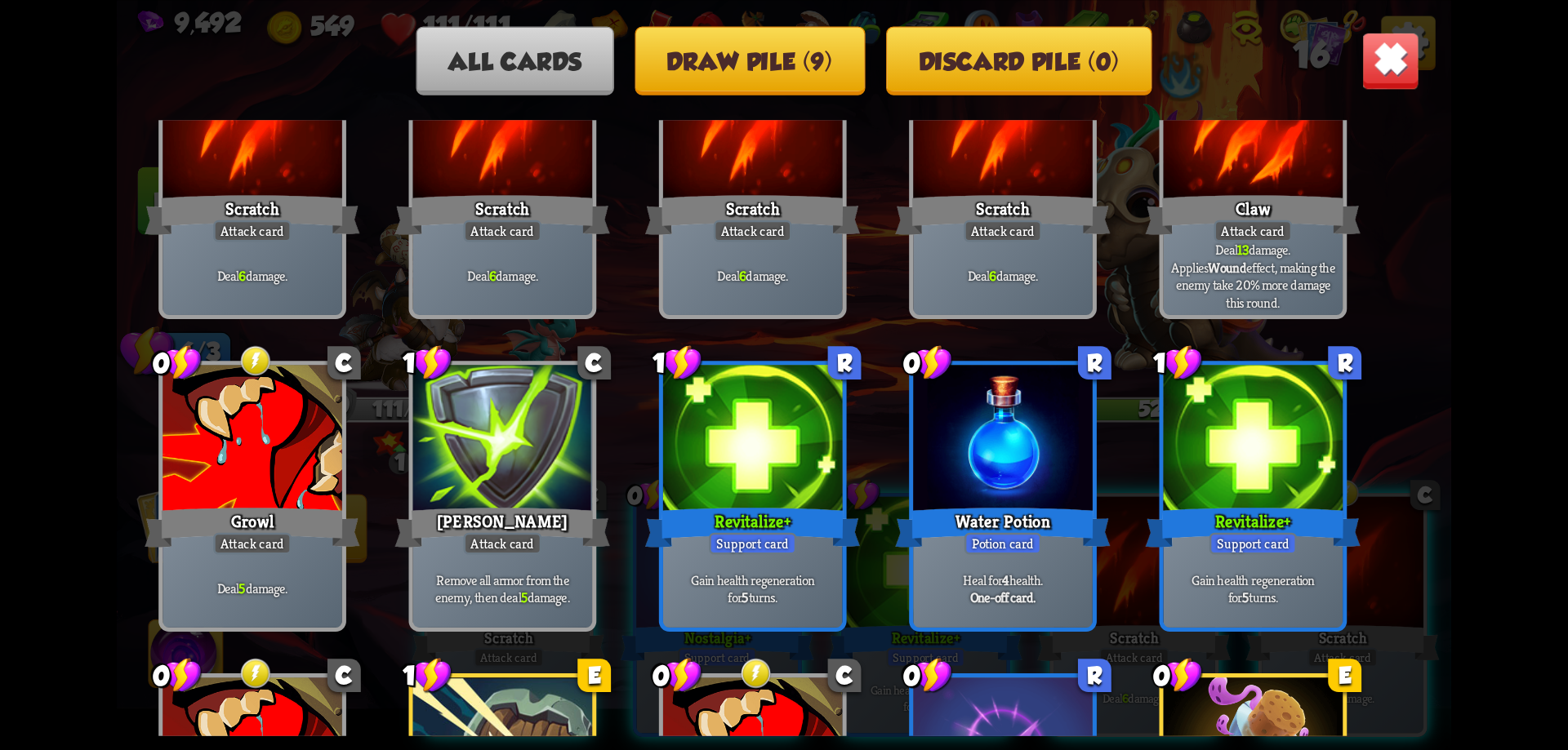
scroll to position [24, 0]
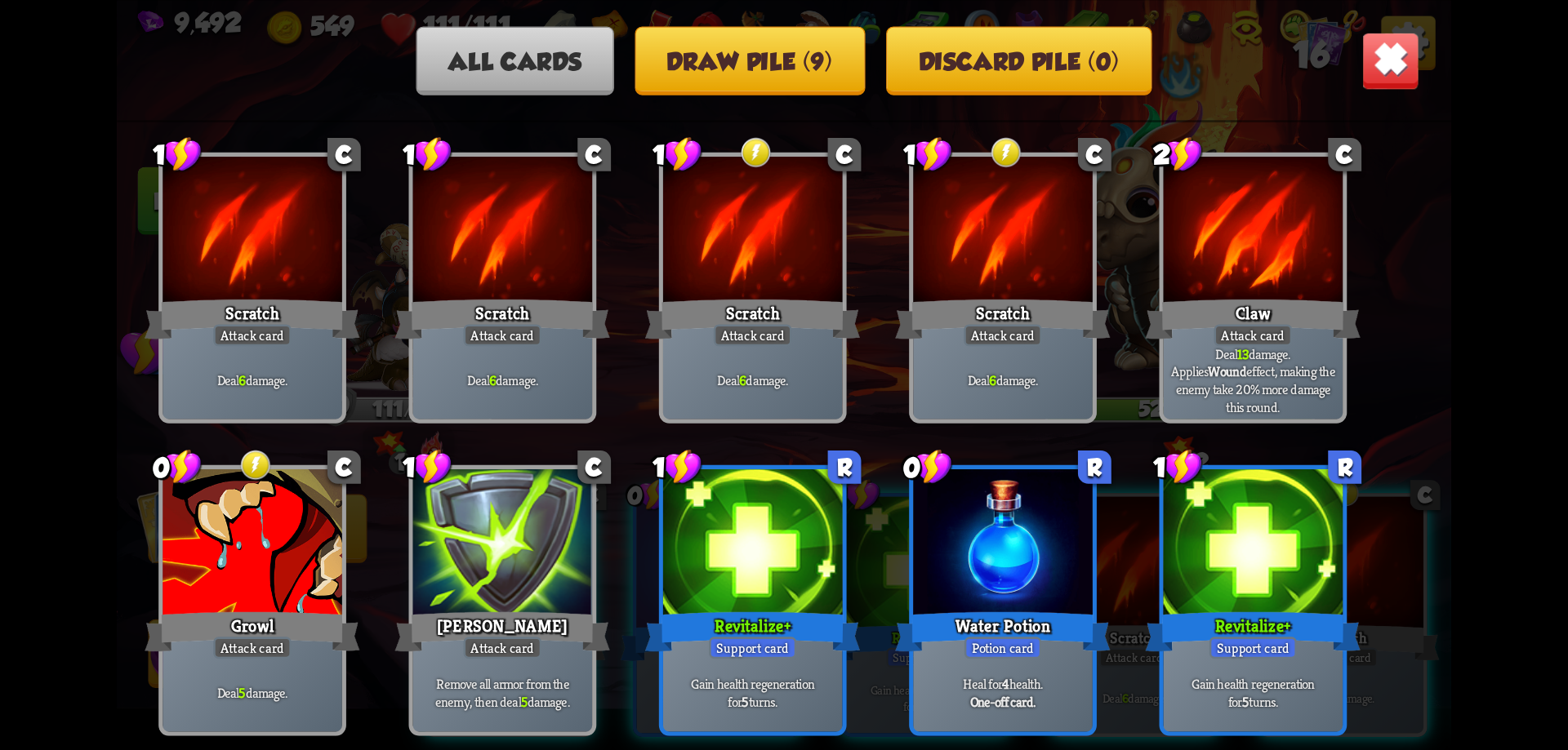
click at [1390, 65] on img at bounding box center [1390, 59] width 58 height 58
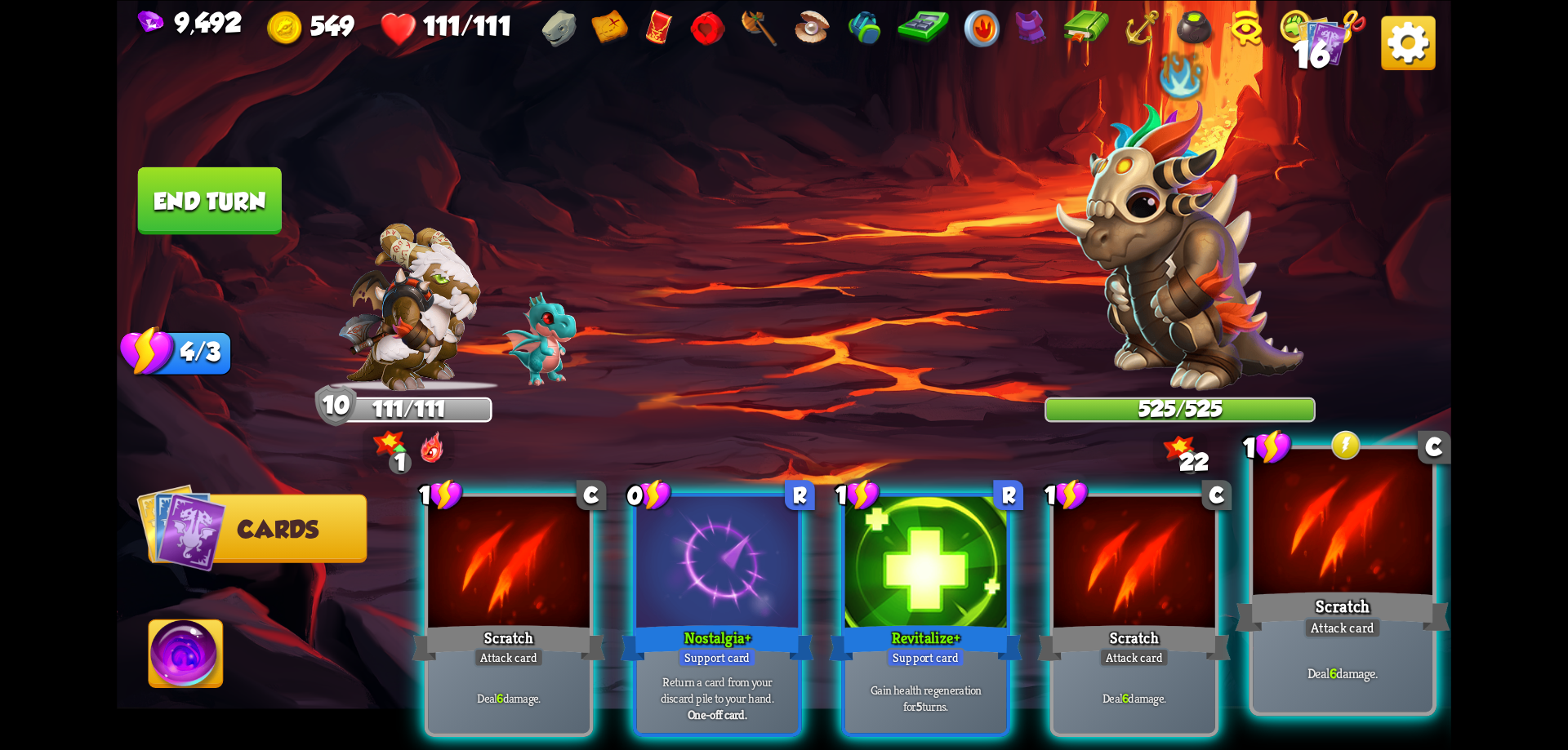
click at [1351, 561] on div at bounding box center [1342, 525] width 180 height 151
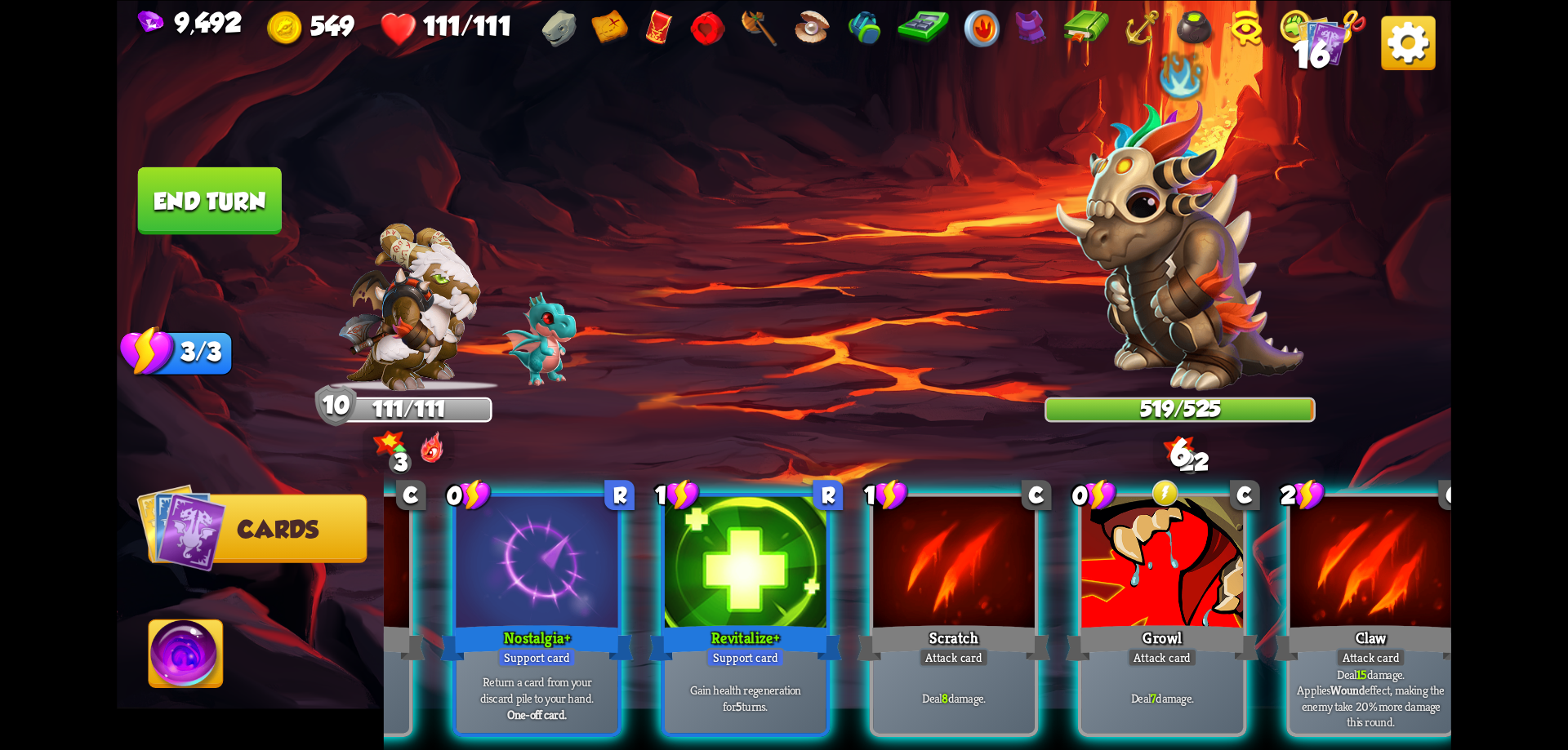
scroll to position [0, 155]
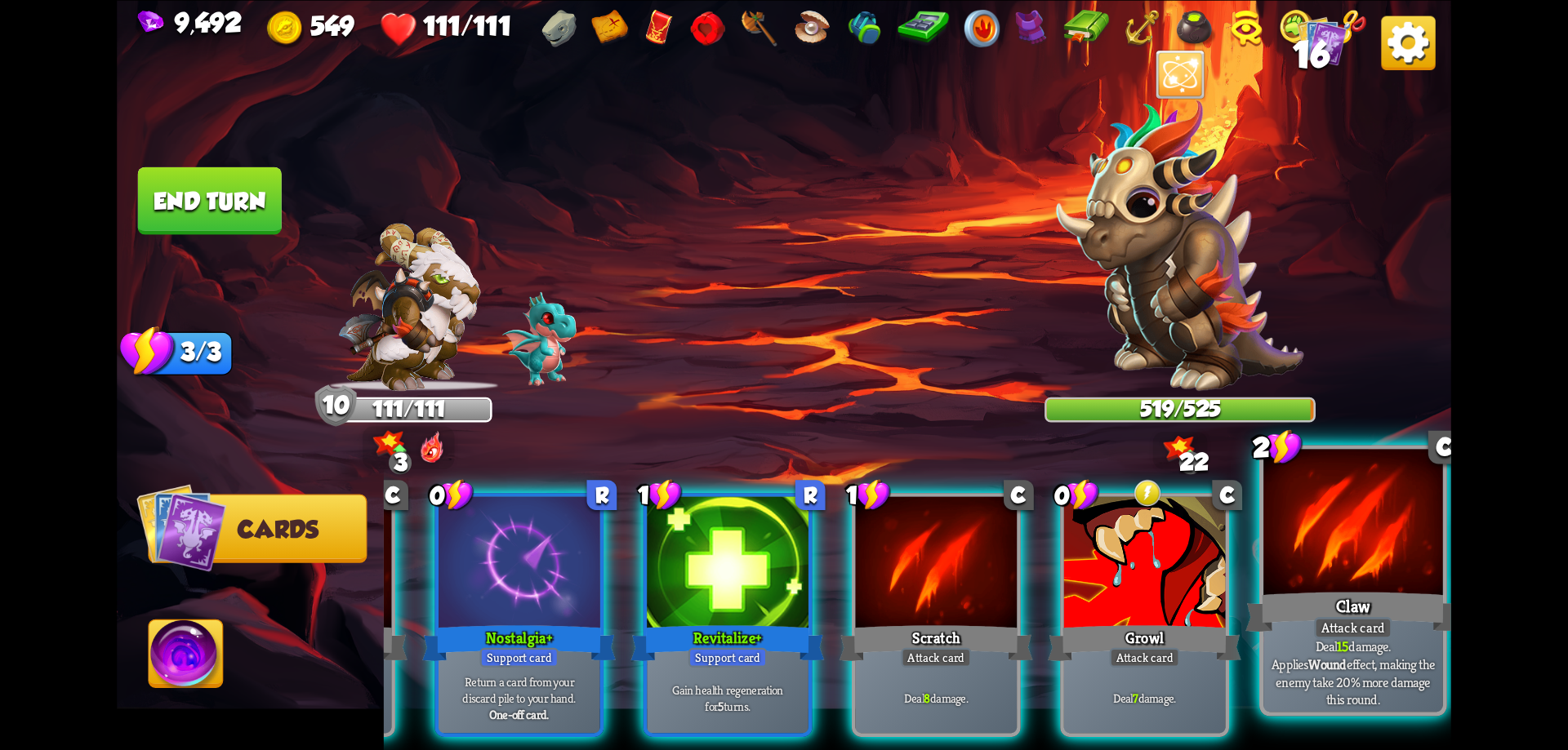
click at [1373, 615] on div "Claw" at bounding box center [1352, 611] width 215 height 48
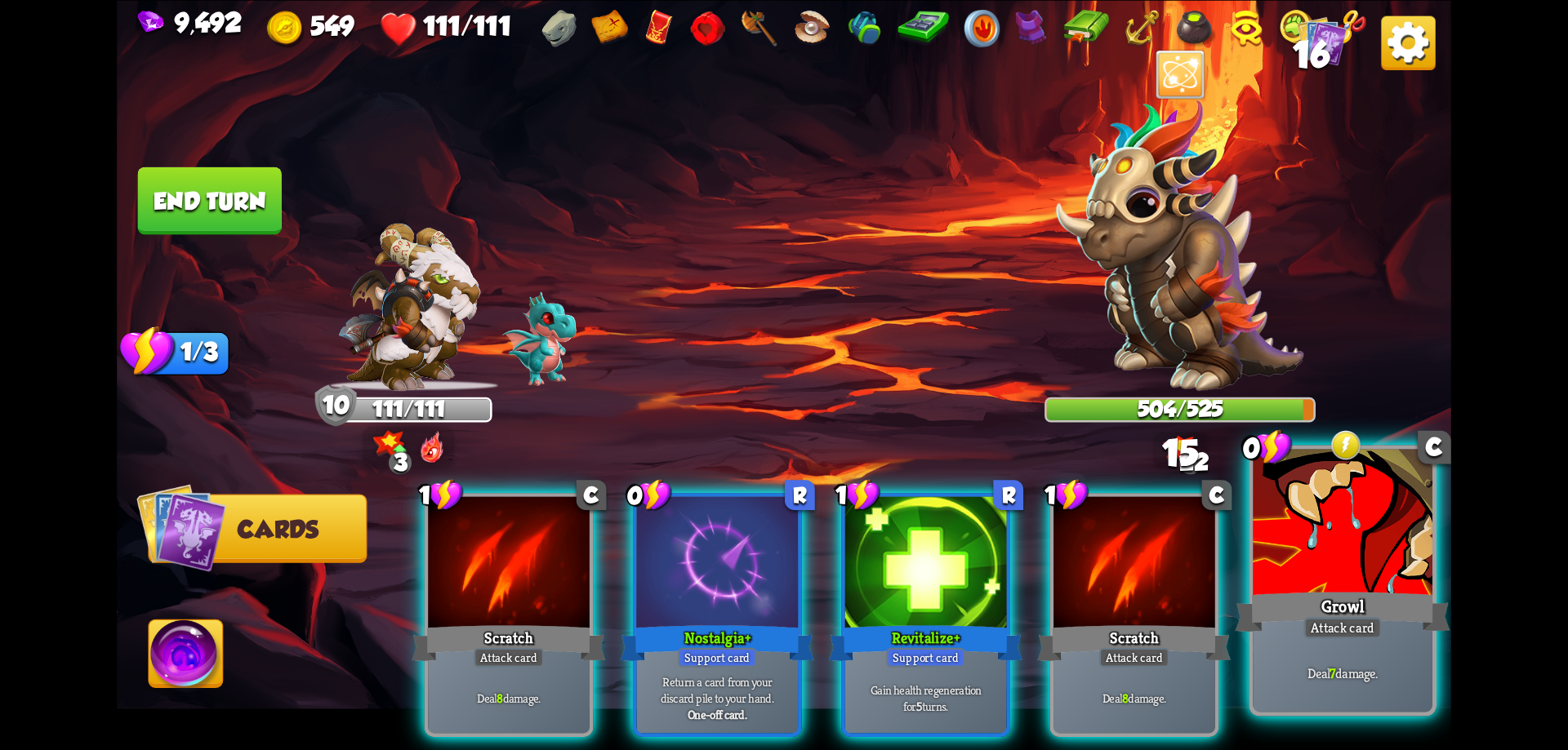
click at [1363, 588] on div "Growl" at bounding box center [1342, 611] width 215 height 48
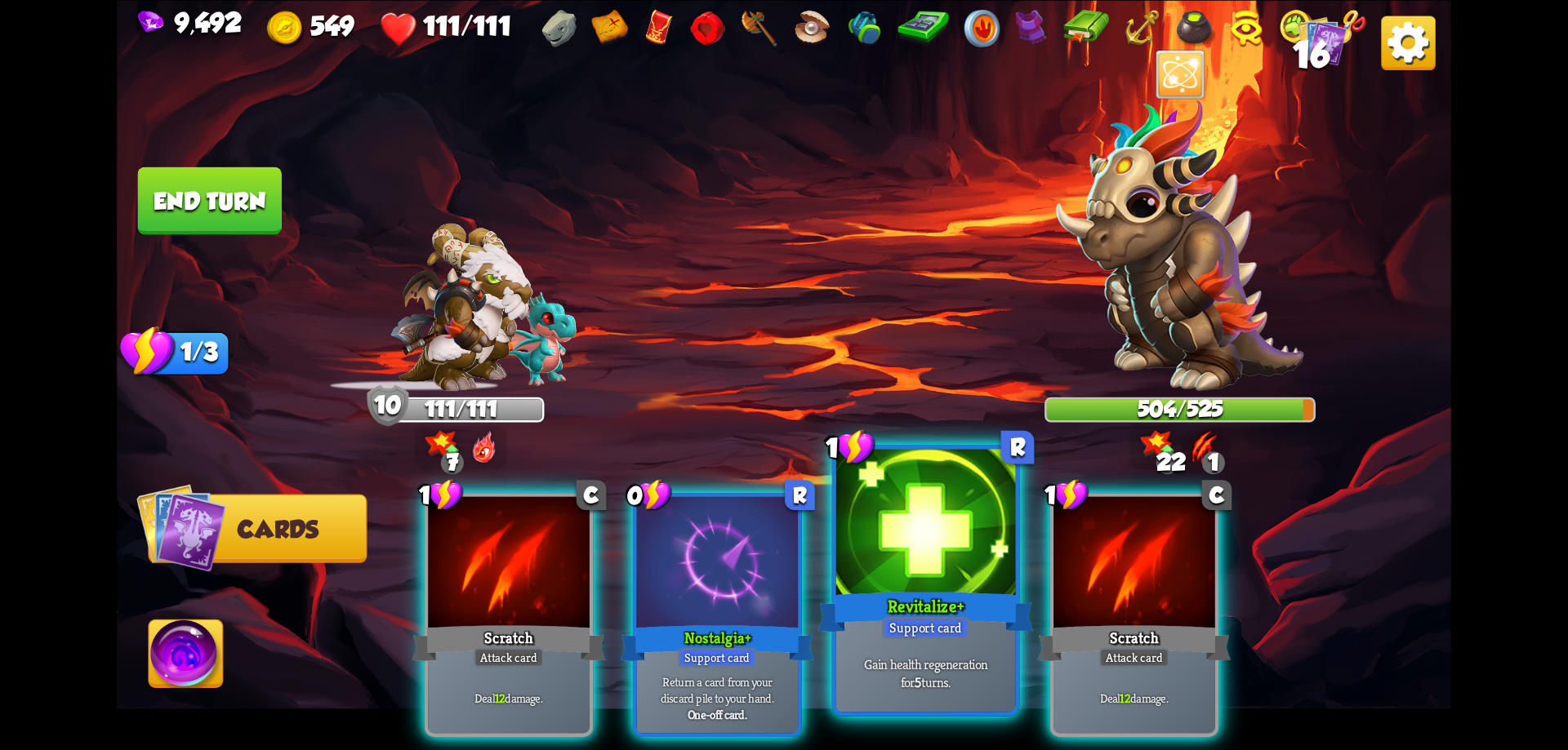
click at [913, 605] on div "Revitalize+" at bounding box center [925, 611] width 215 height 48
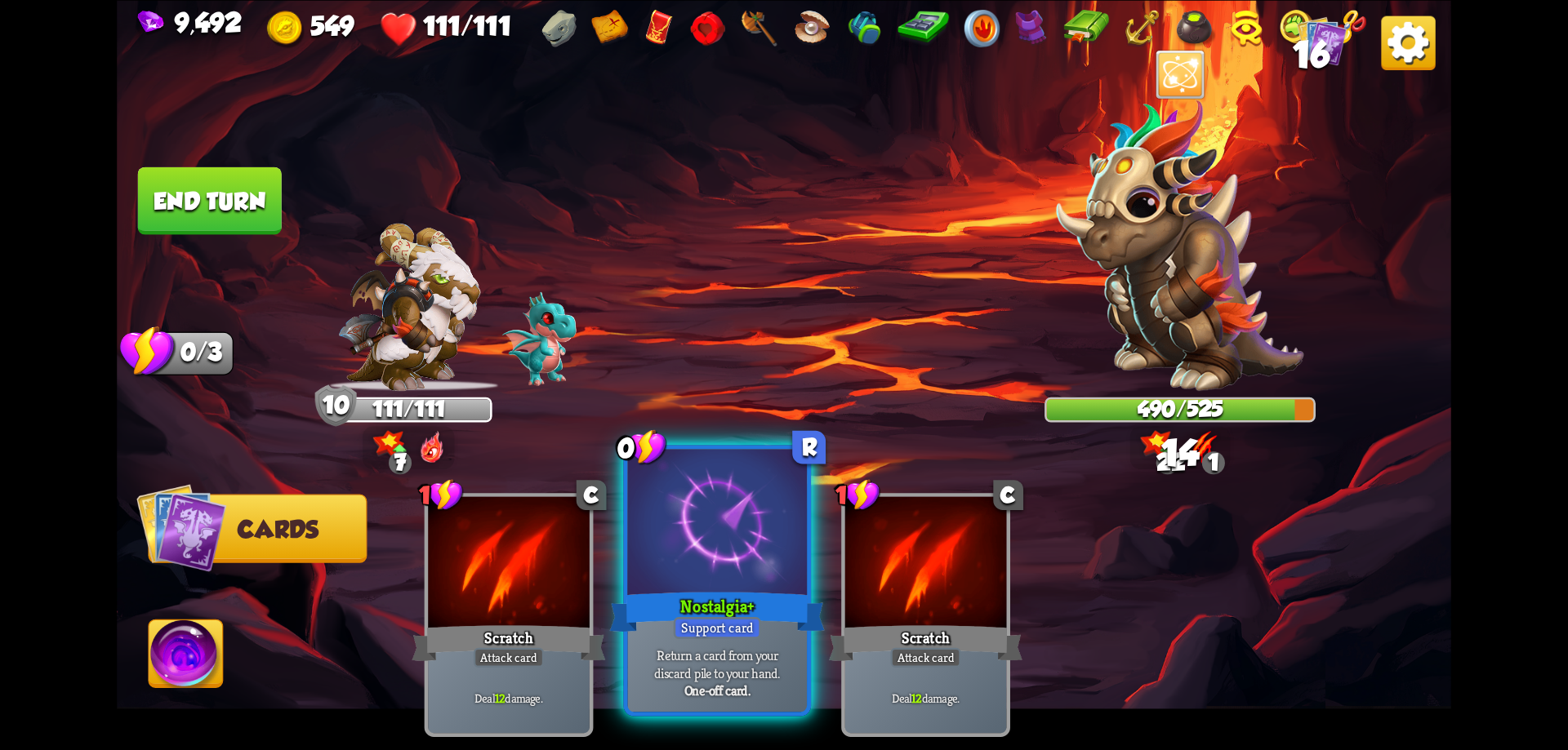
click at [750, 614] on div "Nostalgia+" at bounding box center [717, 611] width 215 height 48
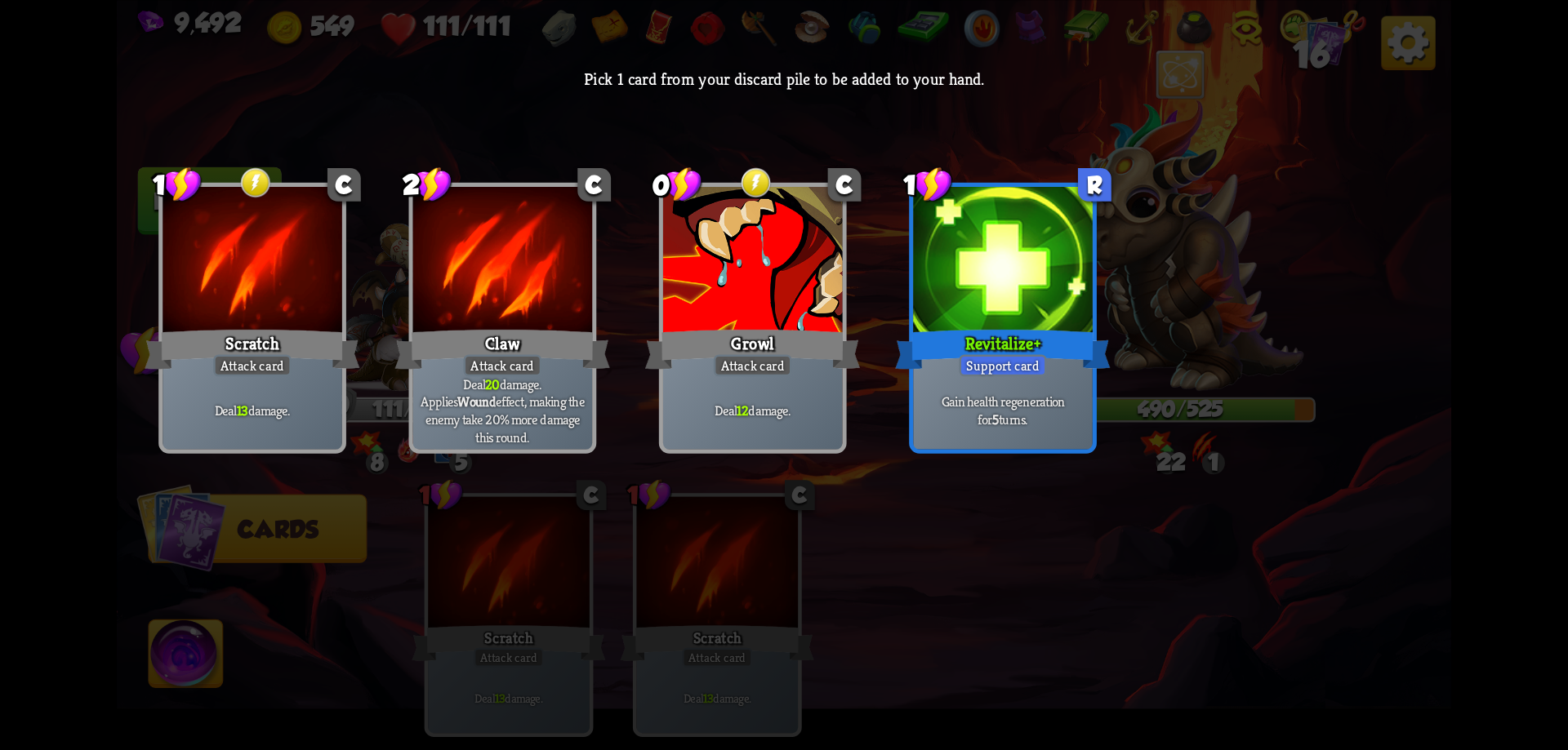
click at [730, 374] on div "Attack card" at bounding box center [753, 365] width 78 height 22
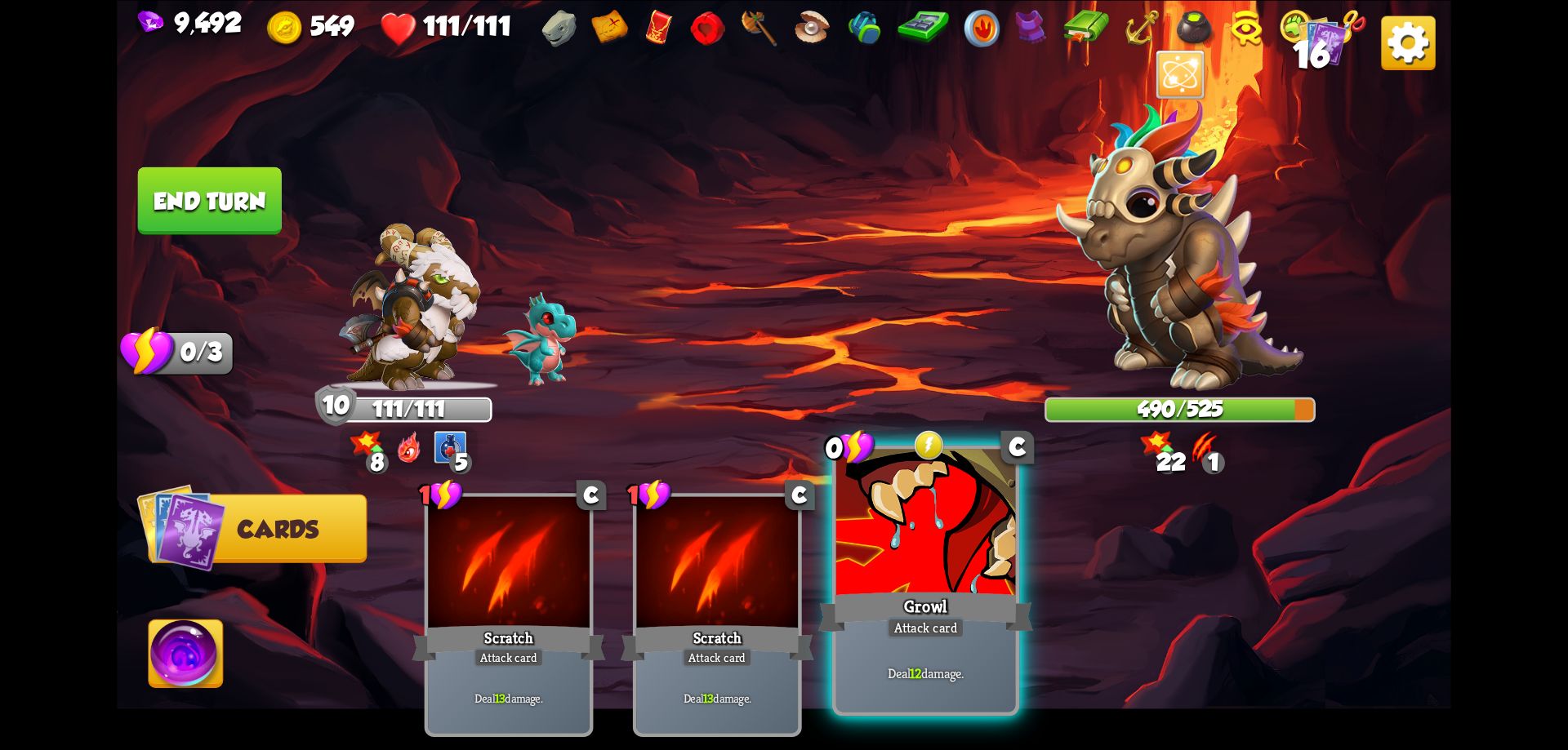
click at [850, 579] on div at bounding box center [926, 525] width 180 height 151
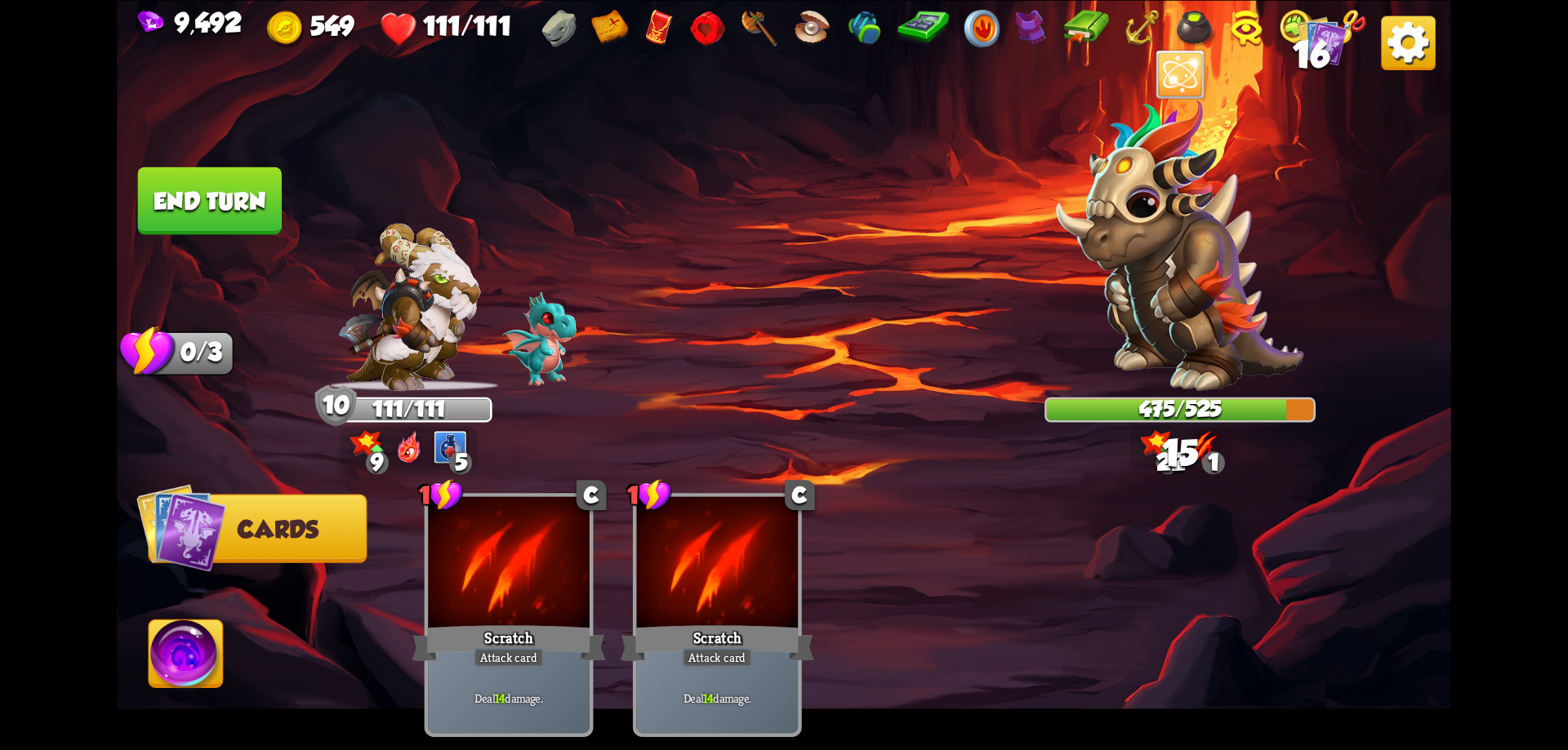
click at [249, 205] on button "End turn" at bounding box center [209, 200] width 143 height 68
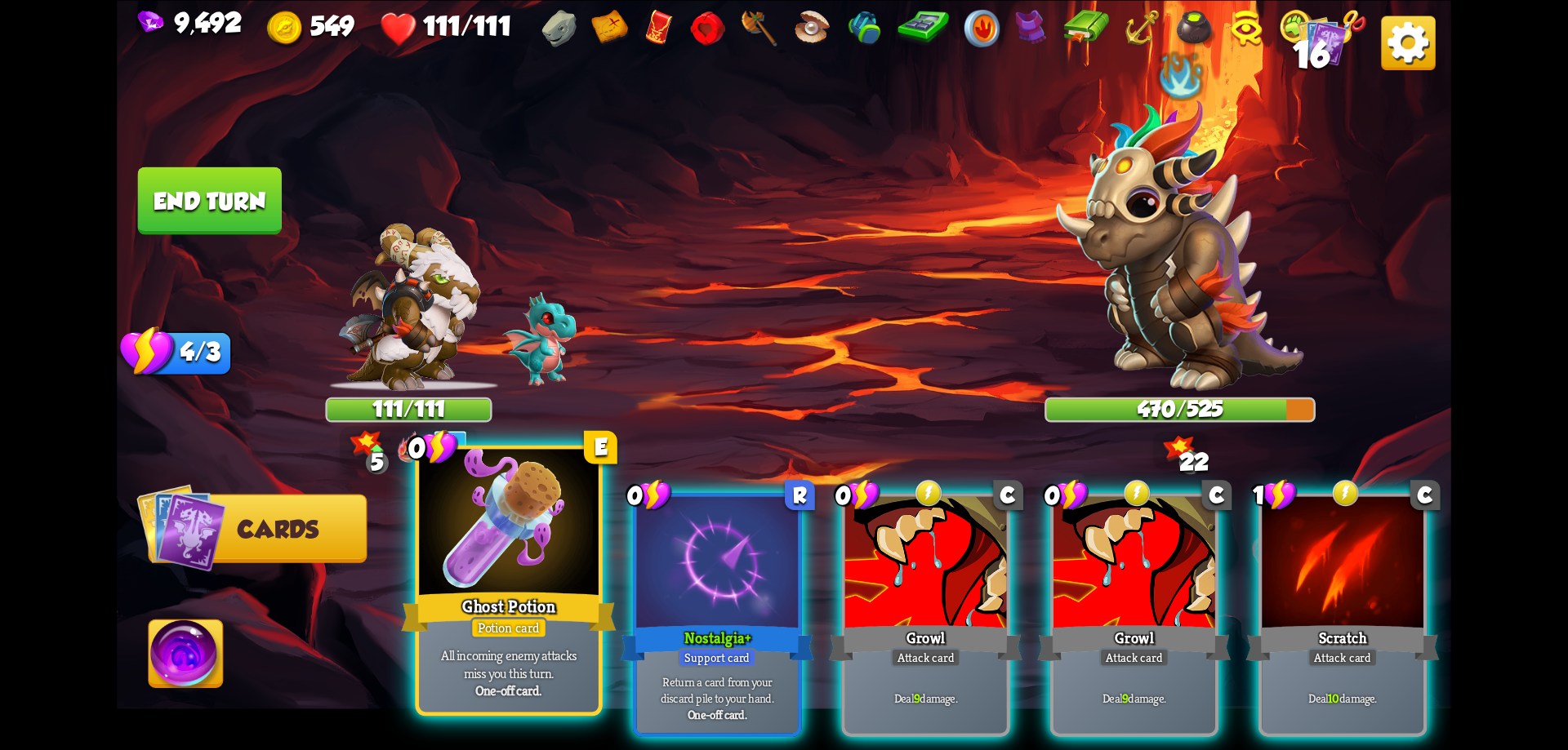
click at [551, 576] on div at bounding box center [508, 525] width 180 height 151
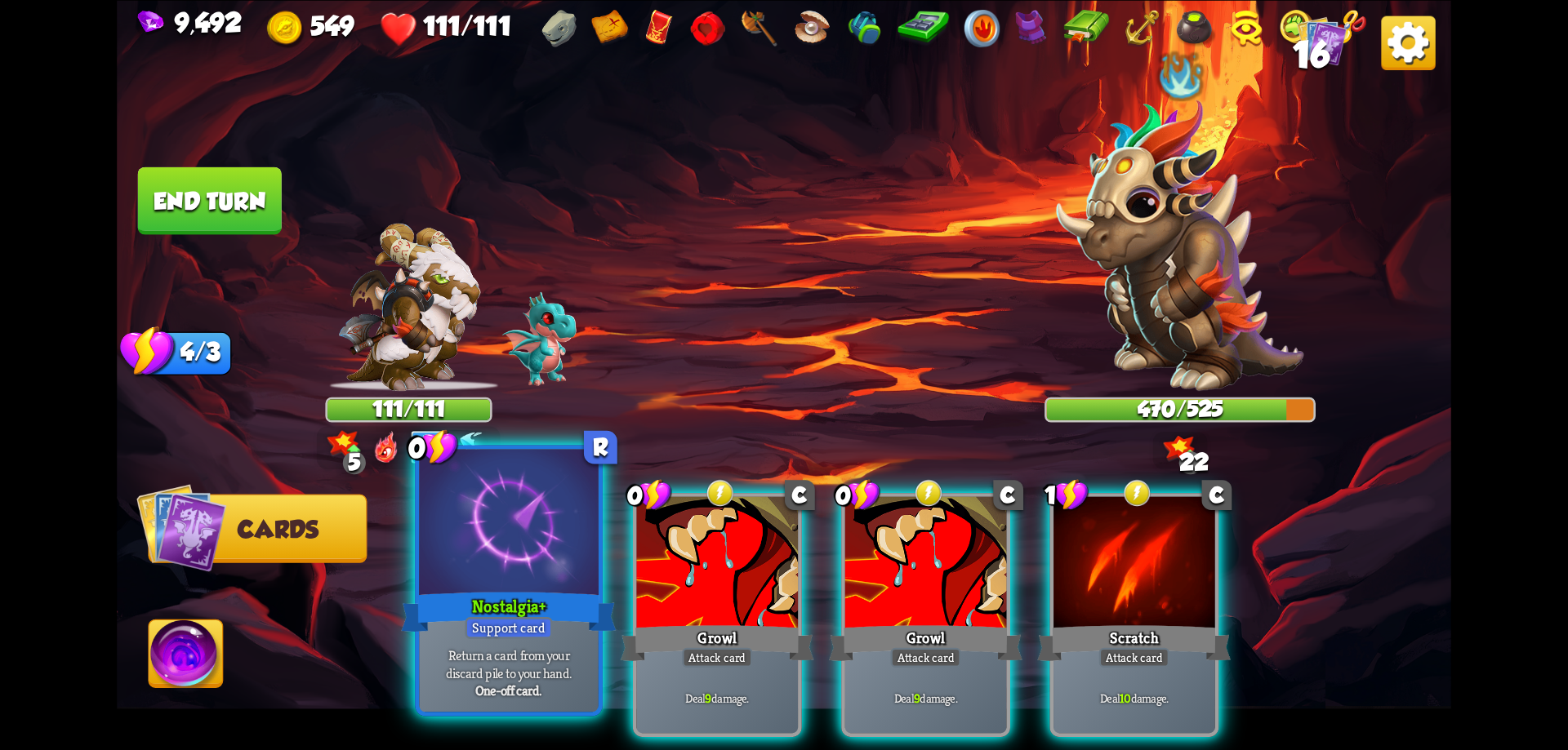
click at [552, 576] on div at bounding box center [508, 525] width 180 height 151
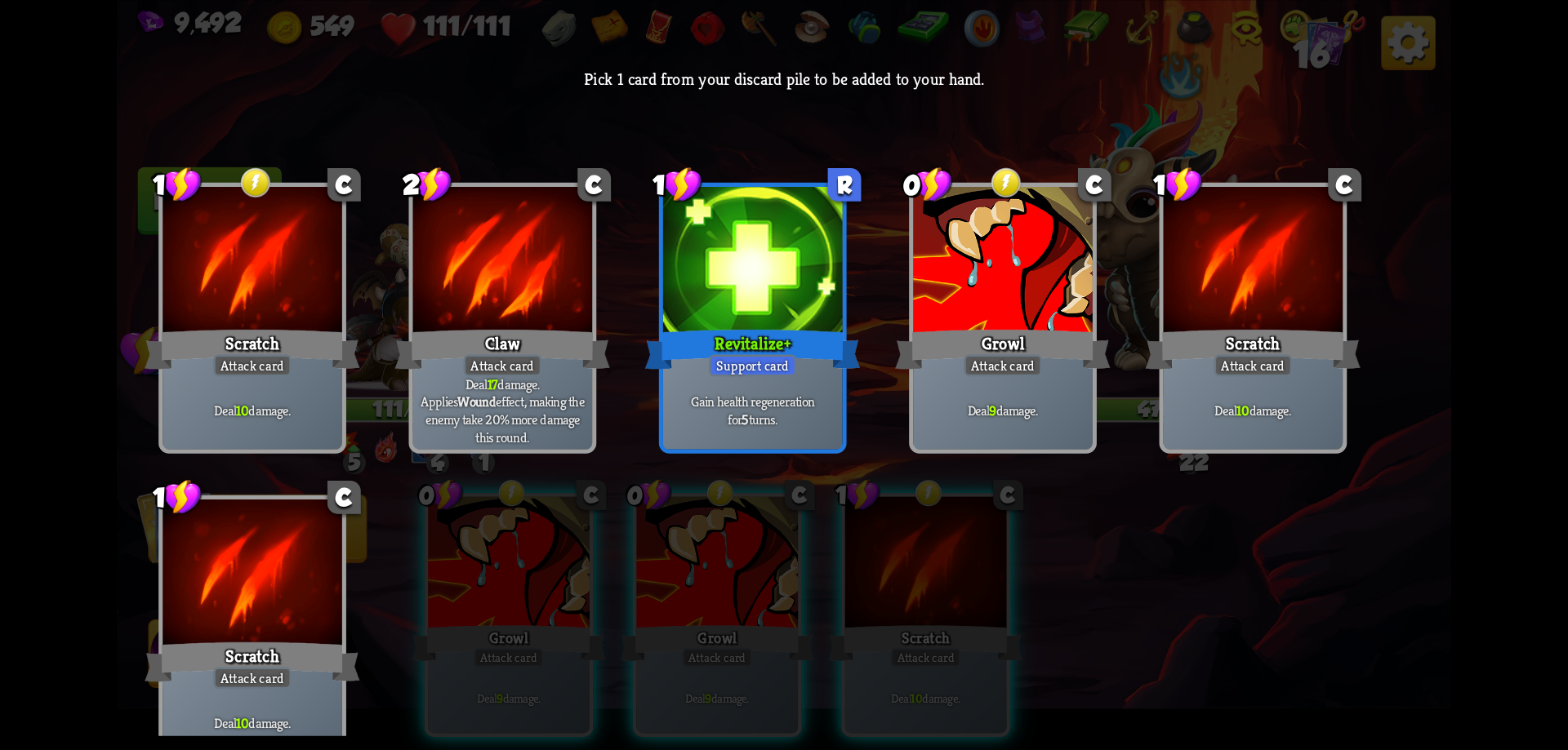
click at [510, 375] on div "Attack card" at bounding box center [503, 365] width 78 height 22
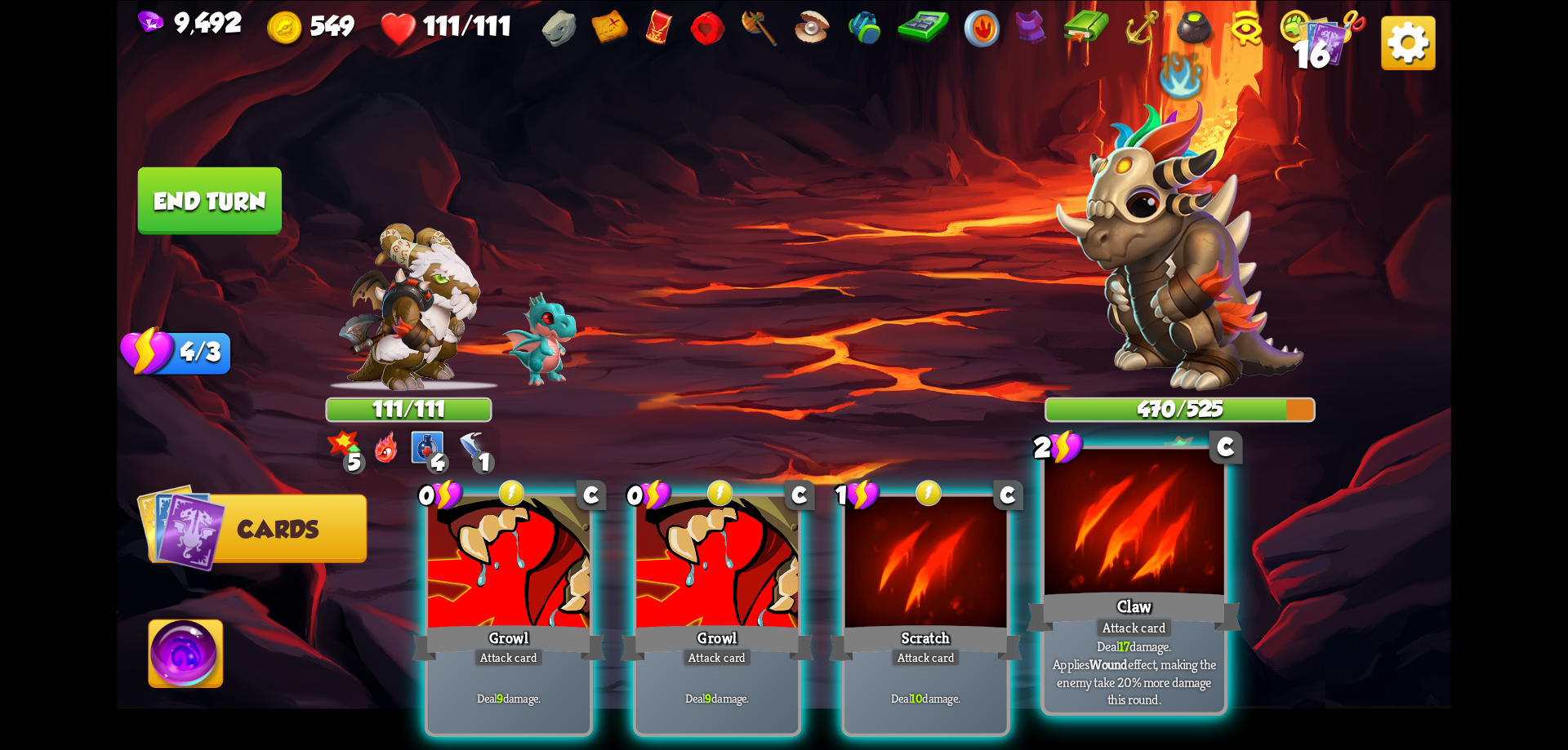
click at [1131, 579] on div at bounding box center [1134, 525] width 180 height 151
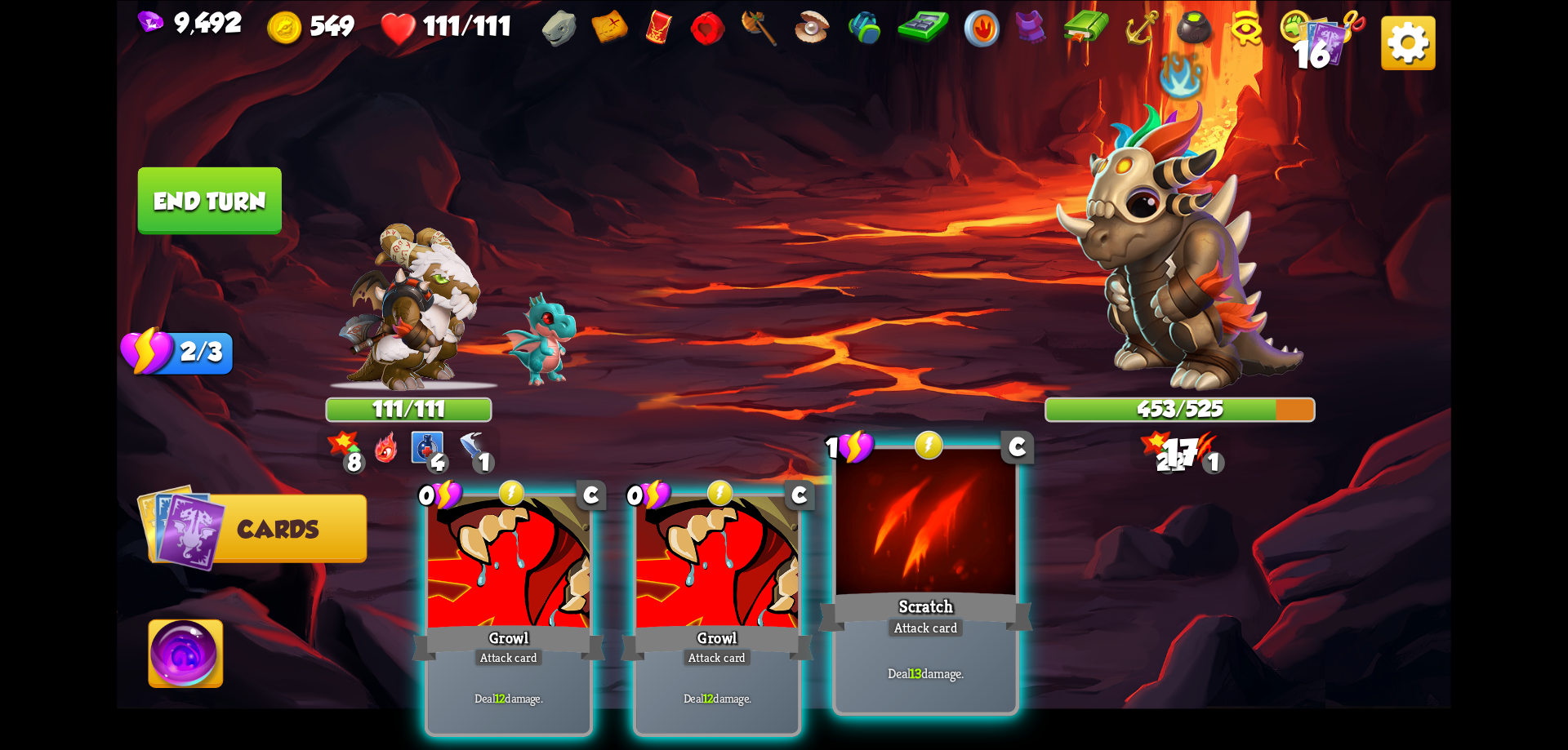
click at [973, 567] on div at bounding box center [926, 525] width 180 height 151
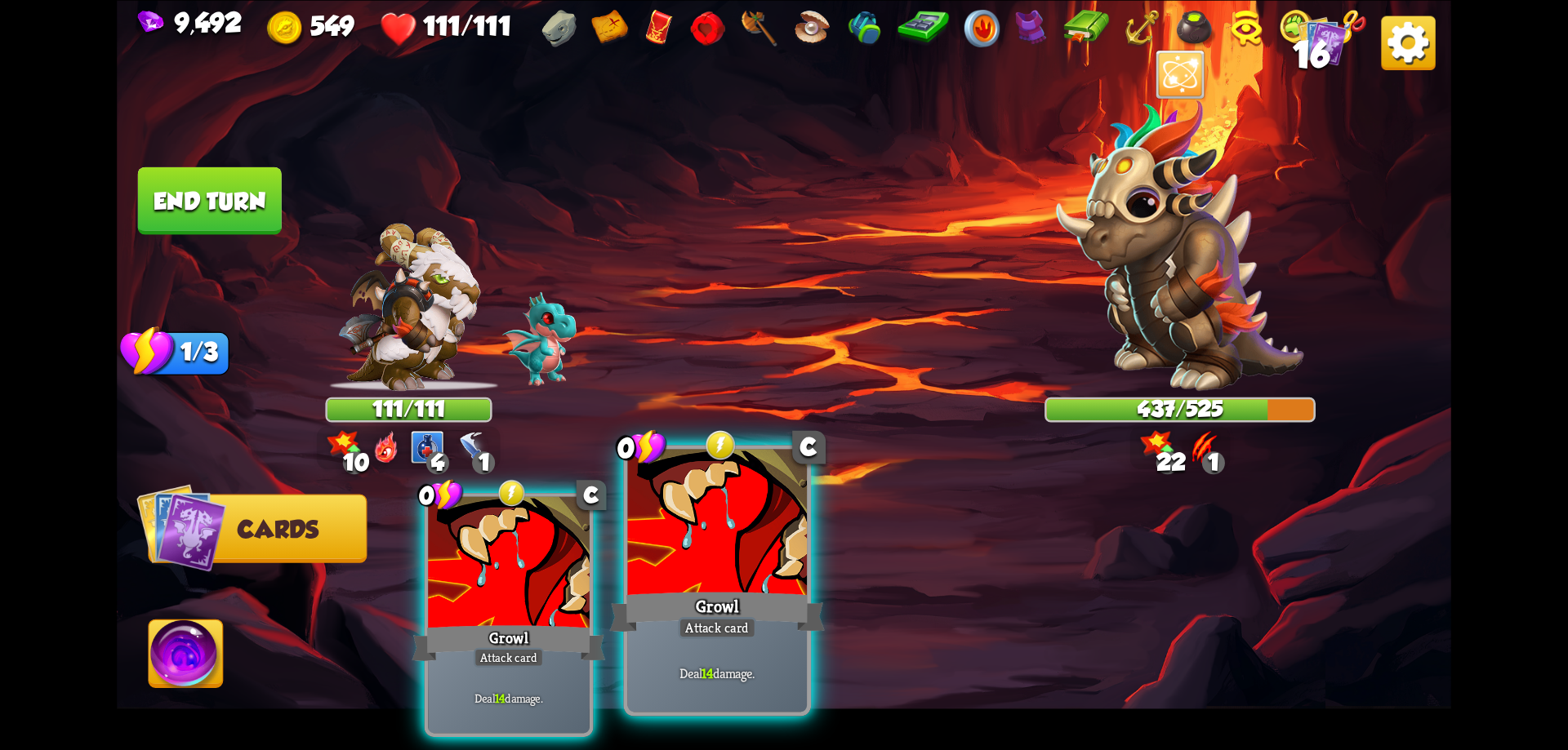
click at [740, 589] on div "Growl" at bounding box center [717, 611] width 215 height 48
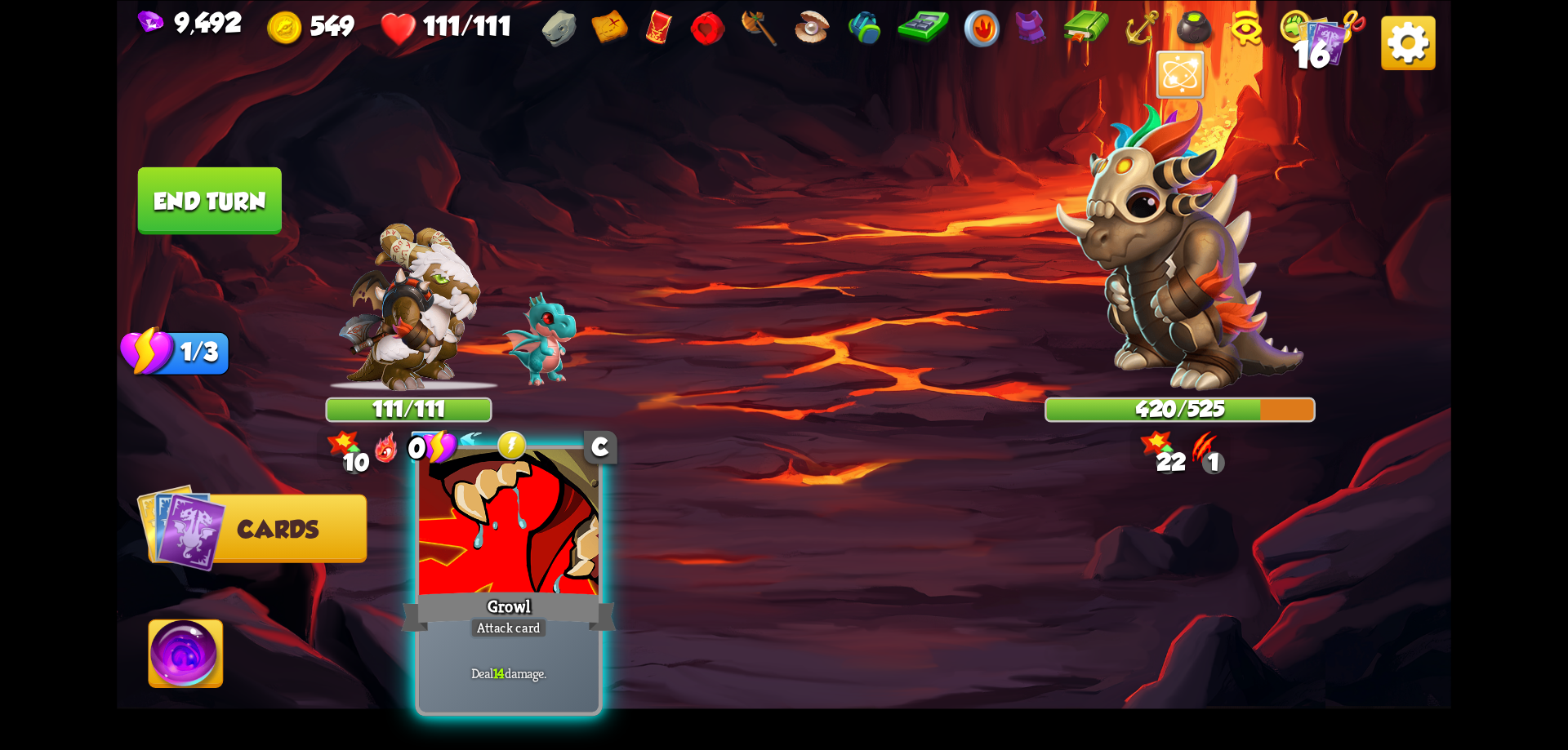
click at [574, 568] on div at bounding box center [508, 525] width 180 height 151
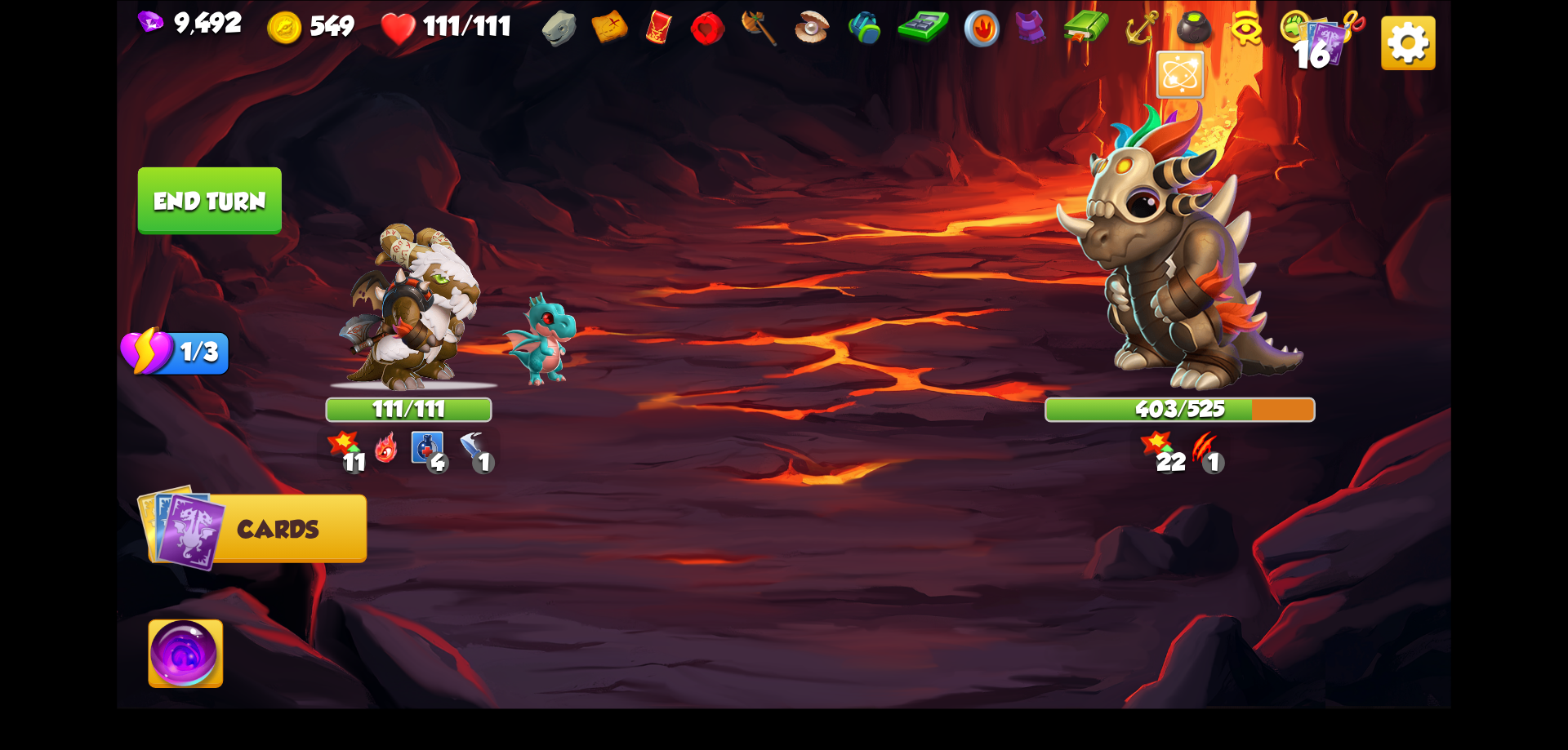
click at [222, 194] on button "End turn" at bounding box center [209, 200] width 143 height 68
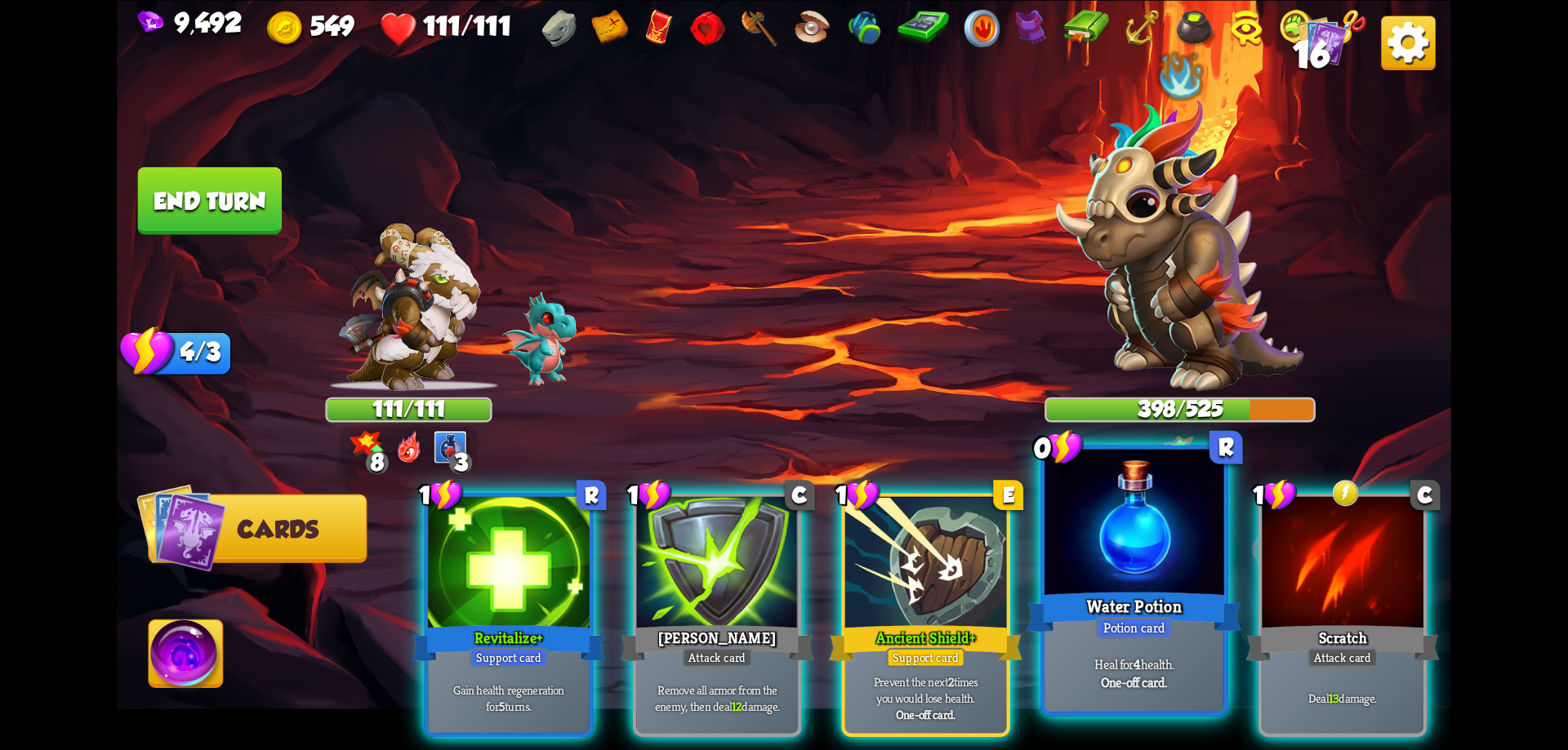
click at [1137, 535] on div at bounding box center [1134, 525] width 180 height 151
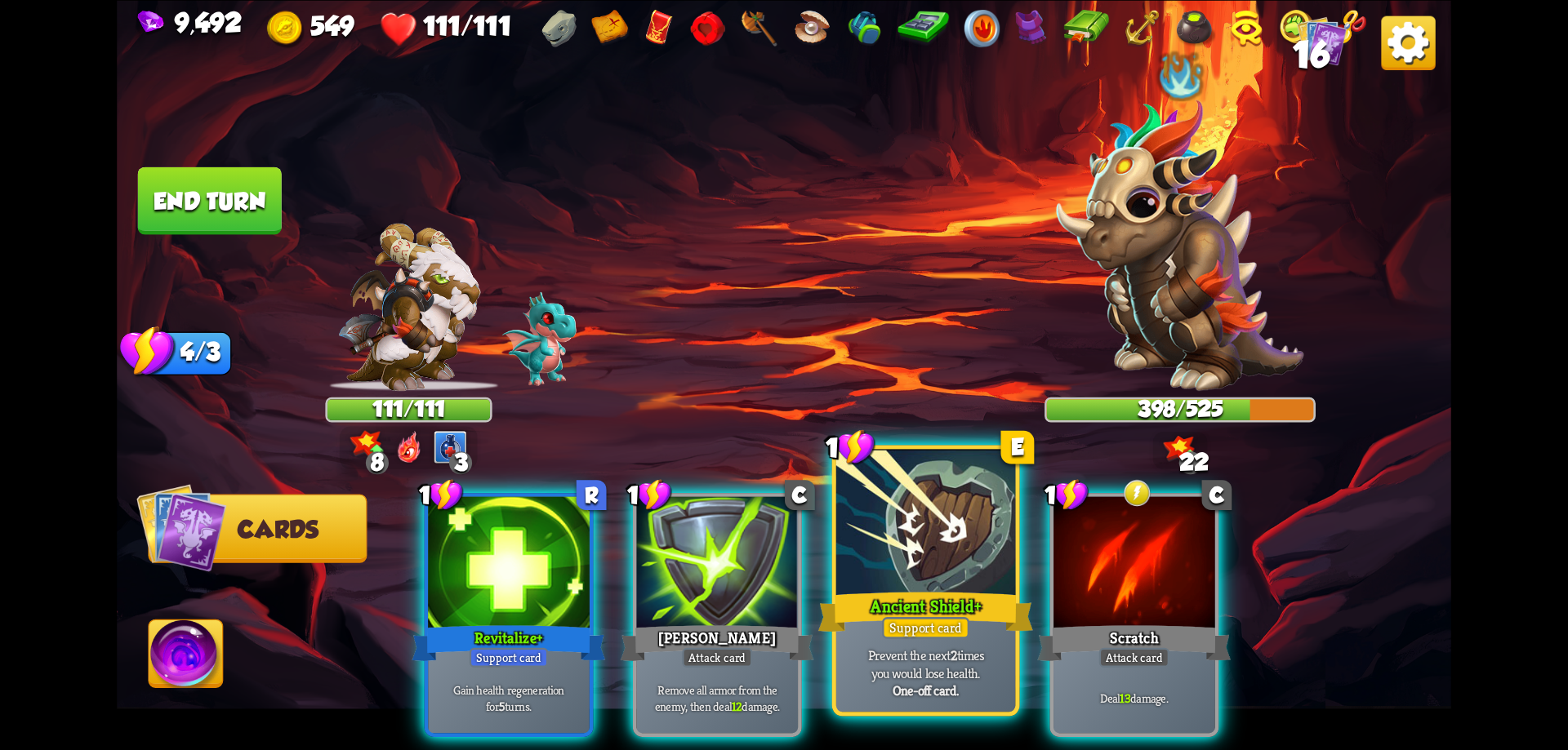
click at [930, 545] on div at bounding box center [926, 525] width 180 height 151
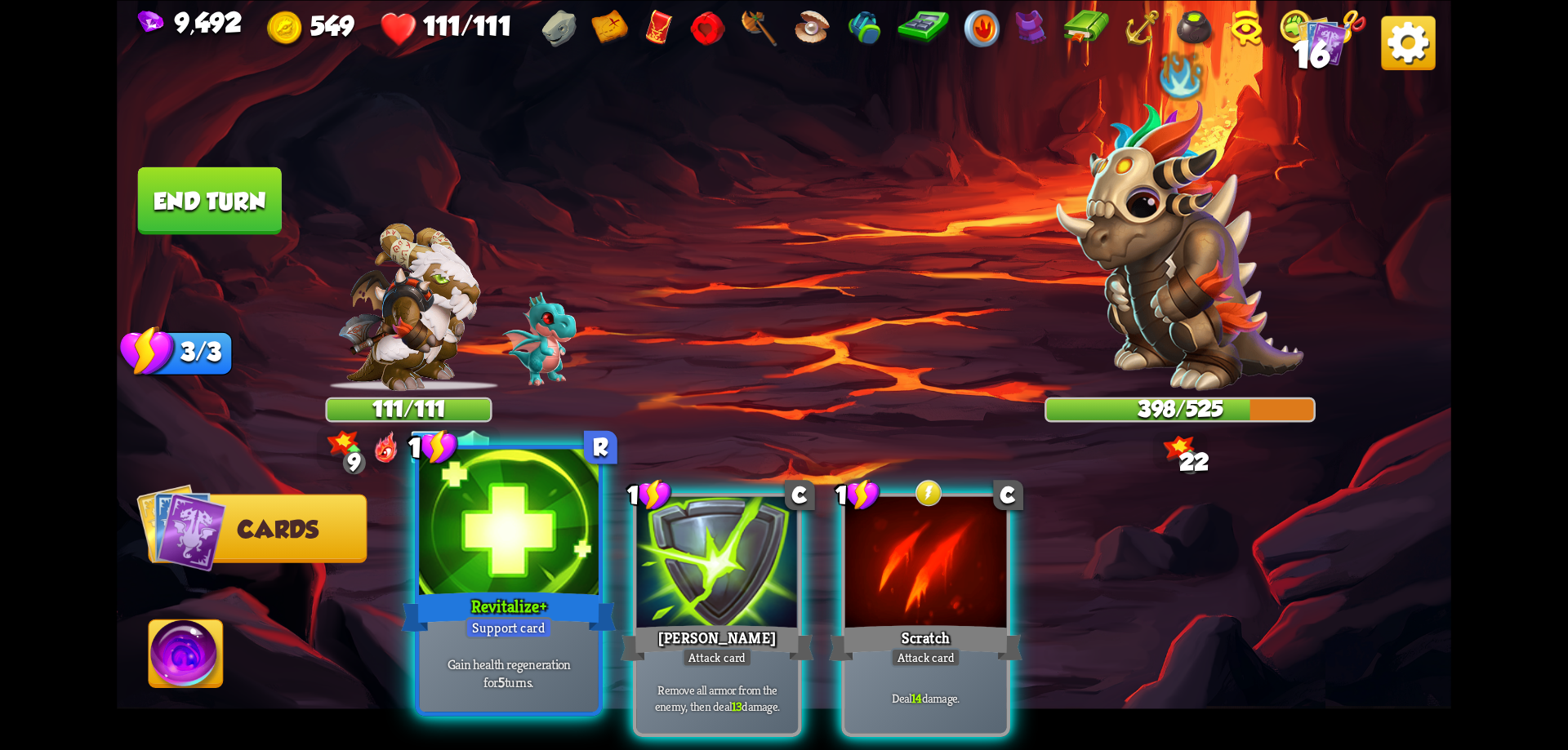
click at [502, 566] on div at bounding box center [508, 525] width 180 height 151
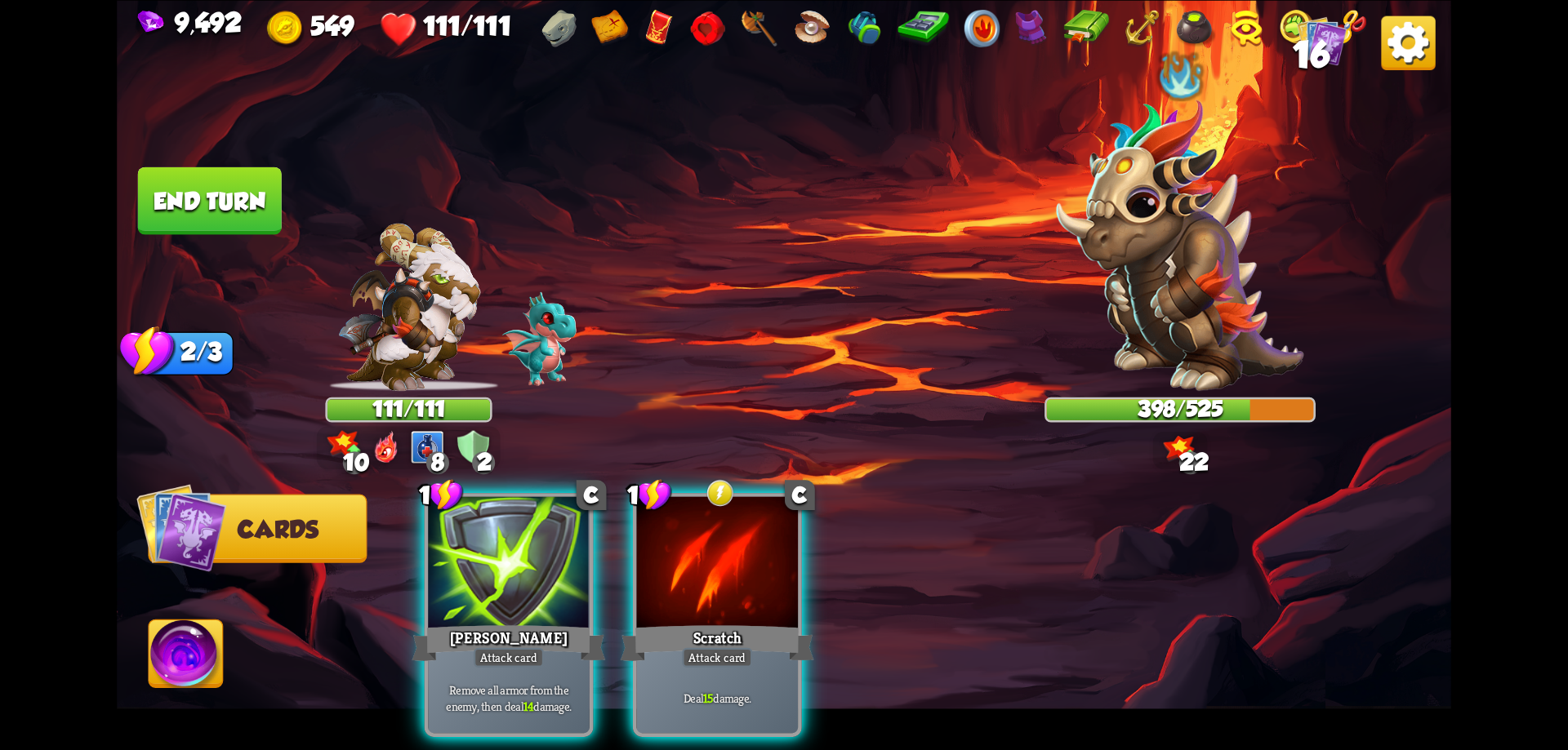
click at [741, 550] on div at bounding box center [718, 565] width 161 height 137
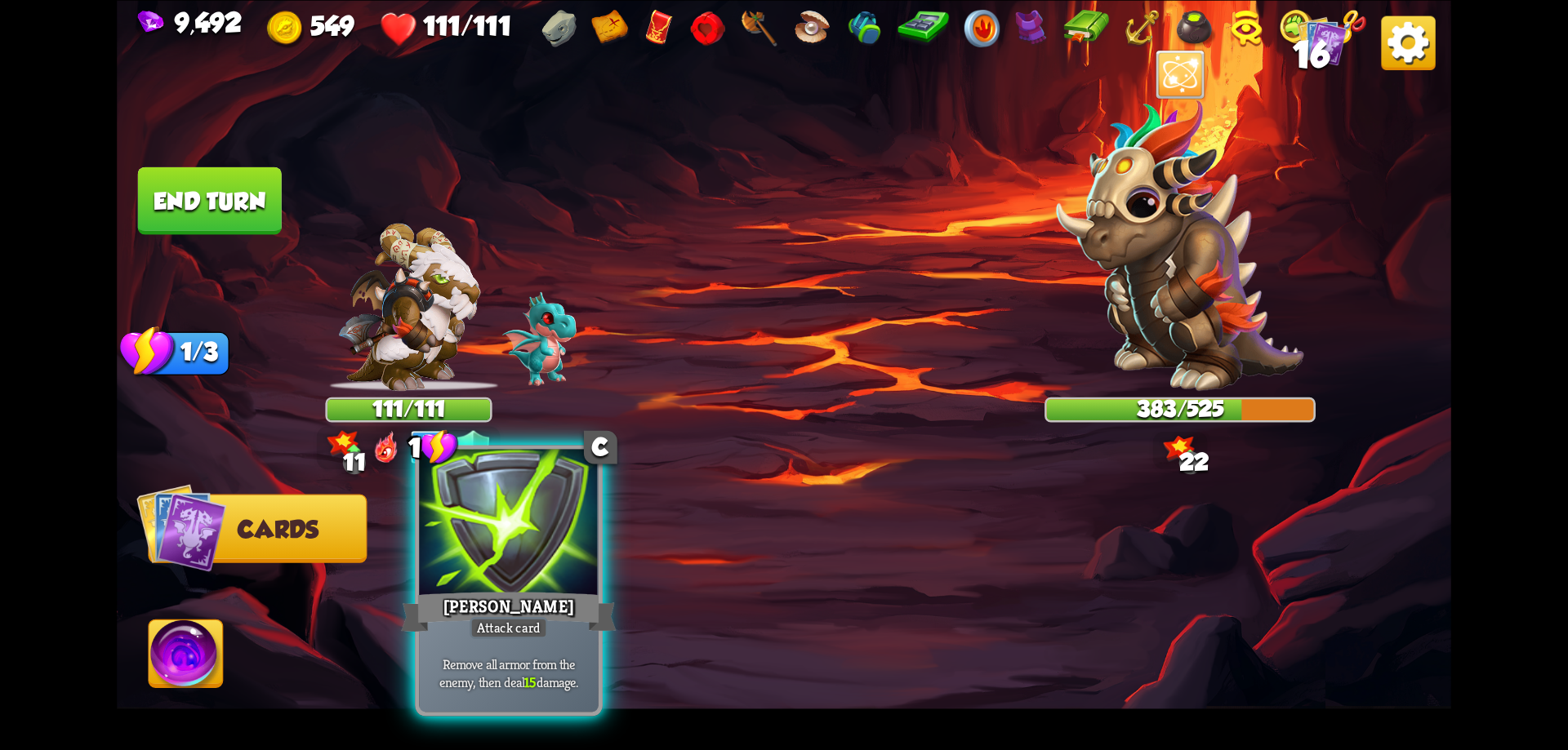
click at [515, 569] on div at bounding box center [508, 525] width 180 height 151
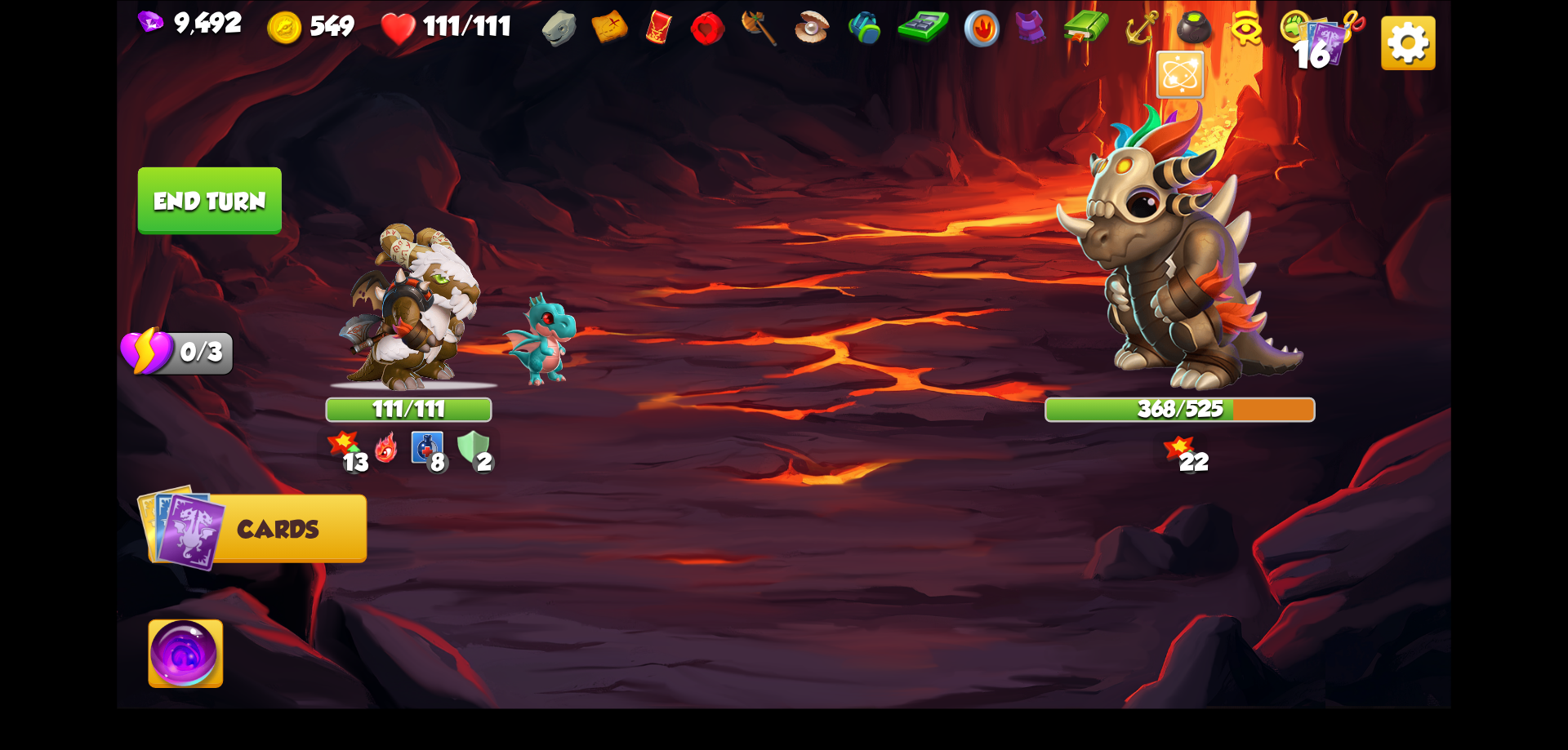
click at [254, 190] on button "End turn" at bounding box center [209, 200] width 143 height 68
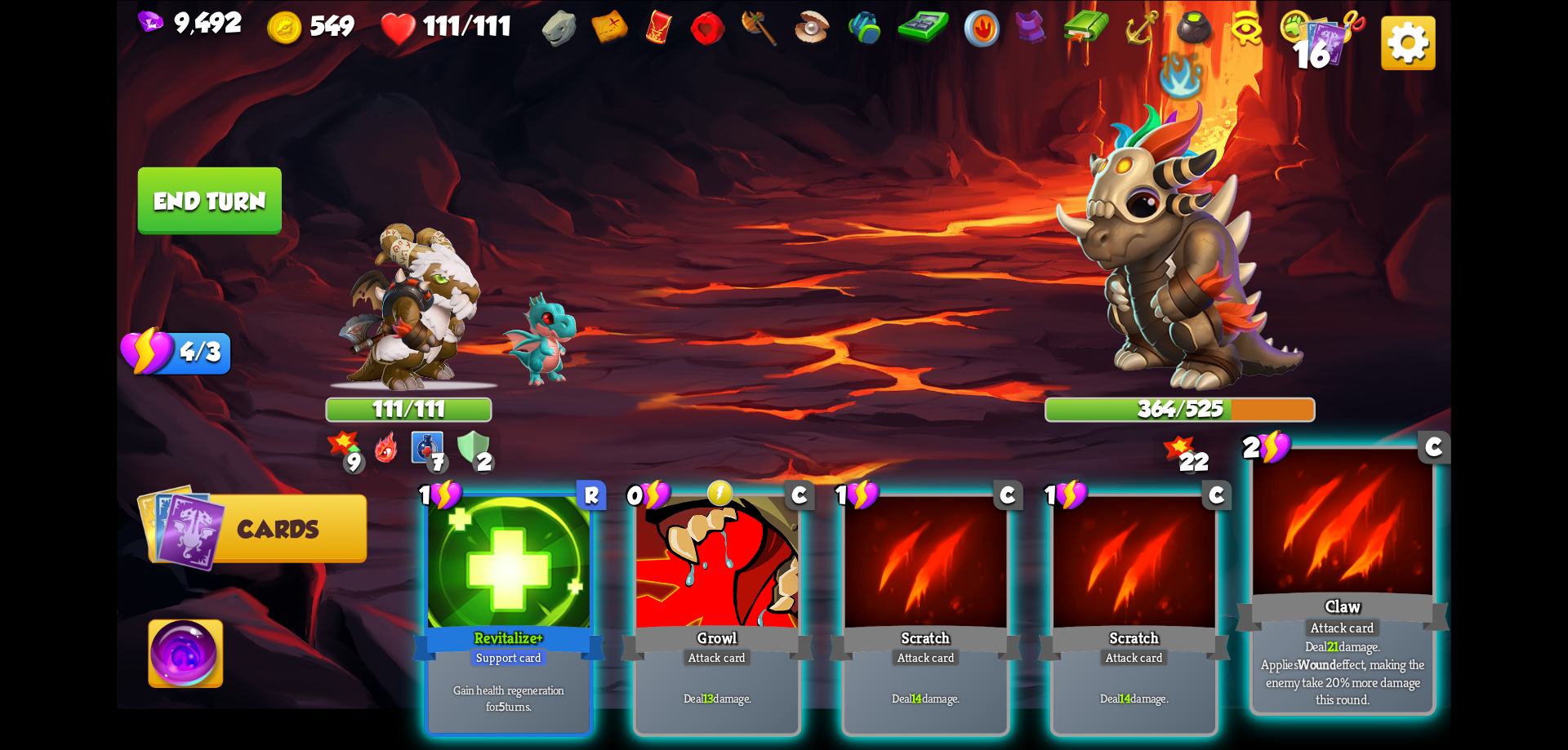
click at [1329, 511] on div at bounding box center [1342, 525] width 180 height 151
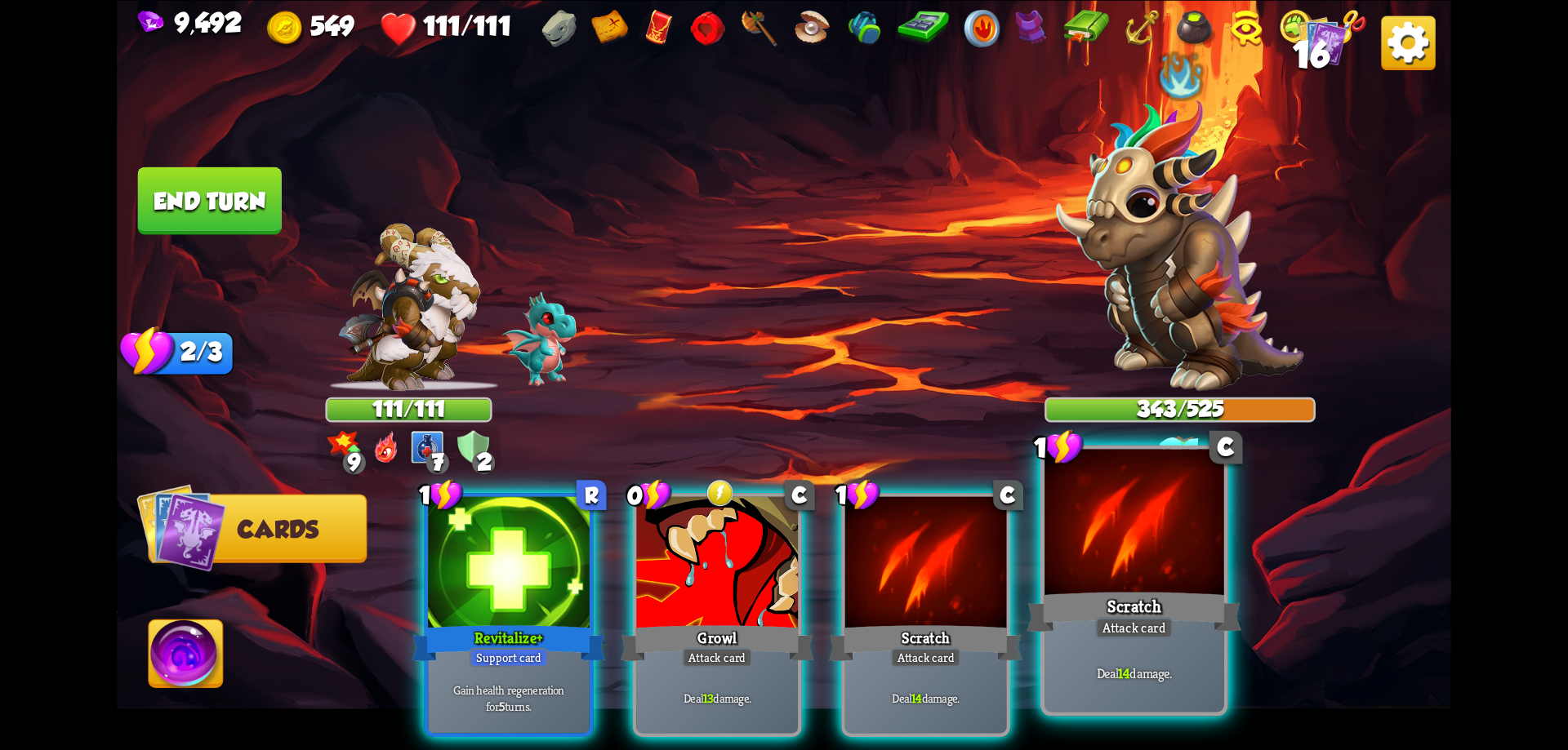
click at [1121, 561] on div at bounding box center [1134, 525] width 180 height 151
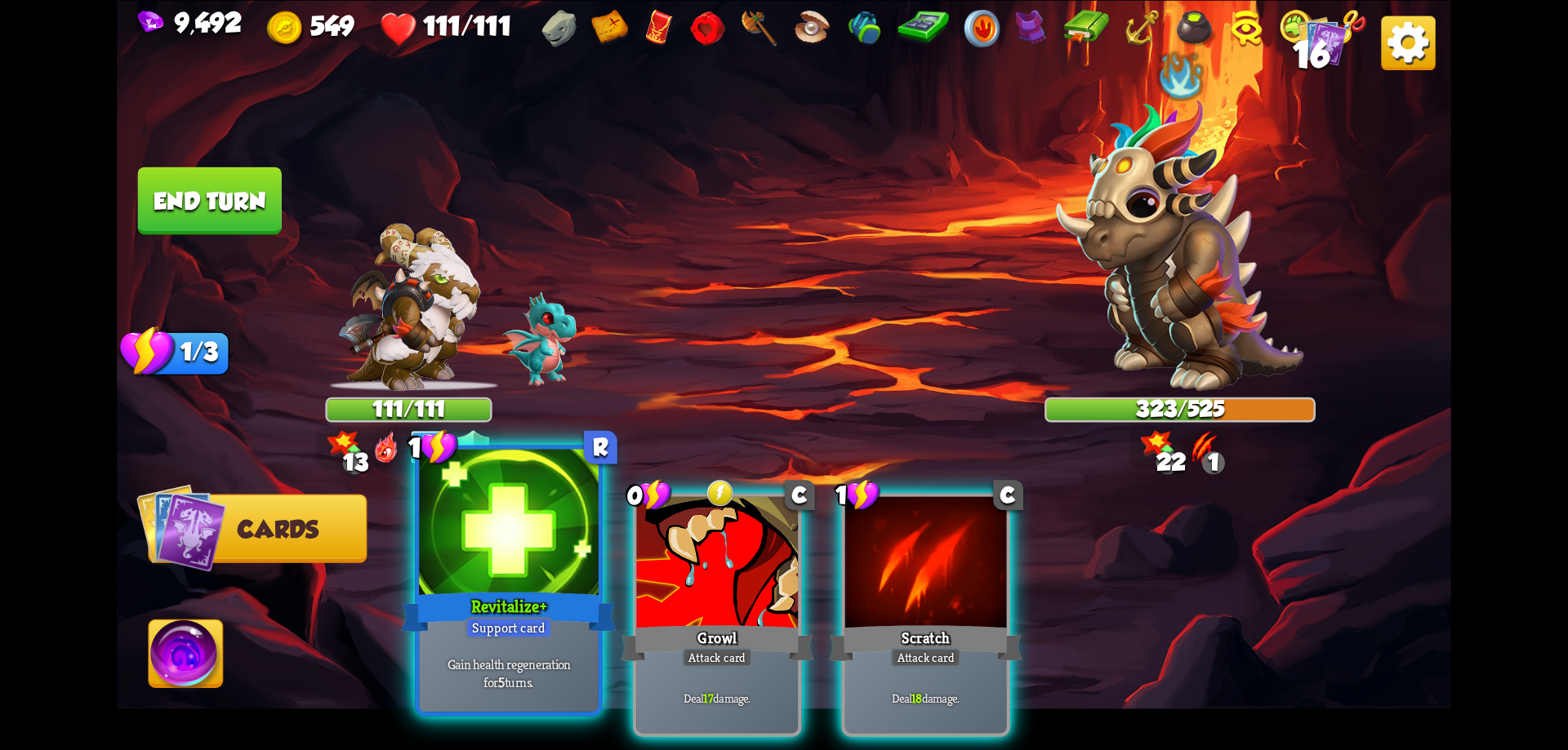
click at [509, 582] on div at bounding box center [508, 525] width 180 height 151
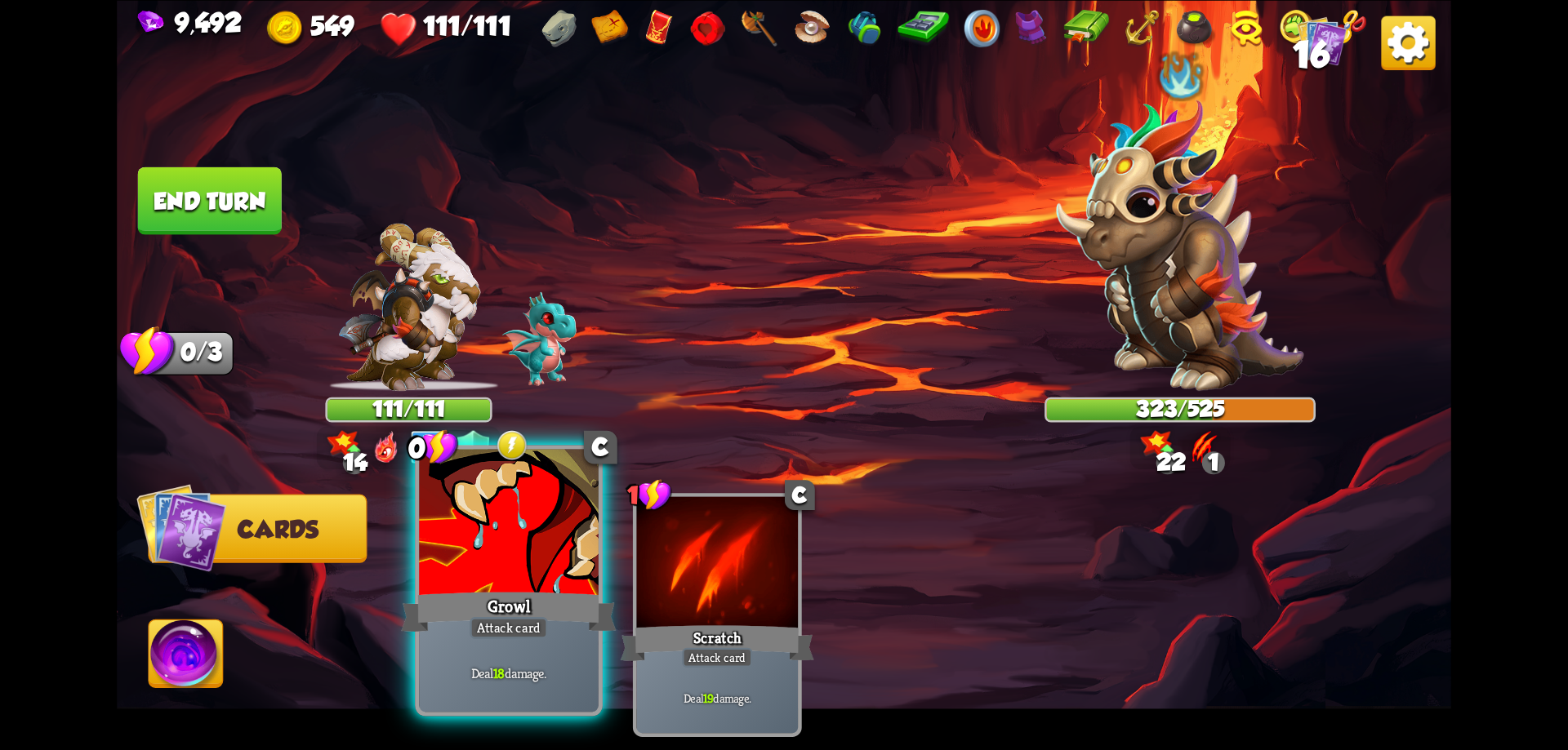
click at [508, 572] on div at bounding box center [508, 525] width 180 height 151
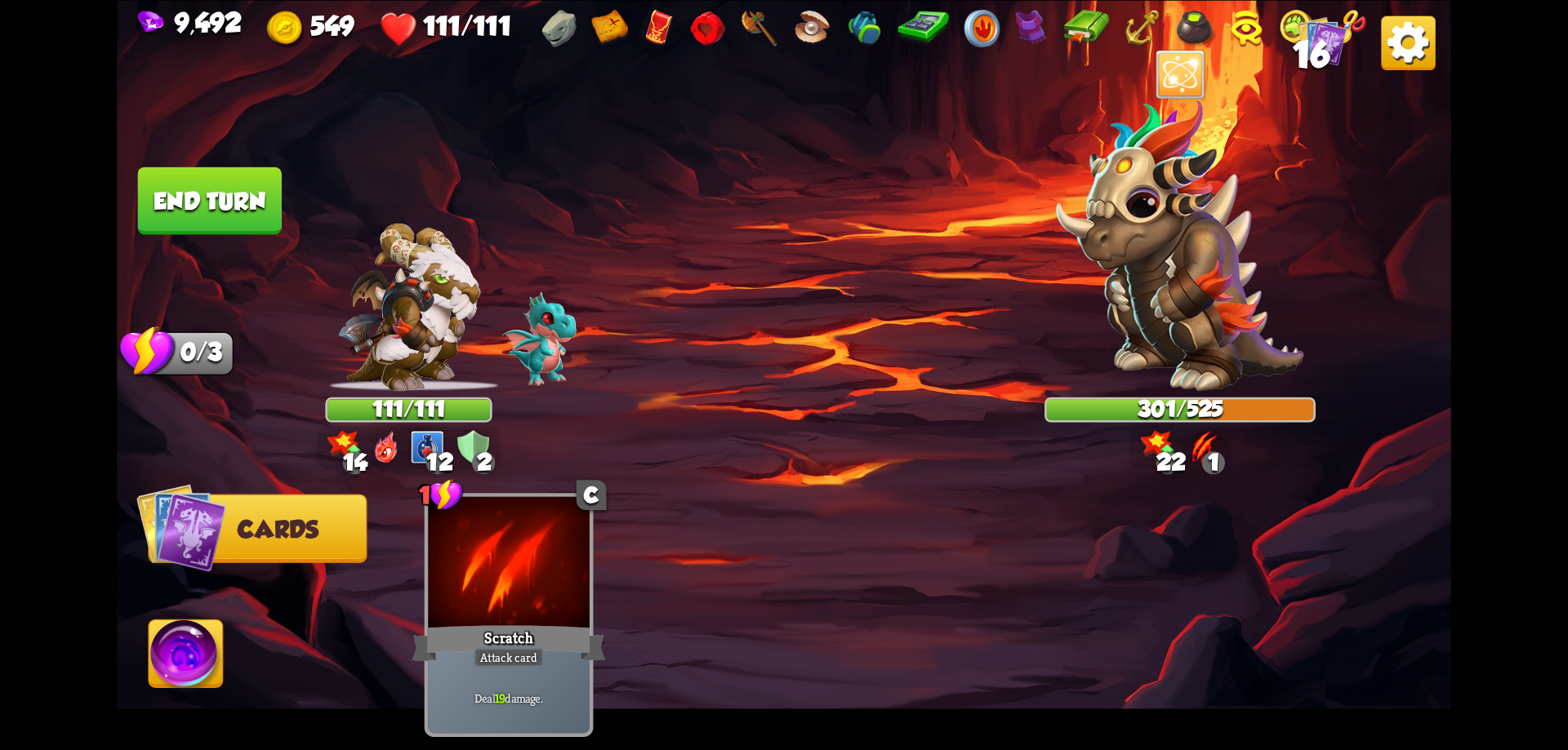
click at [250, 217] on button "End turn" at bounding box center [209, 200] width 143 height 68
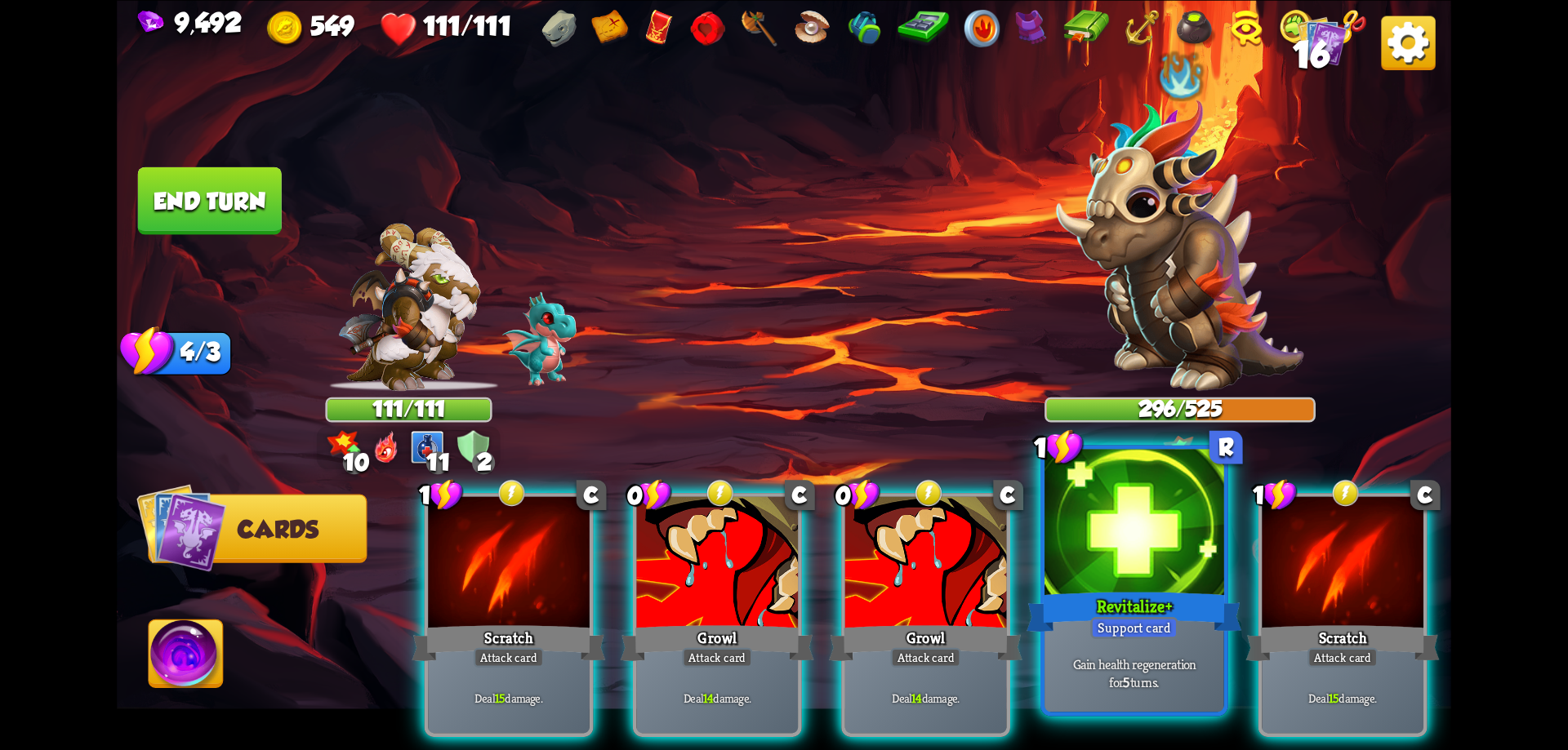
click at [1124, 565] on div at bounding box center [1134, 525] width 180 height 151
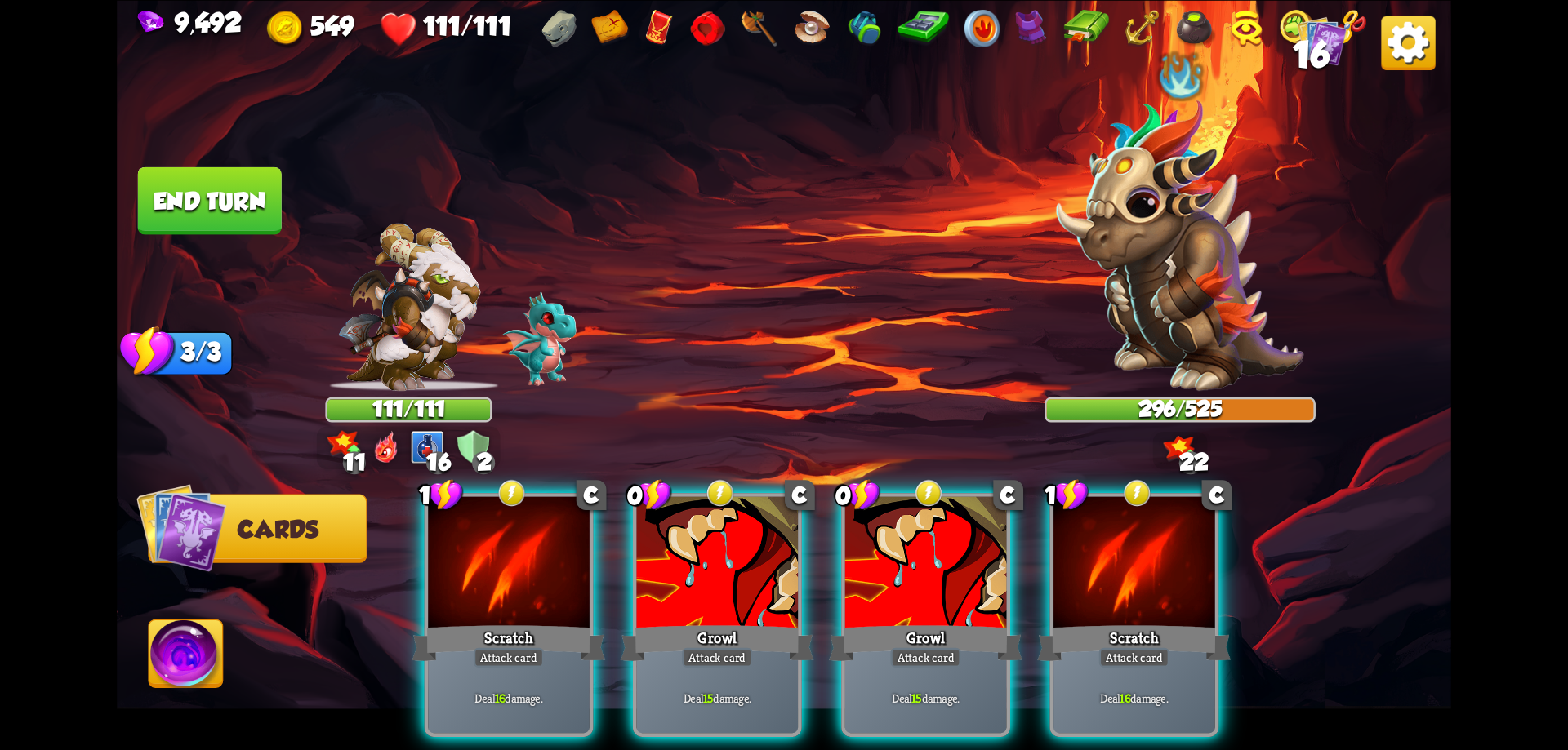
click at [1124, 565] on div at bounding box center [1134, 565] width 161 height 137
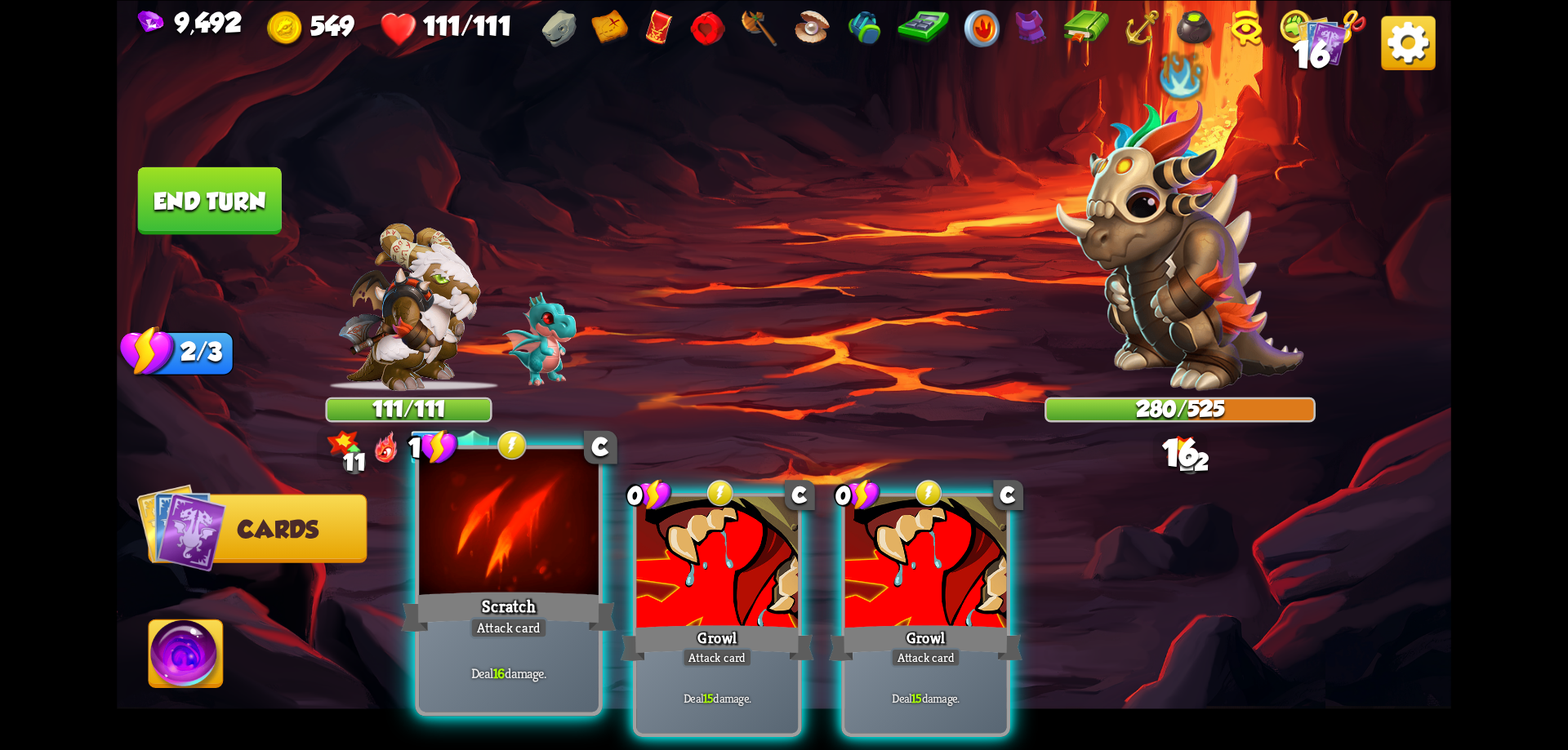
click at [541, 581] on div at bounding box center [508, 525] width 180 height 151
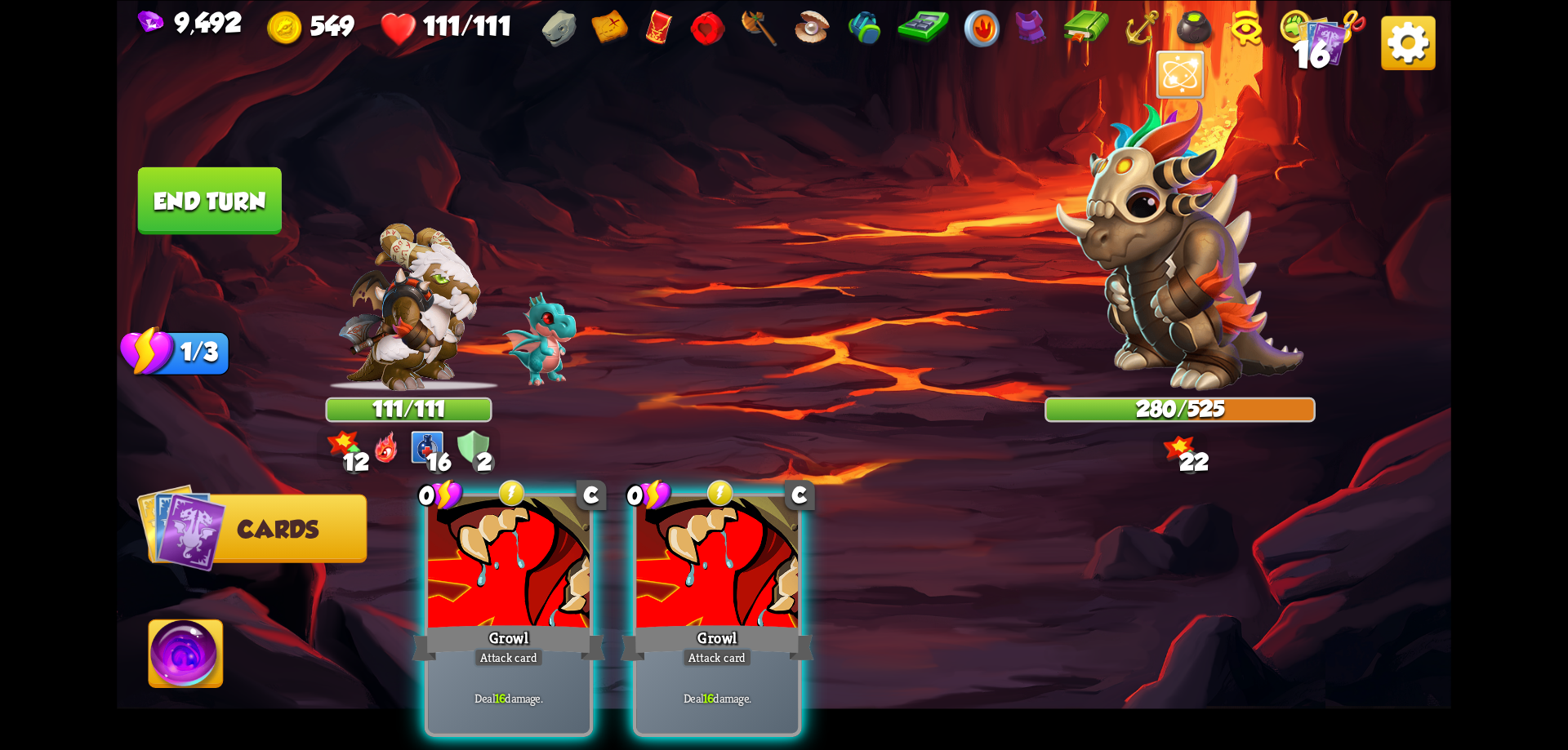
click at [541, 581] on div at bounding box center [508, 565] width 161 height 137
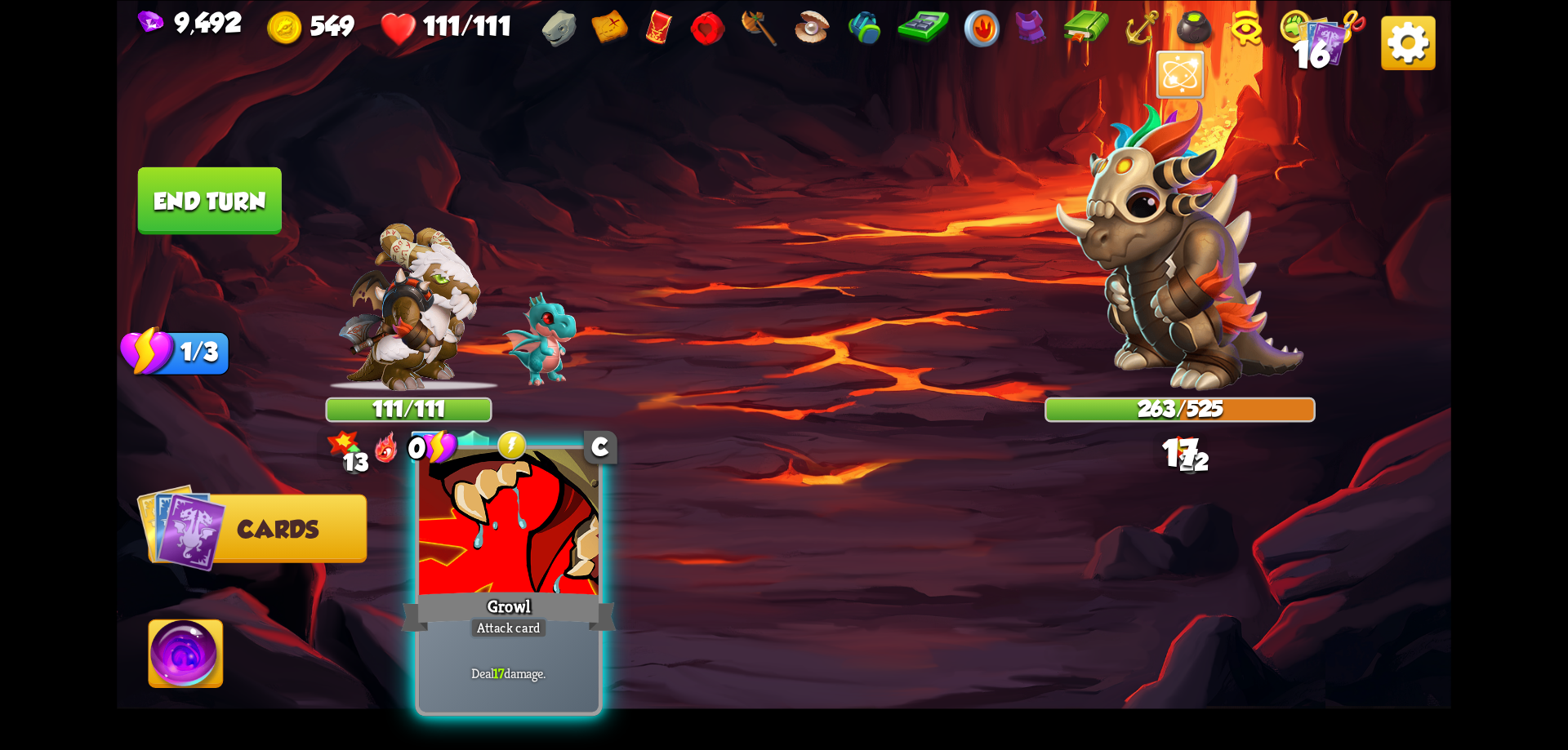
click at [541, 579] on div at bounding box center [508, 525] width 180 height 151
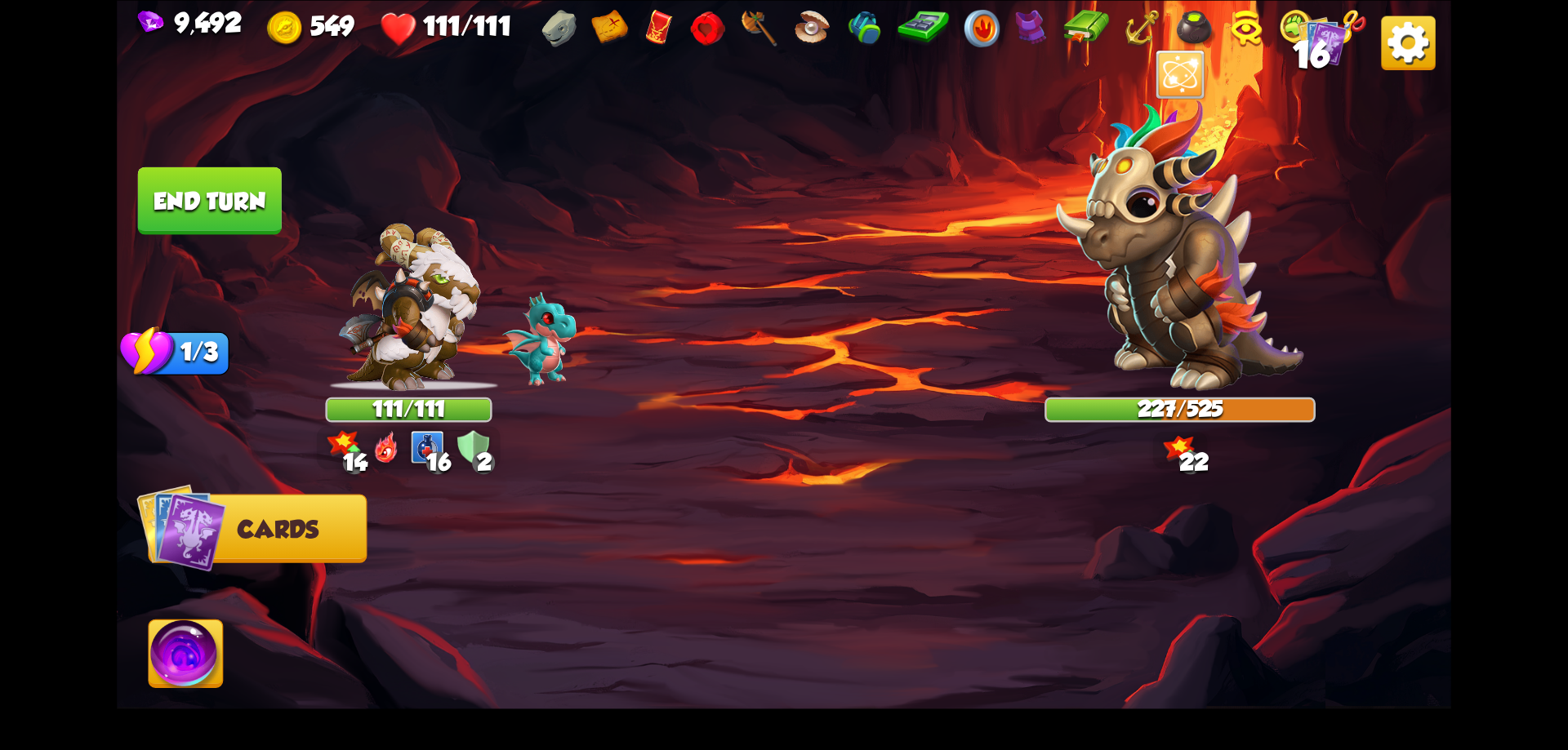
click at [250, 192] on button "End turn" at bounding box center [209, 200] width 143 height 68
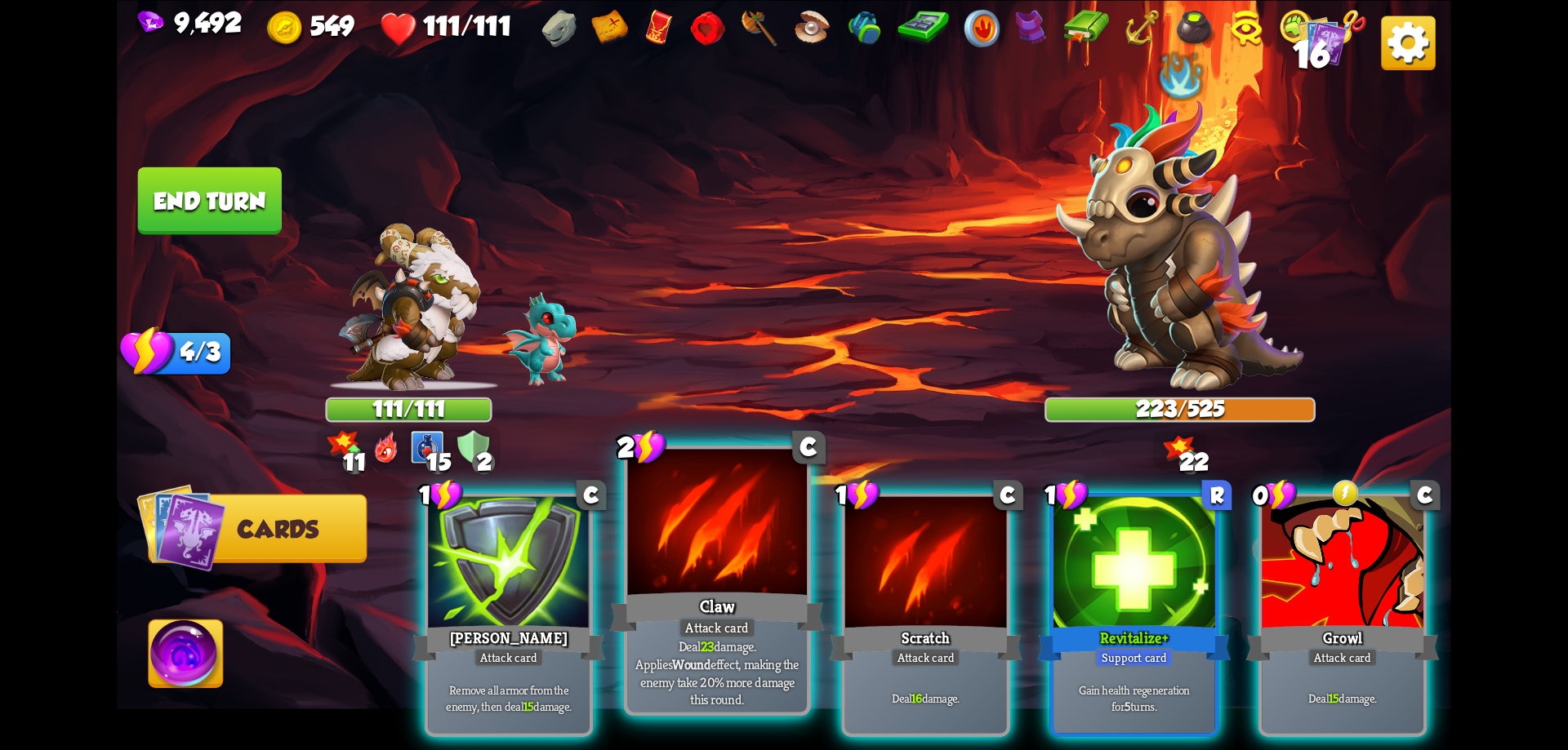
click at [754, 631] on div "Attack card" at bounding box center [717, 628] width 78 height 22
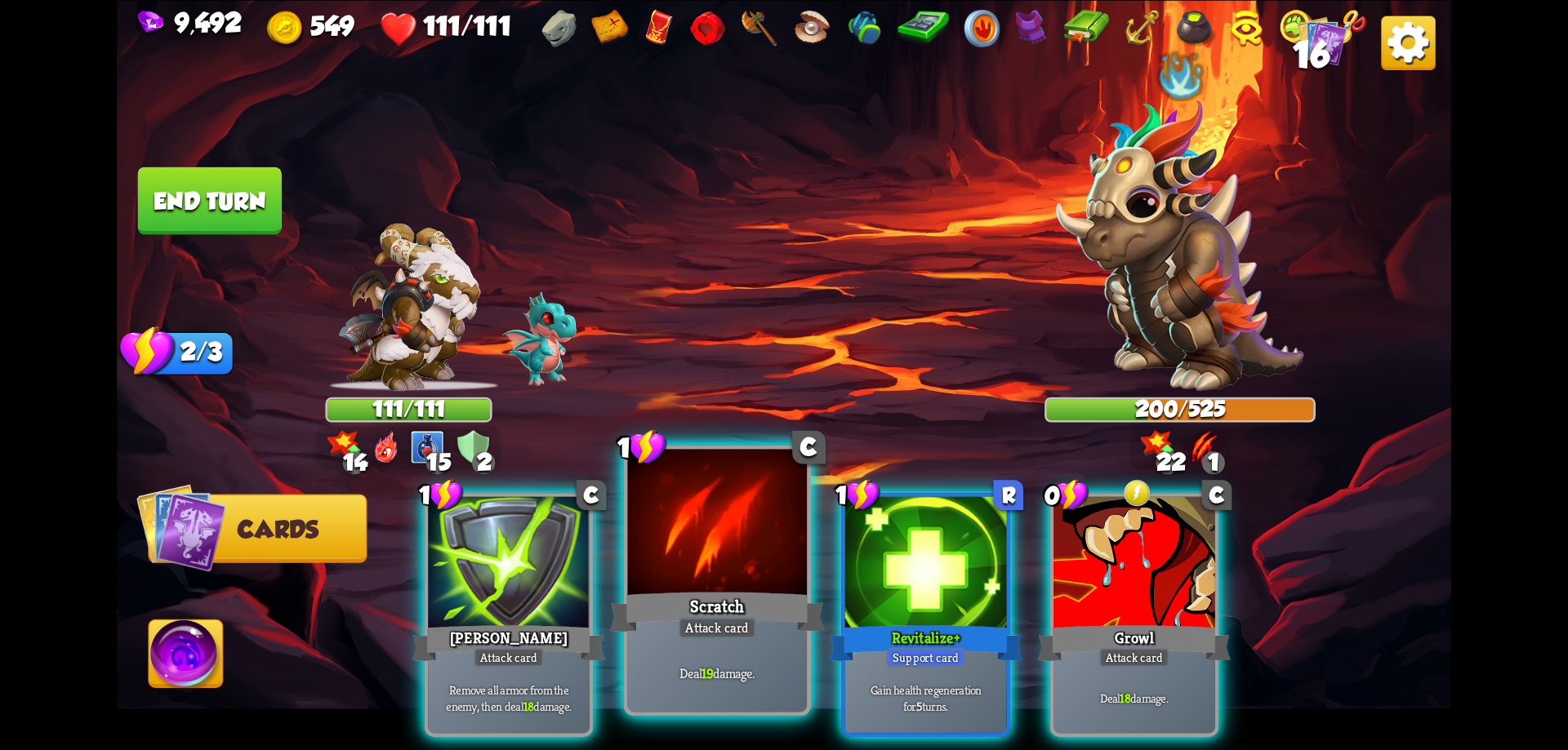
click at [762, 615] on div "Scratch" at bounding box center [717, 611] width 215 height 48
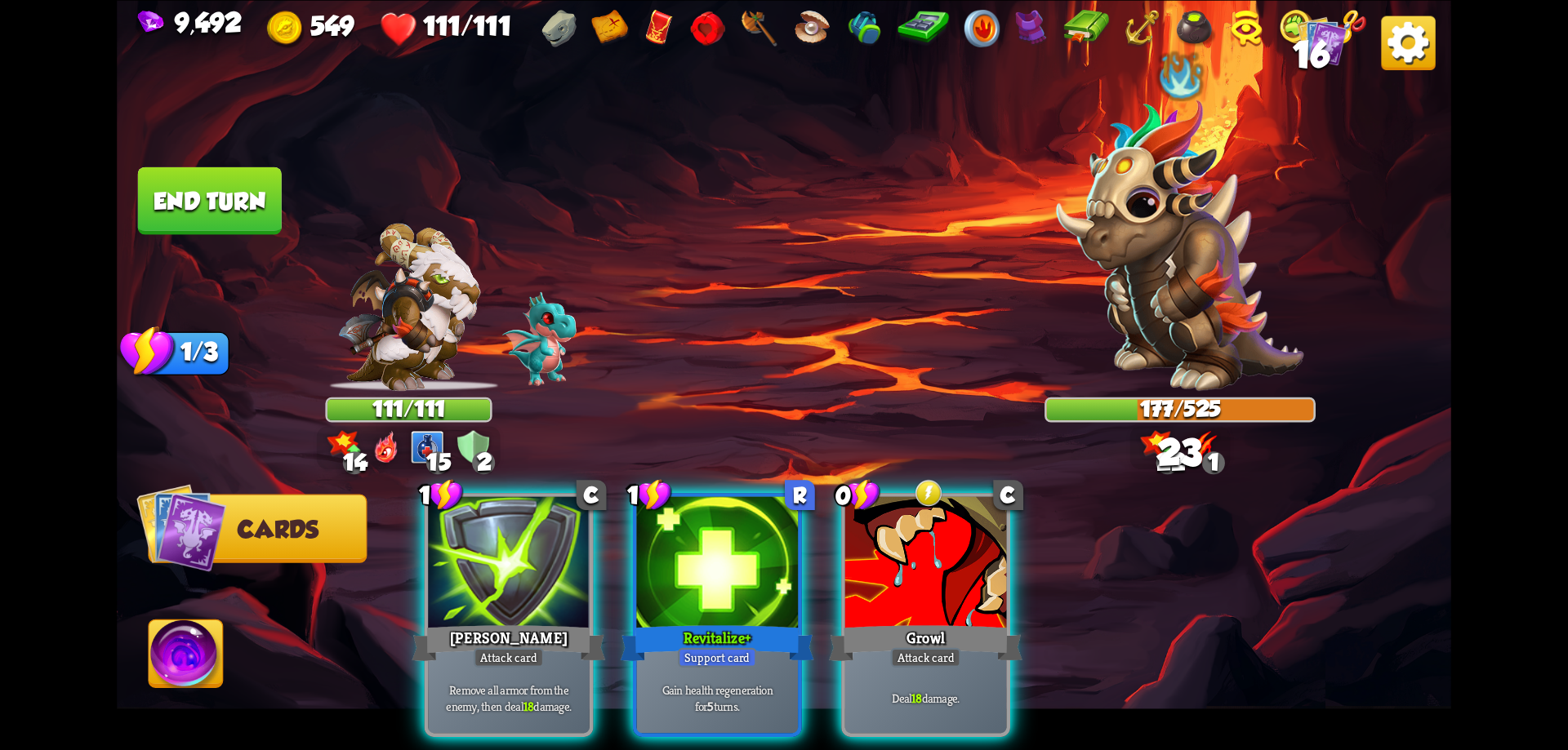
click at [762, 621] on div "Revitalize+" at bounding box center [718, 642] width 194 height 43
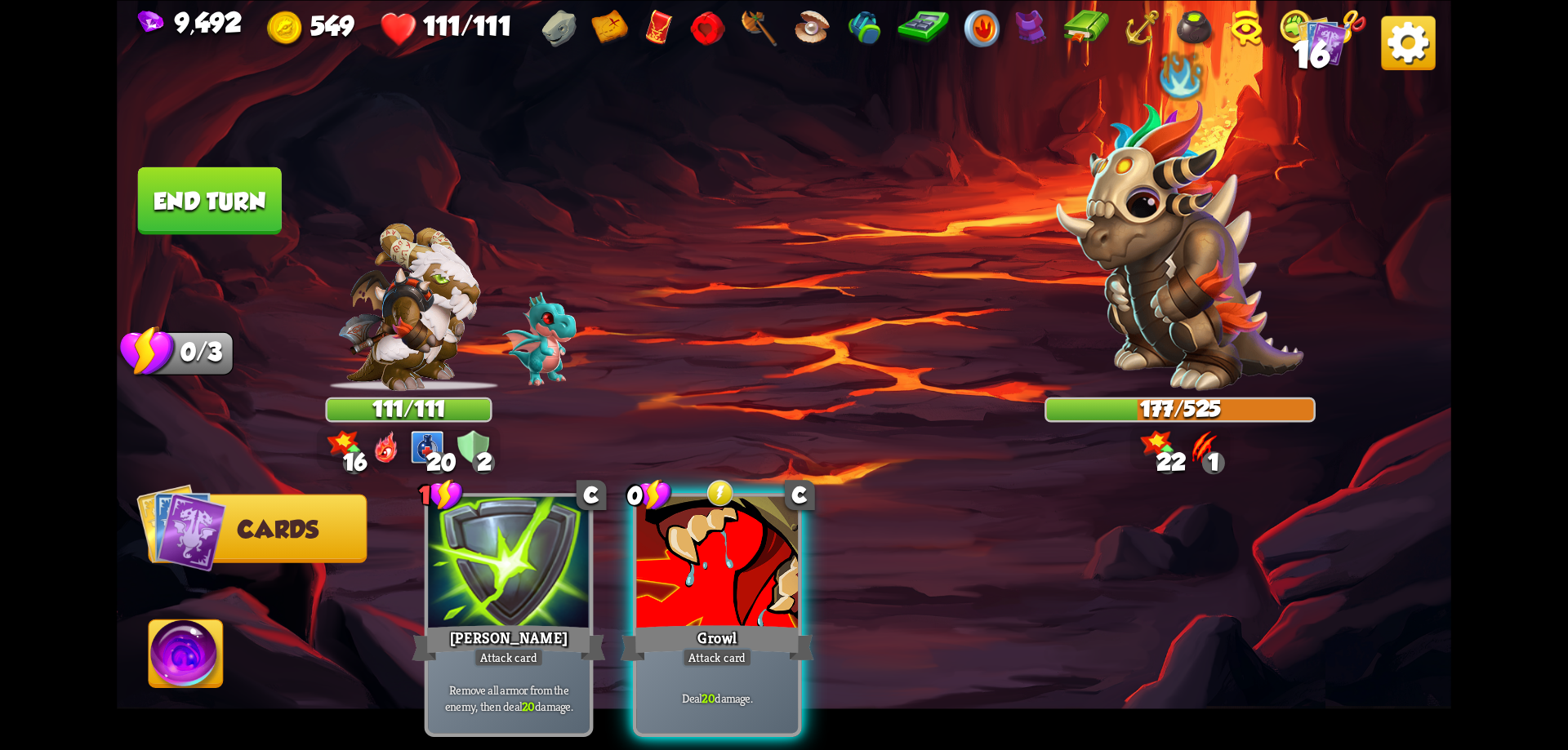
click at [762, 621] on div "Growl" at bounding box center [718, 642] width 194 height 43
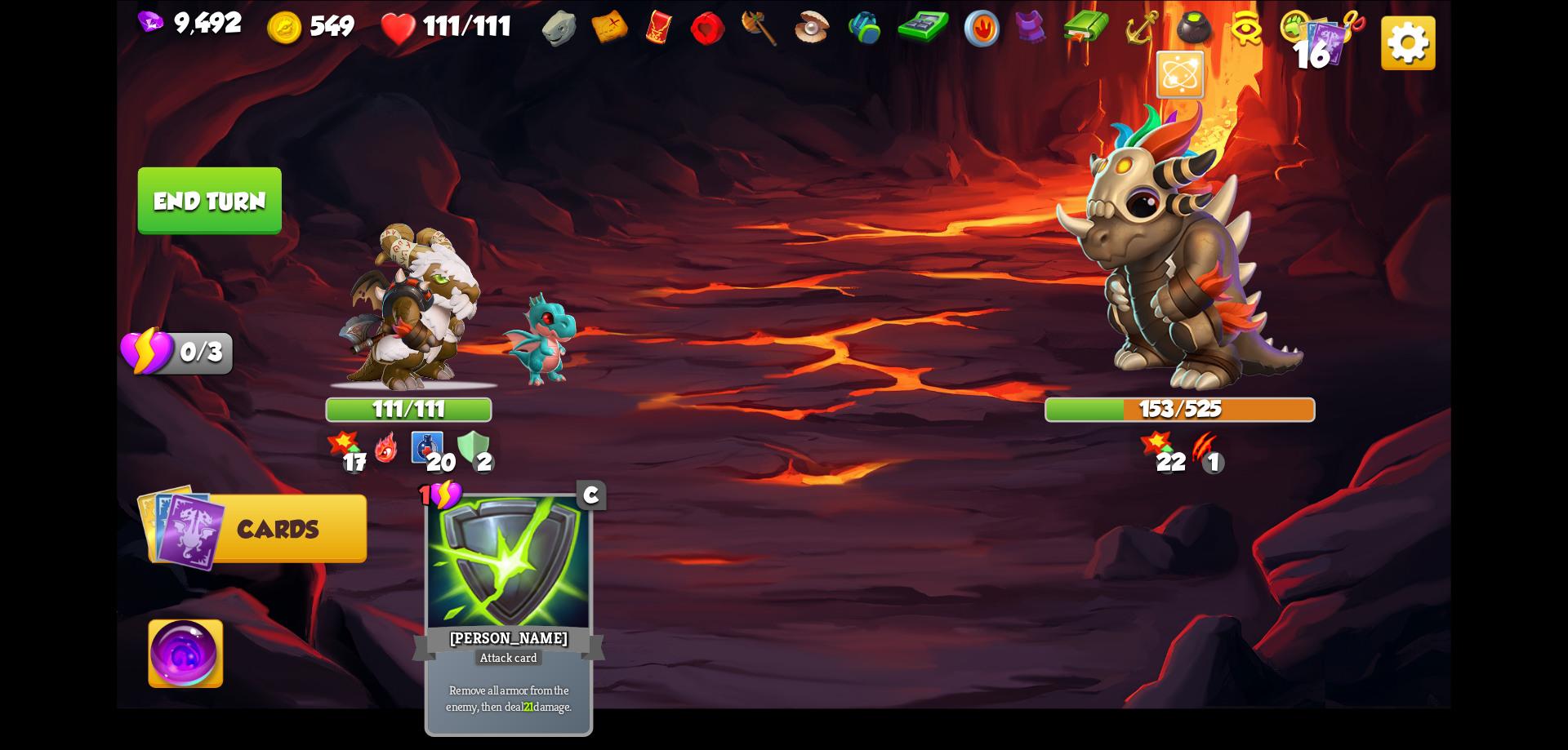
click at [236, 222] on button "End turn" at bounding box center [209, 200] width 143 height 68
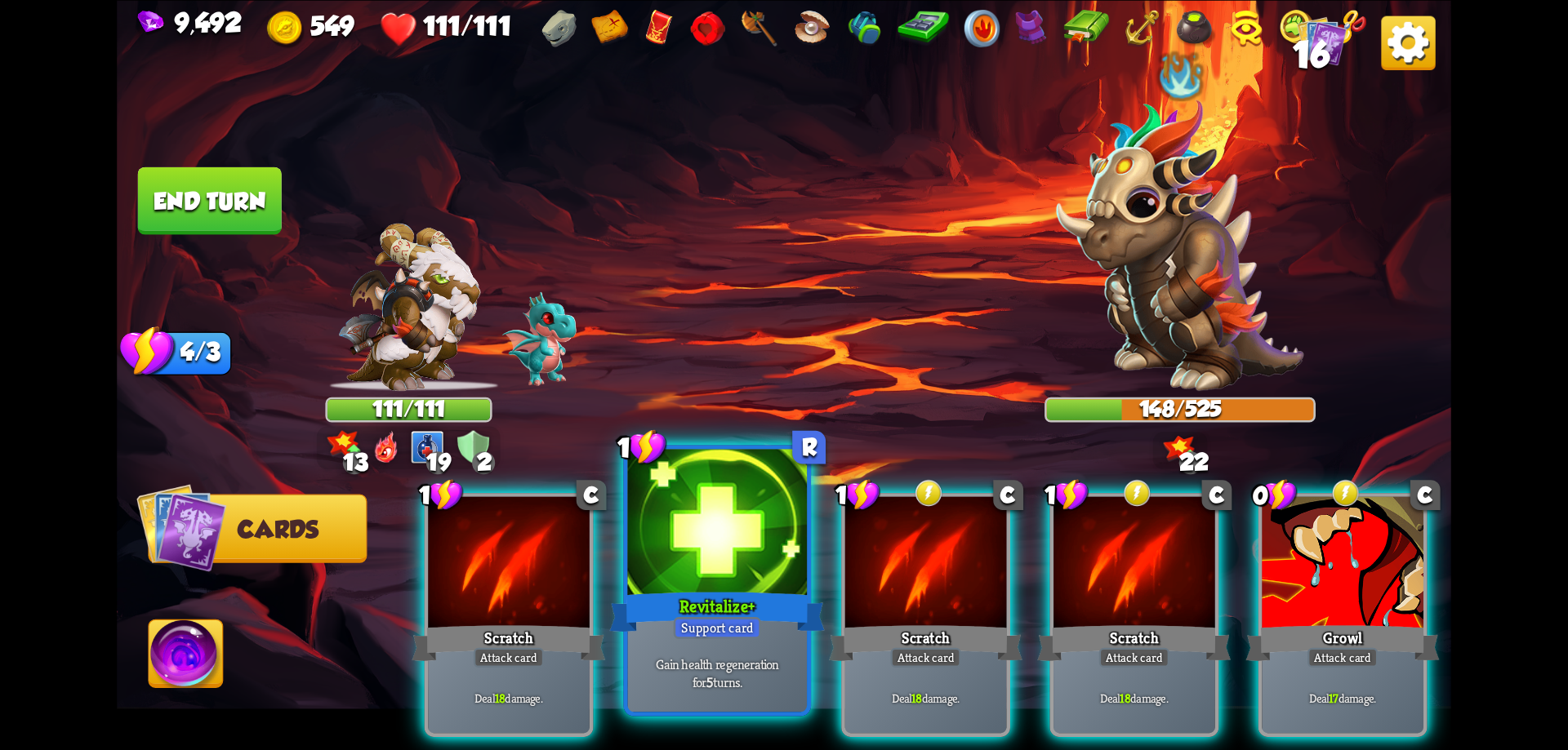
click at [770, 599] on div "Revitalize+" at bounding box center [717, 611] width 215 height 48
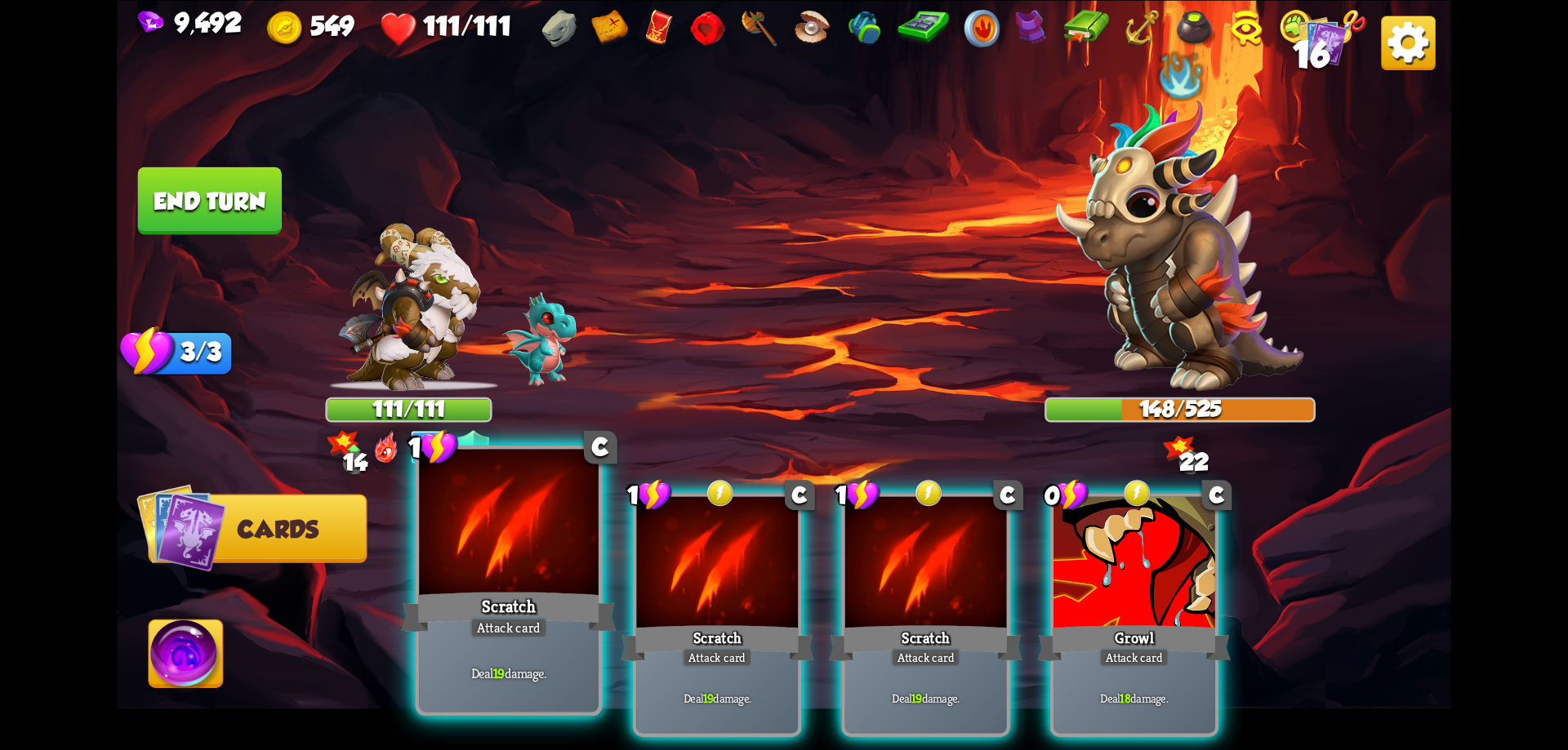
click at [558, 590] on div "Scratch" at bounding box center [508, 611] width 215 height 48
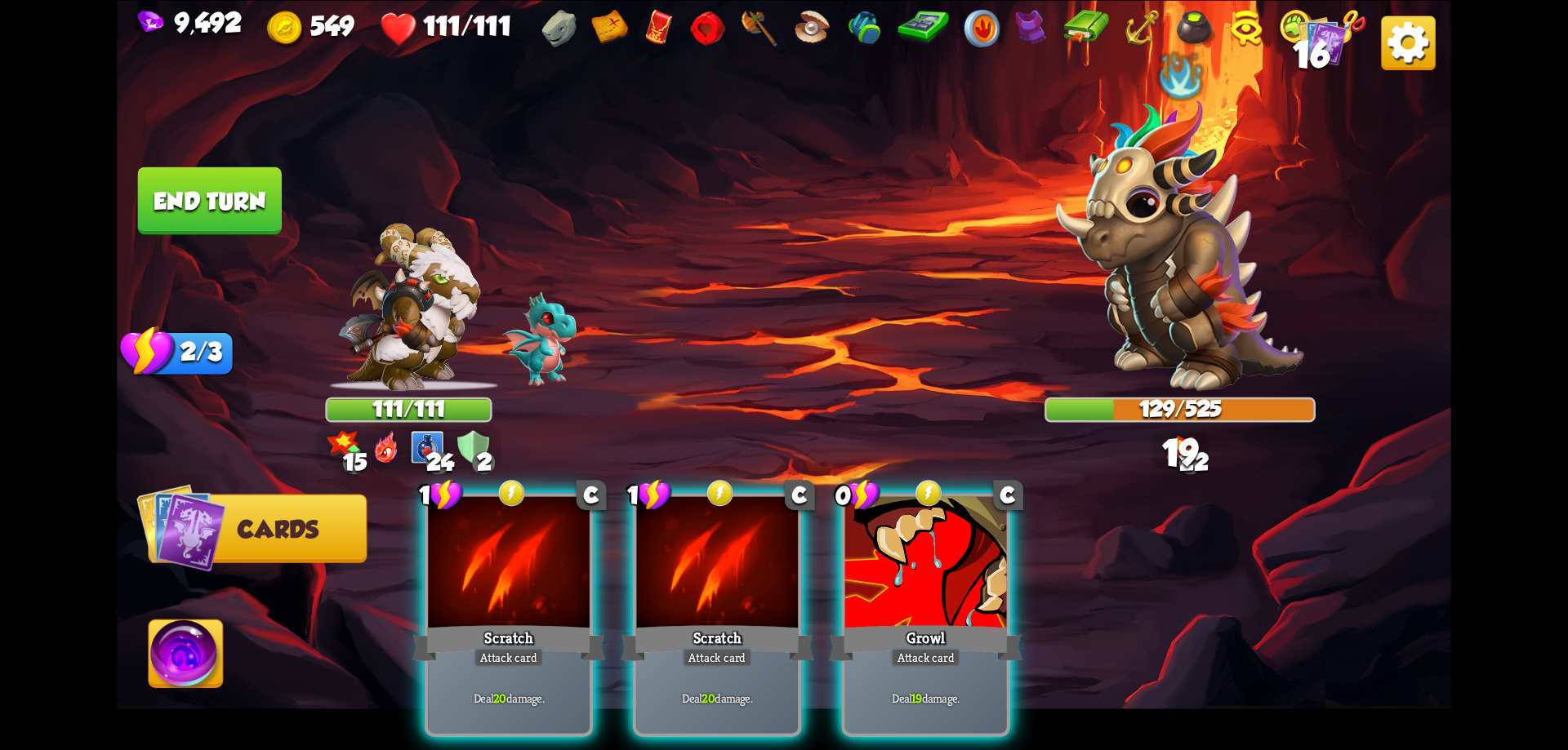
click at [558, 621] on div "Scratch" at bounding box center [508, 642] width 194 height 43
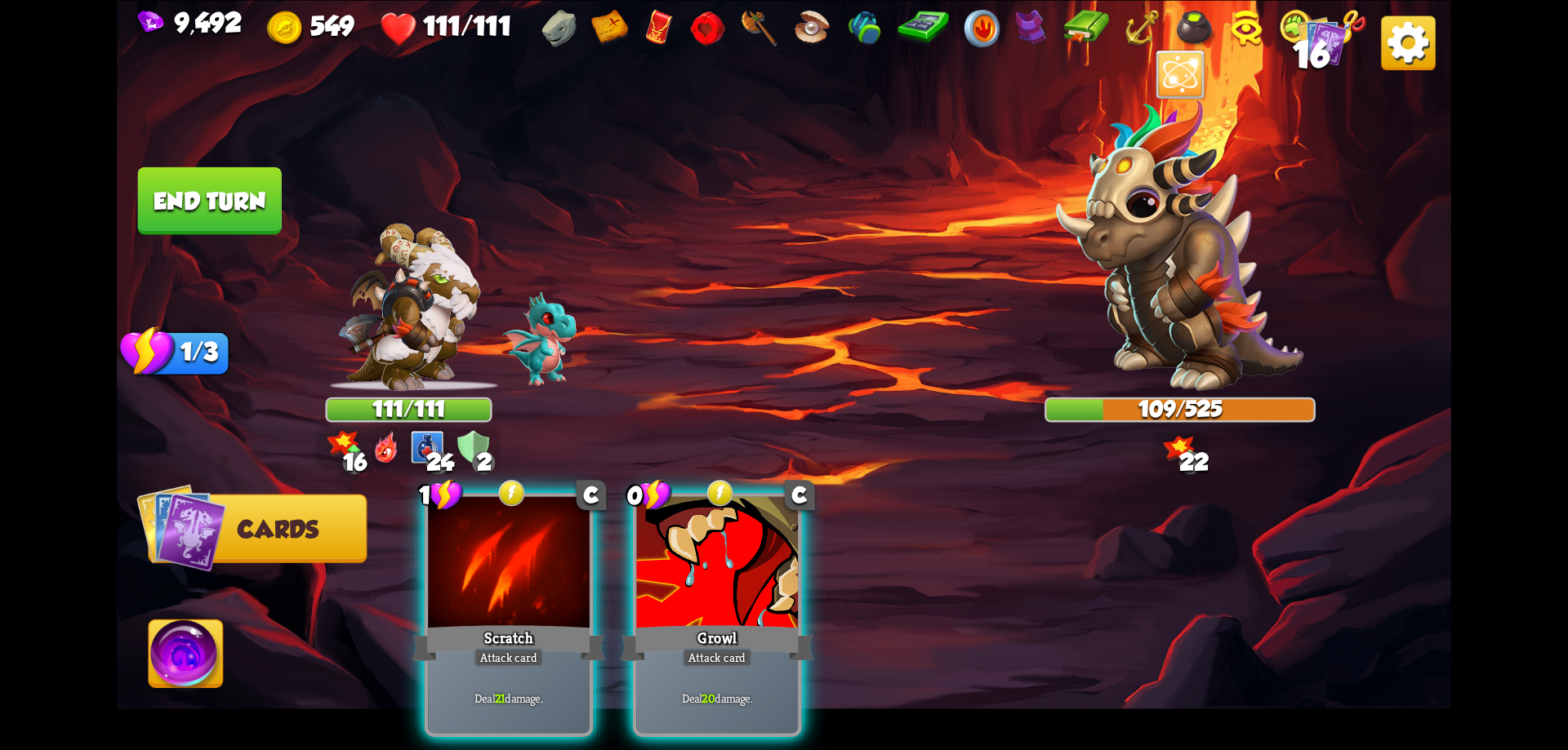
click at [558, 621] on div "Scratch" at bounding box center [508, 642] width 194 height 43
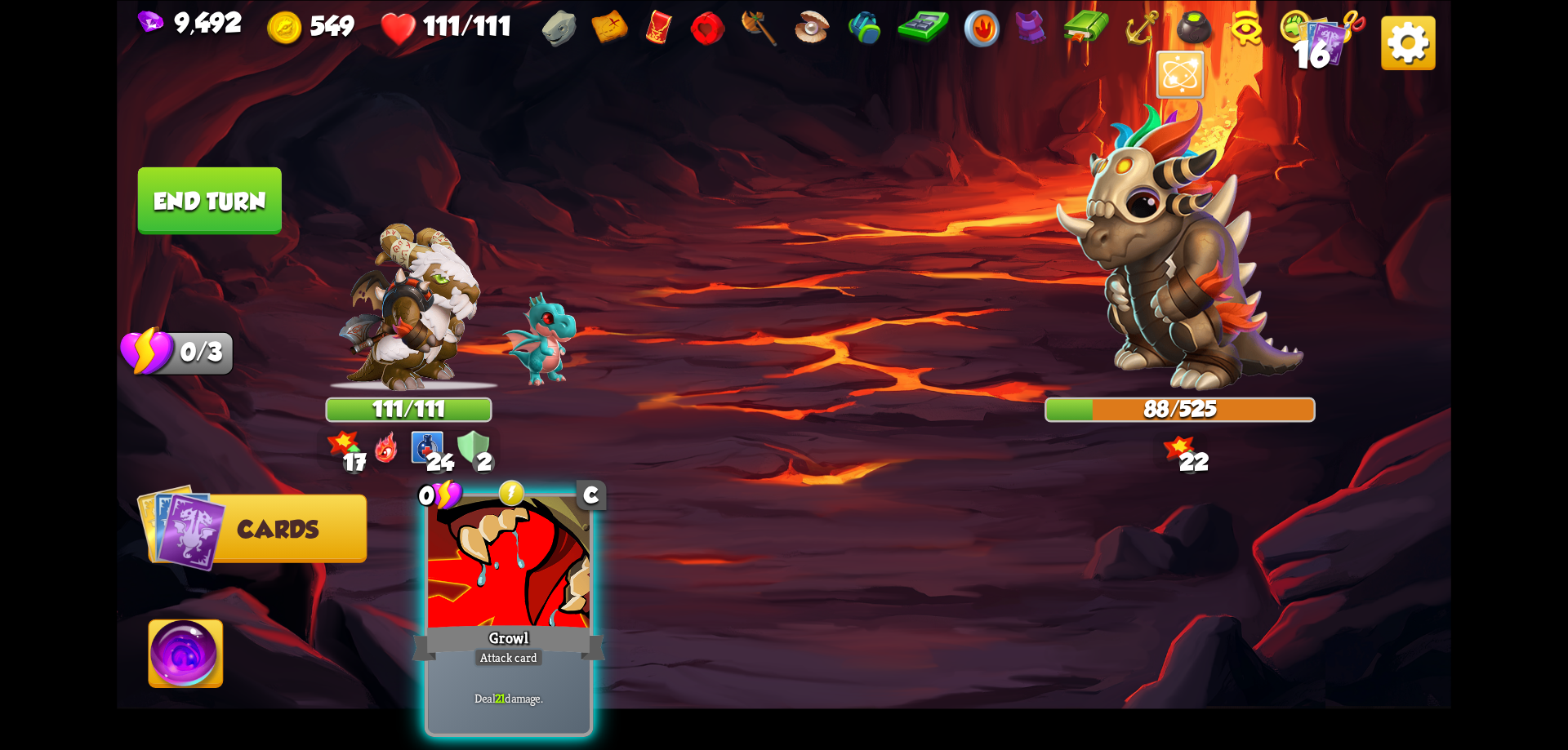
click at [558, 621] on div "Growl" at bounding box center [508, 642] width 194 height 43
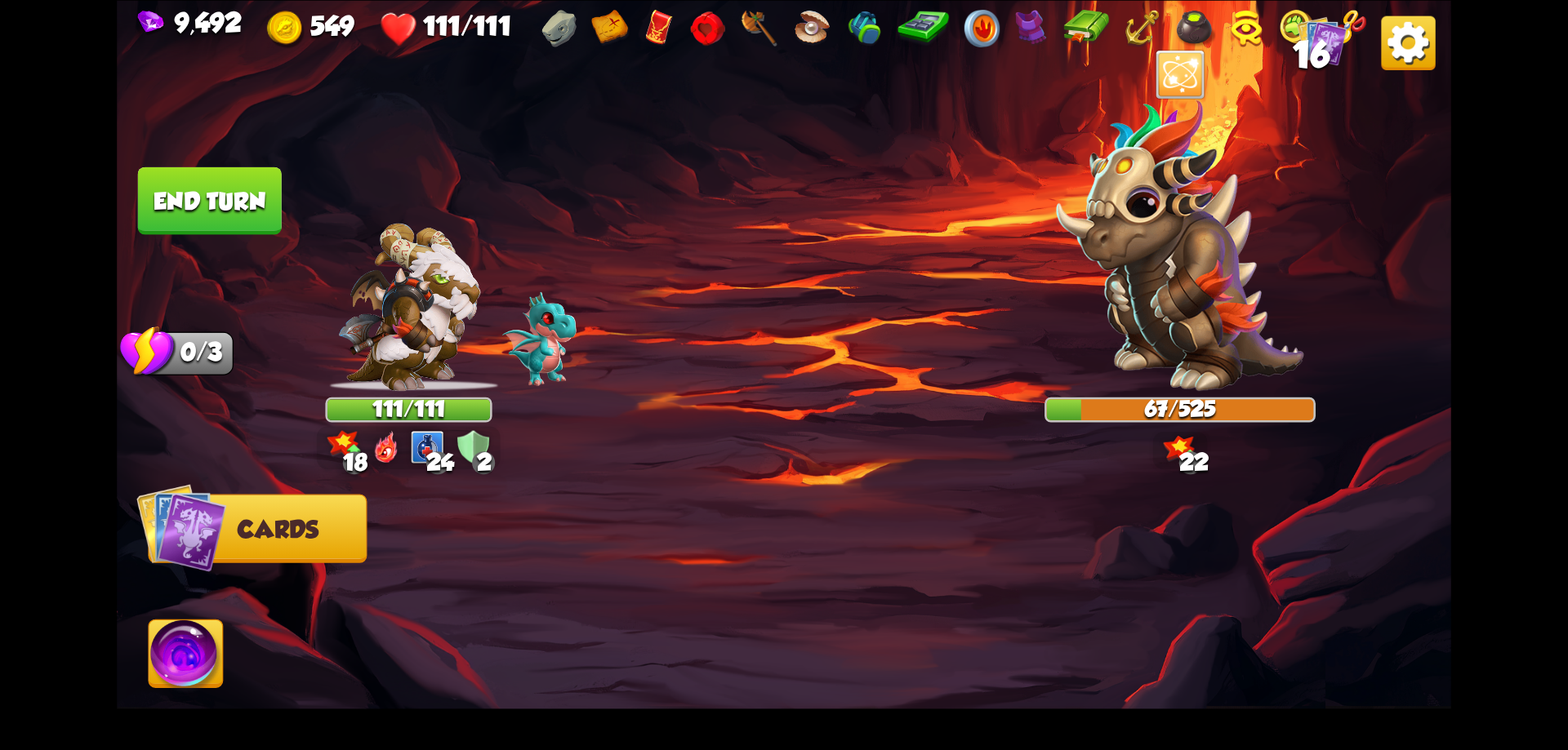
click at [241, 193] on button "End turn" at bounding box center [209, 200] width 143 height 68
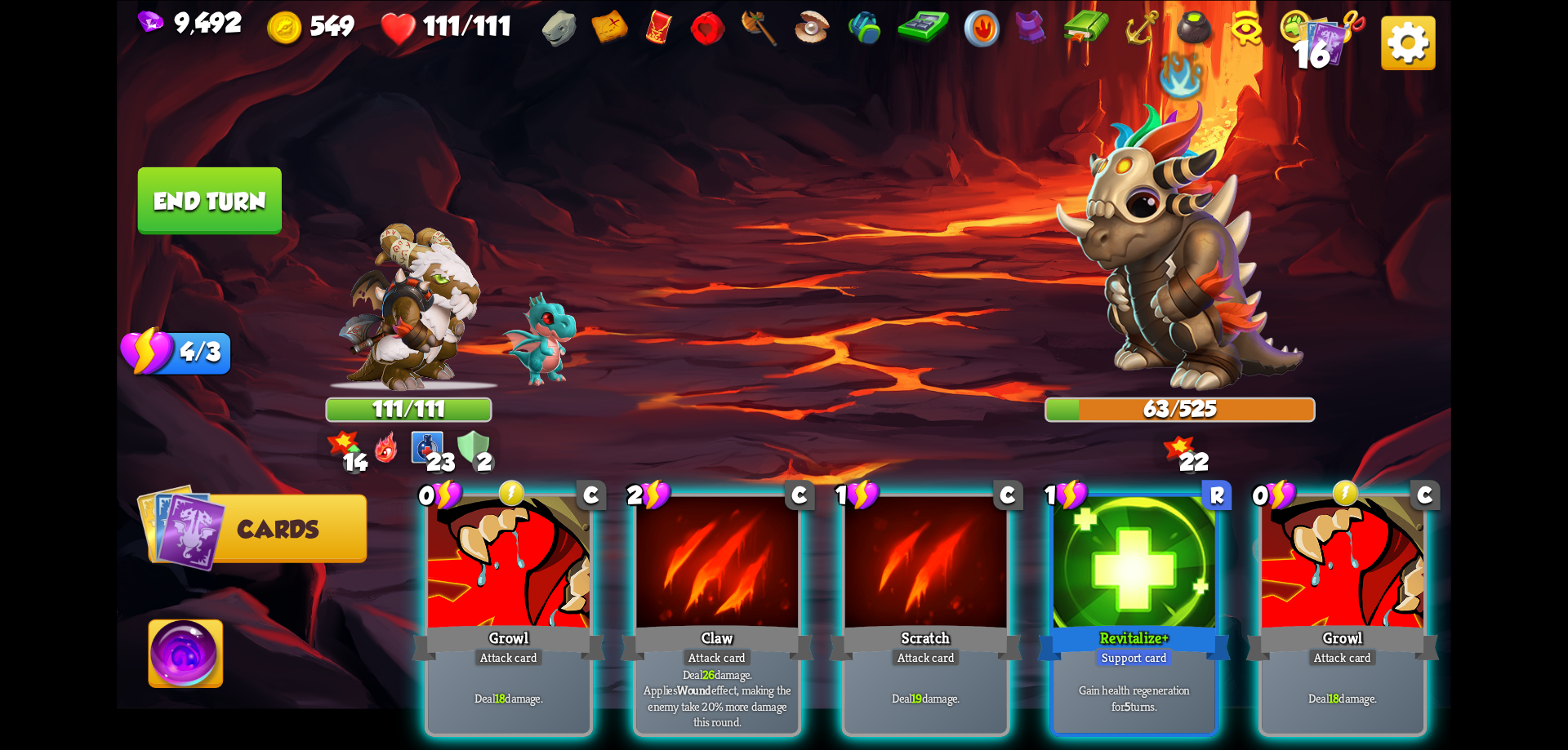
click at [776, 577] on div at bounding box center [718, 565] width 161 height 137
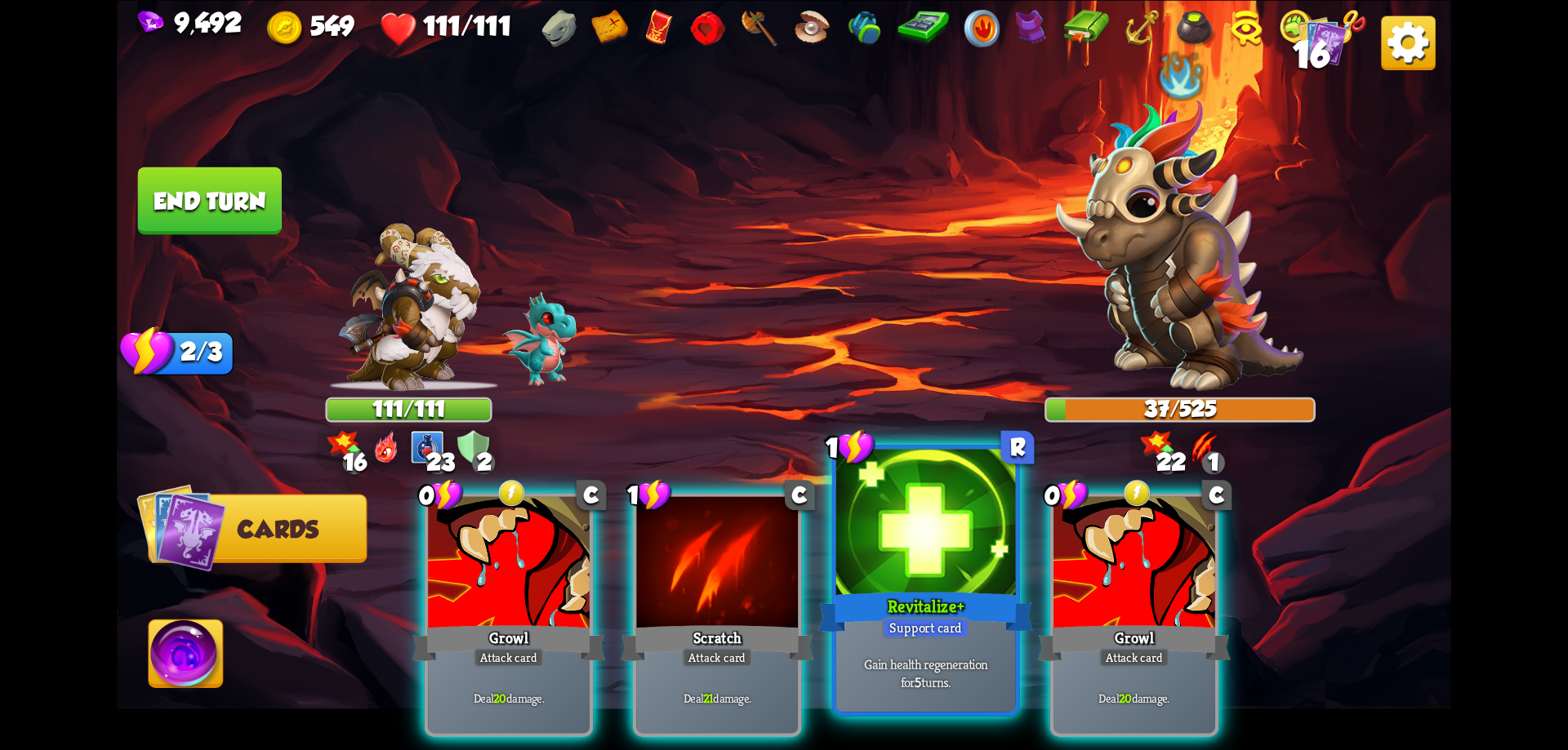
click at [891, 570] on div at bounding box center [926, 525] width 180 height 151
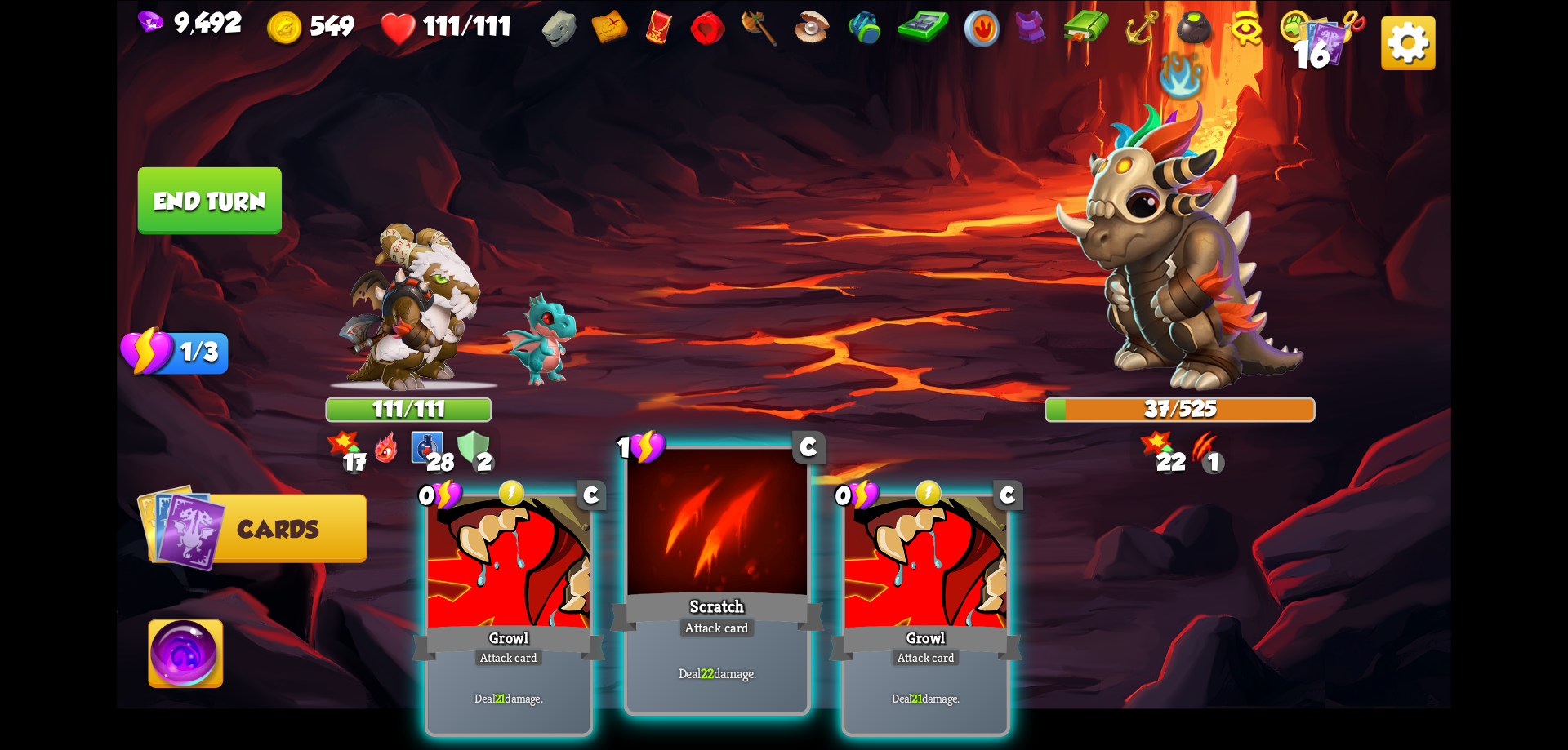
click at [746, 570] on div at bounding box center [718, 525] width 180 height 151
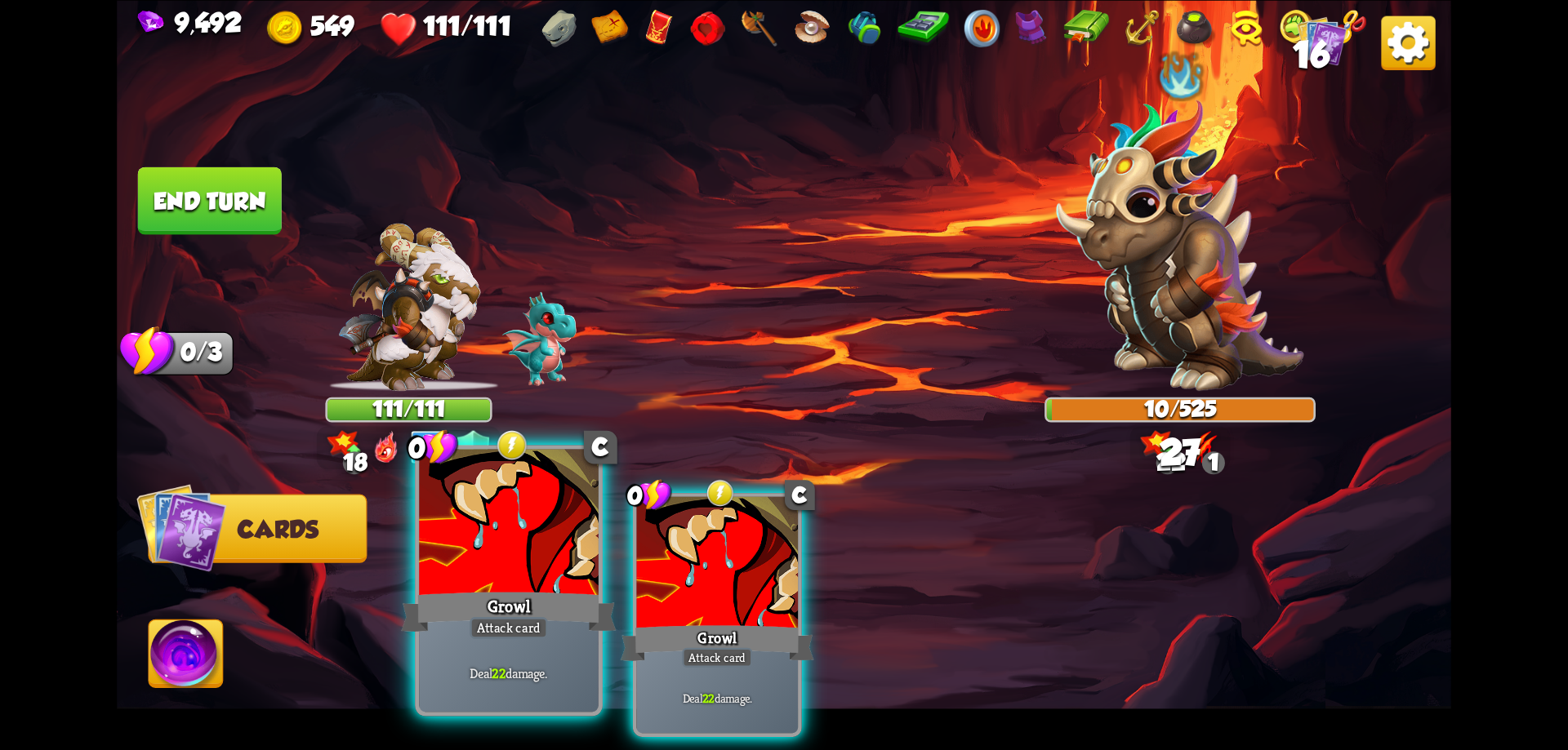
click at [581, 555] on div at bounding box center [508, 525] width 180 height 151
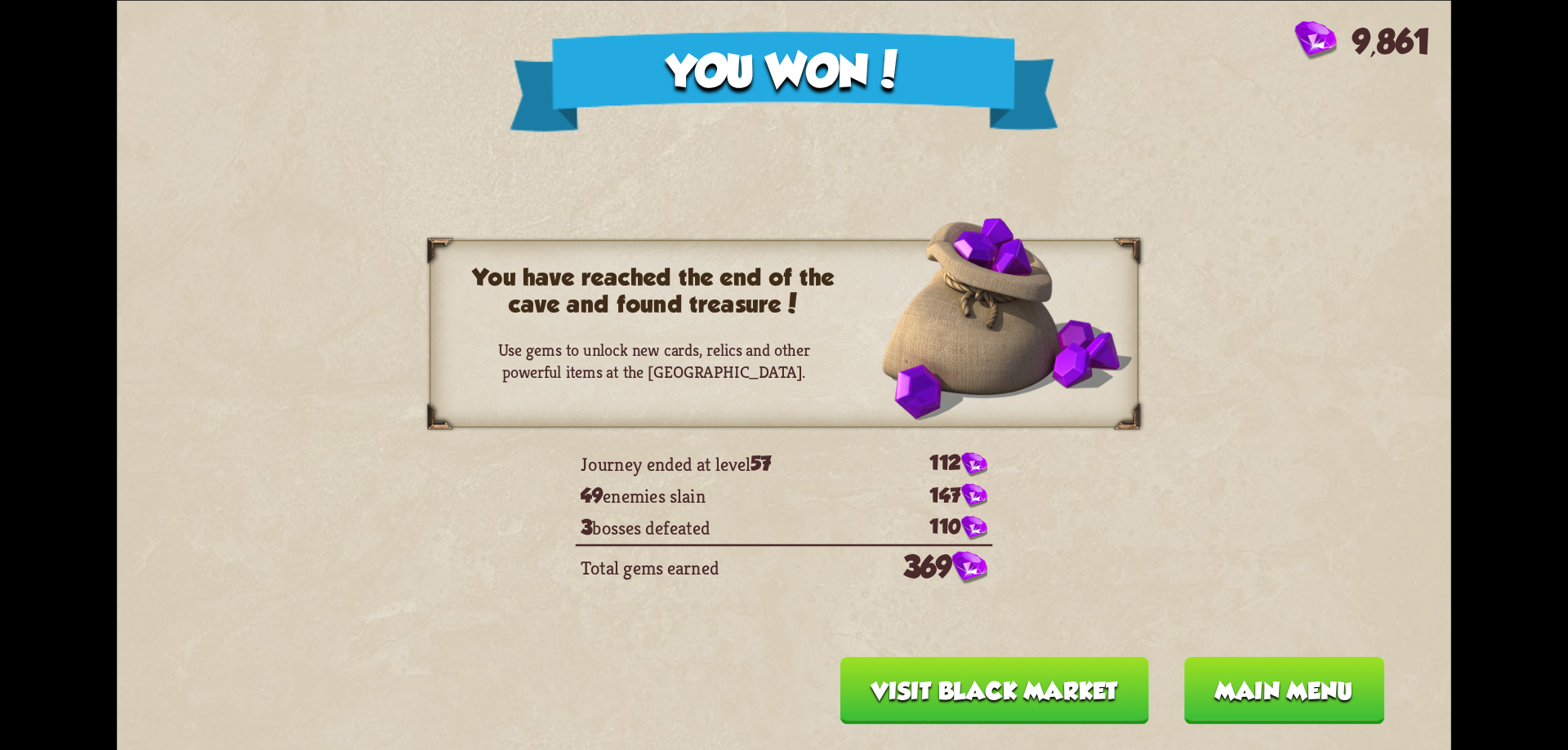
click at [1233, 689] on button "Main menu" at bounding box center [1283, 690] width 201 height 68
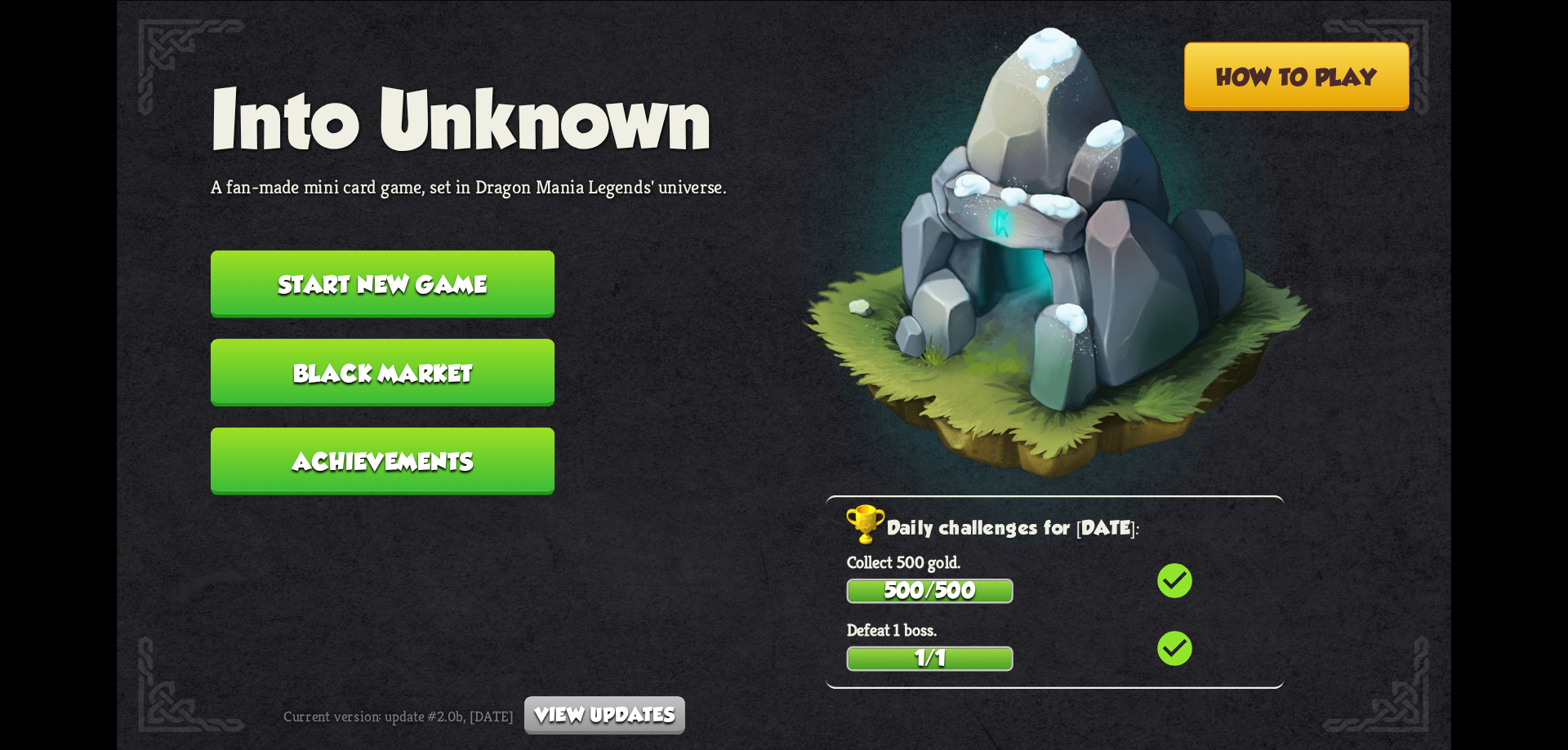
click at [406, 295] on button "Start new game" at bounding box center [383, 284] width 344 height 68
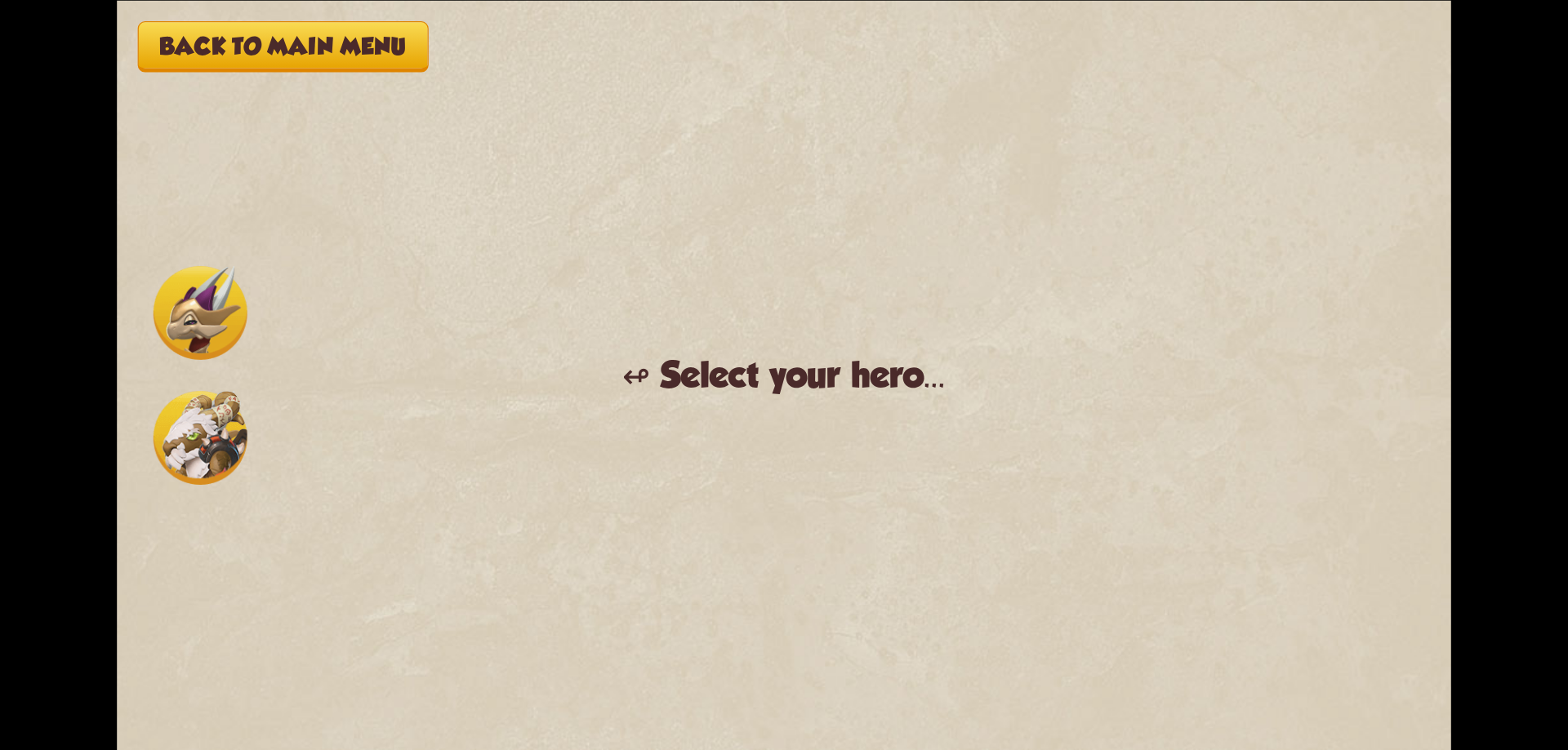
click at [215, 408] on img at bounding box center [201, 438] width 94 height 94
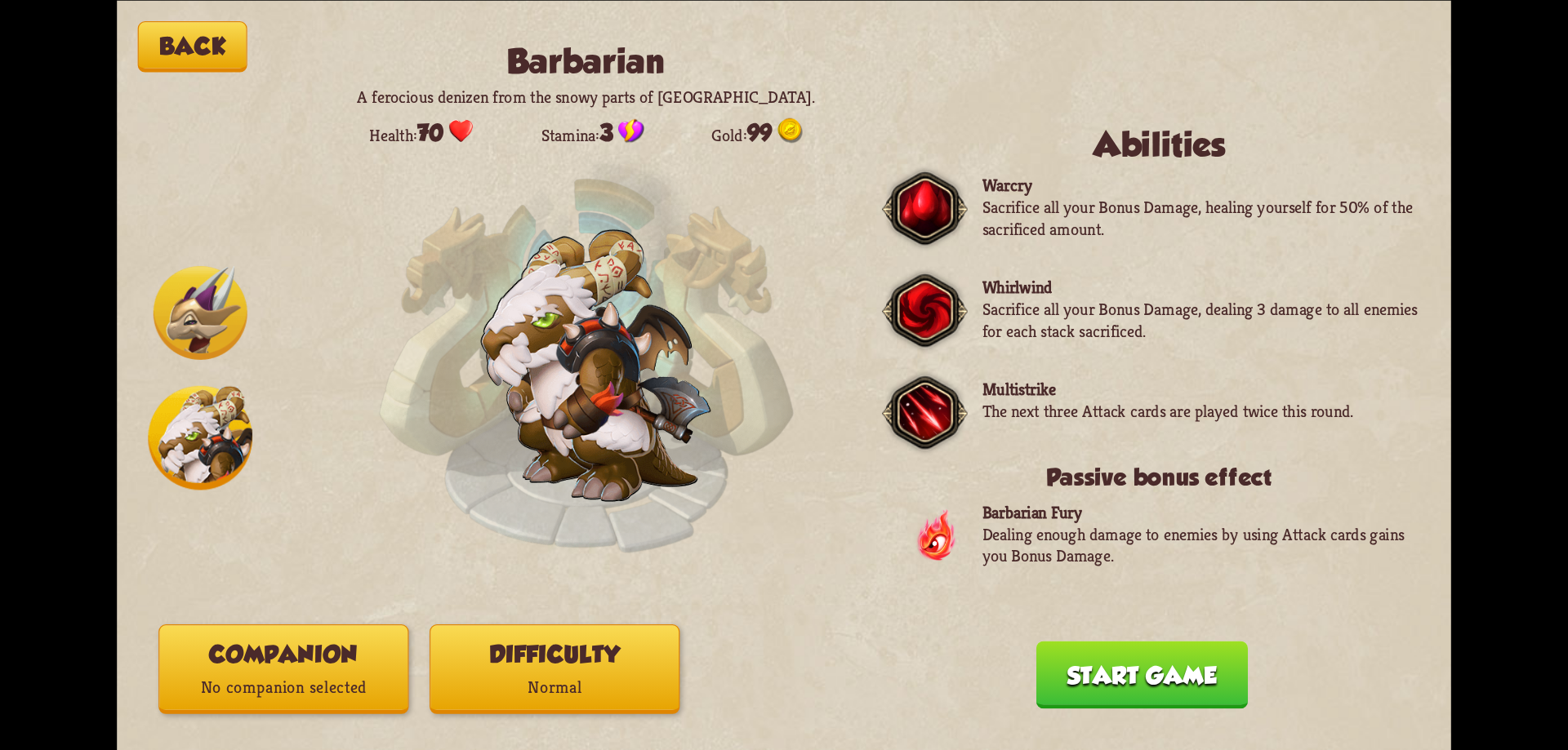
click at [511, 671] on button "Difficulty Normal" at bounding box center [555, 670] width 250 height 90
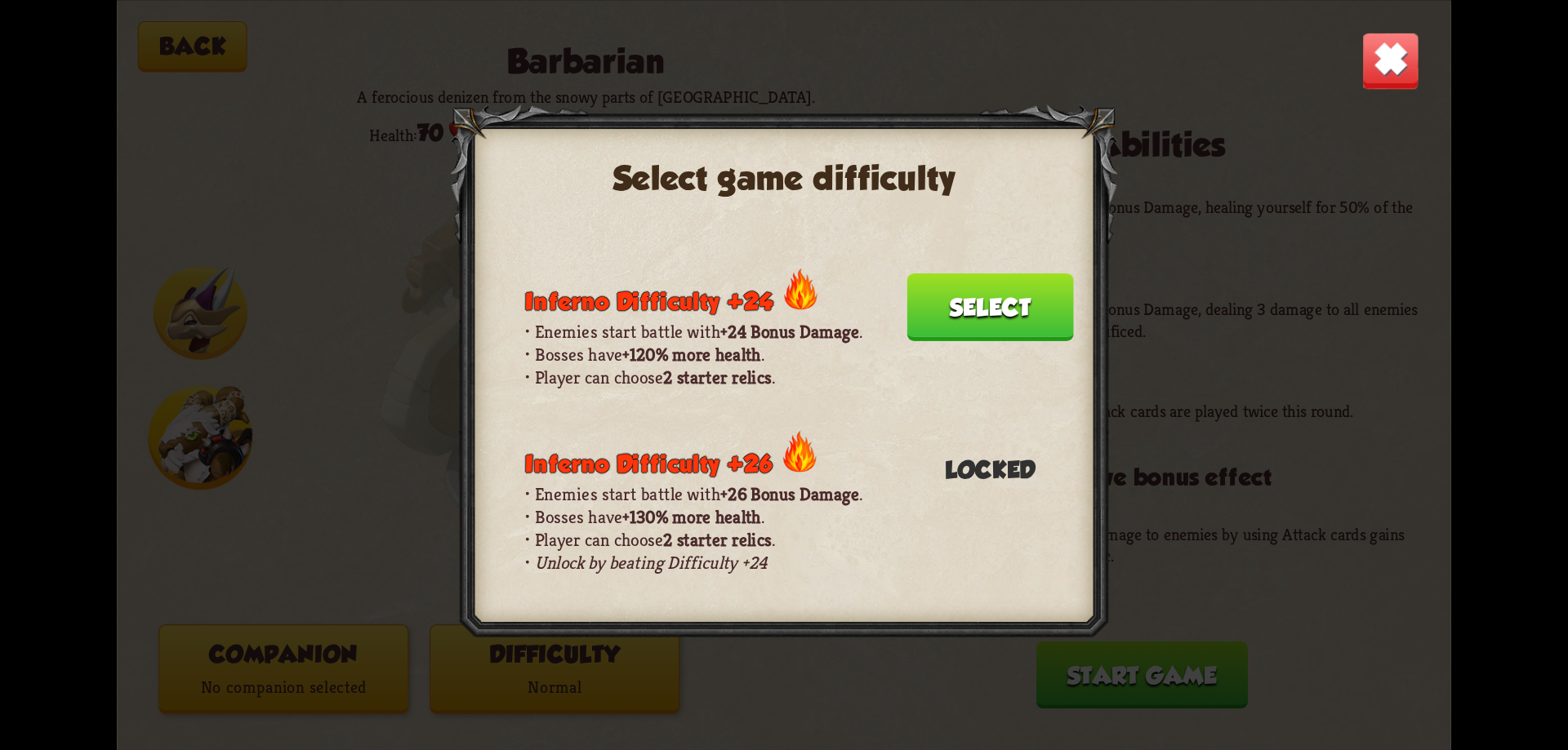
scroll to position [1306, 0]
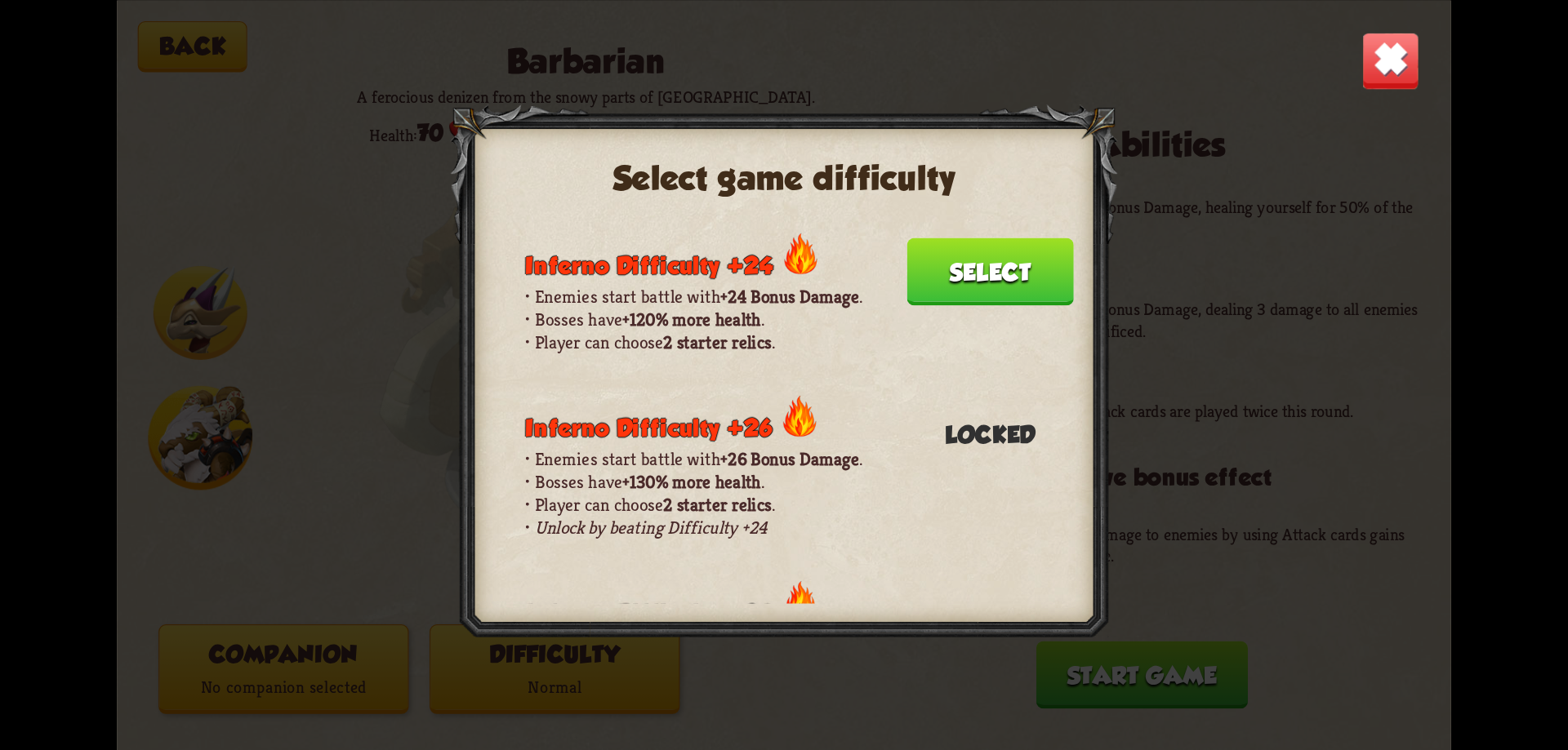
click at [1416, 69] on img at bounding box center [1390, 59] width 58 height 58
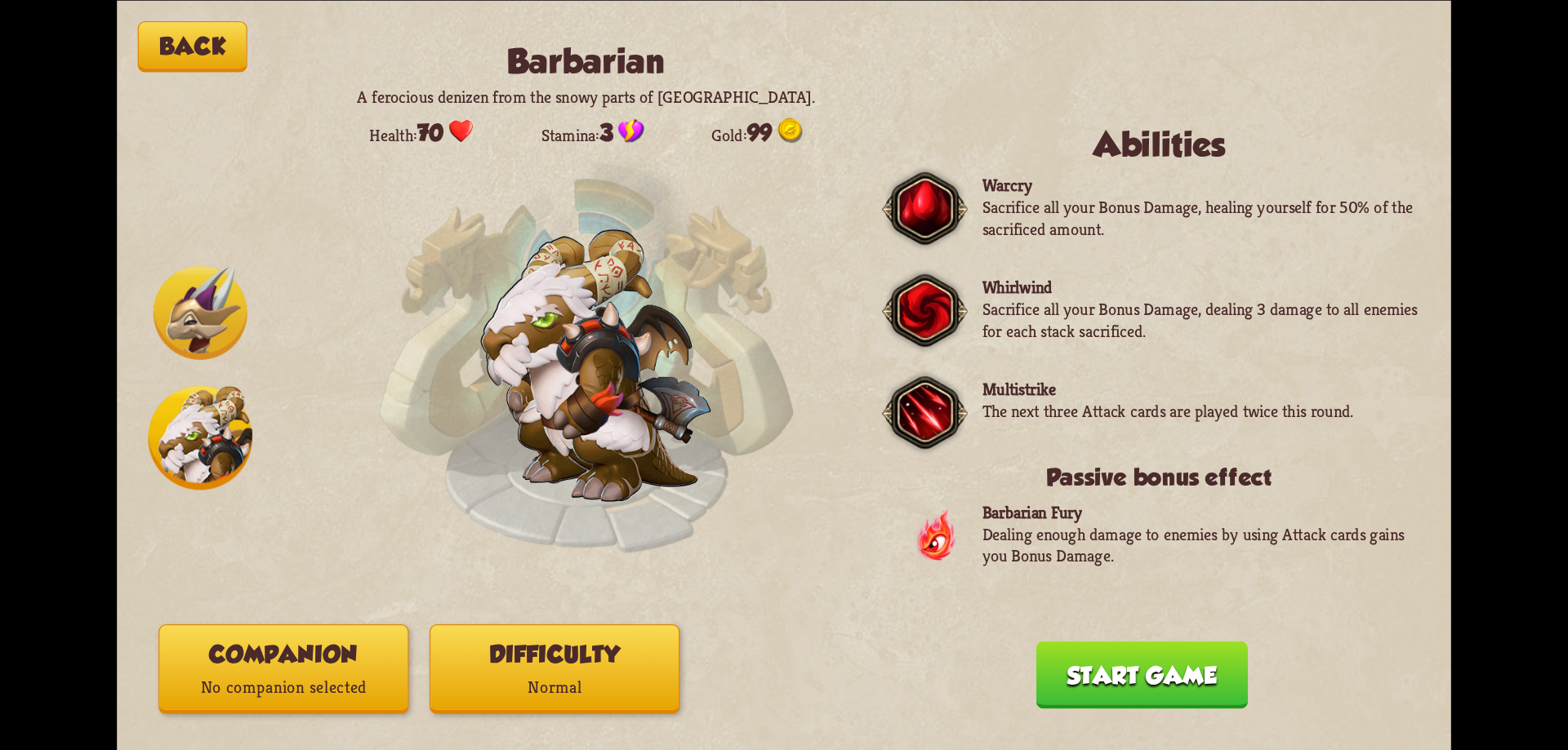
click at [186, 352] on img at bounding box center [201, 312] width 94 height 94
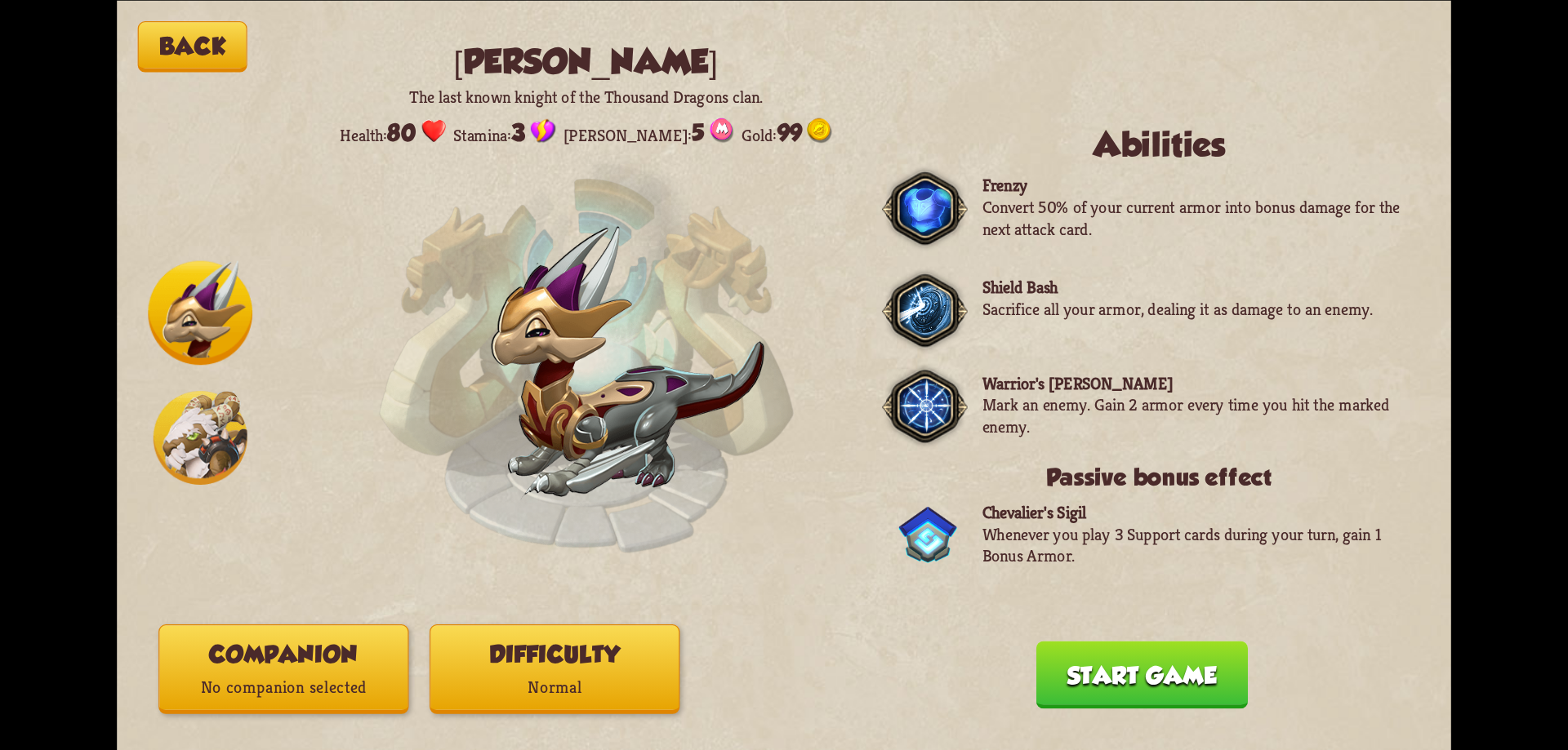
click at [184, 413] on img at bounding box center [201, 438] width 94 height 94
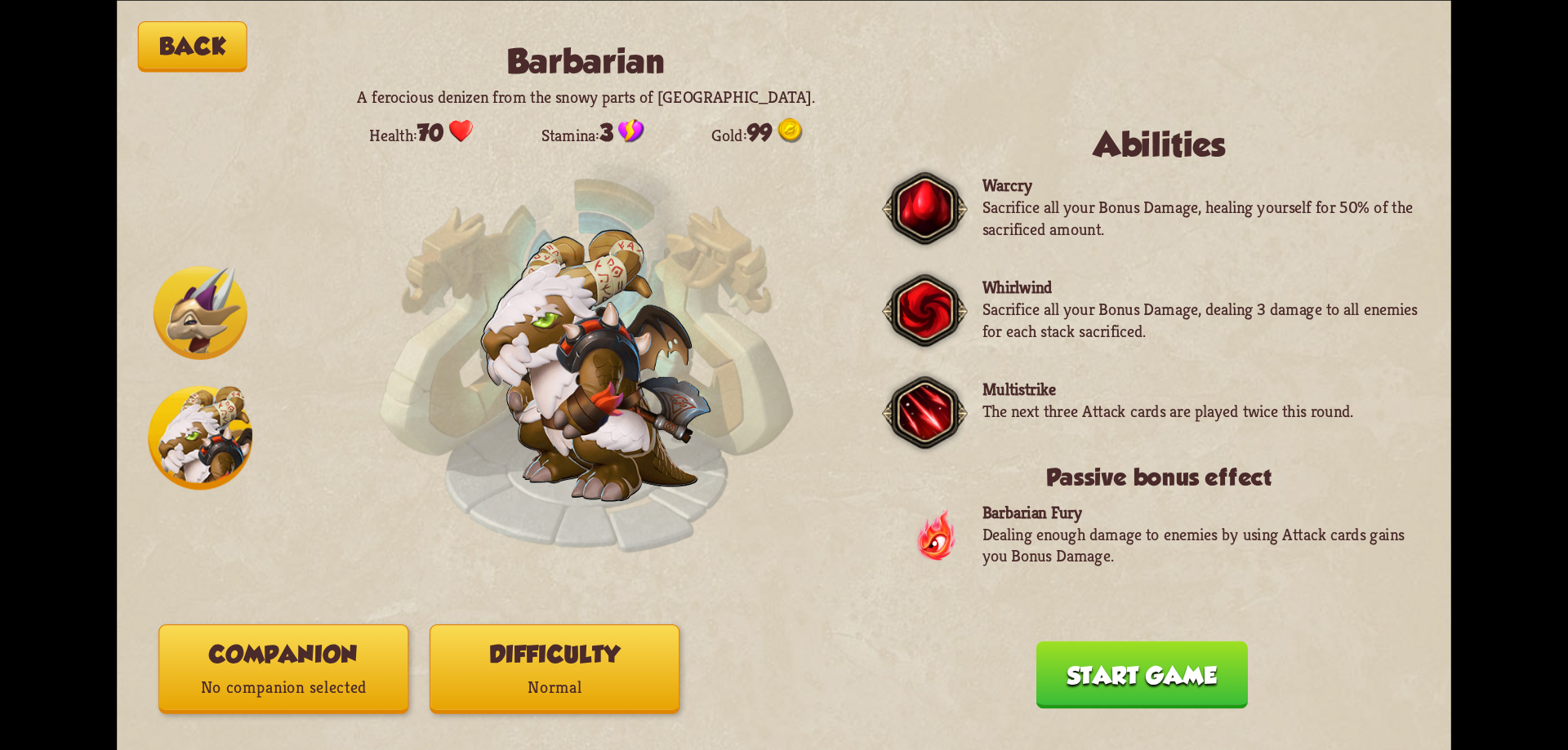
click at [623, 674] on p "Normal" at bounding box center [554, 688] width 248 height 33
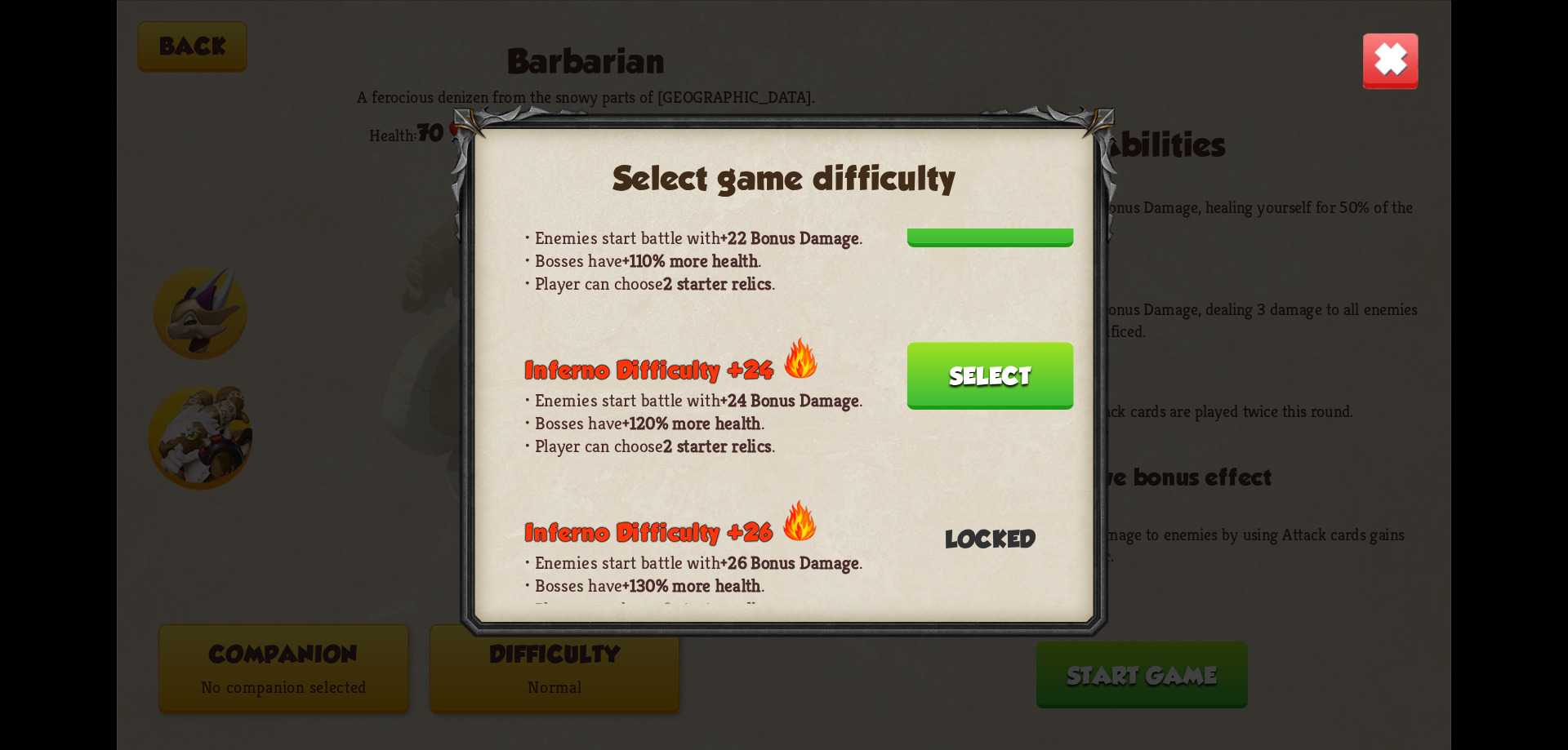
scroll to position [1533, 0]
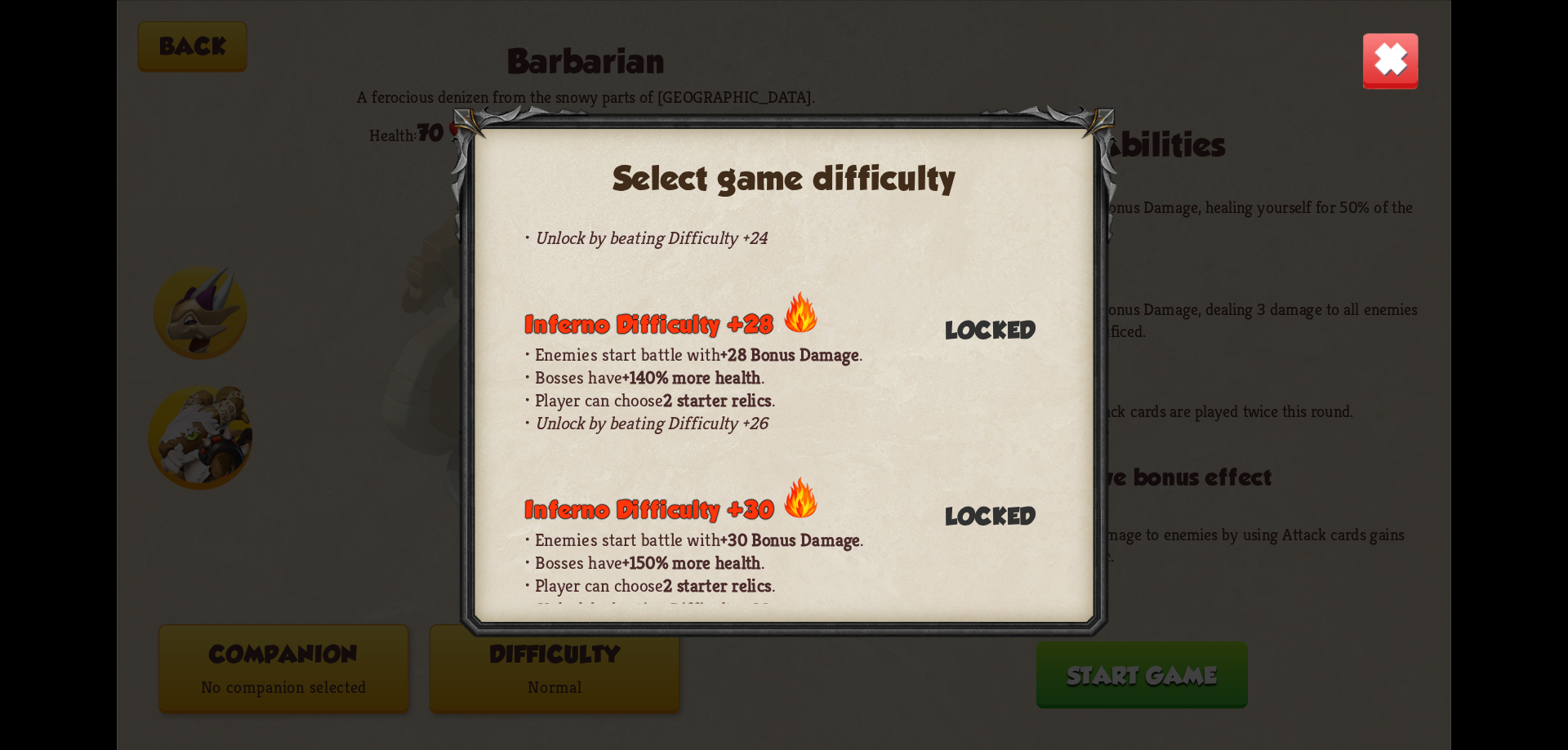
click at [1383, 65] on img at bounding box center [1390, 59] width 58 height 58
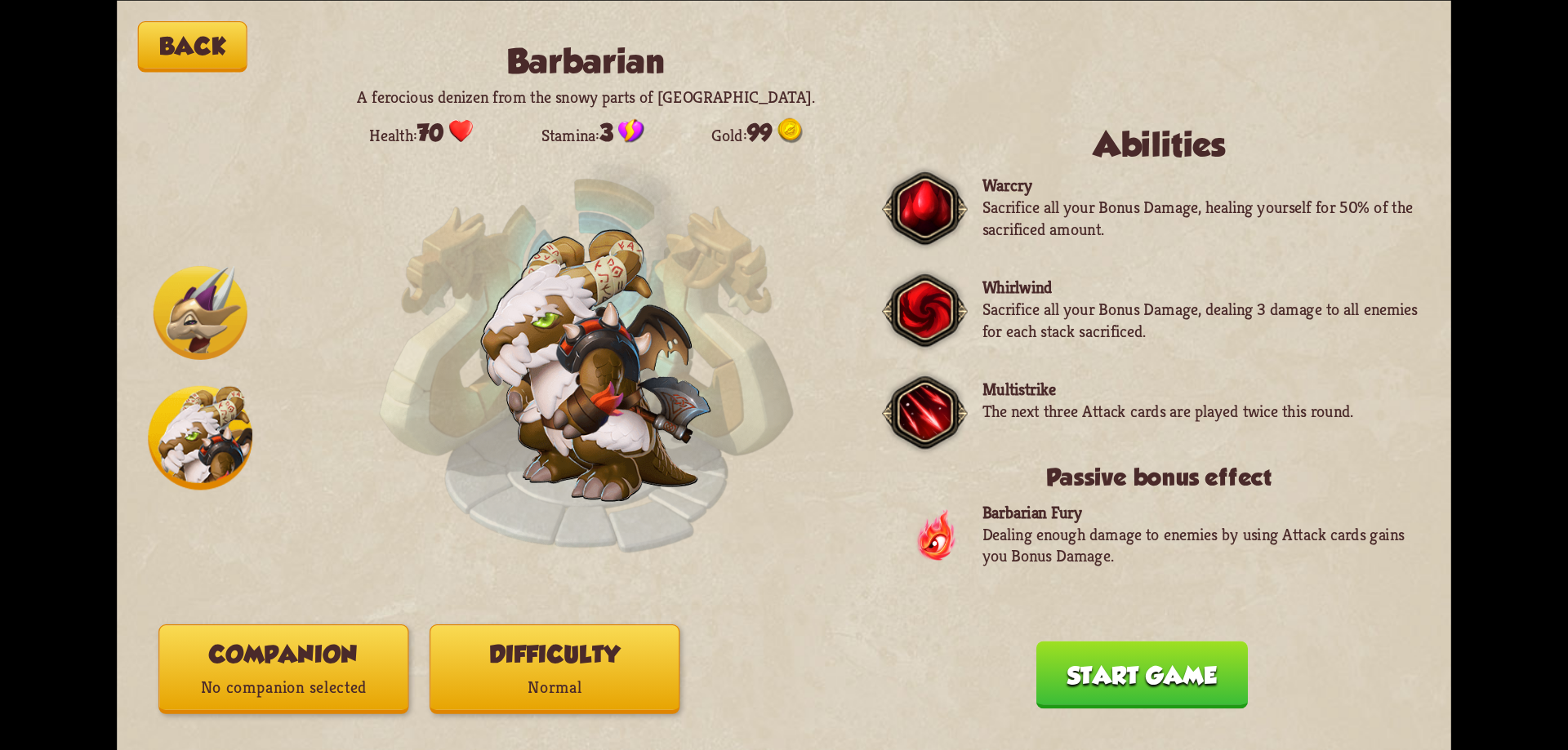
click at [192, 337] on img at bounding box center [201, 312] width 94 height 94
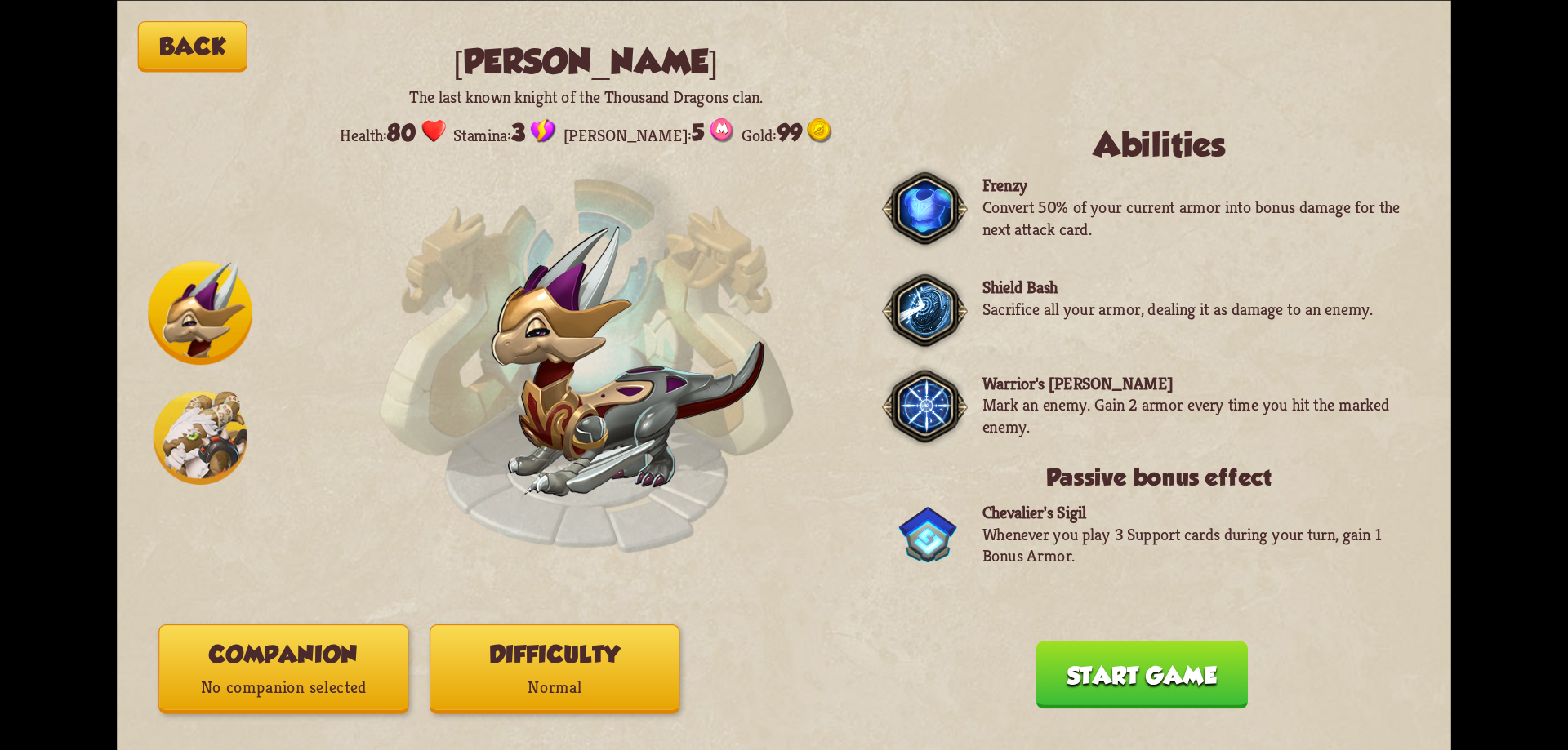
click at [168, 50] on button "Back" at bounding box center [192, 47] width 110 height 52
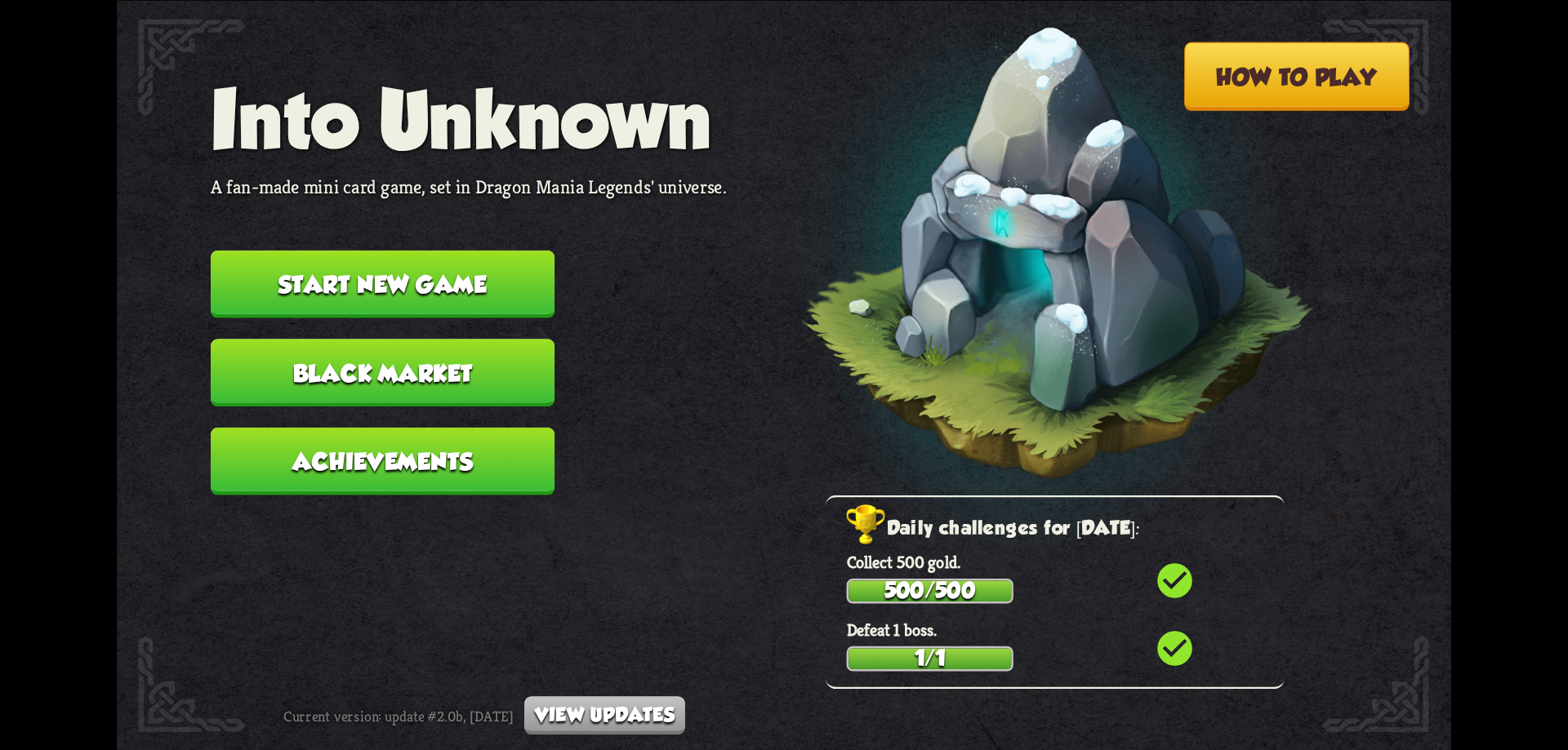
click at [503, 465] on button "Achievements" at bounding box center [383, 461] width 344 height 68
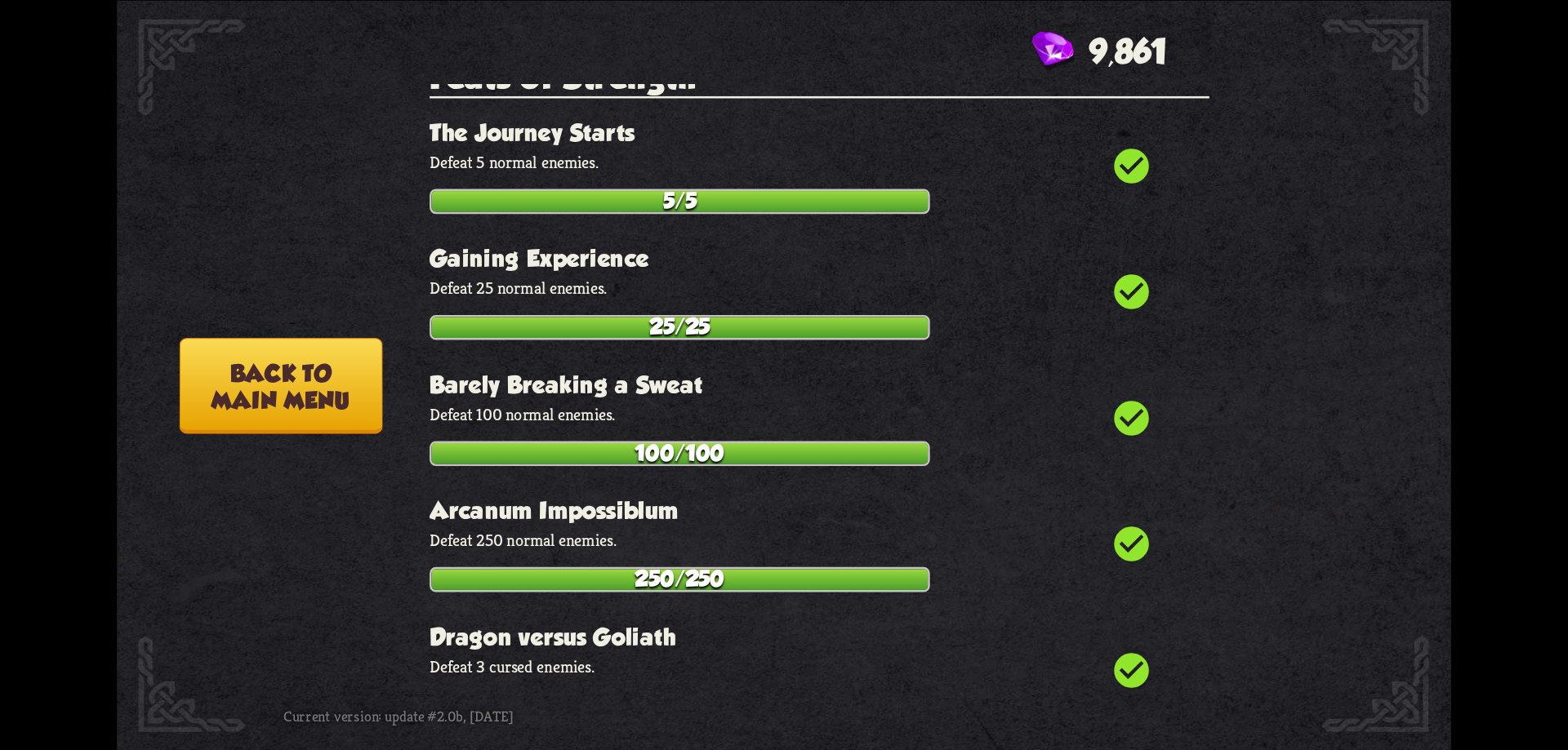
scroll to position [0, 0]
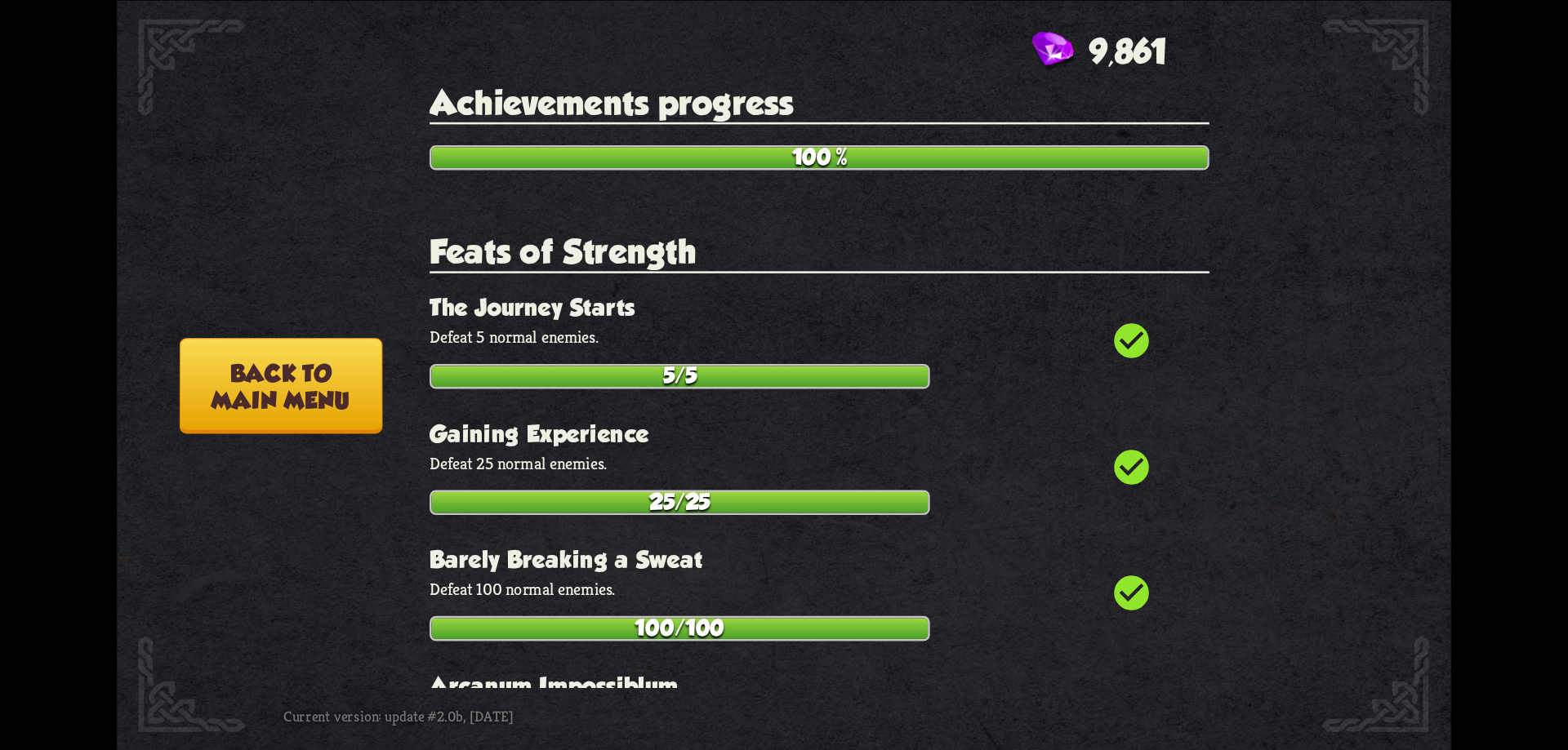
click at [299, 357] on button "Back to main menu" at bounding box center [281, 386] width 203 height 96
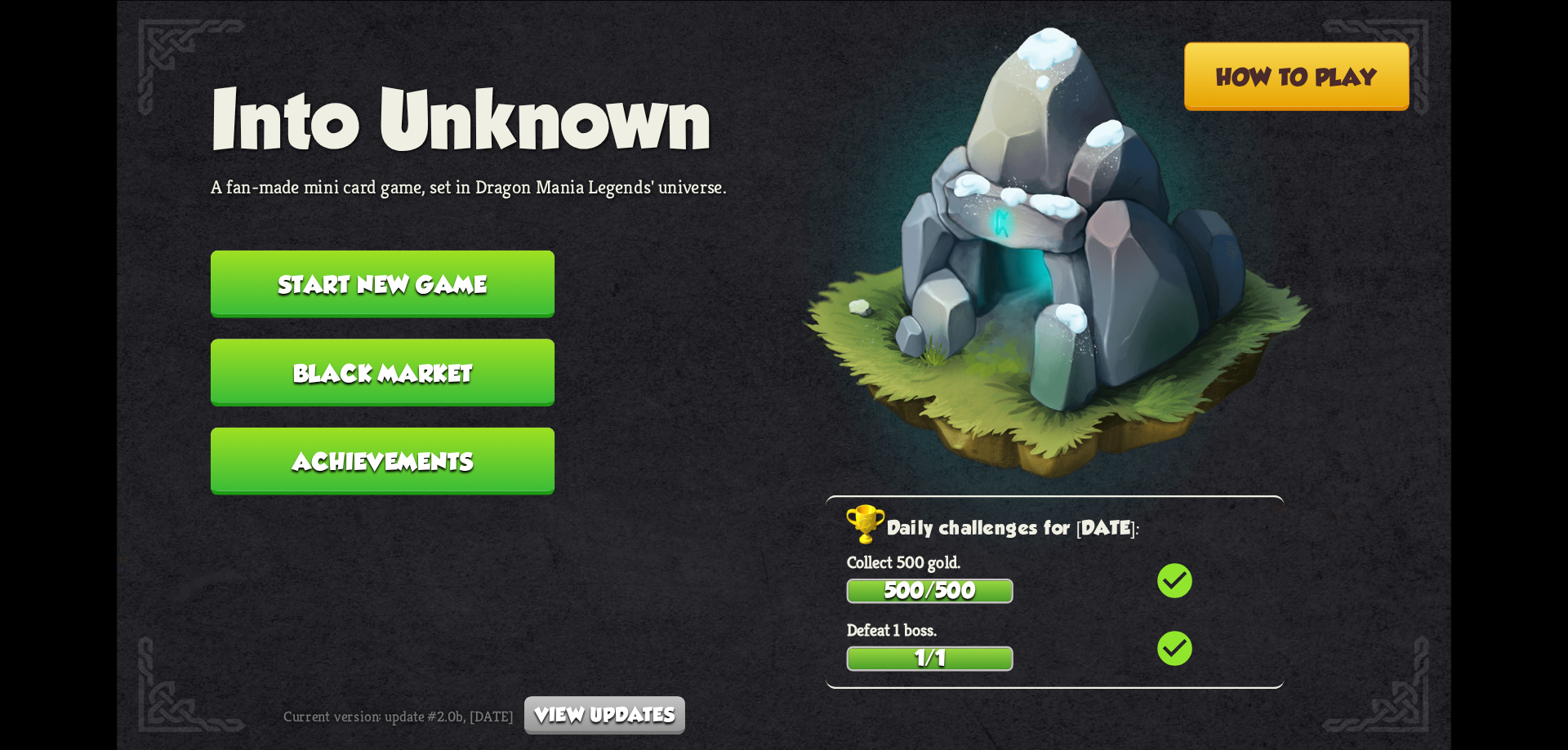
click at [455, 287] on button "Start new game" at bounding box center [383, 284] width 344 height 68
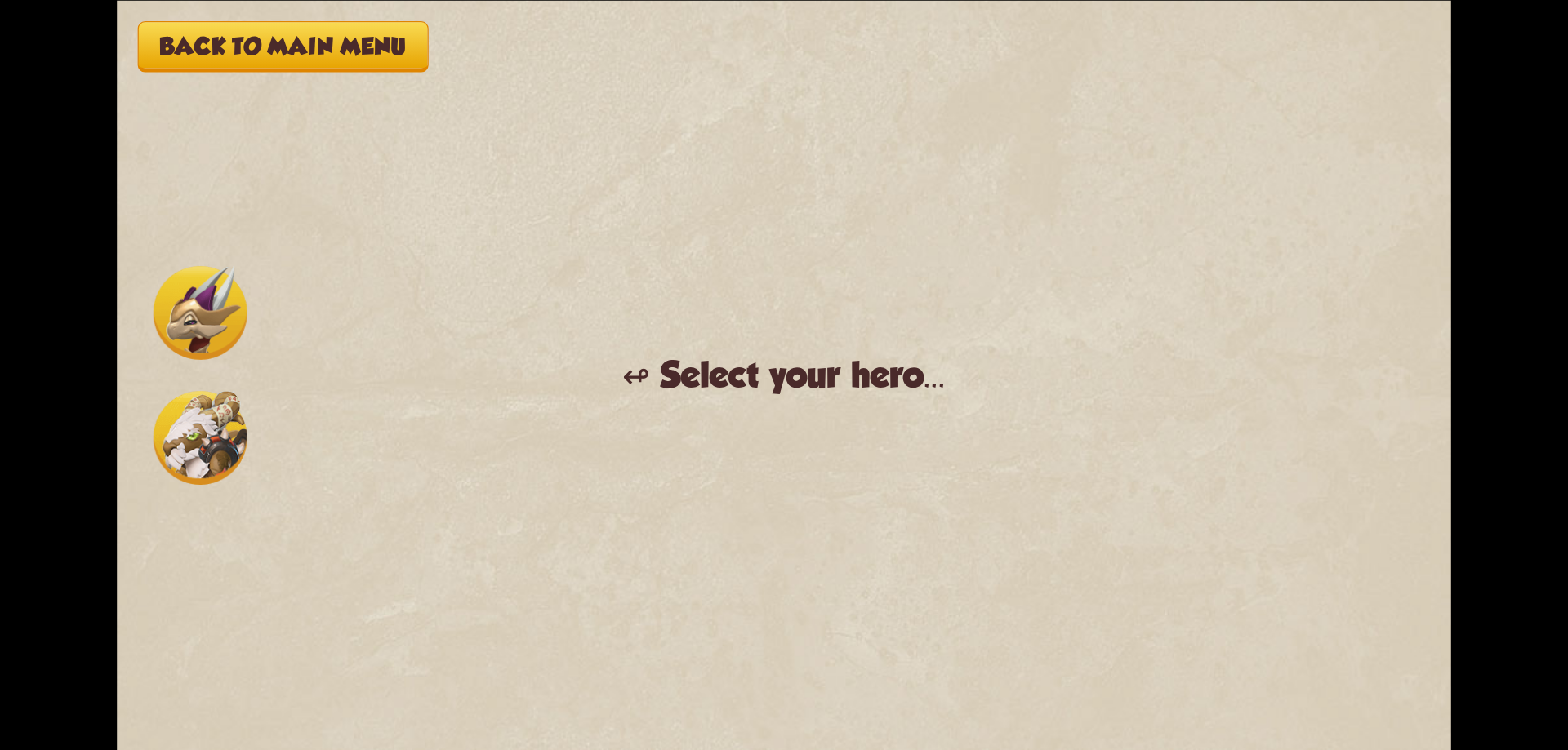
click at [212, 436] on img at bounding box center [201, 438] width 94 height 94
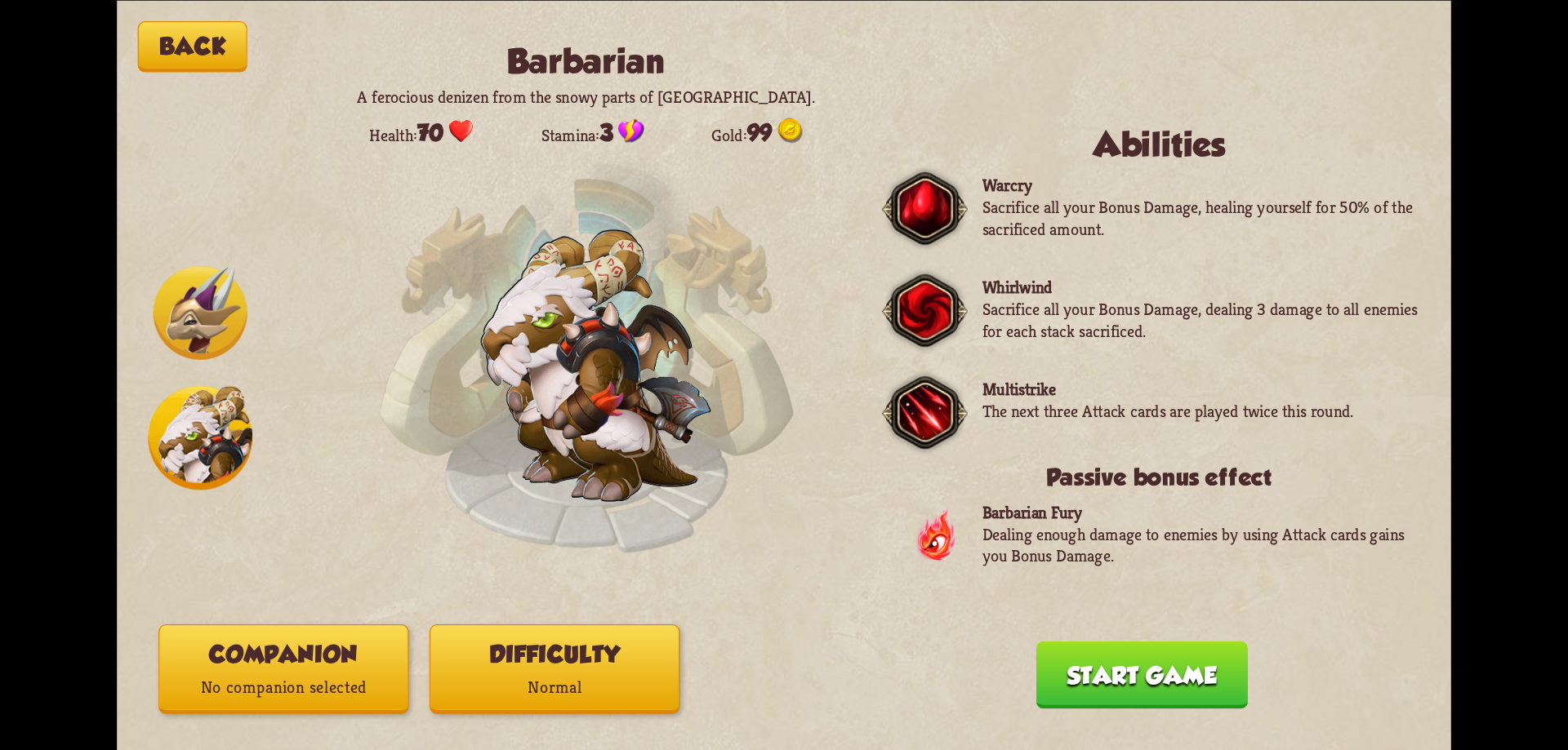
click at [553, 678] on p "Normal" at bounding box center [554, 688] width 248 height 33
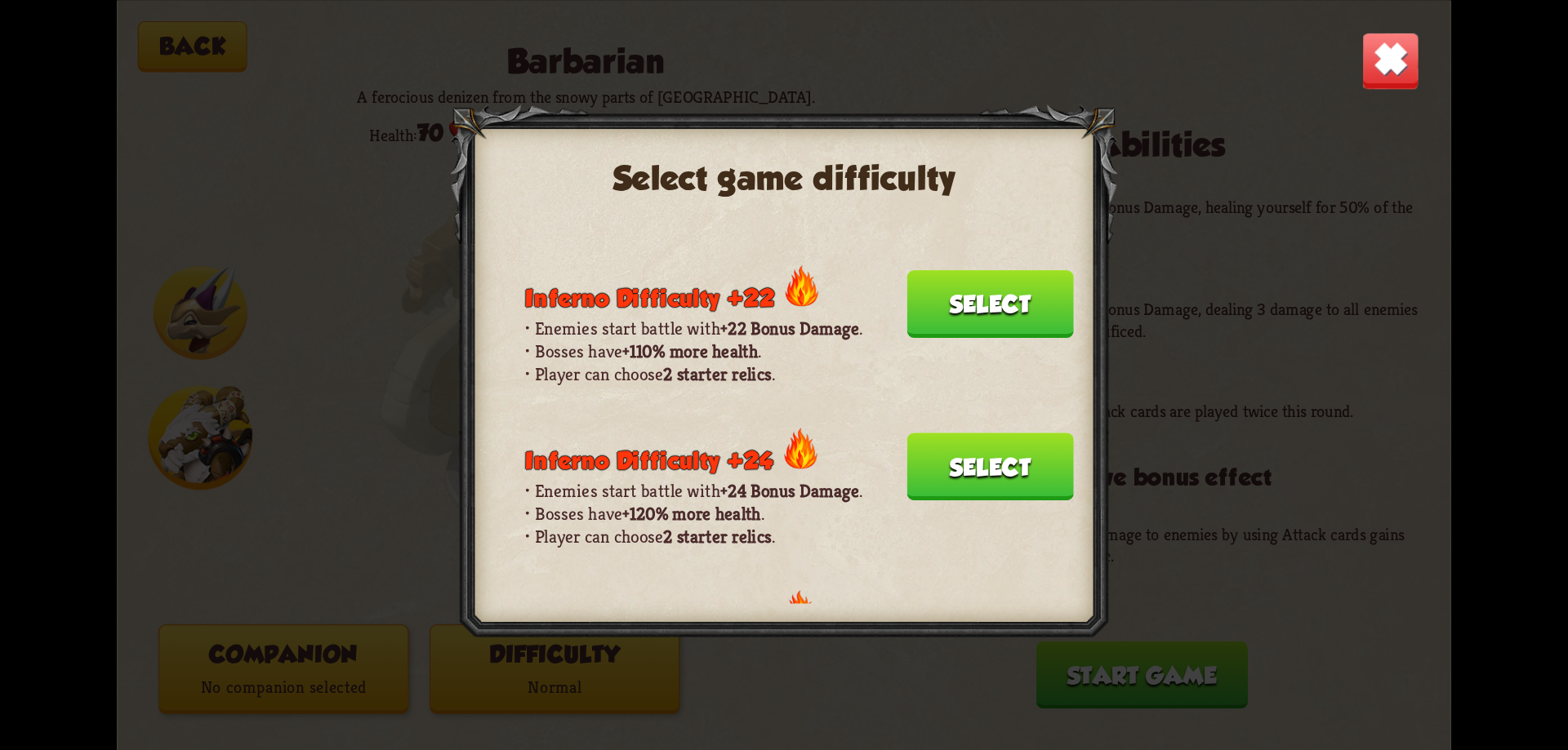
scroll to position [1125, 0]
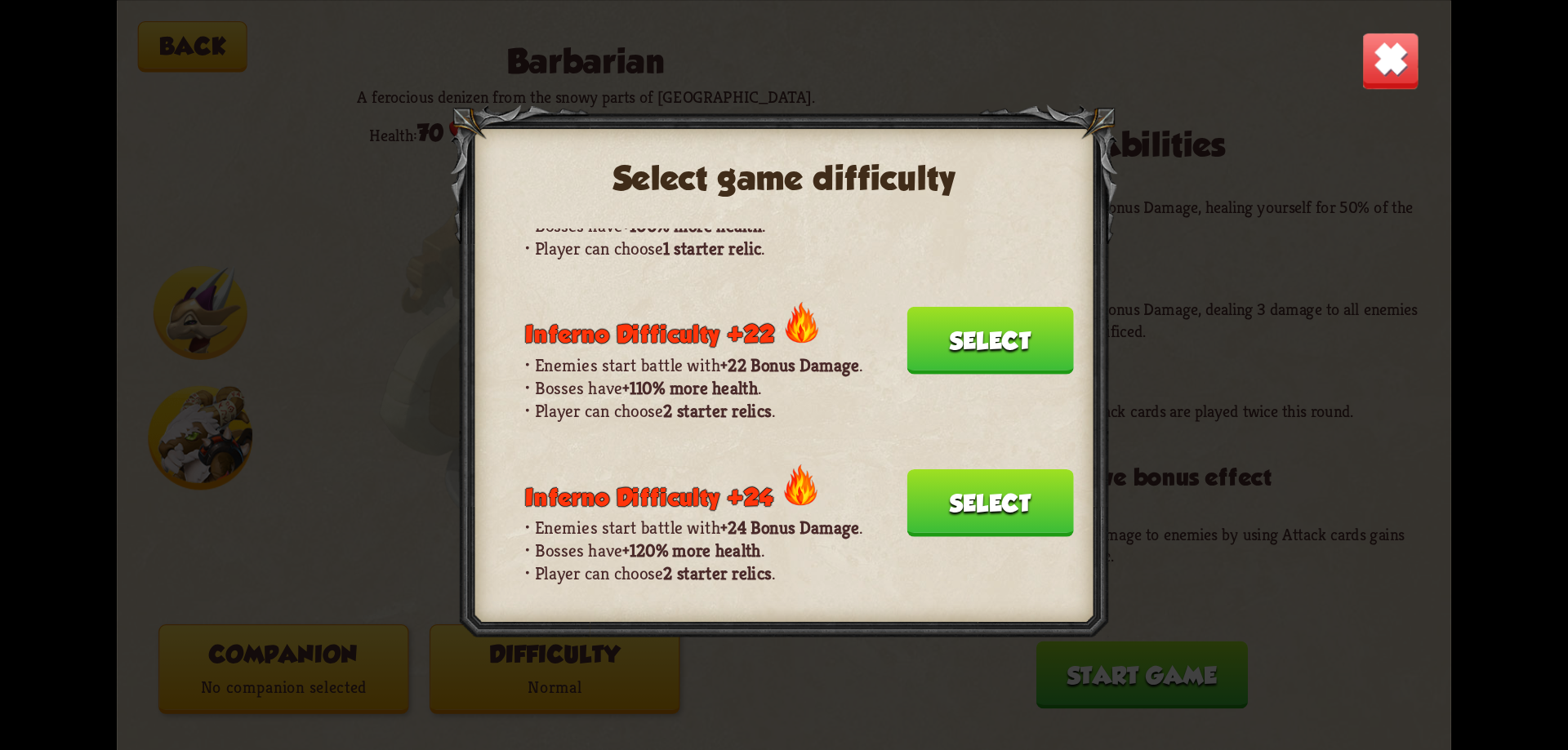
click at [953, 493] on button "Select" at bounding box center [991, 503] width 166 height 68
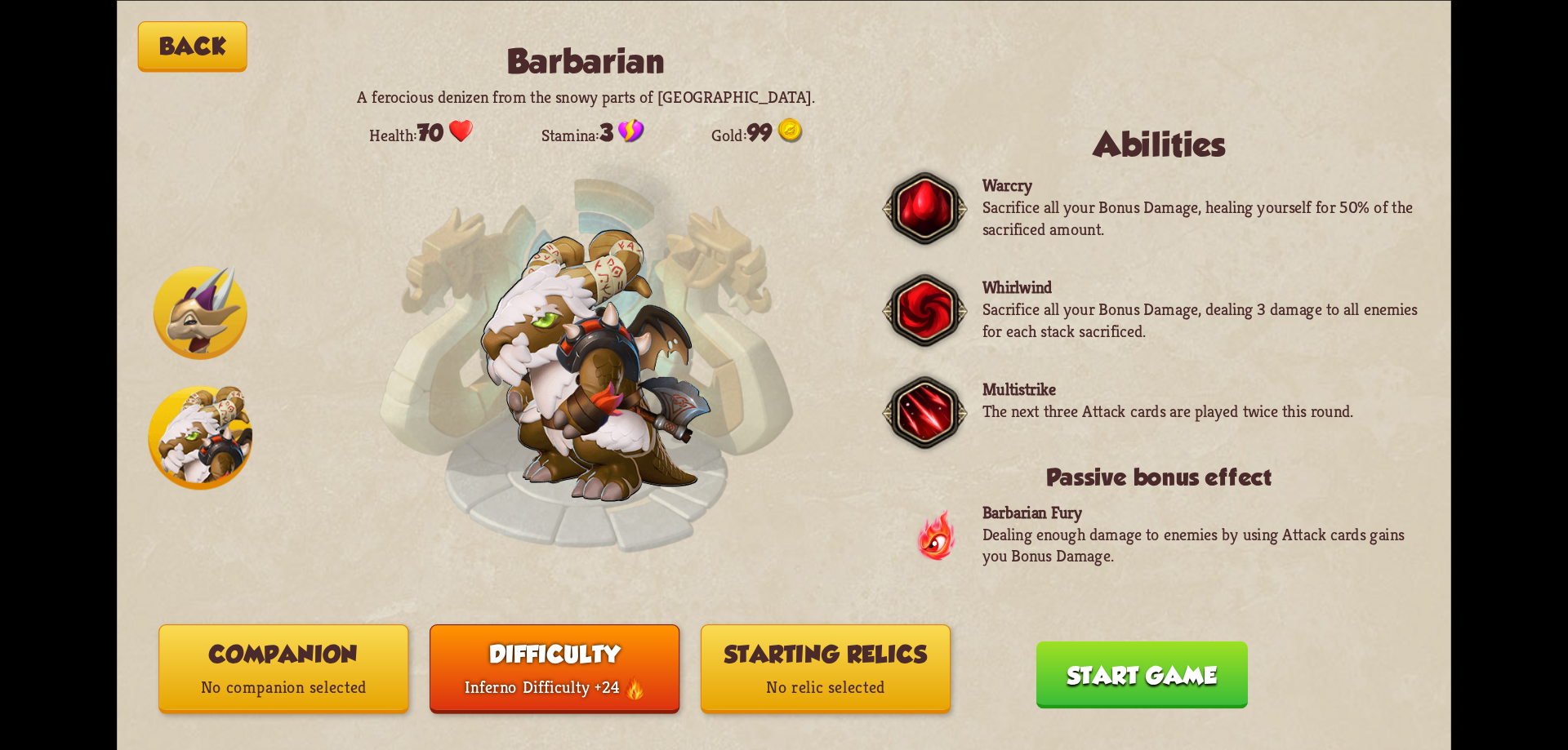
click at [772, 683] on p "No relic selected" at bounding box center [826, 688] width 248 height 33
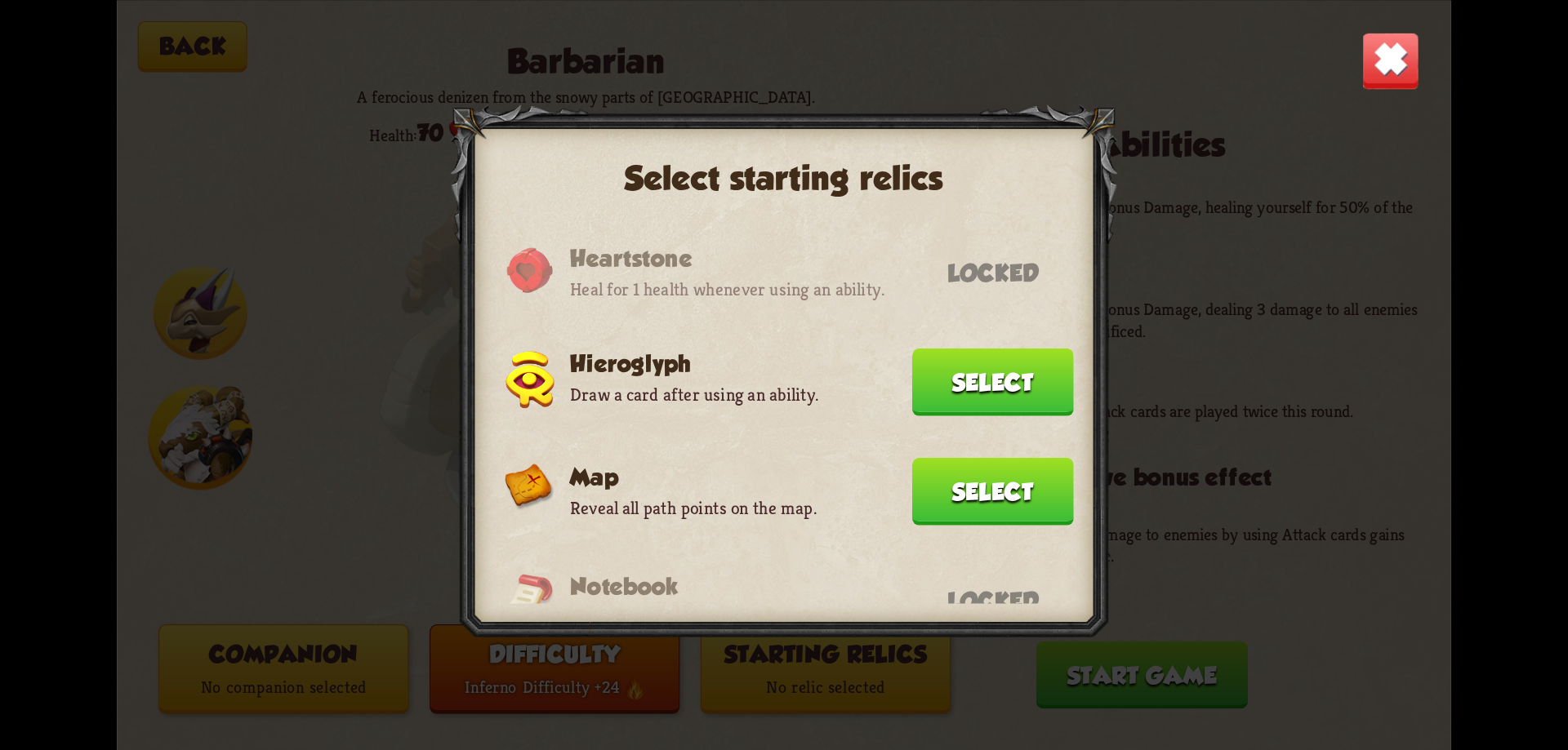
scroll to position [980, 0]
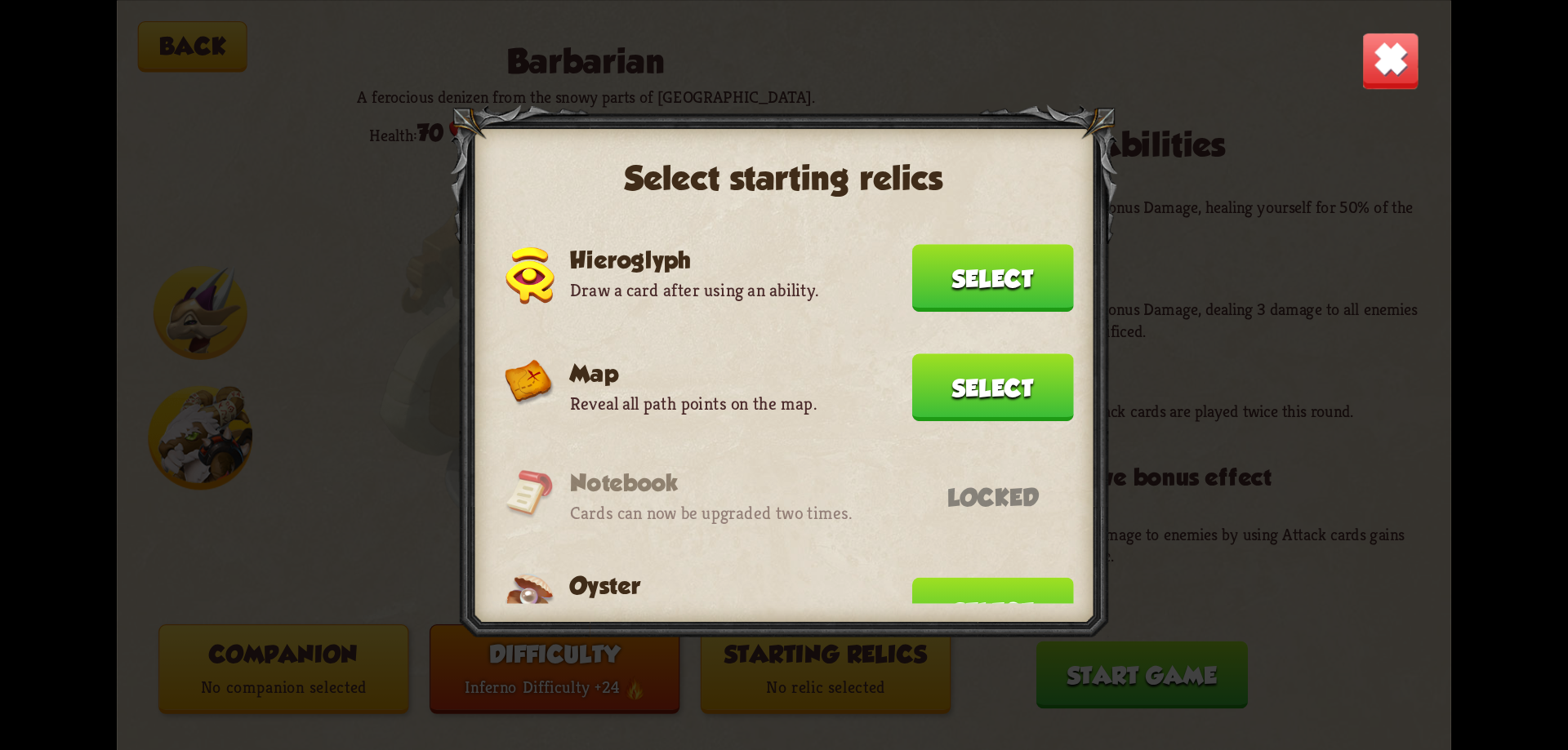
click at [989, 394] on button "Select" at bounding box center [993, 387] width 161 height 68
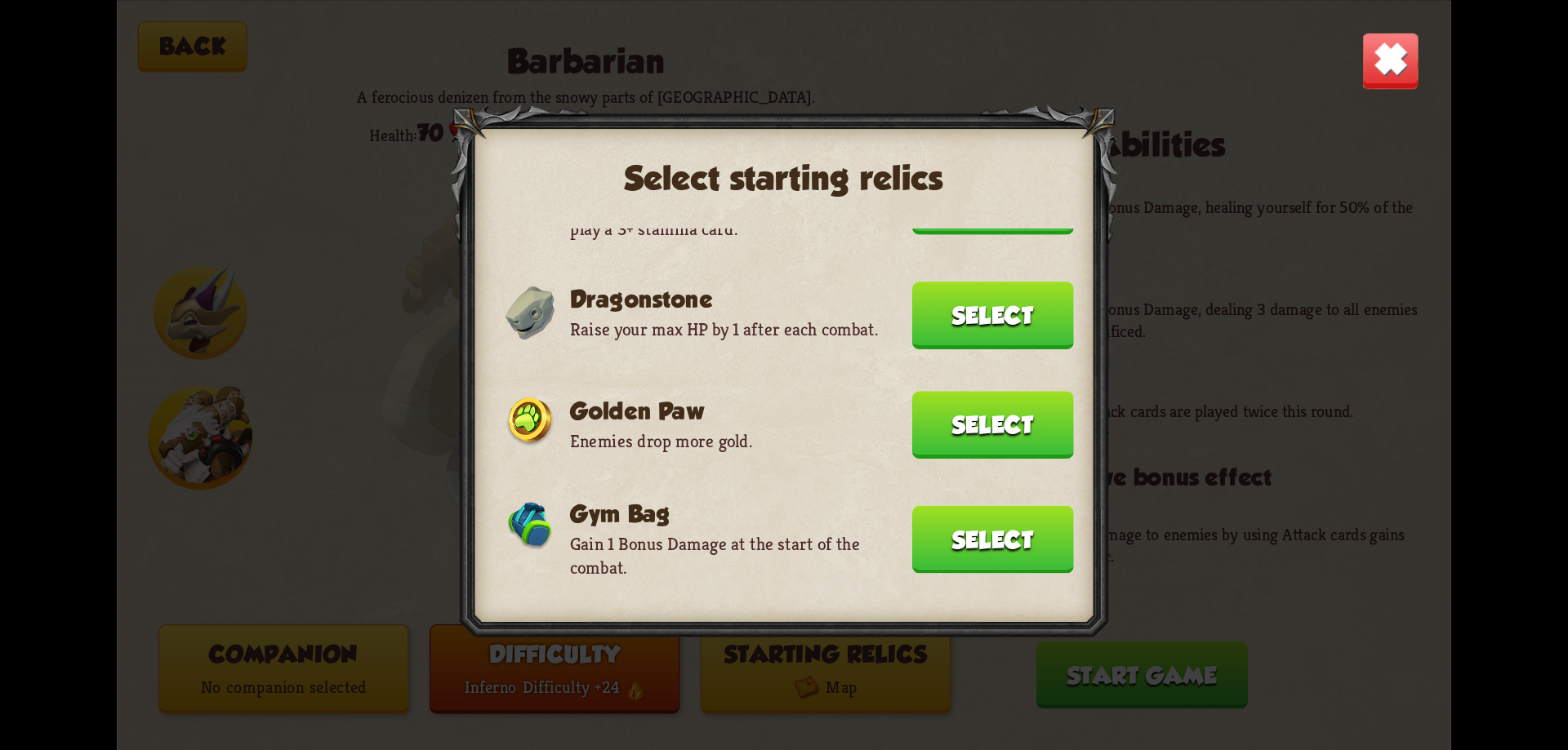
scroll to position [571, 0]
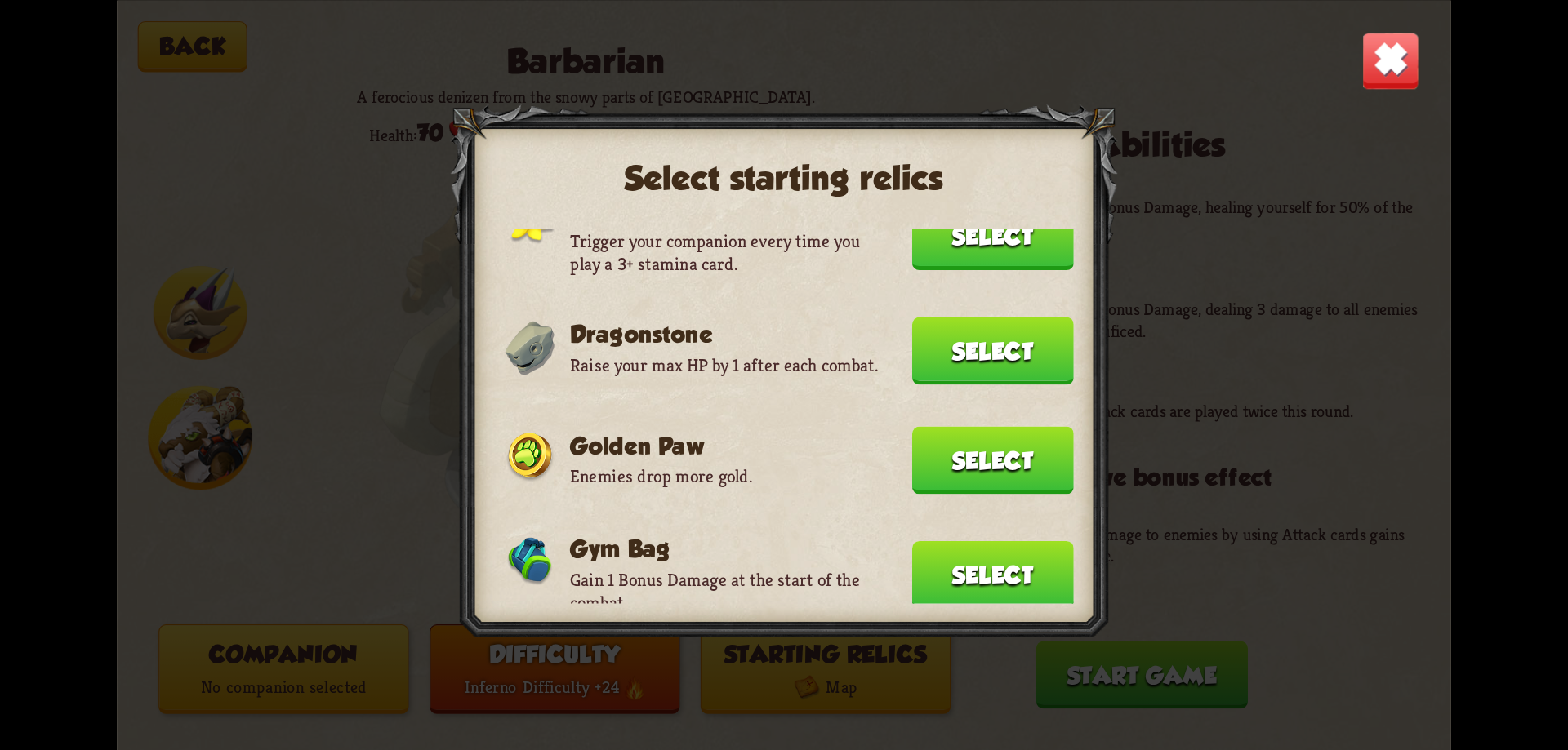
click at [938, 360] on button "Select" at bounding box center [993, 351] width 161 height 68
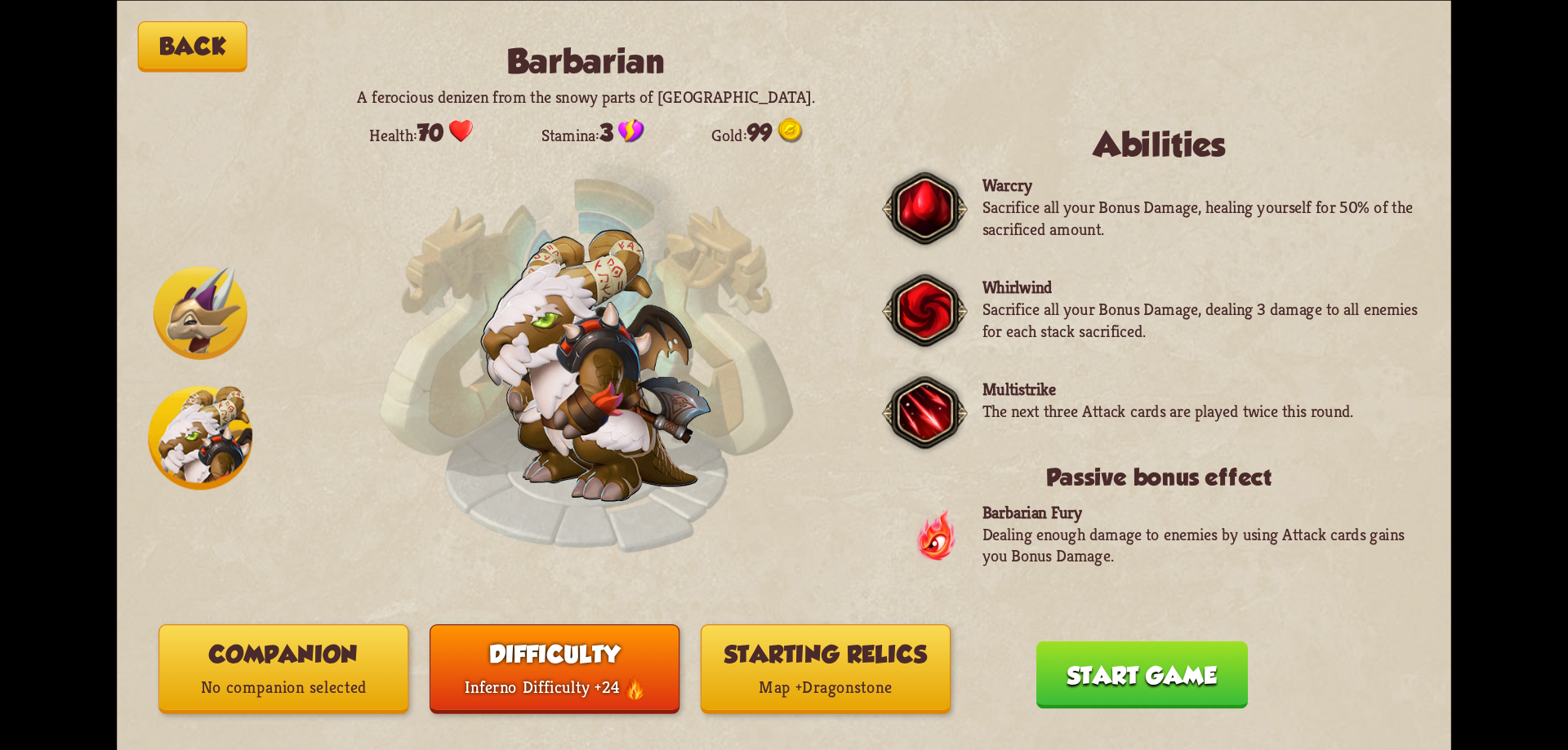
click at [324, 677] on p "No companion selected" at bounding box center [284, 688] width 248 height 33
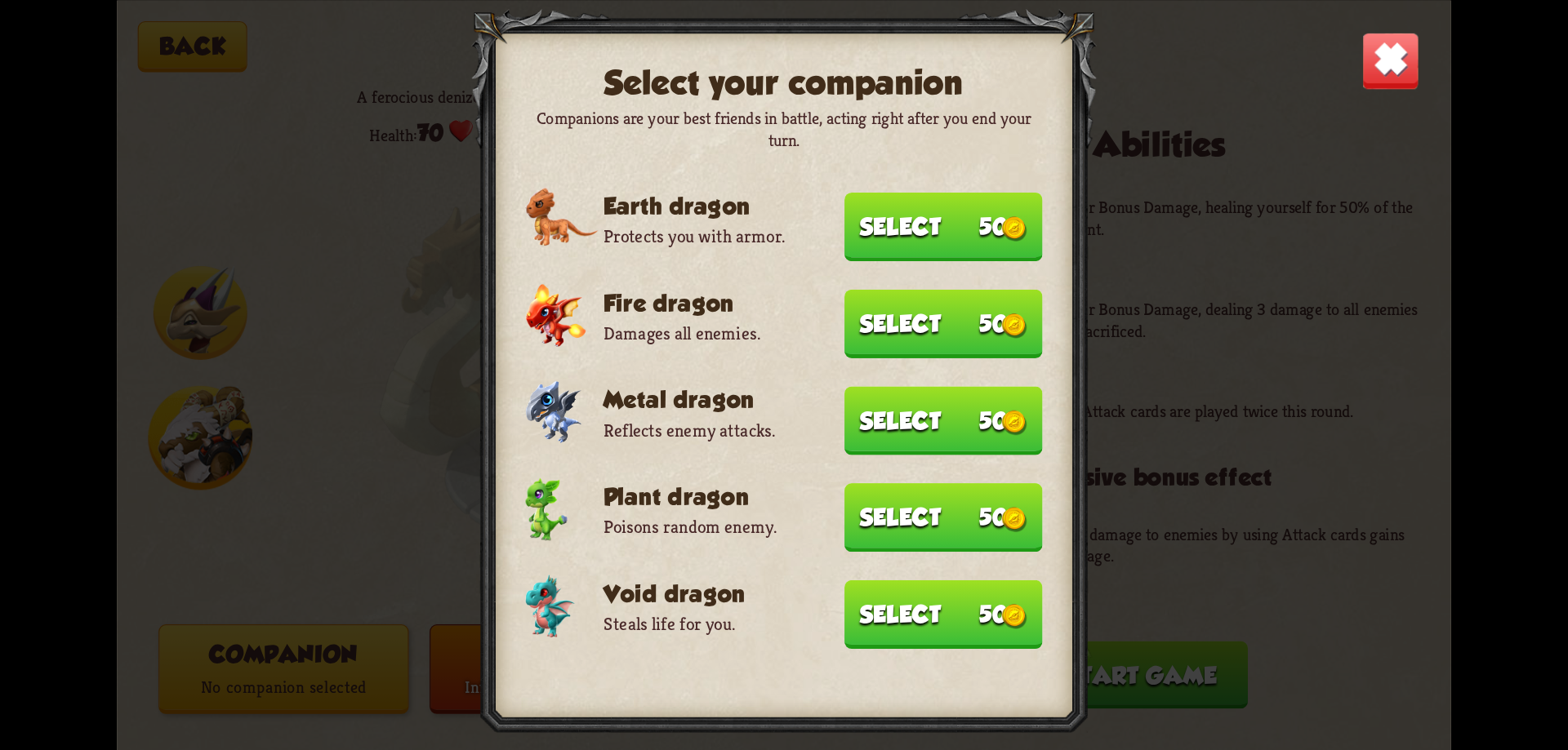
click at [983, 321] on button "Select 50" at bounding box center [944, 324] width 199 height 69
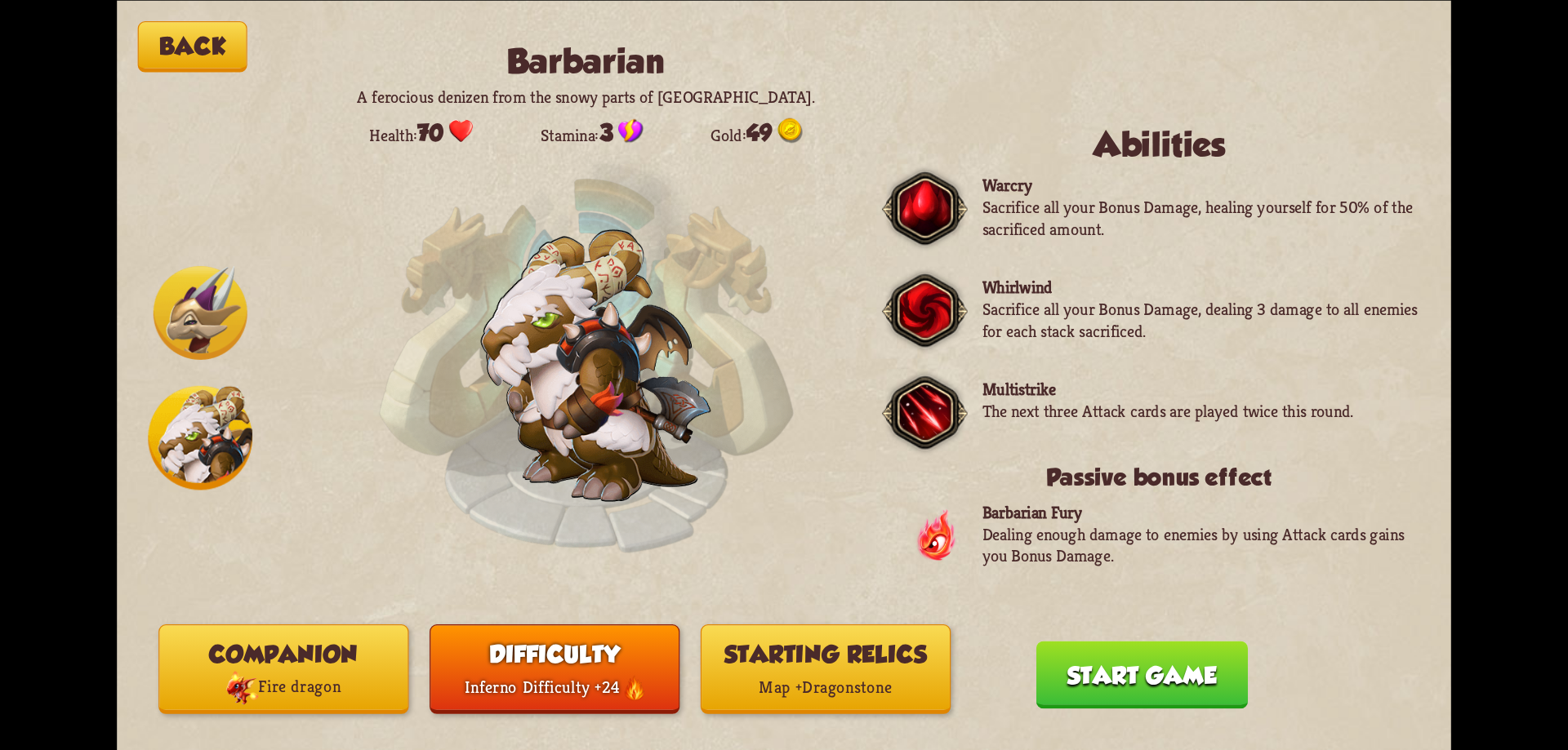
click at [295, 675] on p "Fire dragon" at bounding box center [284, 688] width 248 height 34
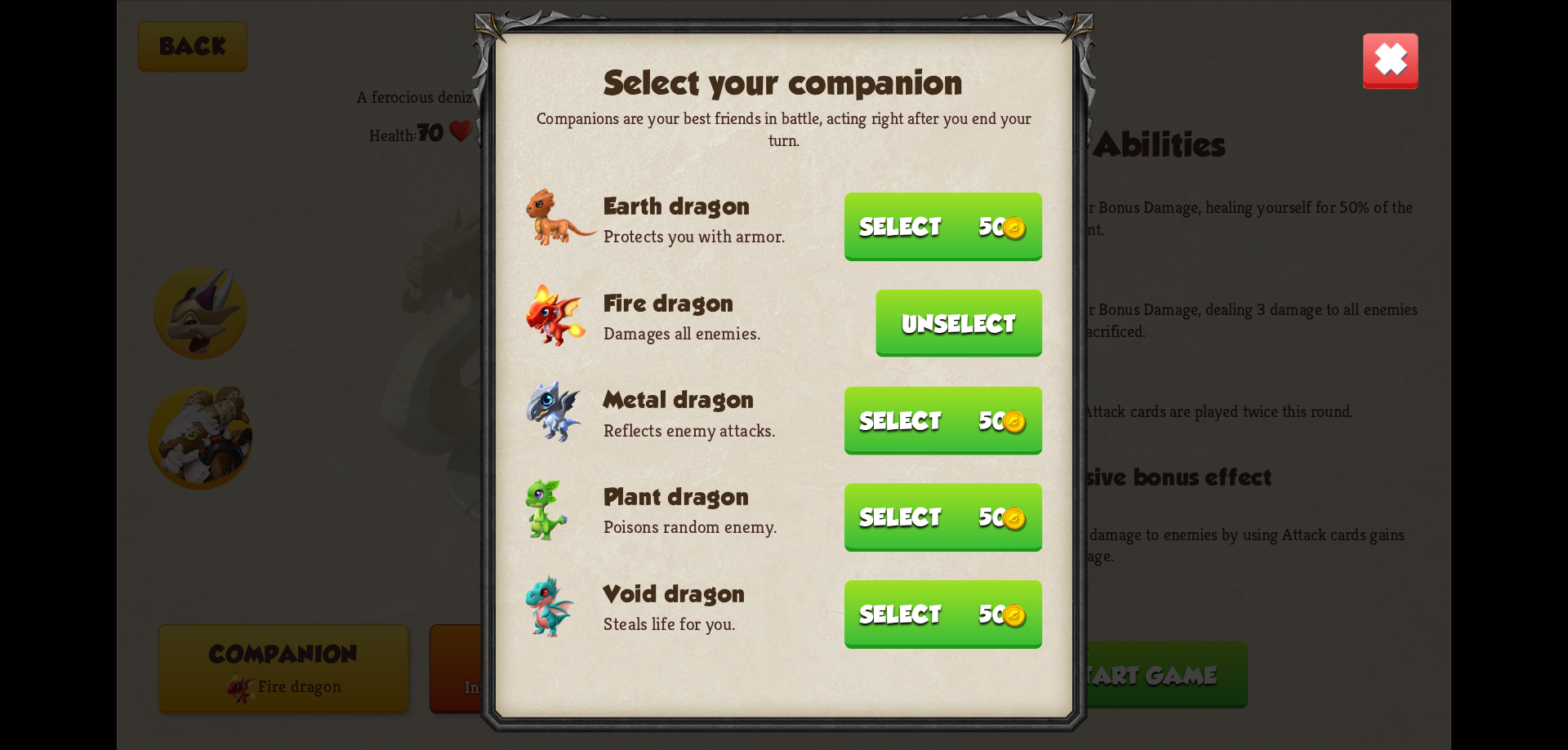
click at [1389, 75] on img at bounding box center [1390, 59] width 58 height 58
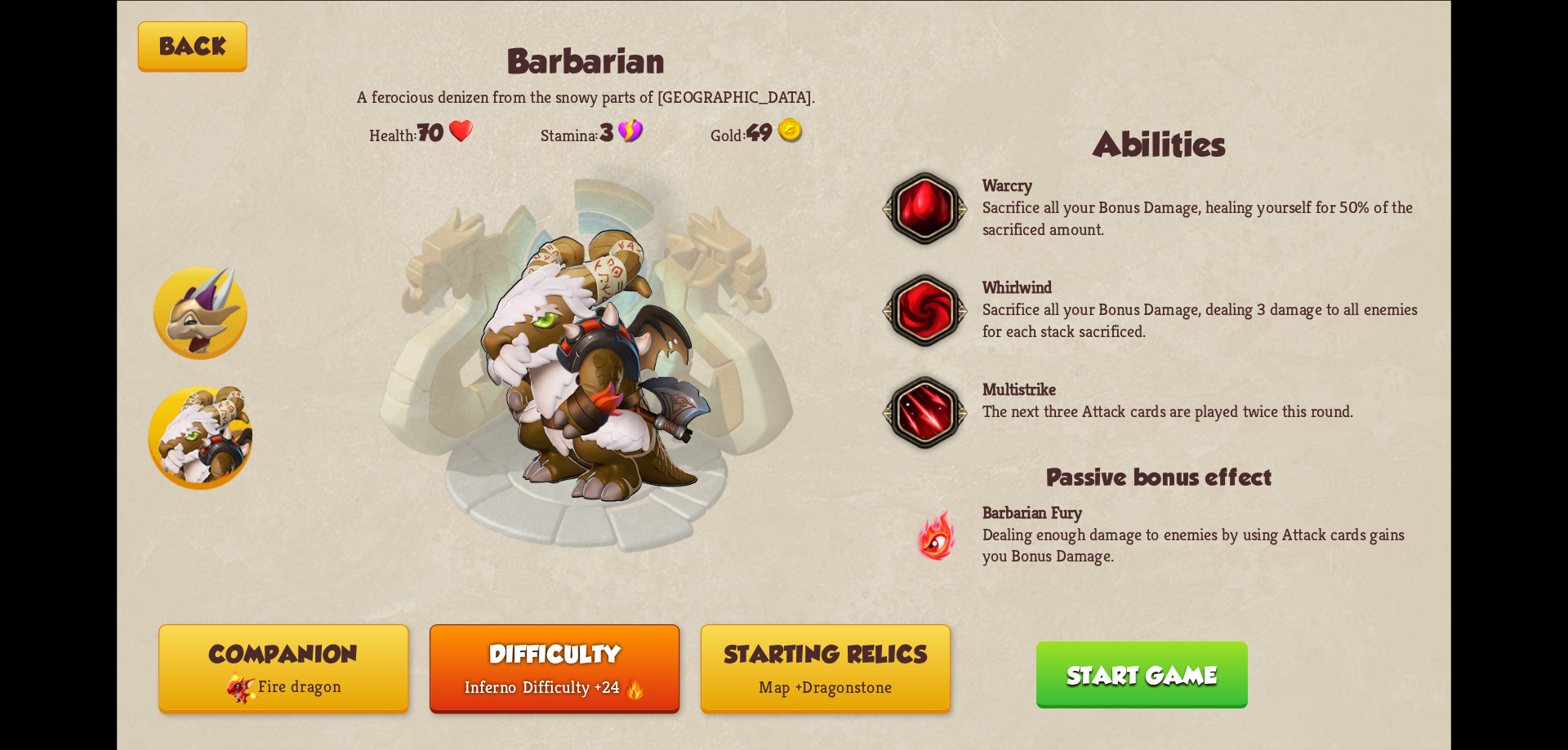
click at [211, 50] on button "Back" at bounding box center [192, 47] width 110 height 52
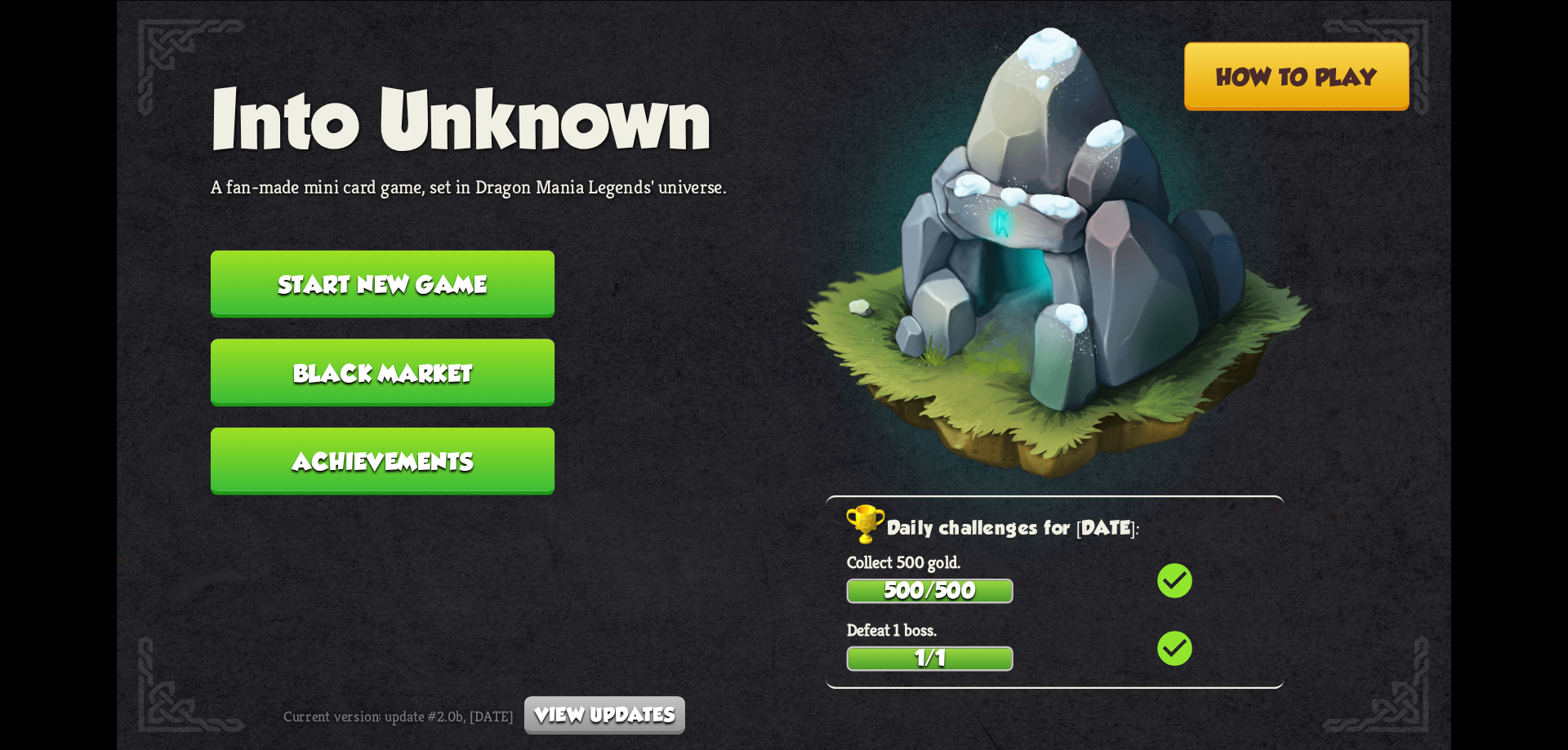
click at [374, 467] on button "Achievements" at bounding box center [383, 461] width 344 height 68
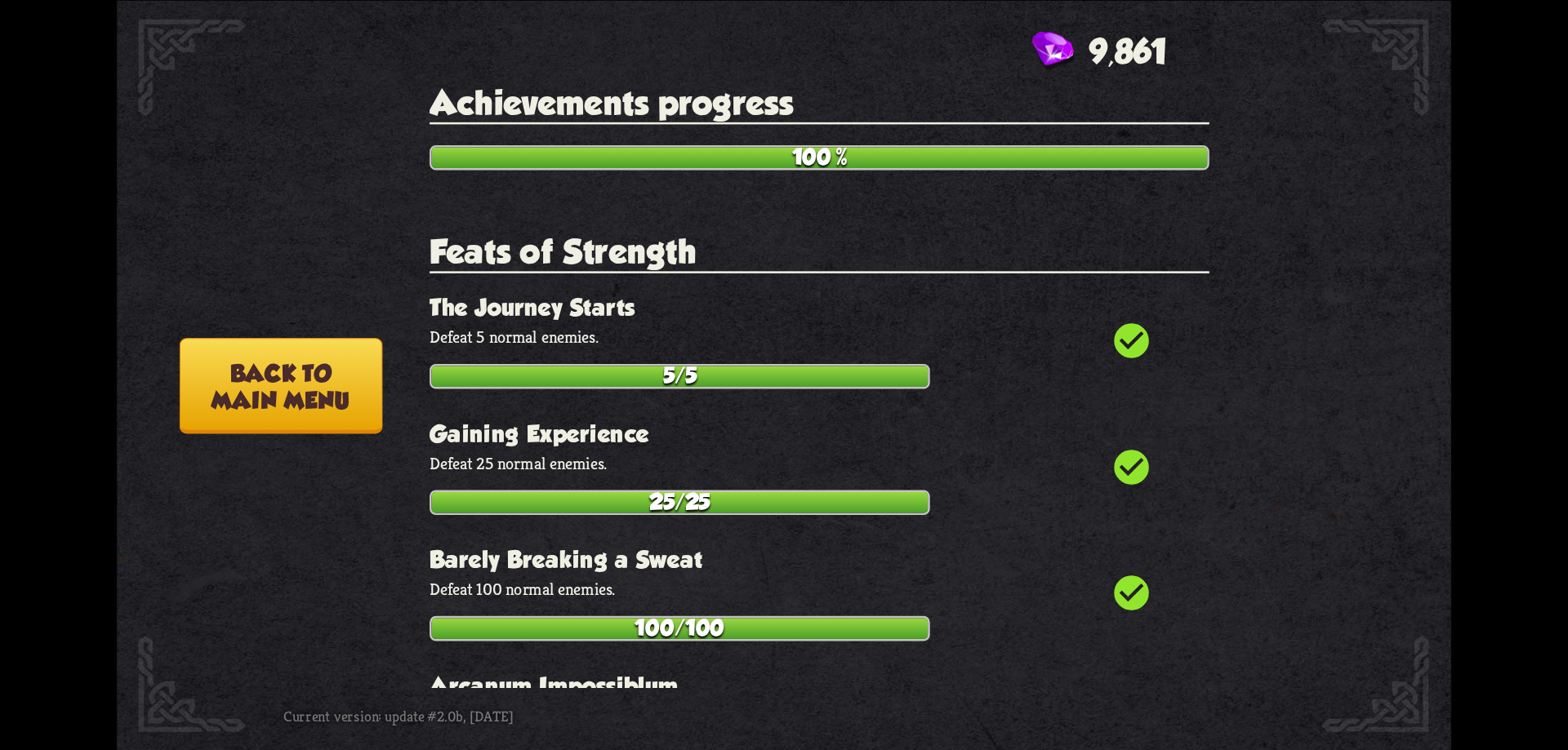
click at [349, 418] on button "Back to main menu" at bounding box center [281, 386] width 203 height 96
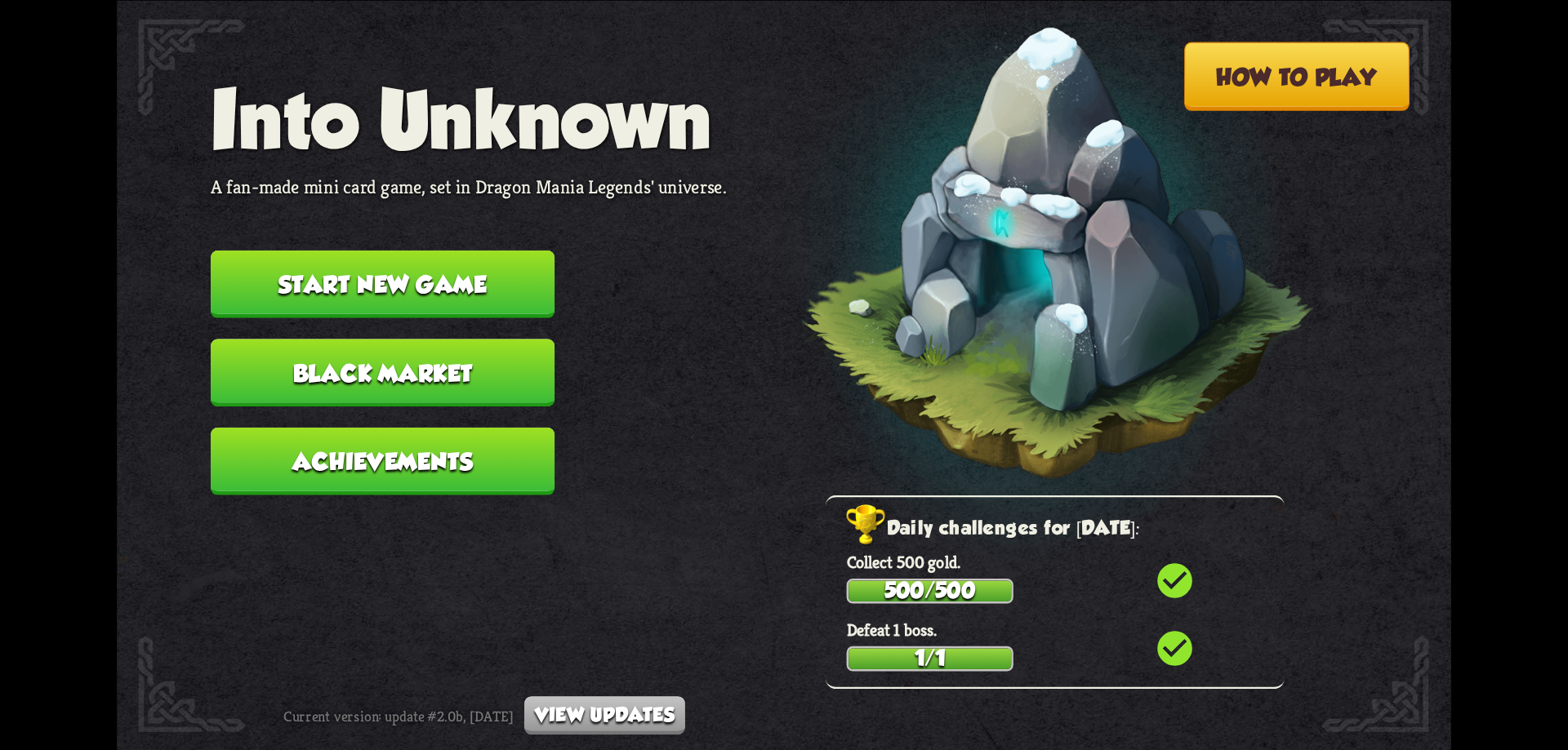
click at [354, 380] on button "Black Market" at bounding box center [383, 373] width 344 height 68
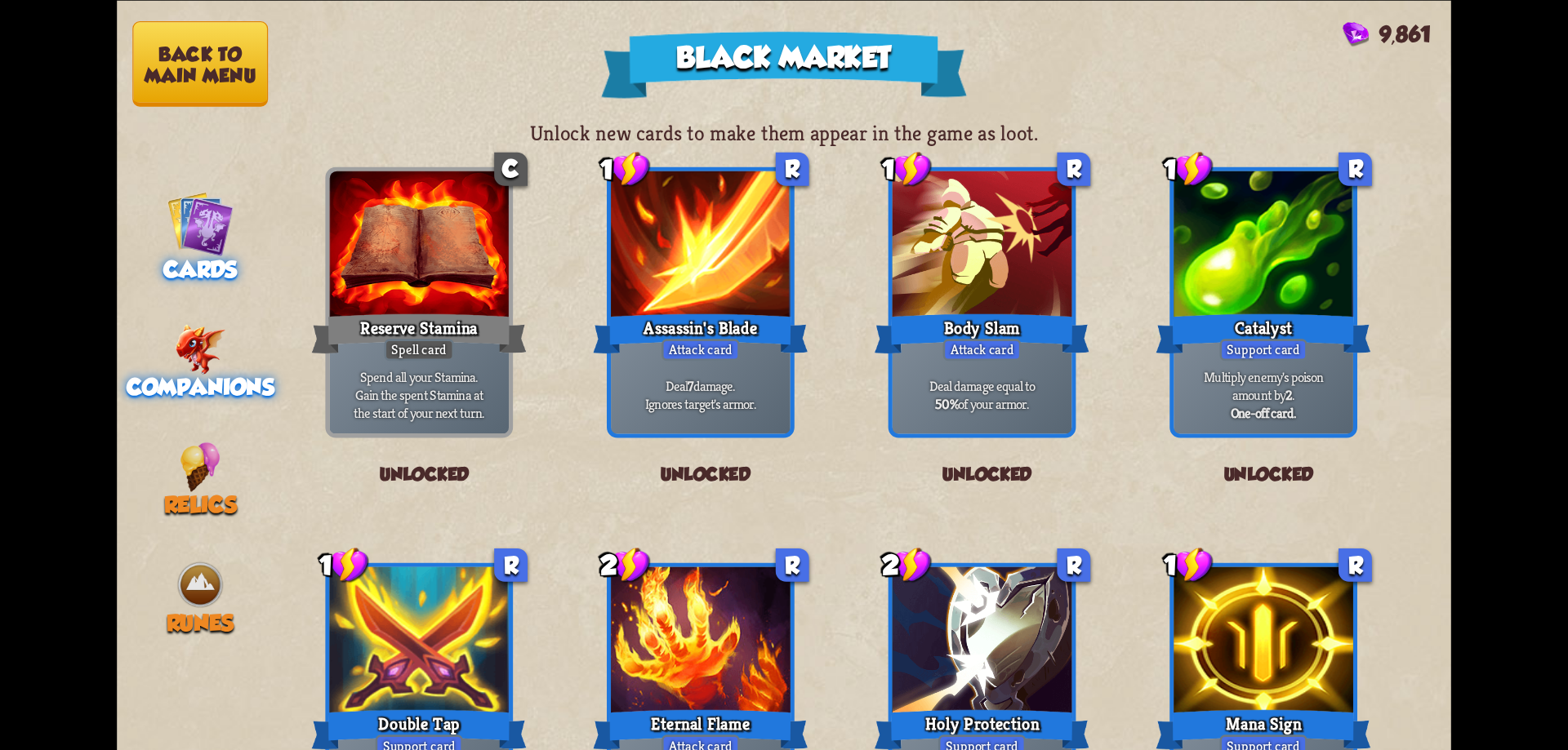
click at [218, 367] on img at bounding box center [201, 349] width 52 height 50
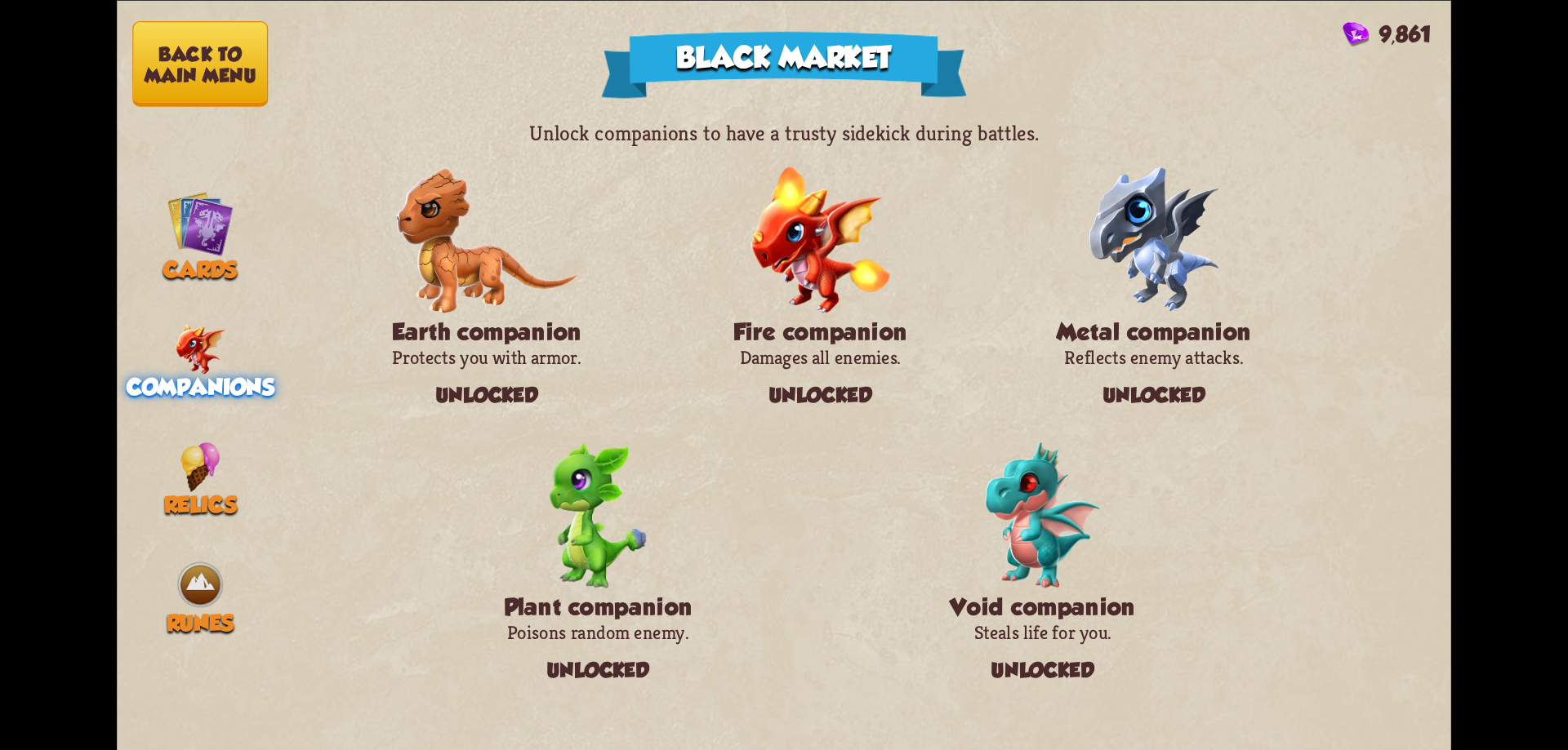
click at [835, 291] on img at bounding box center [820, 239] width 140 height 146
click at [228, 51] on button "Back to main menu" at bounding box center [200, 64] width 136 height 86
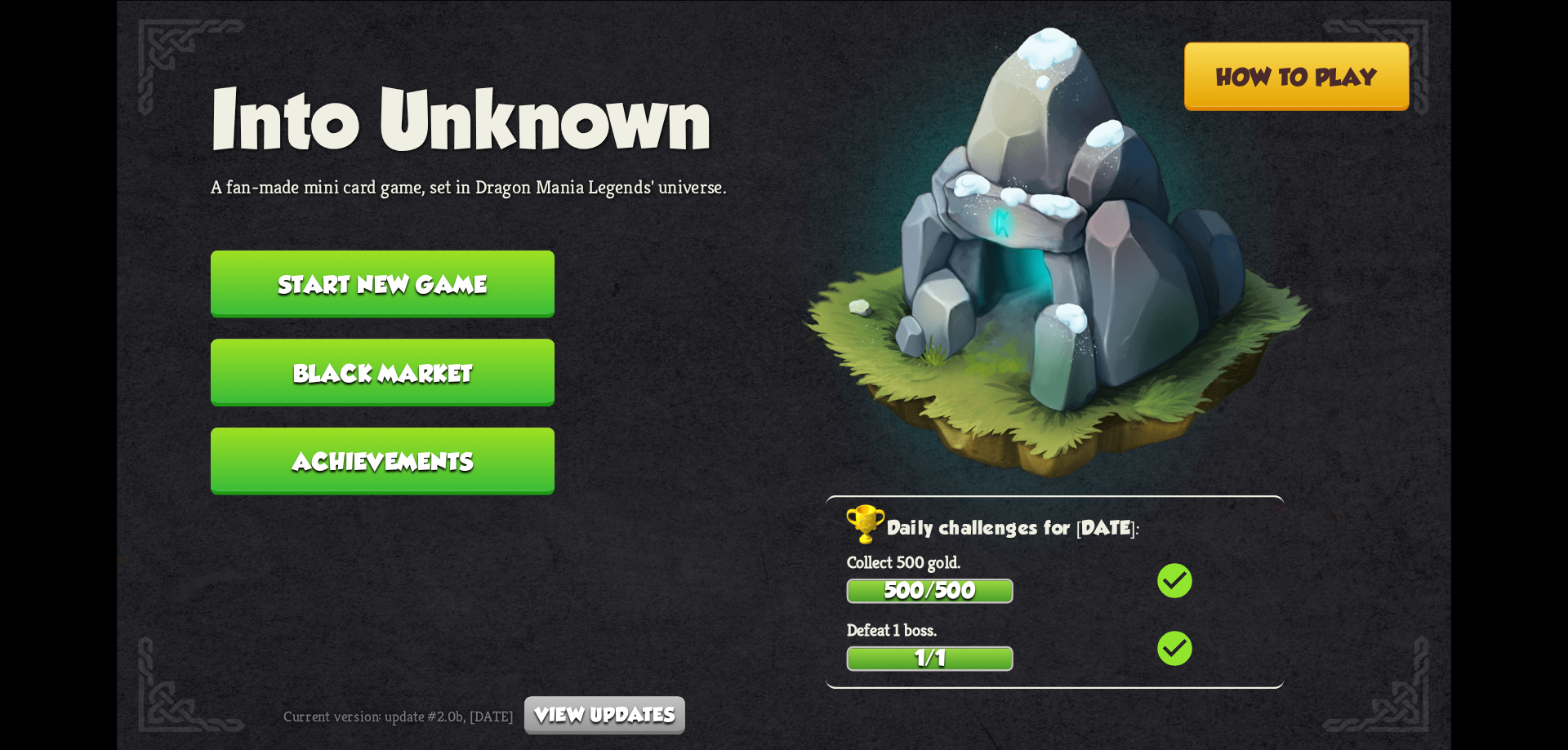
click at [374, 300] on button "Start new game" at bounding box center [383, 284] width 344 height 68
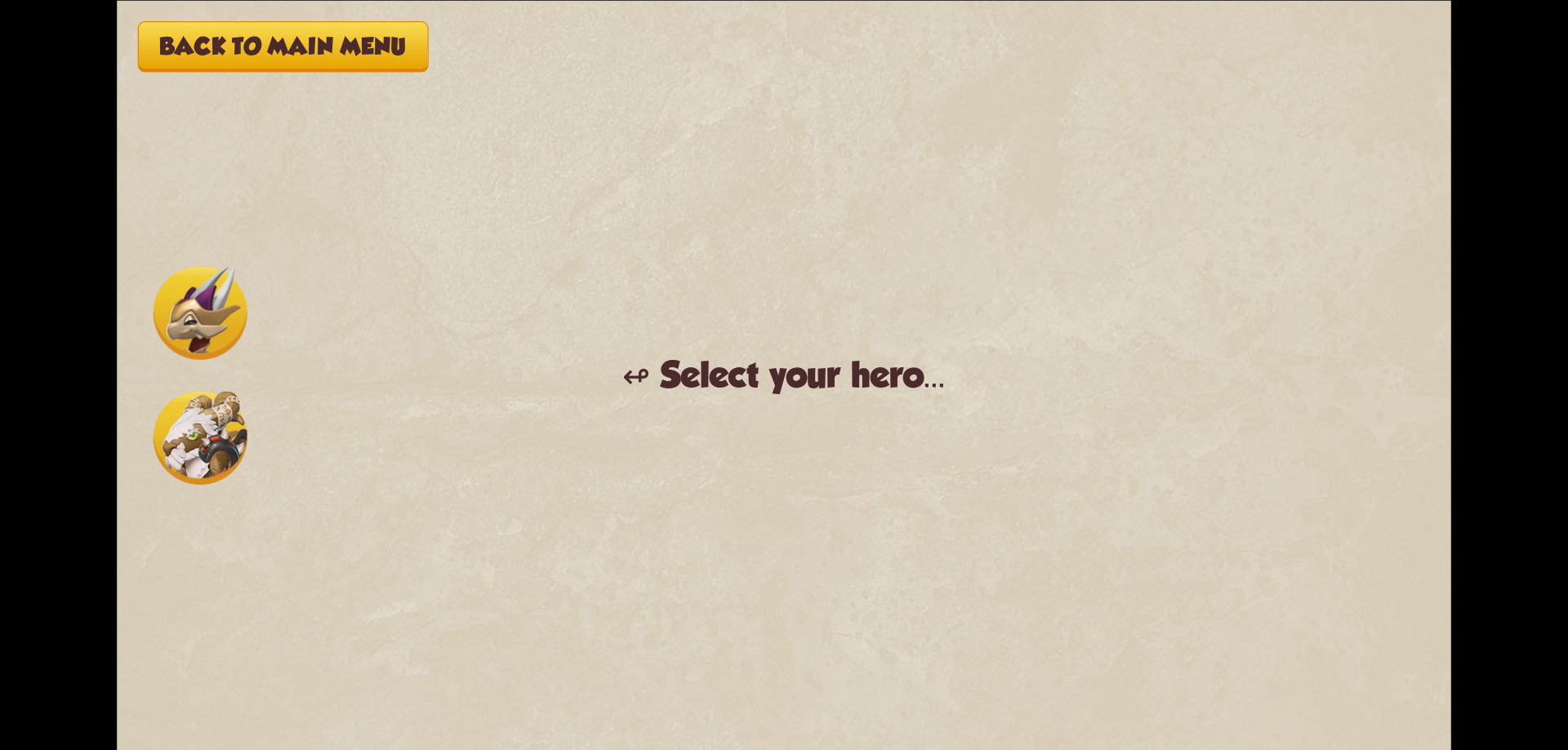
click at [206, 434] on img at bounding box center [201, 438] width 94 height 94
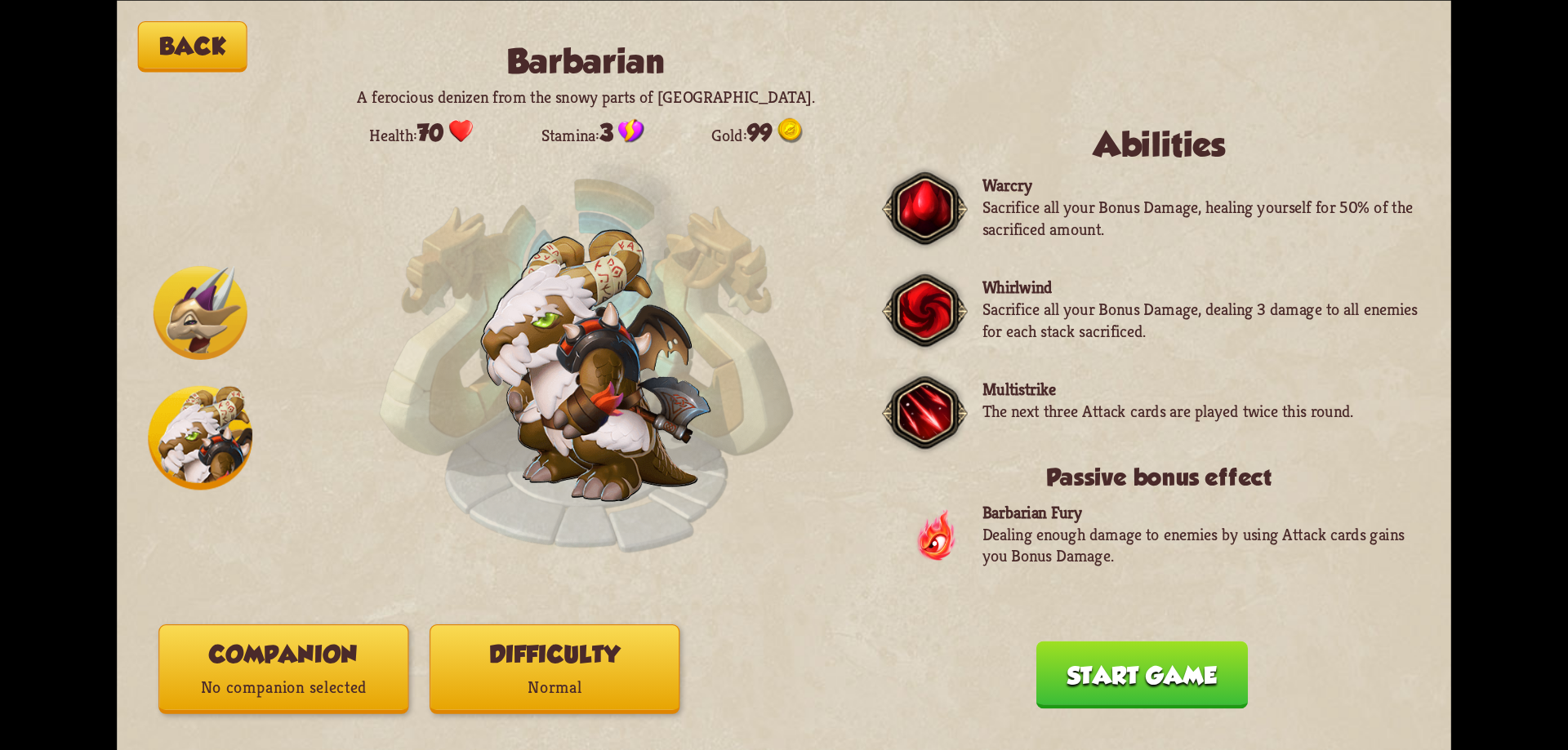
click at [327, 675] on p "No companion selected" at bounding box center [284, 688] width 248 height 33
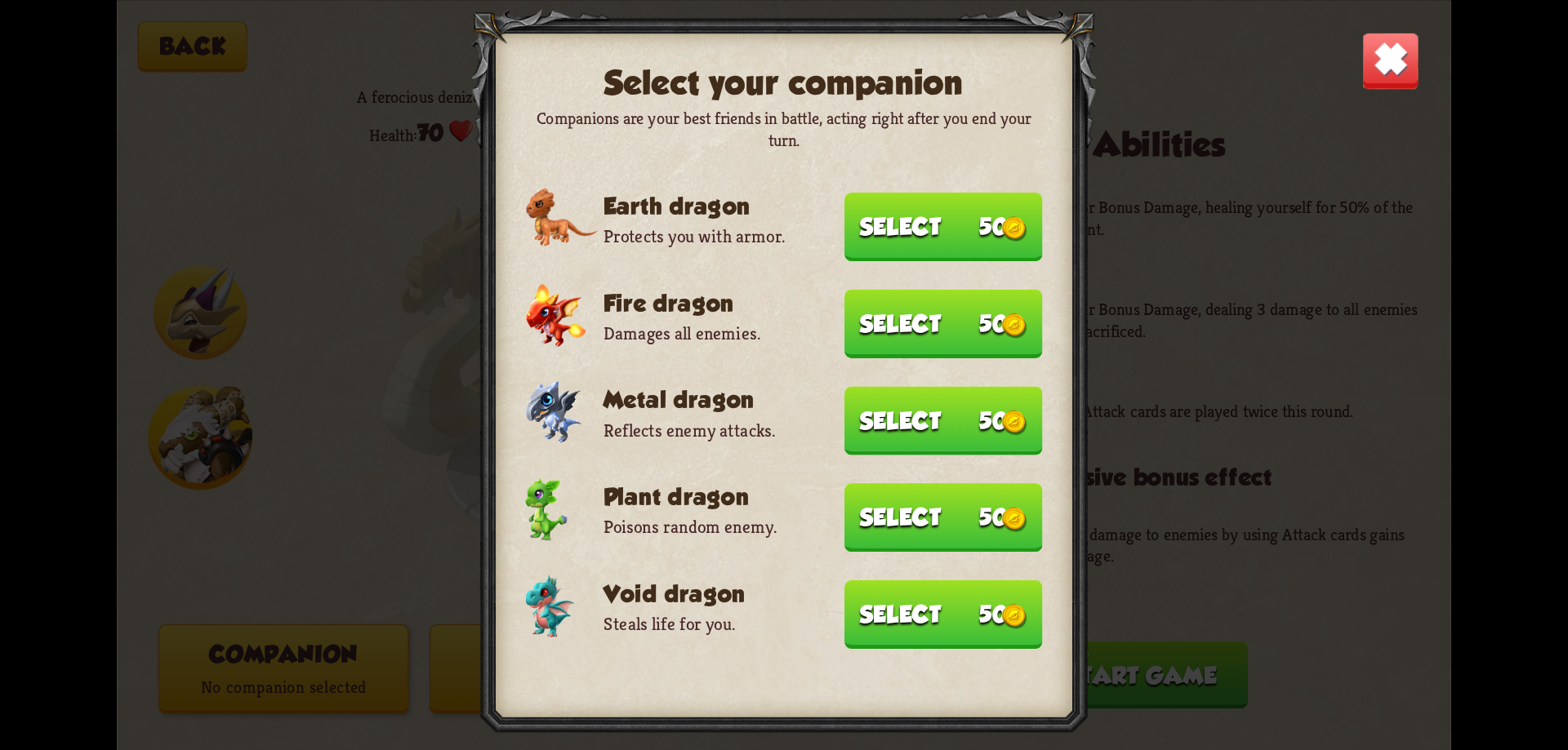
click at [875, 603] on button "Select 50" at bounding box center [944, 614] width 199 height 69
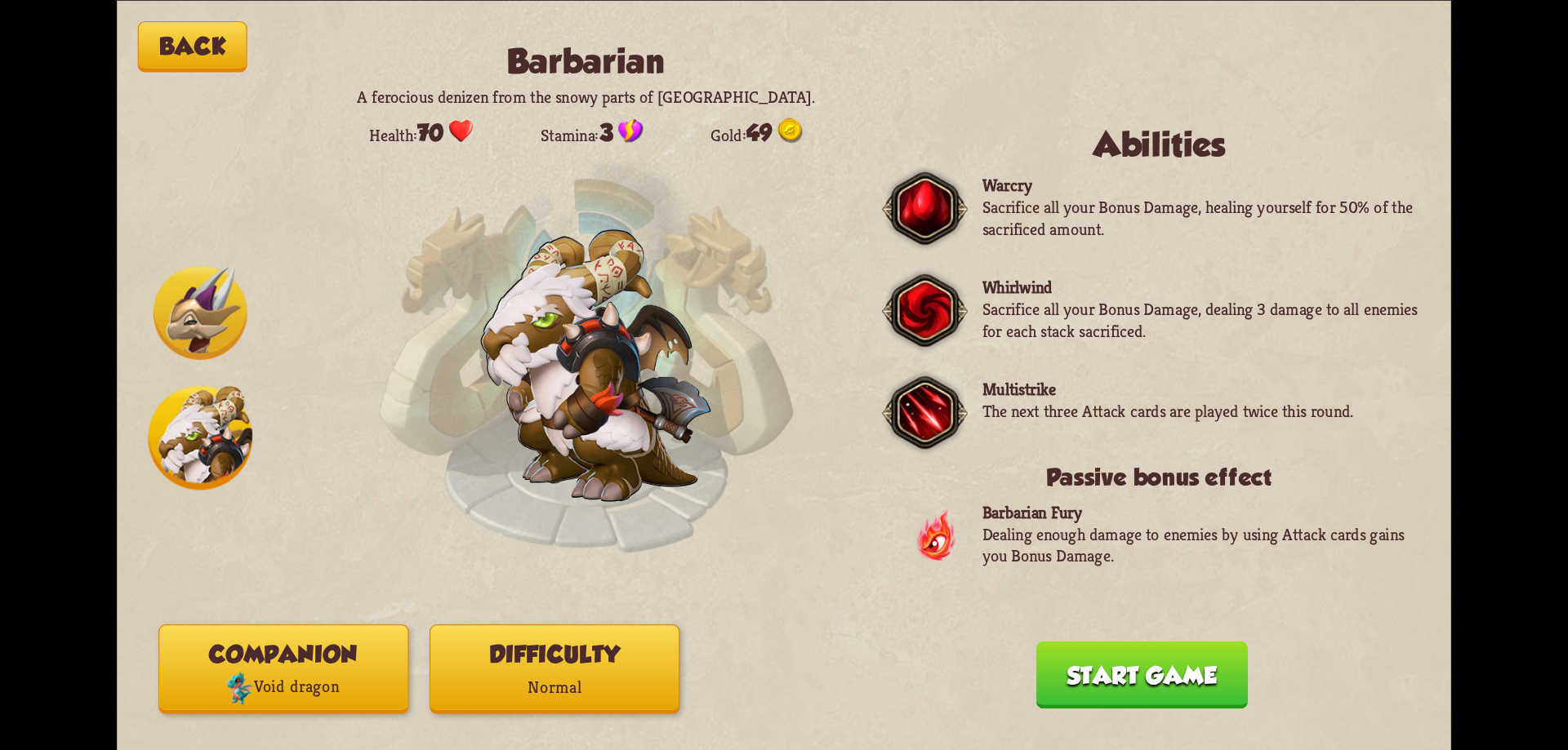
click at [494, 675] on p "Normal" at bounding box center [554, 688] width 248 height 33
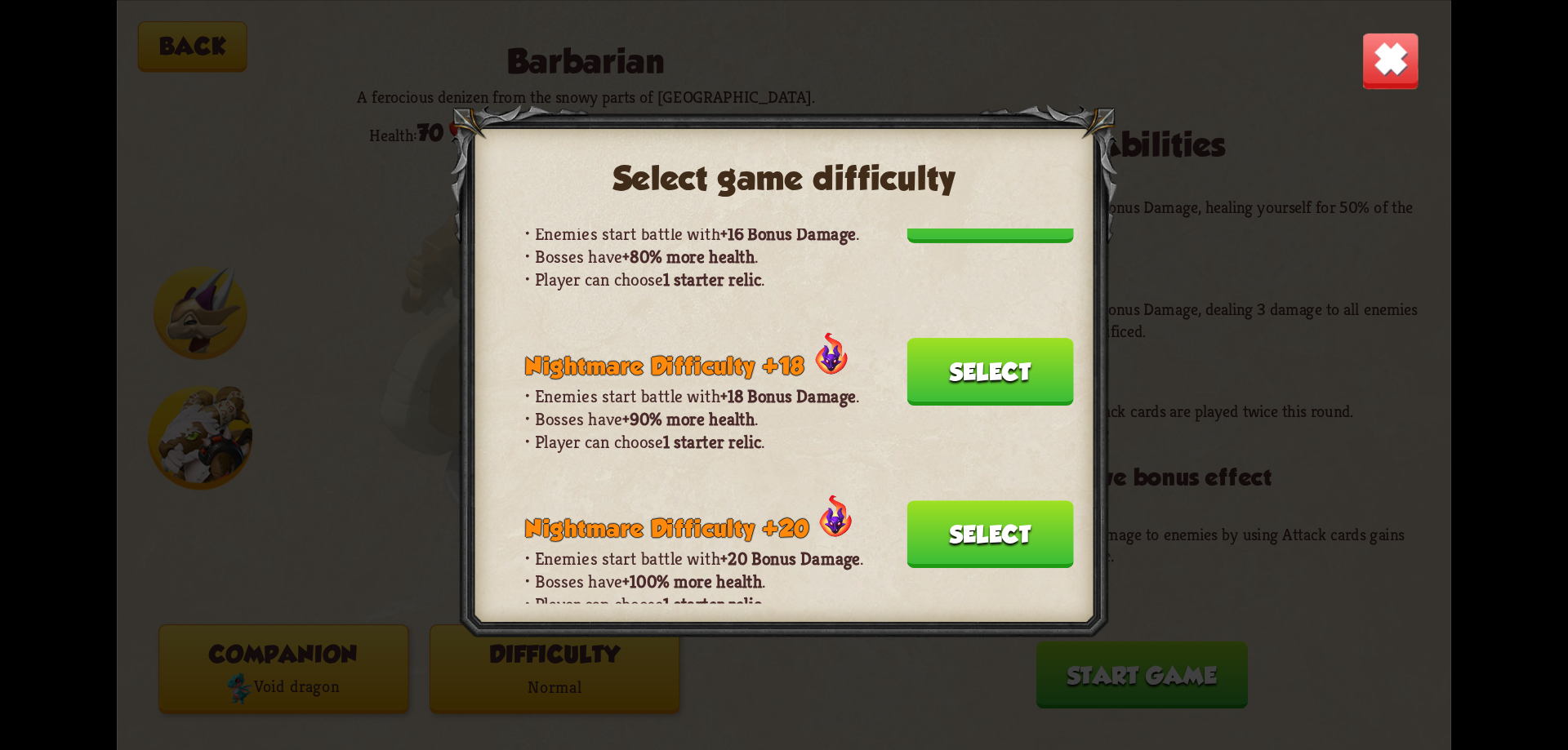
scroll to position [1225, 0]
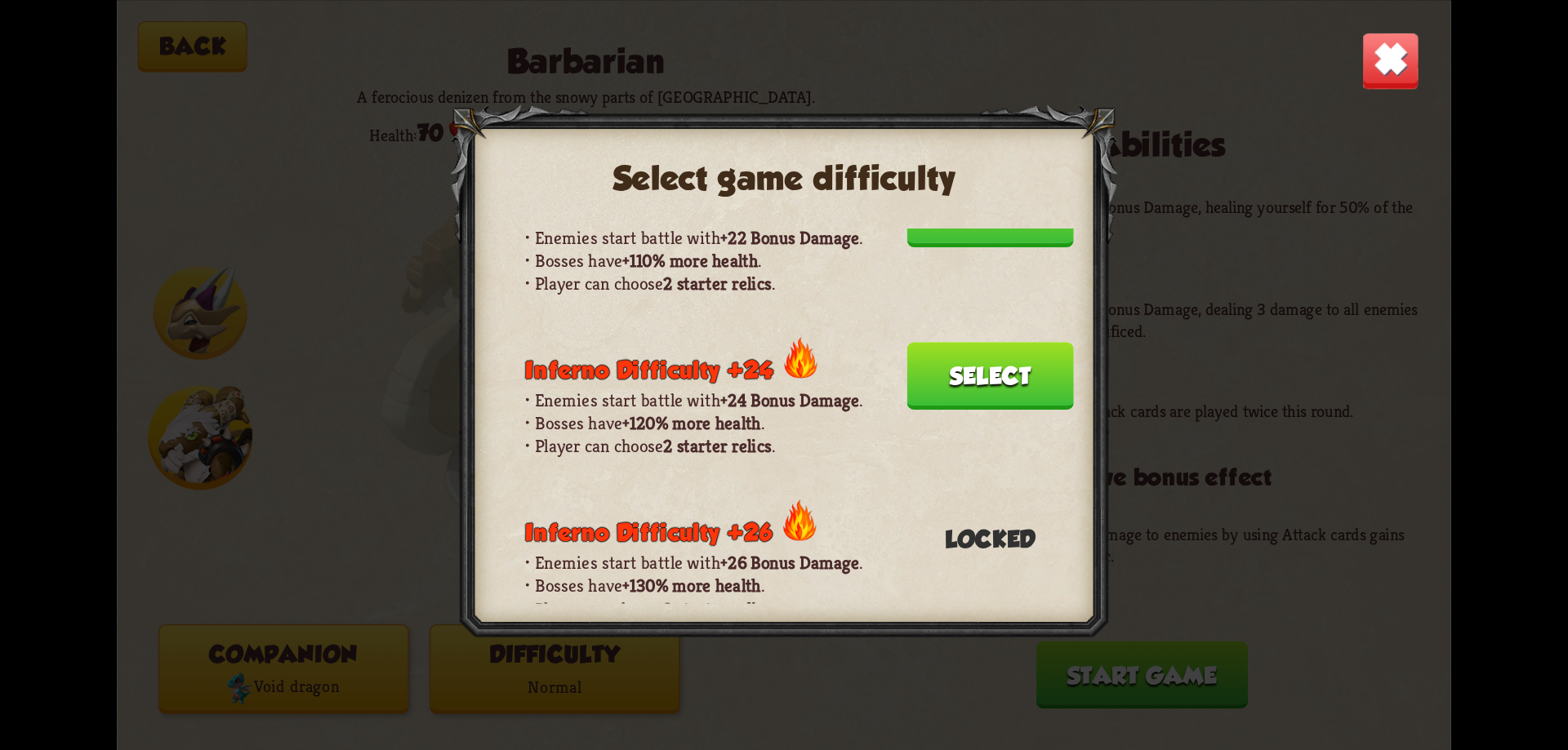
click at [998, 358] on button "Select" at bounding box center [991, 375] width 166 height 68
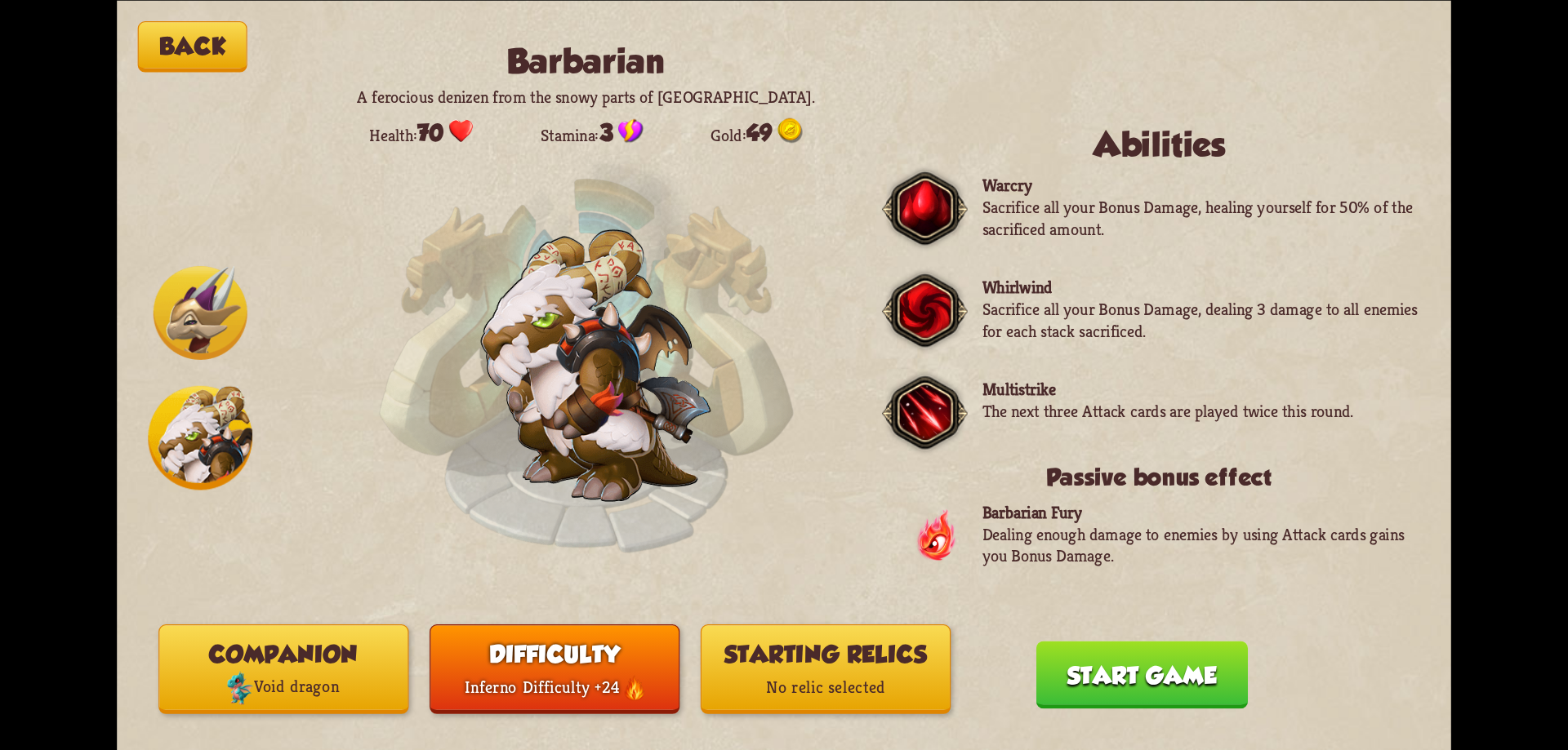
click at [875, 670] on button "Starting relics No relic selected" at bounding box center [826, 670] width 250 height 90
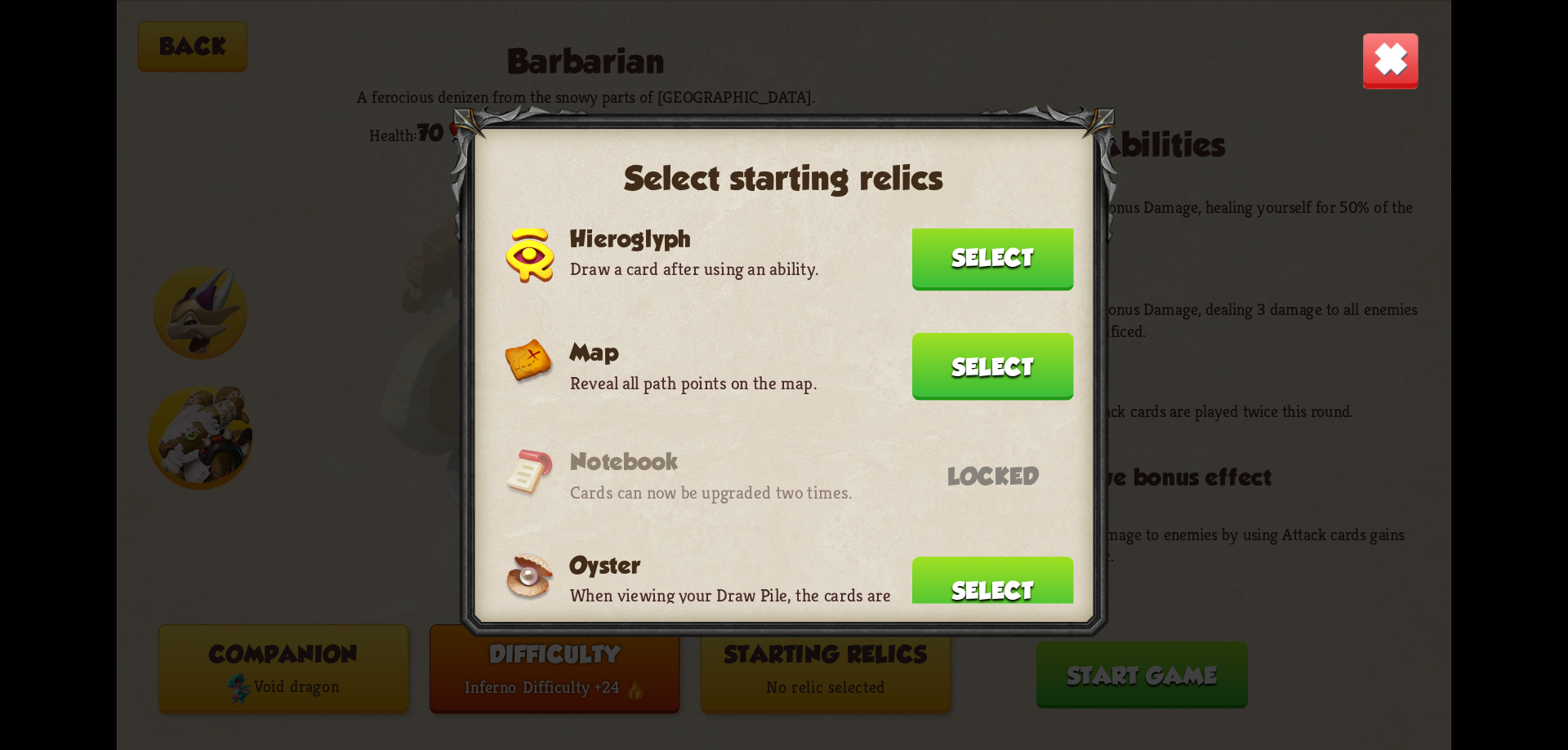
scroll to position [980, 0]
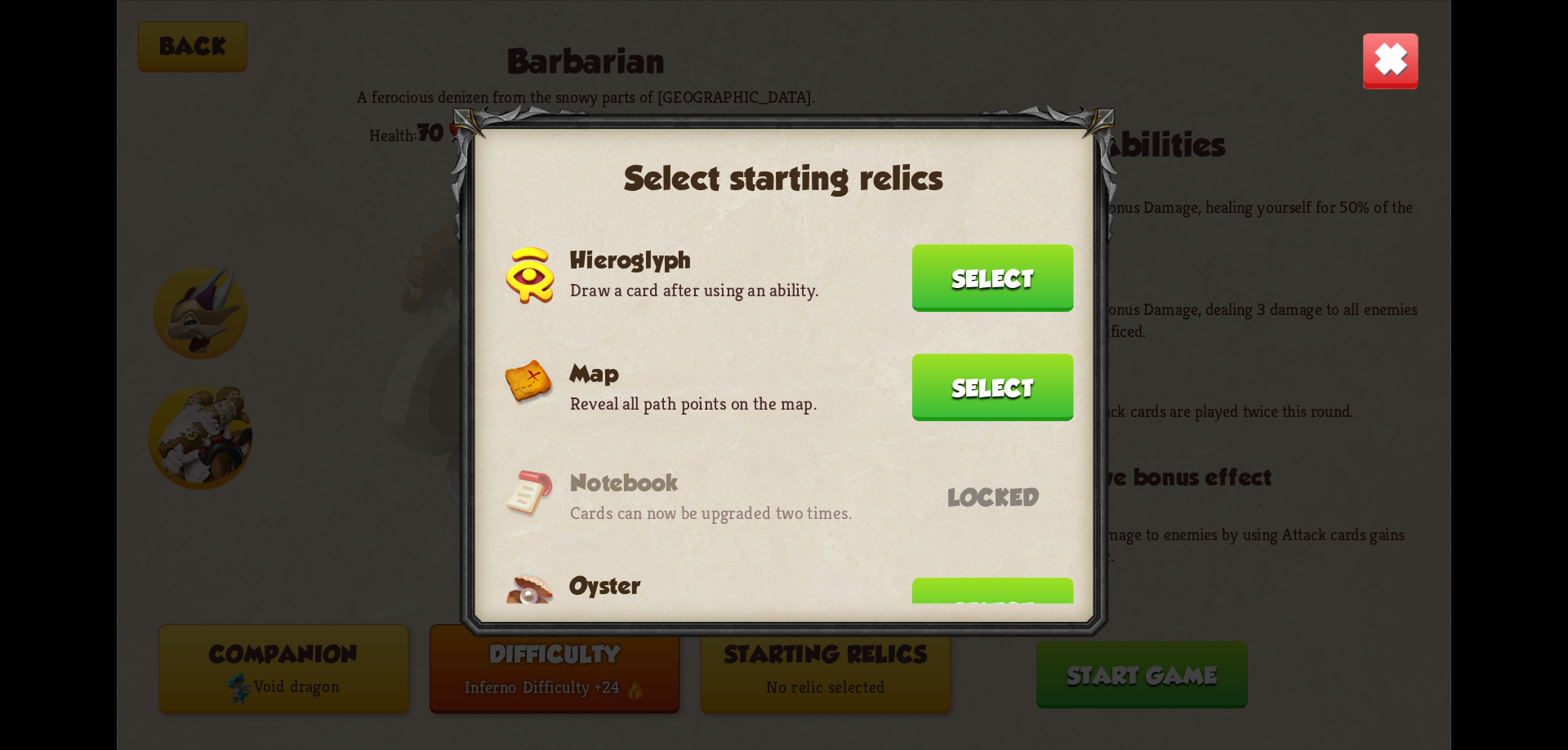
click at [978, 412] on button "Select" at bounding box center [993, 387] width 161 height 68
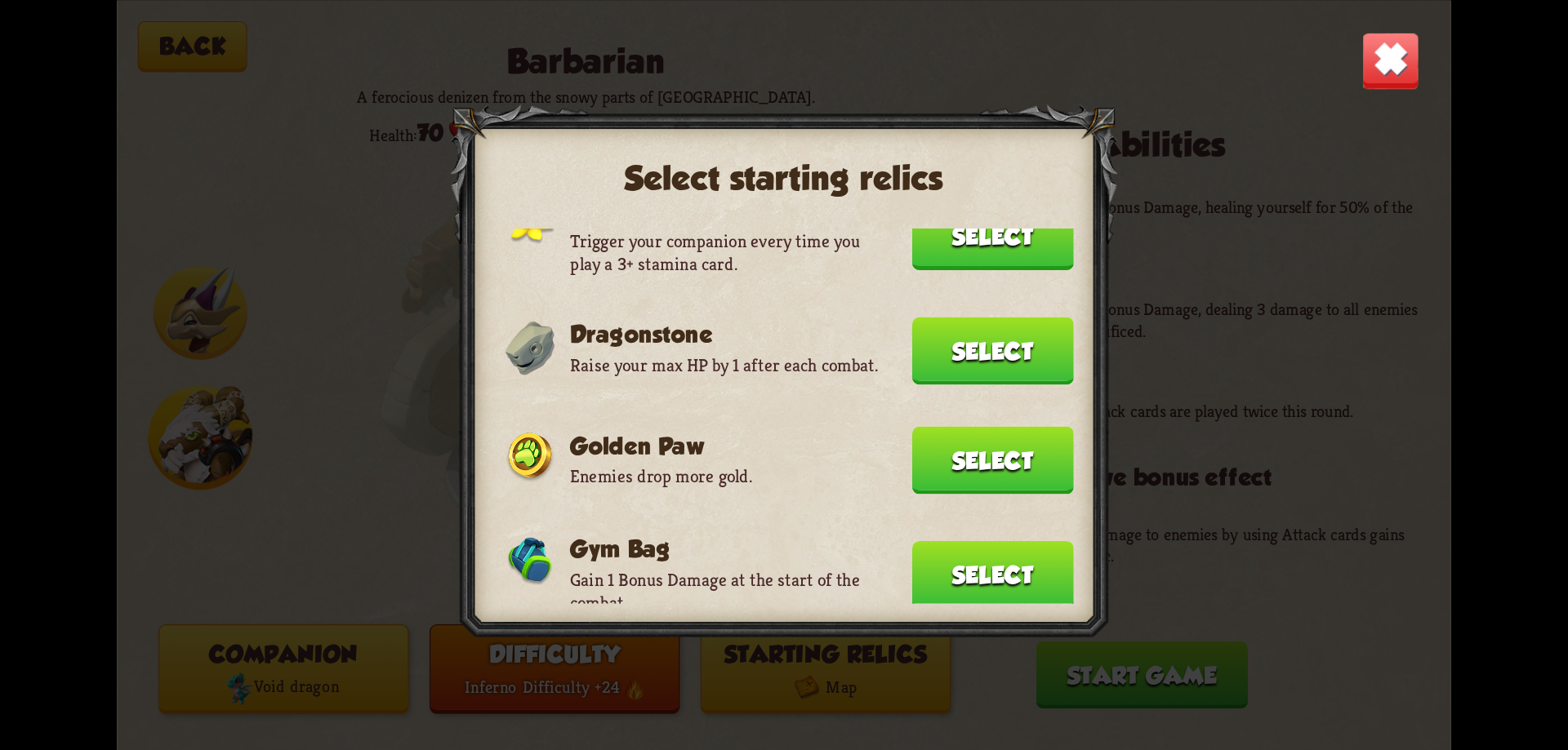
scroll to position [490, 0]
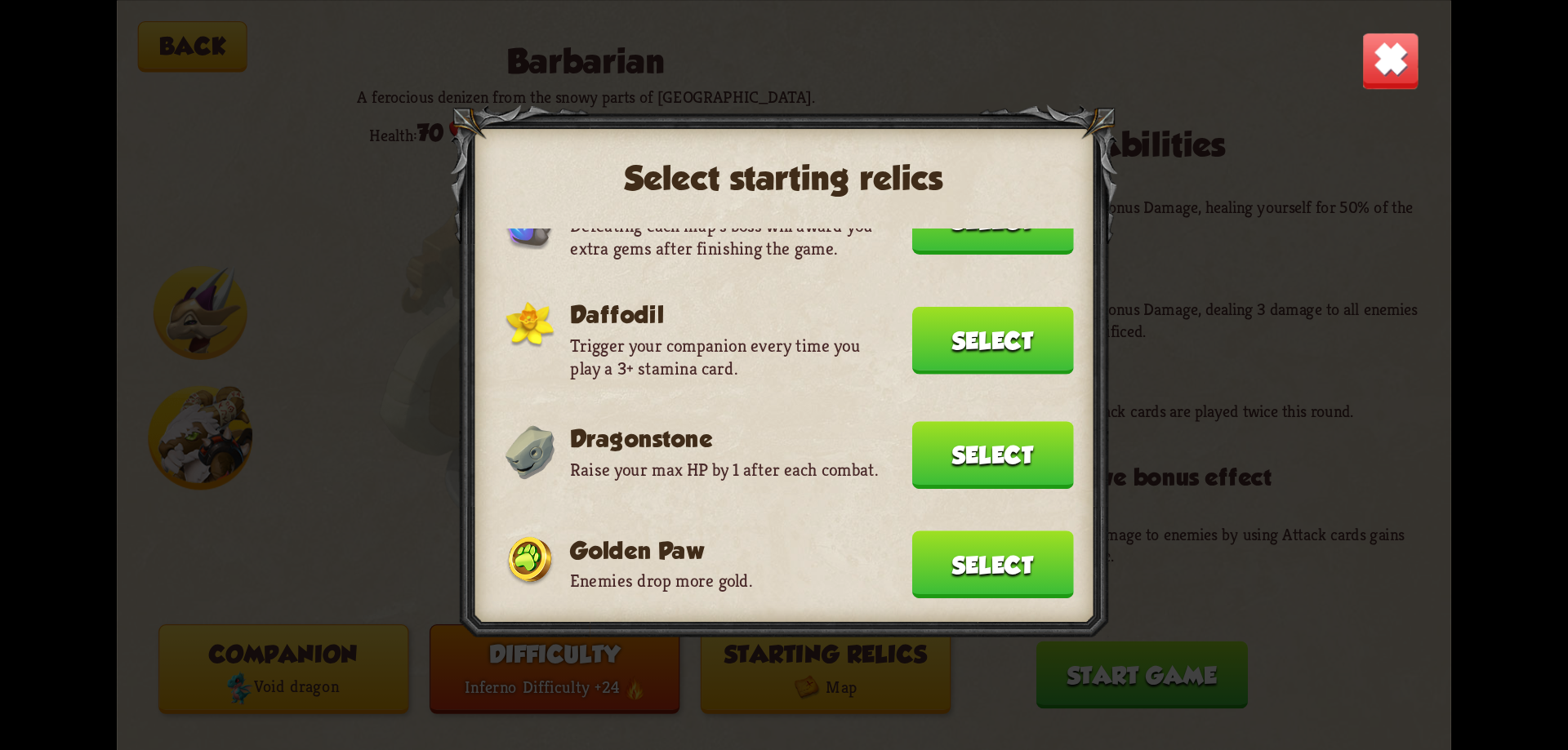
click at [941, 444] on button "Select" at bounding box center [993, 455] width 161 height 68
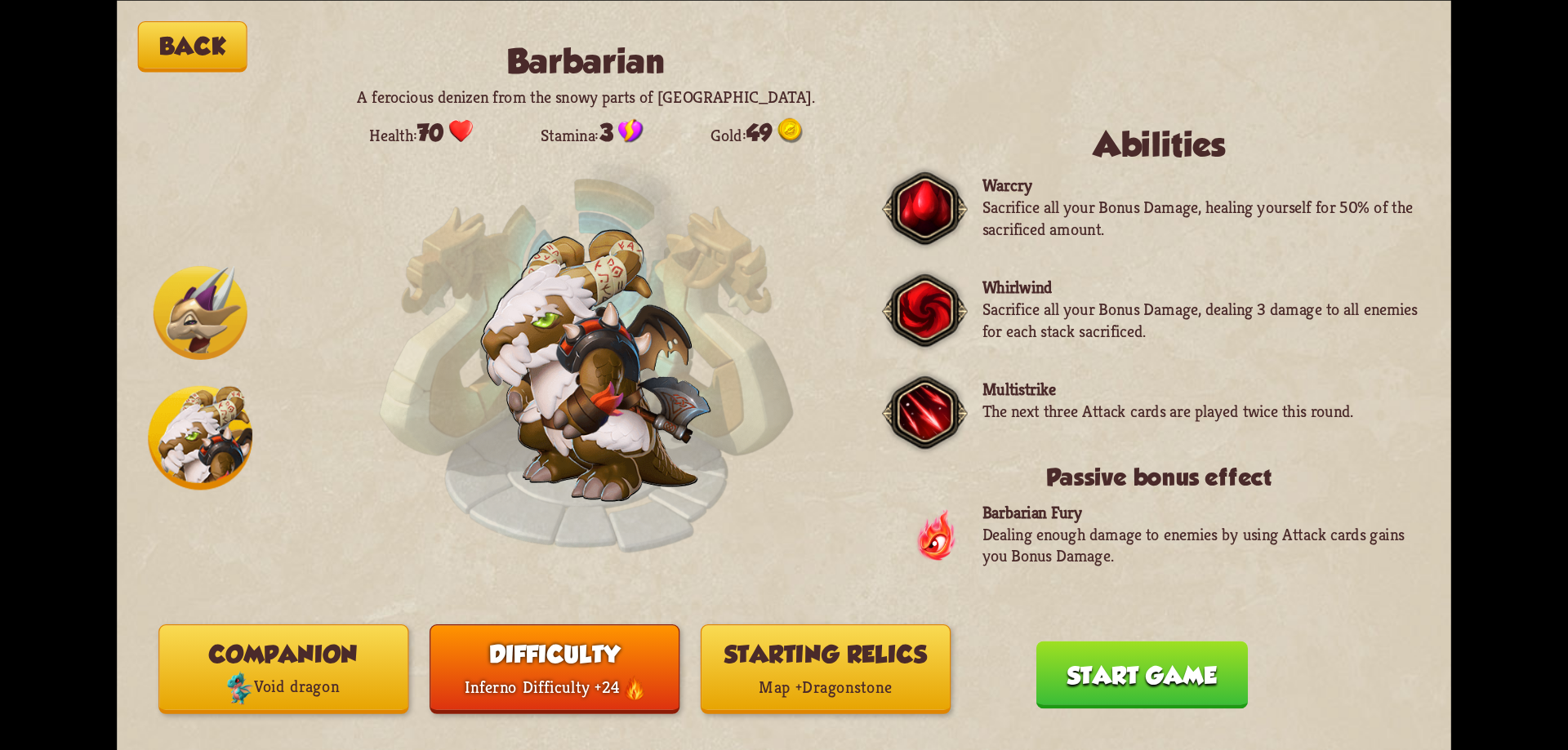
click at [1092, 670] on button "Start game" at bounding box center [1142, 675] width 211 height 68
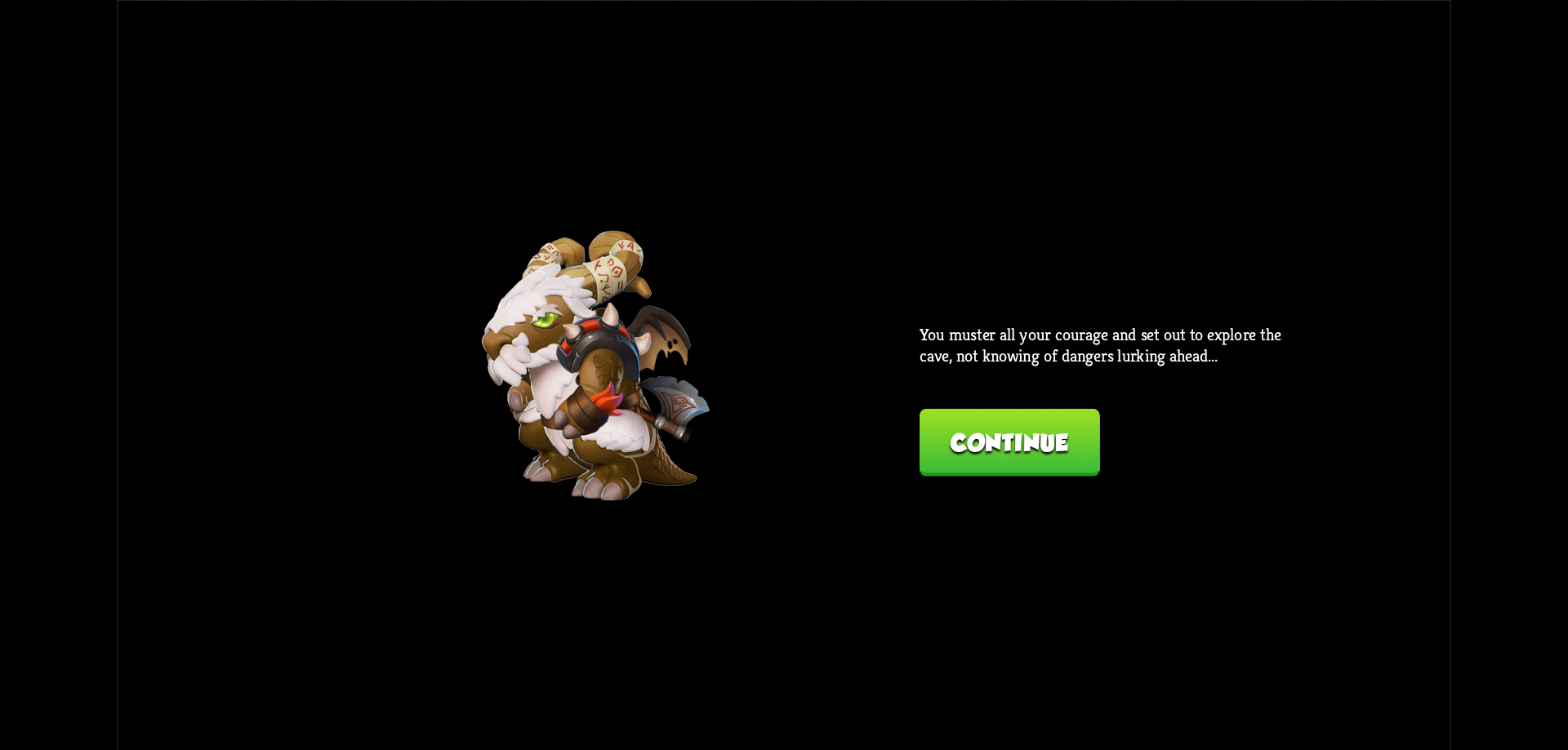
click at [1001, 452] on button "Continue" at bounding box center [1009, 441] width 181 height 68
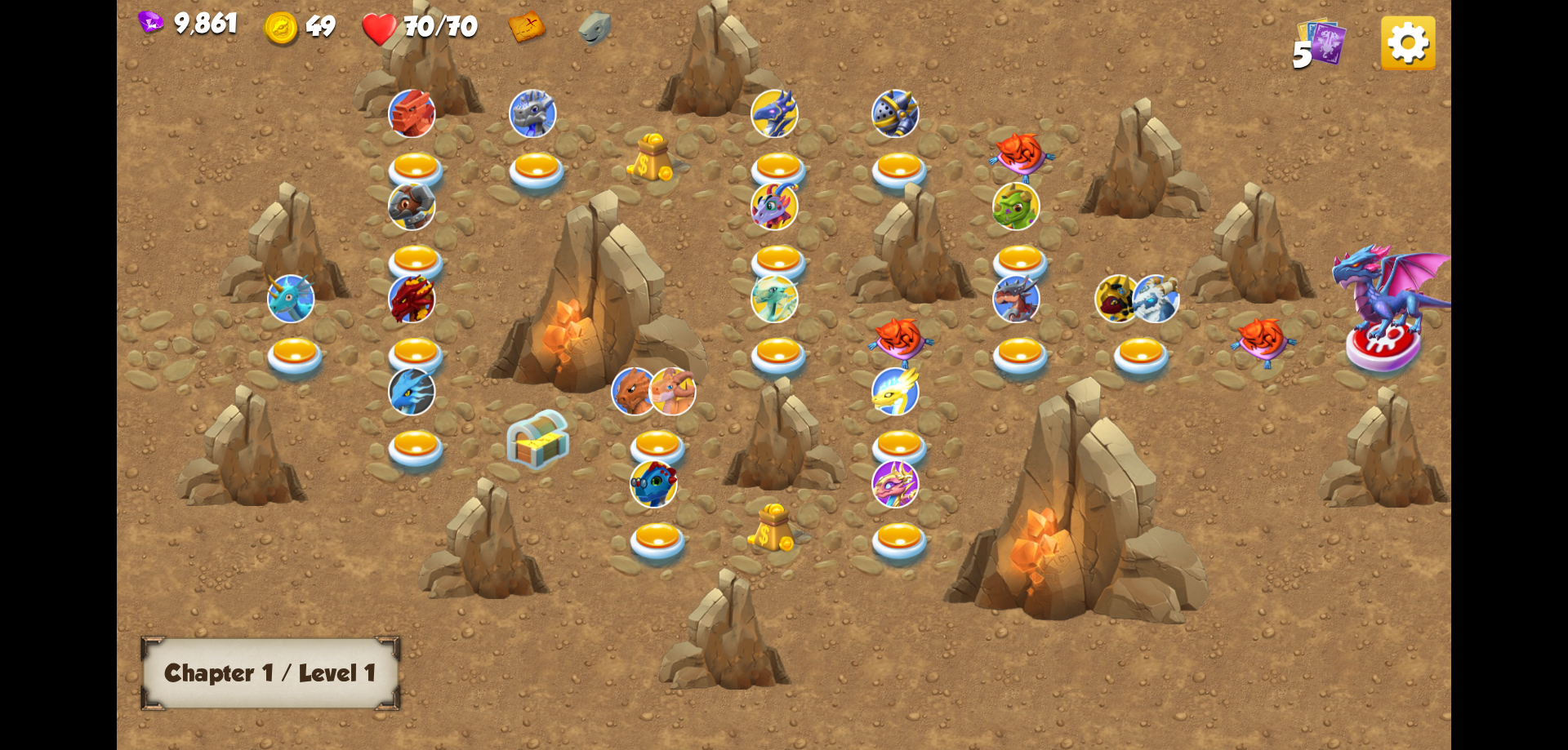
click at [306, 341] on img at bounding box center [296, 361] width 67 height 49
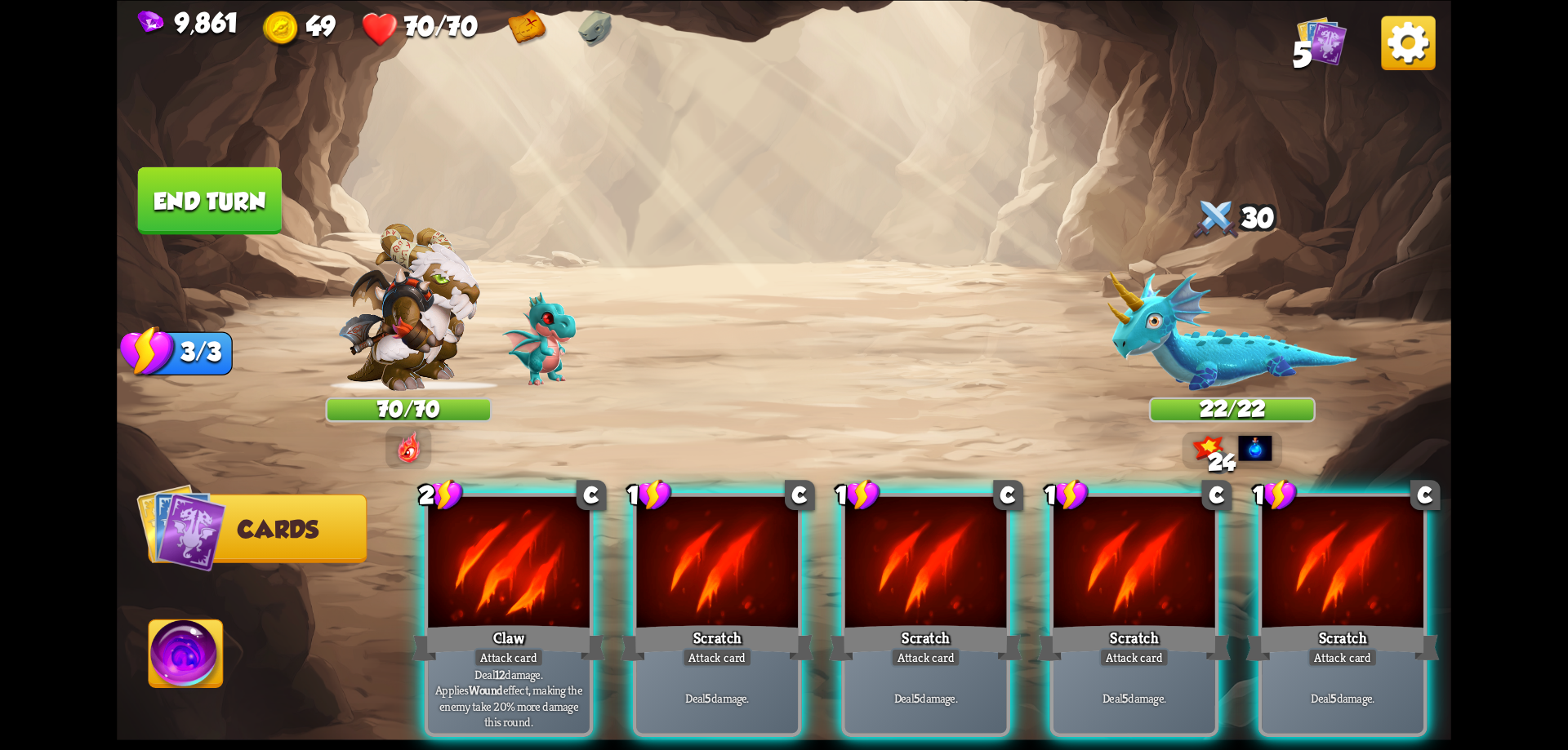
click at [1221, 377] on img at bounding box center [1233, 331] width 250 height 120
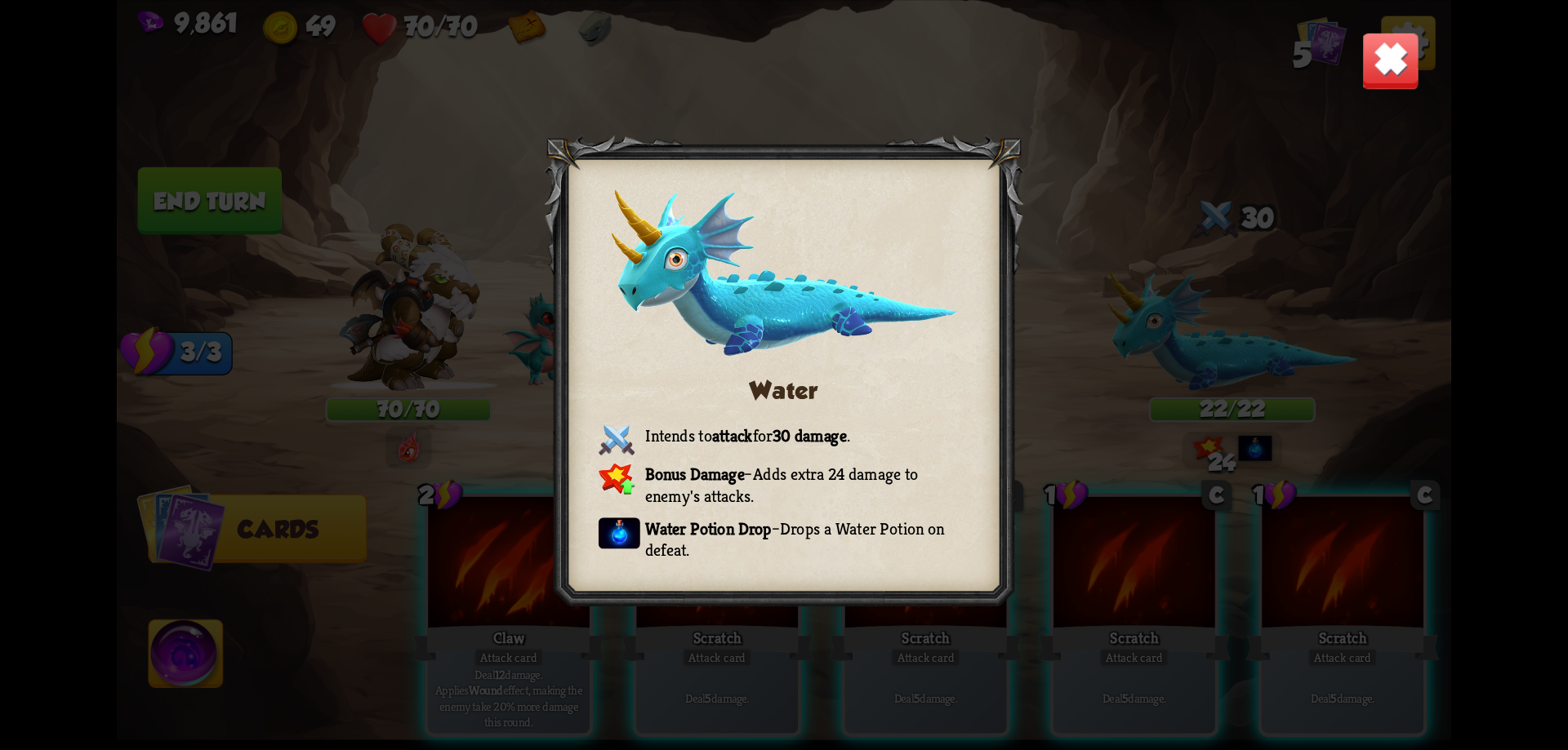
click at [1385, 72] on img at bounding box center [1390, 59] width 58 height 58
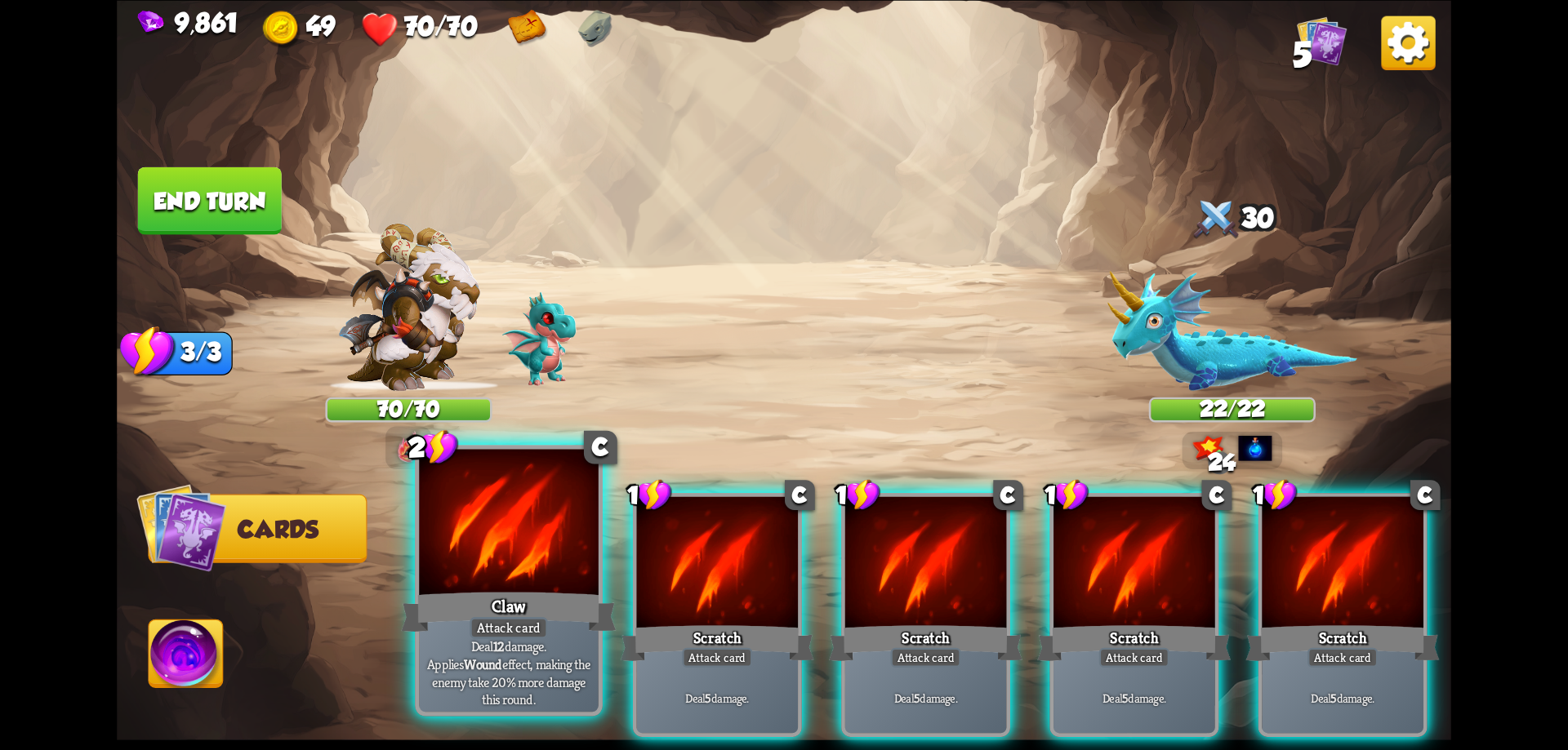
click at [542, 563] on div at bounding box center [508, 525] width 180 height 151
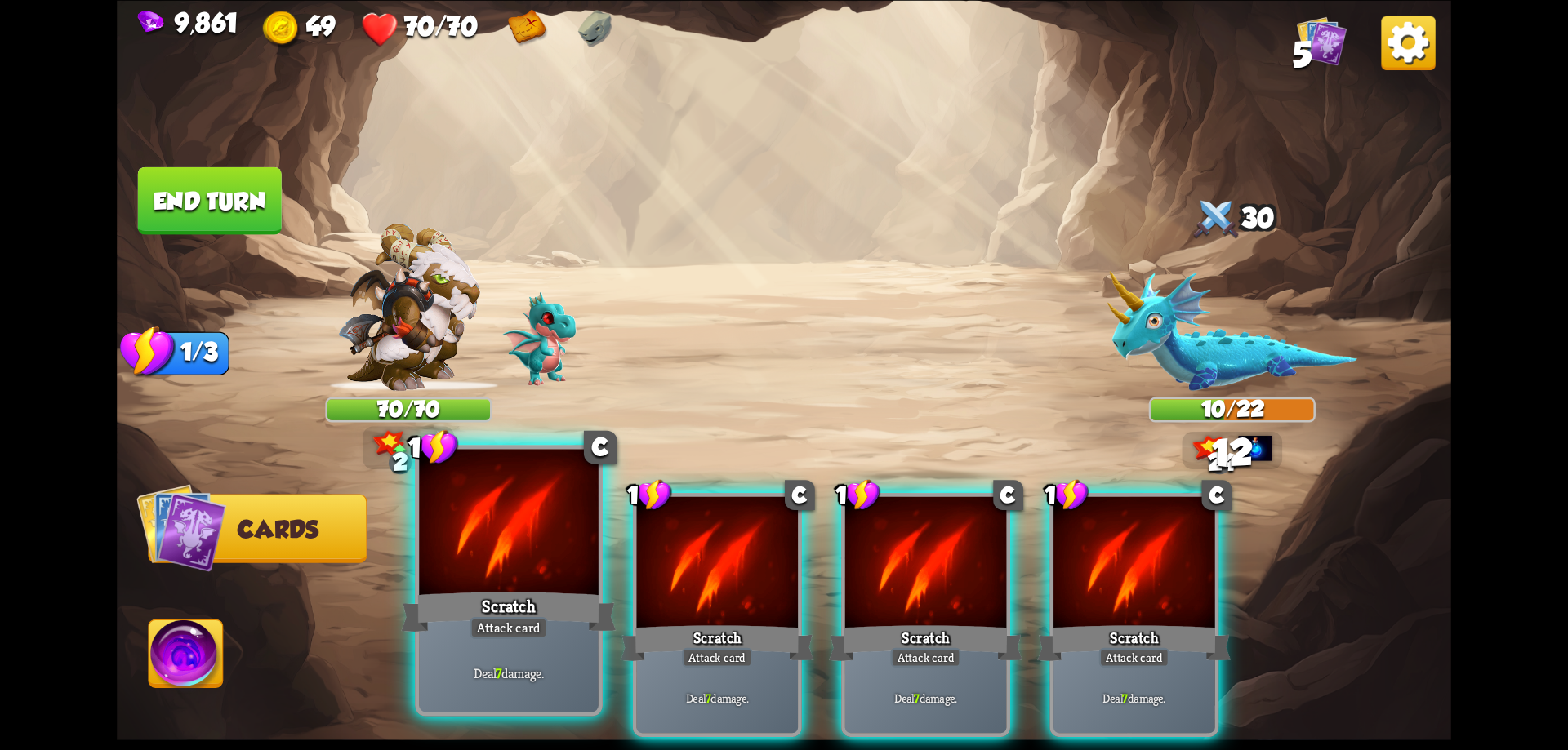
click at [538, 558] on div at bounding box center [508, 525] width 180 height 151
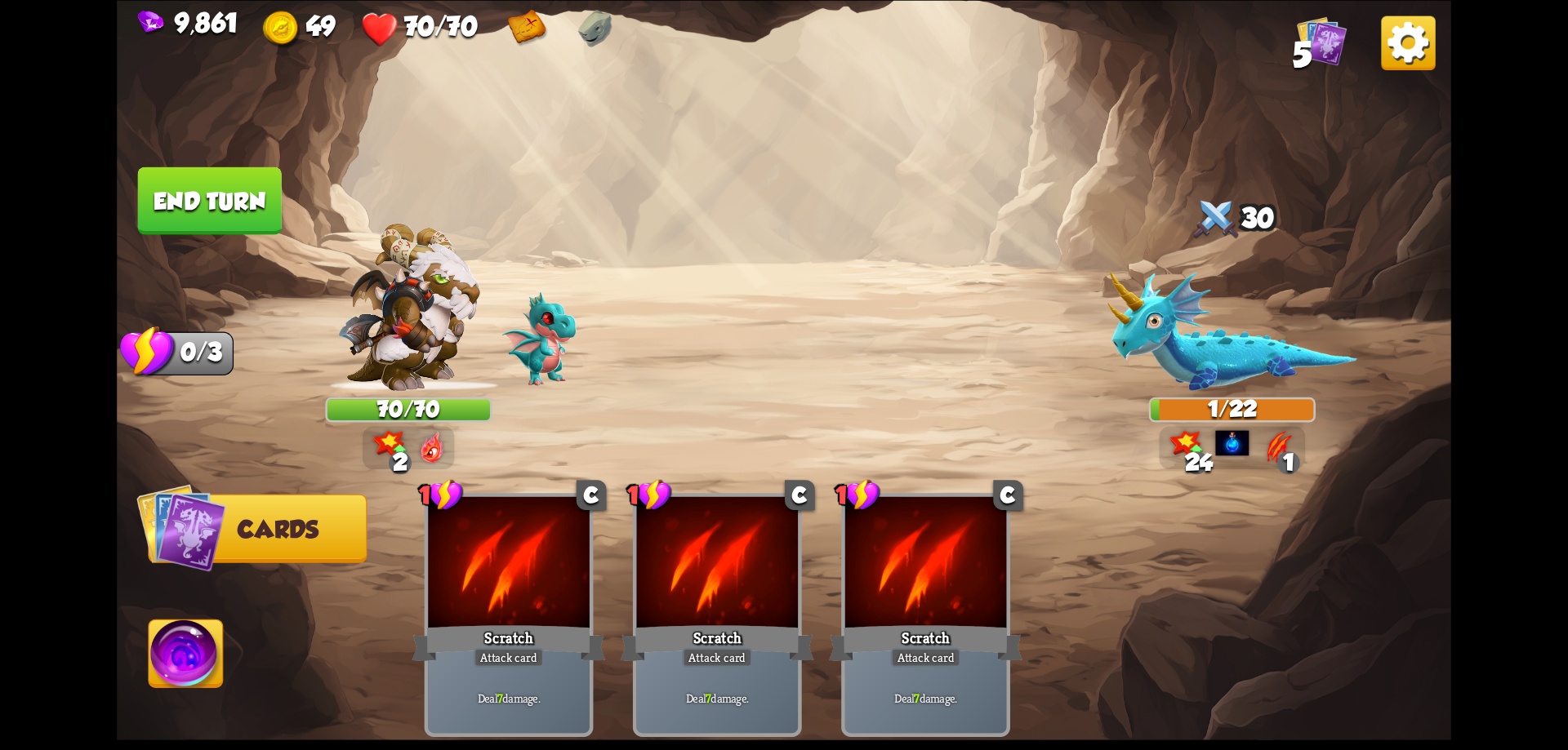
click at [184, 673] on img at bounding box center [186, 657] width 75 height 75
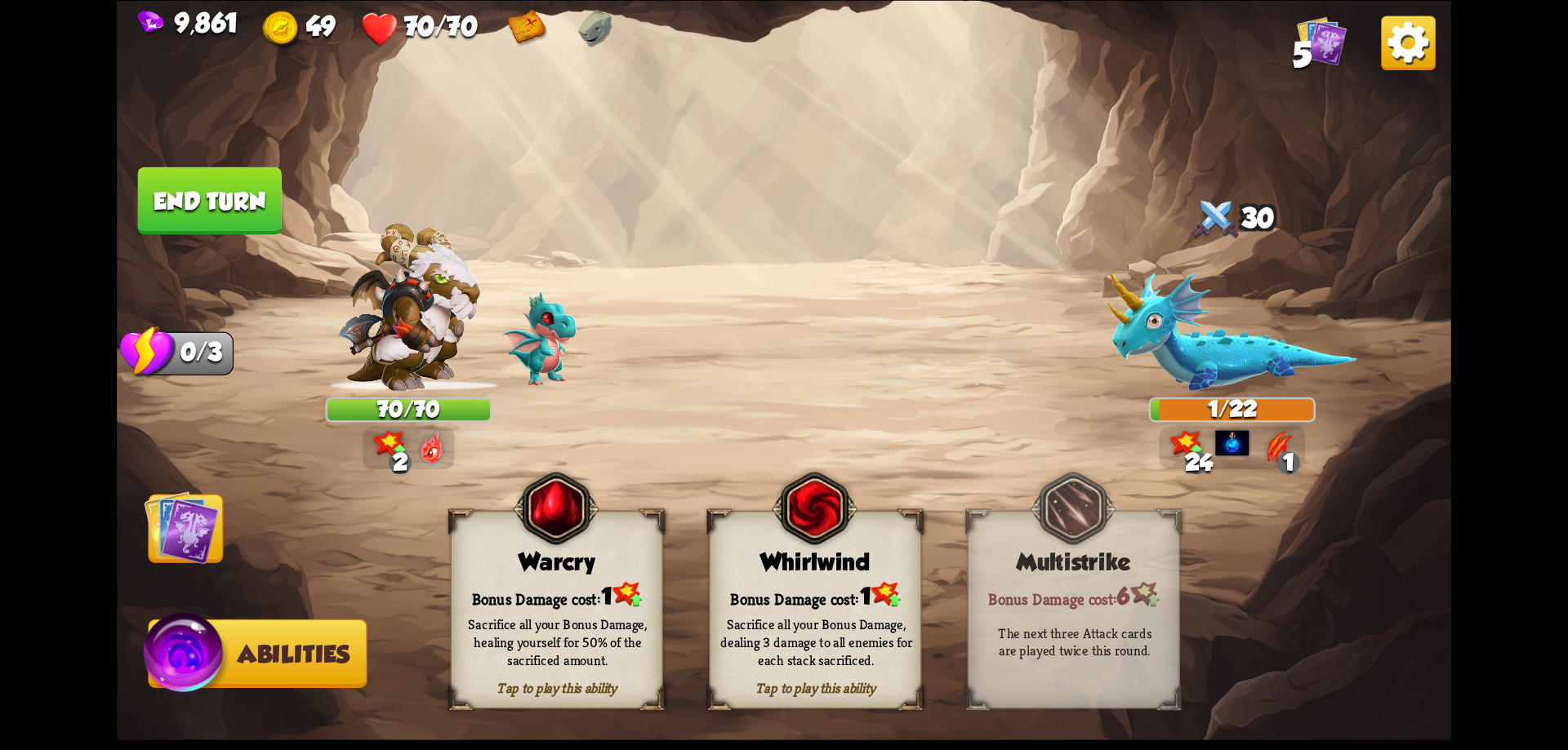
click at [810, 556] on div "Whirlwind" at bounding box center [815, 561] width 211 height 27
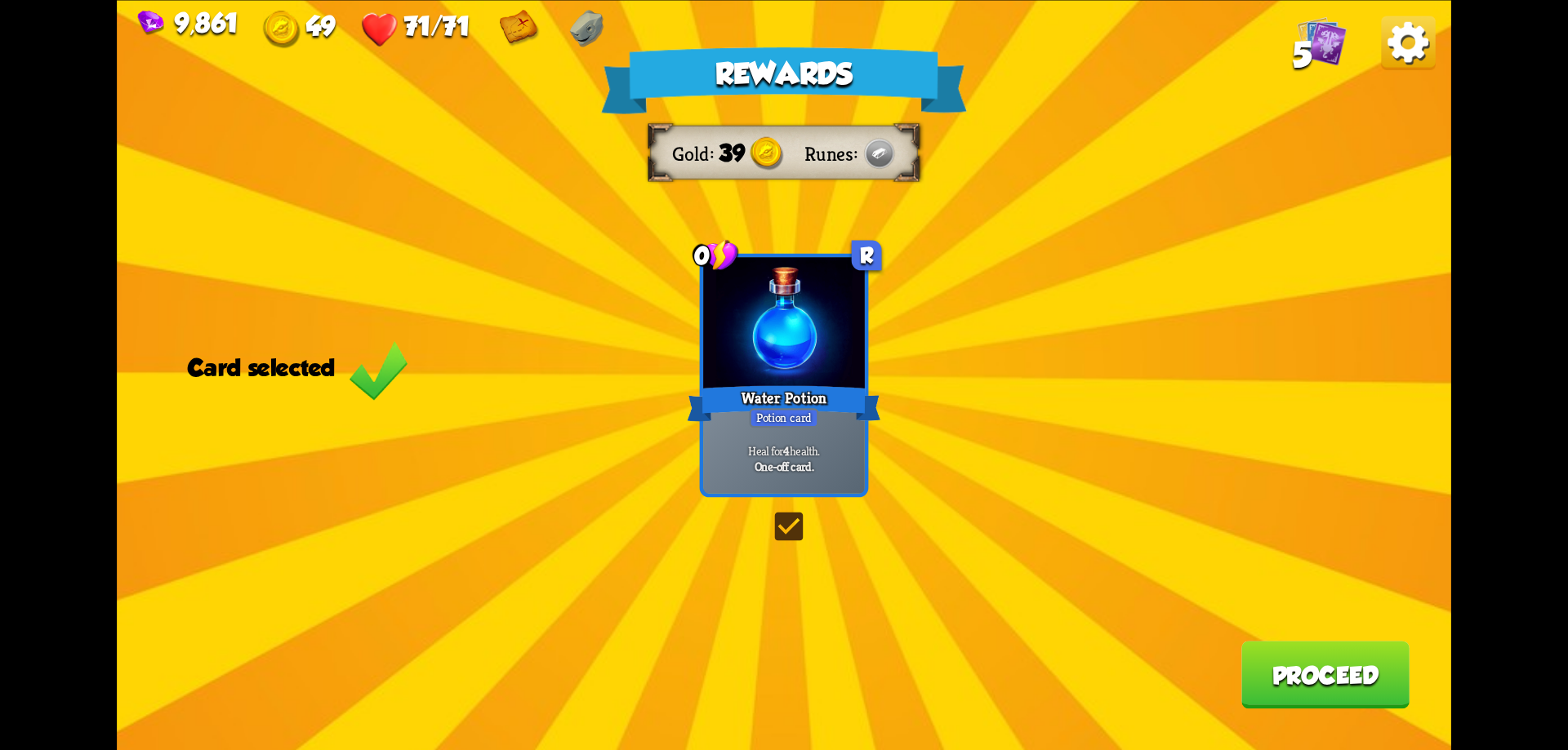
click at [1297, 665] on button "Proceed" at bounding box center [1325, 675] width 168 height 68
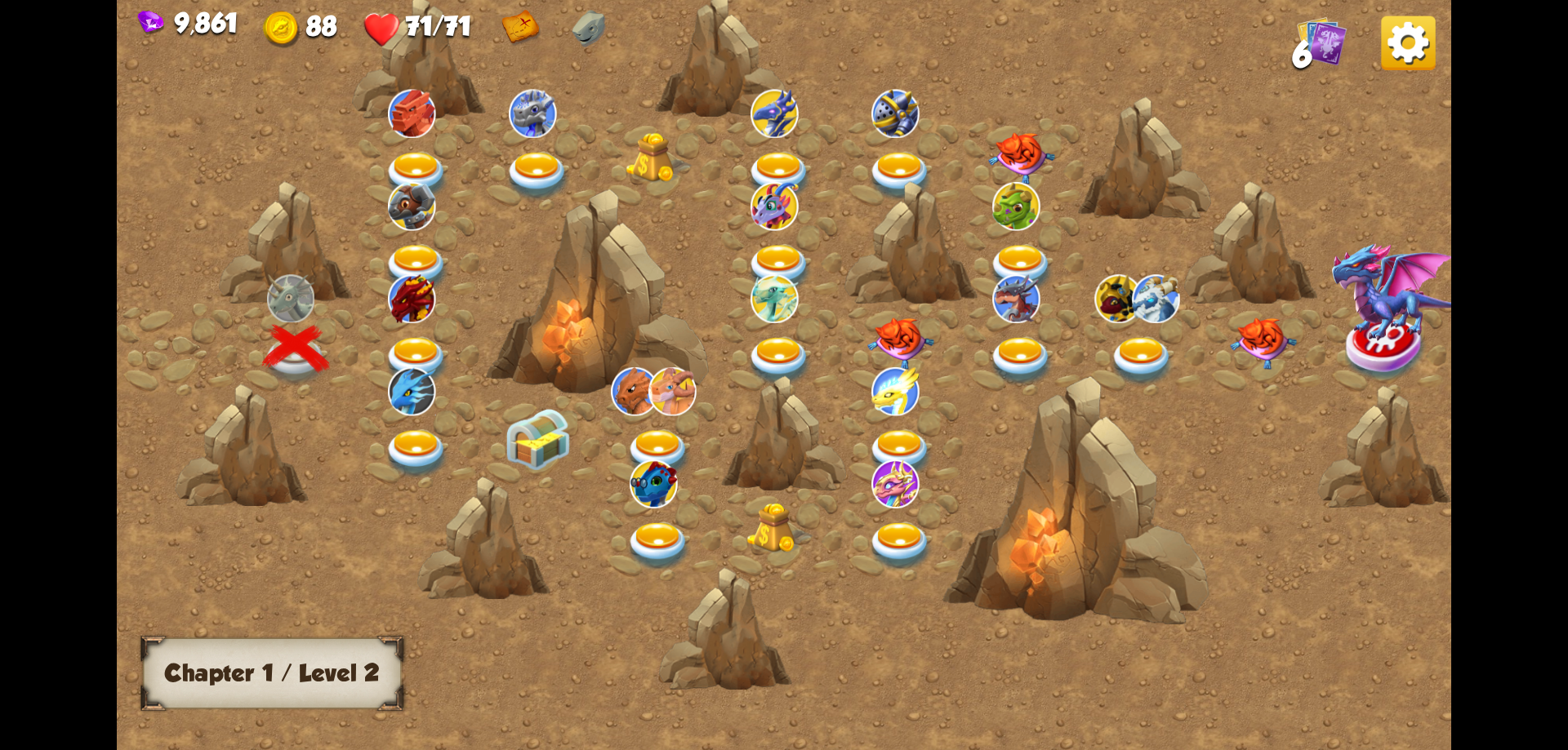
click at [417, 339] on img at bounding box center [418, 361] width 67 height 49
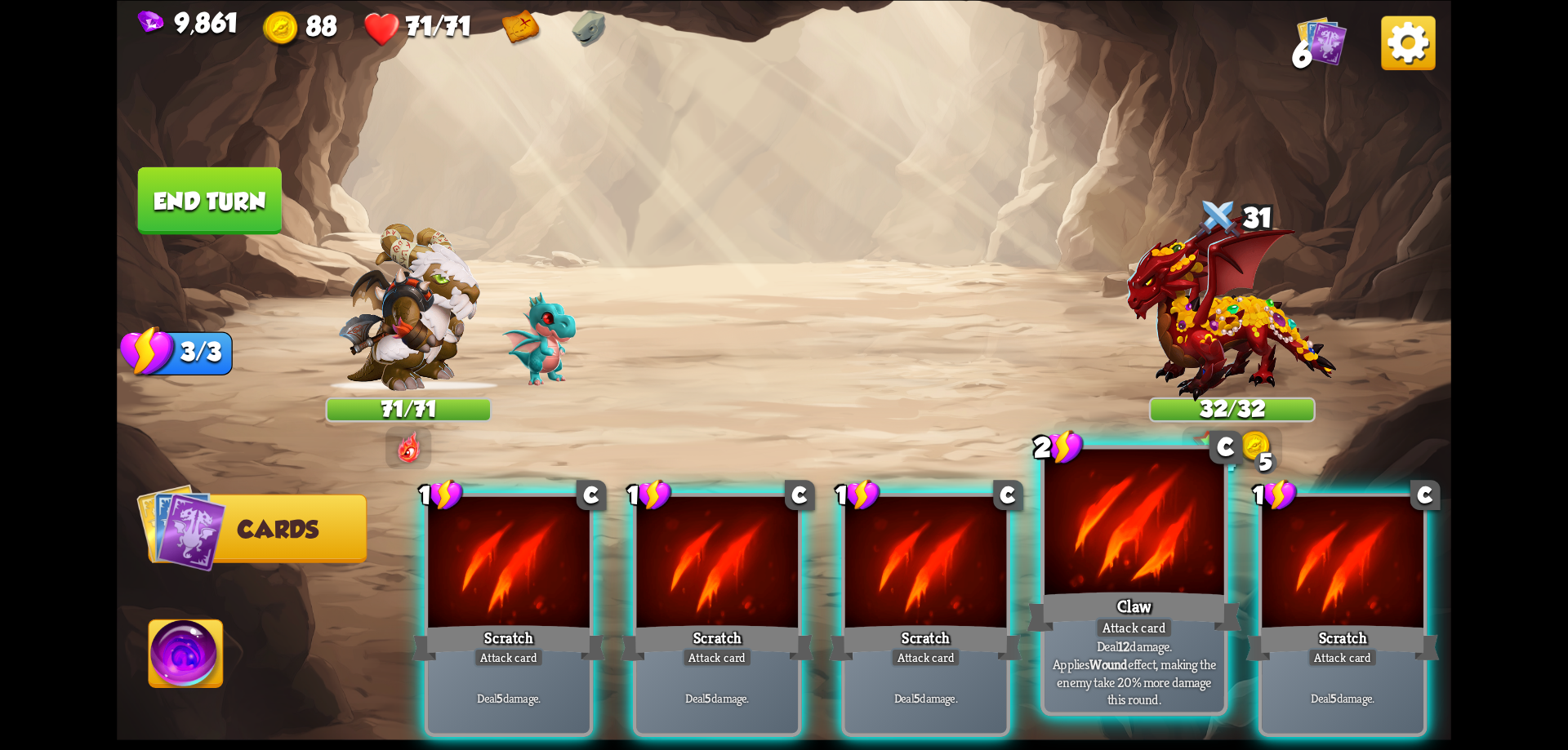
click at [1114, 546] on div at bounding box center [1134, 525] width 180 height 151
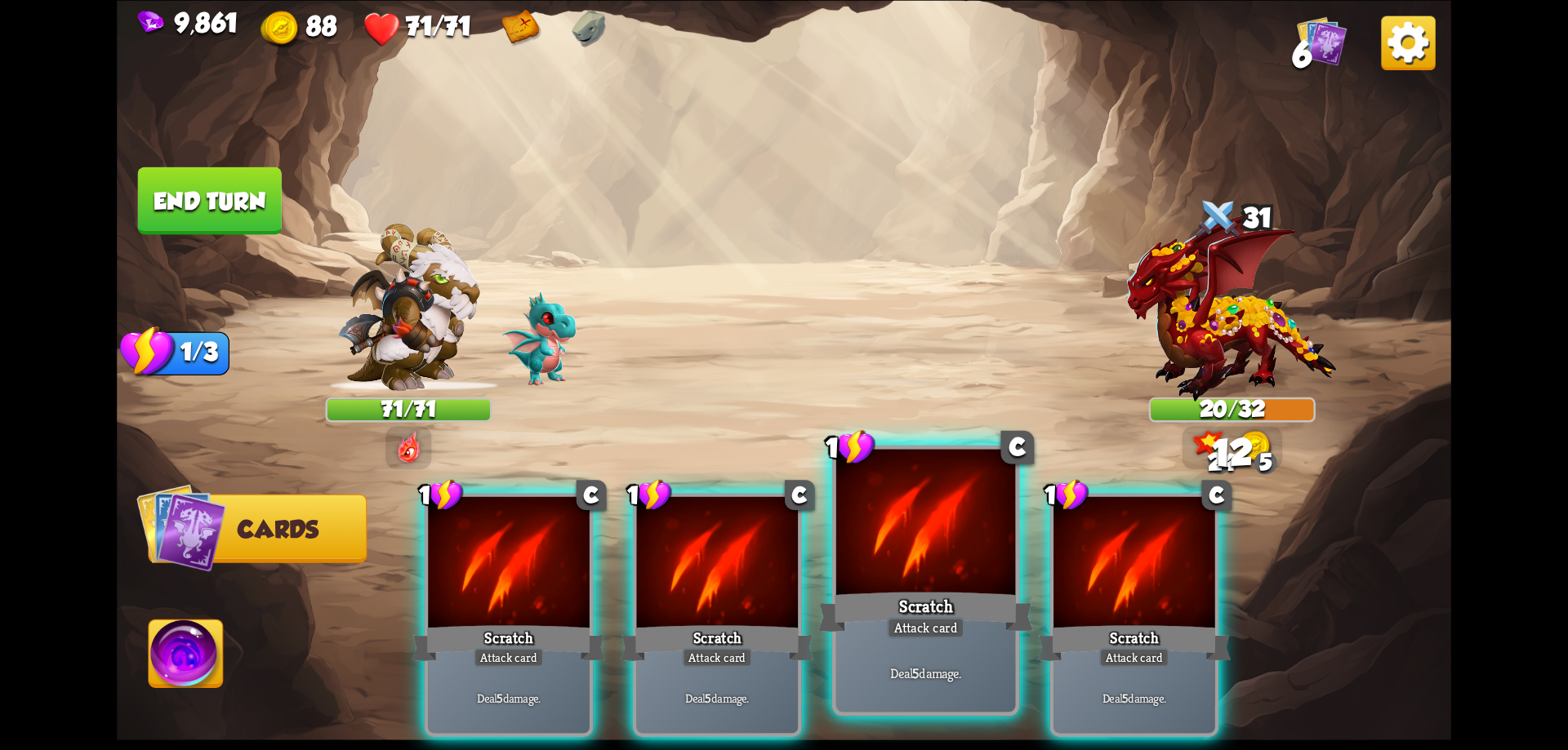
click at [976, 540] on div at bounding box center [926, 525] width 180 height 151
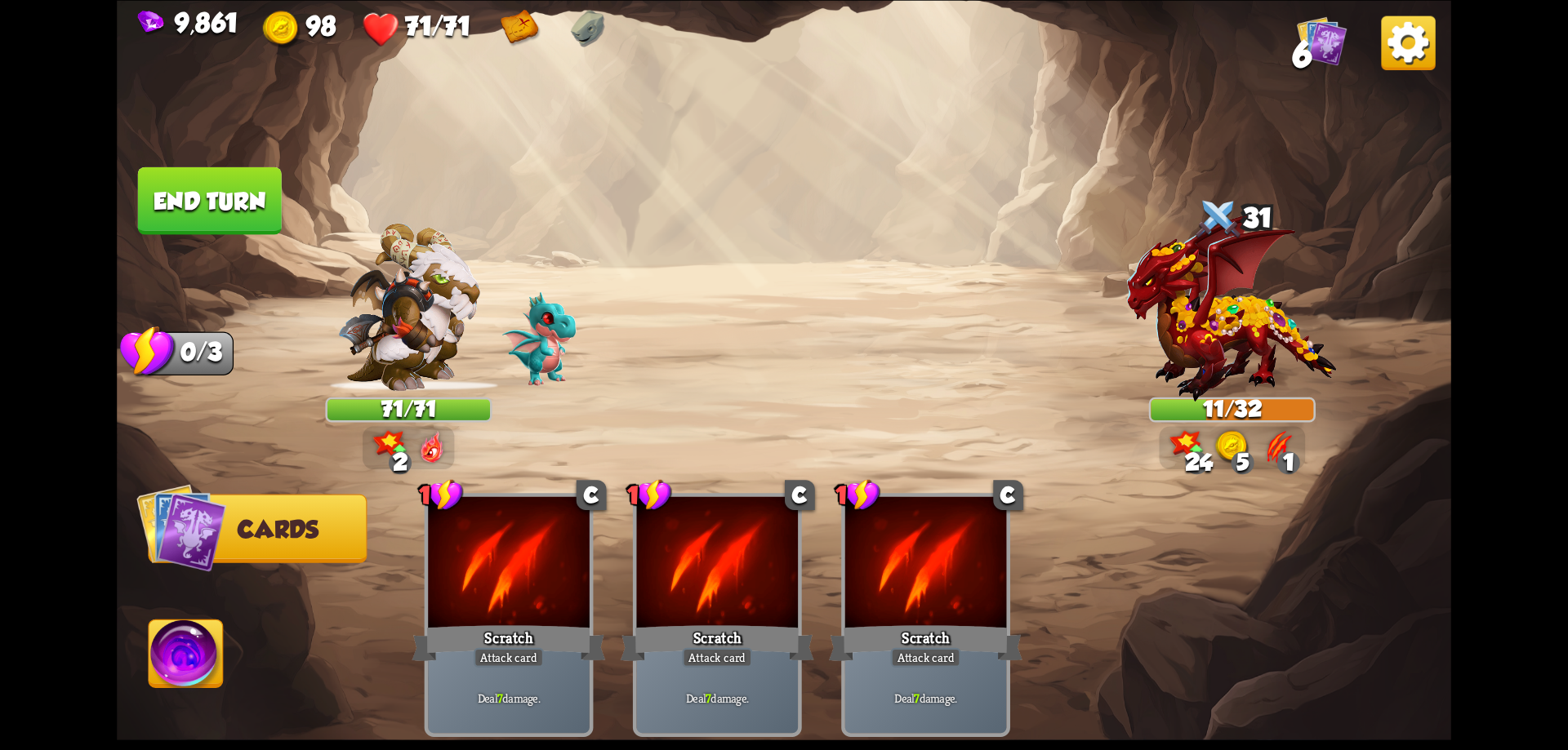
click at [174, 658] on img at bounding box center [186, 657] width 75 height 75
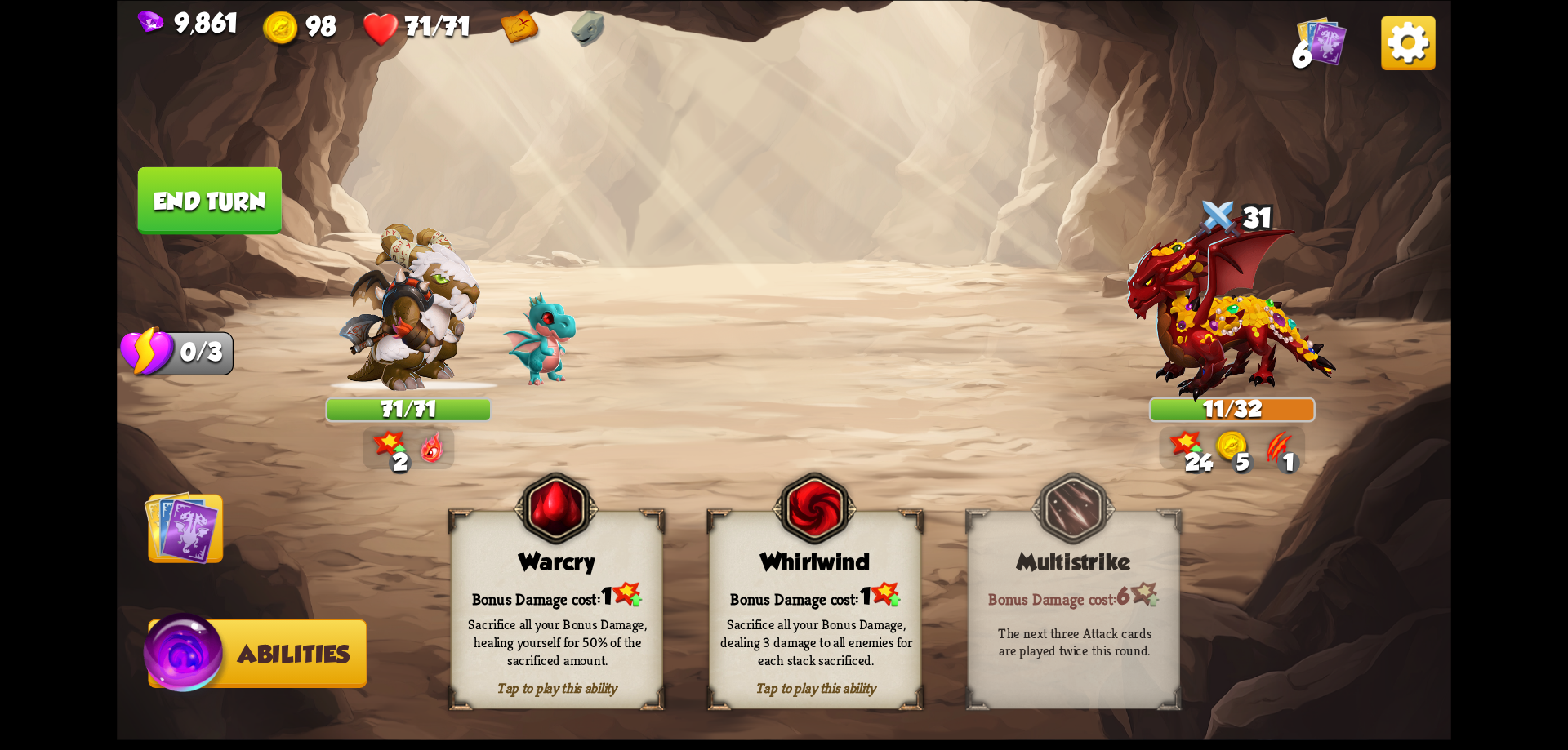
click at [849, 570] on div "Whirlwind" at bounding box center [815, 561] width 211 height 27
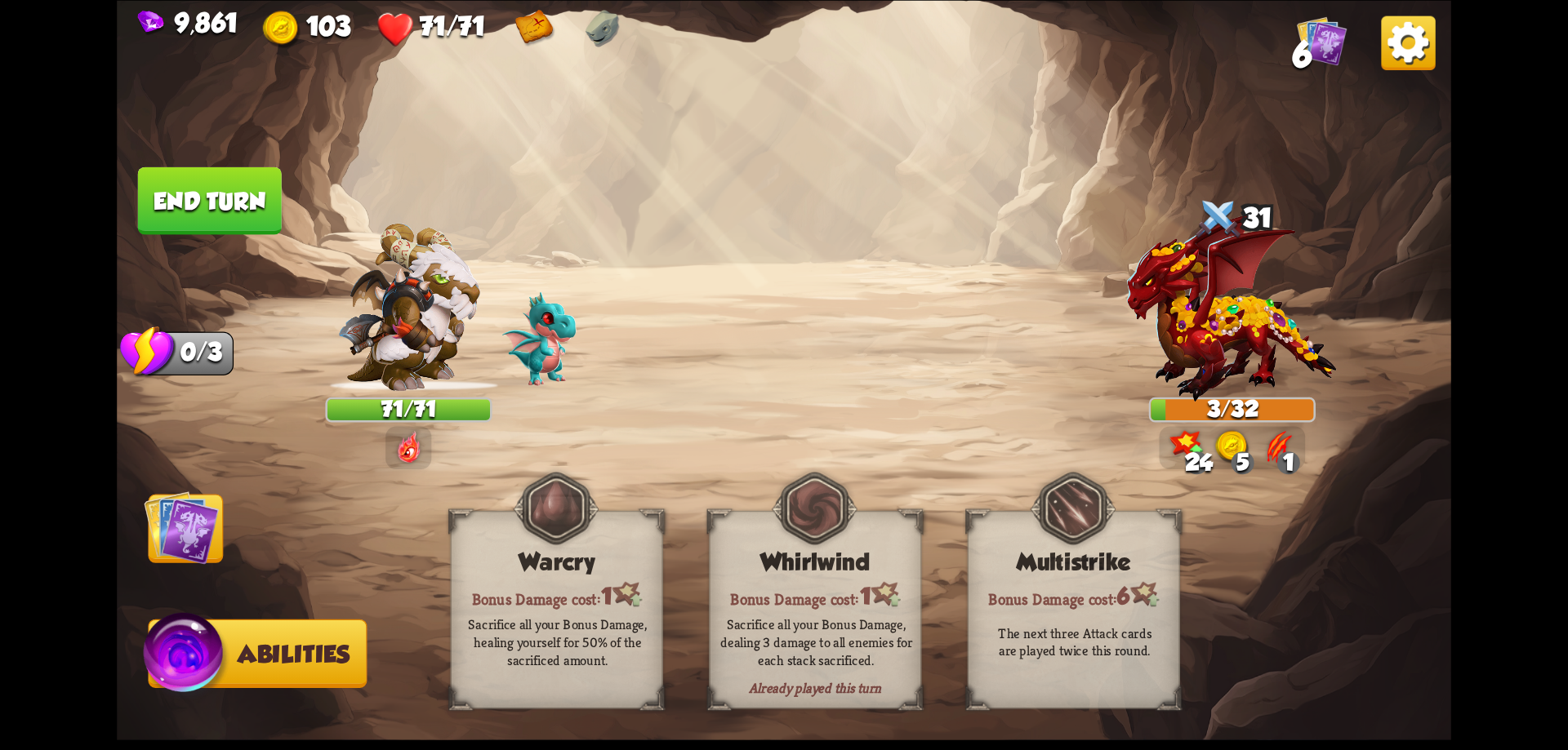
click at [187, 511] on img at bounding box center [181, 527] width 75 height 75
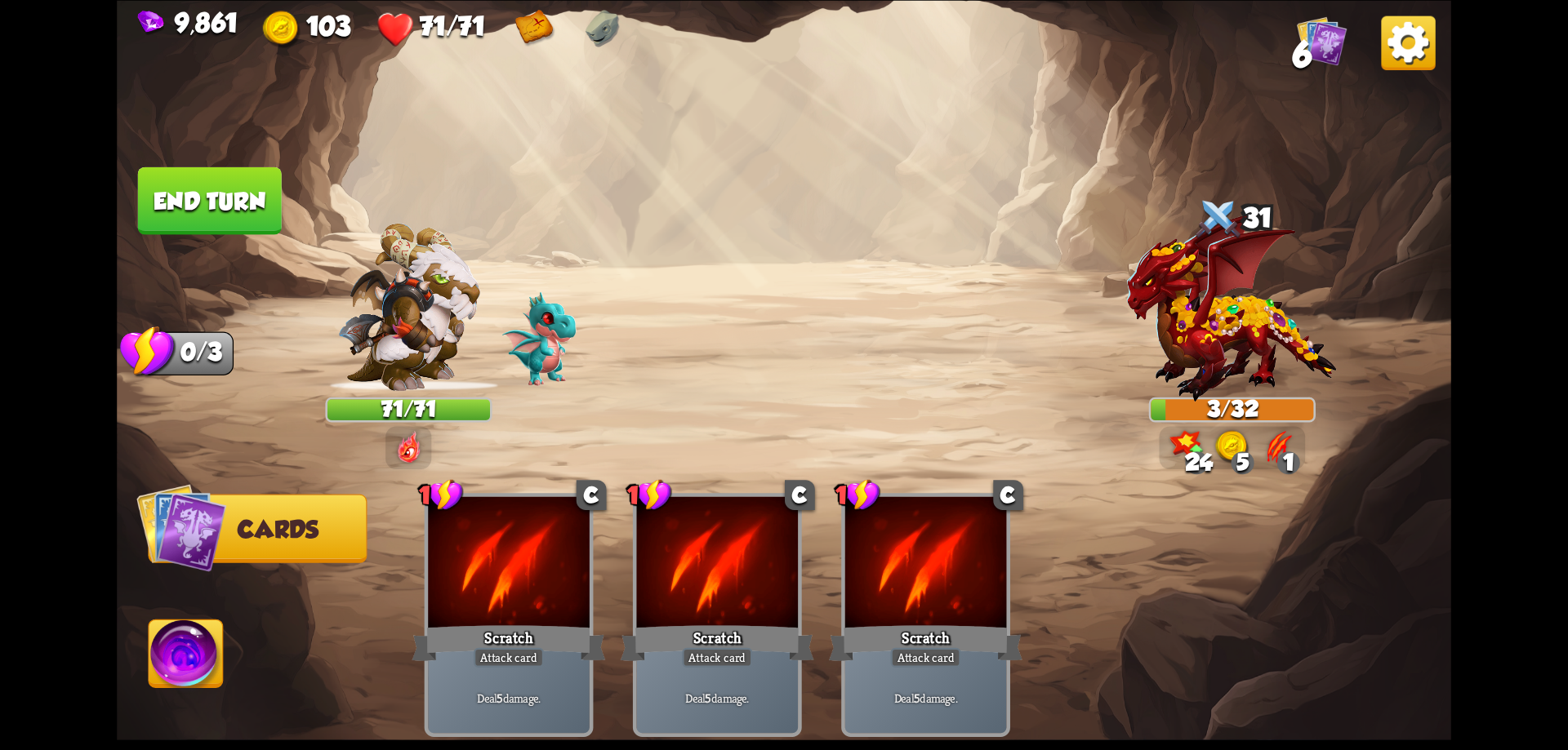
click at [251, 191] on button "End turn" at bounding box center [209, 200] width 143 height 68
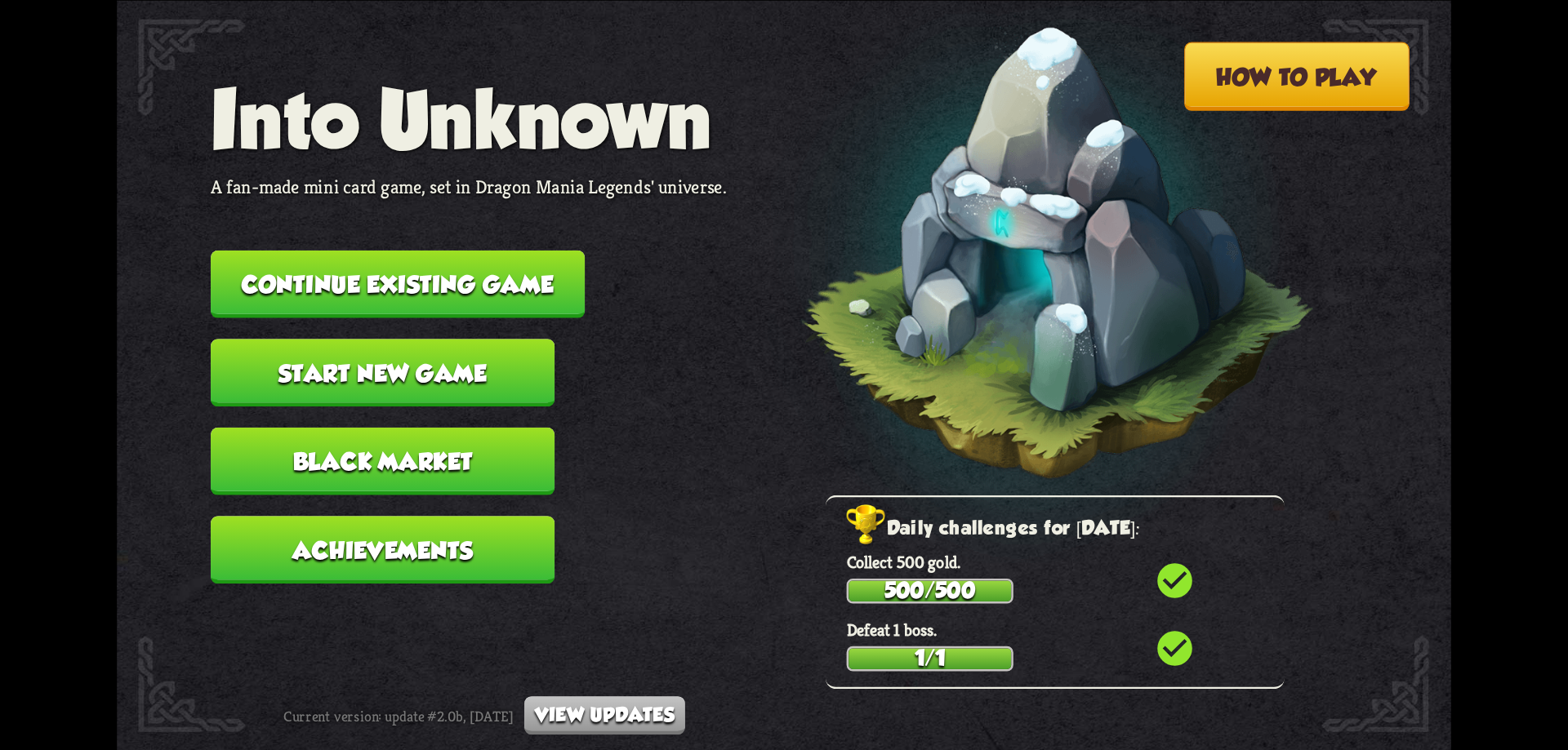
click at [527, 270] on button "Continue existing game" at bounding box center [397, 284] width 374 height 68
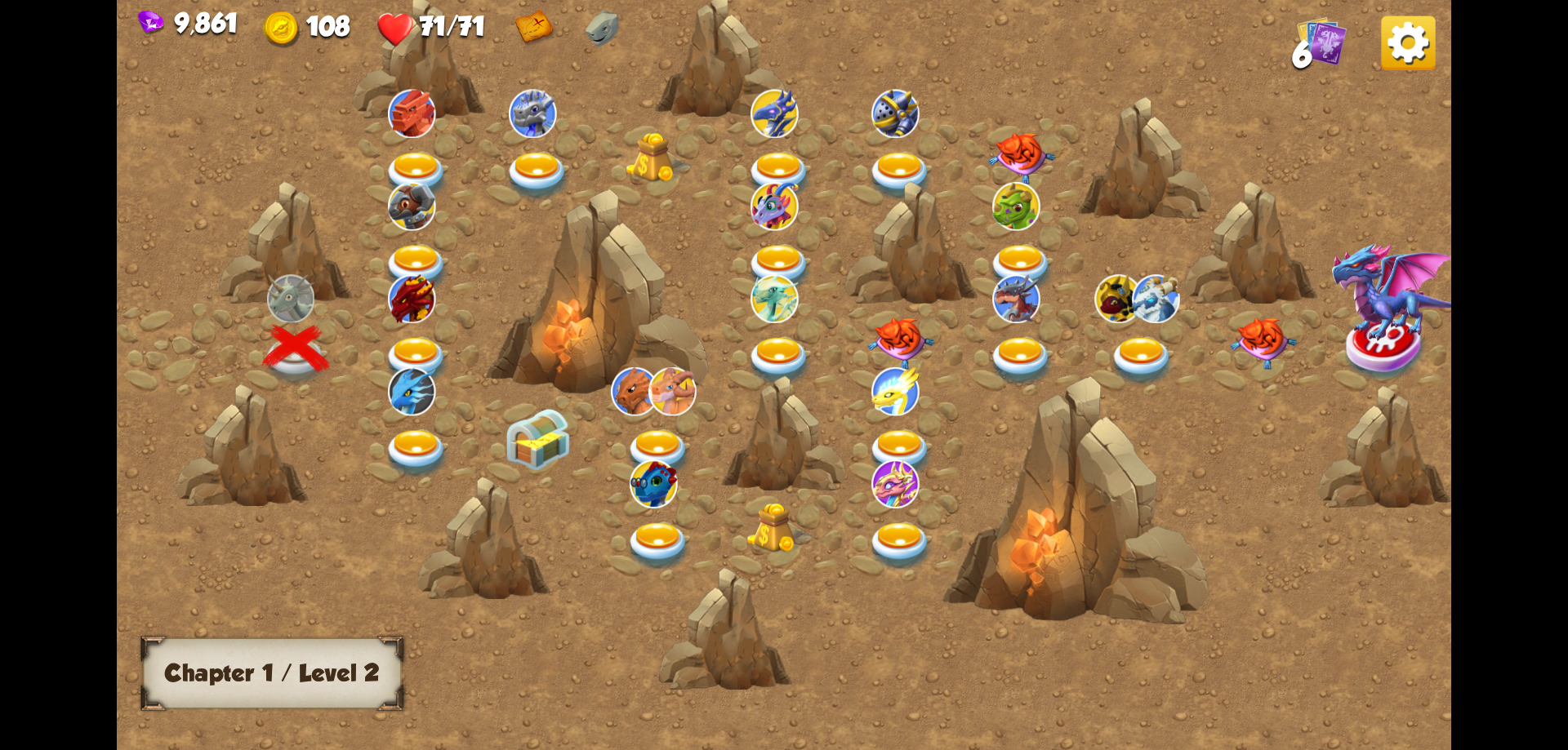
click at [419, 343] on img at bounding box center [418, 361] width 67 height 49
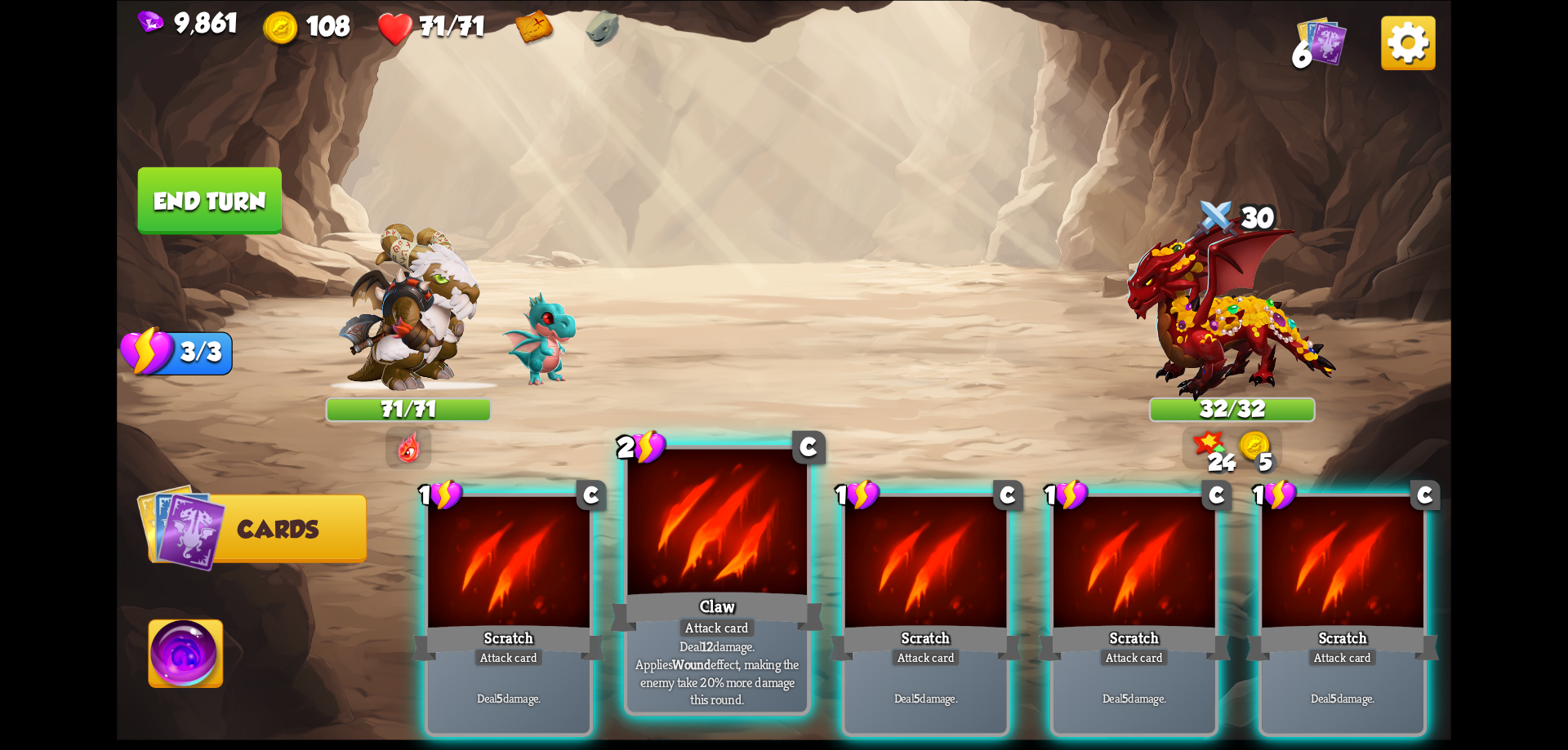
click at [736, 593] on div "Claw" at bounding box center [717, 611] width 215 height 48
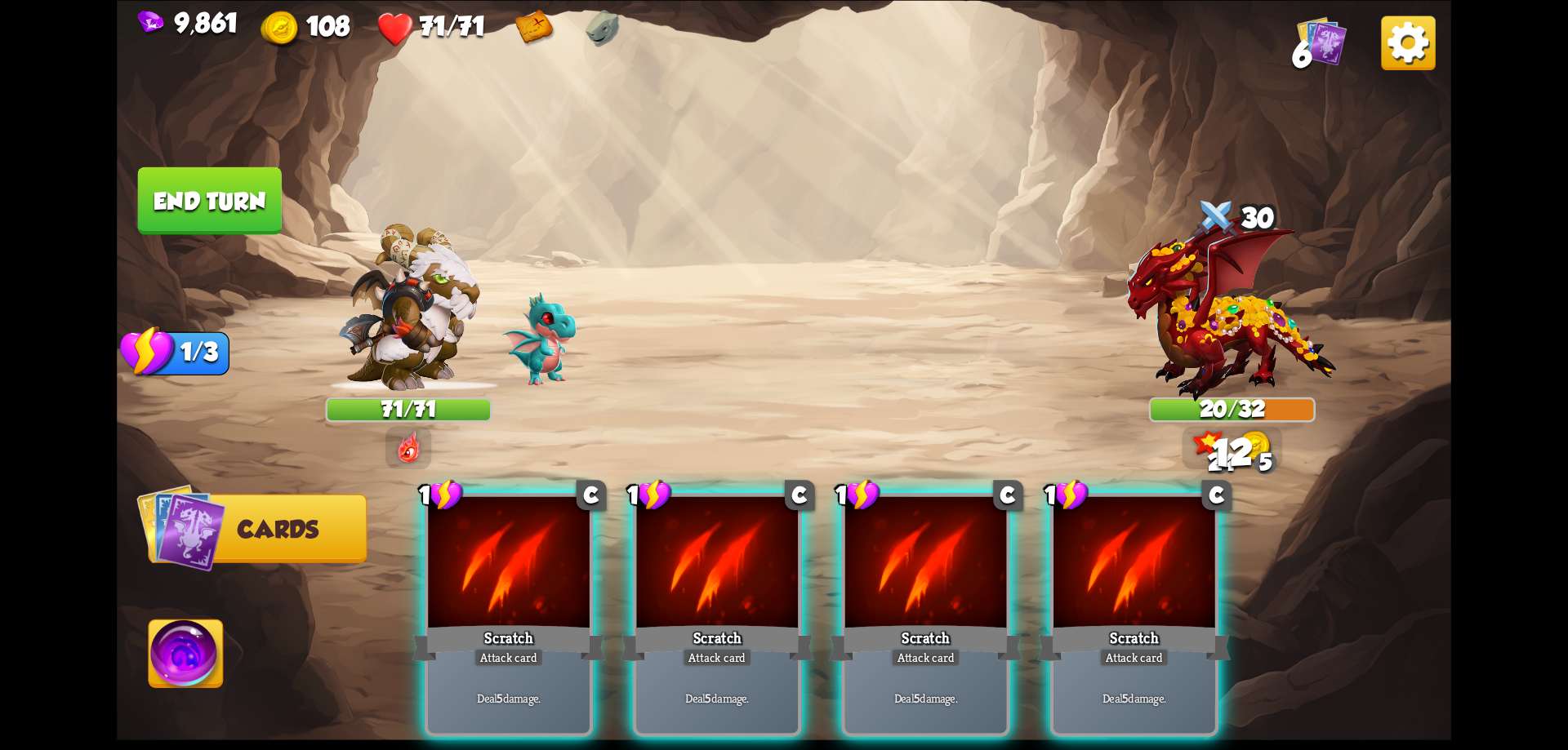
click at [736, 621] on div "Scratch" at bounding box center [718, 642] width 194 height 43
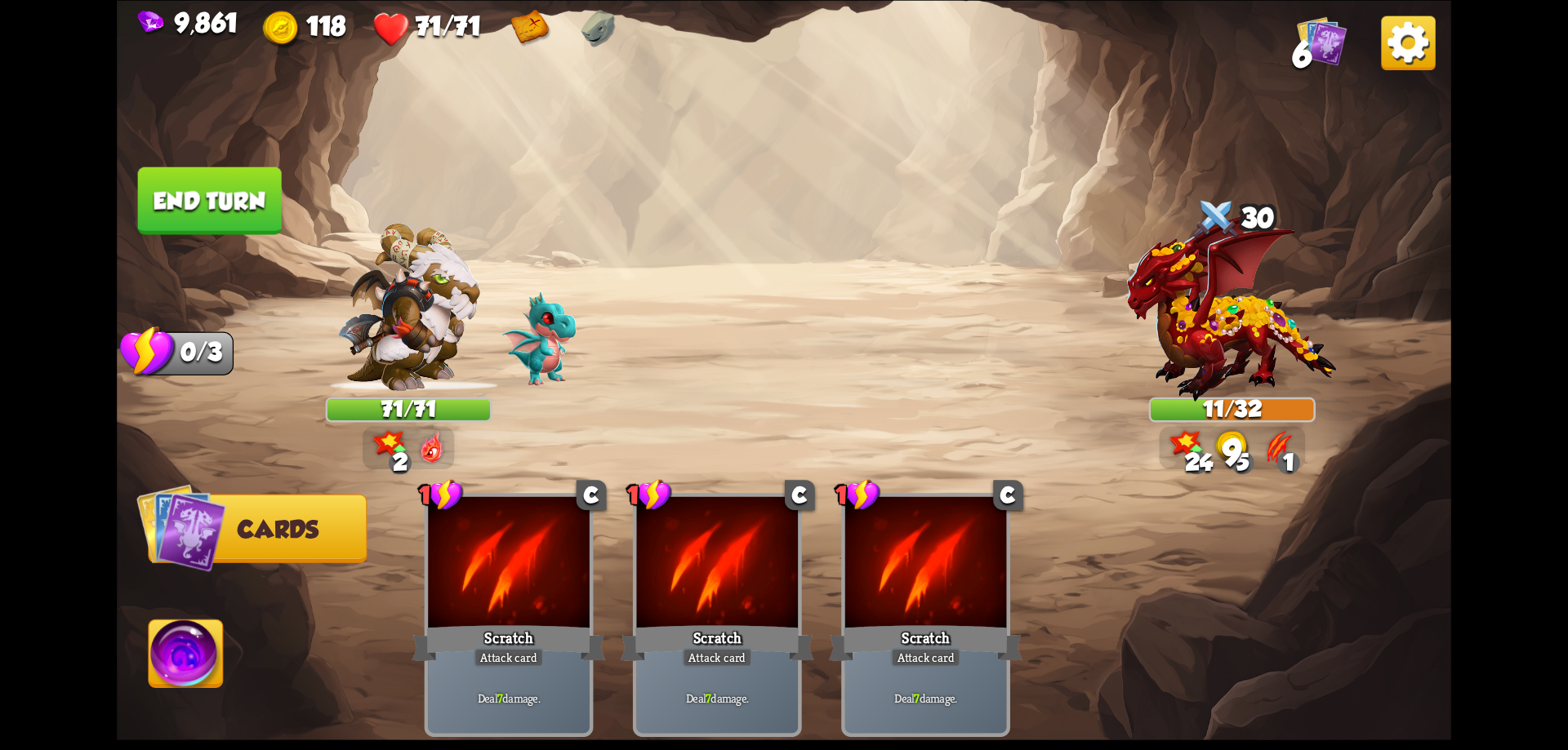
click at [216, 643] on img at bounding box center [186, 657] width 75 height 75
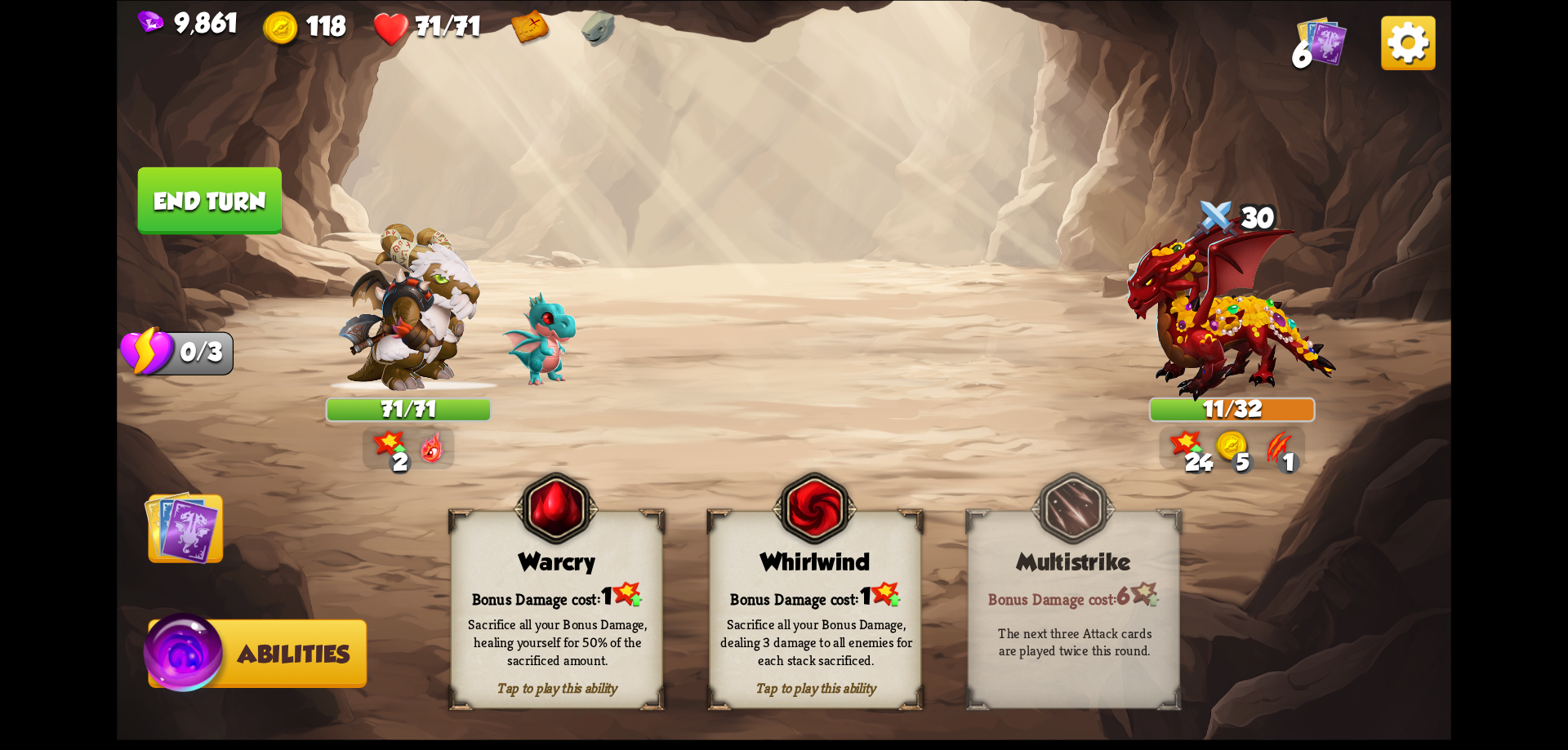
click at [819, 600] on div "Tap to play this ability Whirlwind Bonus Damage cost: 1 Sacrifice all your Bonu…" at bounding box center [815, 610] width 212 height 199
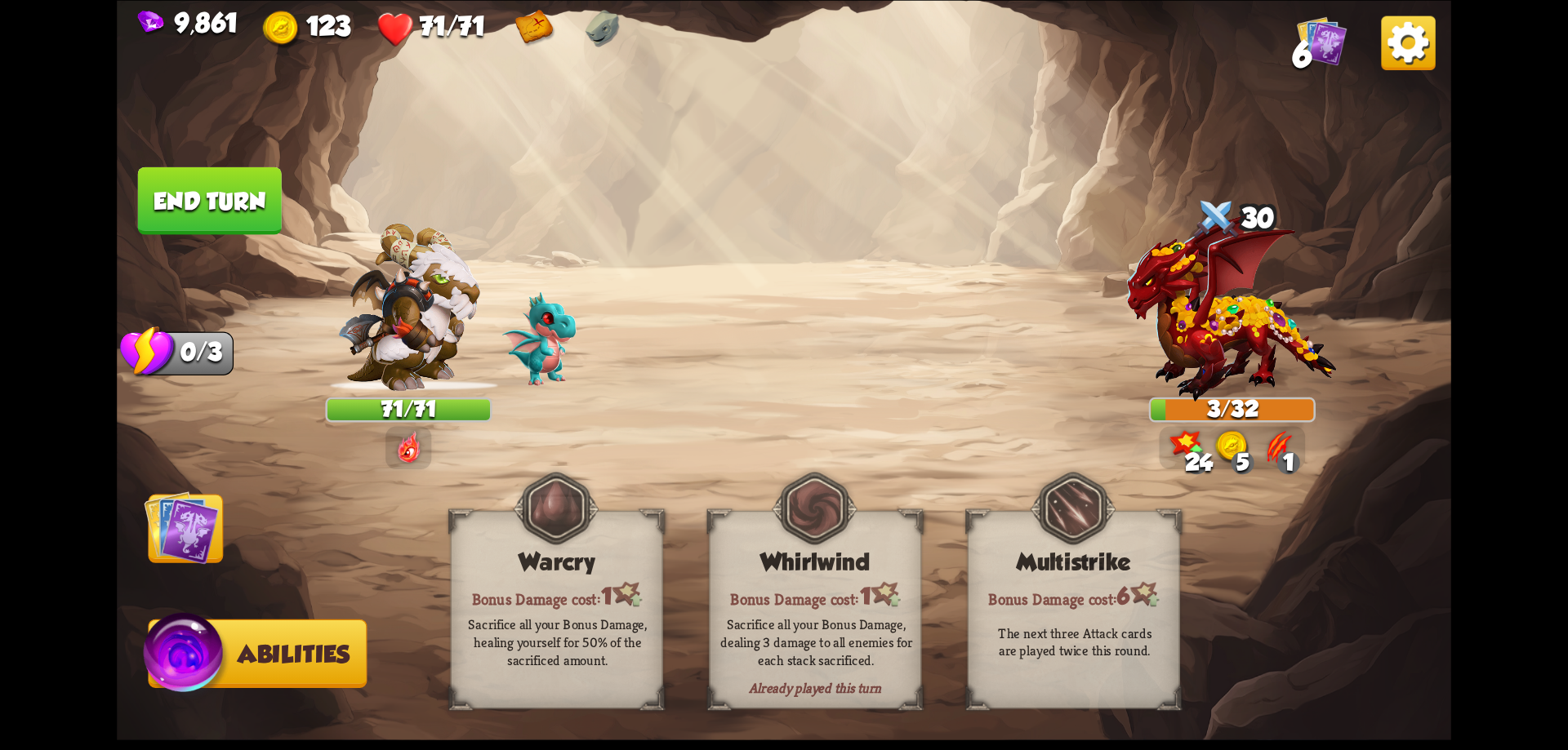
click at [200, 525] on img at bounding box center [181, 527] width 75 height 75
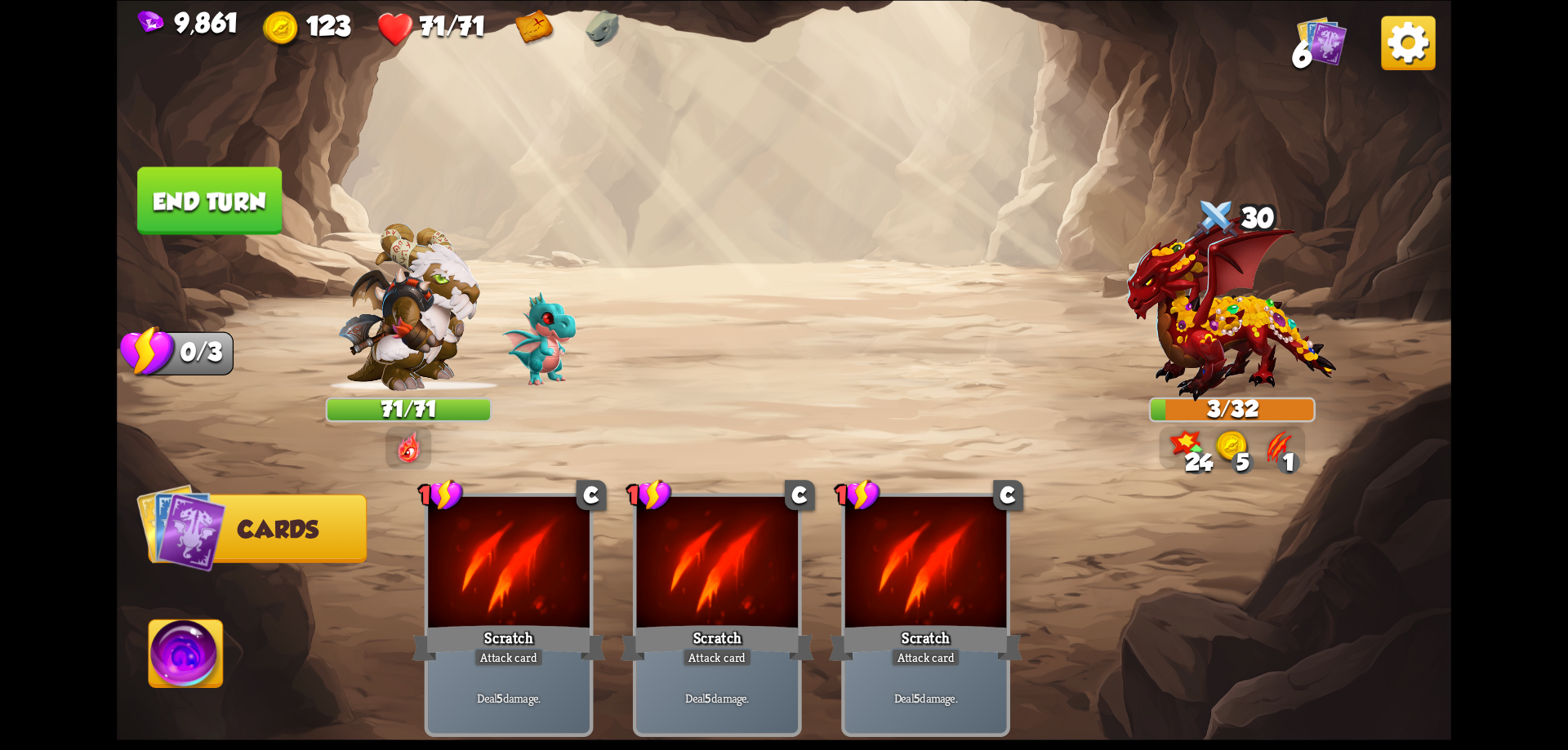
click at [235, 204] on button "End turn" at bounding box center [209, 200] width 143 height 68
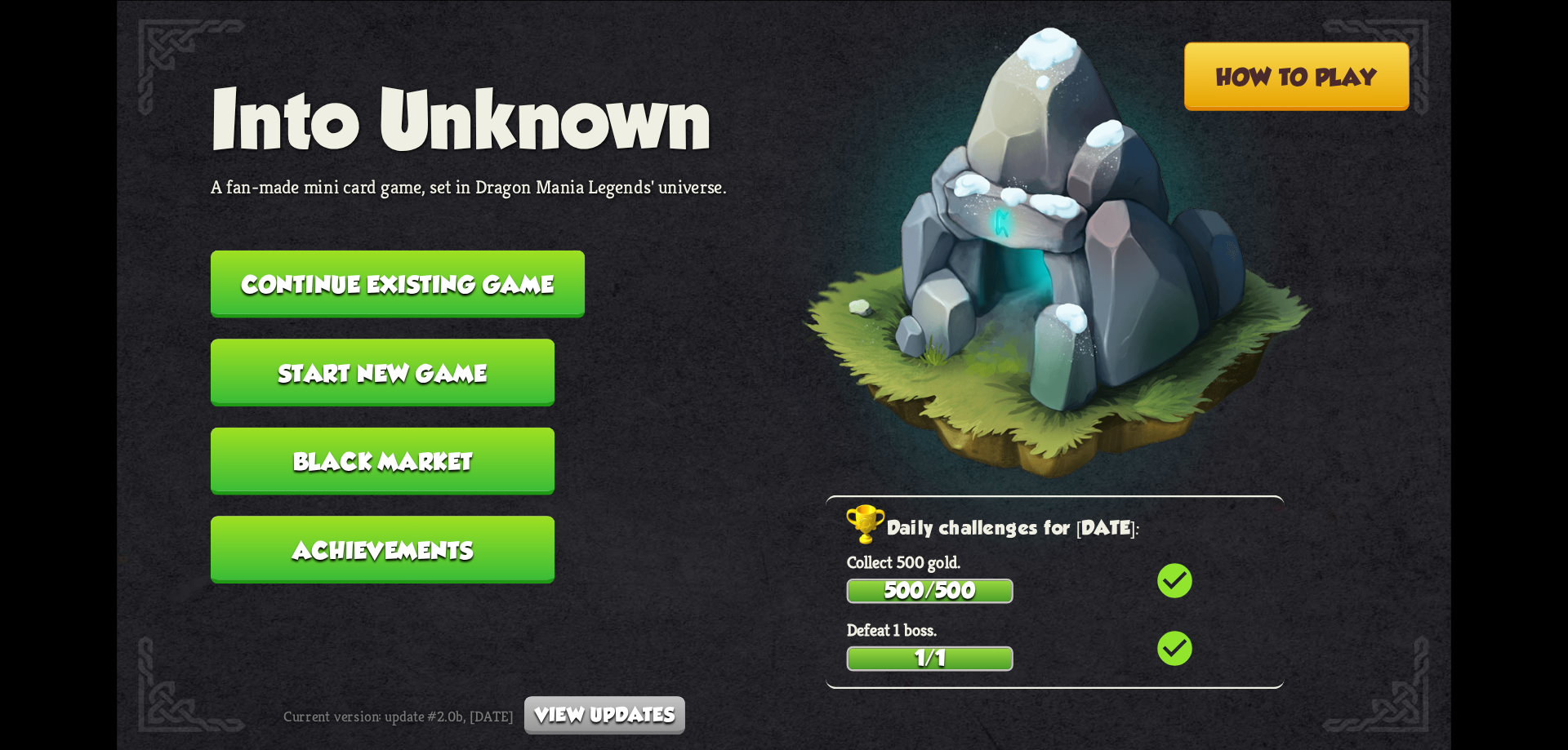
click at [438, 270] on button "Continue existing game" at bounding box center [397, 284] width 374 height 68
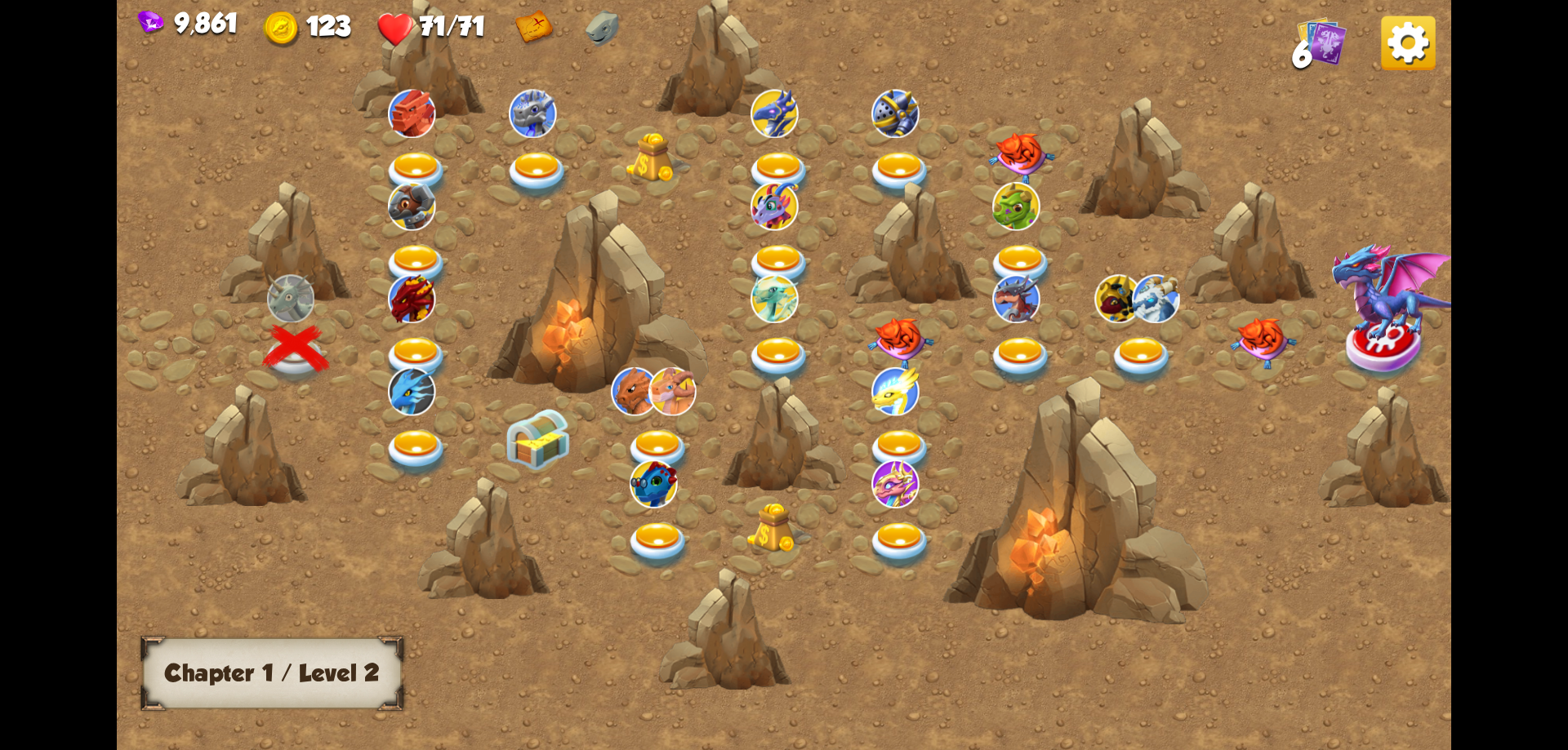
click at [424, 340] on img at bounding box center [418, 361] width 67 height 49
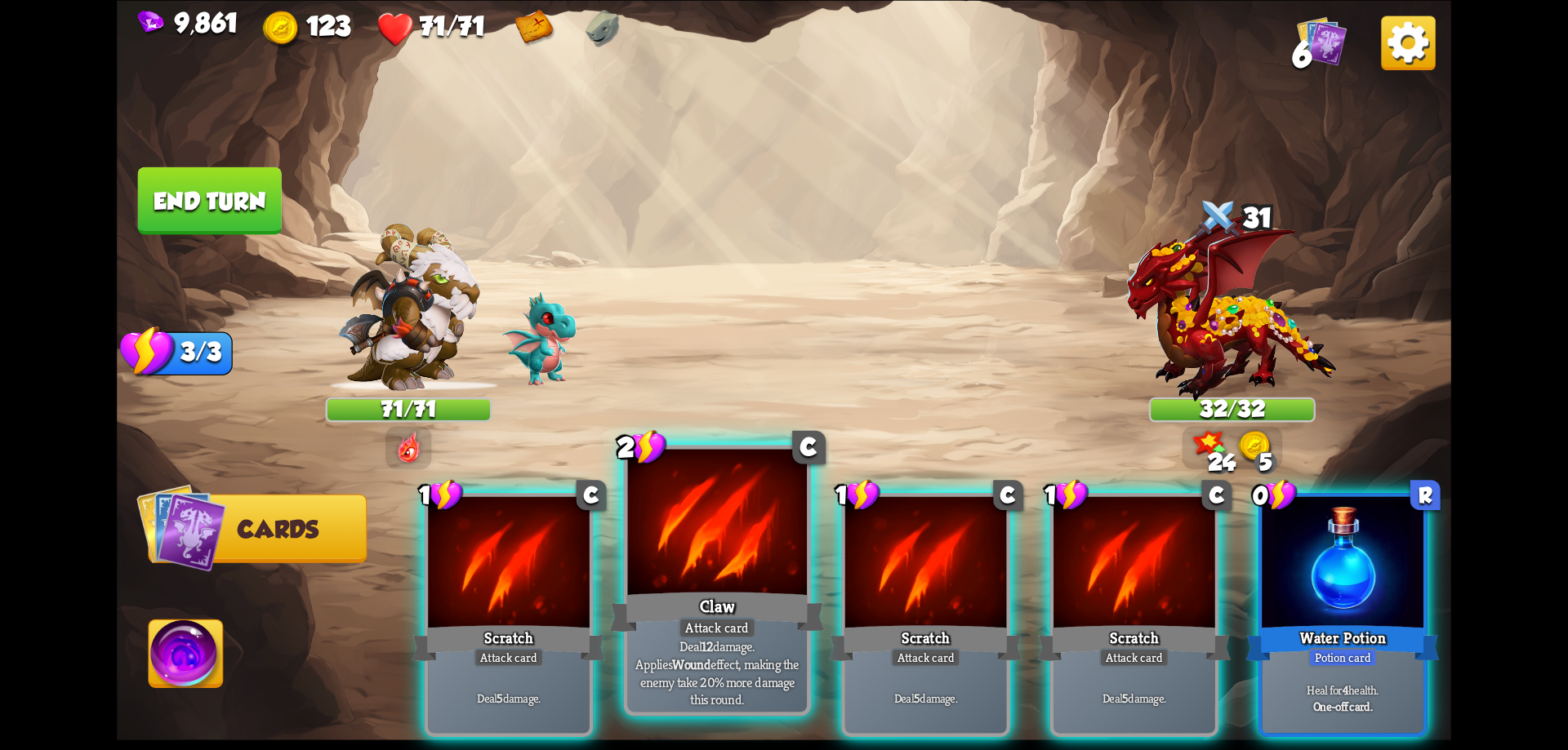
click at [709, 541] on div at bounding box center [718, 525] width 180 height 151
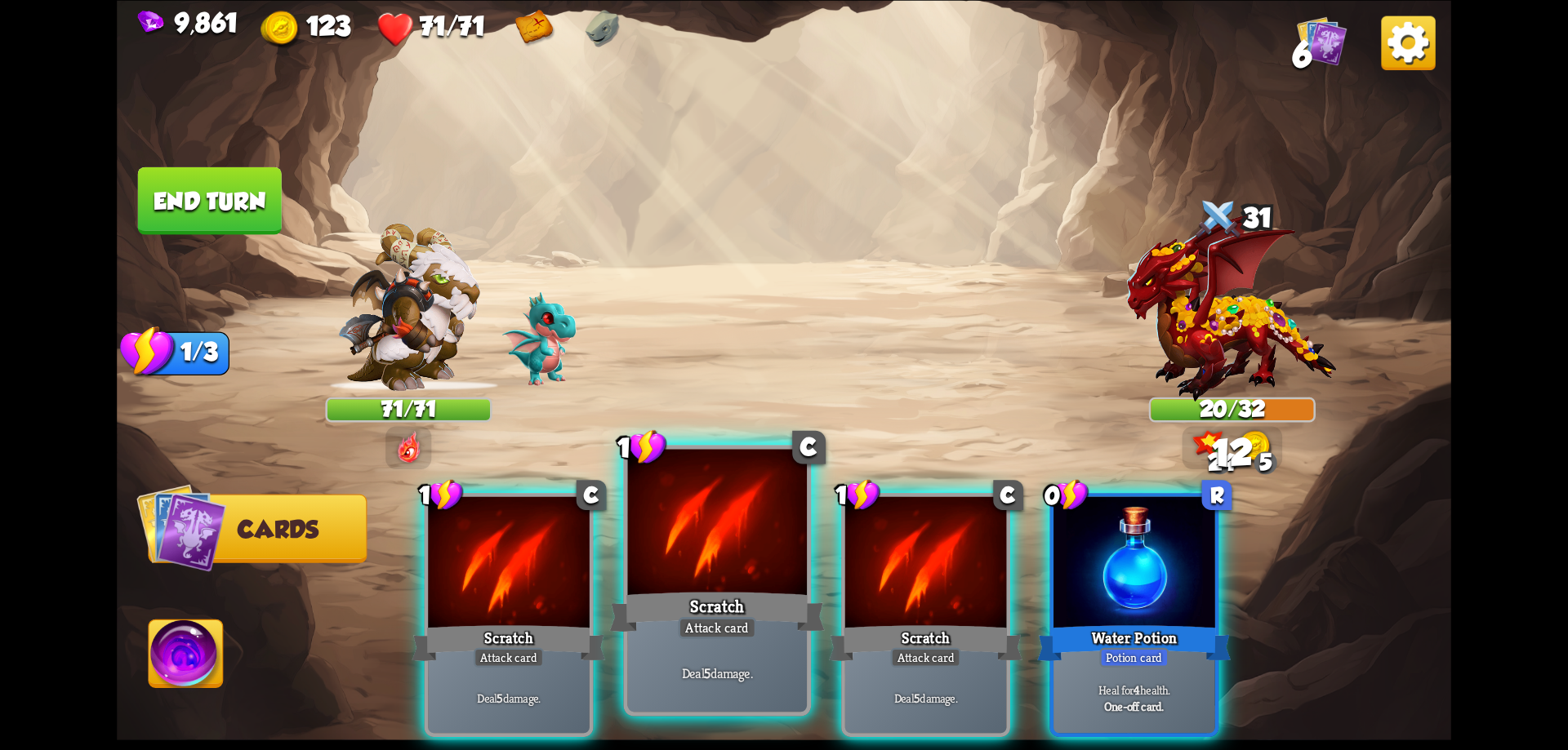
click at [722, 532] on div at bounding box center [718, 525] width 180 height 151
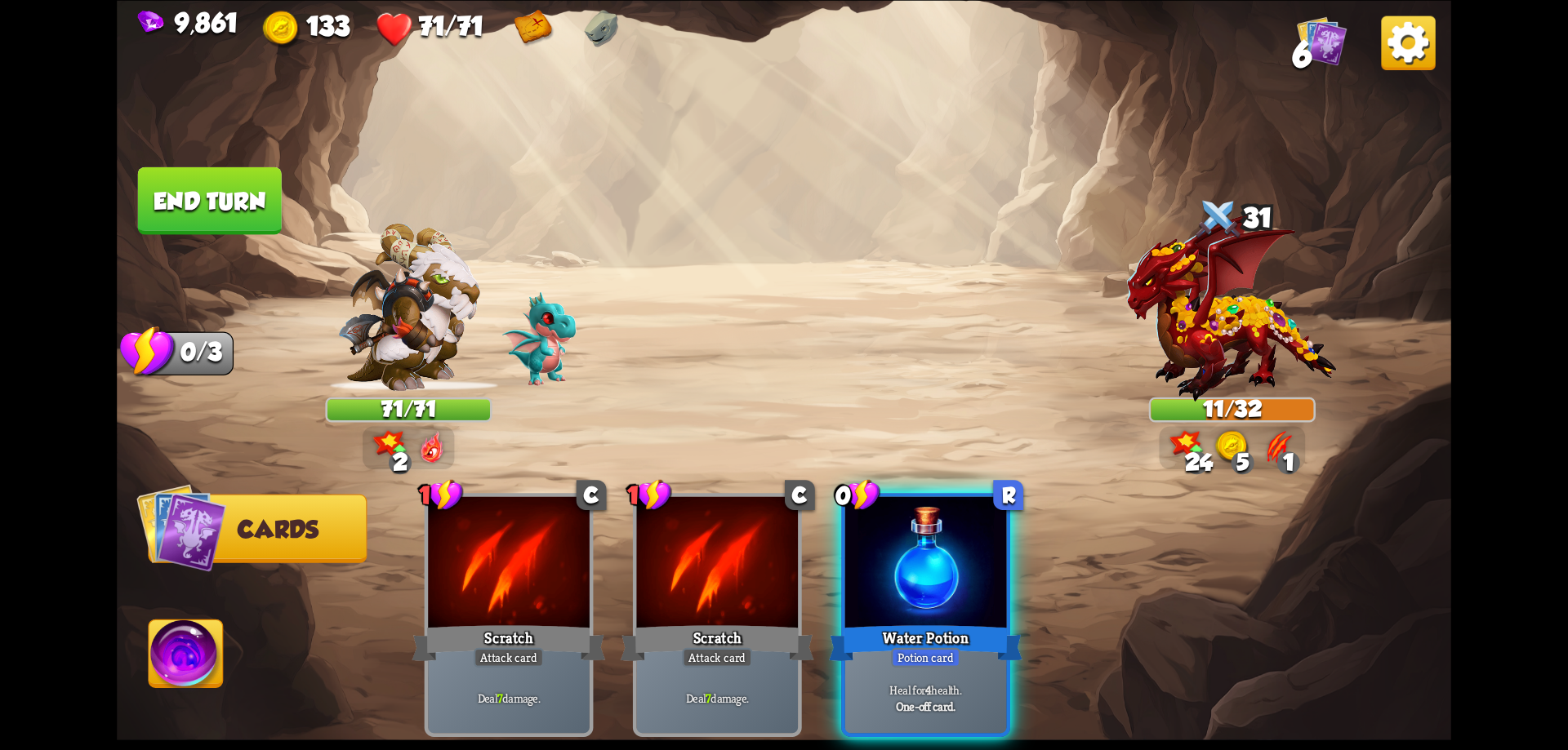
click at [201, 643] on img at bounding box center [186, 657] width 75 height 75
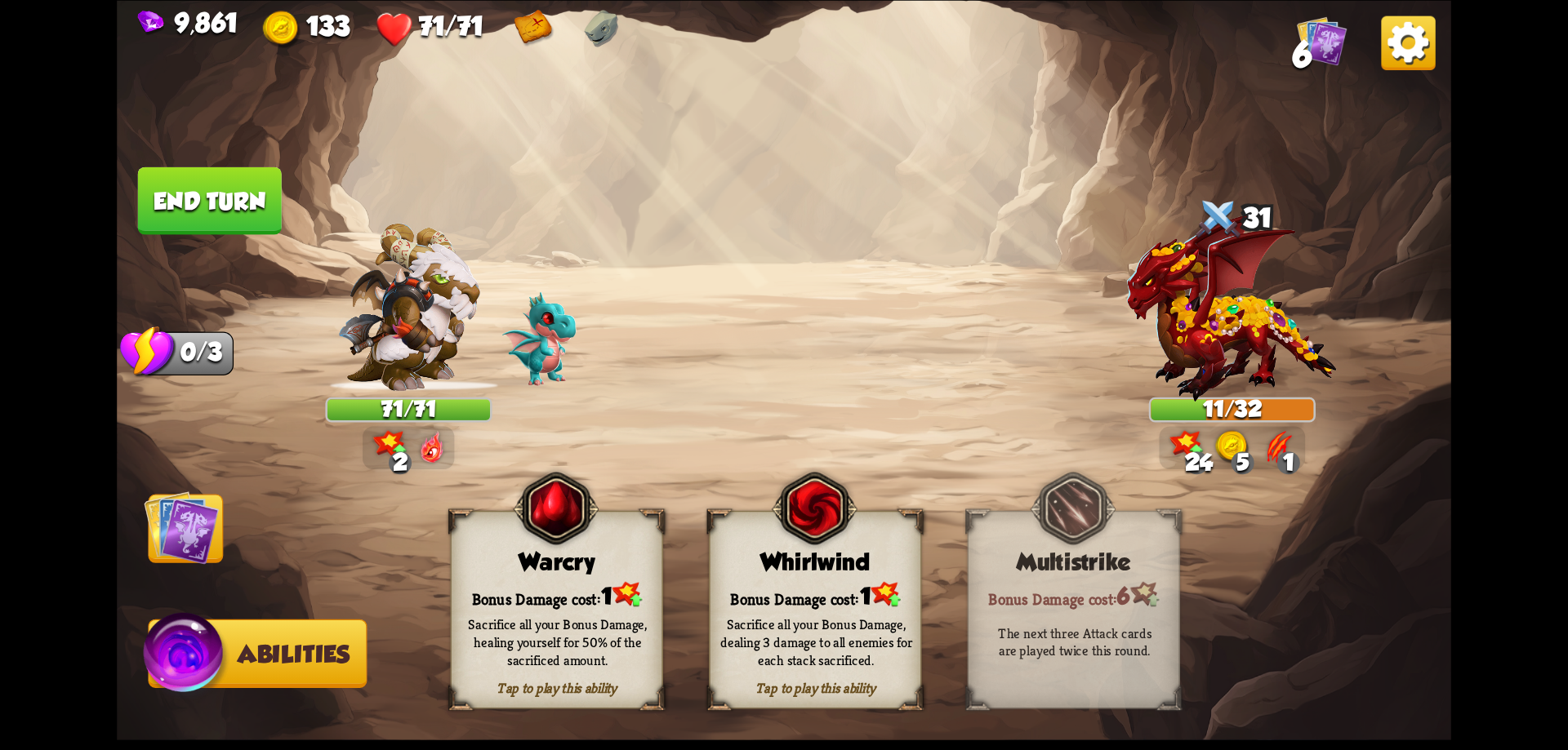
click at [827, 576] on div "Tap to play this ability Whirlwind Bonus Damage cost: 1 Sacrifice all your Bonu…" at bounding box center [815, 610] width 212 height 199
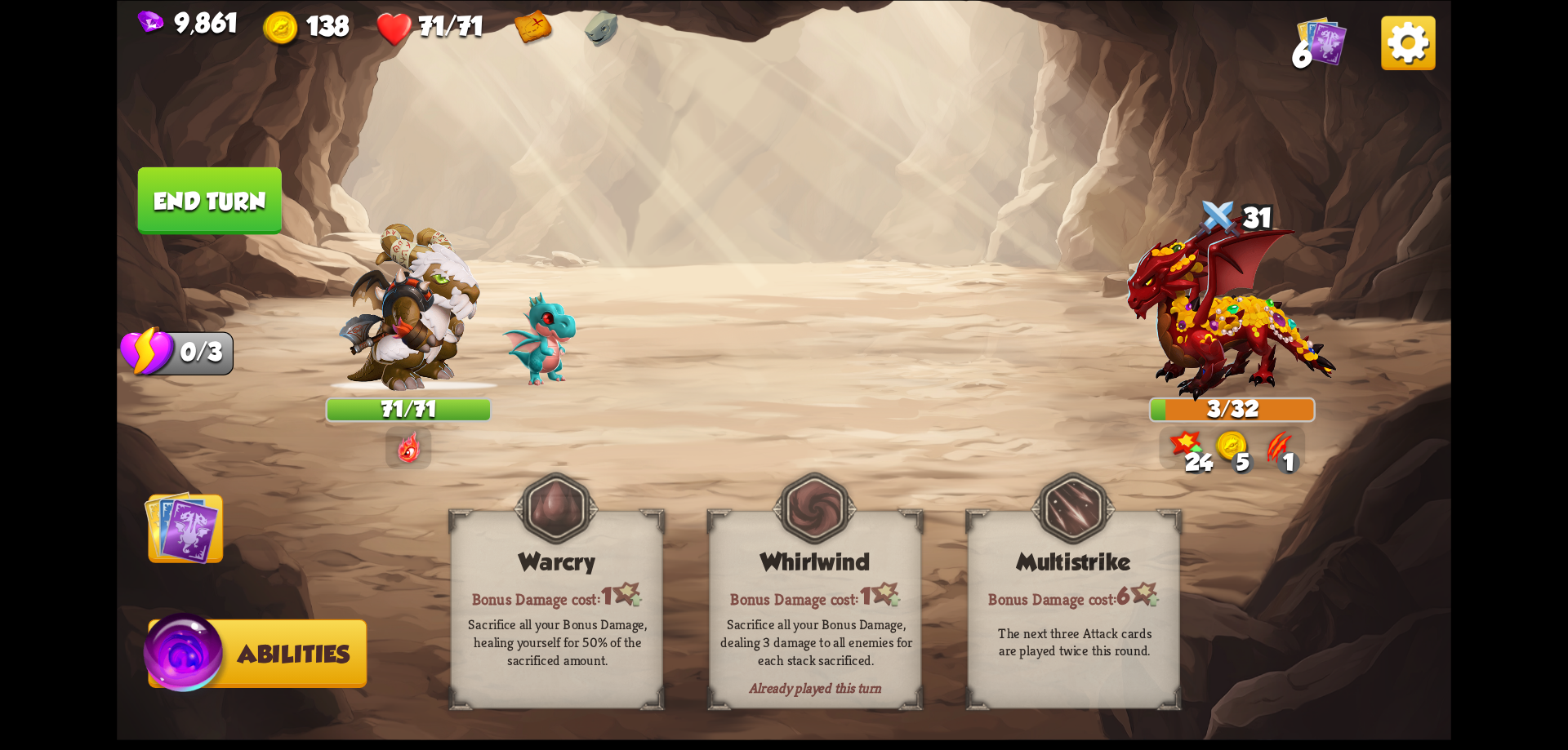
click at [243, 194] on button "End turn" at bounding box center [209, 200] width 143 height 68
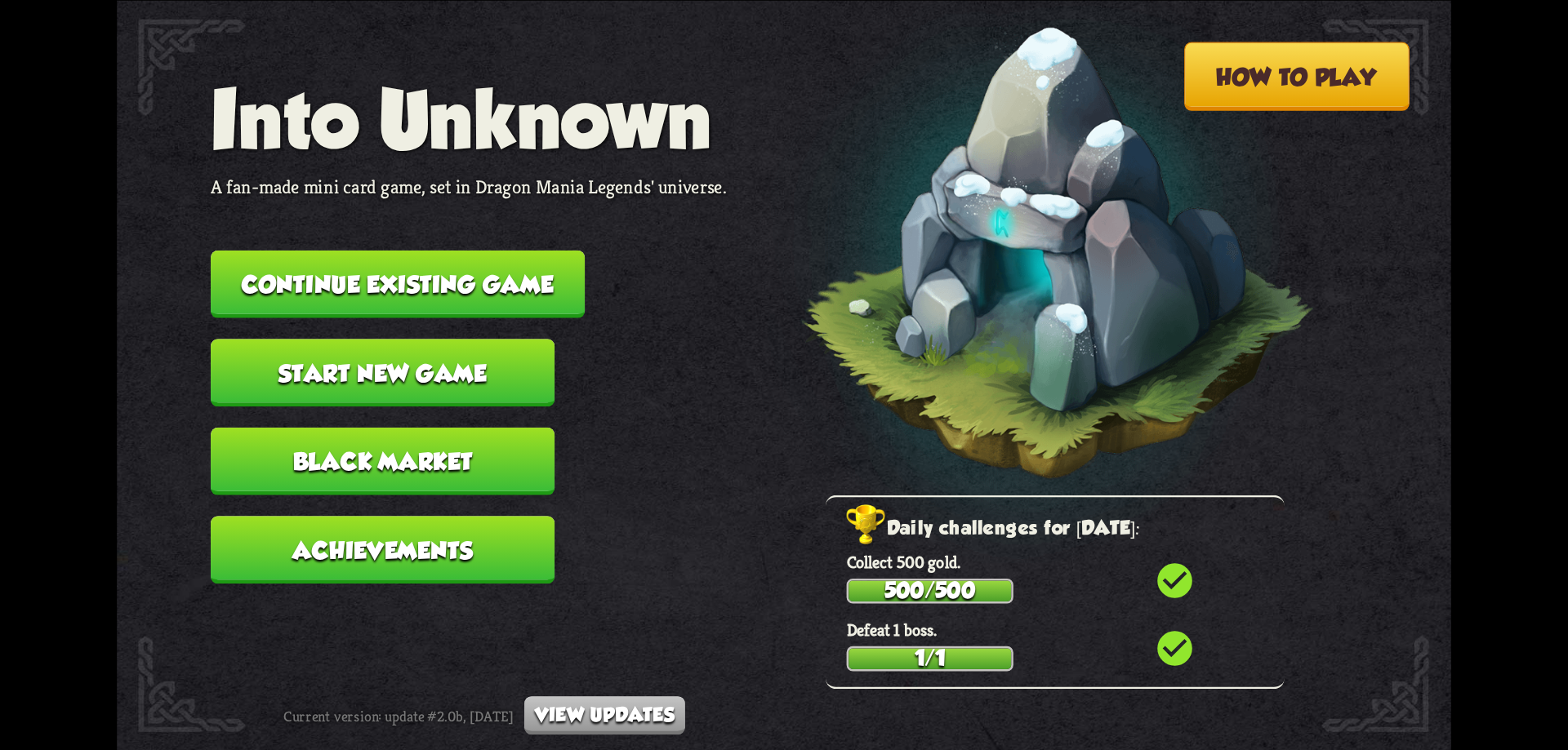
click at [476, 284] on button "Continue existing game" at bounding box center [397, 284] width 374 height 68
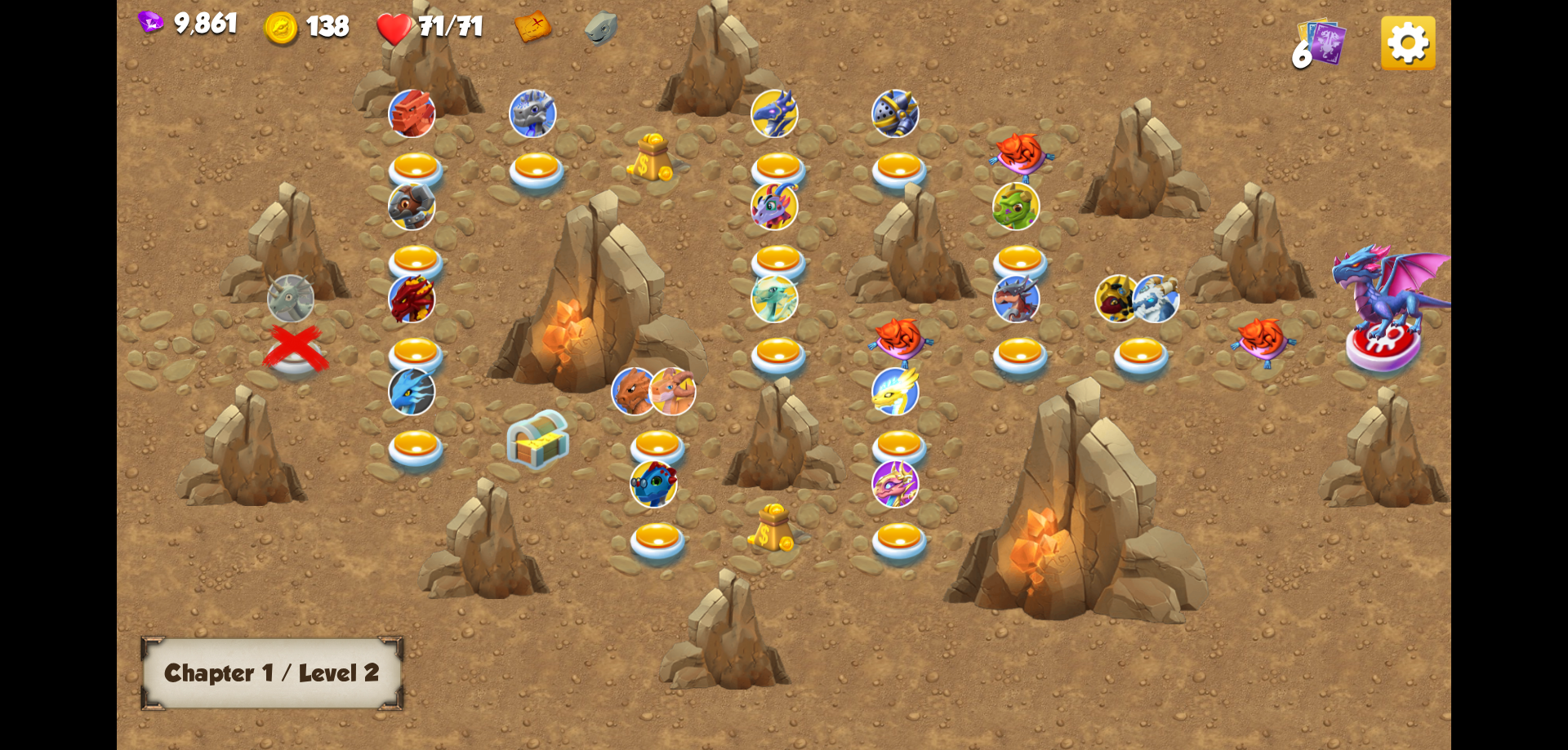
click at [423, 346] on img at bounding box center [418, 361] width 67 height 49
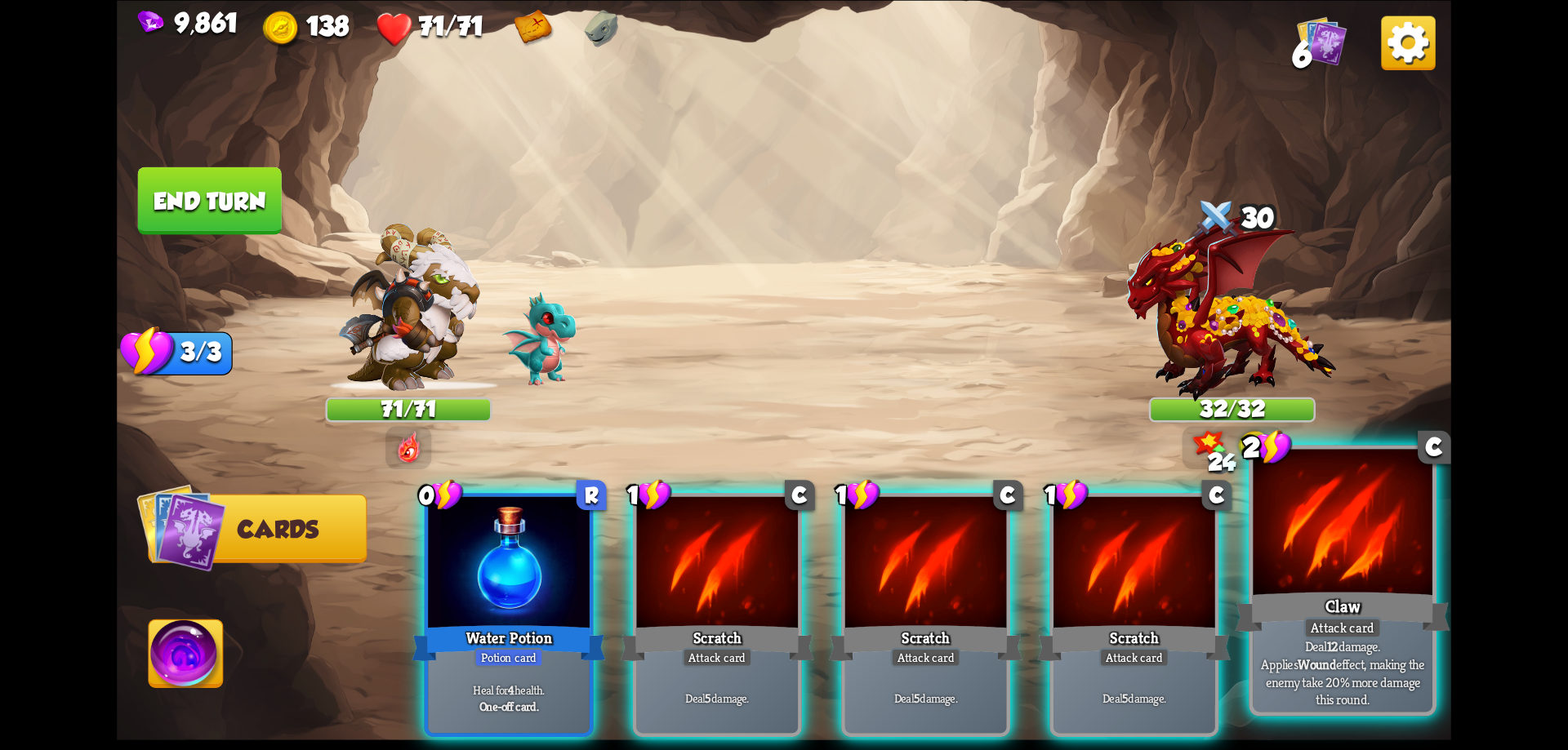
click at [1297, 537] on div at bounding box center [1342, 525] width 180 height 151
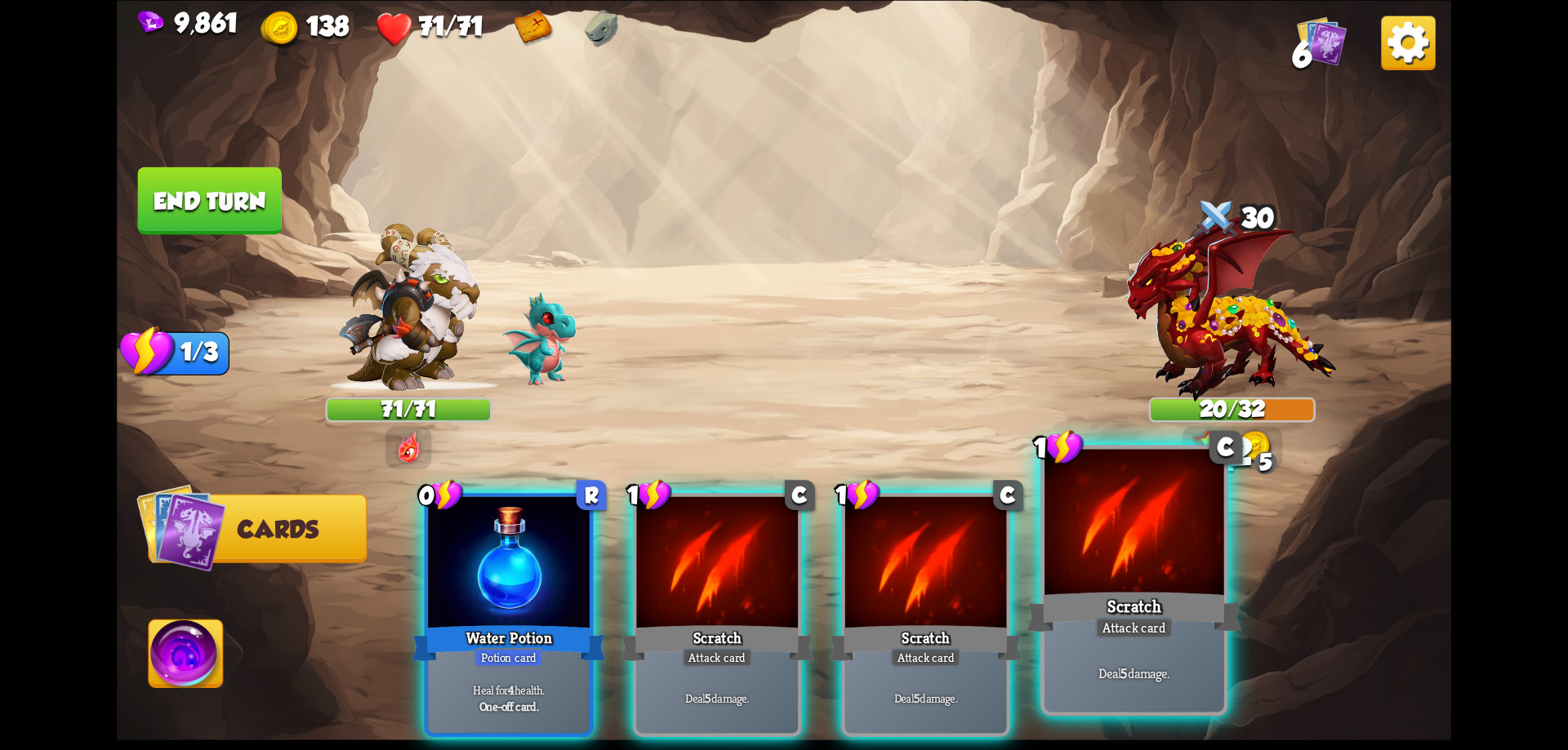
click at [1172, 544] on div at bounding box center [1134, 525] width 180 height 151
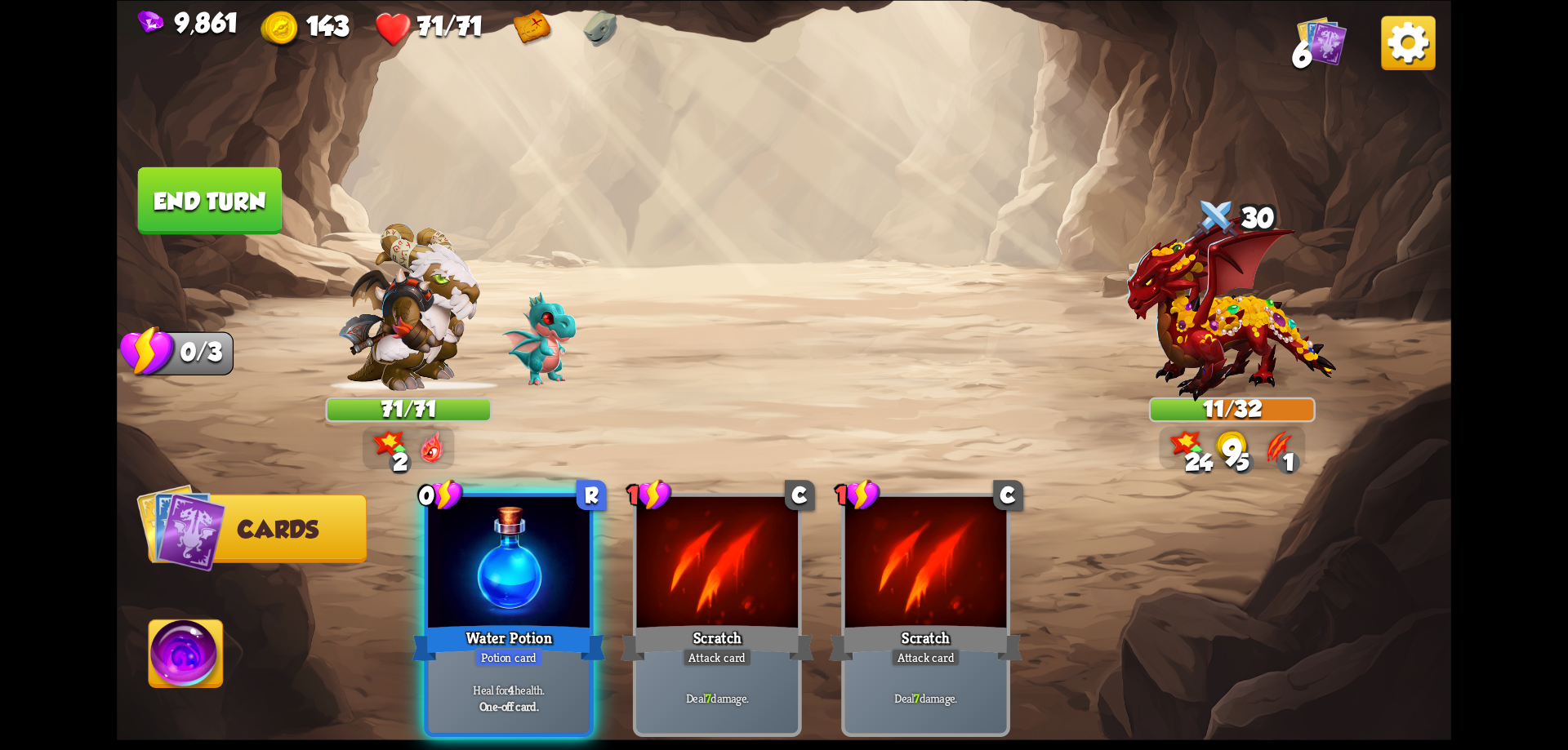
click at [201, 650] on img at bounding box center [186, 657] width 75 height 75
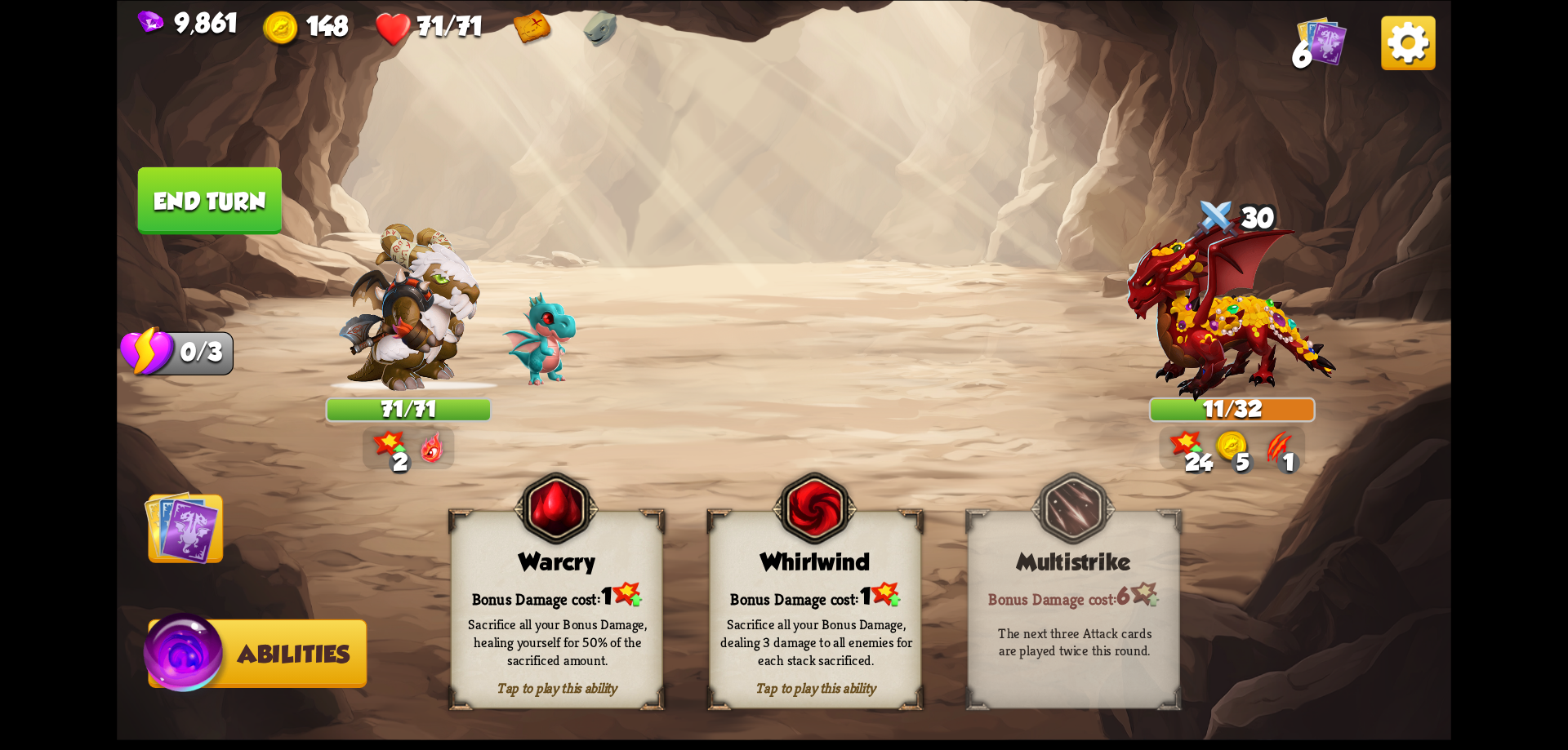
click at [807, 581] on div "Bonus Damage cost: 1" at bounding box center [815, 595] width 211 height 31
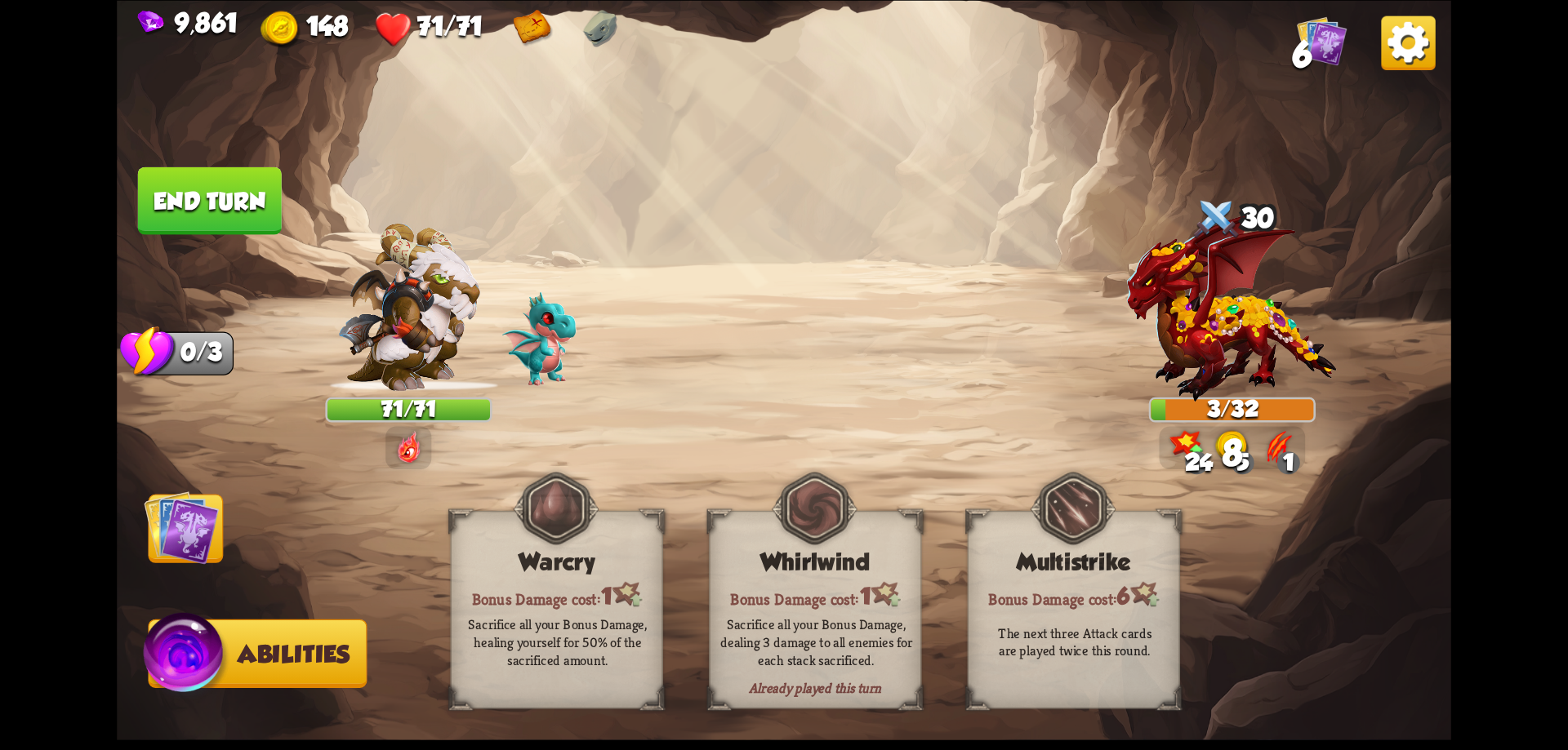
click at [181, 530] on img at bounding box center [181, 527] width 75 height 75
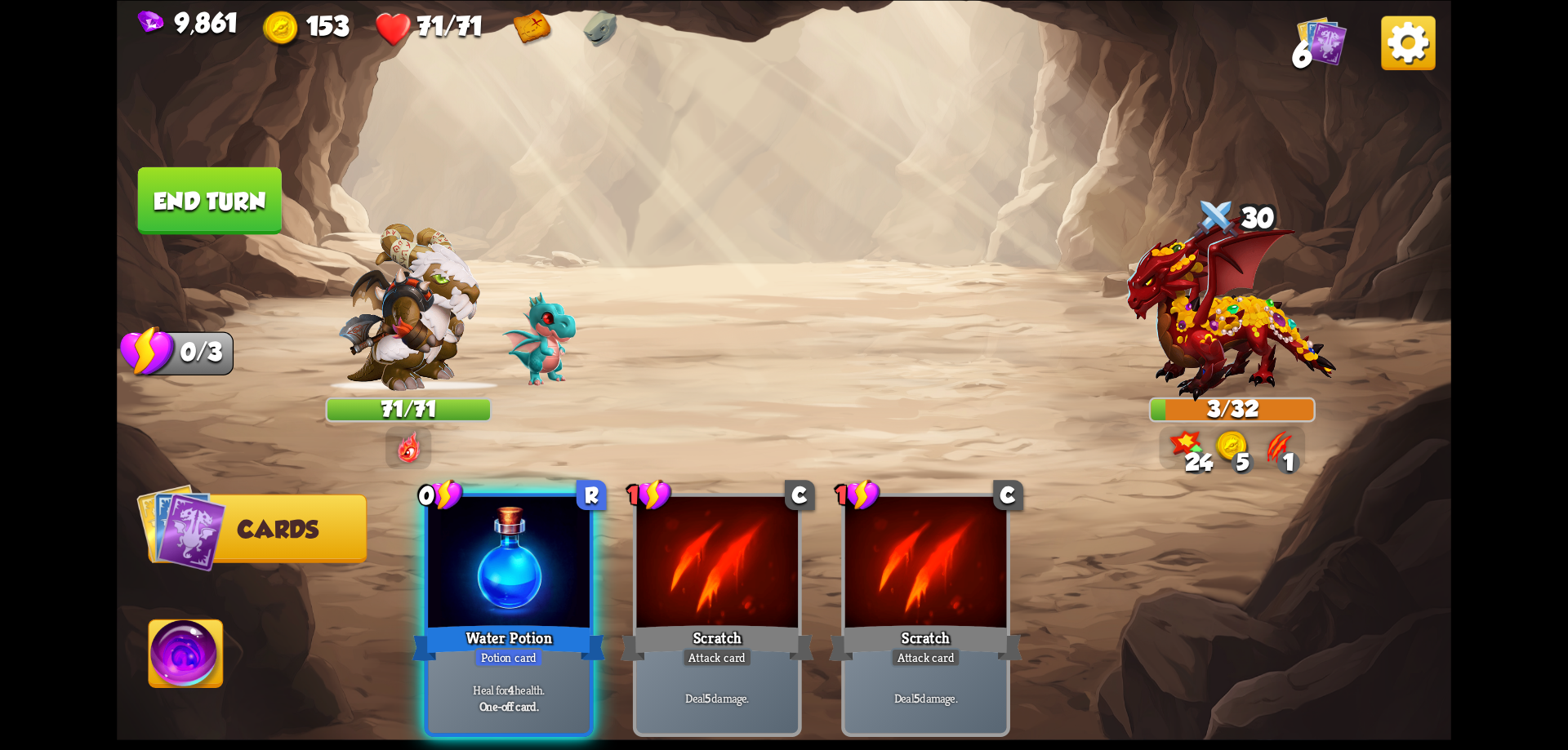
click at [228, 210] on button "End turn" at bounding box center [209, 200] width 143 height 68
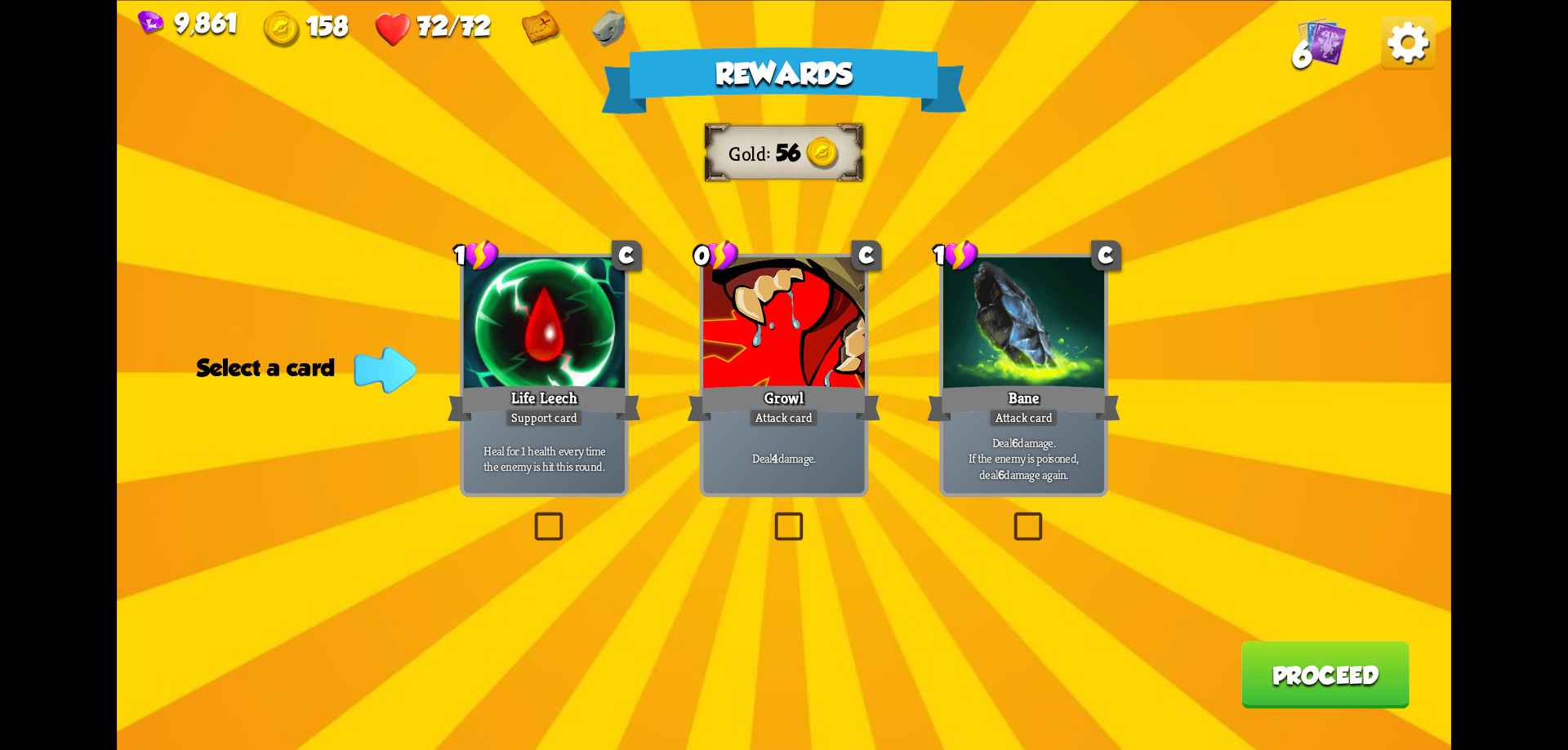
click at [795, 466] on p "Deal 4 damage." at bounding box center [784, 458] width 154 height 16
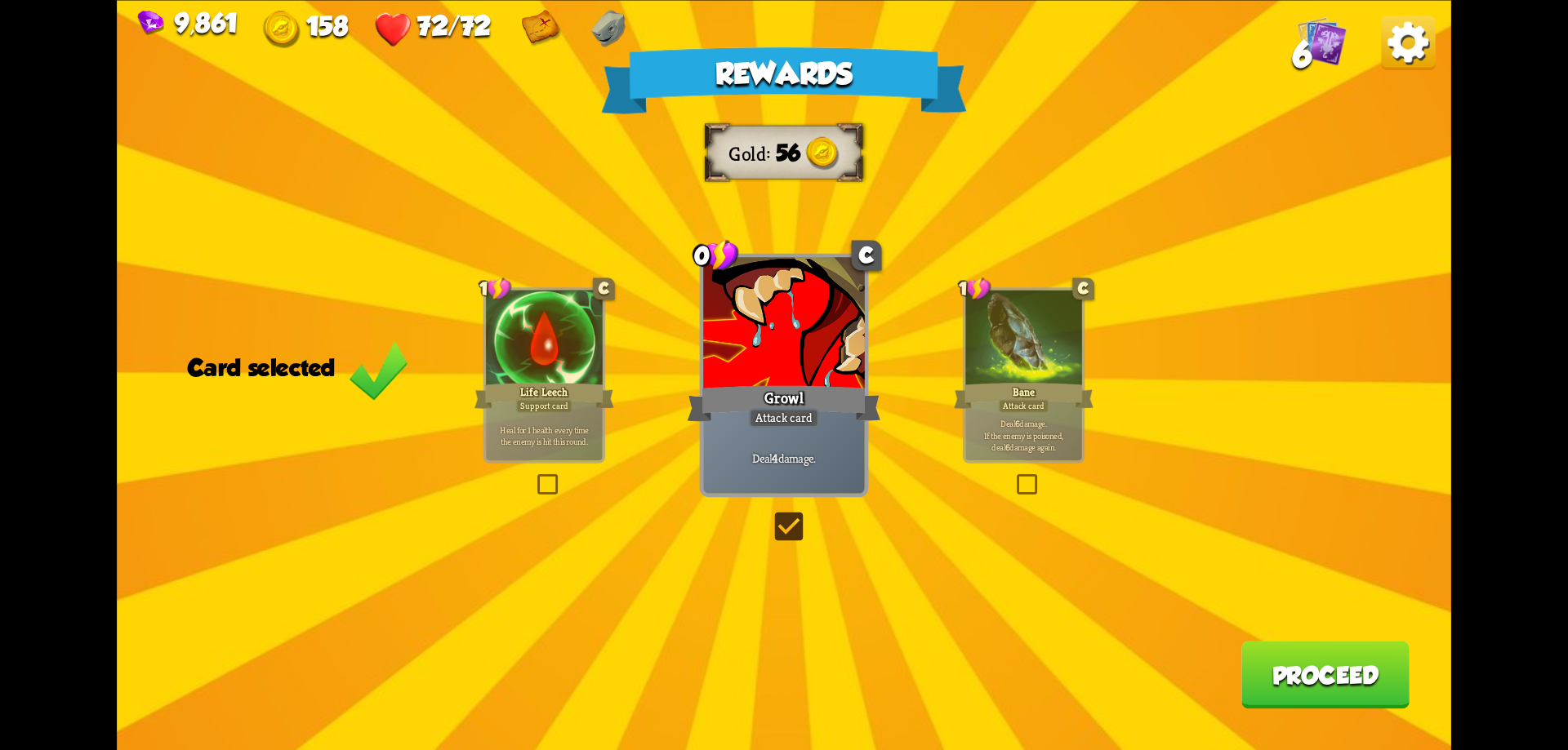
click at [1320, 675] on button "Proceed" at bounding box center [1325, 675] width 168 height 68
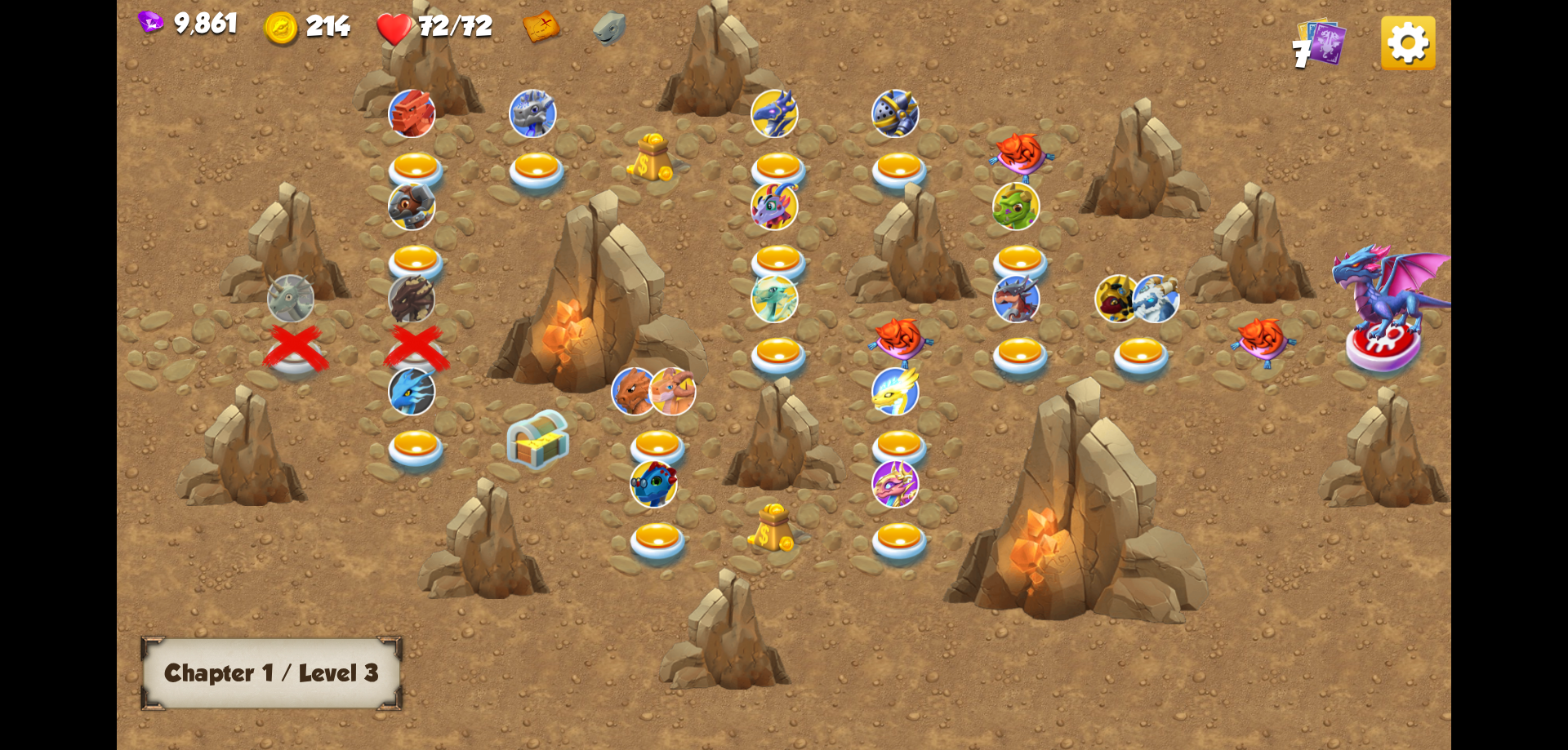
click at [413, 245] on img at bounding box center [418, 268] width 67 height 49
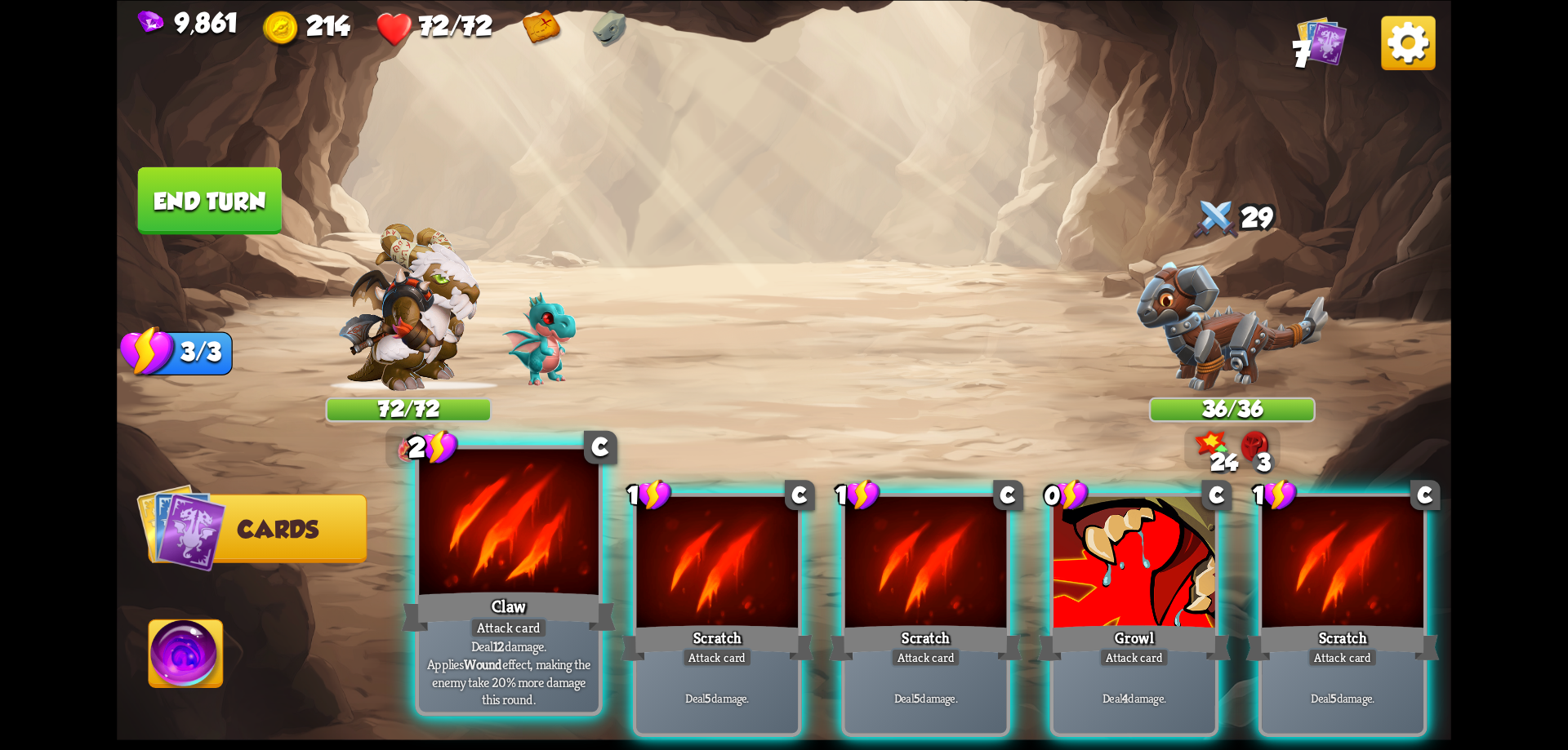
click at [527, 542] on div at bounding box center [508, 525] width 180 height 151
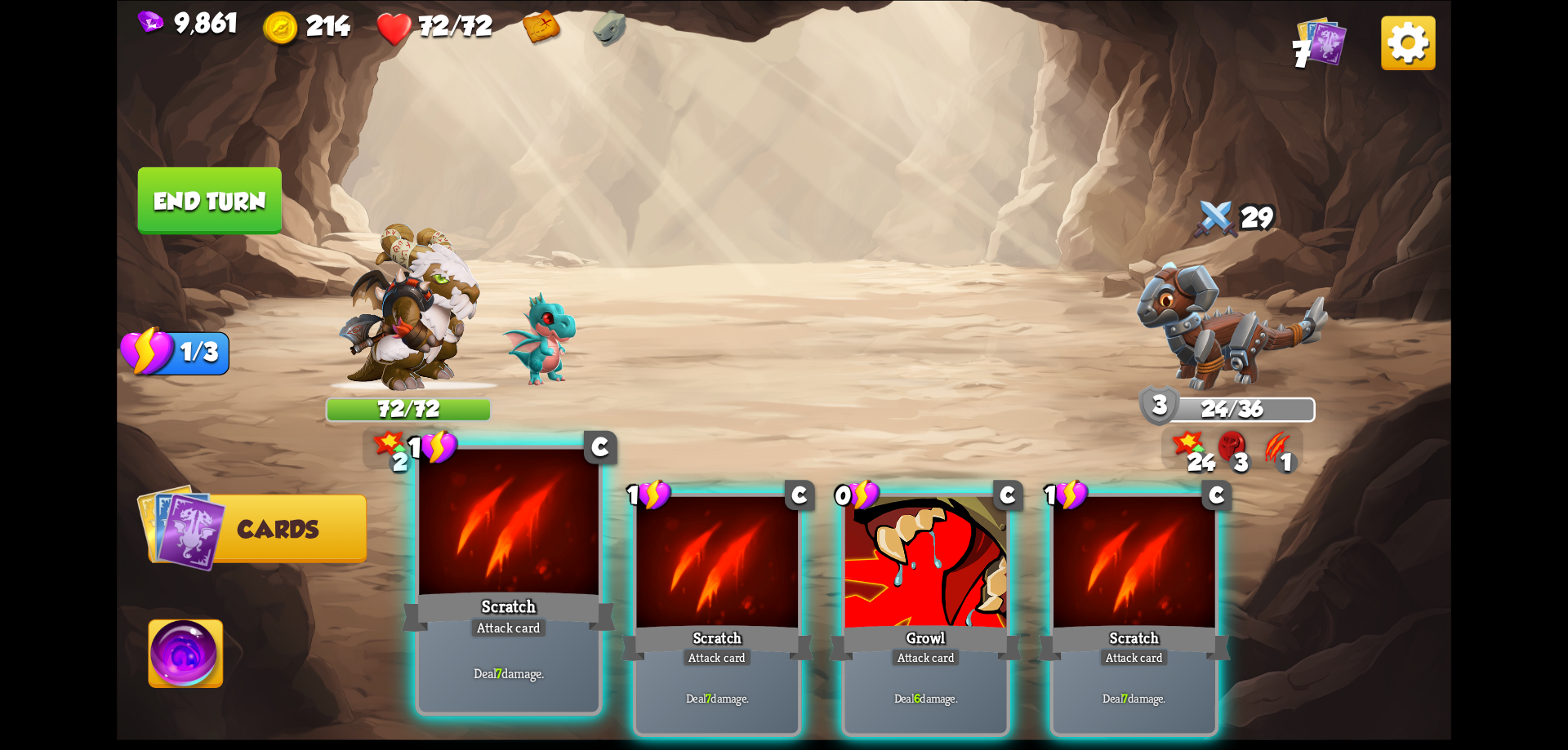
click at [534, 553] on div at bounding box center [508, 525] width 180 height 151
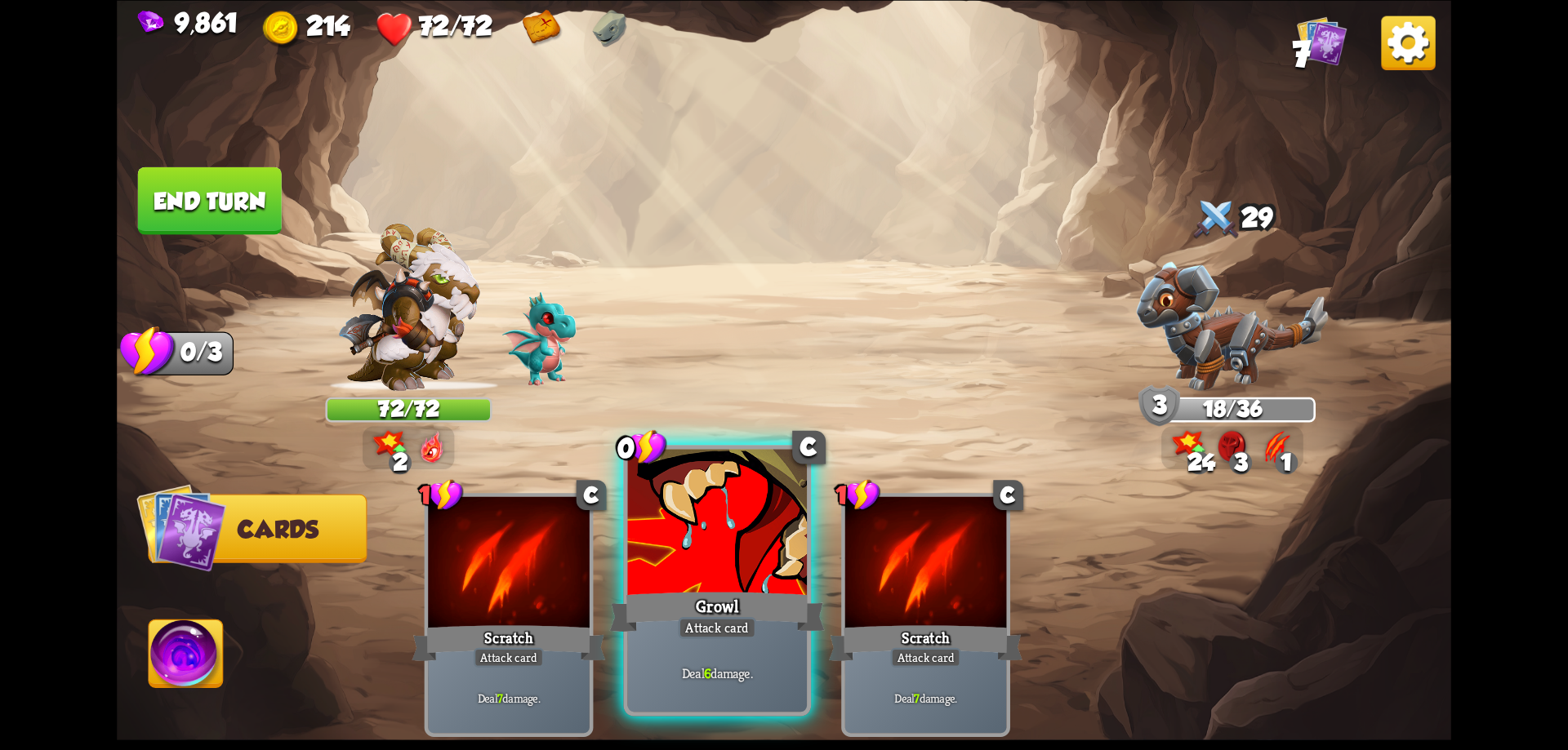
click at [720, 515] on div at bounding box center [718, 525] width 180 height 151
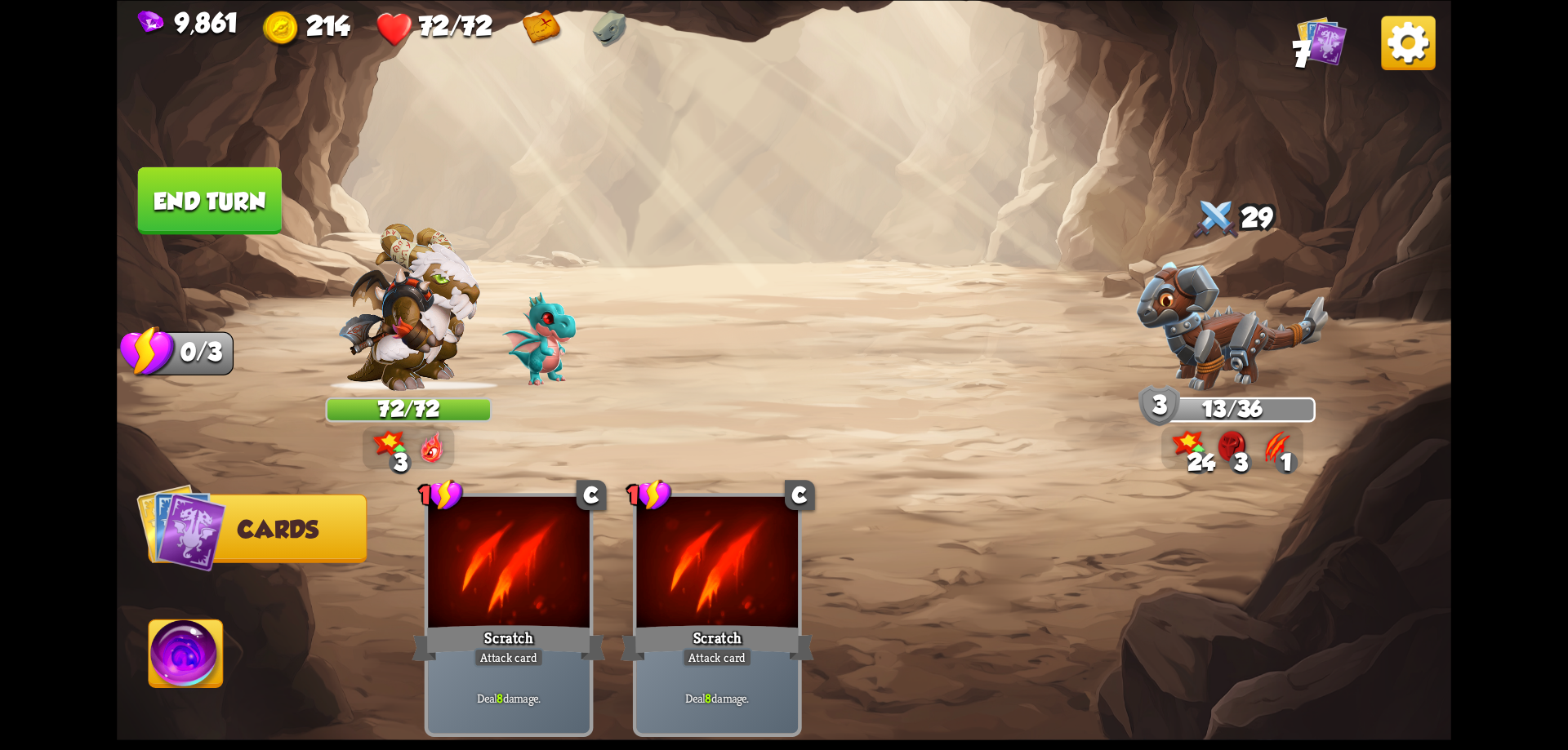
click at [200, 638] on img at bounding box center [186, 657] width 75 height 75
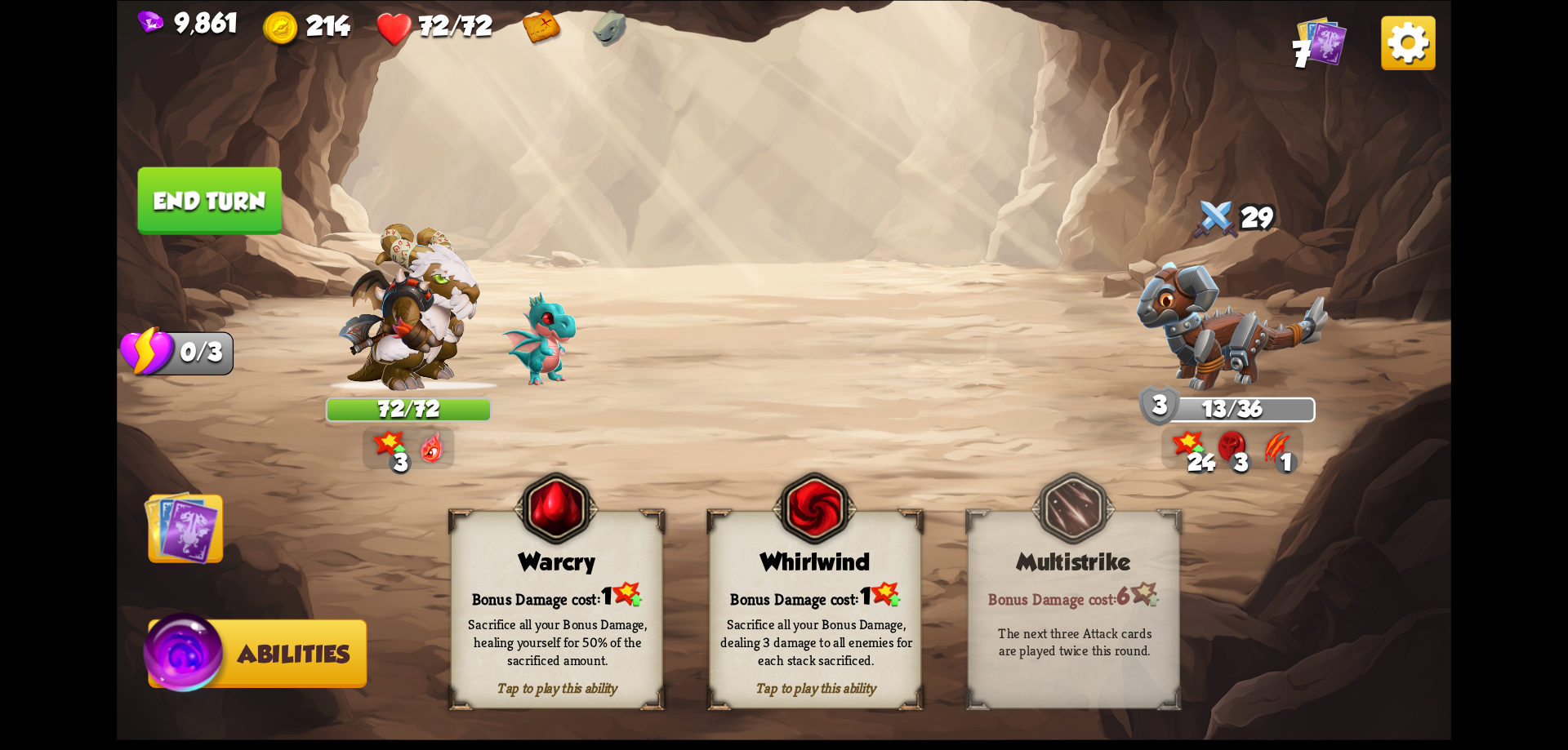
click at [245, 207] on button "End turn" at bounding box center [209, 200] width 143 height 68
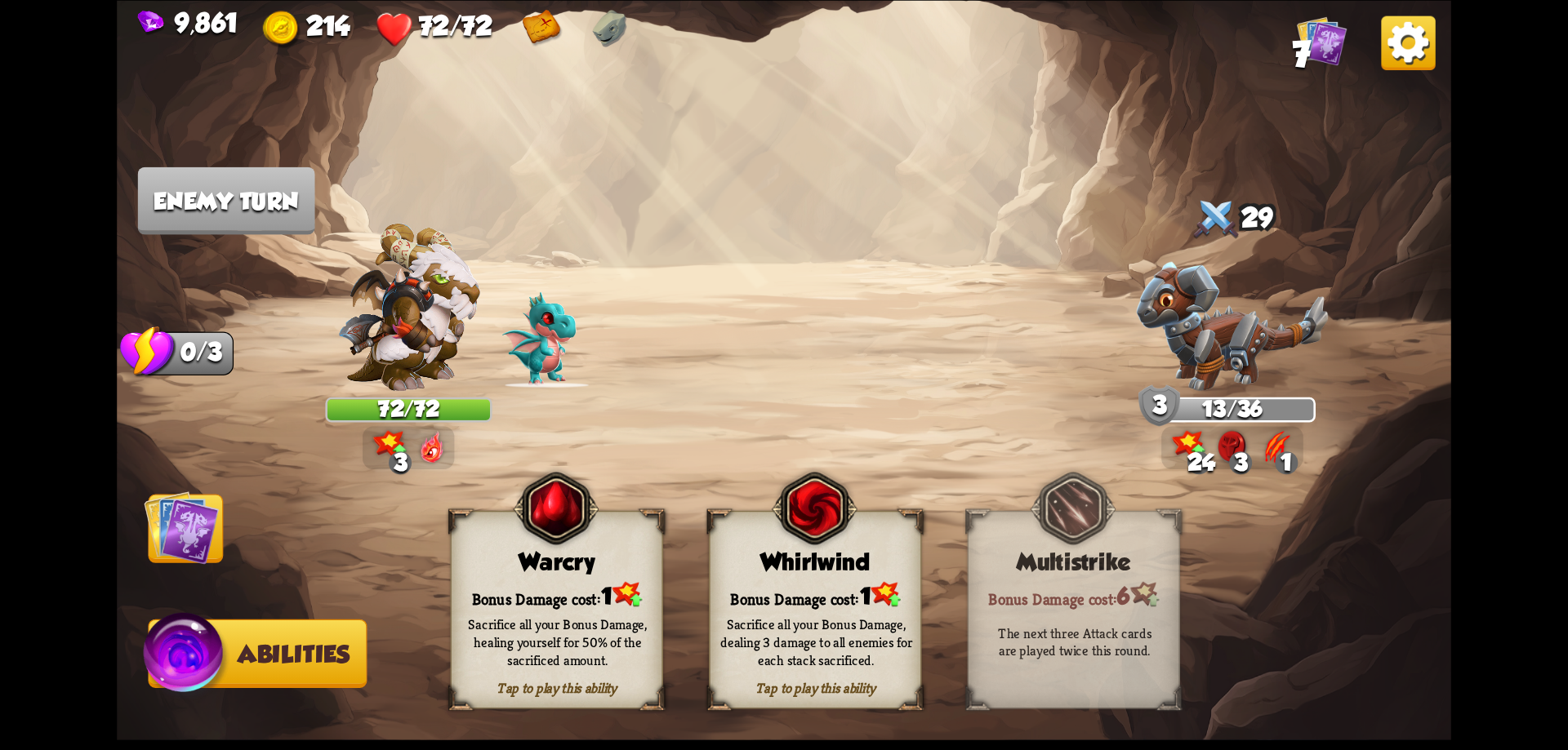
click at [200, 519] on img at bounding box center [181, 527] width 75 height 75
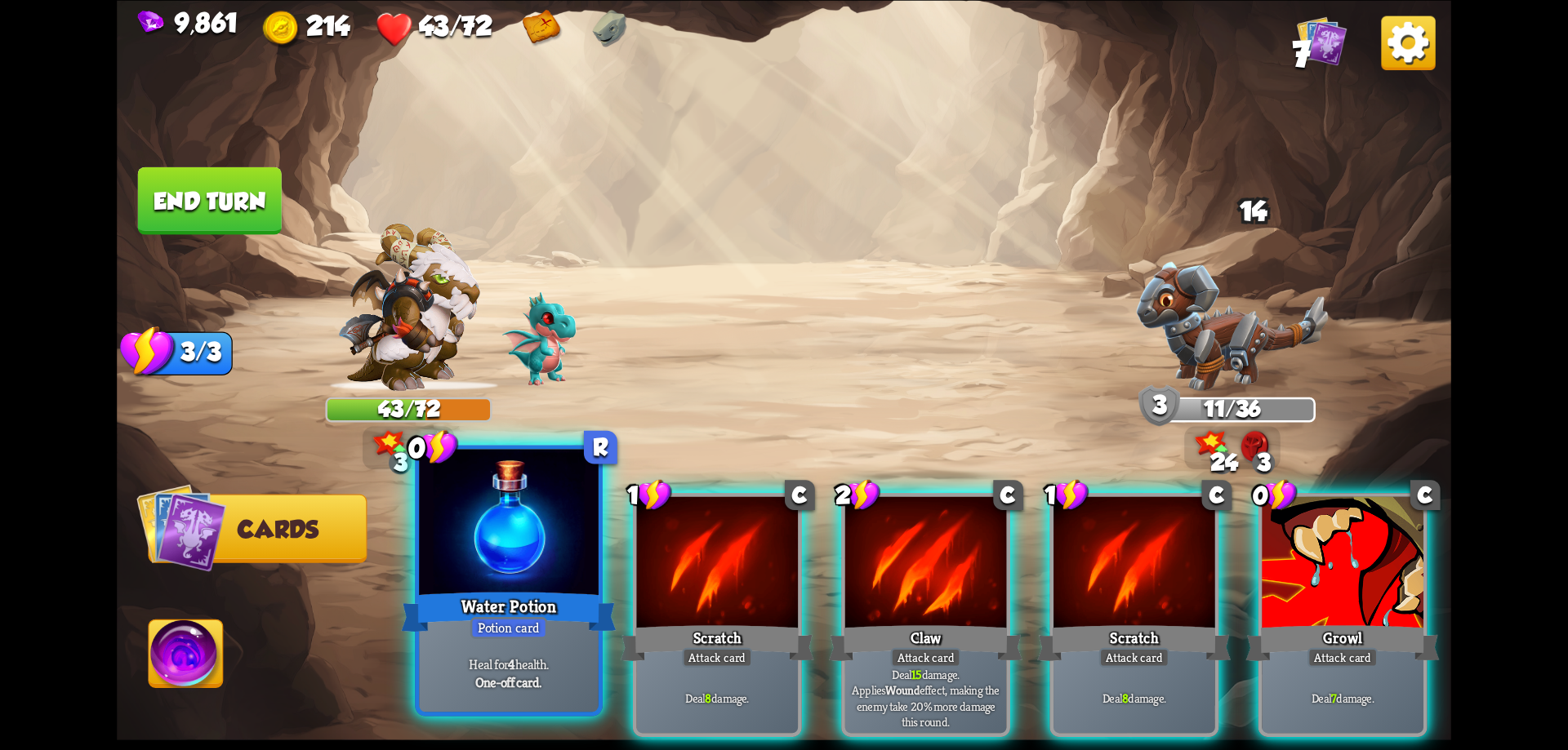
click at [535, 590] on div "Water Potion" at bounding box center [508, 611] width 215 height 48
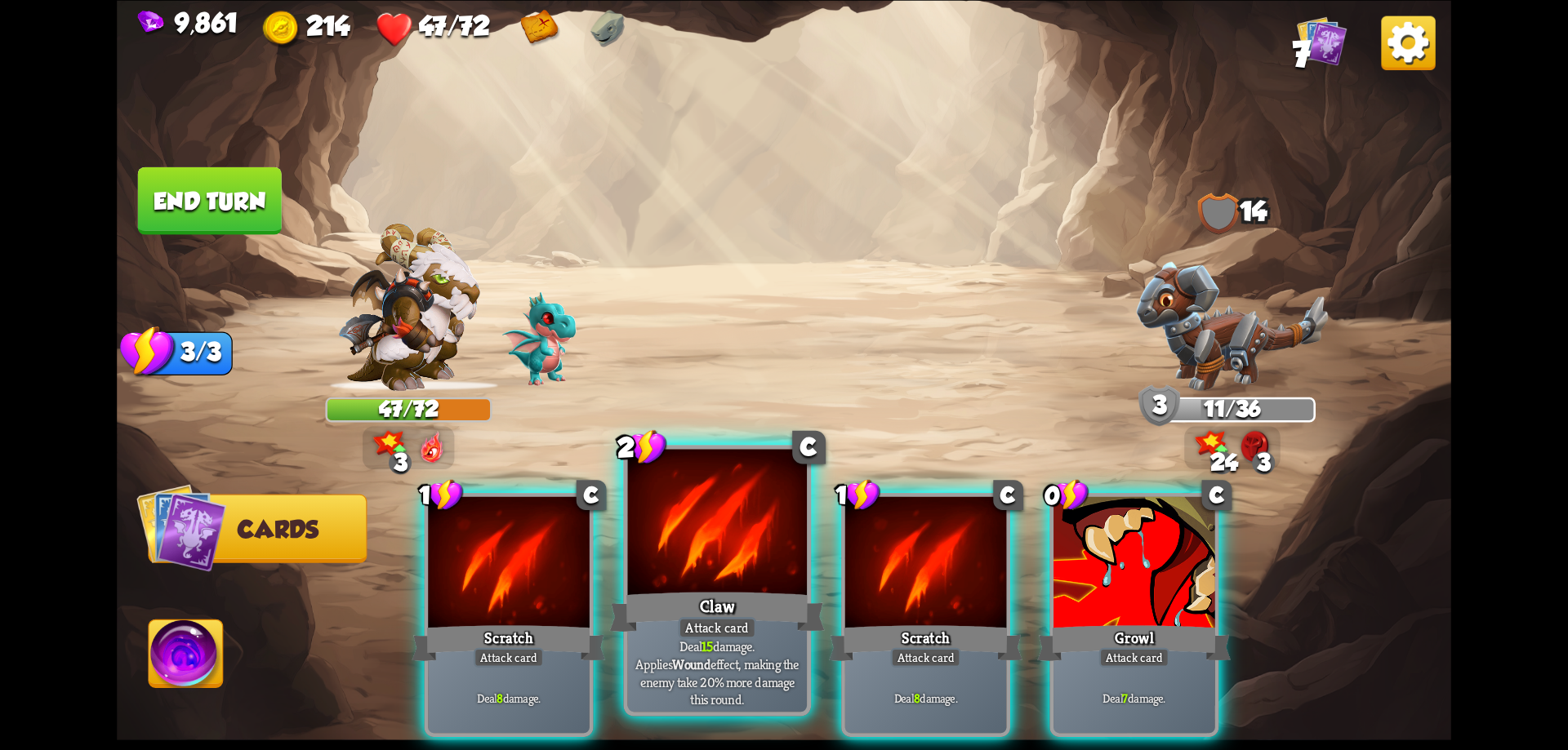
click at [744, 582] on div at bounding box center [718, 525] width 180 height 151
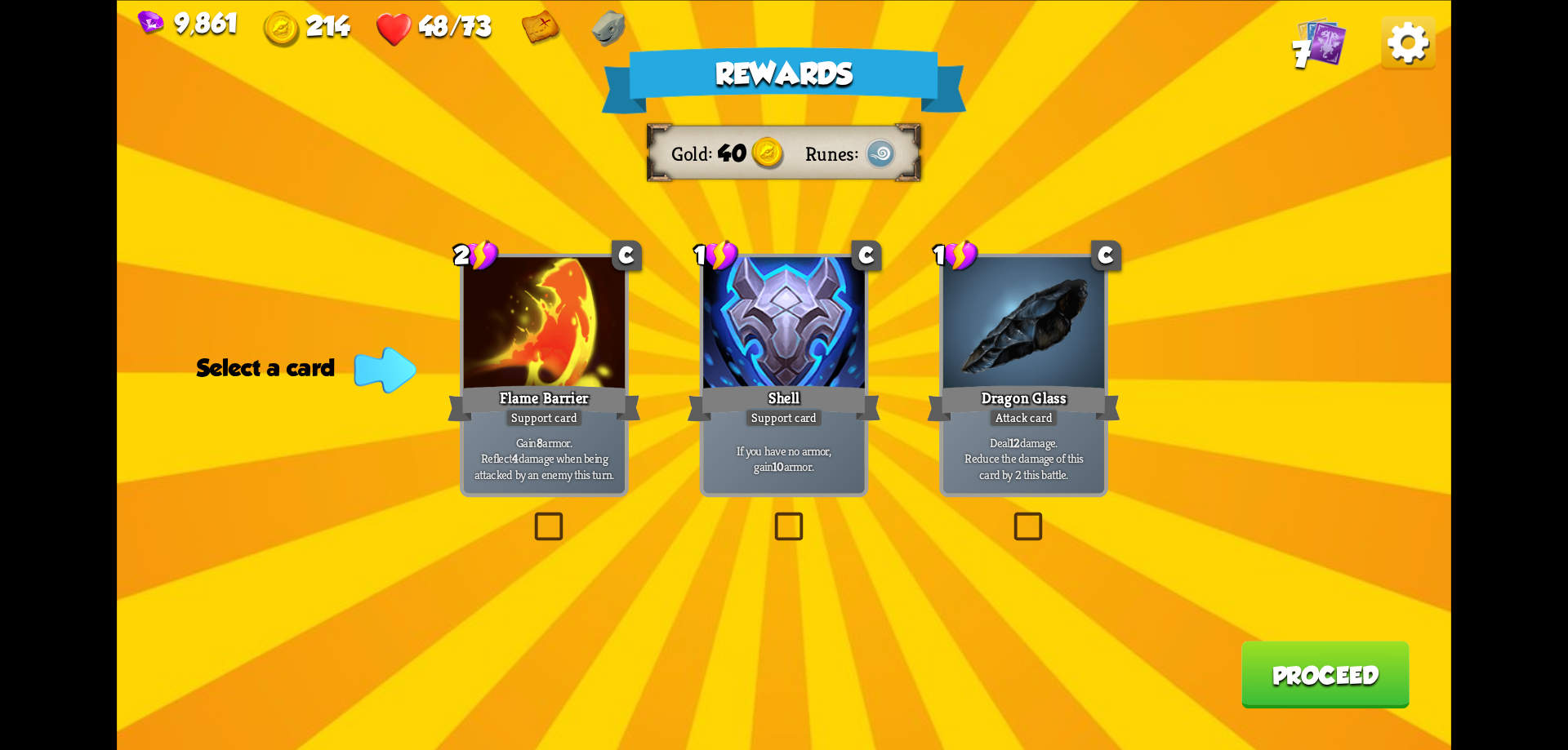
click at [1292, 665] on button "Proceed" at bounding box center [1325, 675] width 168 height 68
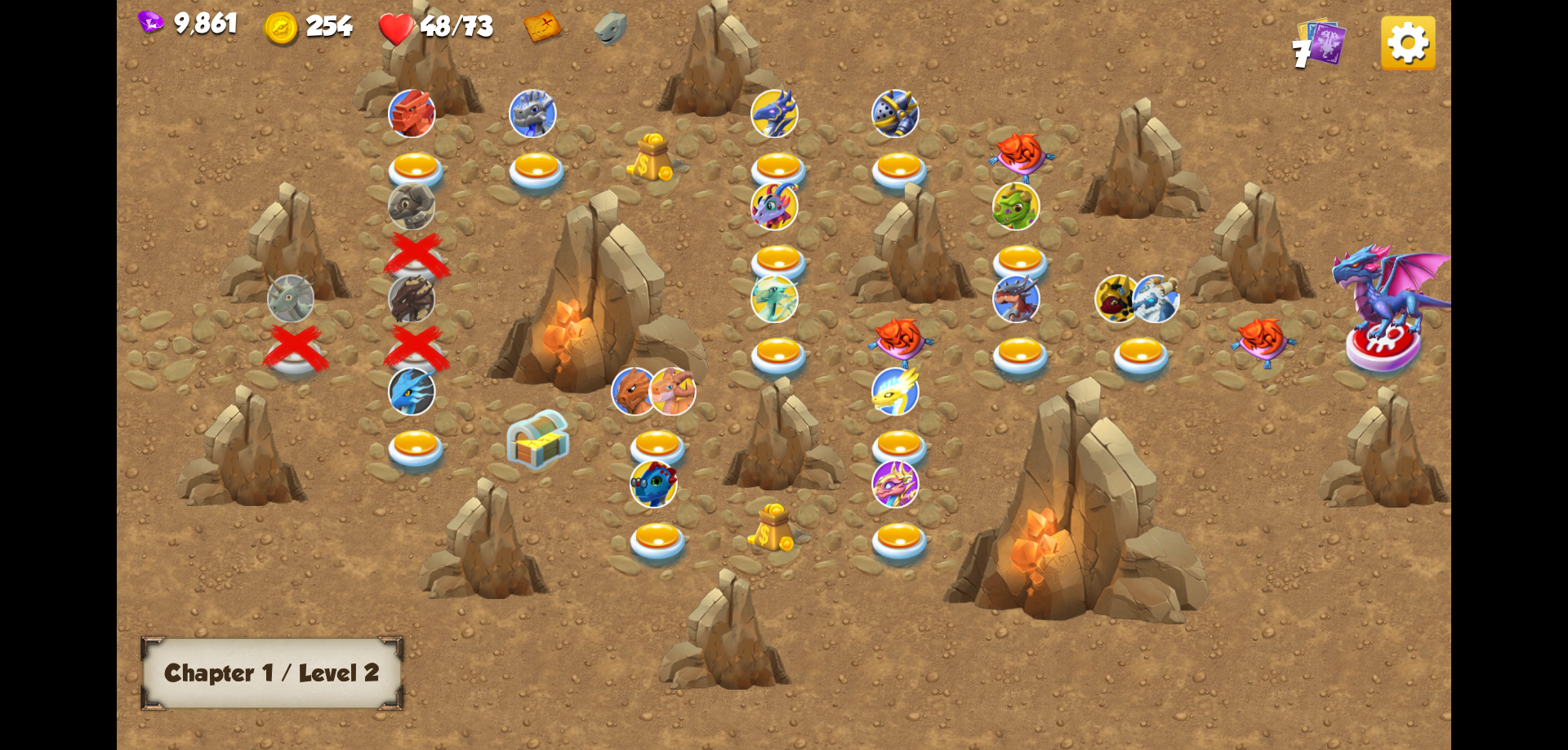
click at [425, 164] on img at bounding box center [418, 176] width 67 height 49
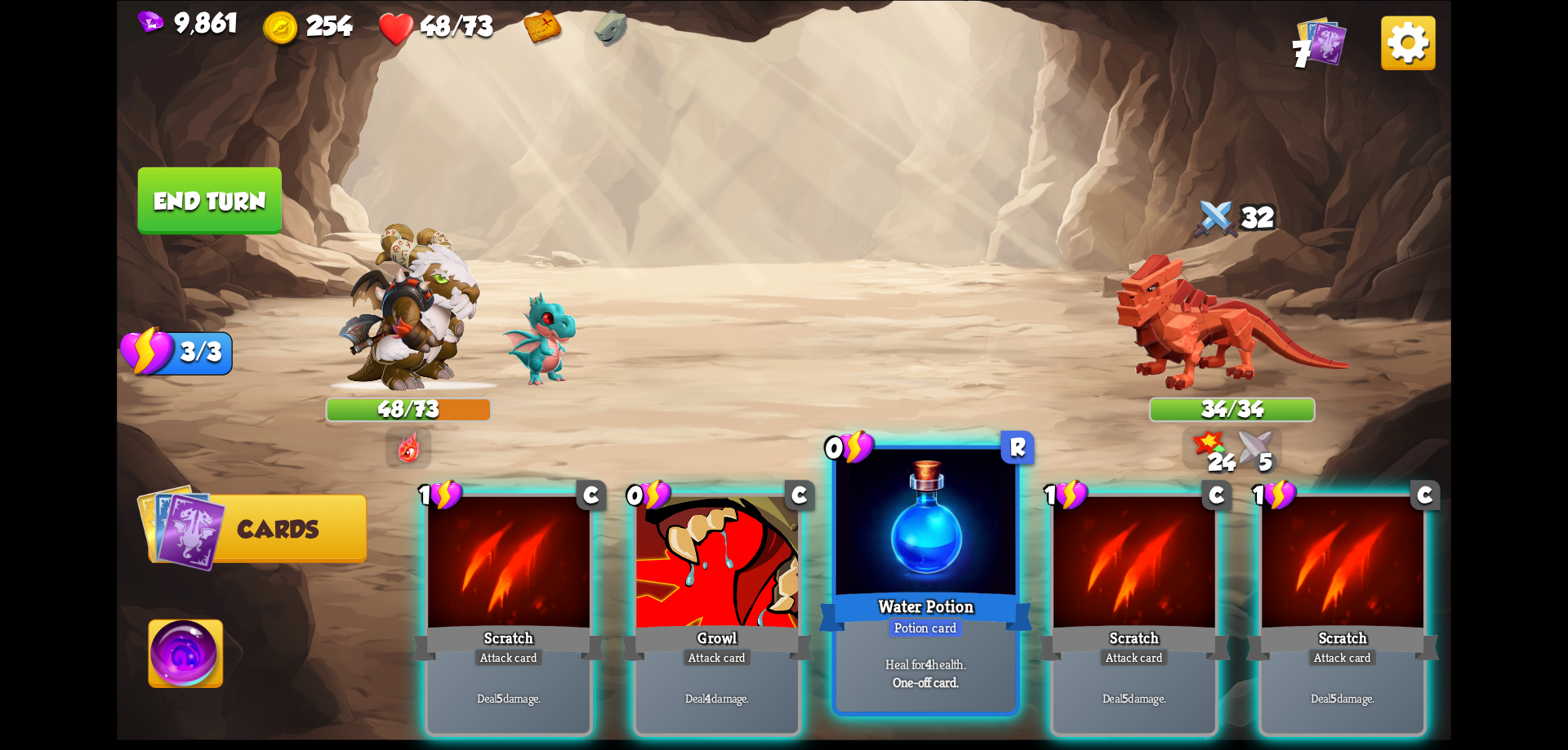
click at [902, 538] on div at bounding box center [926, 525] width 180 height 151
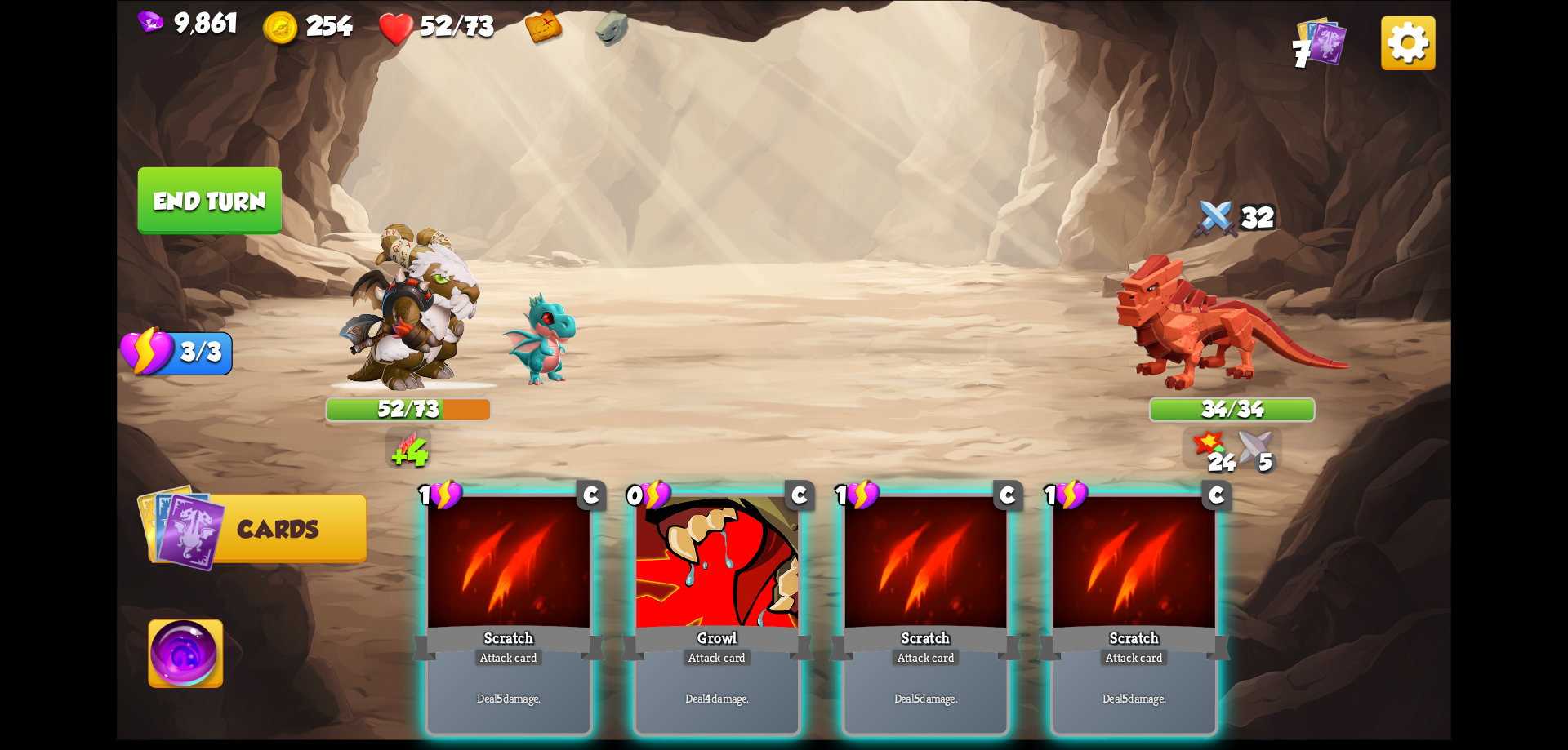
click at [902, 538] on div at bounding box center [926, 565] width 161 height 137
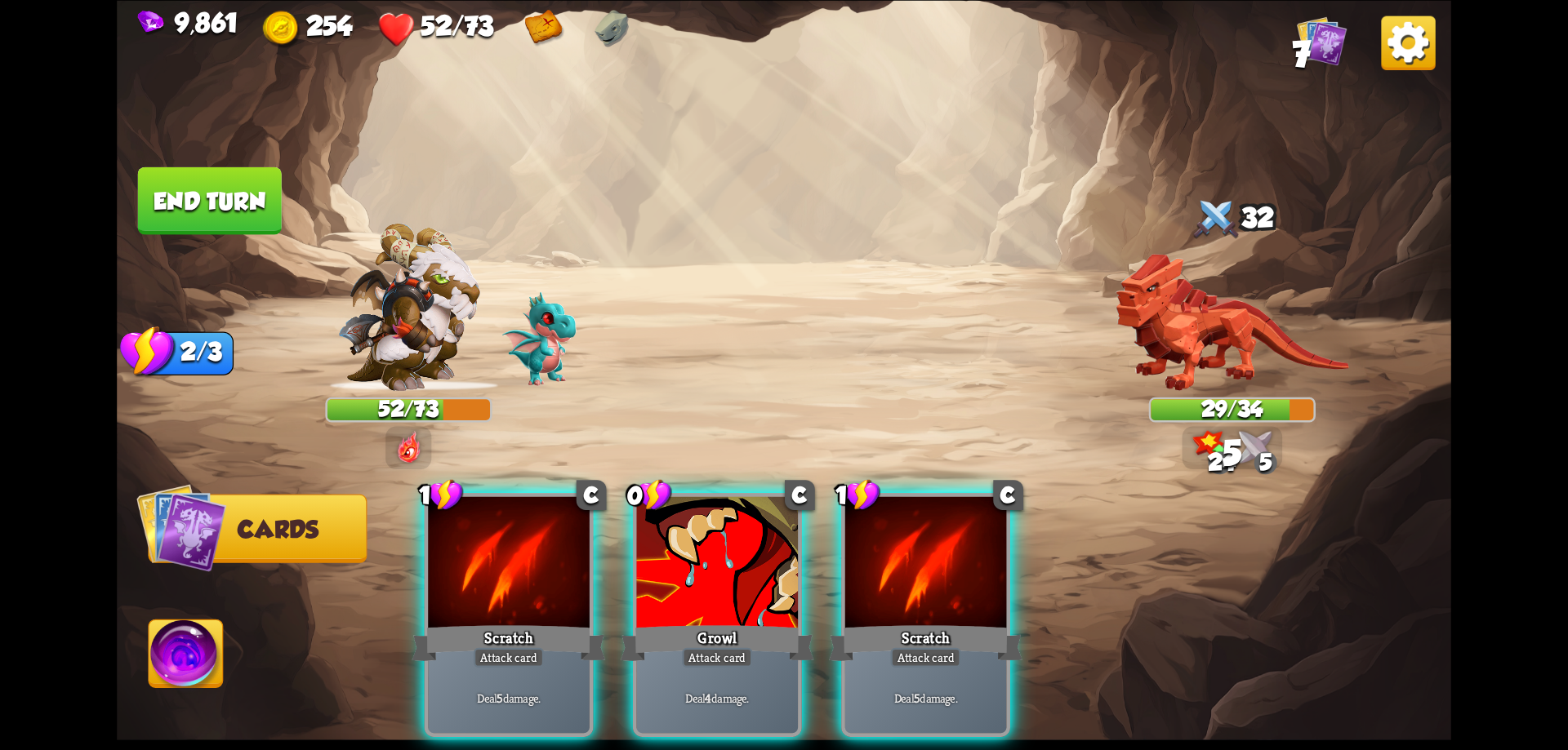
click at [211, 659] on img at bounding box center [186, 657] width 75 height 75
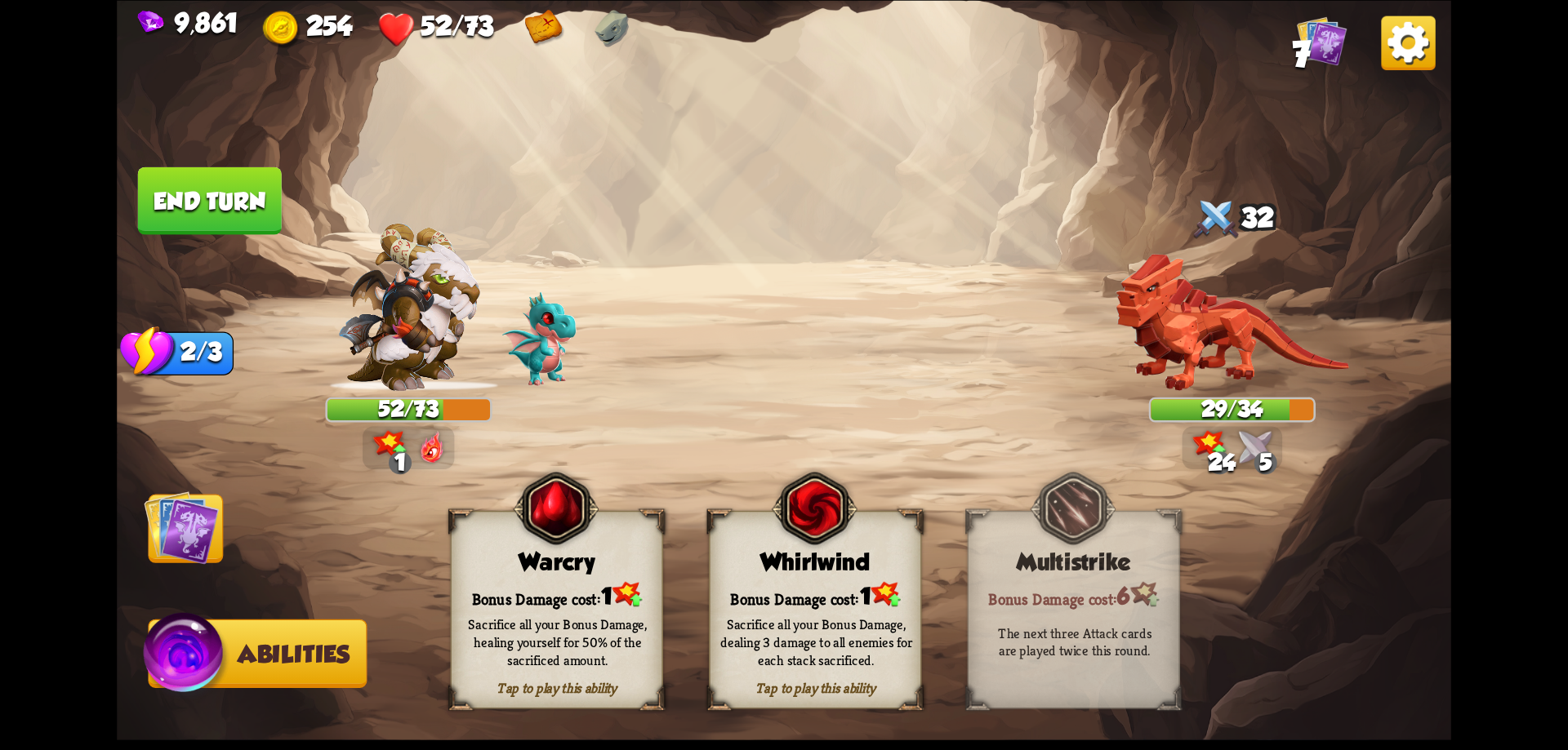
click at [530, 628] on div "Sacrifice all your Bonus Damage, healing yourself for 50% of the sacrificed amo…" at bounding box center [558, 642] width 192 height 54
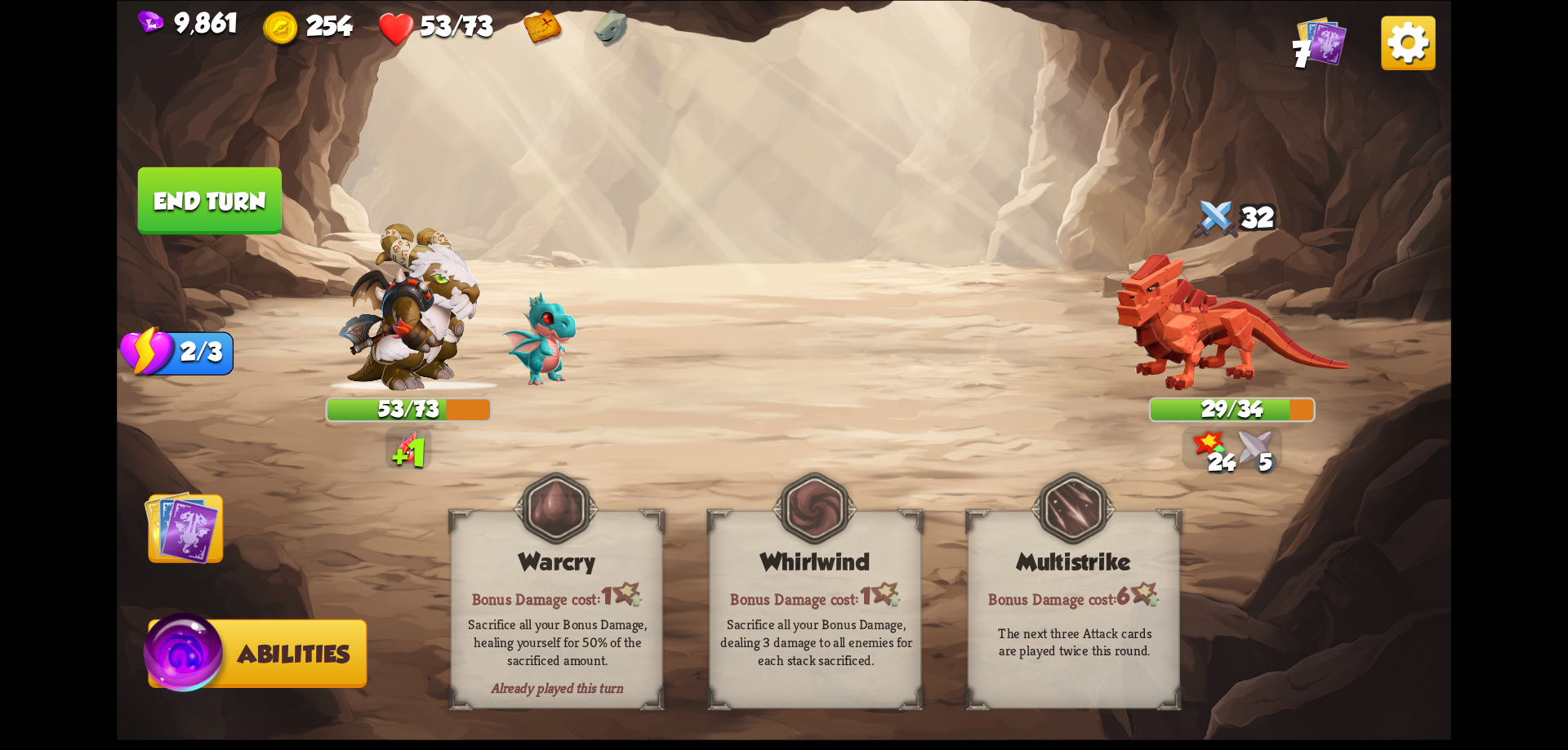
click at [251, 204] on button "End turn" at bounding box center [209, 200] width 143 height 68
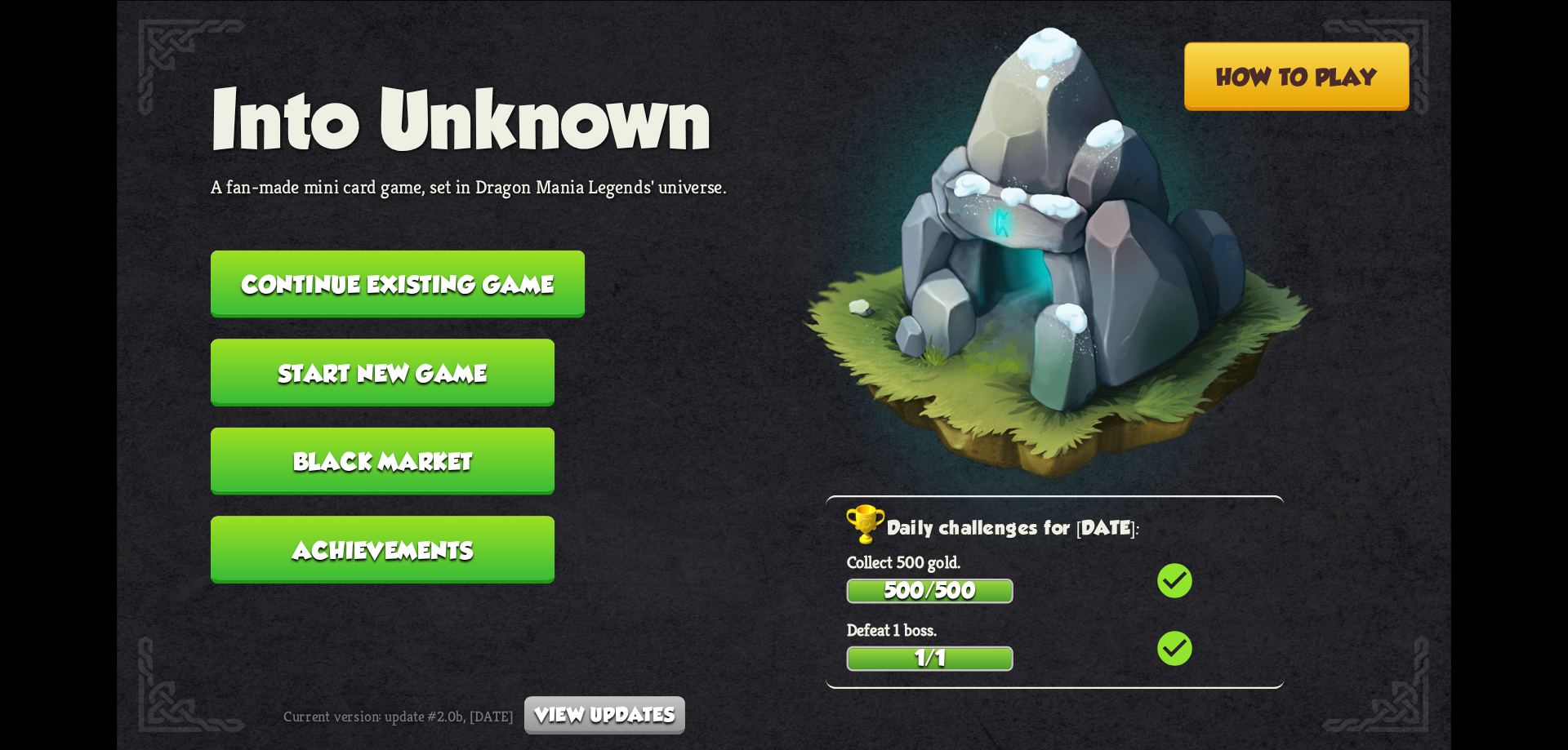
click at [456, 265] on button "Continue existing game" at bounding box center [397, 284] width 374 height 68
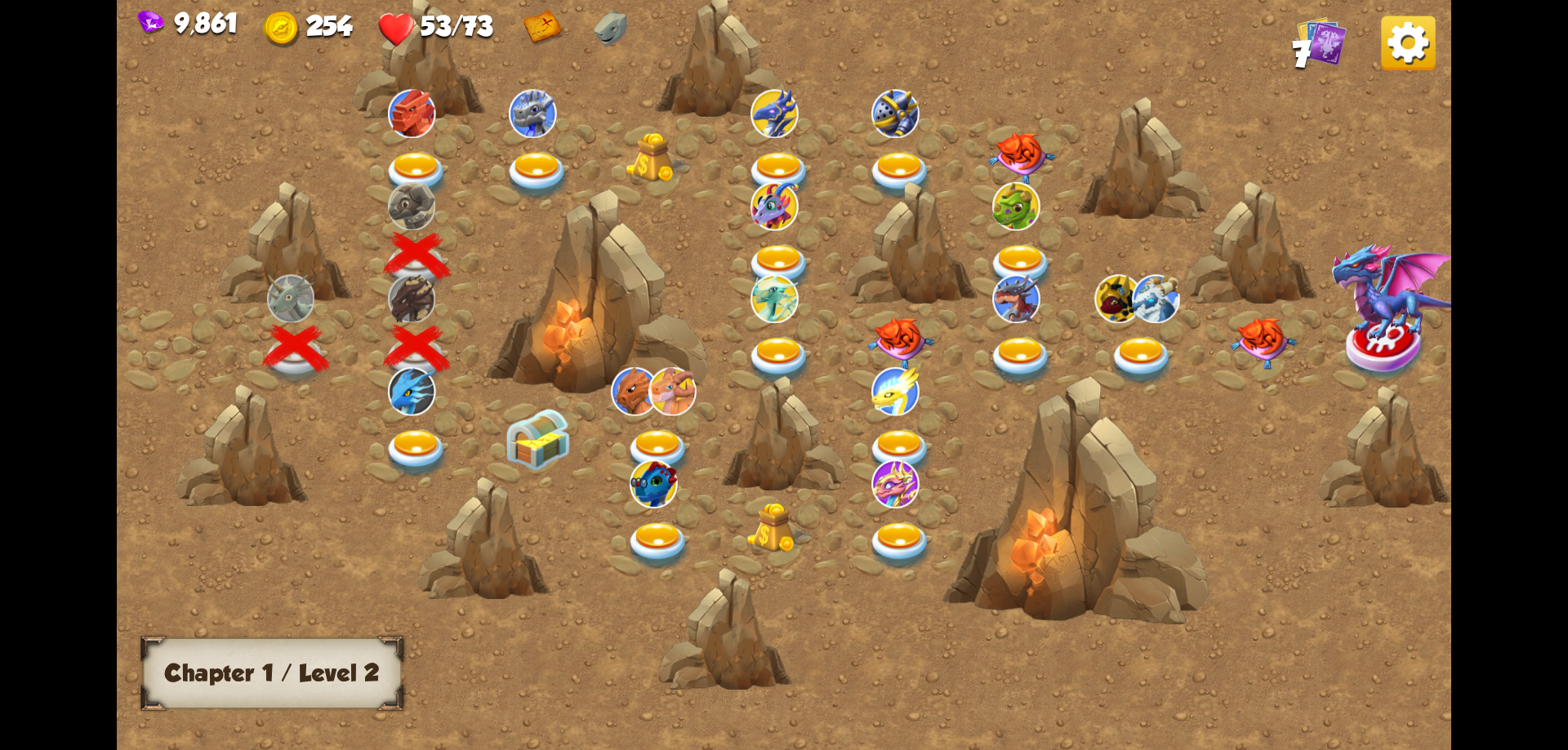
click at [423, 171] on img at bounding box center [418, 176] width 67 height 49
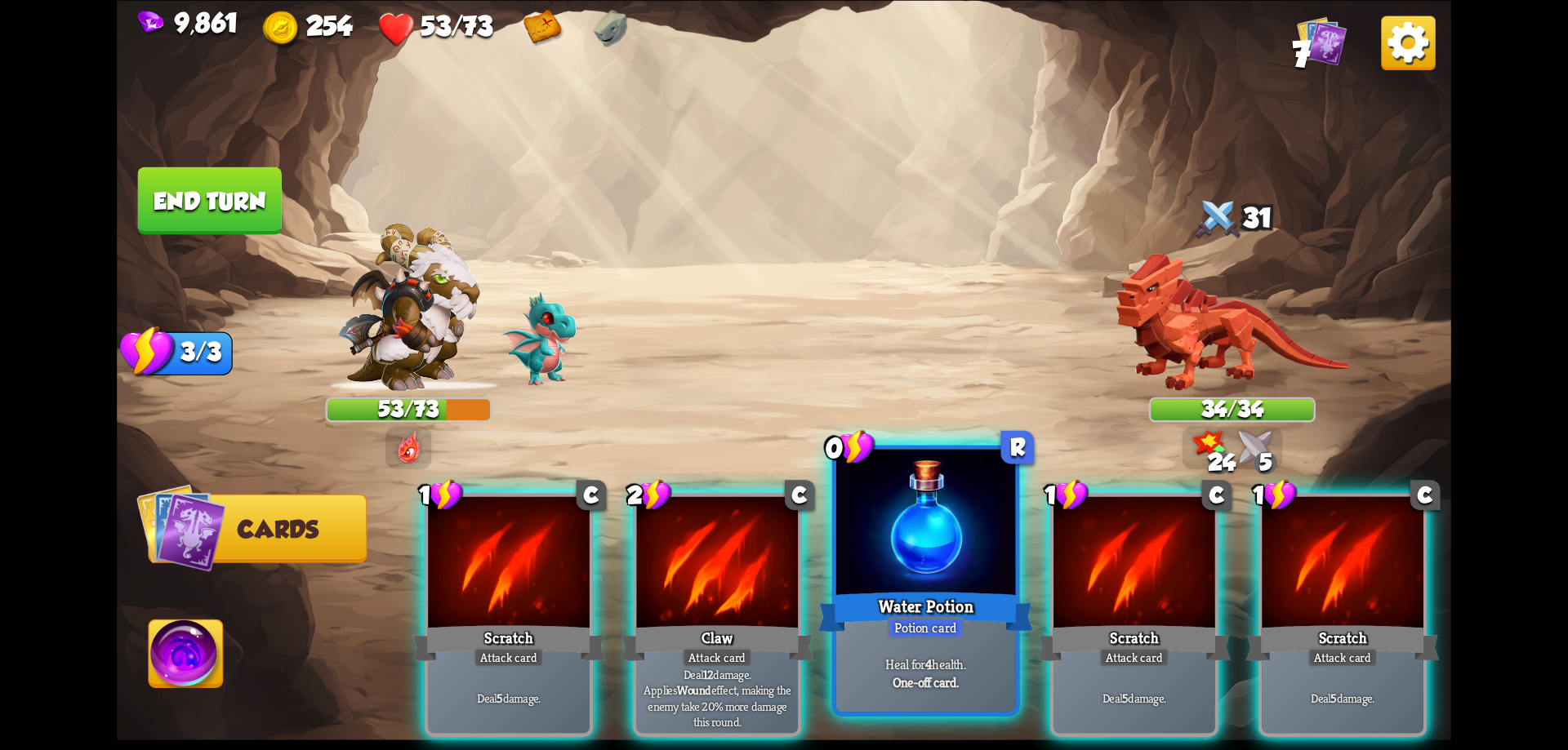
click at [925, 588] on div "Water Potion" at bounding box center [925, 611] width 215 height 48
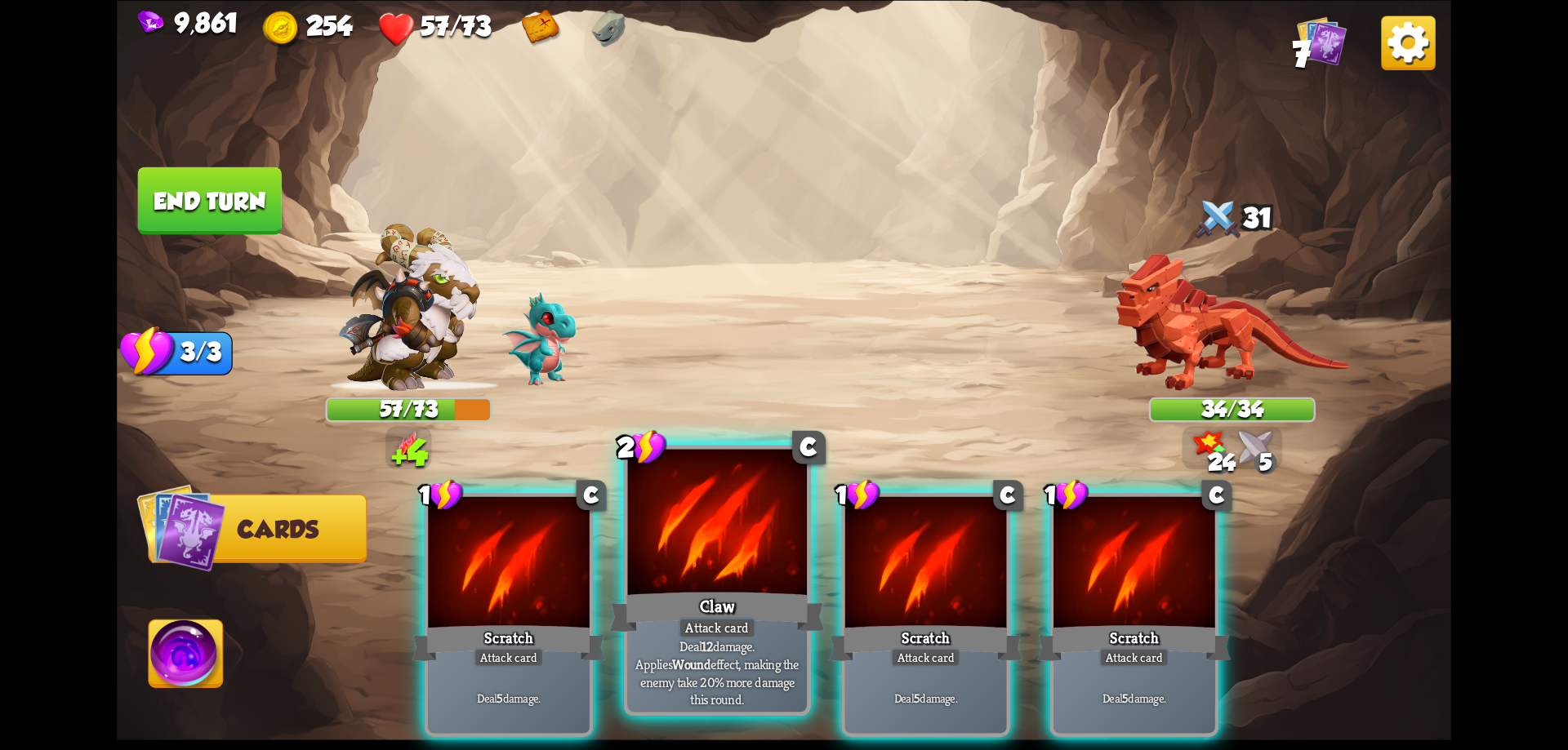
click at [741, 575] on div at bounding box center [718, 525] width 180 height 151
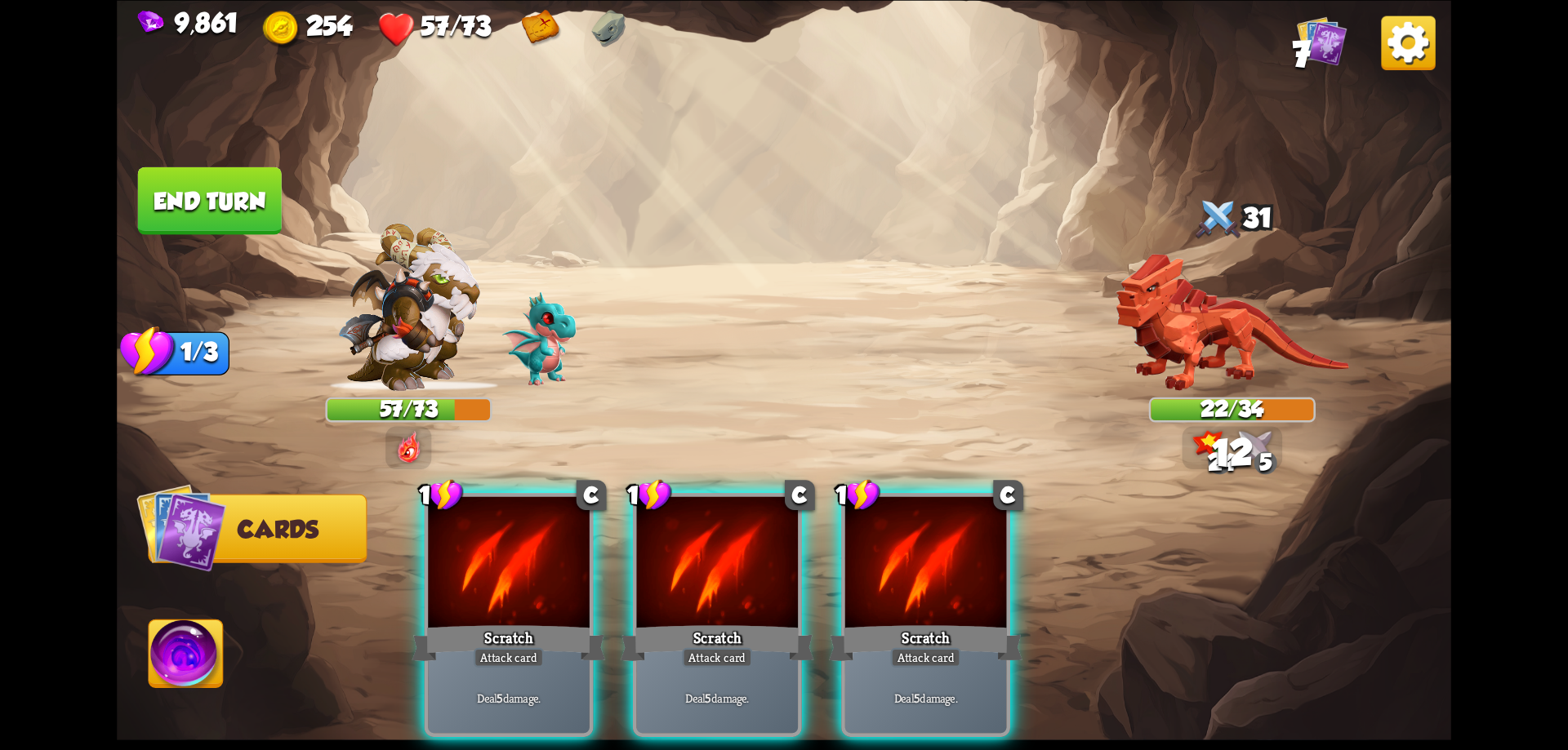
click at [741, 575] on div at bounding box center [718, 565] width 161 height 137
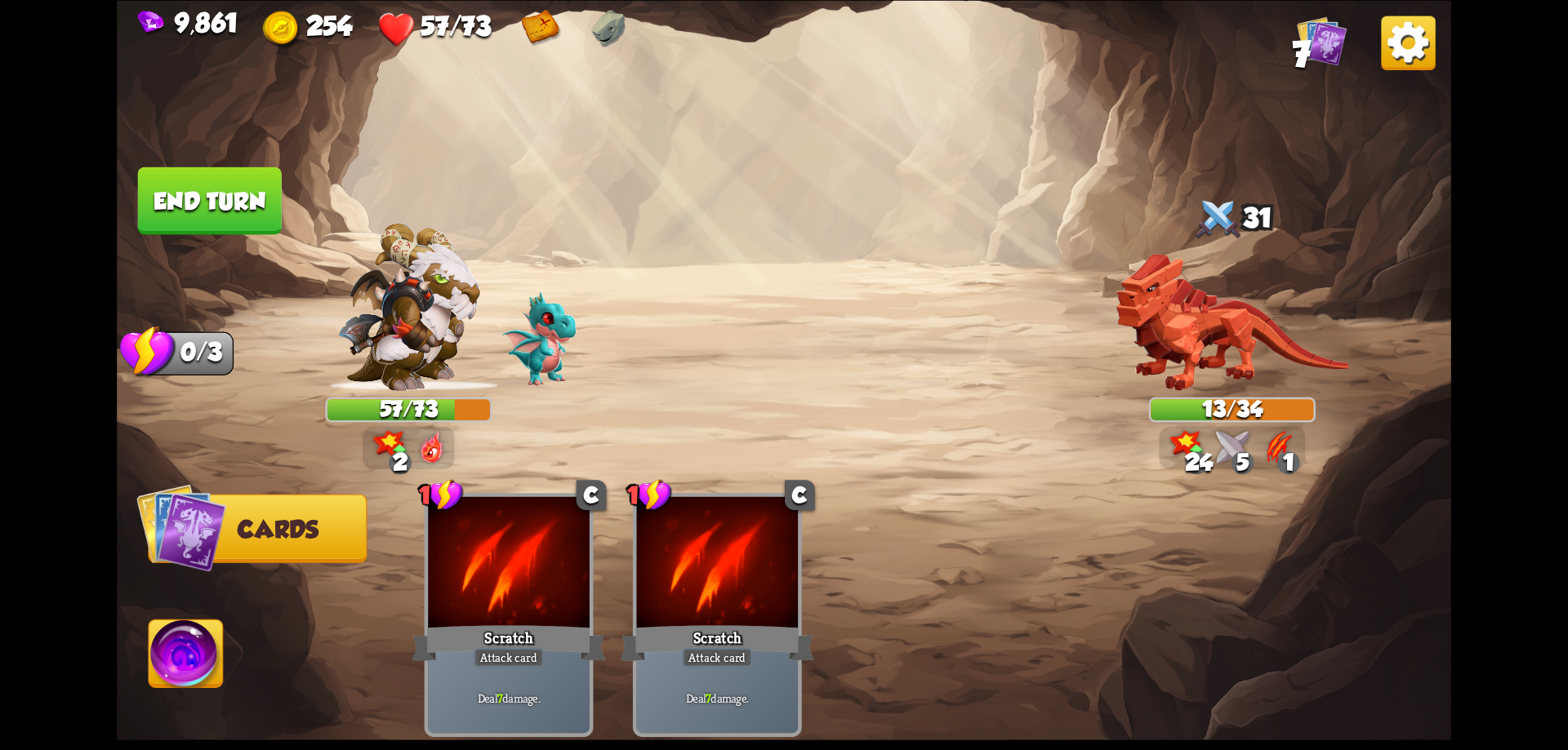
click at [209, 632] on img at bounding box center [186, 657] width 75 height 75
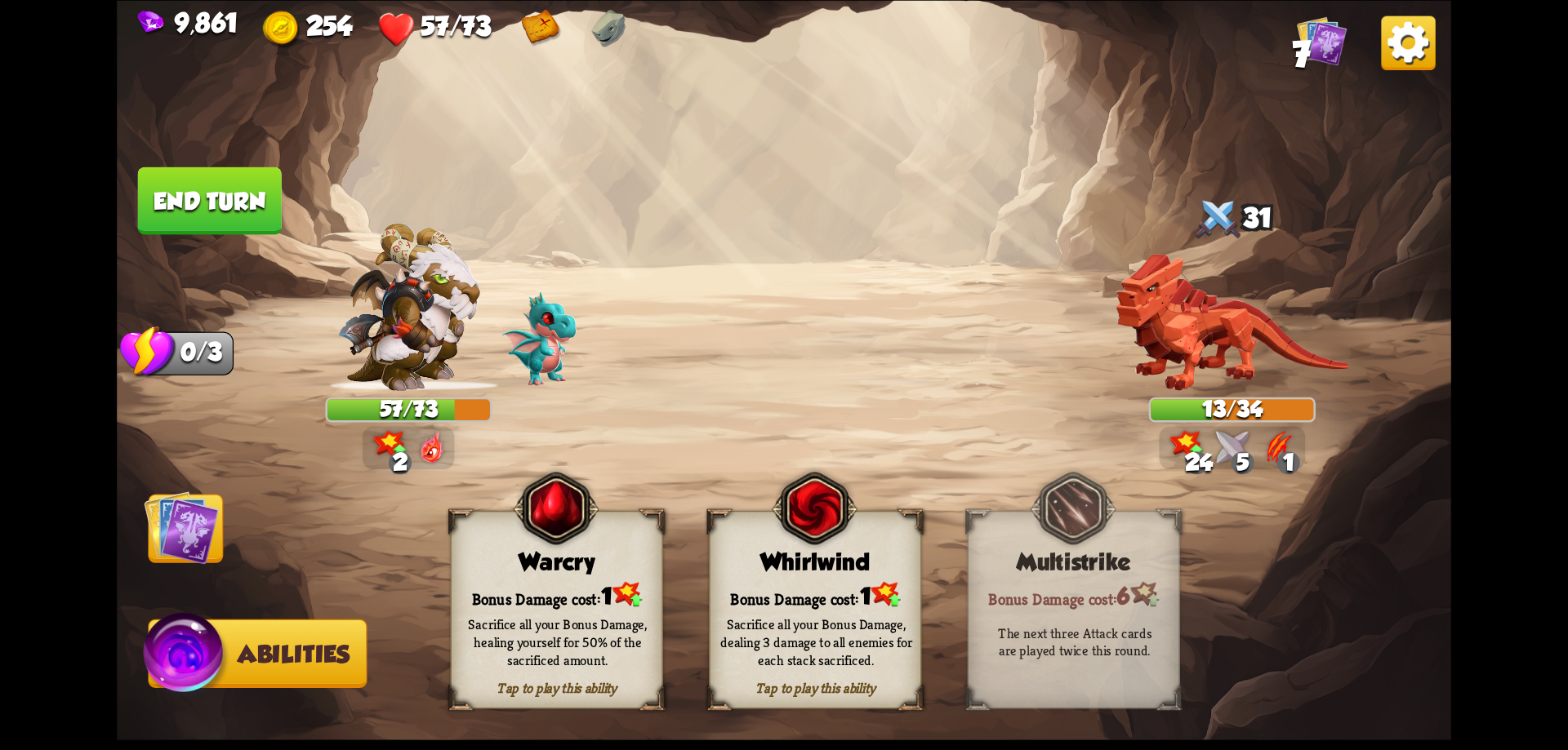
click at [543, 559] on div "Warcry" at bounding box center [557, 561] width 211 height 27
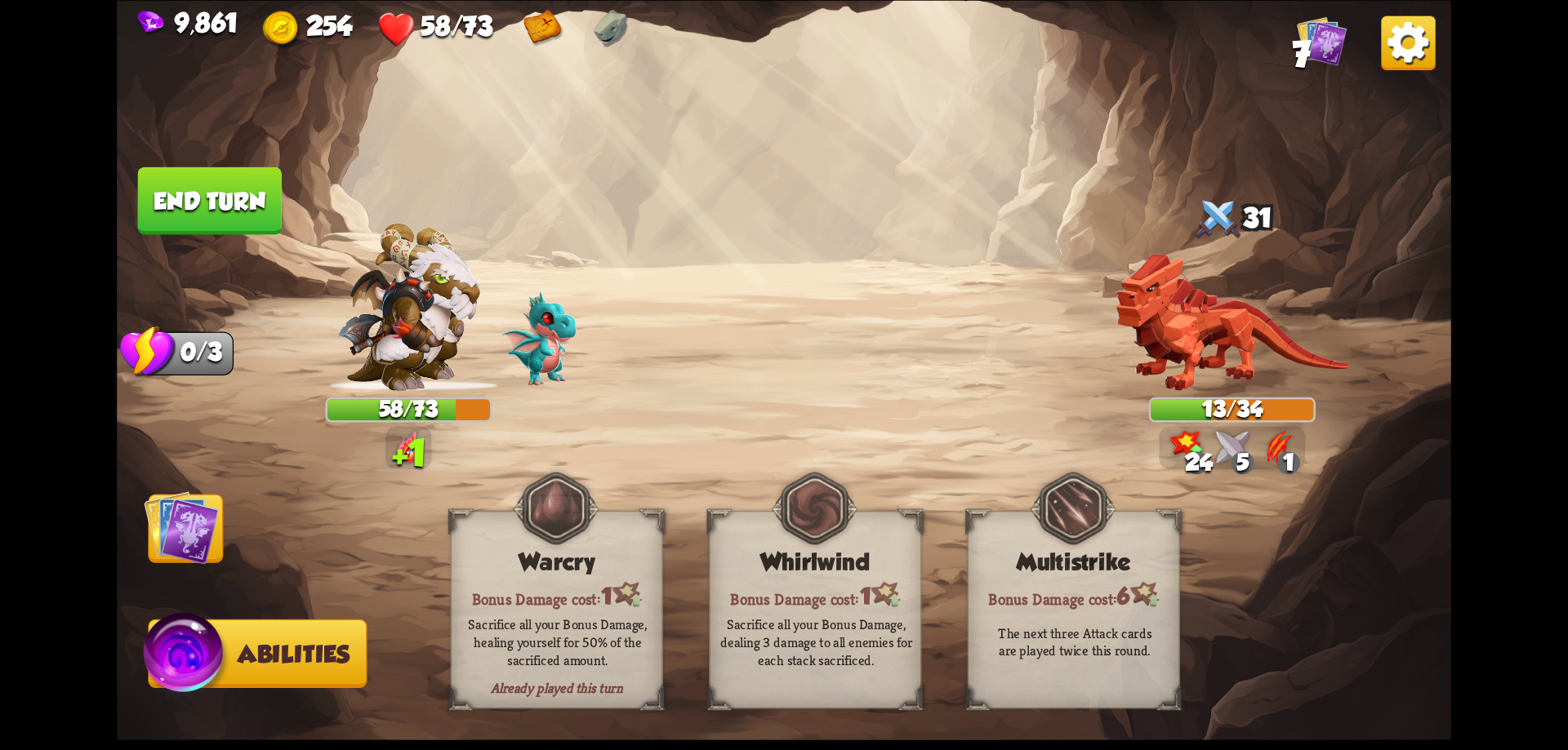
click at [256, 210] on button "End turn" at bounding box center [209, 200] width 143 height 68
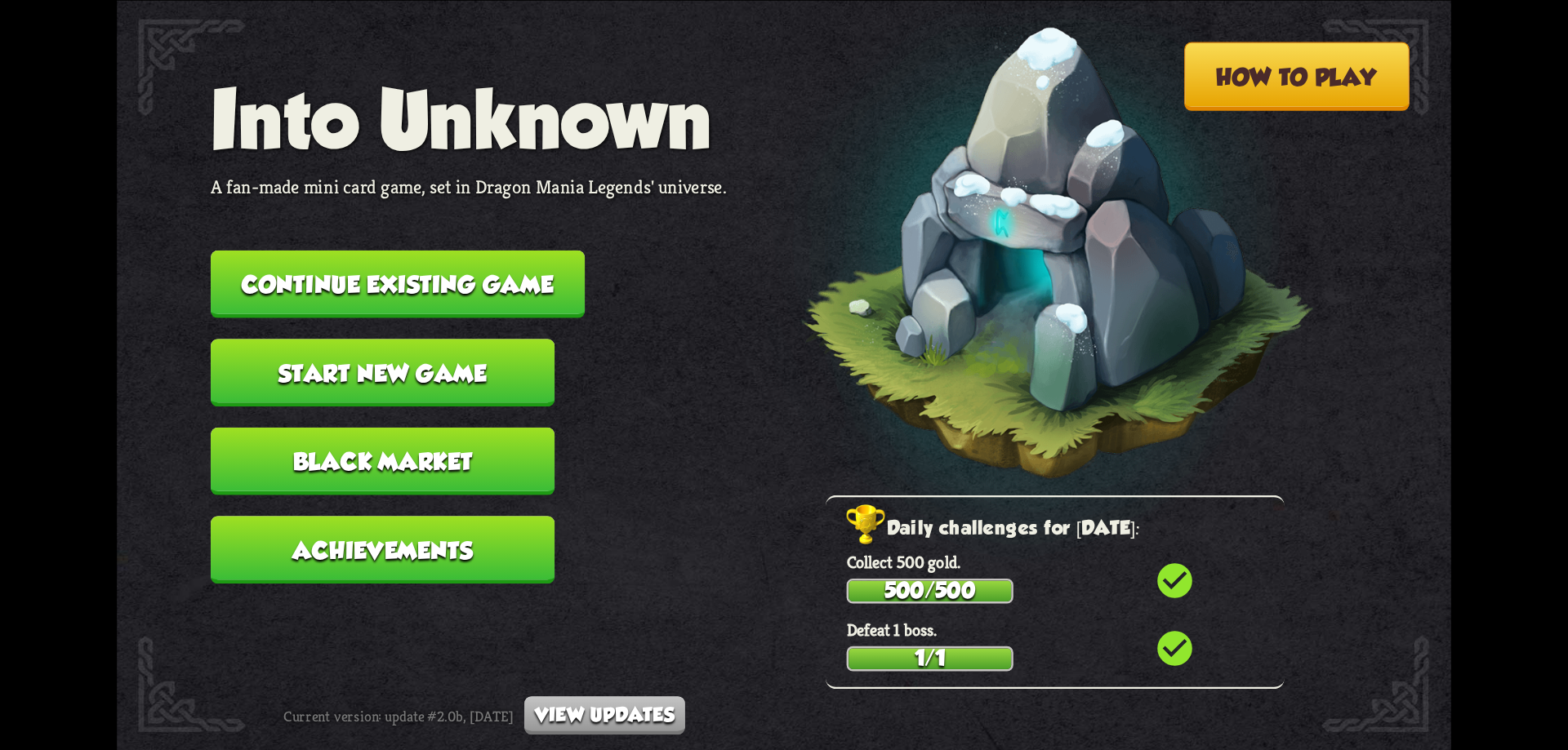
click at [503, 255] on button "Continue existing game" at bounding box center [397, 284] width 374 height 68
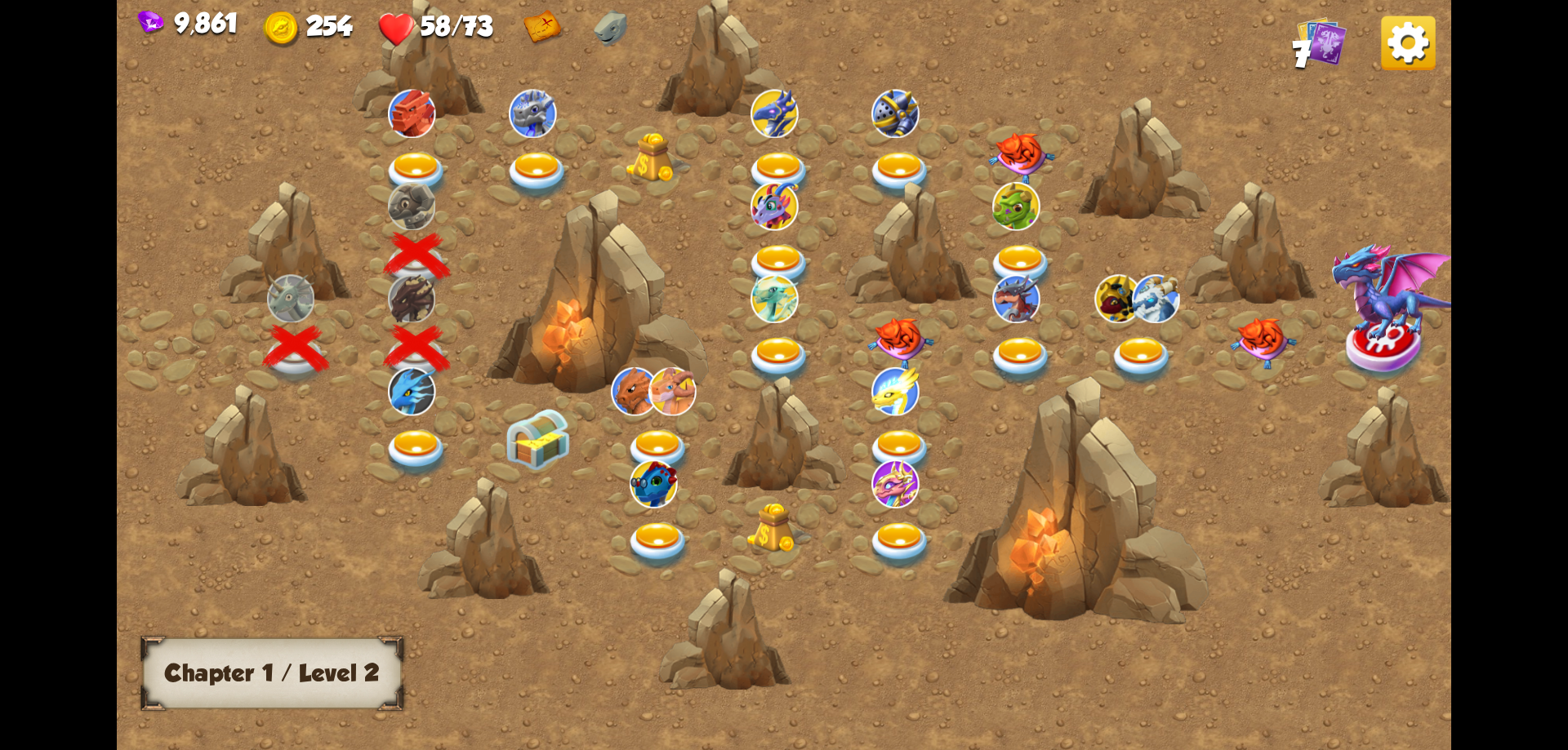
click at [414, 165] on img at bounding box center [418, 176] width 67 height 49
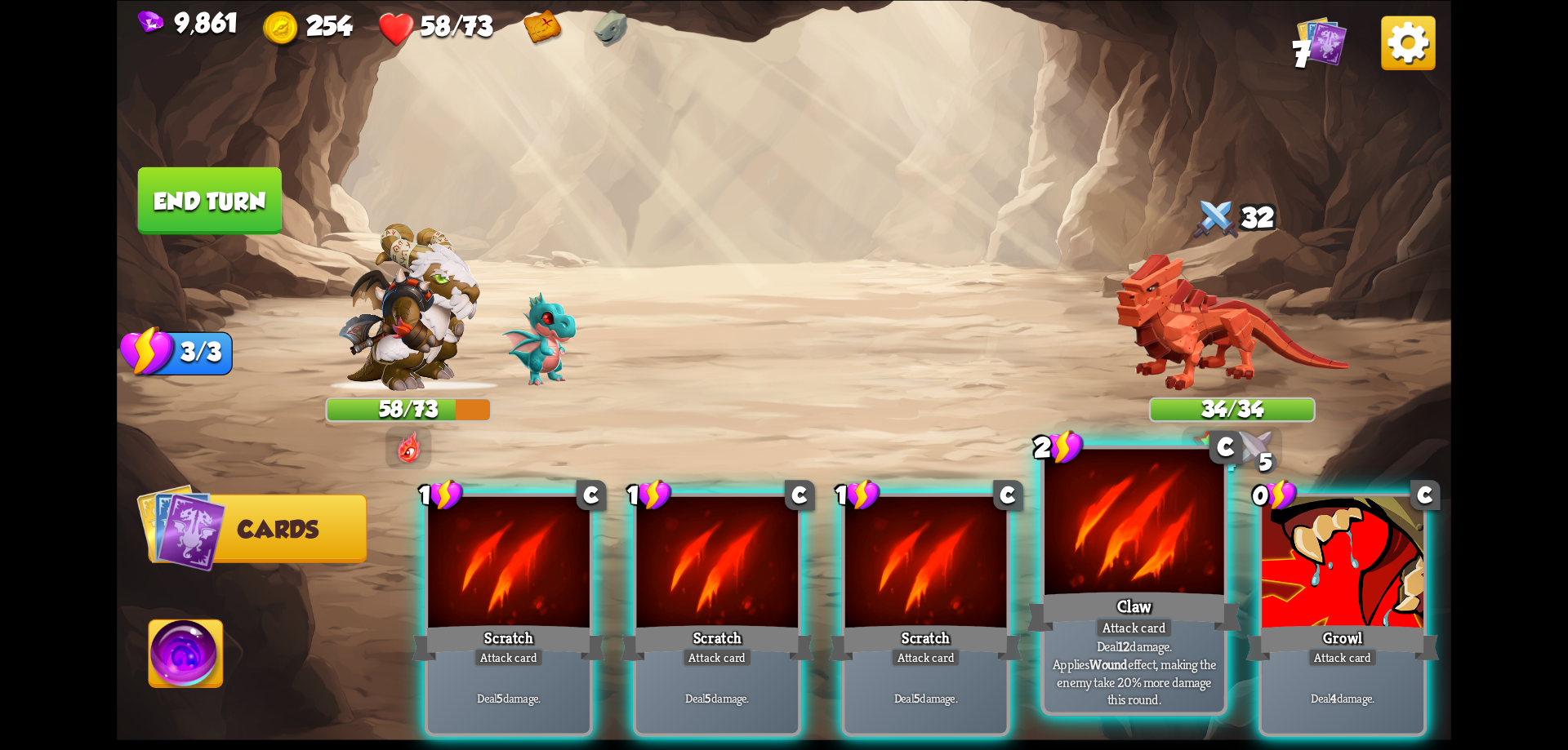
click at [1150, 529] on div at bounding box center [1134, 525] width 180 height 151
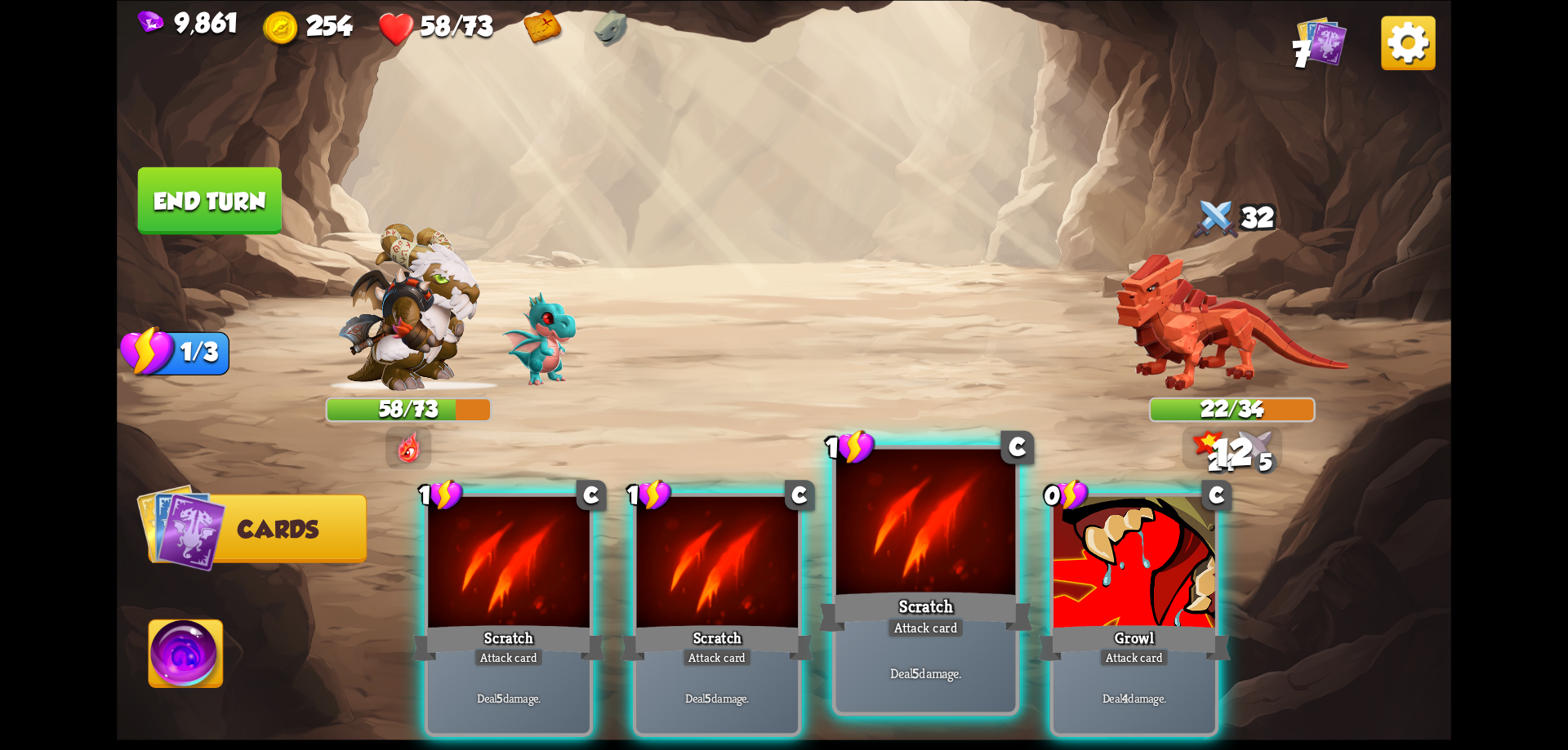
click at [971, 564] on div at bounding box center [926, 525] width 180 height 151
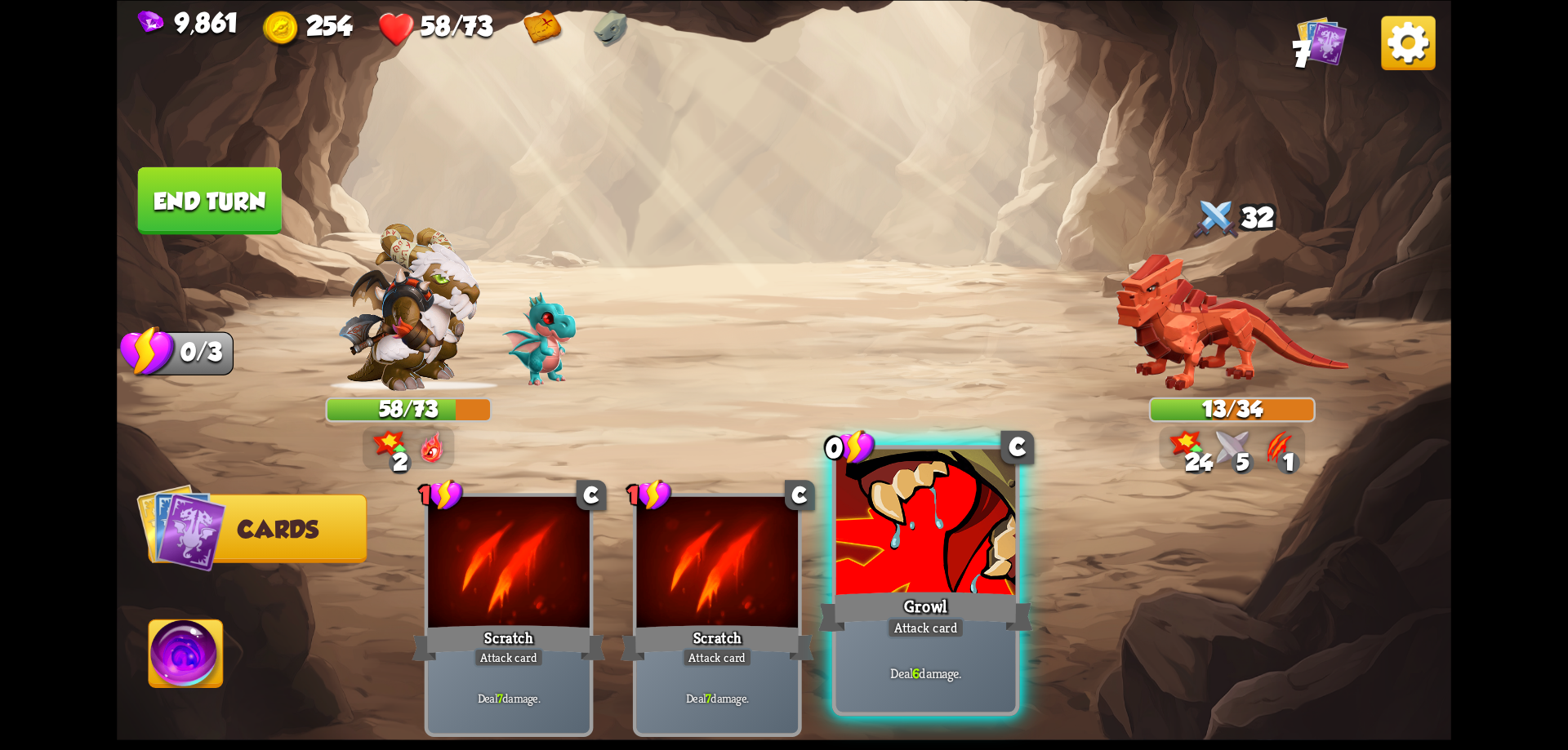
click at [975, 561] on div at bounding box center [926, 525] width 180 height 151
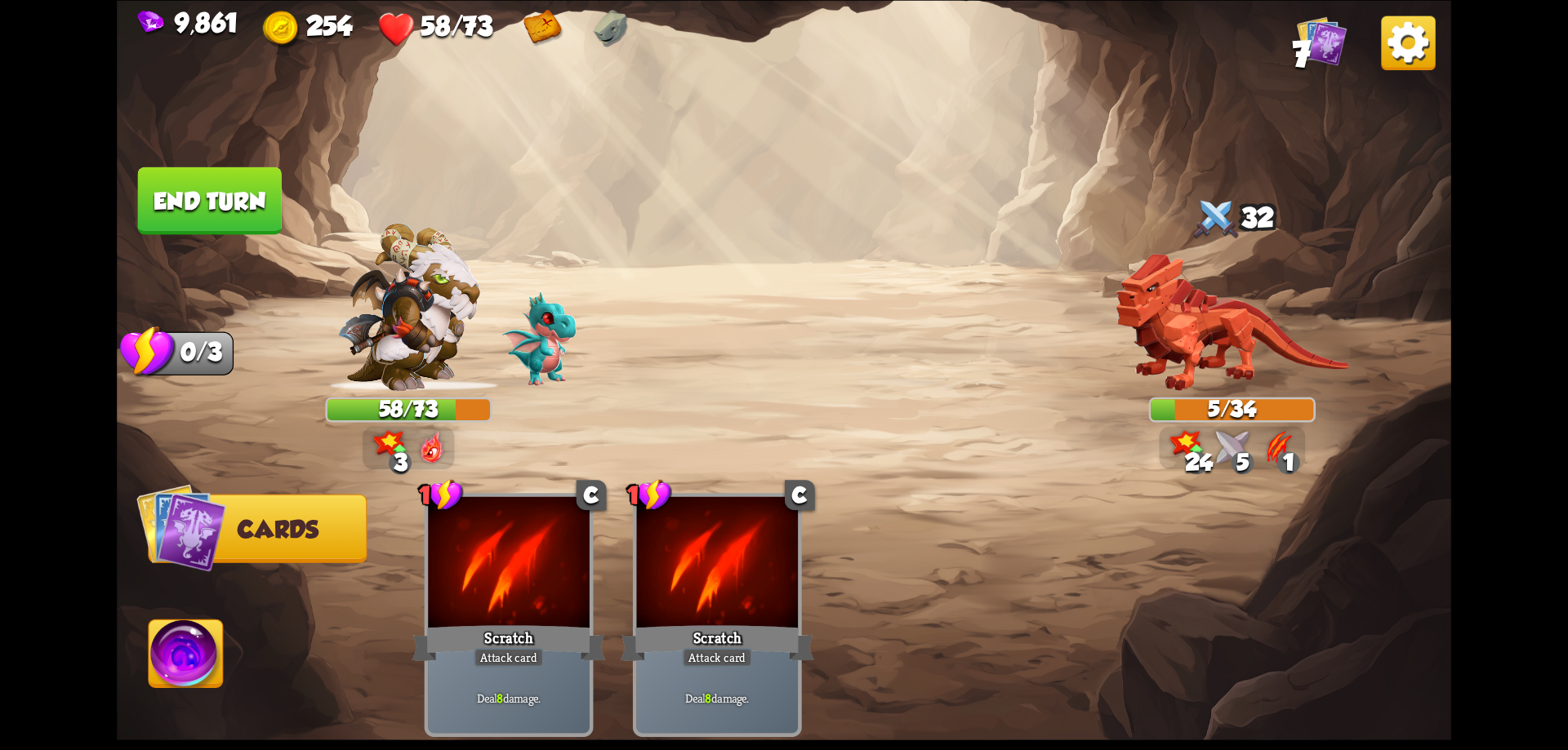
click at [183, 674] on img at bounding box center [186, 657] width 75 height 75
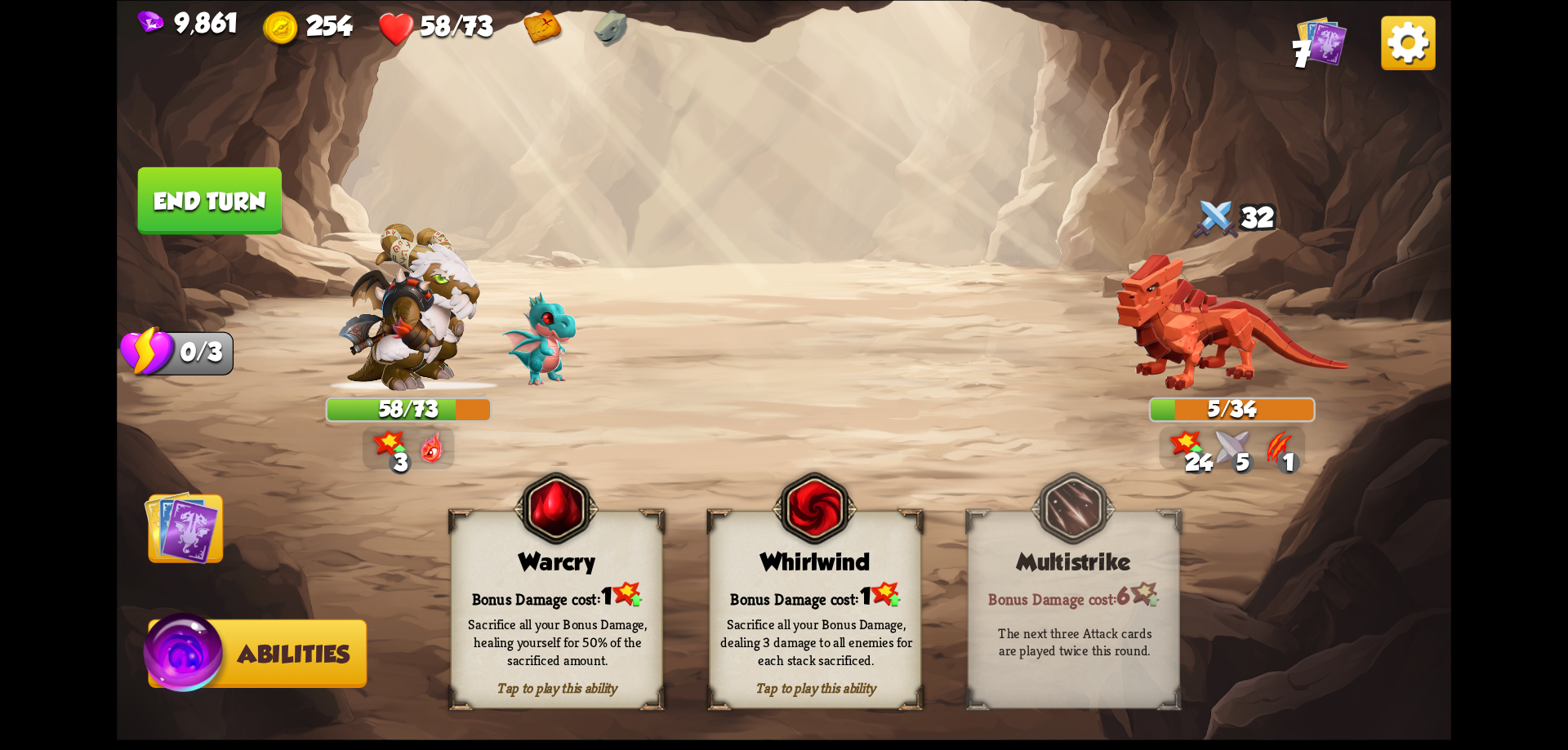
click at [609, 587] on span "1" at bounding box center [607, 596] width 11 height 27
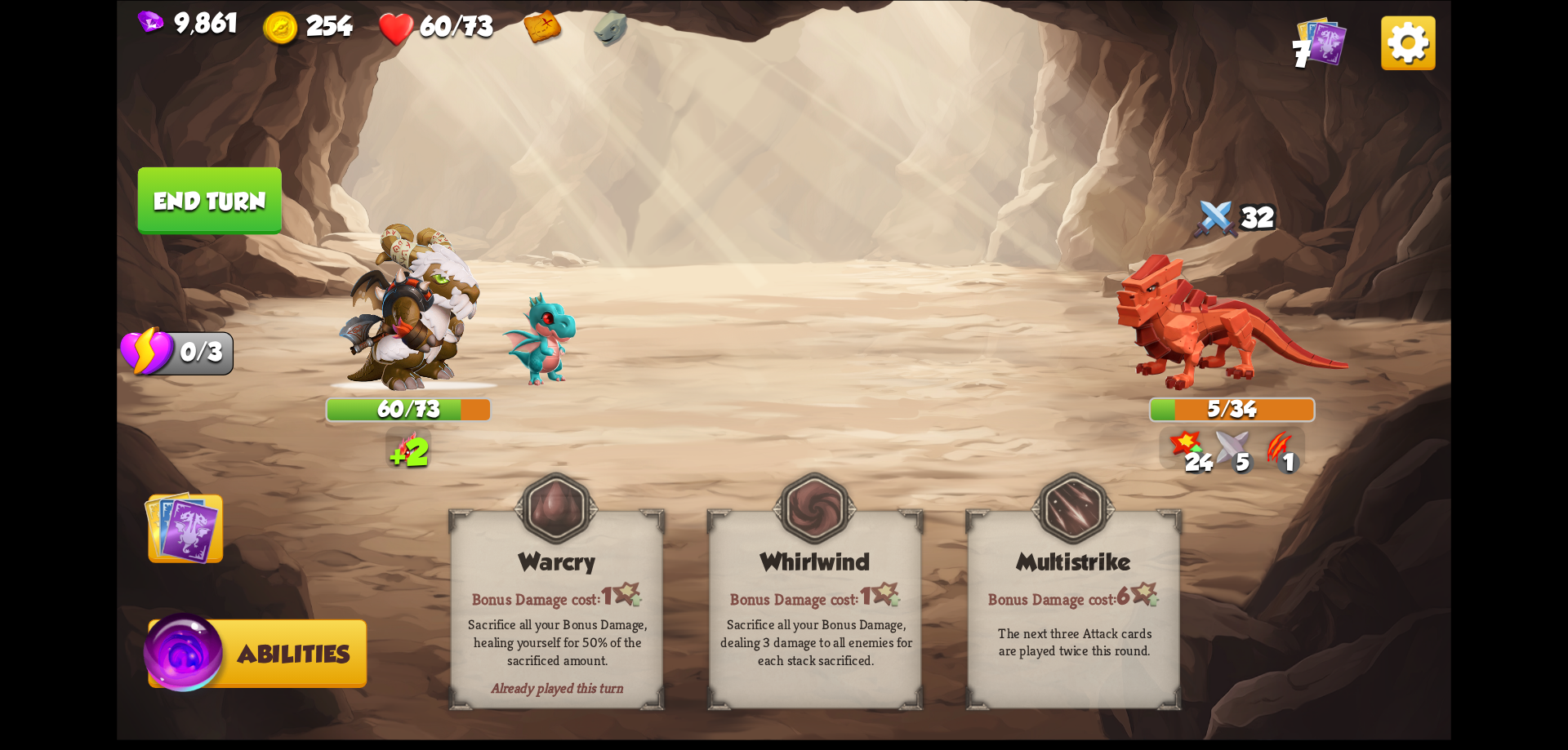
click at [243, 199] on button "End turn" at bounding box center [209, 200] width 143 height 68
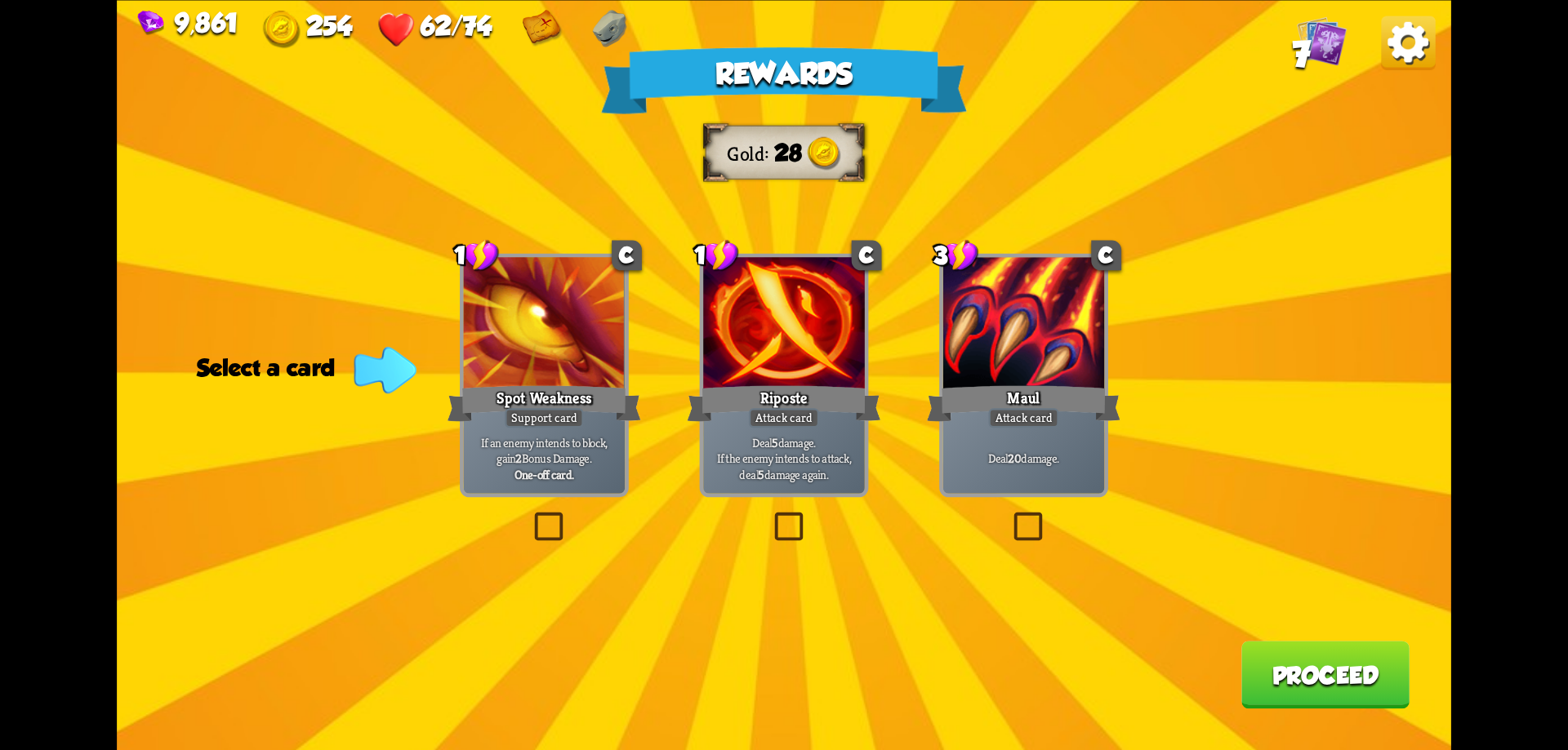
click at [1289, 675] on button "Proceed" at bounding box center [1325, 675] width 168 height 68
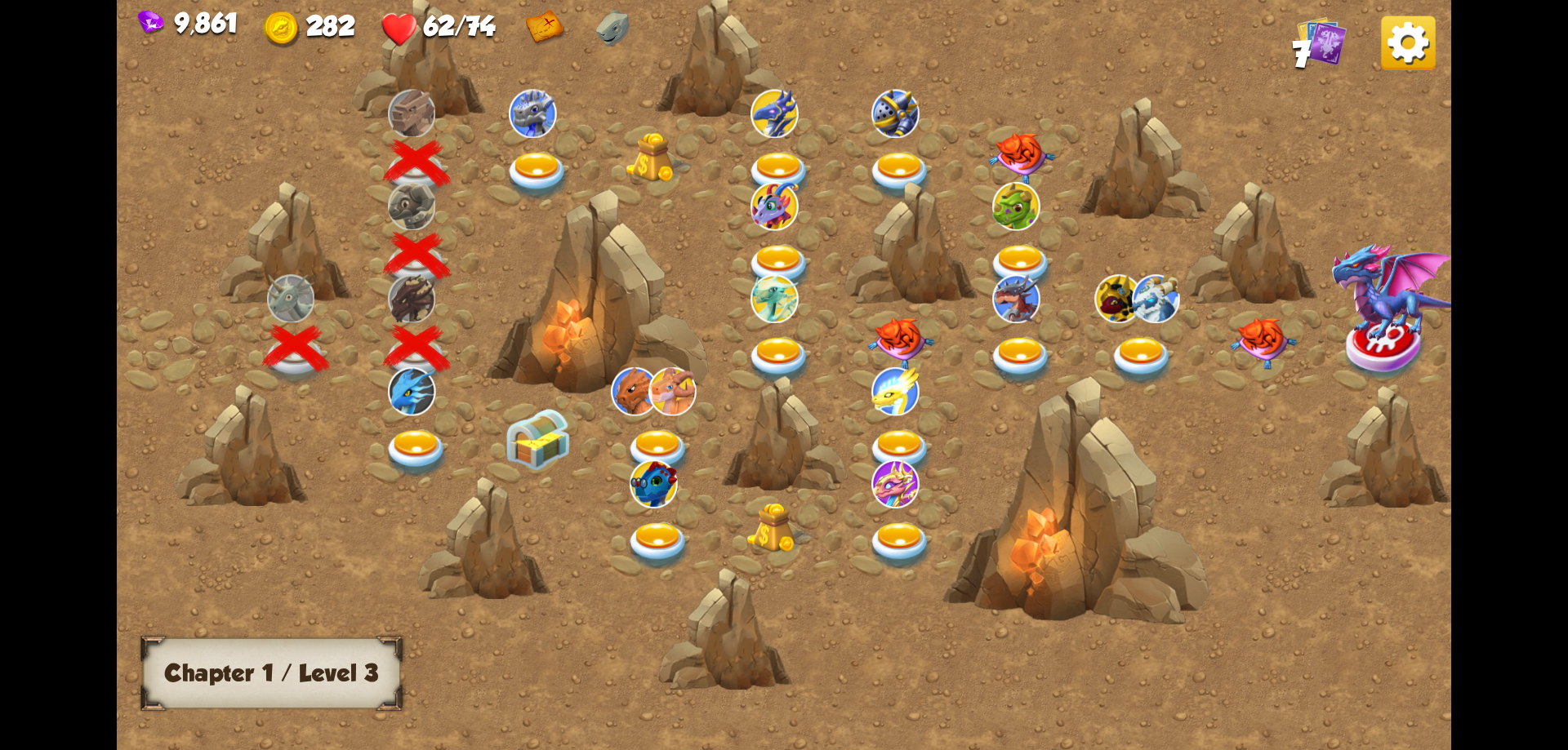
click at [539, 161] on img at bounding box center [538, 176] width 67 height 49
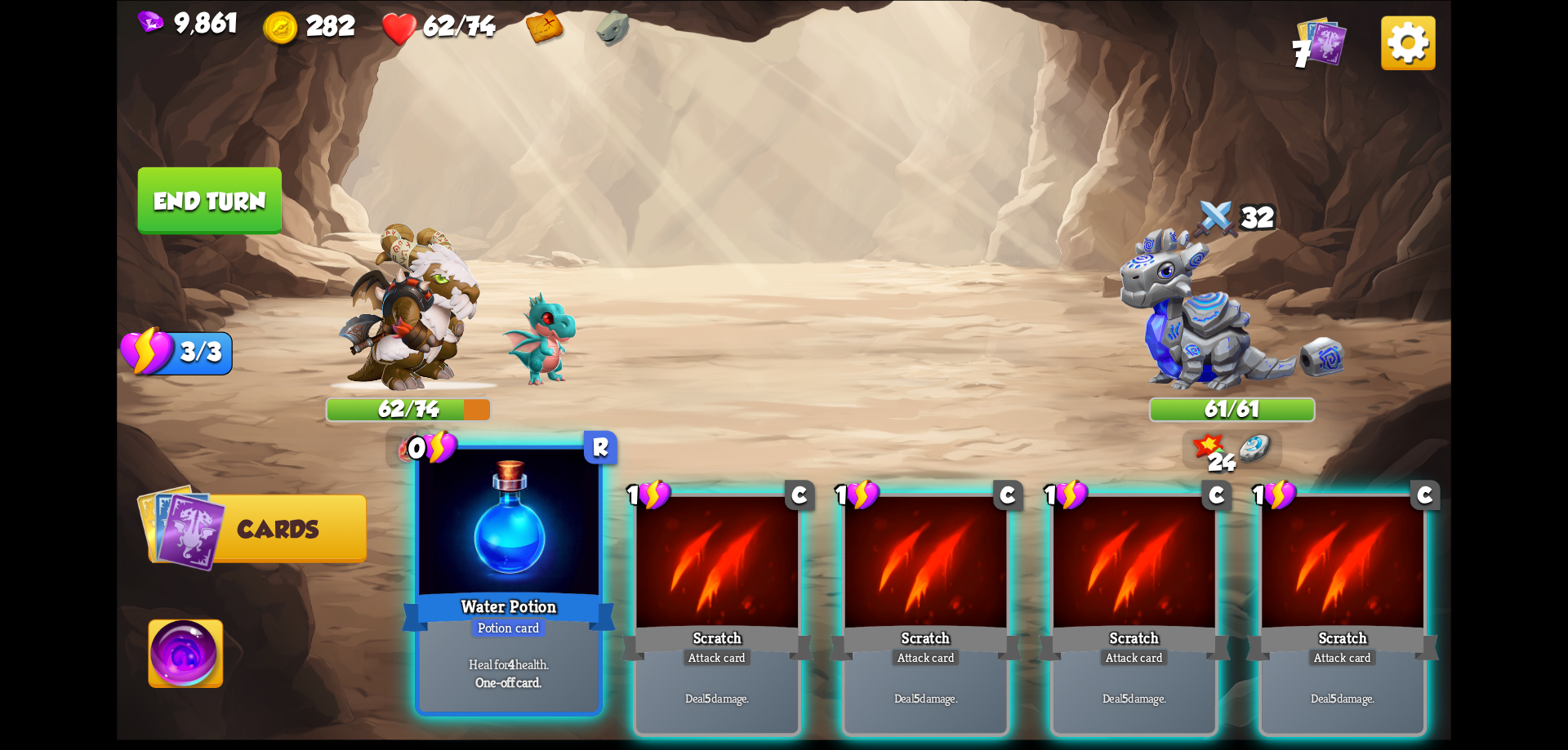
click at [546, 581] on div at bounding box center [508, 525] width 180 height 151
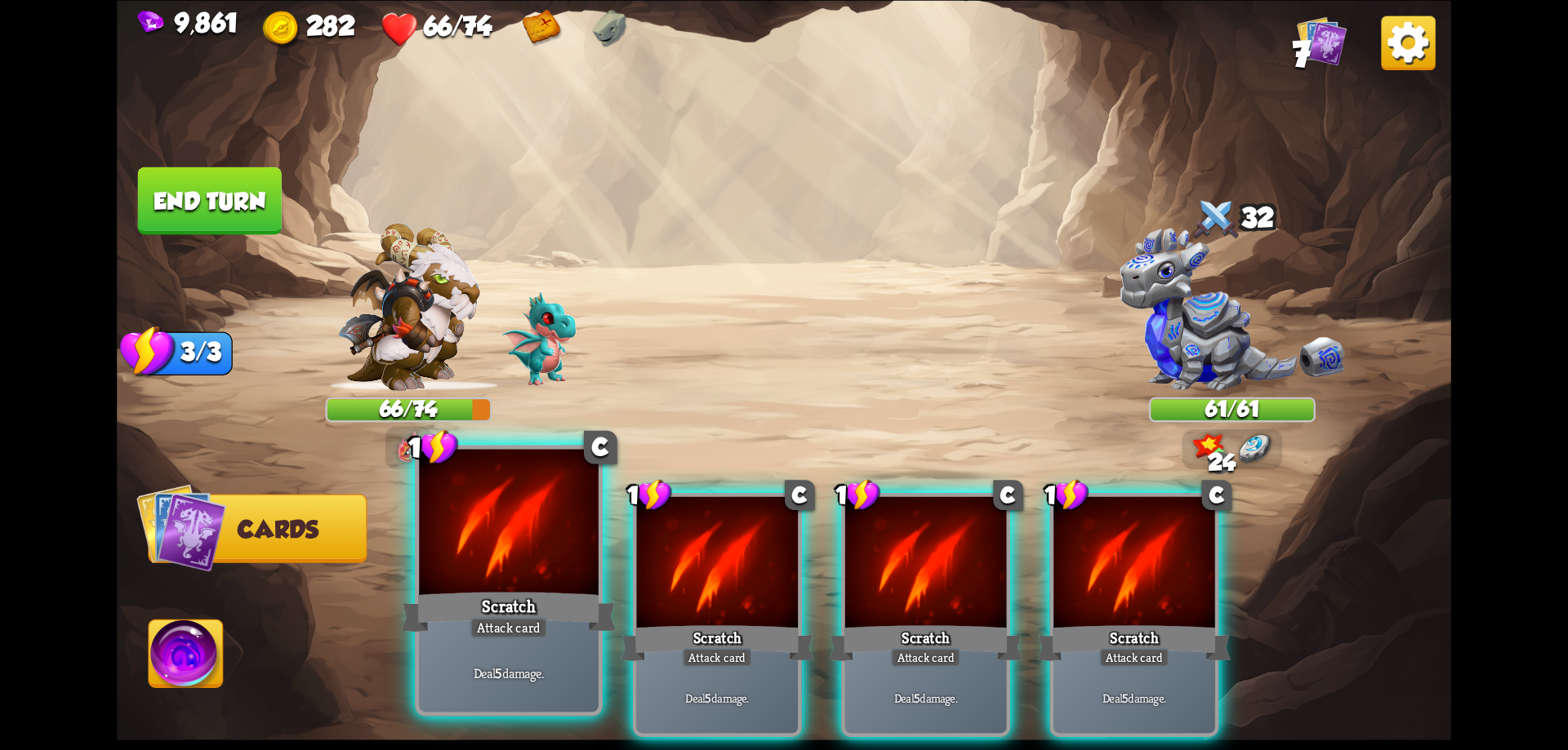
click at [575, 561] on div at bounding box center [508, 525] width 180 height 151
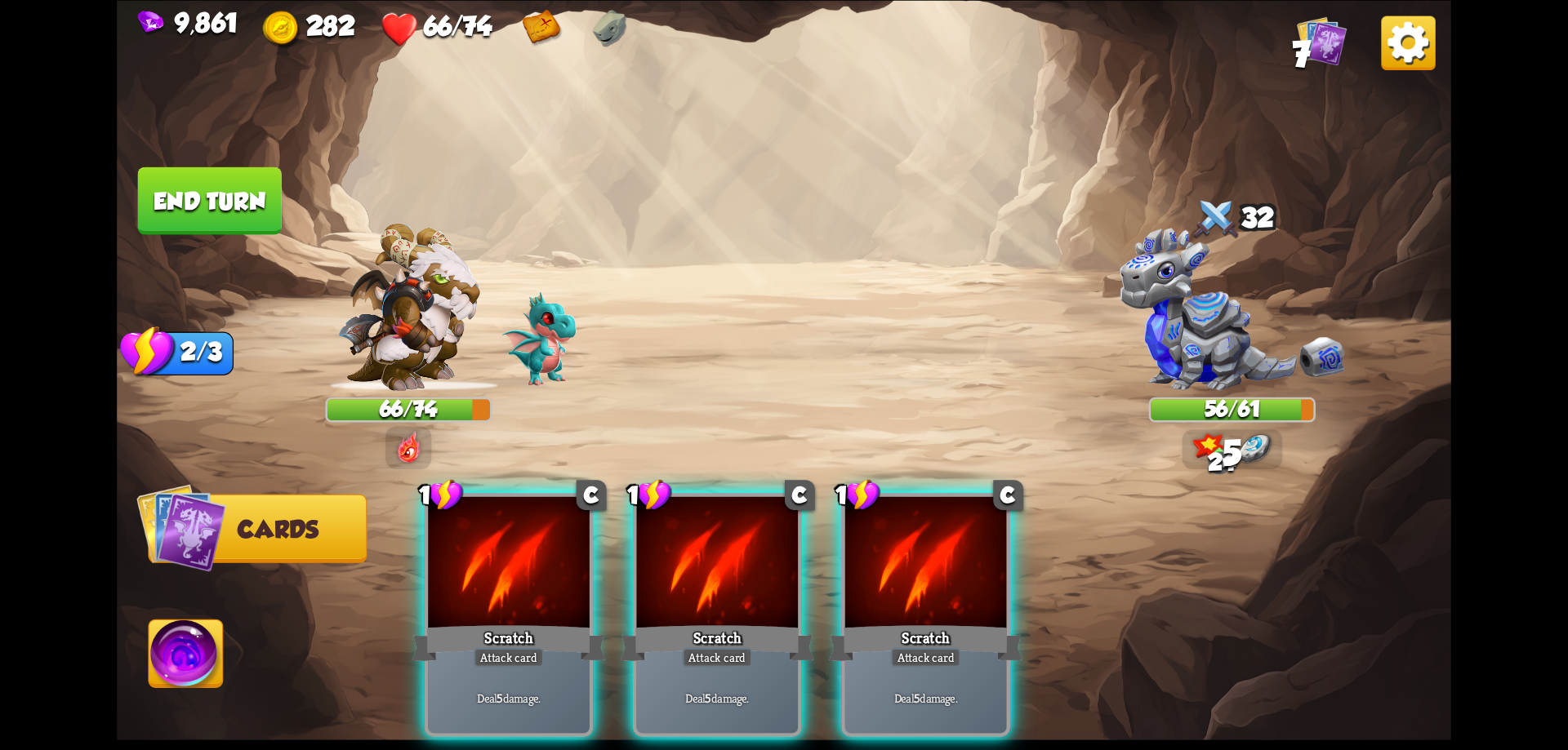
click at [575, 561] on div at bounding box center [508, 565] width 161 height 137
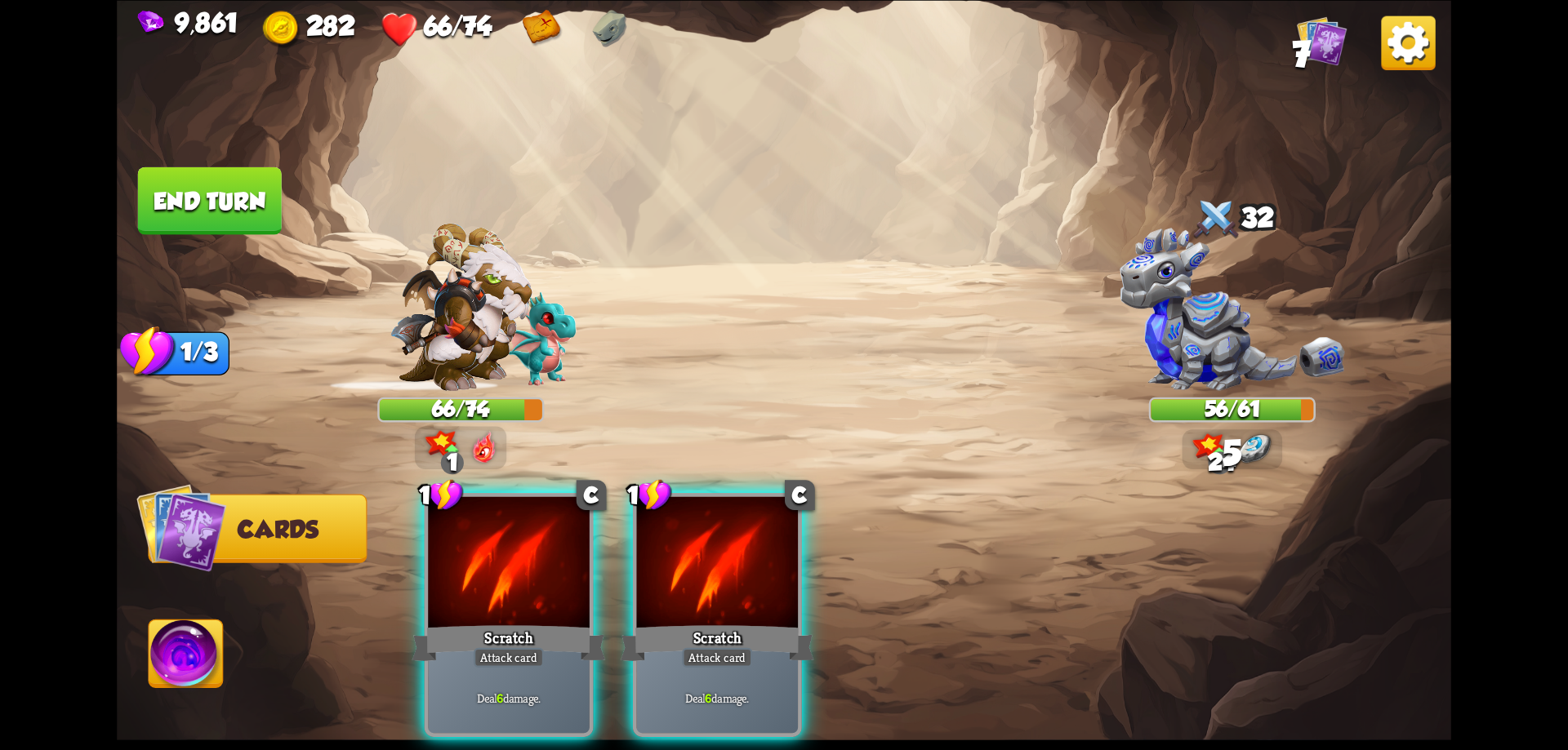
click at [575, 561] on div at bounding box center [508, 565] width 161 height 137
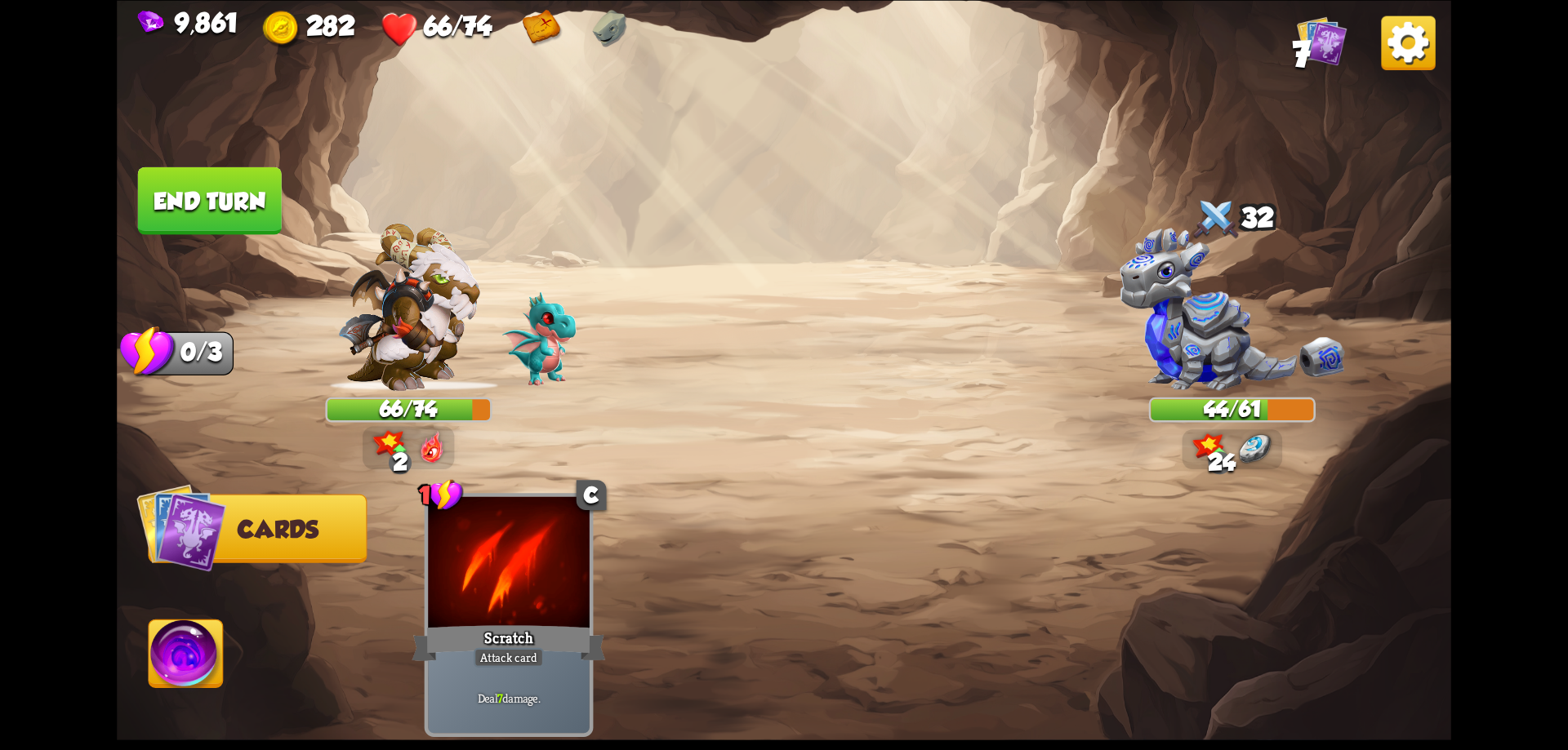
click at [200, 649] on img at bounding box center [186, 657] width 75 height 75
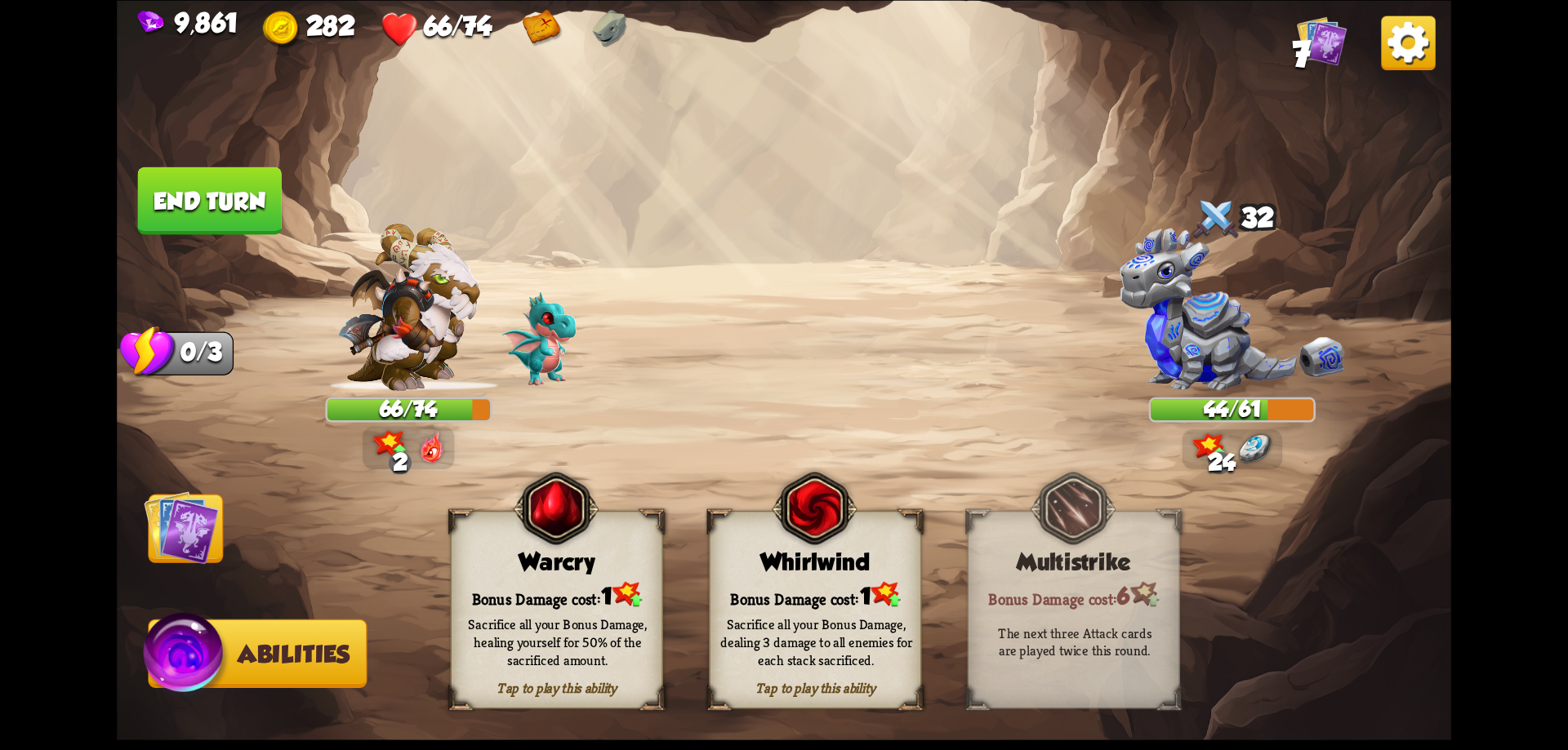
click at [554, 581] on div "Bonus Damage cost: 1" at bounding box center [557, 595] width 211 height 31
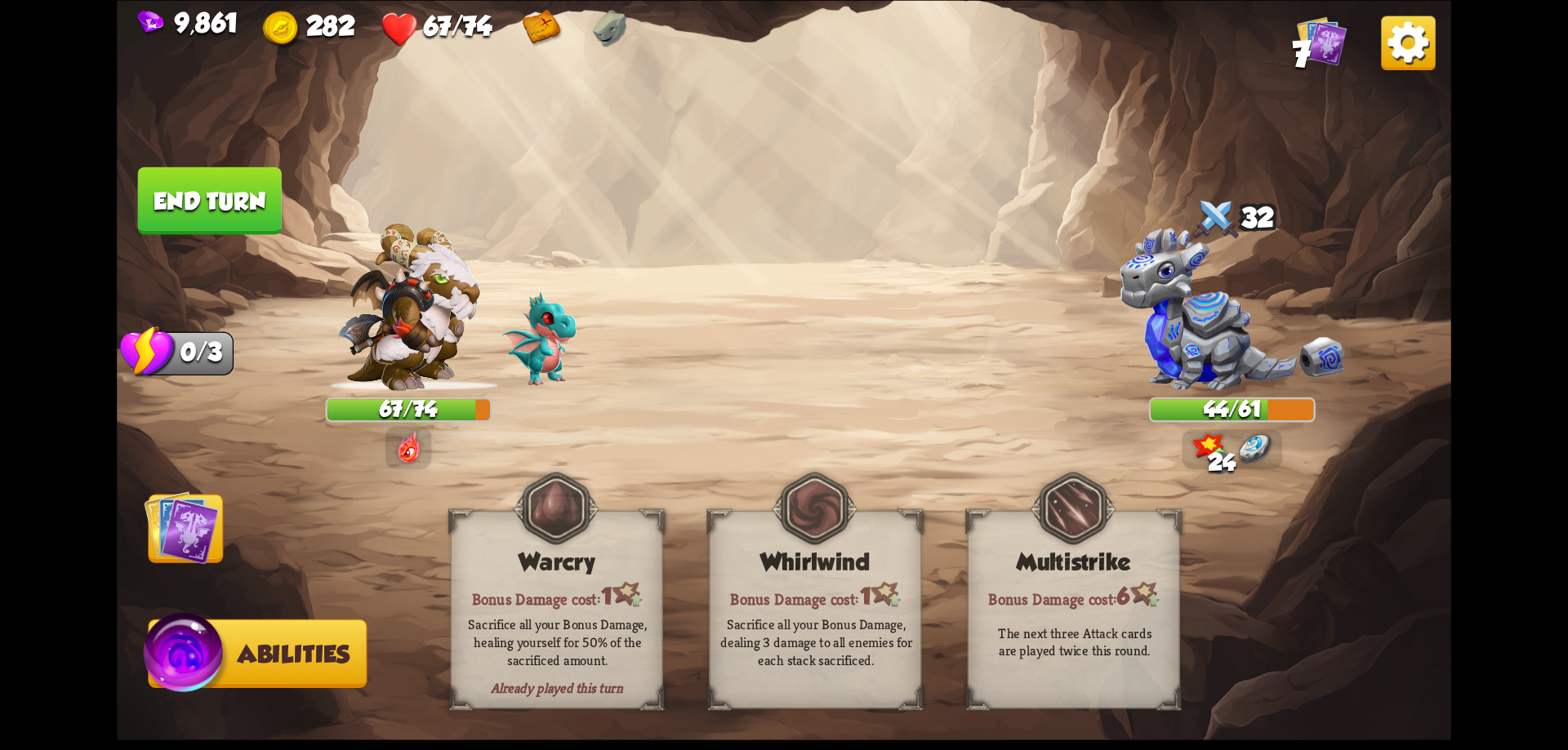
click at [238, 194] on button "End turn" at bounding box center [209, 200] width 143 height 68
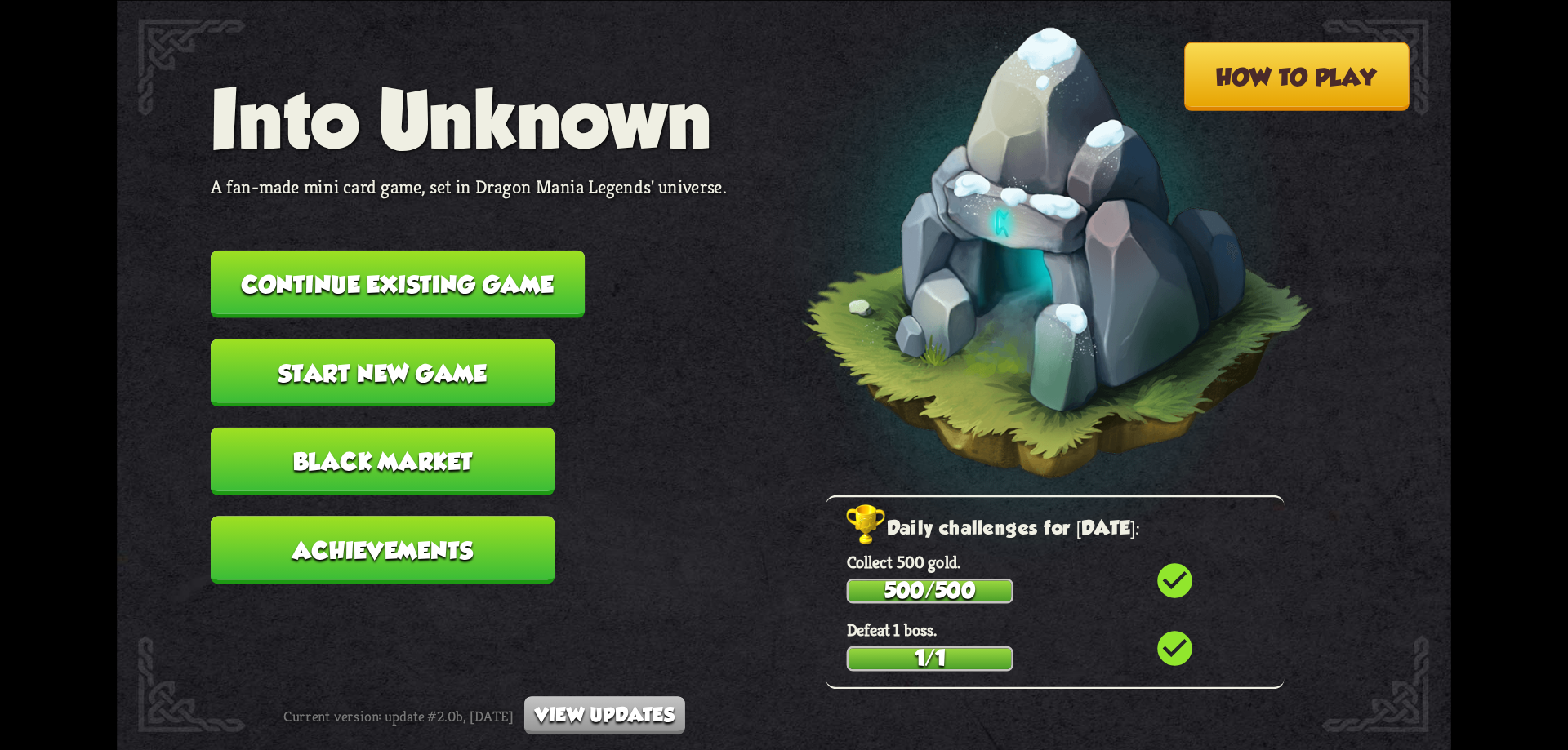
click at [481, 291] on button "Continue existing game" at bounding box center [397, 284] width 374 height 68
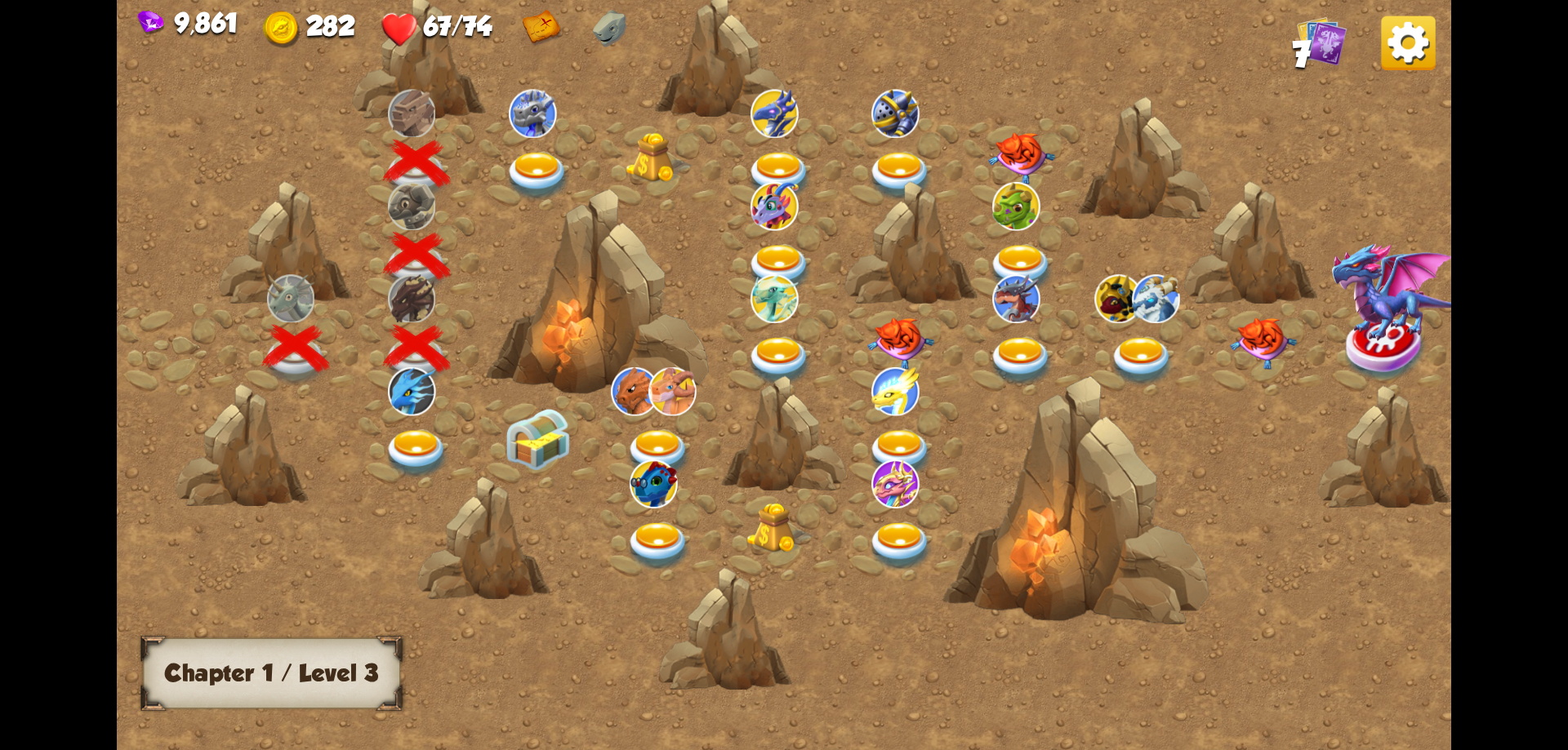
click at [526, 156] on img at bounding box center [538, 176] width 67 height 49
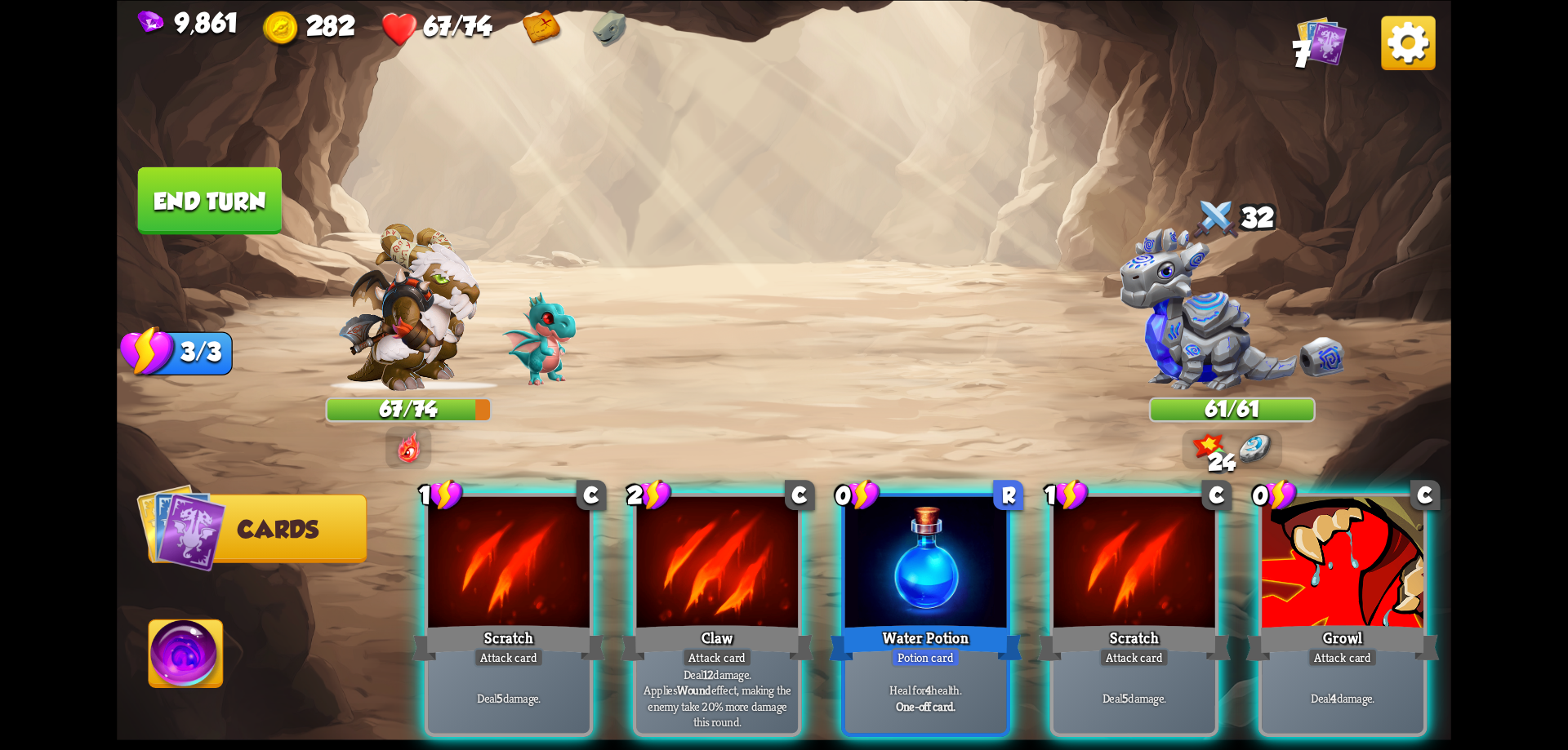
drag, startPoint x: 927, startPoint y: 576, endPoint x: 862, endPoint y: 571, distance: 65.2
click at [925, 582] on div at bounding box center [926, 565] width 161 height 137
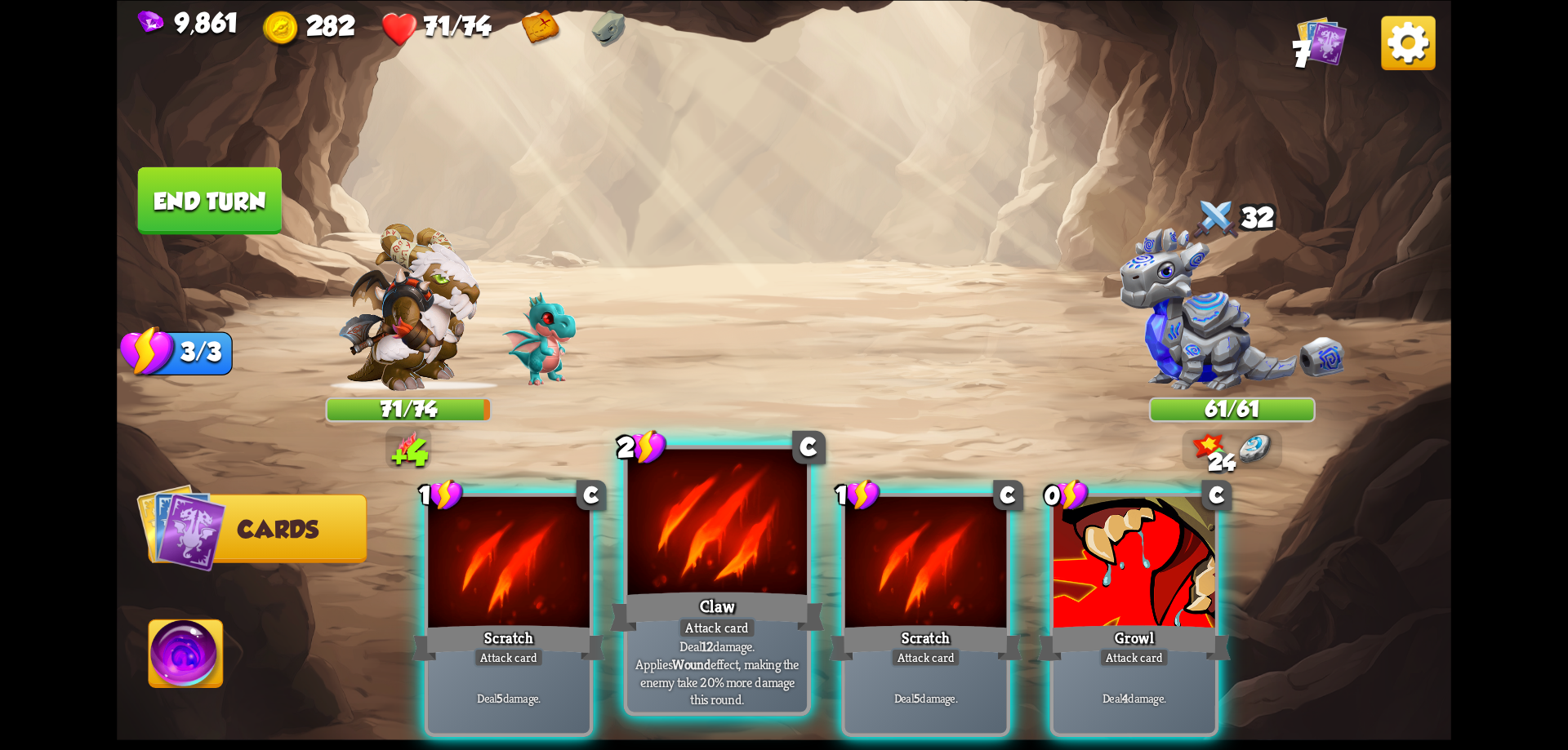
click at [762, 564] on div at bounding box center [718, 525] width 180 height 151
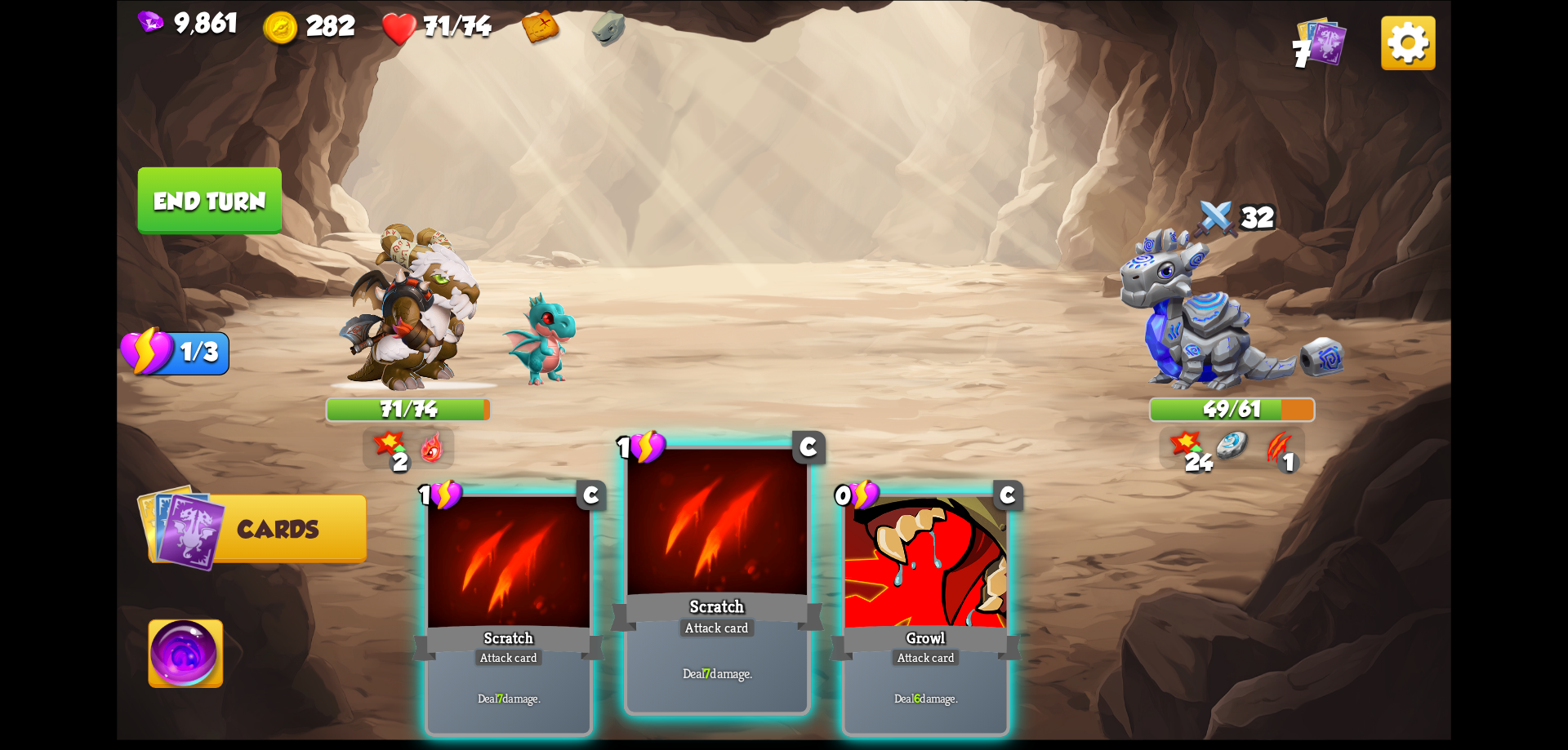
click at [762, 568] on div at bounding box center [718, 525] width 180 height 151
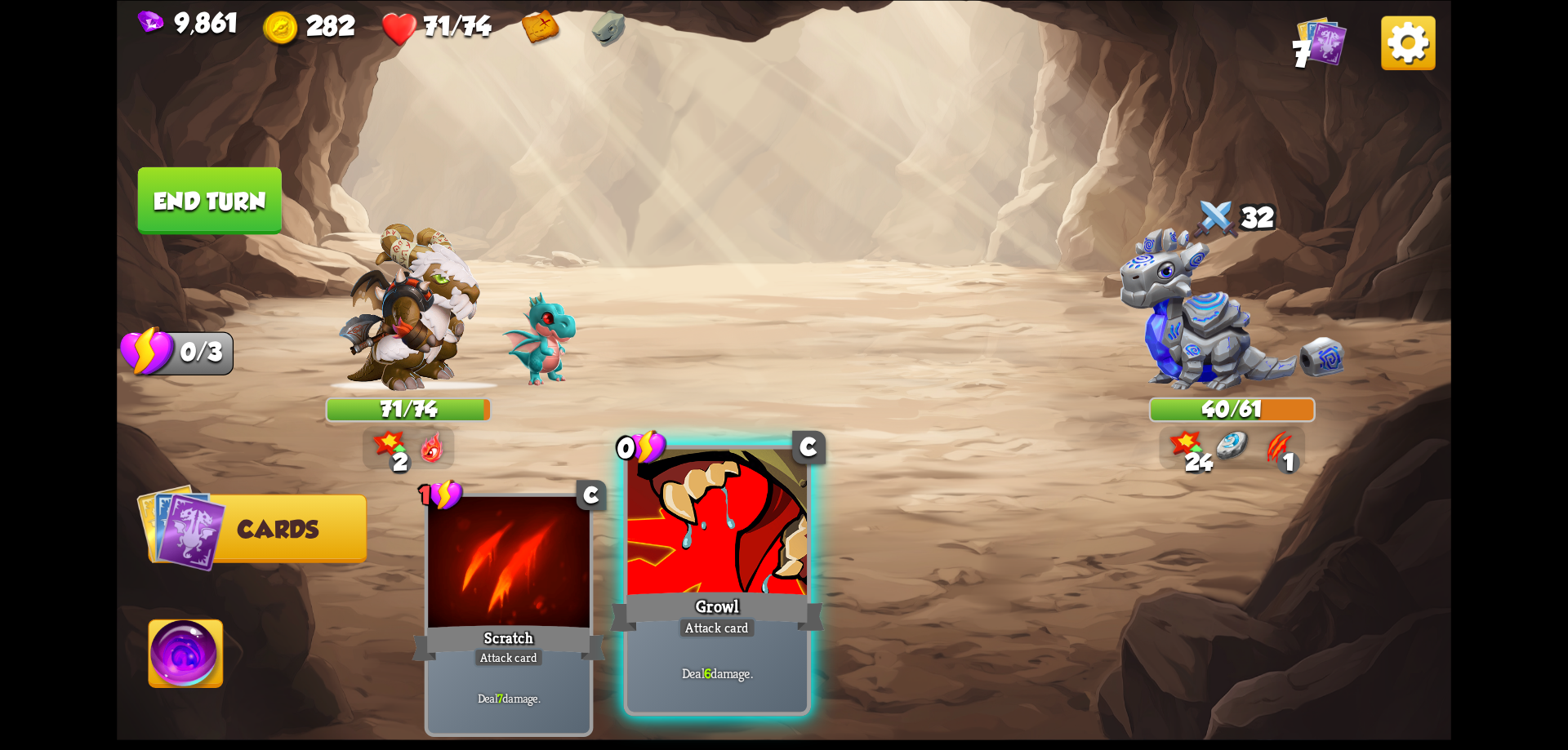
click at [765, 550] on div at bounding box center [718, 525] width 180 height 151
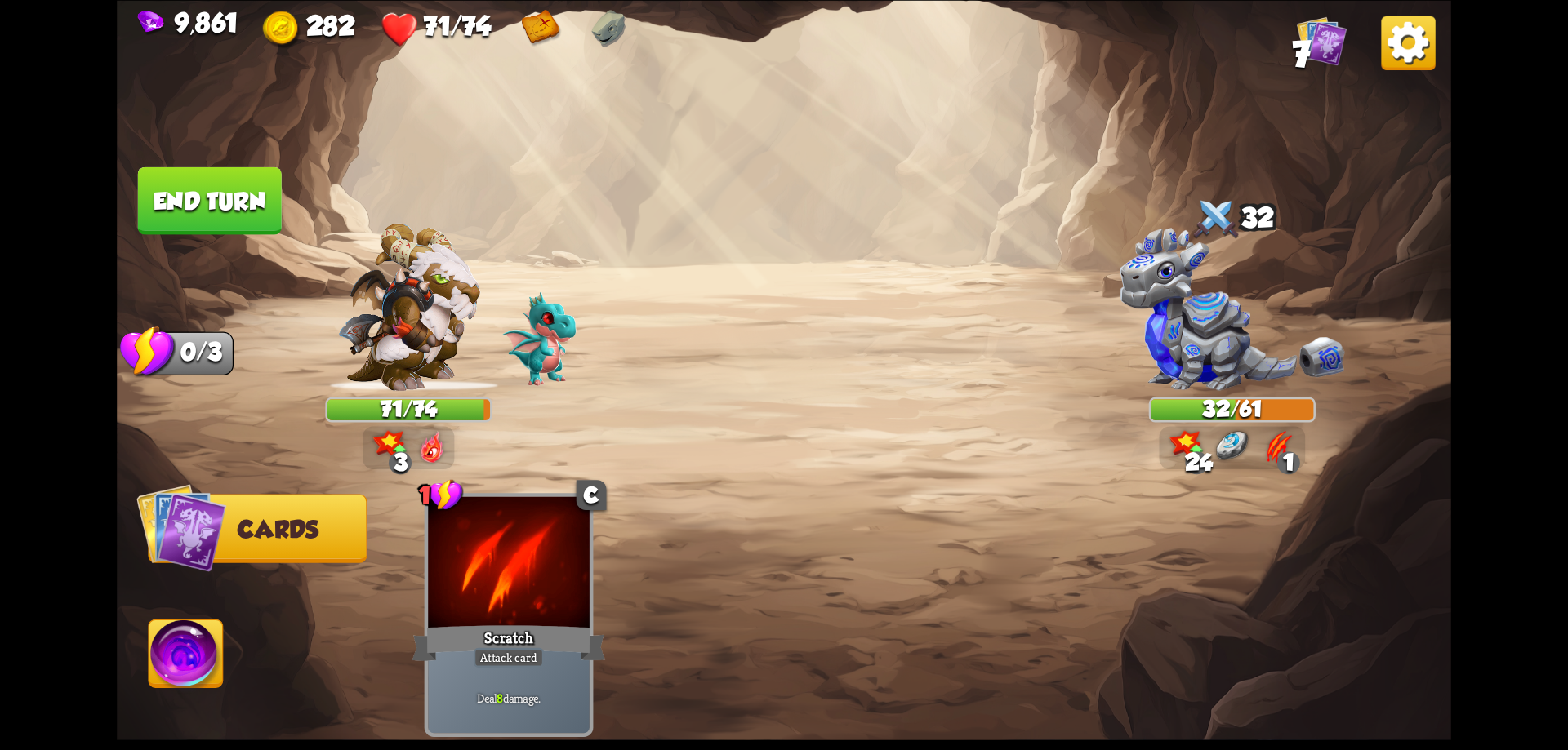
click at [267, 194] on button "End turn" at bounding box center [210, 200] width 147 height 70
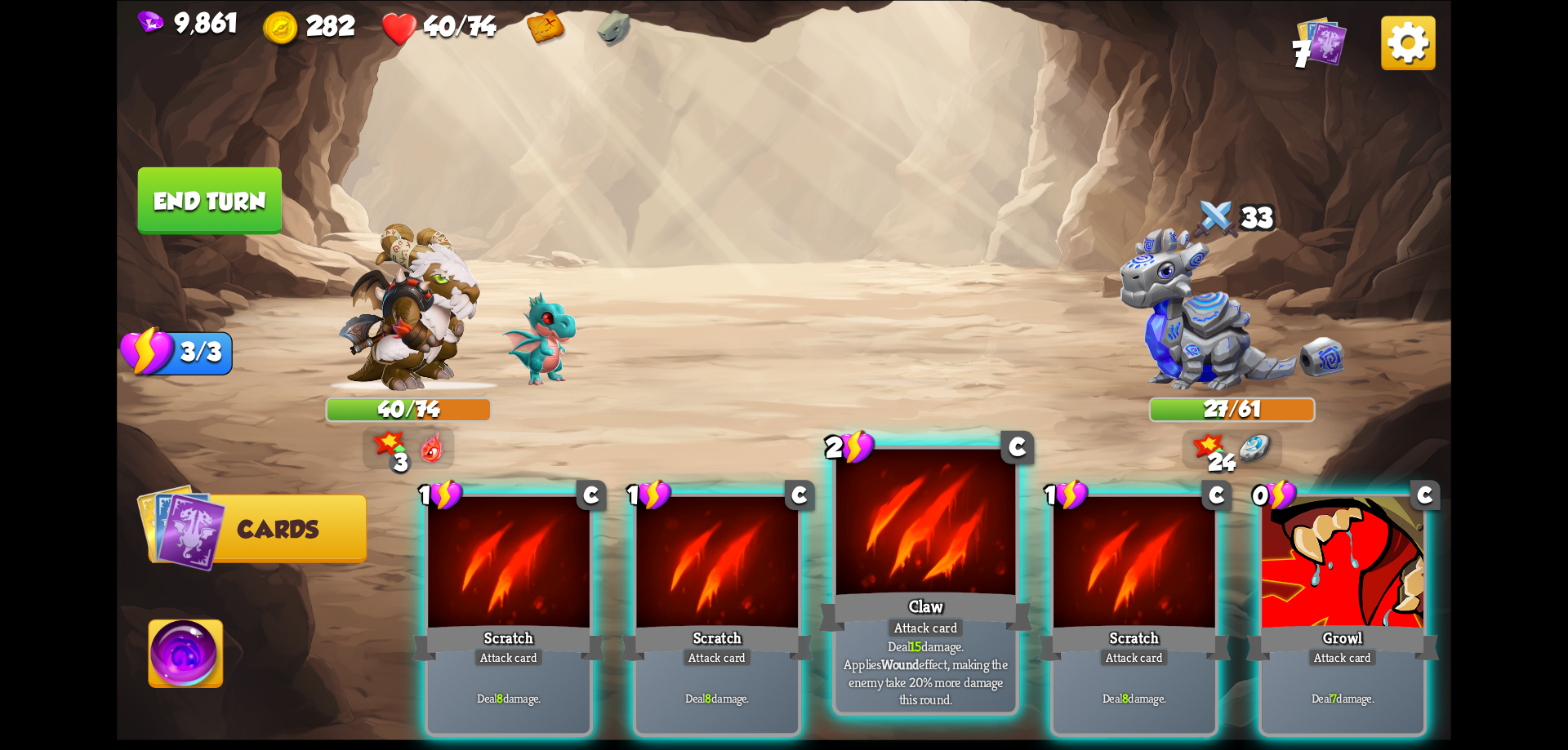
click at [956, 578] on div at bounding box center [926, 525] width 180 height 151
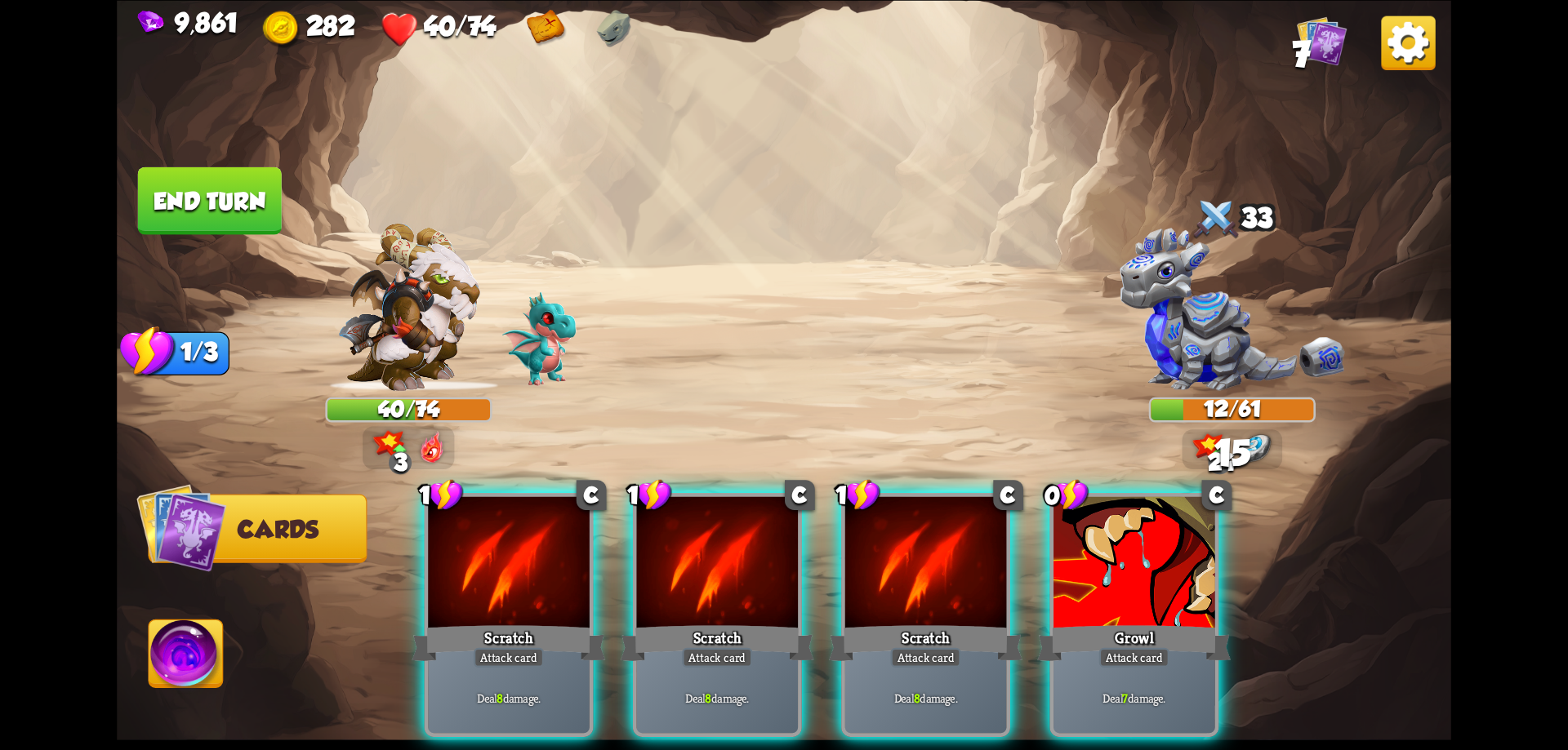
click at [956, 578] on div at bounding box center [926, 565] width 161 height 137
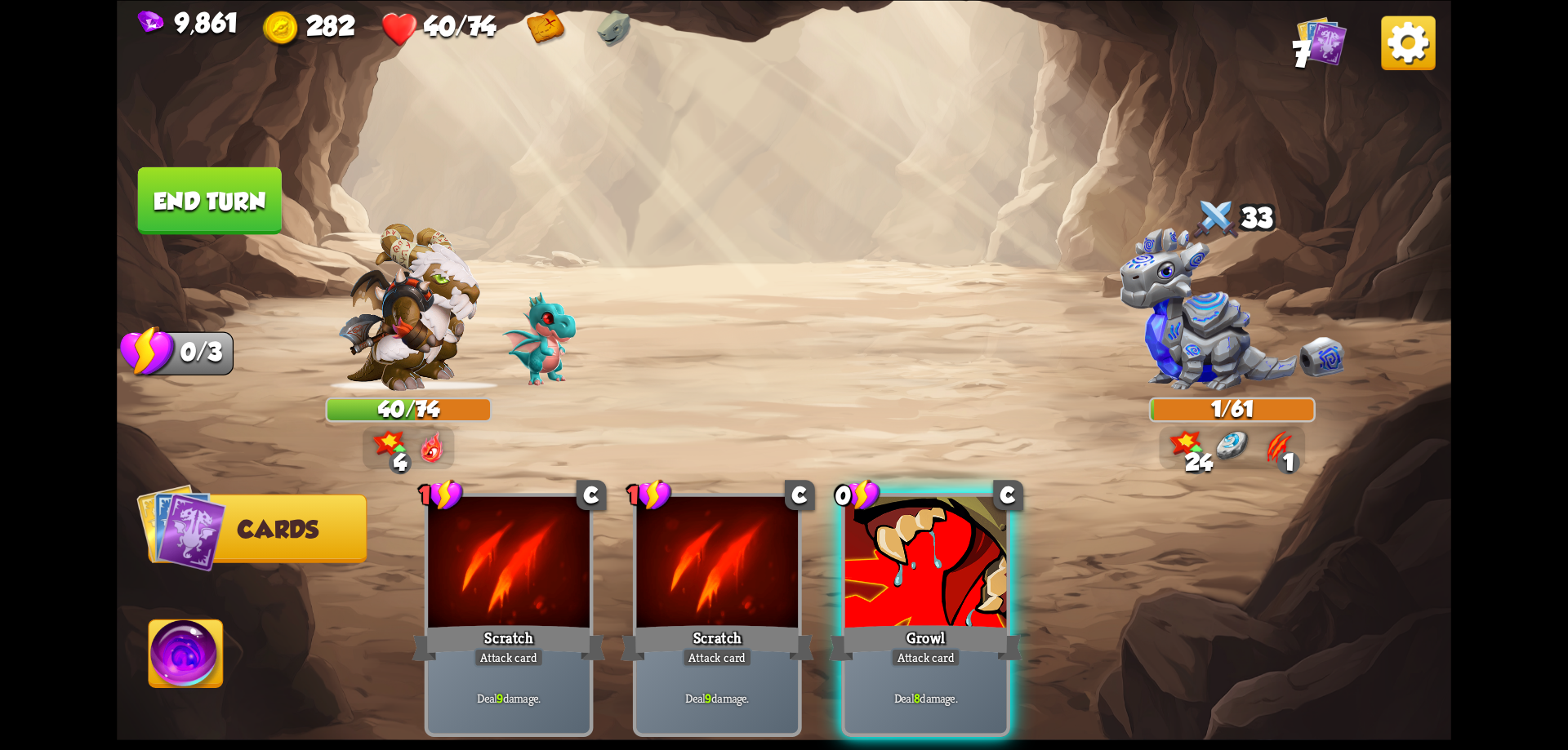
click at [222, 213] on button "End turn" at bounding box center [209, 200] width 143 height 68
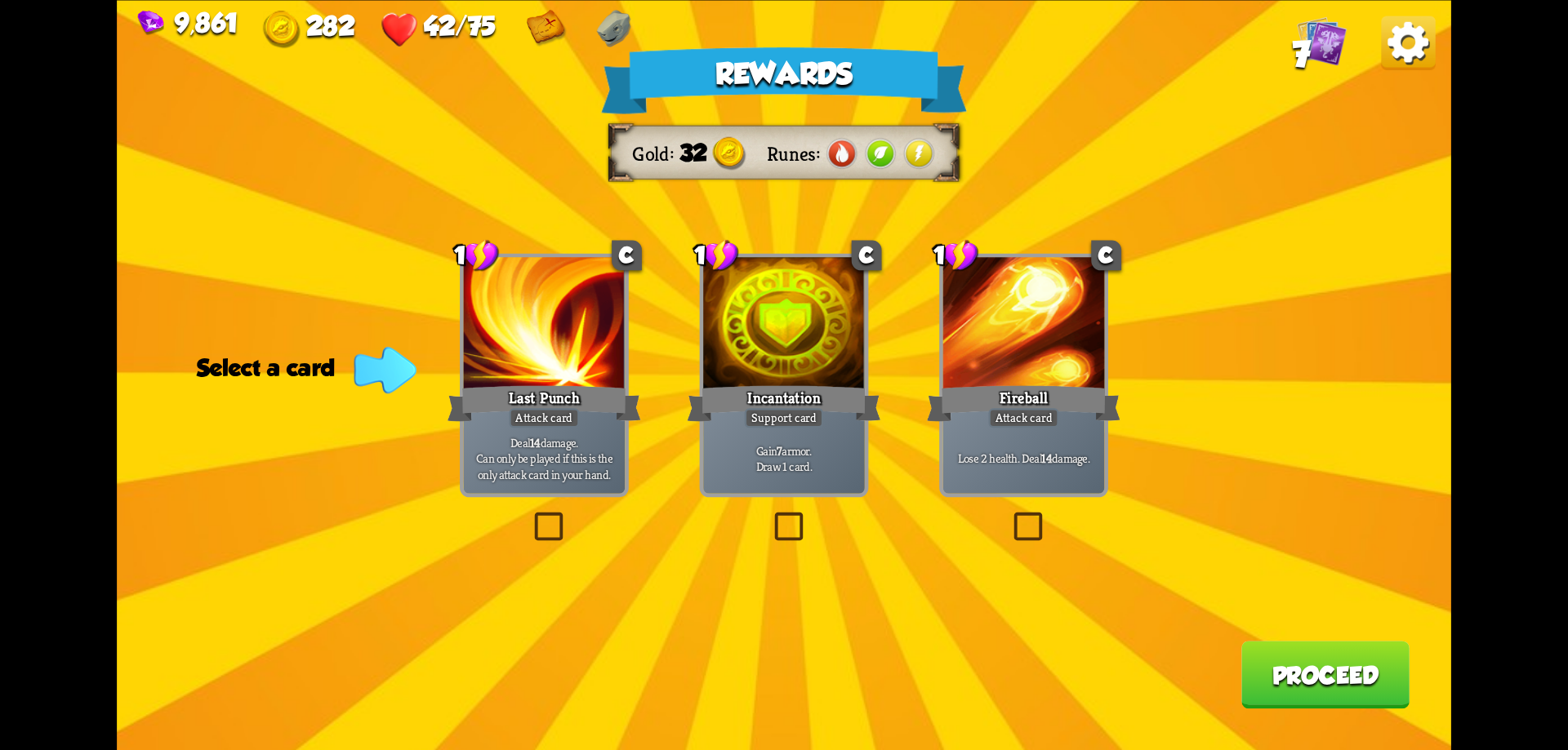
click at [1304, 672] on button "Proceed" at bounding box center [1325, 675] width 168 height 68
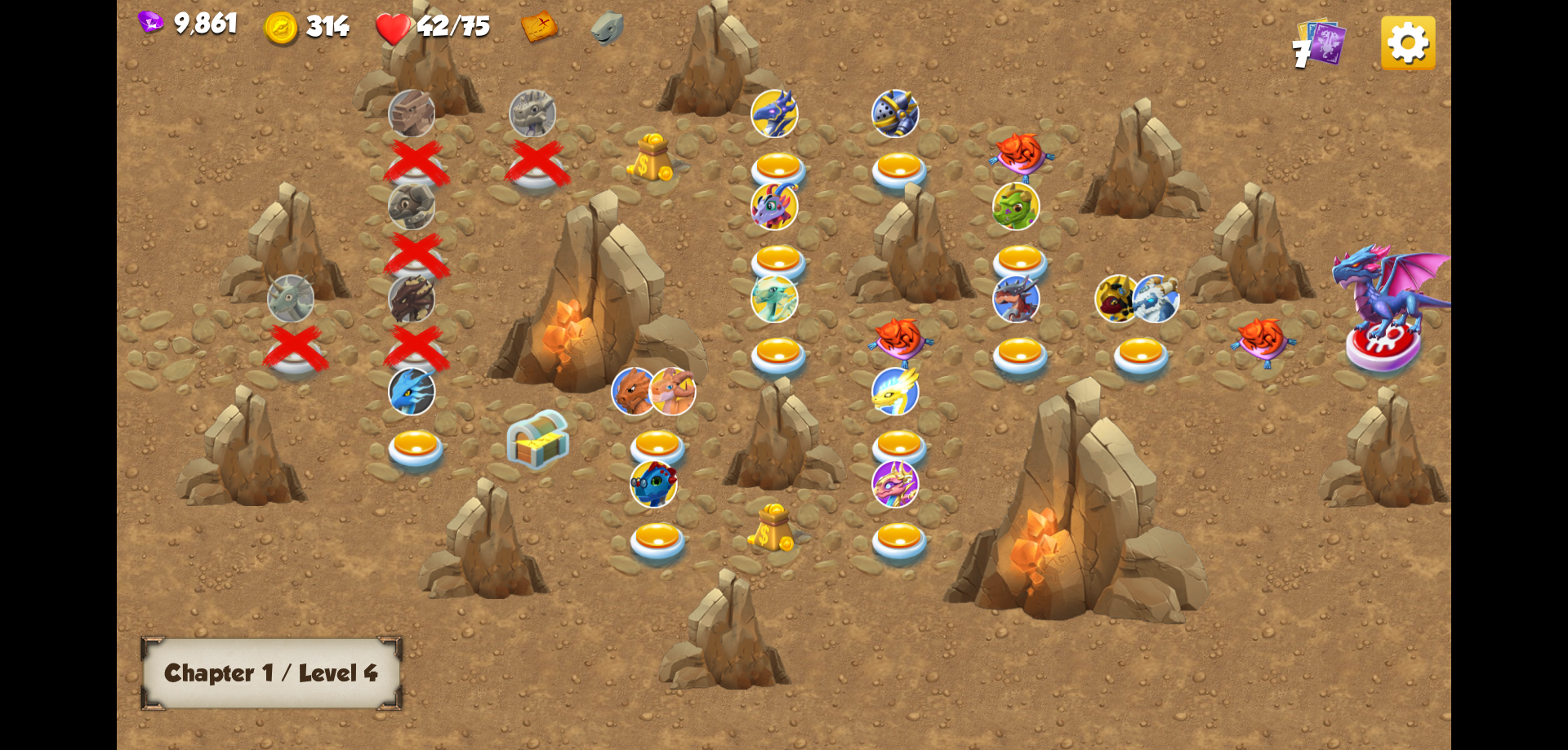
click at [654, 165] on img at bounding box center [659, 157] width 67 height 51
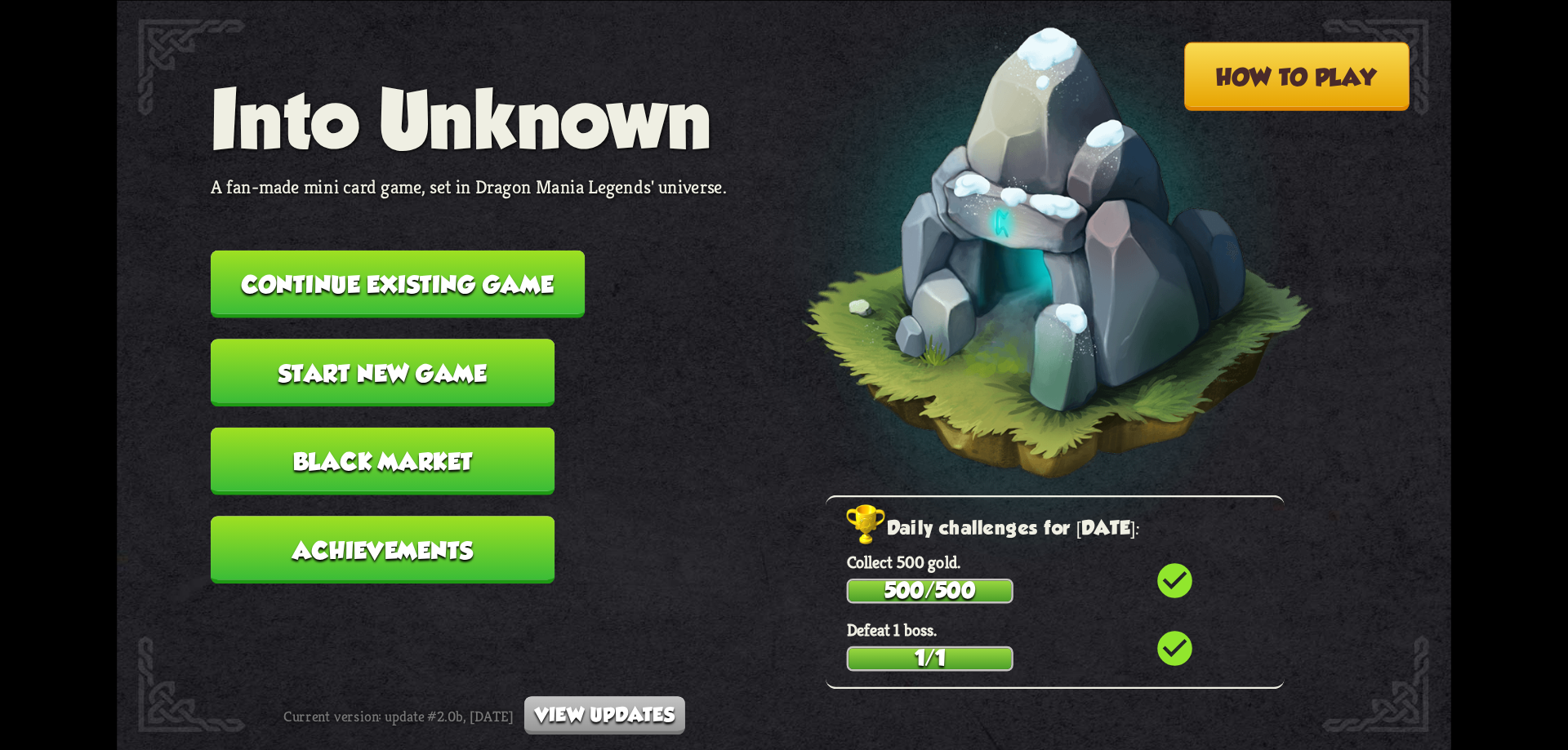
click at [532, 288] on button "Continue existing game" at bounding box center [397, 284] width 374 height 68
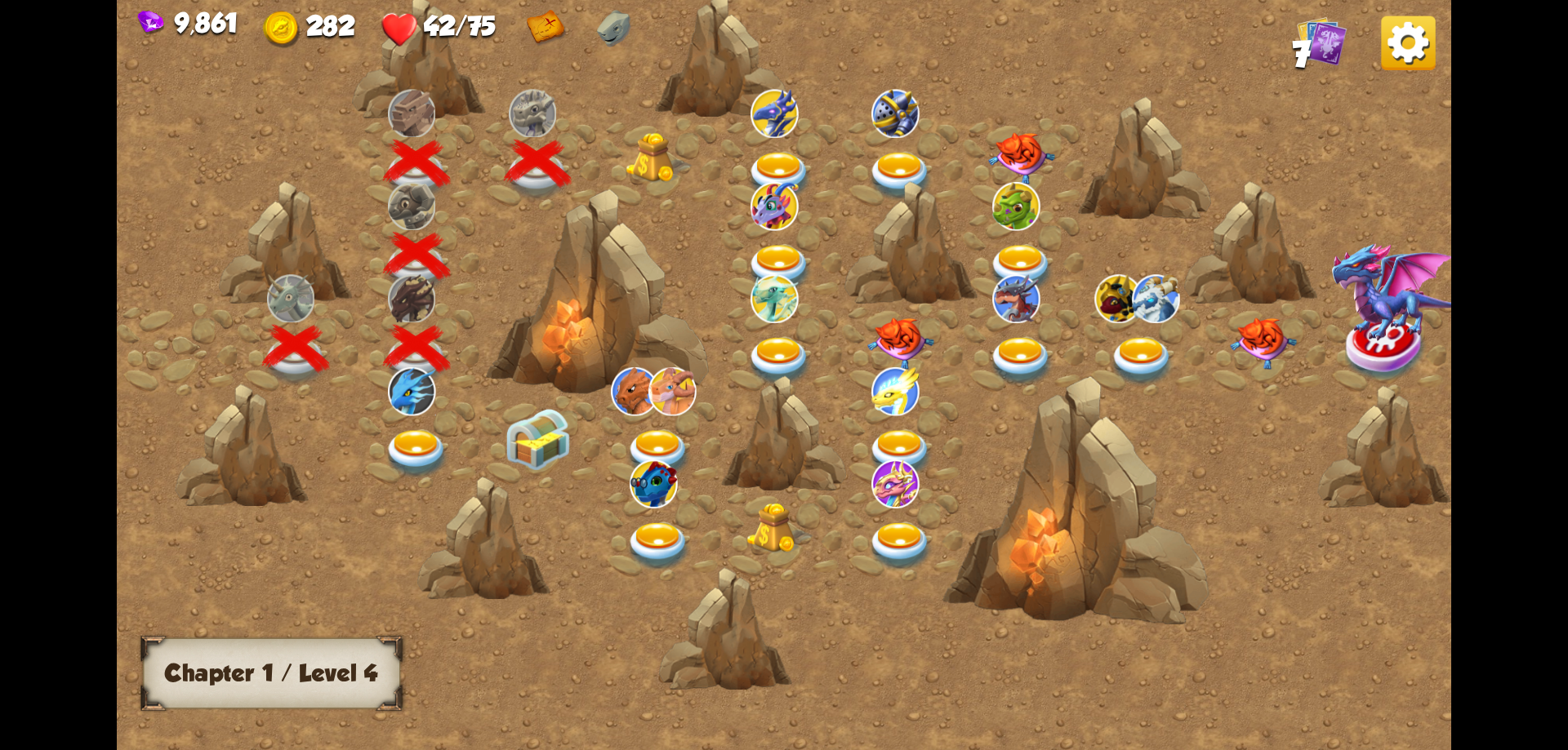
click at [645, 160] on img at bounding box center [659, 157] width 67 height 51
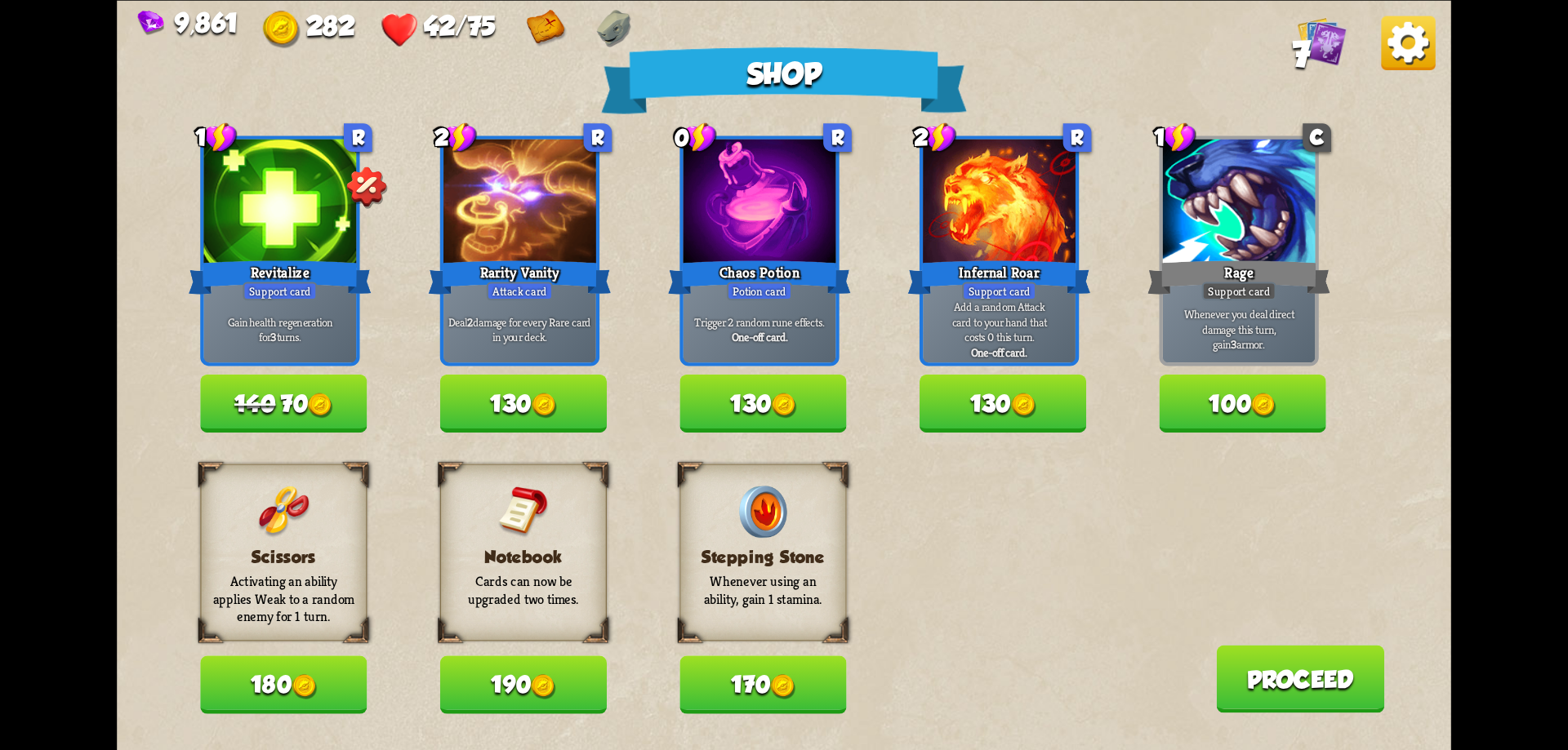
click at [726, 684] on button "170" at bounding box center [763, 684] width 166 height 58
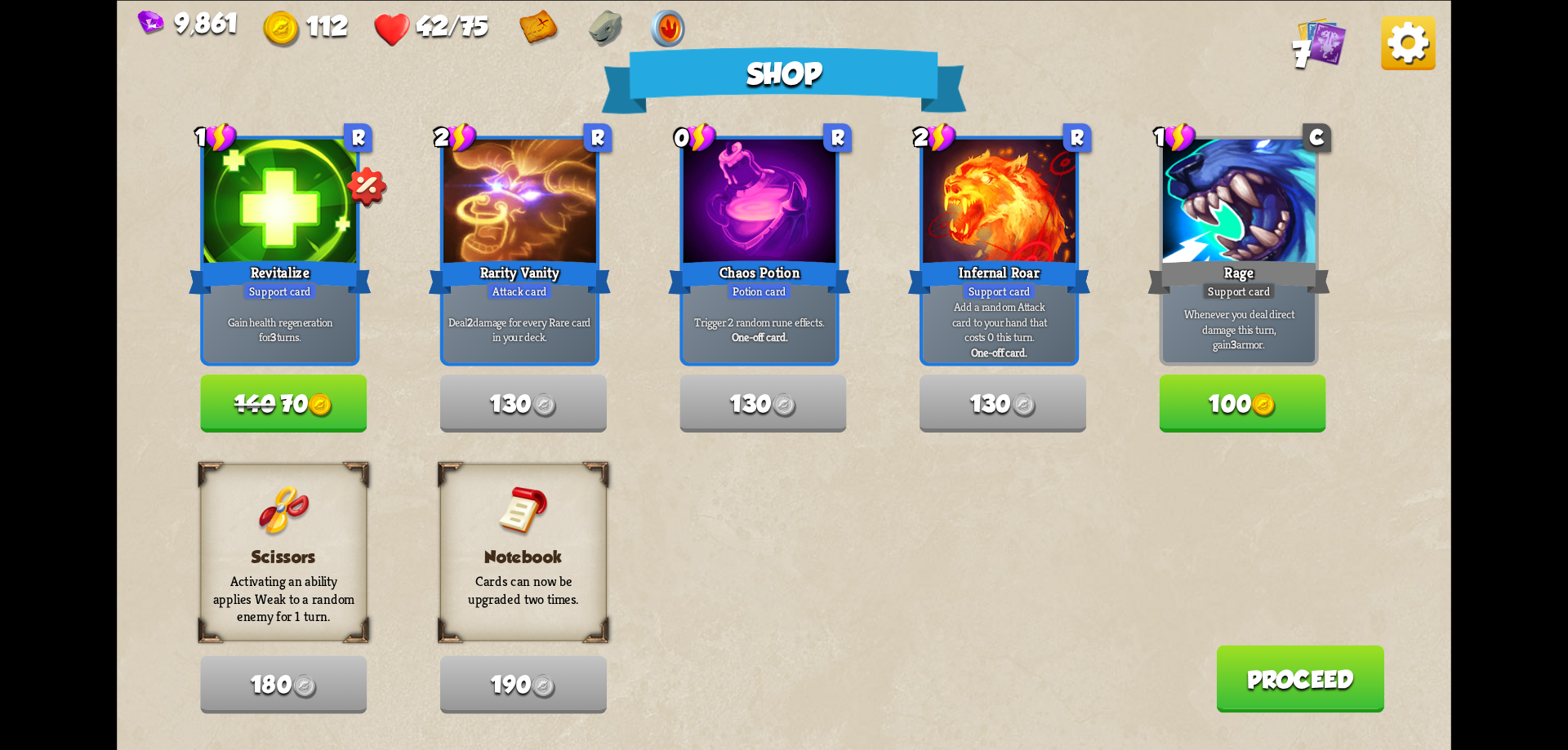
click at [316, 413] on button "140 70" at bounding box center [283, 403] width 166 height 58
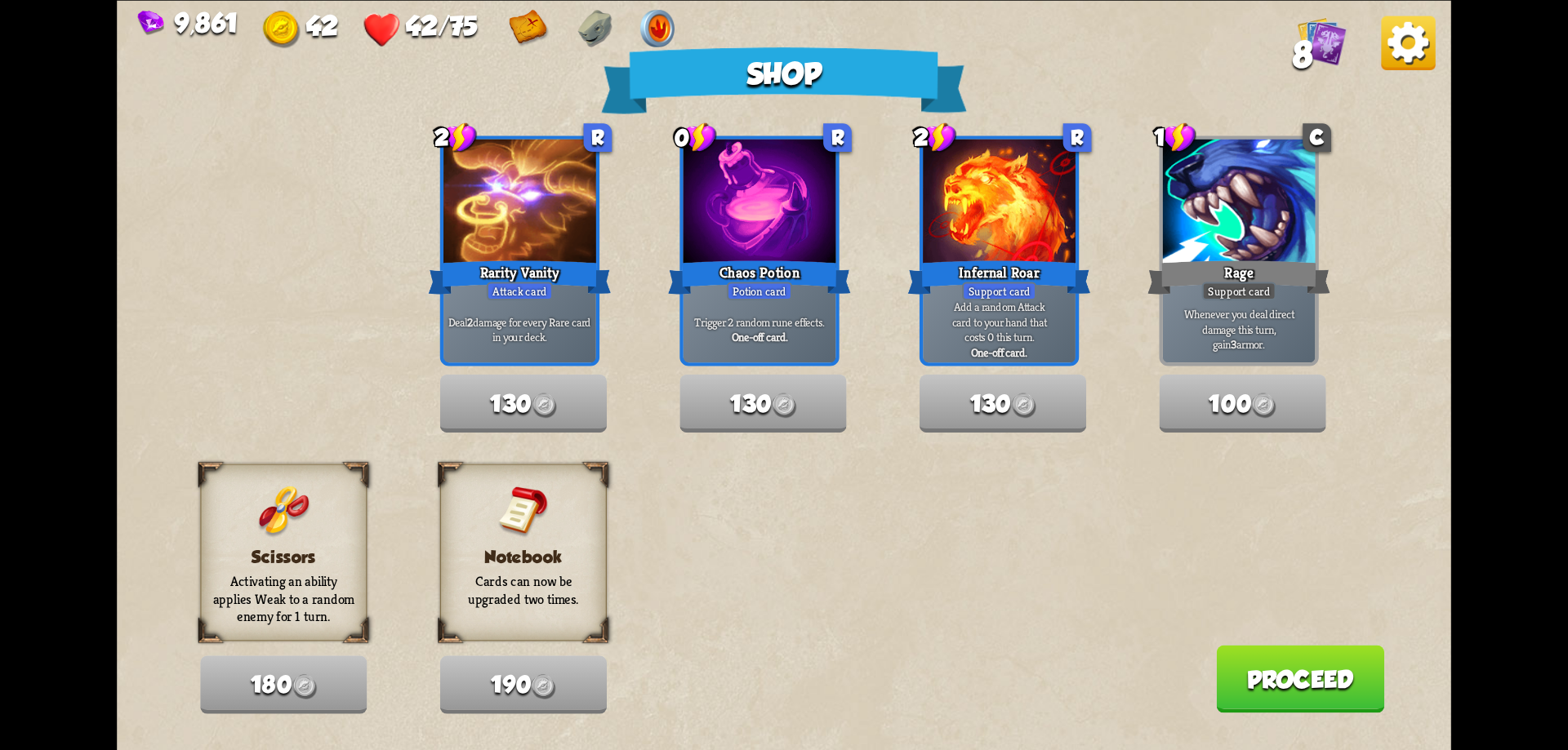
click at [1284, 694] on button "Proceed" at bounding box center [1300, 678] width 168 height 68
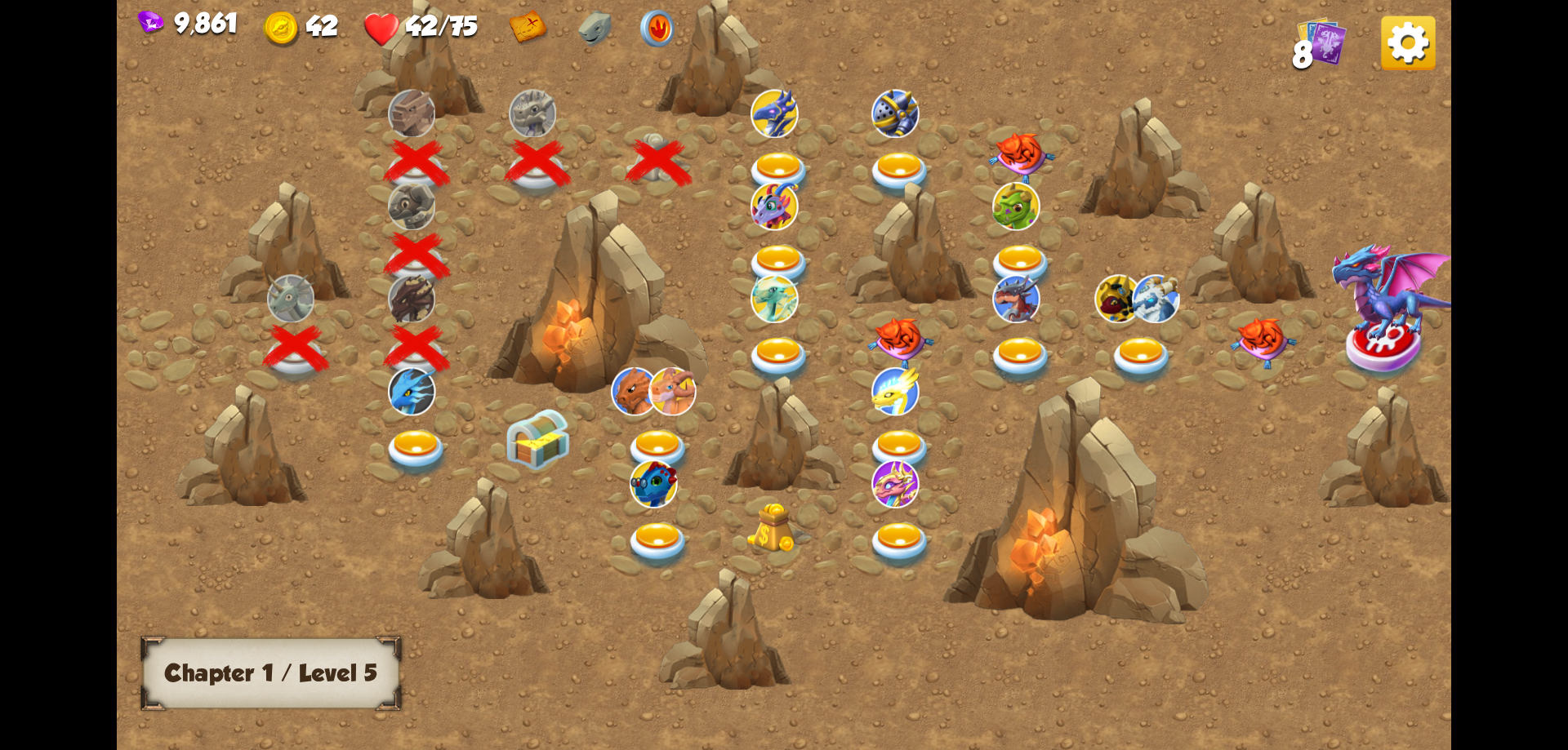
click at [781, 171] on img at bounding box center [780, 176] width 67 height 49
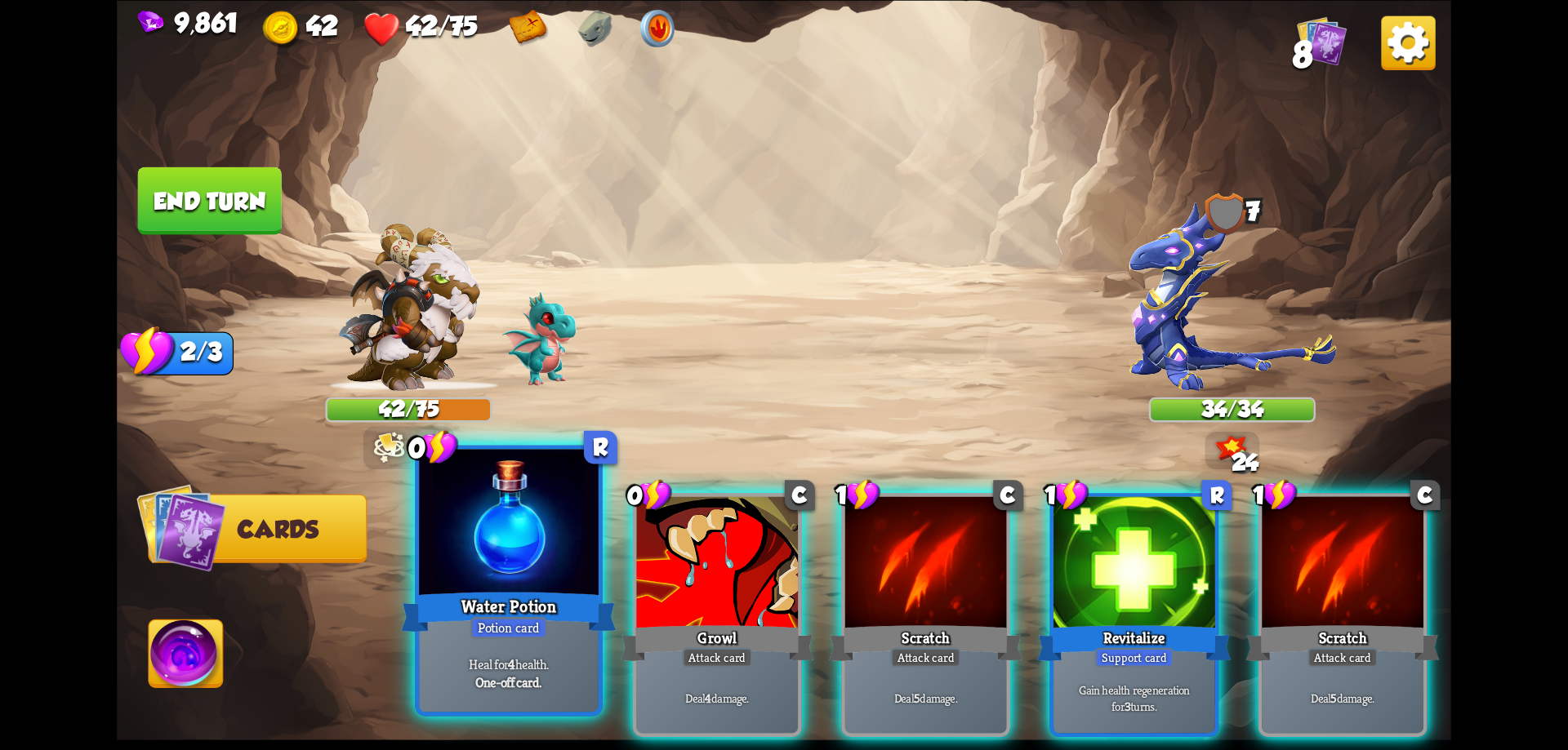
click at [500, 575] on div at bounding box center [508, 525] width 180 height 151
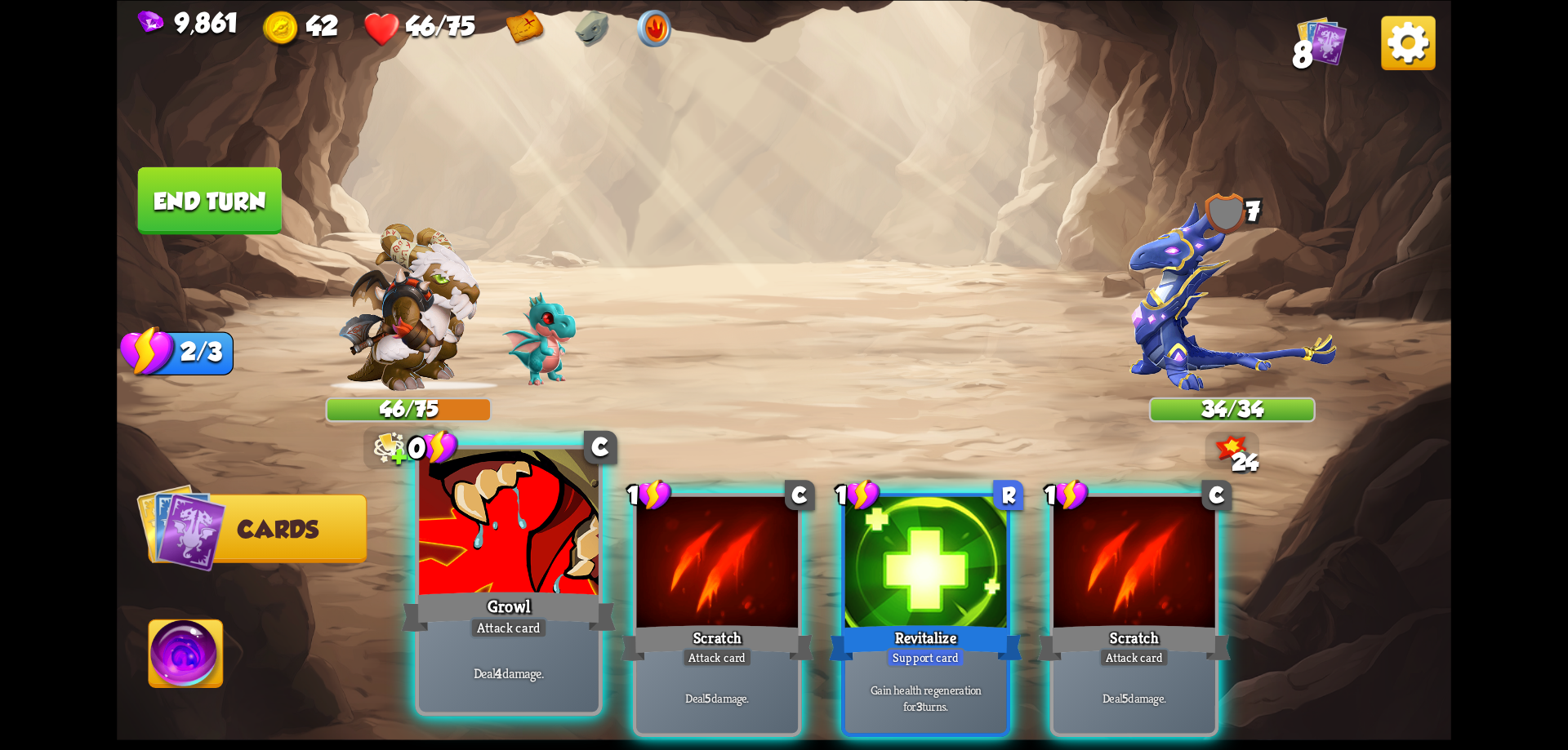
click at [526, 649] on div "Deal 4 damage." at bounding box center [508, 673] width 180 height 78
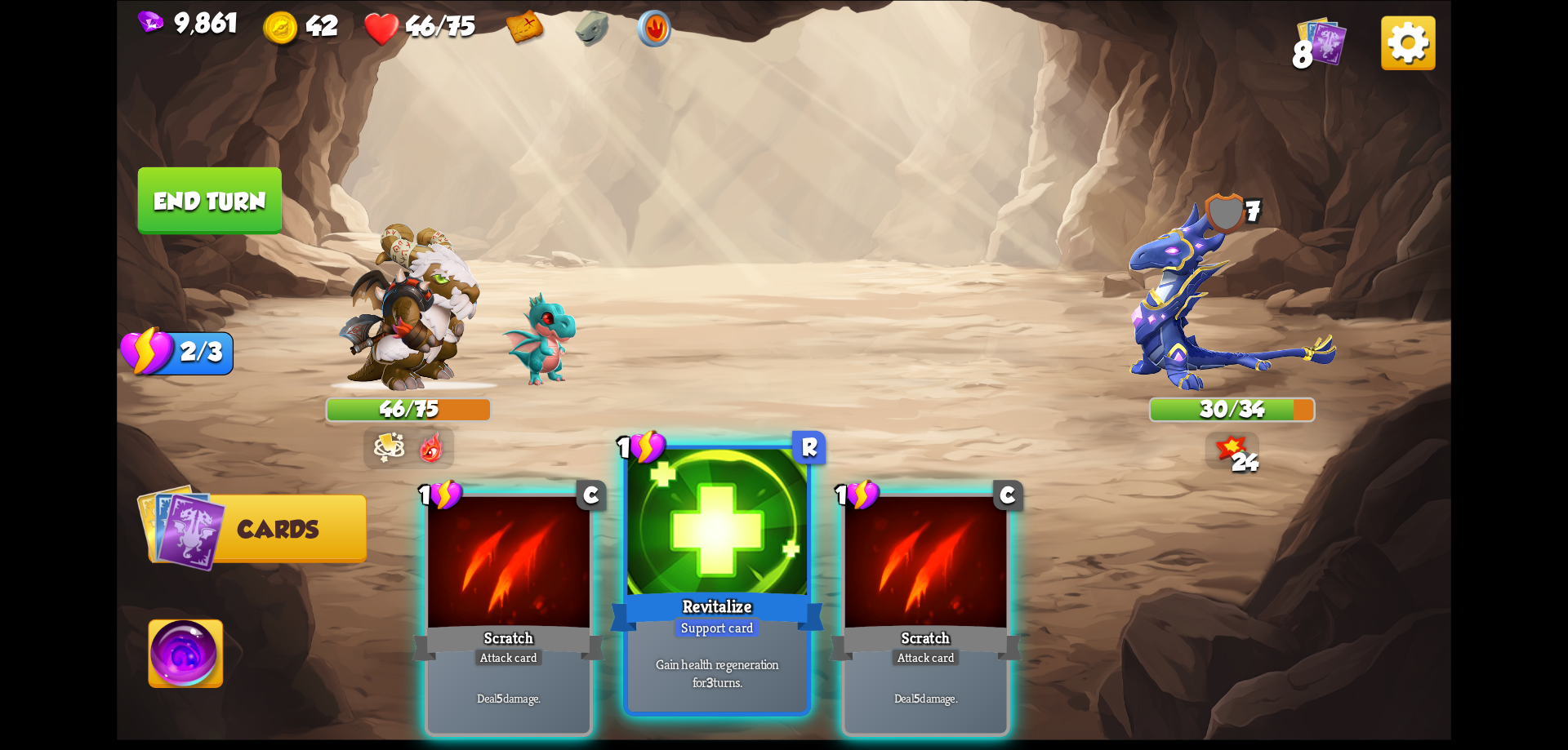
click at [762, 558] on div at bounding box center [718, 525] width 180 height 151
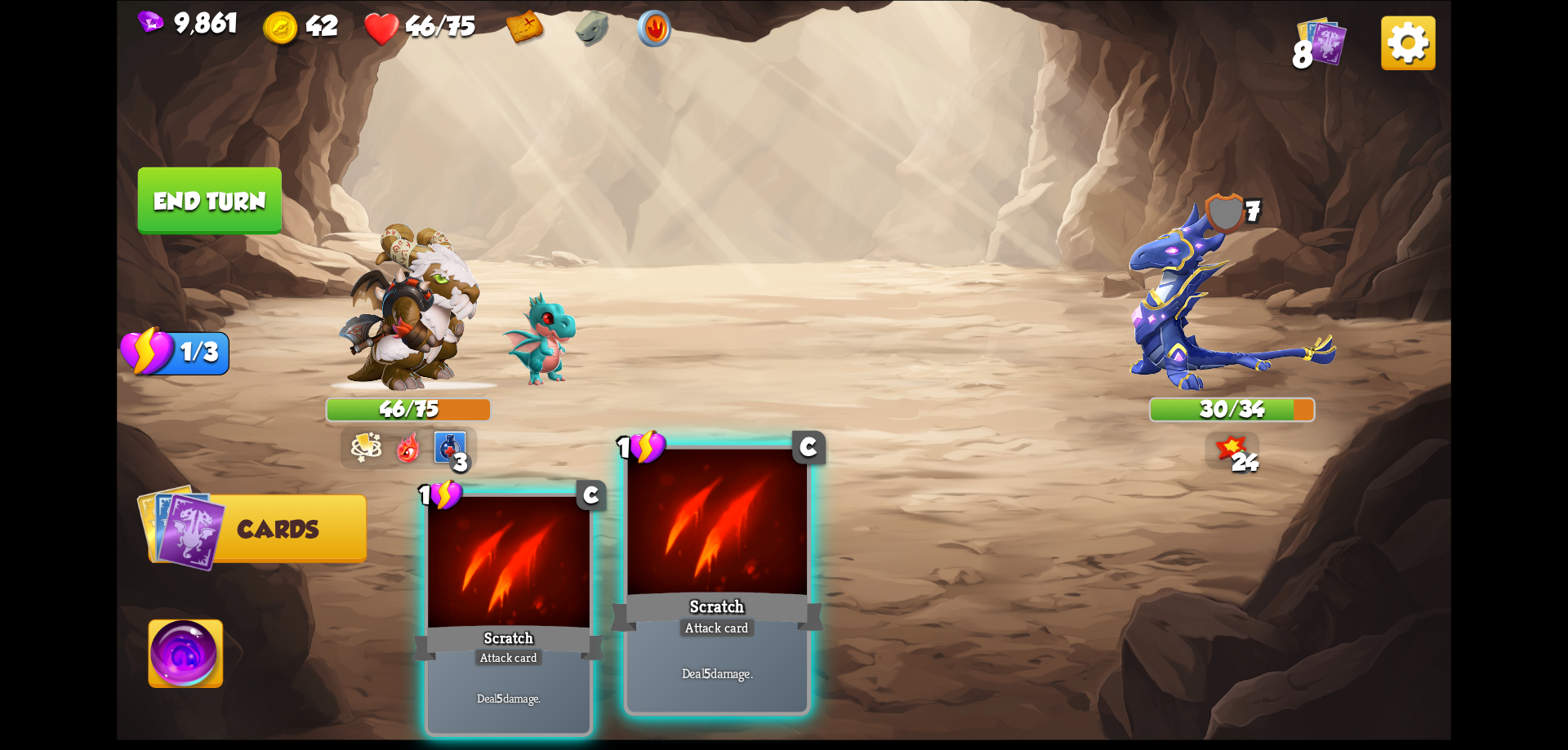
click at [750, 554] on div at bounding box center [718, 525] width 180 height 151
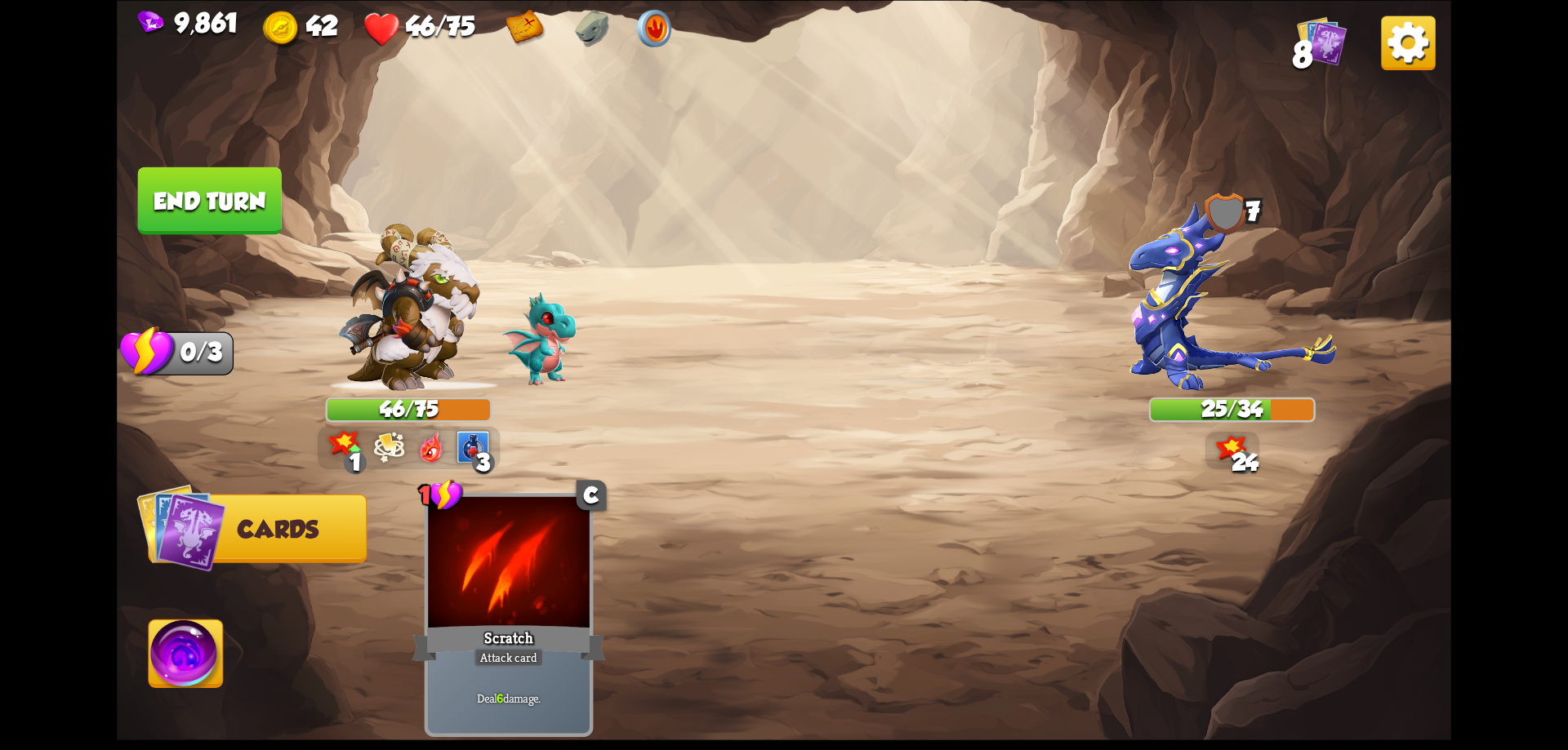
click at [259, 217] on button "End turn" at bounding box center [209, 200] width 143 height 68
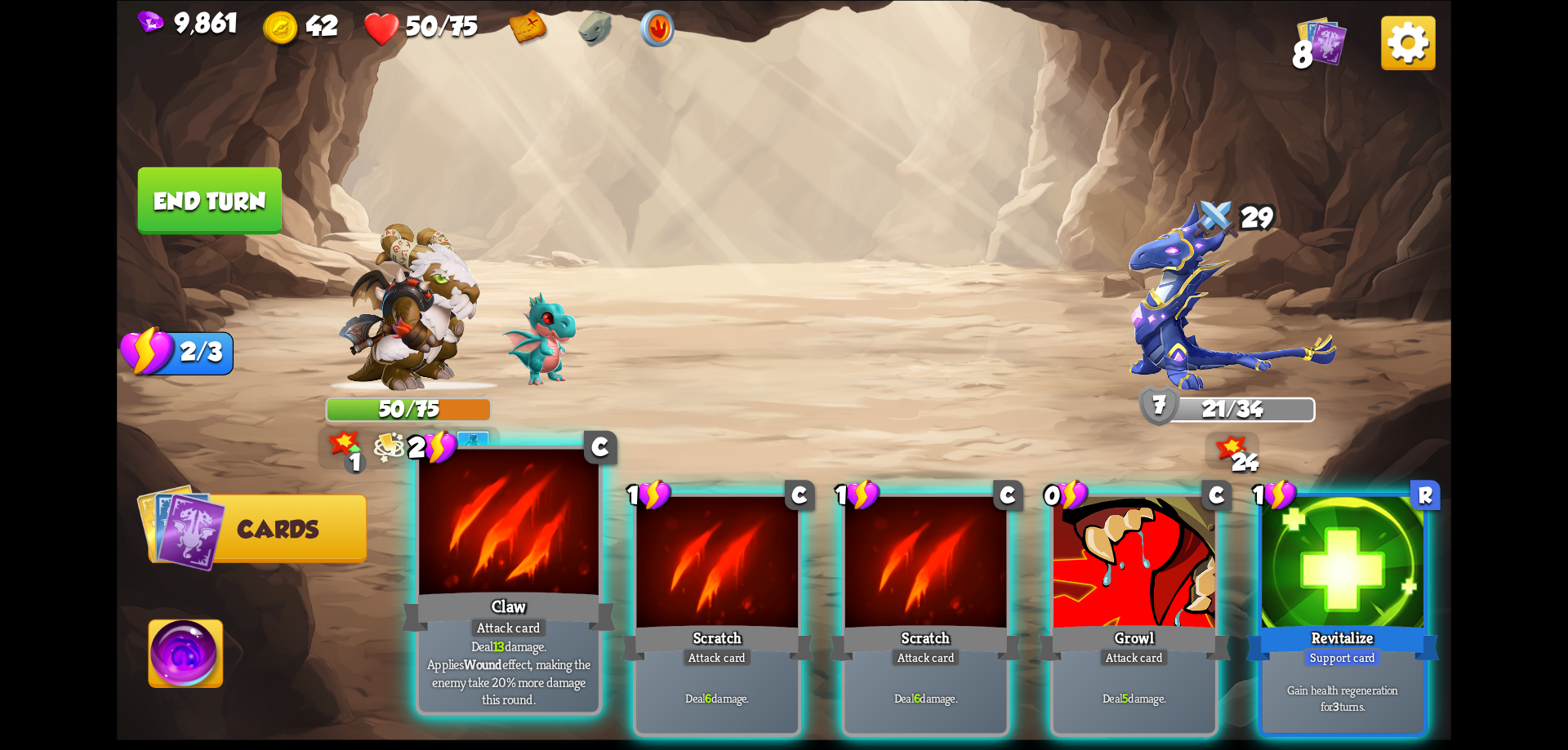
click at [544, 560] on div at bounding box center [508, 525] width 180 height 151
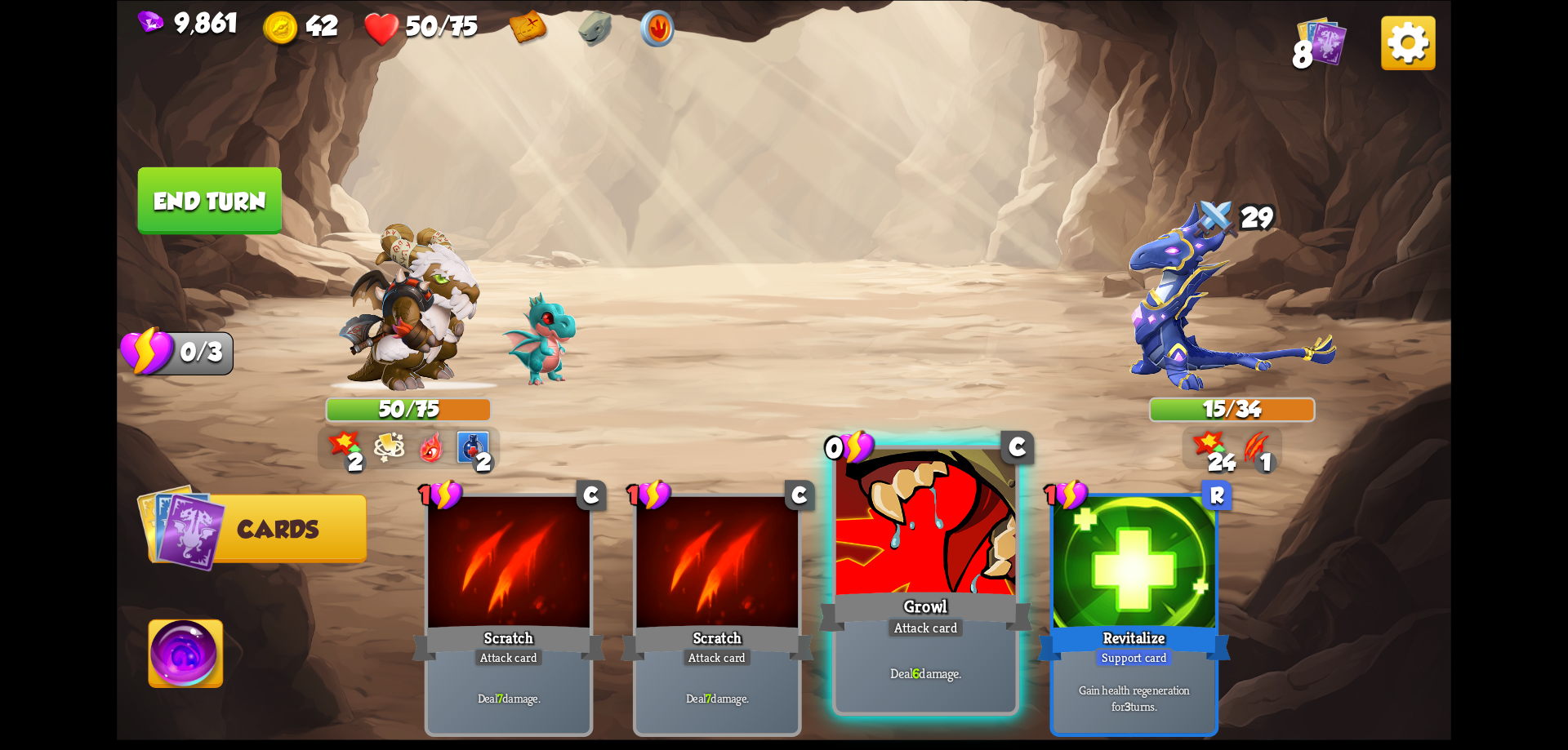
click at [936, 577] on div at bounding box center [926, 525] width 180 height 151
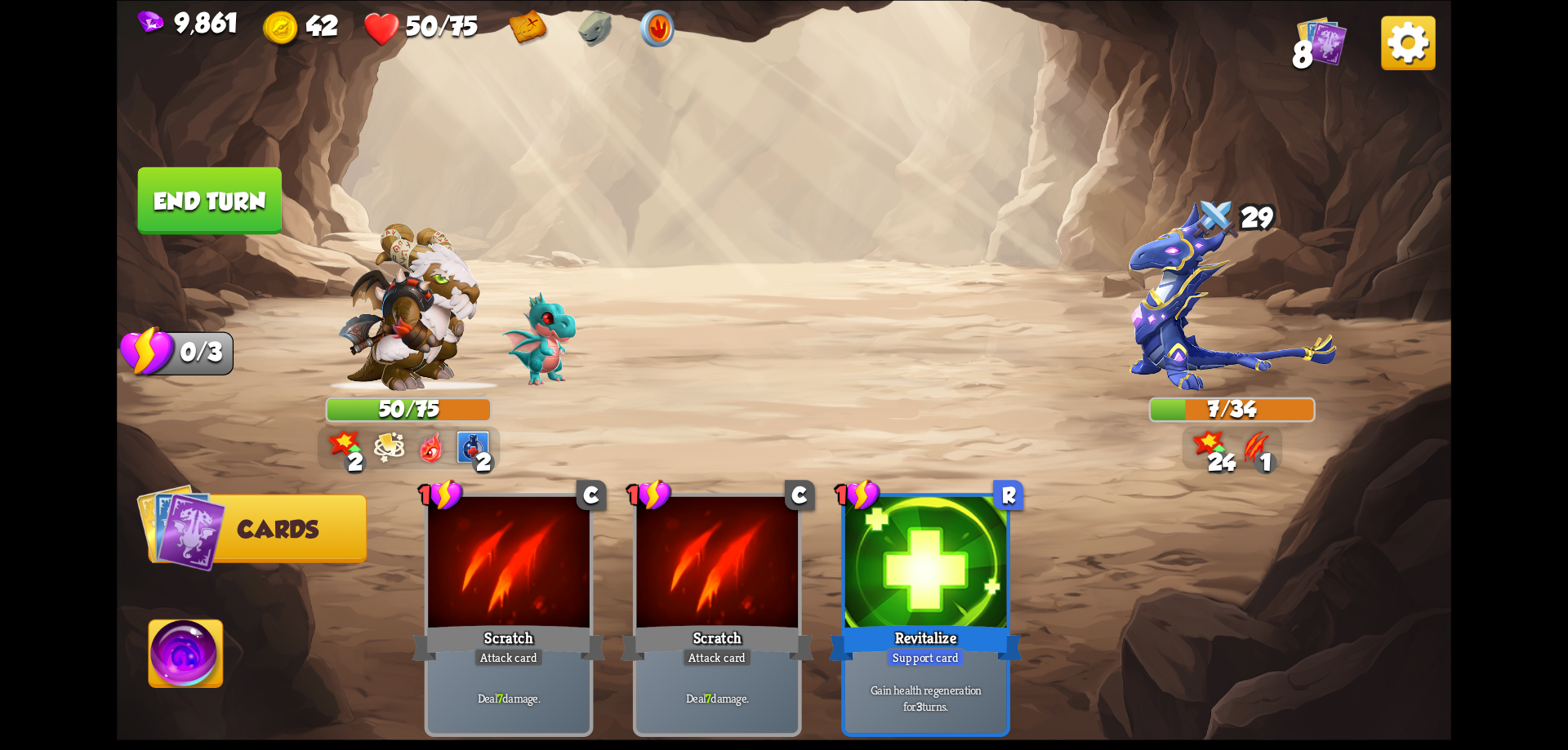
click at [215, 647] on img at bounding box center [186, 657] width 75 height 75
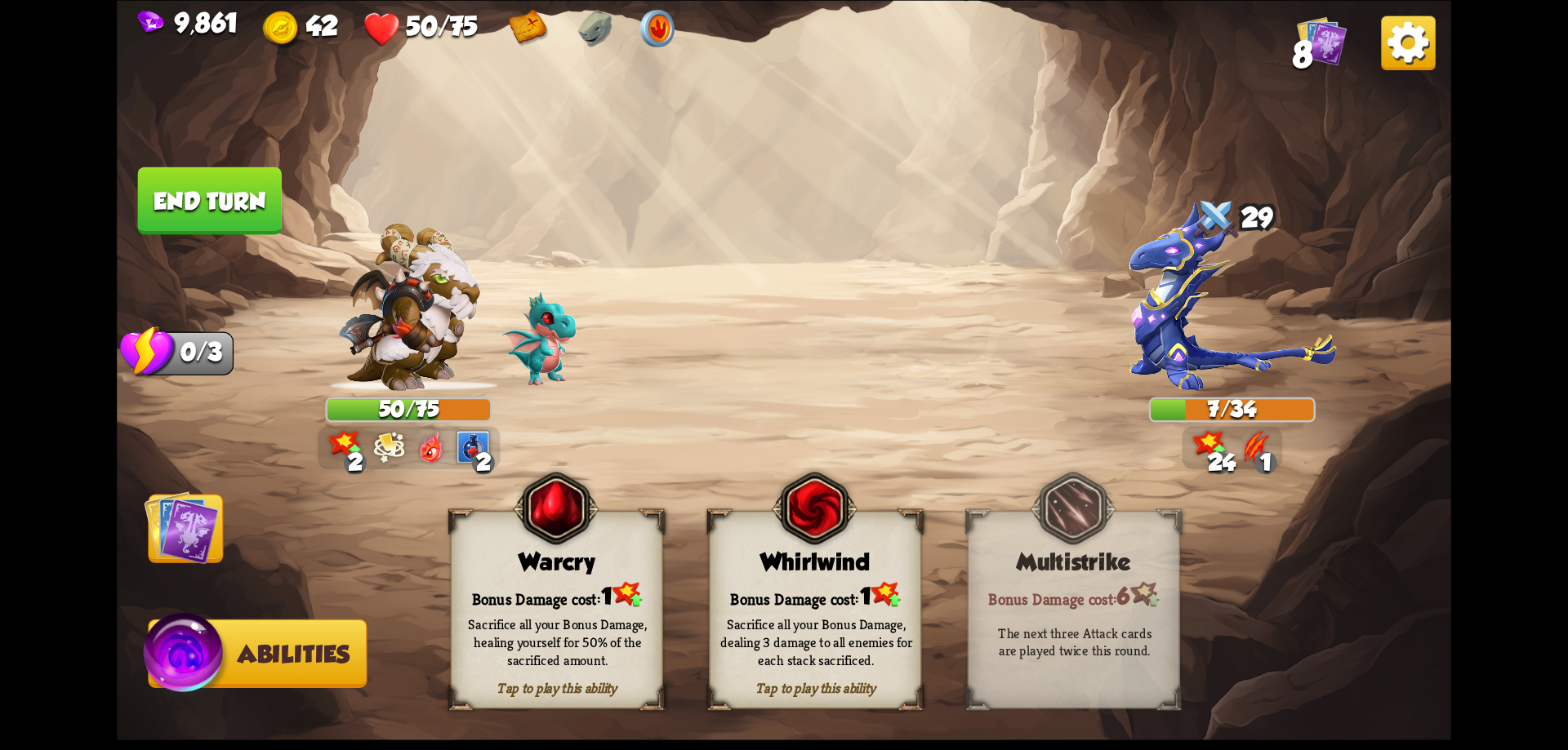
click at [816, 608] on div "Sacrifice all your Bonus Damage, dealing 3 damage to all enemies for each stack…" at bounding box center [816, 641] width 212 height 83
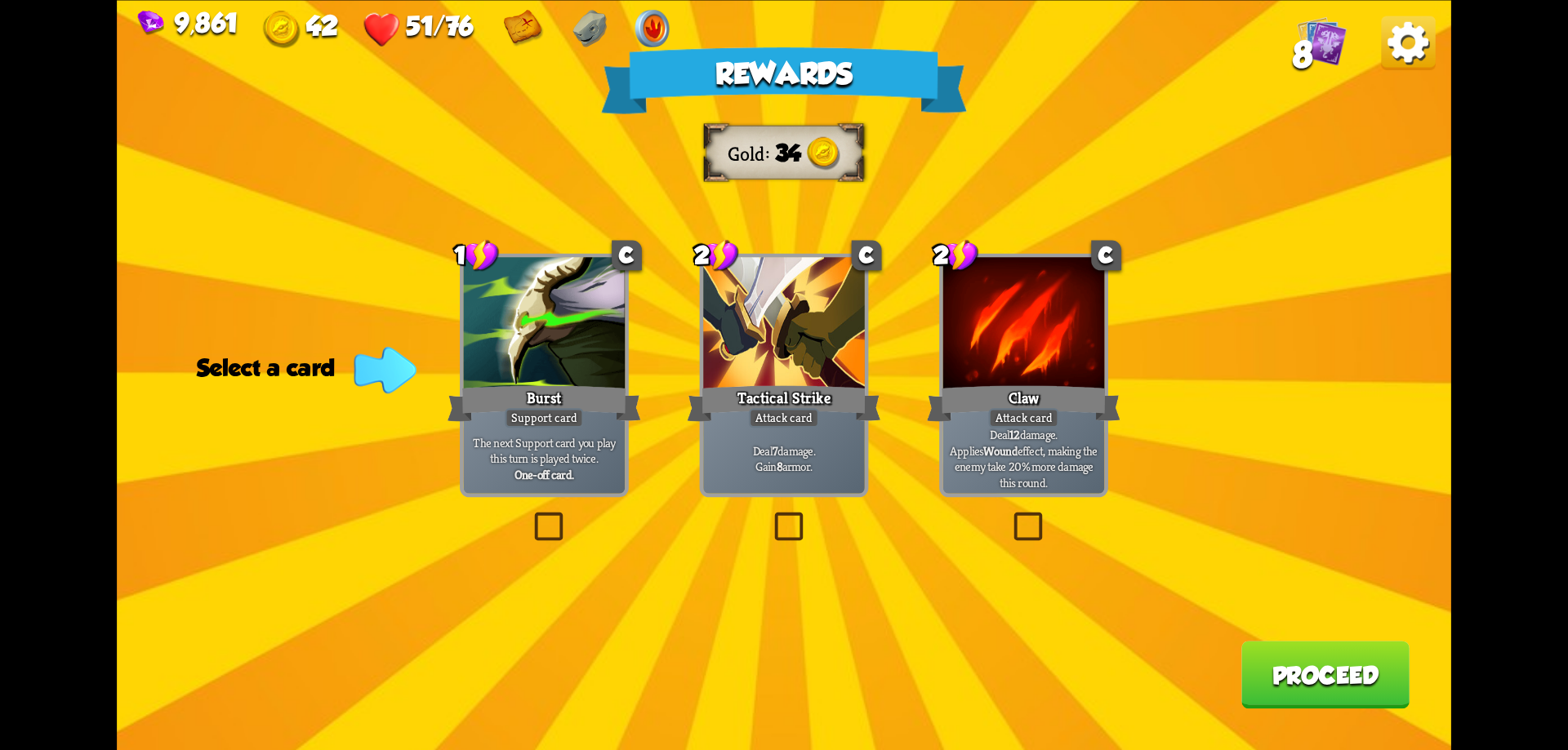
click at [1323, 667] on button "Proceed" at bounding box center [1325, 675] width 168 height 68
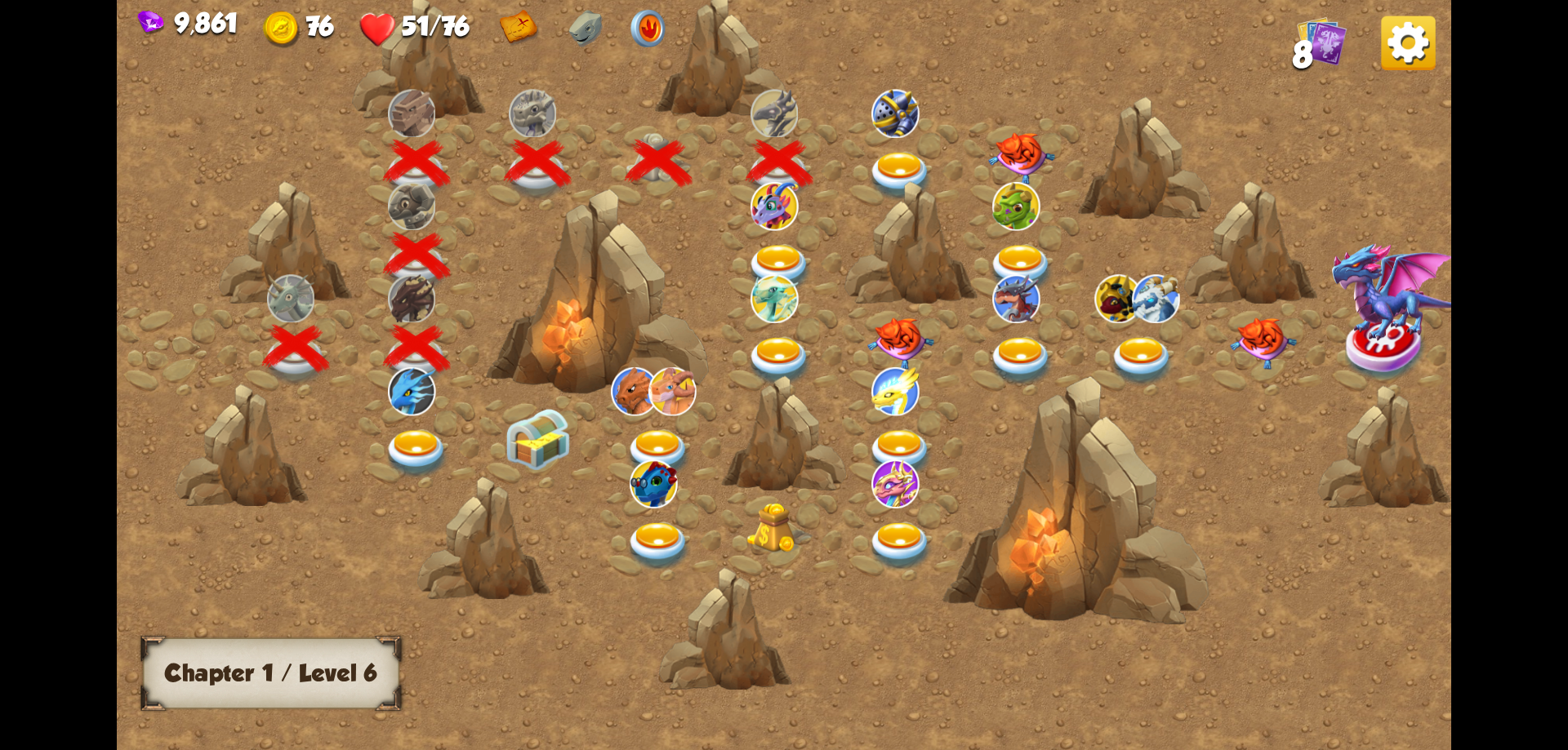
click at [899, 165] on img at bounding box center [901, 176] width 67 height 49
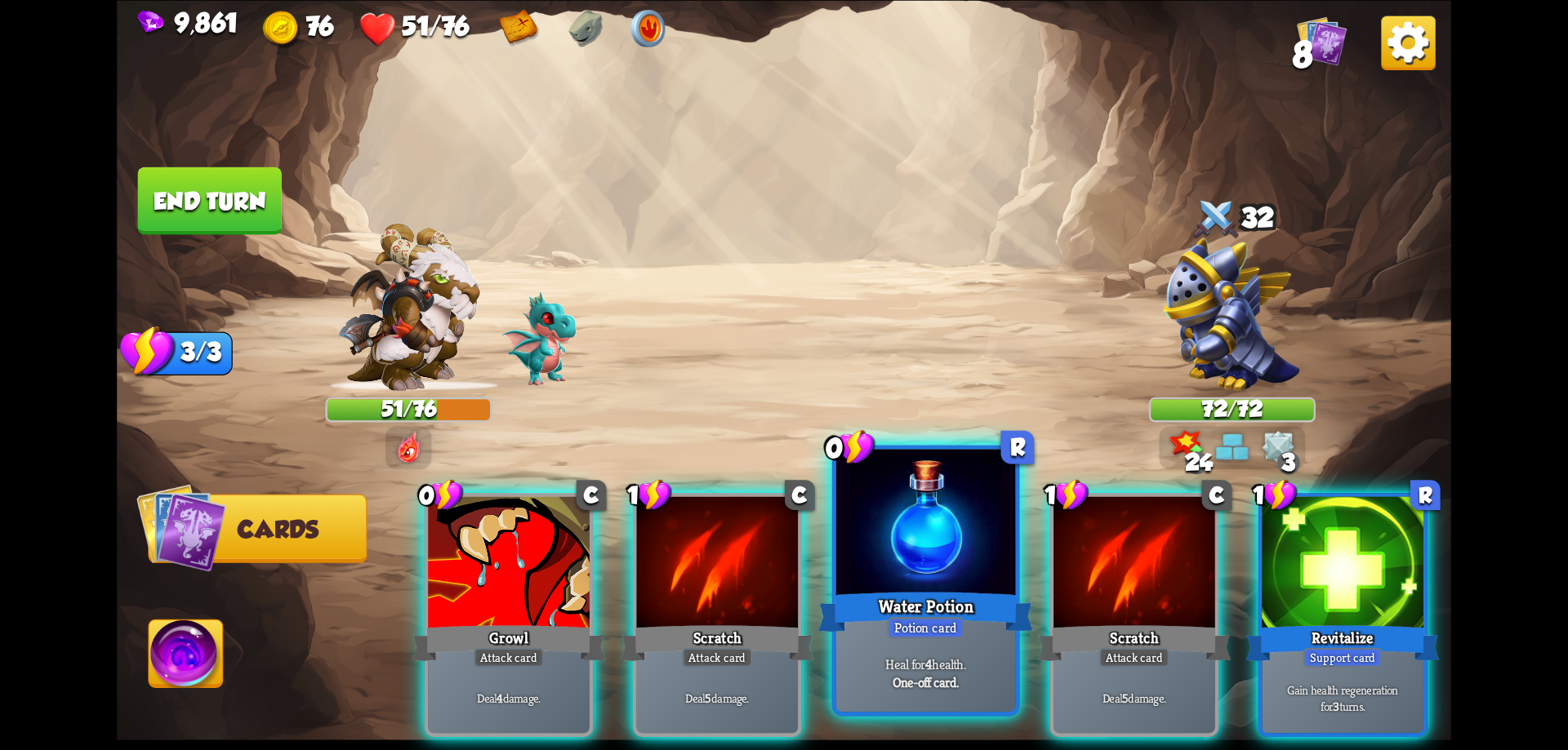
click at [951, 549] on div at bounding box center [926, 525] width 180 height 151
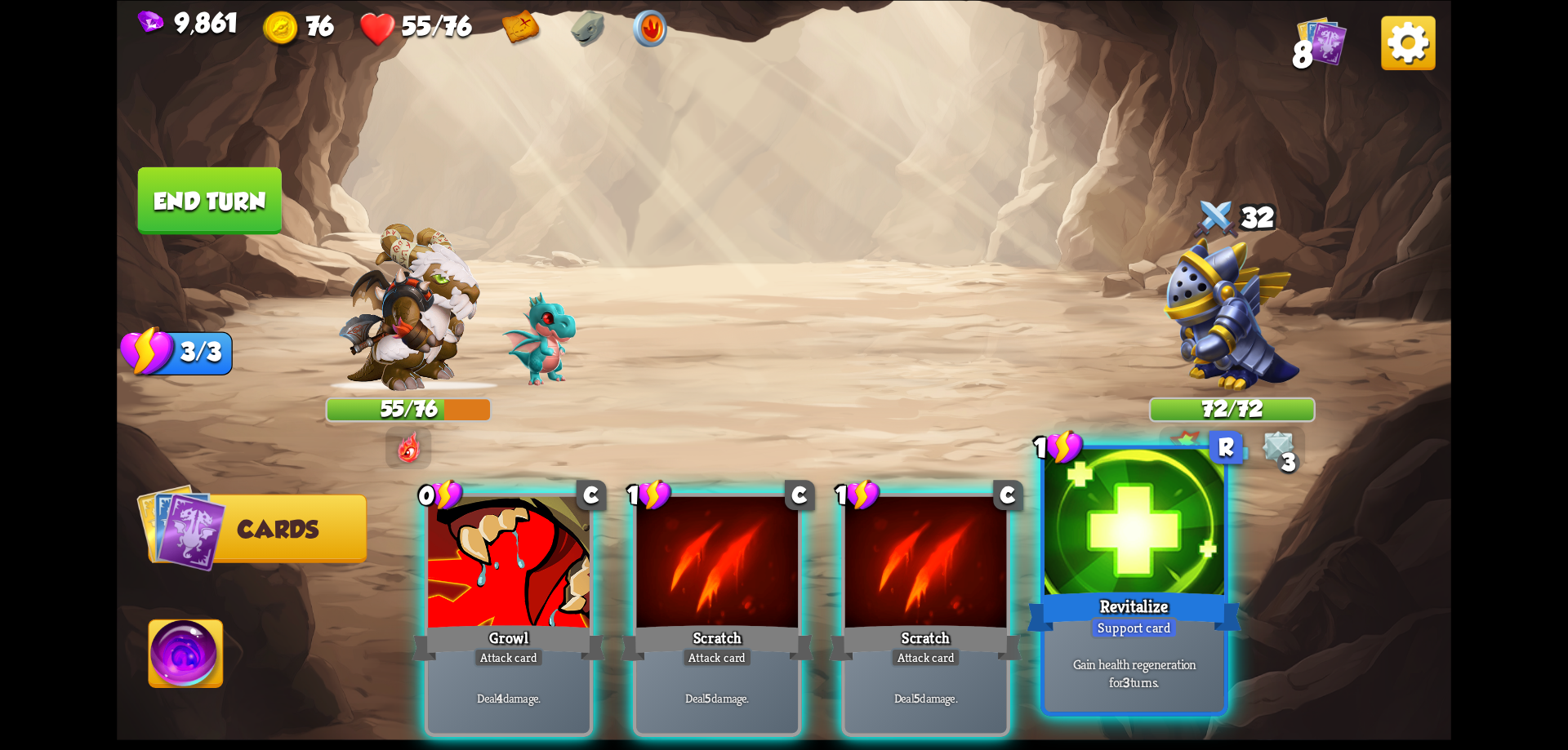
click at [1082, 534] on div at bounding box center [1134, 525] width 180 height 151
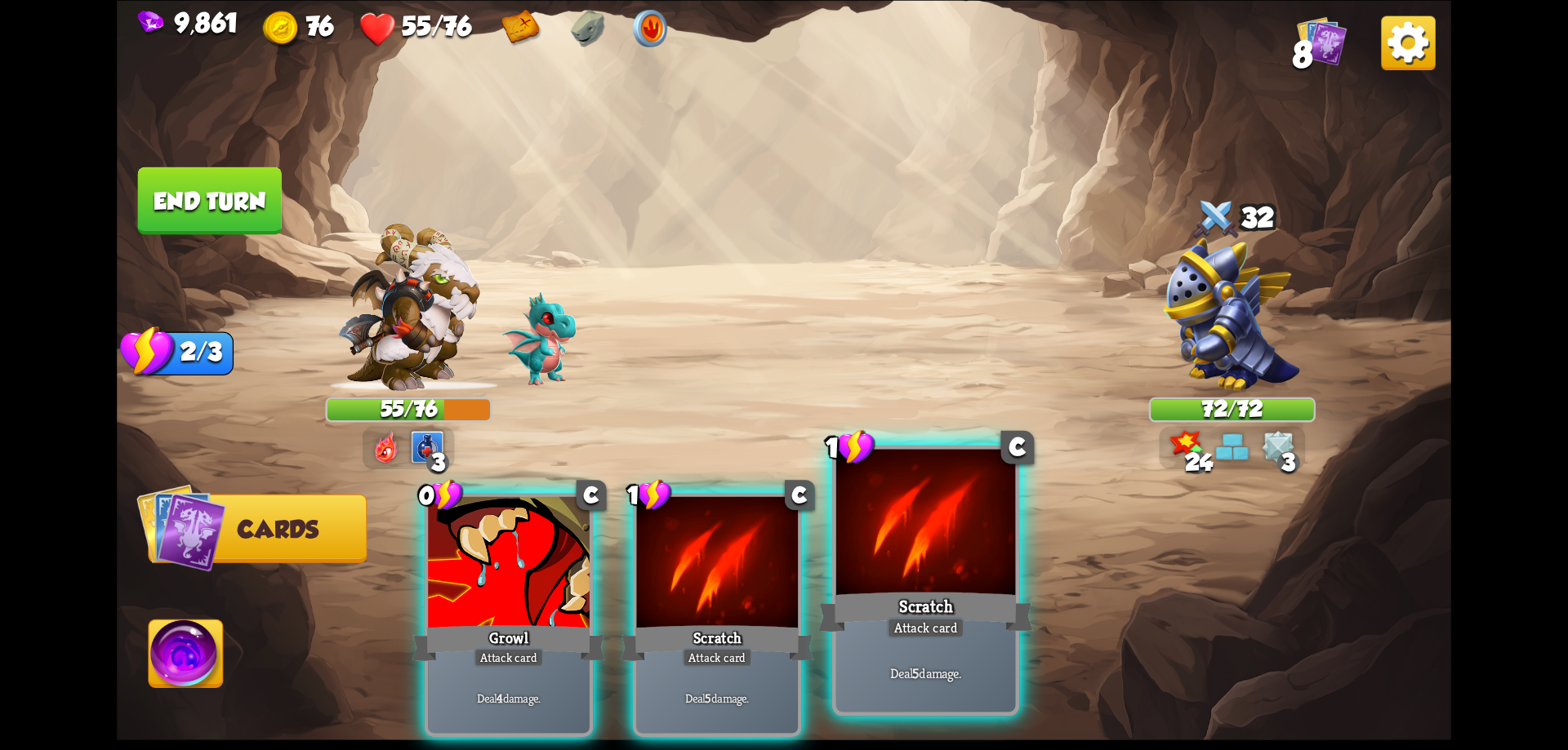
click at [913, 561] on div at bounding box center [926, 525] width 180 height 151
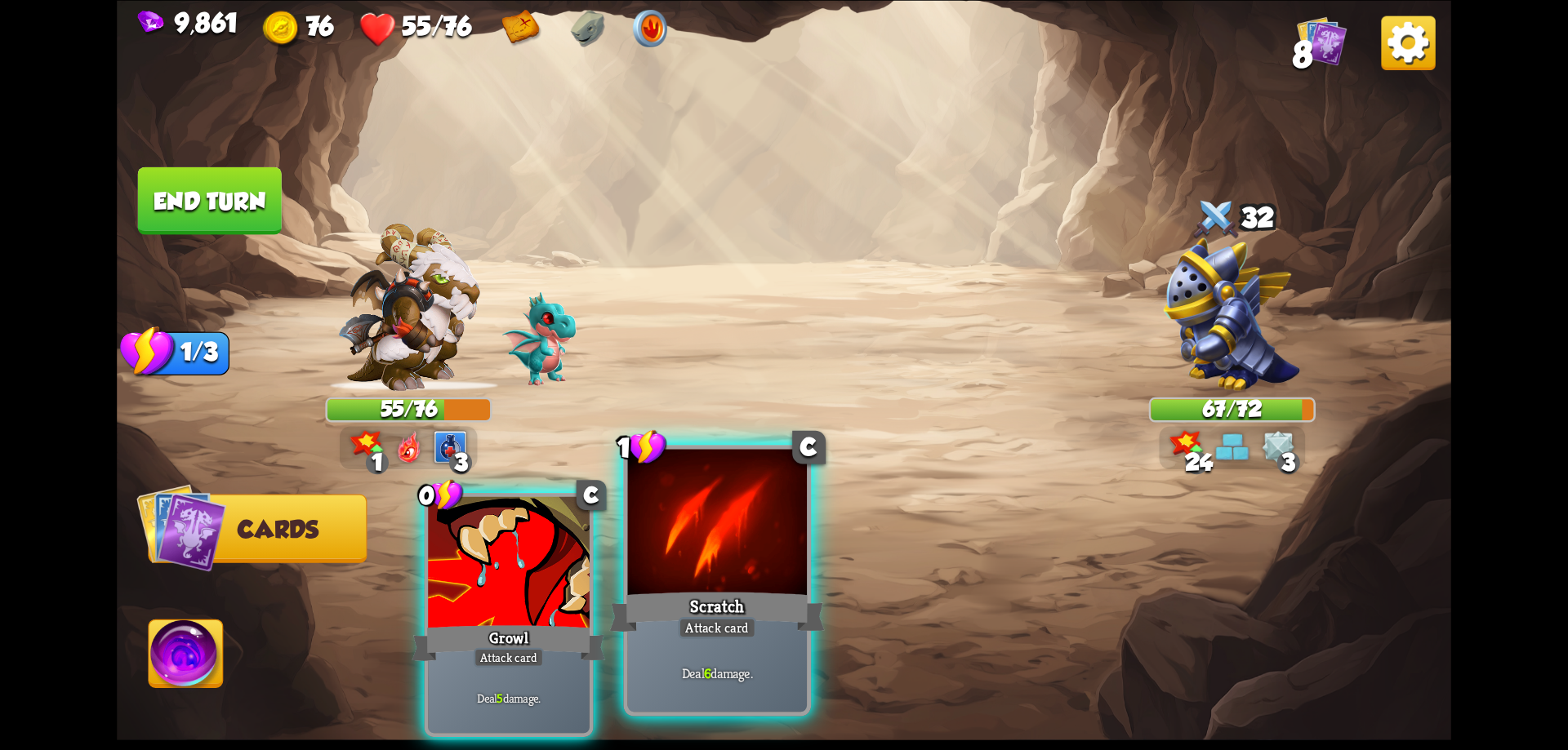
click at [795, 564] on div at bounding box center [718, 525] width 180 height 151
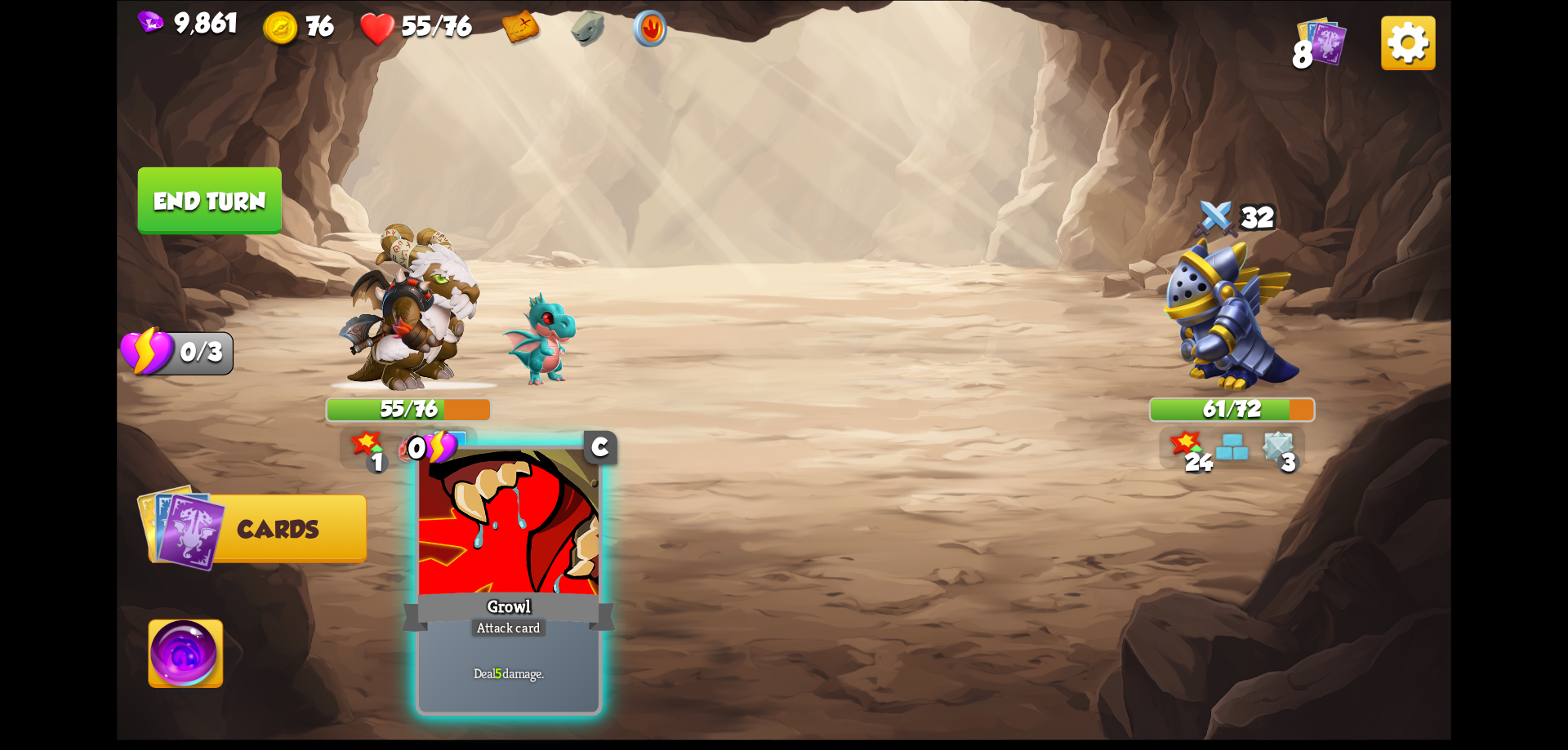
click at [585, 554] on div at bounding box center [508, 525] width 180 height 151
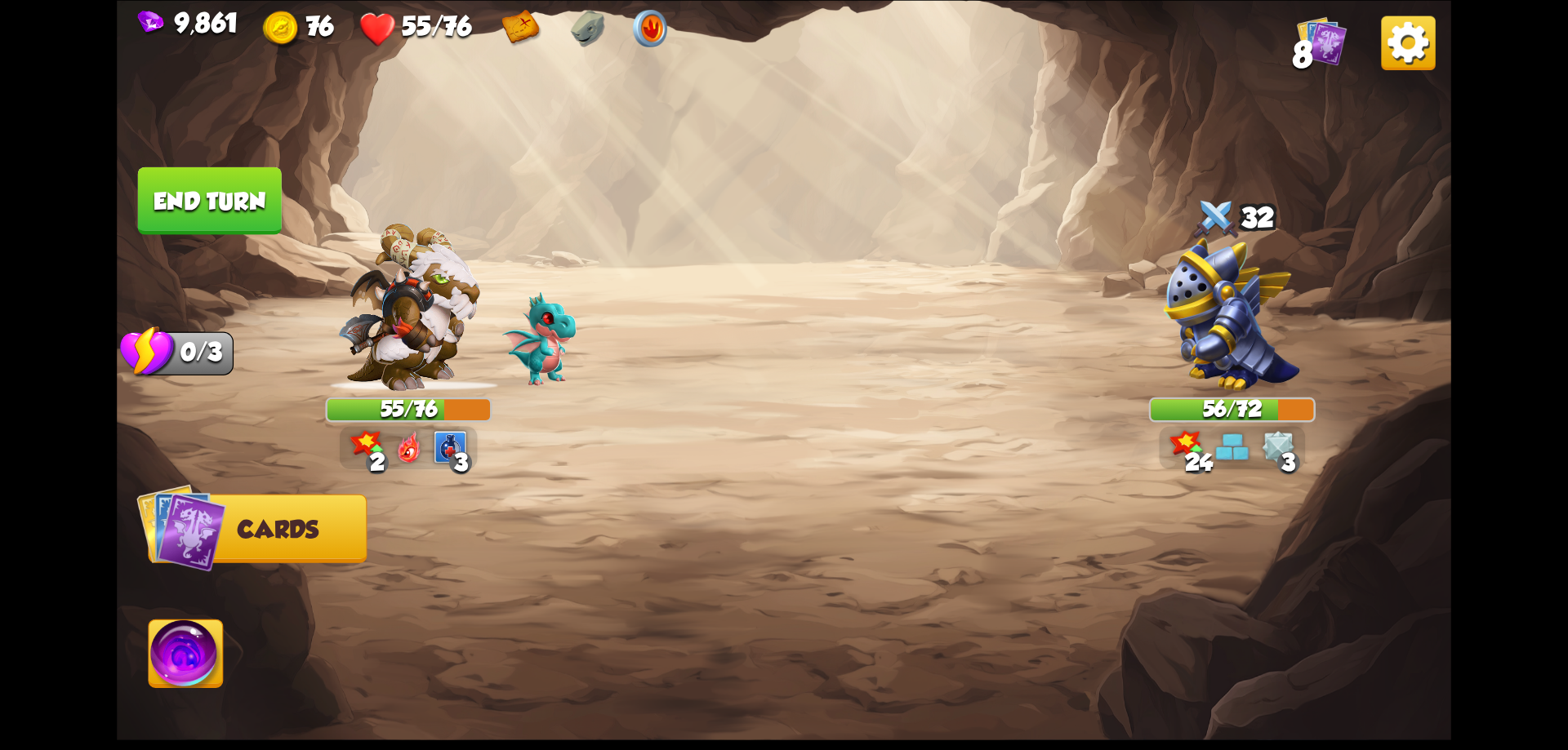
click at [243, 211] on button "End turn" at bounding box center [209, 200] width 143 height 68
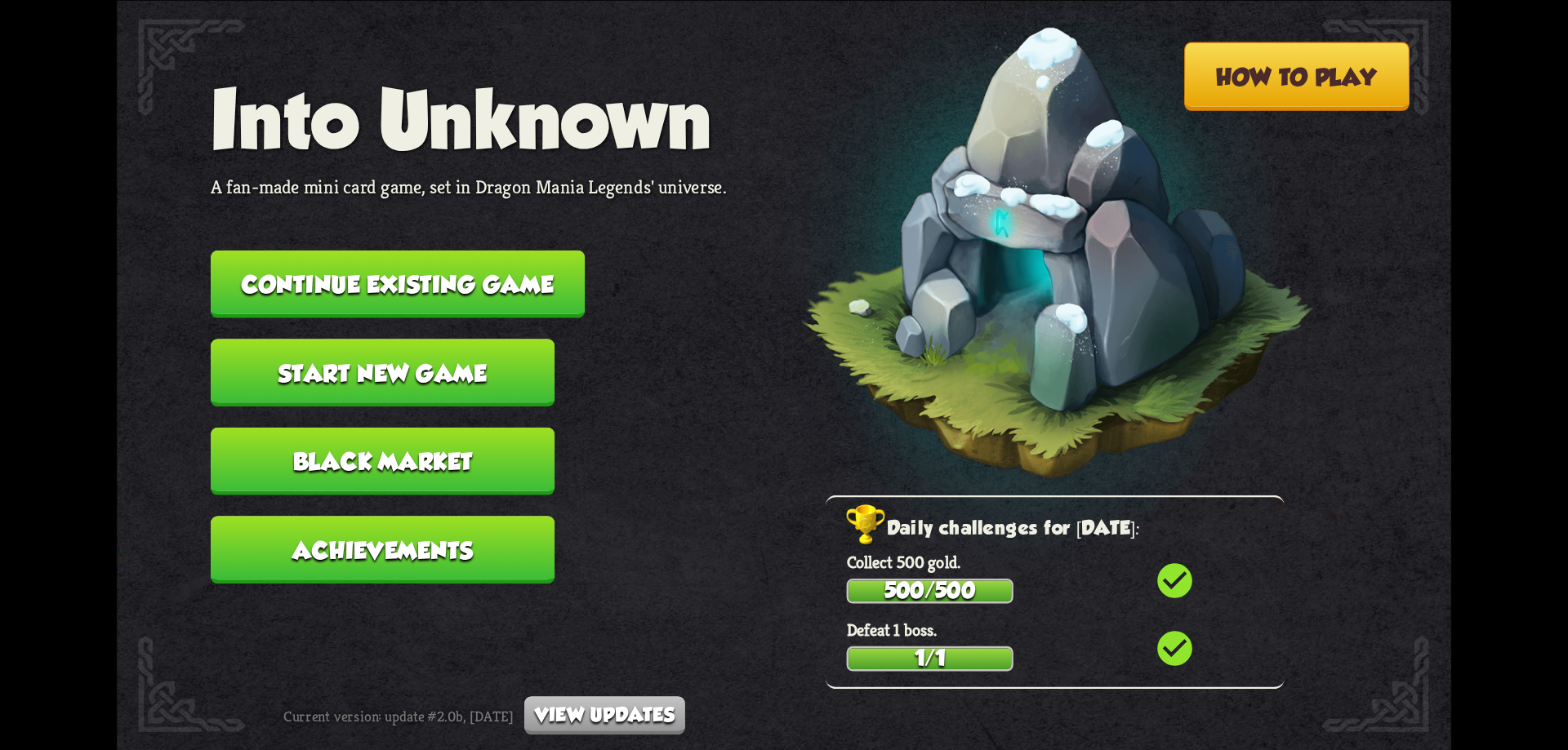
click at [440, 288] on button "Continue existing game" at bounding box center [397, 284] width 374 height 68
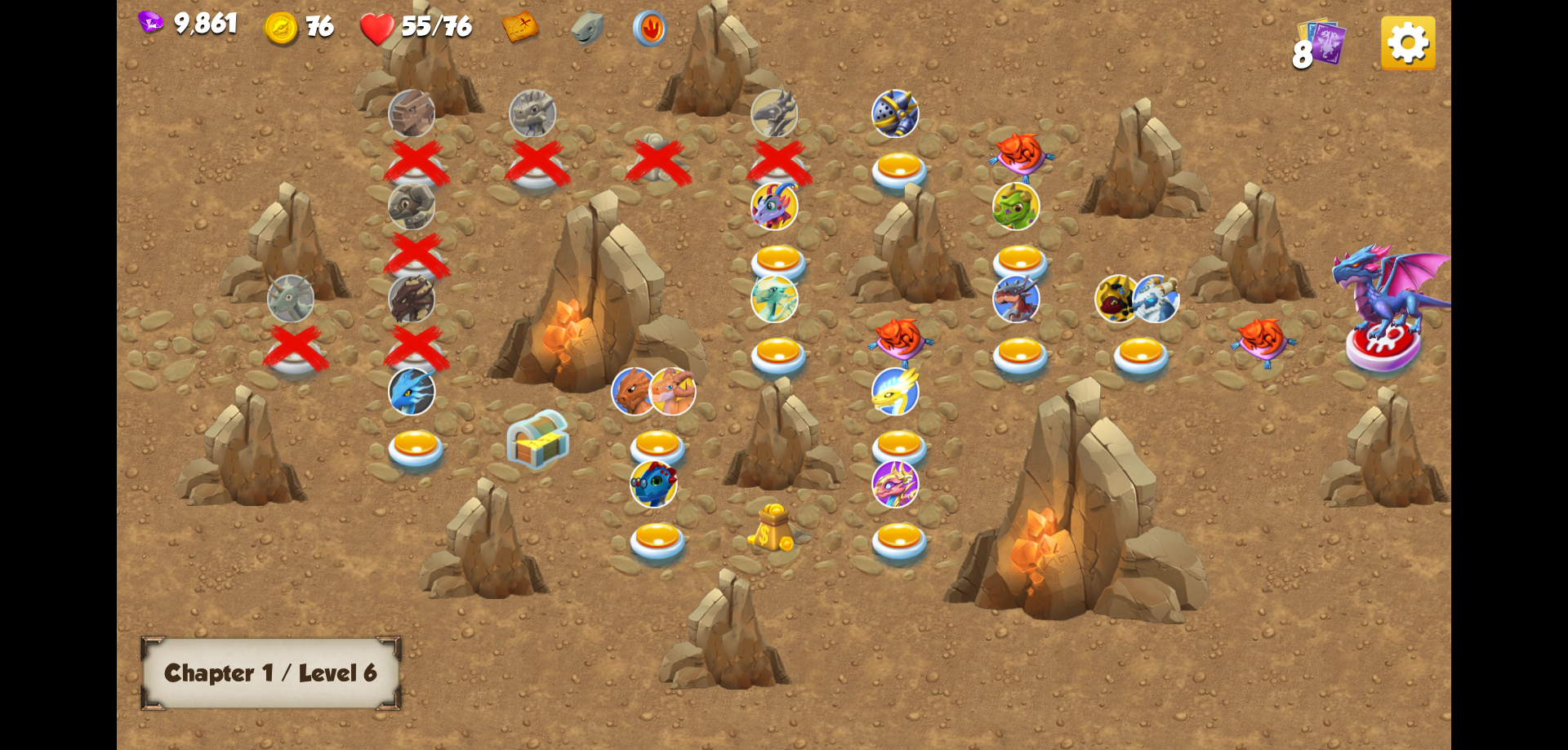
click at [895, 157] on img at bounding box center [901, 176] width 67 height 49
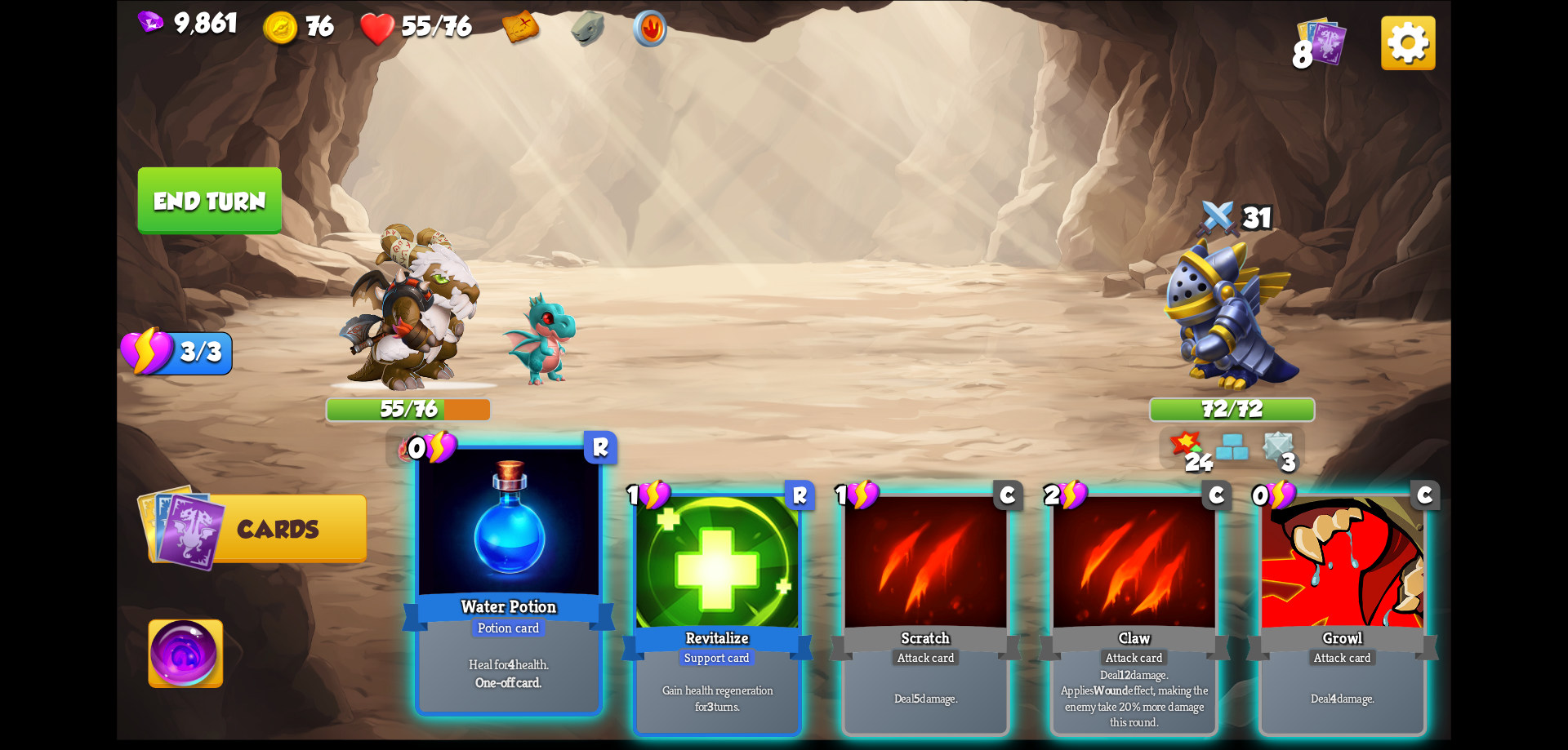
click at [583, 568] on div at bounding box center [508, 525] width 180 height 151
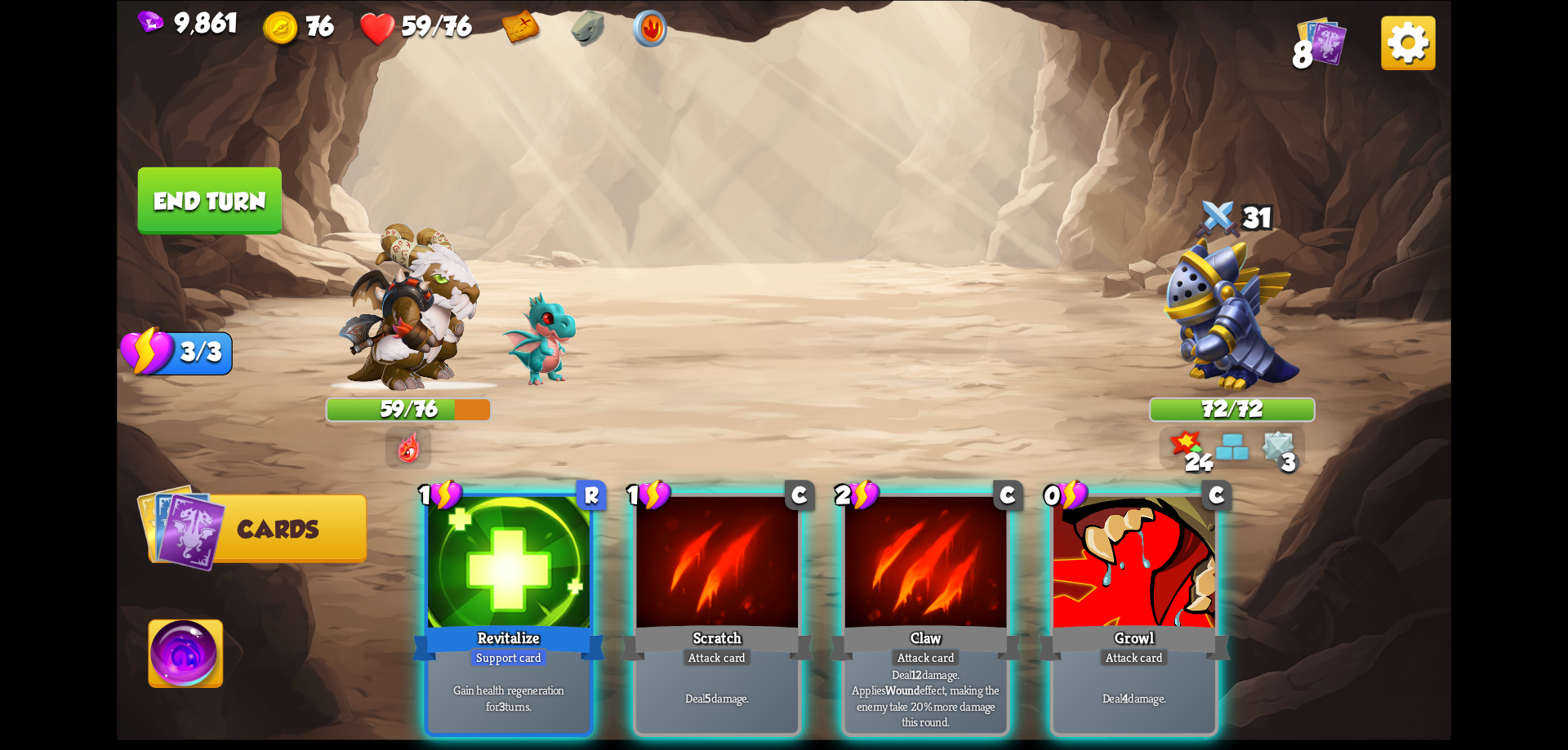
click at [893, 578] on div at bounding box center [926, 565] width 161 height 137
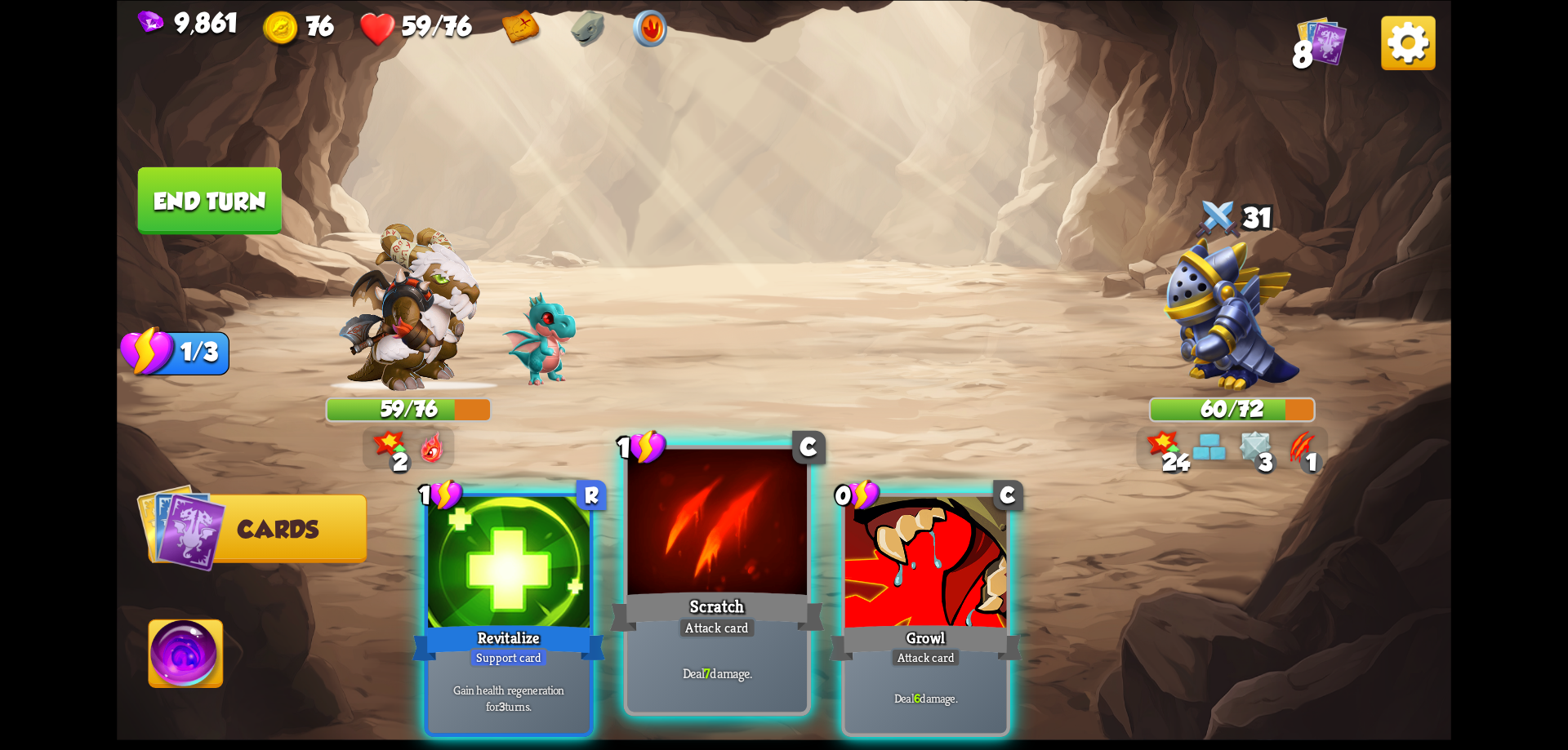
click at [748, 561] on div at bounding box center [718, 525] width 180 height 151
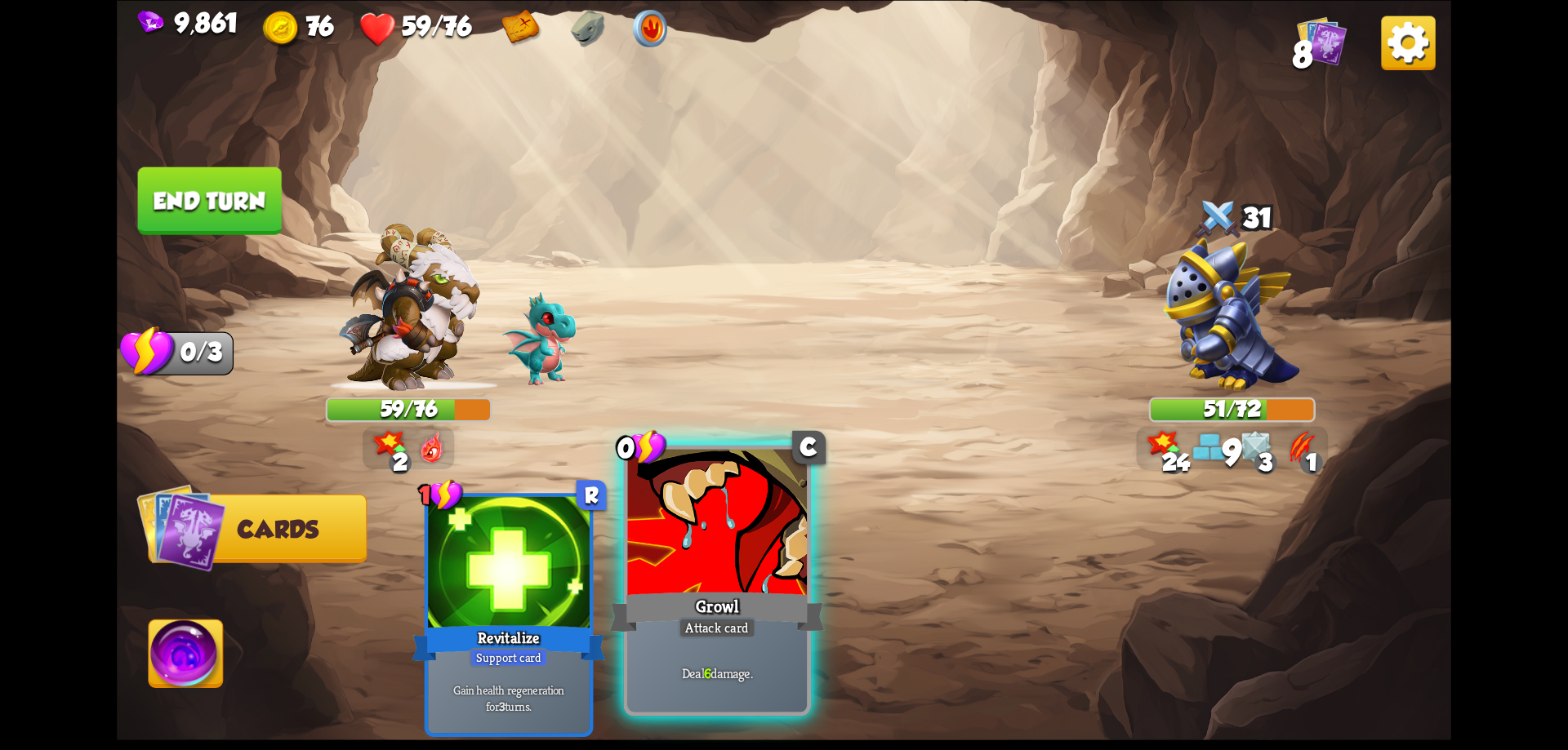
click at [749, 561] on div at bounding box center [718, 525] width 180 height 151
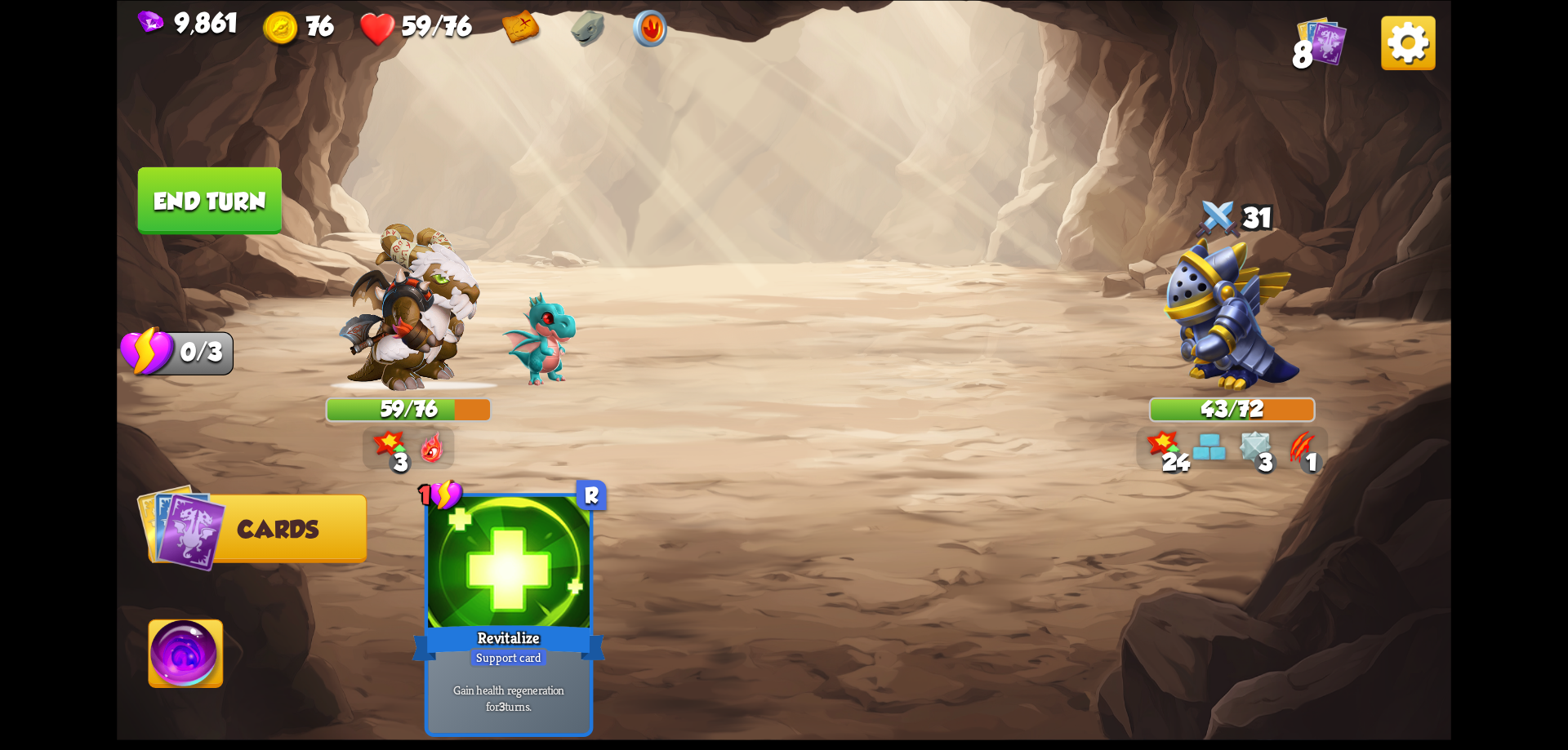
click at [216, 609] on img at bounding box center [784, 375] width 1335 height 750
click at [224, 632] on img at bounding box center [784, 375] width 1335 height 750
click at [206, 649] on img at bounding box center [186, 657] width 75 height 75
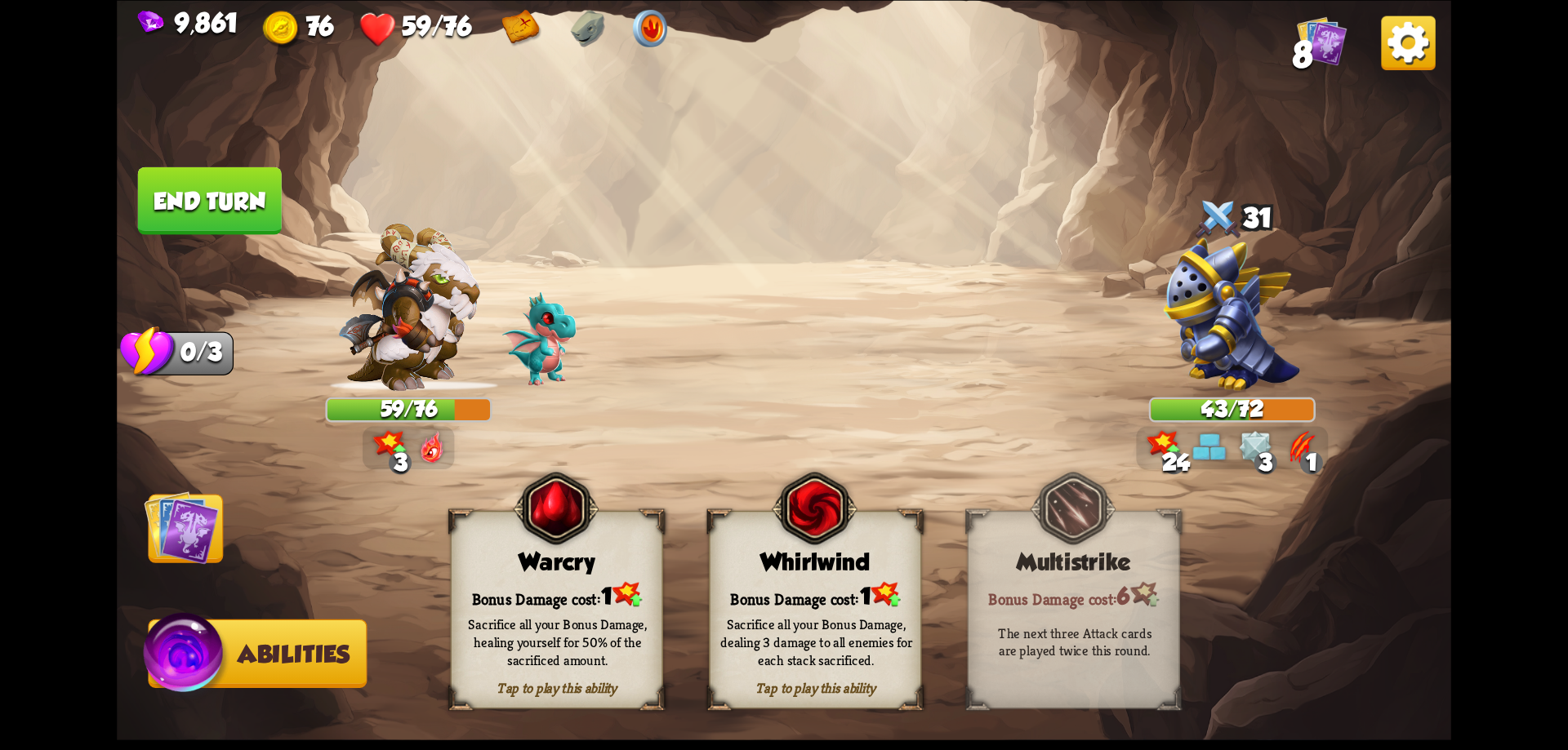
click at [610, 561] on div "Warcry" at bounding box center [557, 561] width 211 height 27
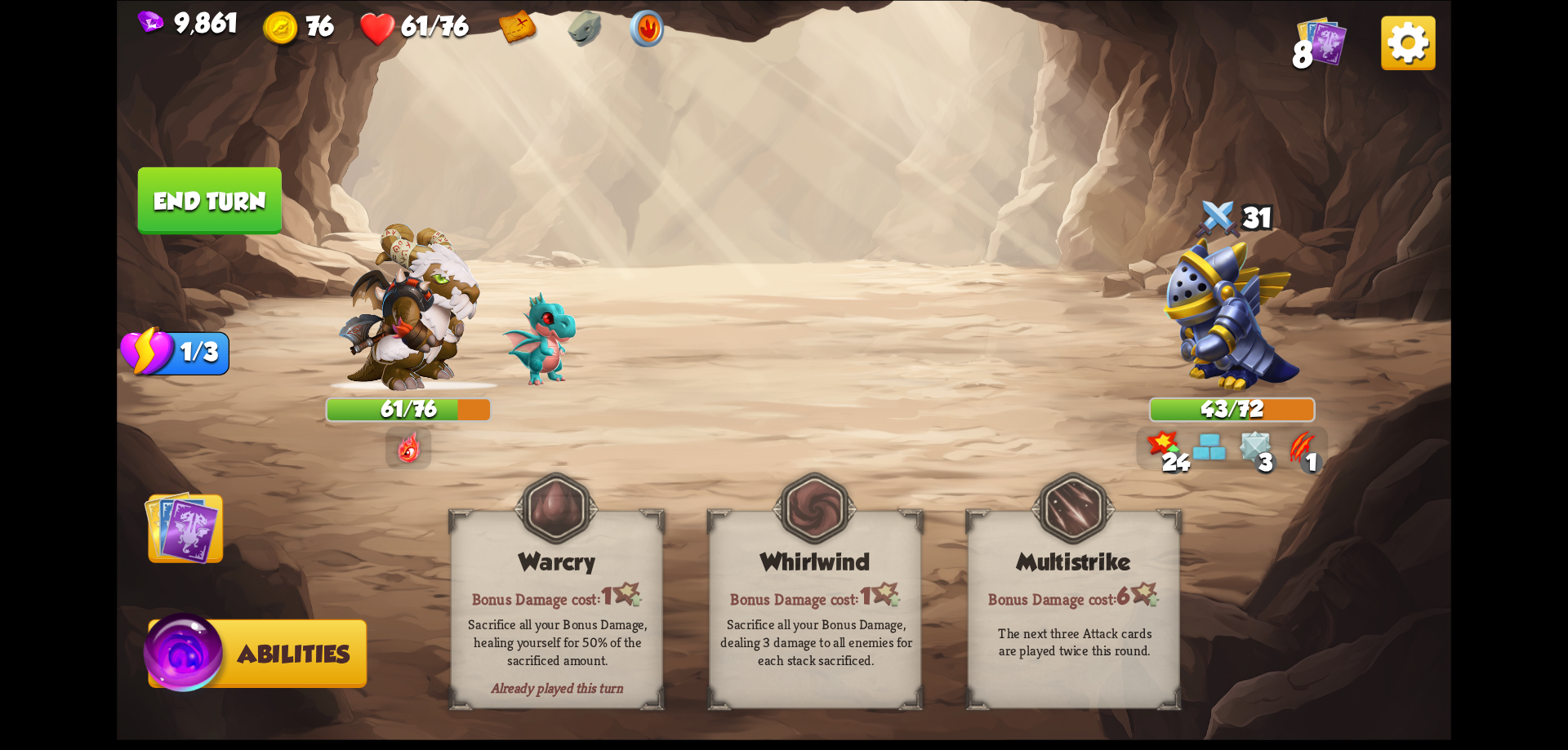
click at [177, 531] on img at bounding box center [181, 527] width 75 height 75
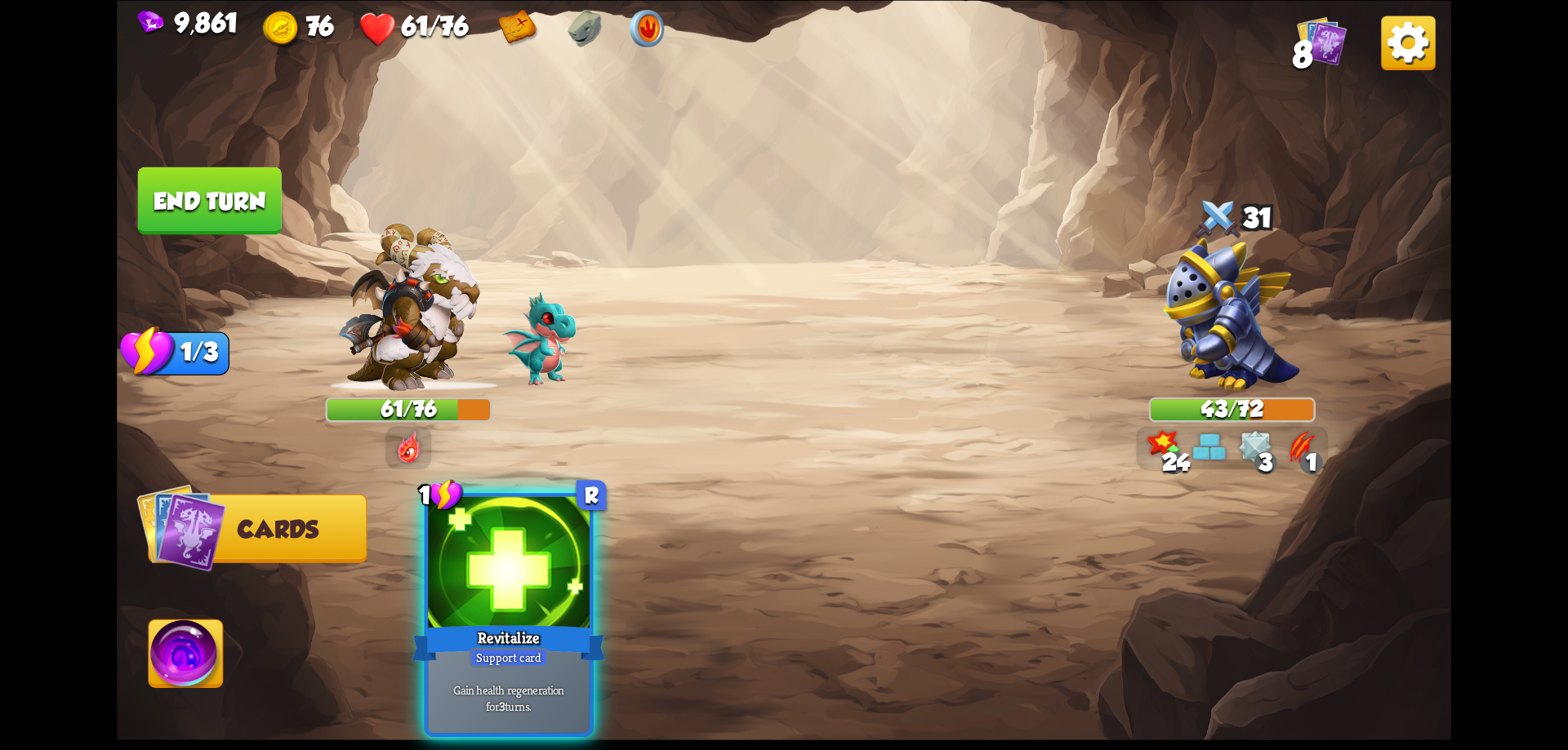
click at [497, 570] on div at bounding box center [508, 565] width 161 height 137
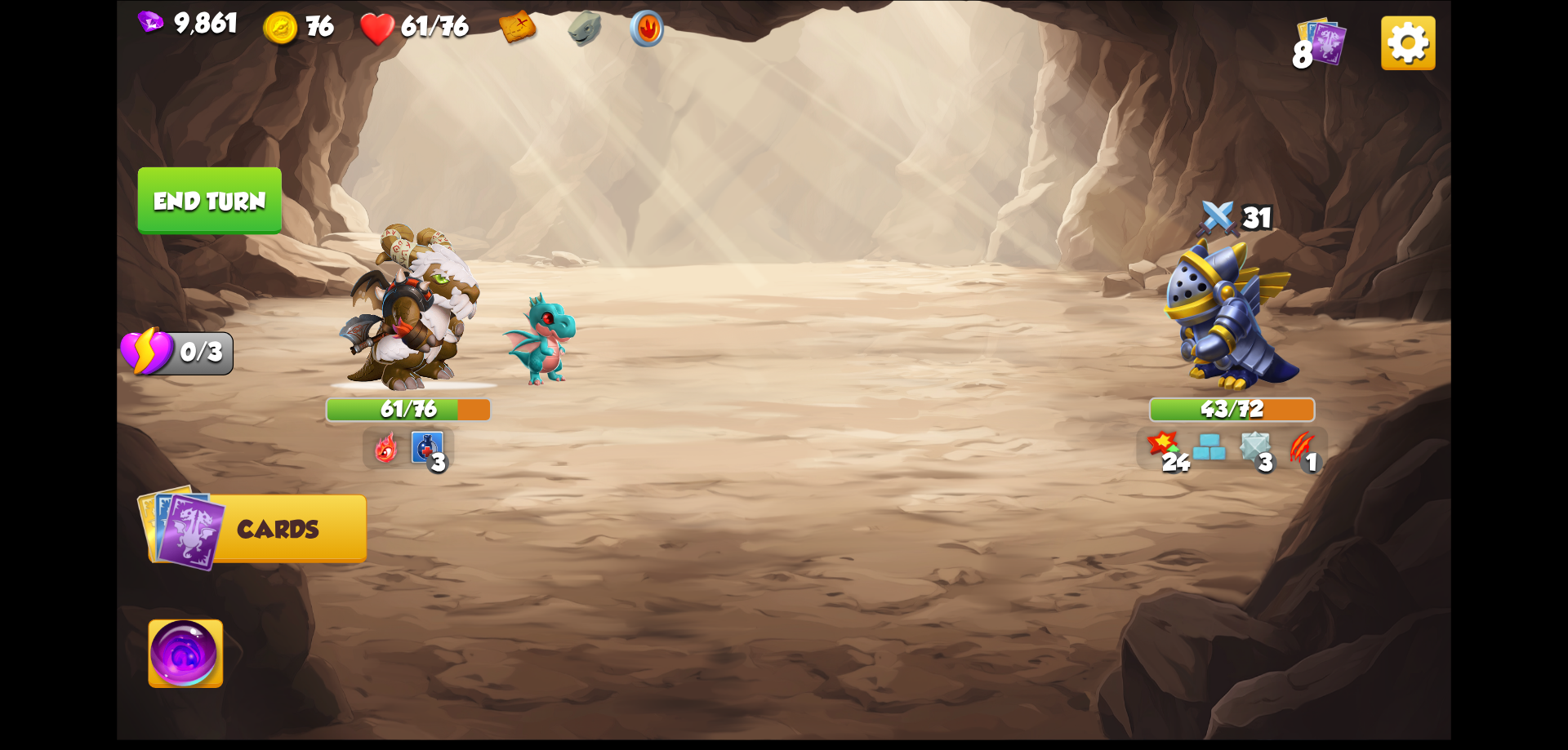
click at [266, 204] on button "End turn" at bounding box center [209, 200] width 143 height 68
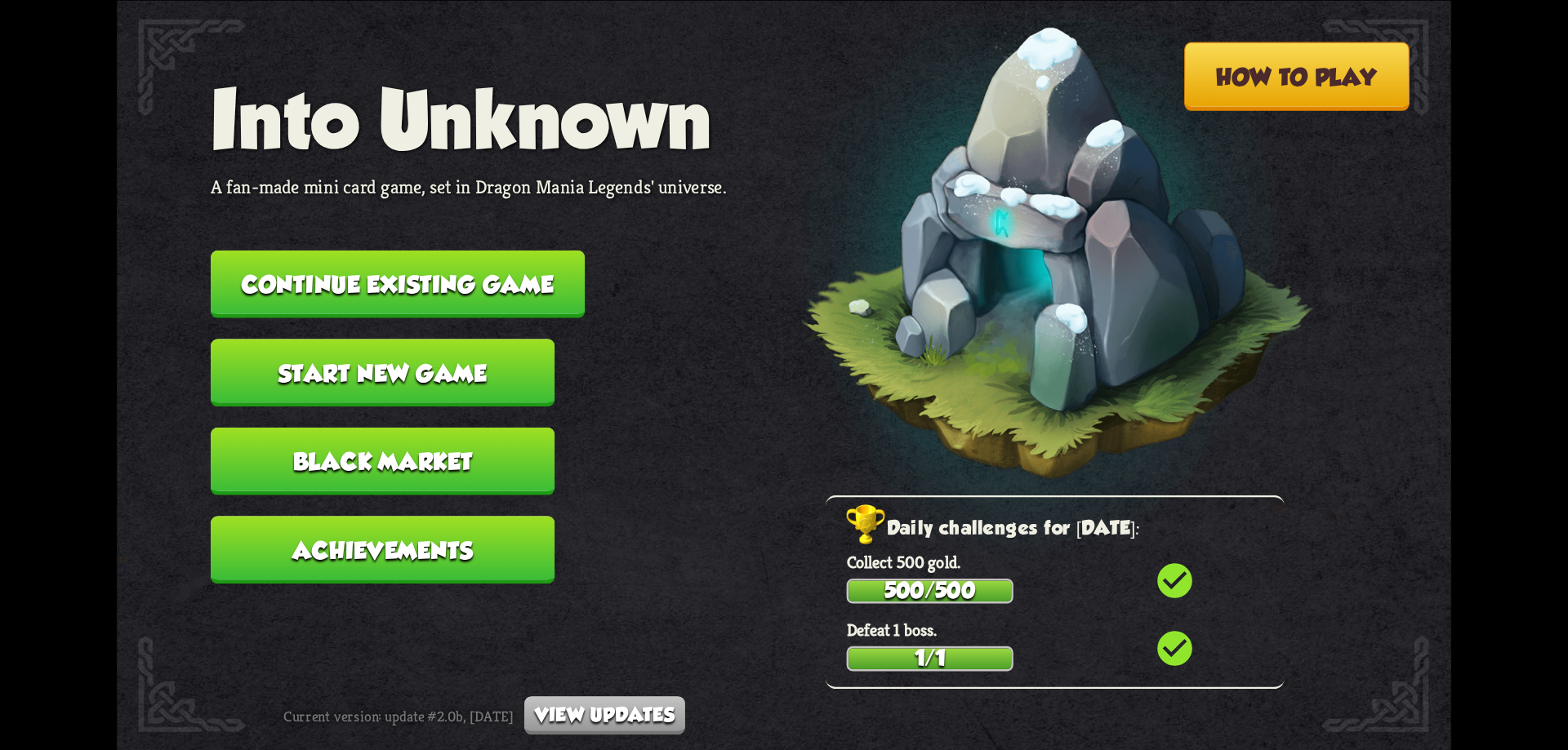
click at [460, 279] on button "Continue existing game" at bounding box center [397, 284] width 374 height 68
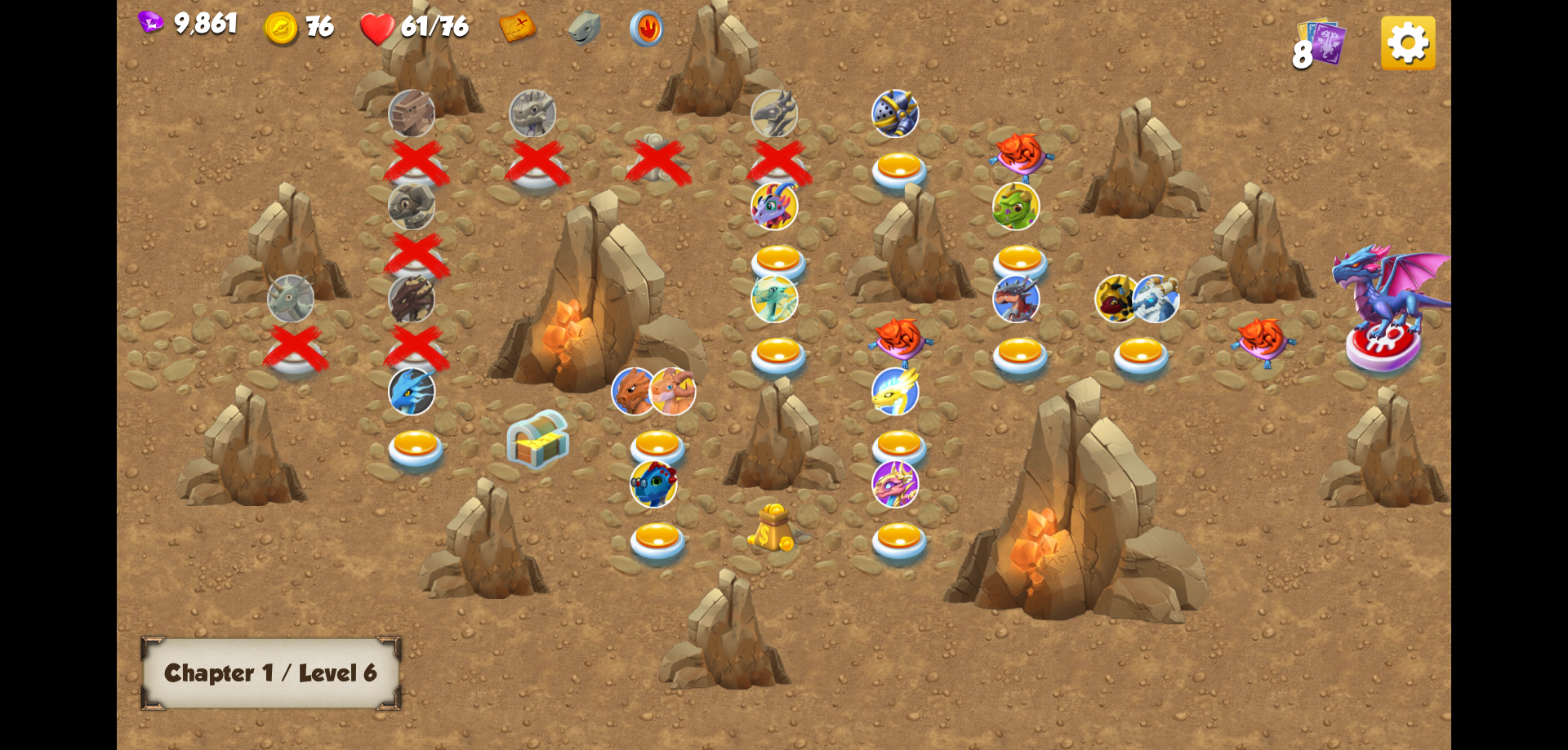
click at [899, 165] on img at bounding box center [901, 176] width 67 height 49
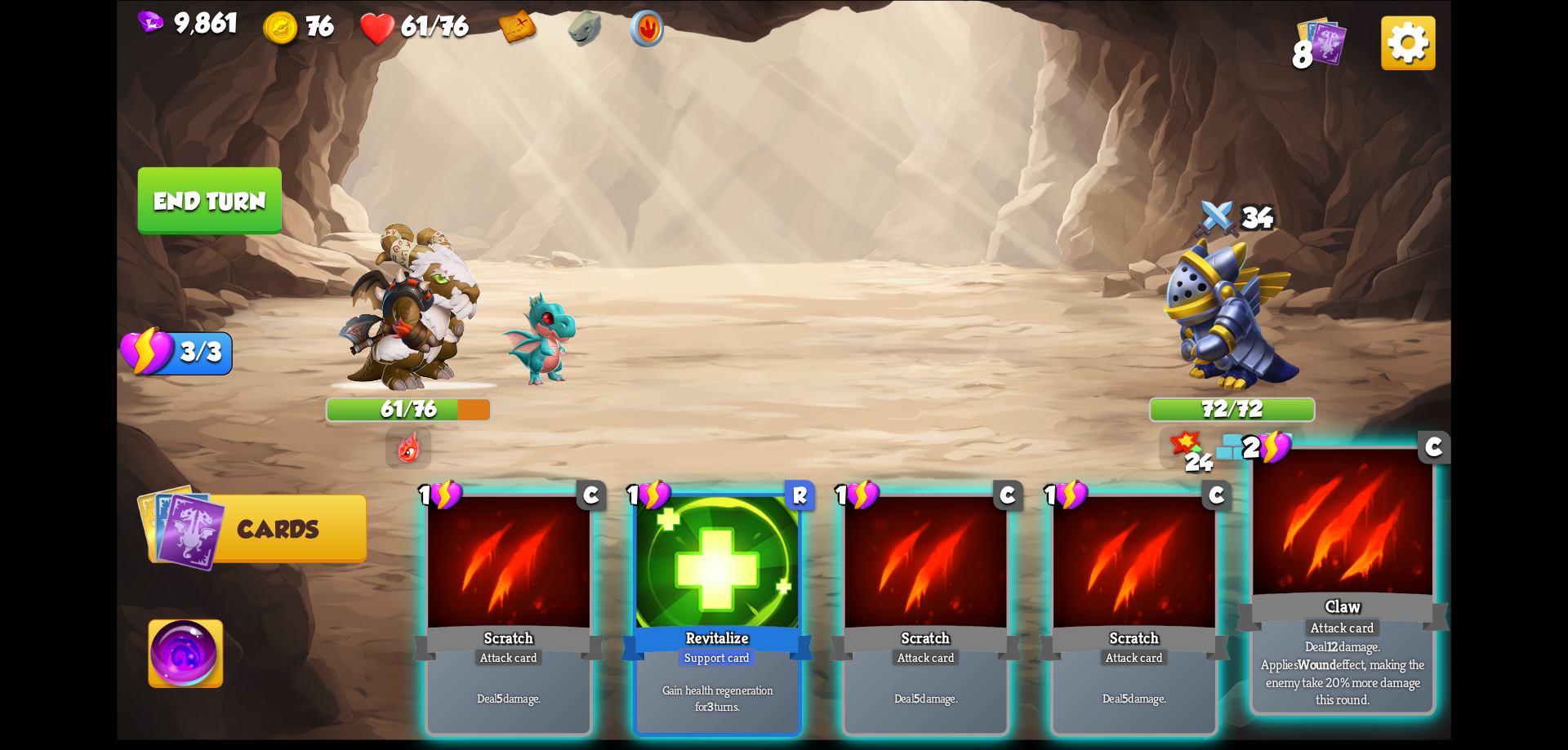
click at [1363, 570] on div at bounding box center [1342, 525] width 180 height 151
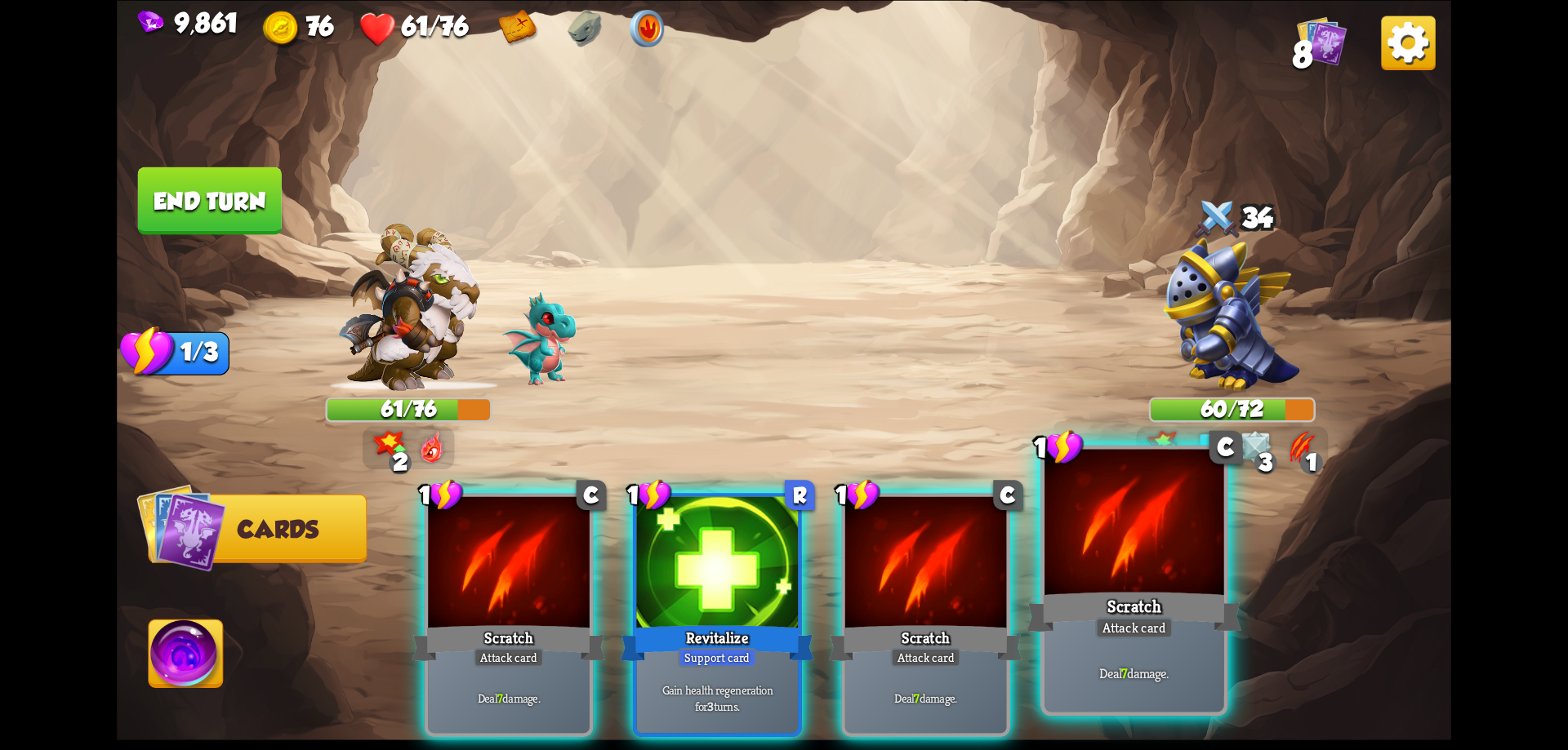
click at [1146, 566] on div at bounding box center [1134, 525] width 180 height 151
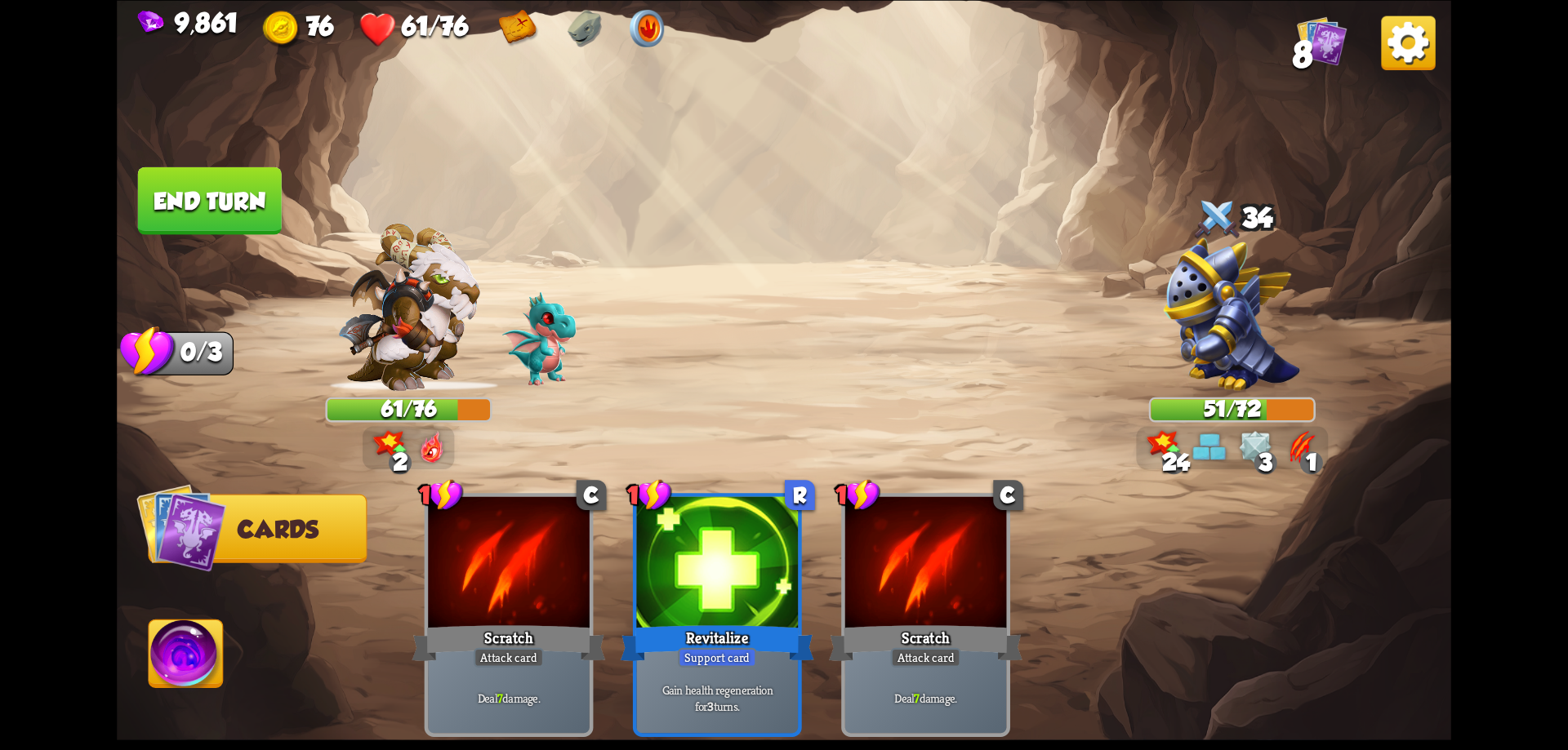
click at [169, 647] on img at bounding box center [186, 657] width 75 height 75
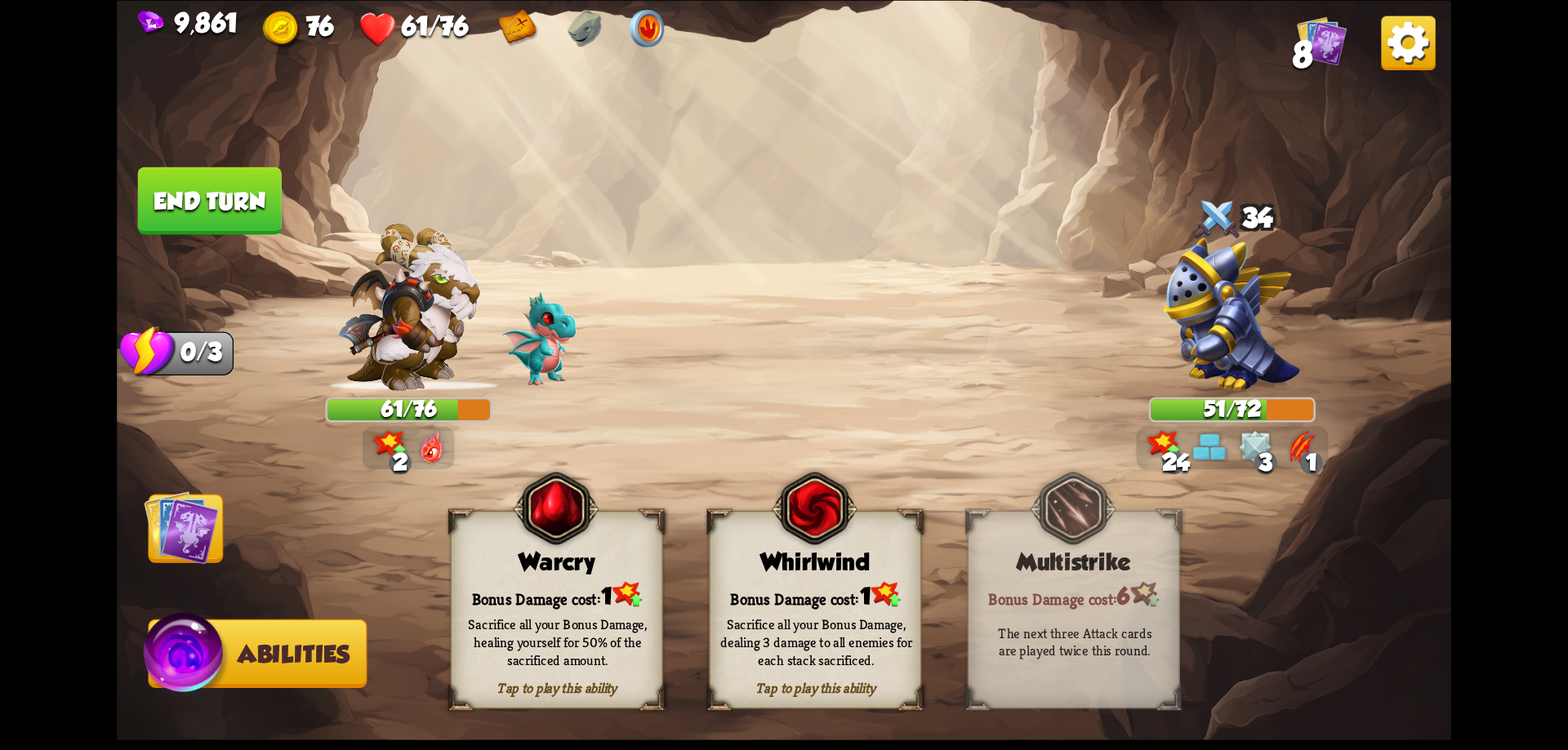
drag, startPoint x: 543, startPoint y: 565, endPoint x: 531, endPoint y: 561, distance: 12.6
click at [545, 564] on div "Warcry" at bounding box center [557, 561] width 211 height 27
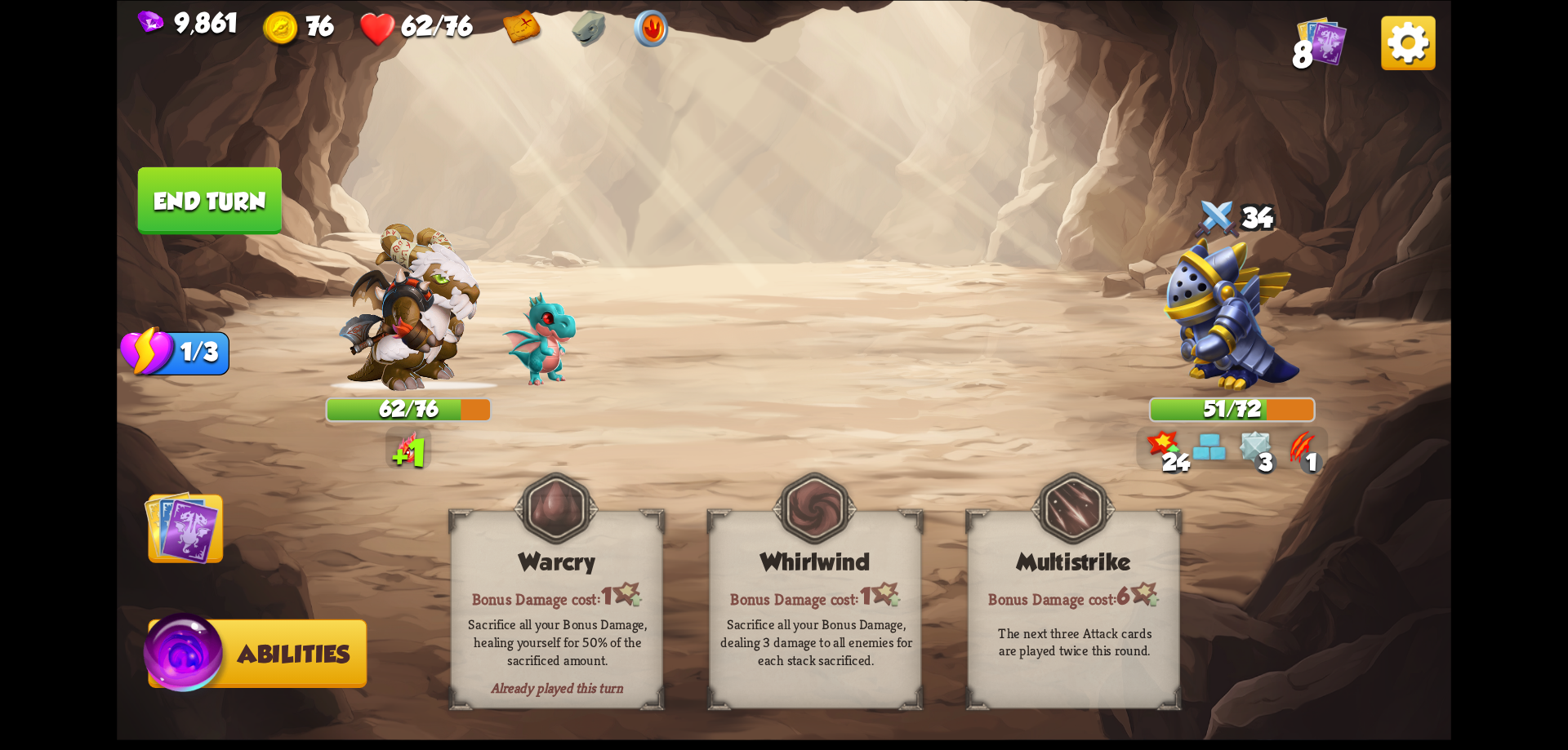
click at [243, 200] on button "End turn" at bounding box center [209, 200] width 143 height 68
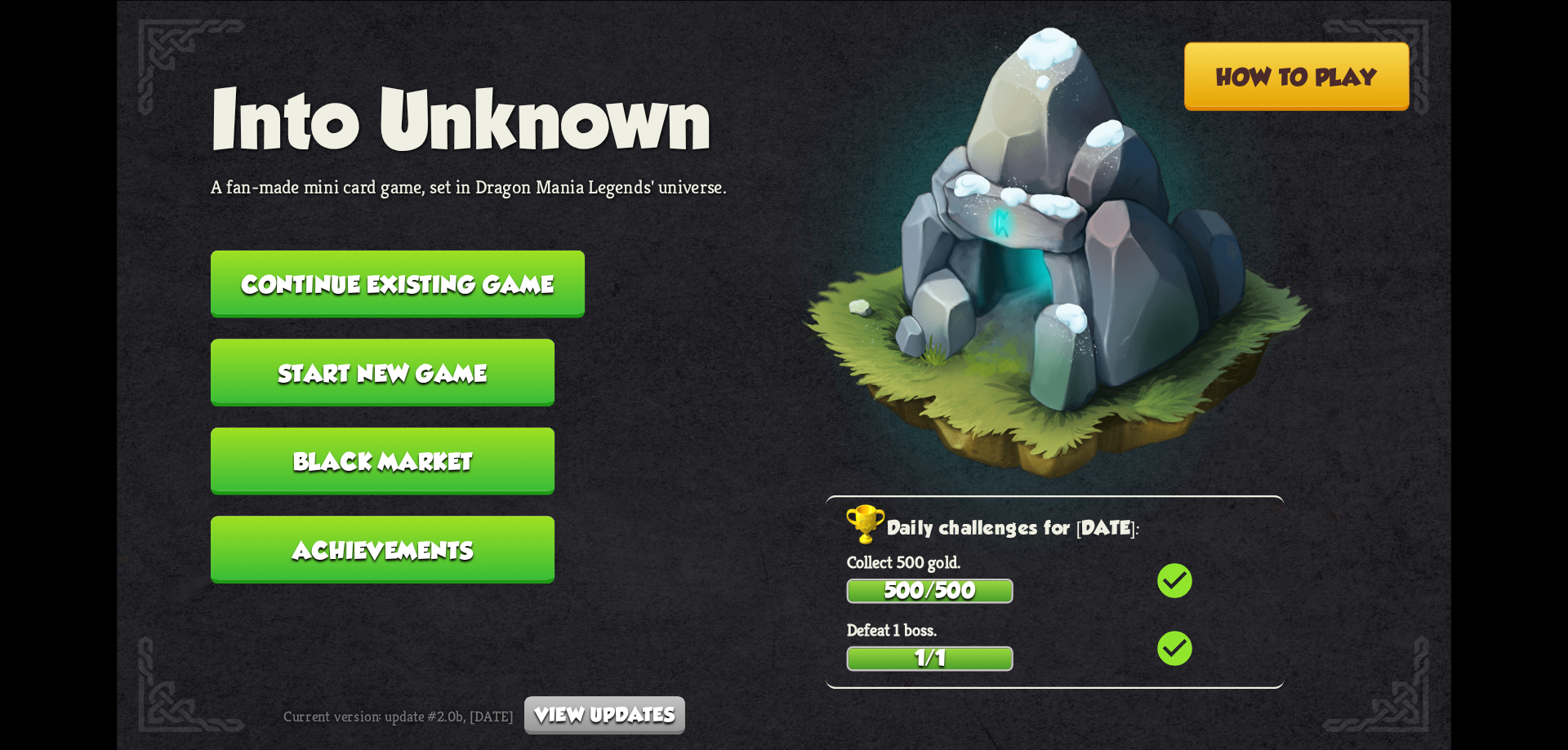
click at [481, 289] on button "Continue existing game" at bounding box center [397, 284] width 374 height 68
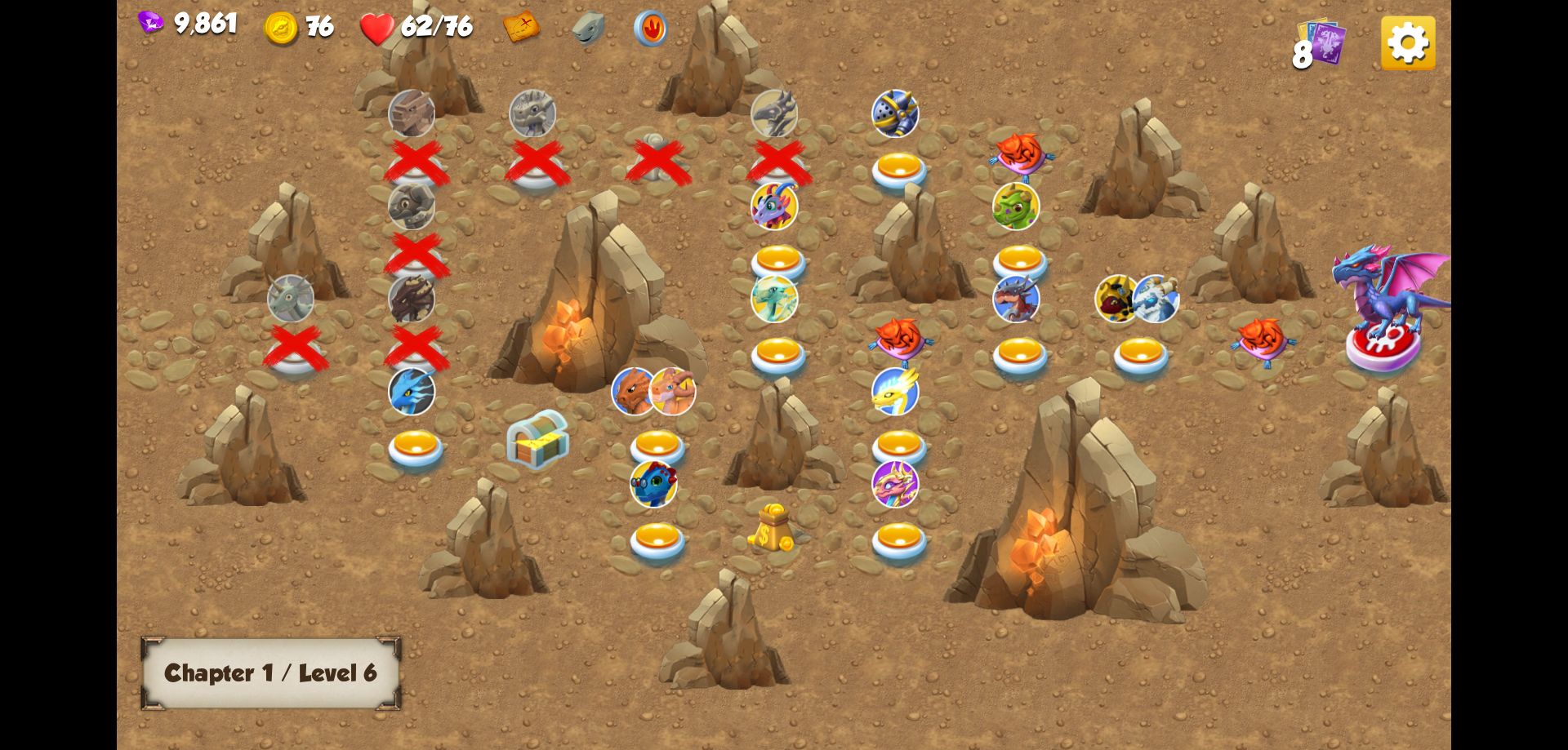
click at [913, 159] on img at bounding box center [901, 176] width 67 height 49
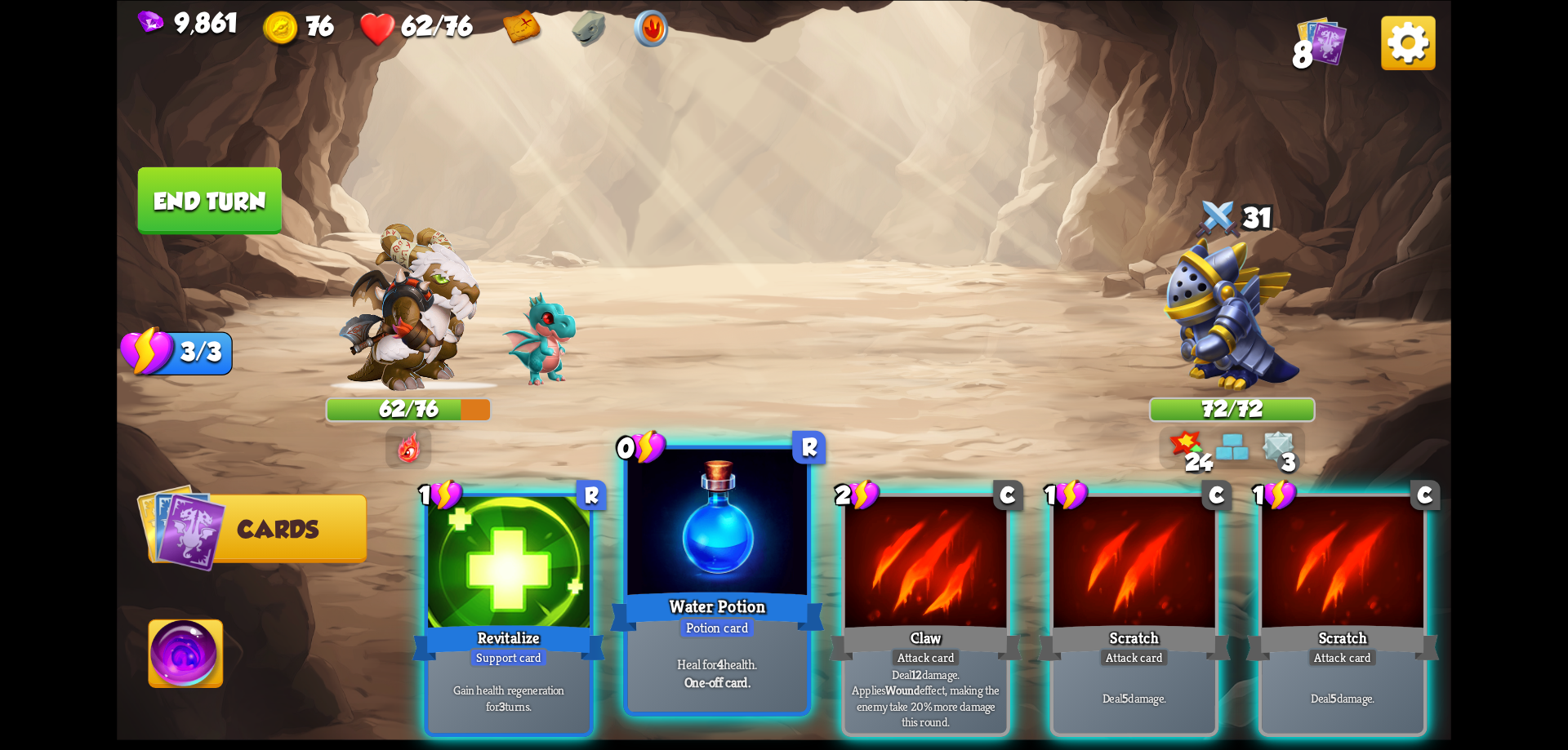
click at [733, 587] on div at bounding box center [718, 525] width 180 height 151
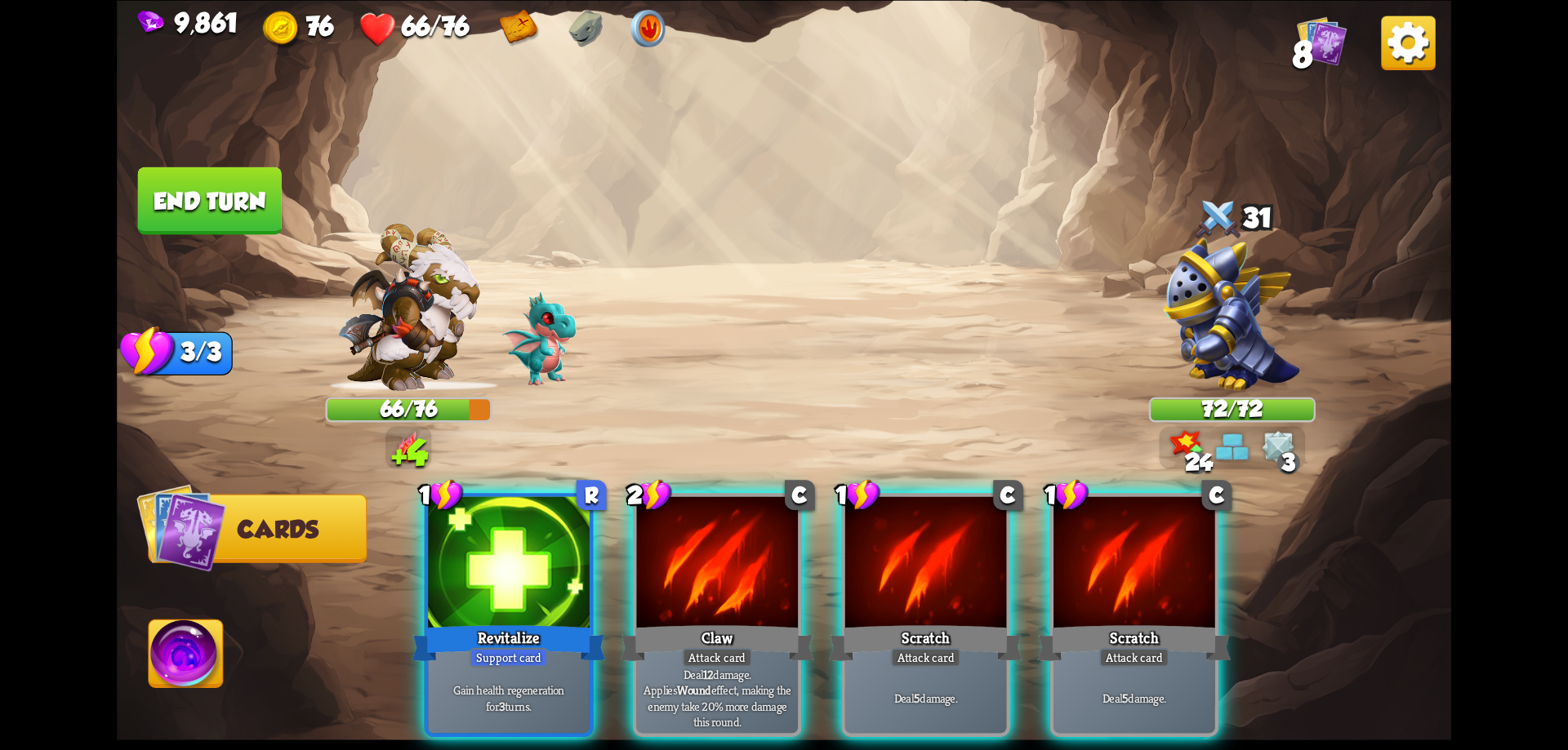
click at [733, 587] on div at bounding box center [718, 565] width 161 height 137
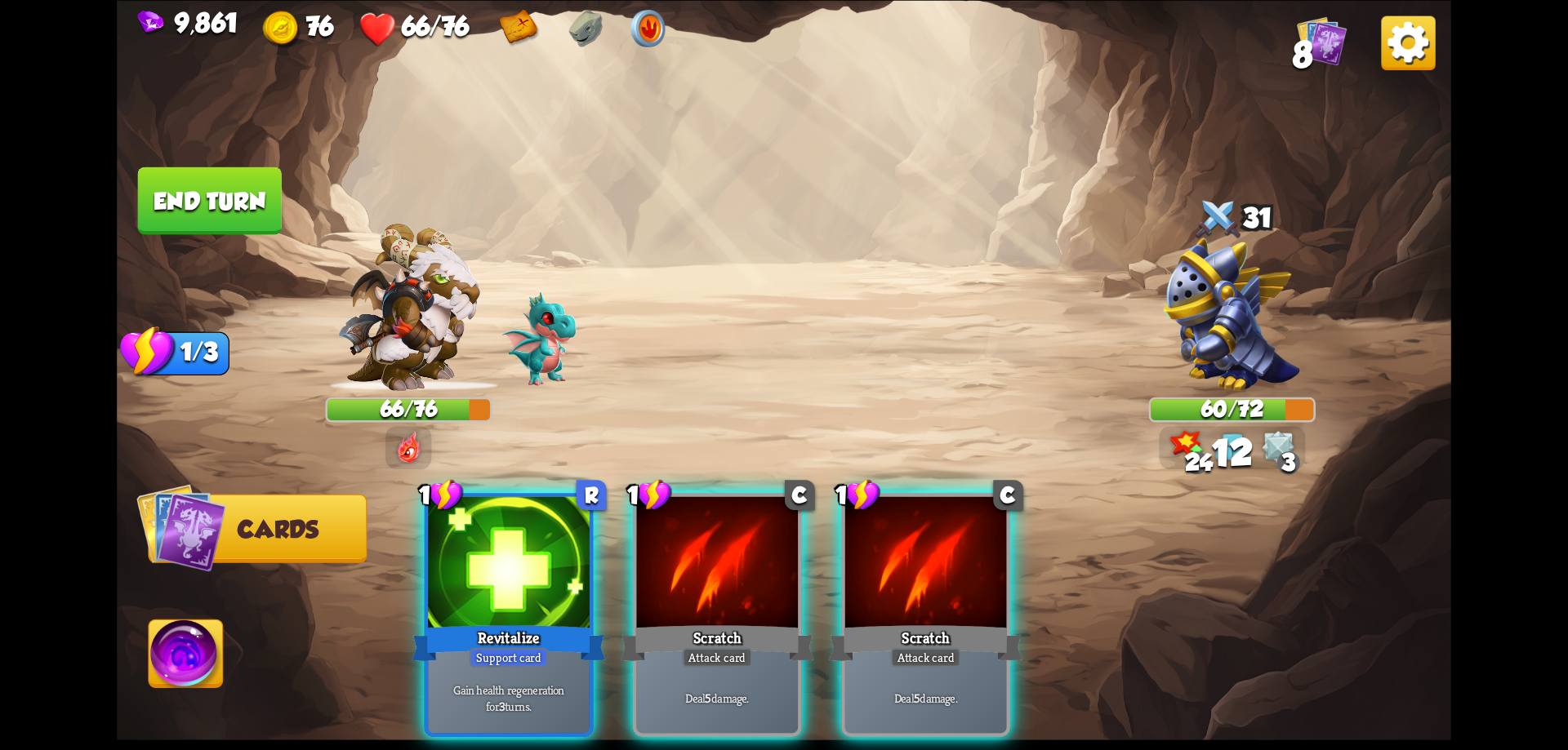
click at [733, 587] on div at bounding box center [718, 565] width 161 height 137
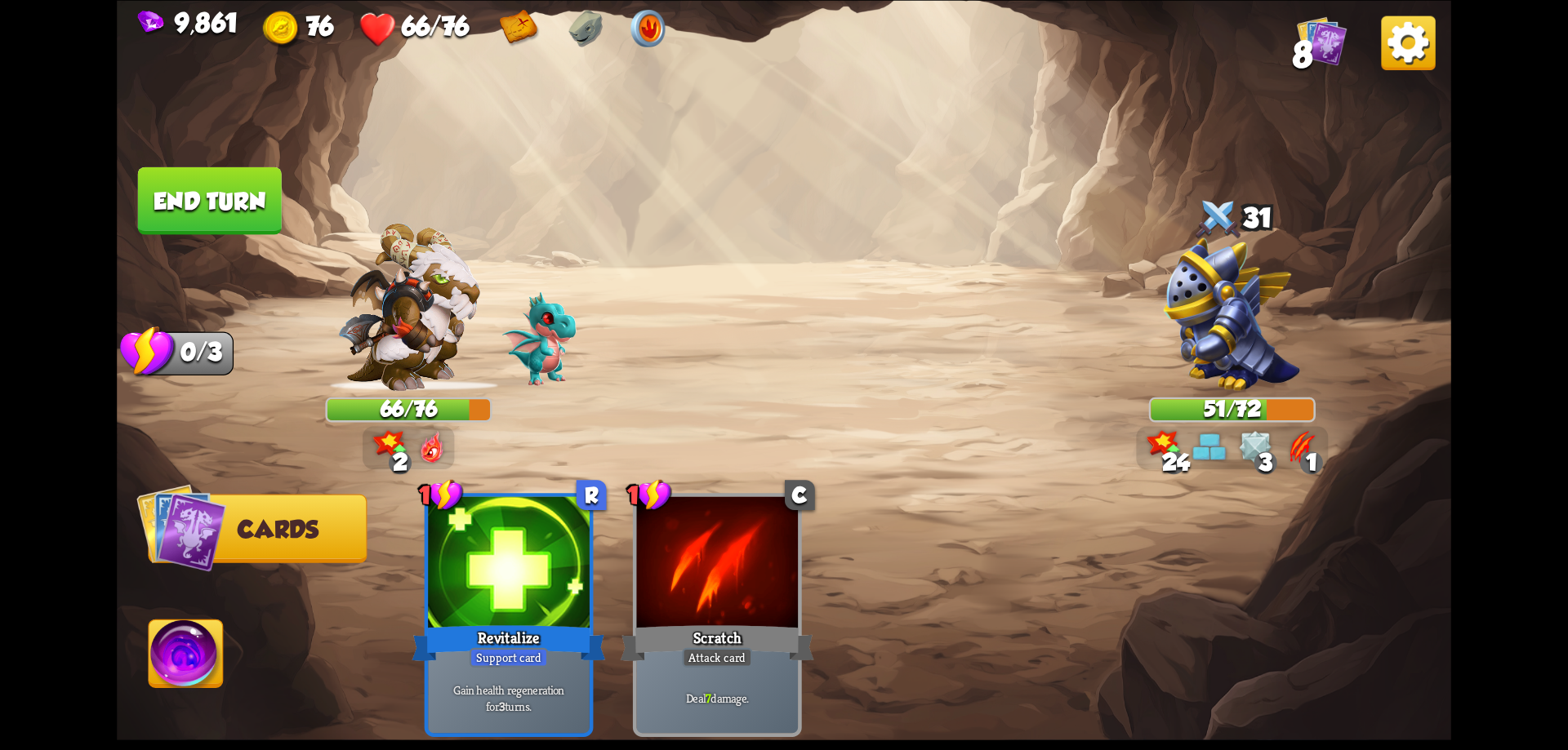
click at [245, 200] on button "End turn" at bounding box center [209, 200] width 143 height 68
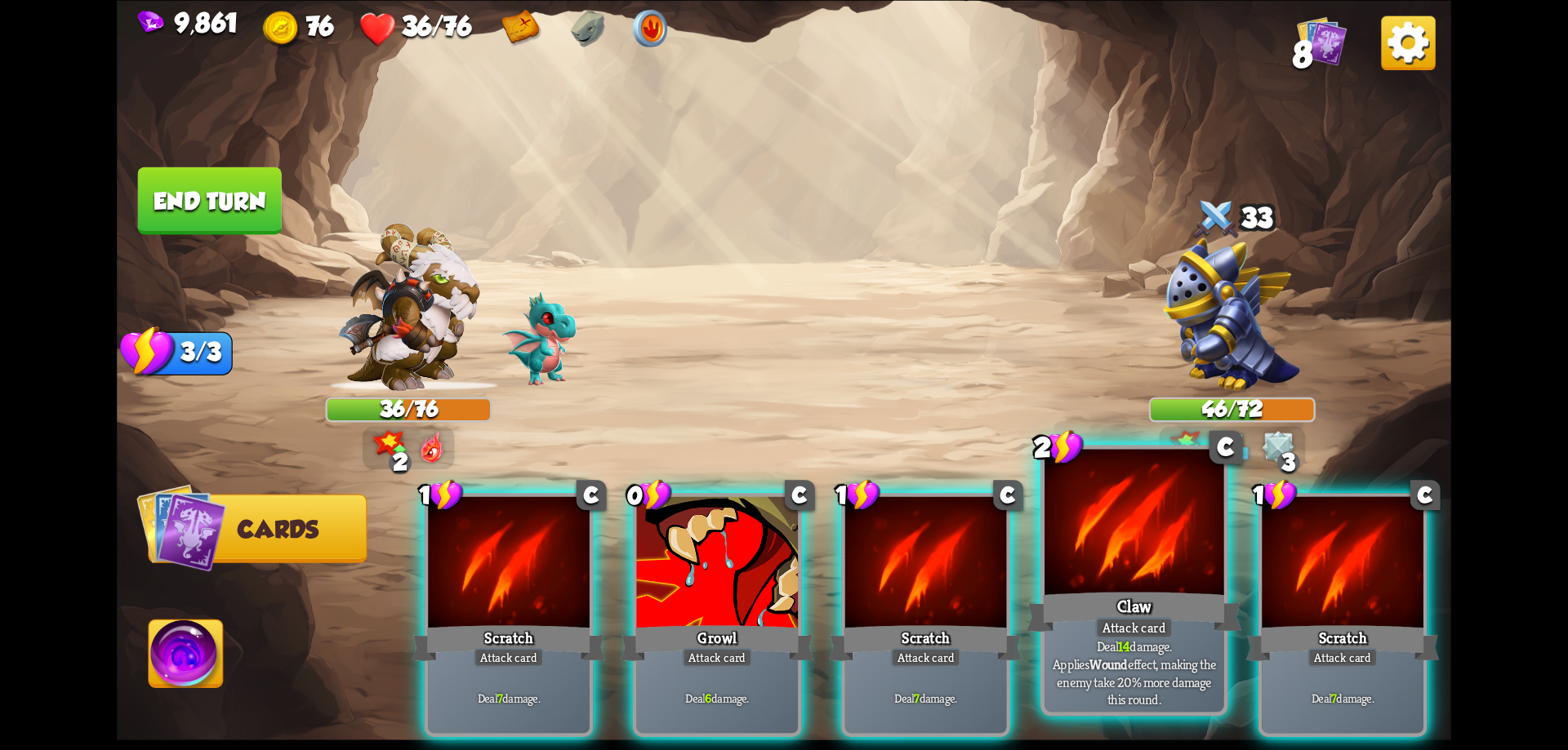
click at [1133, 582] on div at bounding box center [1134, 525] width 180 height 151
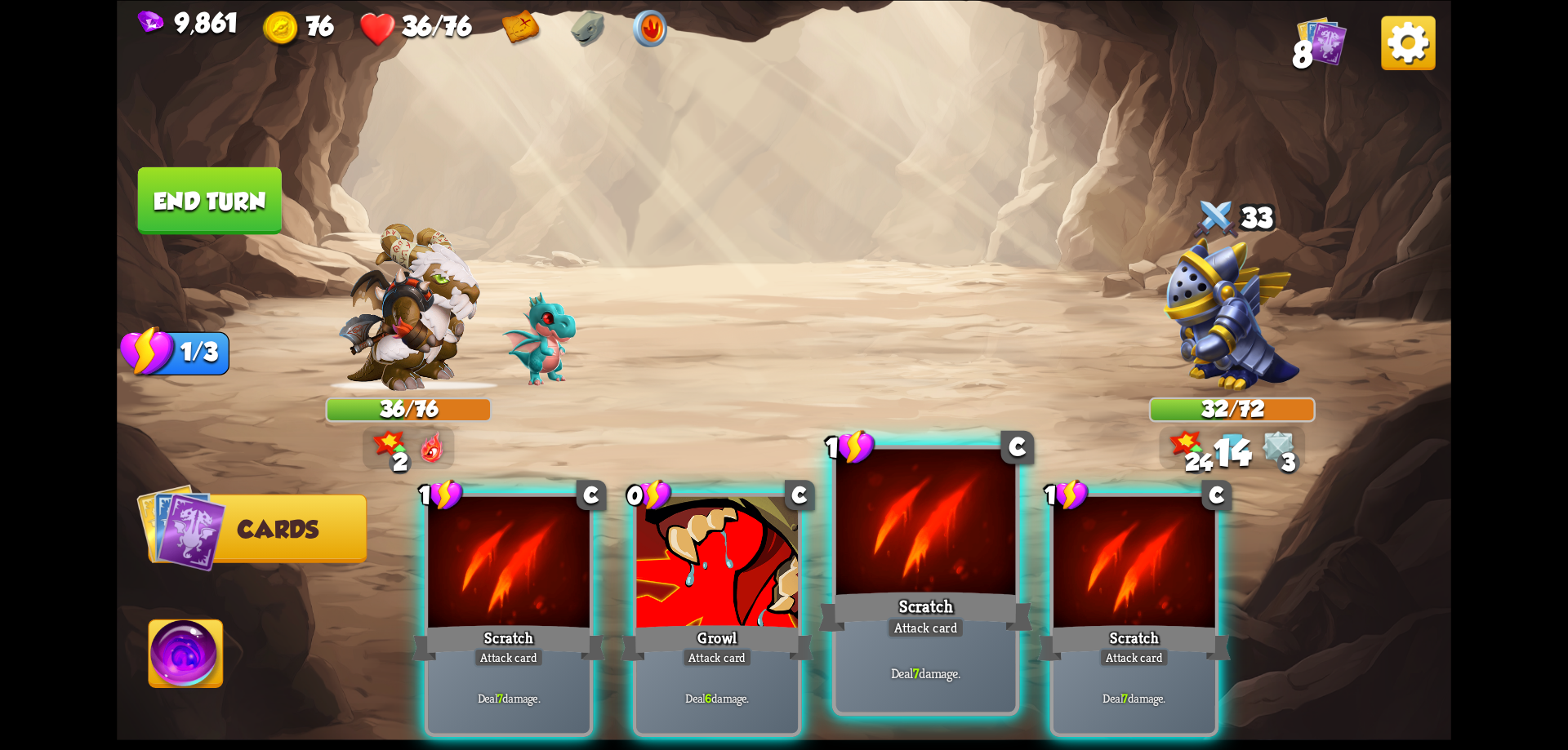
click at [946, 563] on div at bounding box center [926, 525] width 180 height 151
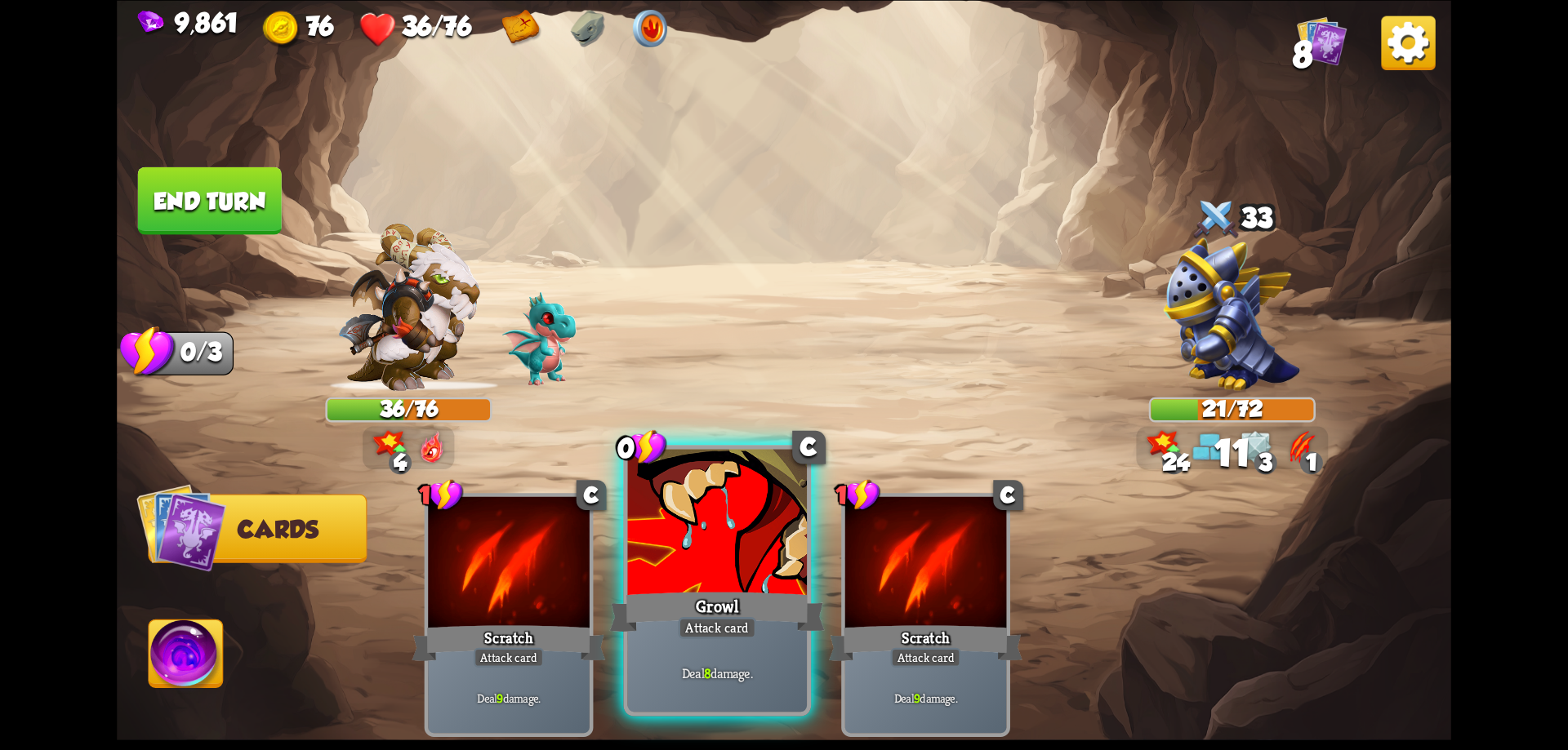
click at [733, 534] on div at bounding box center [718, 525] width 180 height 151
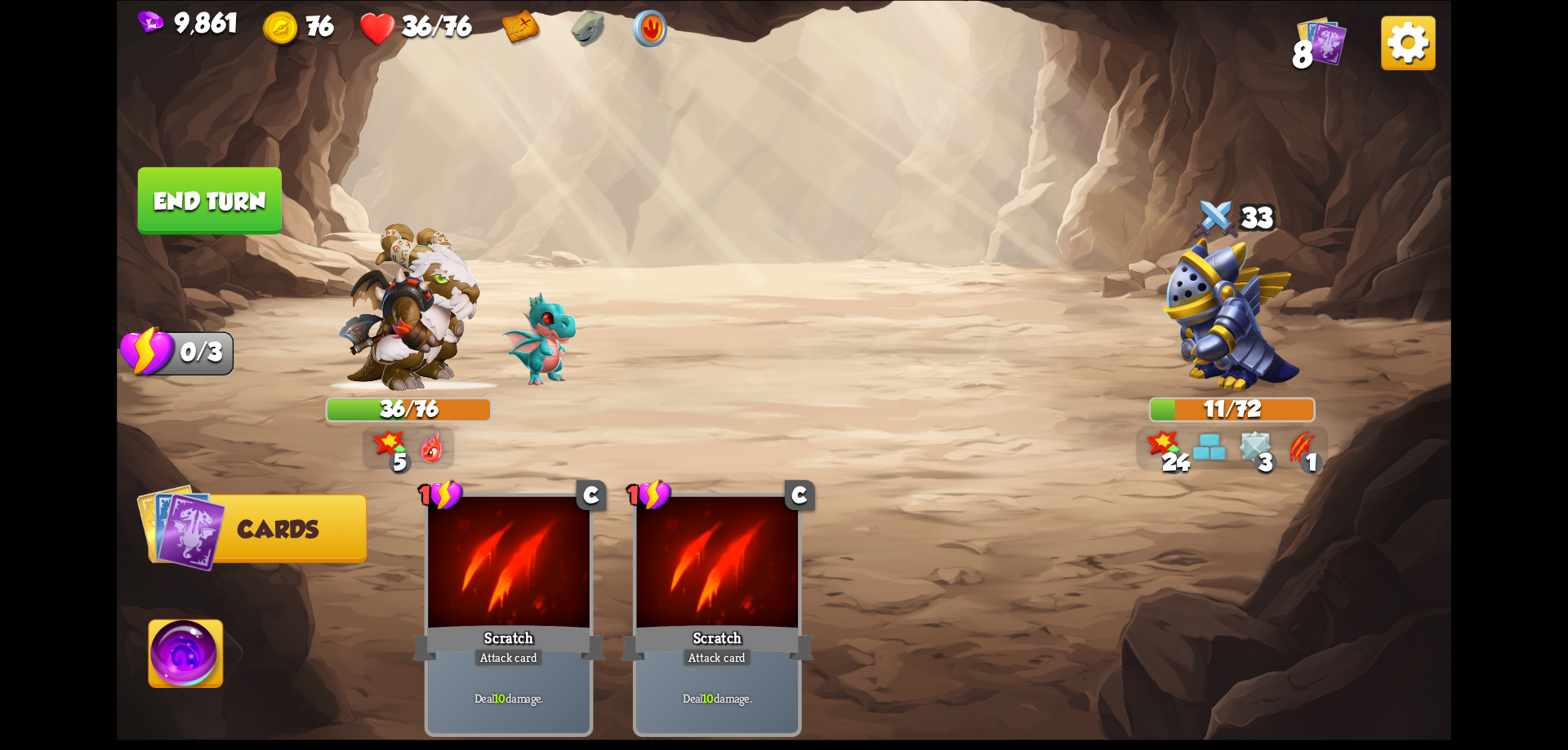
click at [220, 636] on img at bounding box center [186, 657] width 75 height 75
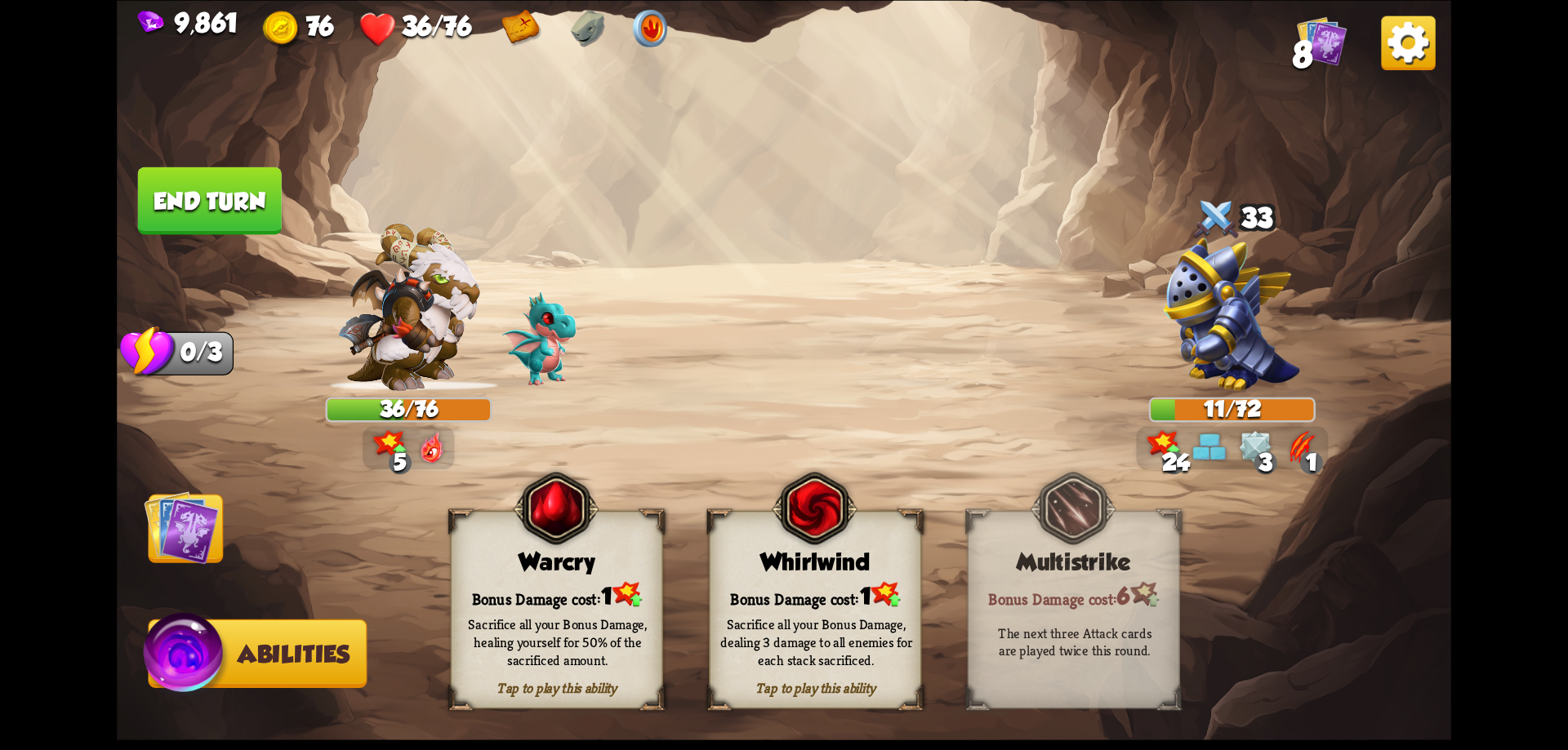
click at [880, 582] on img at bounding box center [886, 594] width 30 height 25
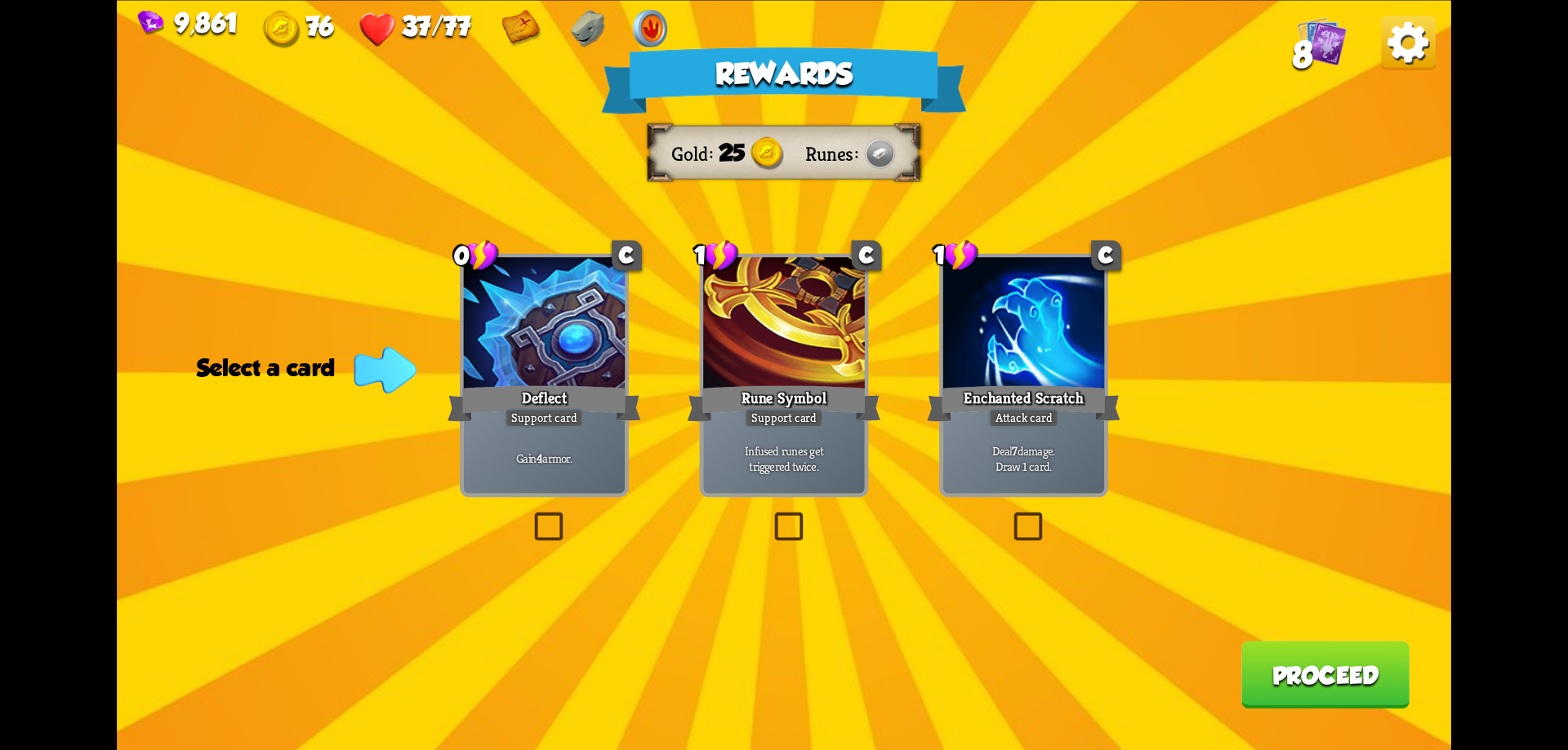
click at [1287, 675] on button "Proceed" at bounding box center [1325, 675] width 168 height 68
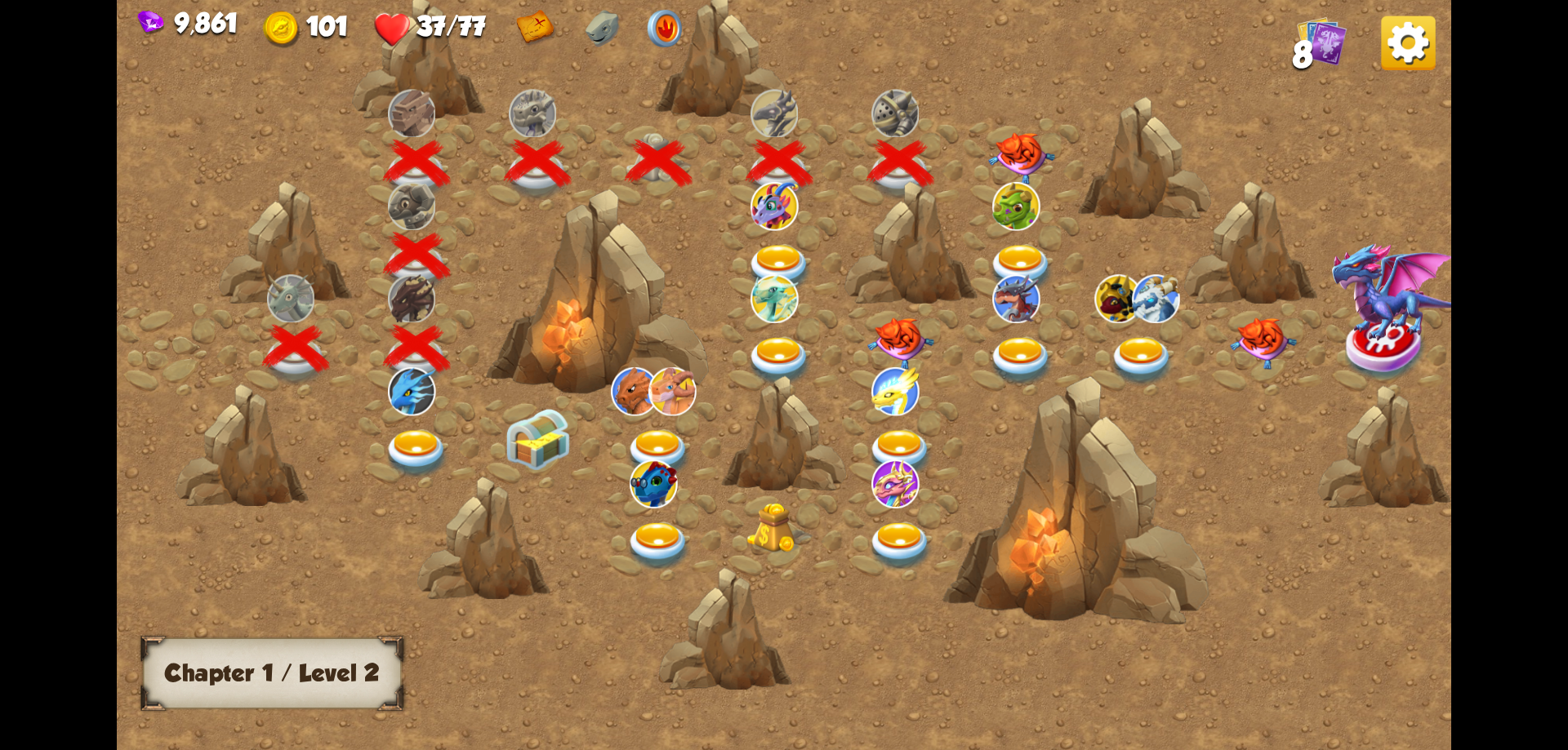
click at [1015, 152] on img at bounding box center [1021, 158] width 67 height 53
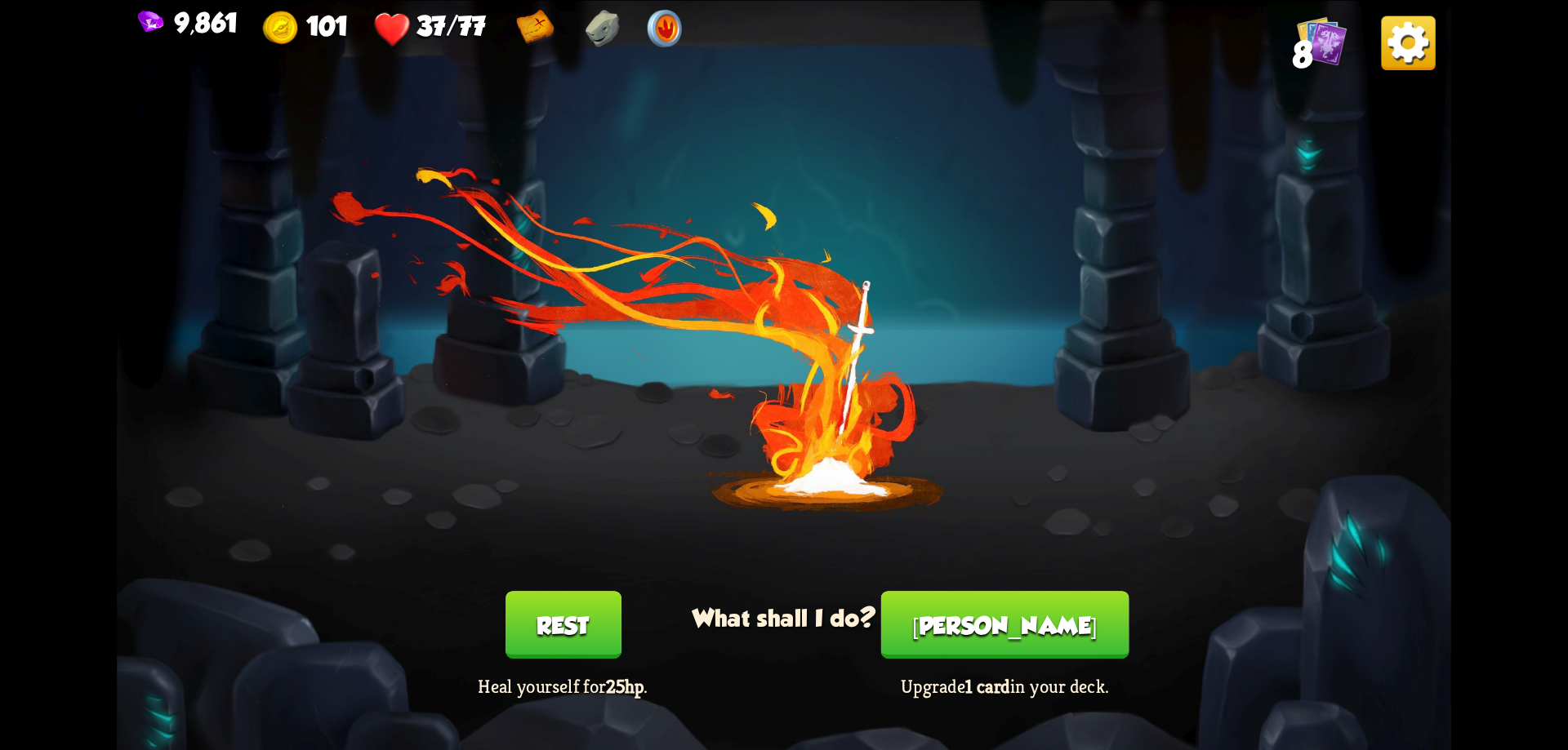
click at [984, 615] on button "Smith" at bounding box center [1005, 625] width 248 height 68
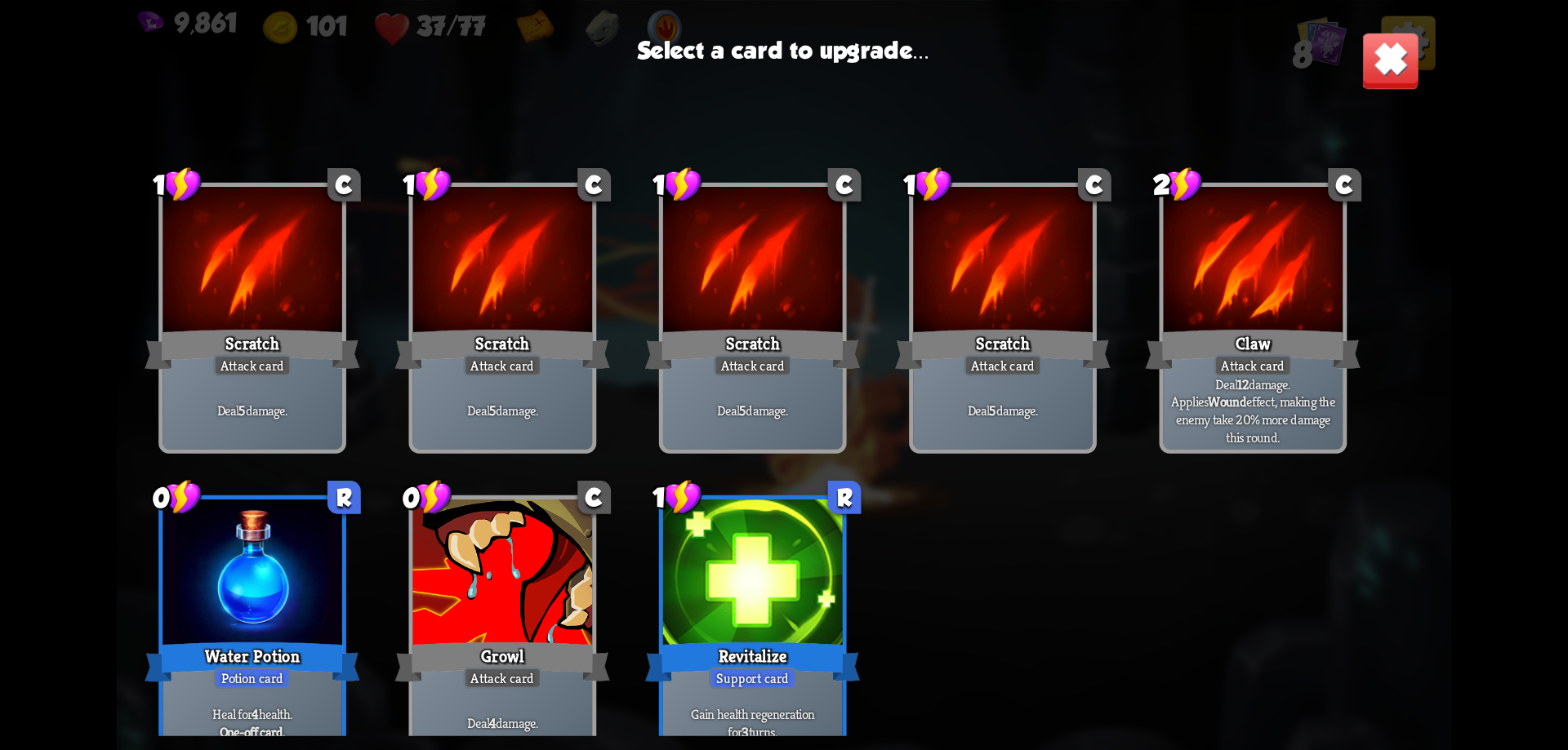
click at [520, 617] on div at bounding box center [503, 575] width 180 height 151
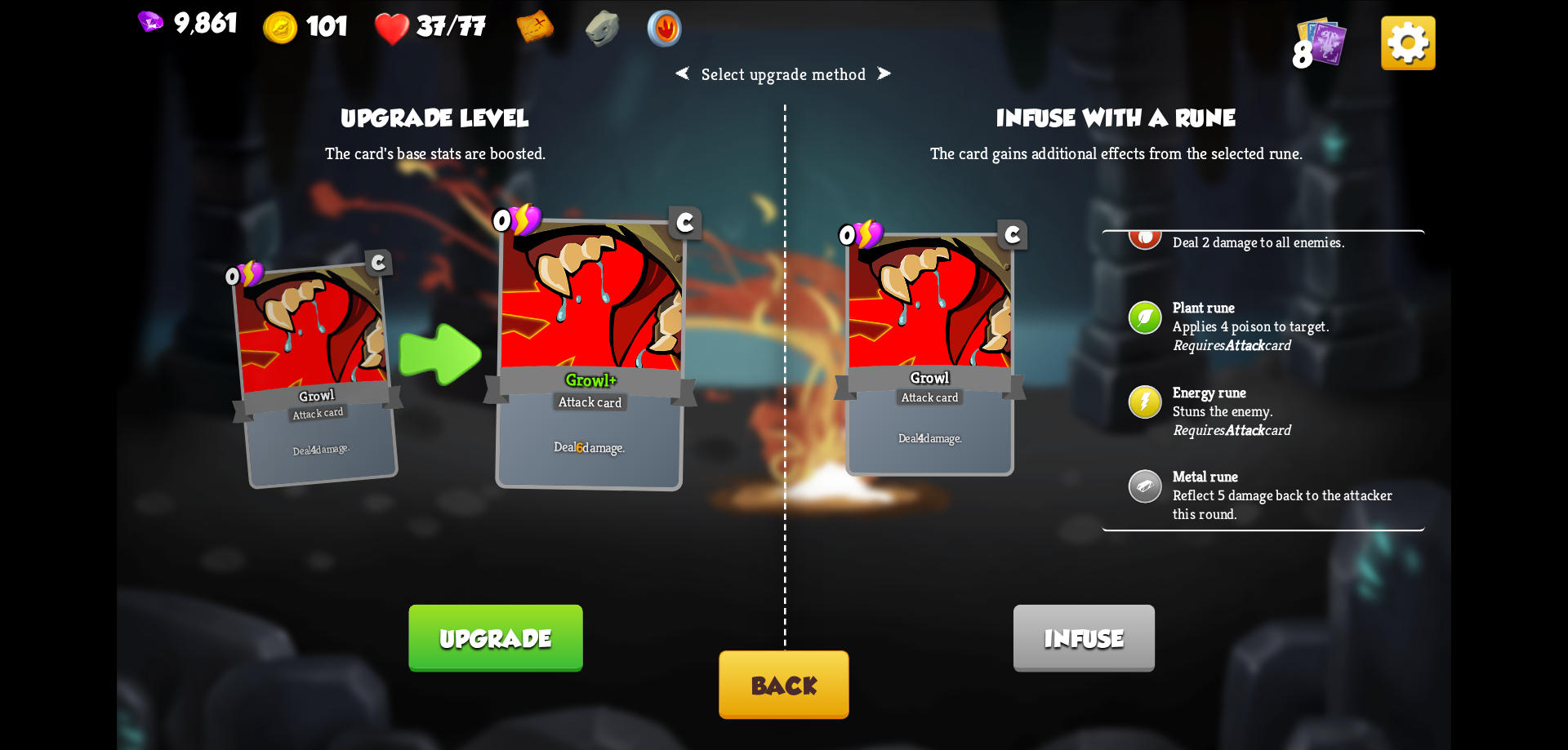
scroll to position [207, 0]
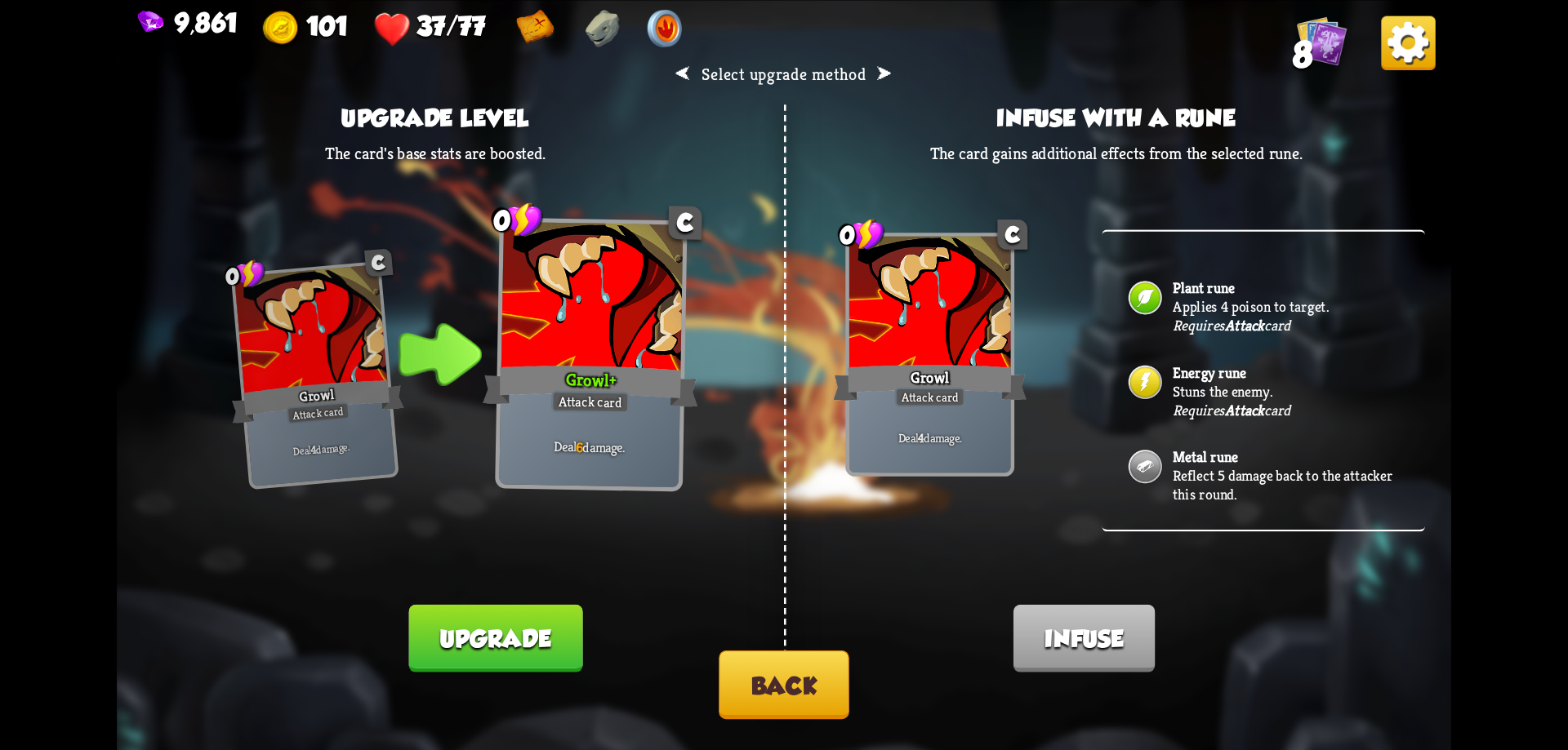
click at [1208, 396] on p "Stuns the enemy." at bounding box center [1285, 391] width 226 height 19
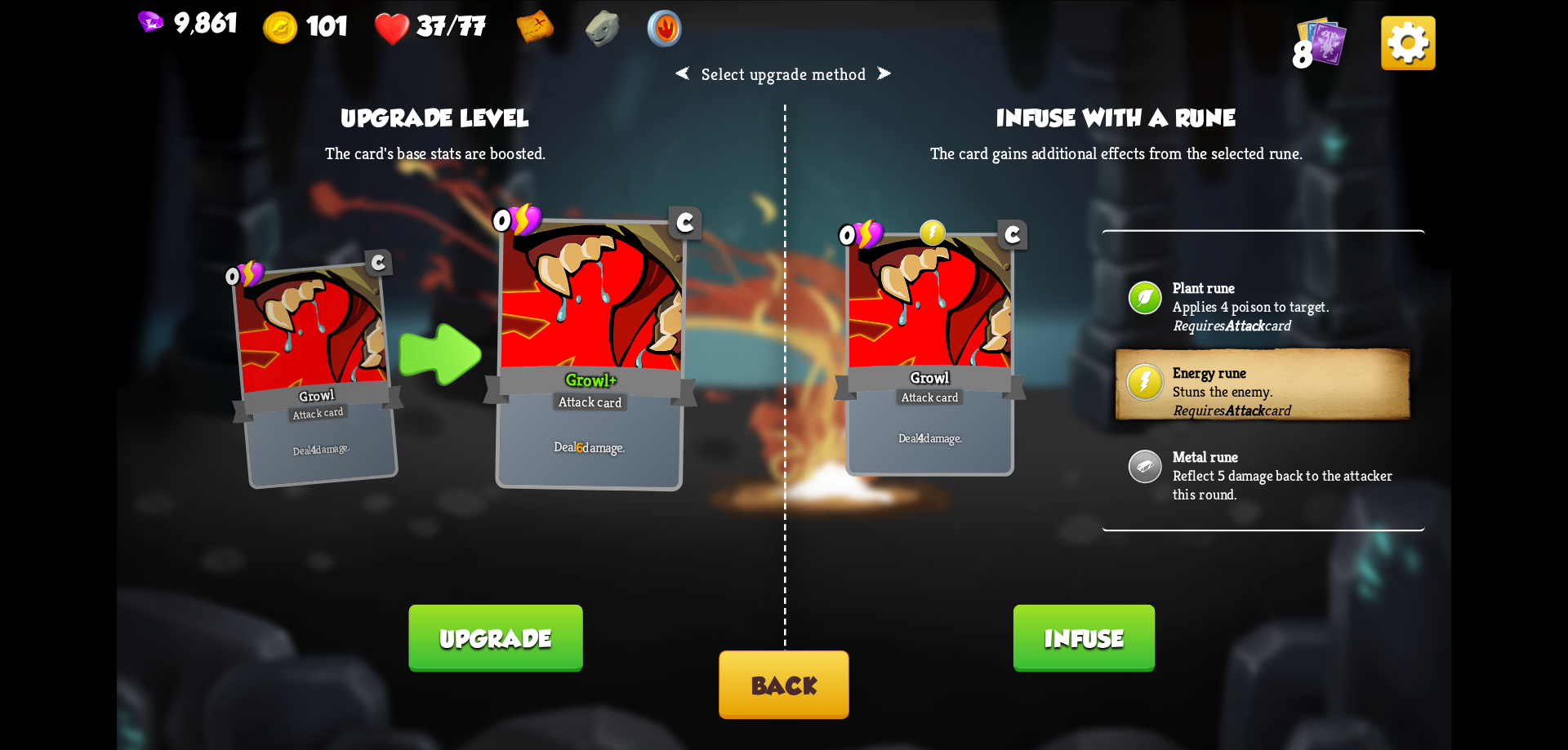
click at [1091, 638] on button "Infuse" at bounding box center [1085, 637] width 142 height 68
